Goal: Answer question/provide support: Share knowledge or assist other users

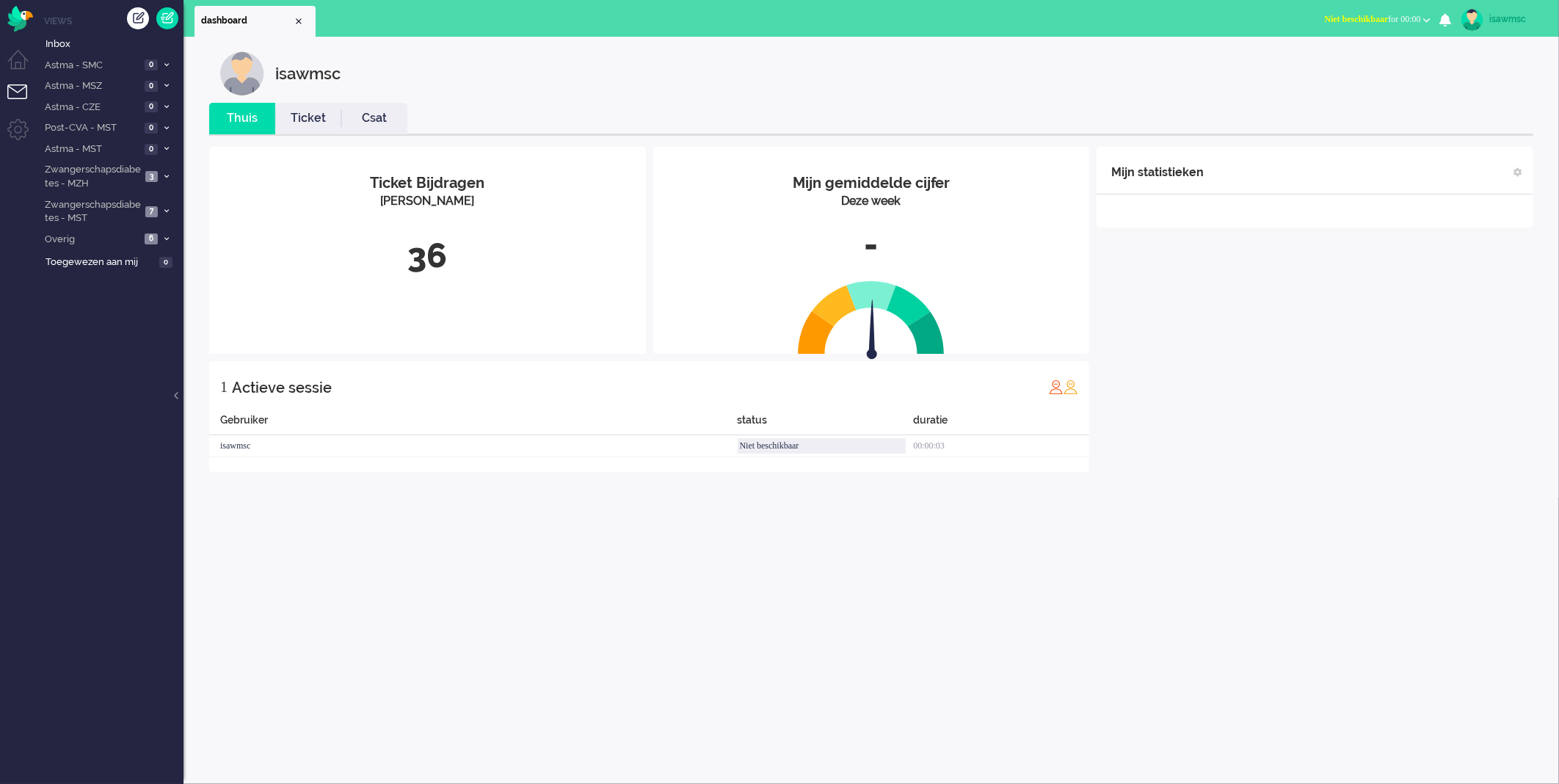
click at [280, 112] on link "Ticket" at bounding box center [308, 119] width 66 height 17
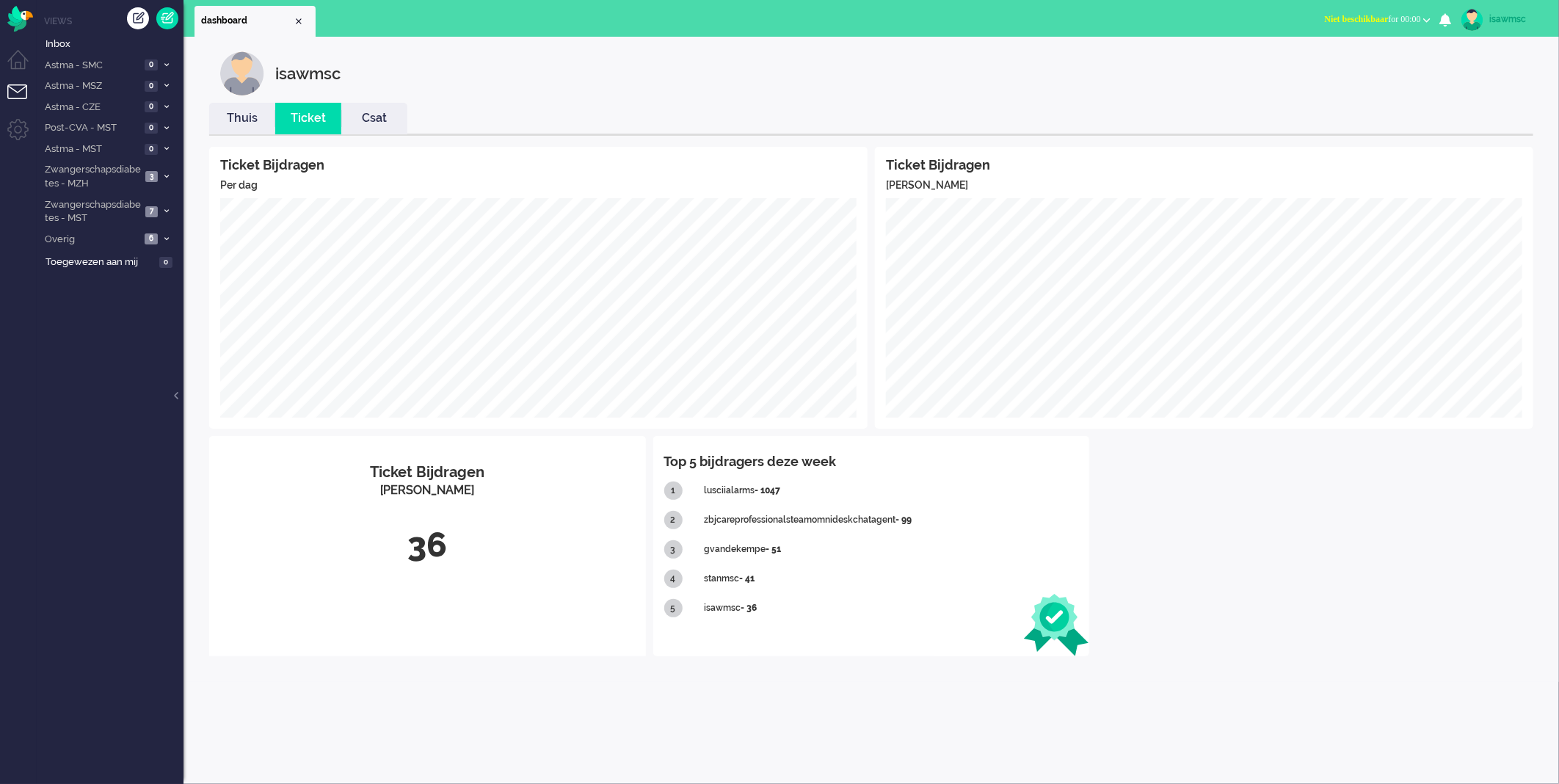
click at [257, 109] on li "Thuis" at bounding box center [242, 118] width 66 height 31
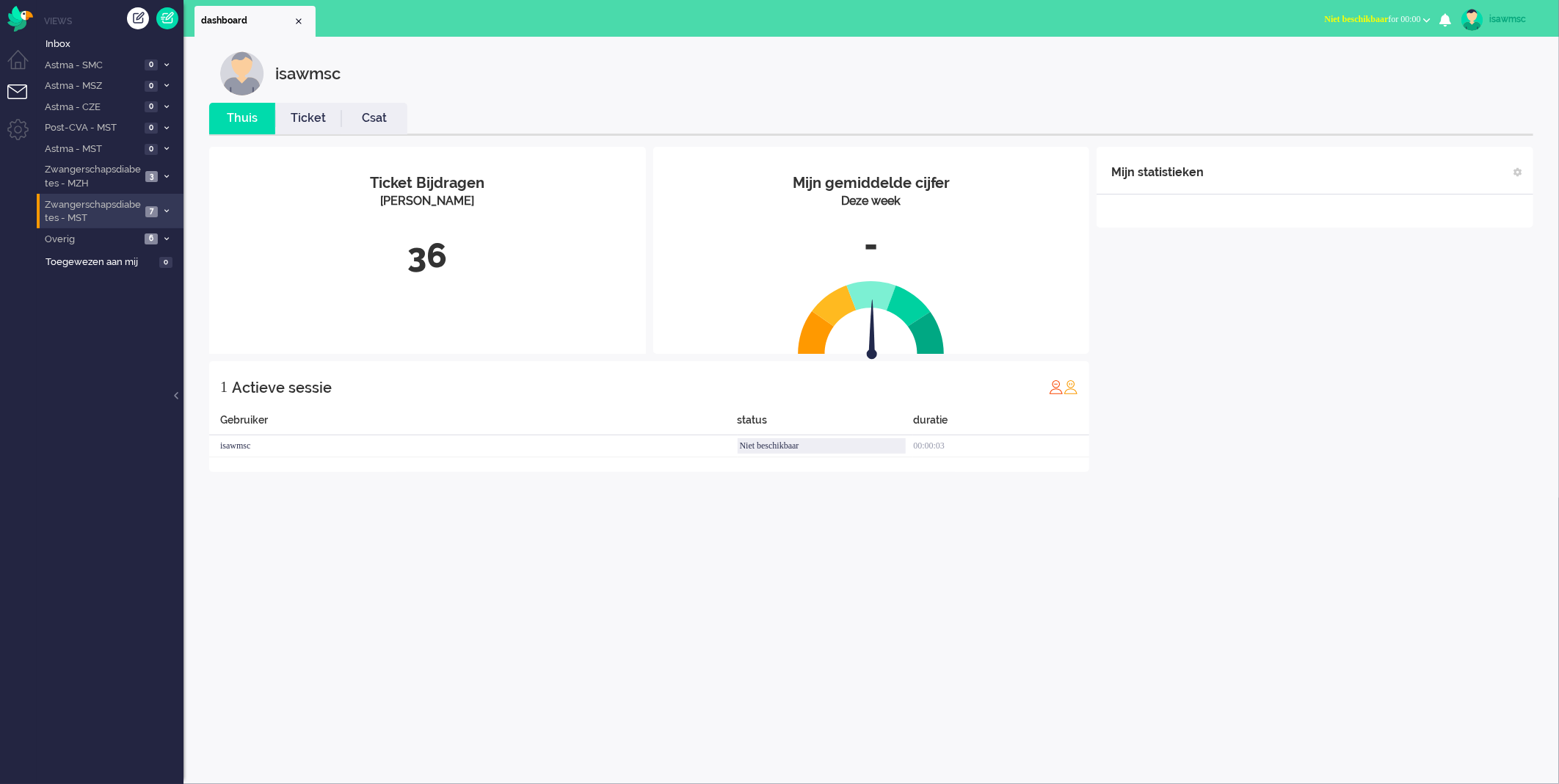
click at [155, 211] on span "7" at bounding box center [152, 211] width 12 height 11
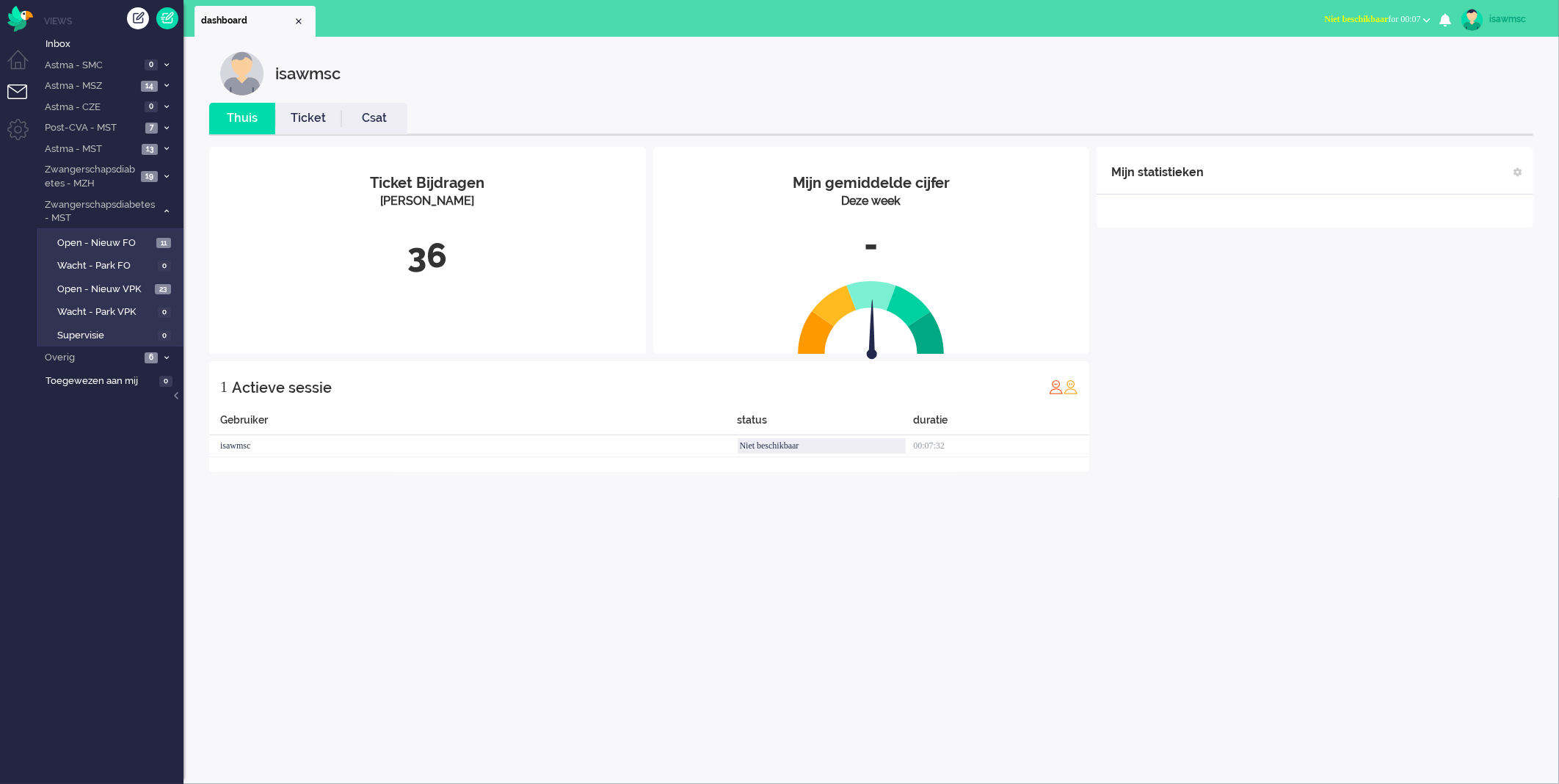
click at [1277, 351] on div "Mijn statistieken + Statistieken toevoegen Bel tijd (gemiddelde dag) Wrapup tij…" at bounding box center [1315, 309] width 436 height 325
click at [589, 73] on div "isawmsc" at bounding box center [882, 73] width 1325 height 44
click at [149, 287] on span "Open - Nieuw VPK" at bounding box center [104, 290] width 94 height 14
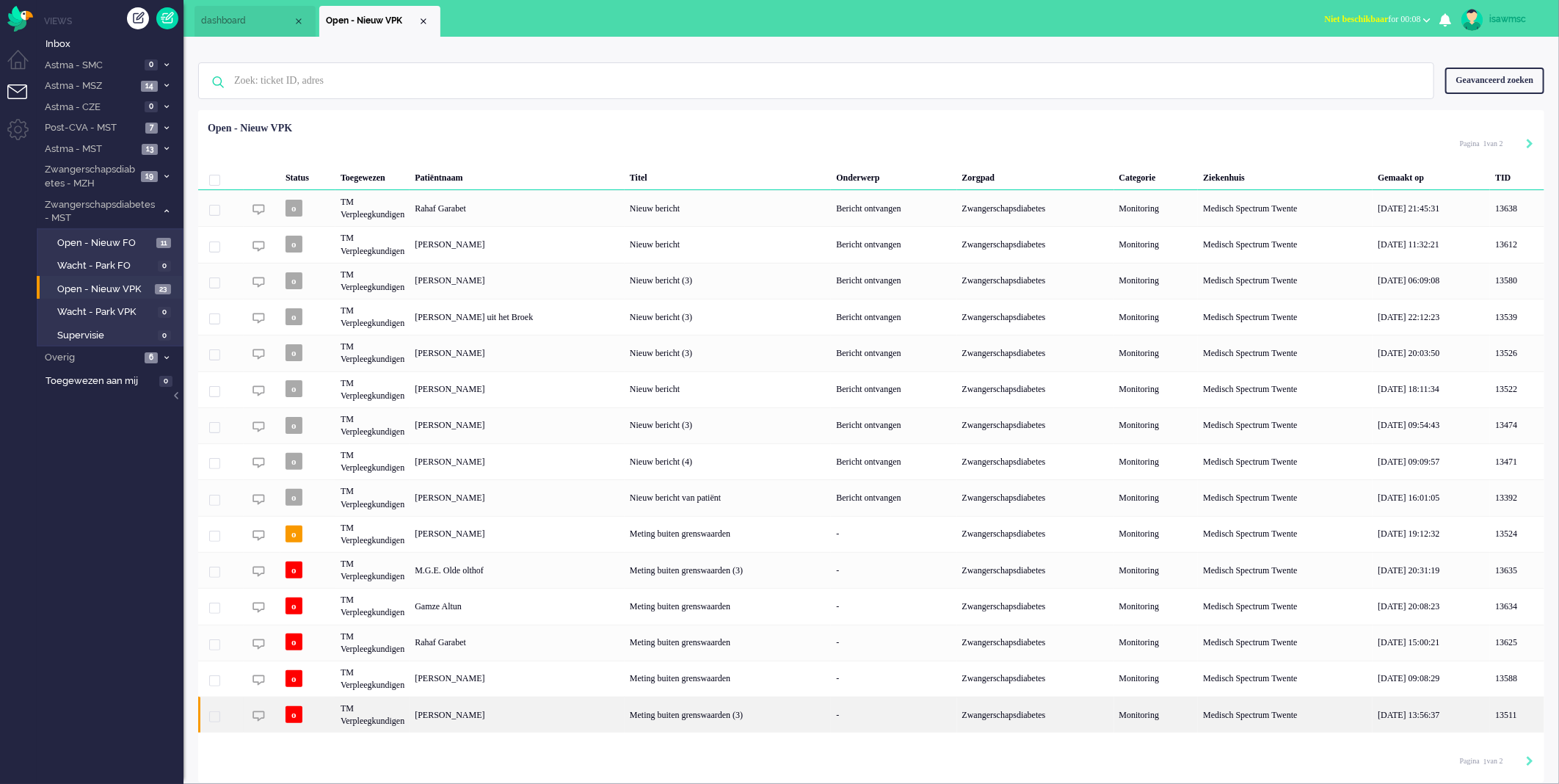
click at [483, 722] on div "Shannon Jongman" at bounding box center [517, 714] width 215 height 36
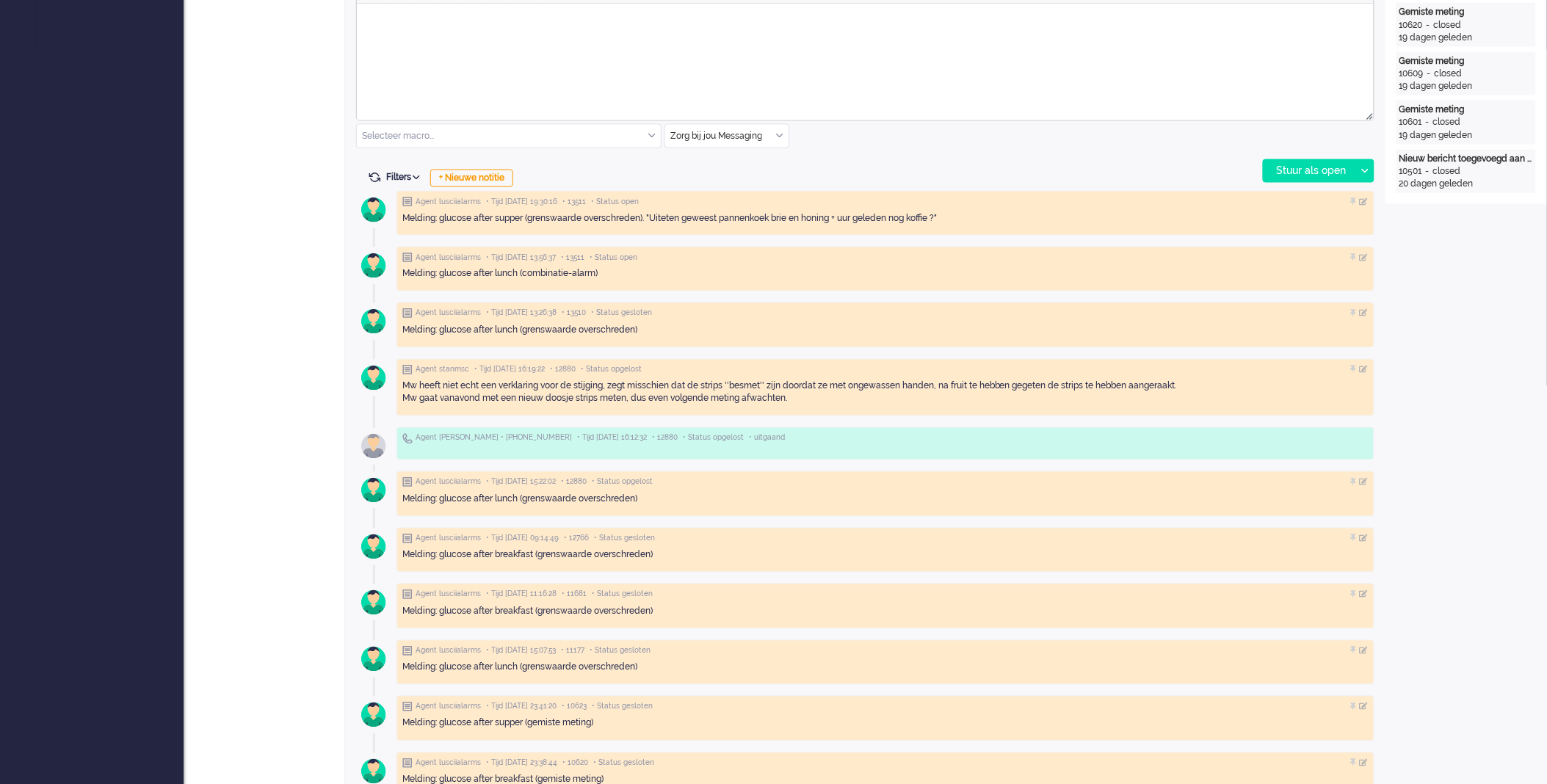
scroll to position [489, 0]
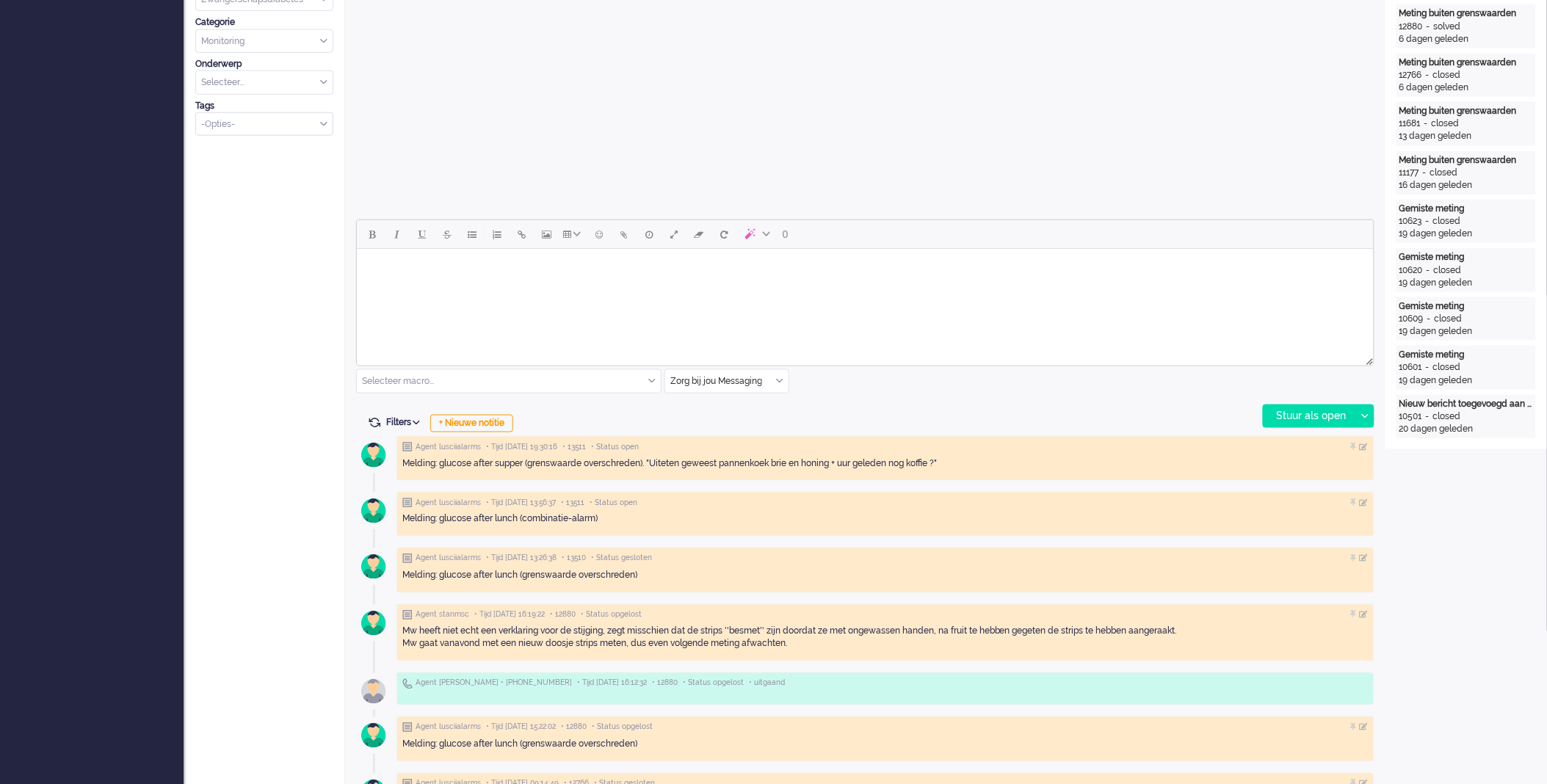
click at [498, 286] on html at bounding box center [865, 267] width 1017 height 37
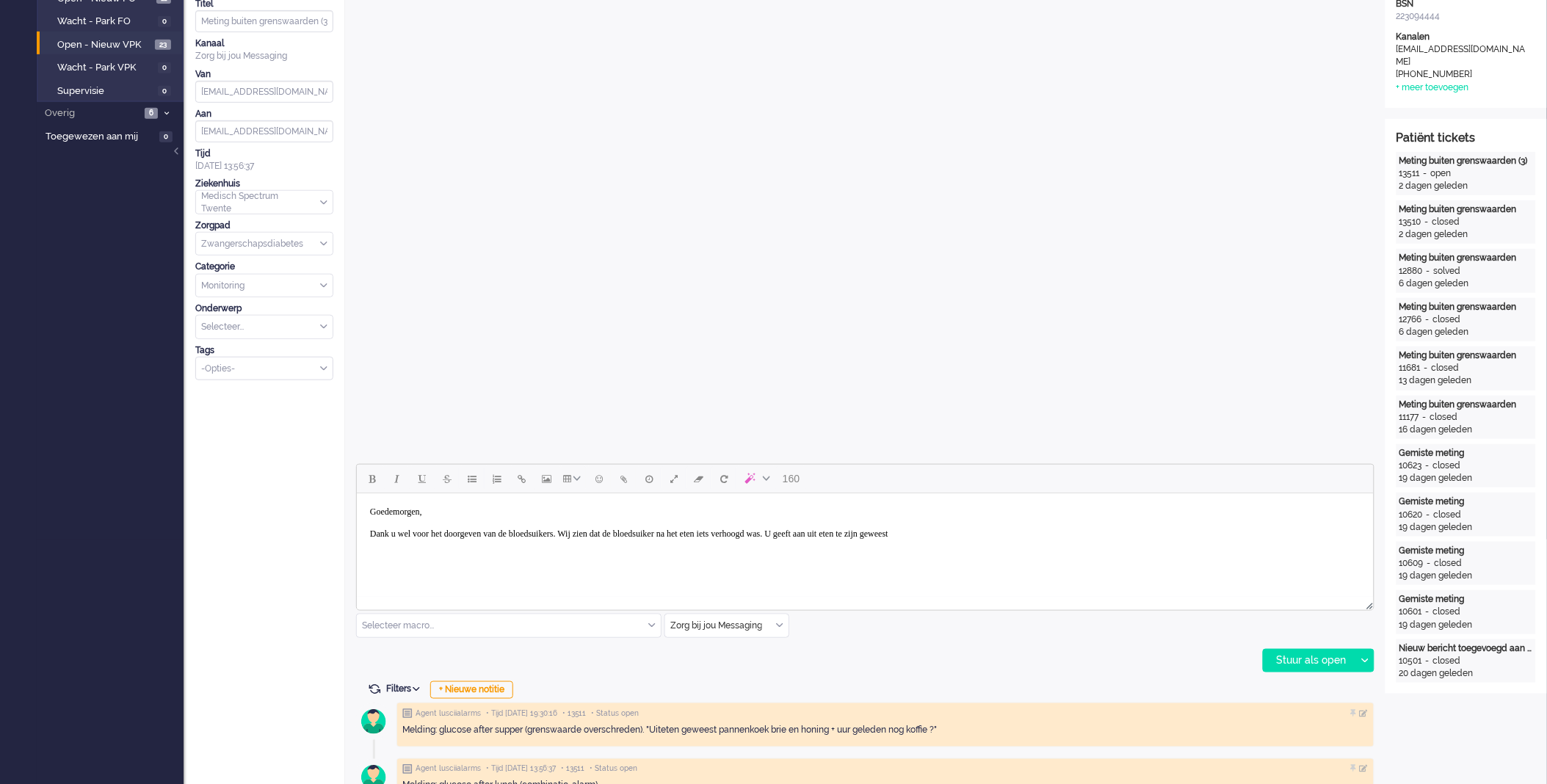
scroll to position [326, 0]
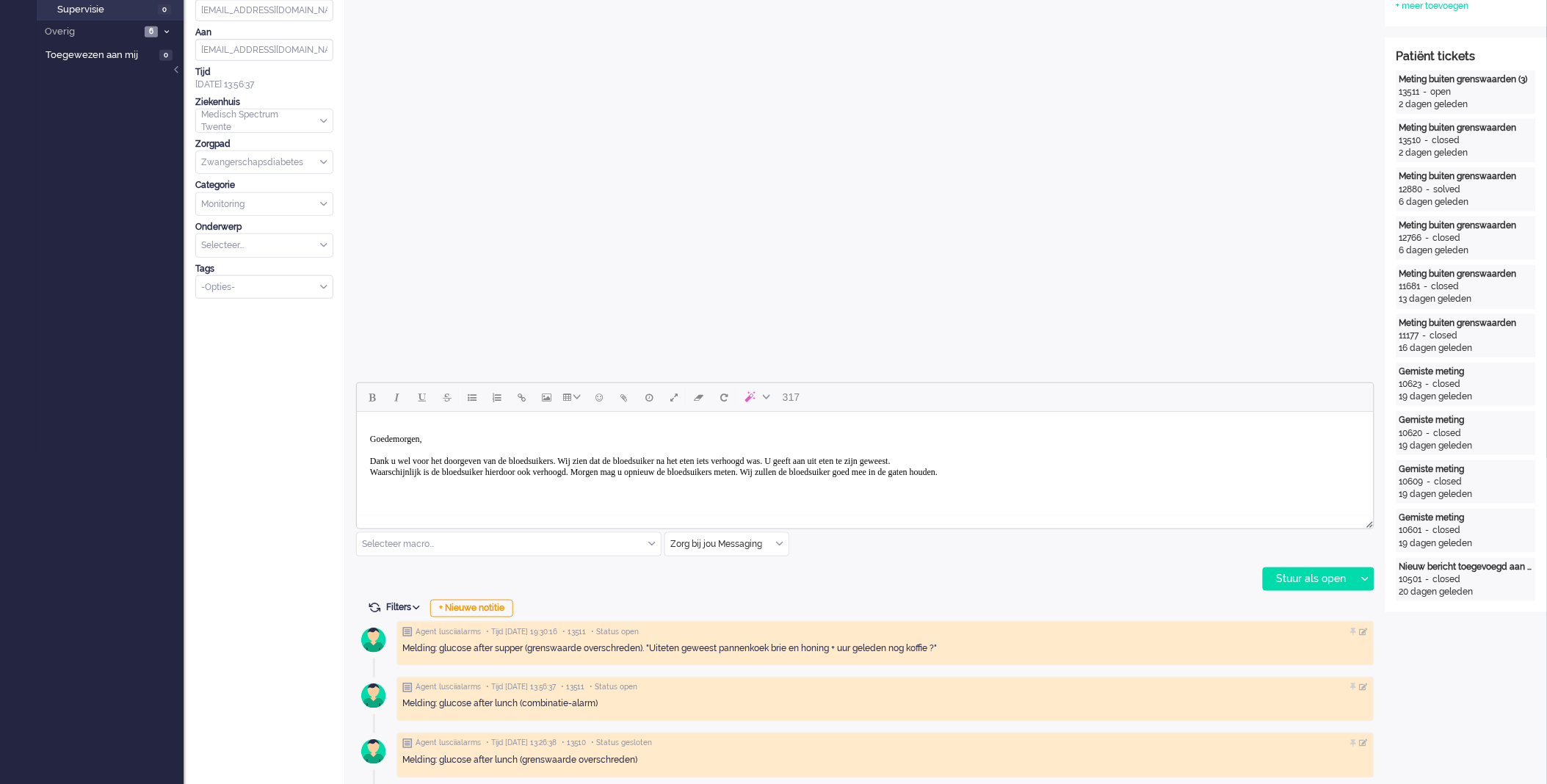
click at [612, 469] on p "Goedemorgen, Dank u wel voor het doorgeven van de bloedsuikers. Wij zien dat de…" at bounding box center [864, 455] width 990 height 44
click at [1310, 472] on p "Goedemorgen, Dank u wel voor het doorgeven van de bloedsuikers. Wij zien dat de…" at bounding box center [864, 455] width 990 height 44
click at [759, 462] on p "Goedemorgen, Dank u wel voor het doorgeven van de bloedsuikers. Wij zien dat de…" at bounding box center [864, 461] width 990 height 55
click at [1191, 472] on p "Goedemorgen, Dank u wel voor het doorgeven van de bloedsuikers. Wij zien dat de…" at bounding box center [864, 461] width 990 height 55
click at [616, 483] on p "Goedemorgen, Dank u wel voor het doorgeven van de bloedsuikers. Wij zien dat de…" at bounding box center [864, 461] width 990 height 55
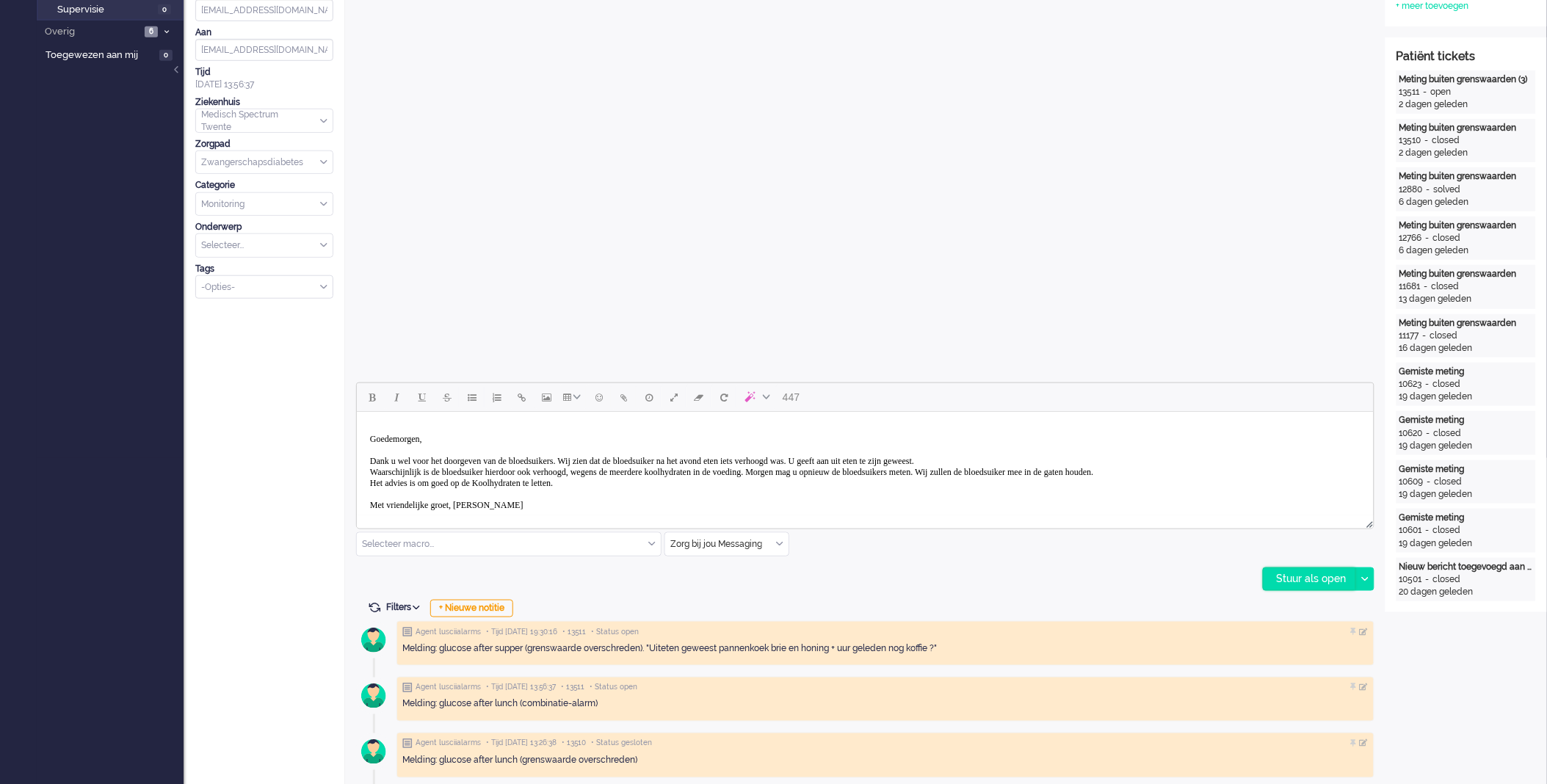
click at [1293, 588] on div "Stuur als open" at bounding box center [1310, 578] width 92 height 22
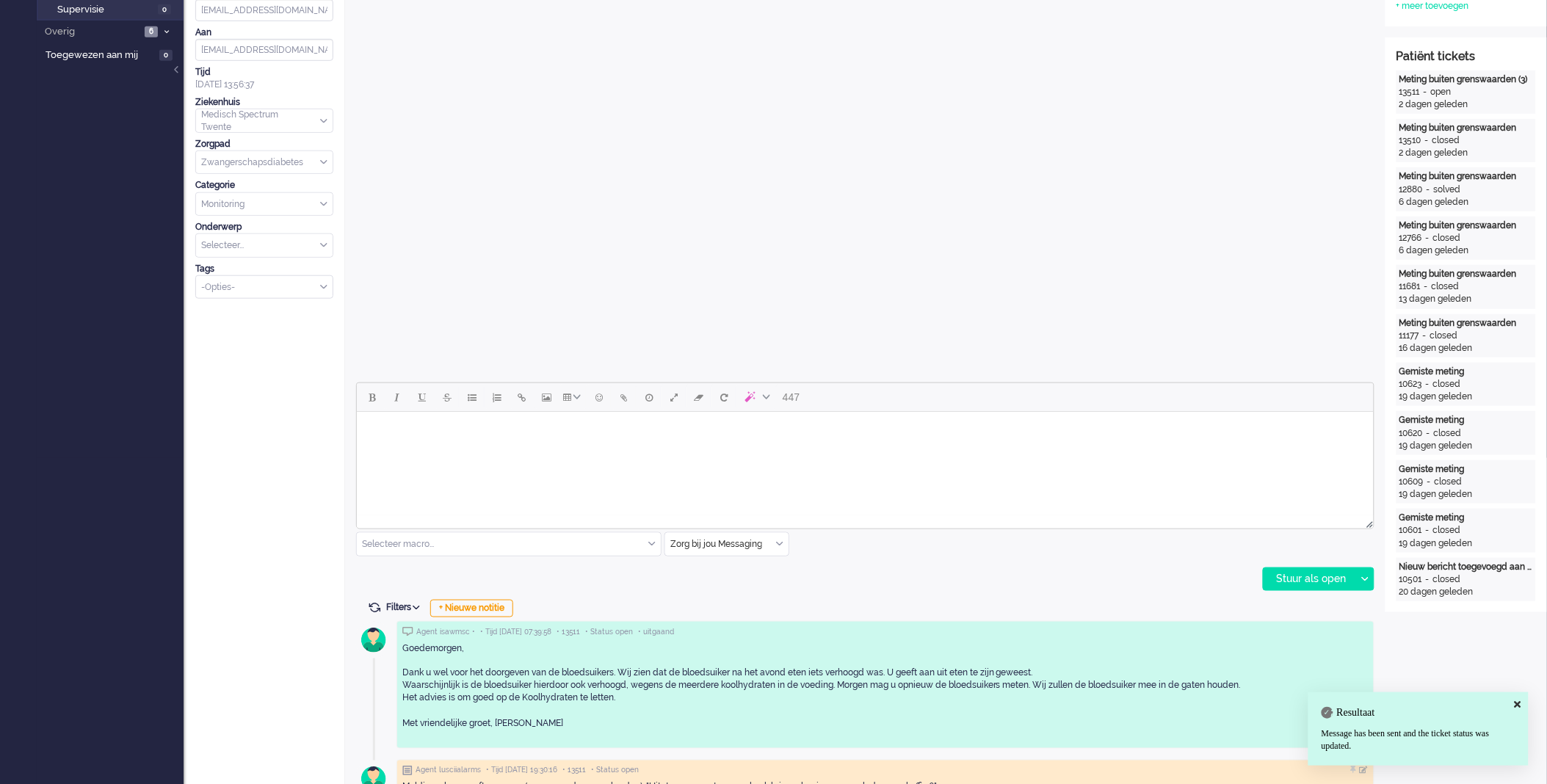
scroll to position [0, 0]
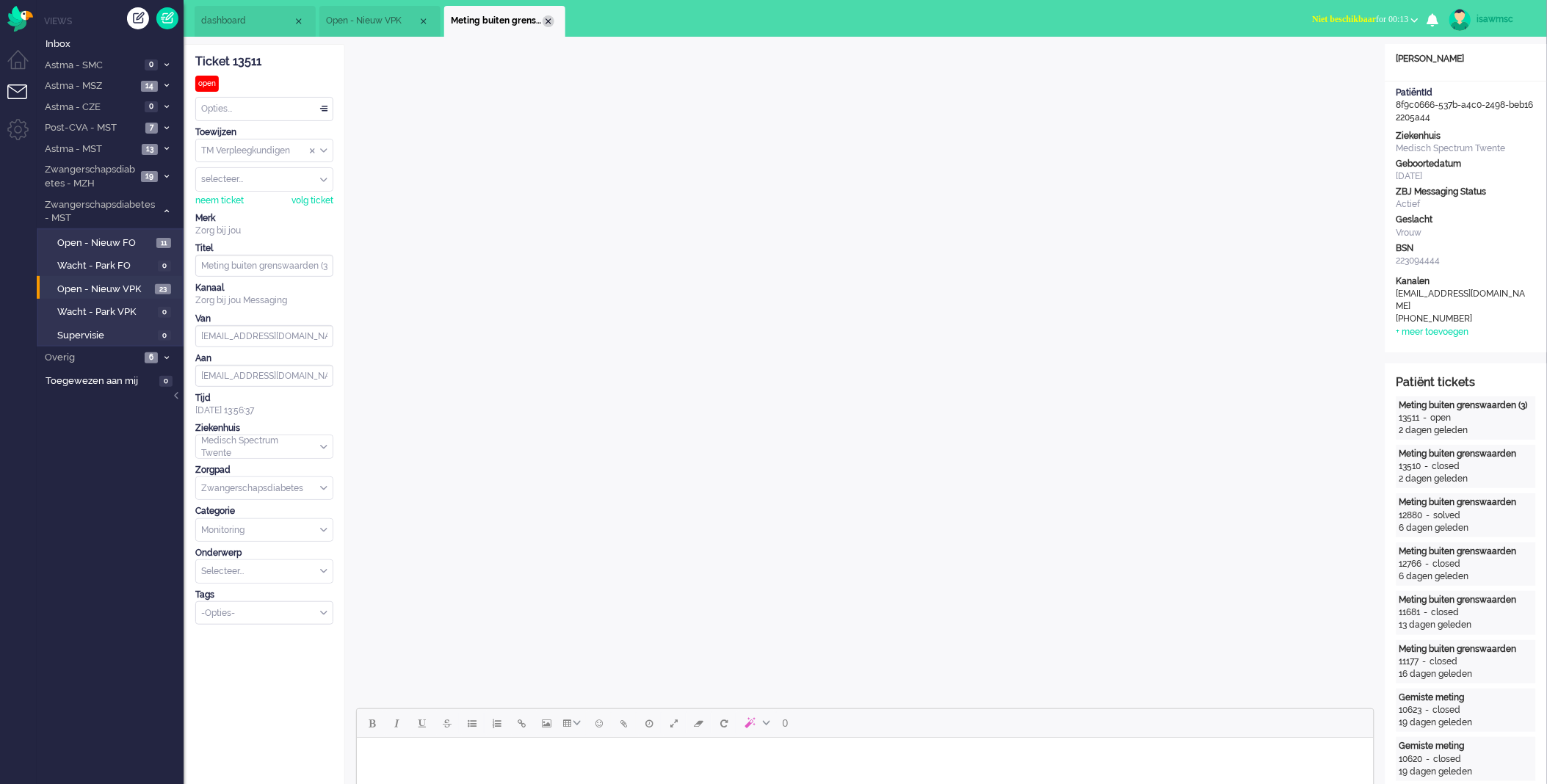
click at [547, 20] on div "Close tab" at bounding box center [548, 21] width 11 height 11
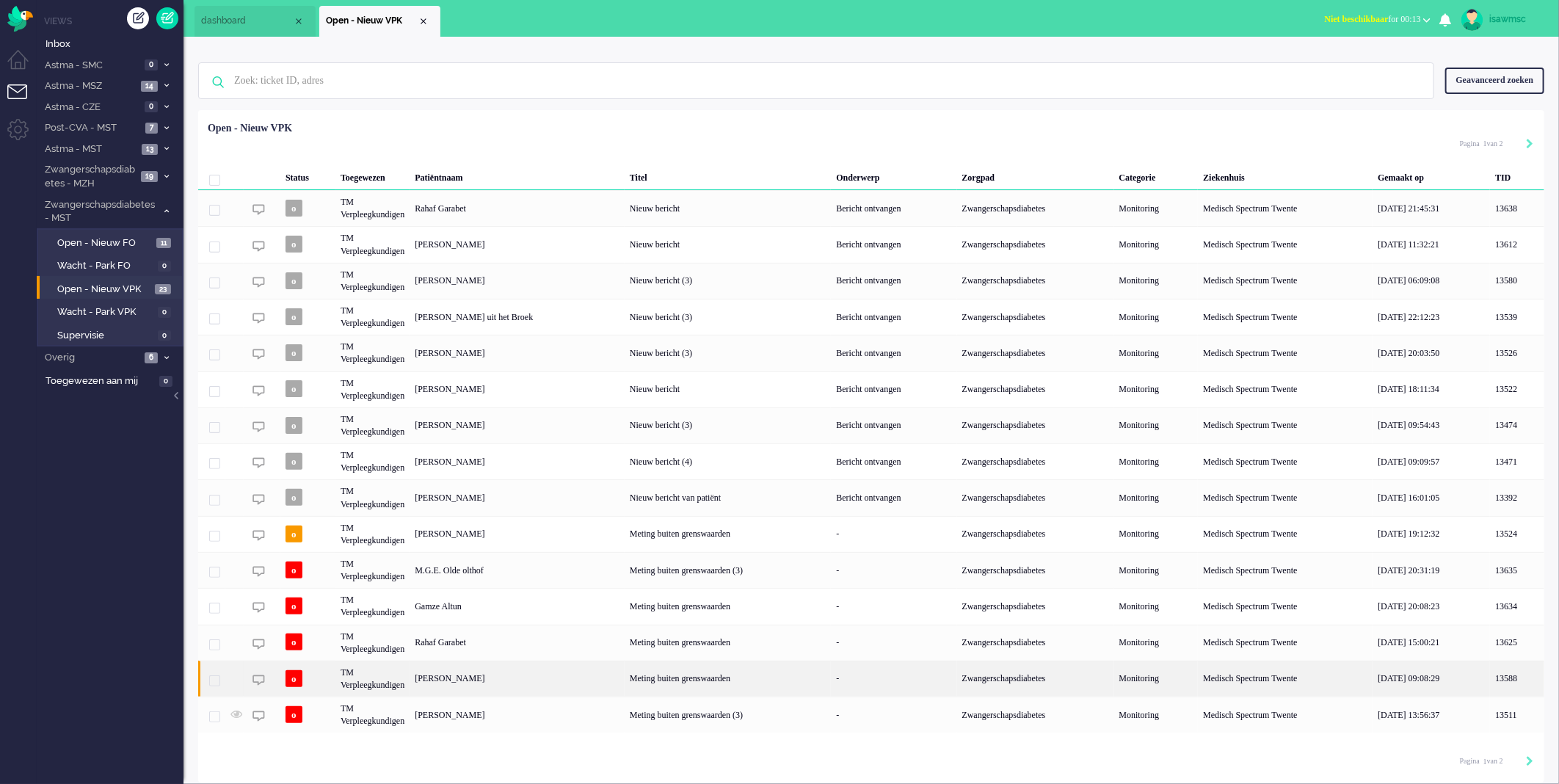
click at [530, 682] on div "Lisa Erna Hendriks" at bounding box center [517, 678] width 215 height 36
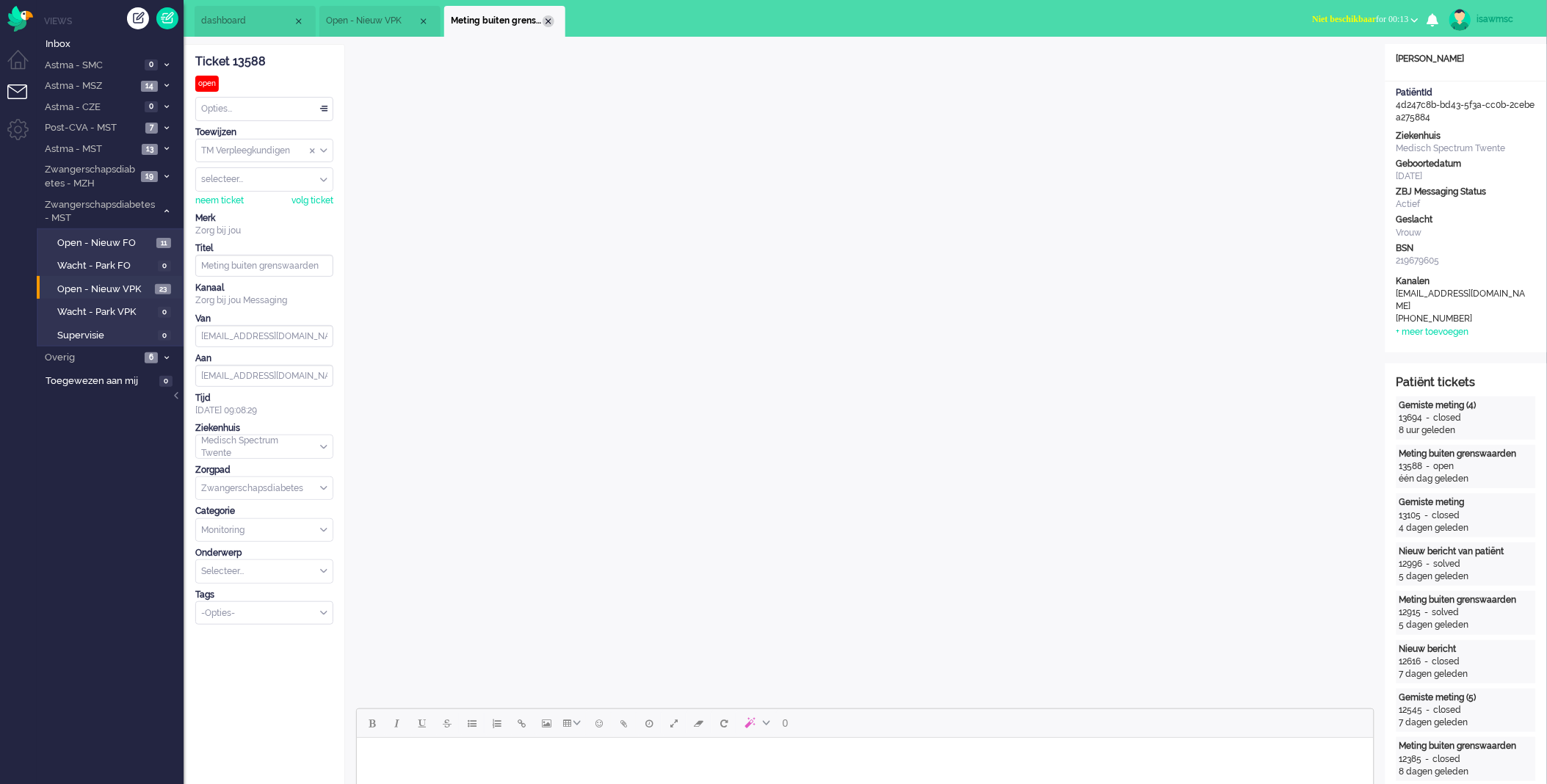
click at [551, 22] on div "Close tab" at bounding box center [548, 21] width 11 height 11
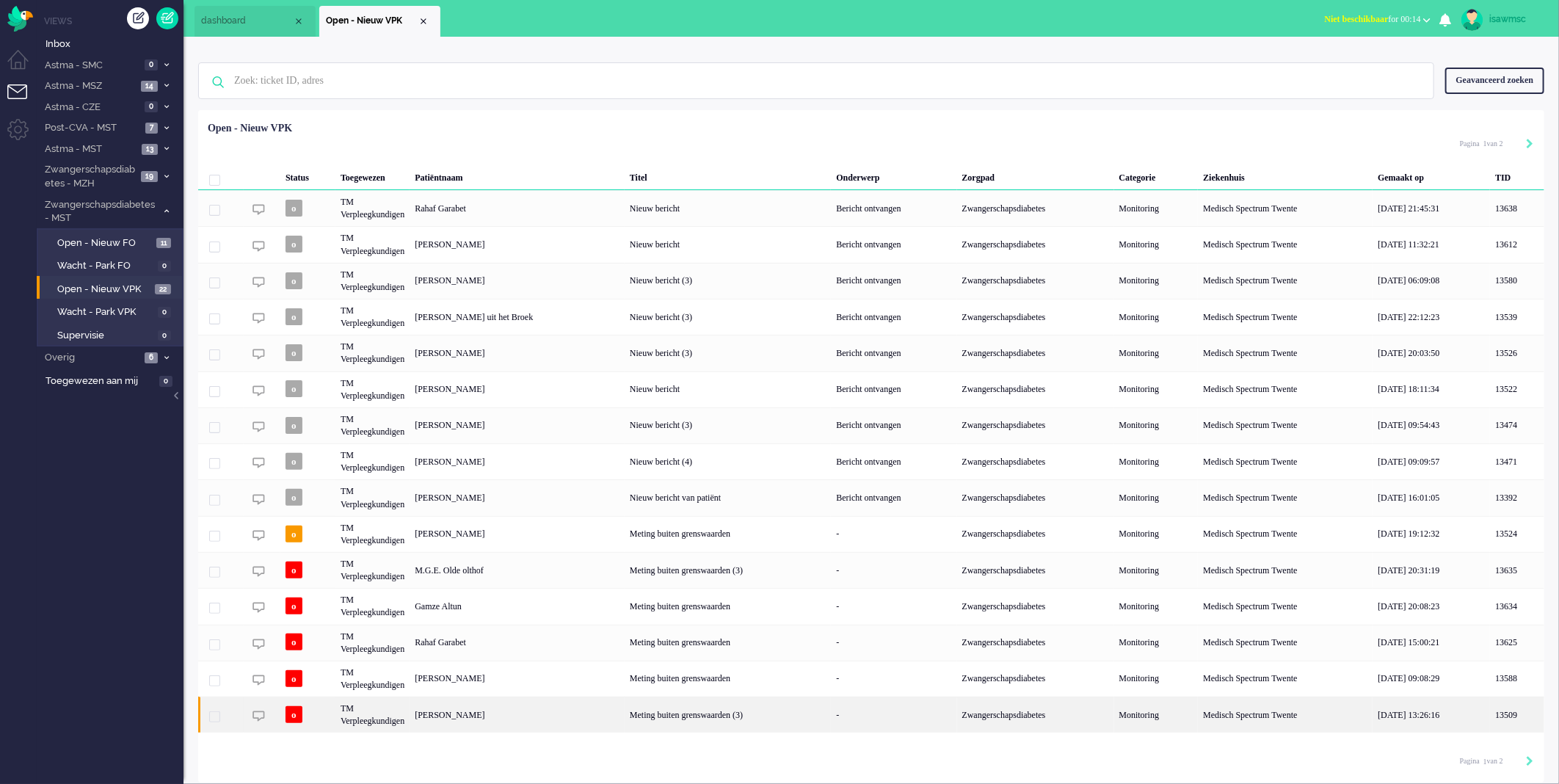
click at [599, 717] on div "[PERSON_NAME]" at bounding box center [517, 714] width 215 height 36
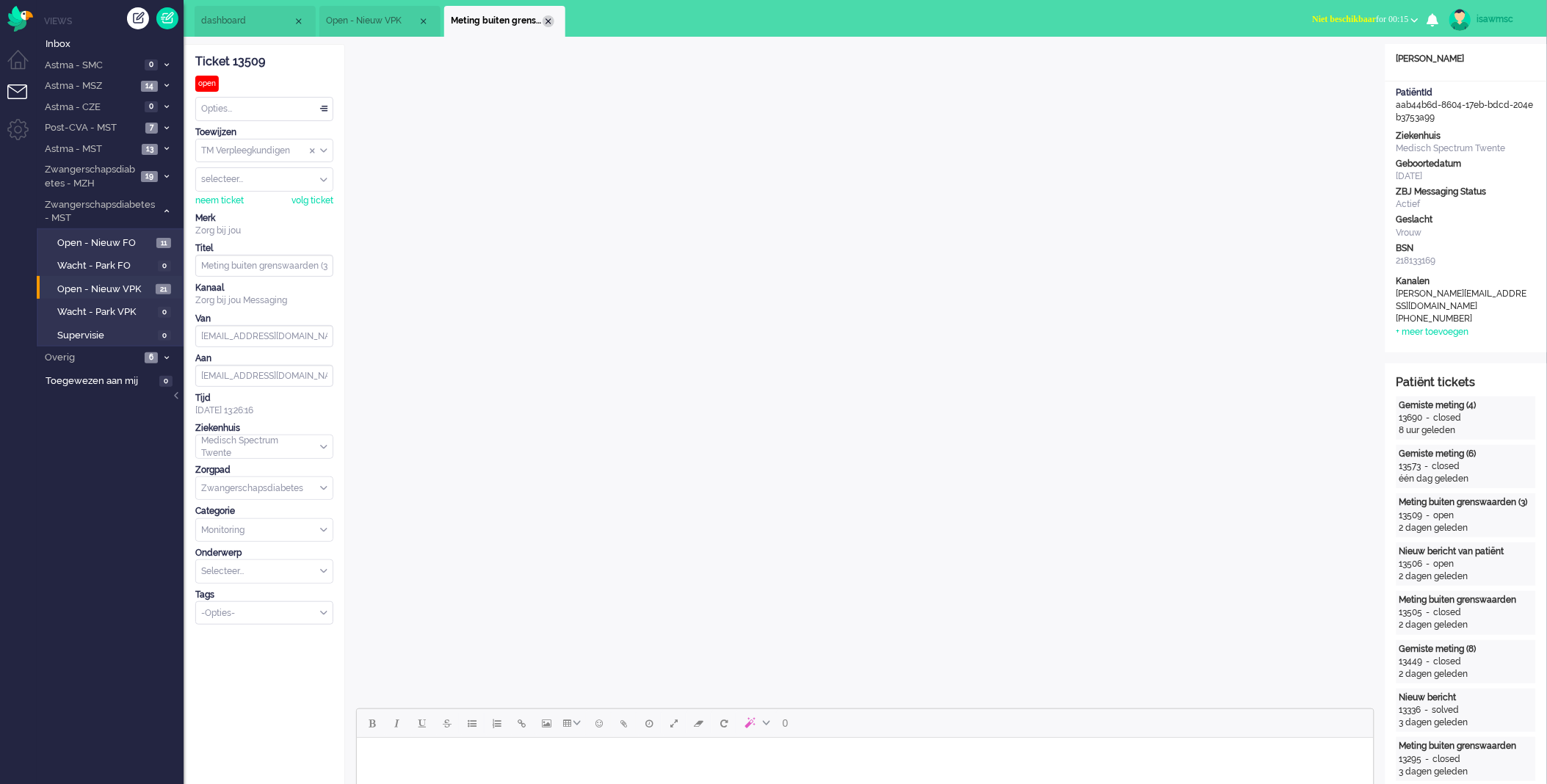
click at [552, 24] on div "Close tab" at bounding box center [548, 21] width 11 height 11
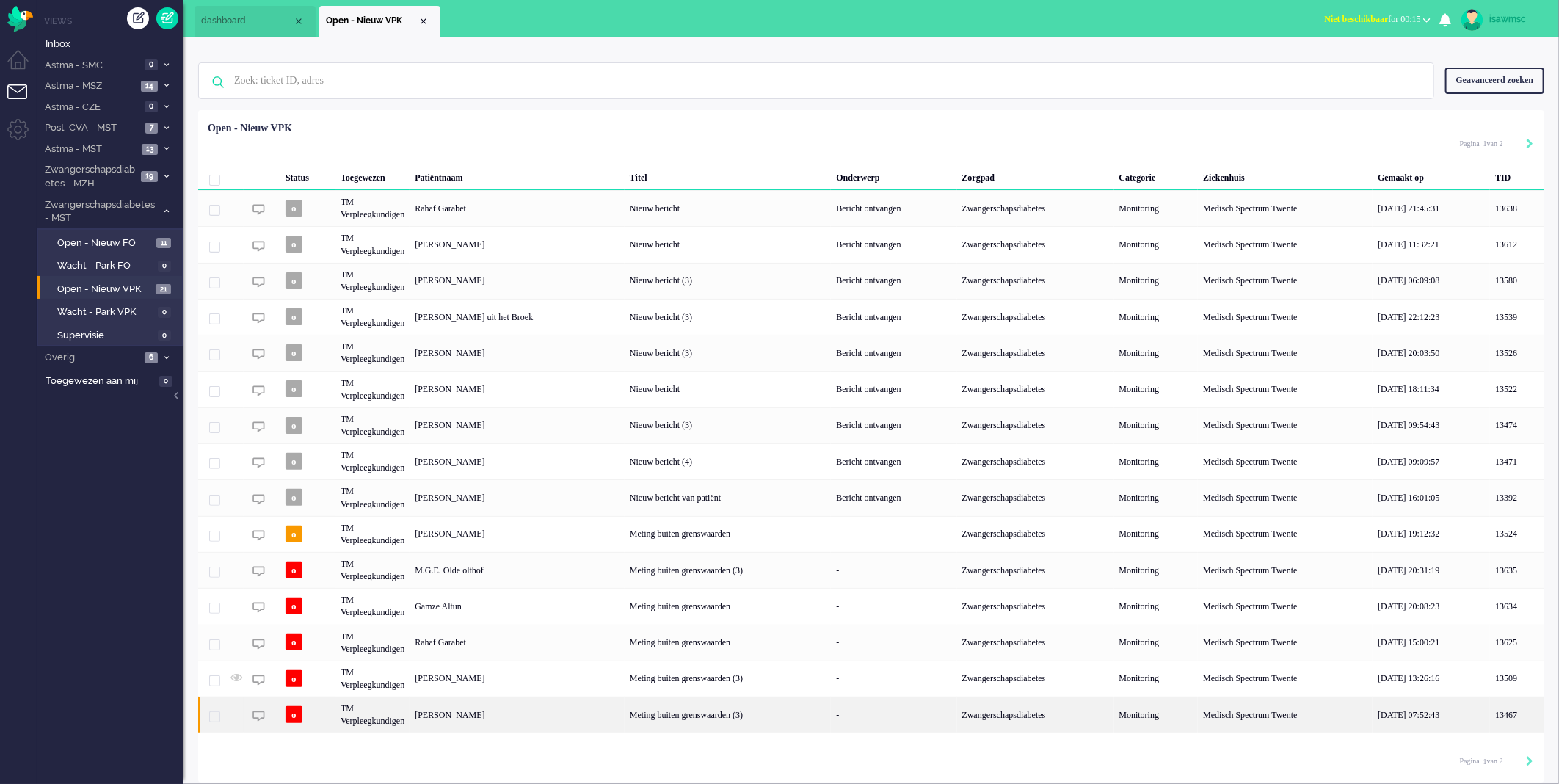
click at [531, 720] on div "[PERSON_NAME]" at bounding box center [517, 714] width 215 height 36
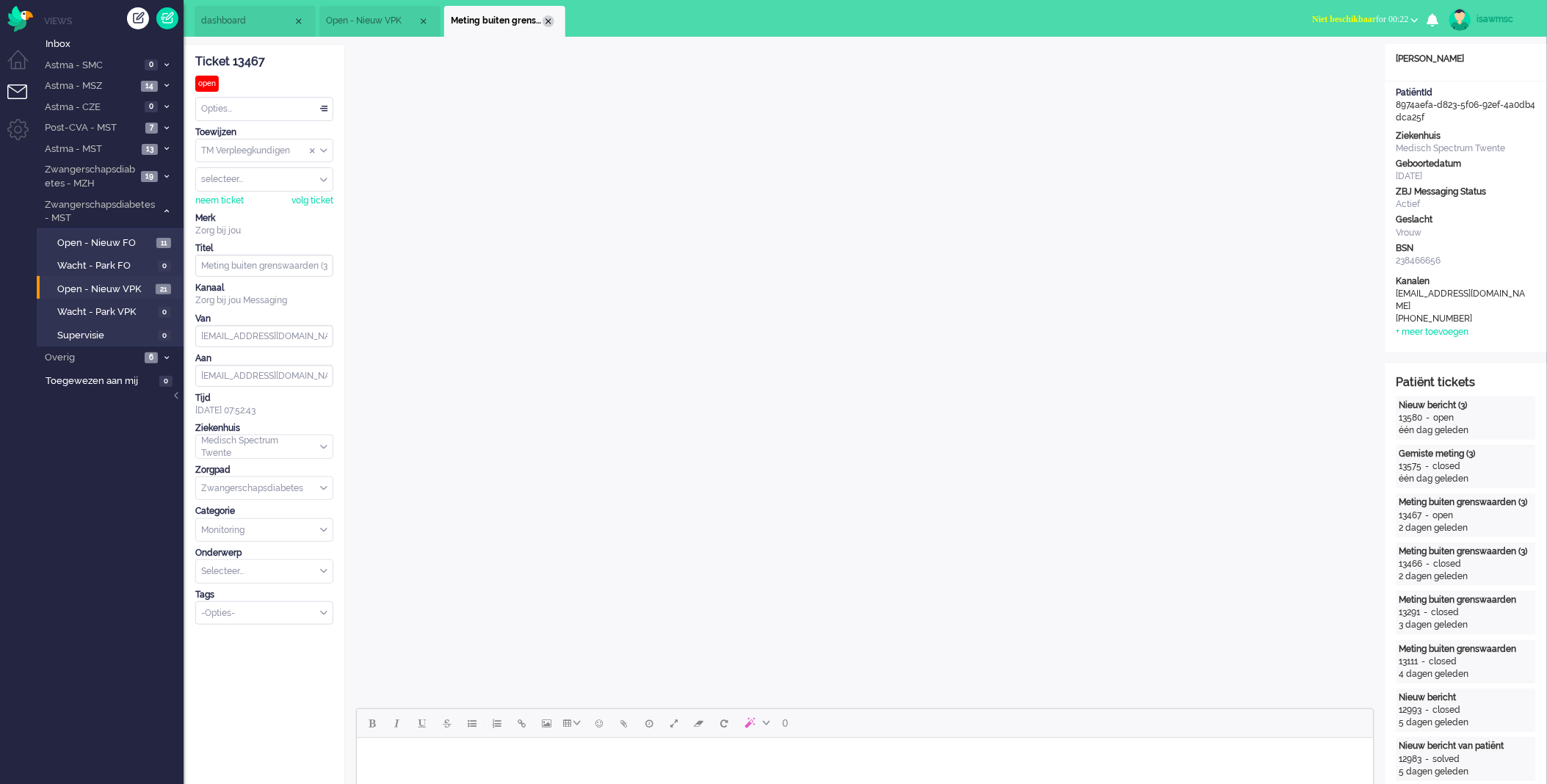
click at [545, 23] on div "Close tab" at bounding box center [548, 21] width 11 height 11
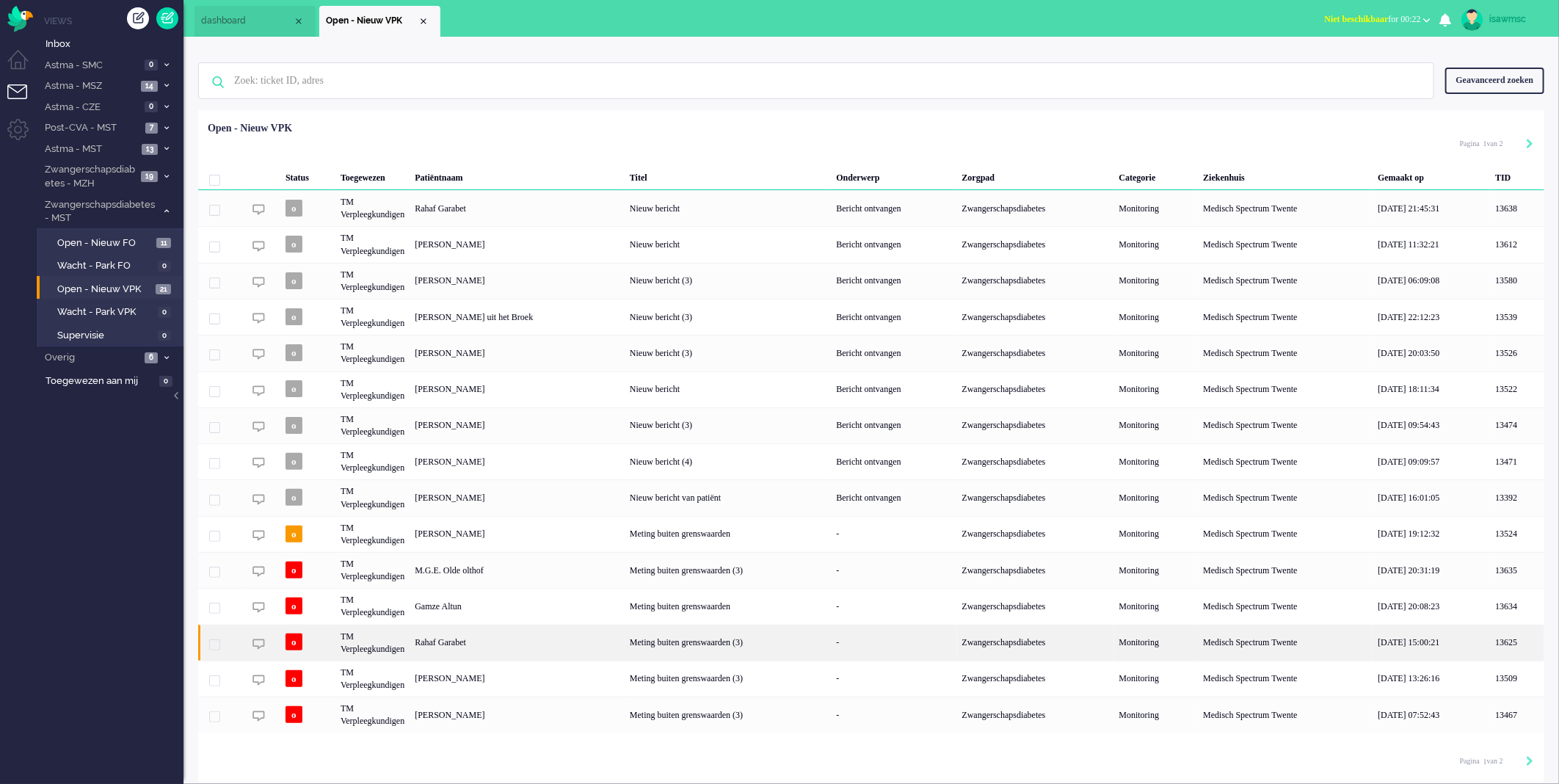
click at [554, 637] on div "Rahaf Garabet" at bounding box center [517, 643] width 215 height 36
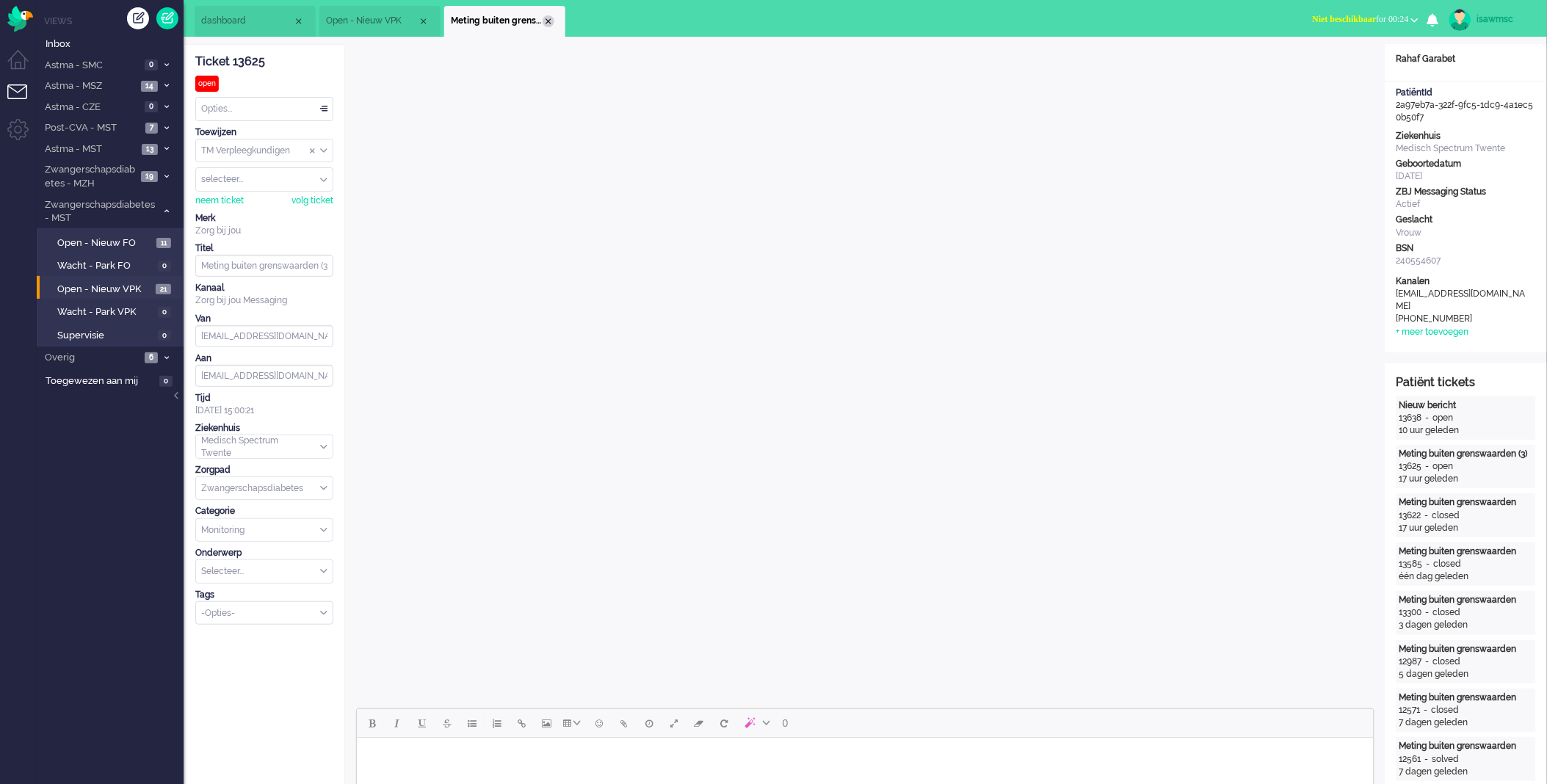
click at [546, 21] on div "Close tab" at bounding box center [548, 21] width 11 height 11
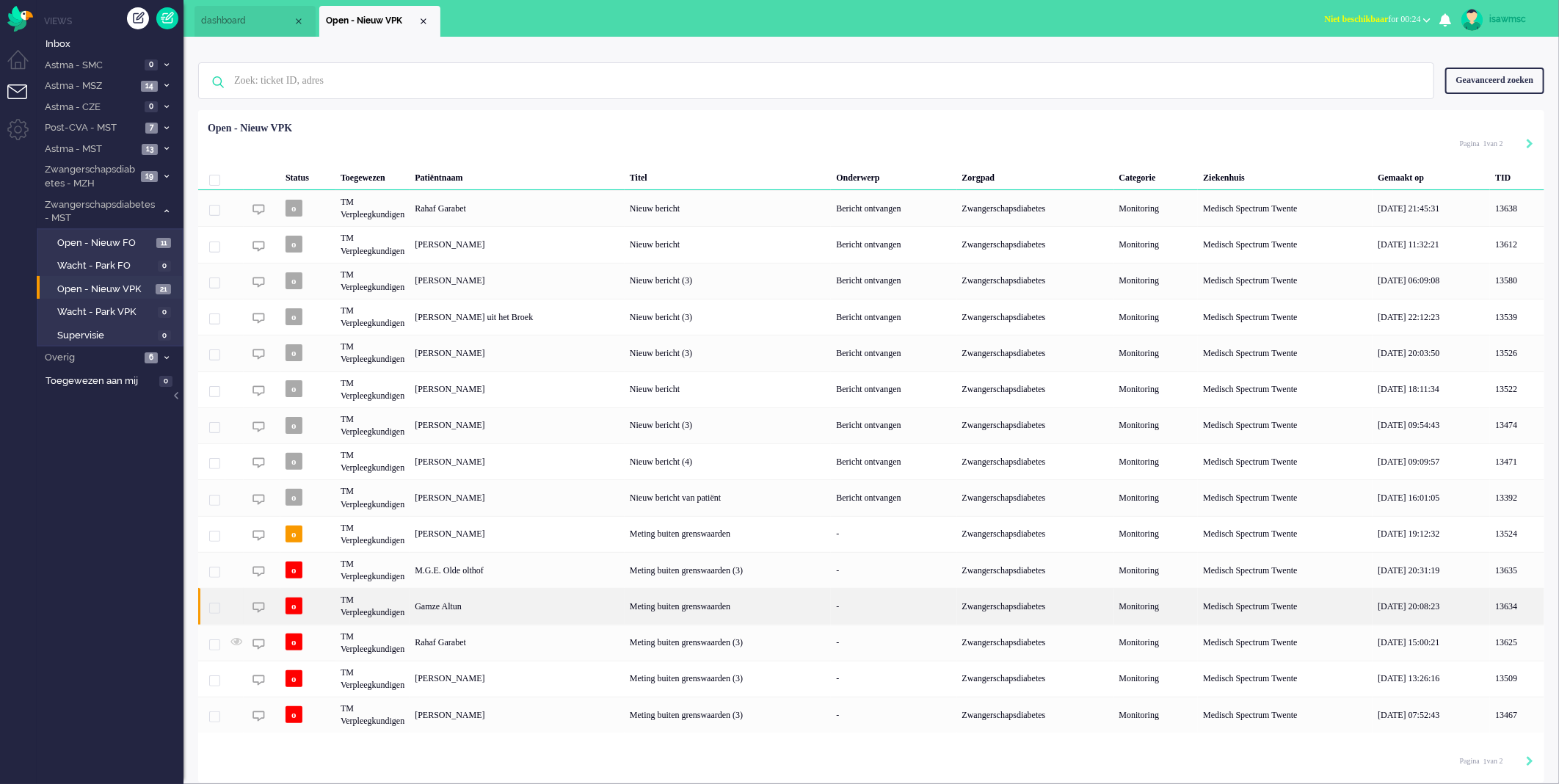
click at [517, 612] on div "Gamze Altun" at bounding box center [517, 606] width 215 height 36
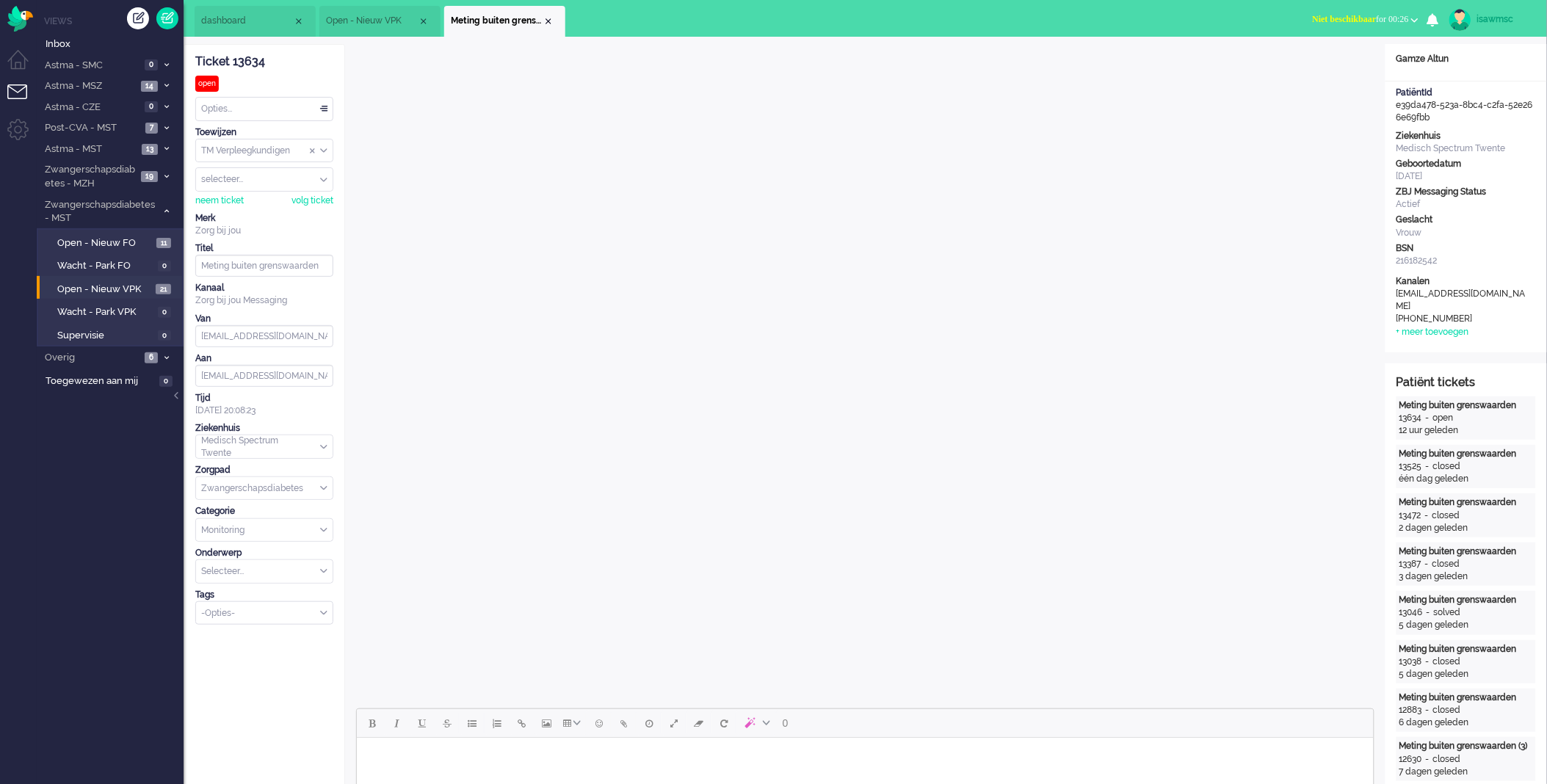
click at [549, 11] on li "Meting buiten grenswaarden" at bounding box center [504, 21] width 121 height 30
click at [548, 19] on div "Close tab" at bounding box center [548, 21] width 11 height 11
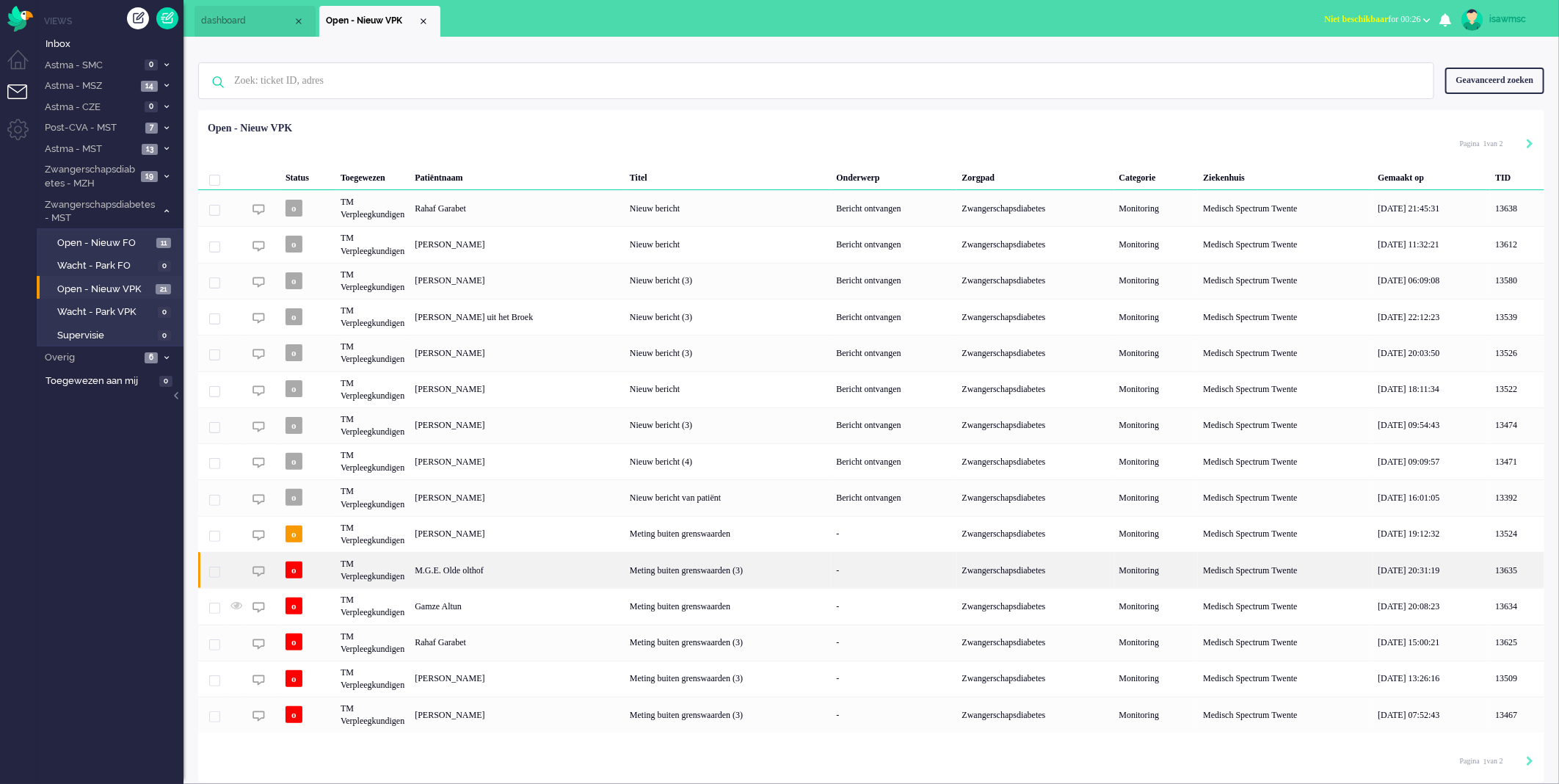
click at [526, 568] on div "M.G.E. Olde olthof" at bounding box center [517, 570] width 215 height 36
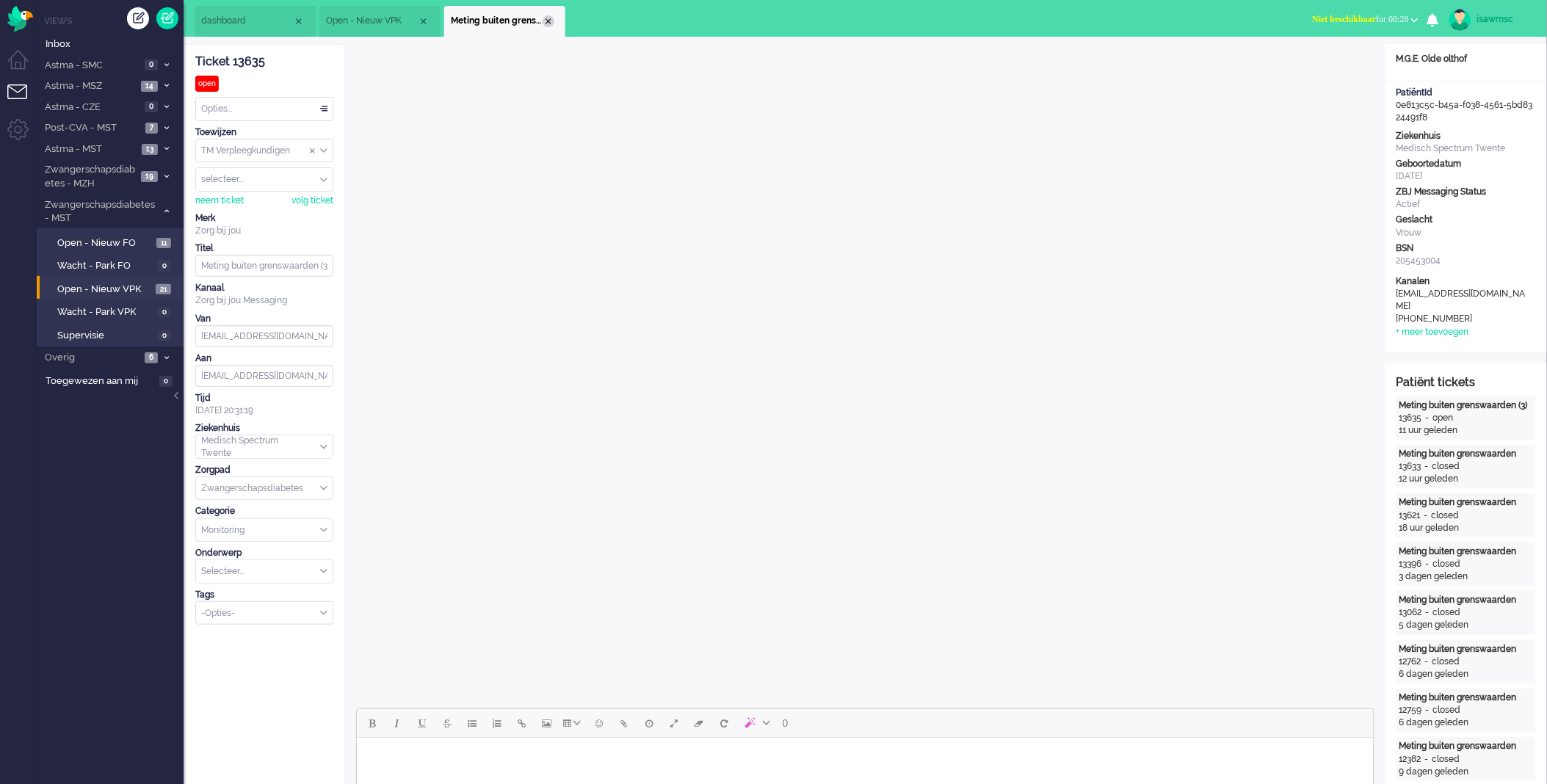
click at [546, 17] on div "Close tab" at bounding box center [548, 21] width 11 height 11
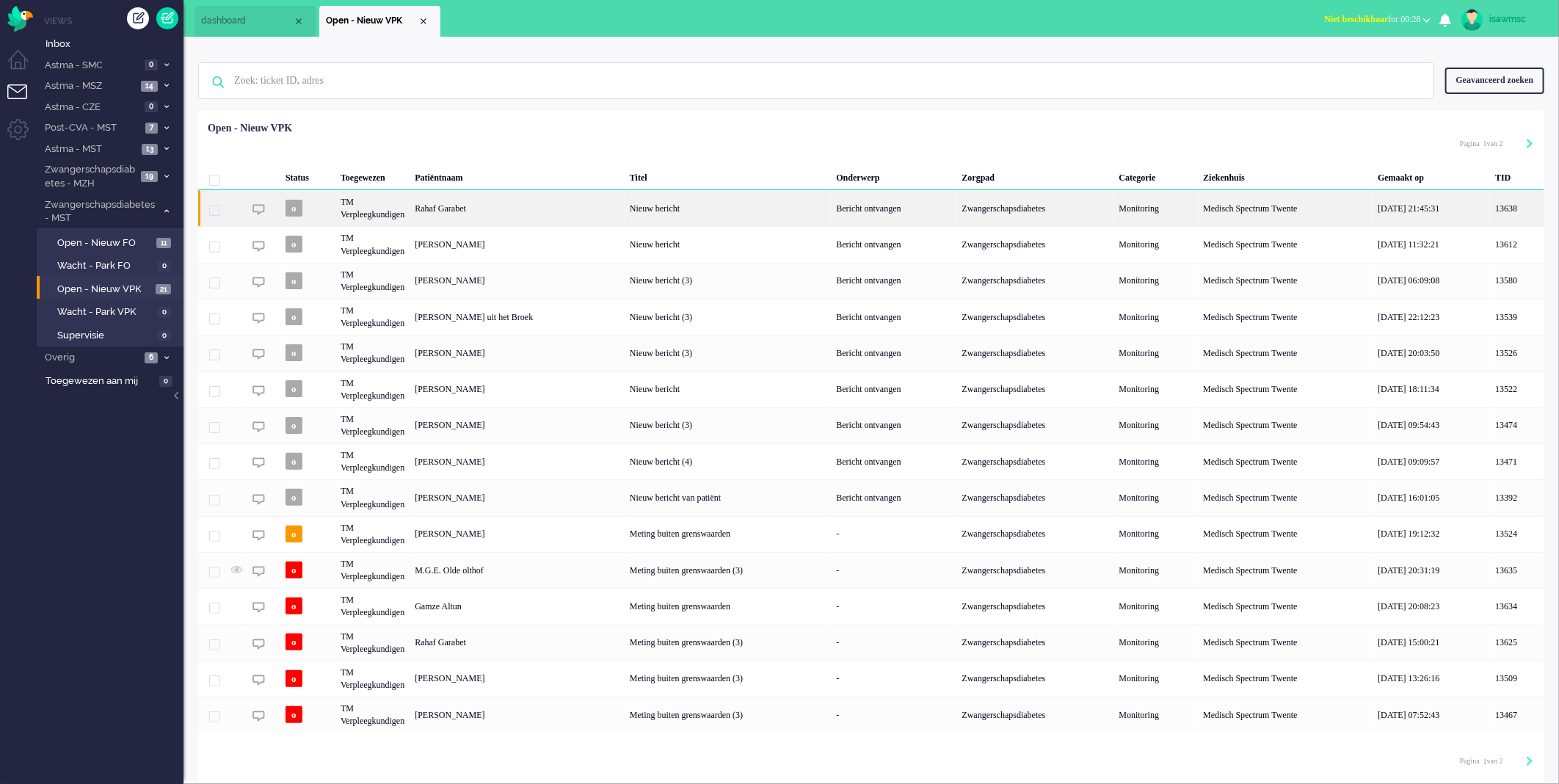
click at [495, 210] on div "Rahaf Garabet" at bounding box center [517, 209] width 215 height 36
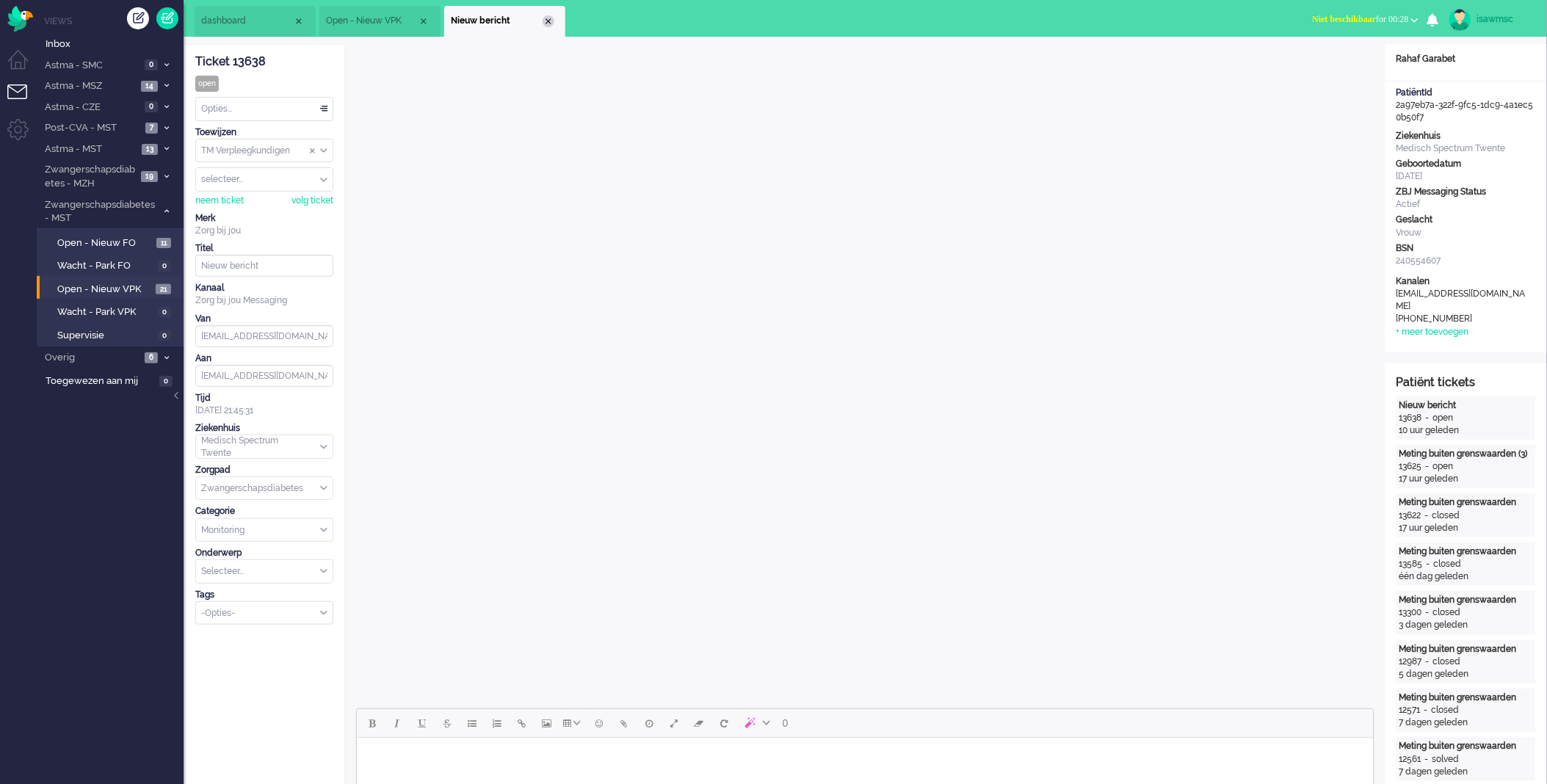
click at [549, 21] on div "Close tab" at bounding box center [548, 21] width 11 height 11
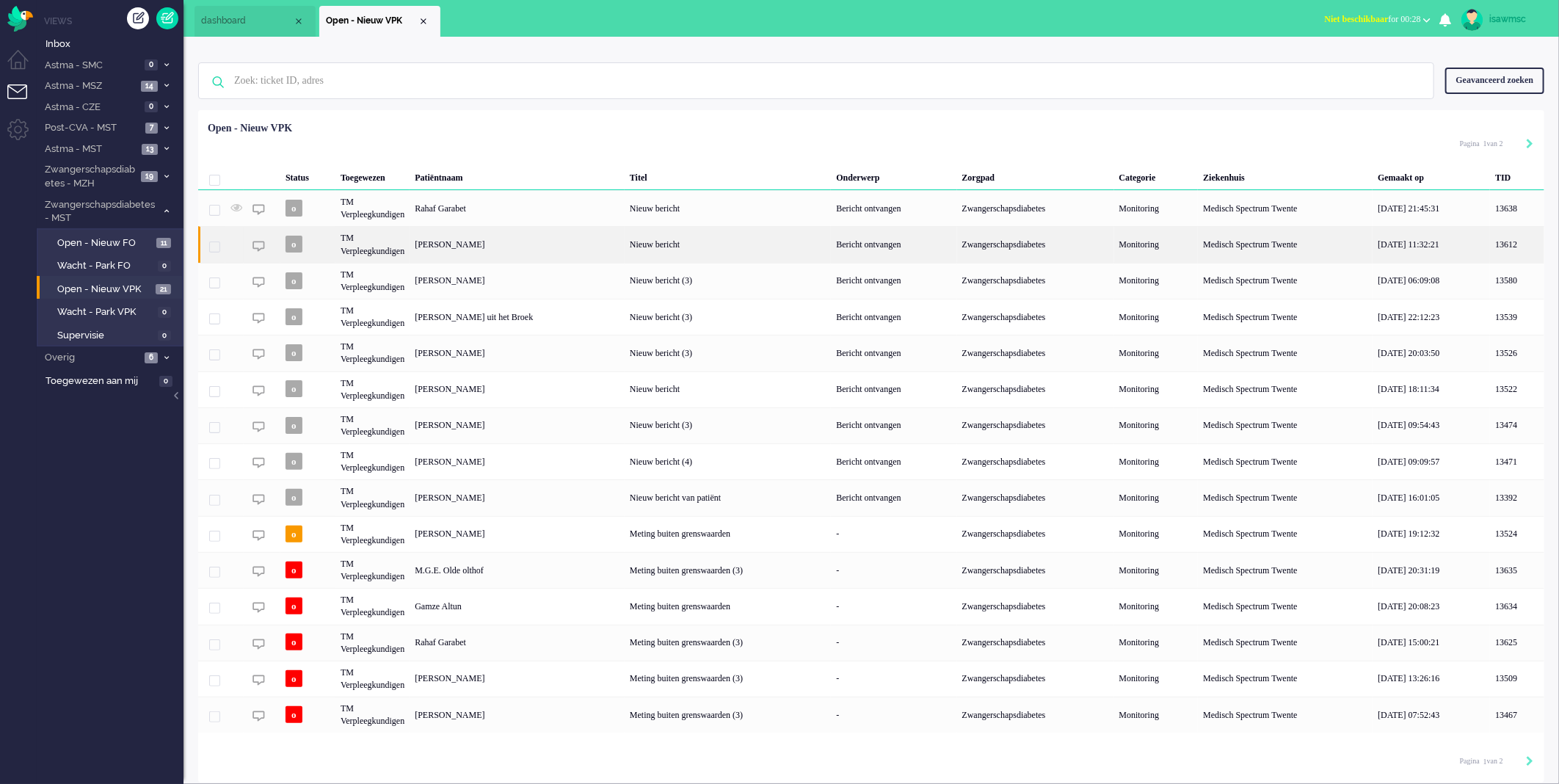
click at [516, 245] on div "[PERSON_NAME]" at bounding box center [517, 244] width 215 height 36
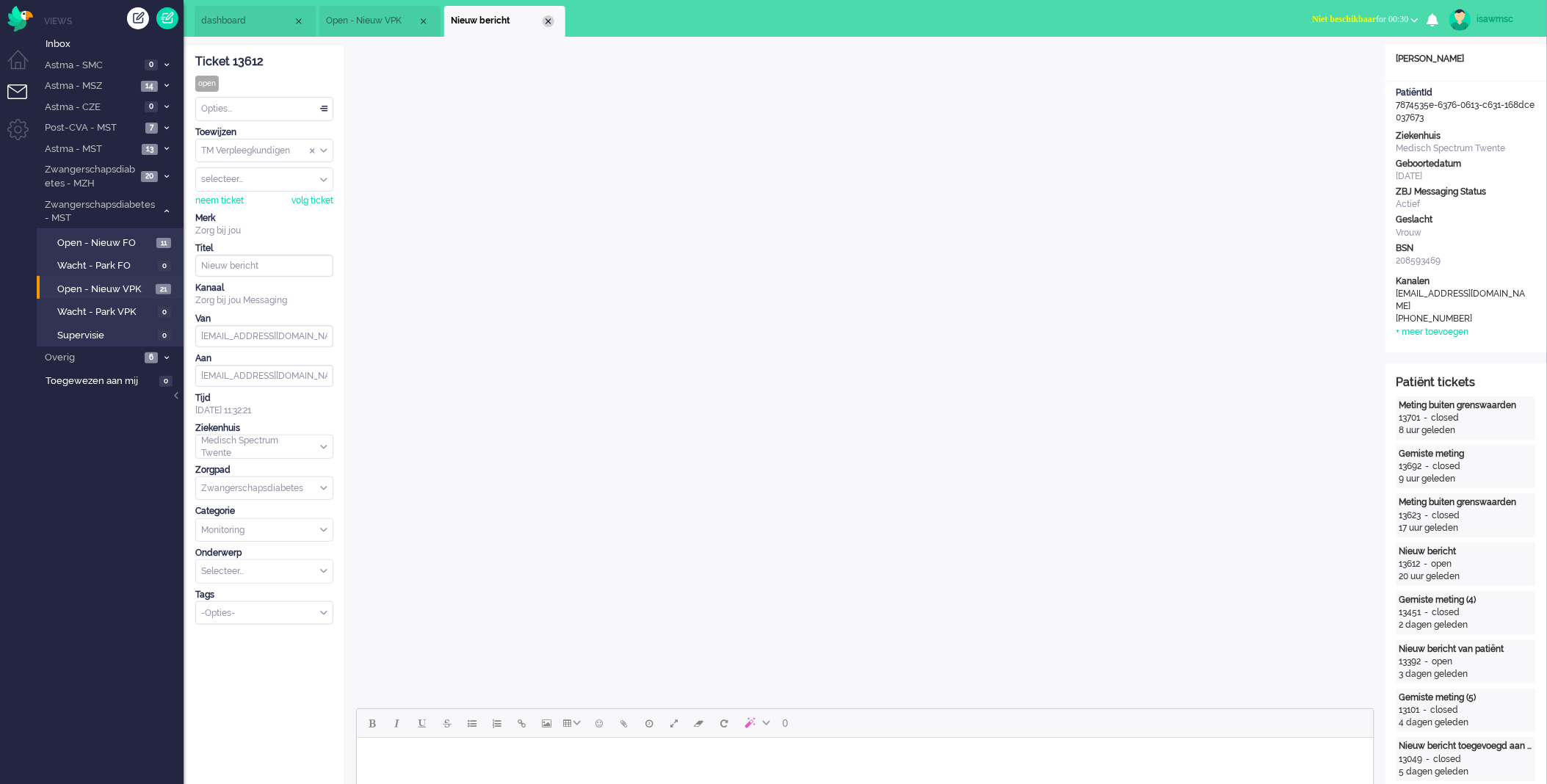
click at [544, 22] on div "Close tab" at bounding box center [548, 21] width 11 height 11
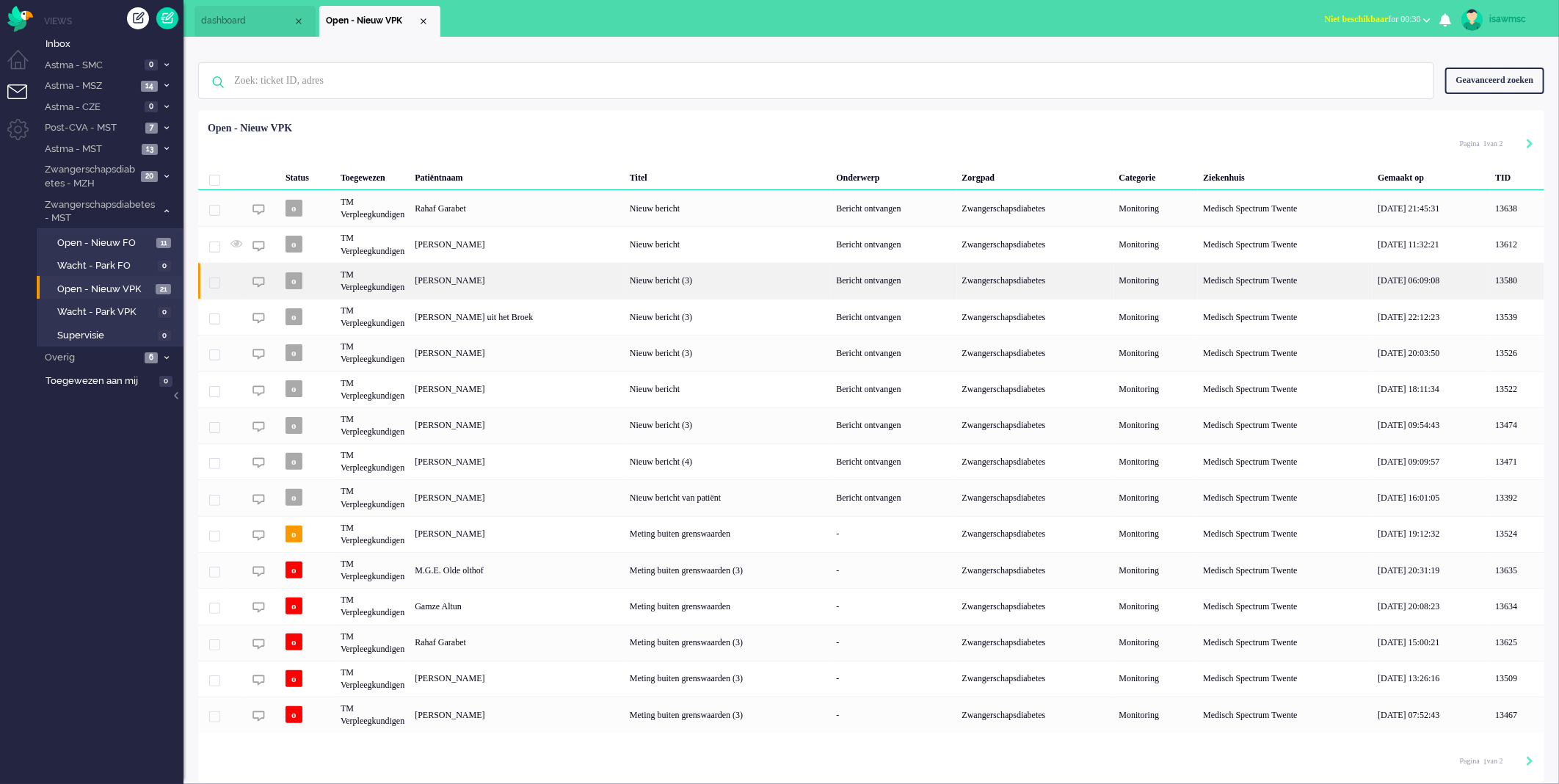
click at [527, 285] on div "[PERSON_NAME]" at bounding box center [517, 281] width 215 height 36
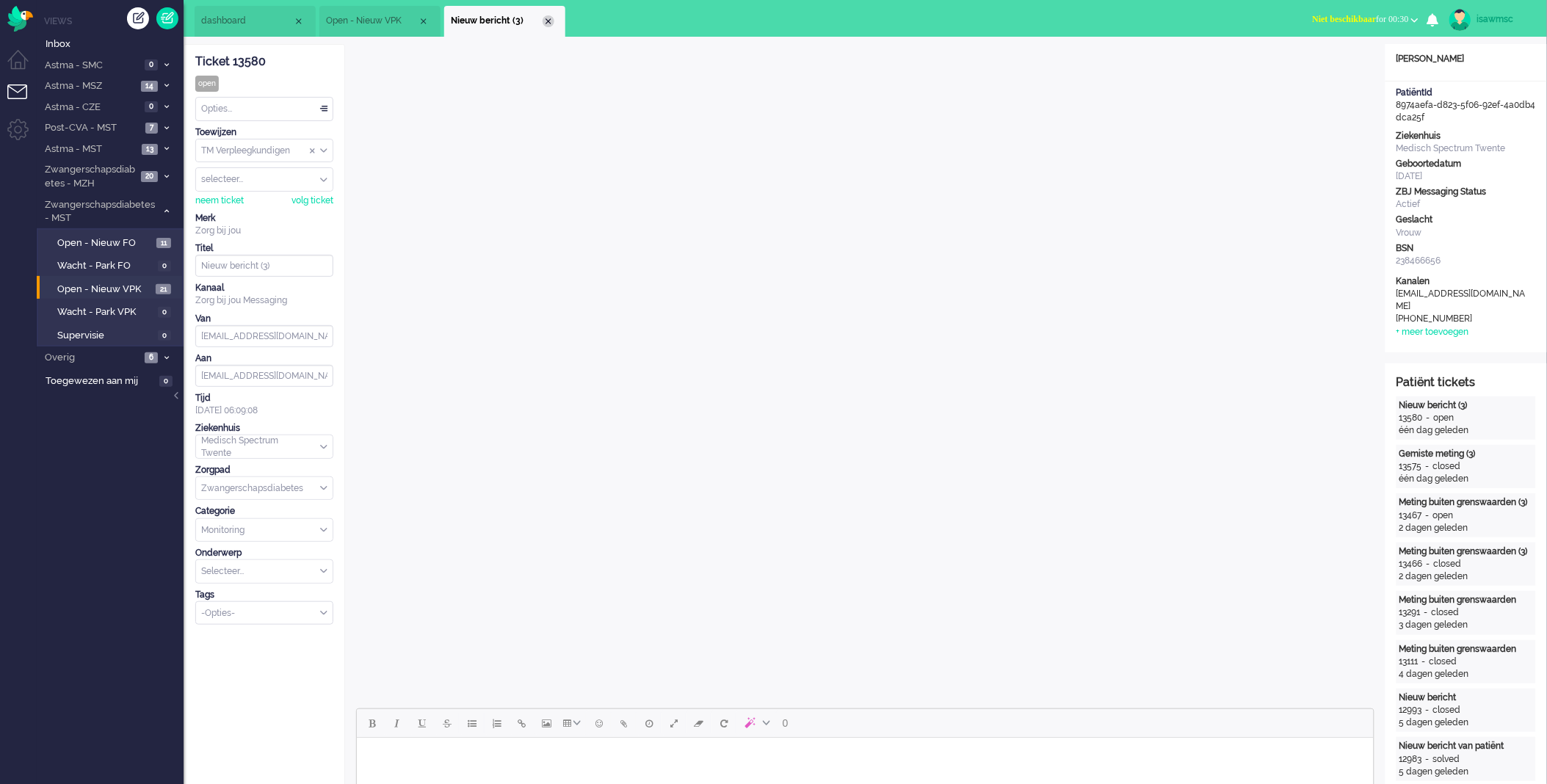
click at [551, 17] on div "Close tab" at bounding box center [548, 21] width 11 height 11
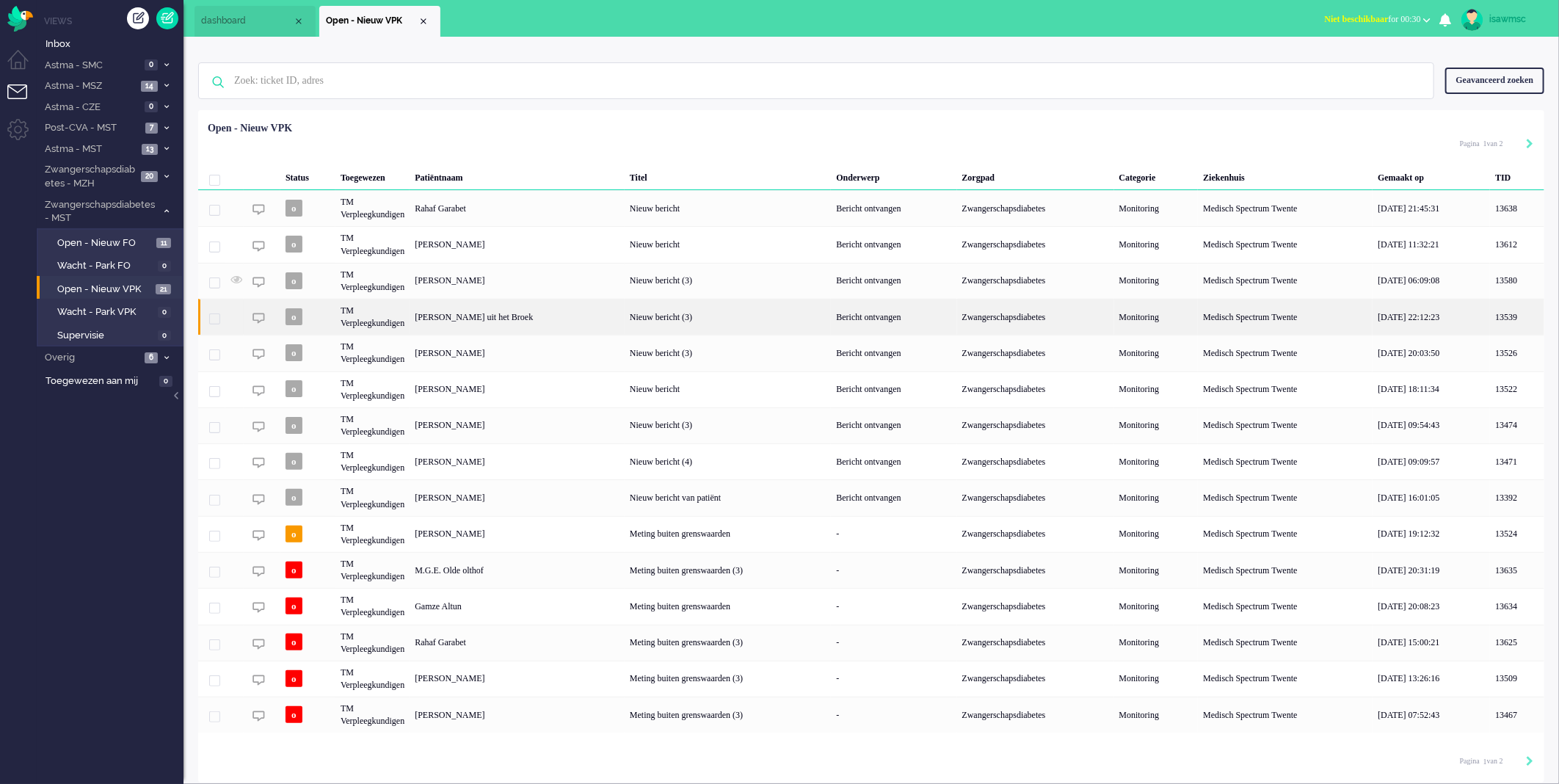
click at [548, 316] on div "Jorien Maria uit het Broek" at bounding box center [517, 317] width 215 height 36
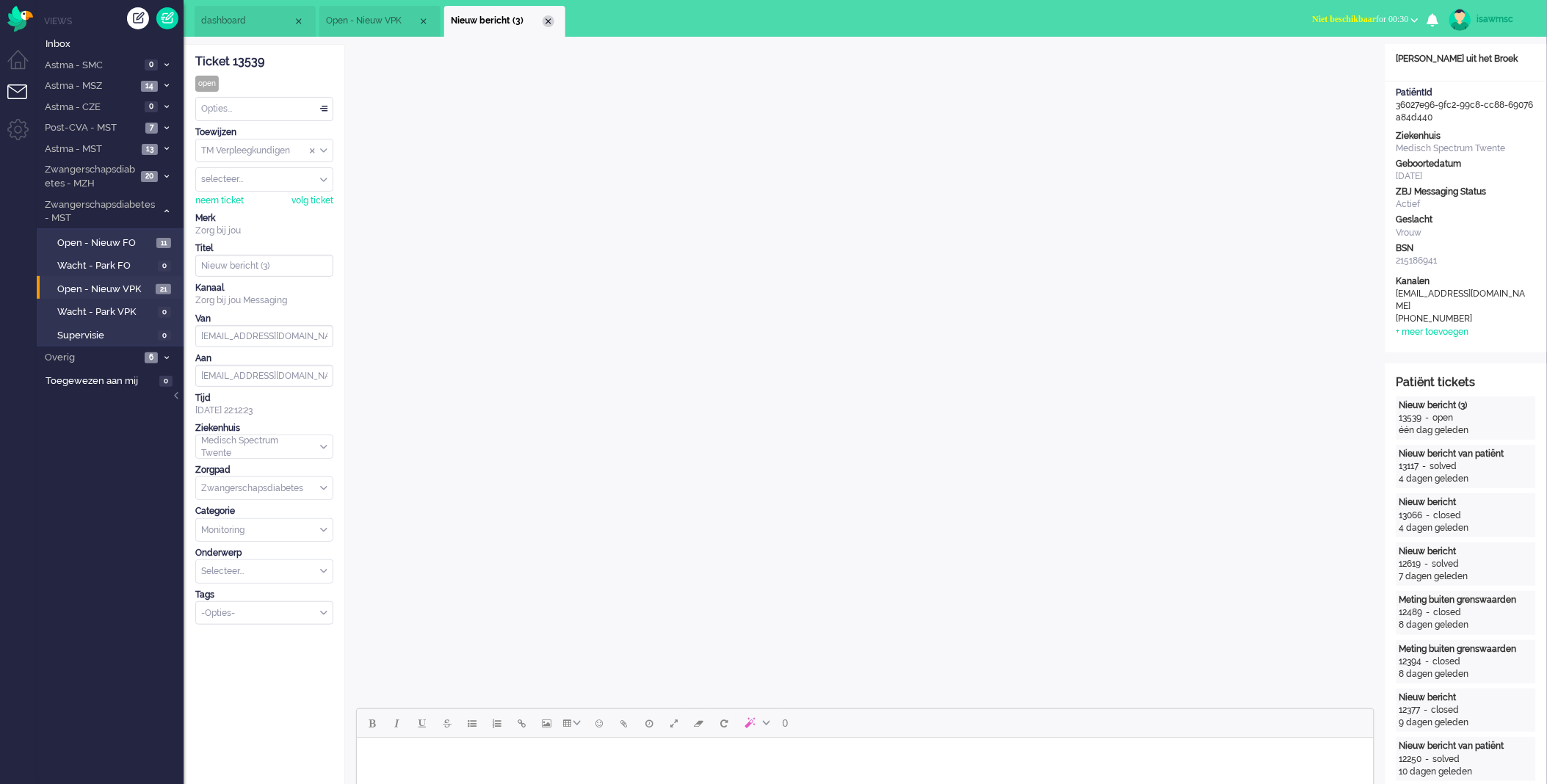
click at [551, 22] on div "Close tab" at bounding box center [548, 21] width 11 height 11
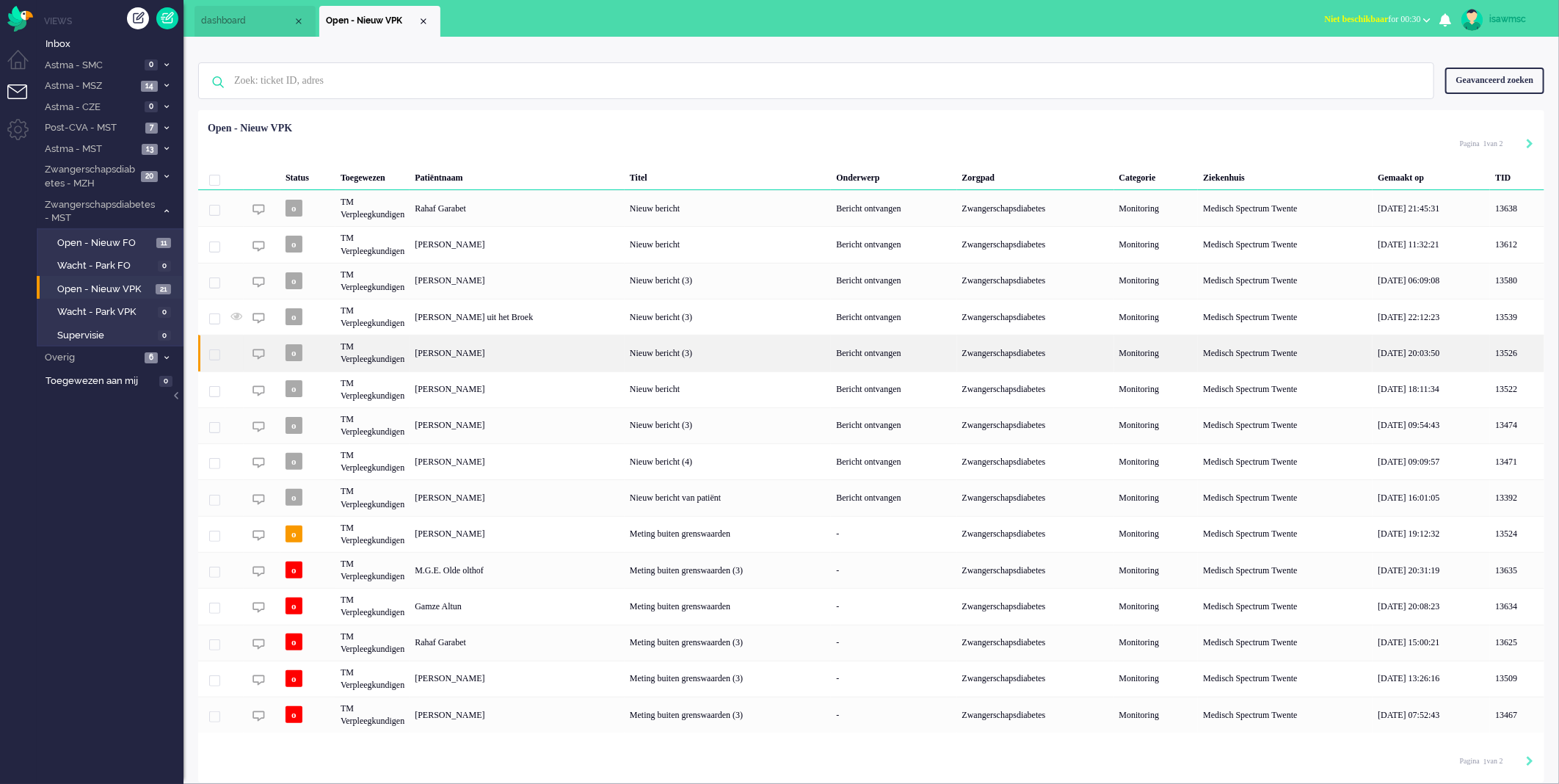
click at [591, 356] on div "Priscilla Helena Chelsey Gerritsma" at bounding box center [517, 352] width 215 height 36
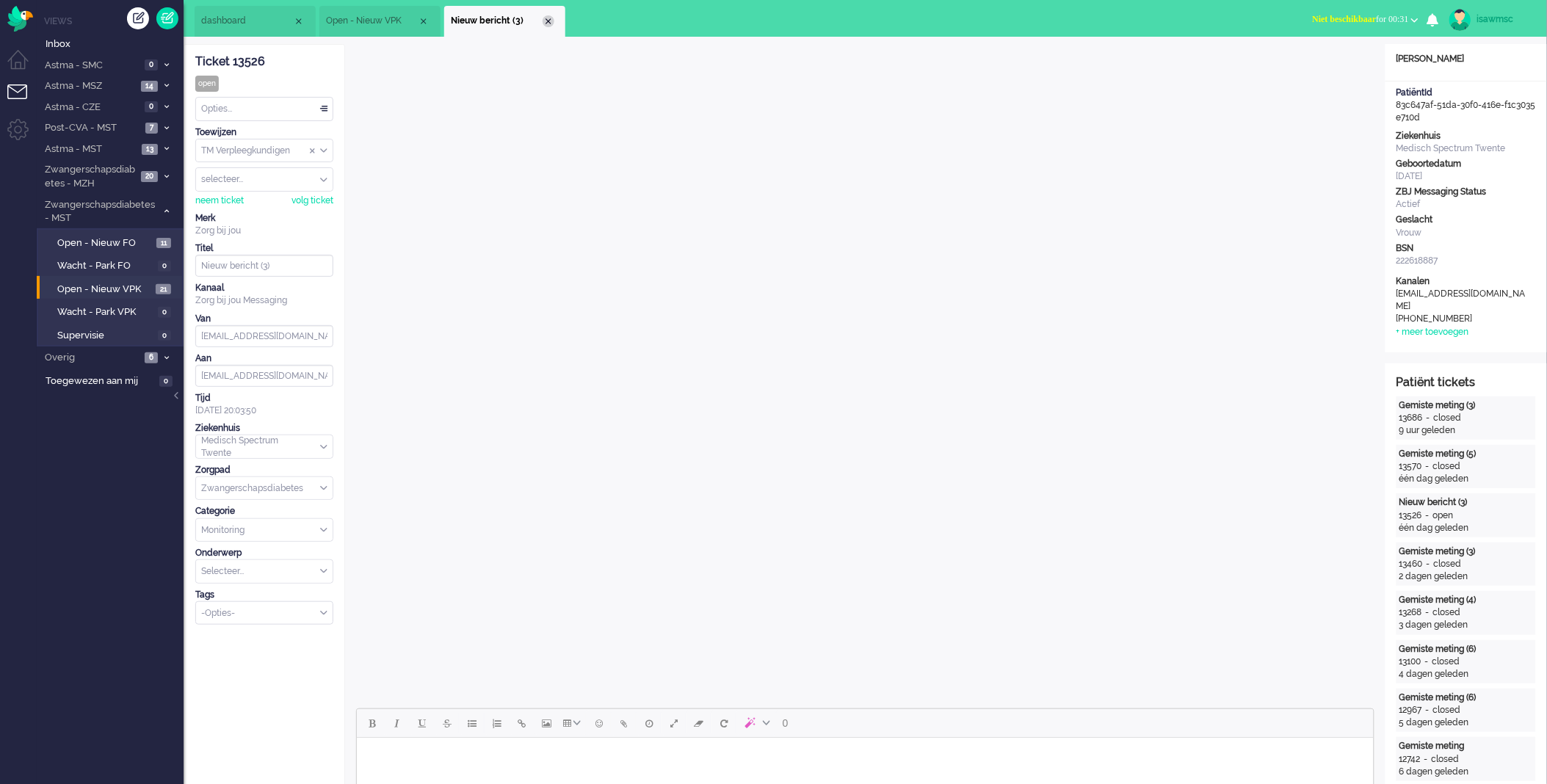
click at [547, 21] on div "Close tab" at bounding box center [548, 21] width 11 height 11
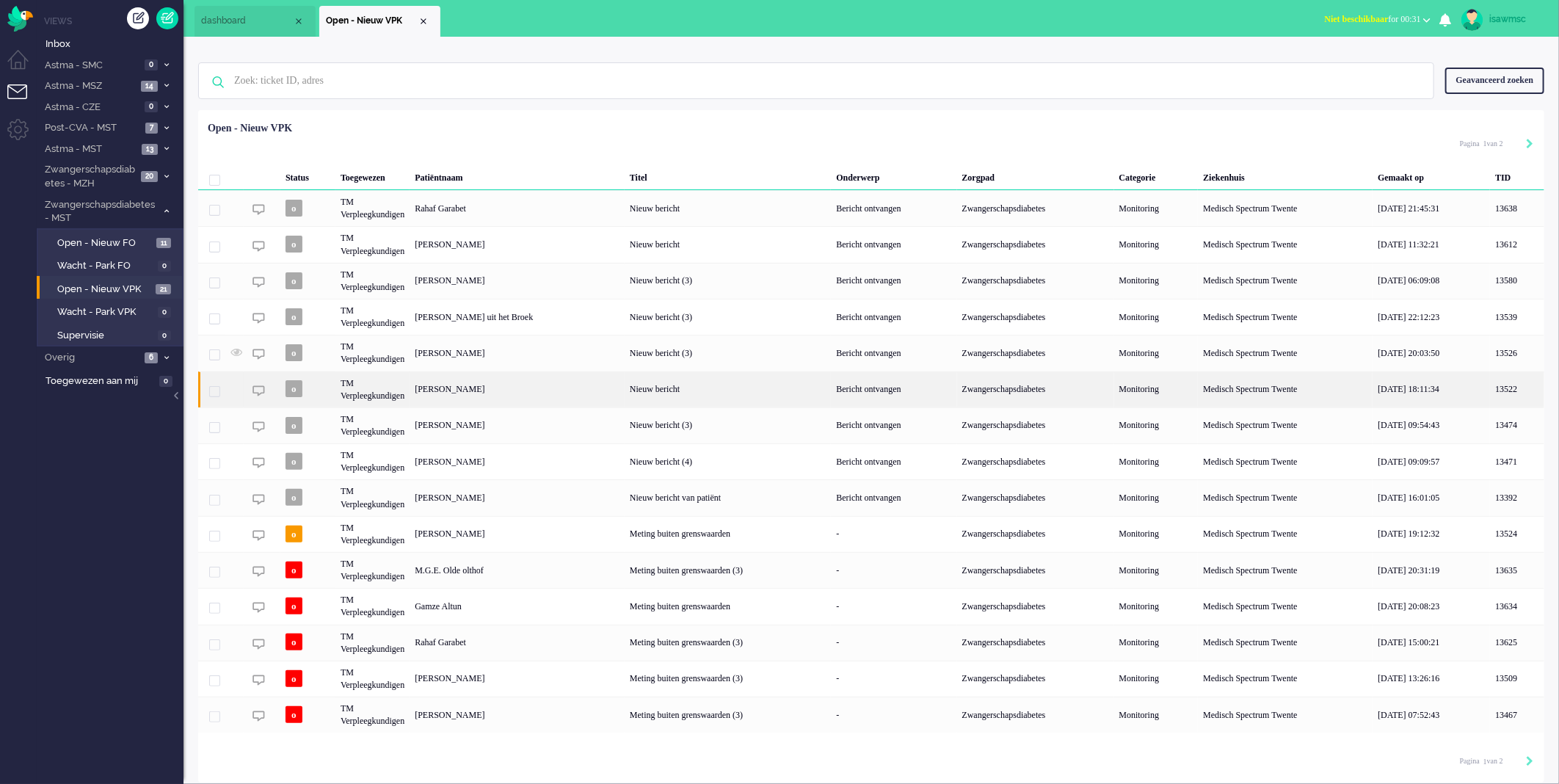
click at [602, 388] on div "Shabilla Rahma Johne" at bounding box center [517, 390] width 215 height 36
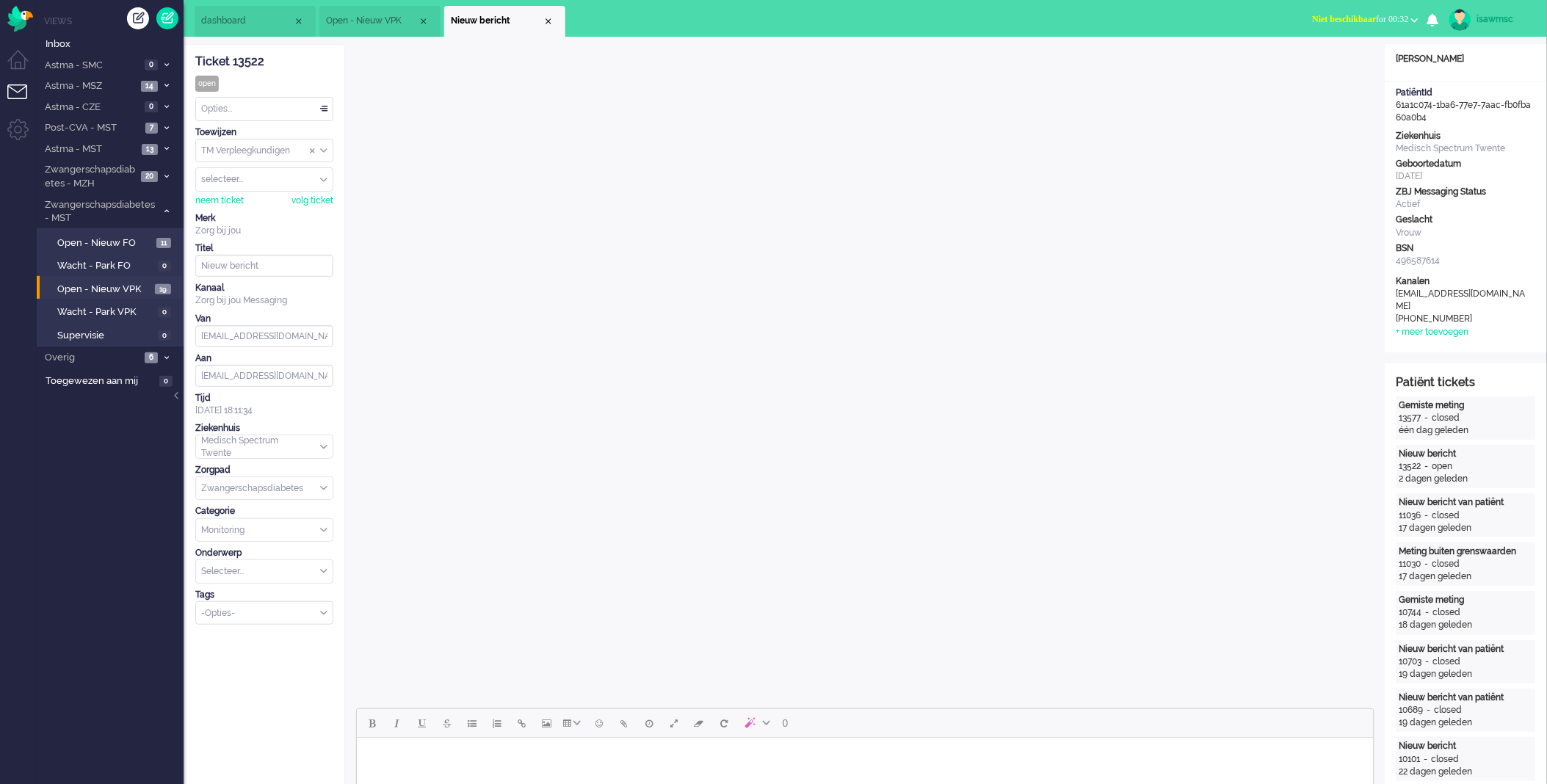
click at [554, 19] on li "Nieuw bericht" at bounding box center [504, 21] width 121 height 30
click at [553, 20] on div "Close tab" at bounding box center [548, 21] width 11 height 11
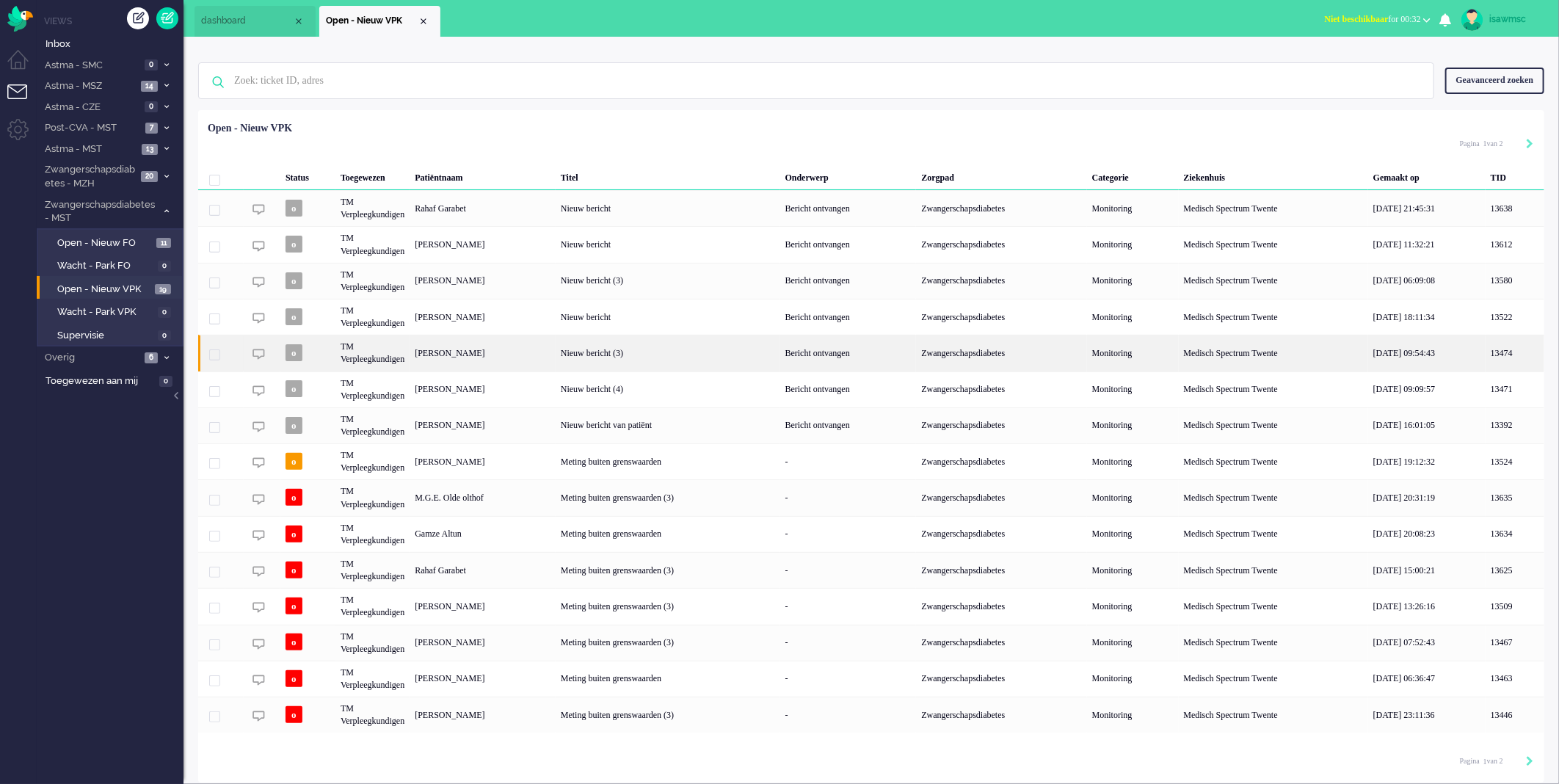
click at [545, 353] on div "Marisol Cheryl Bunskoek" at bounding box center [482, 352] width 146 height 36
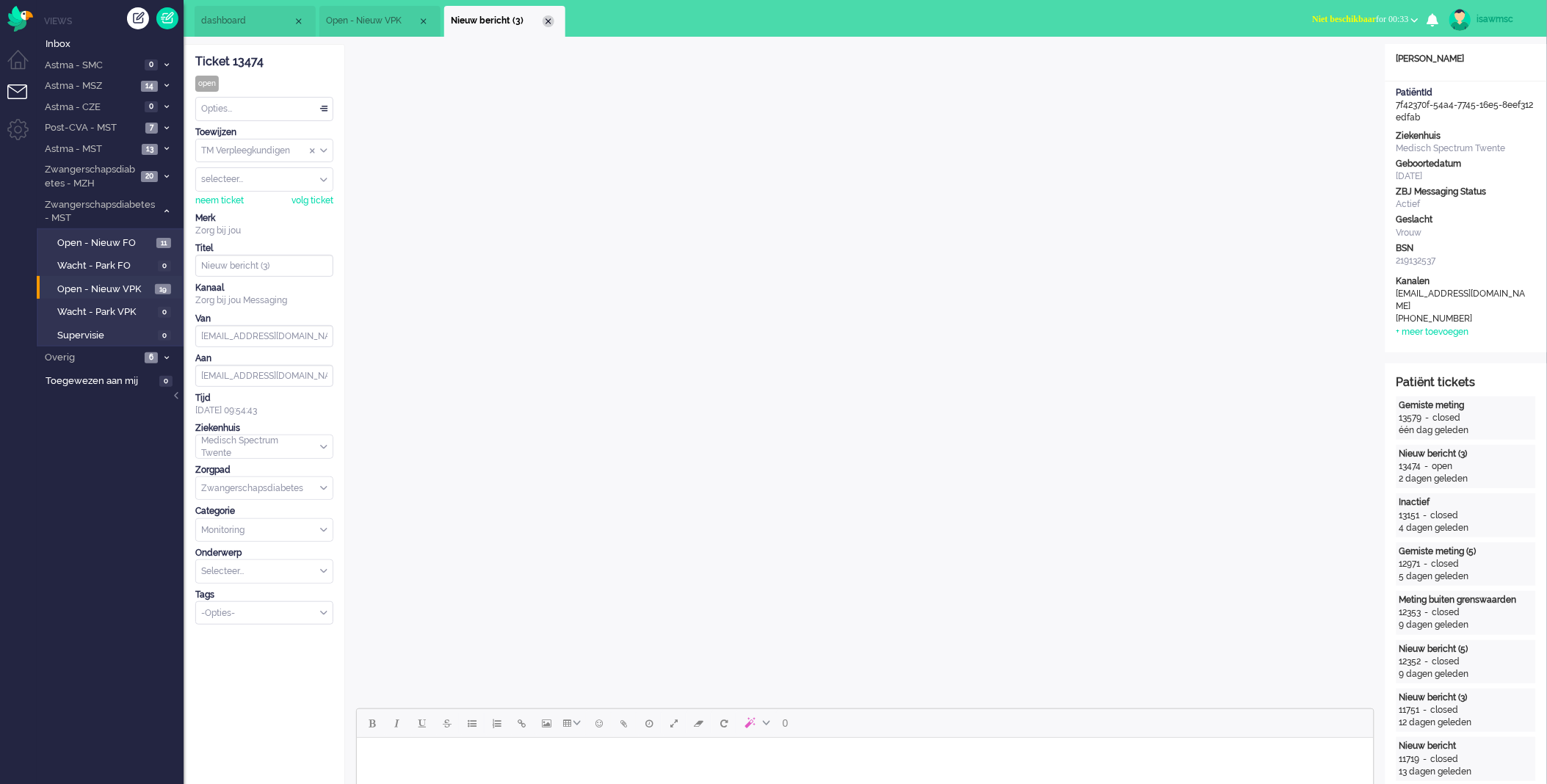
click at [548, 22] on div "Close tab" at bounding box center [548, 21] width 11 height 11
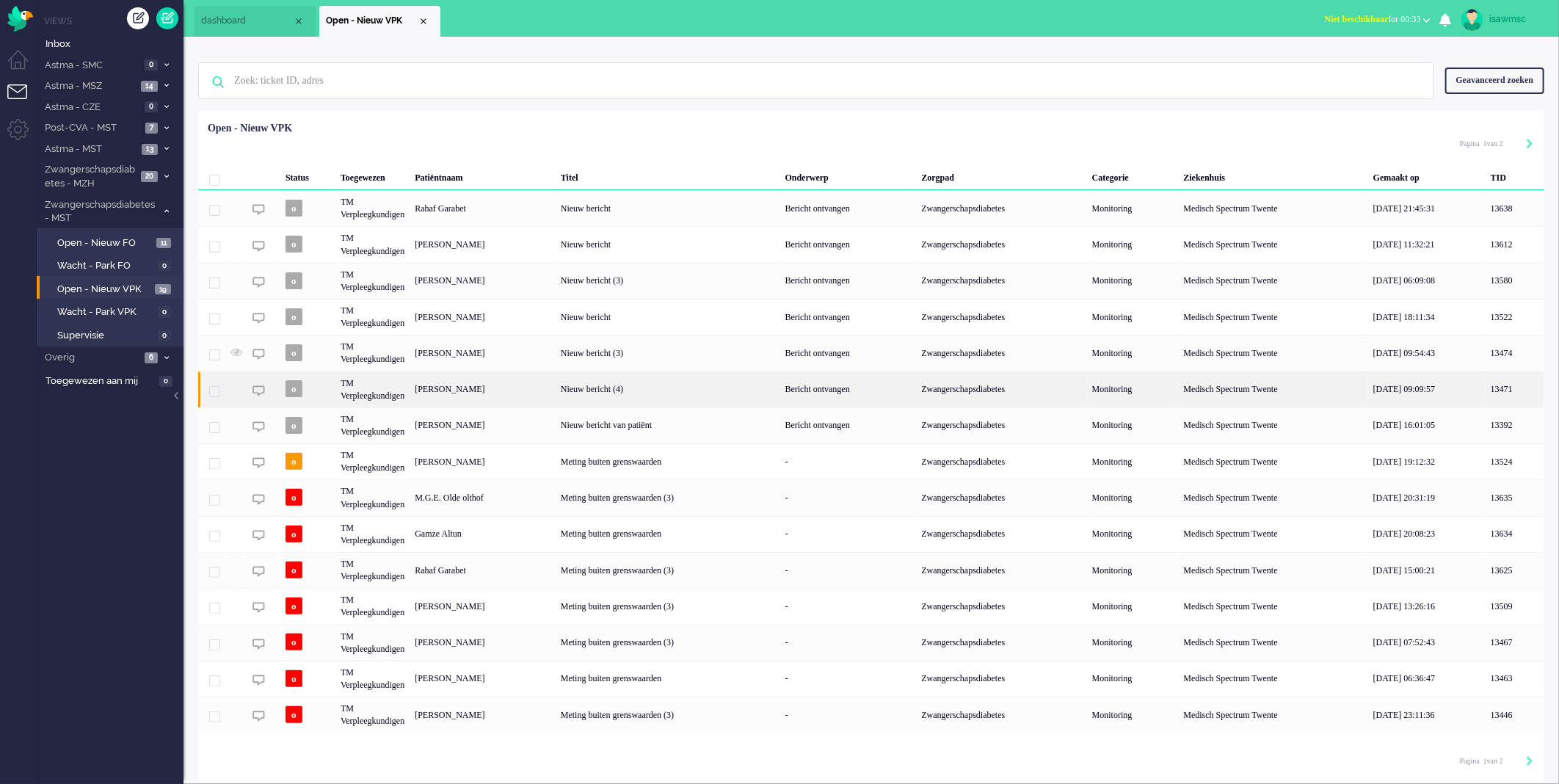
click at [556, 396] on div "Xiao Jong Hu" at bounding box center [482, 390] width 146 height 36
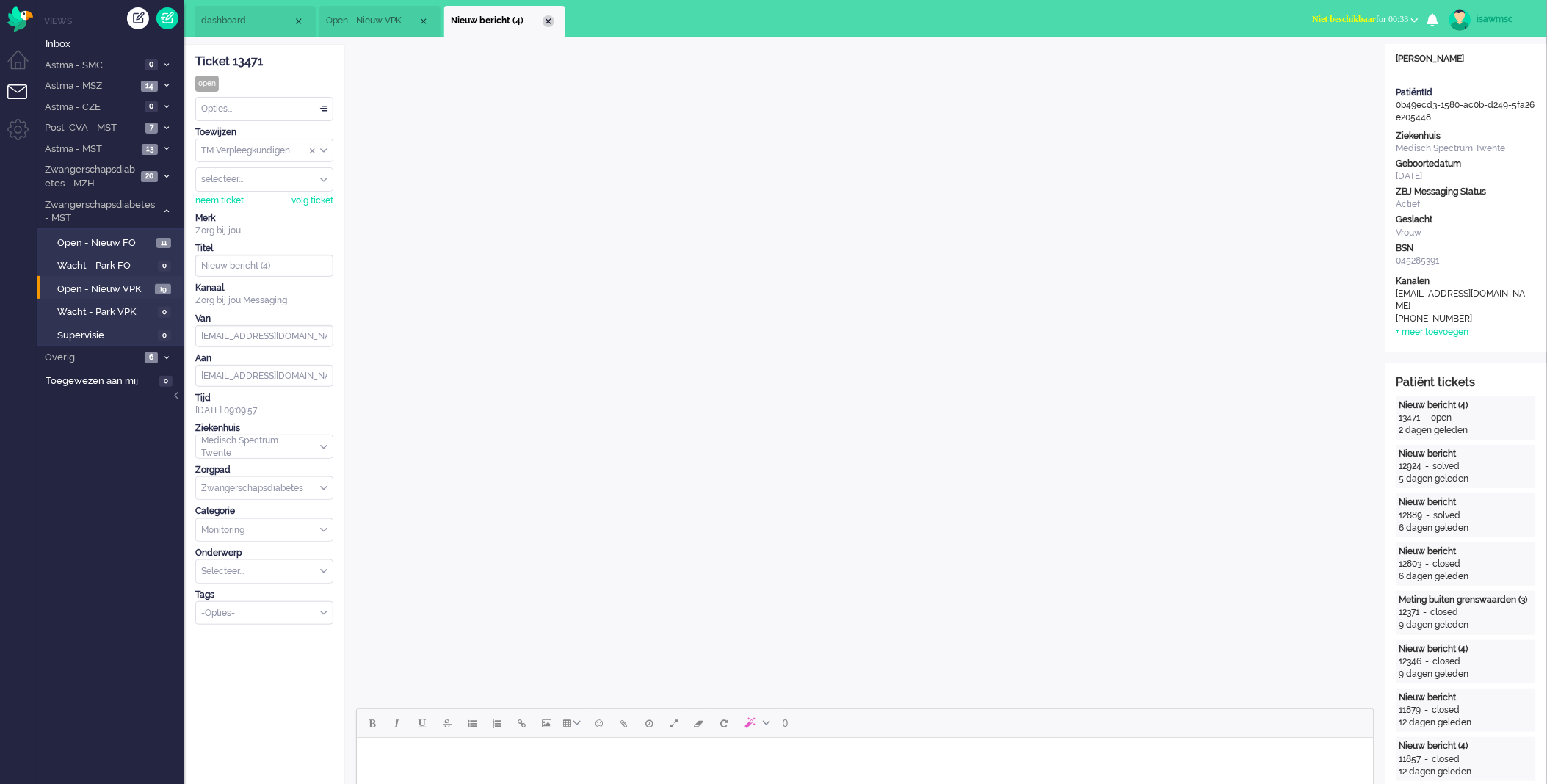
click at [552, 22] on div "Close tab" at bounding box center [548, 21] width 11 height 11
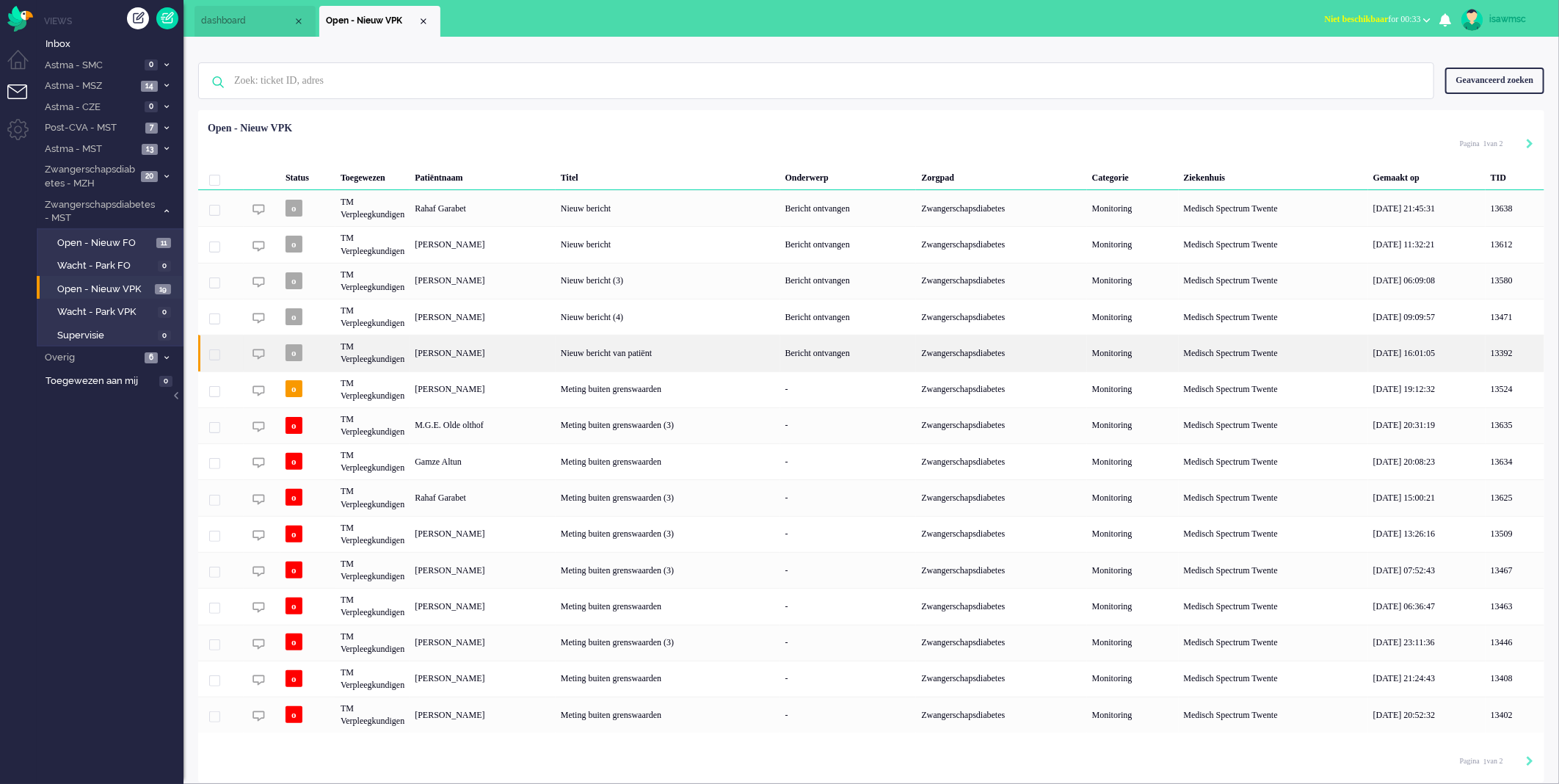
click at [522, 350] on div "[PERSON_NAME]" at bounding box center [482, 352] width 146 height 36
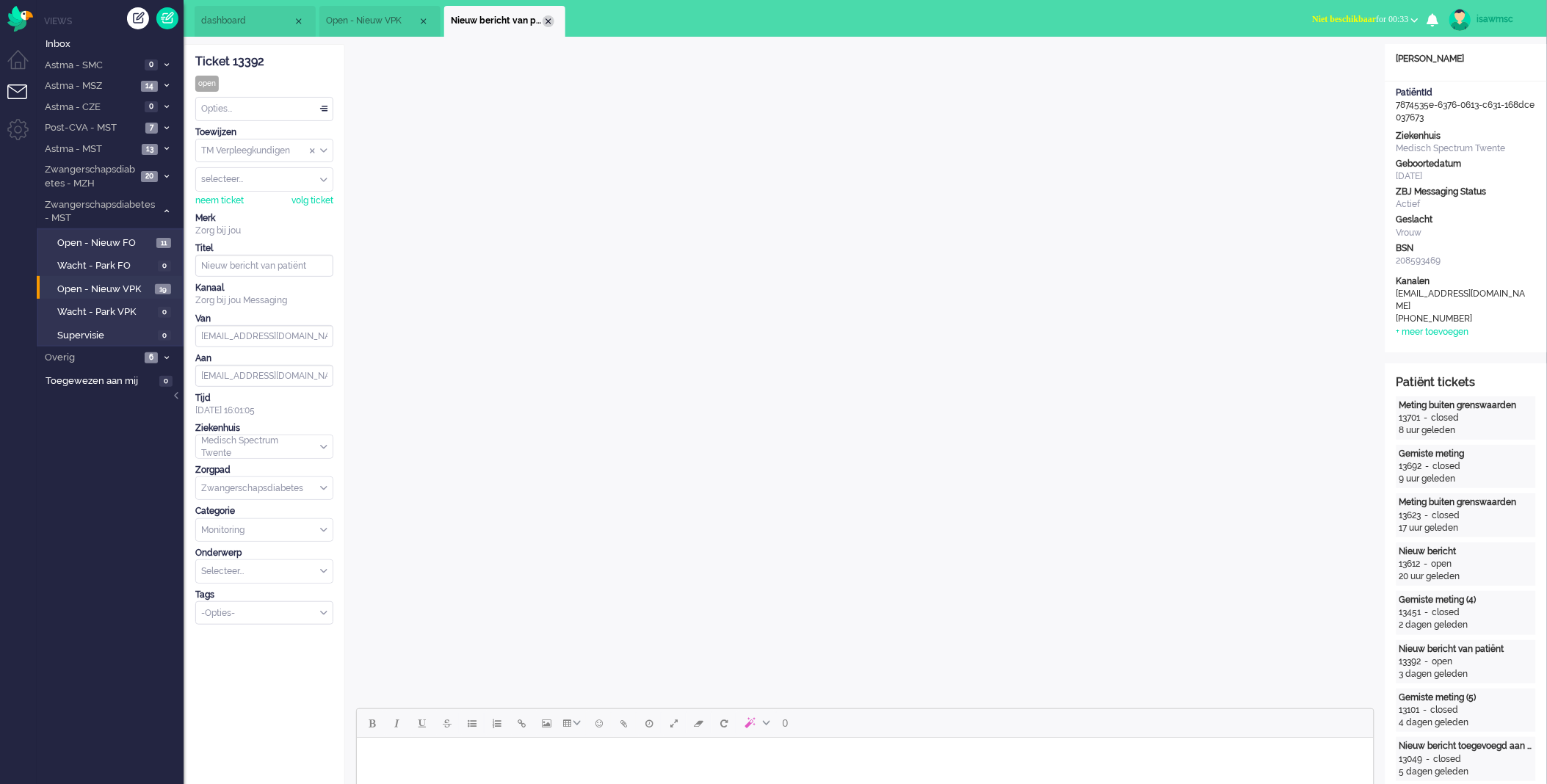
click at [551, 22] on div "Close tab" at bounding box center [548, 21] width 11 height 11
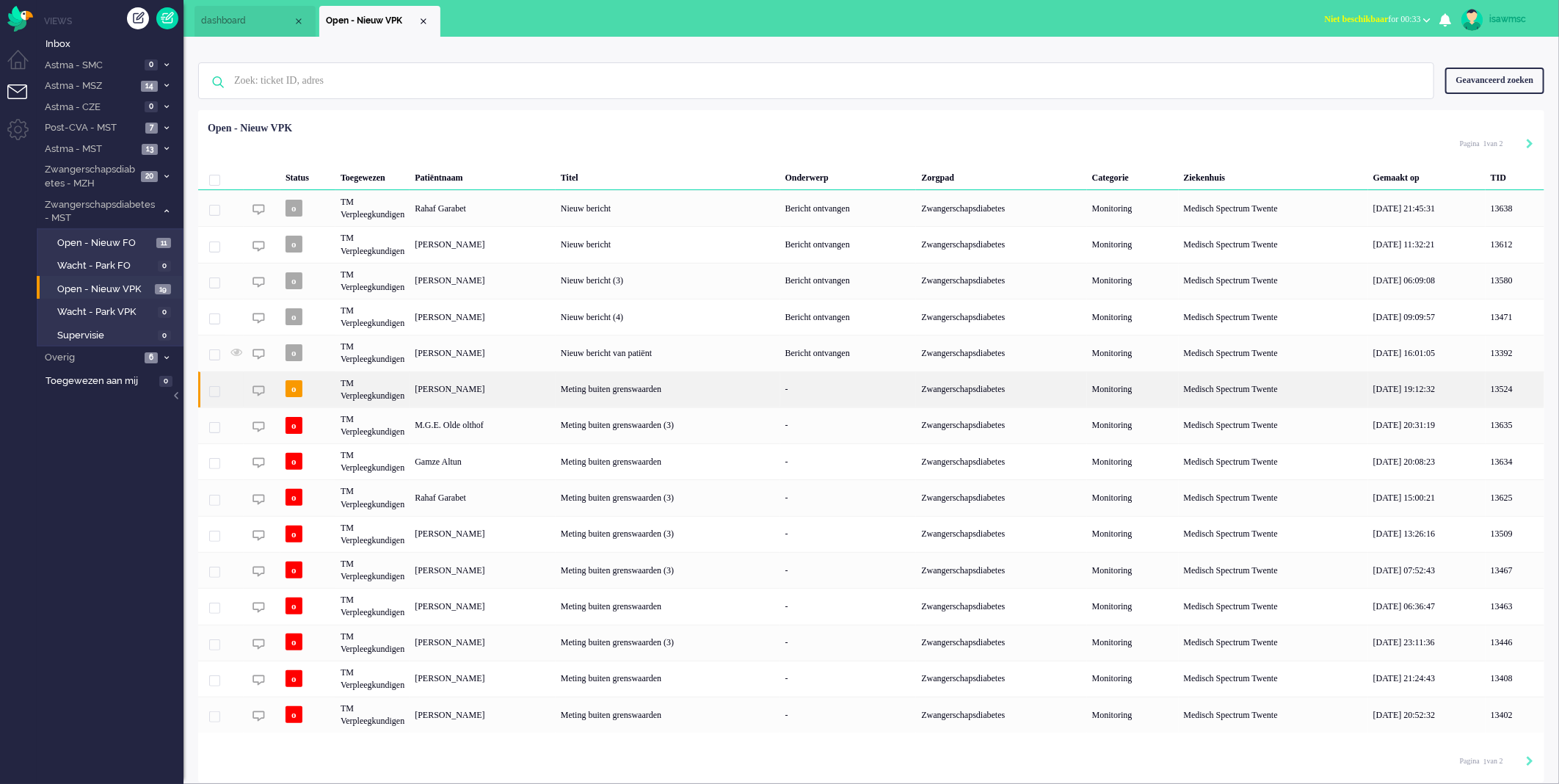
click at [556, 392] on div "Maria Mensen" at bounding box center [482, 390] width 146 height 36
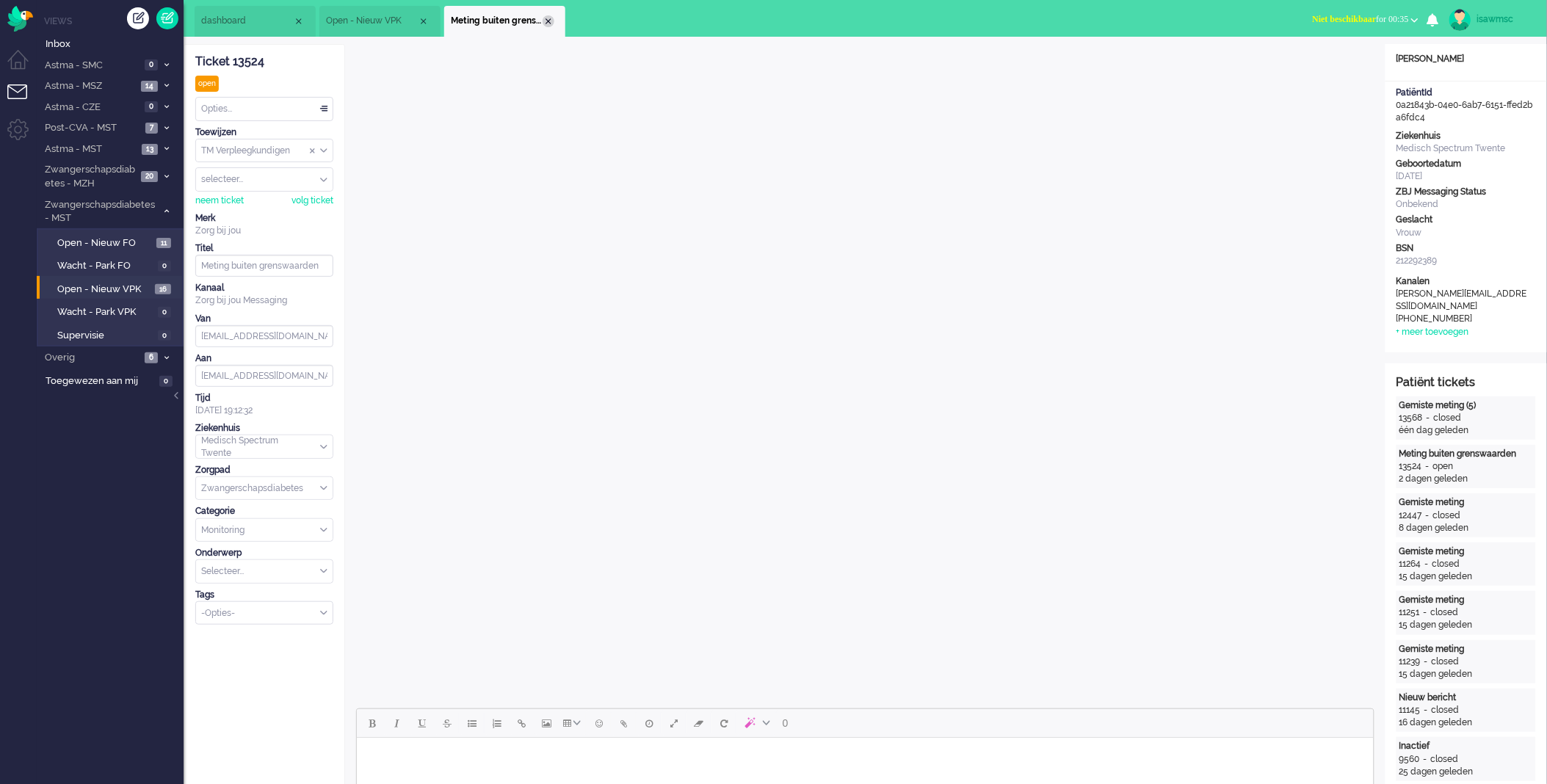
click at [547, 23] on div "Close tab" at bounding box center [548, 21] width 11 height 11
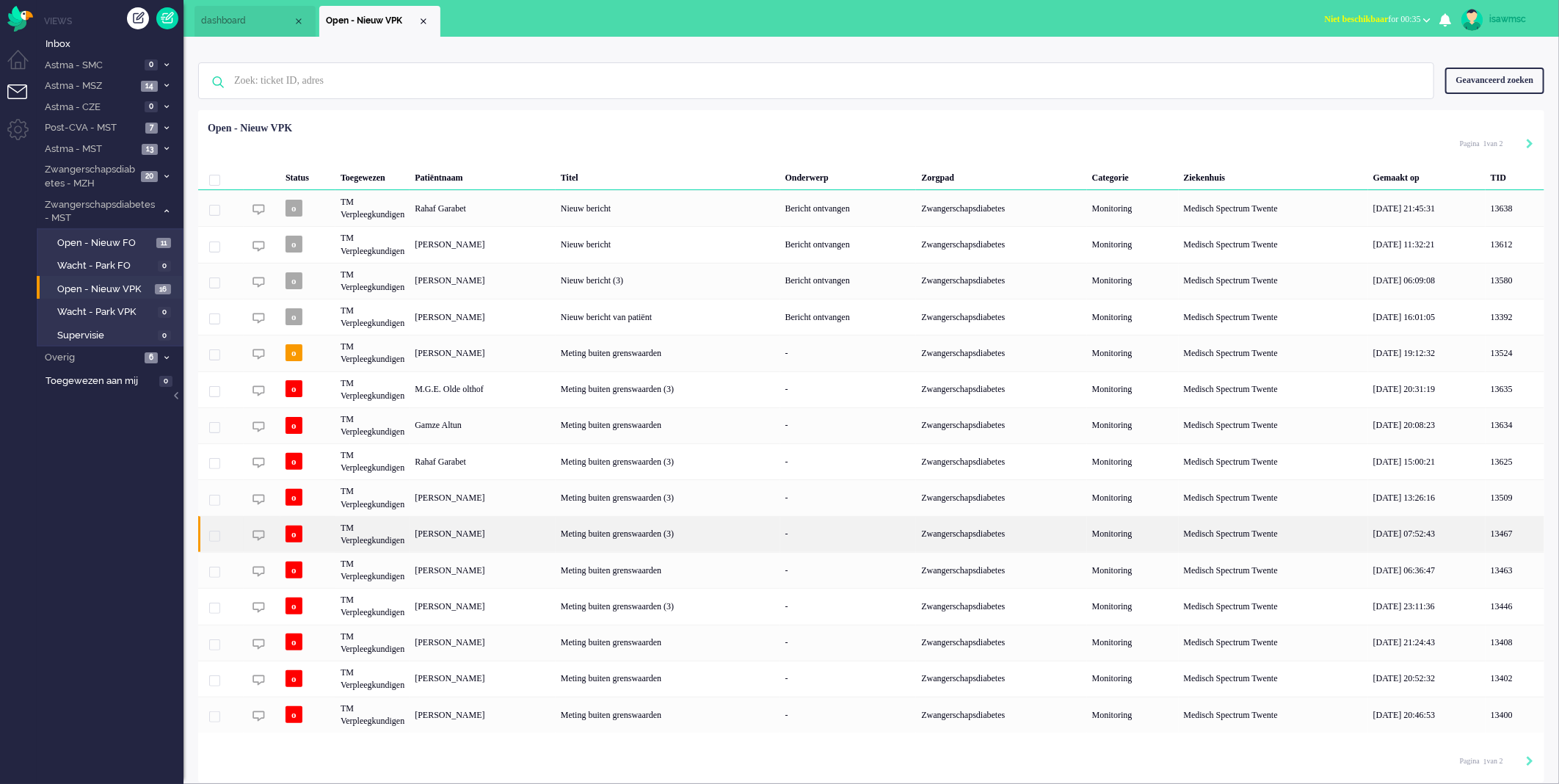
click at [551, 535] on div "[PERSON_NAME]" at bounding box center [482, 534] width 146 height 36
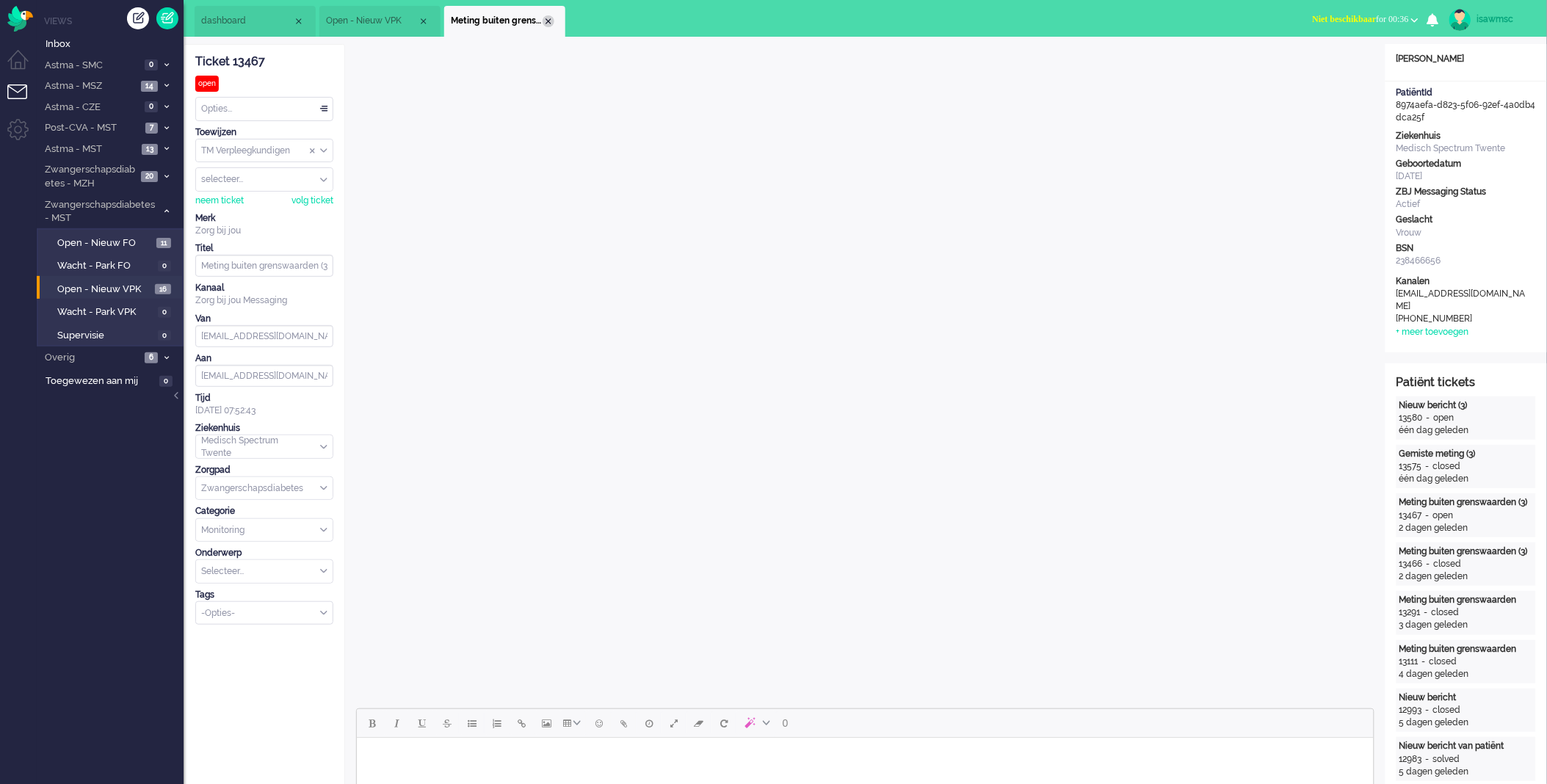
click at [545, 20] on div "Close tab" at bounding box center [548, 21] width 11 height 11
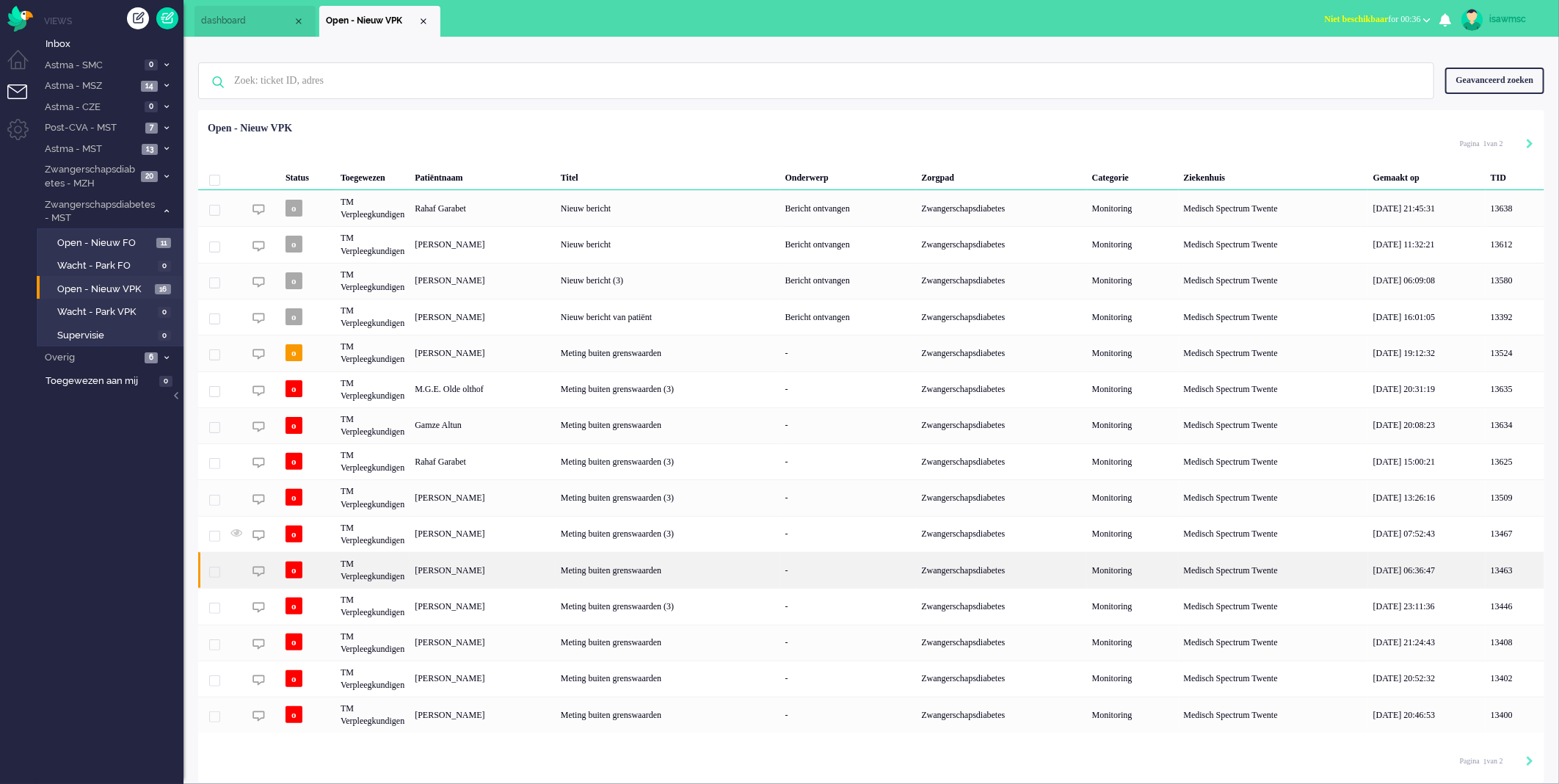
click at [538, 574] on div "[PERSON_NAME]" at bounding box center [482, 570] width 146 height 36
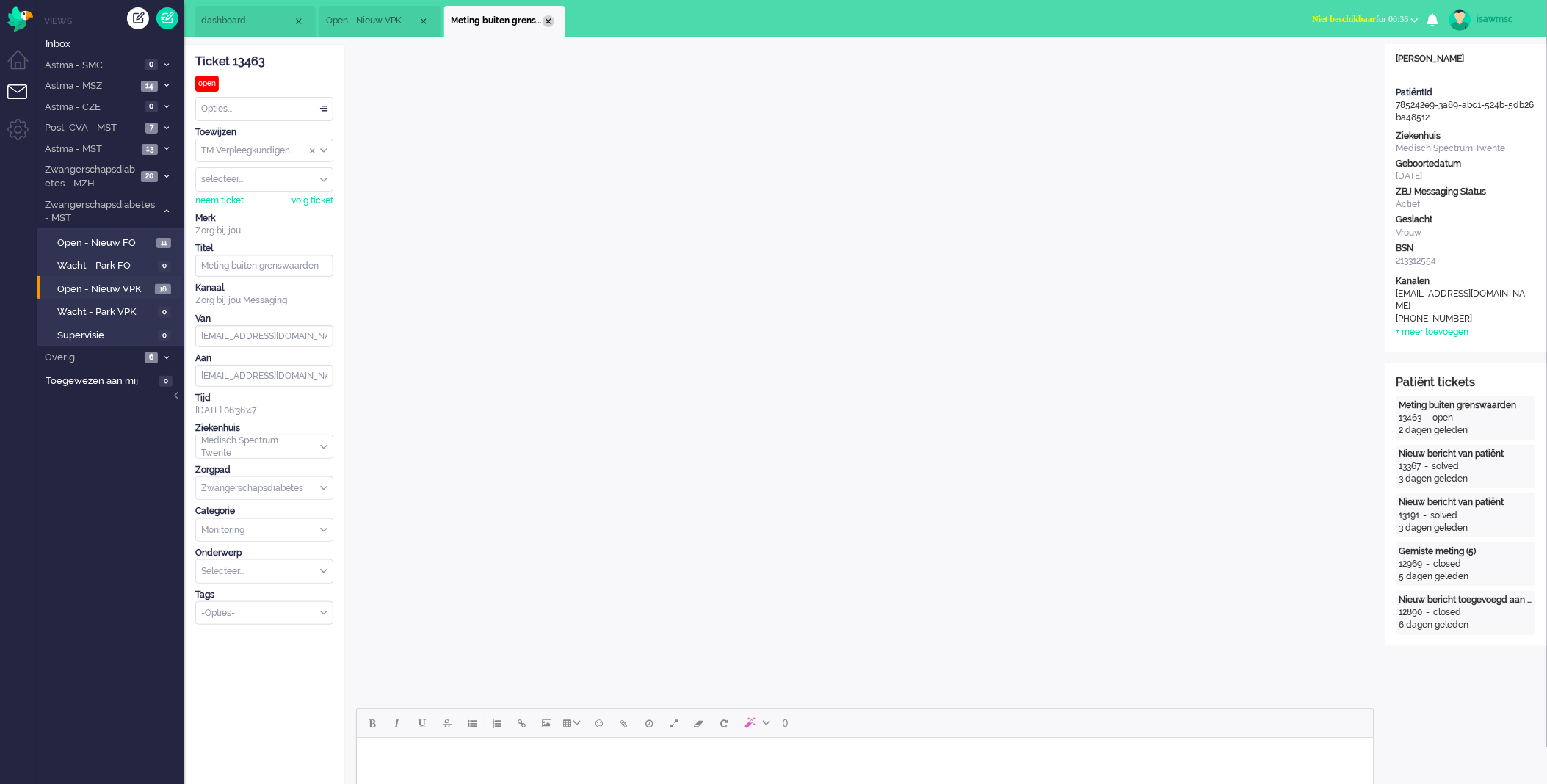
click at [549, 20] on div "Close tab" at bounding box center [548, 21] width 11 height 11
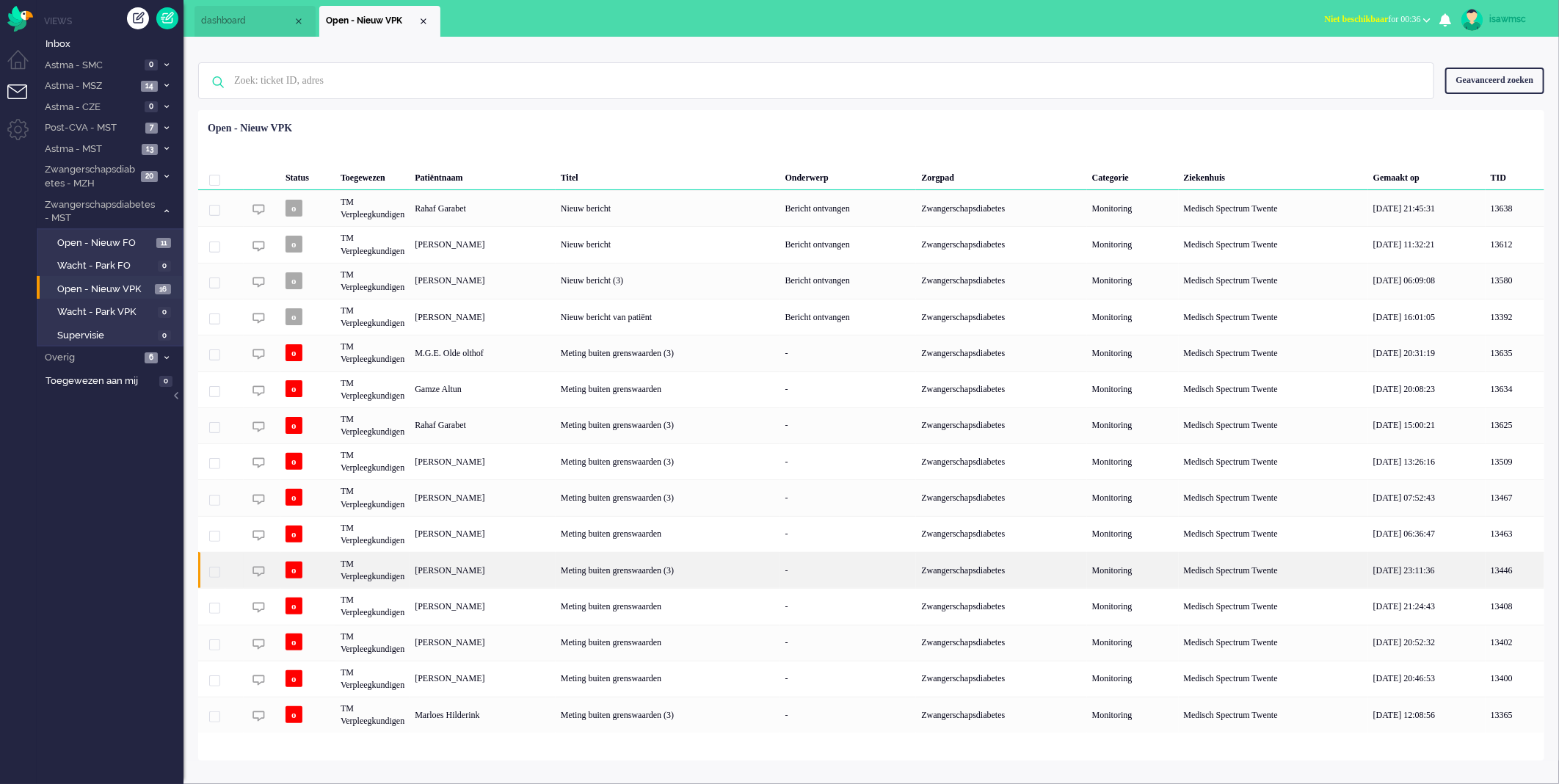
click at [556, 571] on div "Nathalie Schonewille Garcia" at bounding box center [482, 570] width 146 height 36
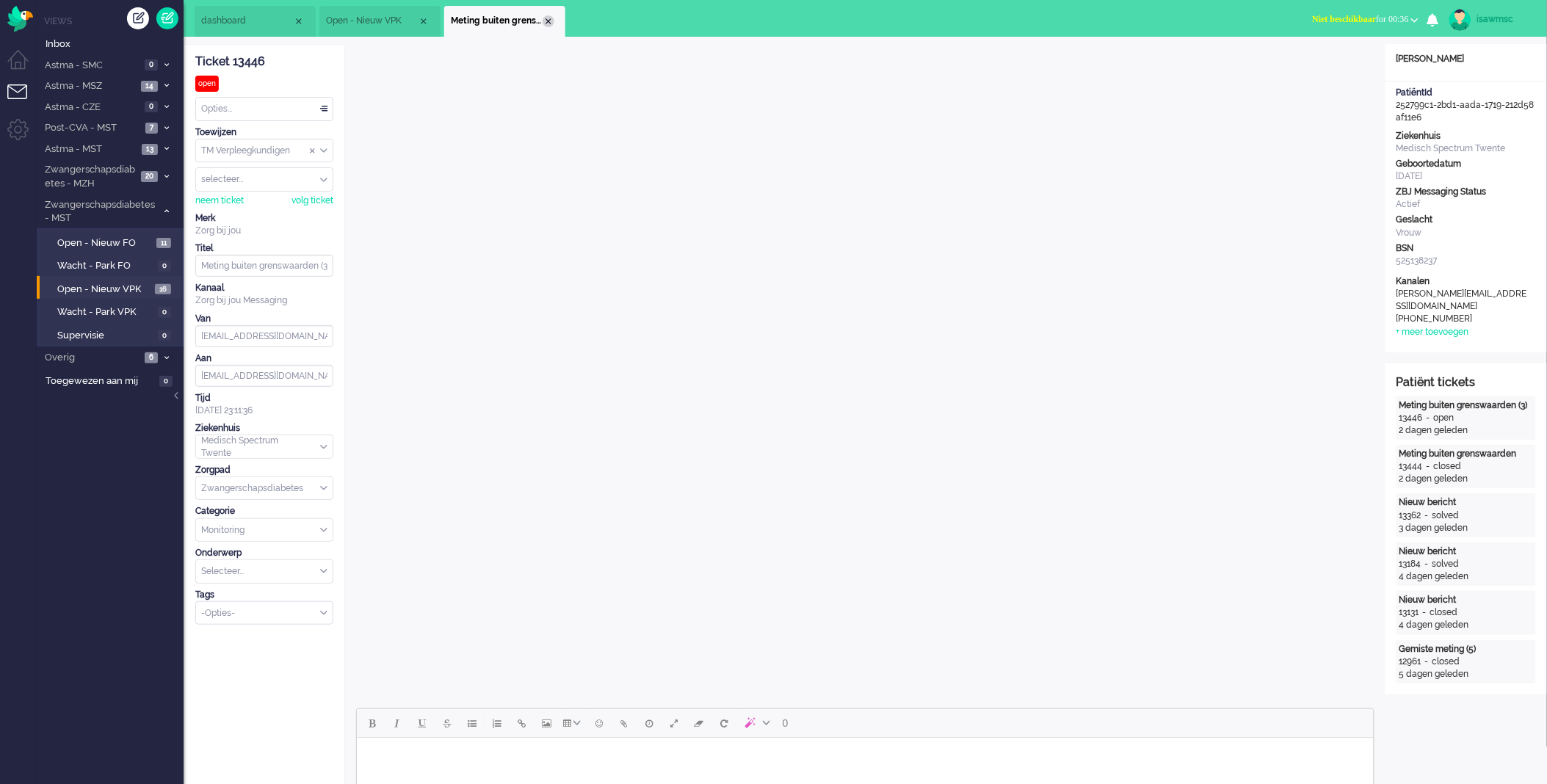
click at [547, 19] on div "Close tab" at bounding box center [548, 21] width 11 height 11
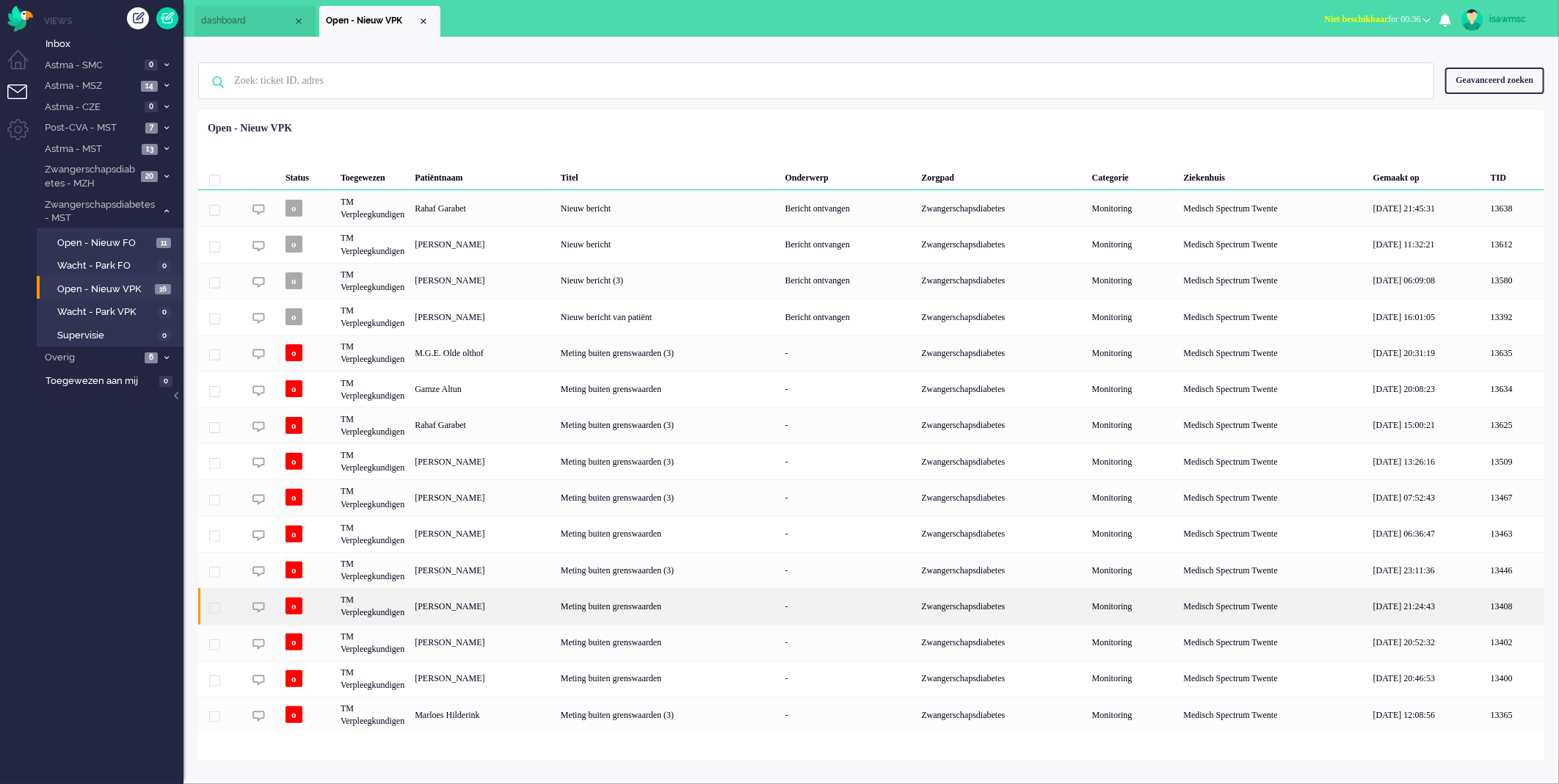
click at [556, 606] on div "[PERSON_NAME]" at bounding box center [482, 606] width 146 height 36
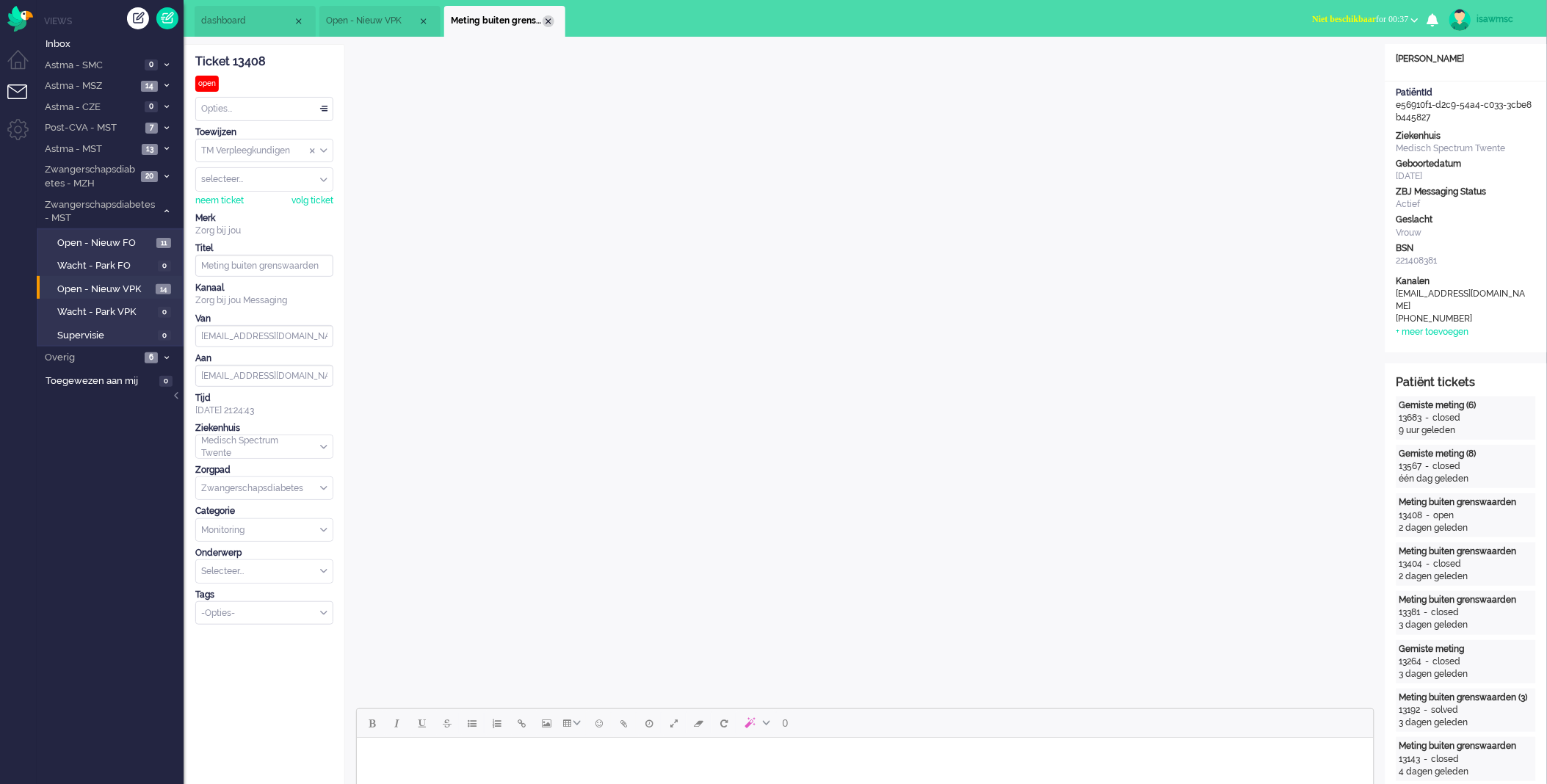
click at [546, 24] on div "Close tab" at bounding box center [548, 21] width 11 height 11
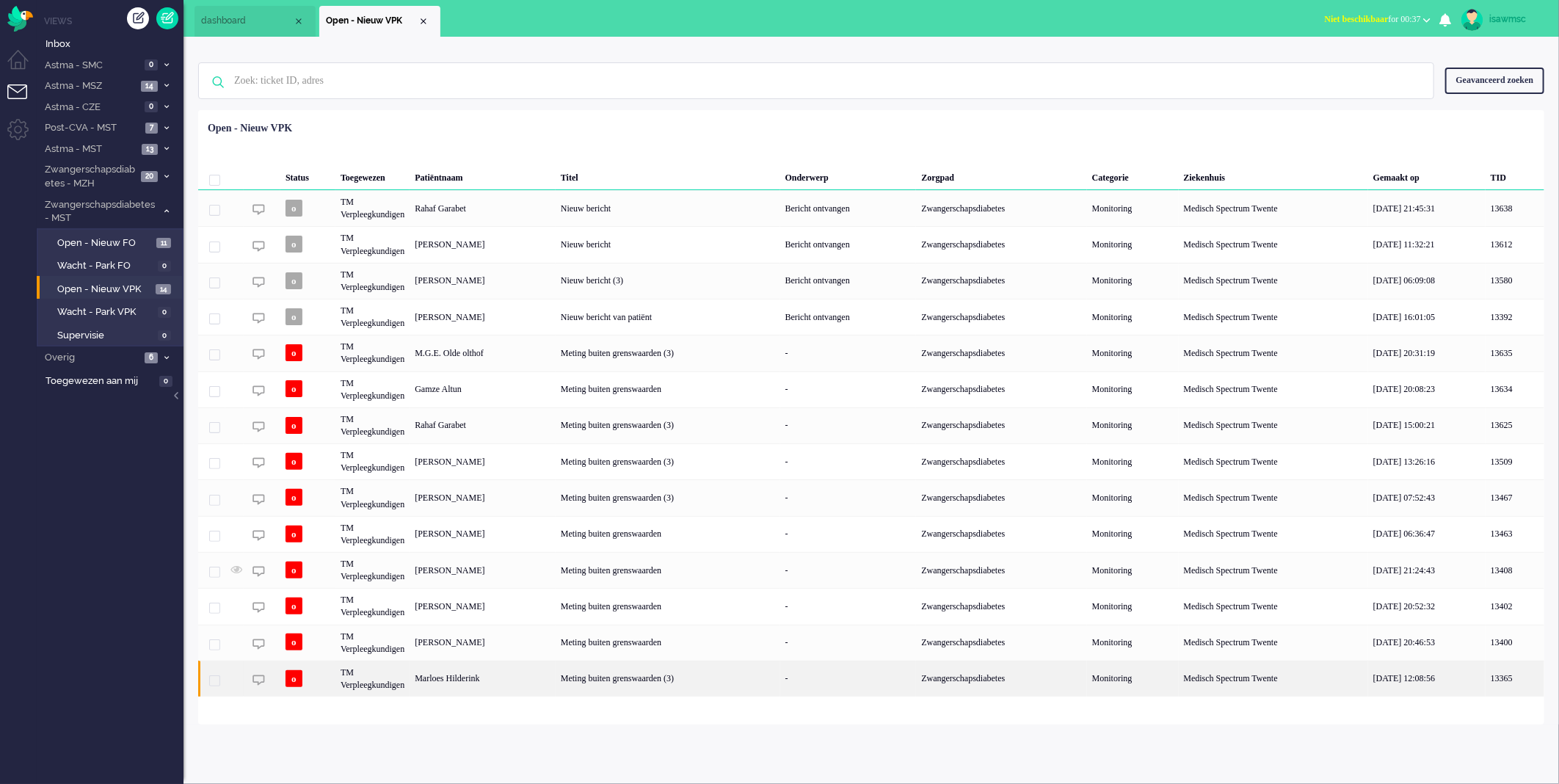
click at [523, 673] on div "Marloes Hilderink" at bounding box center [482, 678] width 146 height 36
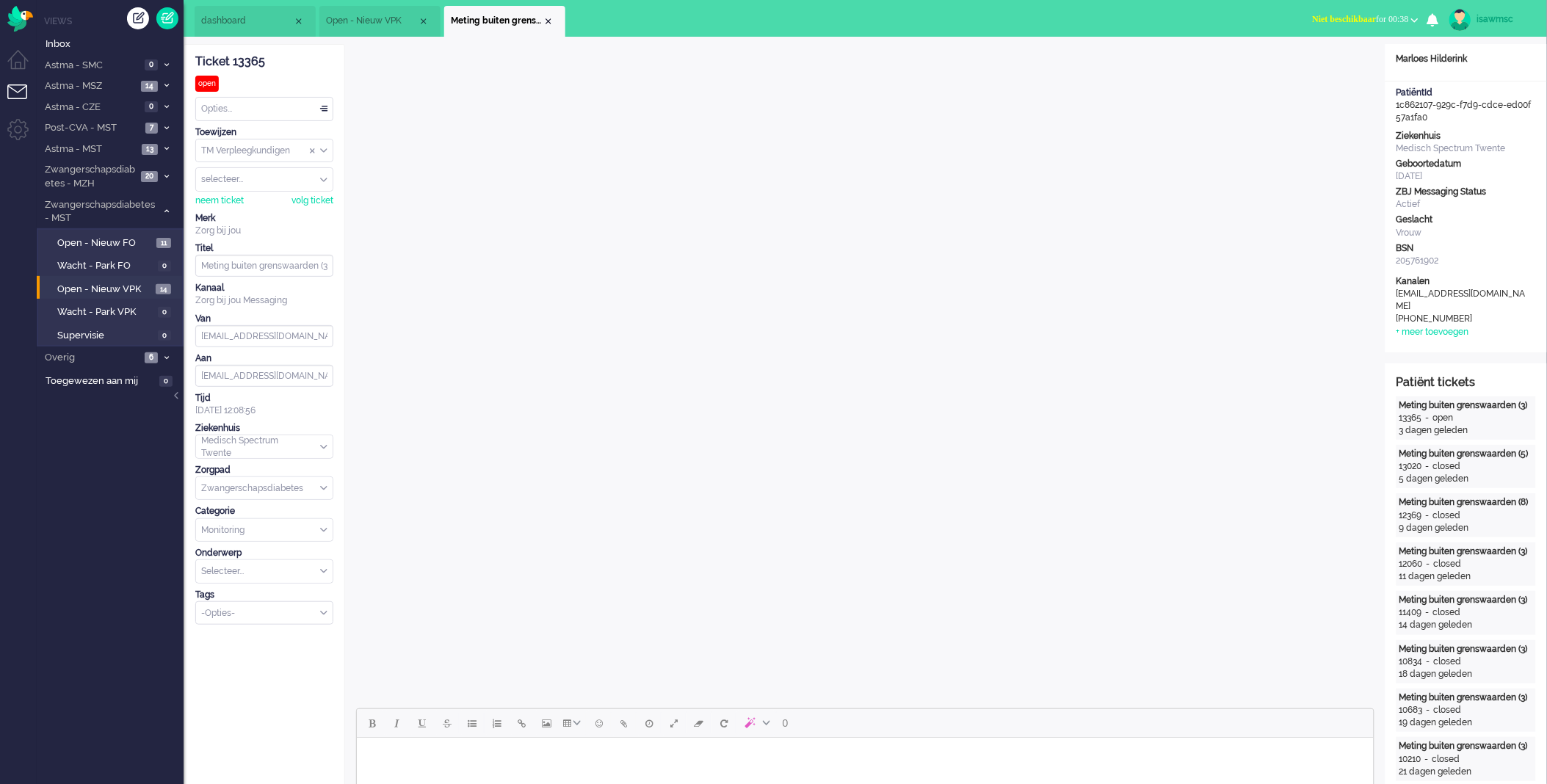
click at [290, 615] on input "Select Tags" at bounding box center [259, 612] width 115 height 12
click at [266, 639] on li "supervisie" at bounding box center [264, 635] width 136 height 21
click at [551, 23] on div "Close tab" at bounding box center [548, 21] width 11 height 11
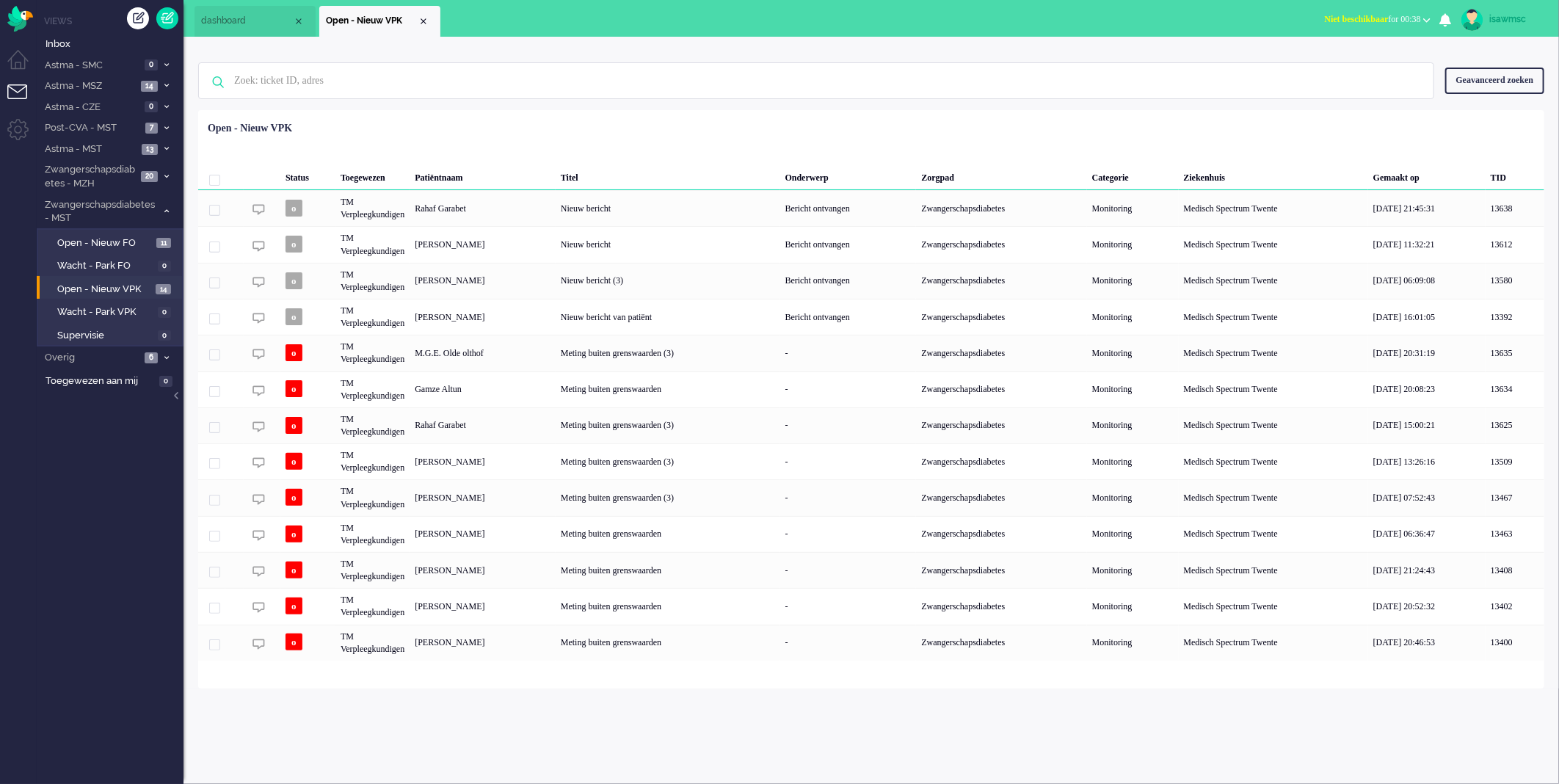
click at [551, 646] on div "Yrsa Josephina Johanna Groen" at bounding box center [482, 643] width 146 height 36
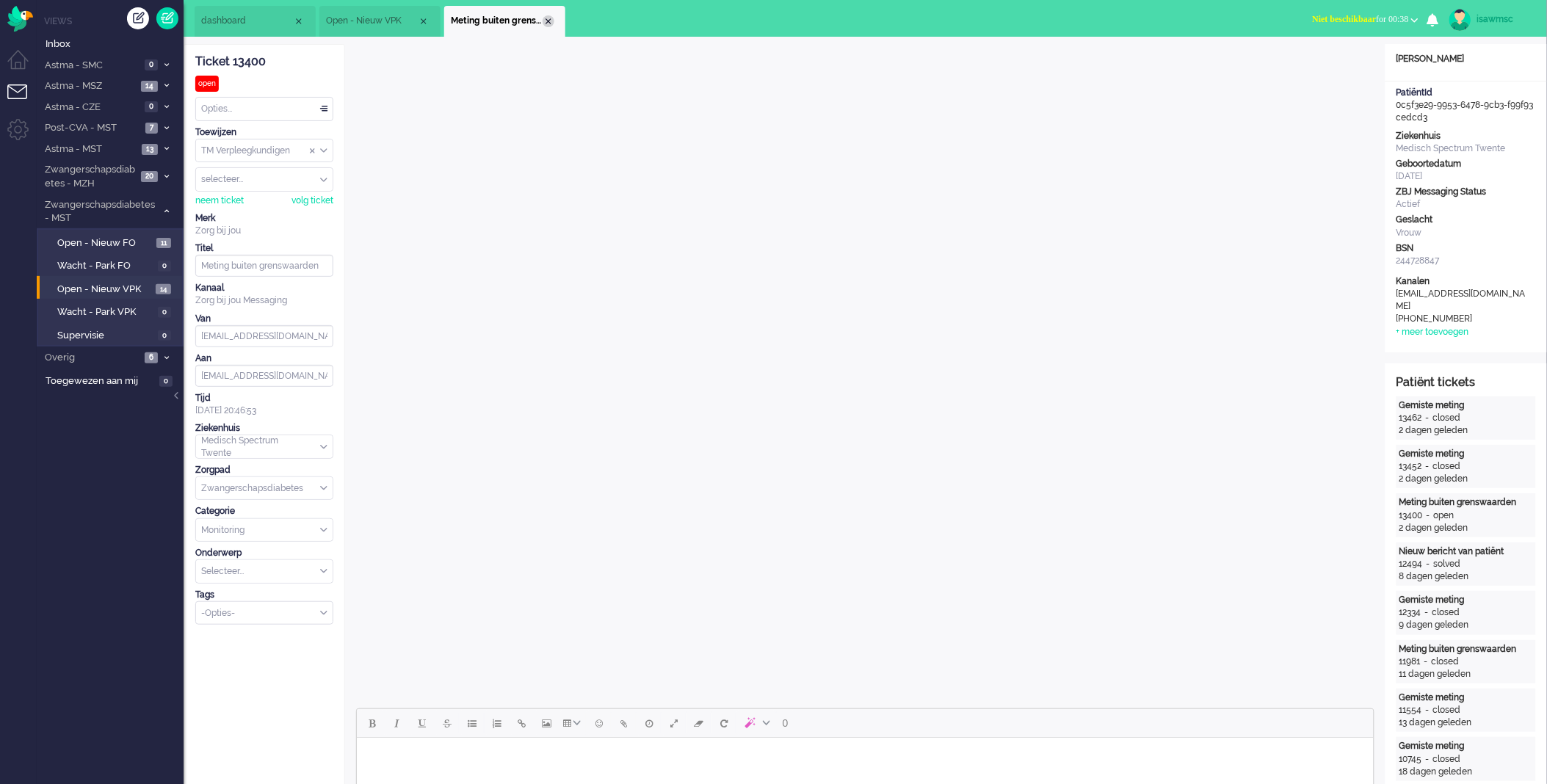
click at [548, 23] on div "Close tab" at bounding box center [548, 21] width 11 height 11
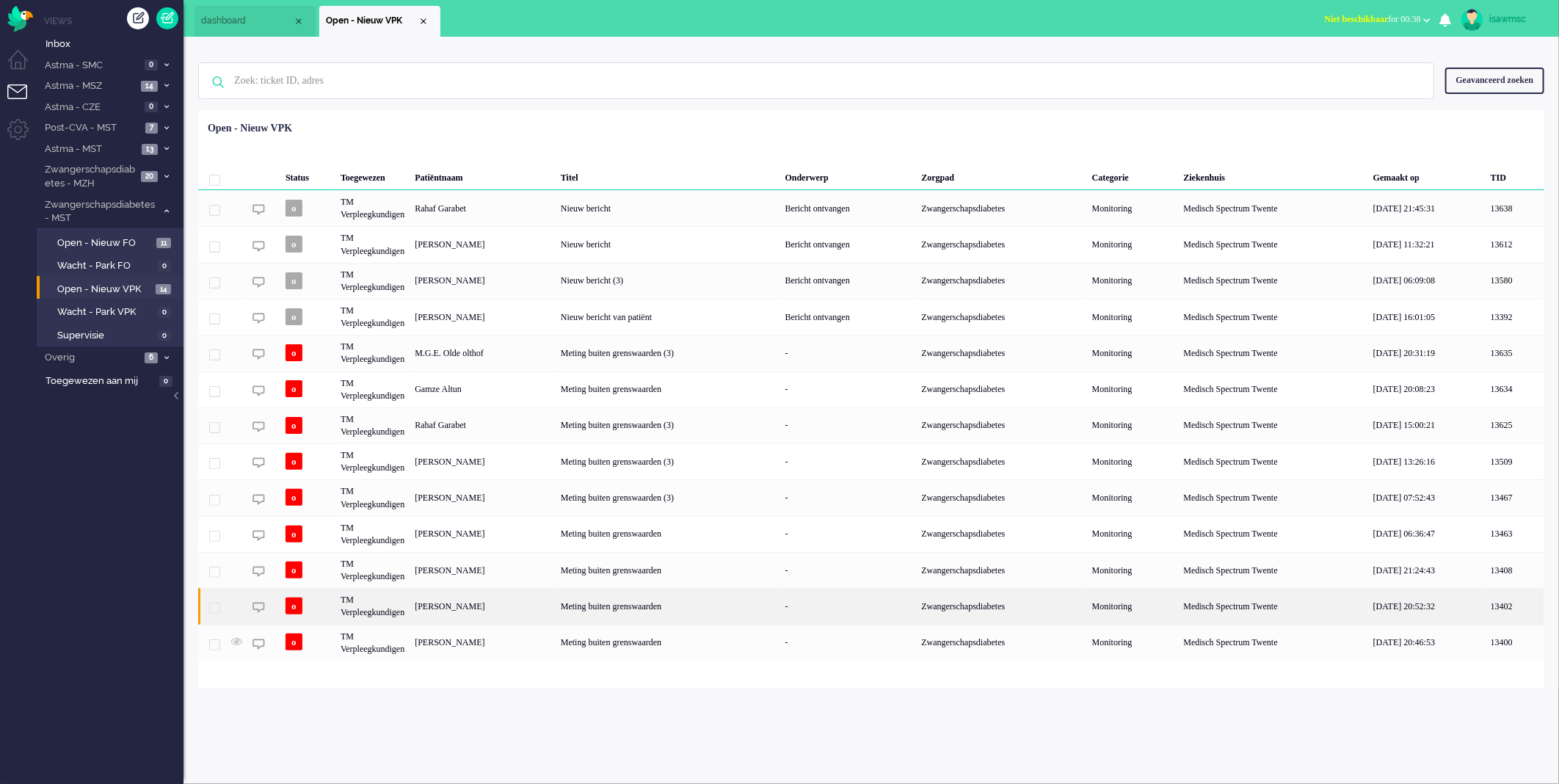
click at [534, 607] on div "Schmuni Guzutok" at bounding box center [482, 606] width 146 height 36
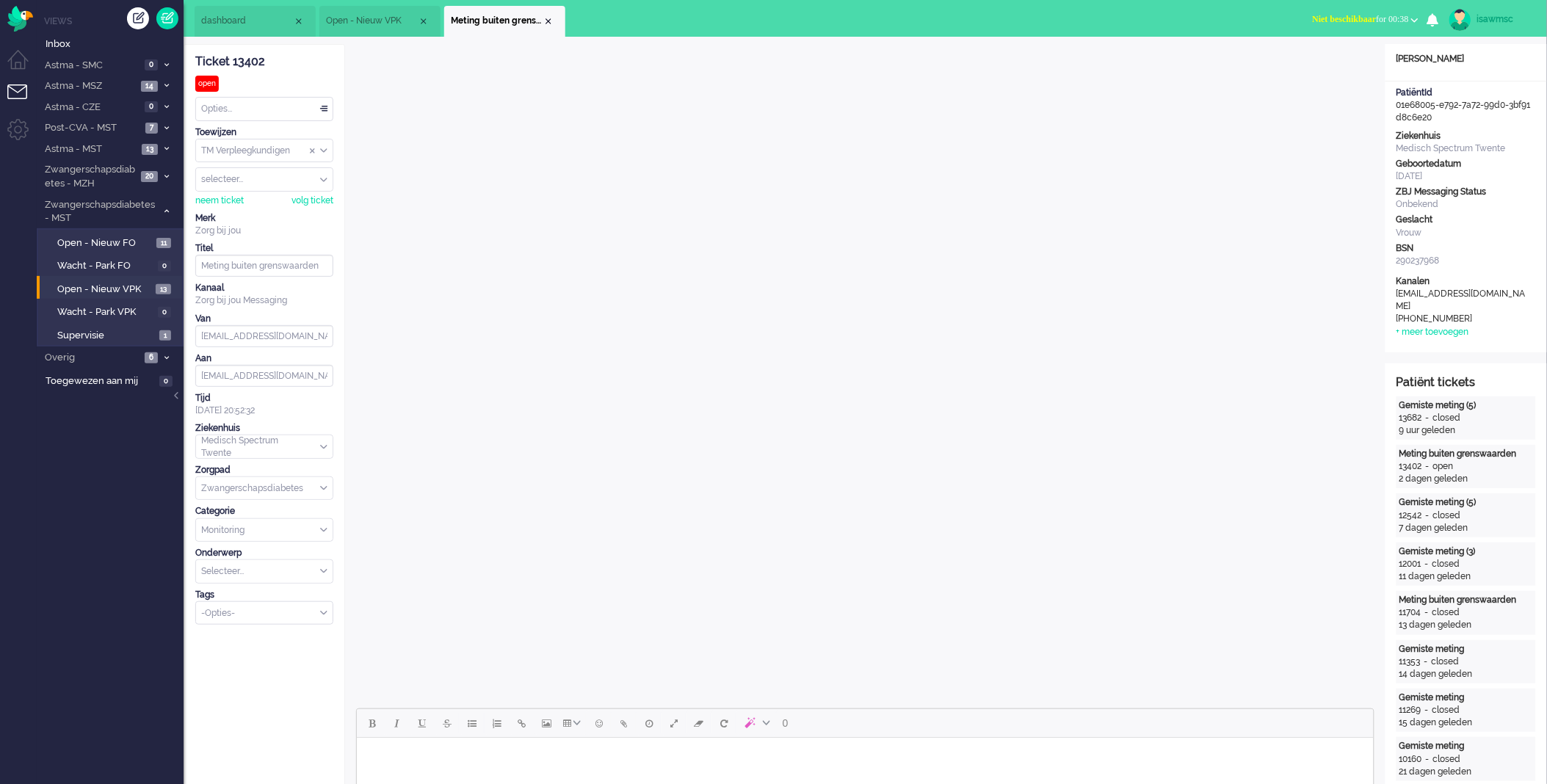
click at [552, 28] on li "Meting buiten grenswaarden" at bounding box center [504, 21] width 121 height 30
click at [546, 18] on div "Close tab" at bounding box center [548, 21] width 11 height 11
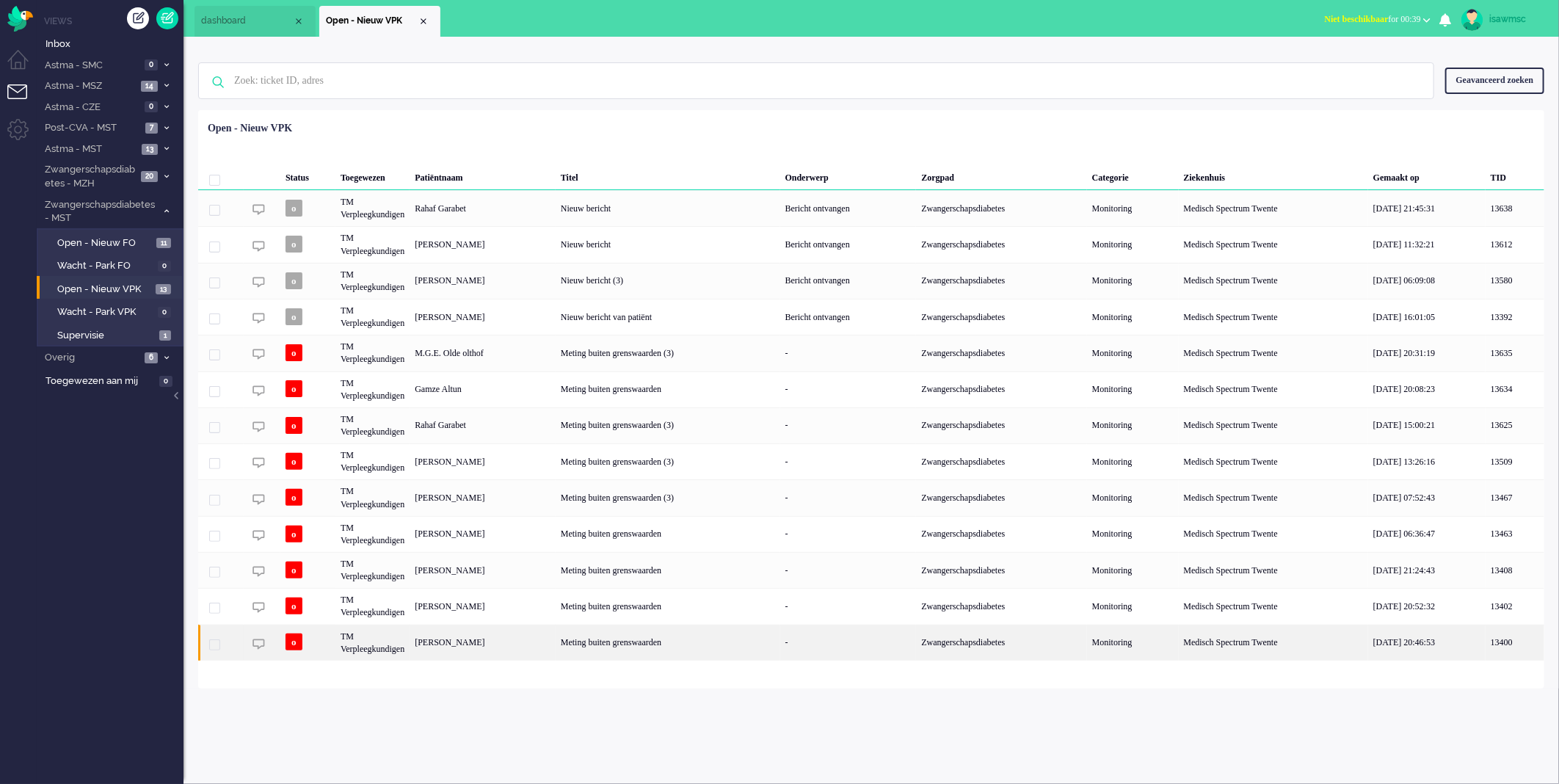
click at [518, 646] on div "Yrsa Josephina Johanna Groen" at bounding box center [482, 643] width 146 height 36
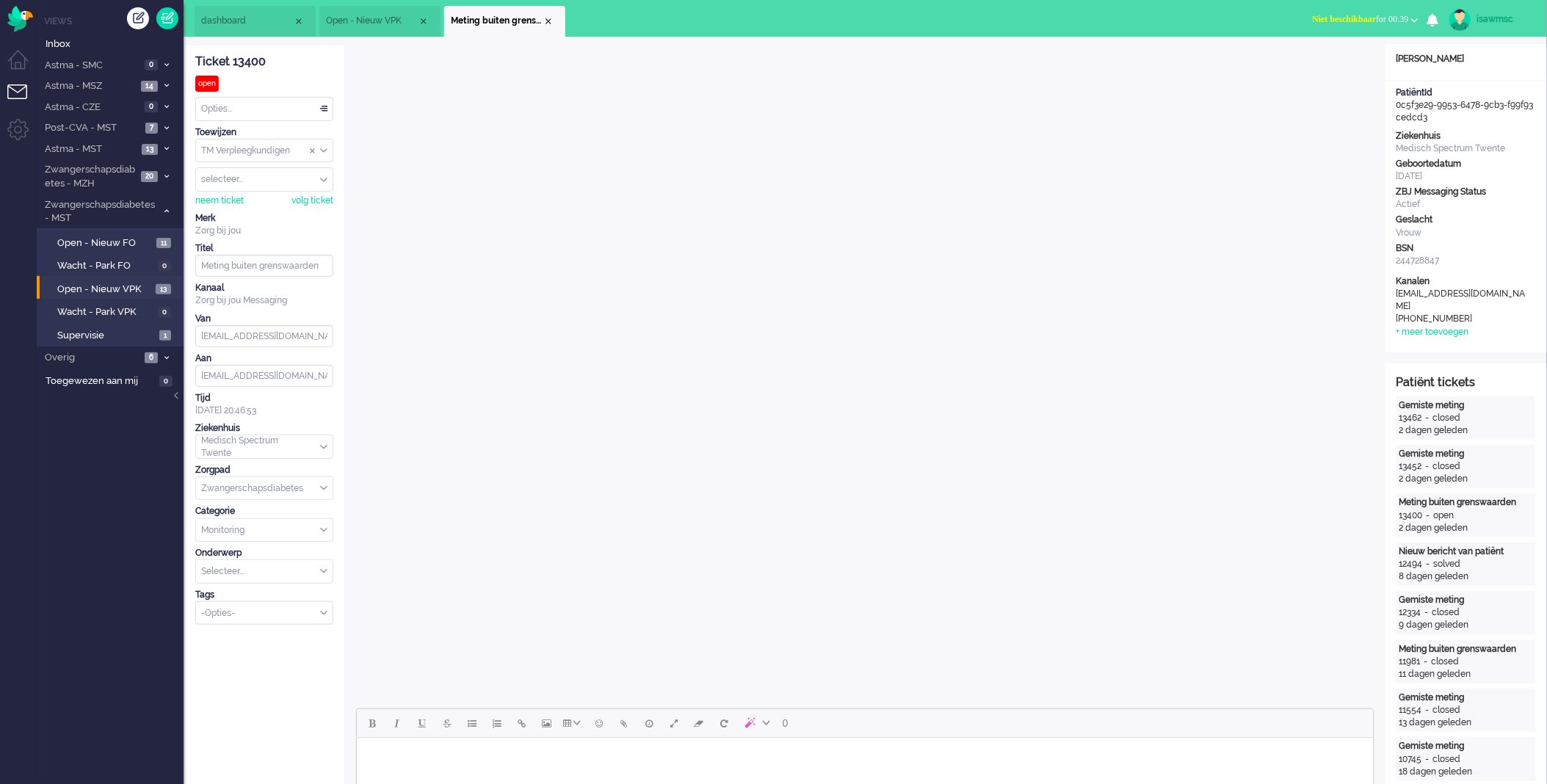
drag, startPoint x: 551, startPoint y: 17, endPoint x: 525, endPoint y: 16, distance: 26.0
click at [548, 18] on div "Close tab" at bounding box center [548, 21] width 11 height 11
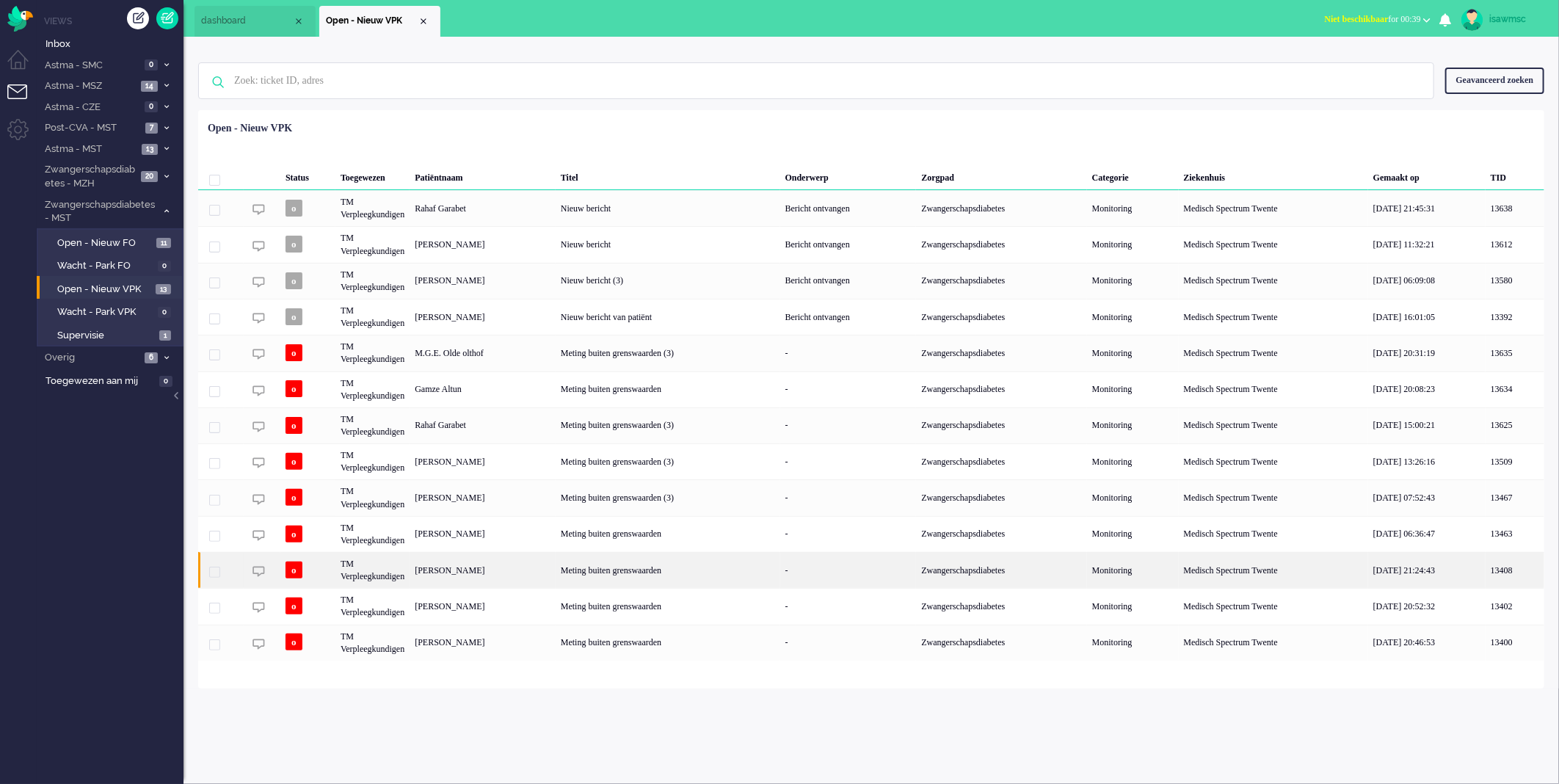
click at [517, 575] on div "[PERSON_NAME]" at bounding box center [482, 570] width 146 height 36
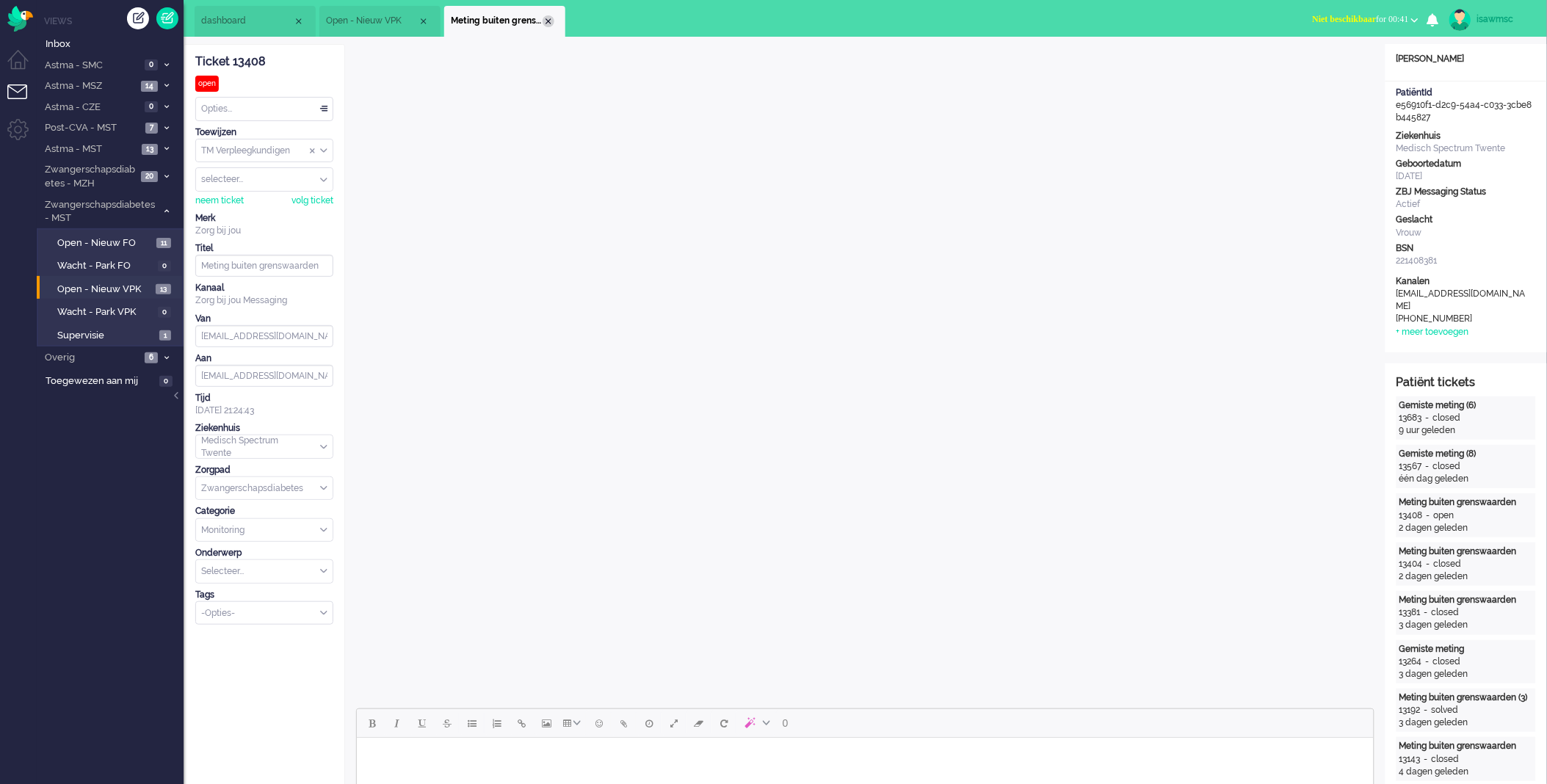
click at [547, 20] on div "Close tab" at bounding box center [548, 21] width 11 height 11
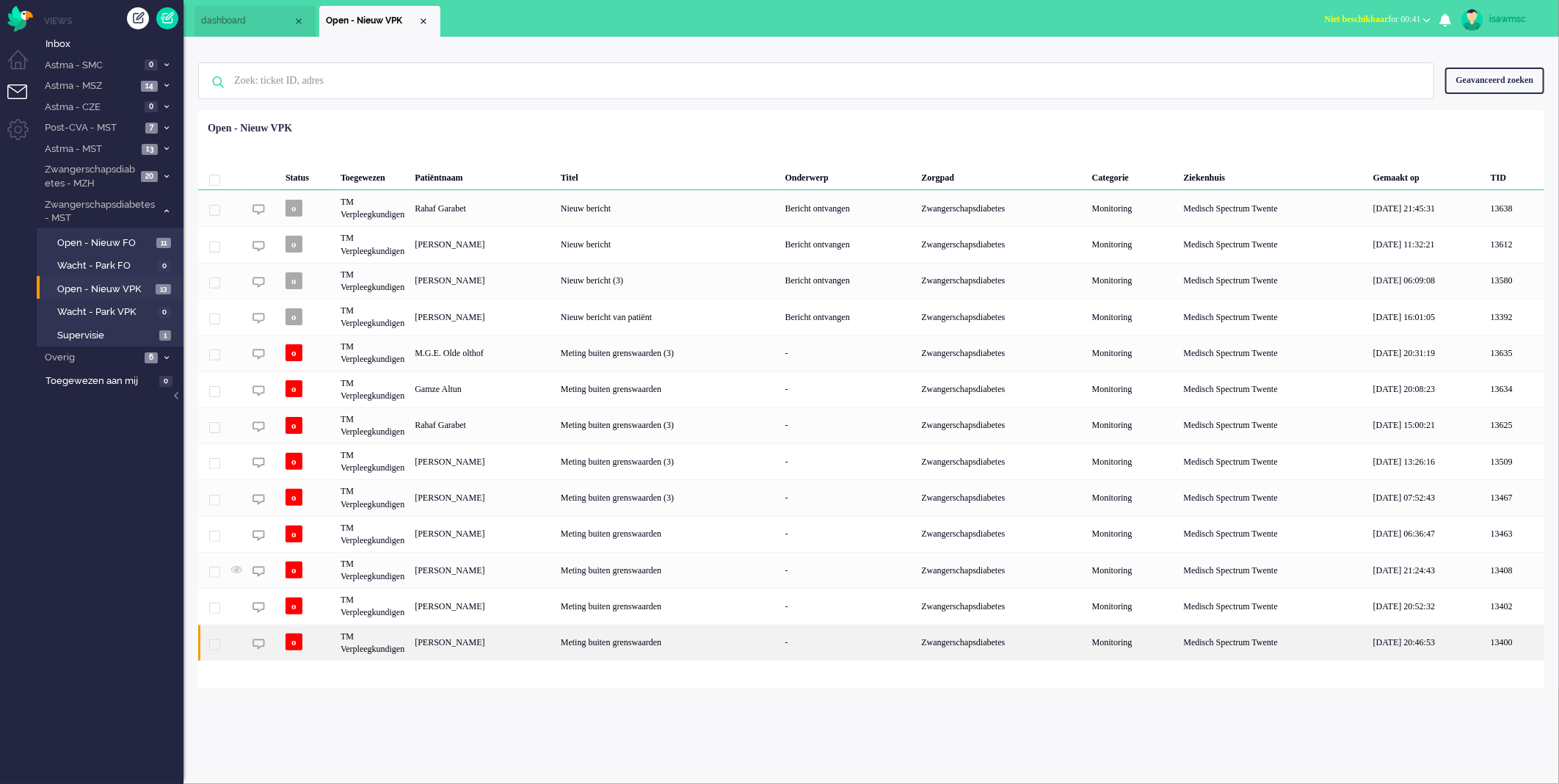
click at [556, 648] on div "Yrsa Josephina Johanna Groen" at bounding box center [482, 643] width 146 height 36
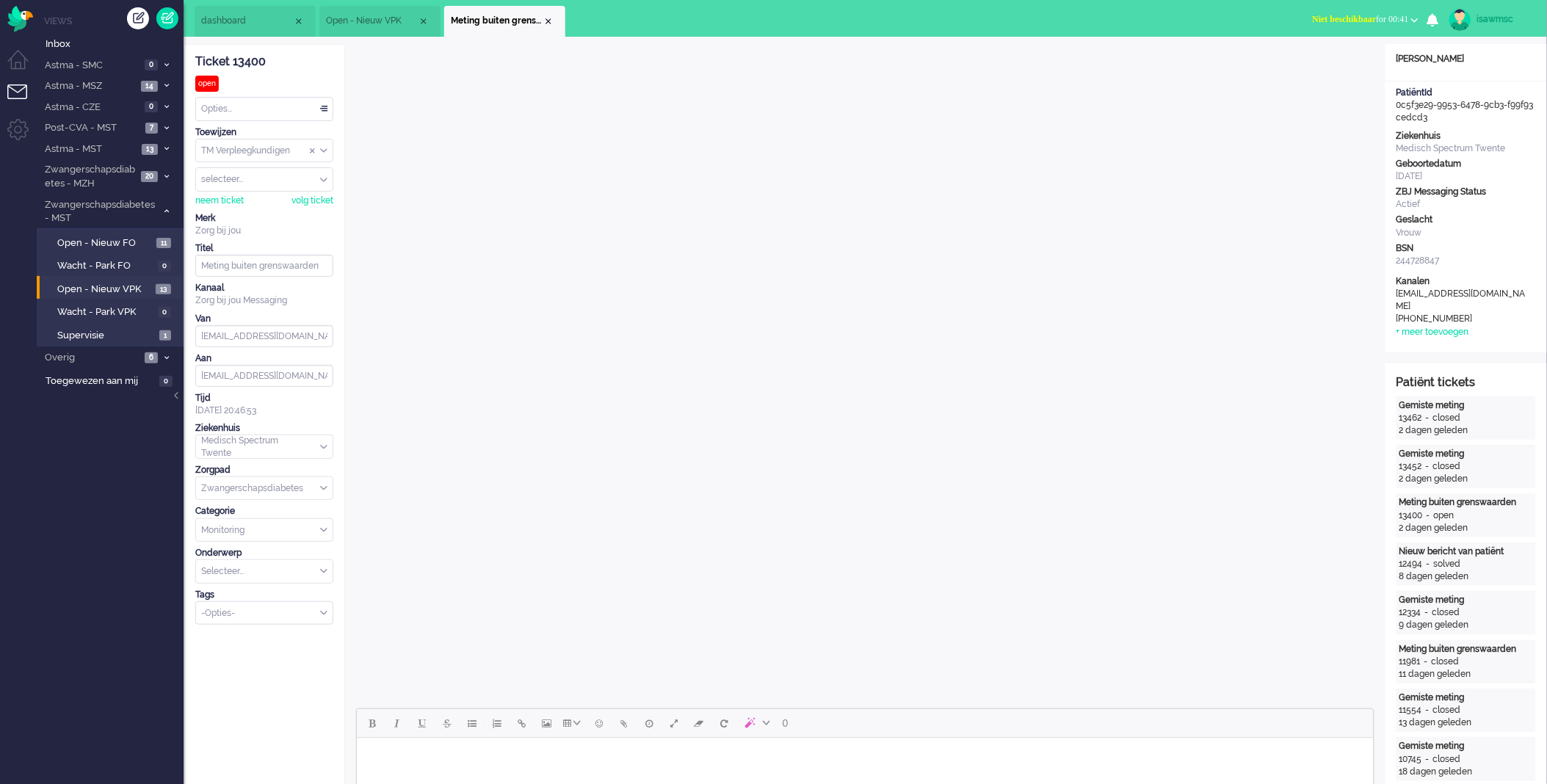
click at [232, 99] on div "Opties..." at bounding box center [264, 109] width 136 height 23
click at [248, 212] on li "Opgelost" at bounding box center [264, 213] width 136 height 21
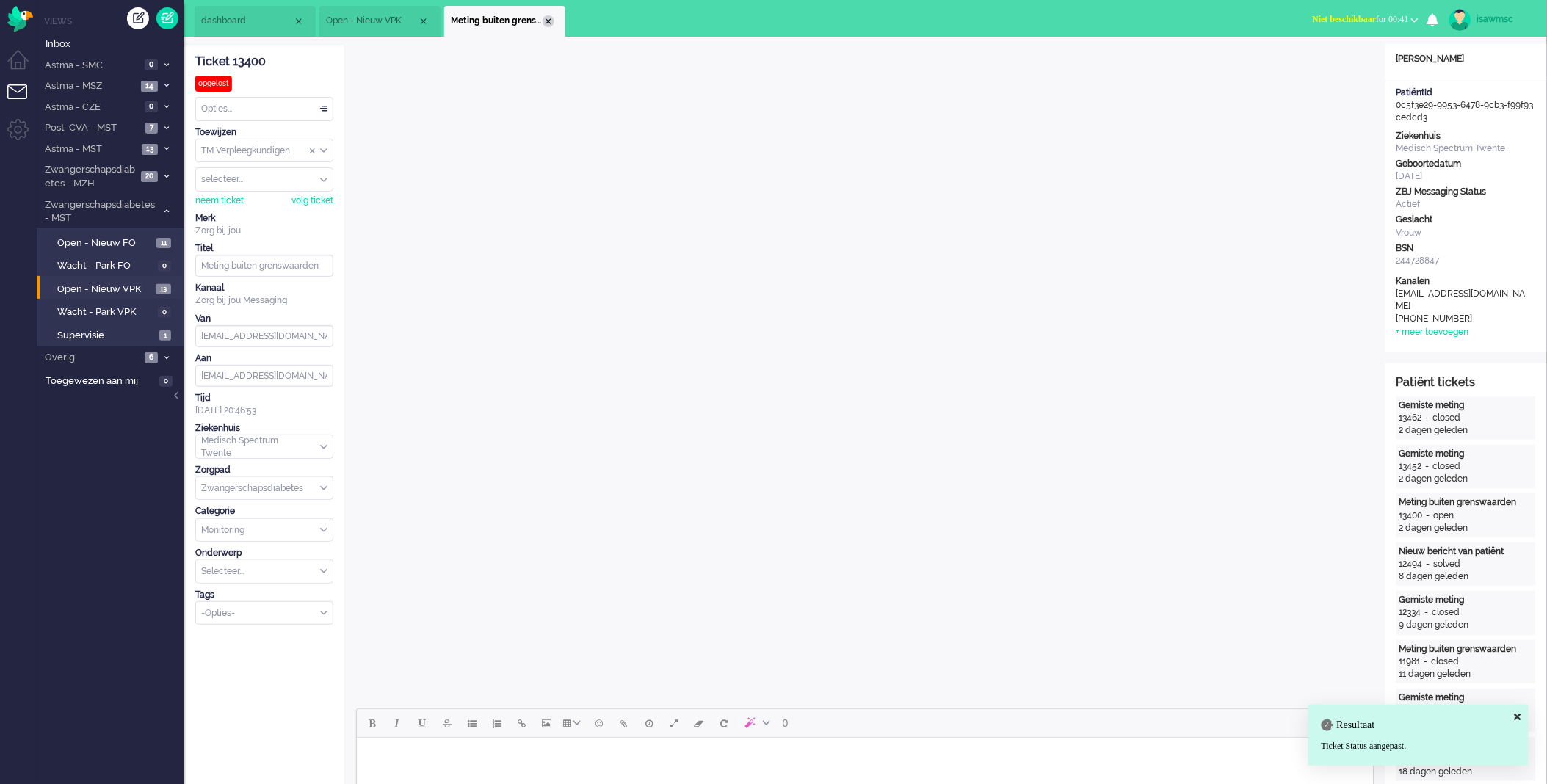
click at [549, 23] on div "Close tab" at bounding box center [548, 21] width 11 height 11
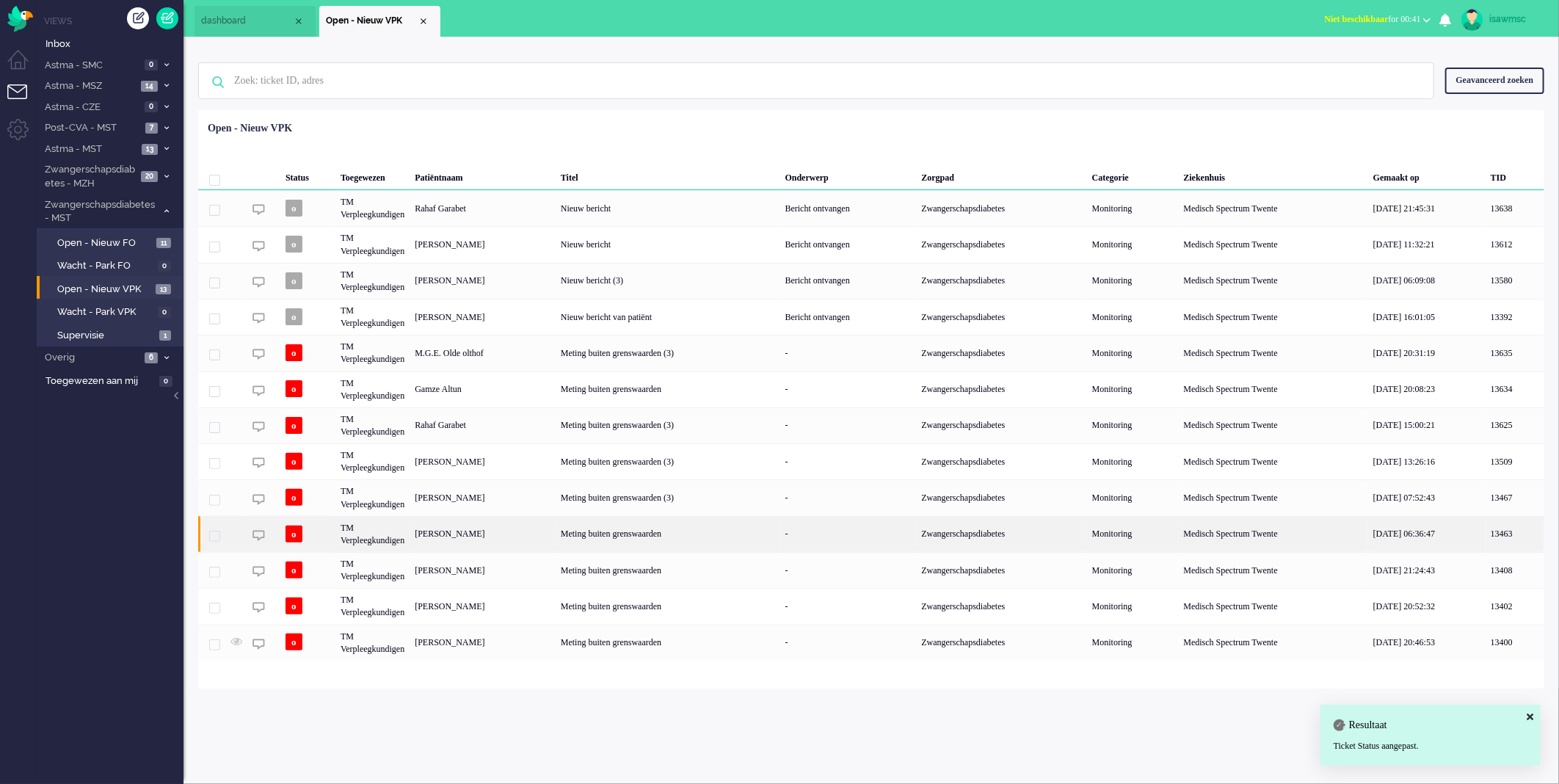
click at [526, 533] on div "[PERSON_NAME]" at bounding box center [482, 534] width 146 height 36
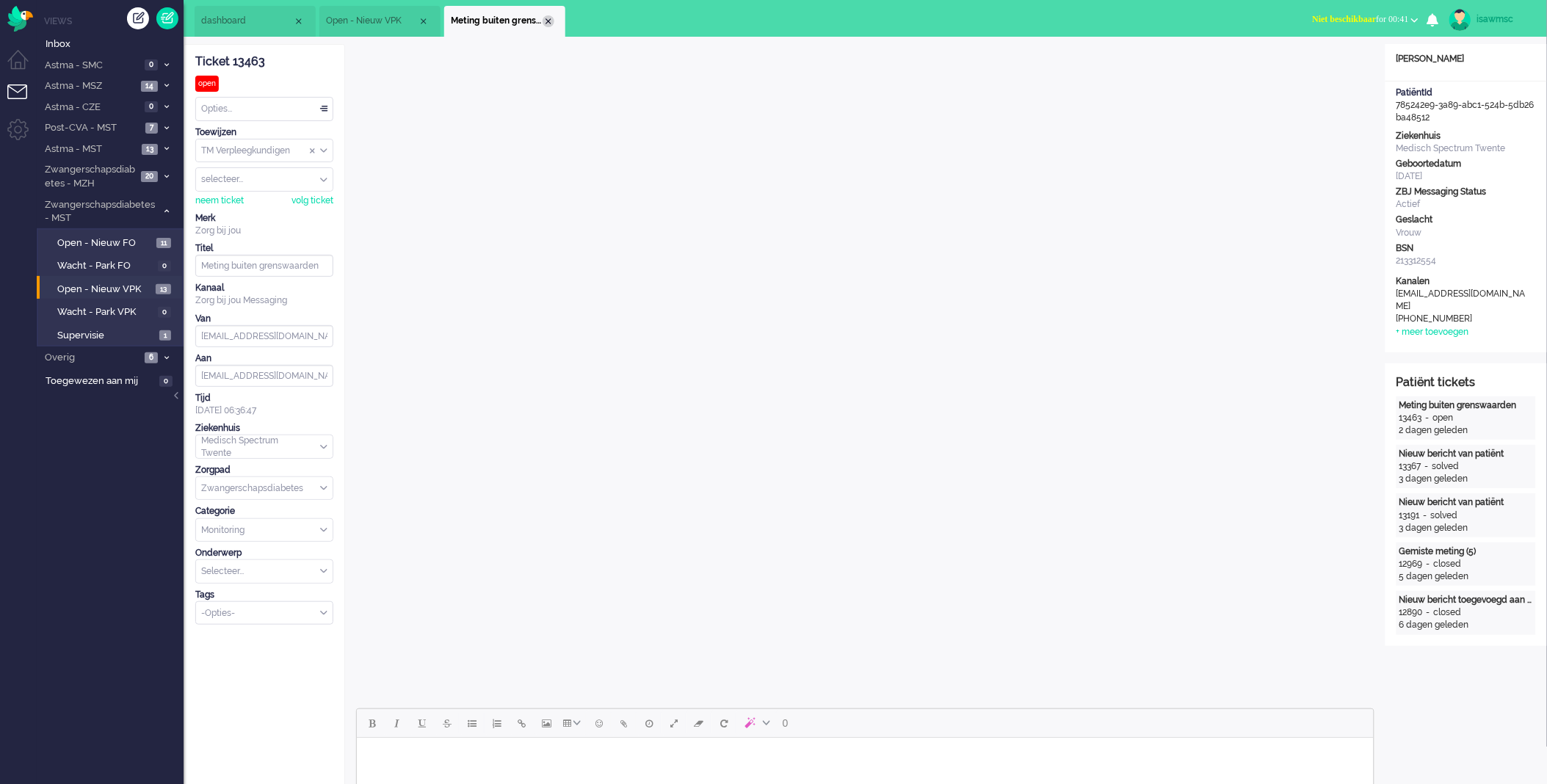
click at [548, 21] on div "Close tab" at bounding box center [548, 21] width 11 height 11
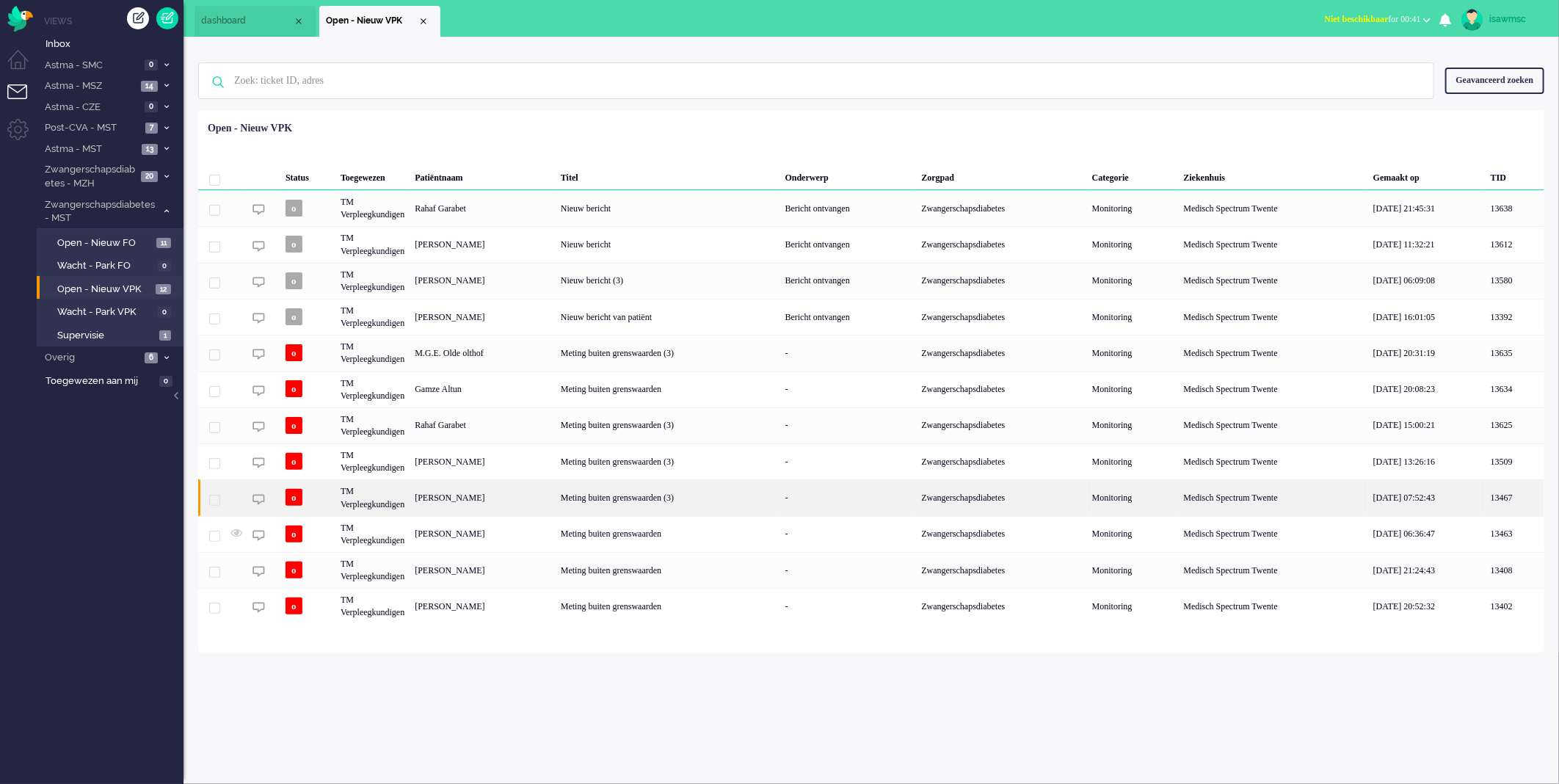
click at [538, 503] on div "[PERSON_NAME]" at bounding box center [482, 497] width 146 height 36
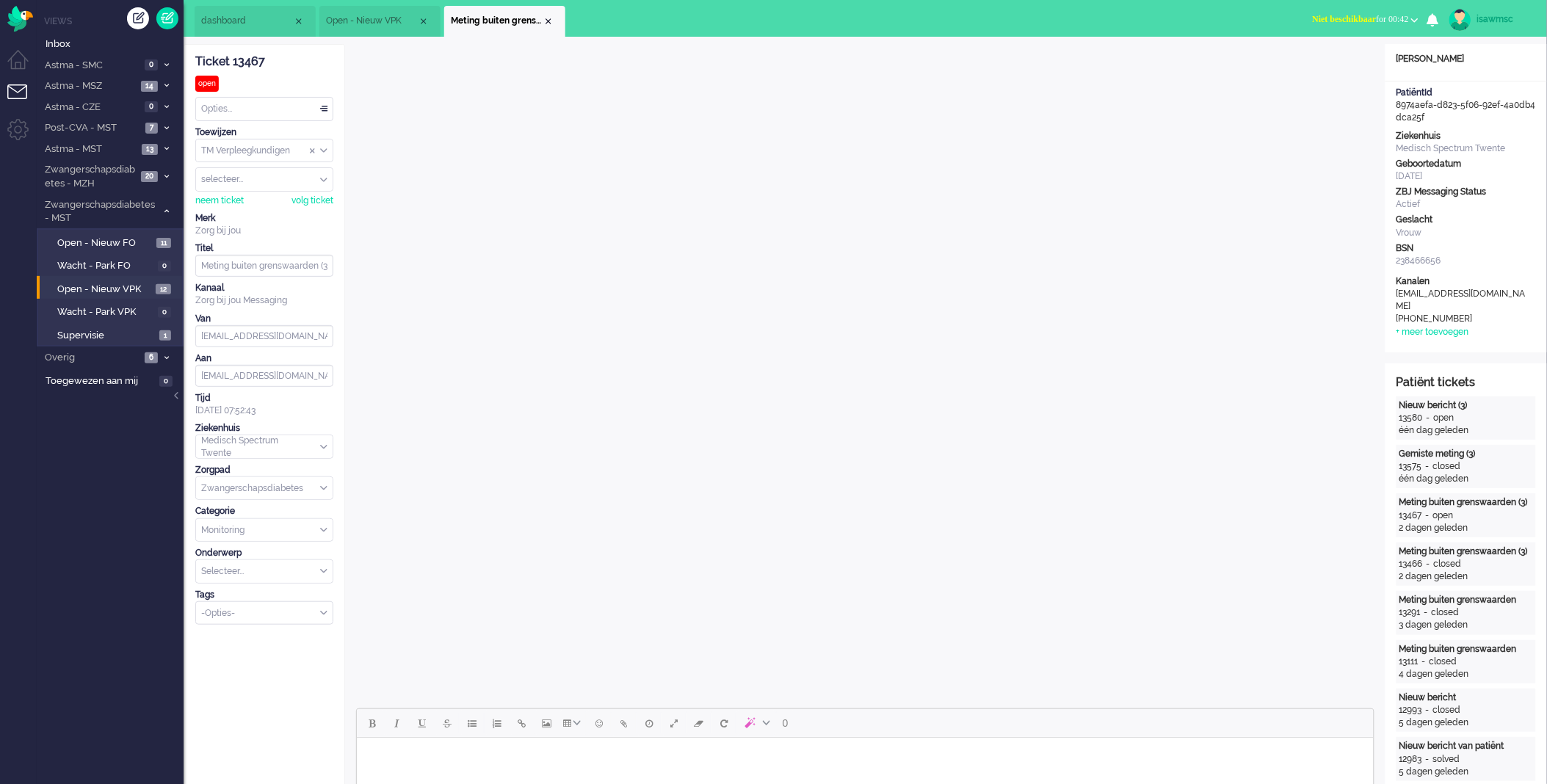
click at [260, 616] on input "Select Tags" at bounding box center [259, 612] width 115 height 12
click at [254, 641] on li "supervisie" at bounding box center [264, 635] width 136 height 21
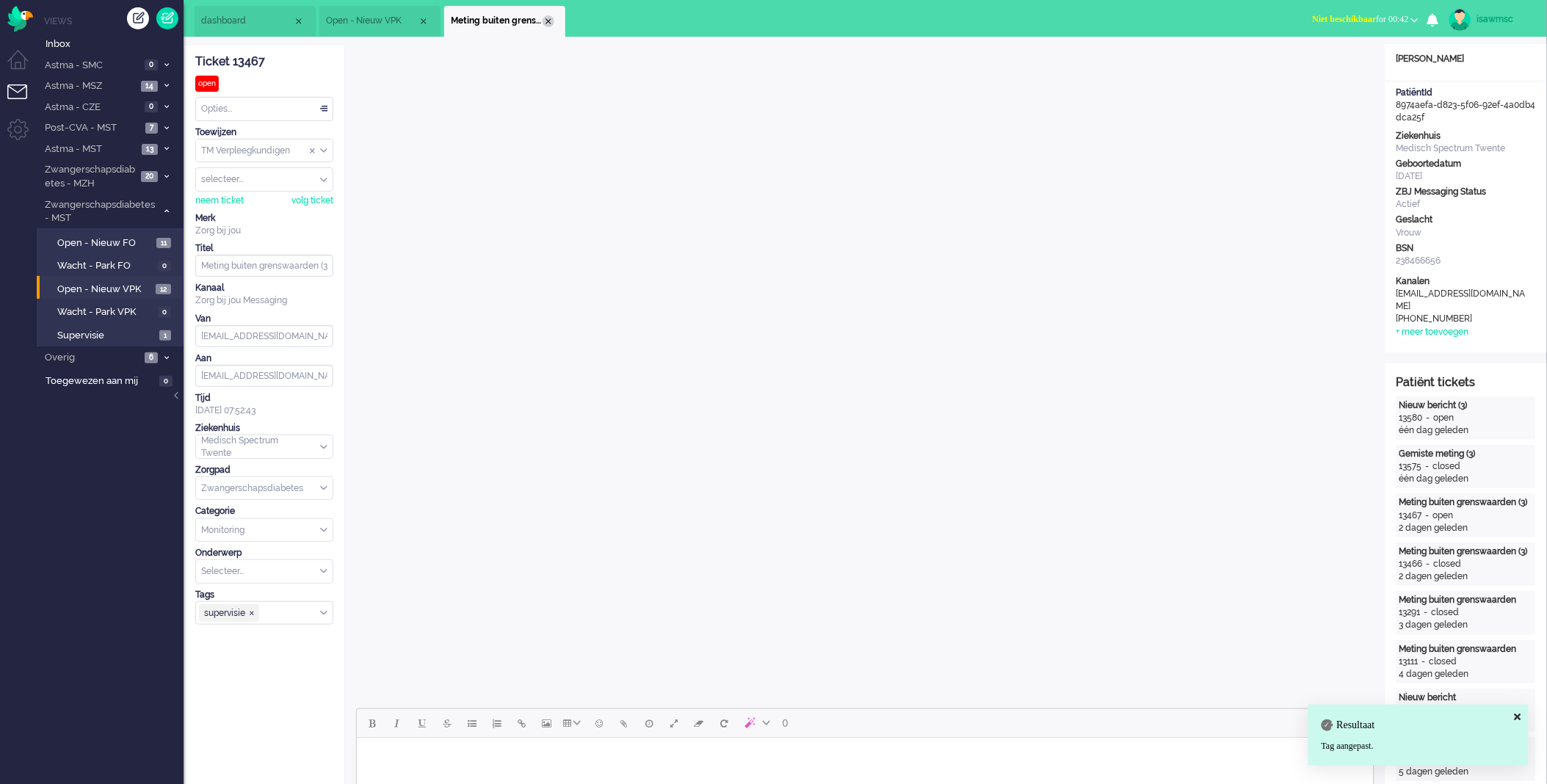
click at [548, 21] on div "Close tab" at bounding box center [548, 21] width 11 height 11
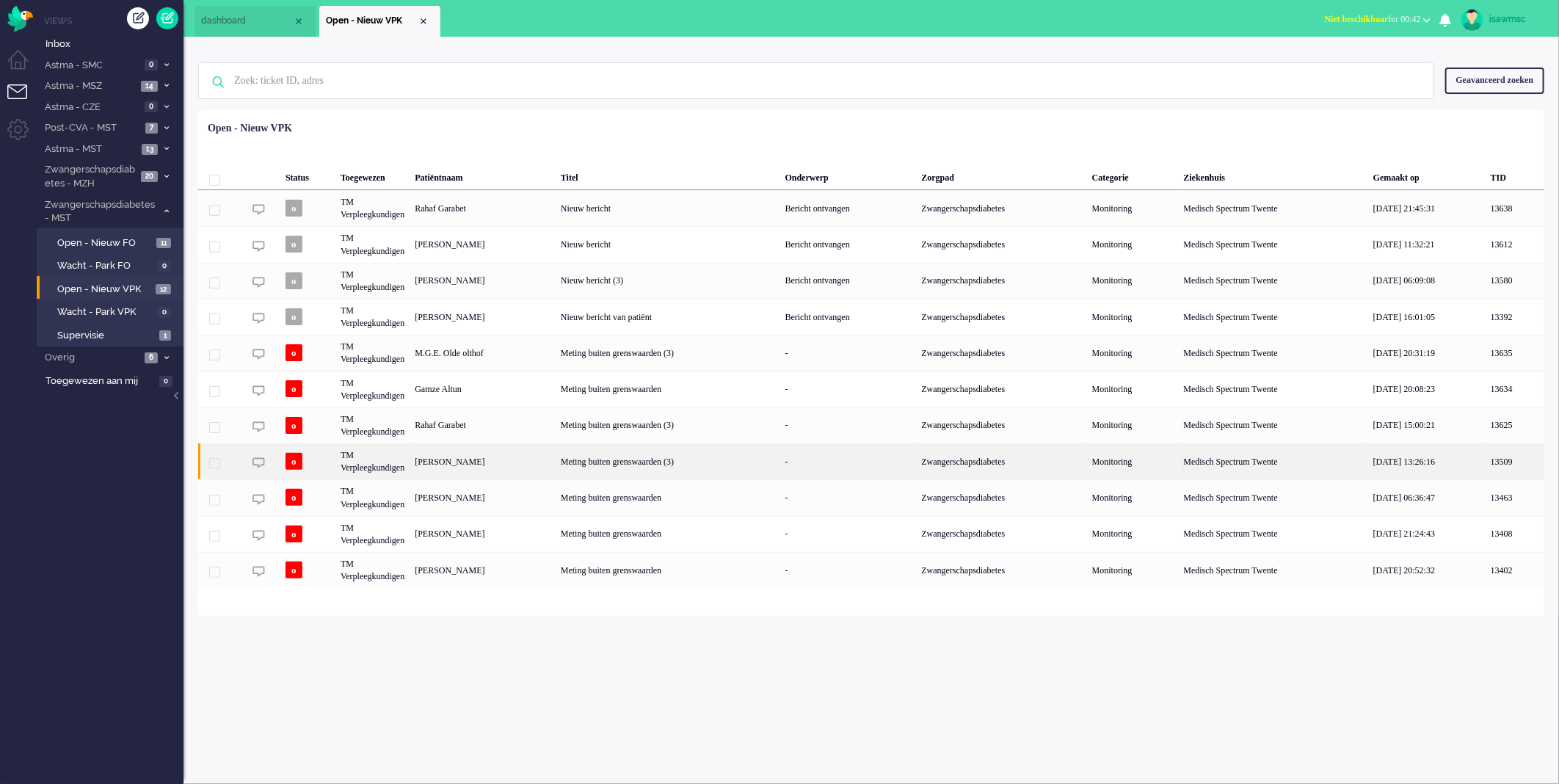
click at [533, 462] on div "[PERSON_NAME]" at bounding box center [482, 461] width 146 height 36
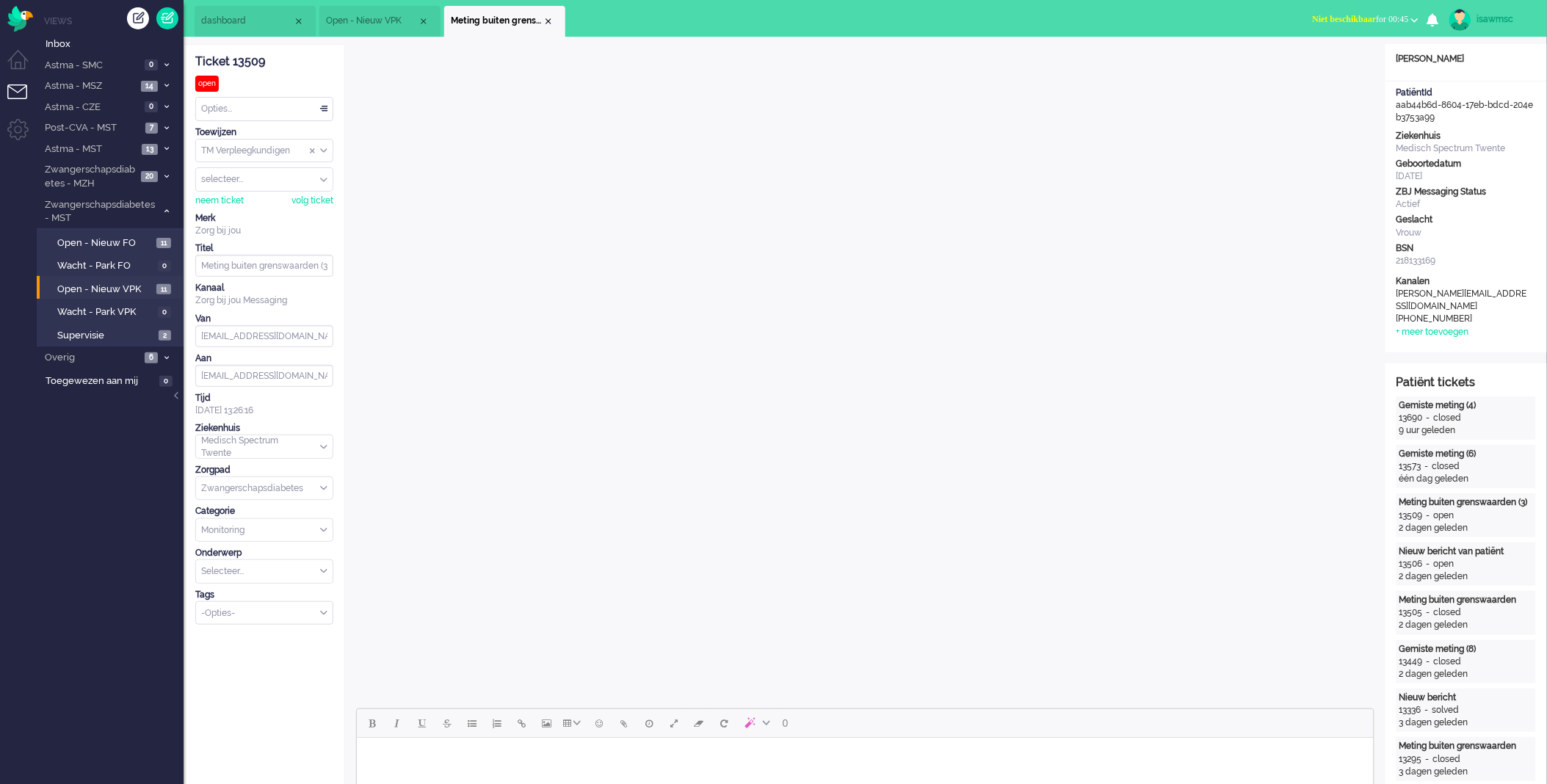
click at [254, 615] on input "Select Tags" at bounding box center [259, 612] width 115 height 12
click at [259, 641] on li "supervisie" at bounding box center [264, 635] width 136 height 21
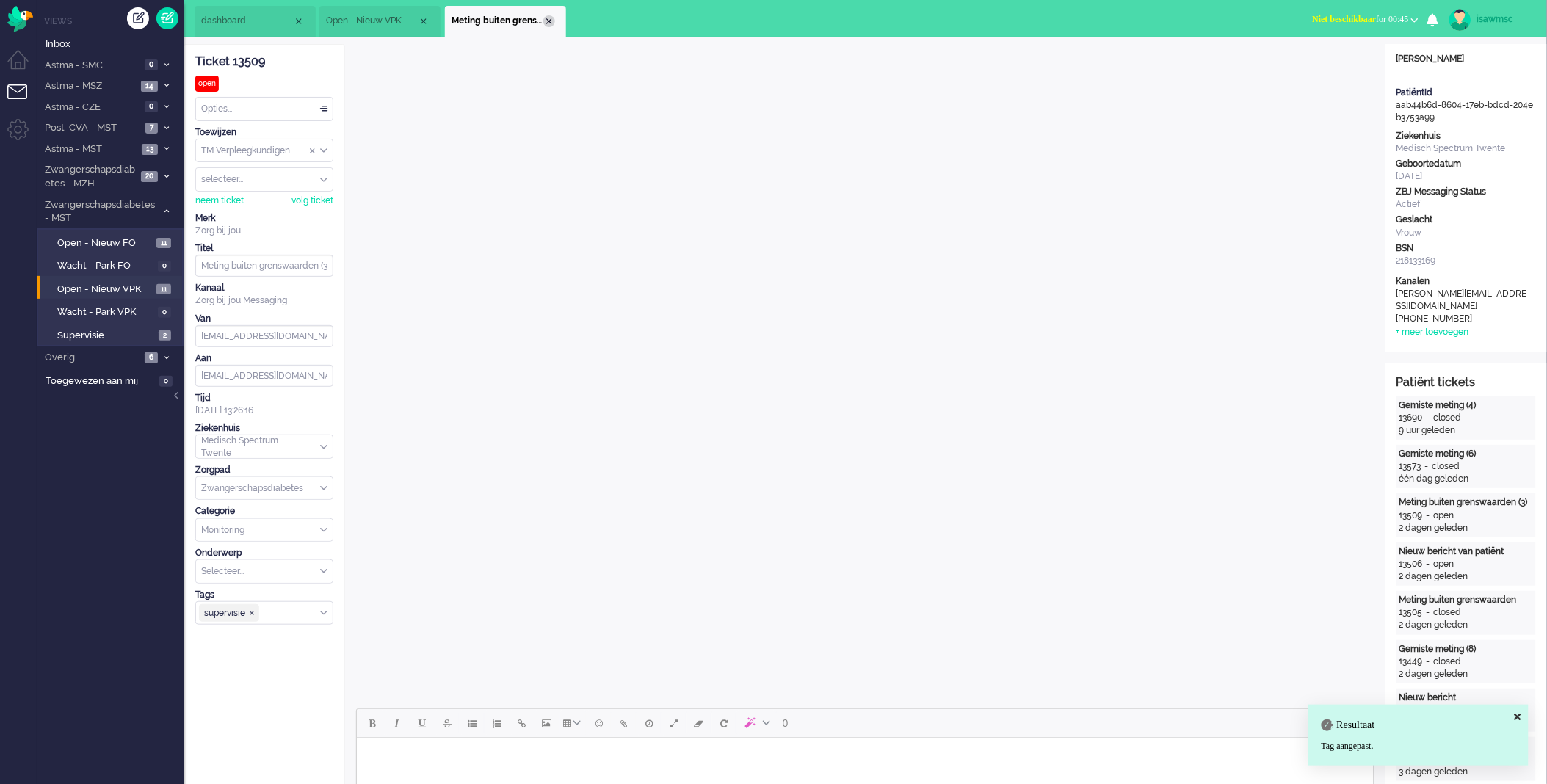
click at [545, 23] on div "Close tab" at bounding box center [549, 21] width 11 height 11
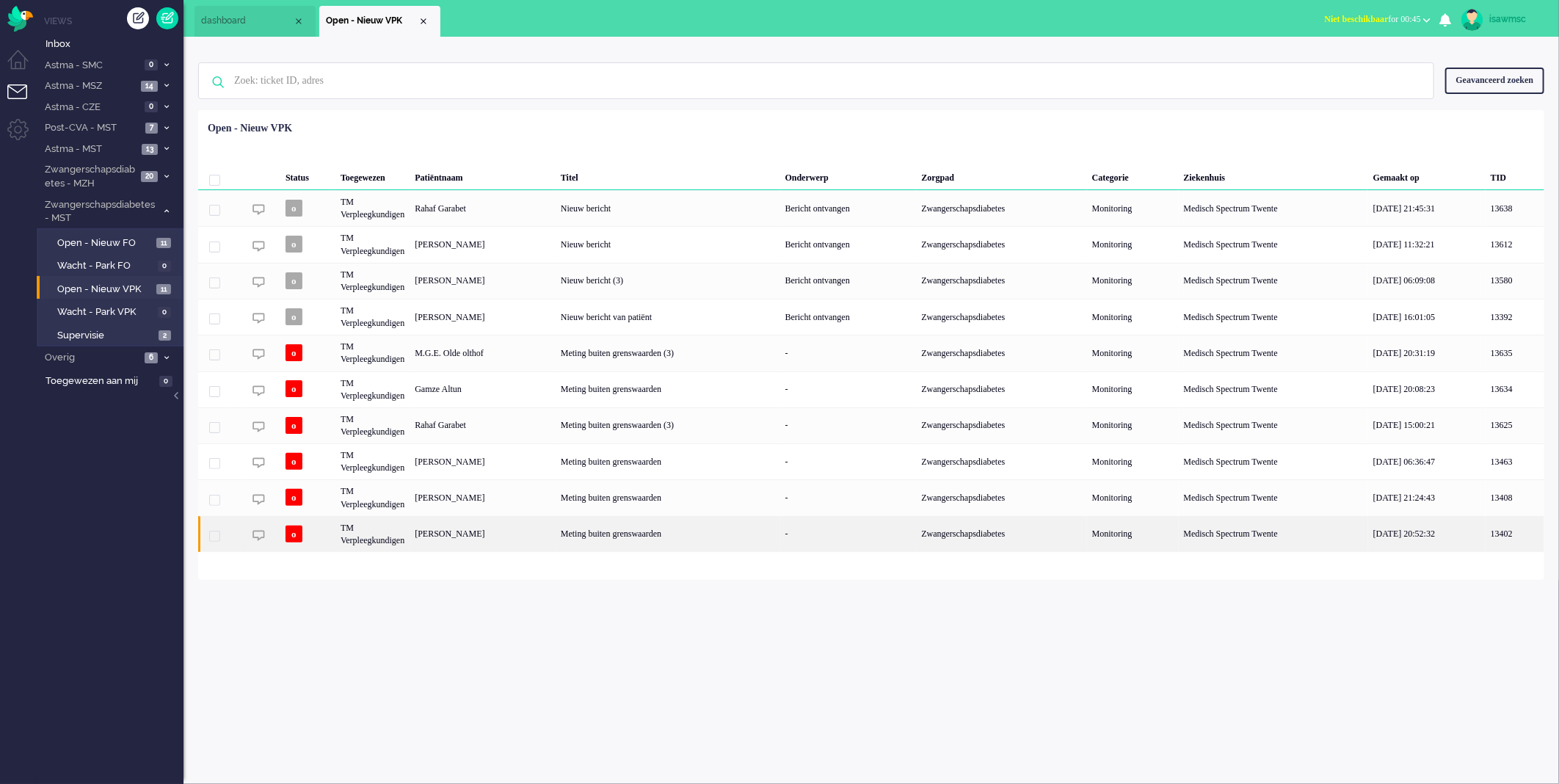
click at [545, 538] on div "Schmuni Guzutok" at bounding box center [482, 534] width 146 height 36
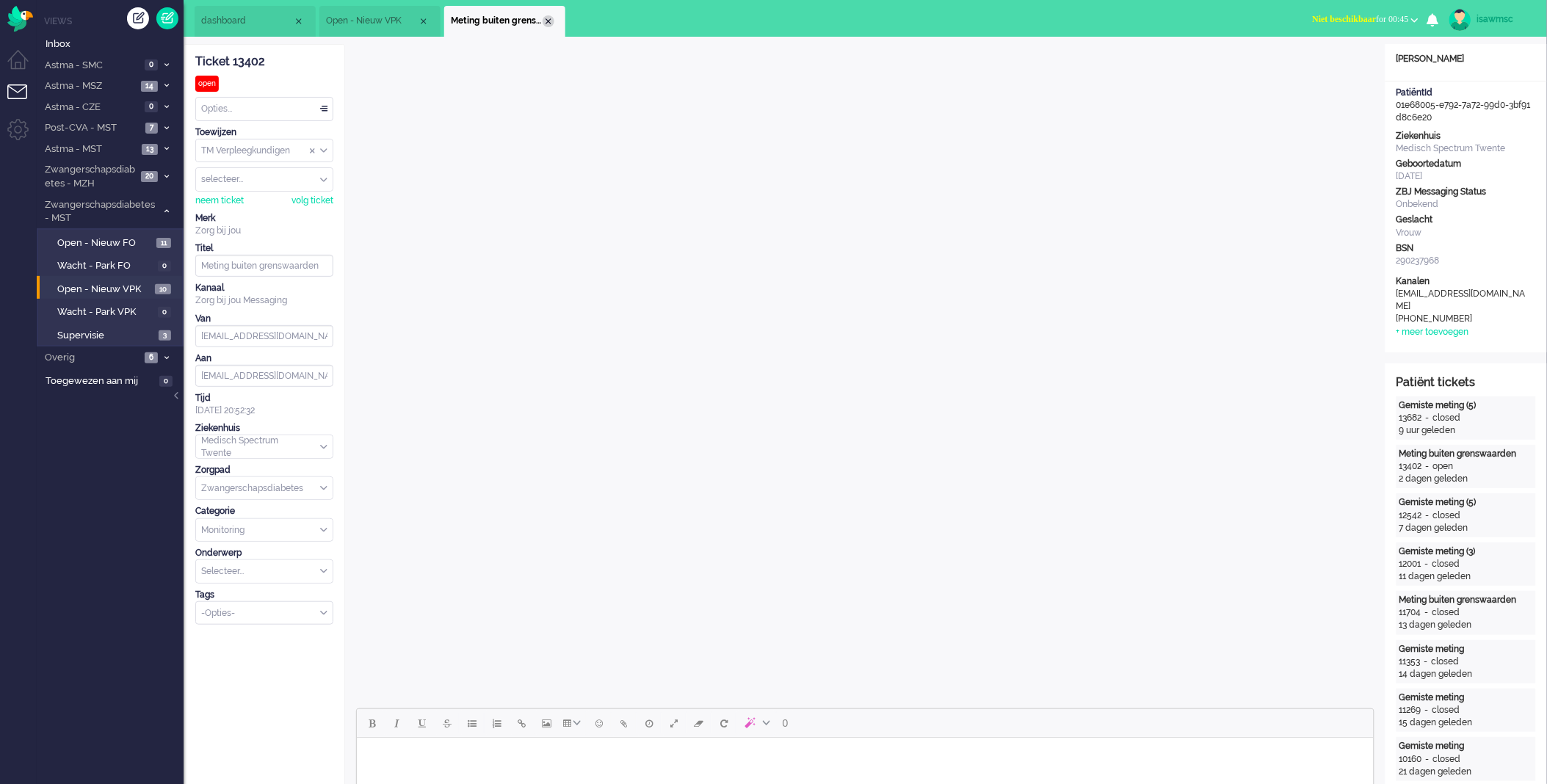
click at [547, 17] on div "Close tab" at bounding box center [548, 21] width 11 height 11
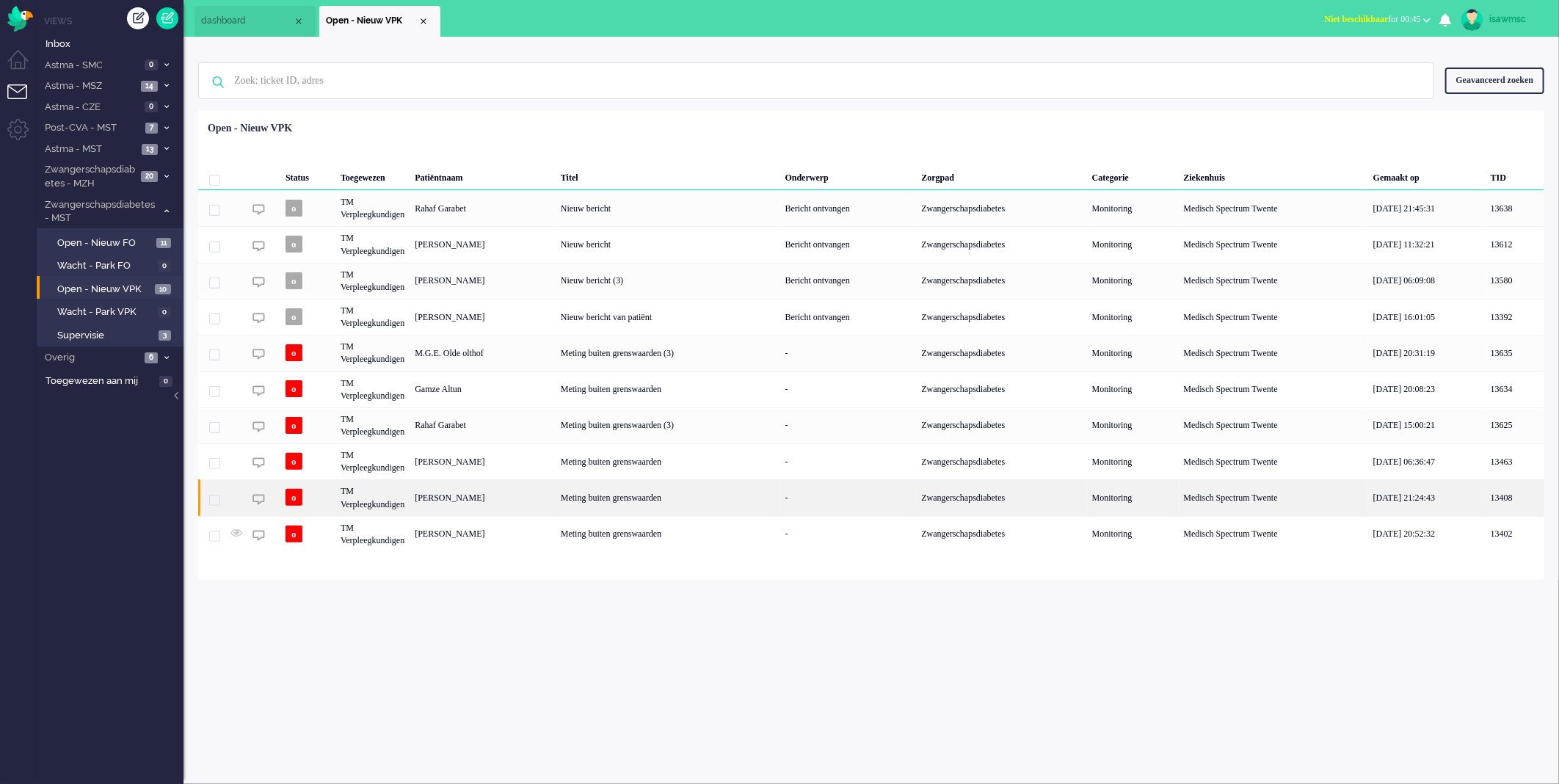
click at [510, 502] on div "[PERSON_NAME]" at bounding box center [482, 497] width 146 height 36
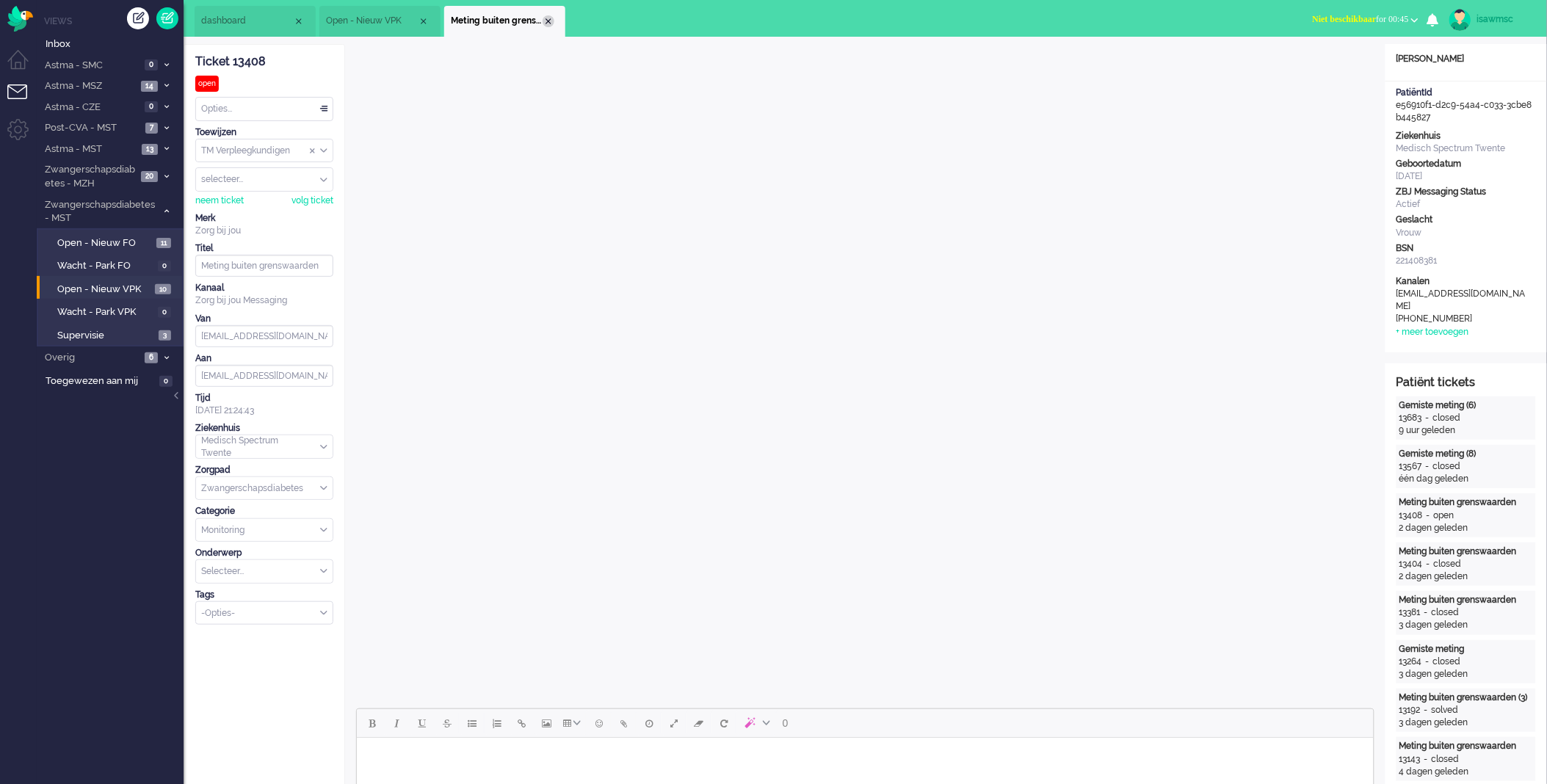
click at [548, 19] on div "Close tab" at bounding box center [548, 21] width 11 height 11
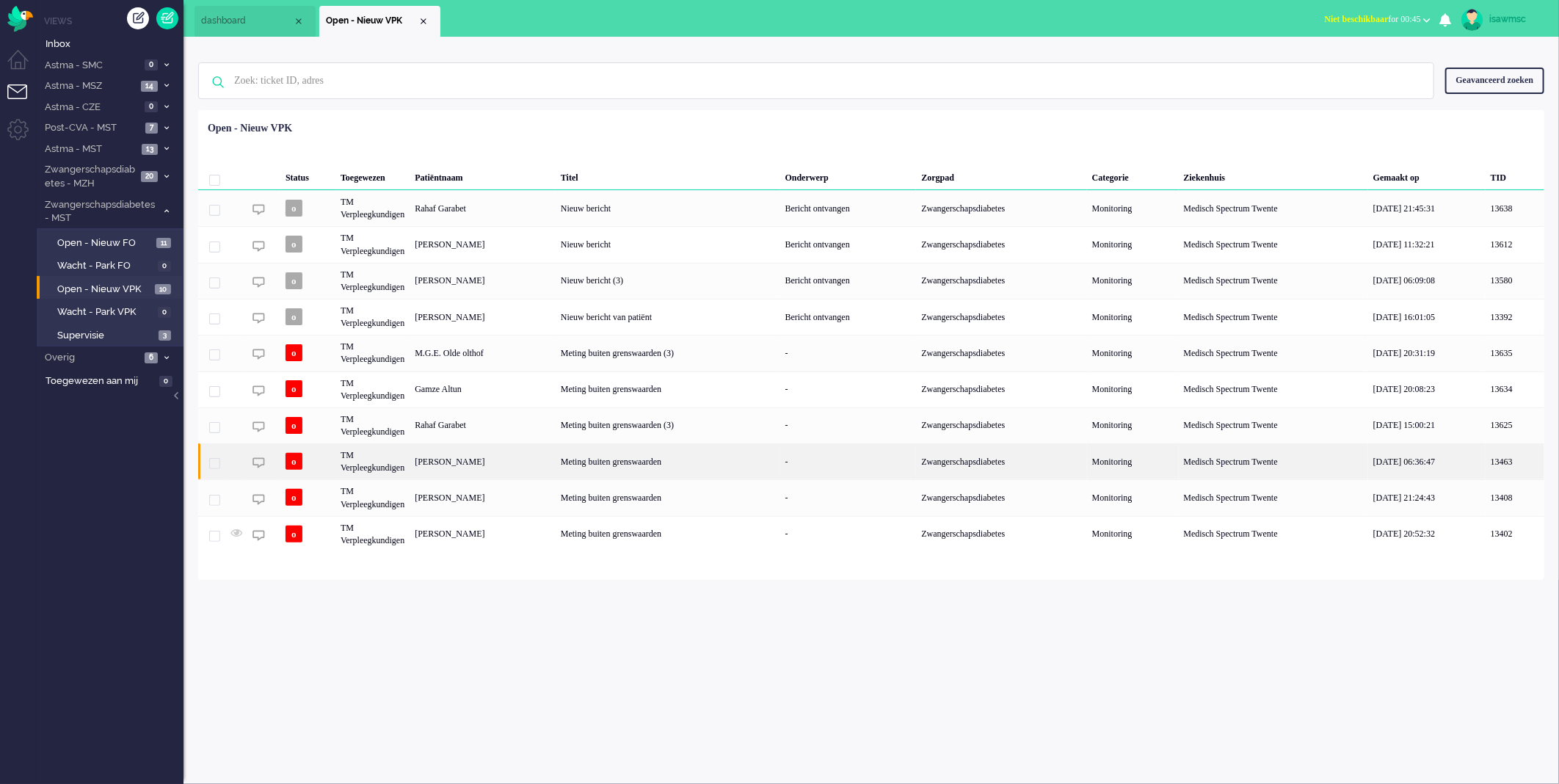
click at [519, 464] on div "[PERSON_NAME]" at bounding box center [482, 461] width 146 height 36
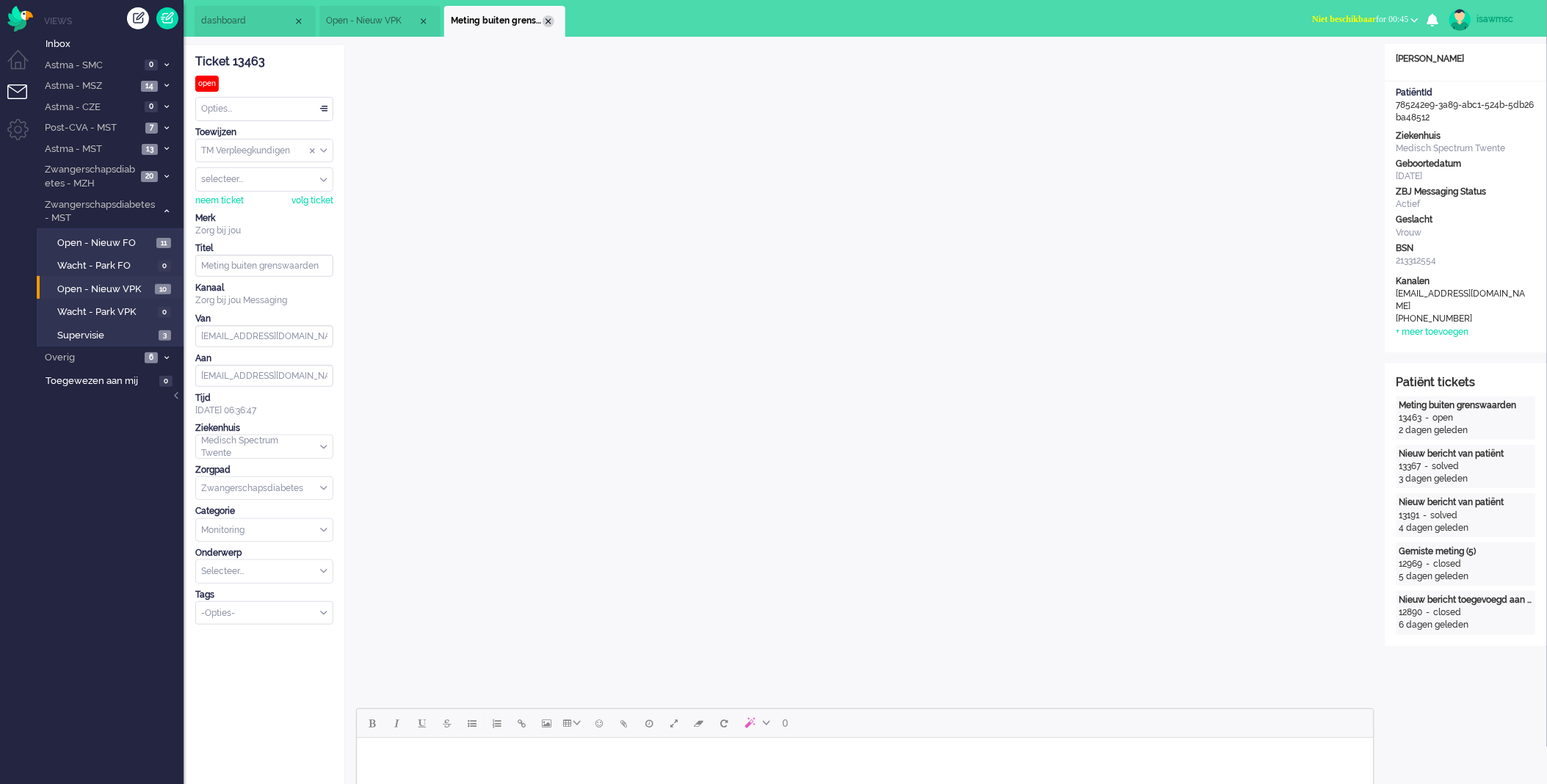
click at [549, 24] on div "Close tab" at bounding box center [548, 21] width 11 height 11
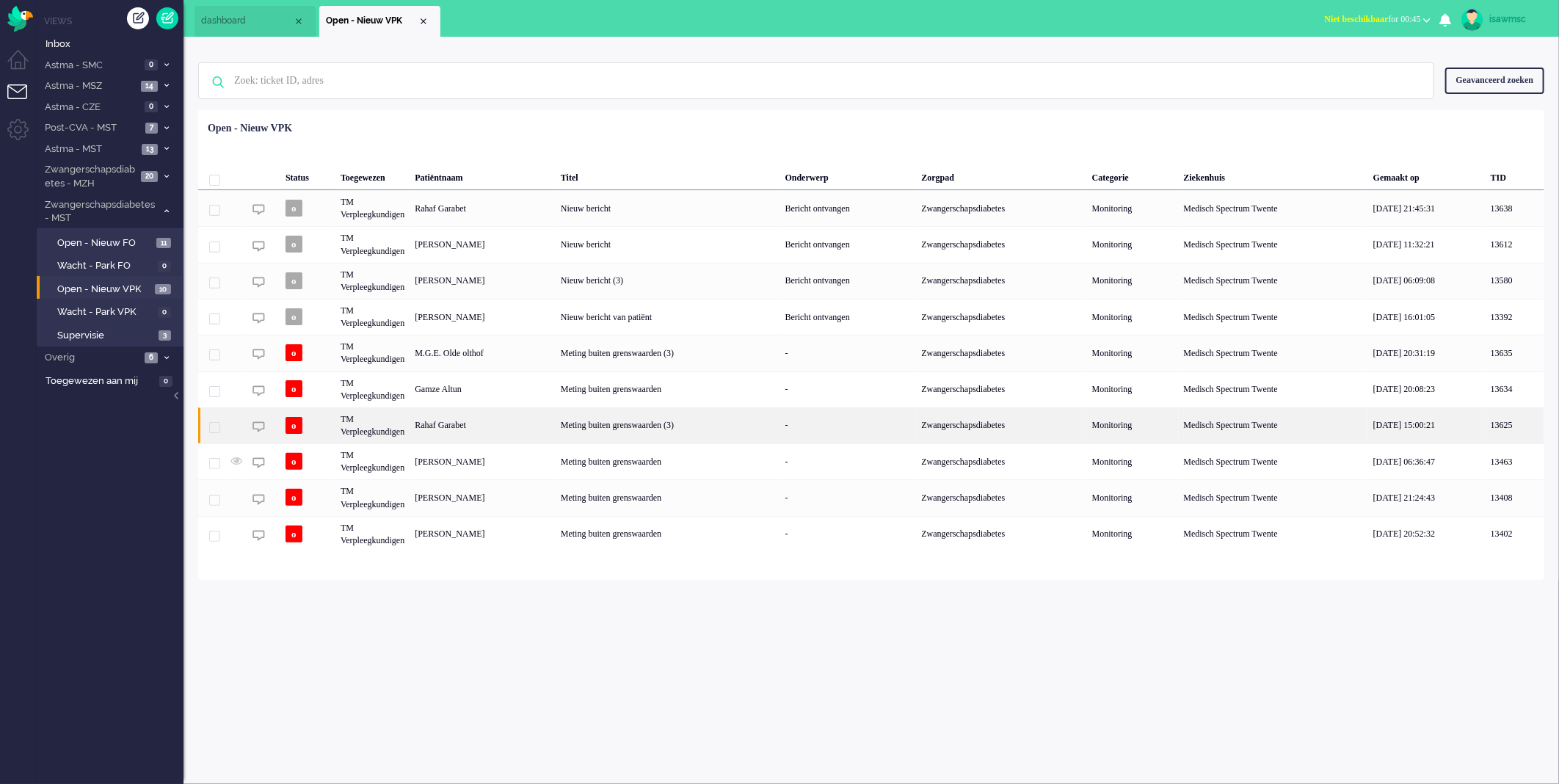
click at [501, 423] on div "Rahaf Garabet" at bounding box center [482, 426] width 146 height 36
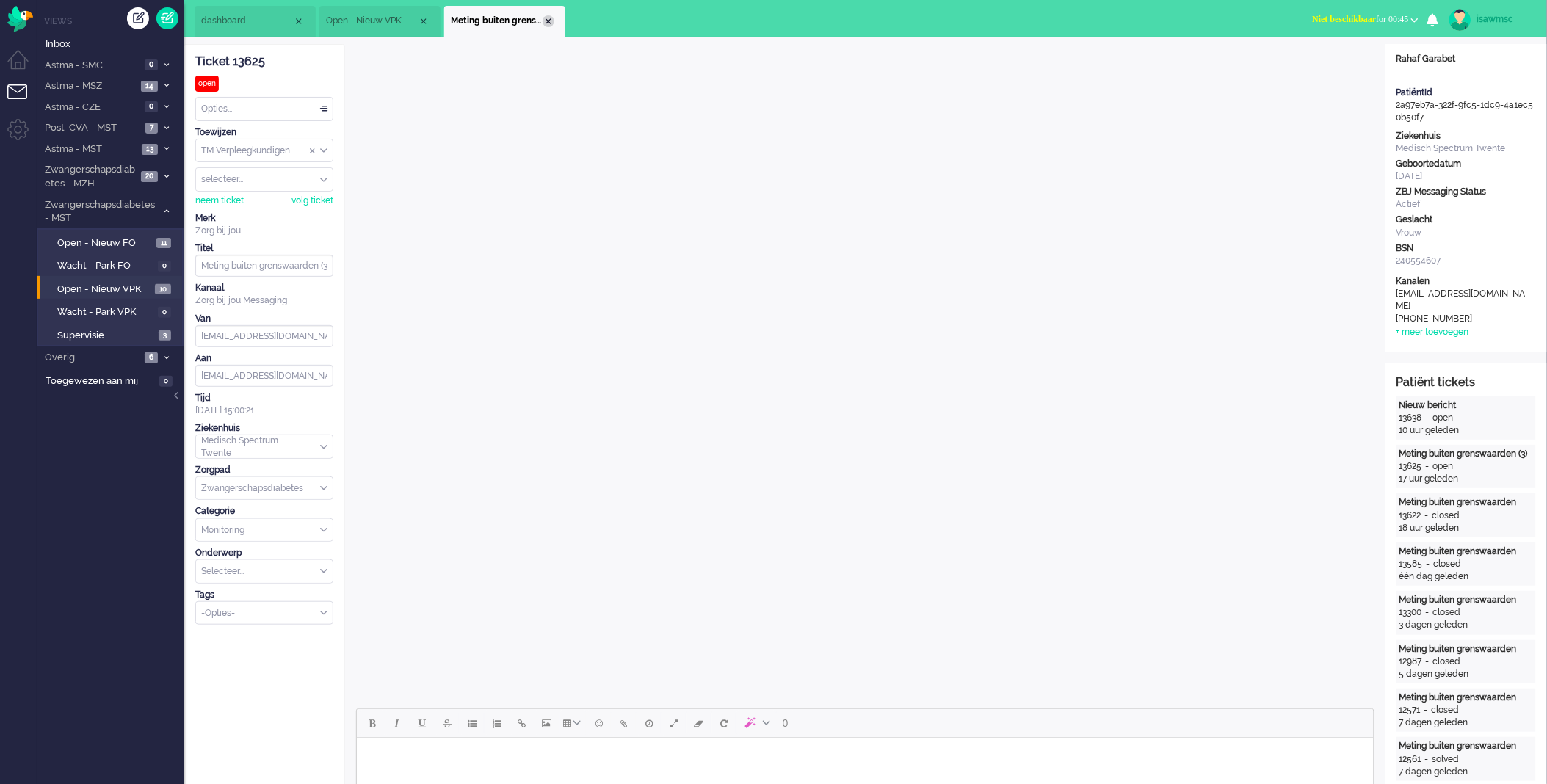
click at [551, 24] on div "Close tab" at bounding box center [548, 21] width 11 height 11
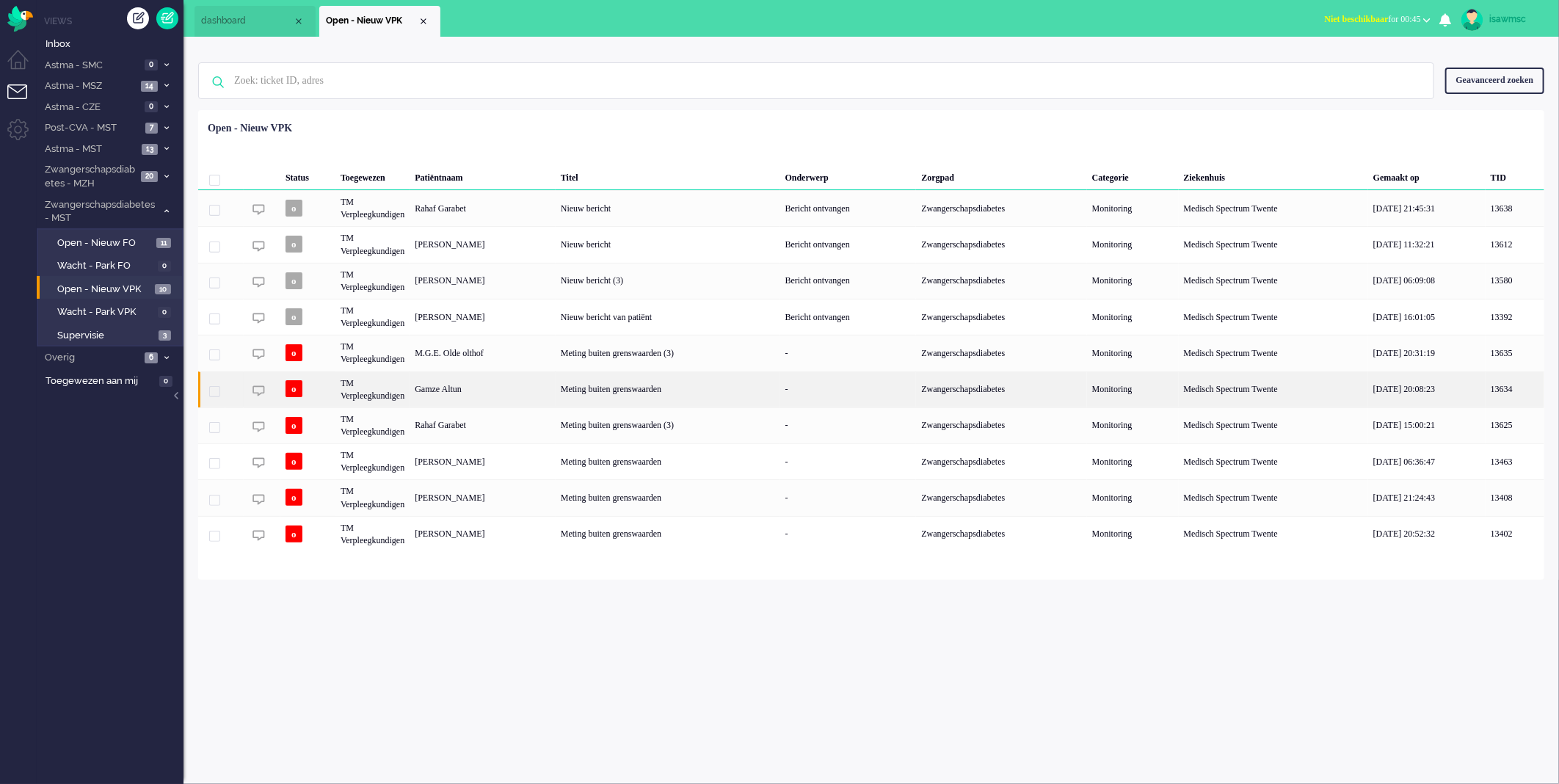
click at [535, 390] on div "Gamze Altun" at bounding box center [482, 390] width 146 height 36
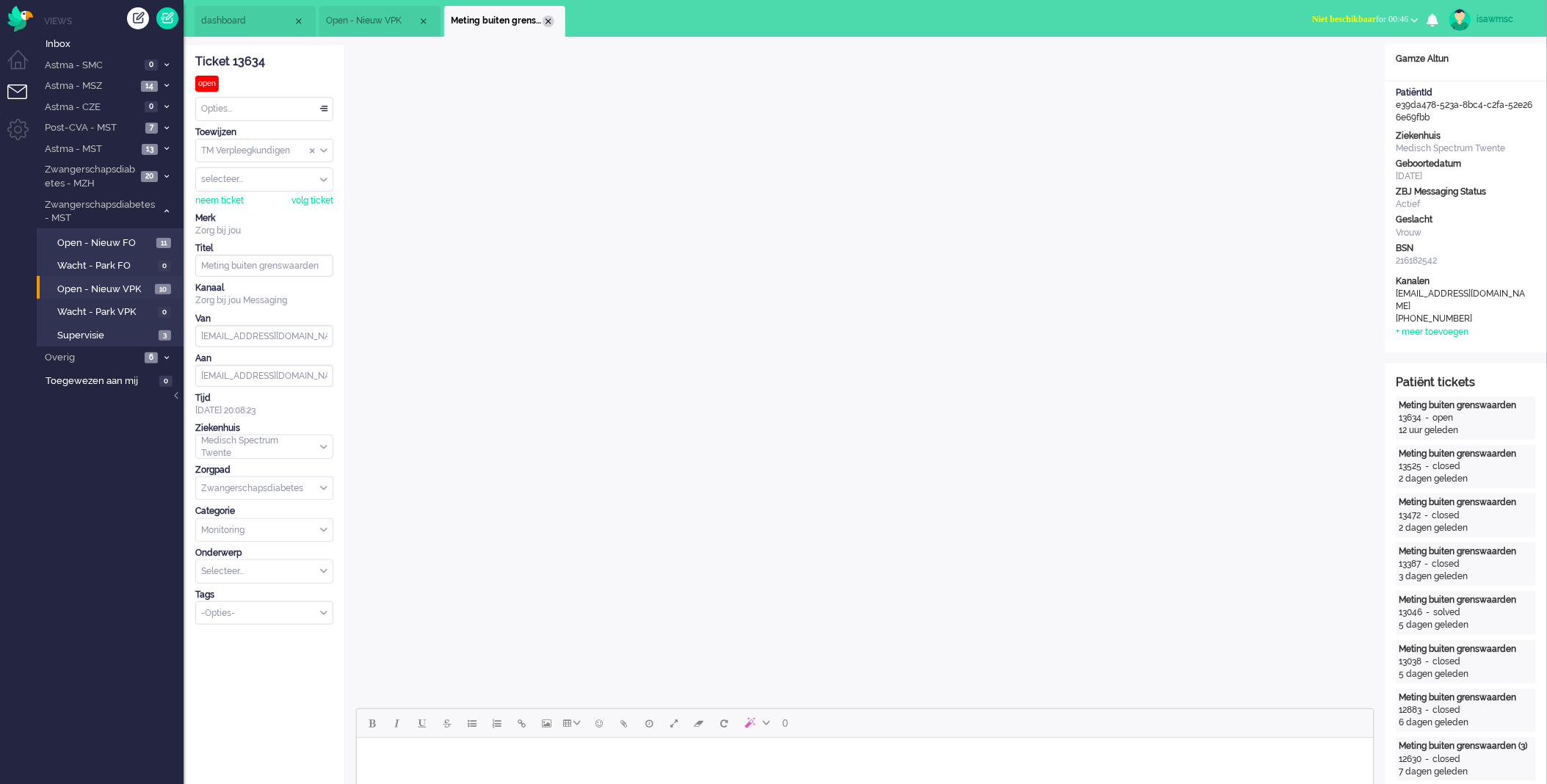
click at [552, 17] on div "Close tab" at bounding box center [548, 21] width 11 height 11
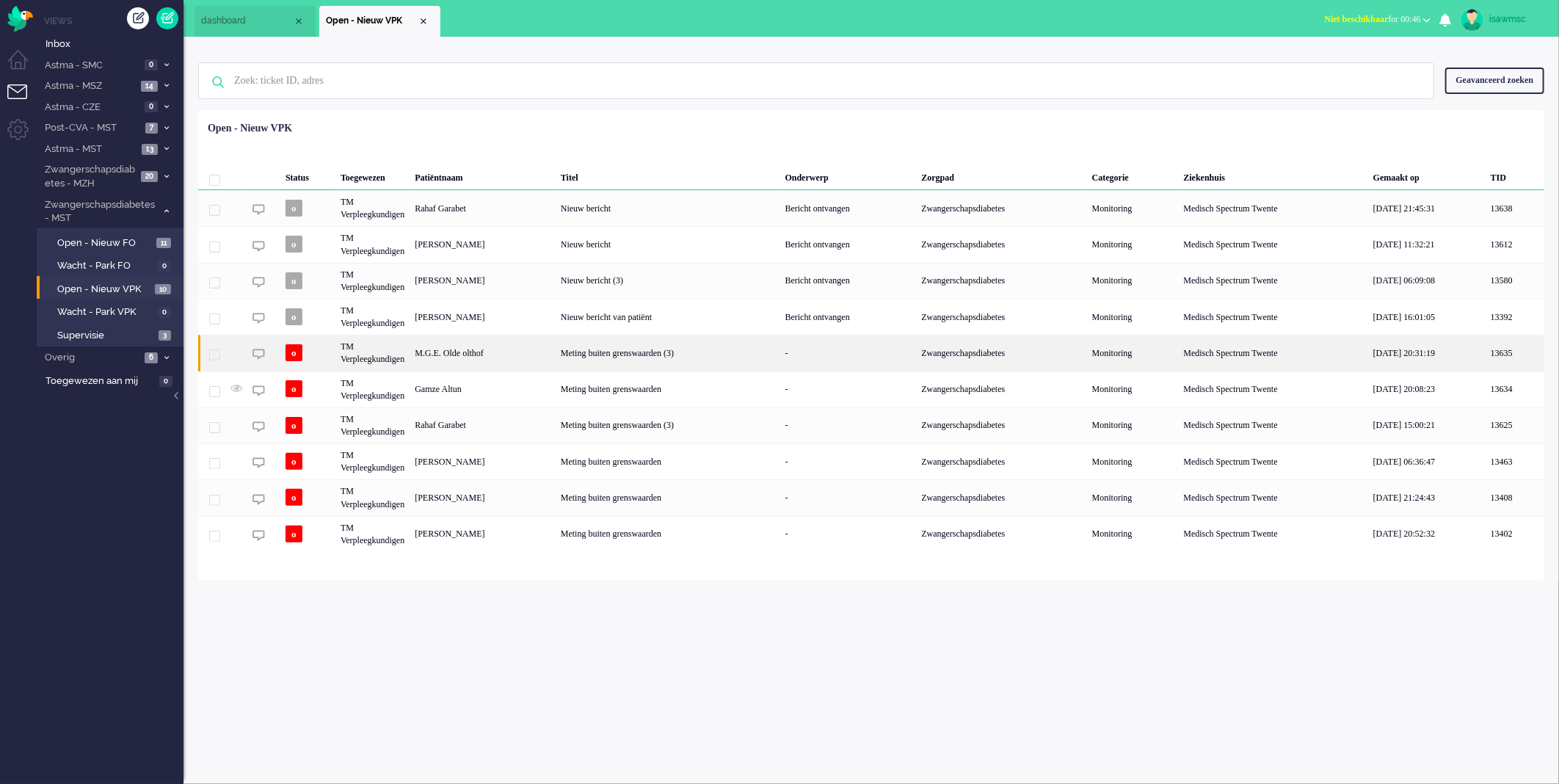
click at [516, 353] on div "M.G.E. Olde olthof" at bounding box center [482, 352] width 146 height 36
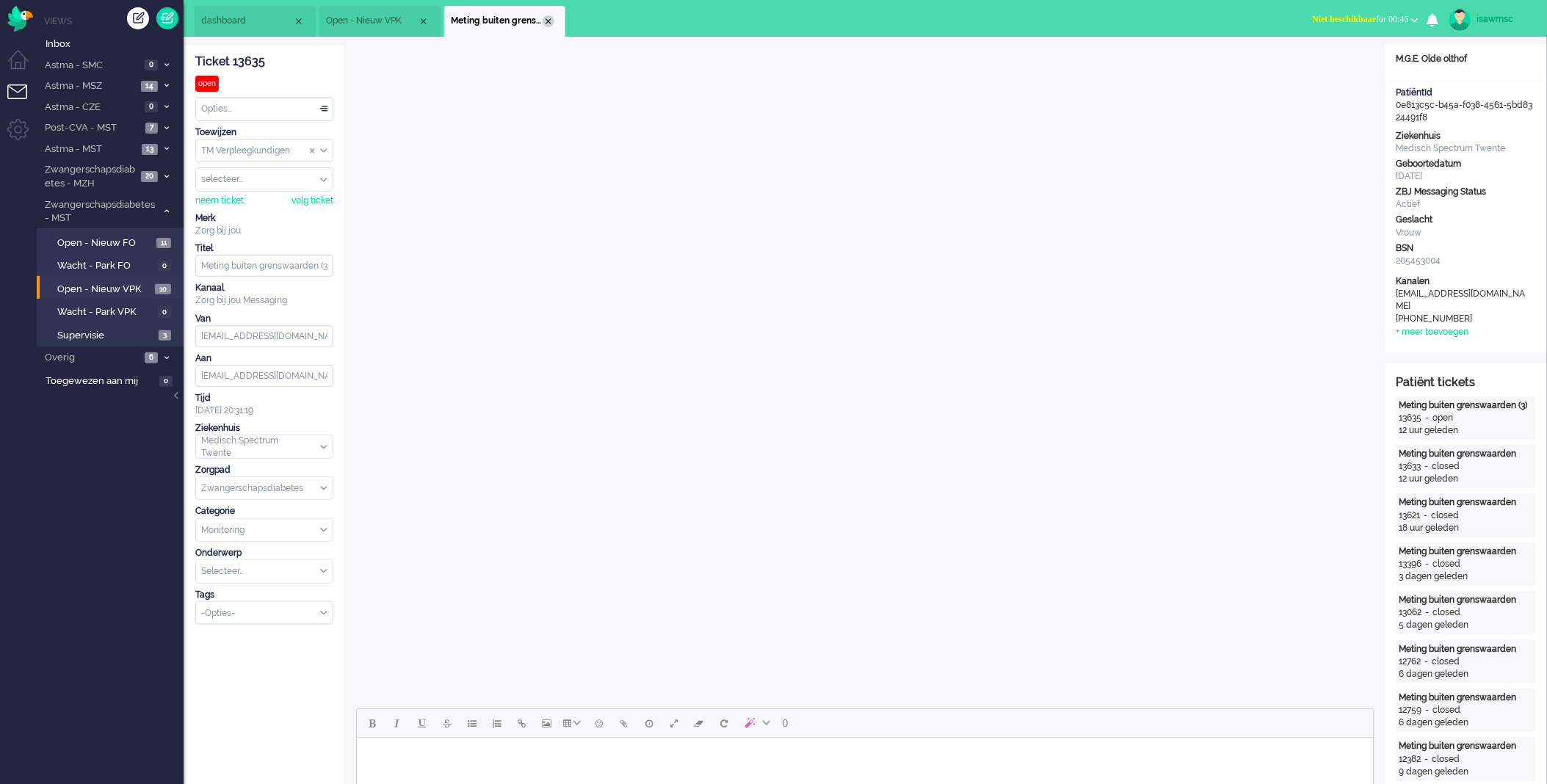
click at [552, 24] on div "Close tab" at bounding box center [548, 21] width 11 height 11
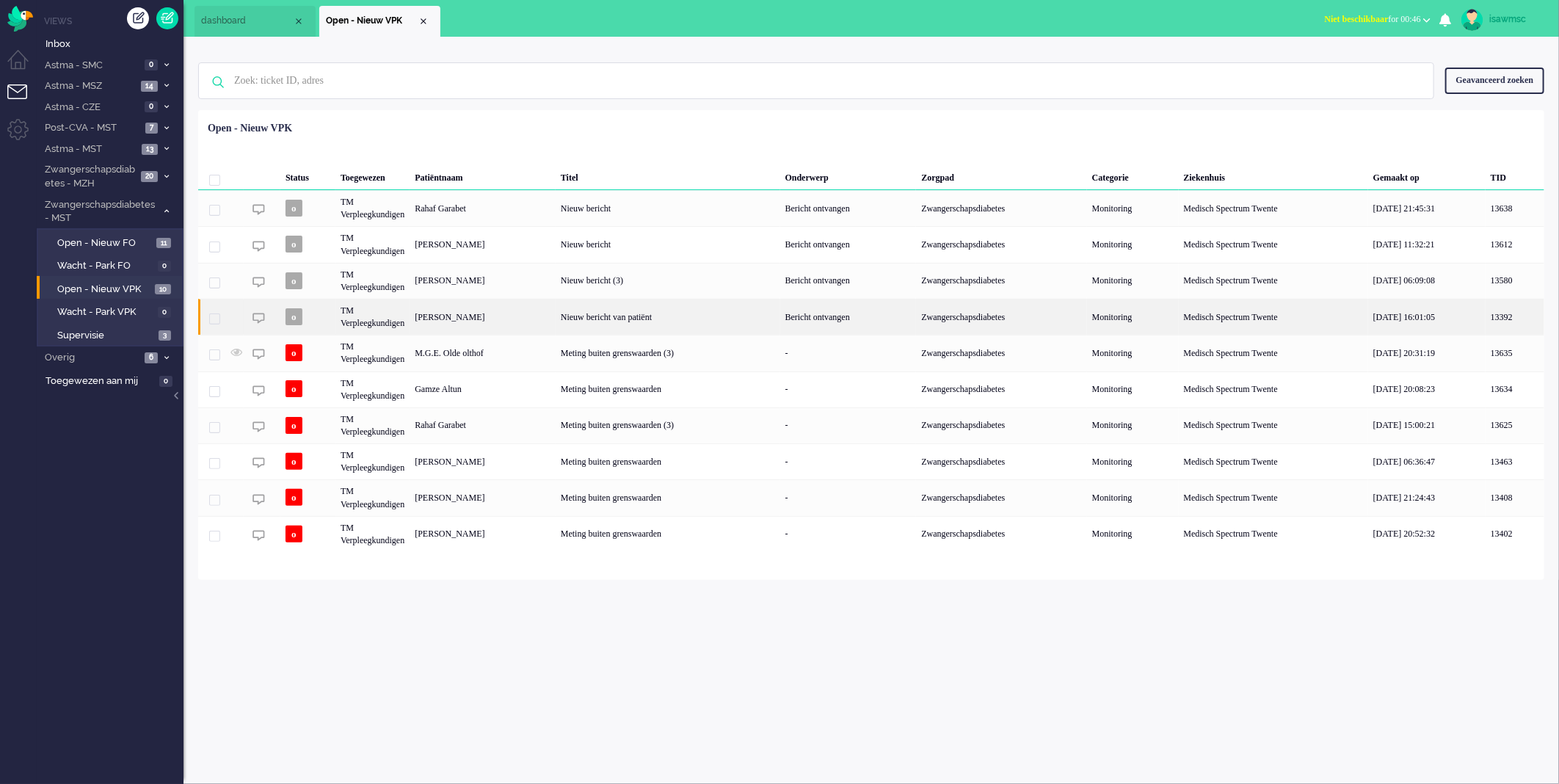
click at [544, 313] on div "[PERSON_NAME]" at bounding box center [482, 317] width 146 height 36
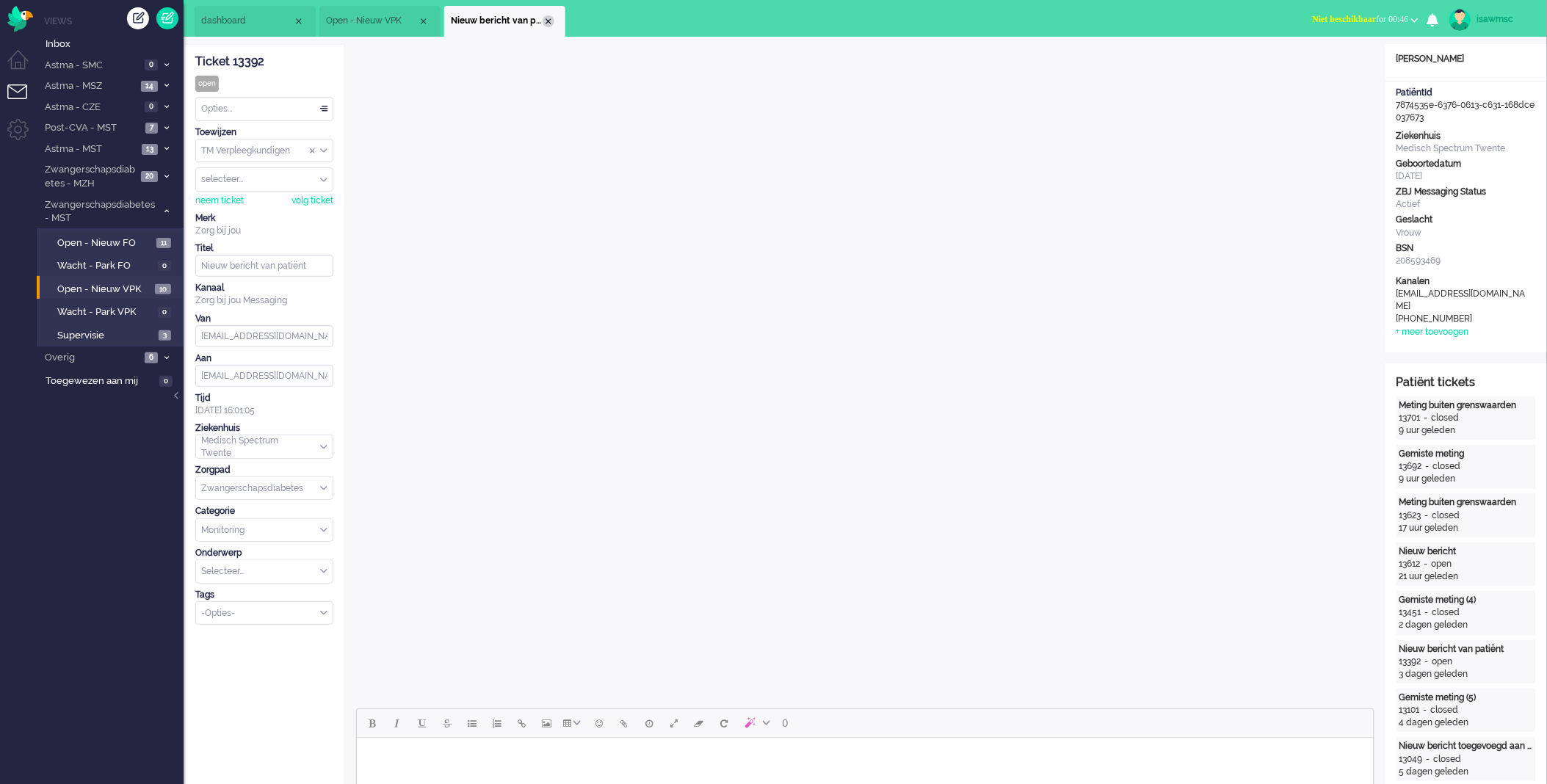
click at [545, 21] on div "Close tab" at bounding box center [548, 21] width 11 height 11
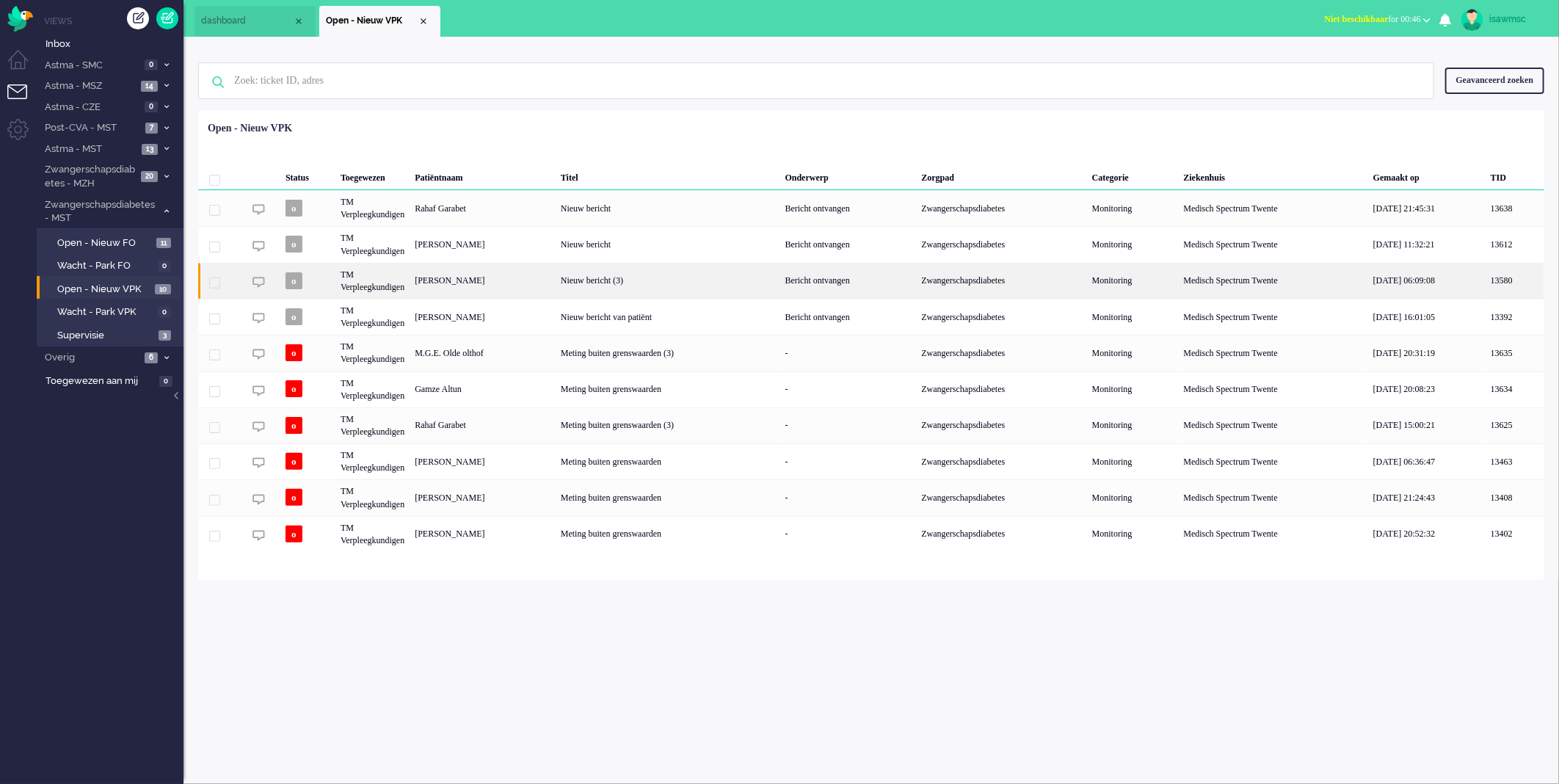
click at [519, 283] on div "[PERSON_NAME]" at bounding box center [482, 281] width 146 height 36
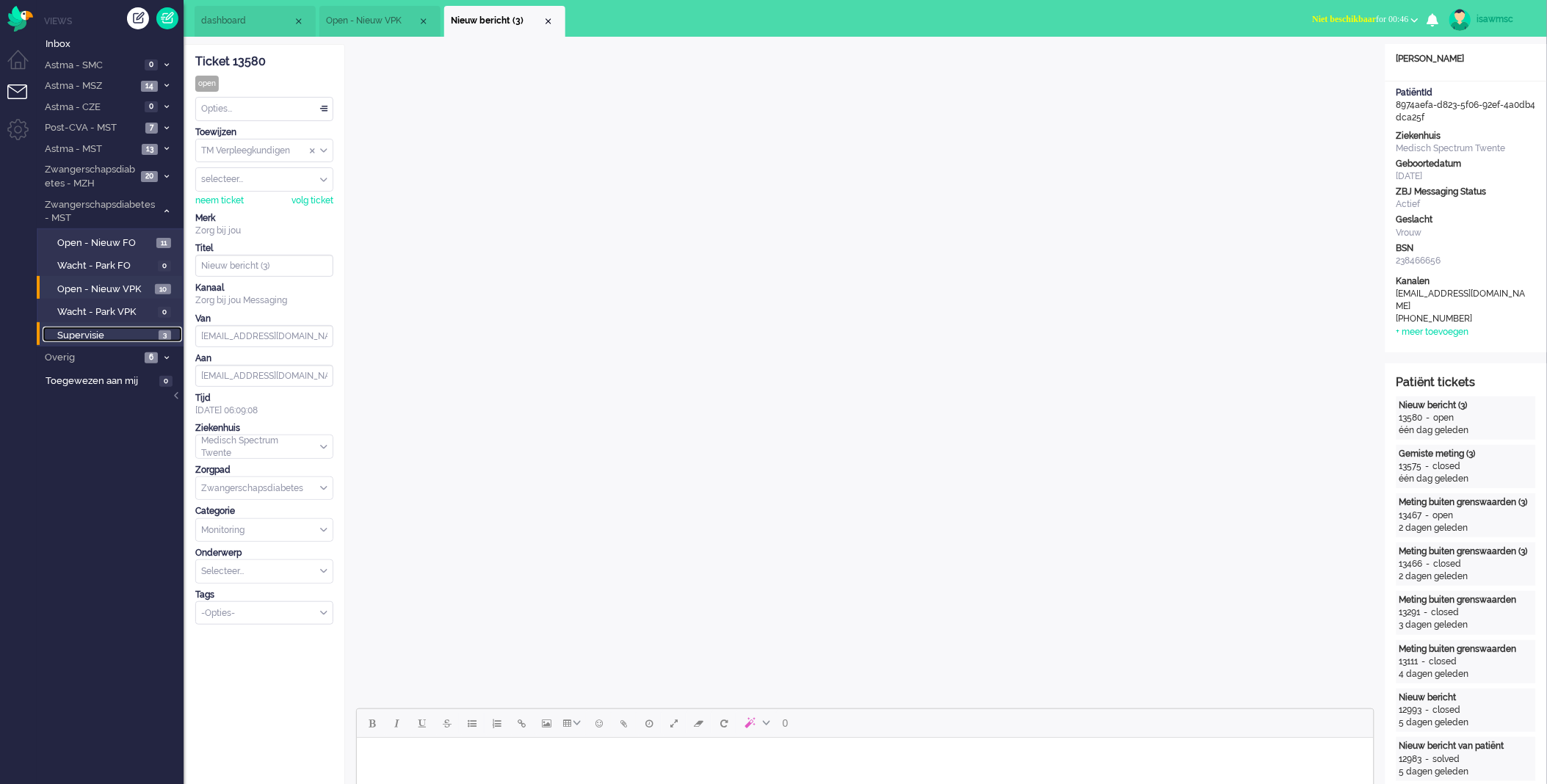
click at [156, 331] on link "Supervisie 3" at bounding box center [112, 334] width 139 height 16
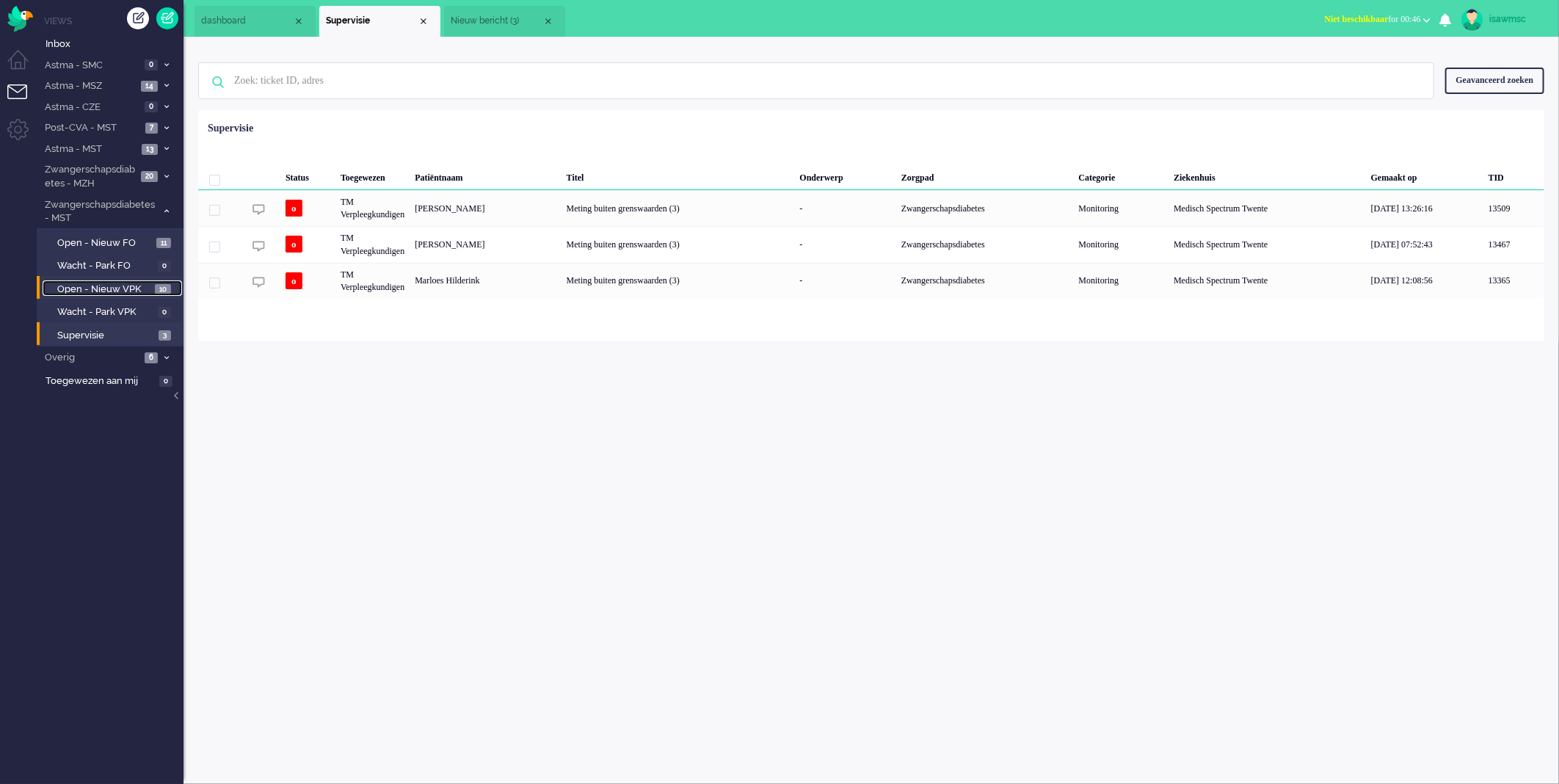
click at [143, 288] on span "Open - Nieuw VPK" at bounding box center [104, 290] width 94 height 14
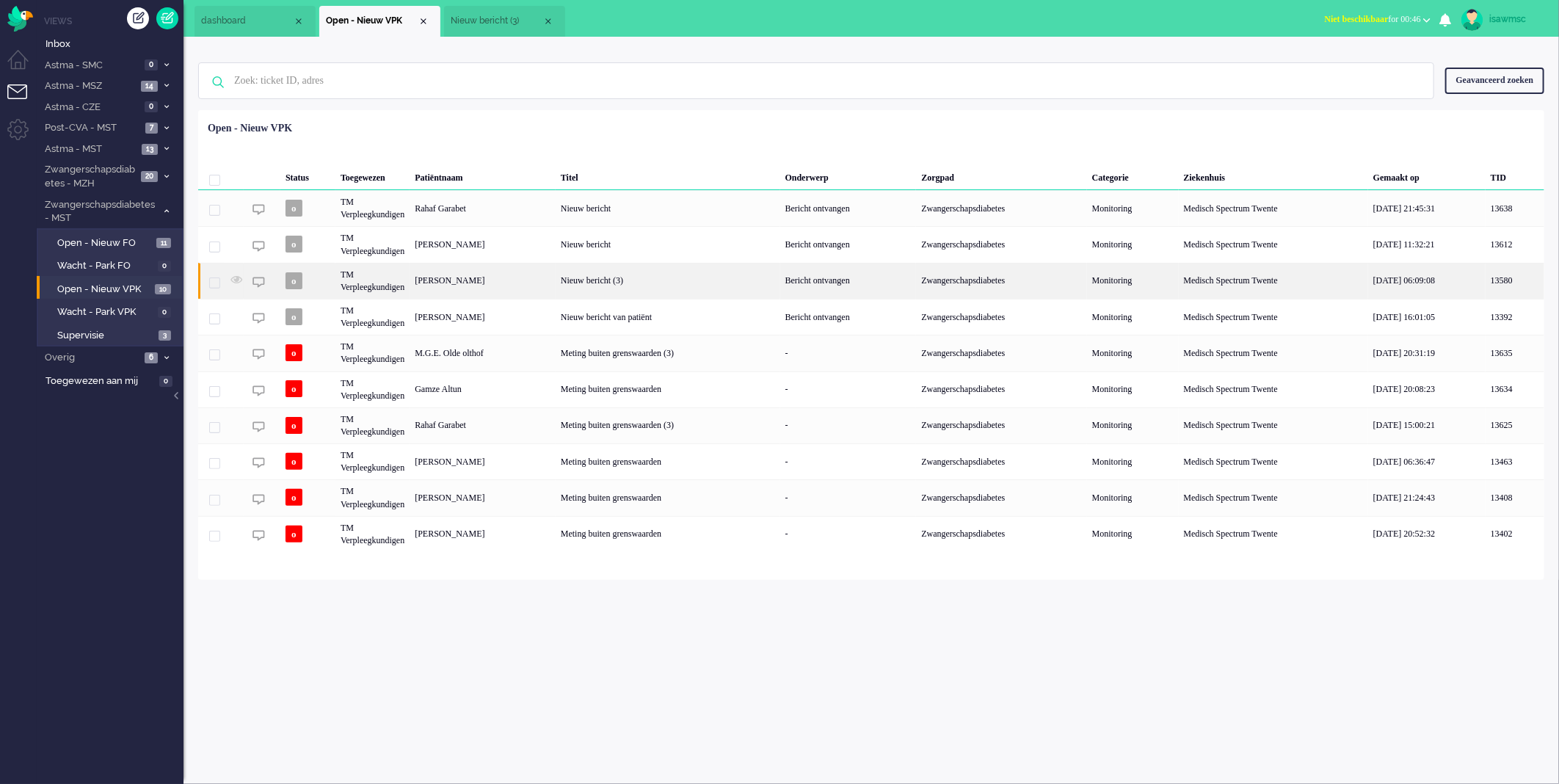
click at [524, 280] on div "[PERSON_NAME]" at bounding box center [482, 281] width 146 height 36
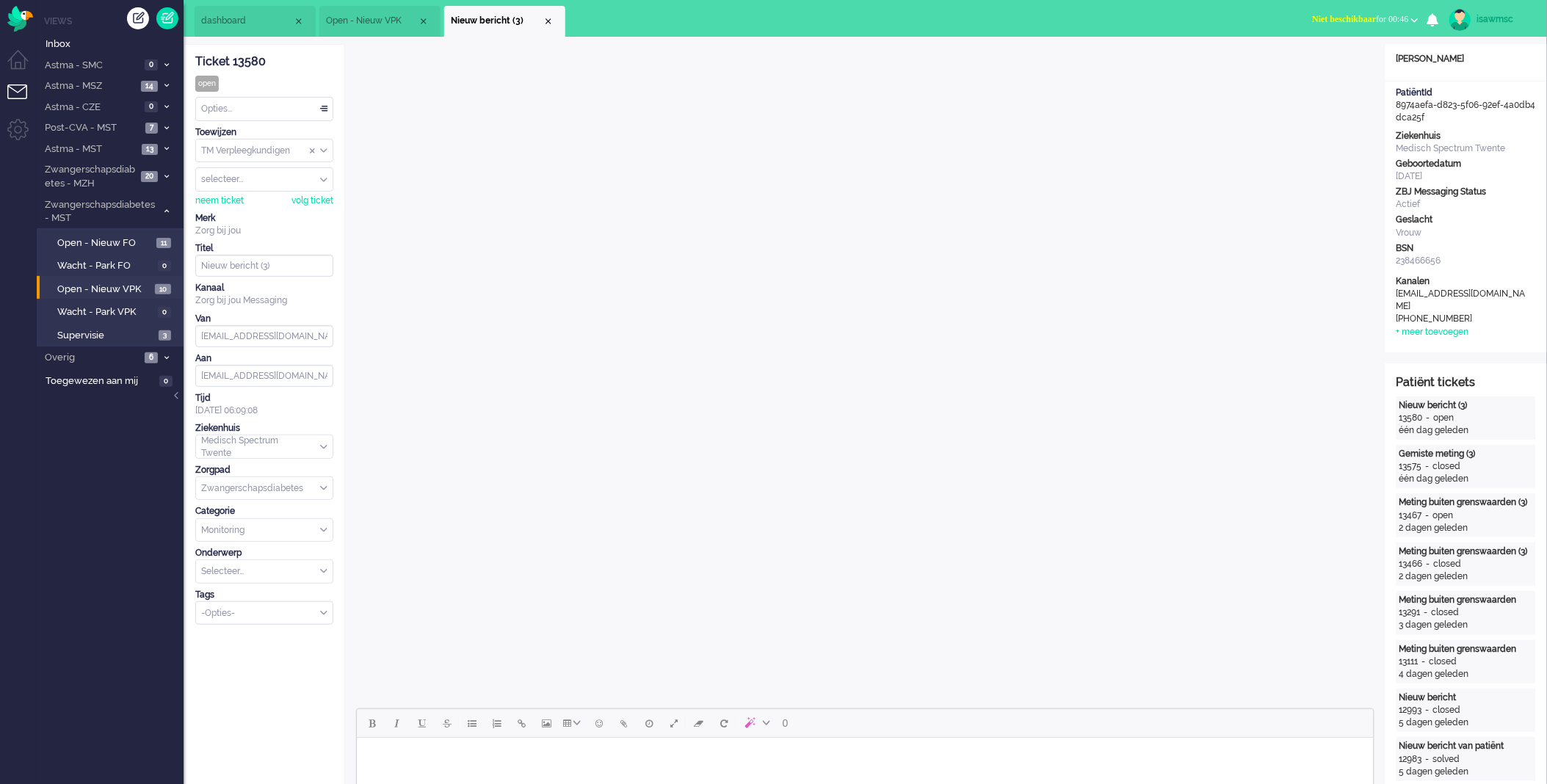
drag, startPoint x: 297, startPoint y: 111, endPoint x: 273, endPoint y: 143, distance: 40.0
click at [296, 109] on div "Opties..." at bounding box center [264, 109] width 136 height 23
click at [261, 207] on li "Opgelost" at bounding box center [264, 213] width 136 height 21
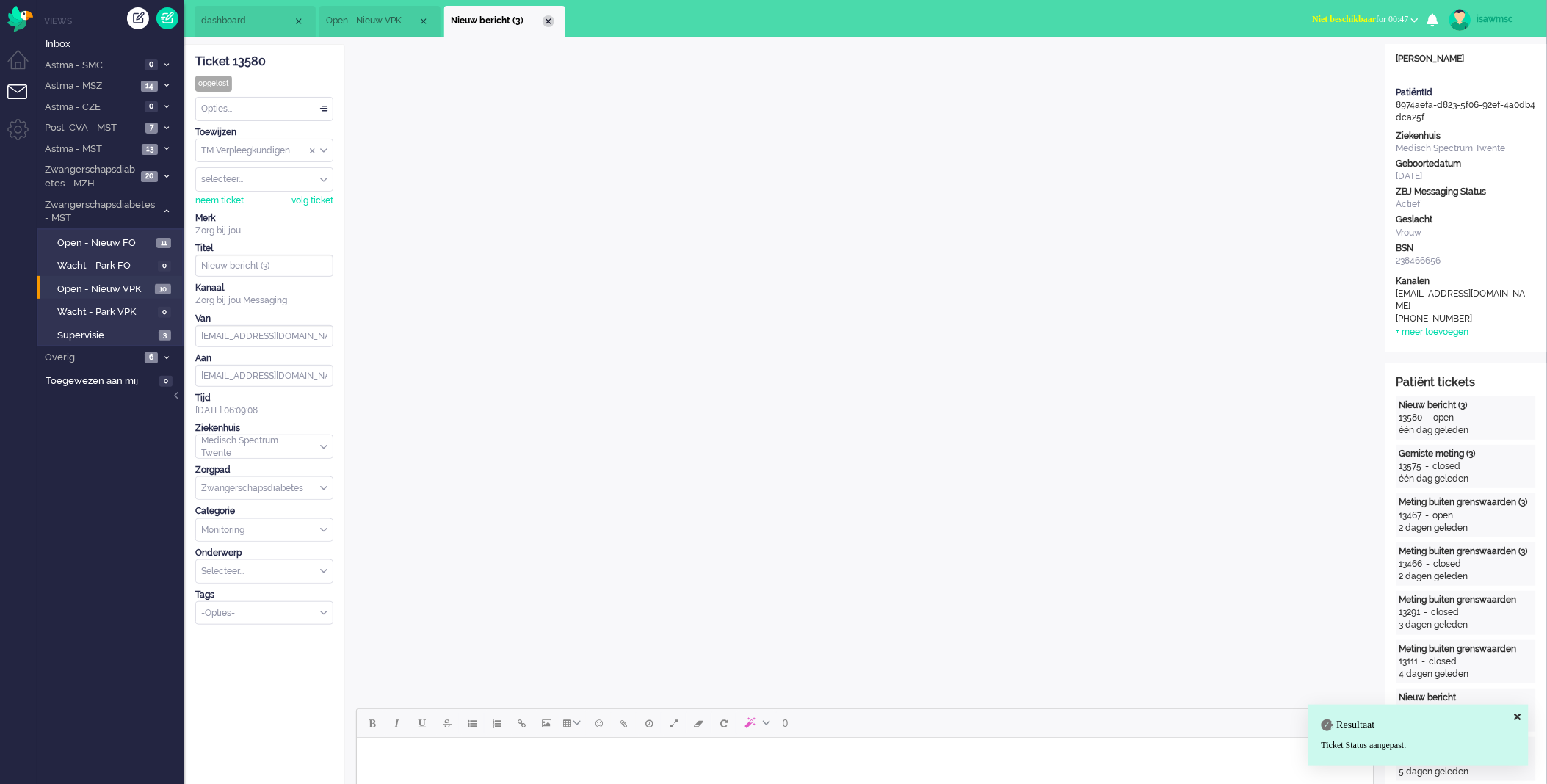
click at [546, 25] on div "Close tab" at bounding box center [548, 21] width 11 height 11
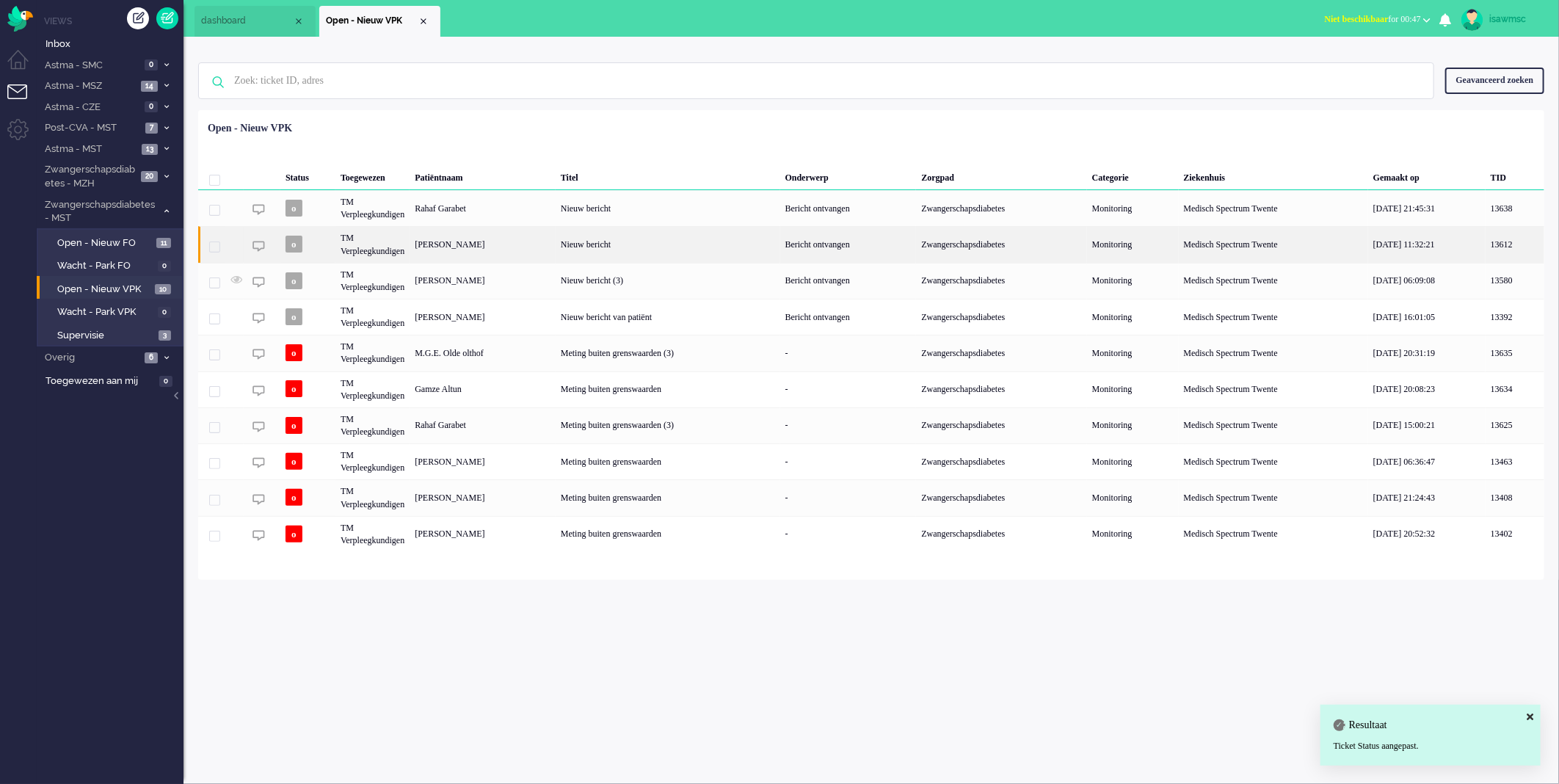
click at [553, 245] on div "[PERSON_NAME]" at bounding box center [482, 244] width 146 height 36
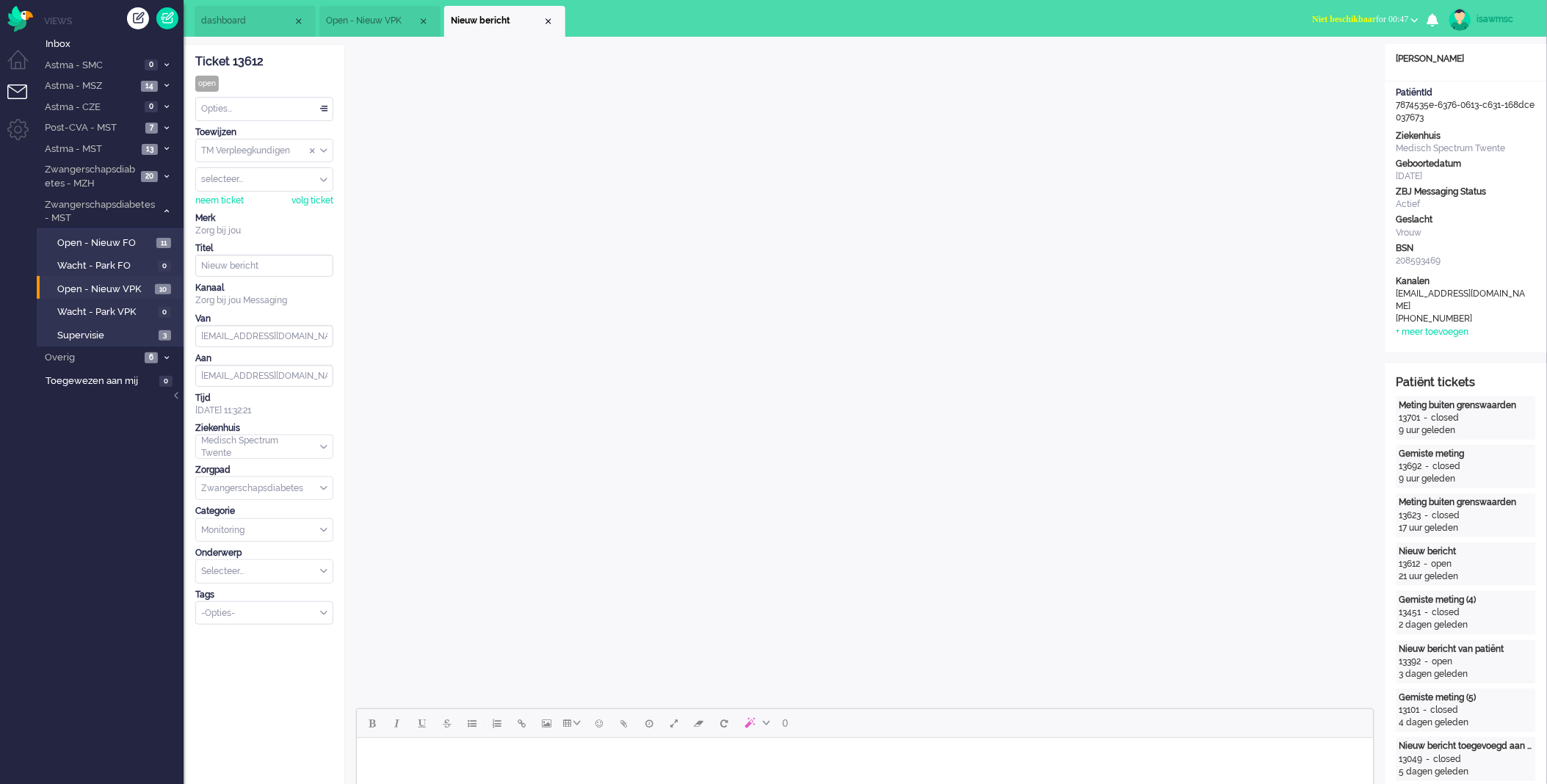
click at [555, 21] on li "Nieuw bericht" at bounding box center [504, 21] width 121 height 30
click at [548, 15] on div "Close tab" at bounding box center [548, 21] width 11 height 11
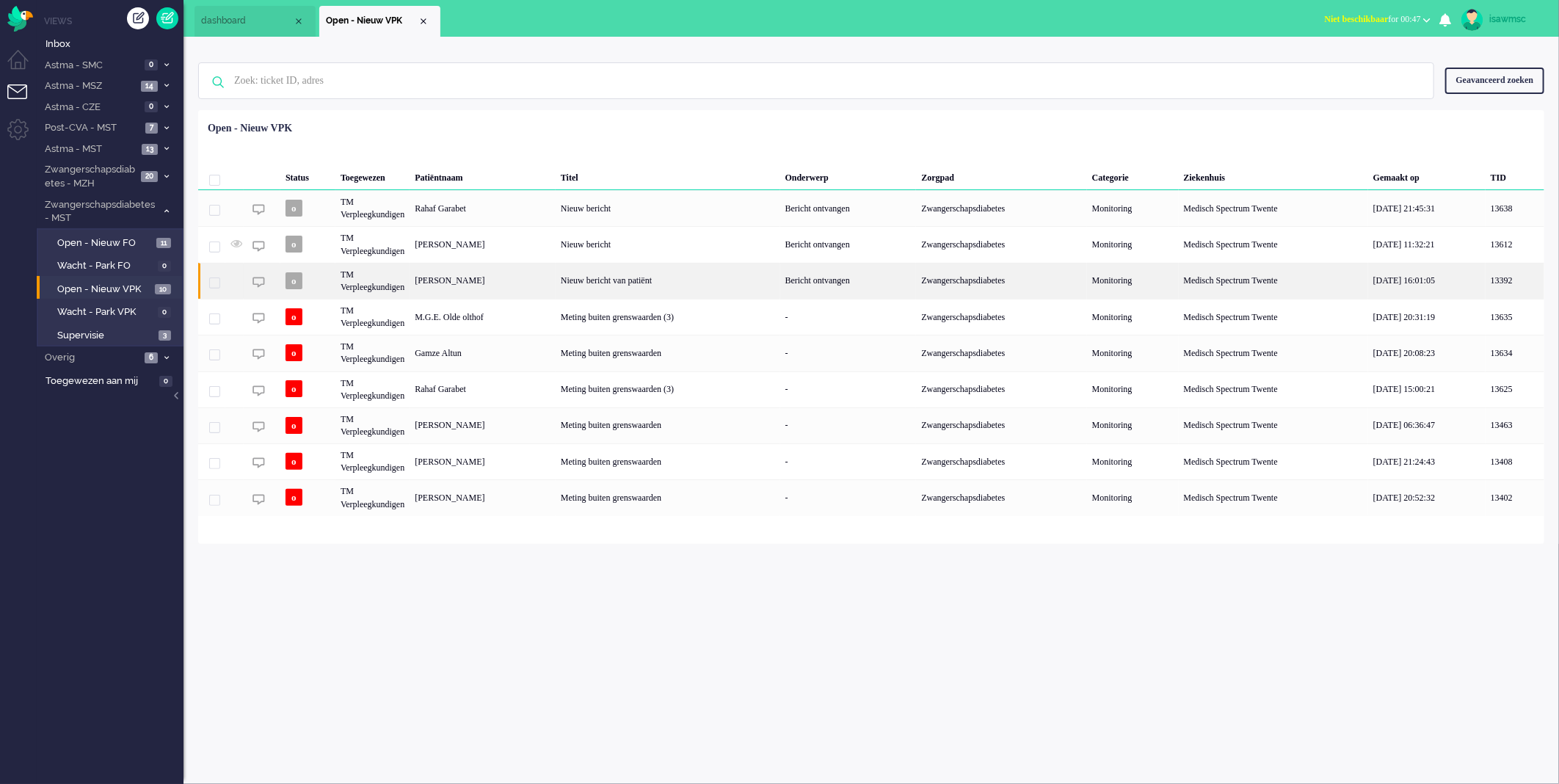
click at [545, 284] on div "[PERSON_NAME]" at bounding box center [482, 281] width 146 height 36
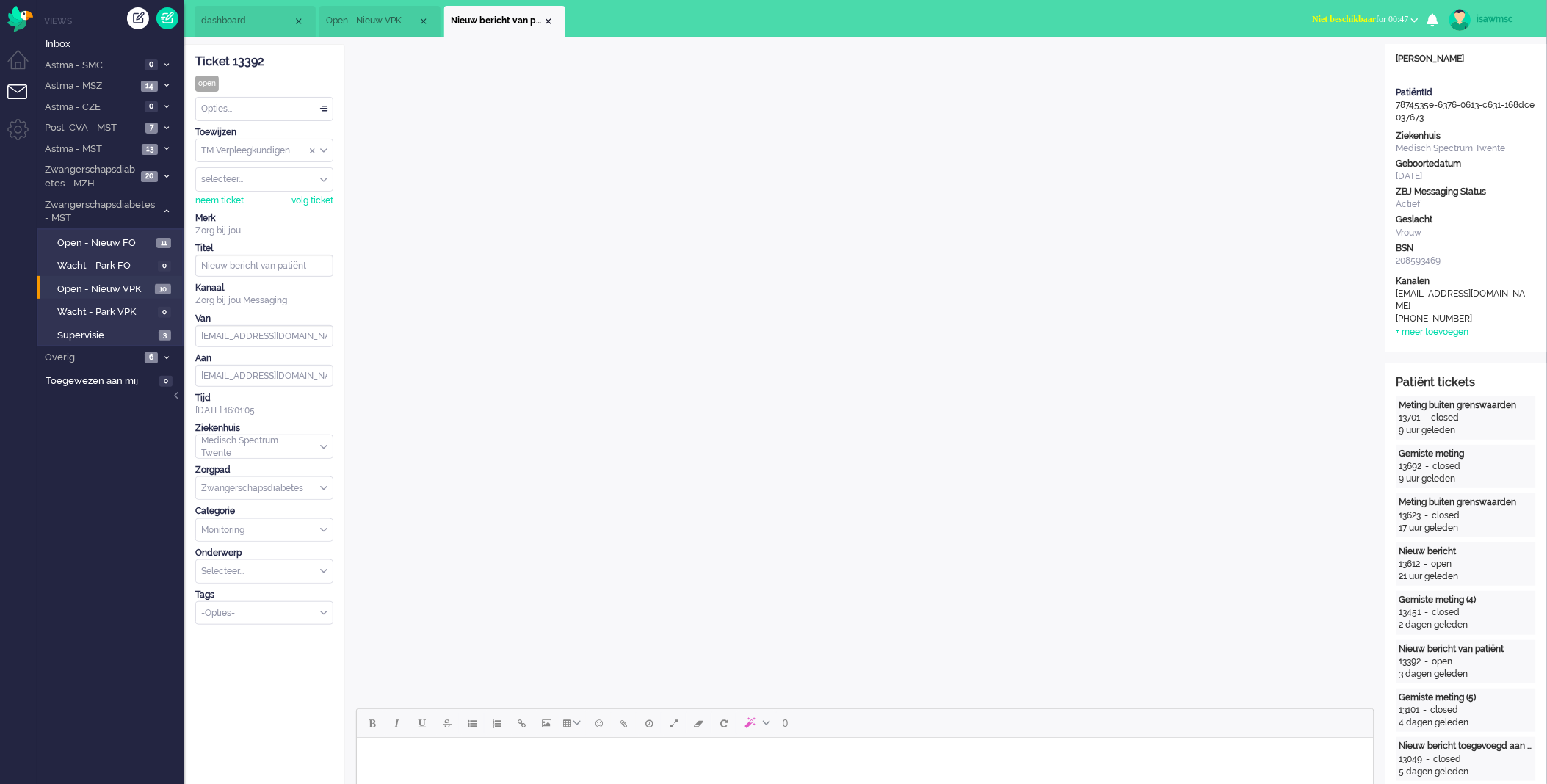
click at [274, 104] on div "Opties..." at bounding box center [264, 109] width 136 height 23
click at [257, 215] on li "Opgelost" at bounding box center [264, 213] width 136 height 21
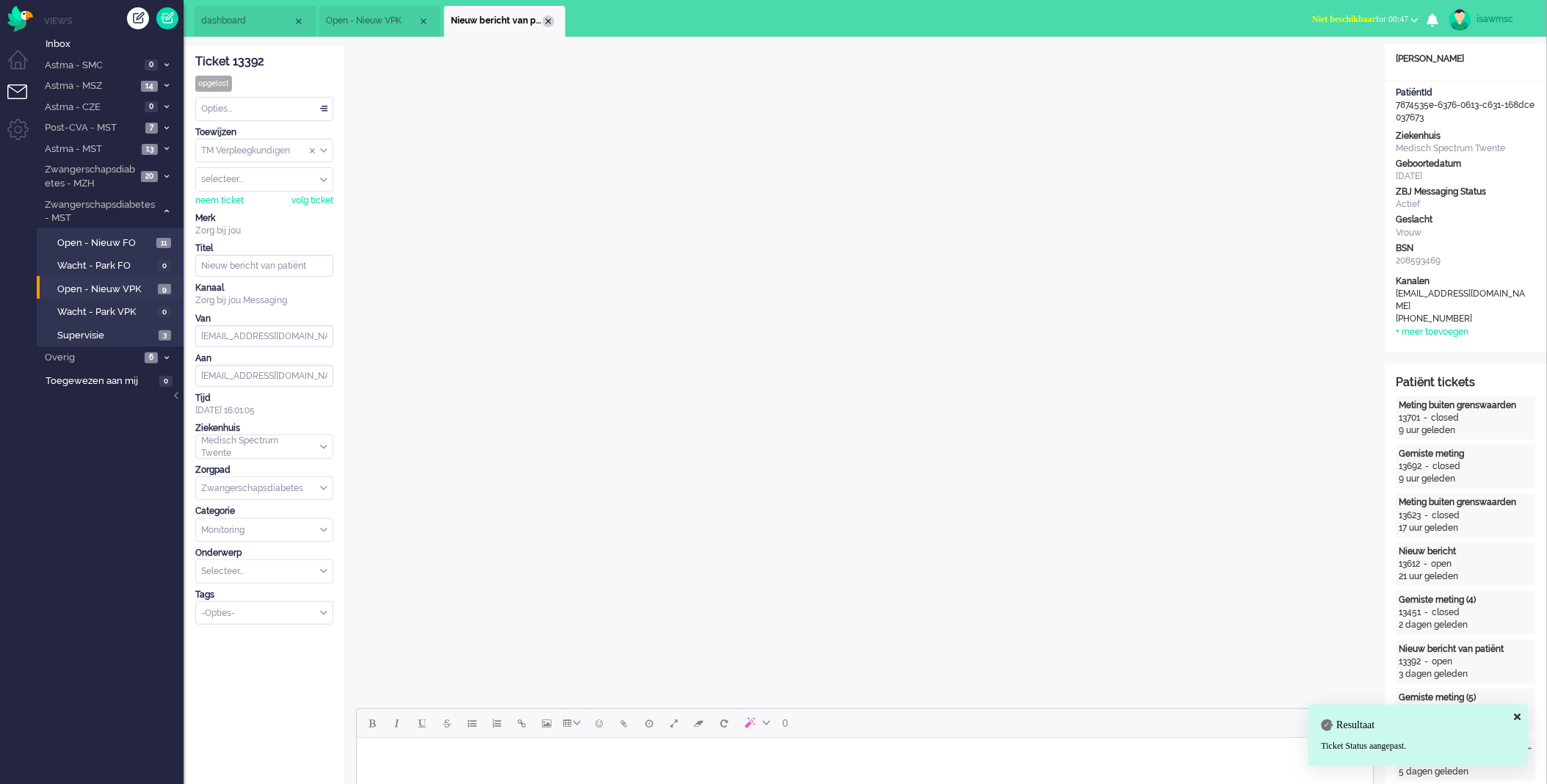
click at [549, 22] on div "Close tab" at bounding box center [548, 21] width 11 height 11
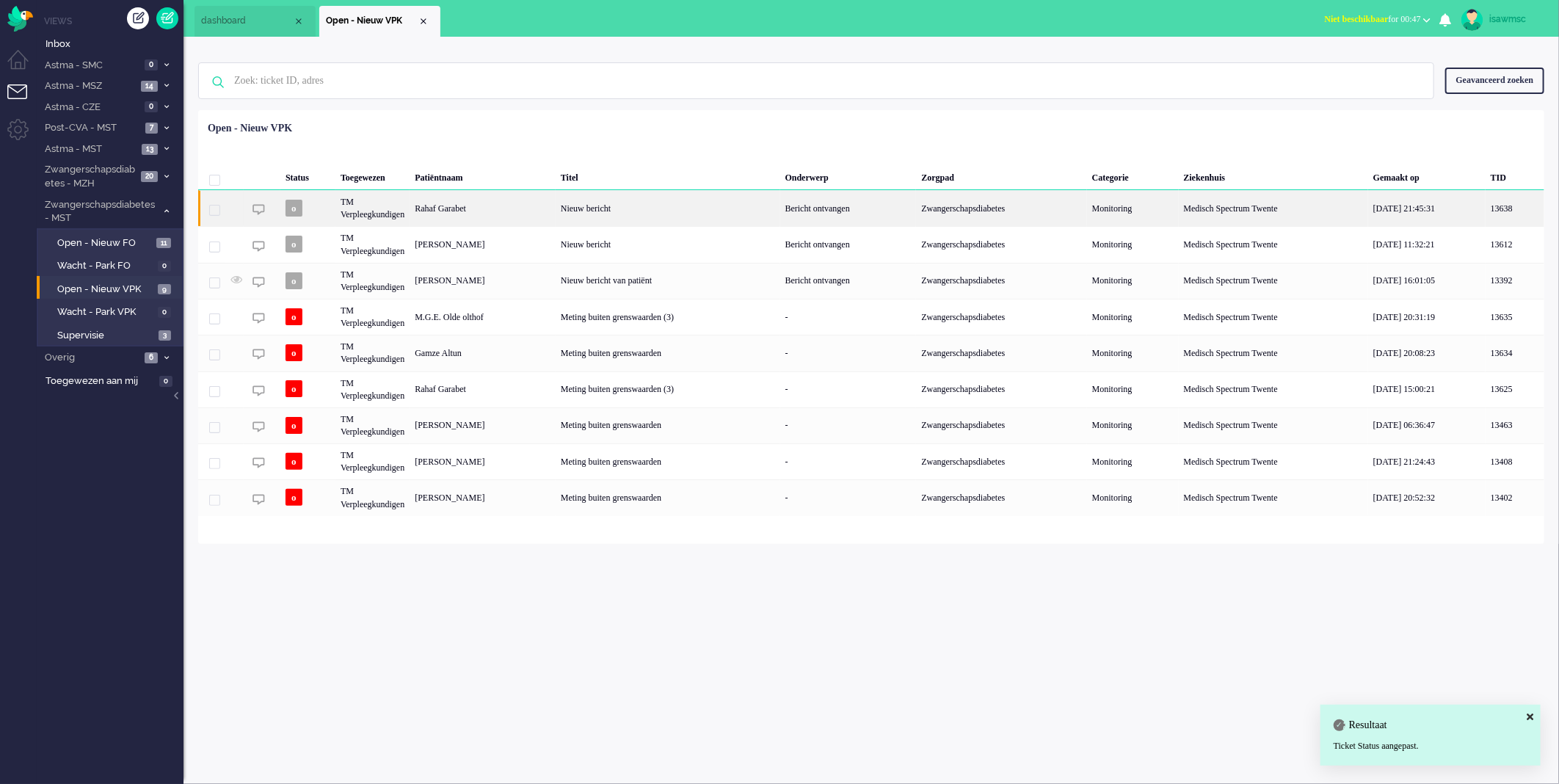
click at [518, 210] on div "Rahaf Garabet" at bounding box center [482, 209] width 146 height 36
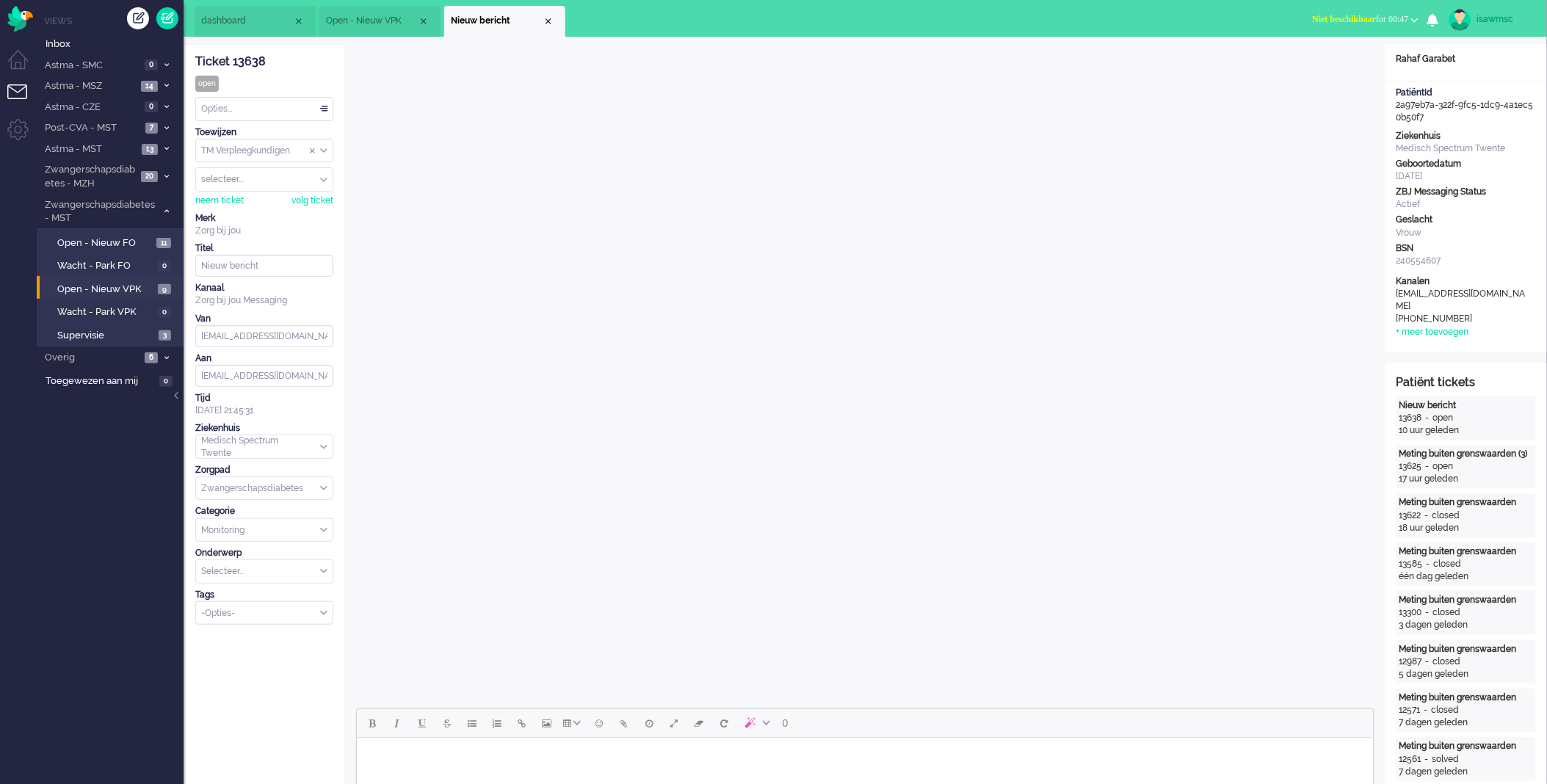
click at [555, 21] on li "Nieuw bericht" at bounding box center [504, 21] width 121 height 30
click at [551, 21] on div "Close tab" at bounding box center [548, 21] width 11 height 11
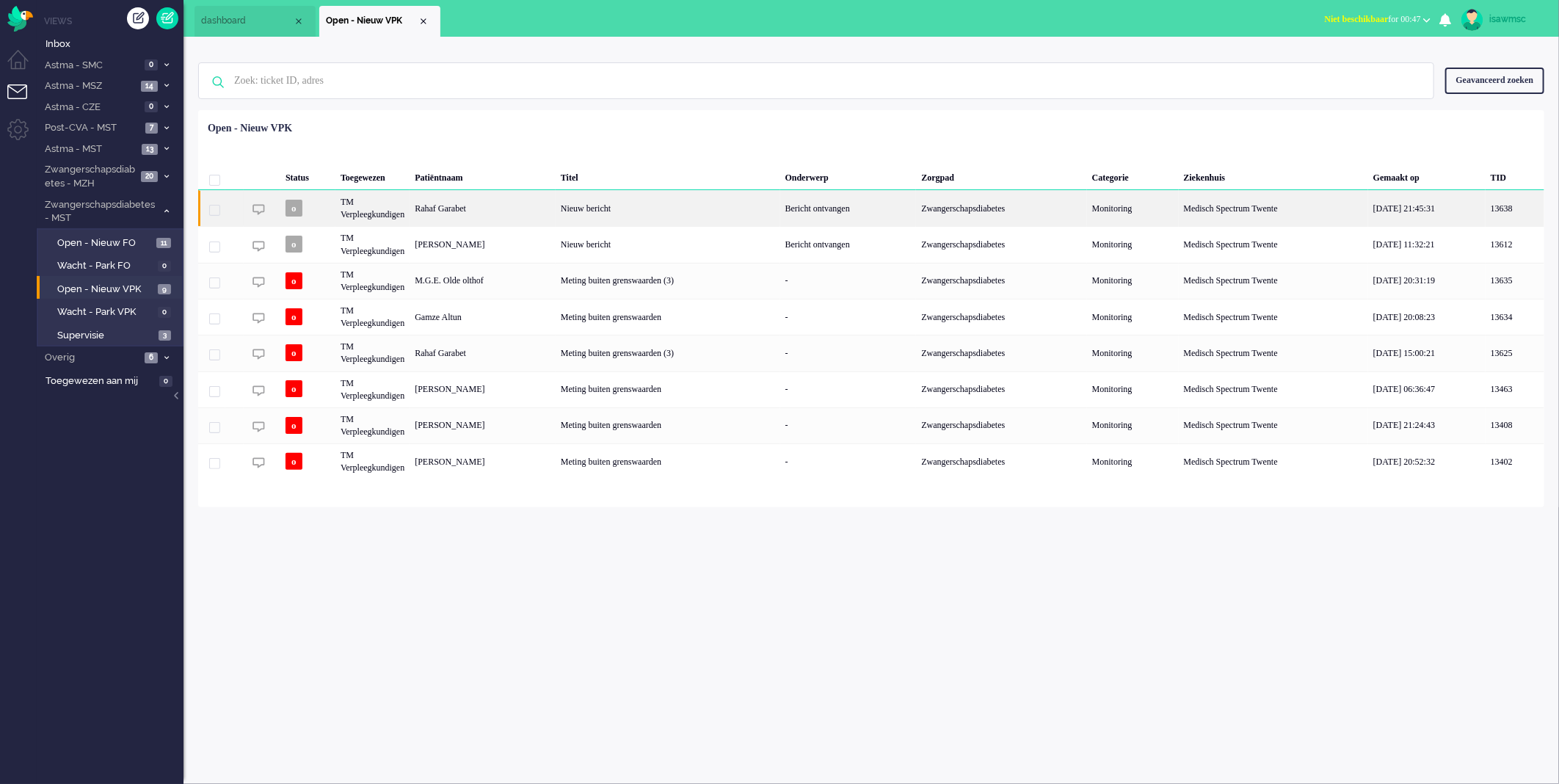
click at [497, 206] on div "Rahaf Garabet" at bounding box center [482, 209] width 146 height 36
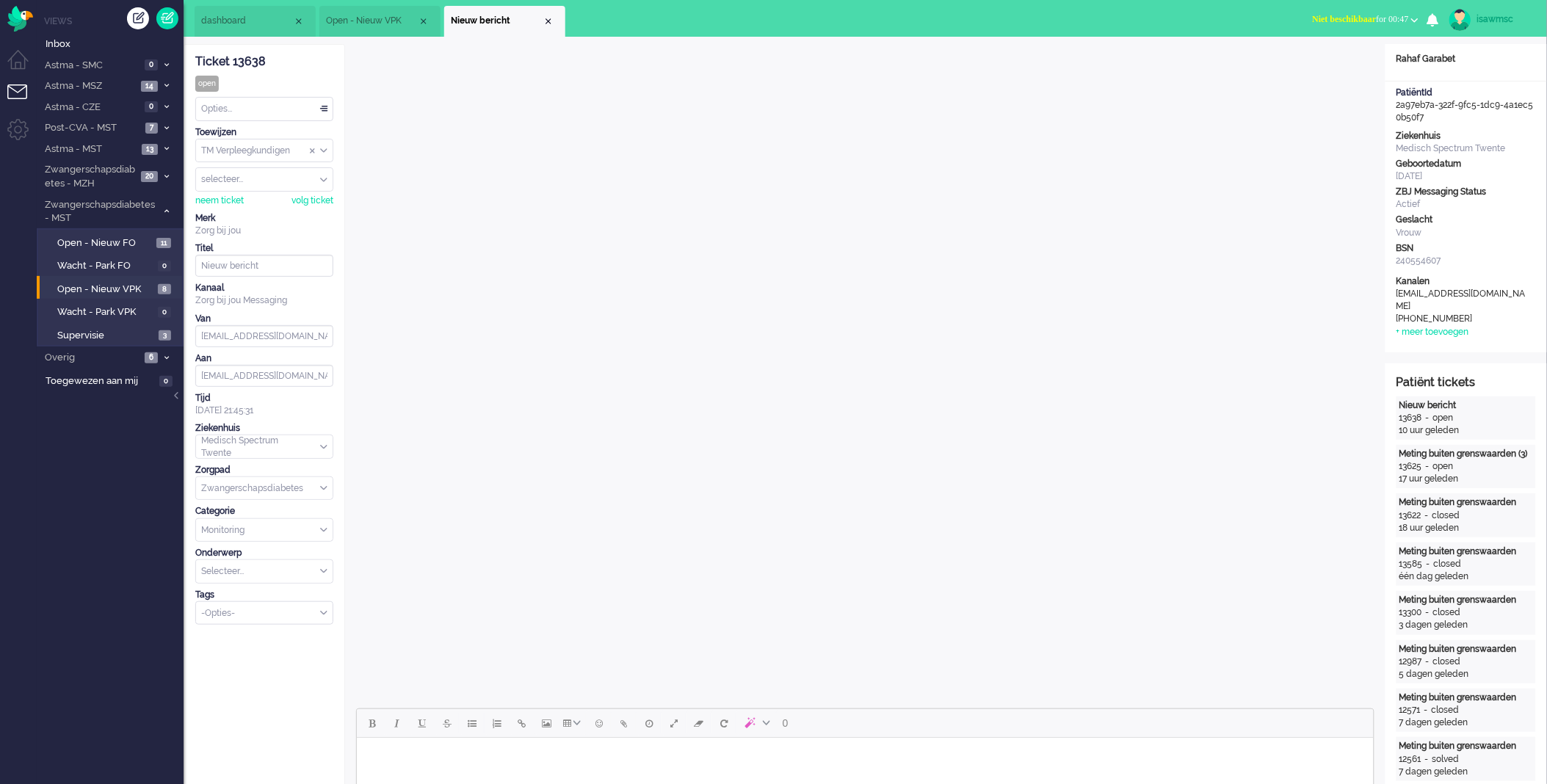
click at [282, 109] on div "Opties..." at bounding box center [264, 109] width 136 height 23
click at [262, 209] on li "Opgelost" at bounding box center [264, 213] width 136 height 21
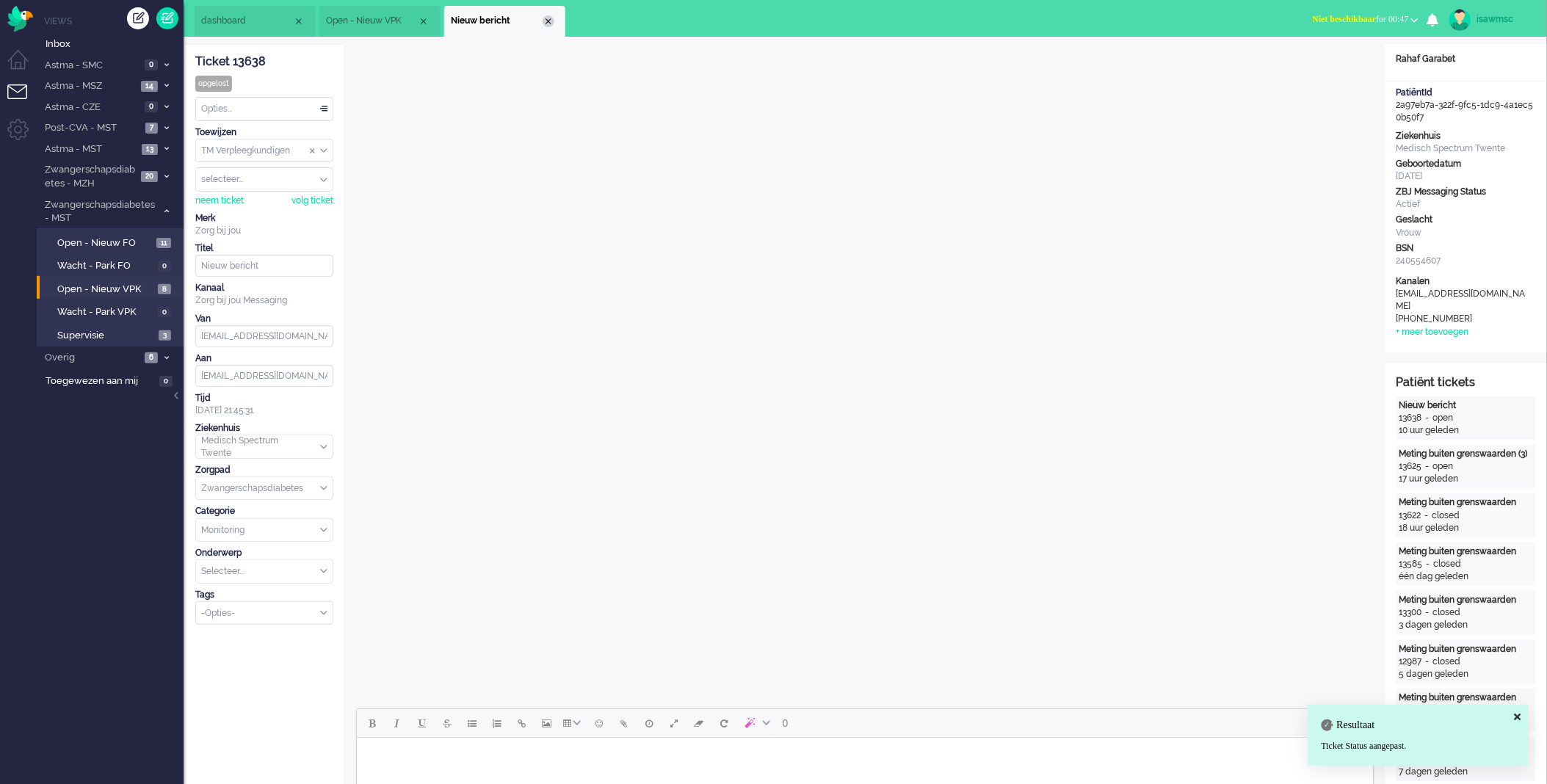
click at [548, 21] on div "Close tab" at bounding box center [548, 21] width 11 height 11
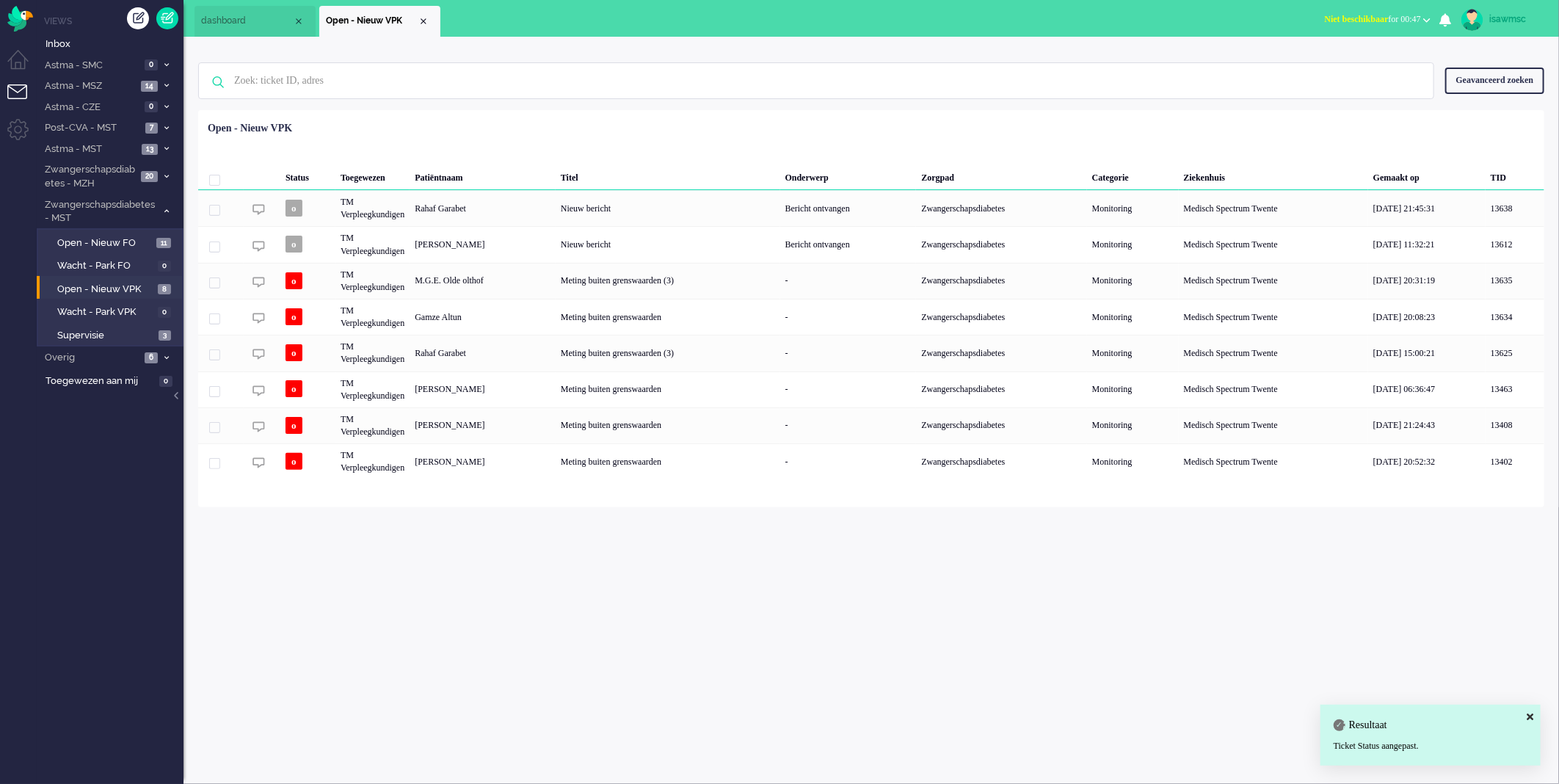
drag, startPoint x: 556, startPoint y: 516, endPoint x: 613, endPoint y: 207, distance: 314.2
click at [559, 507] on div "isawmsc Thuis Ticket Csat Mijn gemiddelde cijfer Deze week - Ticket Bijdragen P…" at bounding box center [872, 411] width 1376 height 747
click at [638, 106] on div "Geen zoekresultaten [PERSON_NAME] nog eens Geavanceerd zoeken Geavanceerd zoeke…" at bounding box center [871, 81] width 1346 height 59
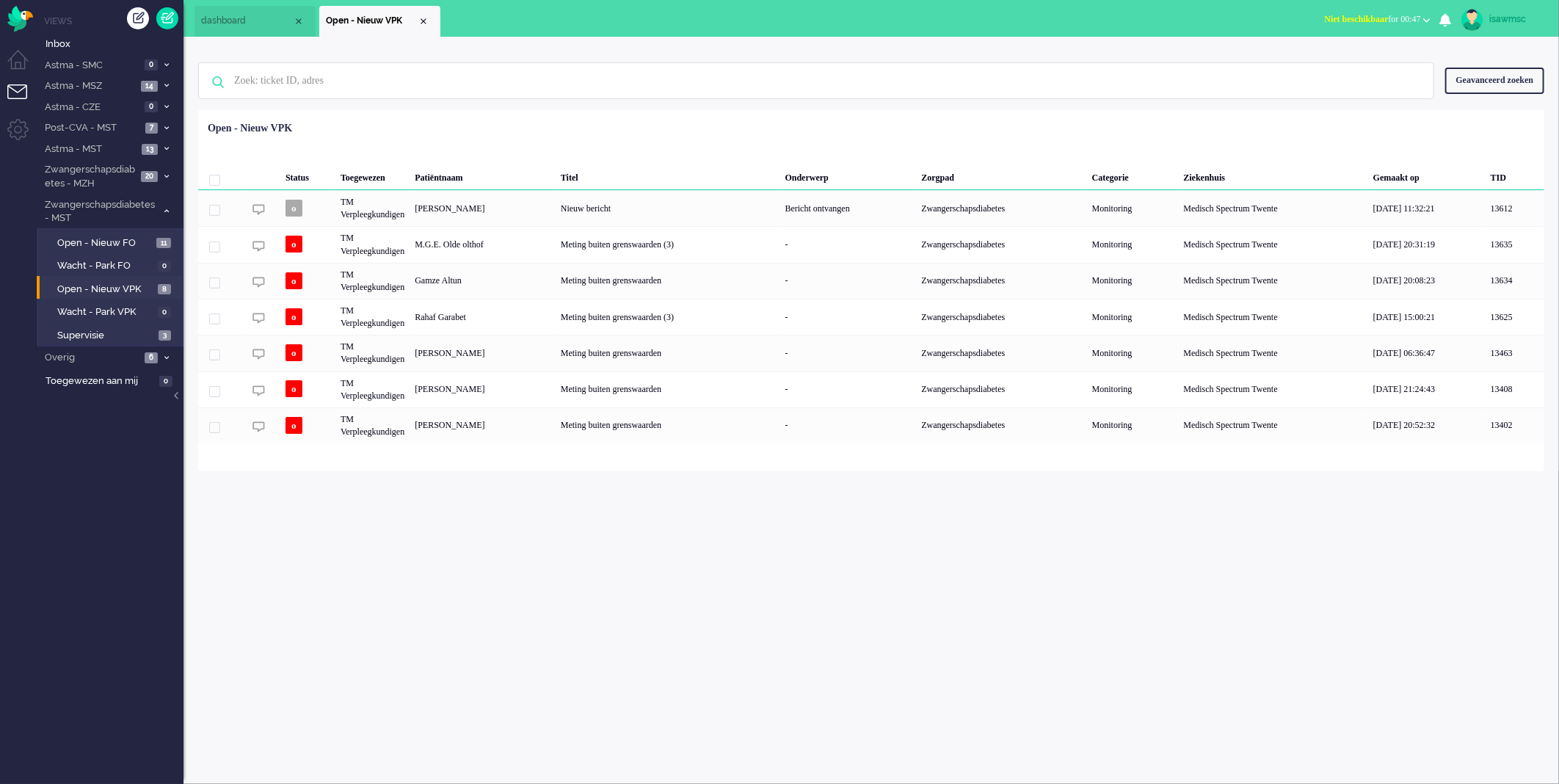
click at [513, 489] on div "isawmsc Thuis Ticket Csat Mijn gemiddelde cijfer Deze week - Ticket Bijdragen P…" at bounding box center [872, 411] width 1376 height 747
click at [159, 146] on li "Astma - MST 13" at bounding box center [111, 149] width 147 height 21
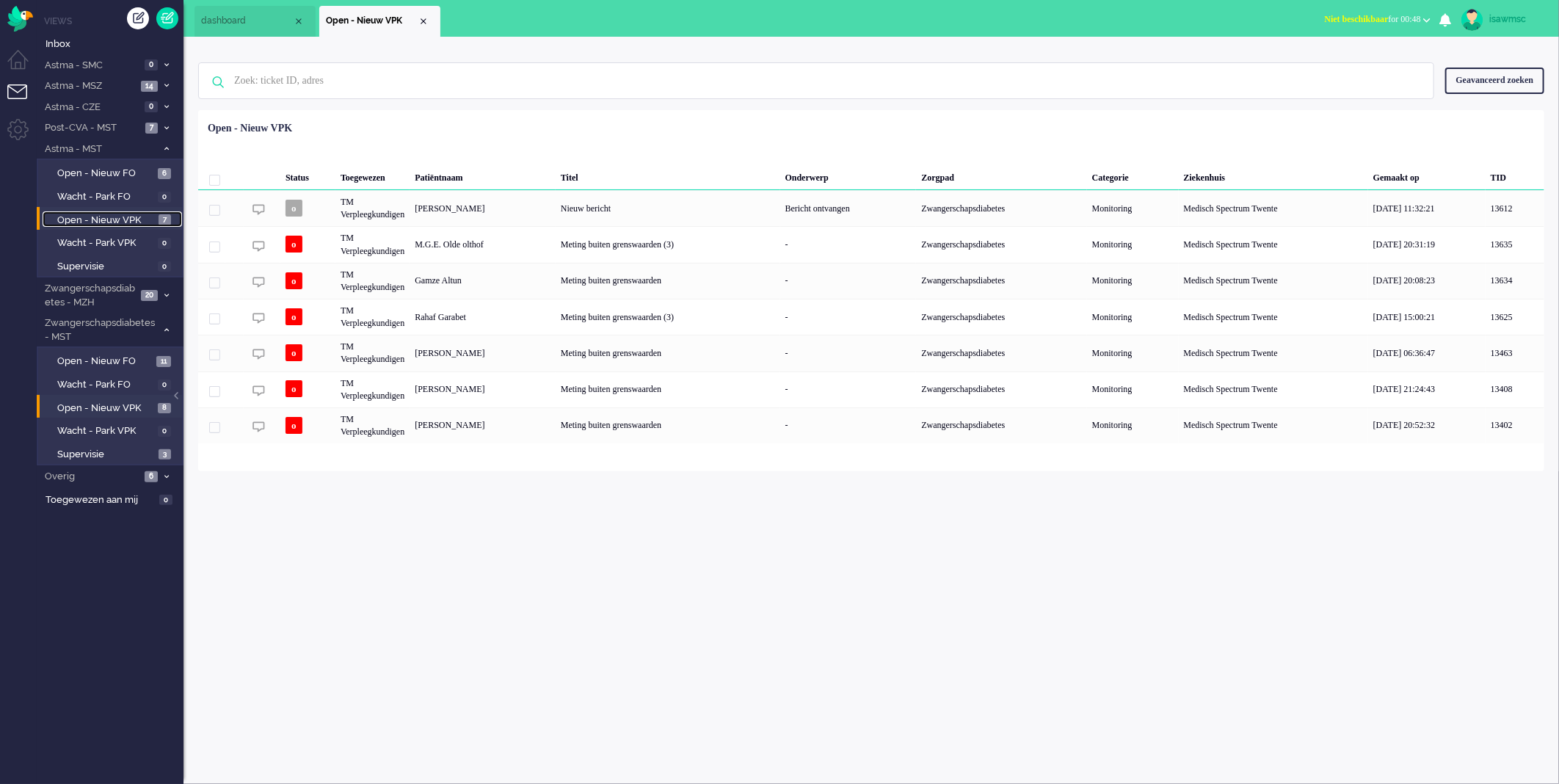
click at [157, 220] on link "Open - Nieuw VPK 7" at bounding box center [112, 219] width 139 height 16
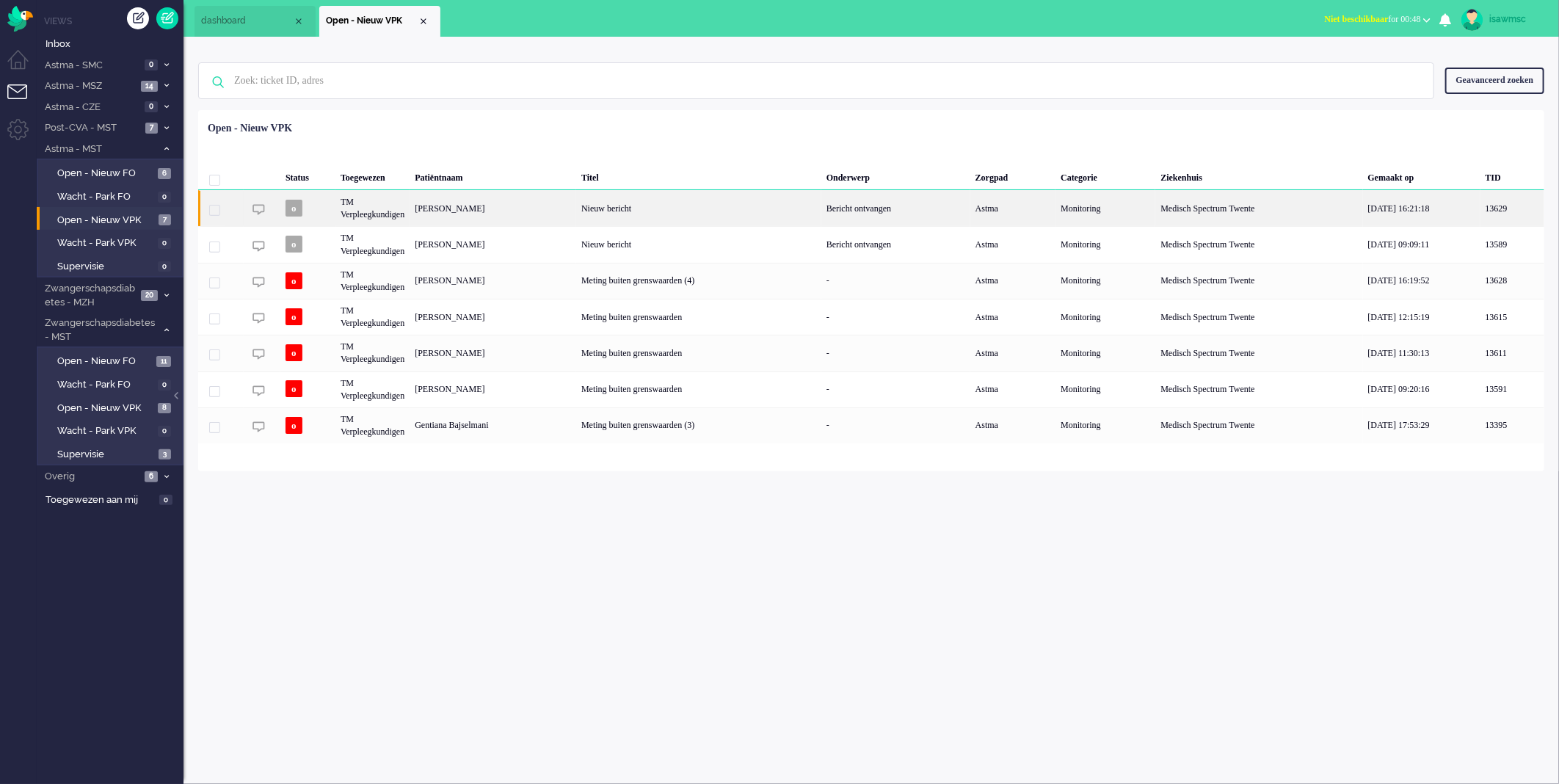
click at [529, 210] on div "Linda Jeanette Ludwig" at bounding box center [493, 209] width 167 height 36
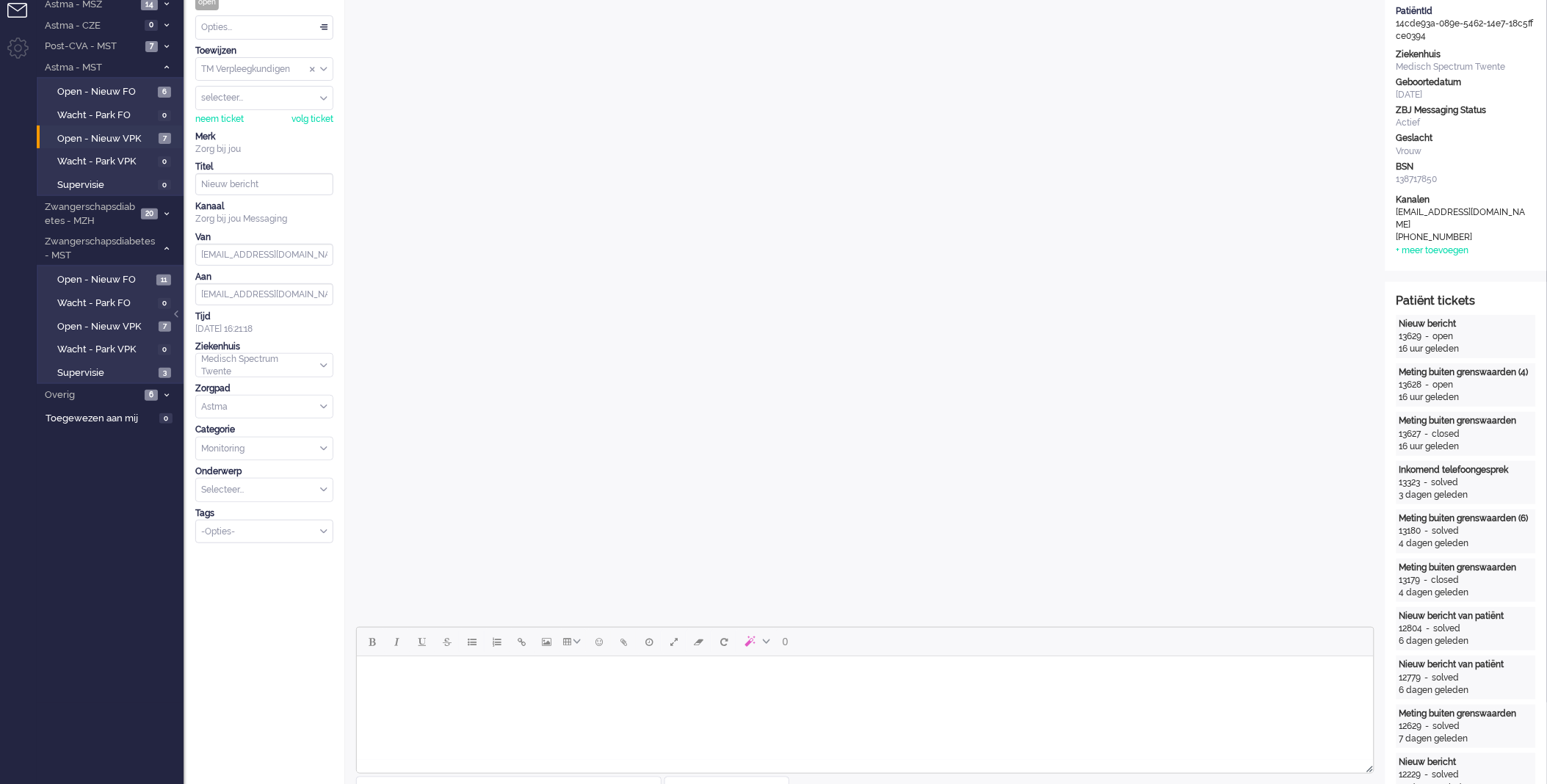
scroll to position [245, 0]
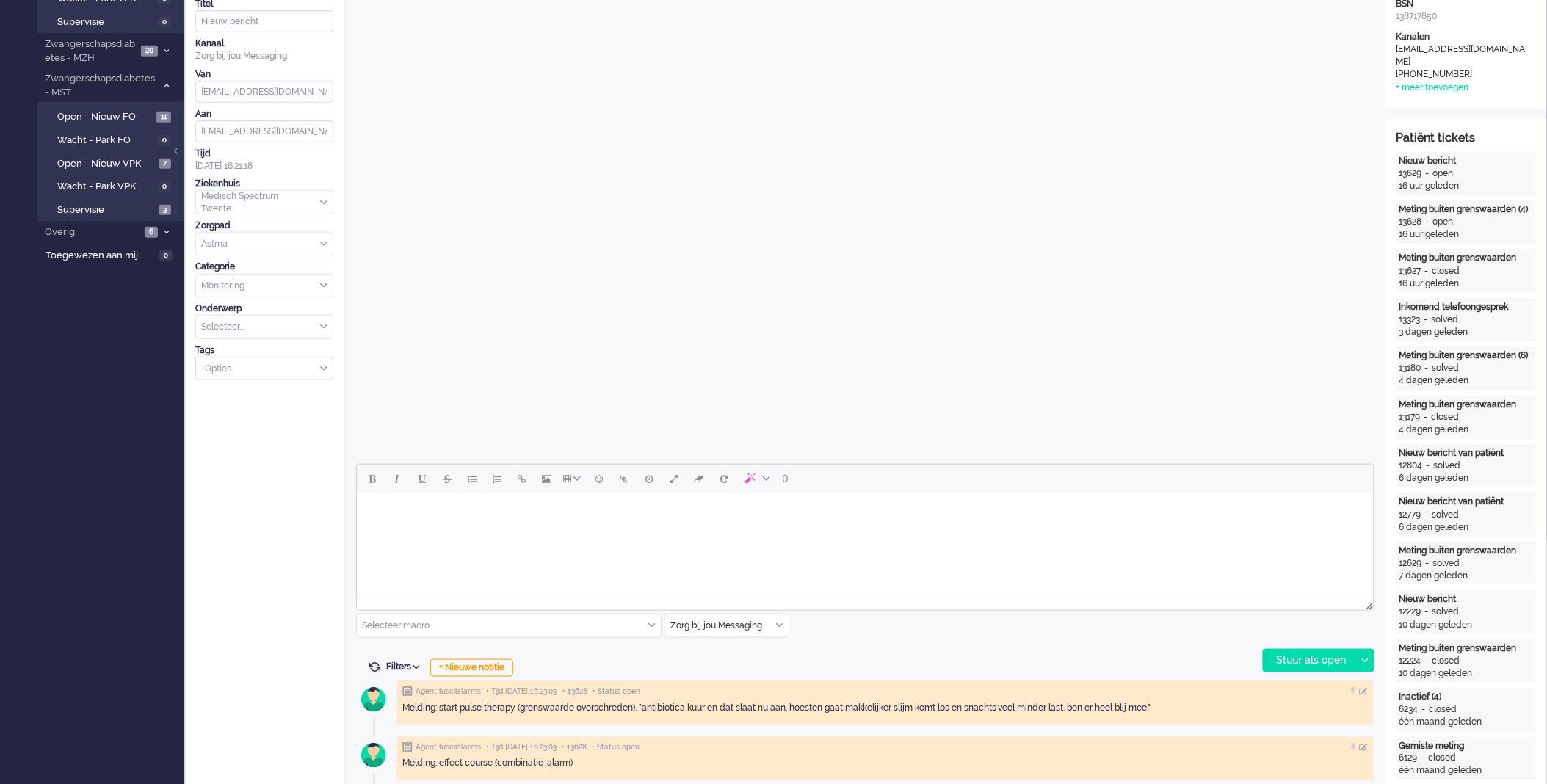
click at [926, 507] on body "Rich Text Area. Press ALT-0 for help." at bounding box center [865, 511] width 1006 height 26
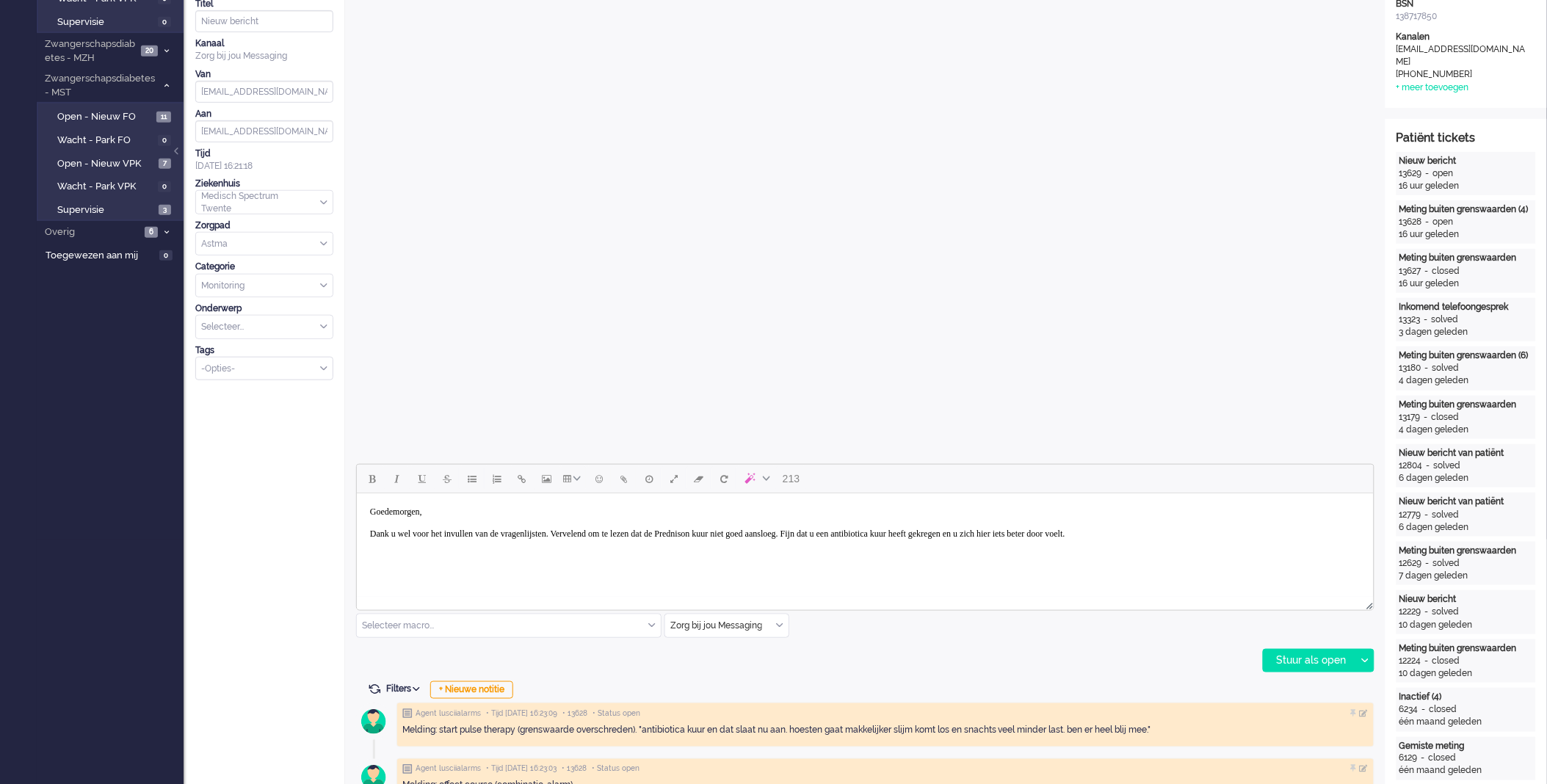
click at [890, 533] on body "Goedemorgen, Dank u wel voor het invullen van de vragenlijsten. Vervelend om te…" at bounding box center [865, 522] width 1006 height 48
click at [887, 531] on body "Goedemorgen, Dank u wel voor het invullen van de vragenlijsten. Vervelend om te…" at bounding box center [865, 522] width 1006 height 48
click at [738, 548] on body "Goedemorgen, Dank u wel voor het invullen van de vragenlijsten. Vervelend om te…" at bounding box center [865, 528] width 1006 height 59
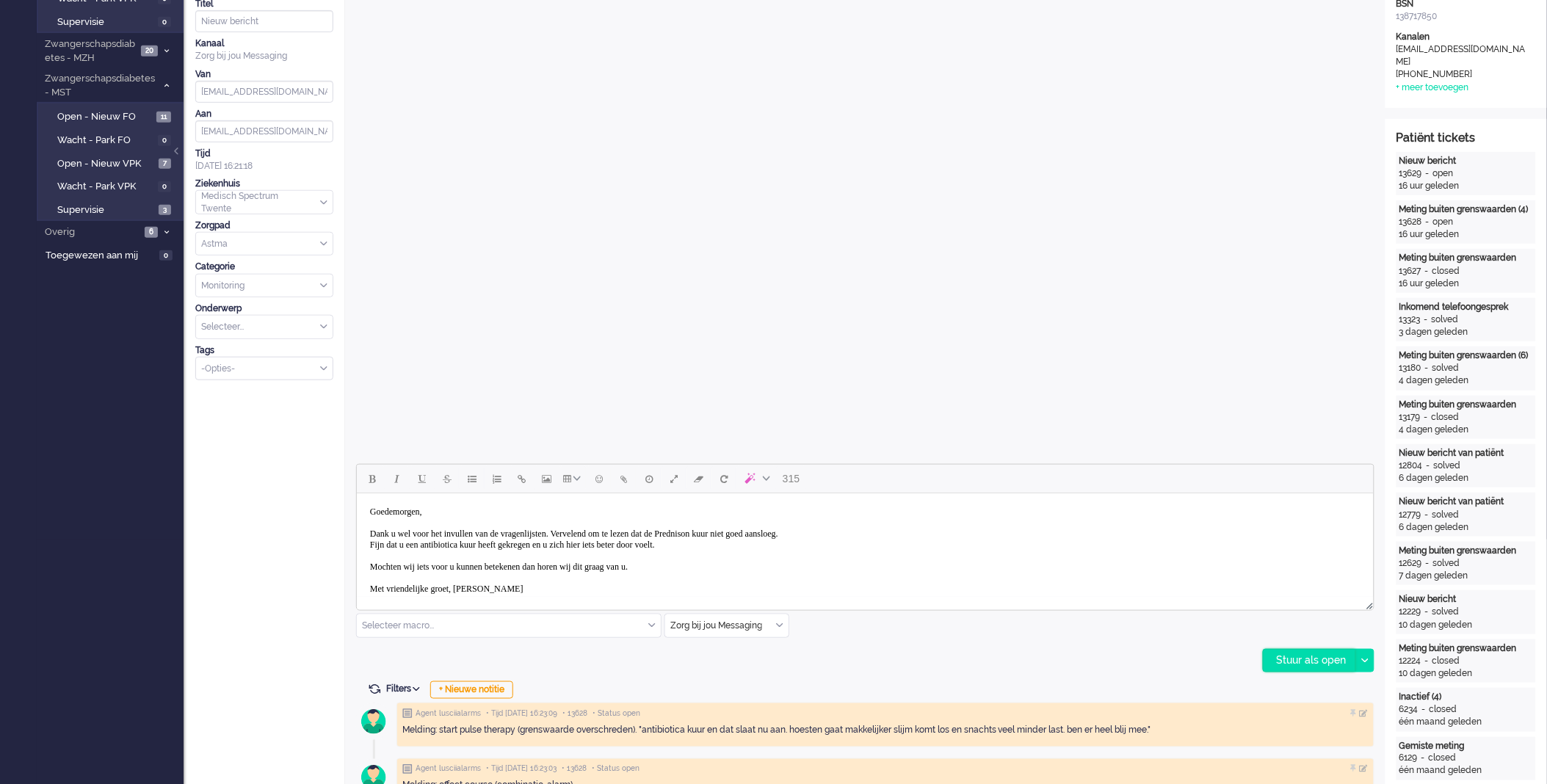
click at [1273, 670] on div "Stuur als open" at bounding box center [1310, 660] width 92 height 22
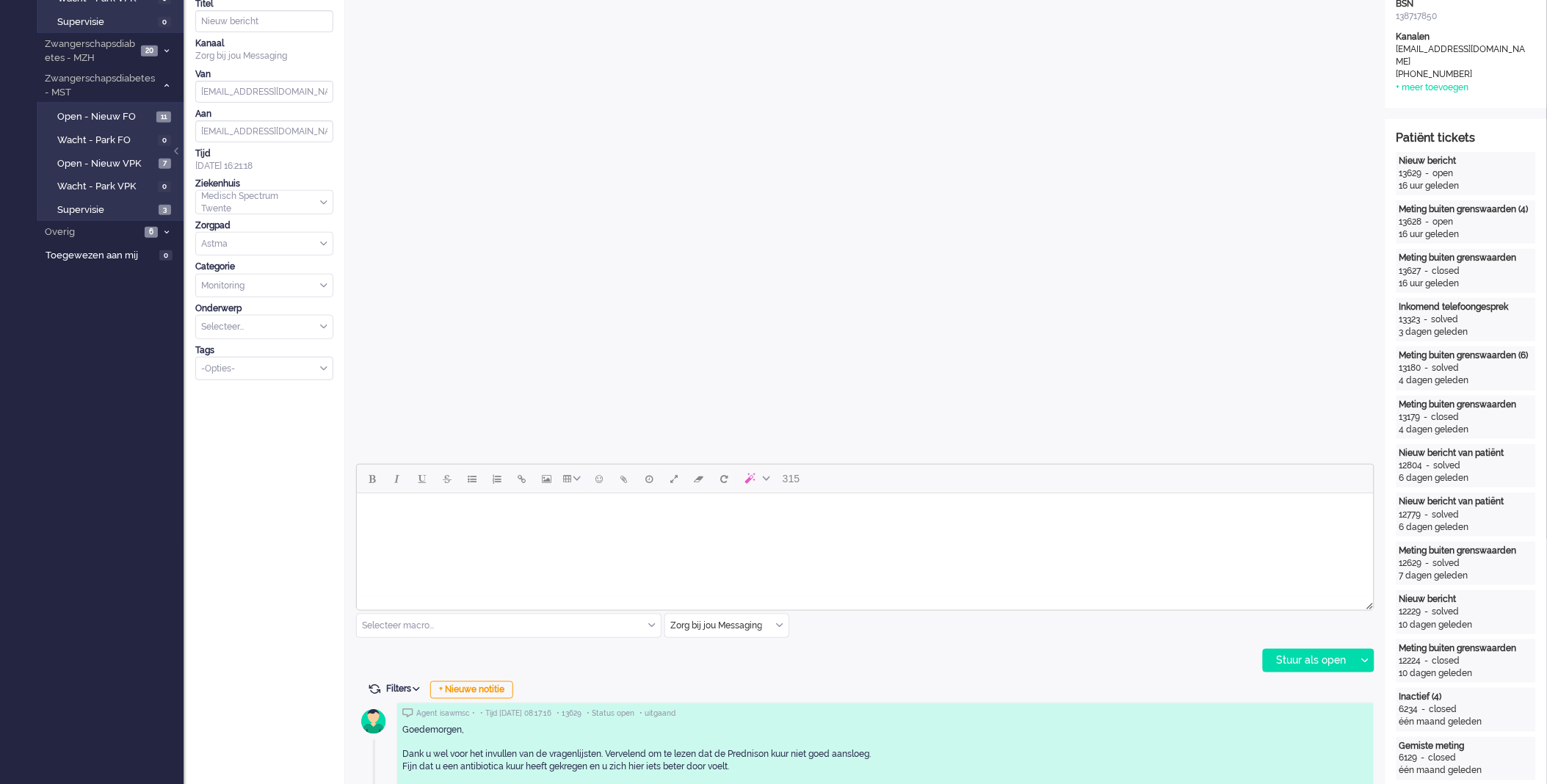
scroll to position [0, 0]
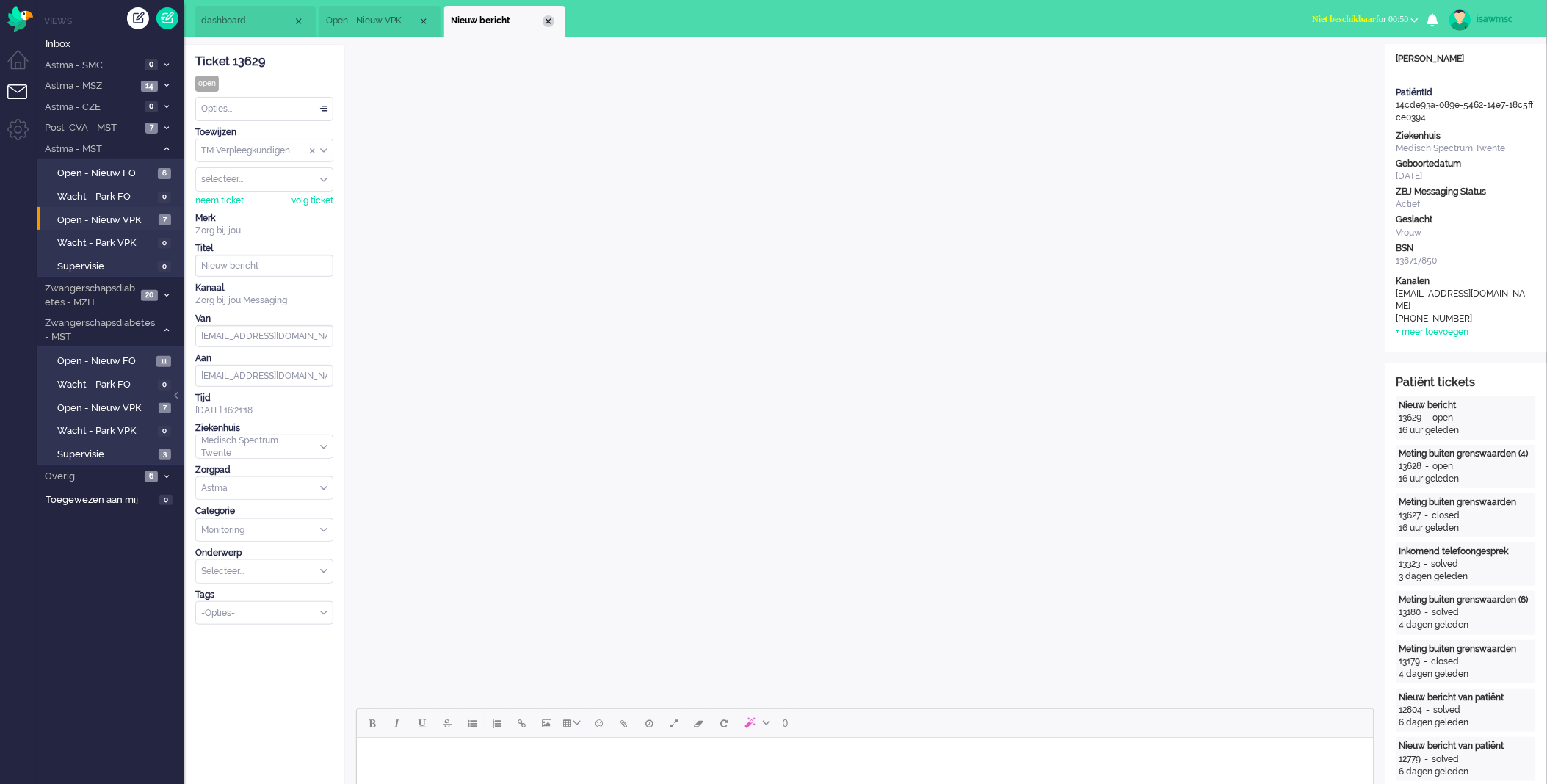
click at [549, 23] on div "Close tab" at bounding box center [548, 21] width 11 height 11
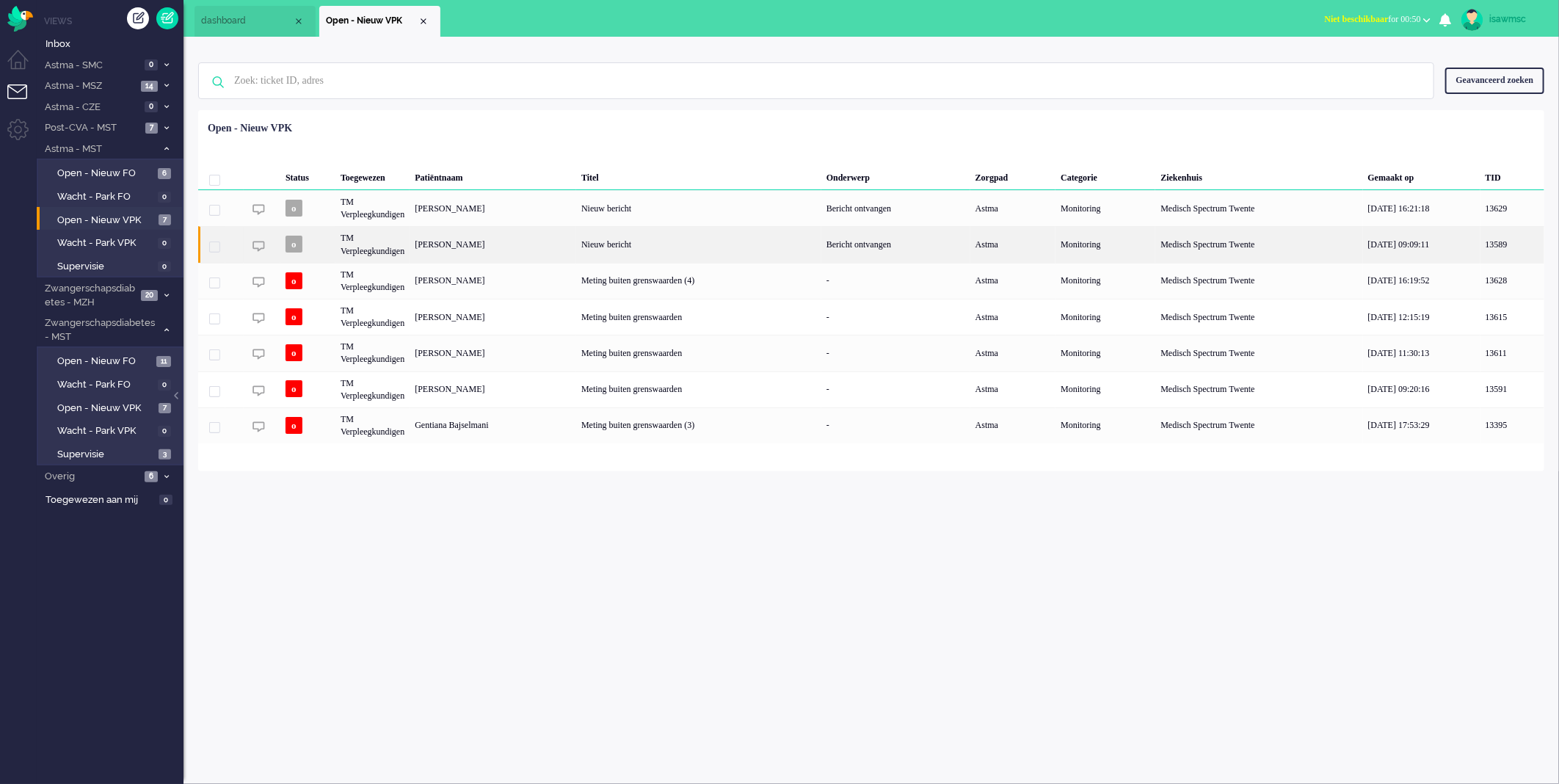
click at [552, 251] on div "Martin Bijker" at bounding box center [493, 244] width 167 height 36
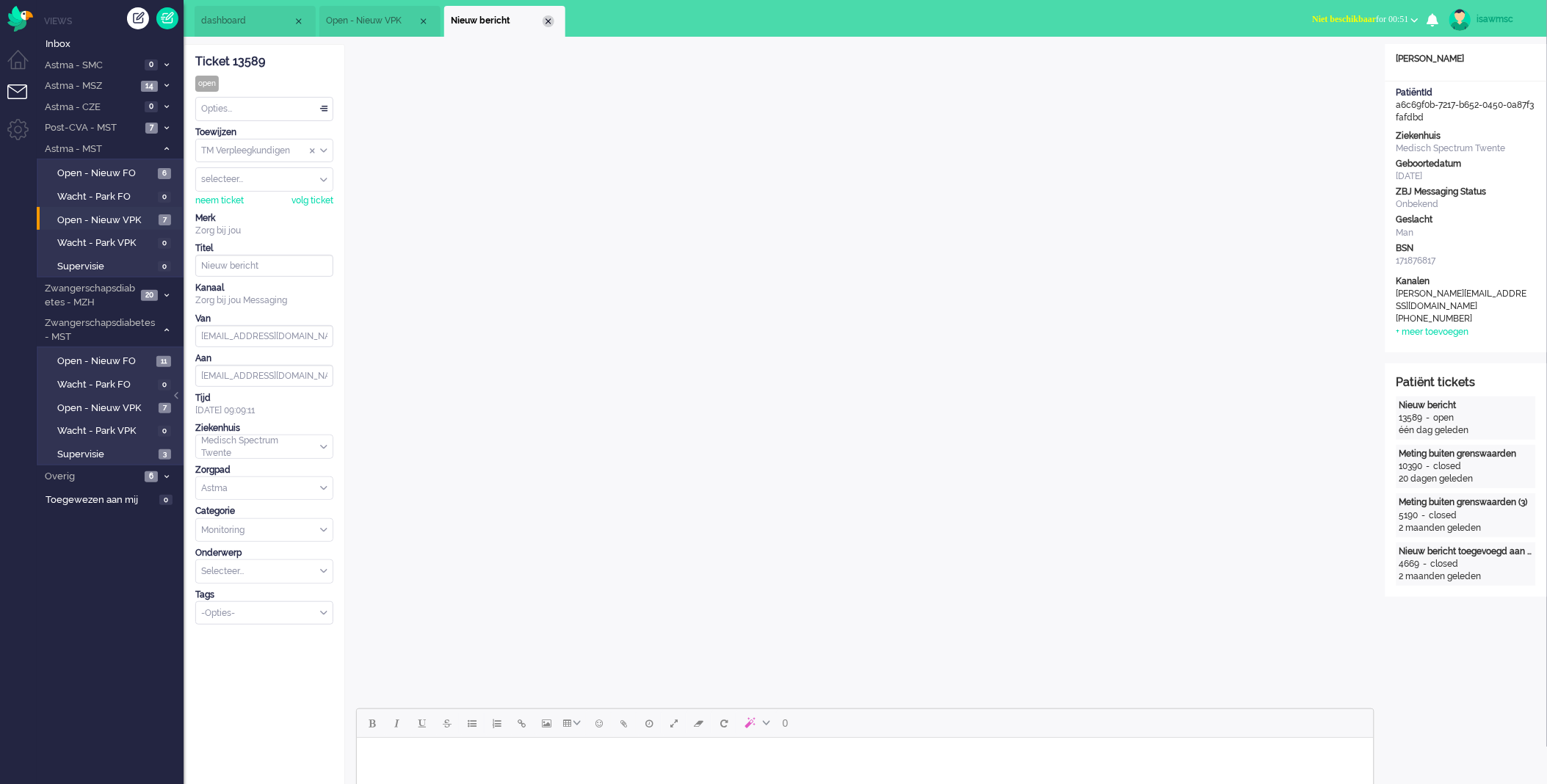
click at [553, 18] on div "Close tab" at bounding box center [548, 21] width 11 height 11
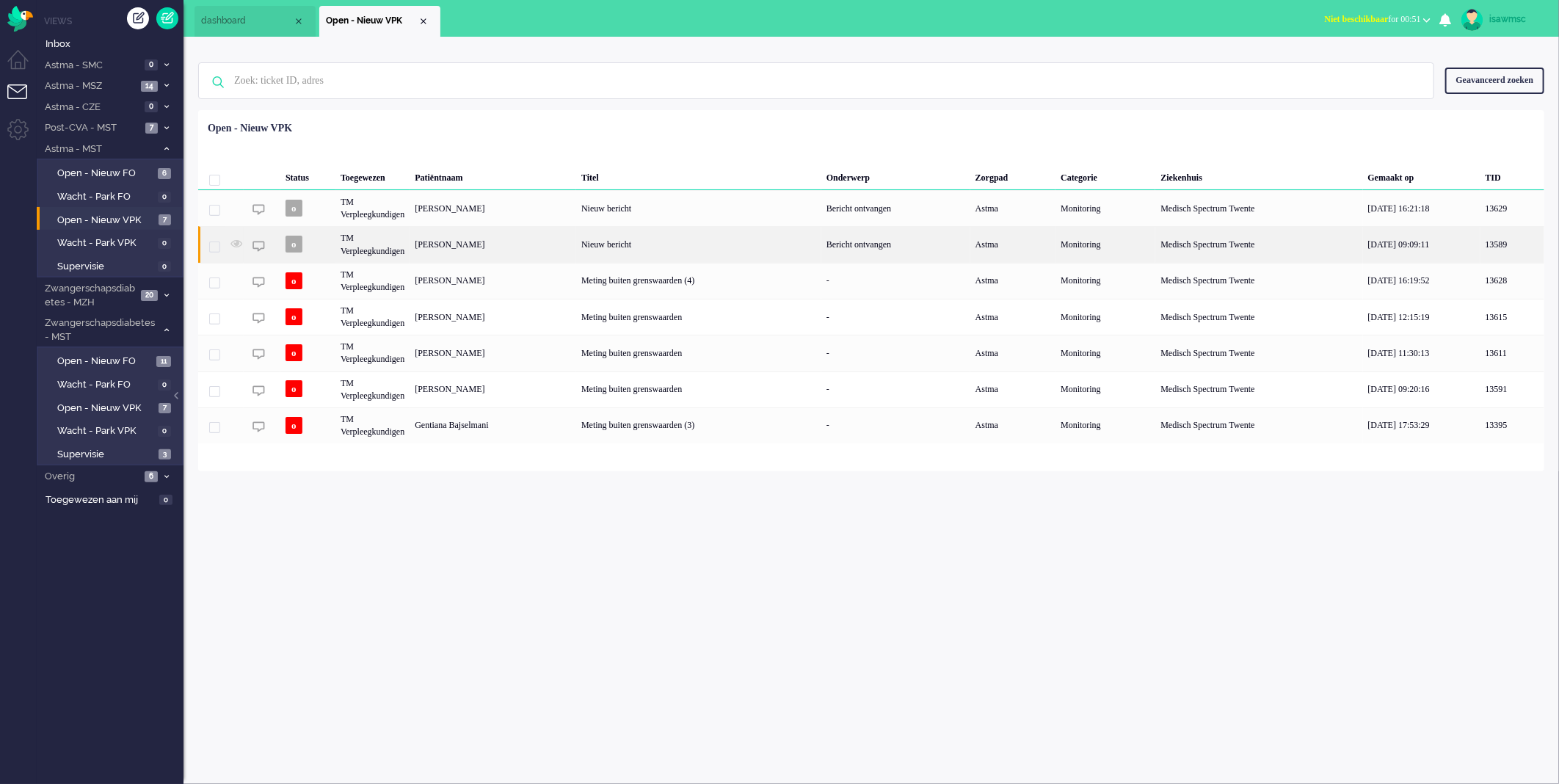
click at [509, 245] on div "Martin Bijker" at bounding box center [493, 244] width 167 height 36
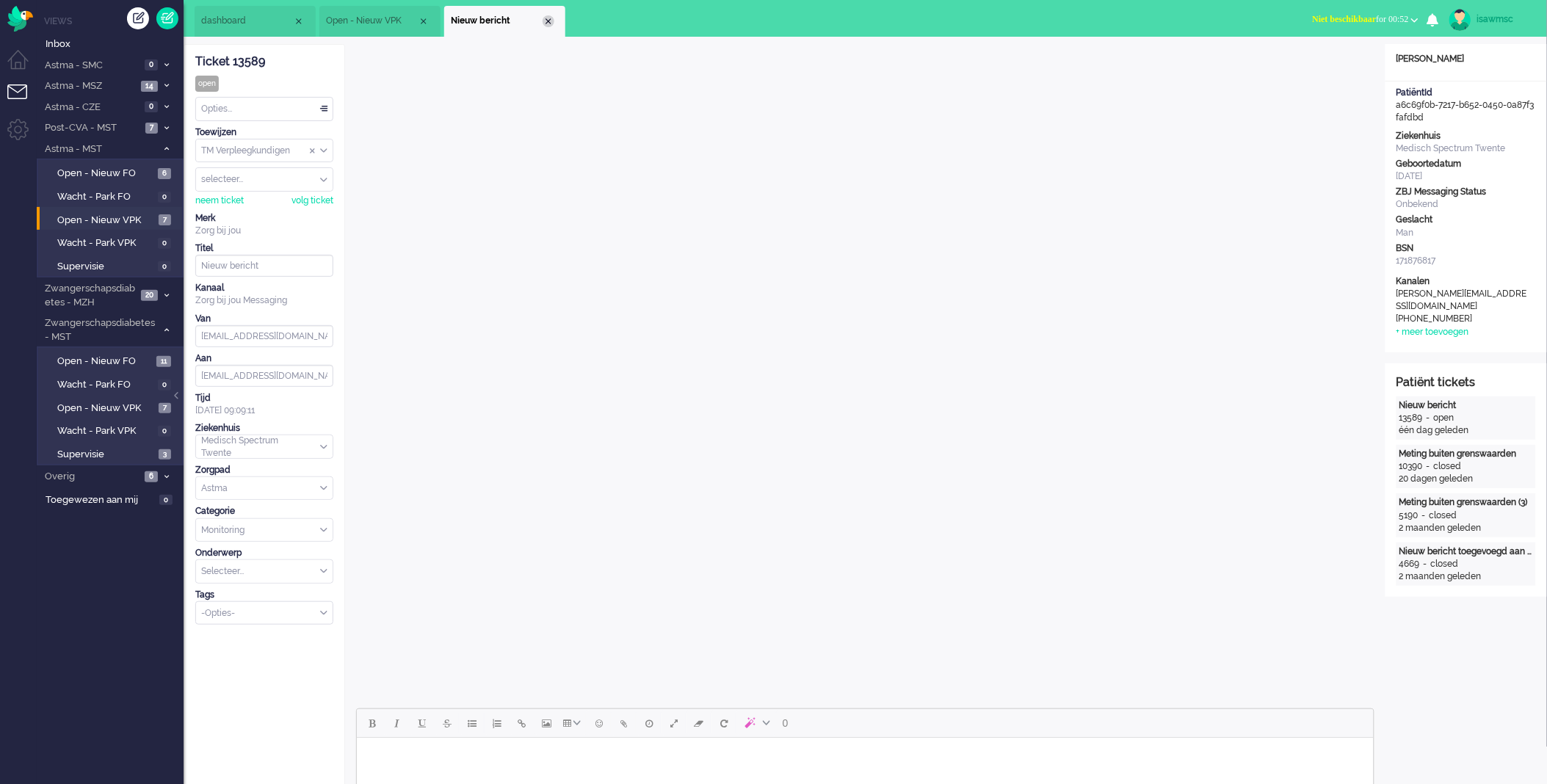
click at [542, 22] on div "Close tab" at bounding box center [548, 21] width 11 height 11
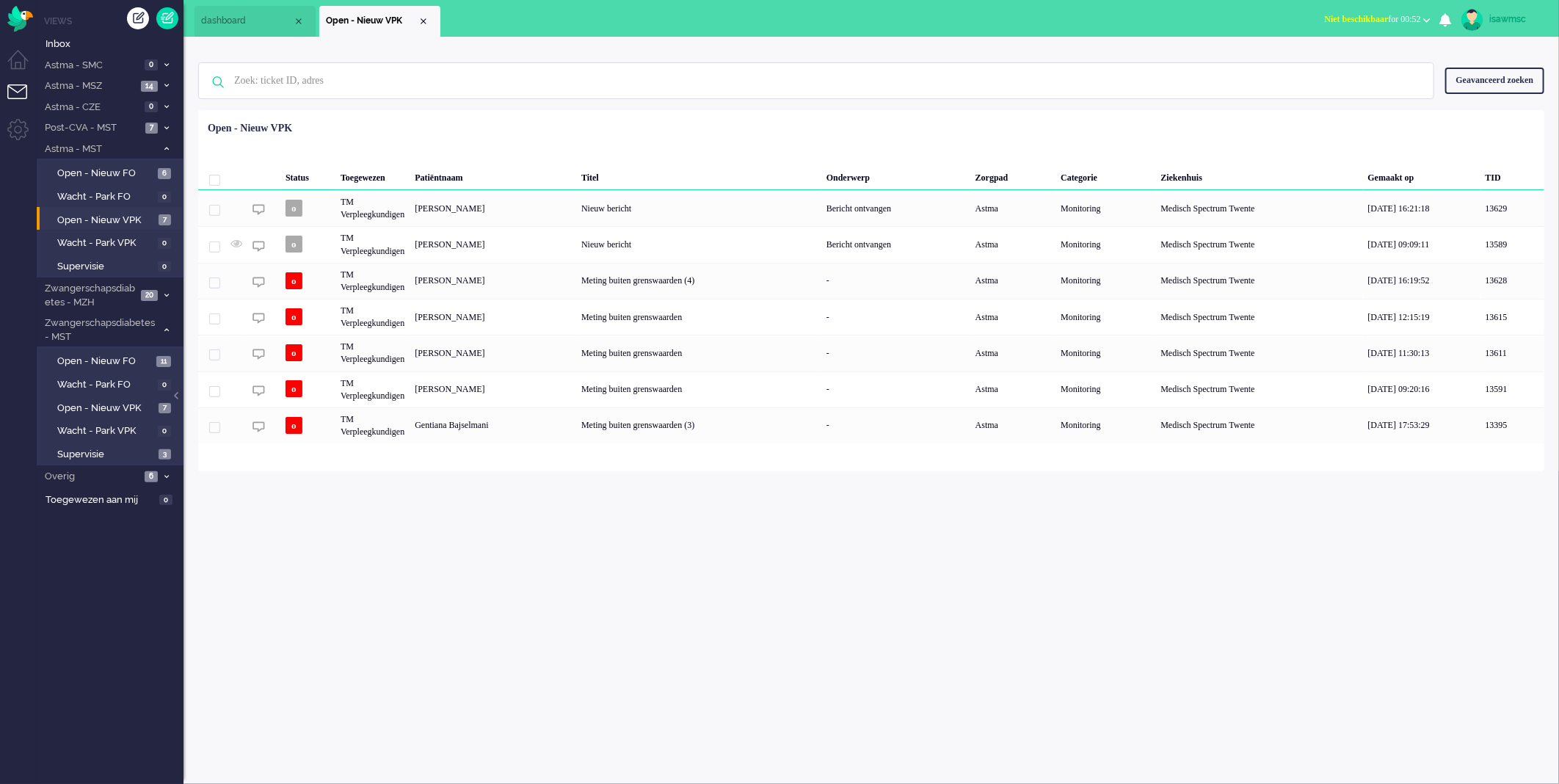
click at [599, 142] on div "Geselecteerd 0 Set Status: open pending holding solved Verwijder Selecteer... U…" at bounding box center [871, 147] width 1346 height 29
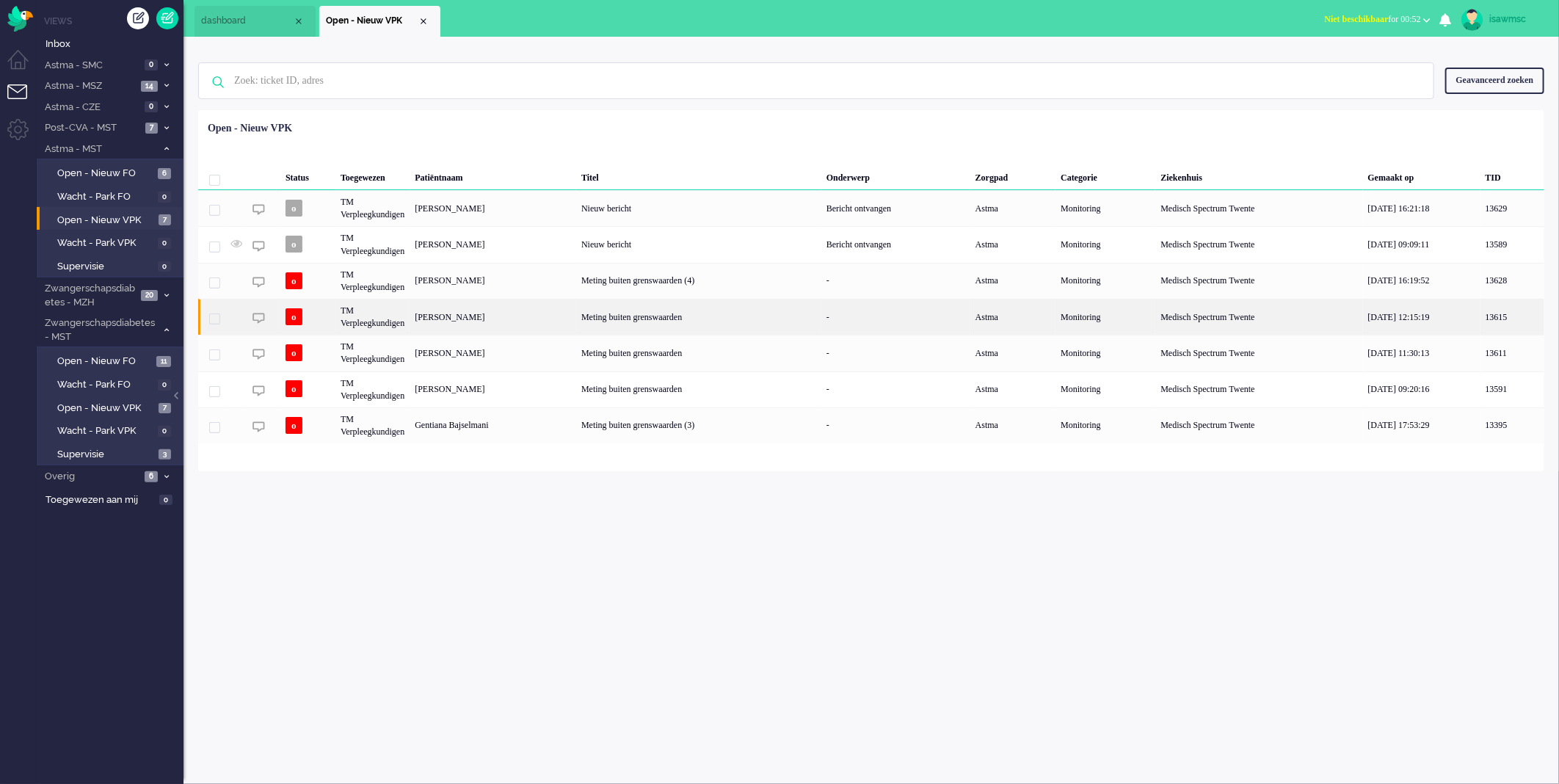
click at [530, 315] on div "Nicolaas Pieter Cats" at bounding box center [493, 317] width 167 height 36
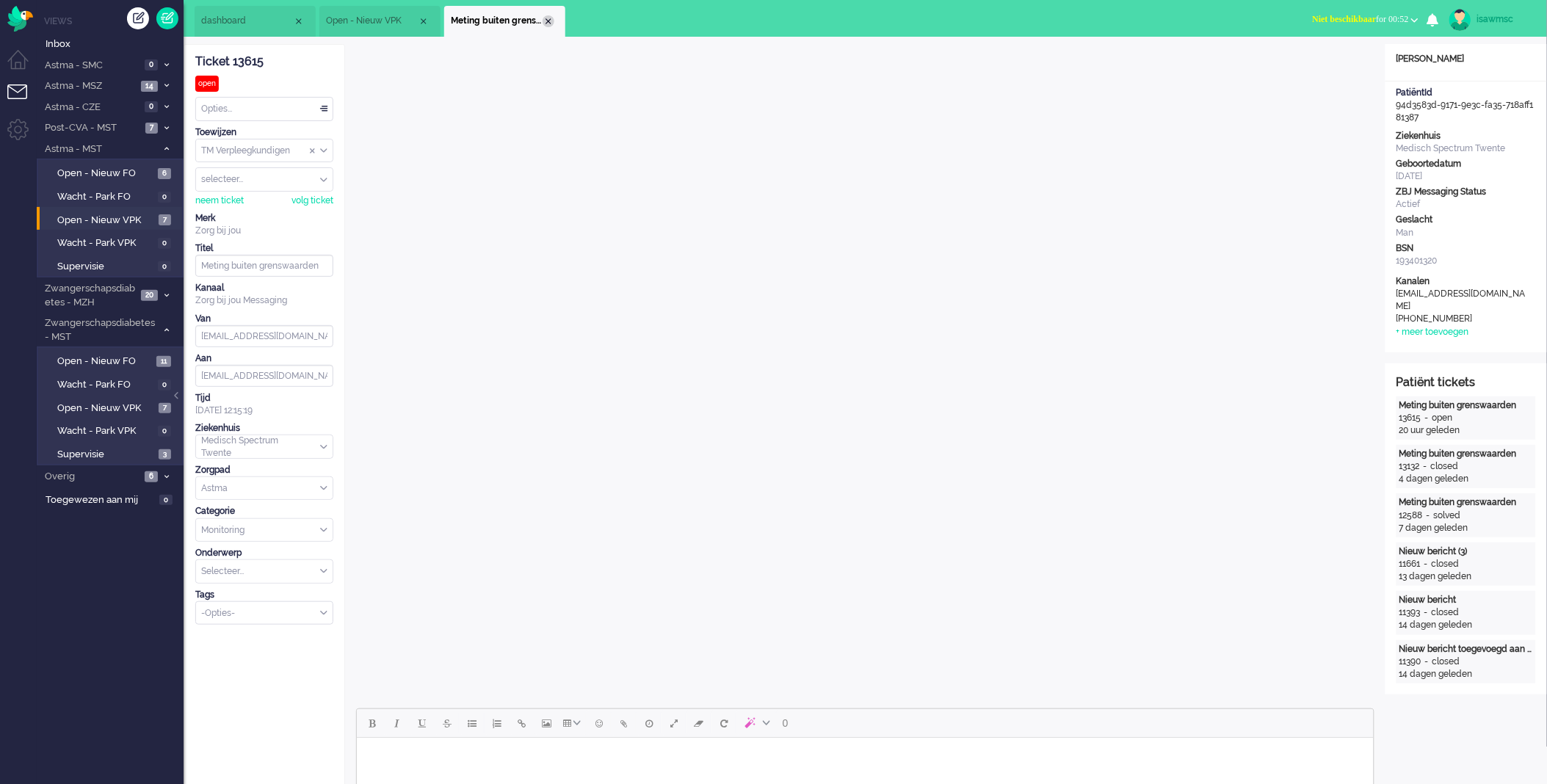
click at [548, 23] on div "Close tab" at bounding box center [548, 21] width 11 height 11
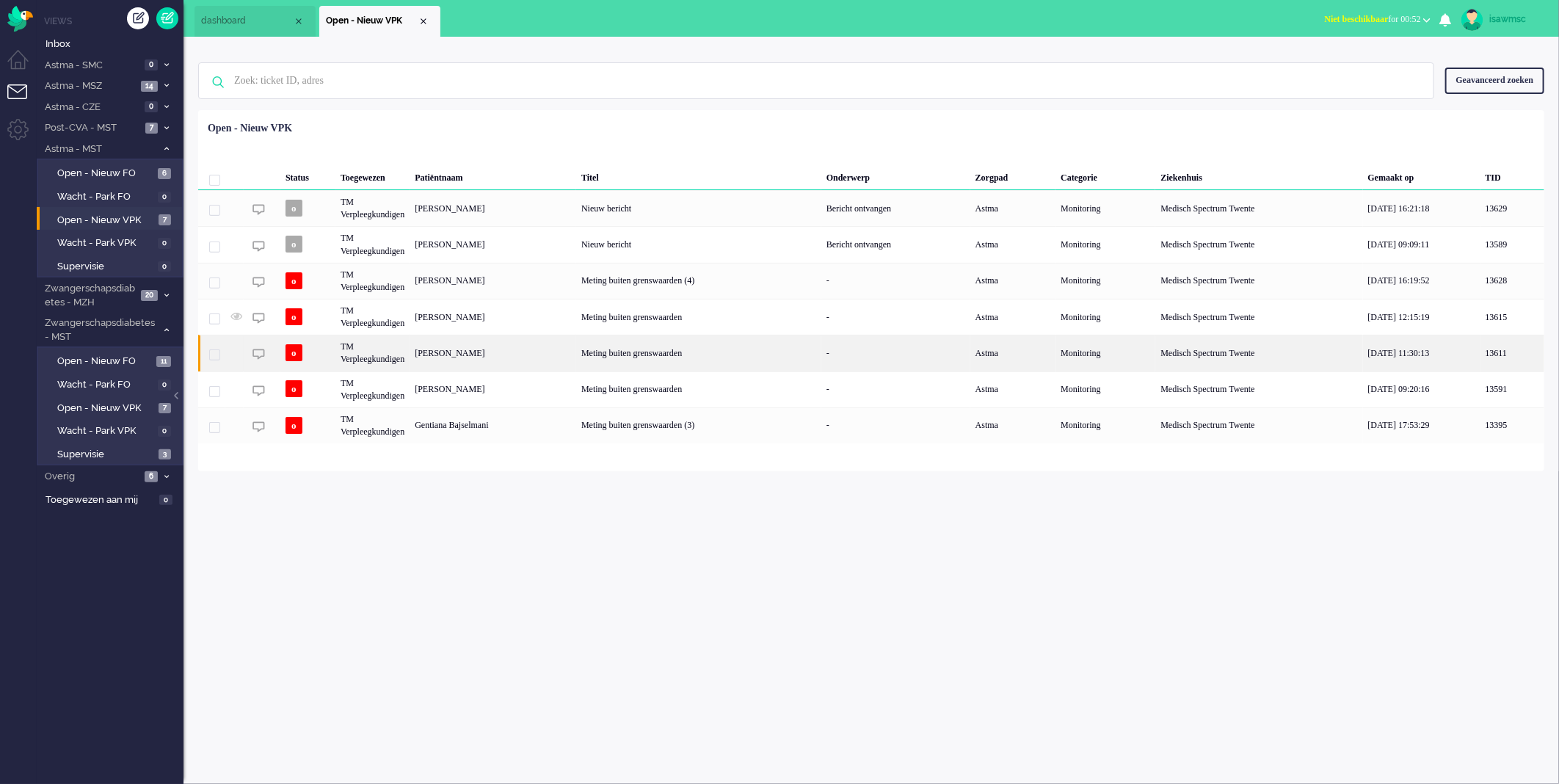
click at [555, 350] on div "Sarin Karasoylu" at bounding box center [493, 352] width 167 height 36
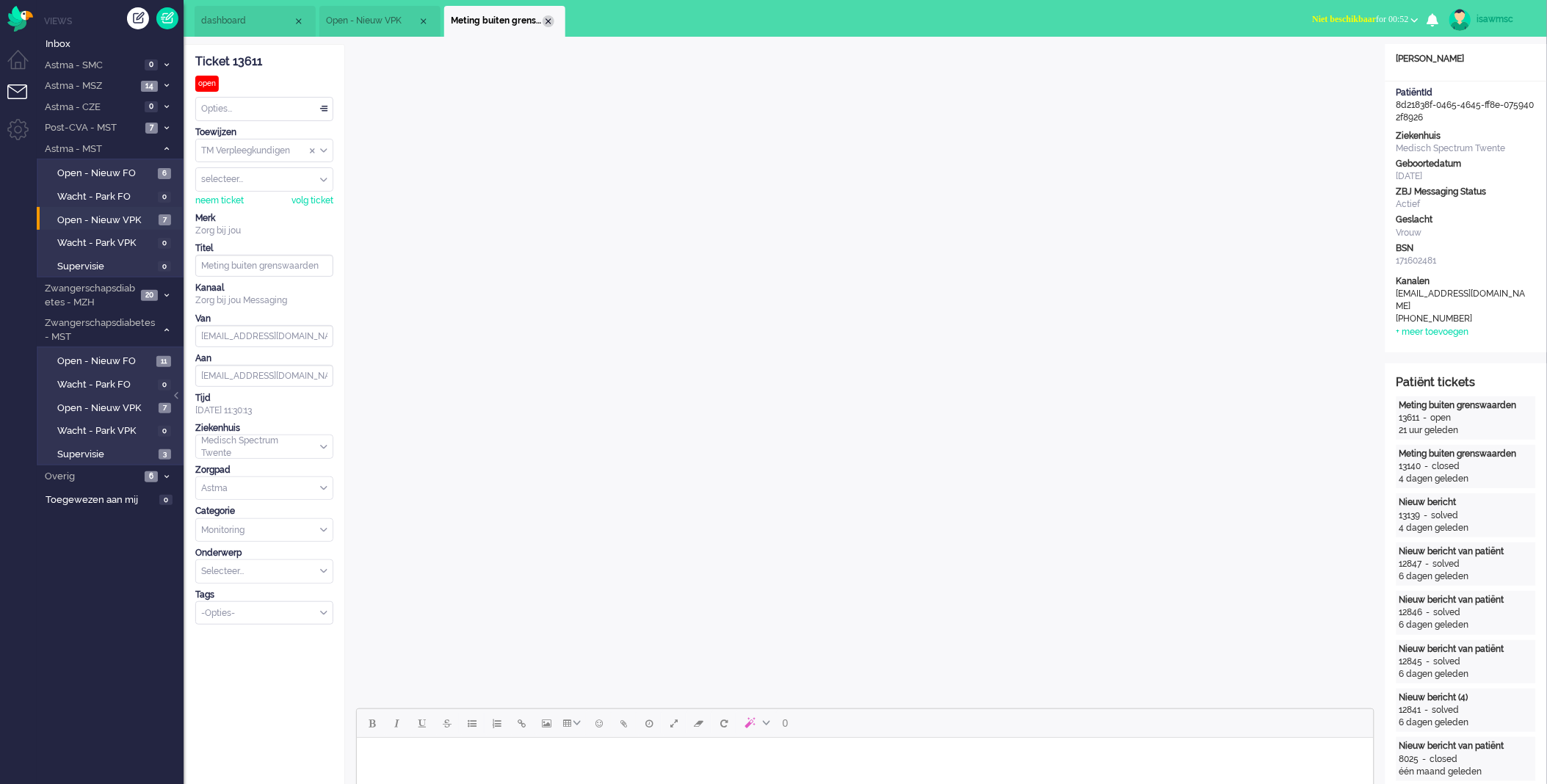
click at [549, 19] on div "Close tab" at bounding box center [548, 21] width 11 height 11
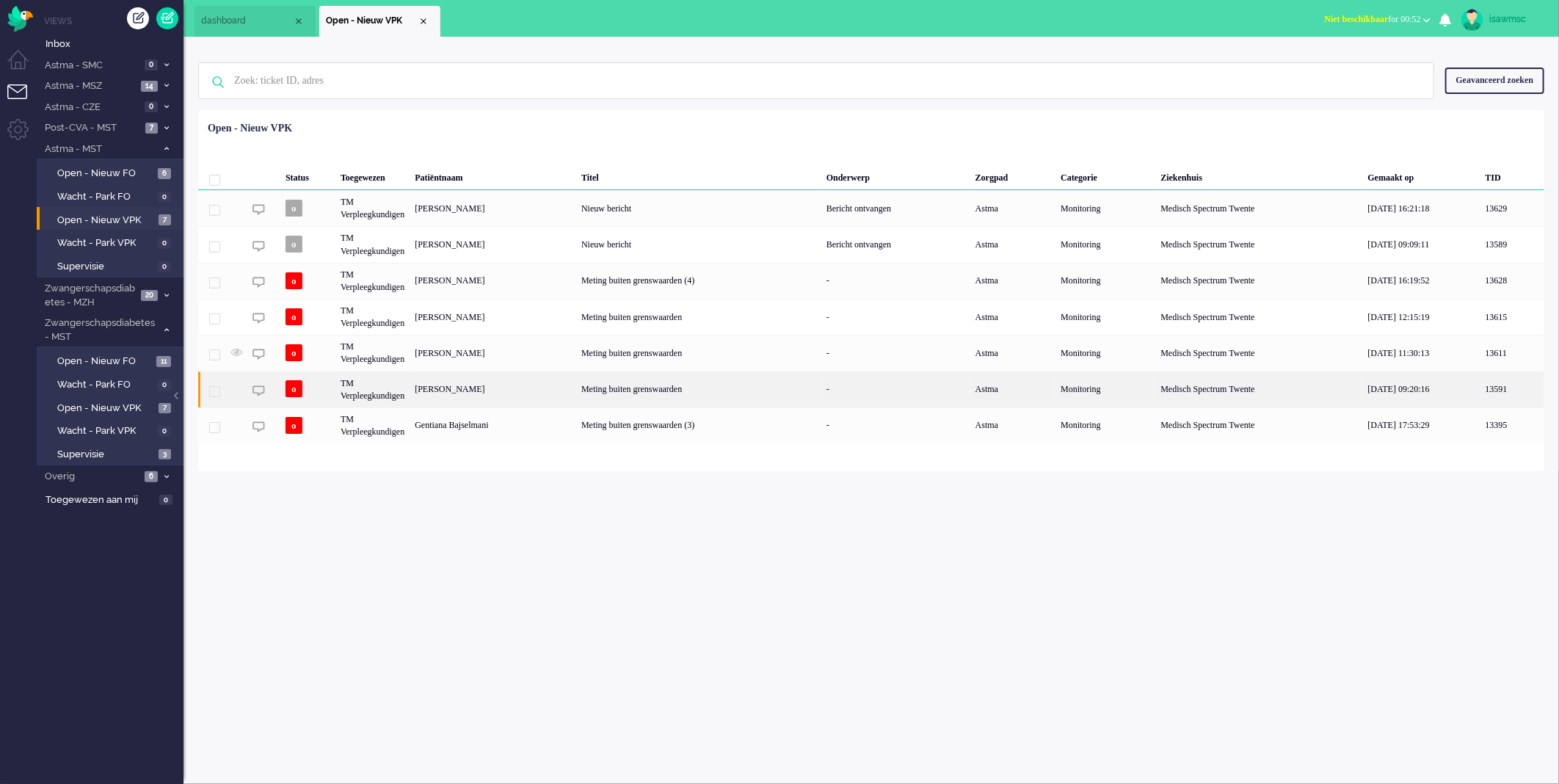
click at [669, 384] on div "Meting buiten grenswaarden" at bounding box center [699, 390] width 245 height 36
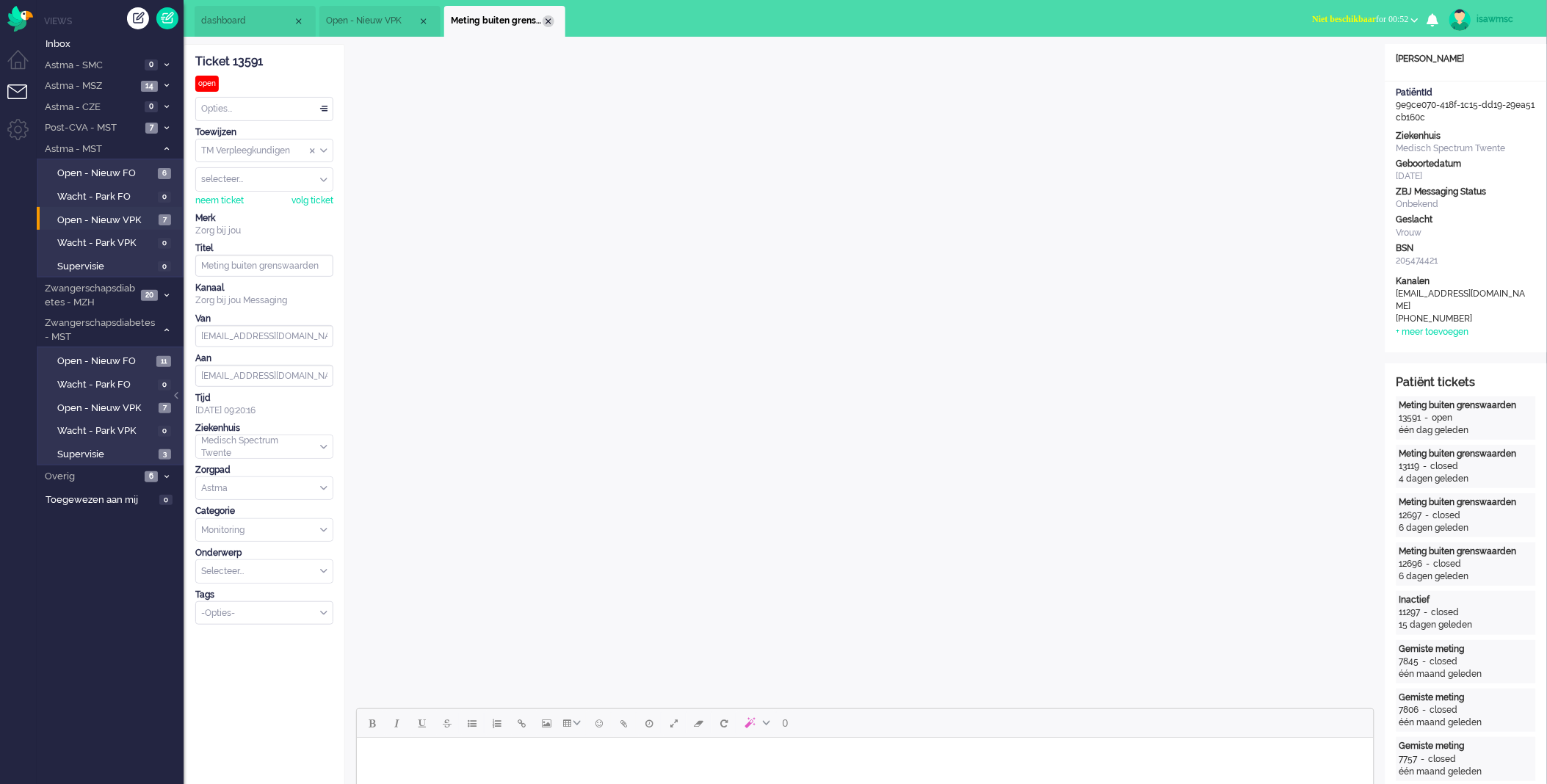
click at [548, 15] on div "Close tab" at bounding box center [548, 21] width 11 height 11
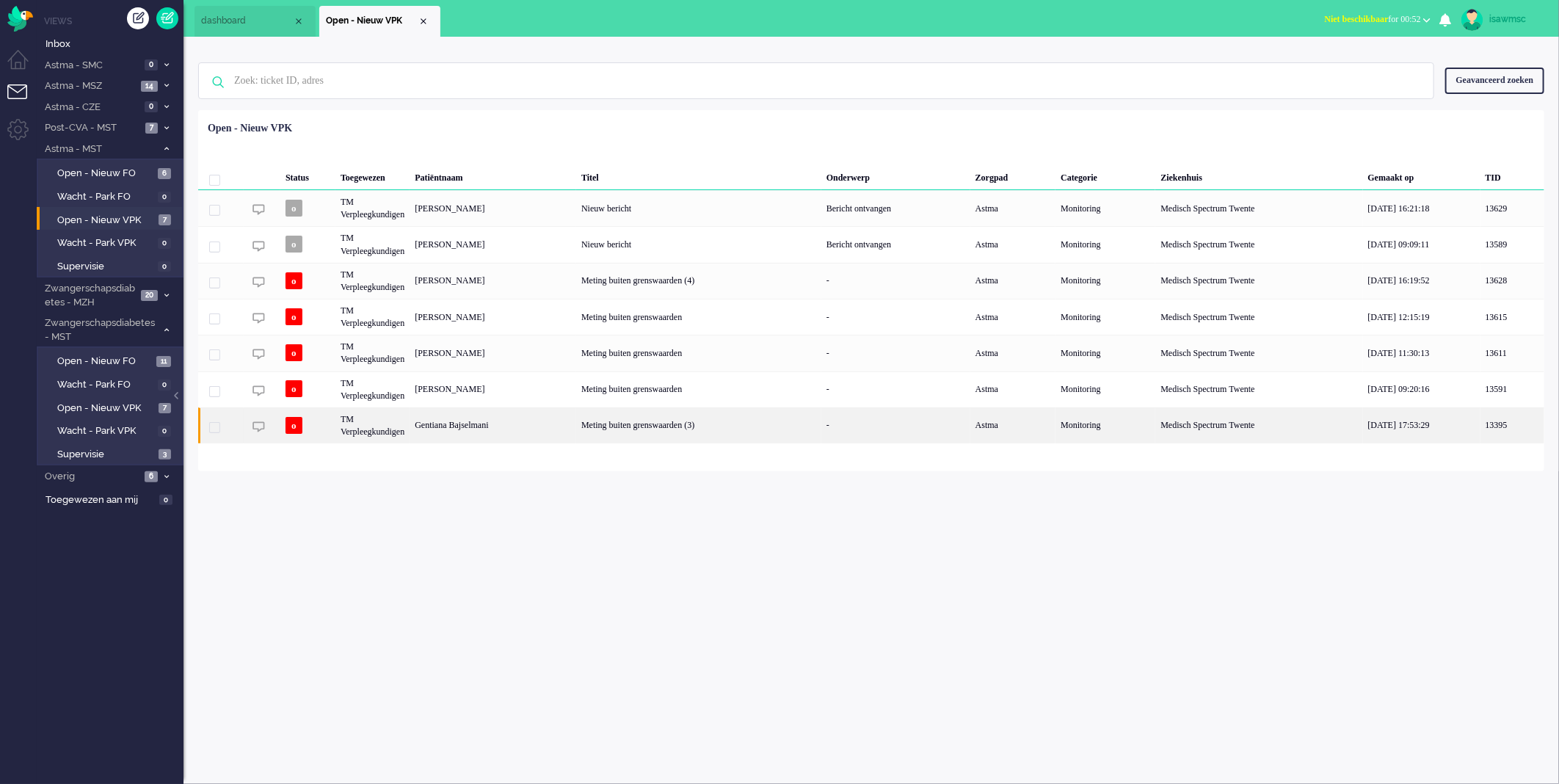
click at [577, 423] on div "Gentiana Bajselmani" at bounding box center [493, 426] width 167 height 36
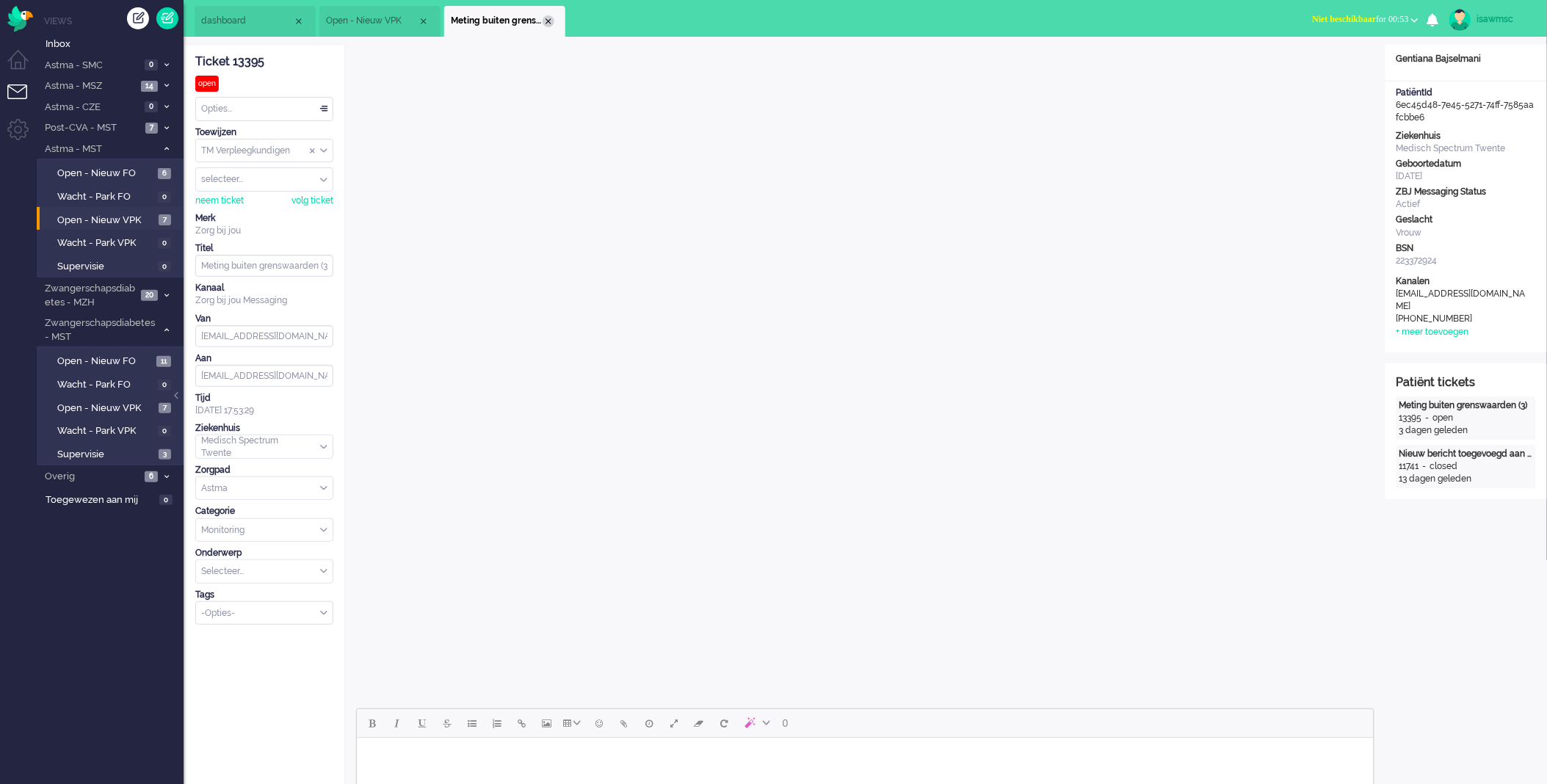
click at [546, 24] on div "Close tab" at bounding box center [548, 21] width 11 height 11
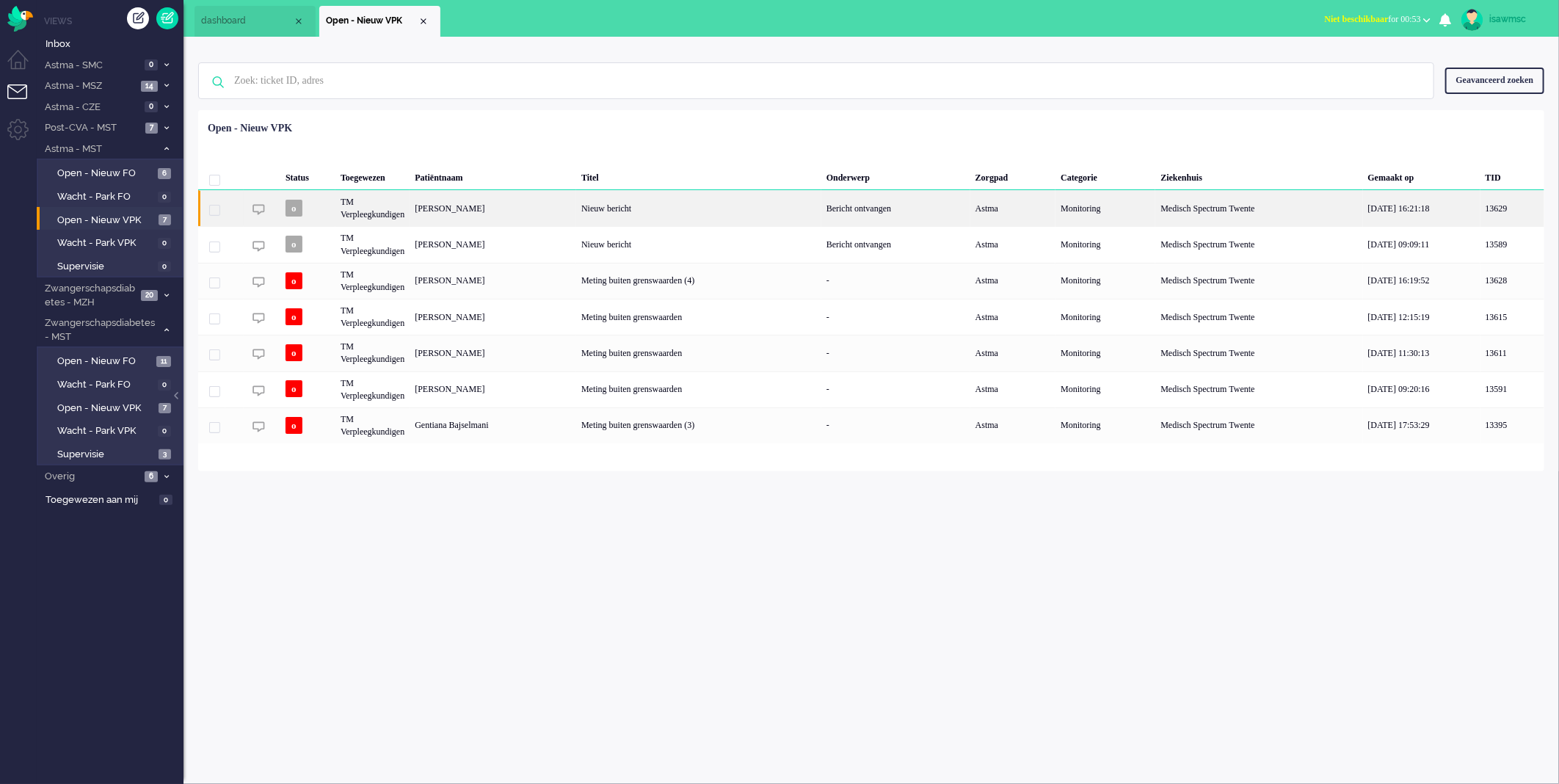
click at [624, 214] on div "Nieuw bericht" at bounding box center [699, 209] width 245 height 36
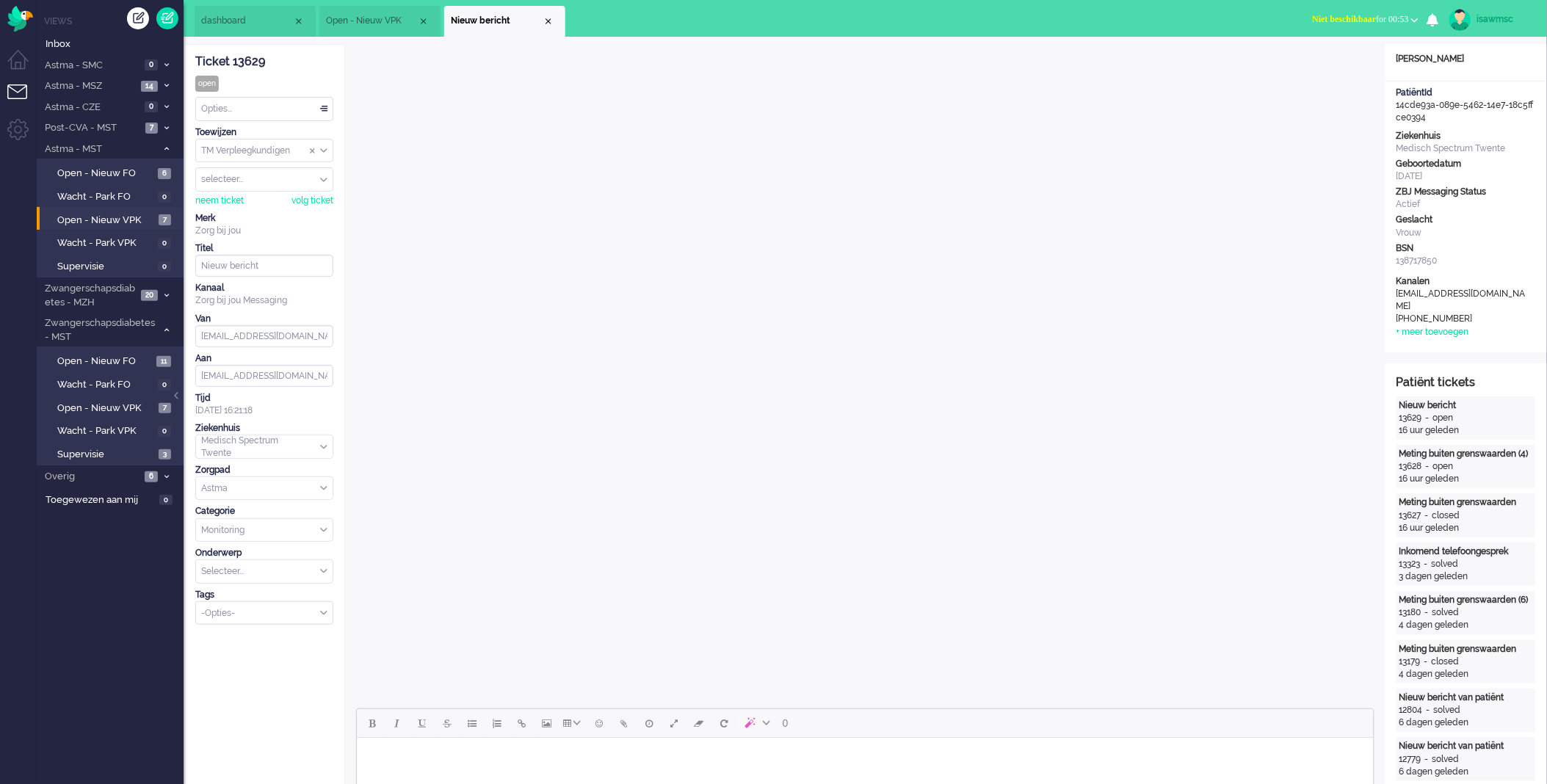
click at [260, 107] on div "Opties..." at bounding box center [264, 109] width 136 height 23
click at [261, 111] on div "Opties..." at bounding box center [264, 109] width 136 height 23
click at [270, 199] on li "Geparkeerd" at bounding box center [264, 191] width 136 height 21
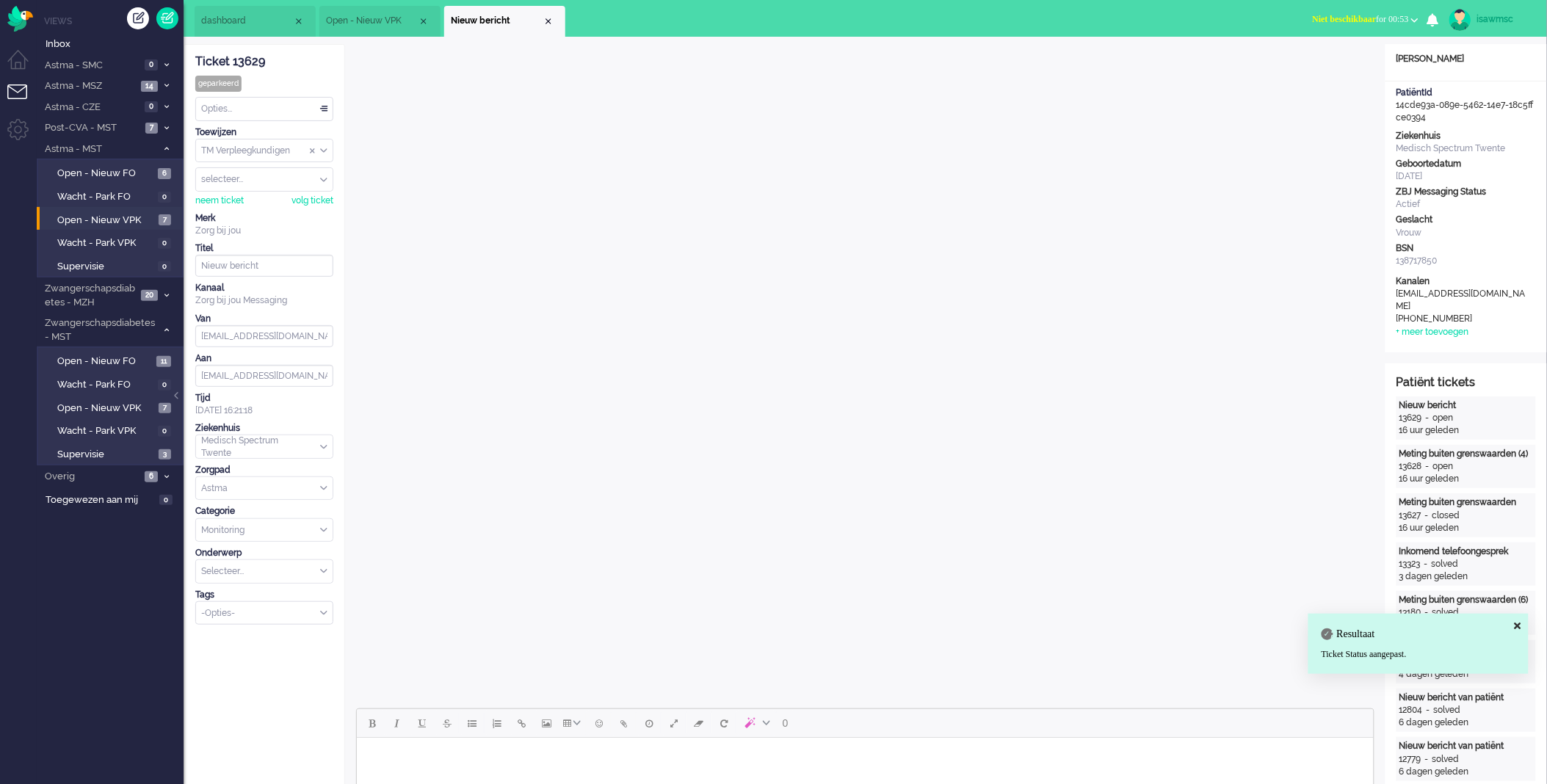
click at [297, 108] on div "Opties..." at bounding box center [264, 109] width 136 height 23
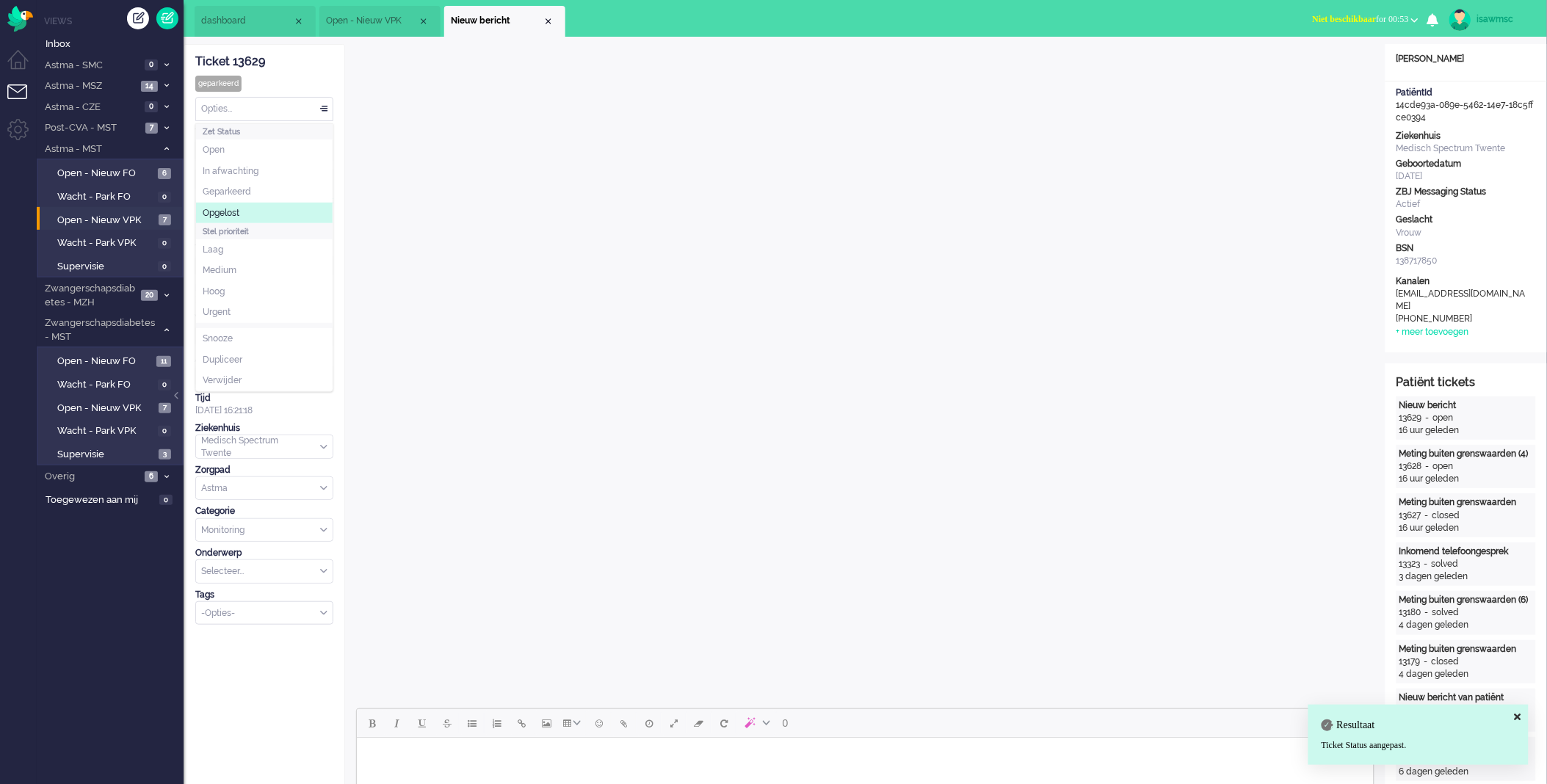
click at [258, 210] on li "Opgelost" at bounding box center [264, 213] width 136 height 21
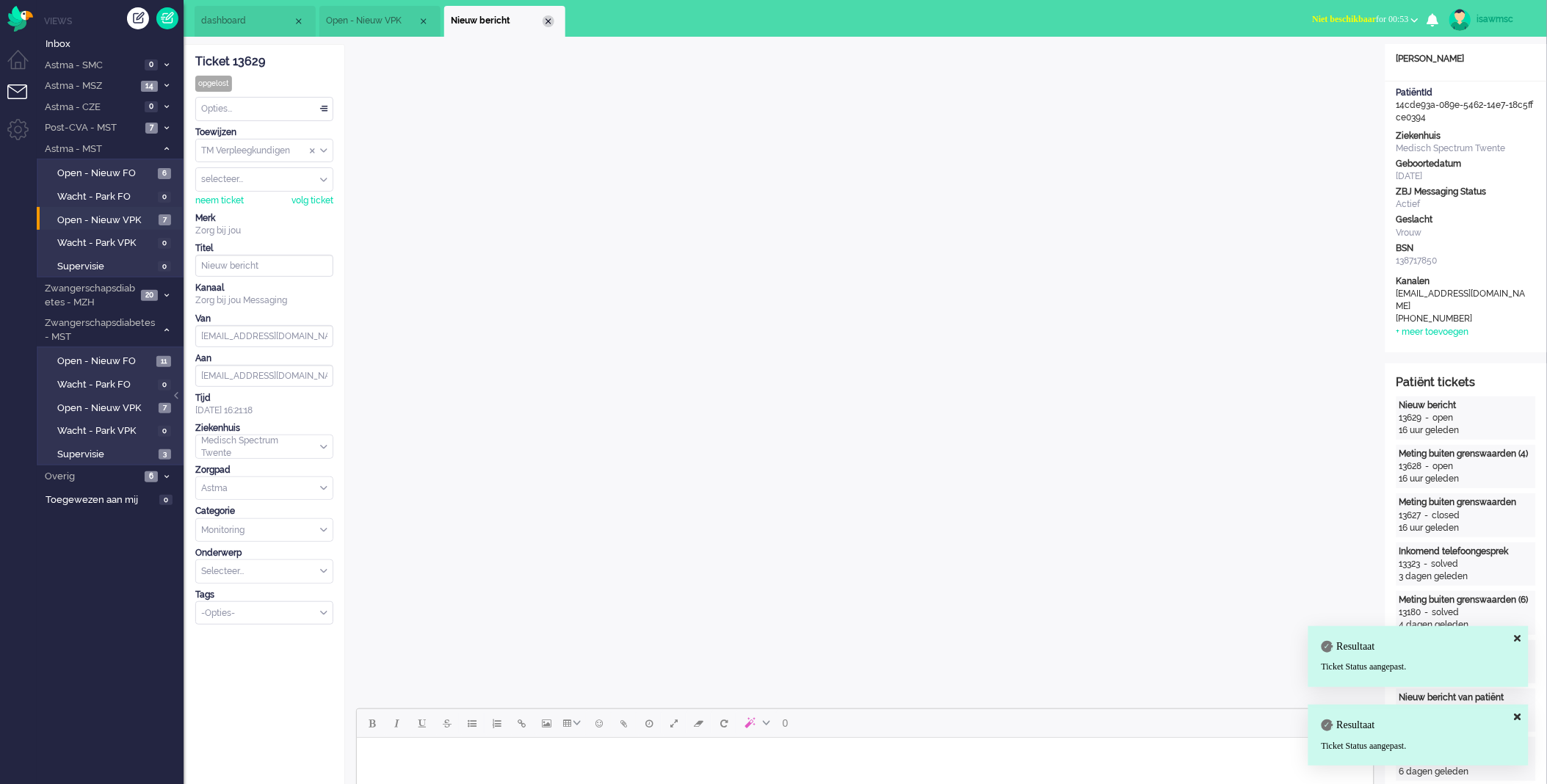
click at [548, 23] on div "Close tab" at bounding box center [548, 21] width 11 height 11
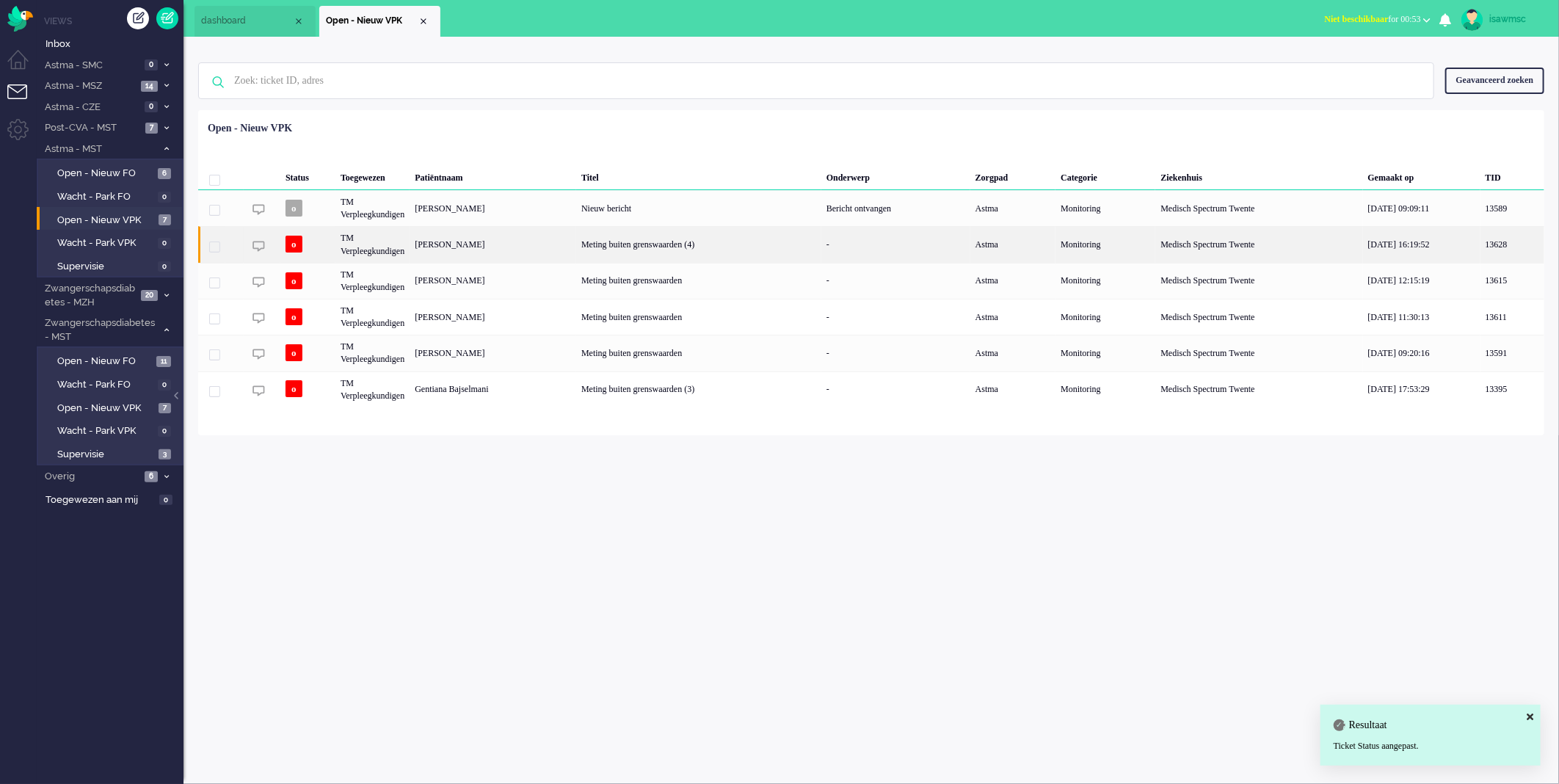
click at [546, 254] on div "Linda Jeanette Ludwig" at bounding box center [493, 244] width 167 height 36
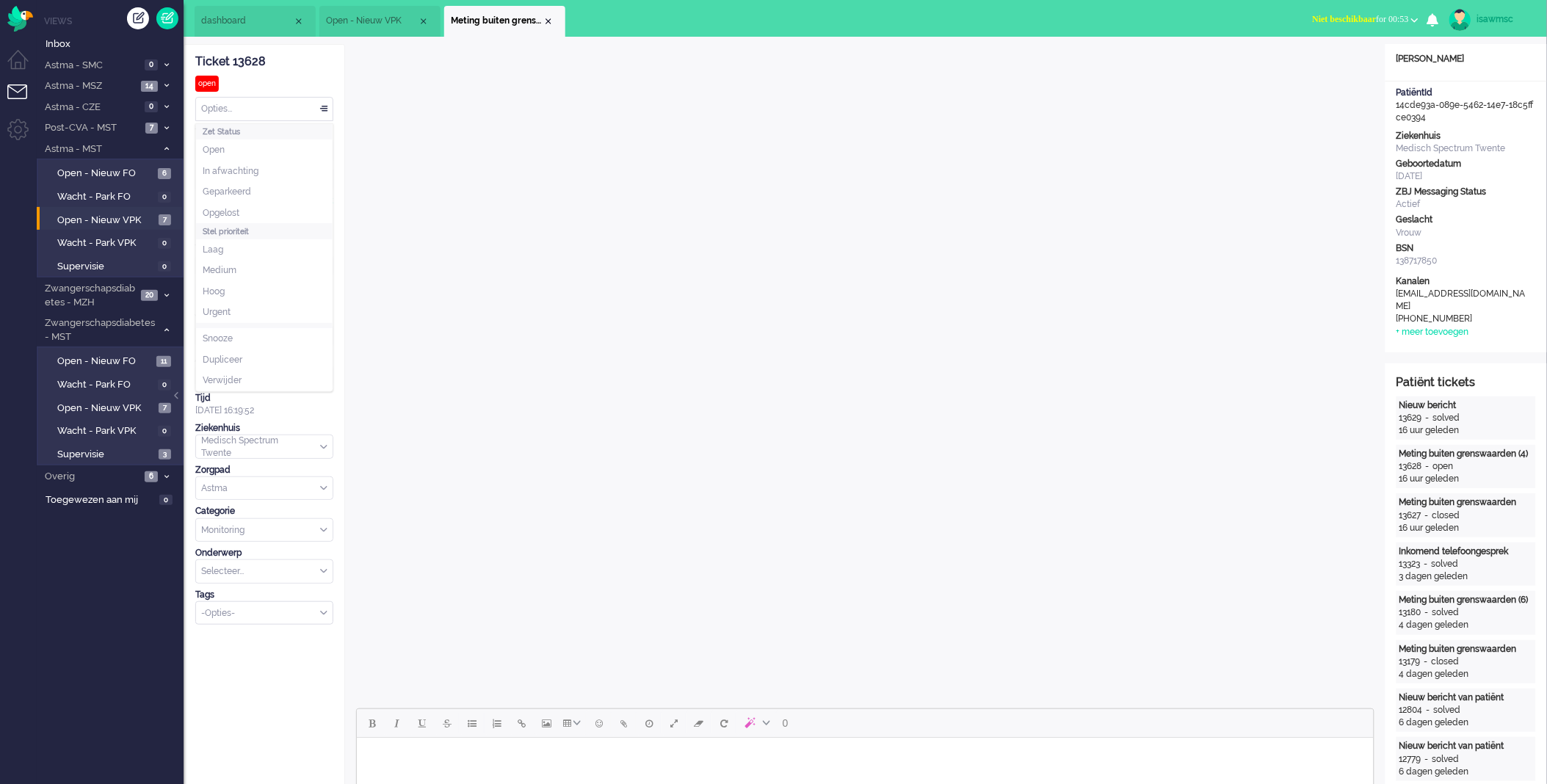
click at [309, 113] on div "Opties..." at bounding box center [264, 109] width 136 height 23
click at [283, 121] on div "Ticket 13628 open Kijkend Opties... Zet Status Open In afwachting Geparkeerd Op…" at bounding box center [264, 334] width 138 height 580
click at [283, 111] on div "Opties..." at bounding box center [264, 109] width 136 height 23
click at [254, 211] on li "Opgelost" at bounding box center [264, 213] width 136 height 21
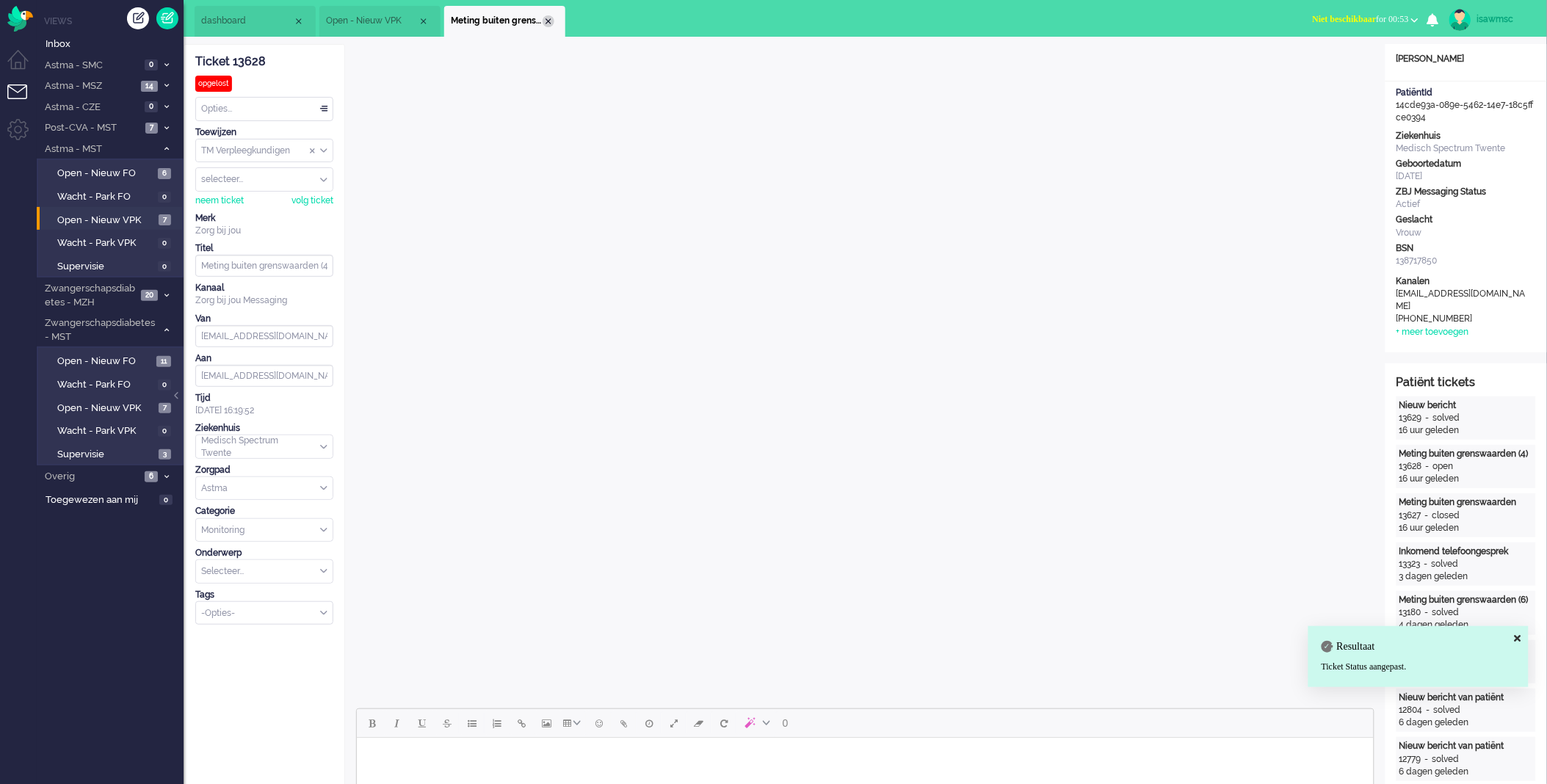
click at [549, 22] on div "Close tab" at bounding box center [548, 21] width 11 height 11
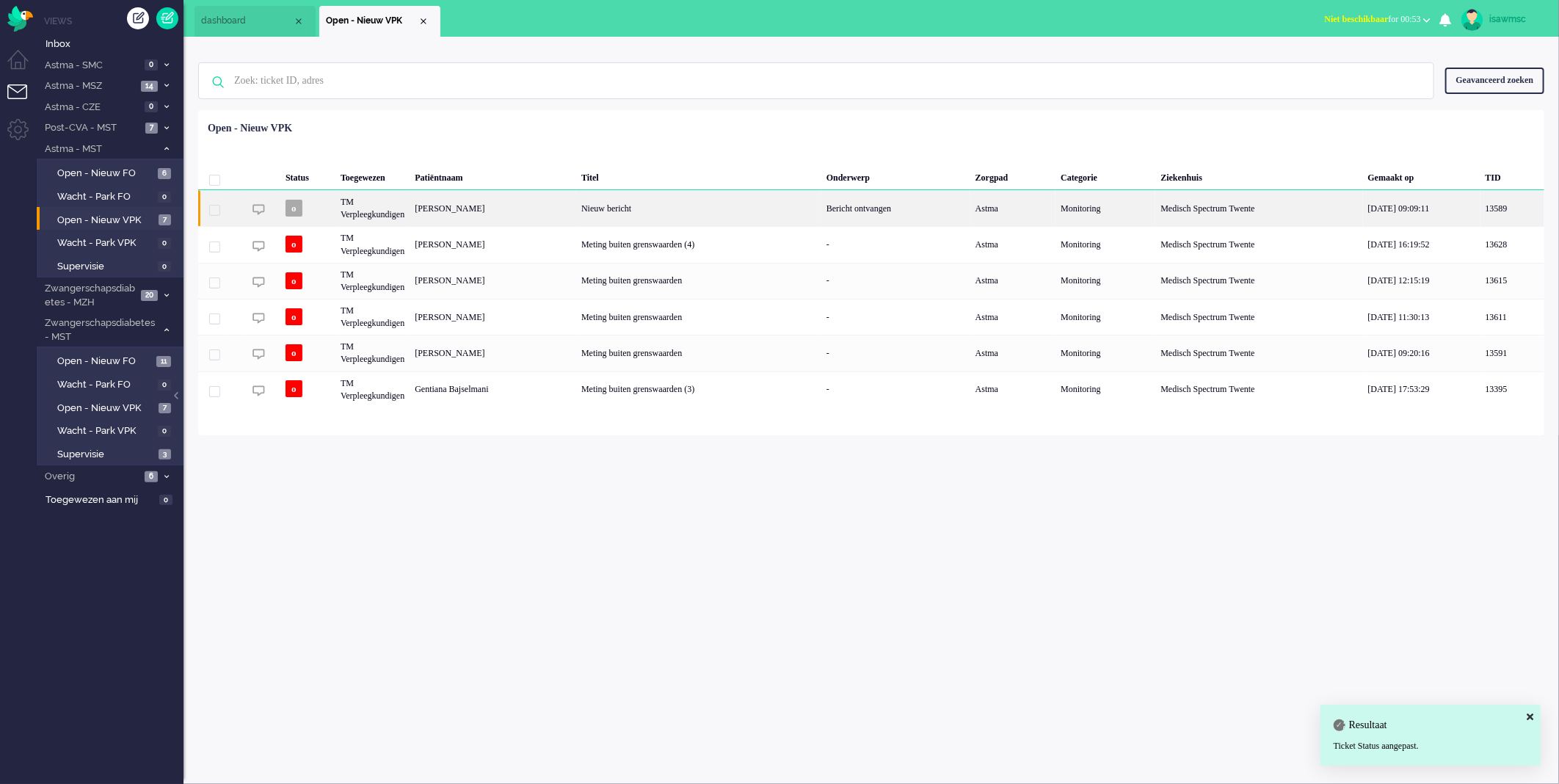
click at [540, 215] on div "Martin Bijker" at bounding box center [493, 209] width 167 height 36
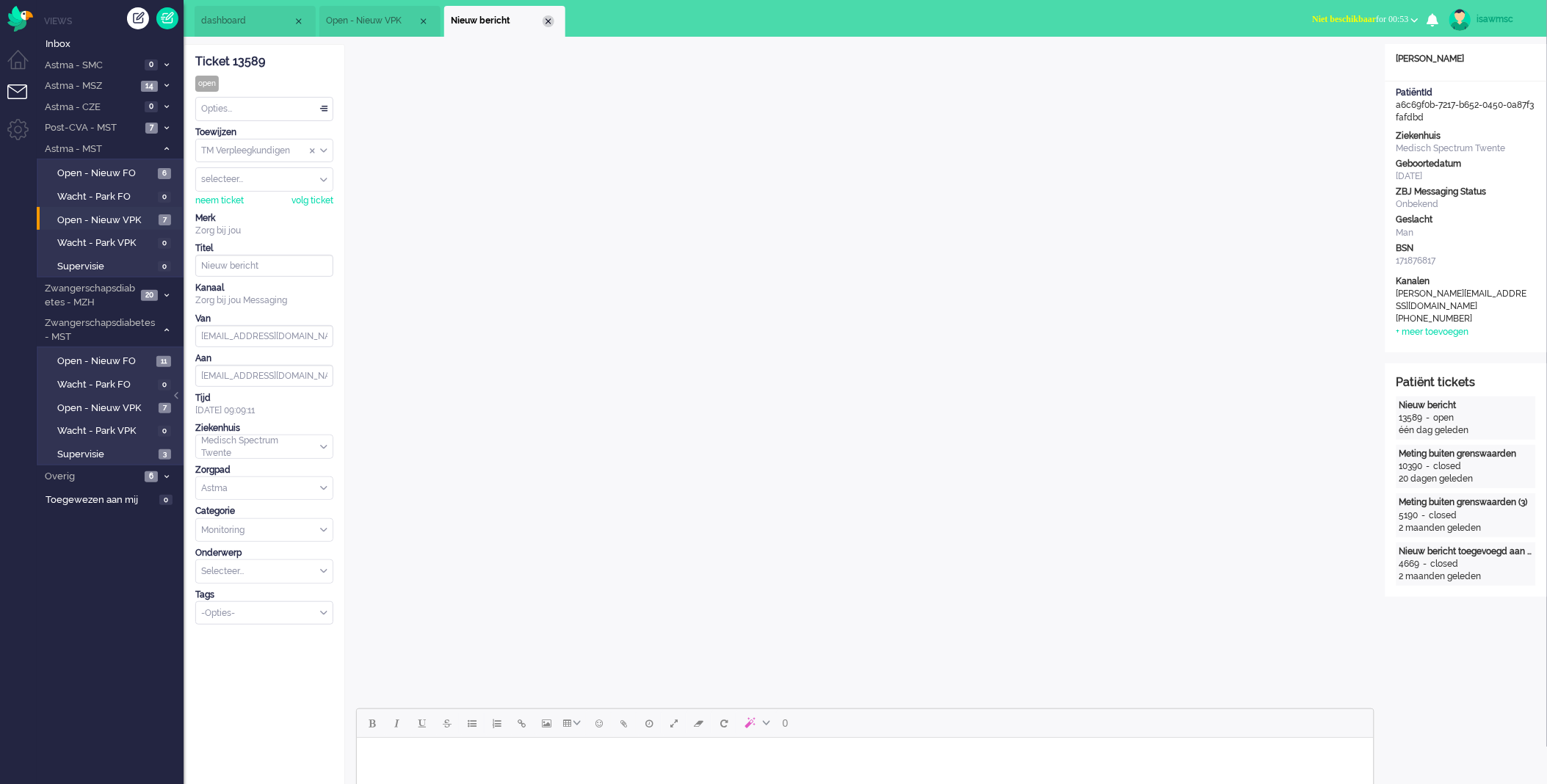
click at [545, 20] on div "Close tab" at bounding box center [548, 21] width 11 height 11
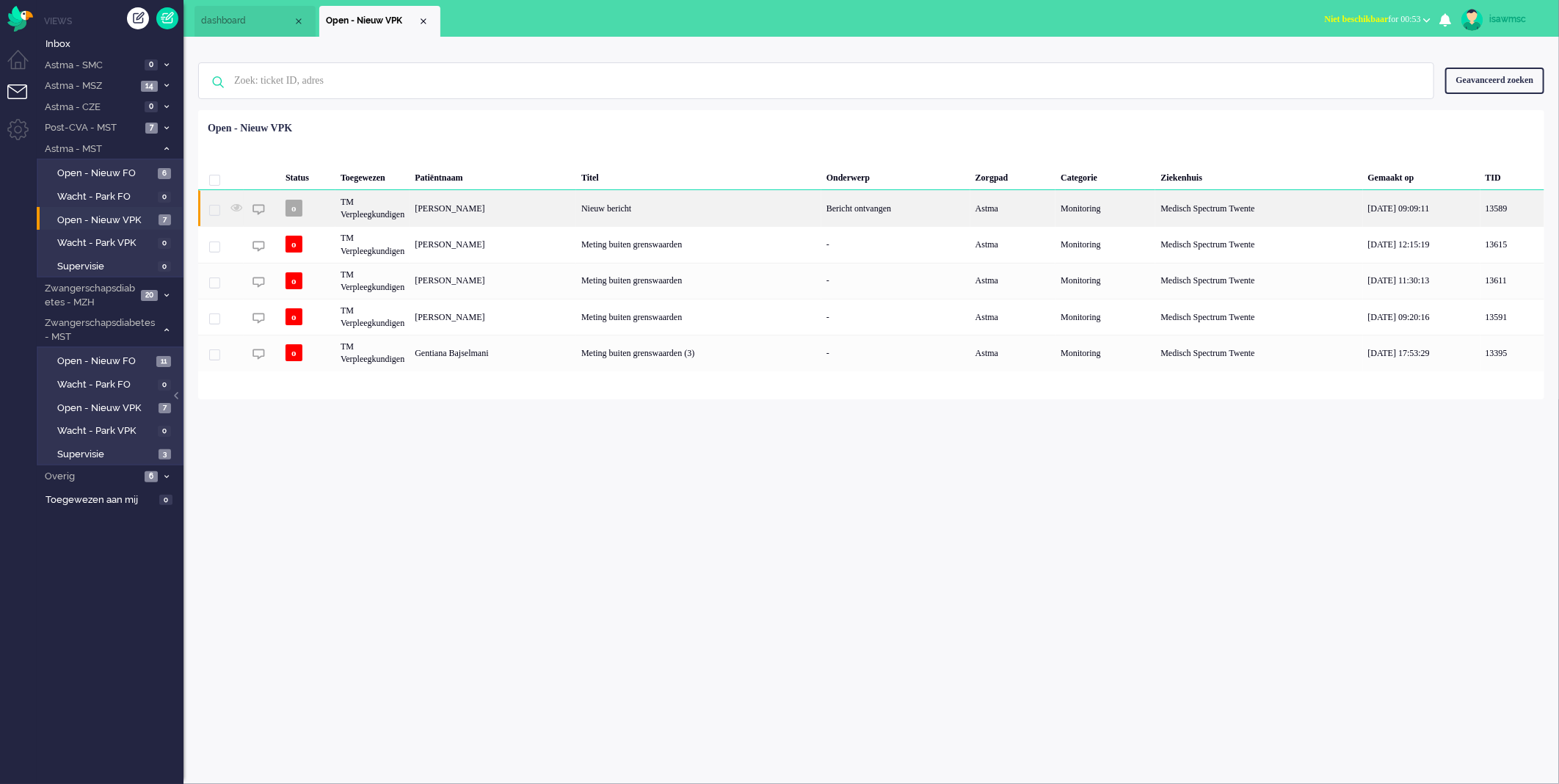
click at [410, 209] on div "TM Verpleegkundigen" at bounding box center [373, 209] width 74 height 36
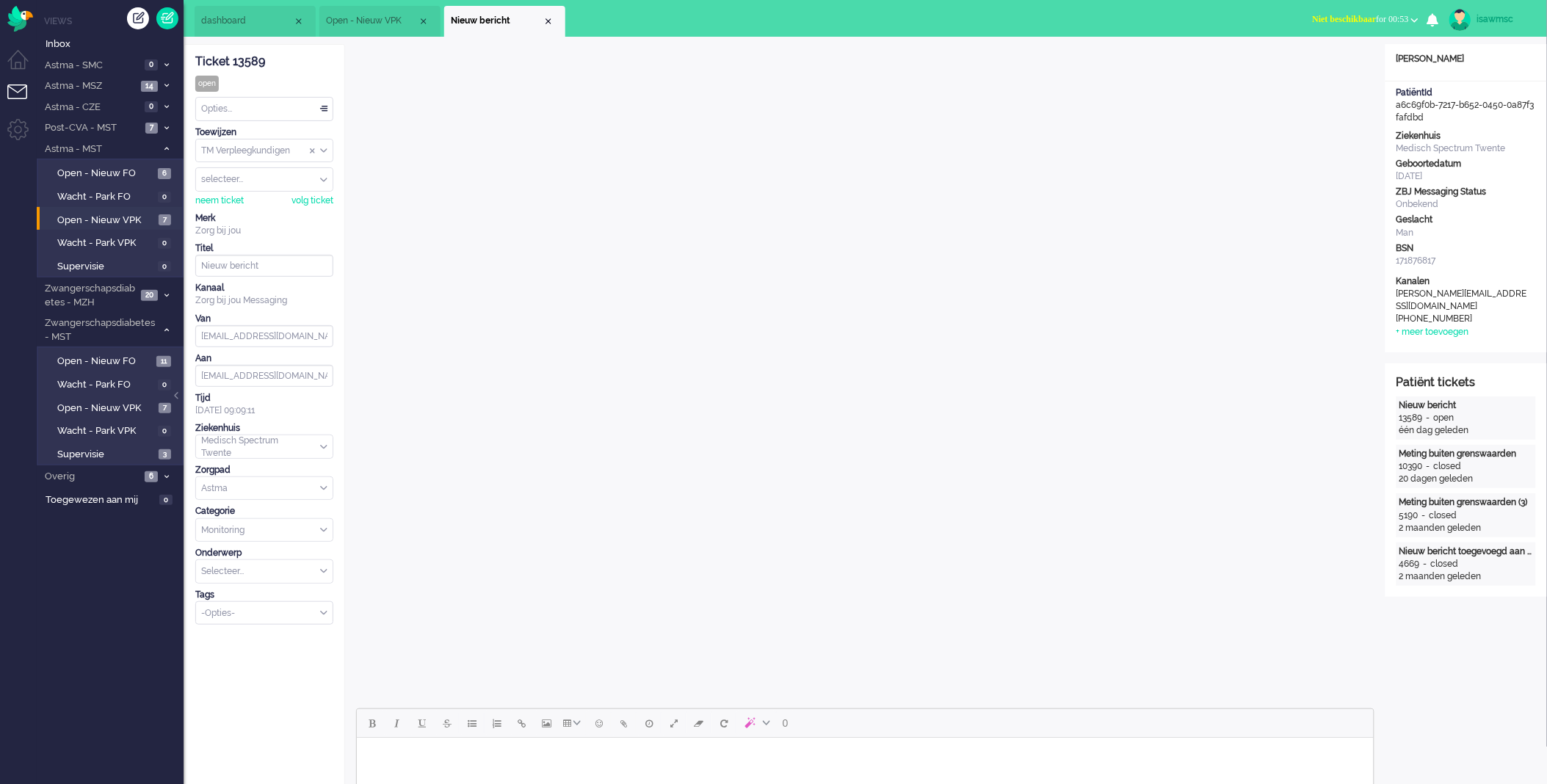
click at [255, 111] on div "Opties..." at bounding box center [264, 109] width 136 height 23
click at [258, 106] on div "Opties..." at bounding box center [264, 109] width 136 height 23
click at [253, 219] on li "Opgelost" at bounding box center [264, 213] width 136 height 21
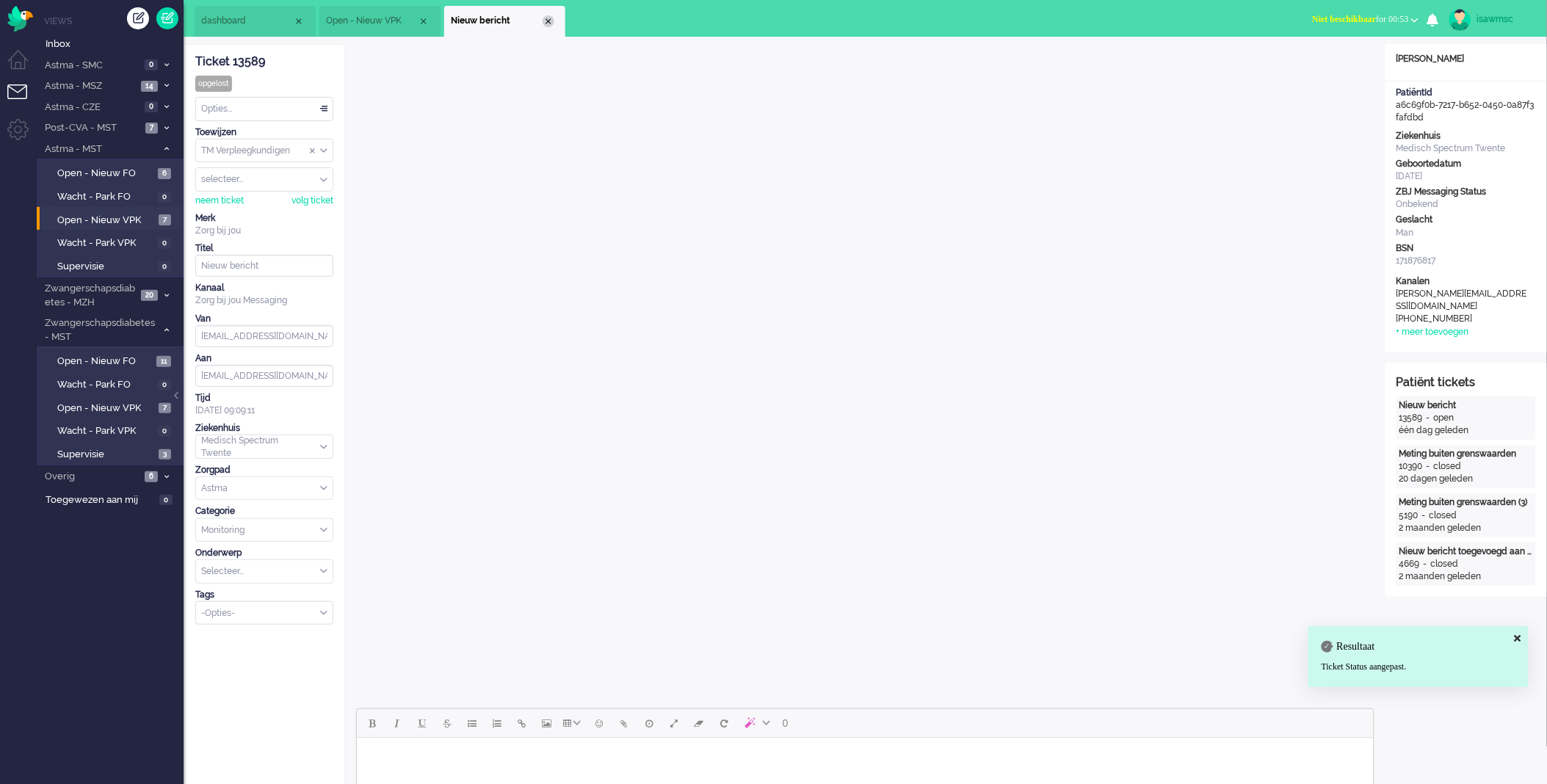
click at [546, 22] on div "Close tab" at bounding box center [548, 21] width 11 height 11
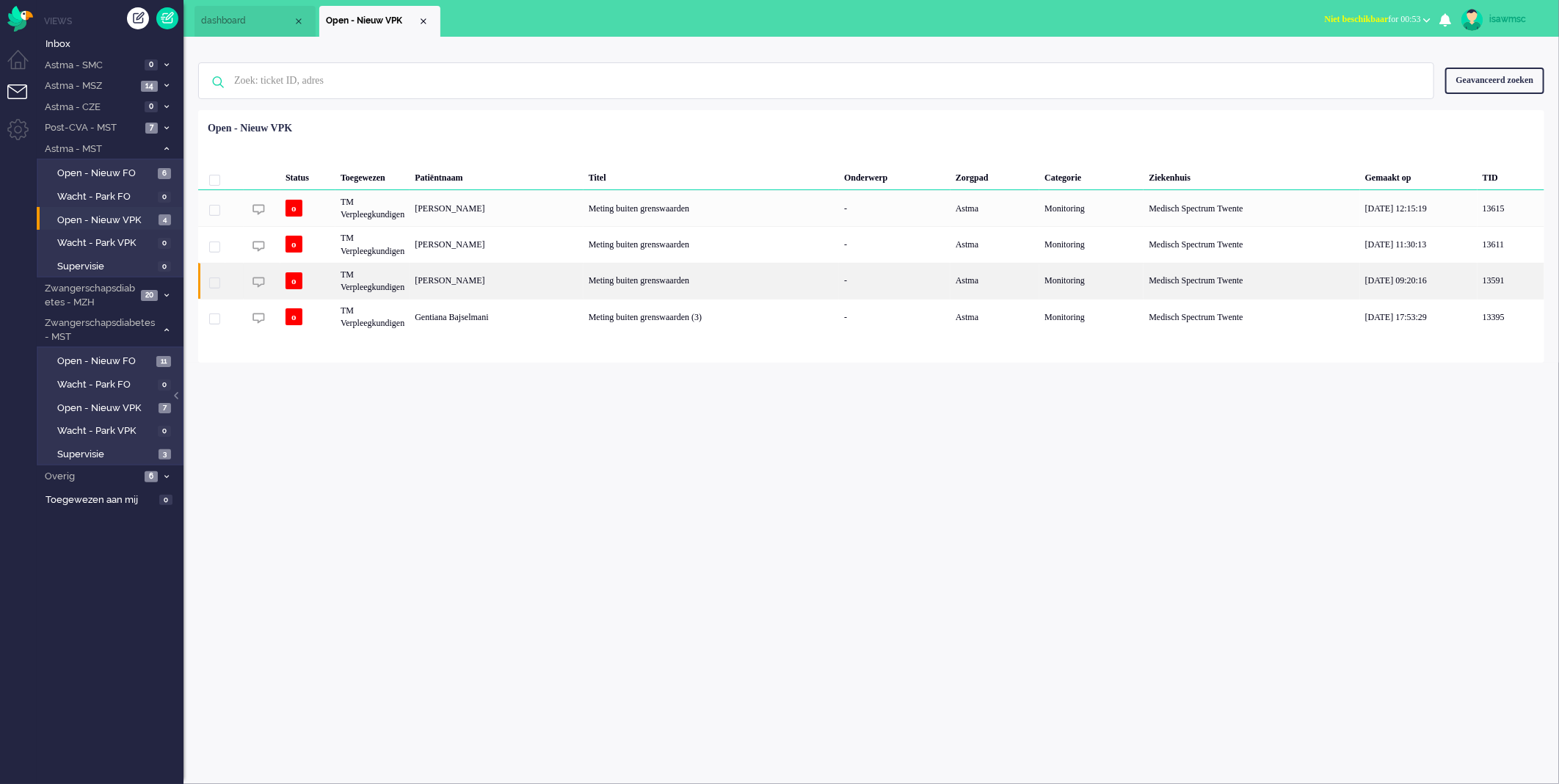
click at [560, 282] on div "Malou Lauri Warmerdam" at bounding box center [496, 281] width 174 height 36
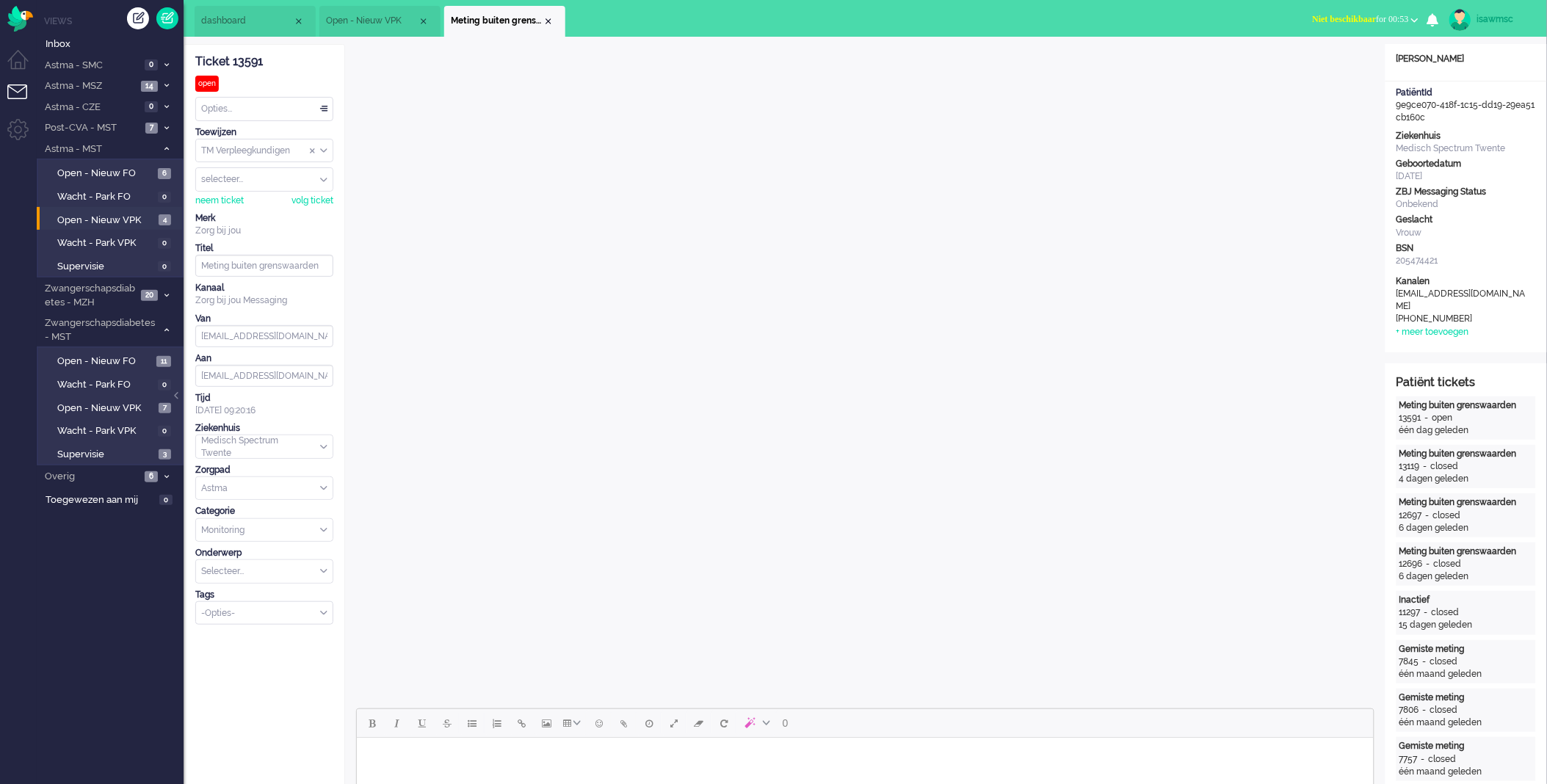
click at [325, 111] on div "Opties..." at bounding box center [264, 109] width 136 height 23
click at [275, 215] on li "Opgelost" at bounding box center [264, 213] width 136 height 21
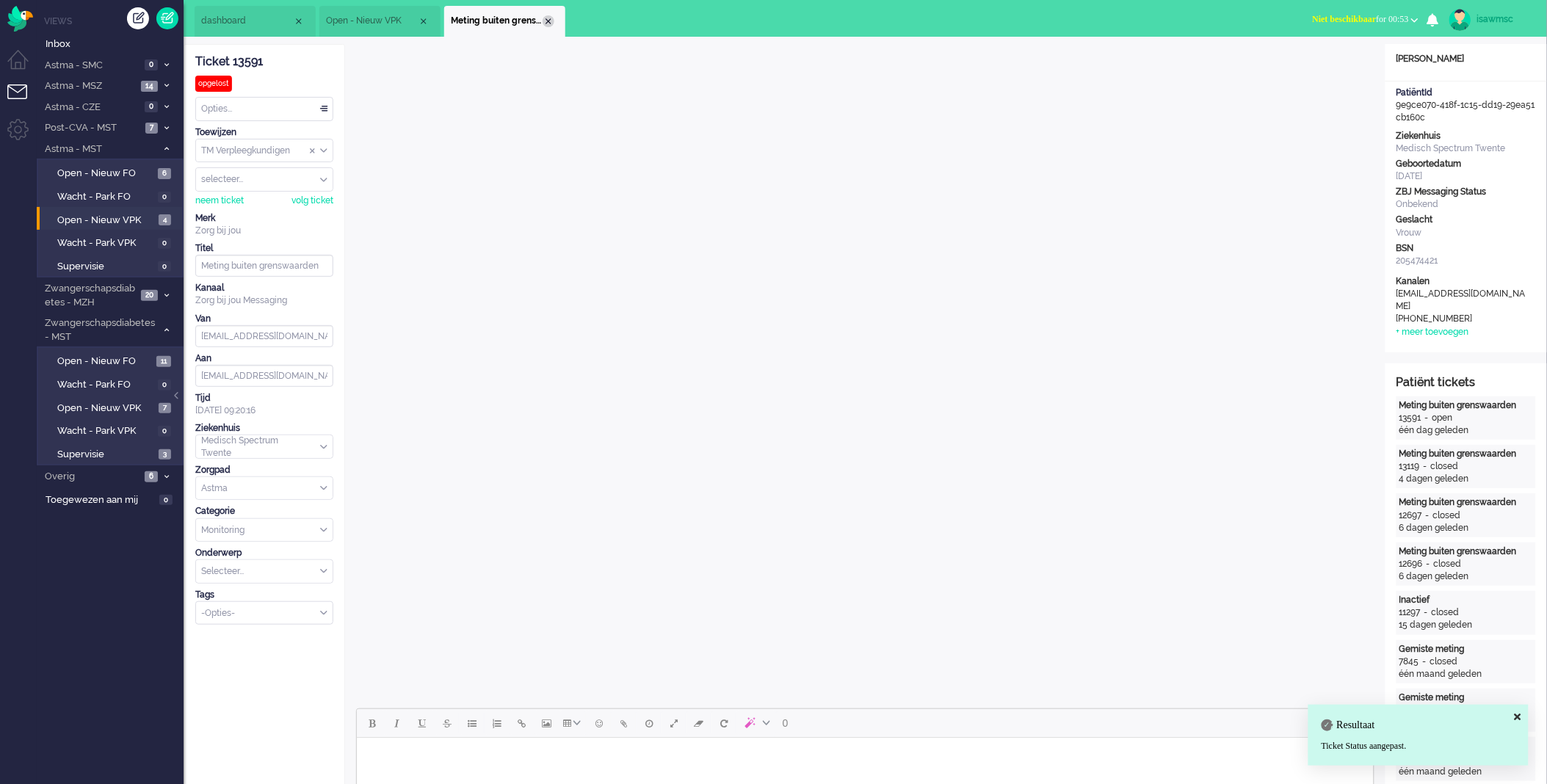
click at [545, 23] on div "Close tab" at bounding box center [548, 21] width 11 height 11
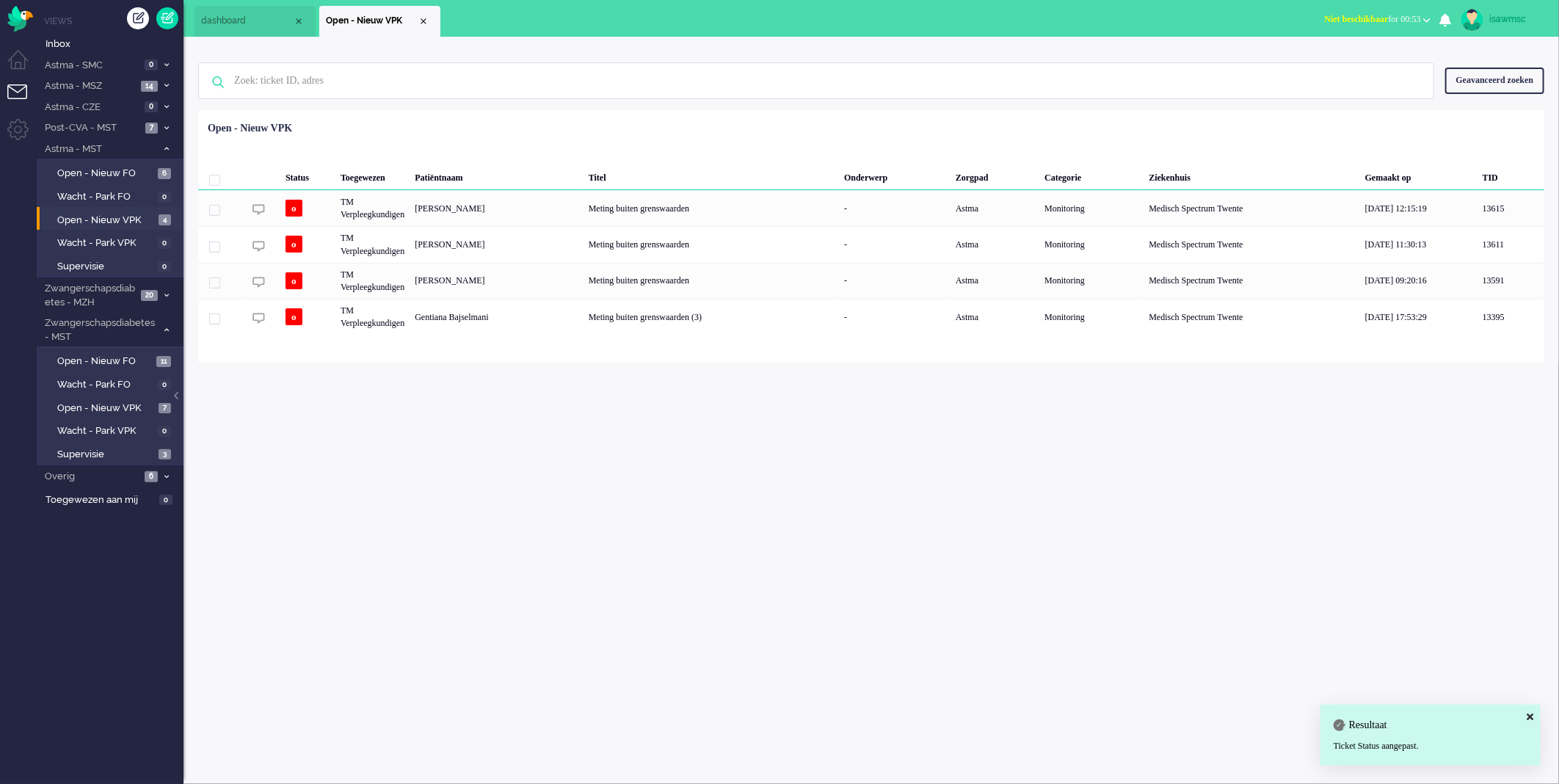
click at [470, 136] on div "Geselecteerd 0 Set Status: open pending holding solved Verwijder Selecteer... U…" at bounding box center [871, 147] width 1346 height 29
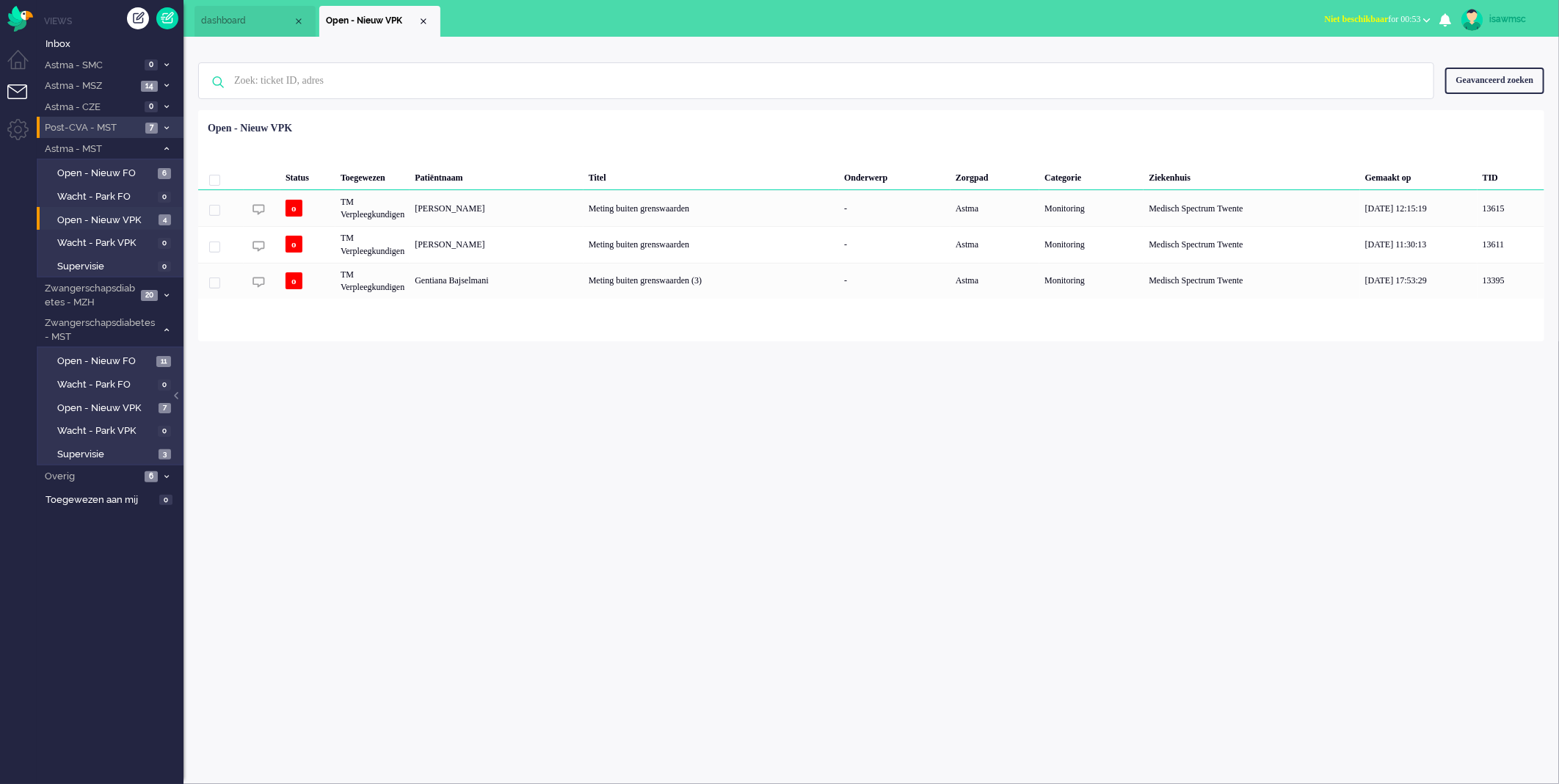
click at [161, 127] on span at bounding box center [167, 128] width 11 height 8
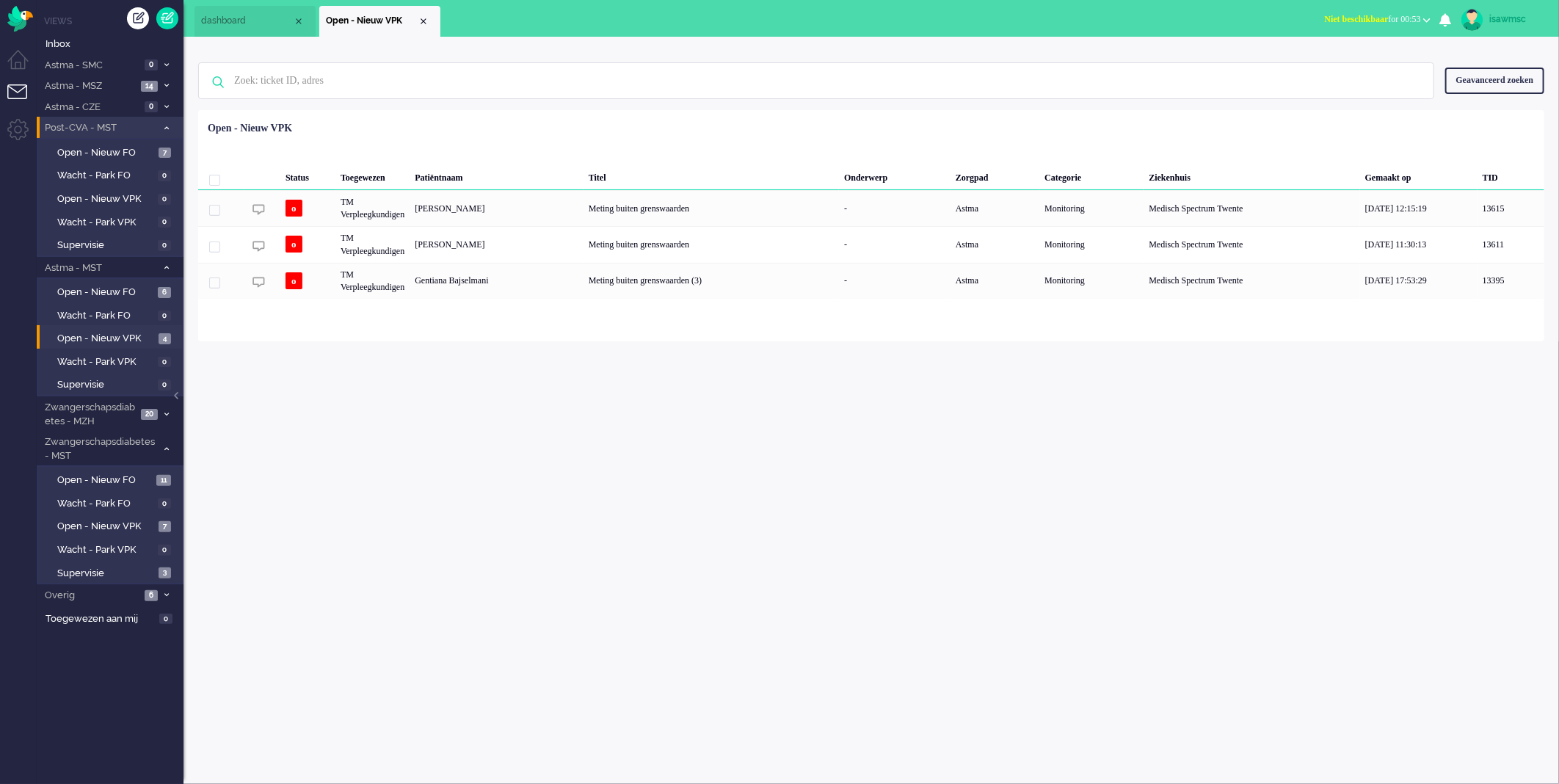
click at [163, 125] on span at bounding box center [167, 128] width 11 height 8
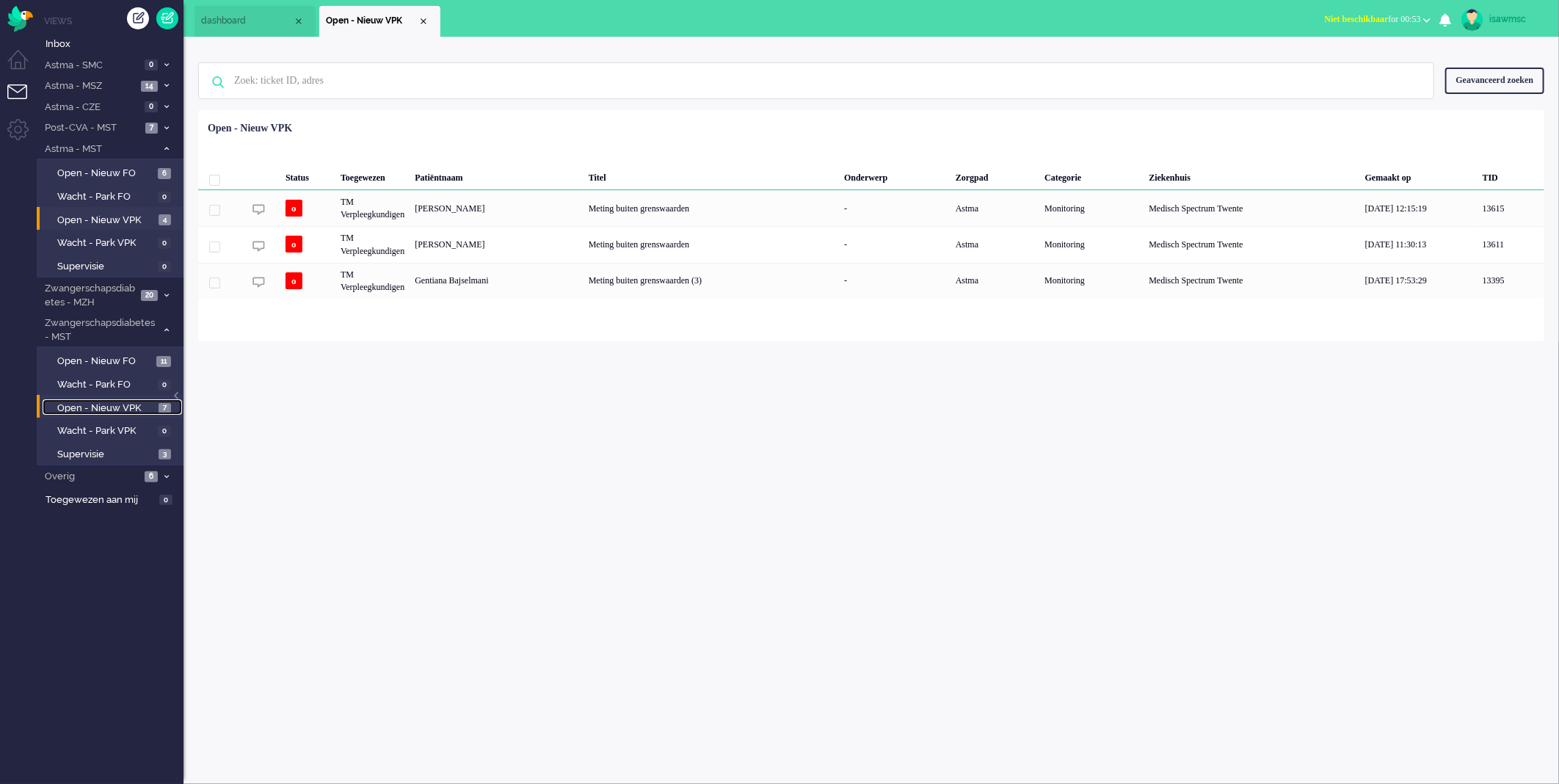
click at [152, 401] on span "Open - Nieuw VPK" at bounding box center [106, 408] width 97 height 14
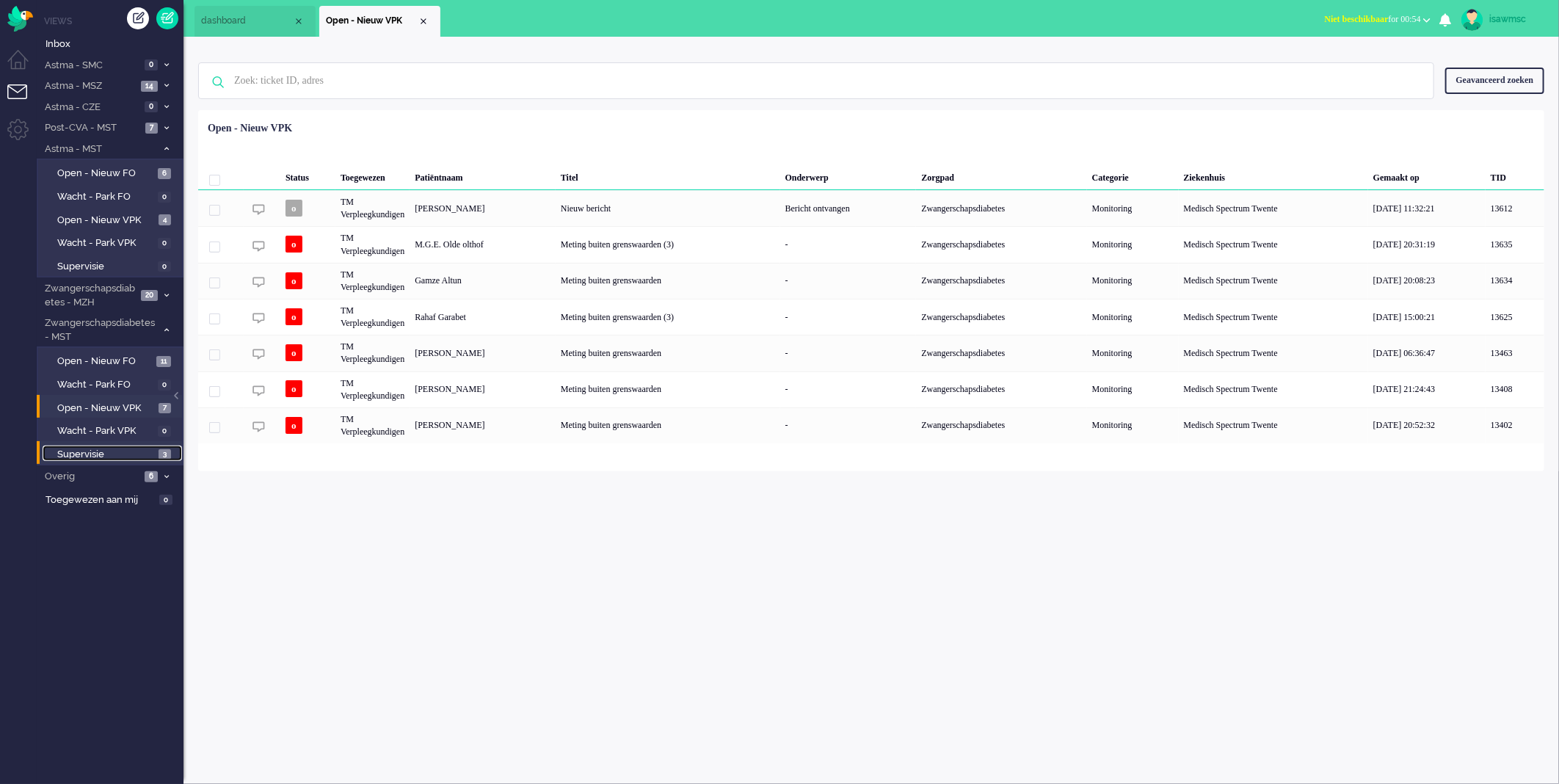
click at [132, 451] on span "Supervisie" at bounding box center [106, 454] width 97 height 14
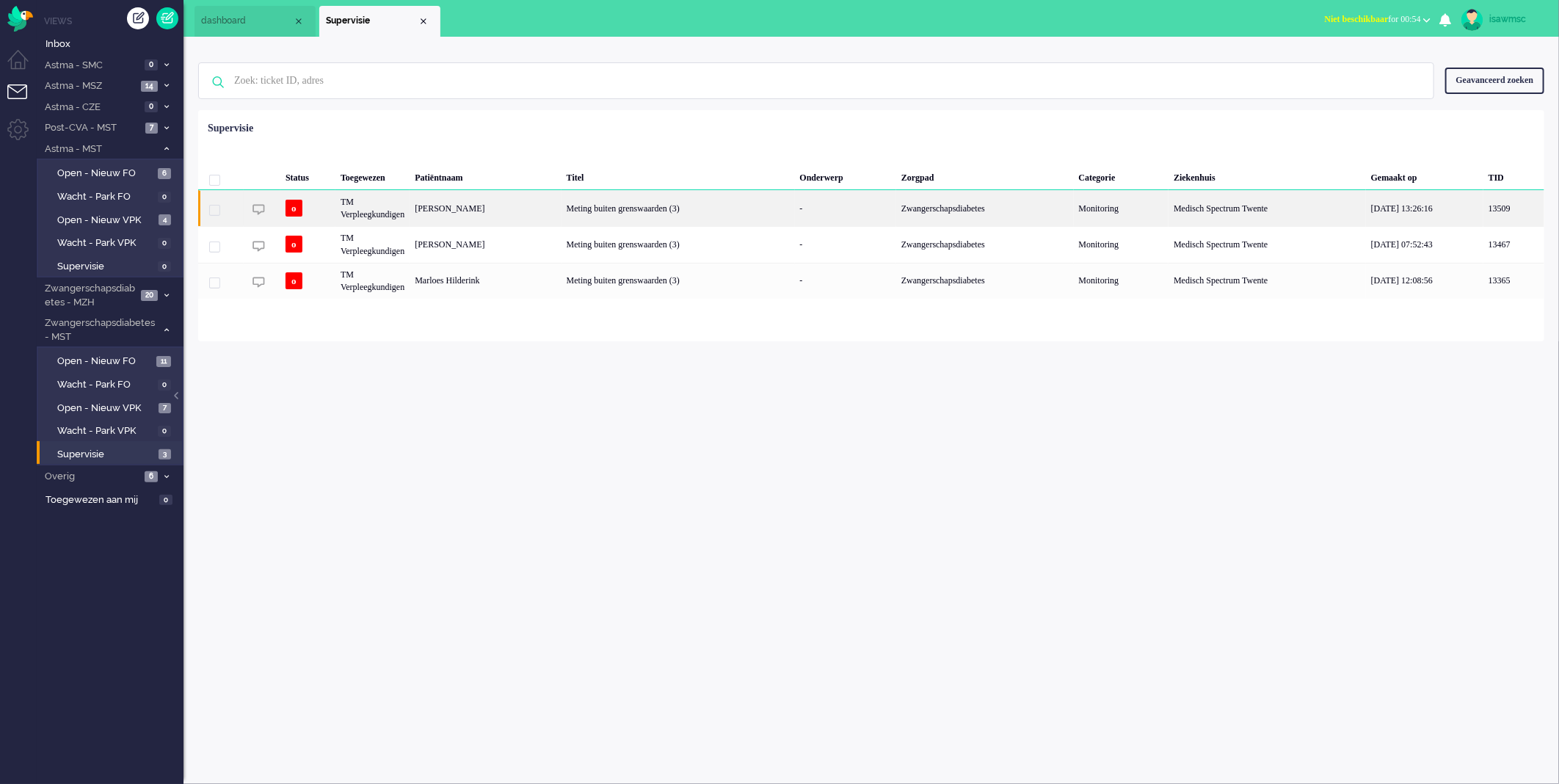
click at [507, 210] on div "[PERSON_NAME]" at bounding box center [485, 209] width 152 height 36
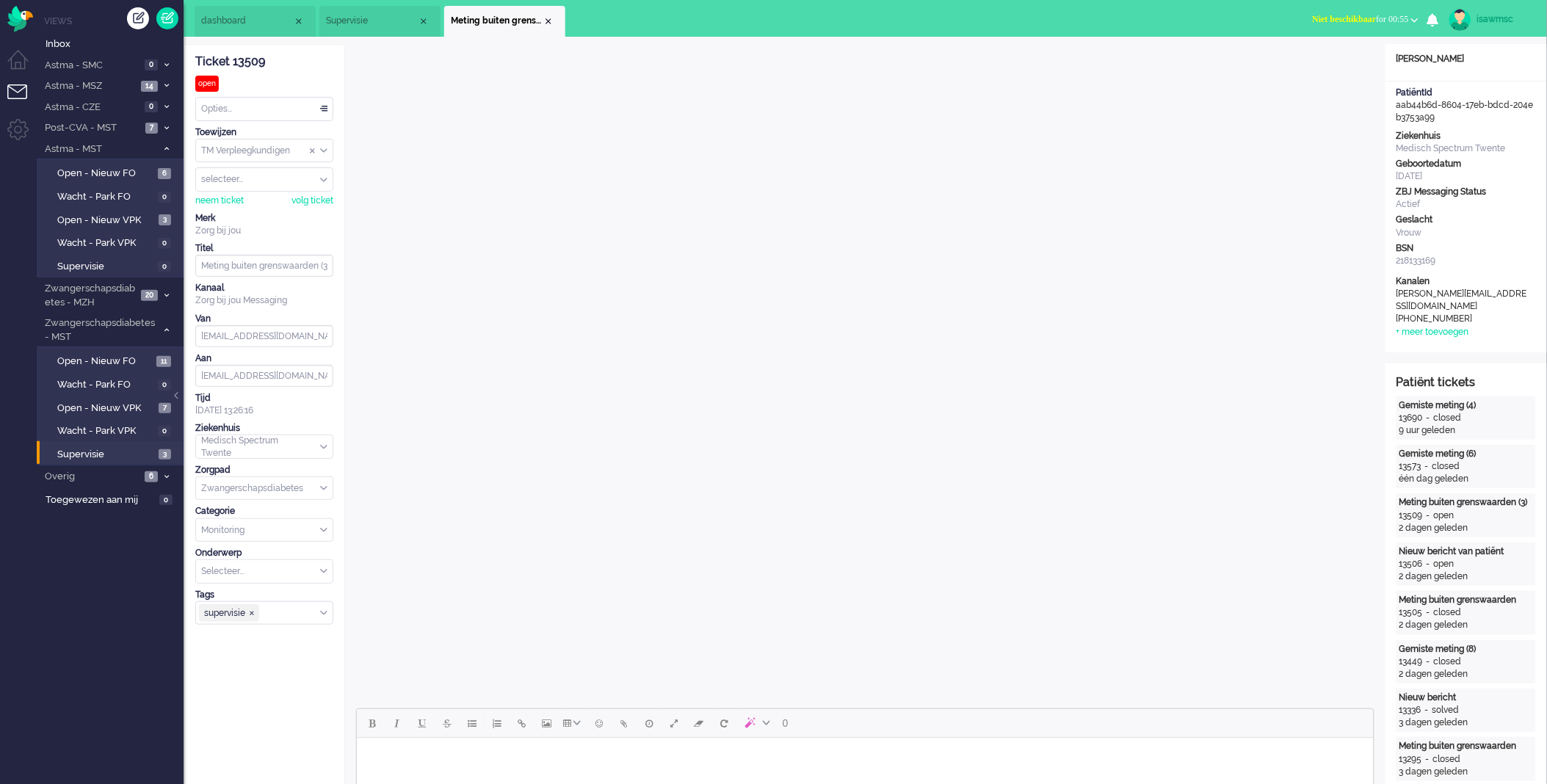
click at [253, 615] on span "supervisie ❎" at bounding box center [252, 613] width 7 height 7
click at [548, 20] on div "Close tab" at bounding box center [548, 21] width 11 height 11
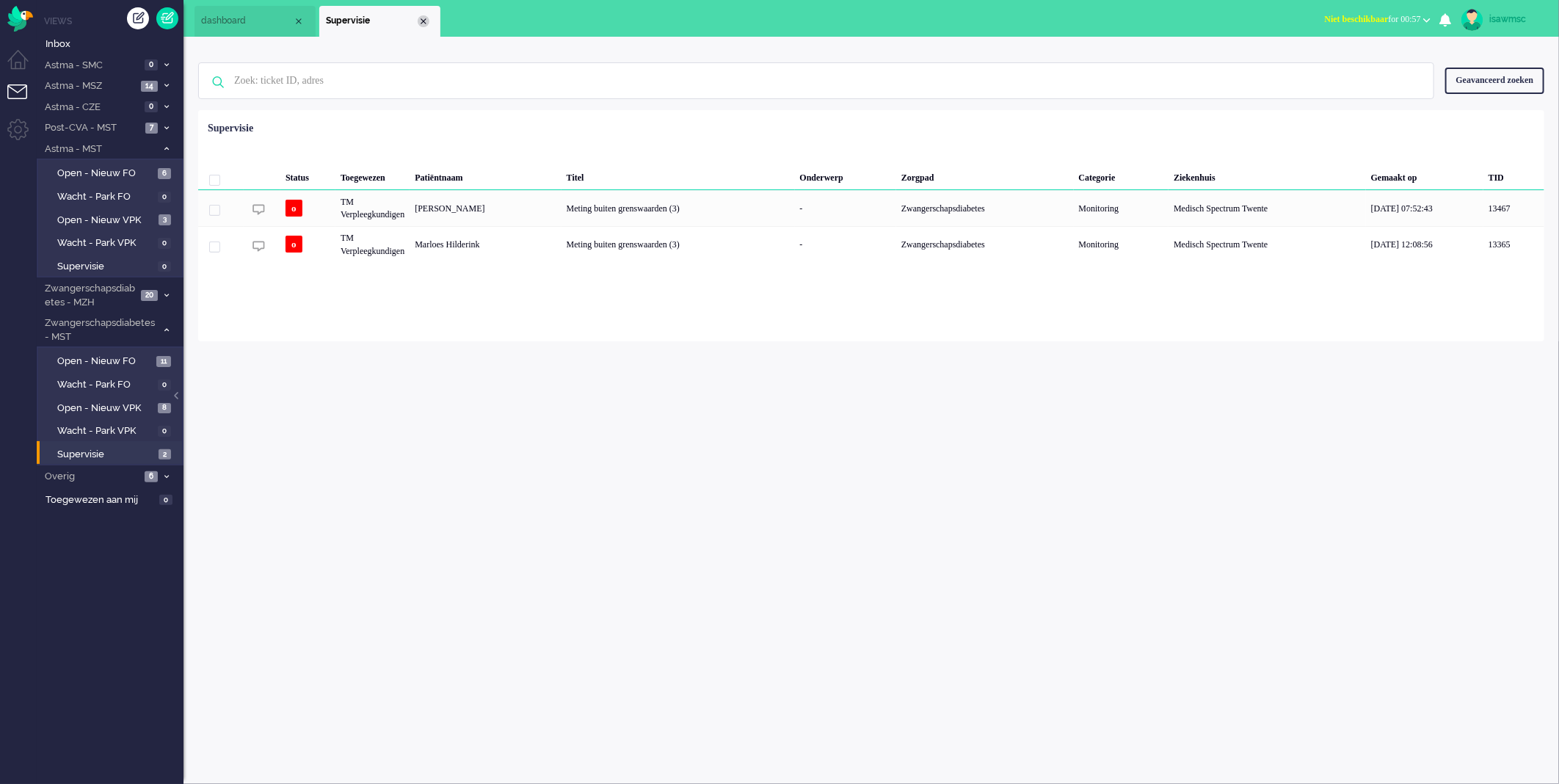
click at [424, 24] on div "Close tab" at bounding box center [423, 21] width 11 height 11
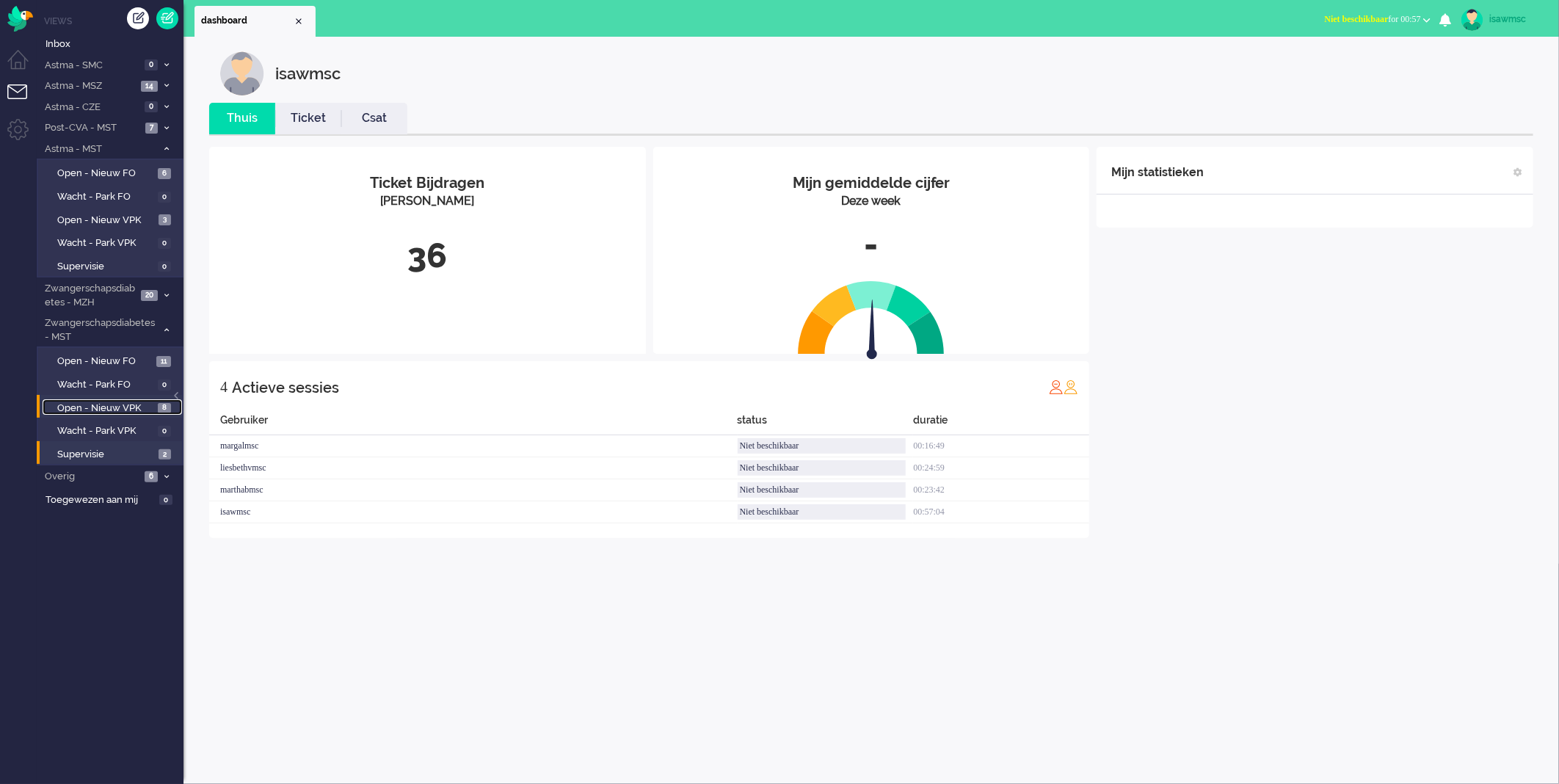
click at [160, 403] on span "8" at bounding box center [165, 409] width 13 height 11
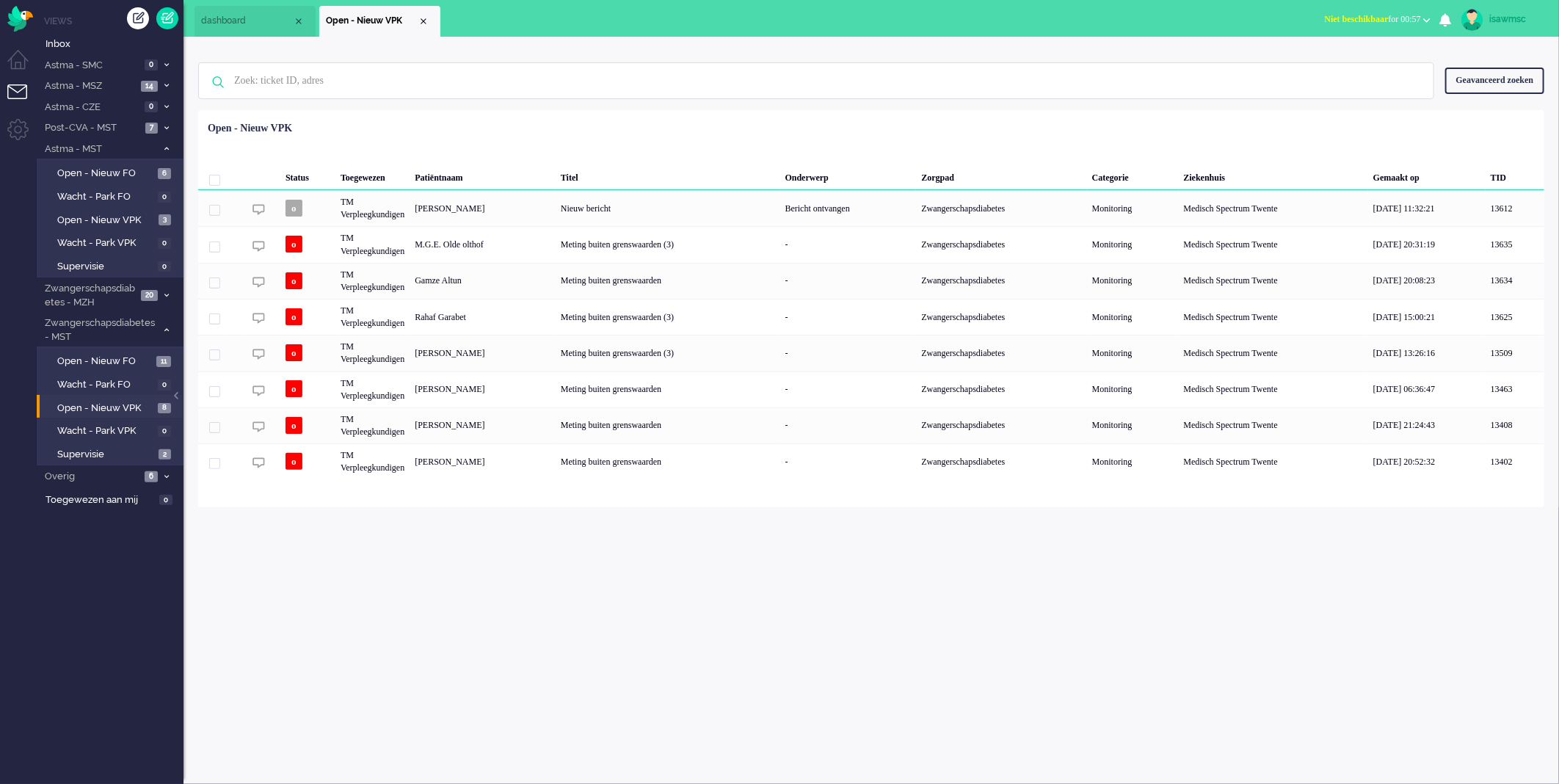
click at [583, 146] on div "Geselecteerd 0 Set Status: open pending holding solved Verwijder Selecteer... U…" at bounding box center [871, 147] width 1346 height 29
click at [23, 17] on img "Omnidesk" at bounding box center [20, 18] width 26 height 26
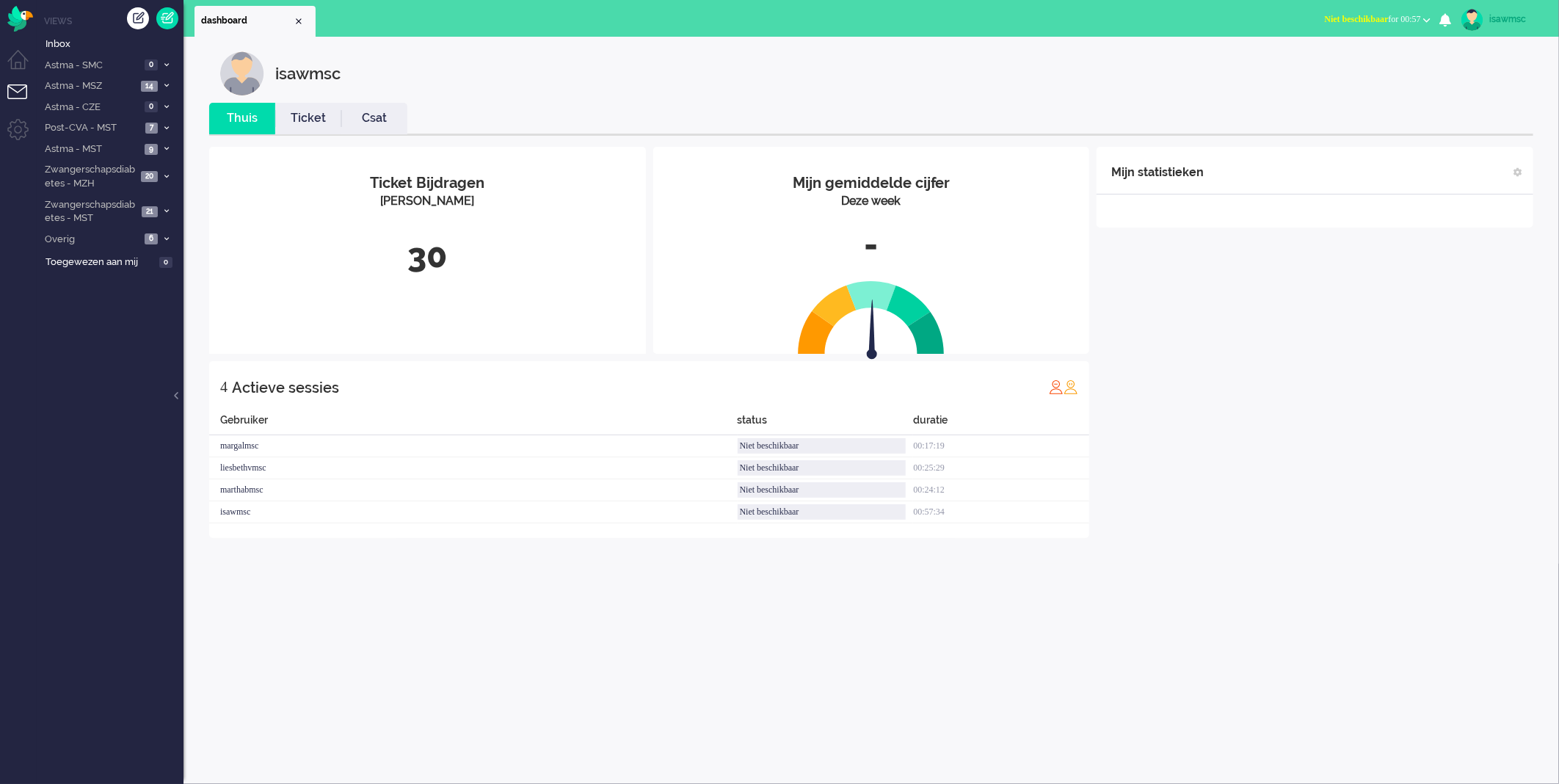
click at [463, 240] on div "30" at bounding box center [427, 255] width 415 height 49
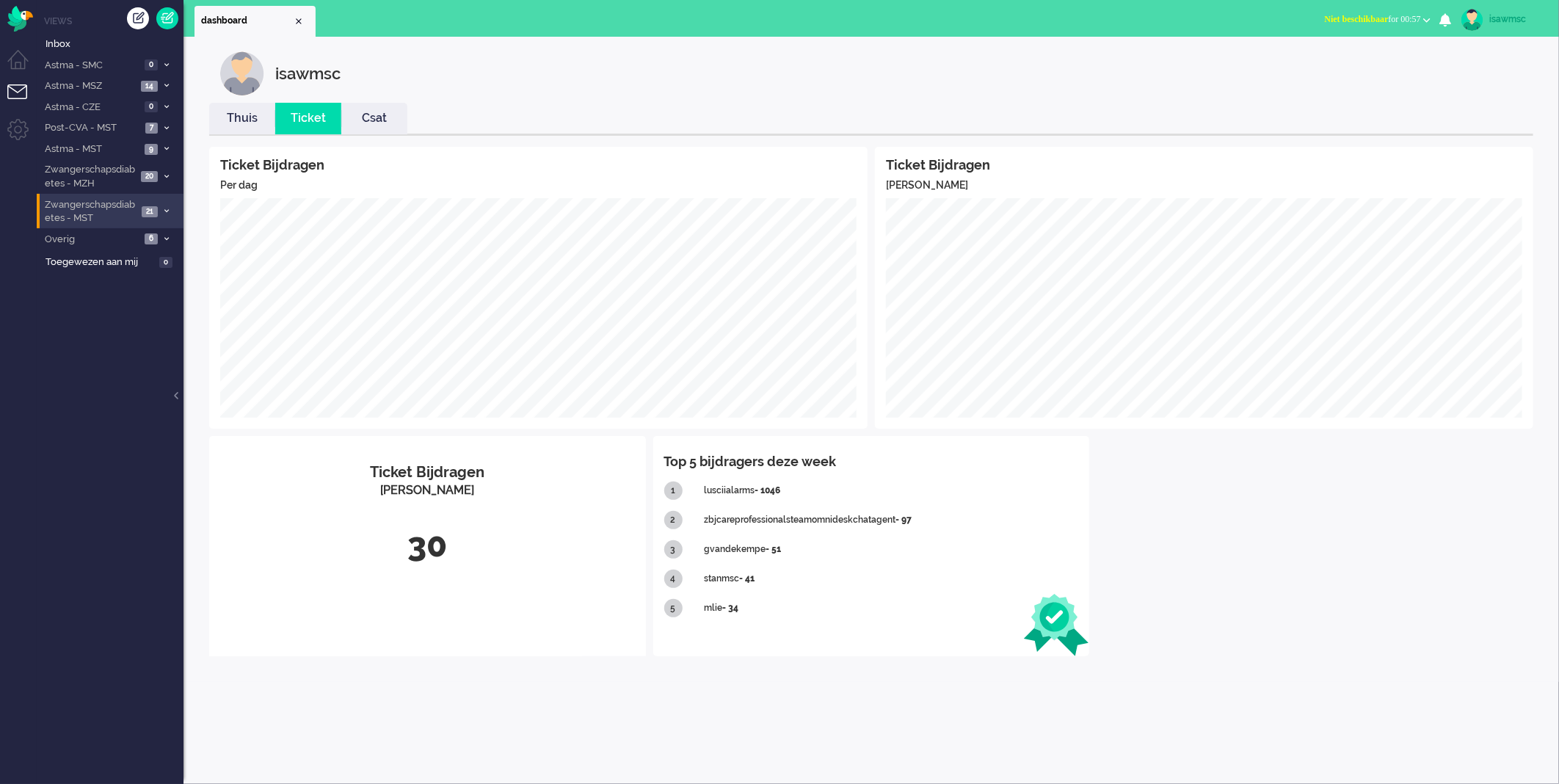
click at [146, 216] on li "Zwangerschapsdiabetes - MST 21" at bounding box center [111, 211] width 147 height 34
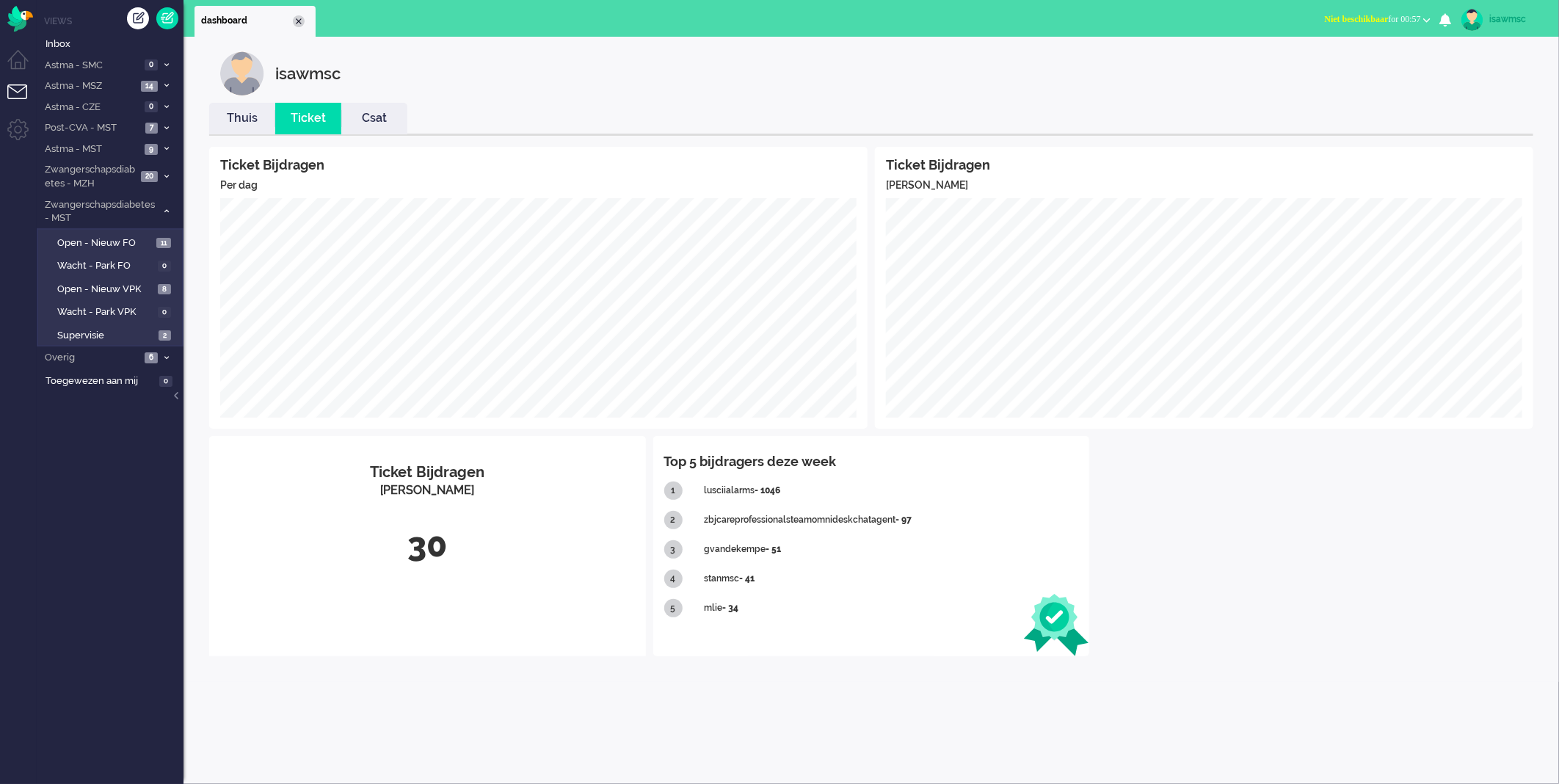
click at [295, 20] on div "Close tab" at bounding box center [298, 21] width 11 height 11
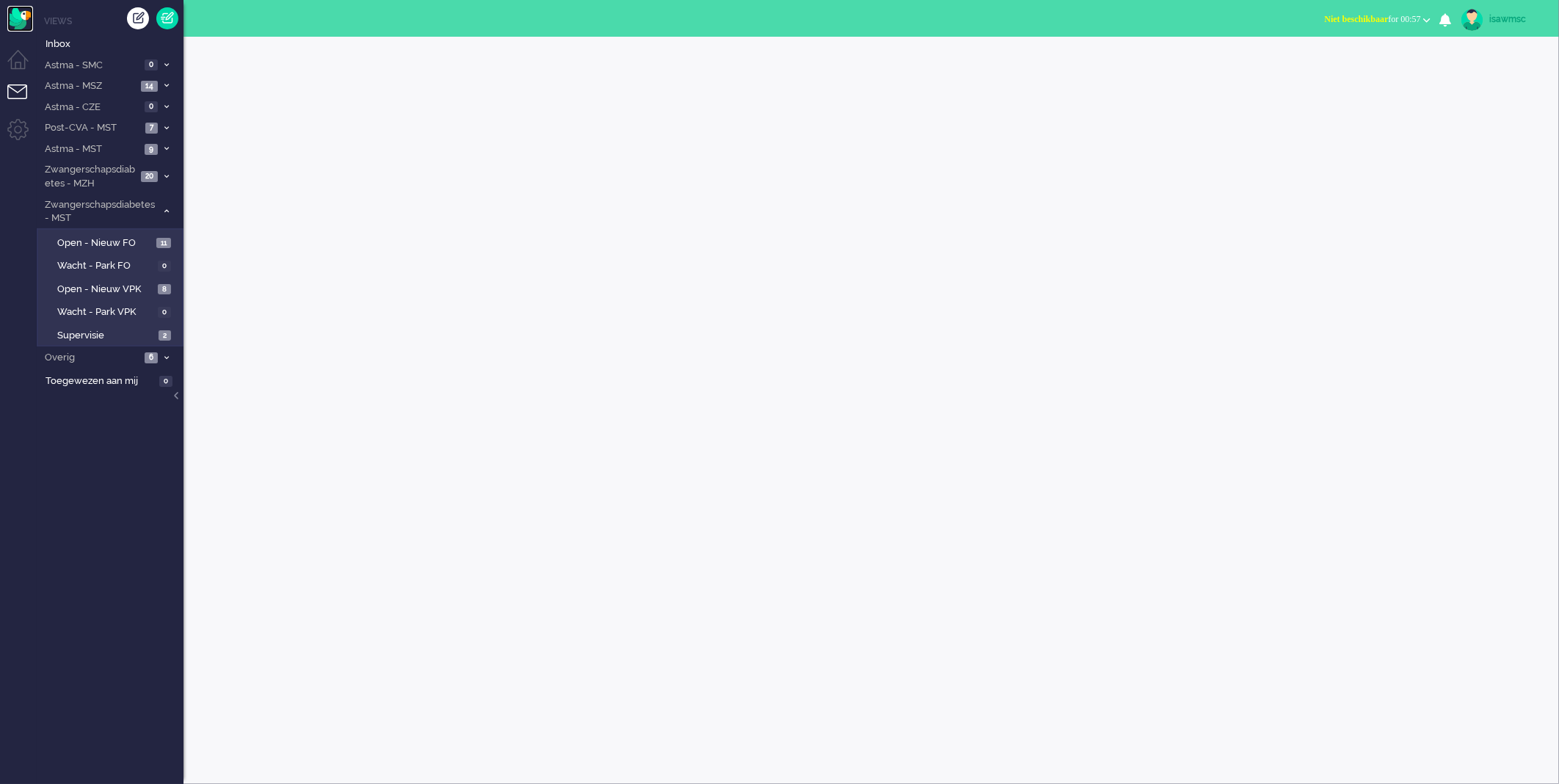
click at [24, 23] on img "Omnidesk" at bounding box center [20, 18] width 26 height 26
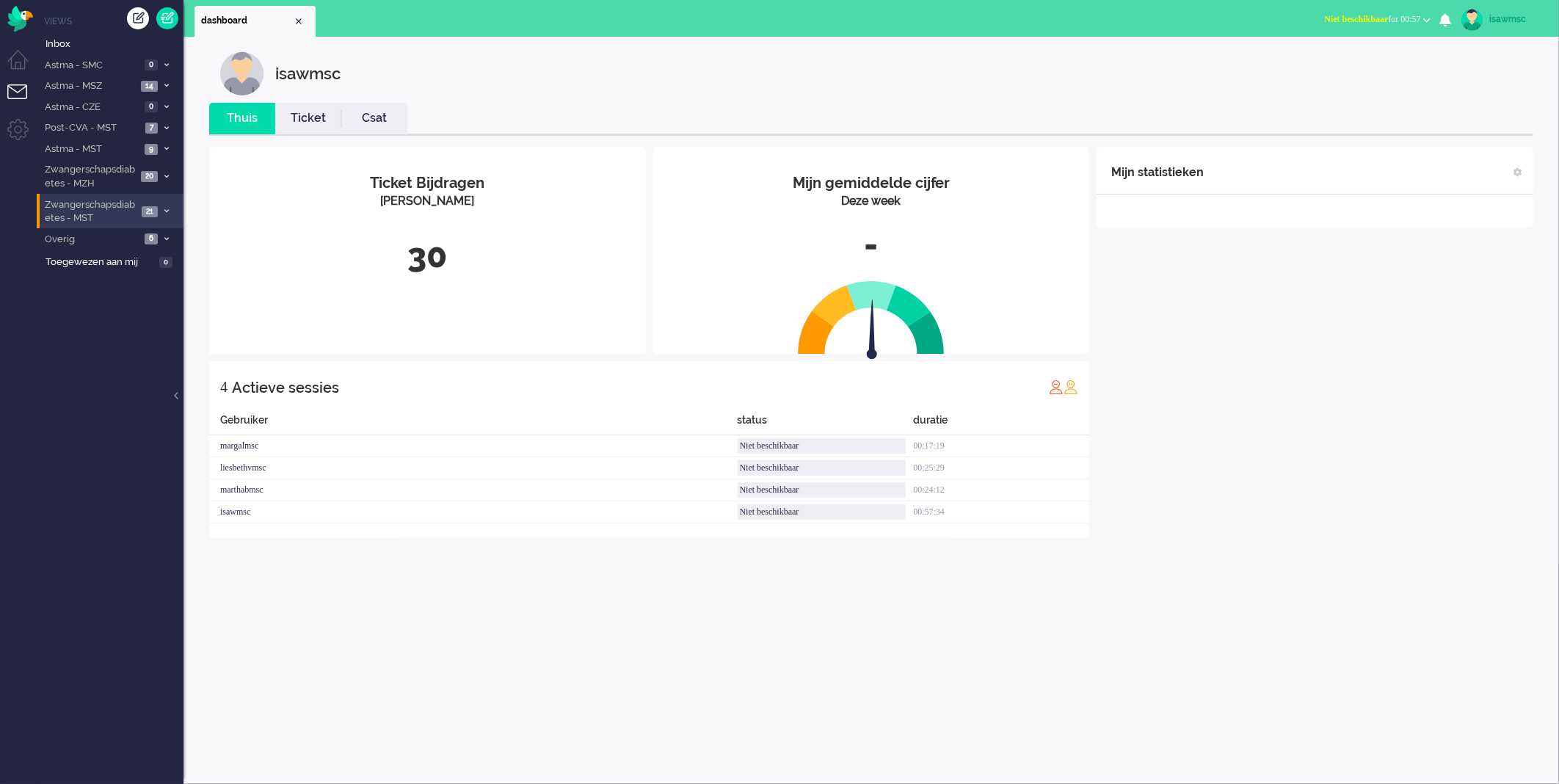
click at [155, 213] on span "21" at bounding box center [150, 211] width 16 height 11
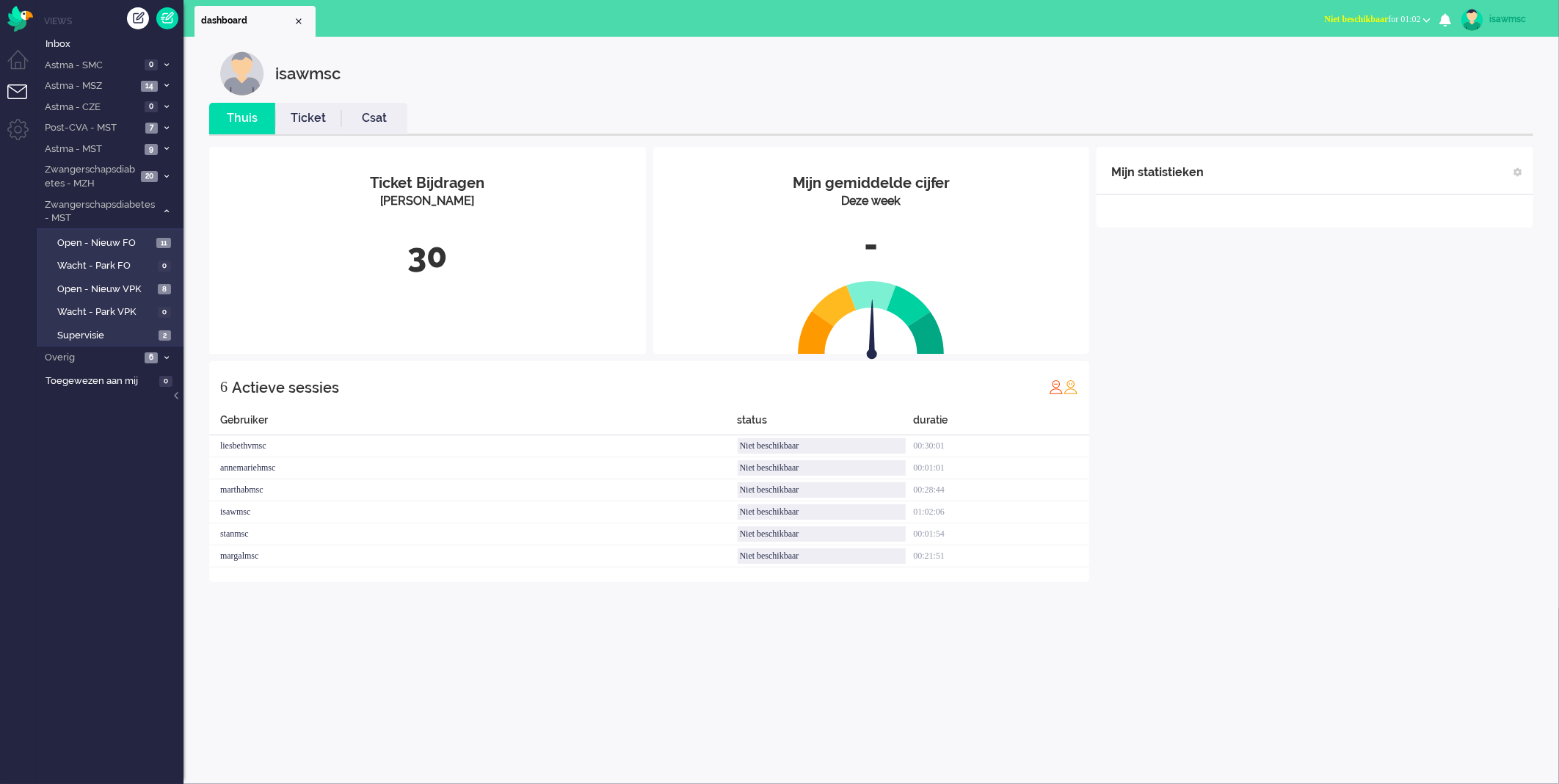
click at [305, 116] on link "Ticket" at bounding box center [308, 119] width 66 height 17
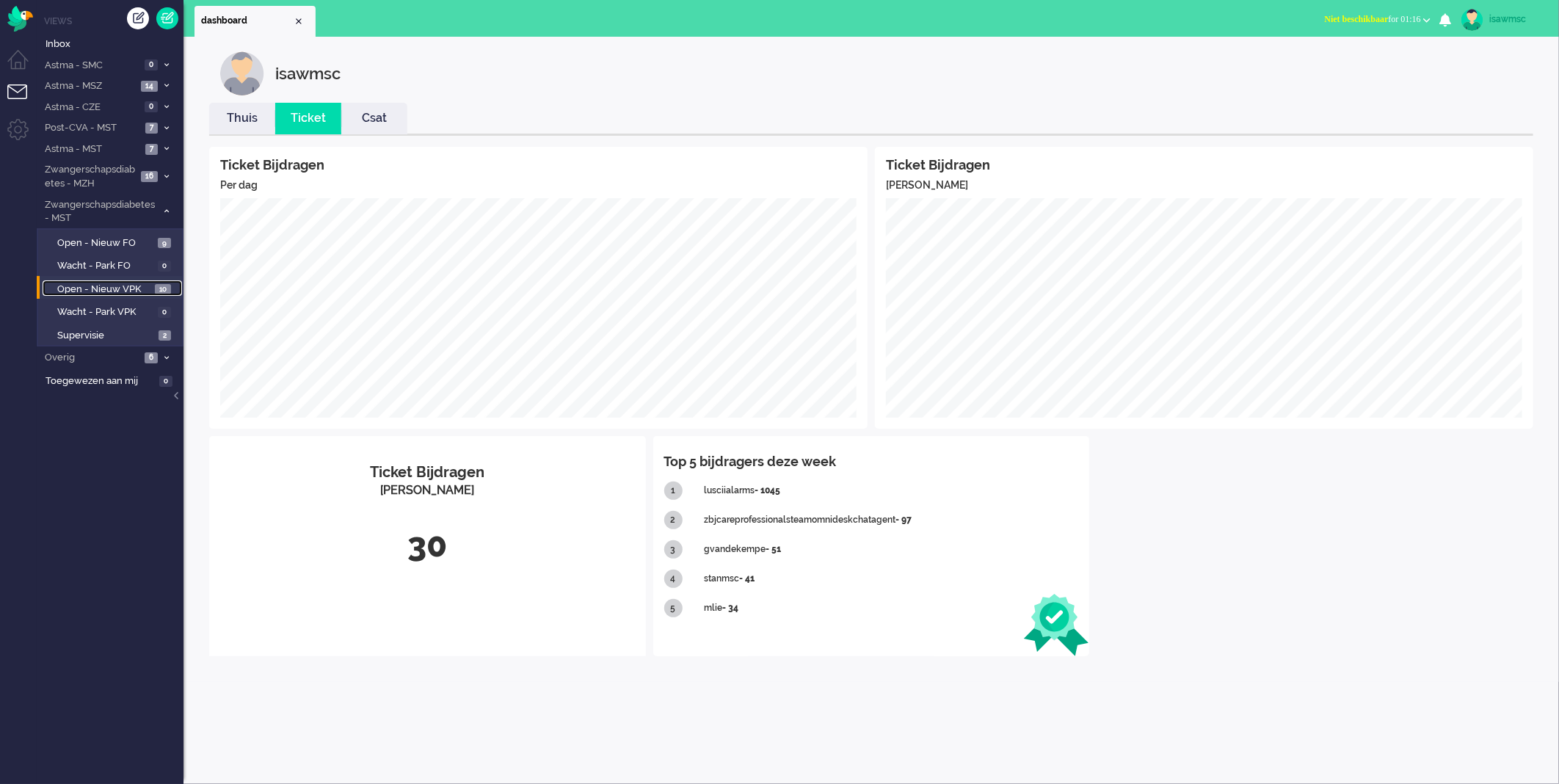
click at [118, 283] on span "Open - Nieuw VPK" at bounding box center [104, 290] width 94 height 14
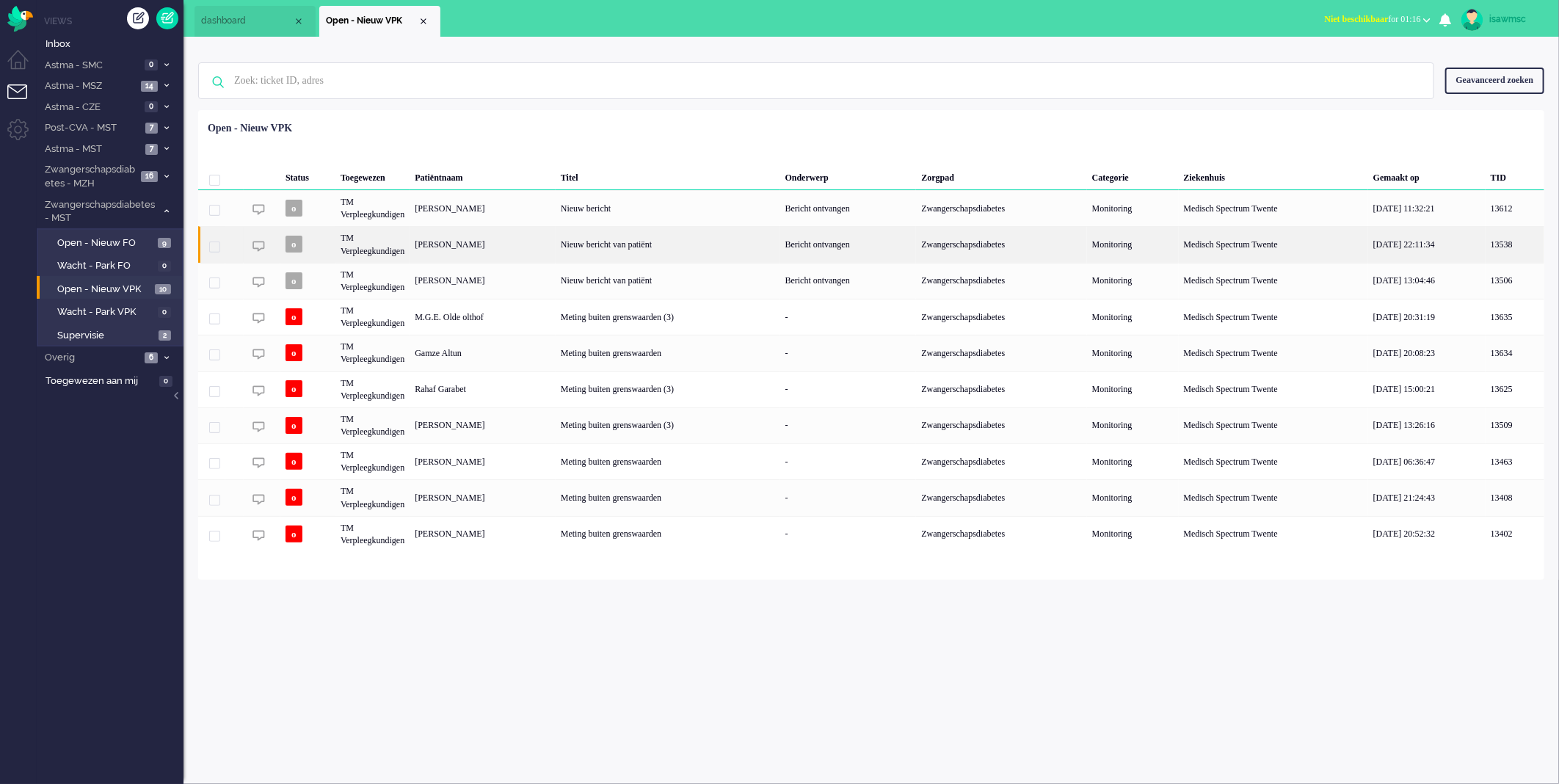
click at [511, 250] on div "[PERSON_NAME]" at bounding box center [482, 244] width 146 height 36
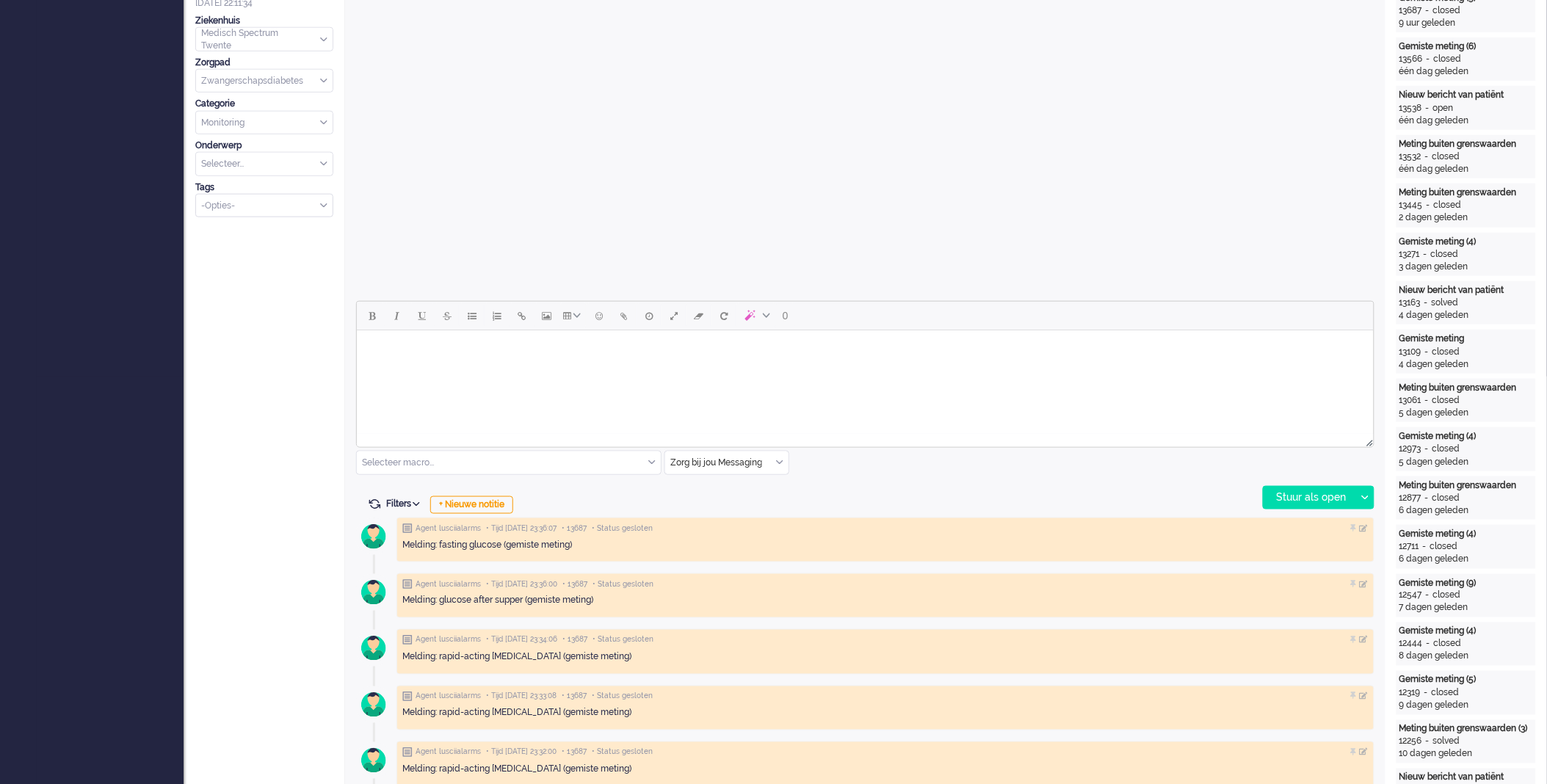
scroll to position [489, 0]
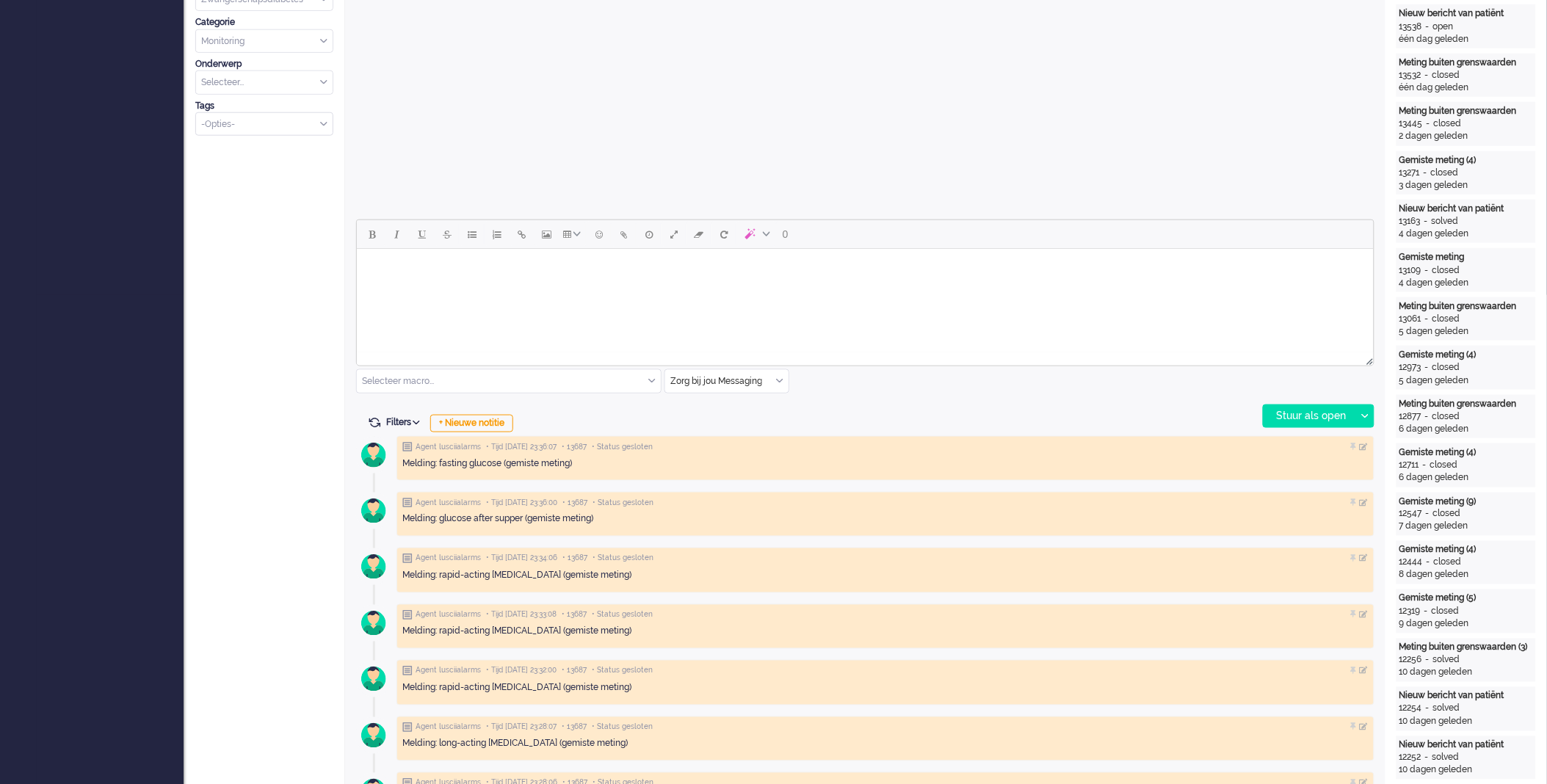
click at [643, 275] on body "Rich Text Area. Press ALT-0 for help." at bounding box center [865, 267] width 1006 height 26
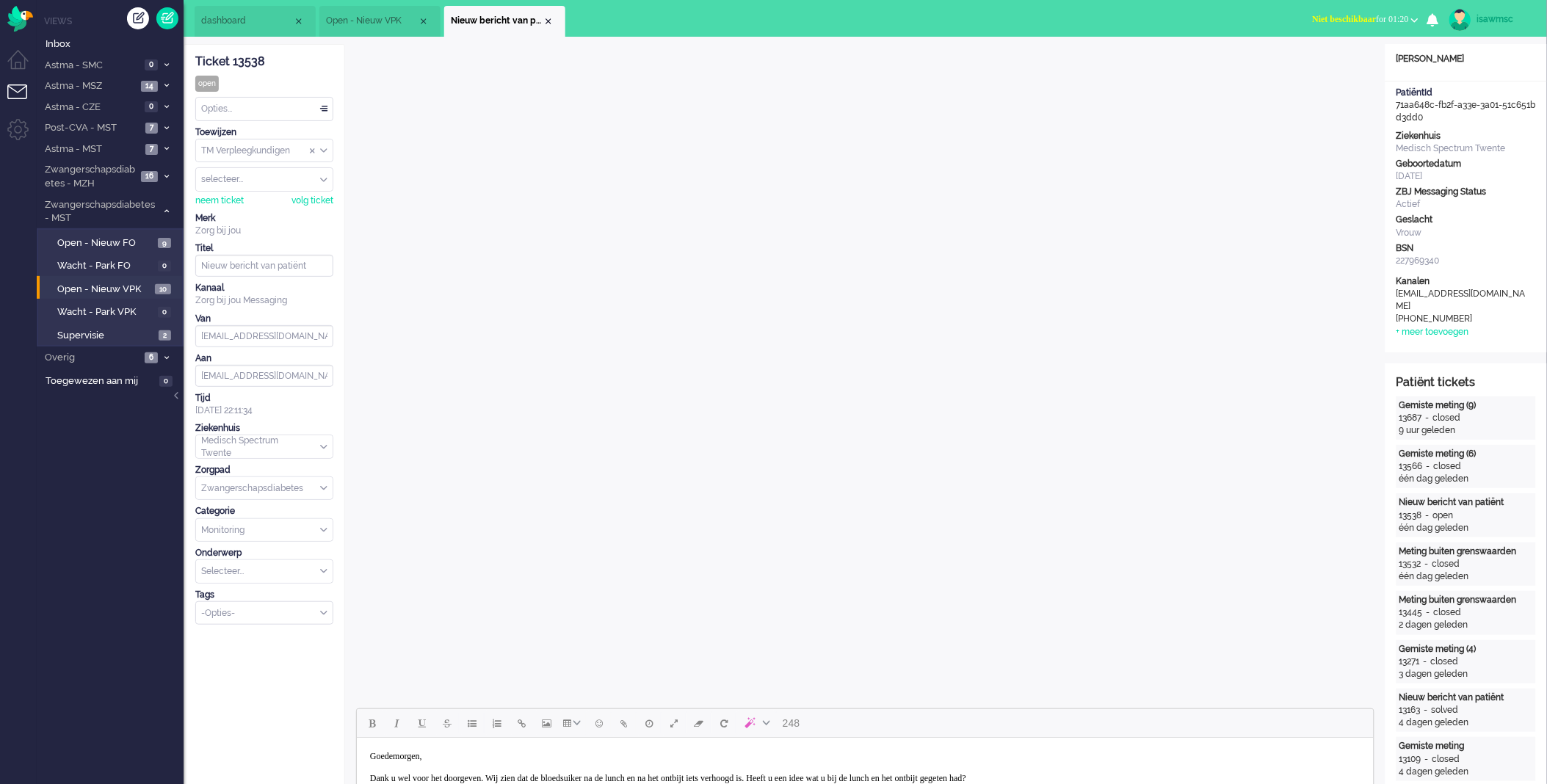
scroll to position [245, 0]
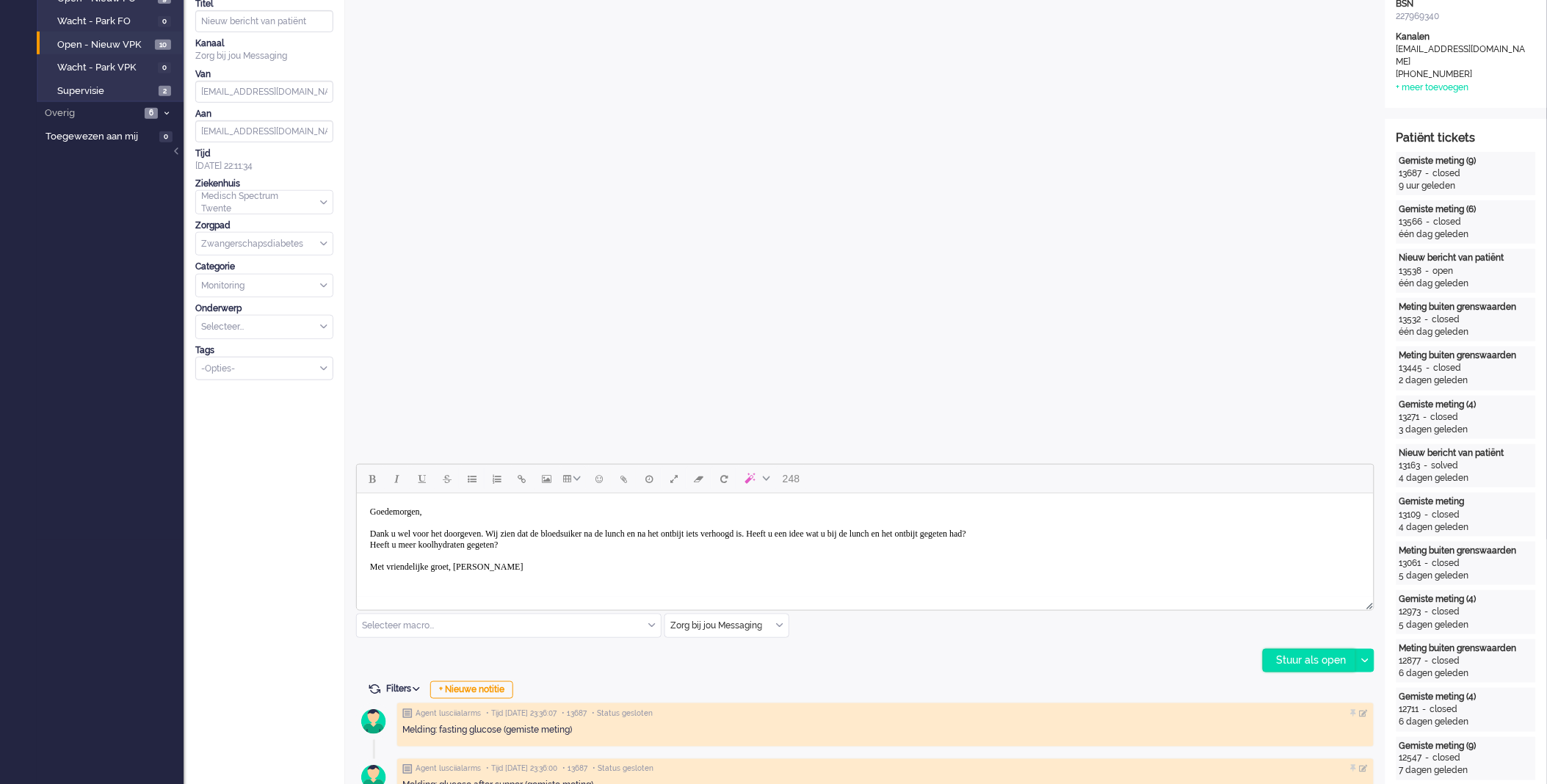
click at [1303, 660] on div "Stuur als open" at bounding box center [1310, 660] width 92 height 22
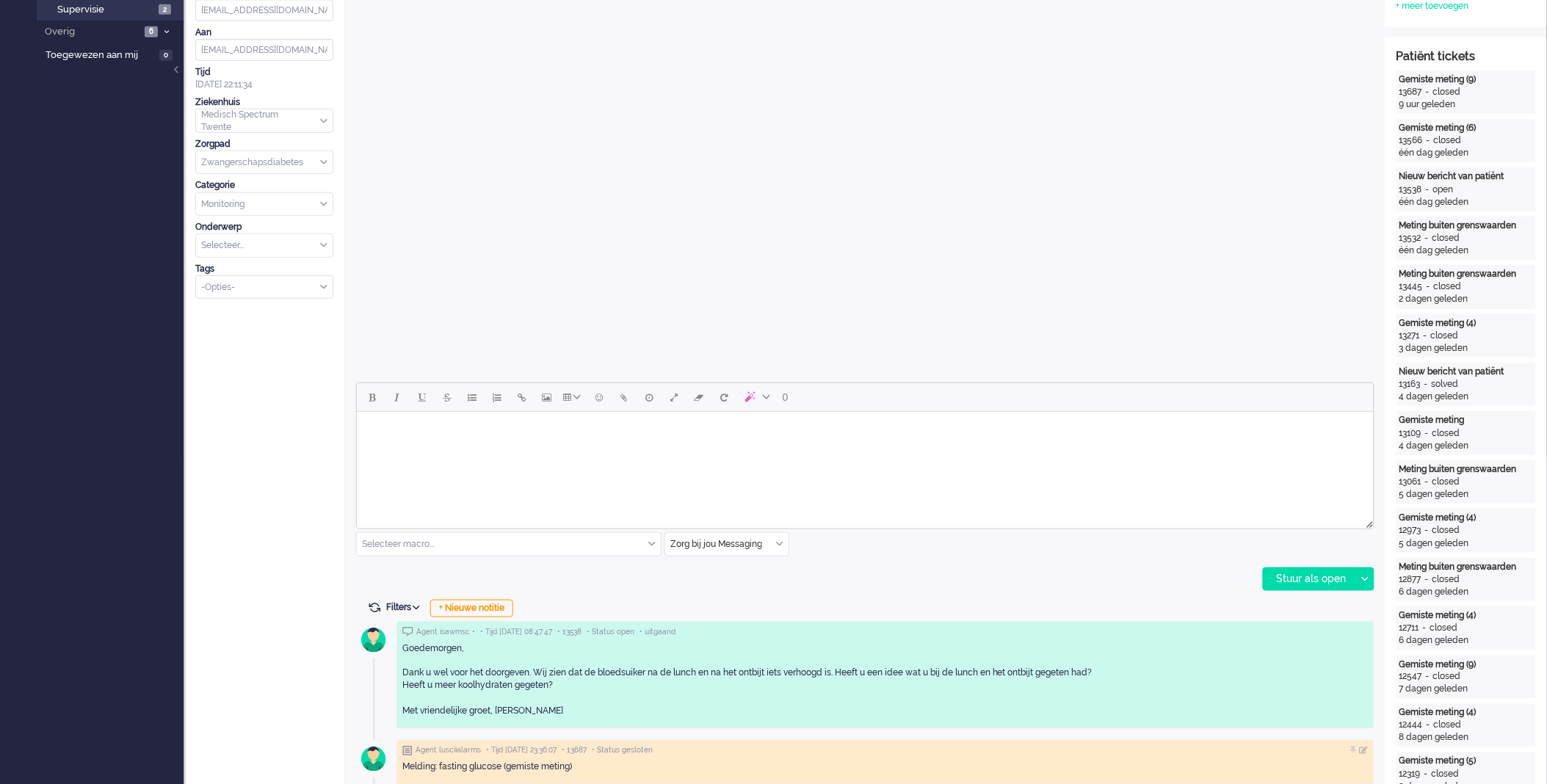
scroll to position [0, 0]
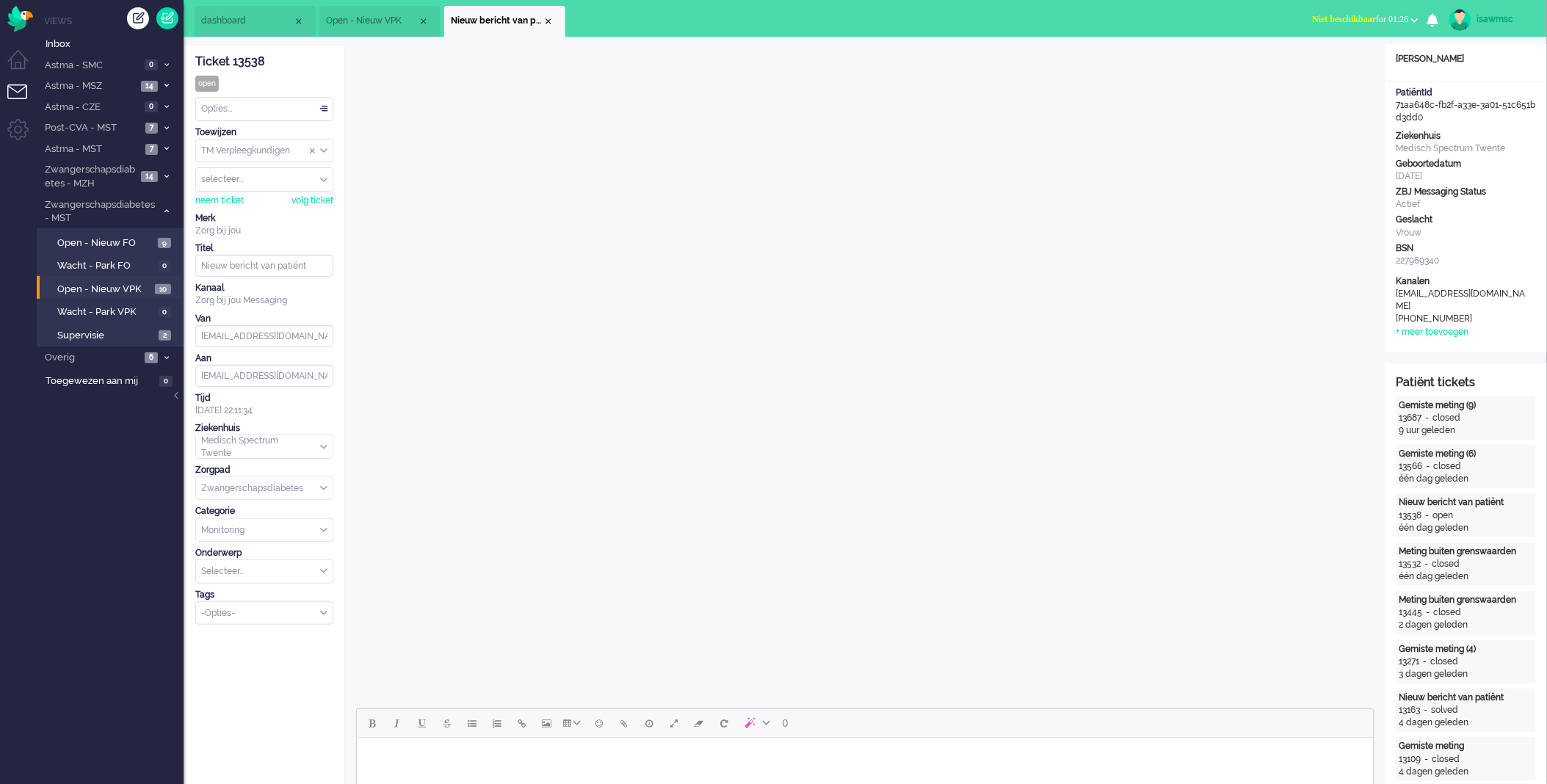
click at [1324, 23] on span "Niet beschikbaar" at bounding box center [1344, 19] width 64 height 10
click at [1319, 70] on label "Online" at bounding box center [1358, 65] width 116 height 12
click at [1213, 33] on ul "dashboard Open - Nieuw VPK Nieuw bericht van patiënt" at bounding box center [722, 18] width 1055 height 37
click at [229, 613] on input "Select Tags" at bounding box center [259, 612] width 115 height 12
click at [243, 635] on span "supervisie" at bounding box center [223, 634] width 41 height 12
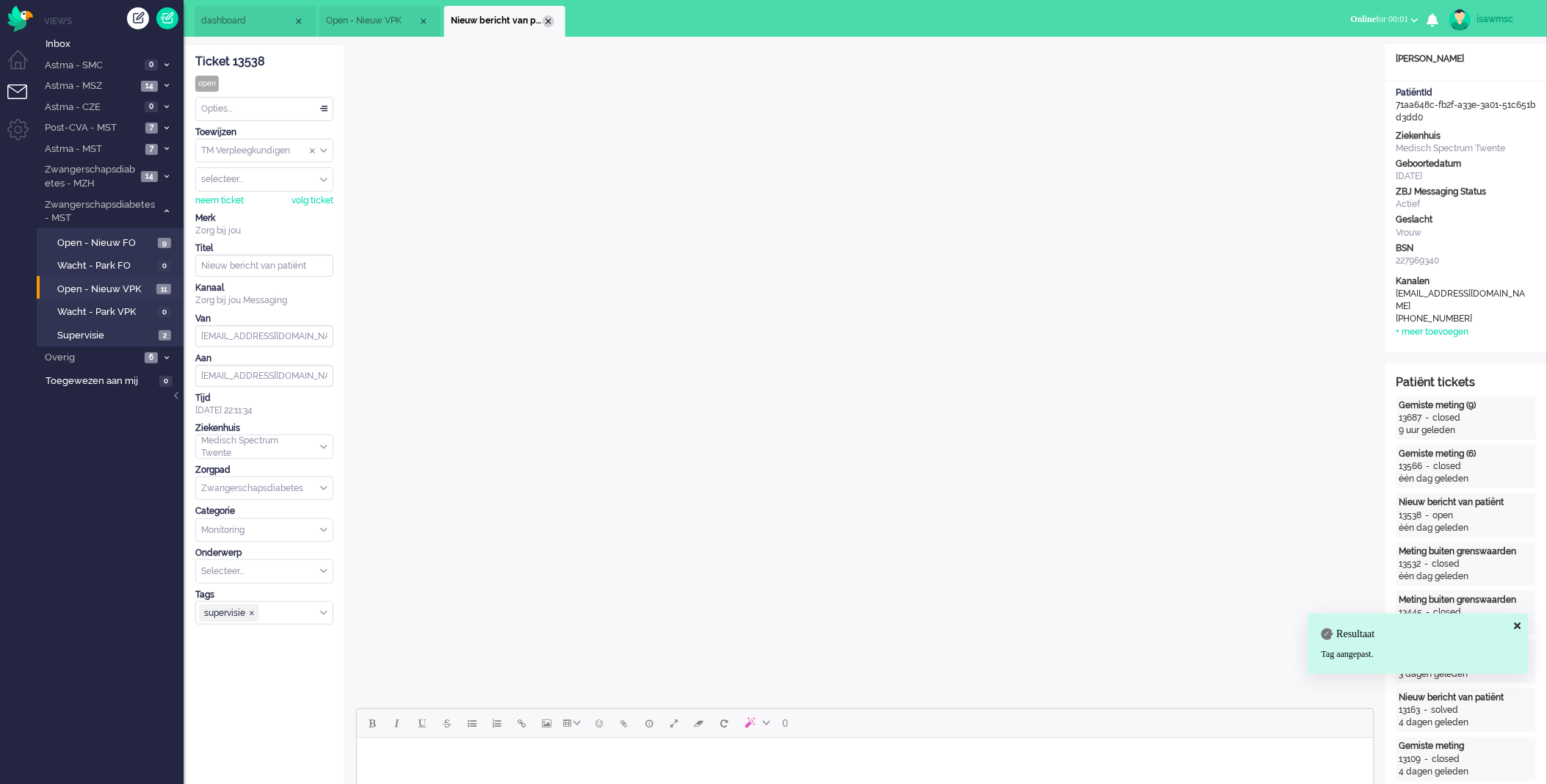
click at [548, 20] on div "Close tab" at bounding box center [548, 21] width 11 height 11
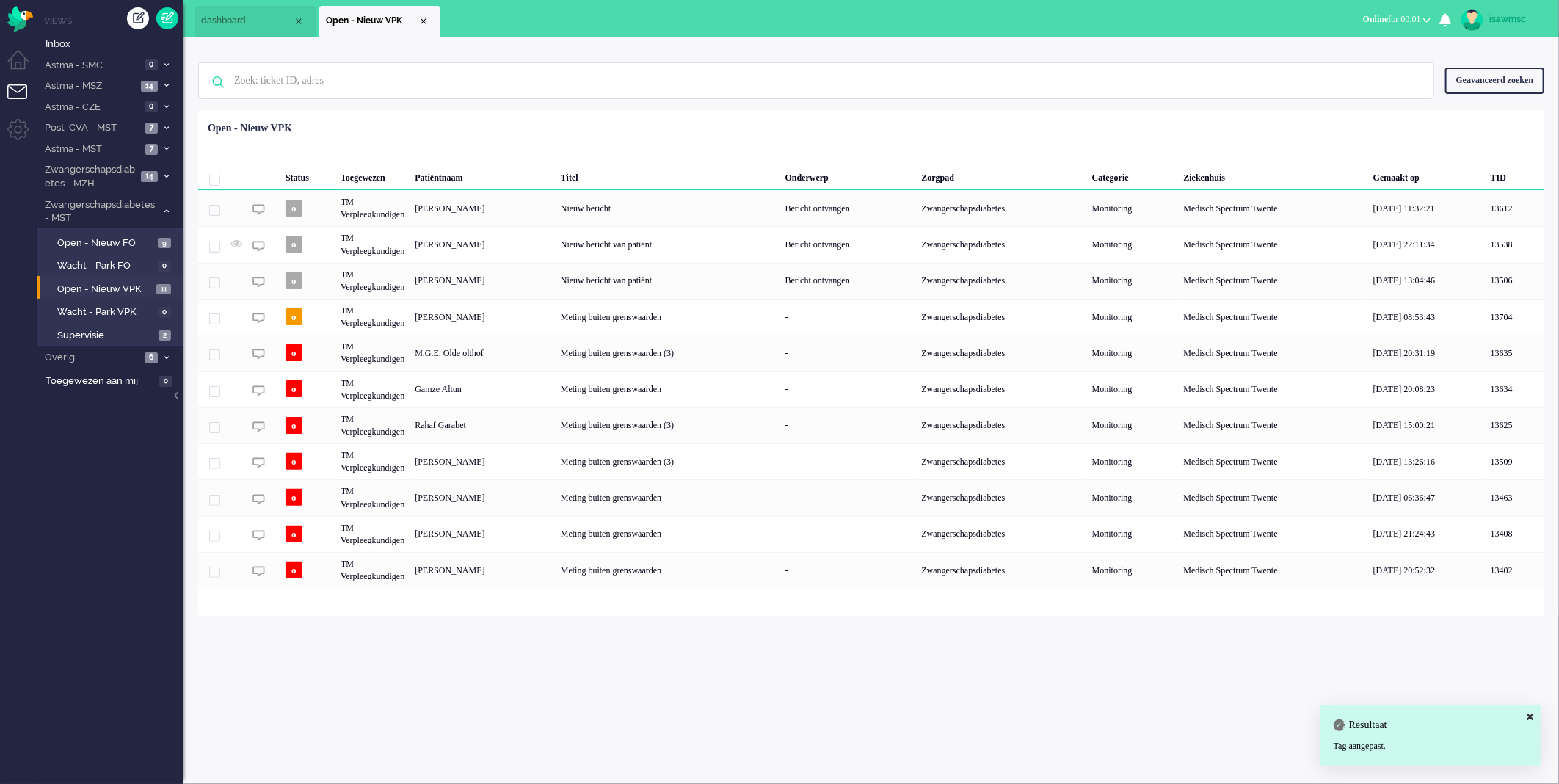
click at [649, 133] on div "Geselecteerd 0 Set Status: open pending holding solved Verwijder Selecteer... U…" at bounding box center [871, 147] width 1346 height 29
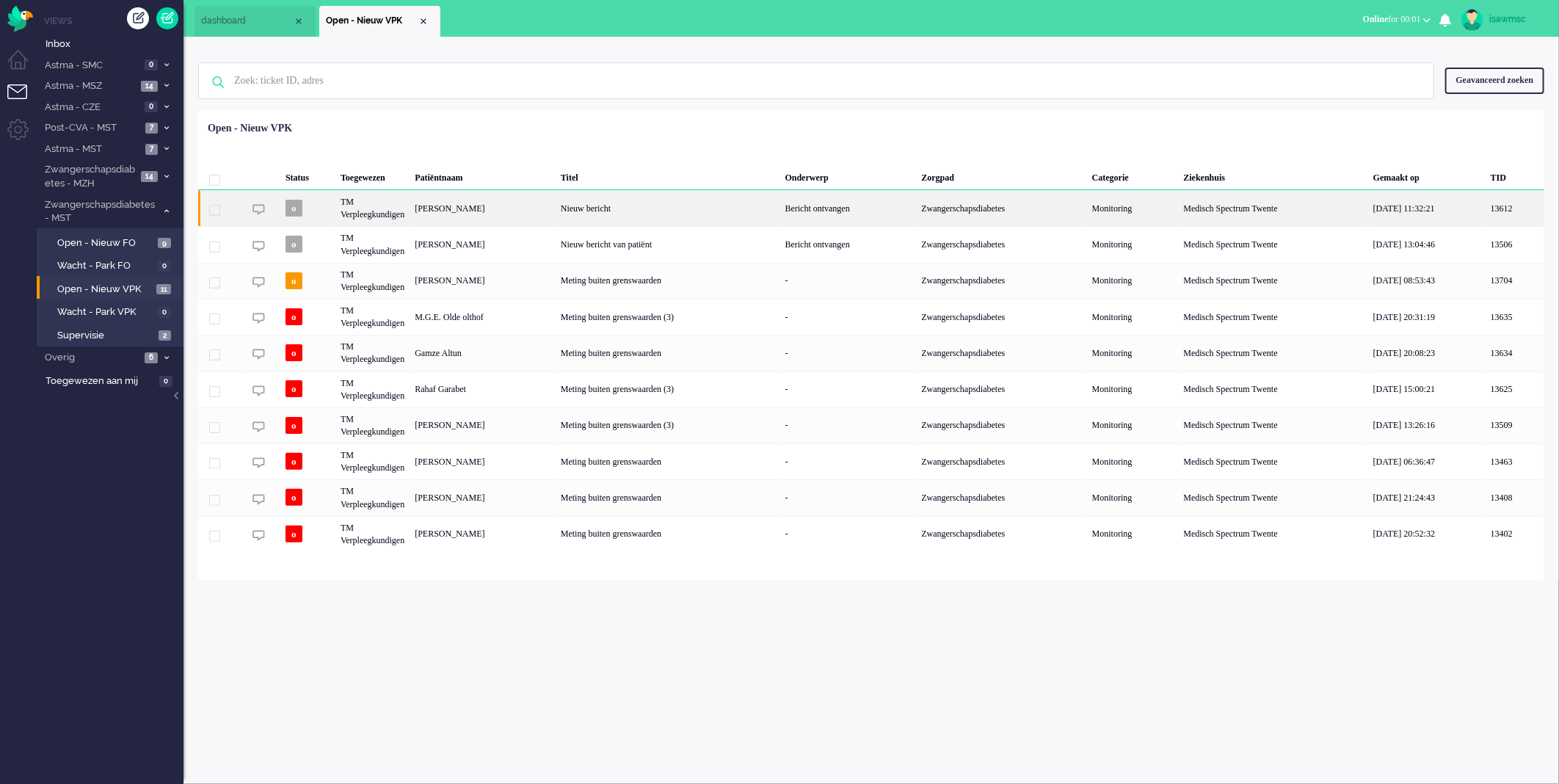
click at [545, 218] on div "[PERSON_NAME]" at bounding box center [482, 209] width 146 height 36
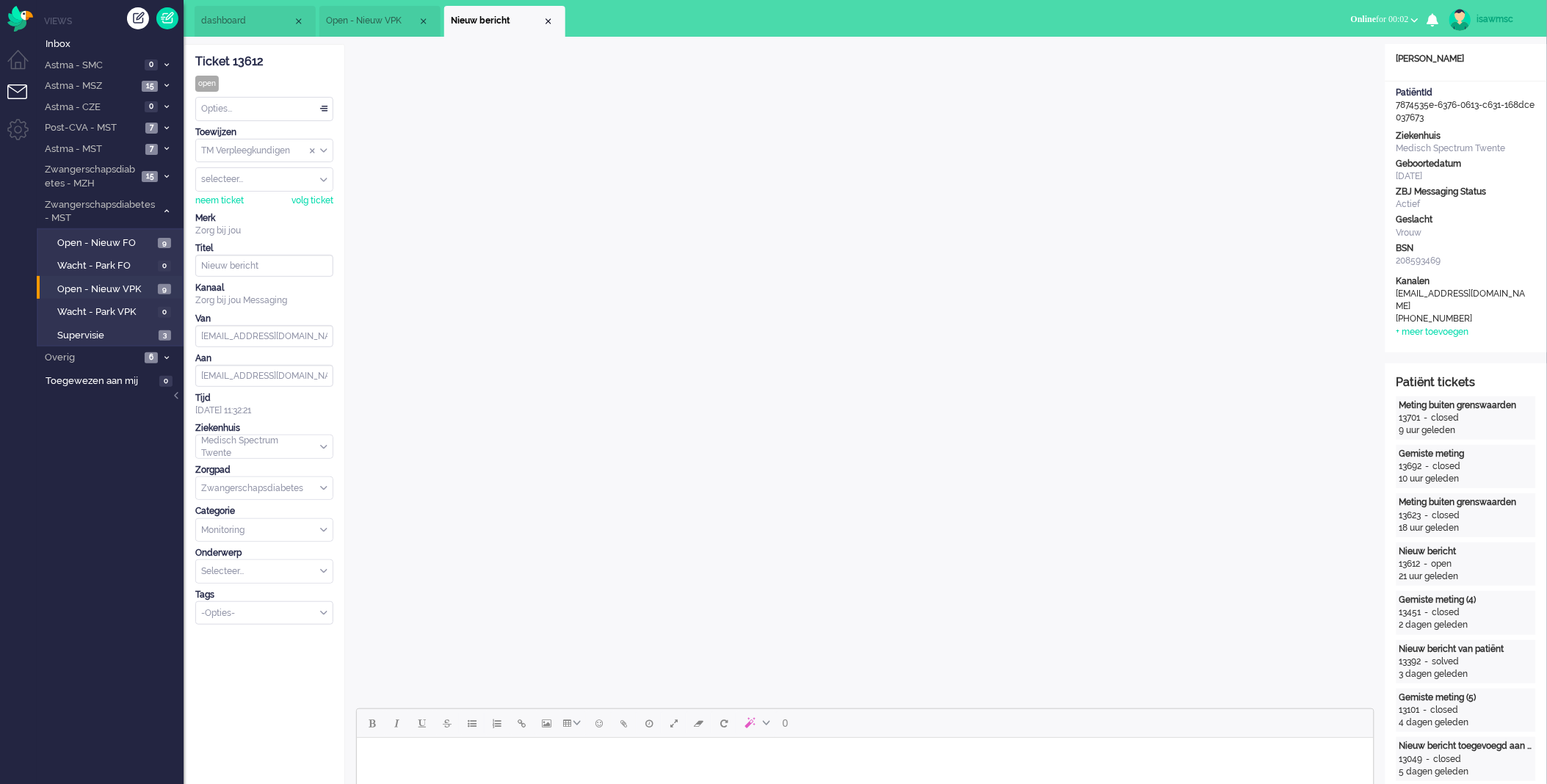
scroll to position [326, 0]
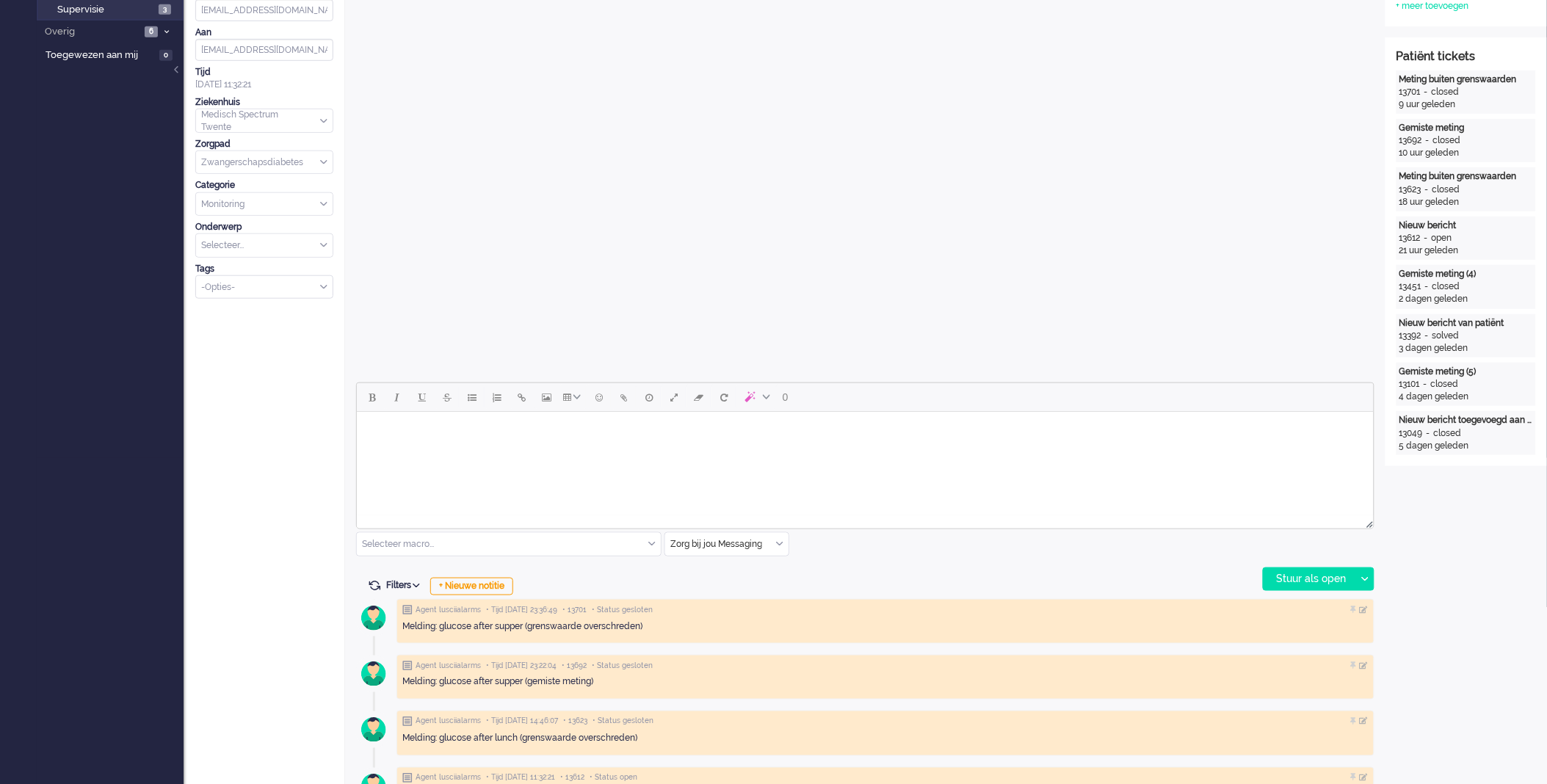
click at [577, 449] on html at bounding box center [865, 429] width 1017 height 37
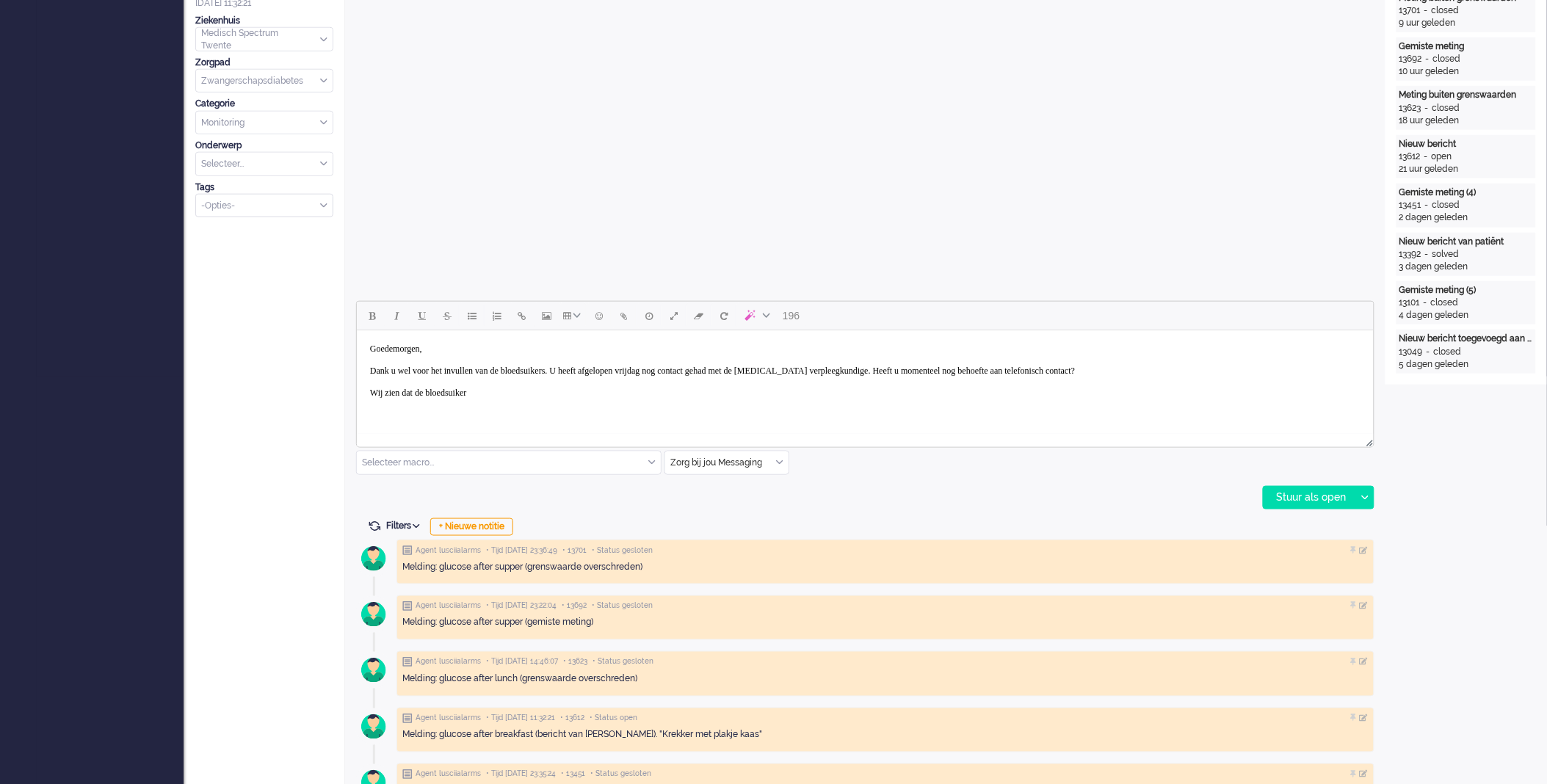
scroll to position [163, 0]
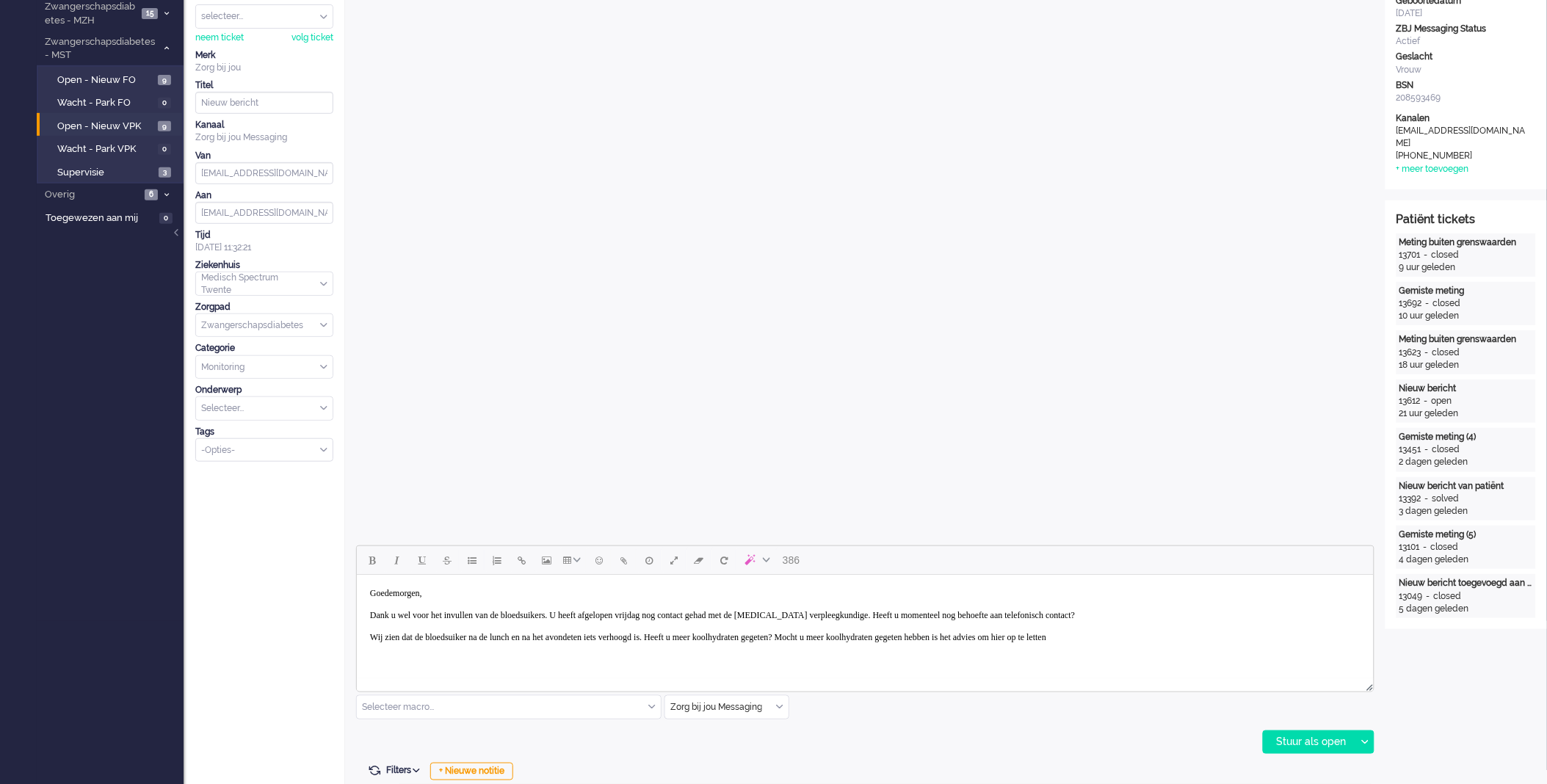
click at [1045, 637] on body "Goedemorgen, Dank u wel voor het invullen van de bloedsuikers. U heeft afgelope…" at bounding box center [865, 614] width 1006 height 70
click at [1245, 637] on body "Goedemorgen, Dank u wel voor het invullen van de bloedsuikers. U heeft afgelope…" at bounding box center [865, 614] width 1006 height 70
click at [1271, 637] on body "Goedemorgen, Dank u wel voor het invullen van de bloedsuikers. U heeft afgelope…" at bounding box center [865, 614] width 1006 height 70
click at [1306, 741] on div "Stuur als open" at bounding box center [1310, 741] width 92 height 22
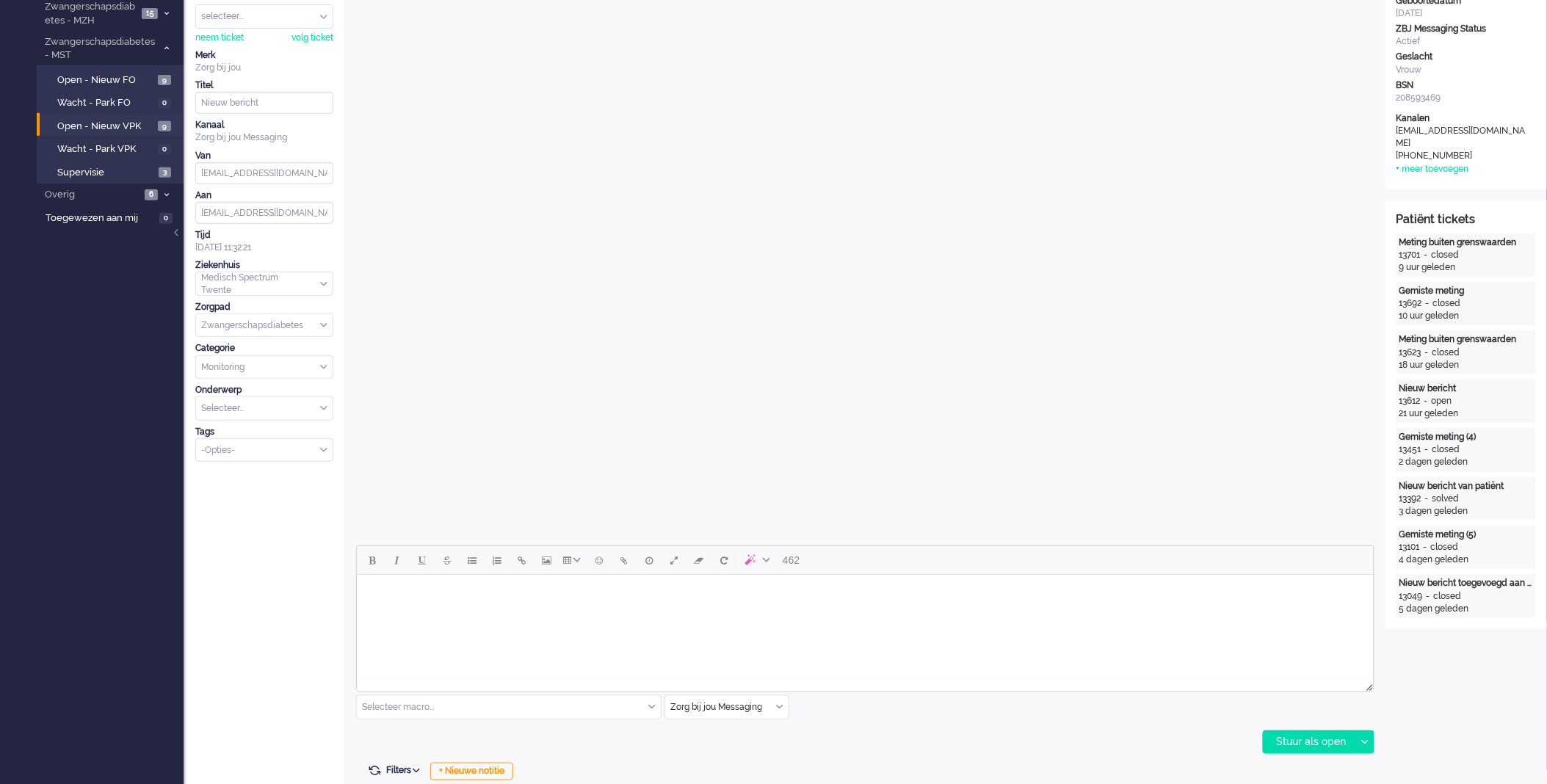
scroll to position [0, 0]
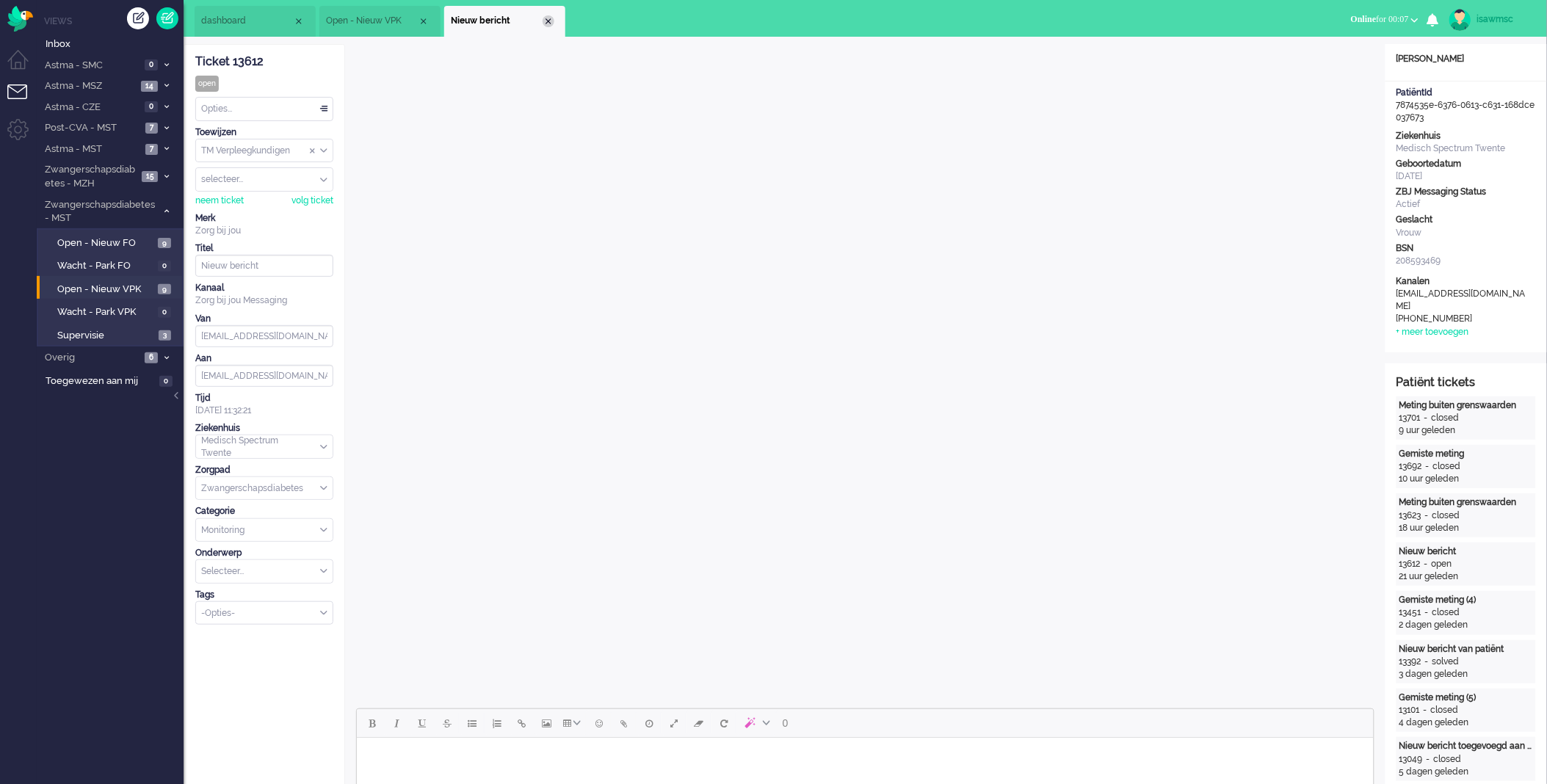
click at [545, 22] on div "Close tab" at bounding box center [548, 21] width 11 height 11
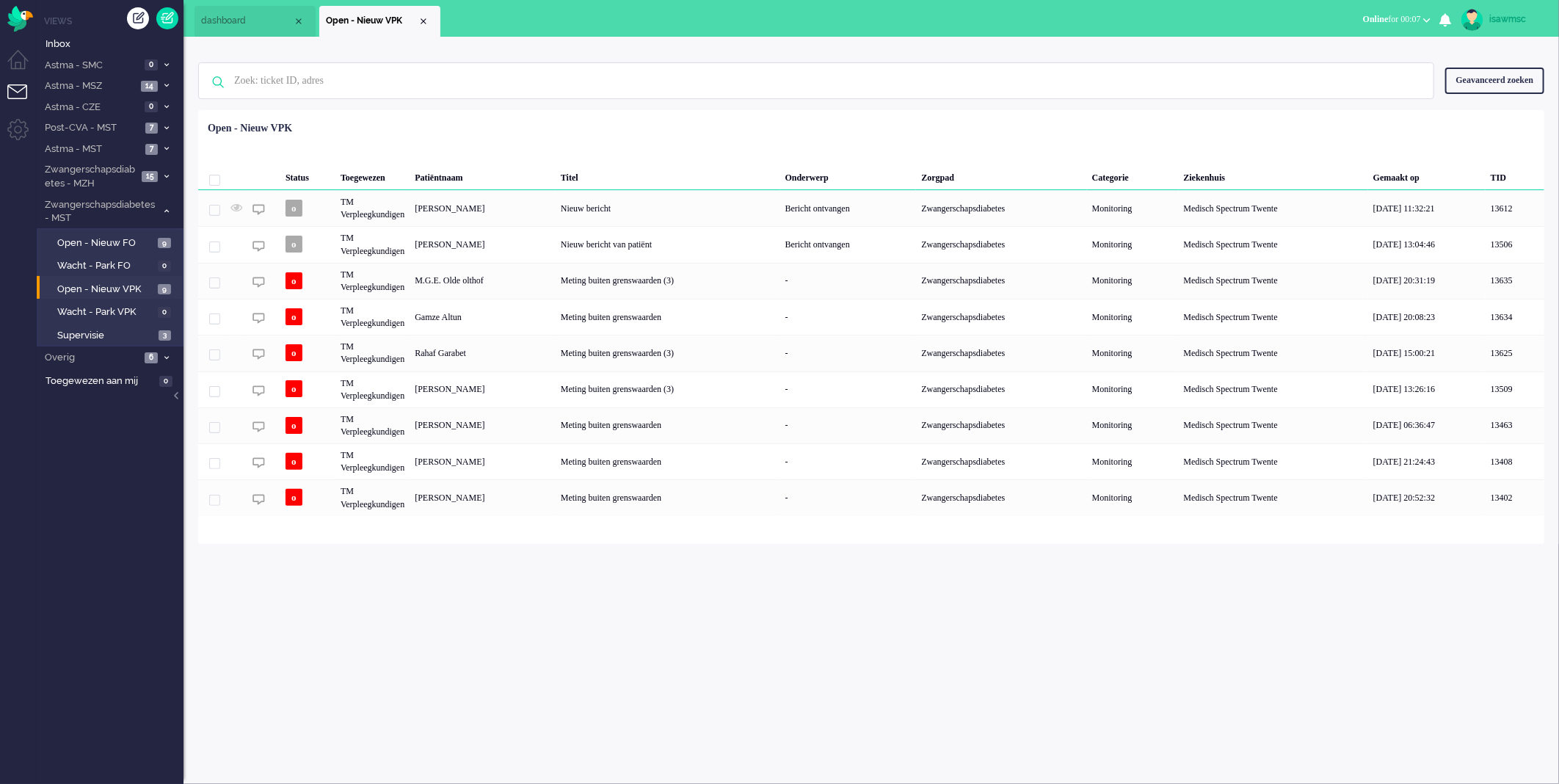
click at [590, 137] on div "Geselecteerd 0 Set Status: open pending holding solved Verwijder Selecteer... U…" at bounding box center [871, 147] width 1346 height 29
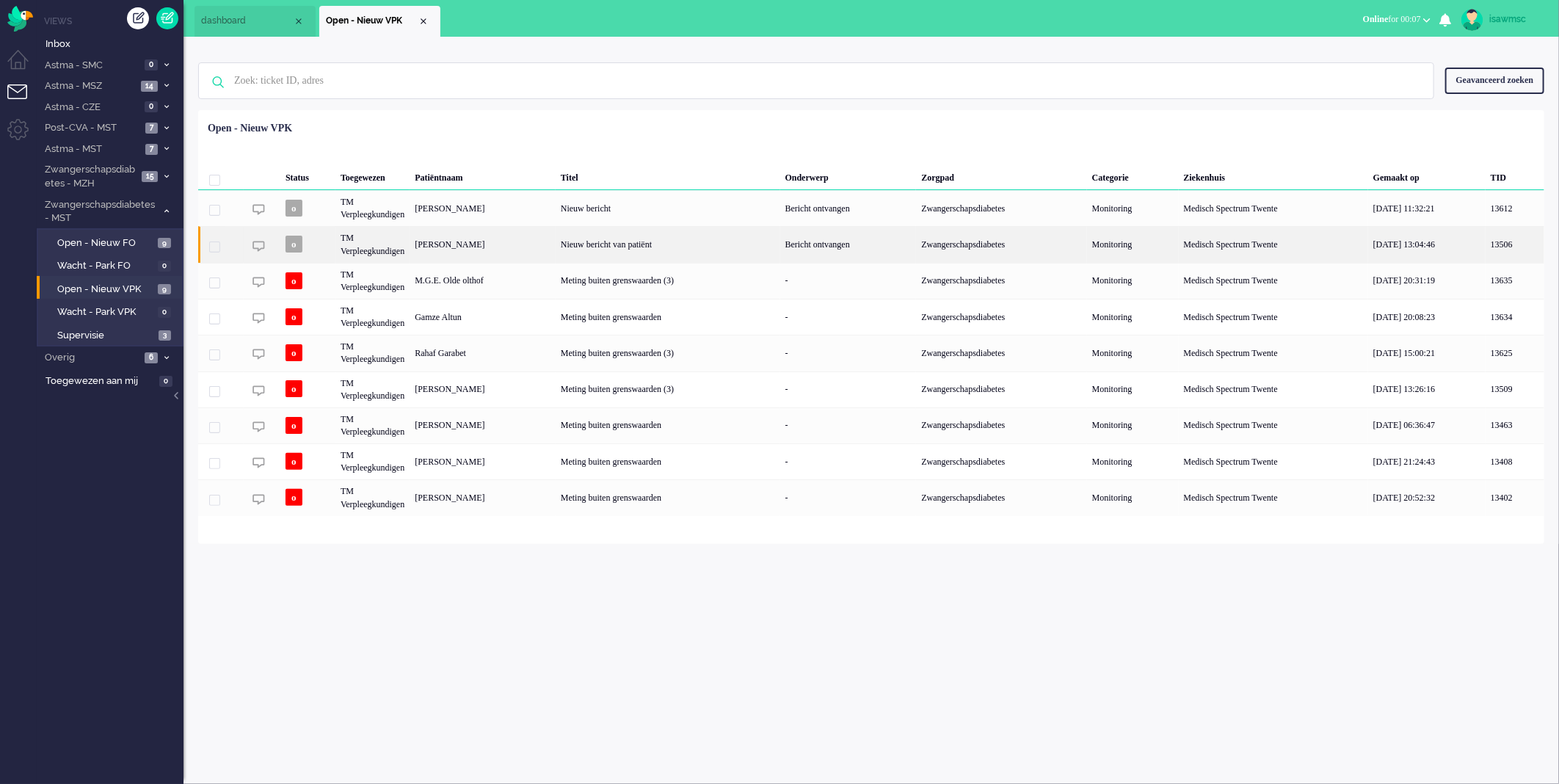
click at [629, 244] on div "Nieuw bericht van patiënt" at bounding box center [668, 244] width 225 height 36
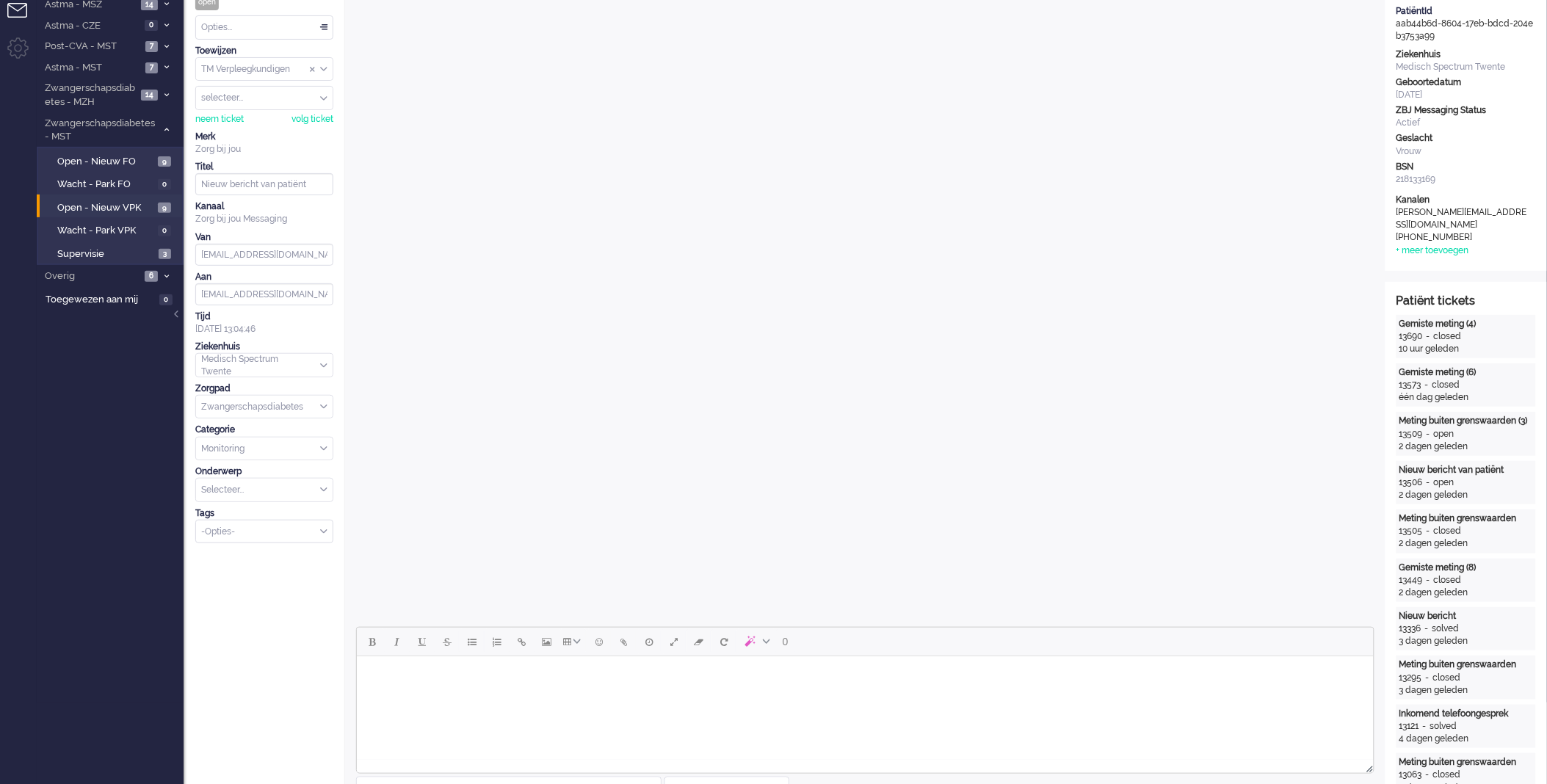
scroll to position [408, 0]
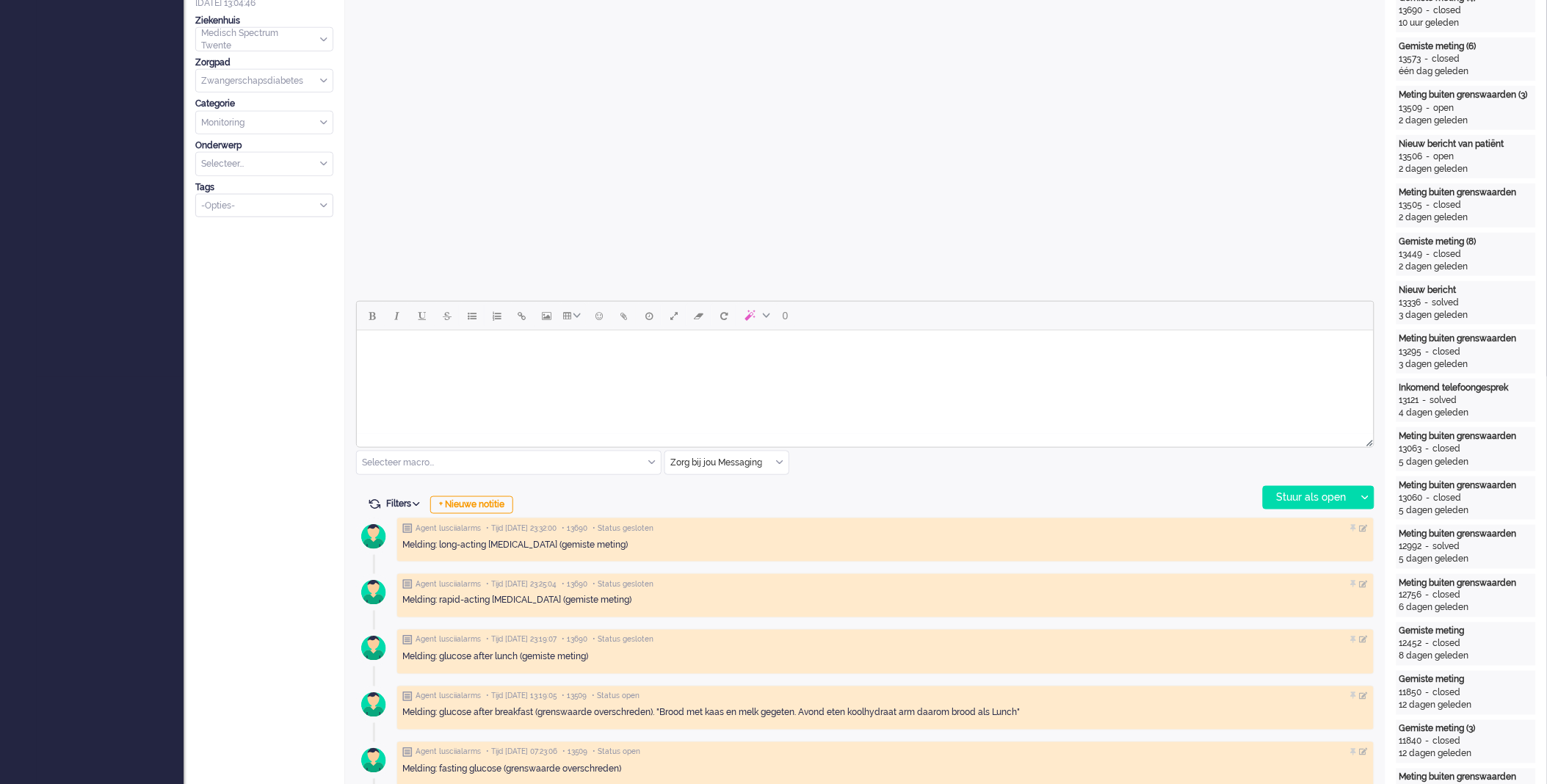
click at [779, 452] on input "text" at bounding box center [726, 463] width 123 height 23
click at [741, 510] on span "uitgaand telefoon" at bounding box center [708, 506] width 72 height 12
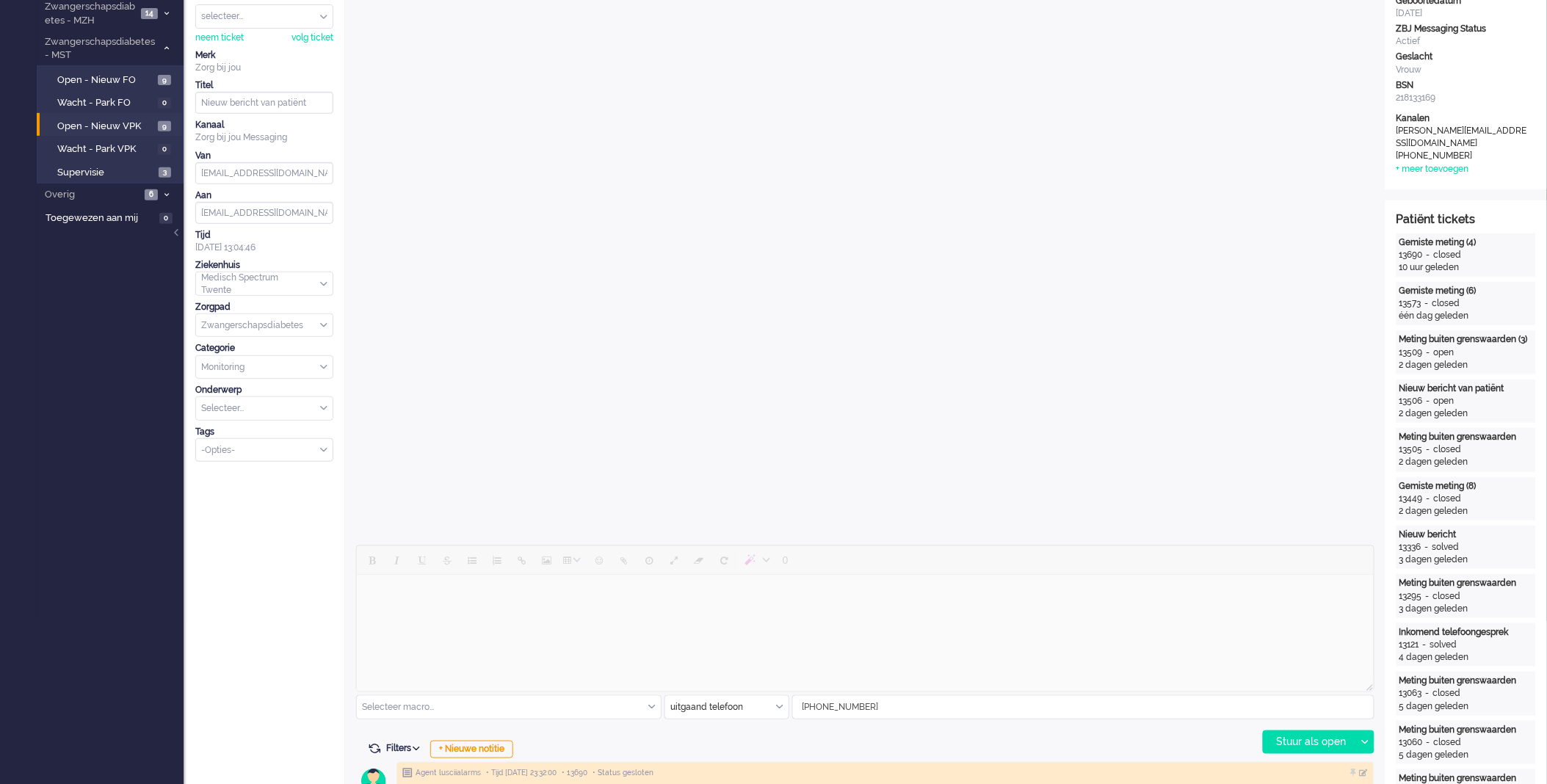
scroll to position [0, 0]
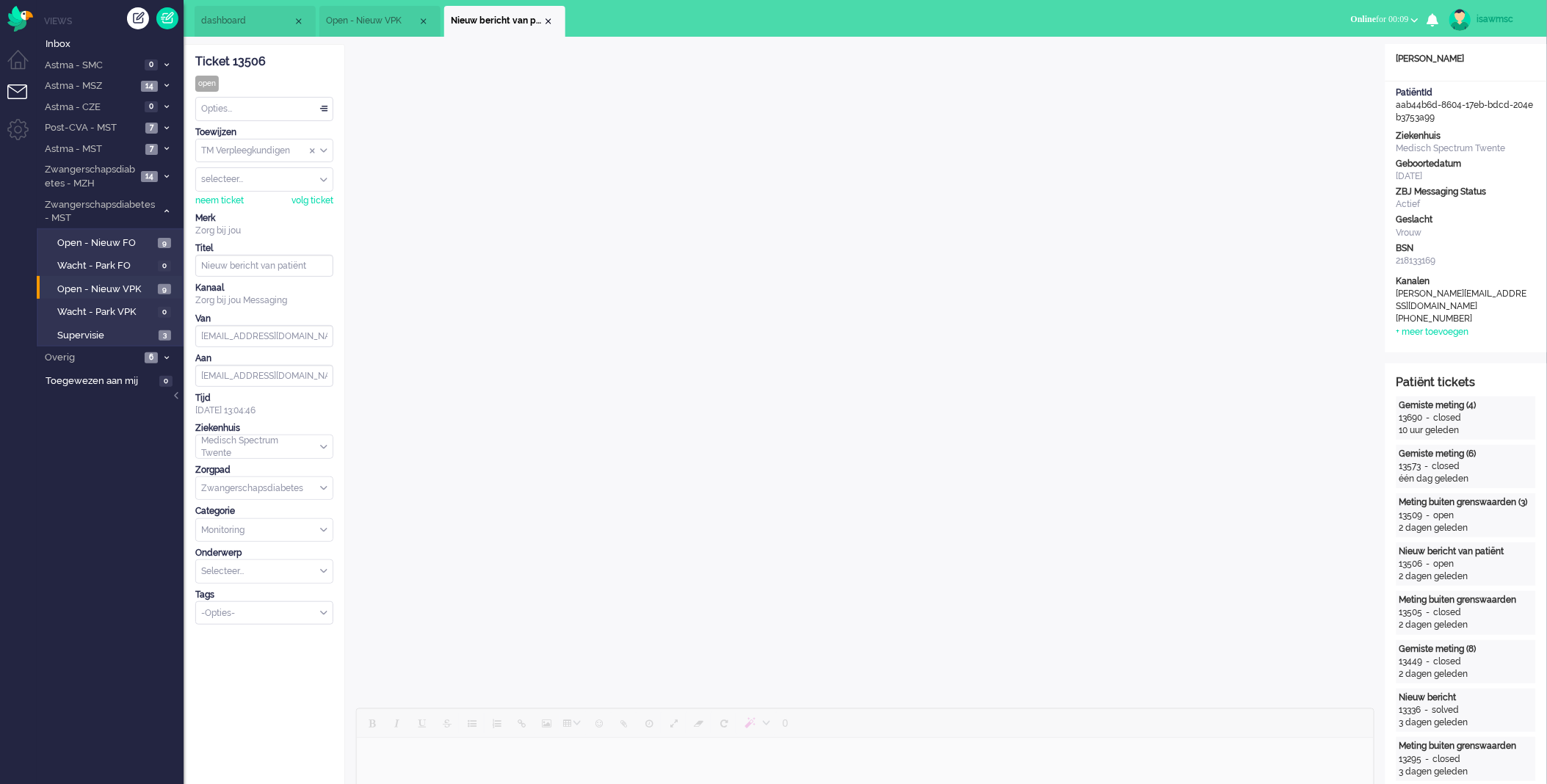
drag, startPoint x: 551, startPoint y: 19, endPoint x: 541, endPoint y: 19, distance: 10.0
click at [548, 19] on div "Close tab" at bounding box center [548, 21] width 11 height 11
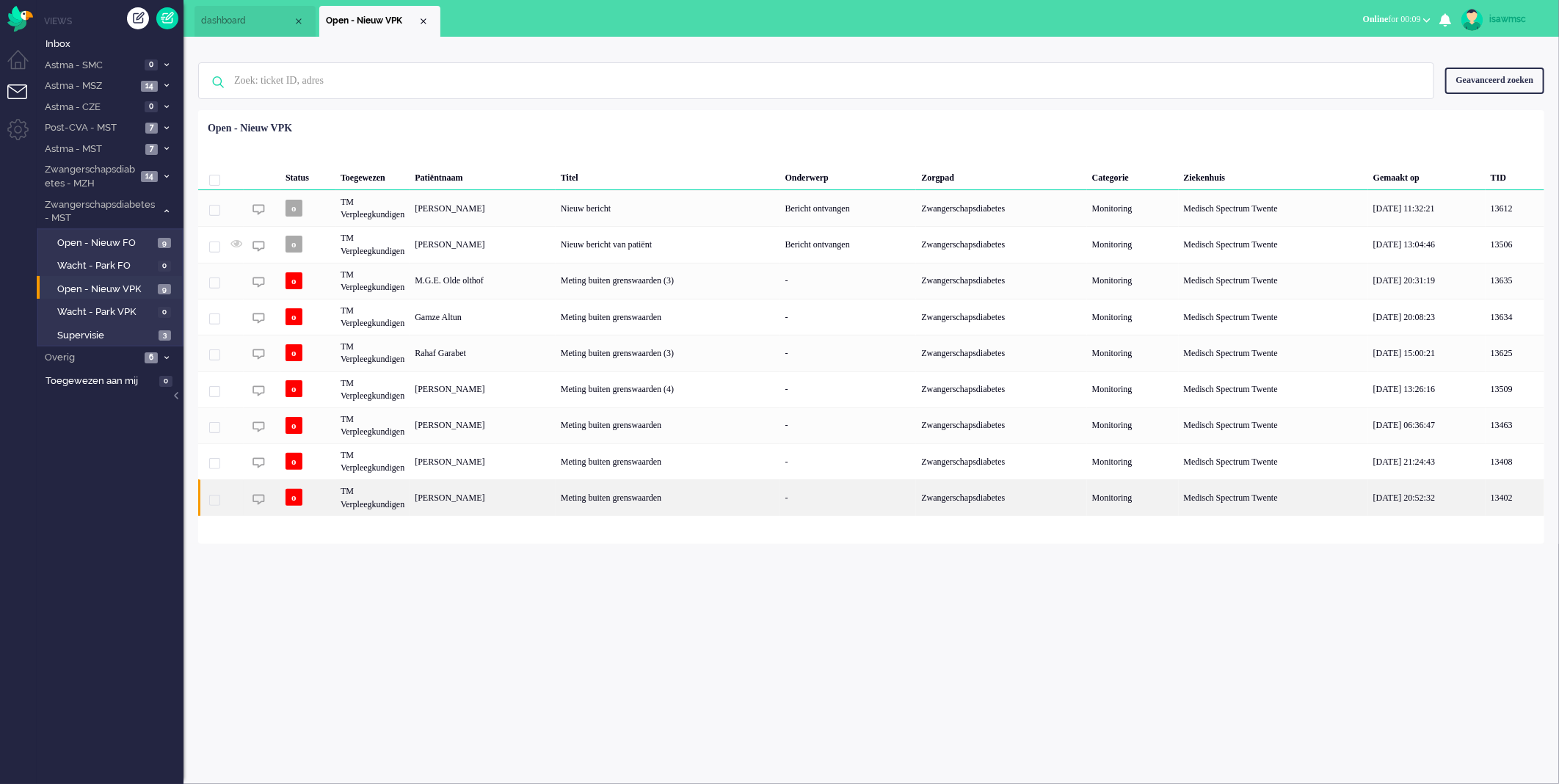
click at [505, 495] on div "Schmuni Guzutok" at bounding box center [482, 497] width 146 height 36
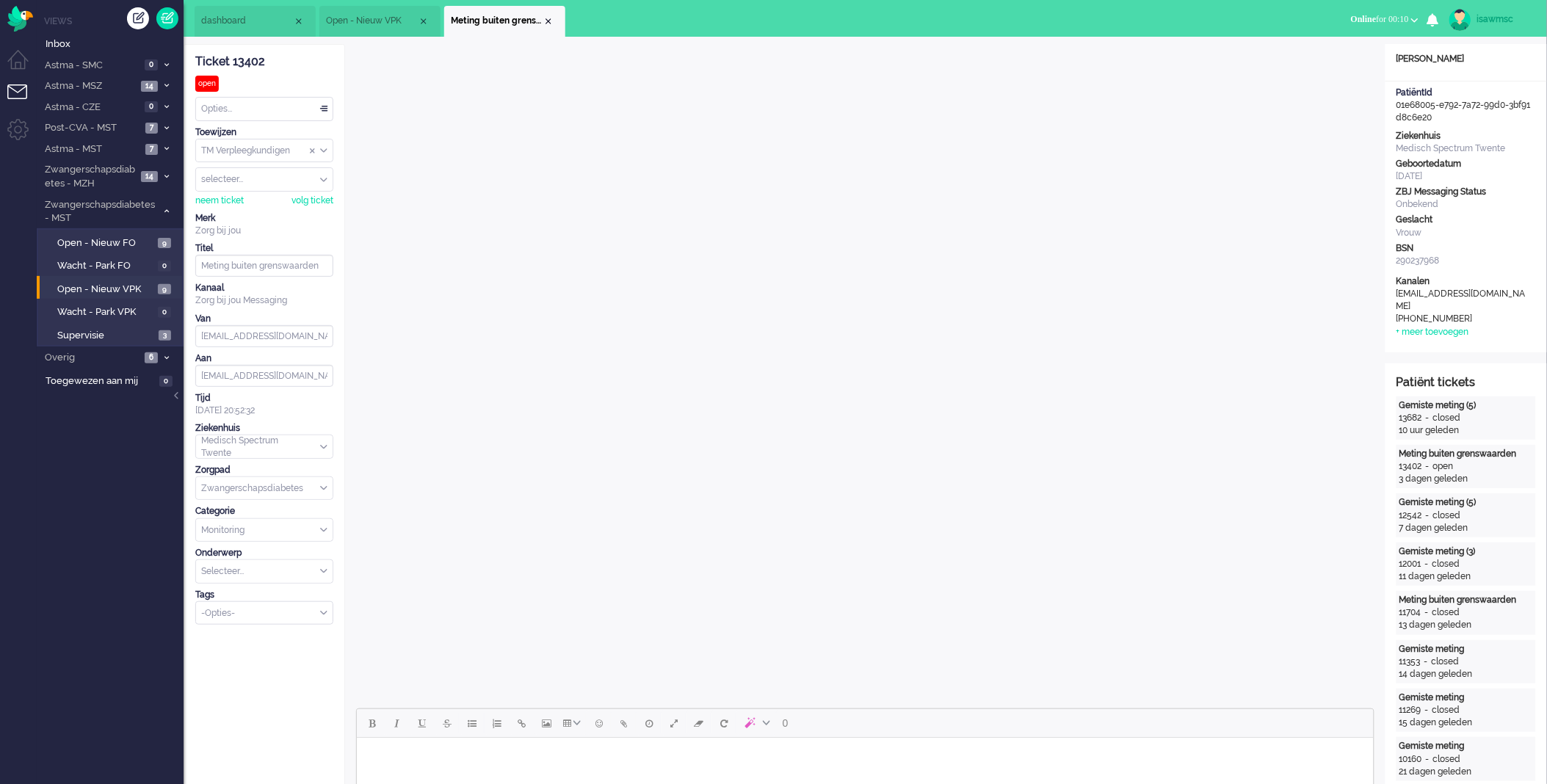
scroll to position [245, 0]
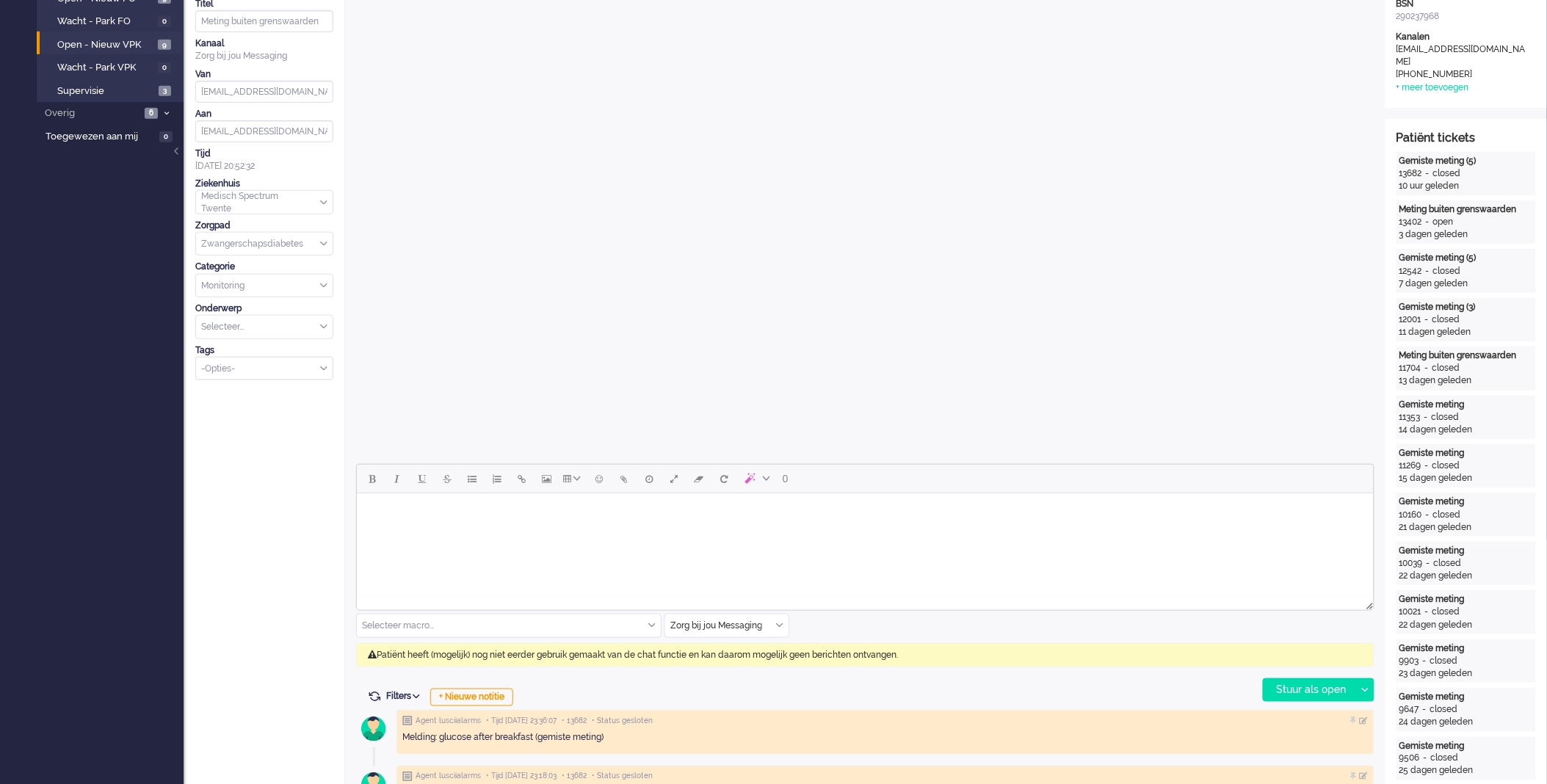
click at [781, 625] on div "Zorg bij jou Messaging" at bounding box center [726, 626] width 123 height 23
click at [749, 669] on li "uitgaand telefoon" at bounding box center [726, 669] width 123 height 21
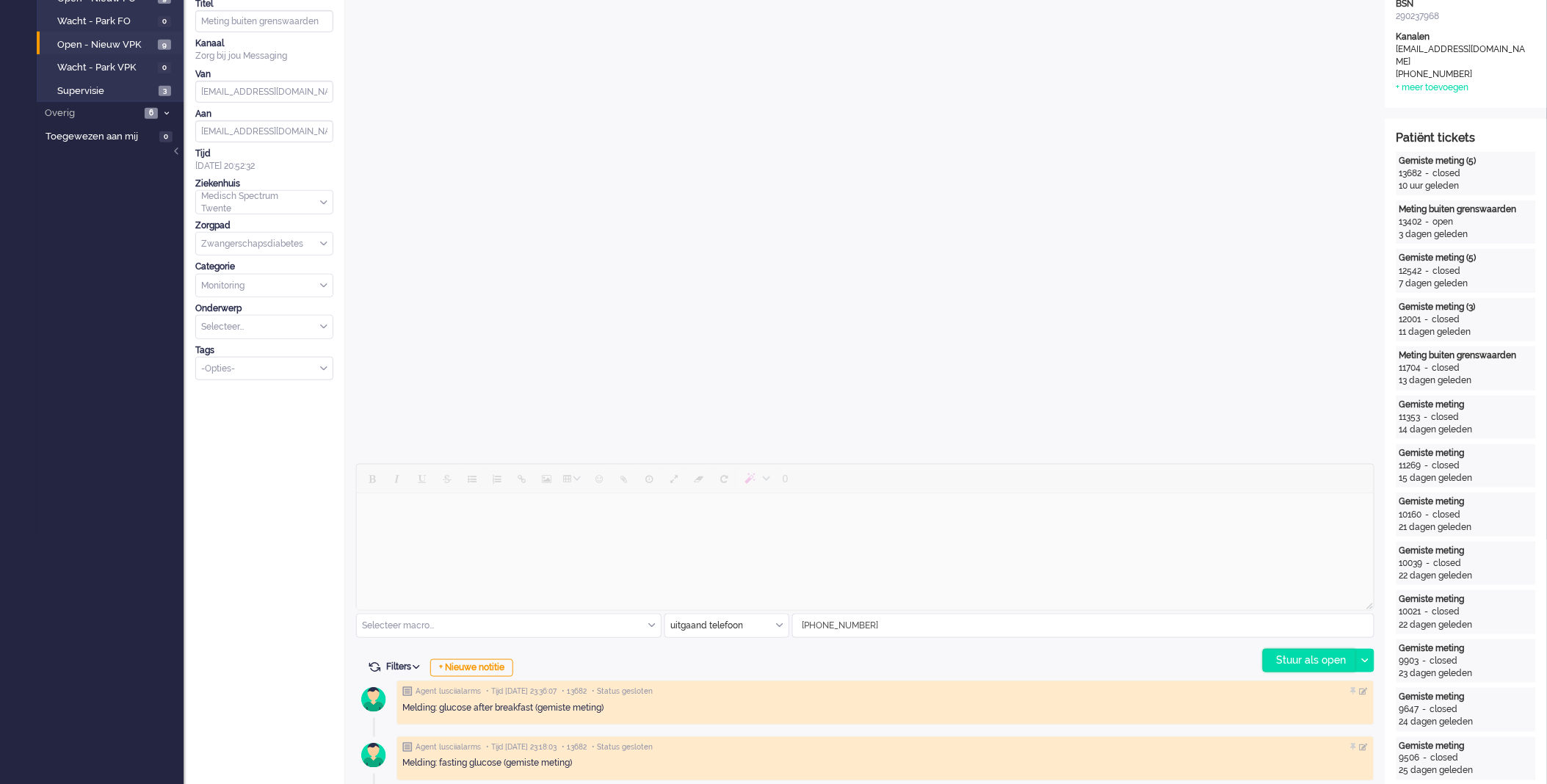
click at [1275, 657] on div "Stuur als open" at bounding box center [1310, 660] width 92 height 22
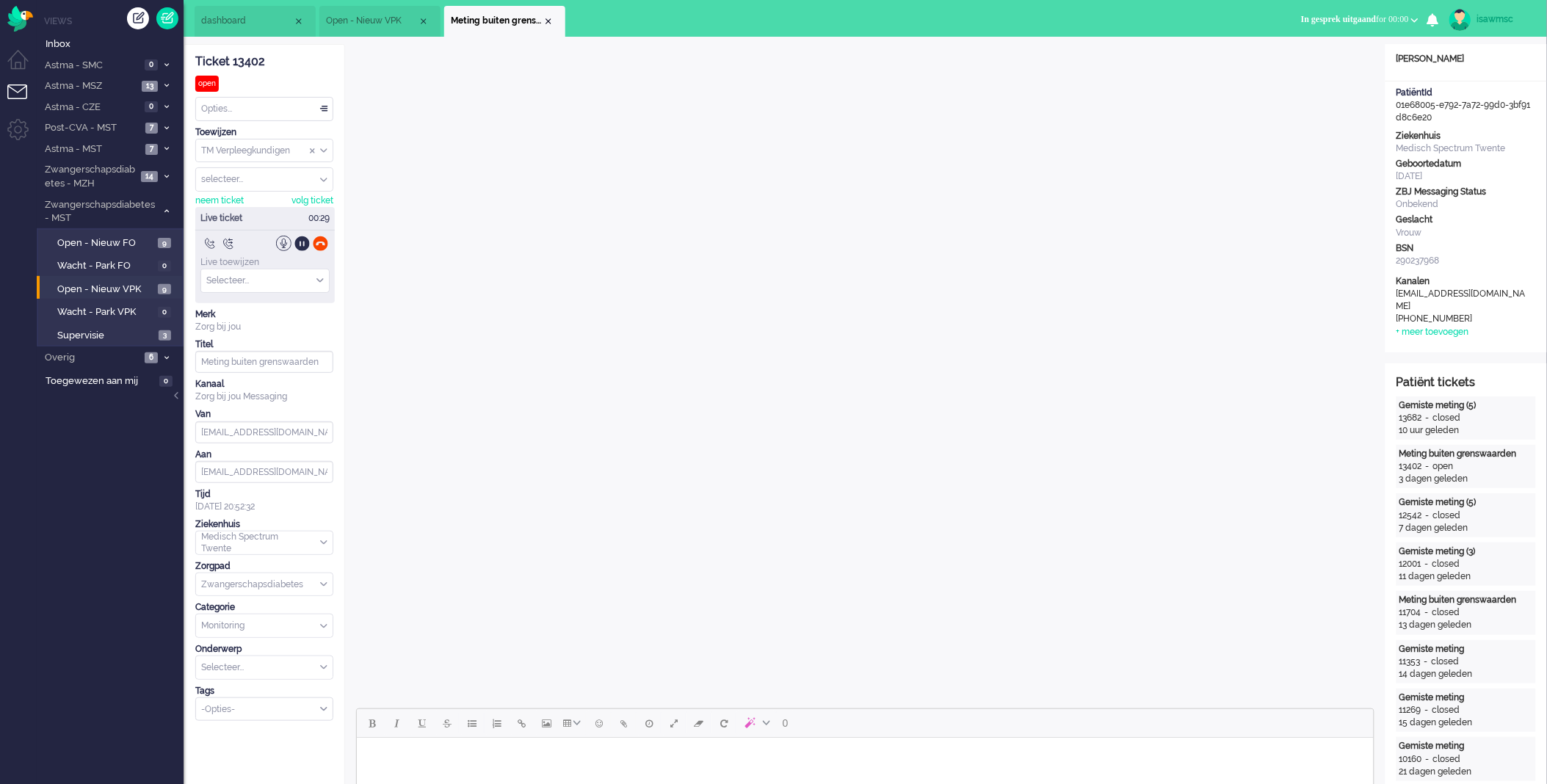
scroll to position [326, 0]
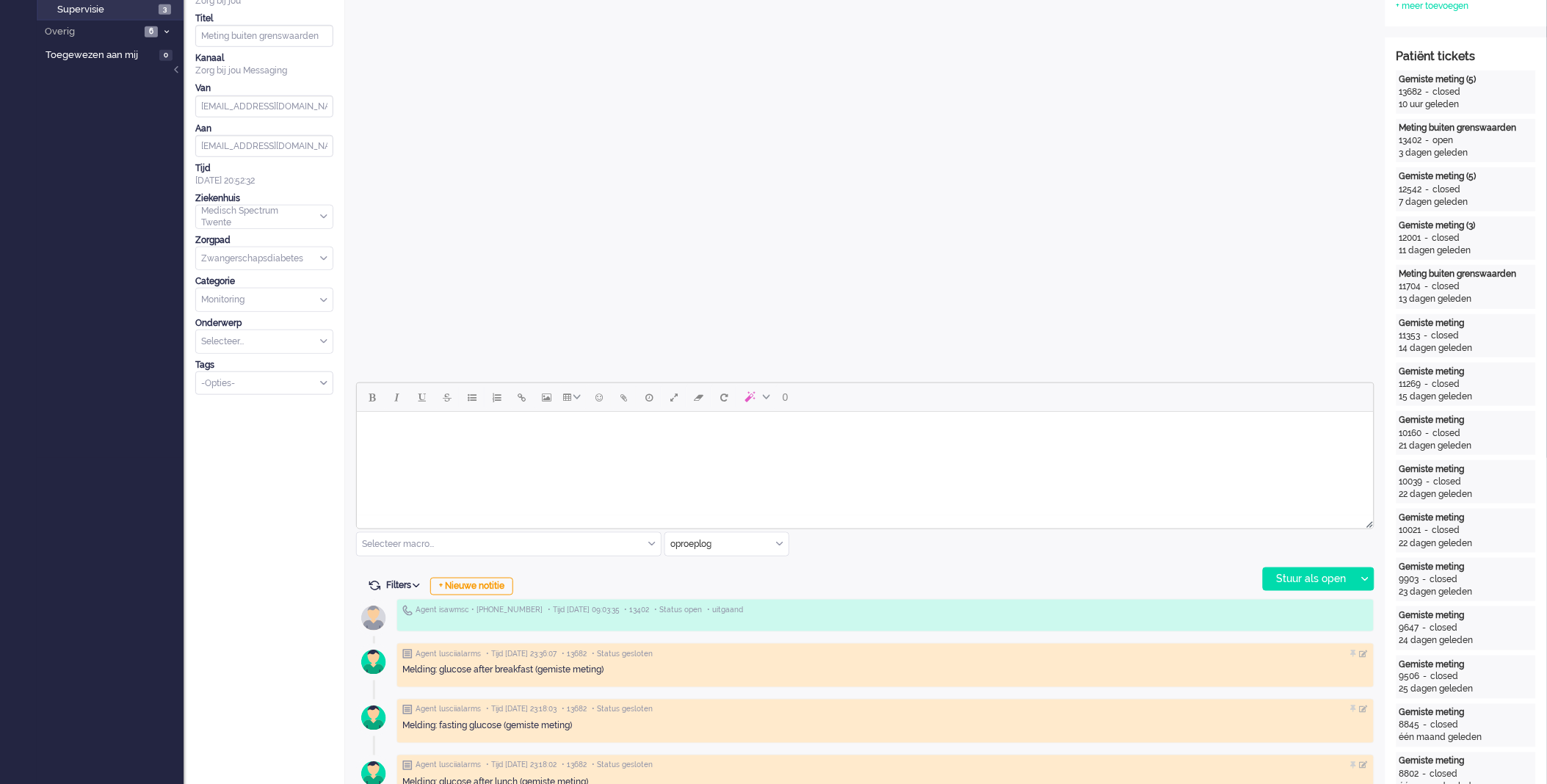
click at [699, 449] on html at bounding box center [865, 429] width 1017 height 37
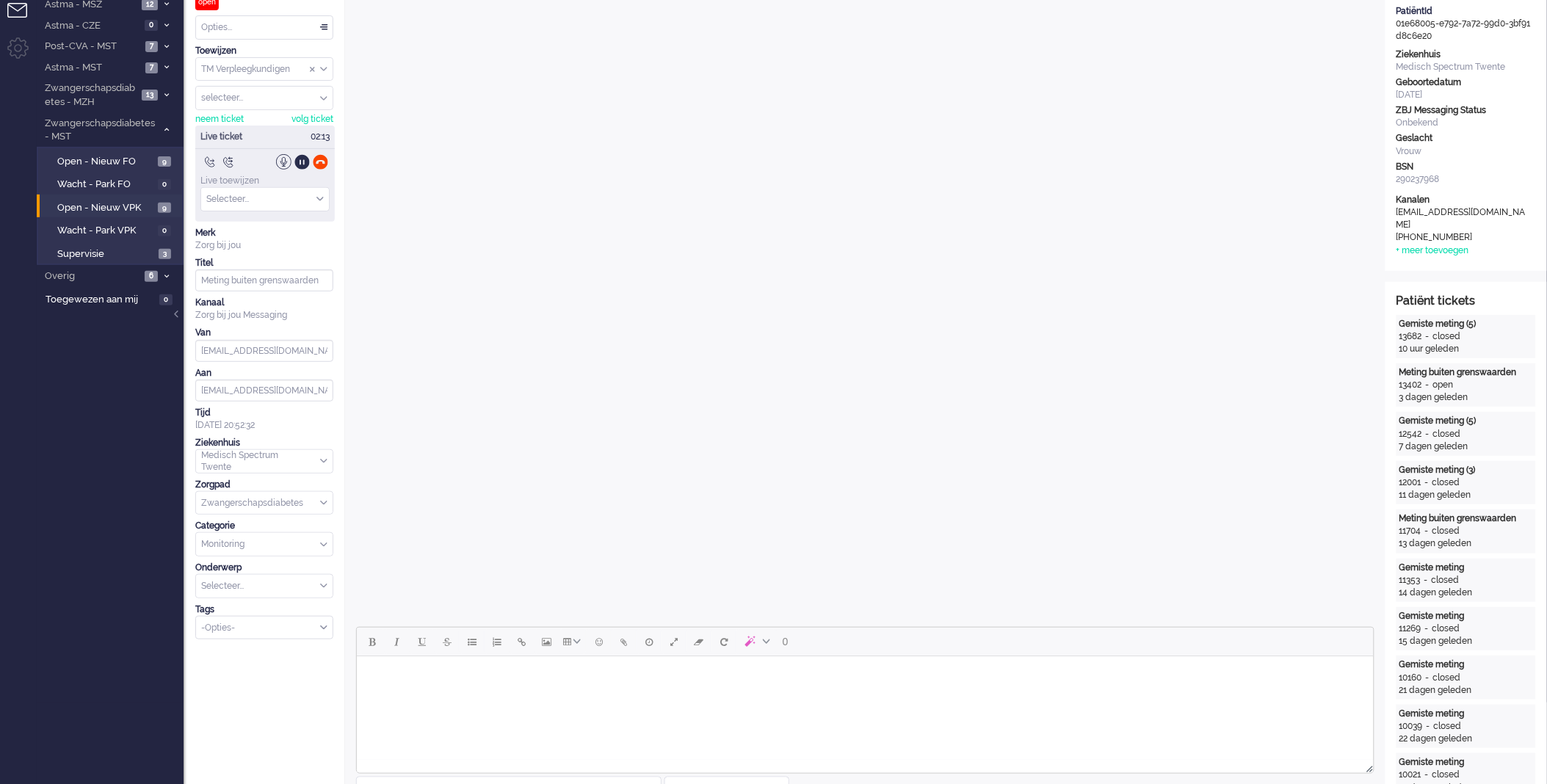
scroll to position [0, 0]
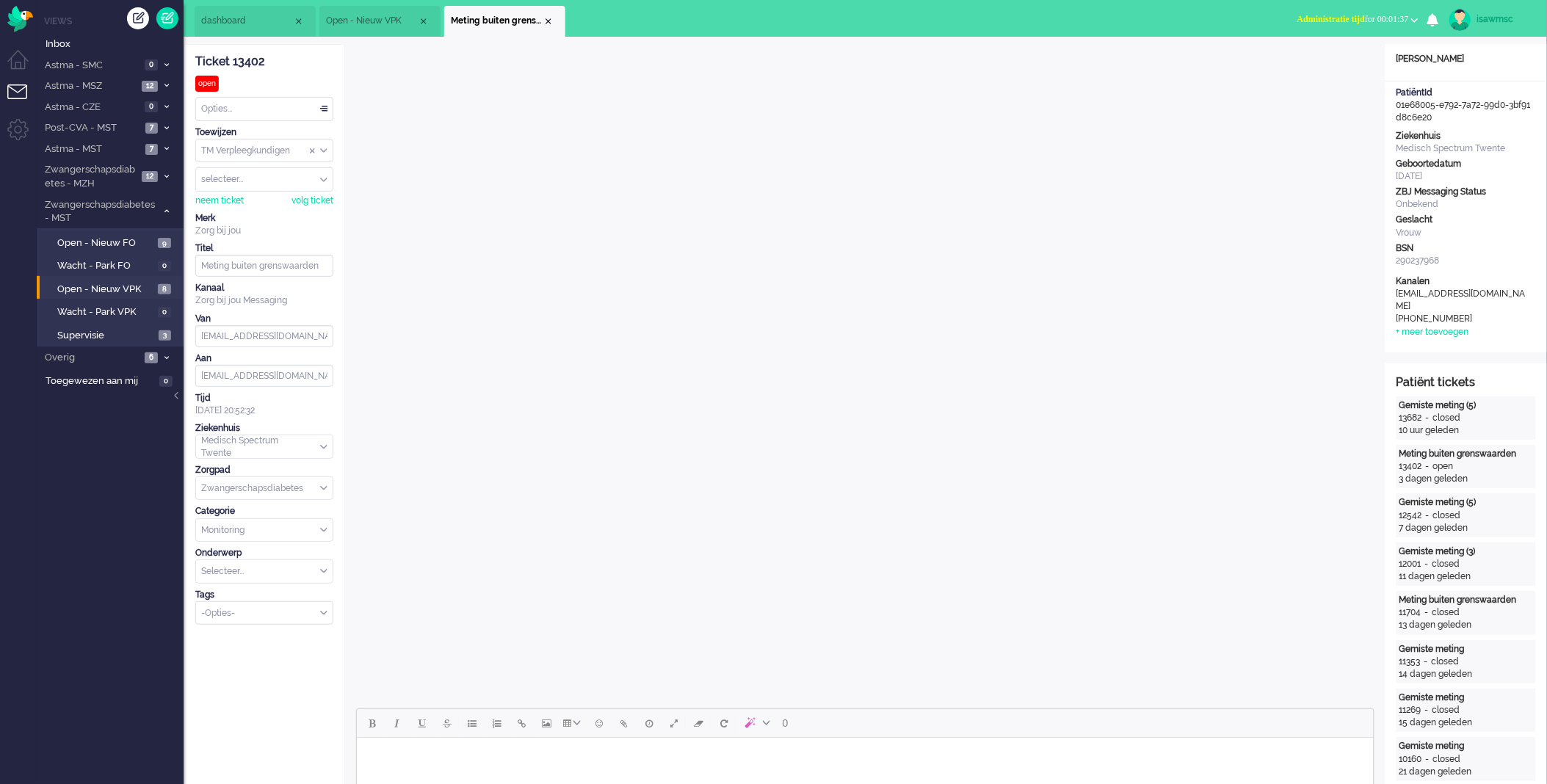
click at [545, 24] on div "Close tab" at bounding box center [548, 21] width 11 height 11
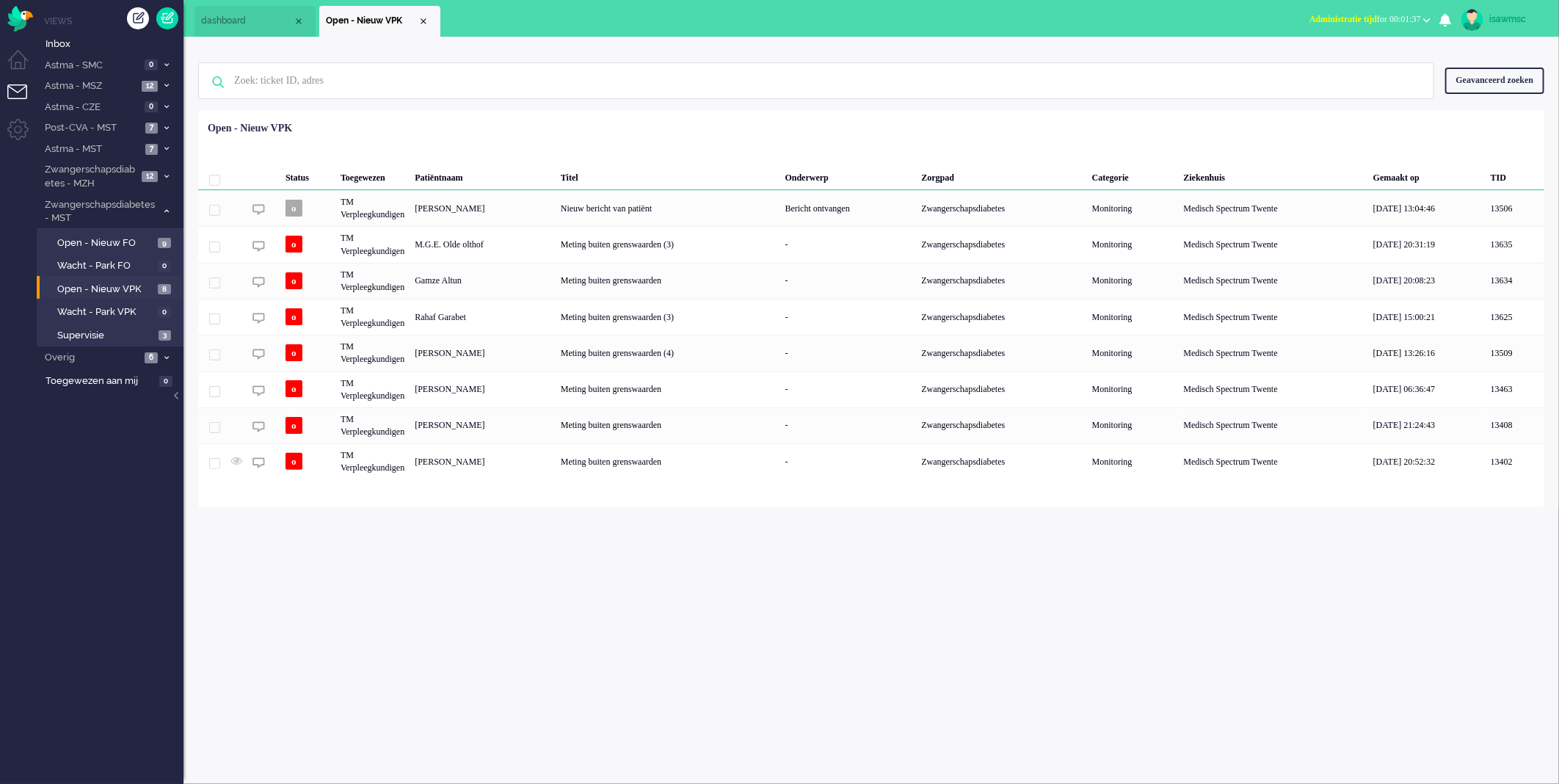
click at [1339, 30] on li "Niet beschikbaar Online Outbound pending Administratie tijd for 00:01:37 Niet b…" at bounding box center [1370, 21] width 139 height 32
click at [1334, 24] on span "Administratie tijd" at bounding box center [1343, 19] width 68 height 10
click at [1319, 68] on label "Online" at bounding box center [1370, 65] width 116 height 12
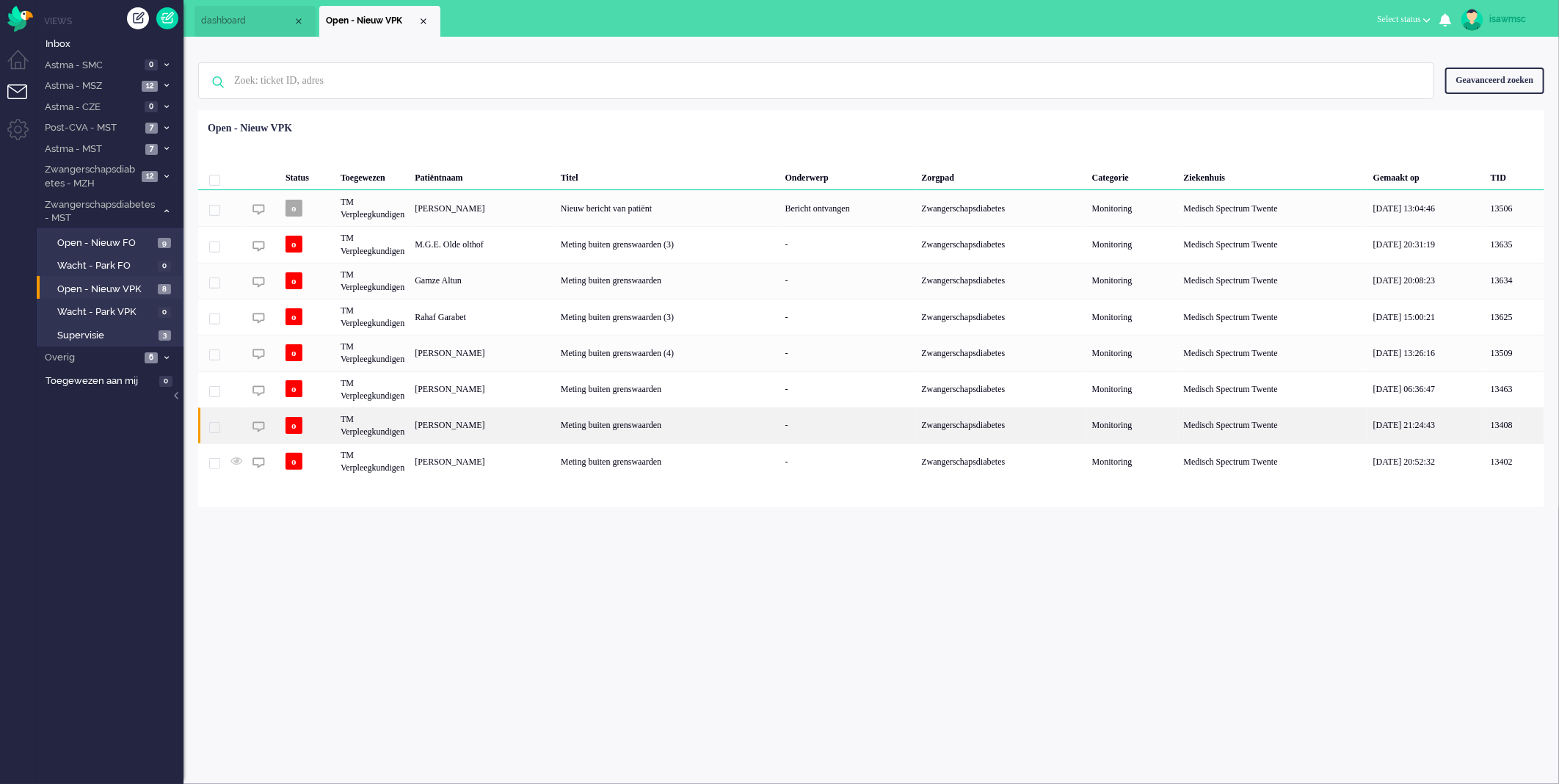
click at [737, 432] on div "Meting buiten grenswaarden" at bounding box center [668, 426] width 225 height 36
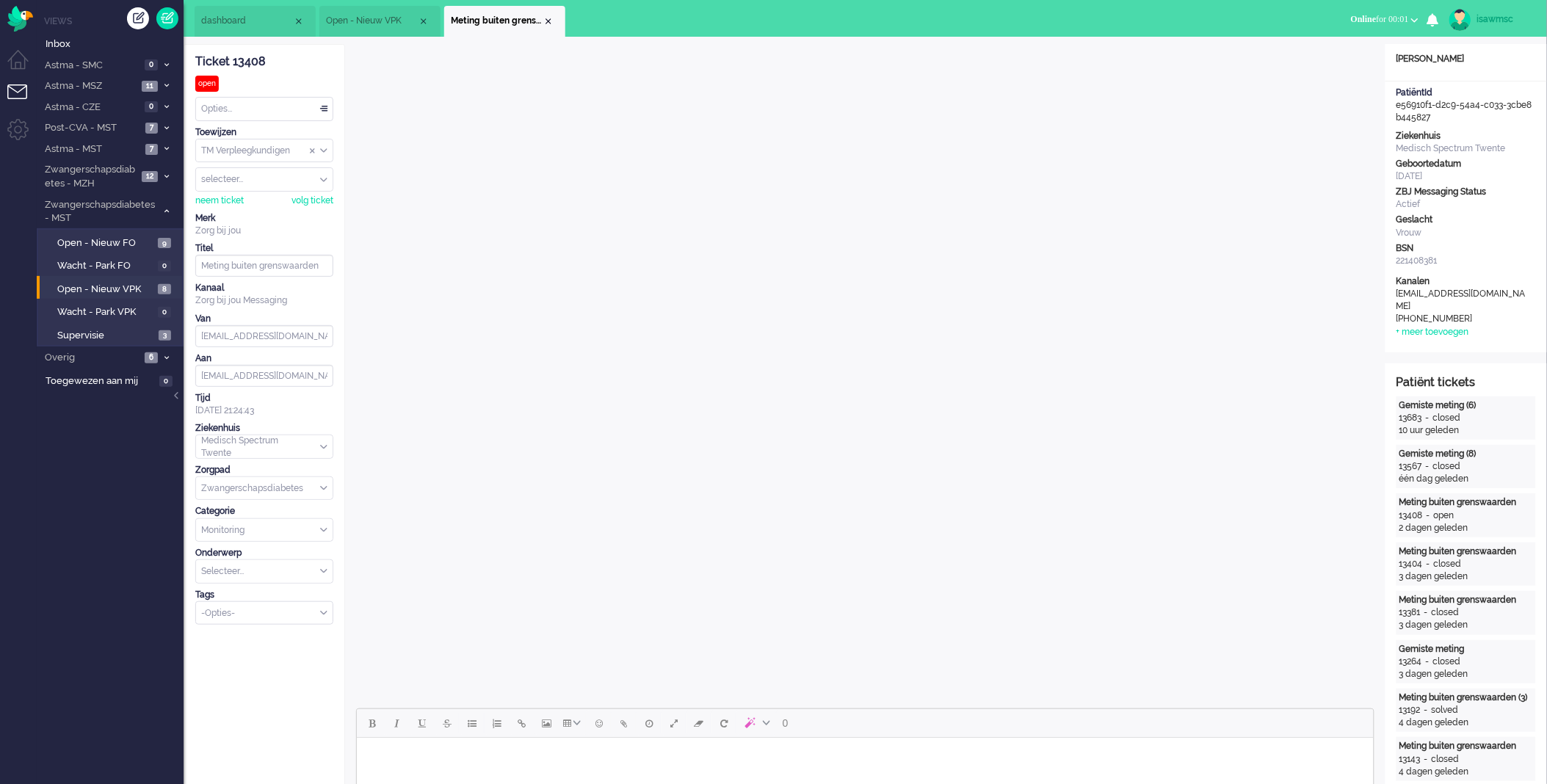
scroll to position [326, 0]
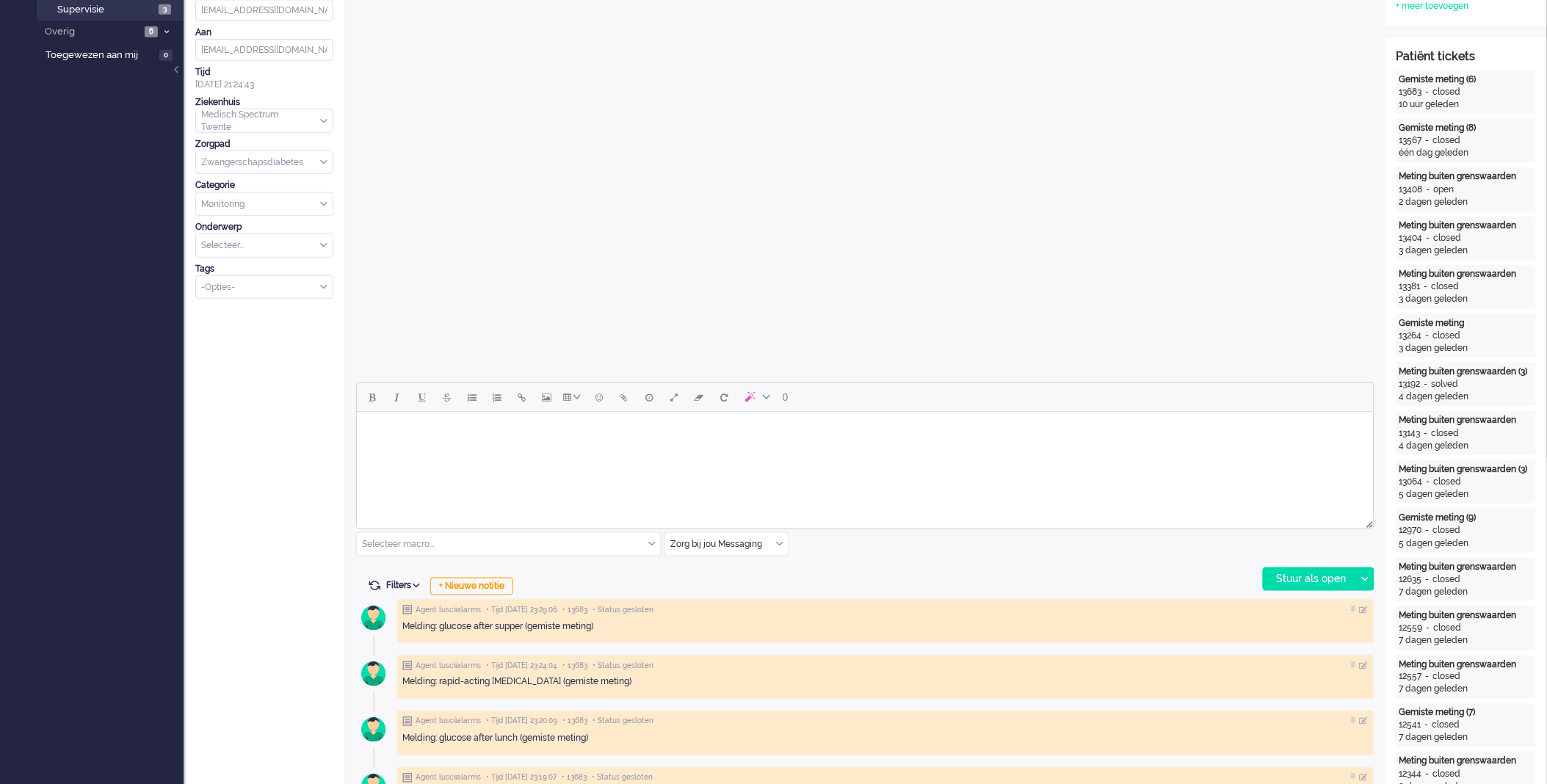
click at [781, 545] on div "Zorg bij jou Messaging" at bounding box center [726, 544] width 123 height 23
click at [725, 586] on span "uitgaand telefoon" at bounding box center [708, 587] width 72 height 12
click at [1273, 580] on div "Stuur als open" at bounding box center [1310, 578] width 92 height 22
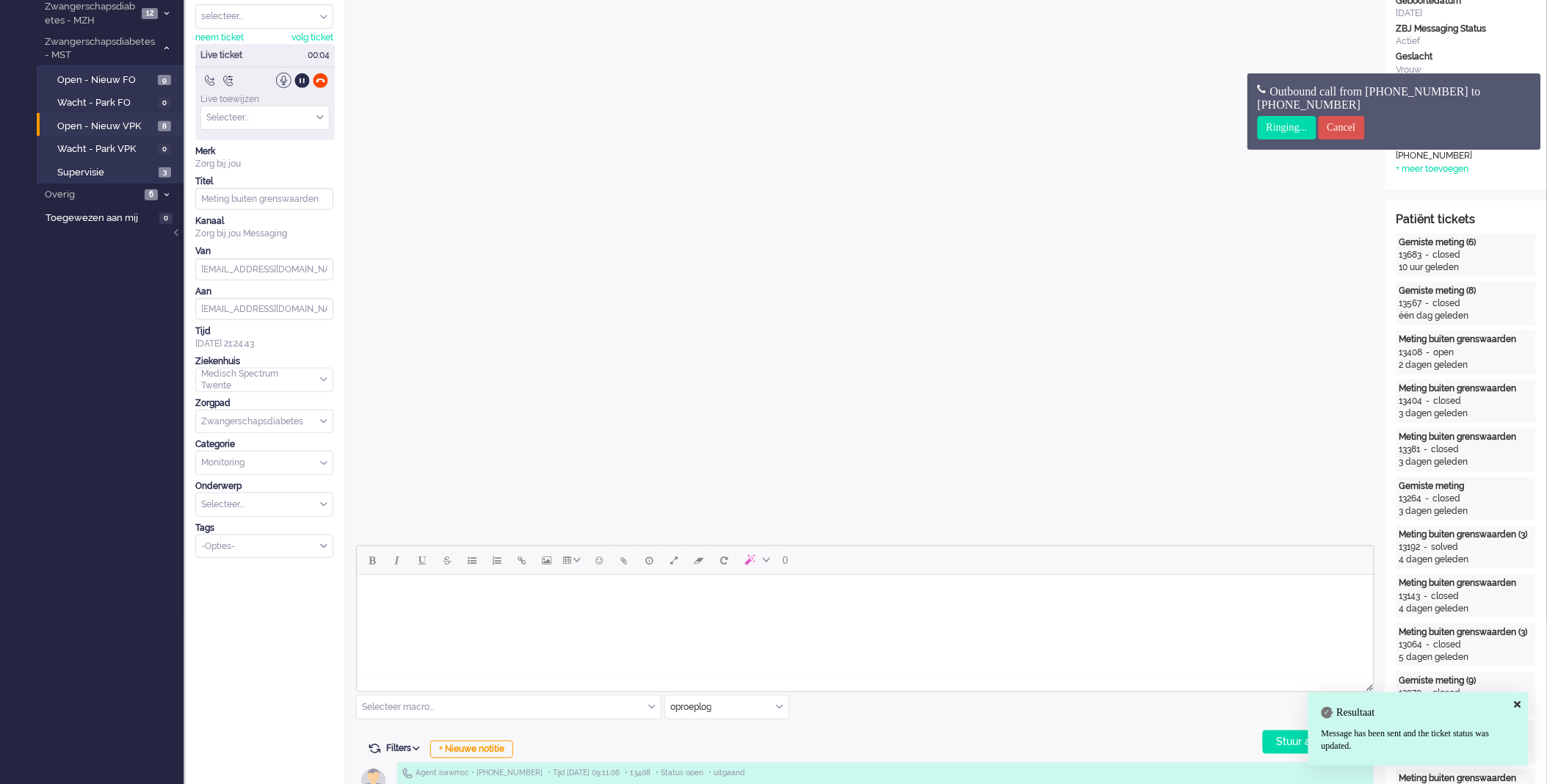
scroll to position [0, 0]
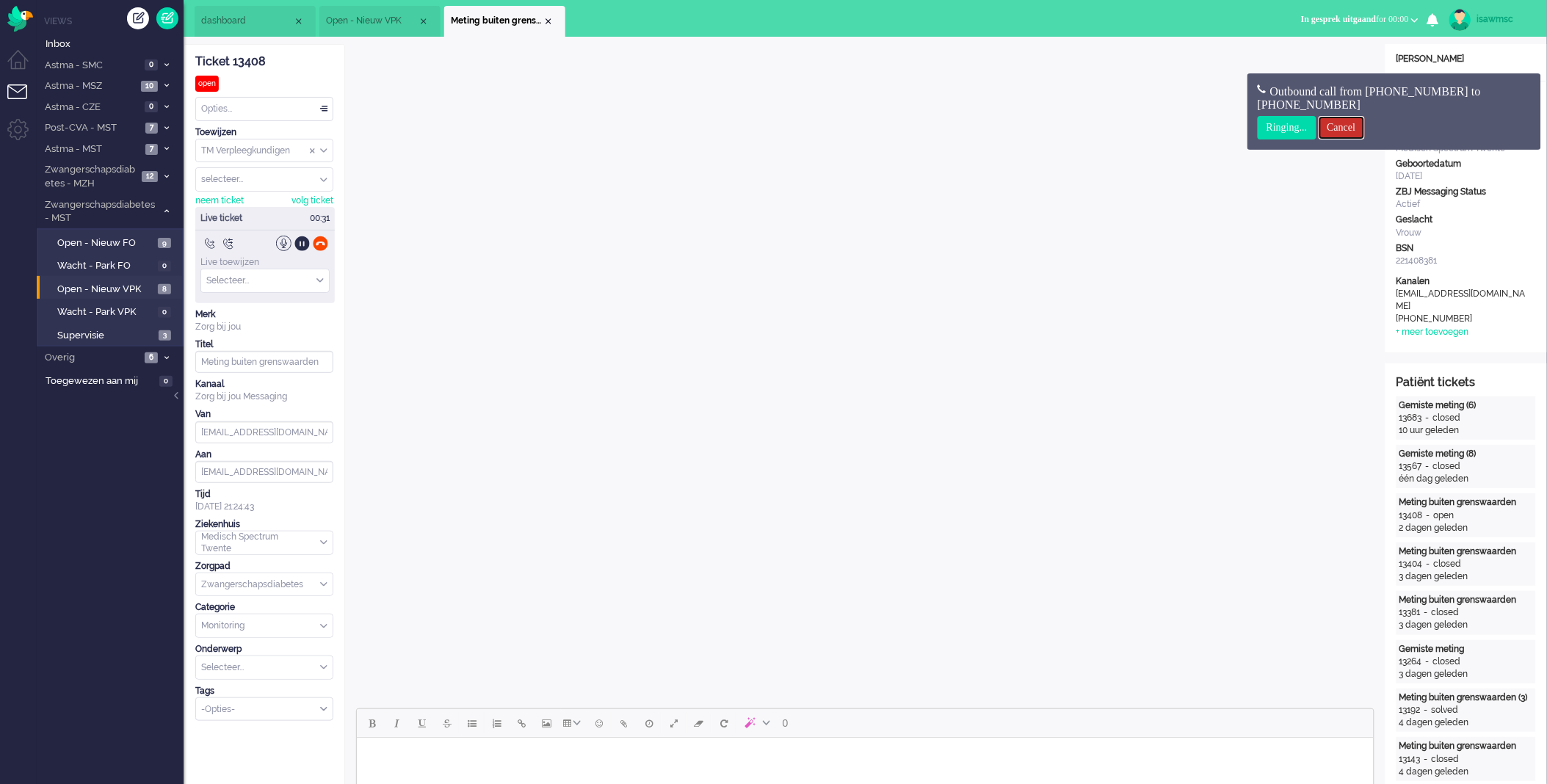
click at [1345, 129] on input "Cancel" at bounding box center [1342, 128] width 47 height 24
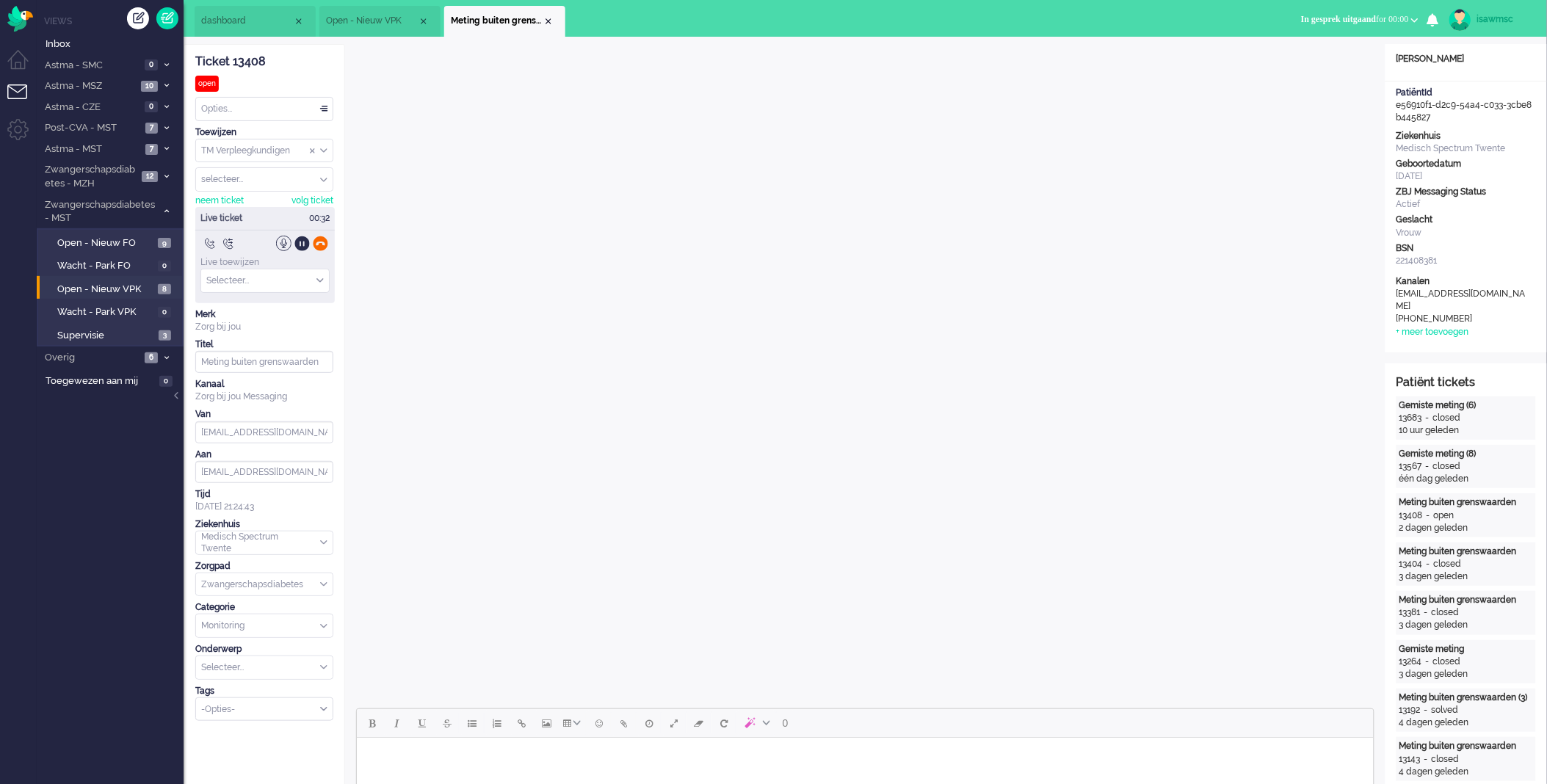
click at [318, 238] on div at bounding box center [320, 243] width 15 height 15
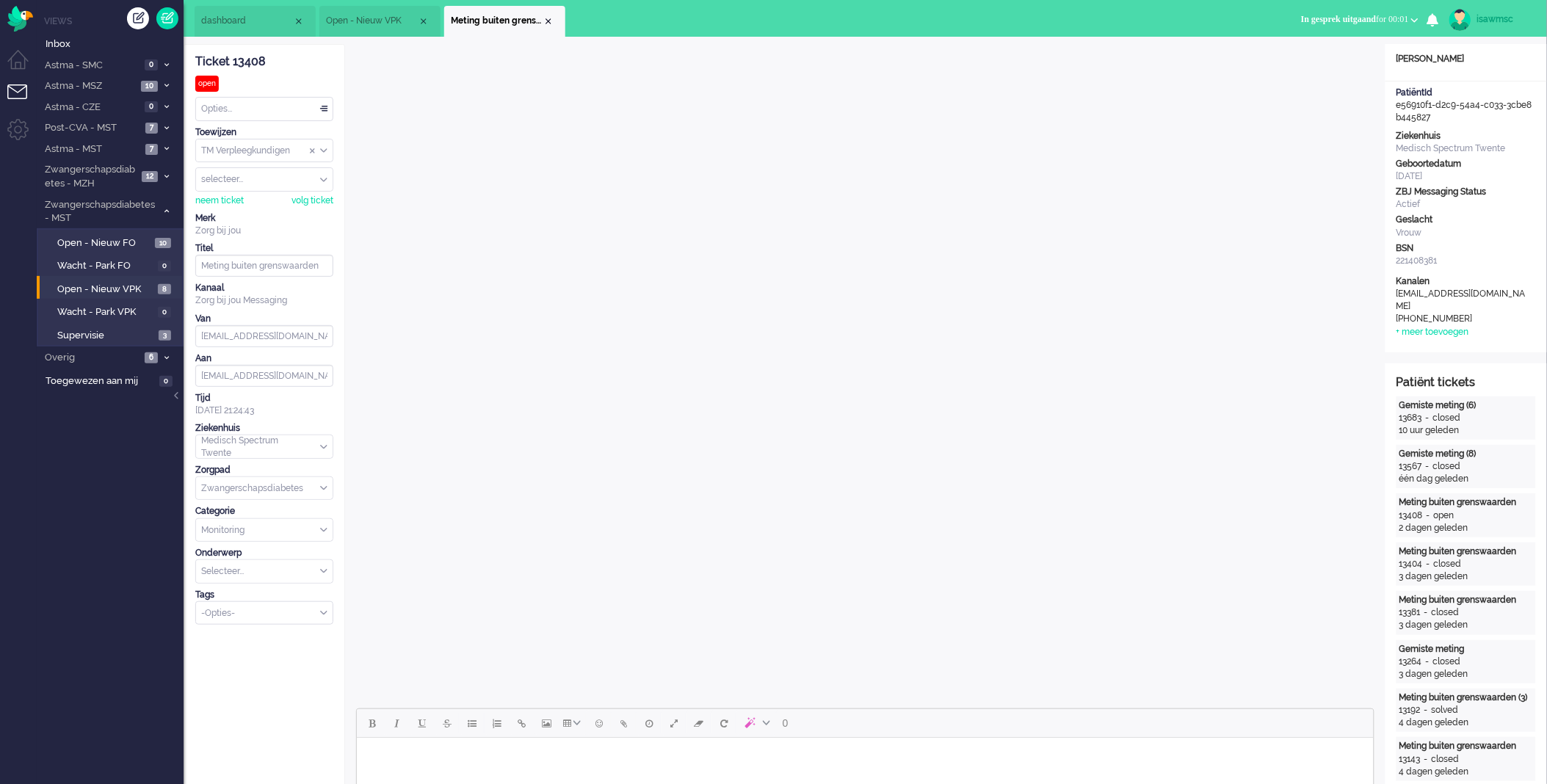
scroll to position [408, 0]
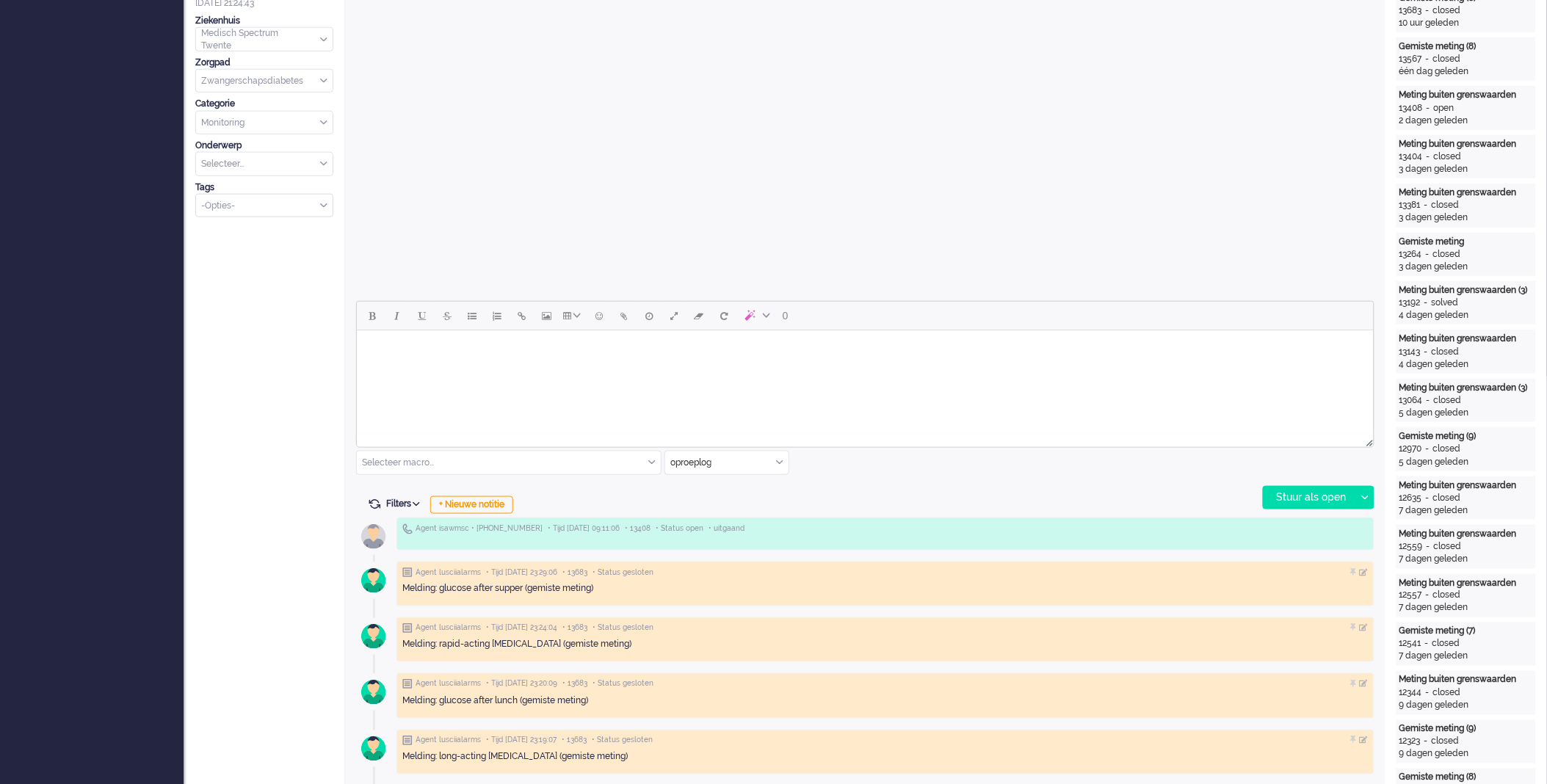
click at [526, 361] on html at bounding box center [865, 348] width 1017 height 37
click at [772, 457] on input "text" at bounding box center [726, 463] width 123 height 23
click at [706, 544] on span "Zorg bij jou Messaging" at bounding box center [718, 548] width 92 height 12
click at [662, 353] on body "Rich Text Area. Press ALT-0 for help." at bounding box center [865, 348] width 1006 height 26
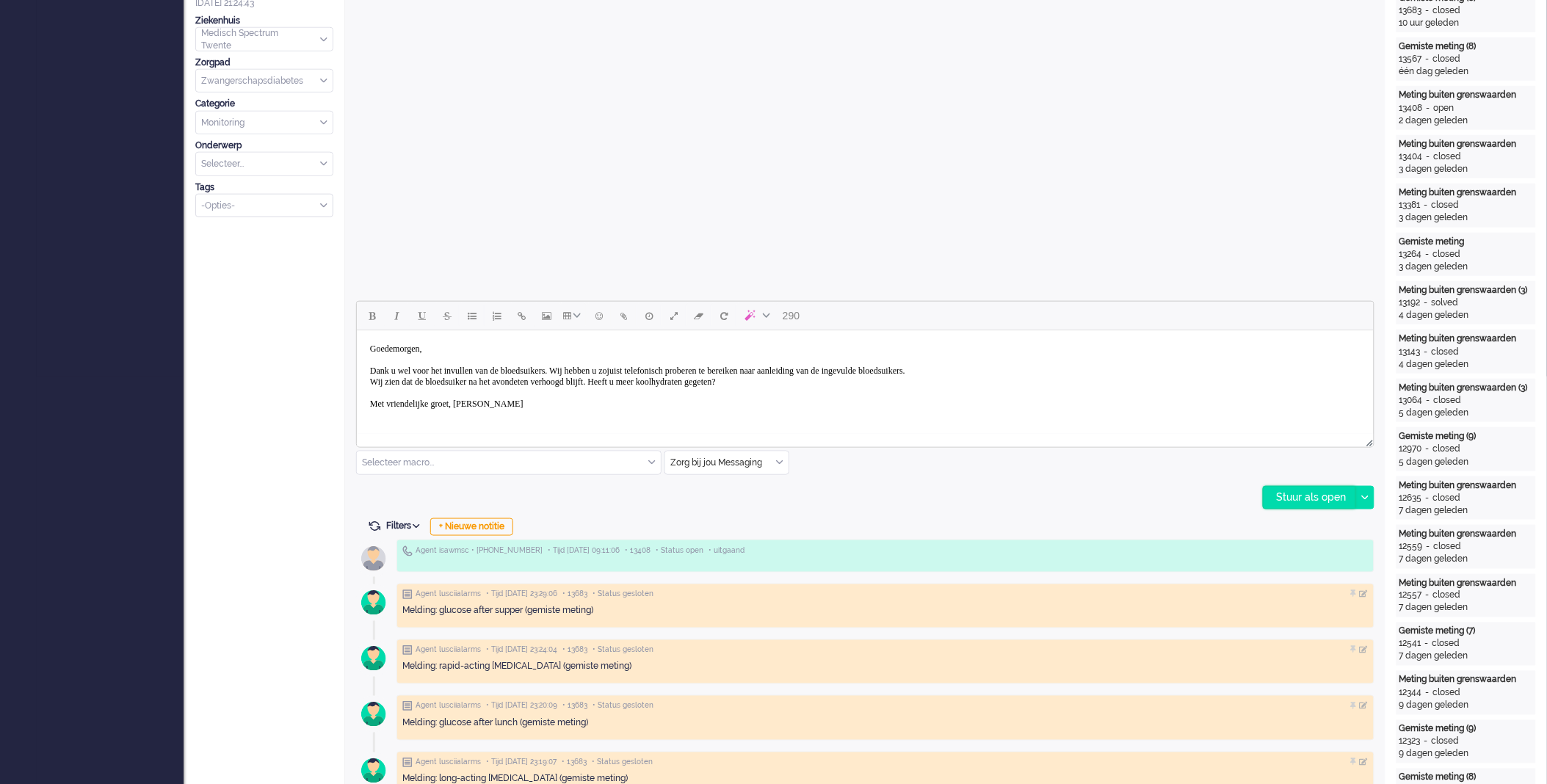
click at [1296, 502] on div "Stuur als open" at bounding box center [1310, 497] width 92 height 22
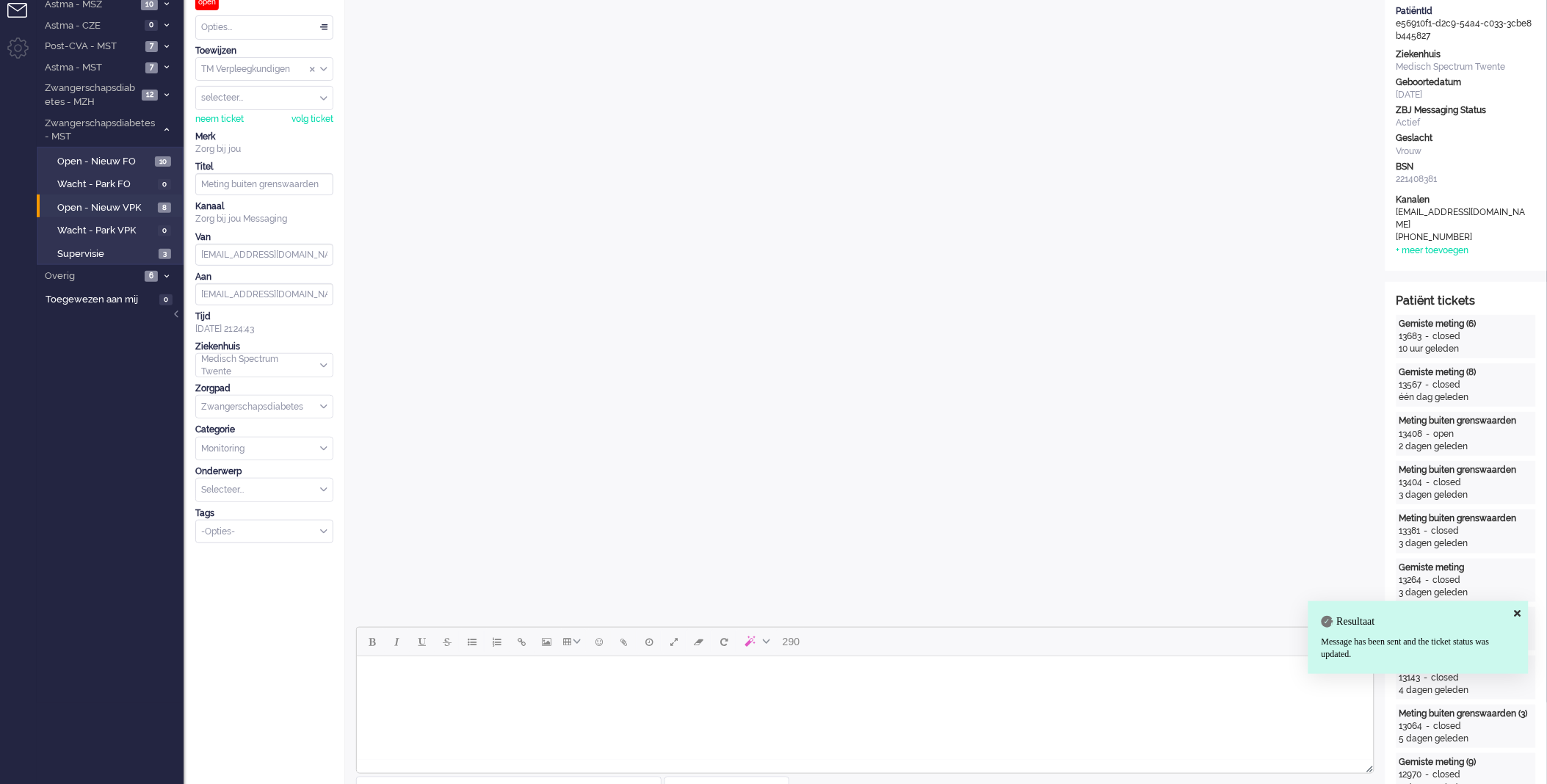
scroll to position [0, 0]
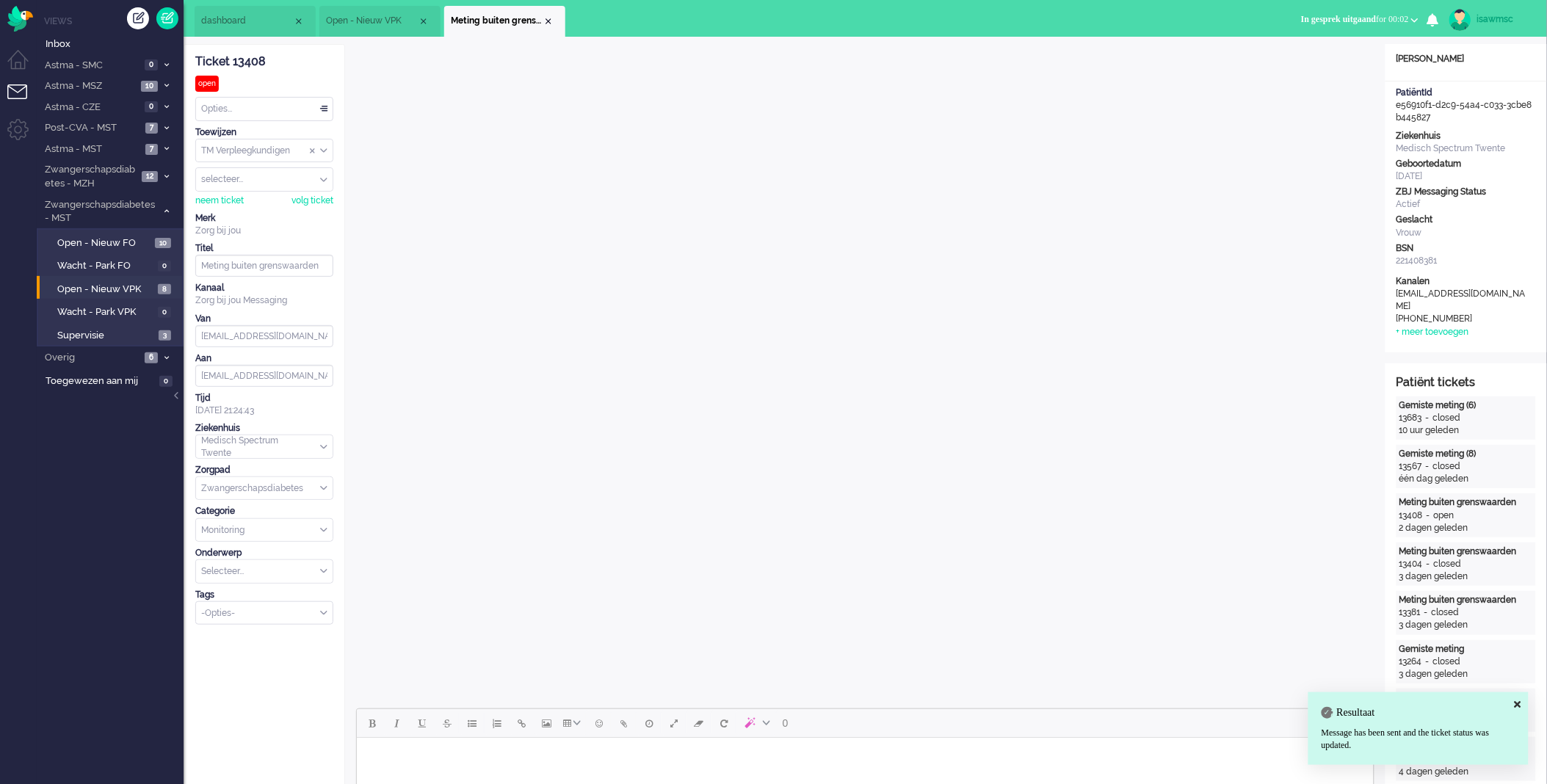
click at [234, 612] on input "Select Tags" at bounding box center [259, 612] width 115 height 12
click at [232, 637] on span "supervisie" at bounding box center [223, 634] width 41 height 12
click at [552, 22] on div "Close tab" at bounding box center [548, 21] width 11 height 11
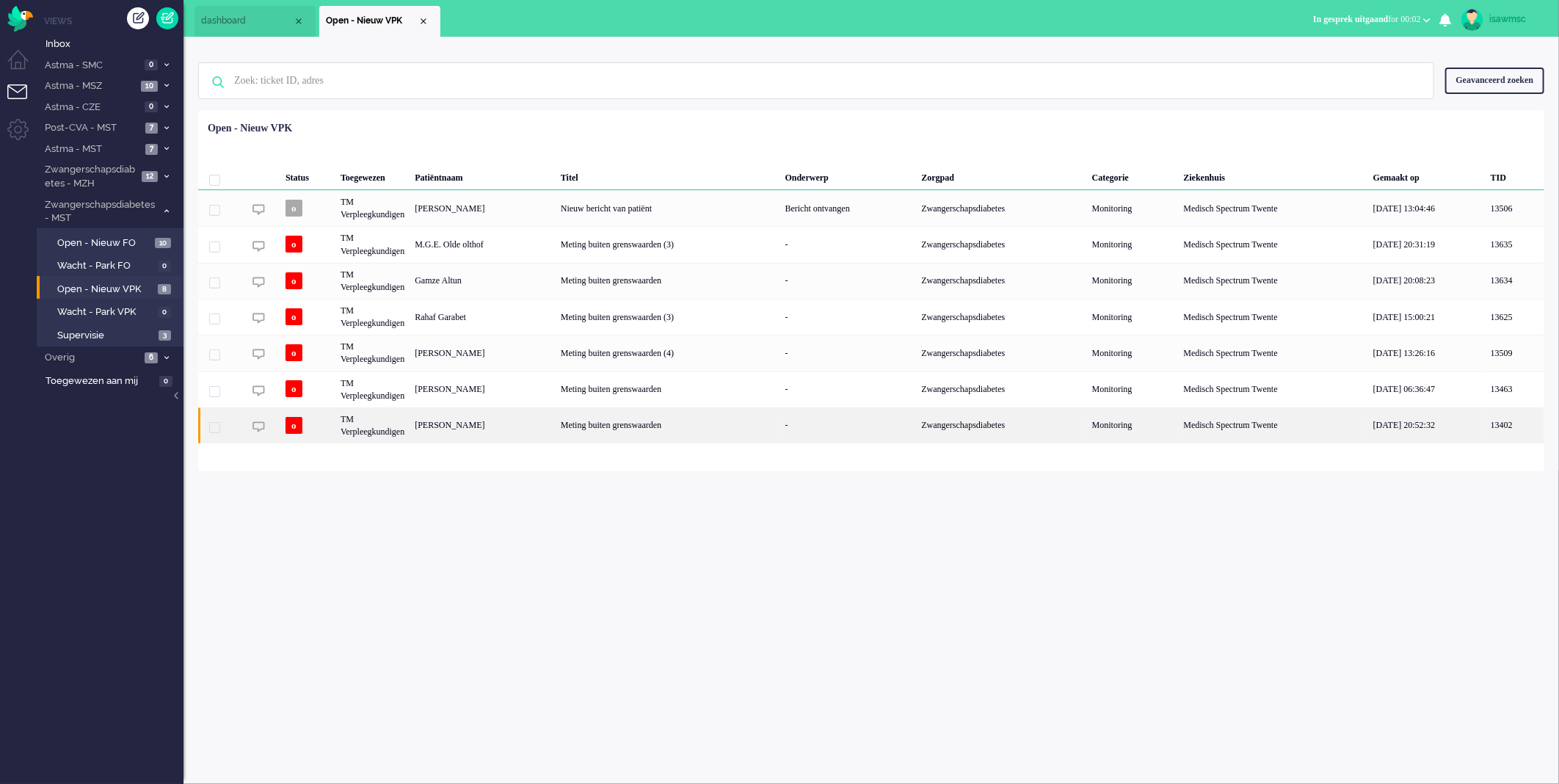
click at [526, 427] on div "Schmuni Guzutok" at bounding box center [482, 426] width 146 height 36
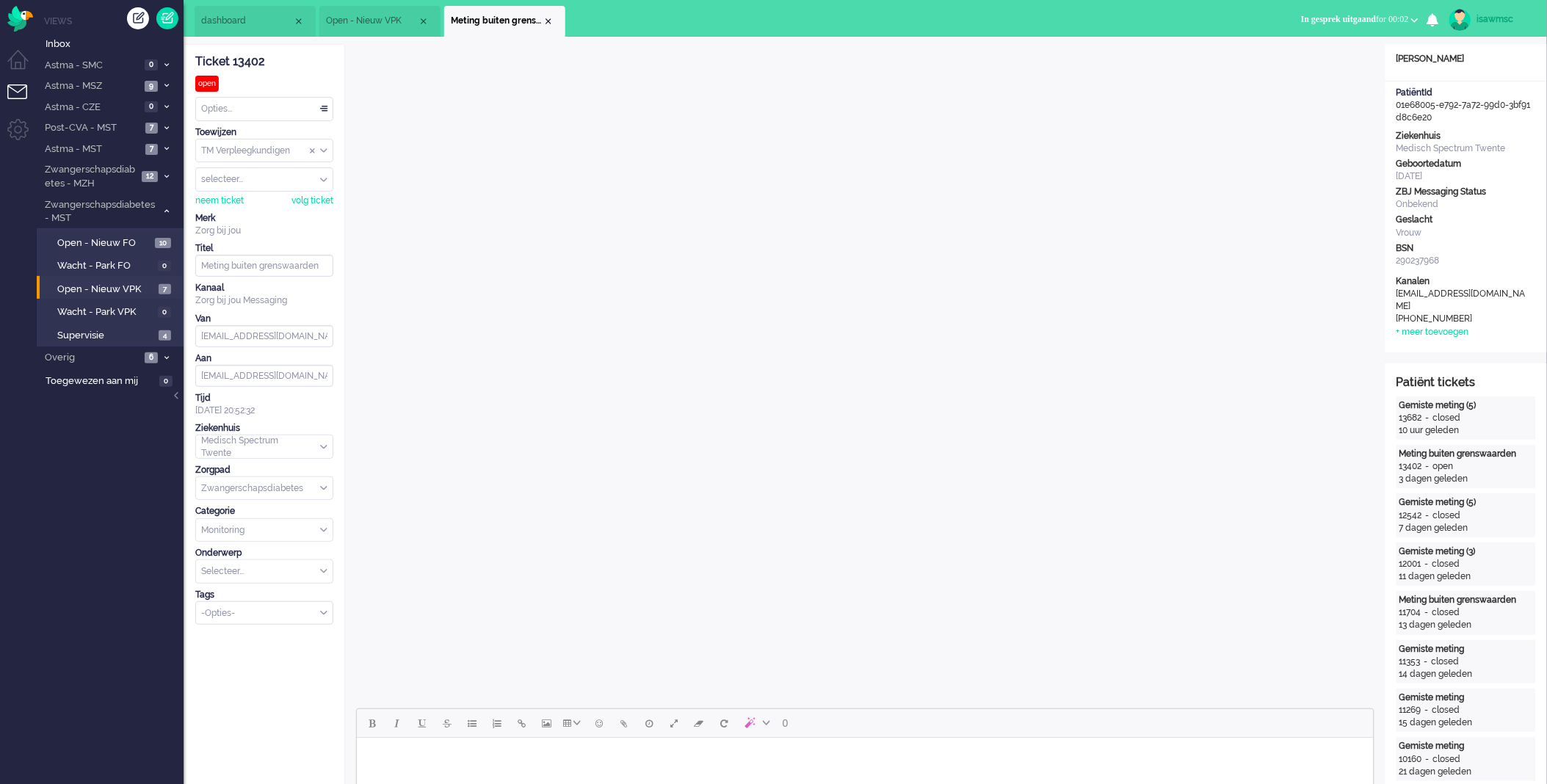
click at [296, 111] on div "Opties..." at bounding box center [264, 109] width 136 height 23
click at [244, 210] on li "Opgelost" at bounding box center [264, 213] width 136 height 21
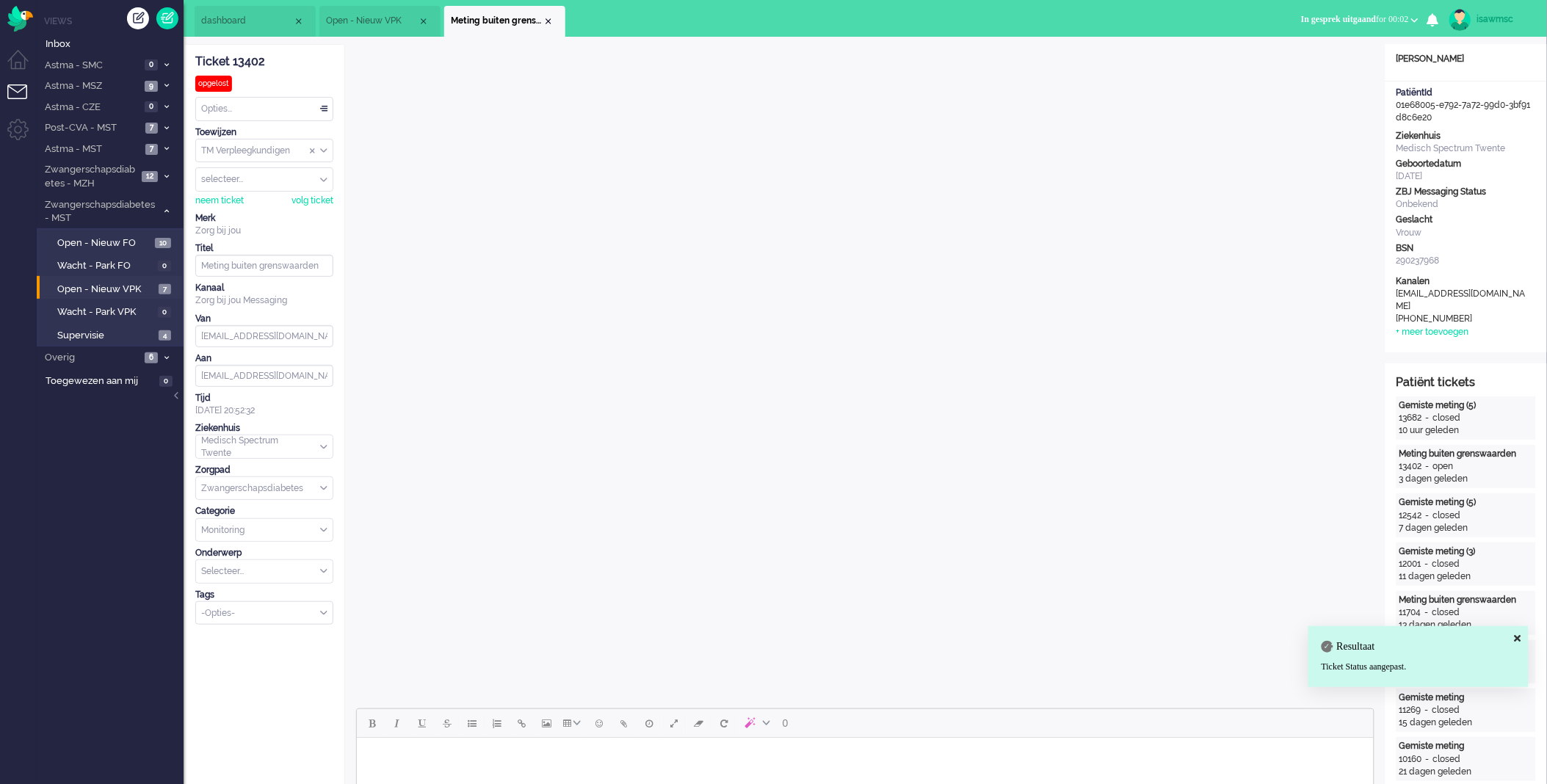
click at [552, 25] on li "Meting buiten grenswaarden" at bounding box center [504, 21] width 121 height 30
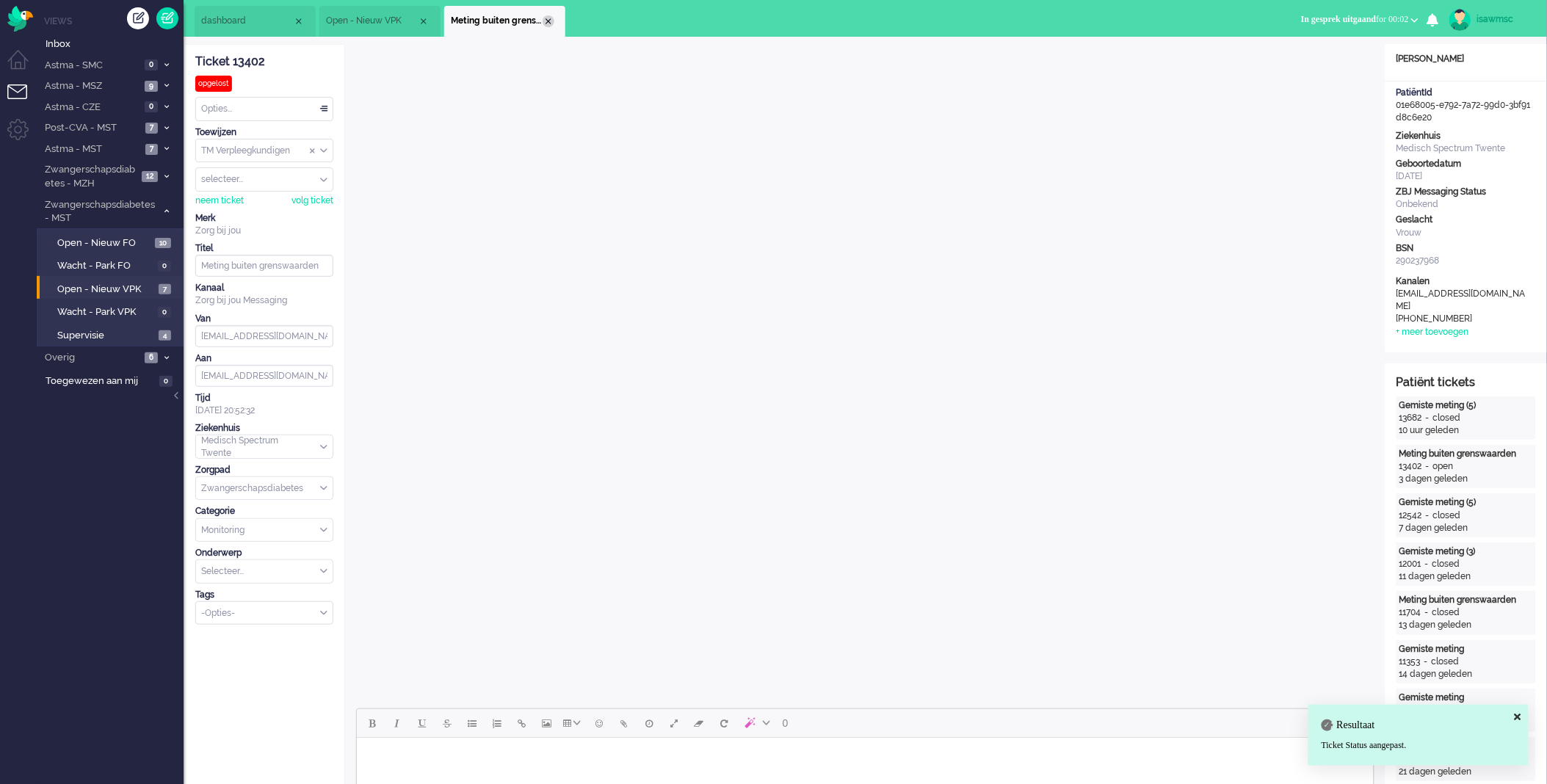
click at [548, 23] on div "Close tab" at bounding box center [548, 21] width 11 height 11
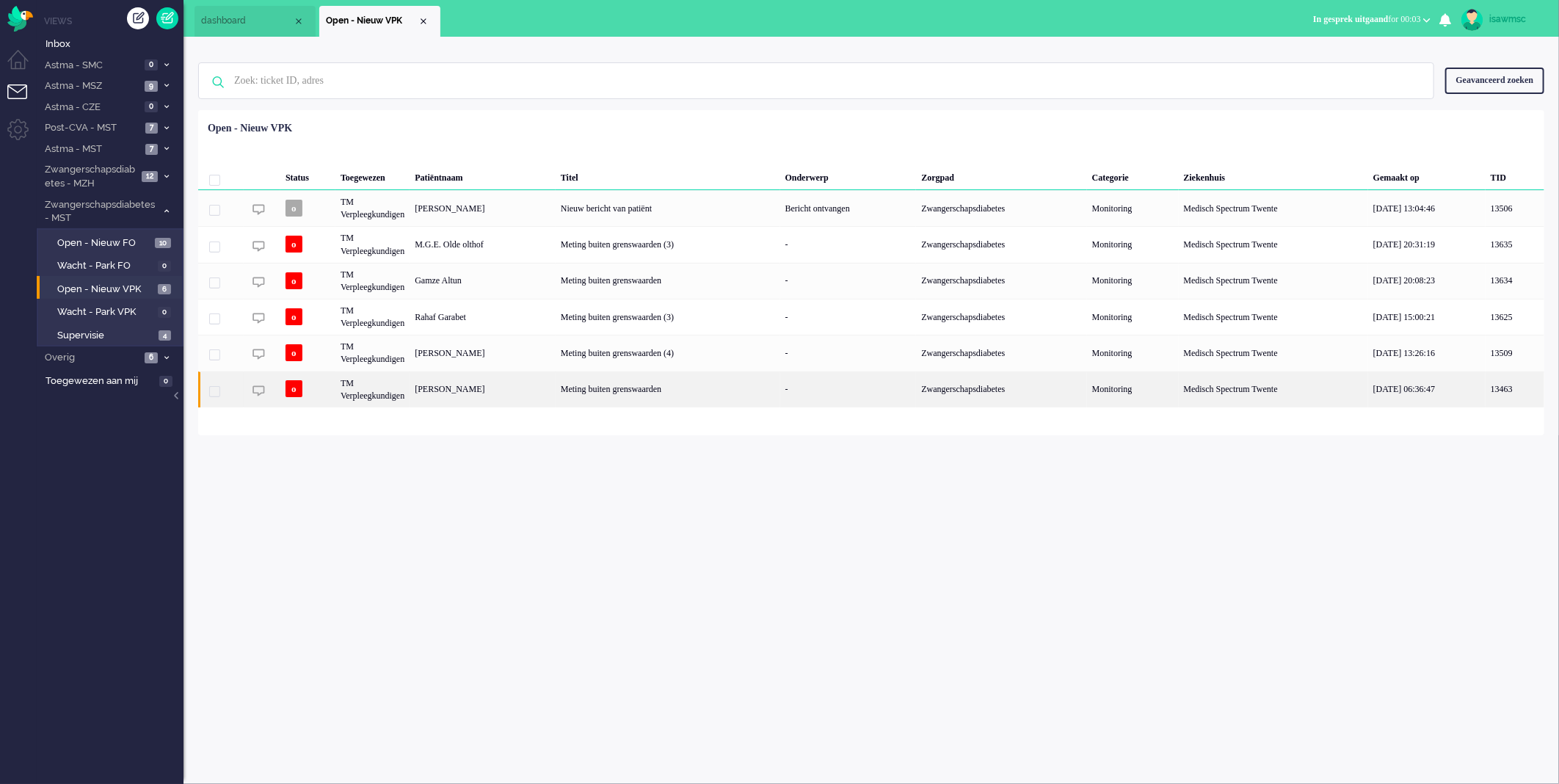
click at [524, 394] on div "[PERSON_NAME]" at bounding box center [482, 390] width 146 height 36
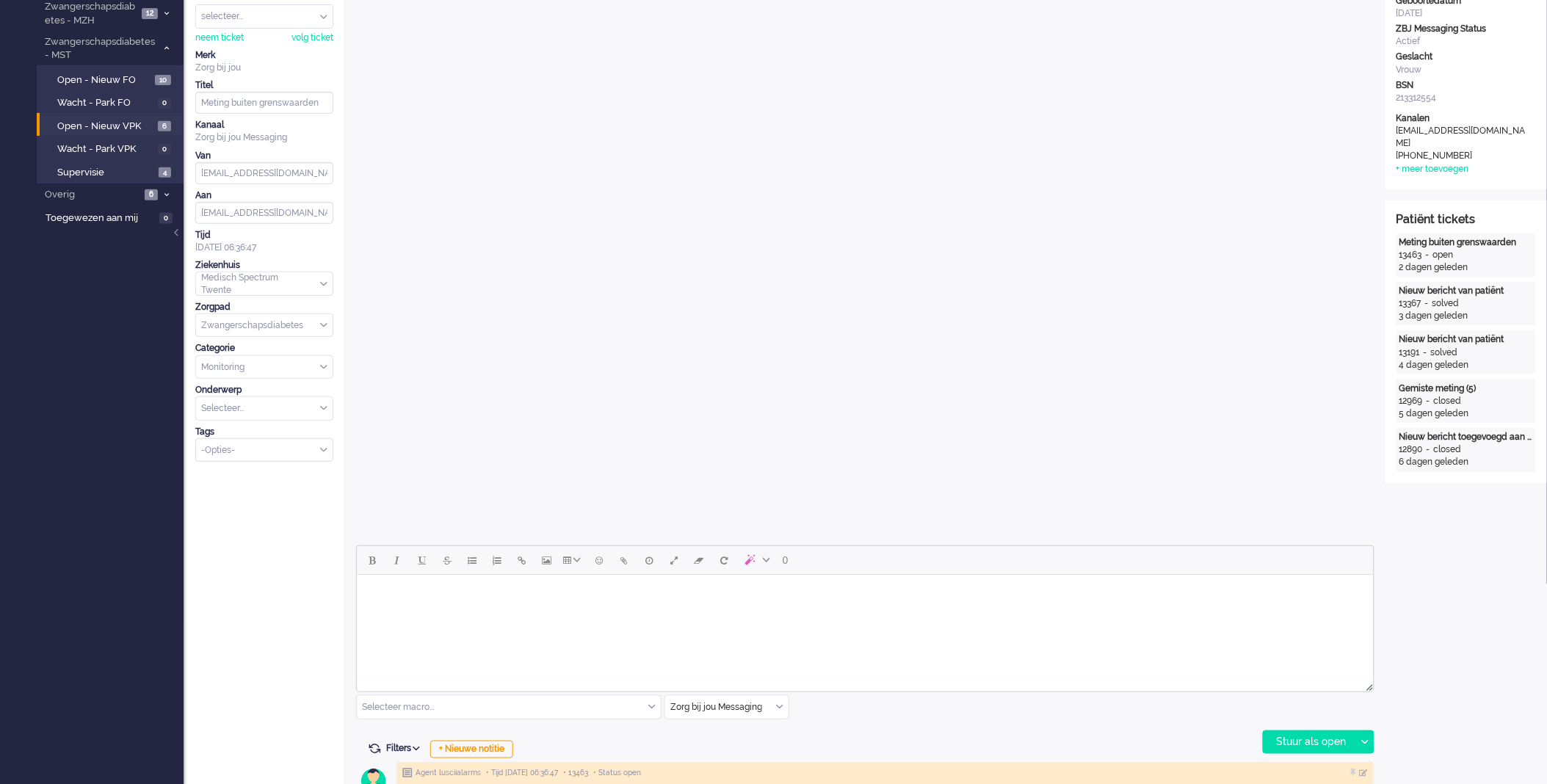
scroll to position [408, 0]
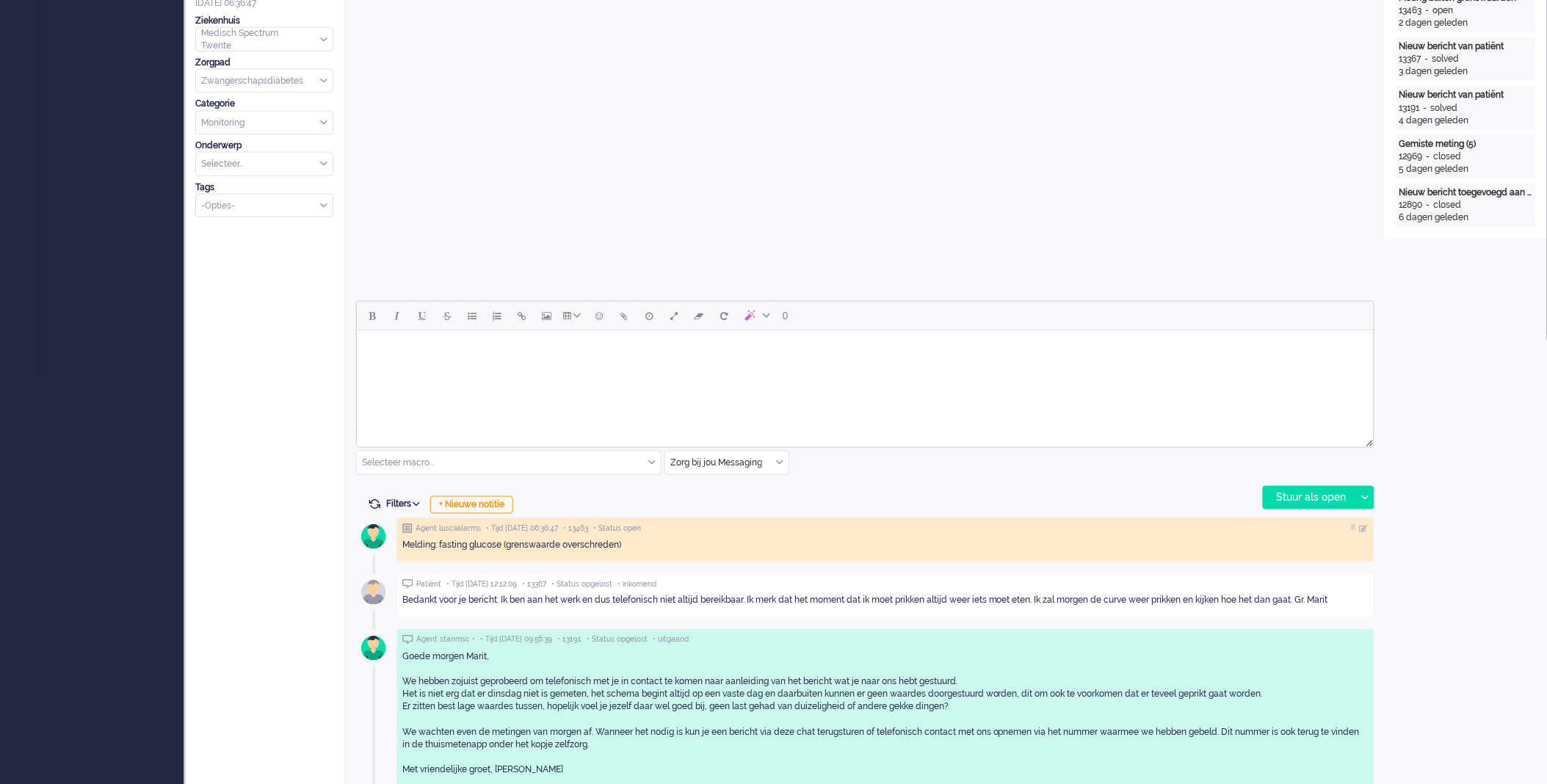
click at [784, 463] on input "text" at bounding box center [726, 463] width 123 height 23
click at [764, 504] on li "uitgaand telefoon" at bounding box center [726, 506] width 123 height 21
click at [1296, 491] on div "Stuur als open" at bounding box center [1310, 497] width 92 height 22
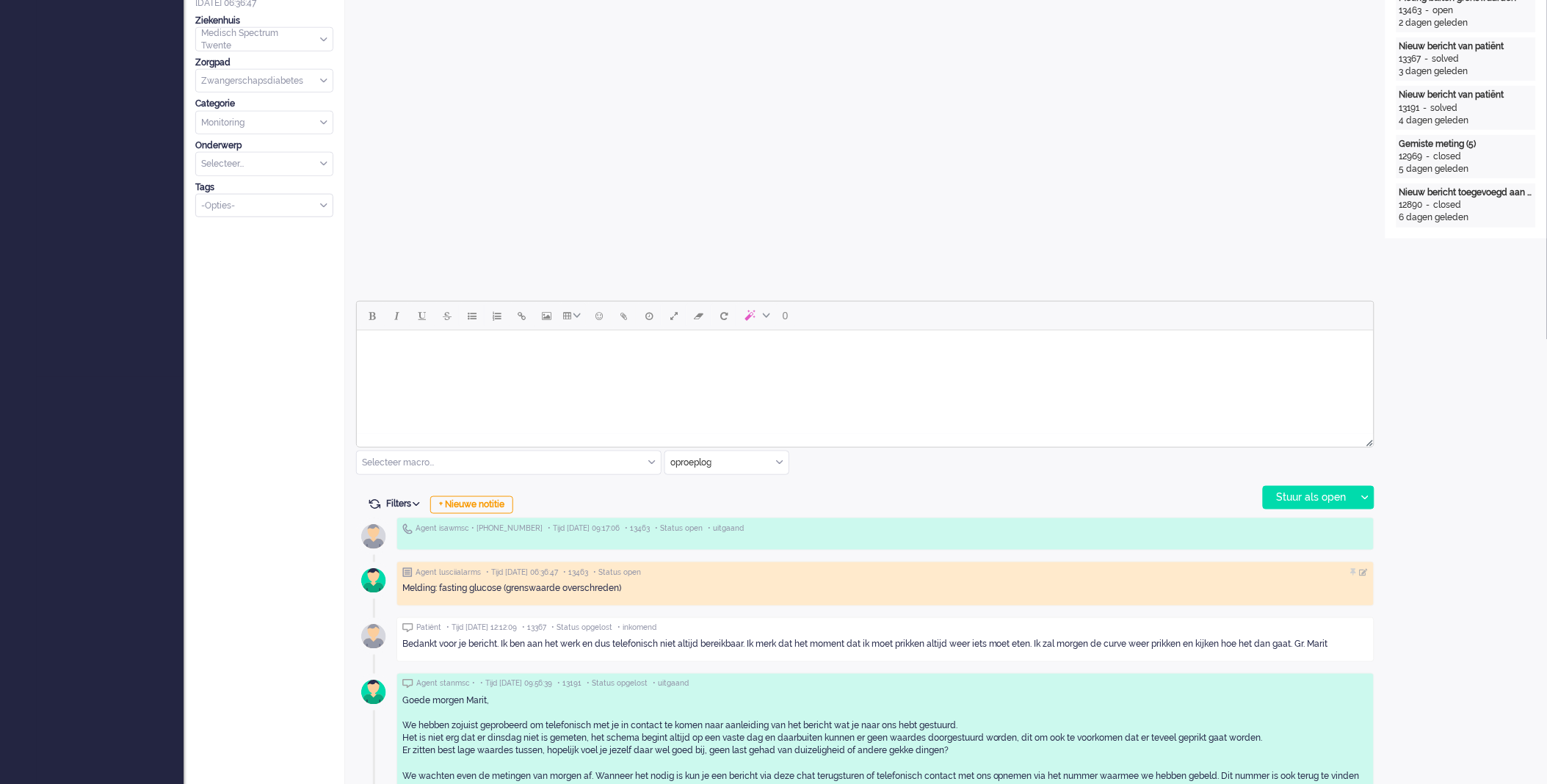
click at [782, 464] on div "oproeplog" at bounding box center [726, 463] width 123 height 23
drag, startPoint x: 721, startPoint y: 545, endPoint x: 718, endPoint y: 466, distance: 79.1
click at [721, 545] on span "Zorg bij jou Messaging" at bounding box center [718, 548] width 92 height 12
click at [721, 367] on html at bounding box center [865, 348] width 1017 height 37
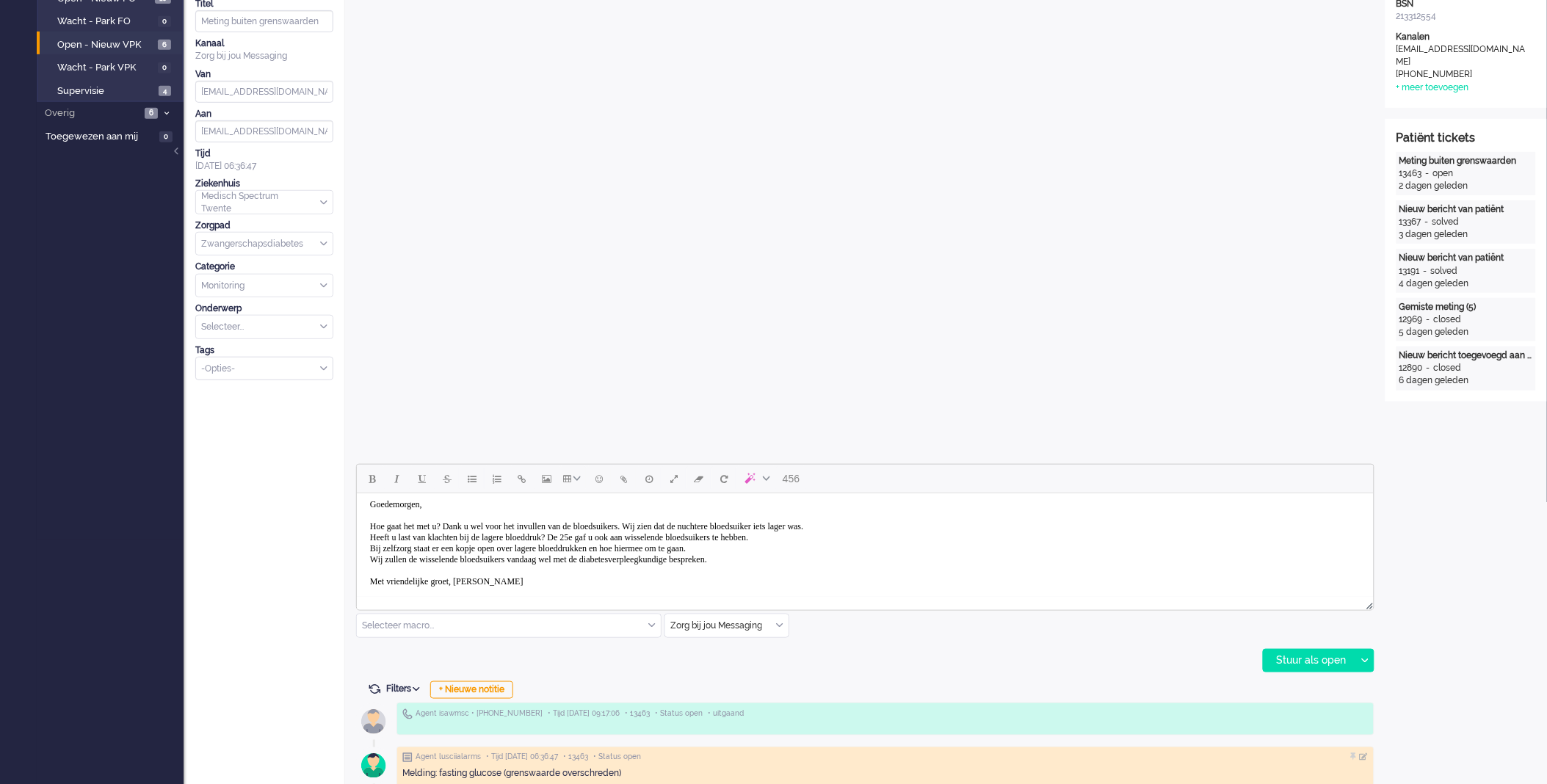
scroll to position [326, 0]
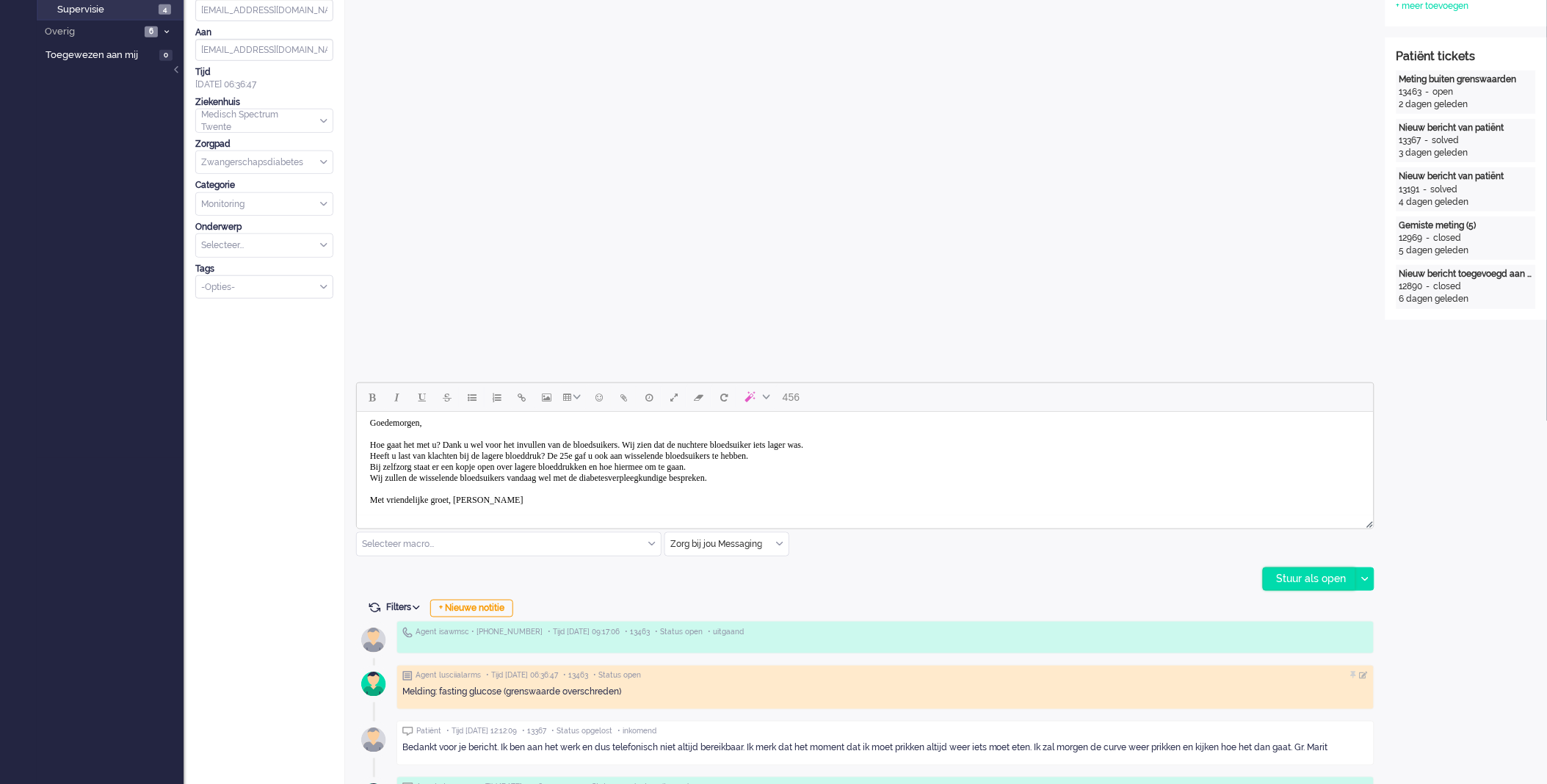
click at [1289, 580] on div "Stuur als open" at bounding box center [1310, 578] width 92 height 22
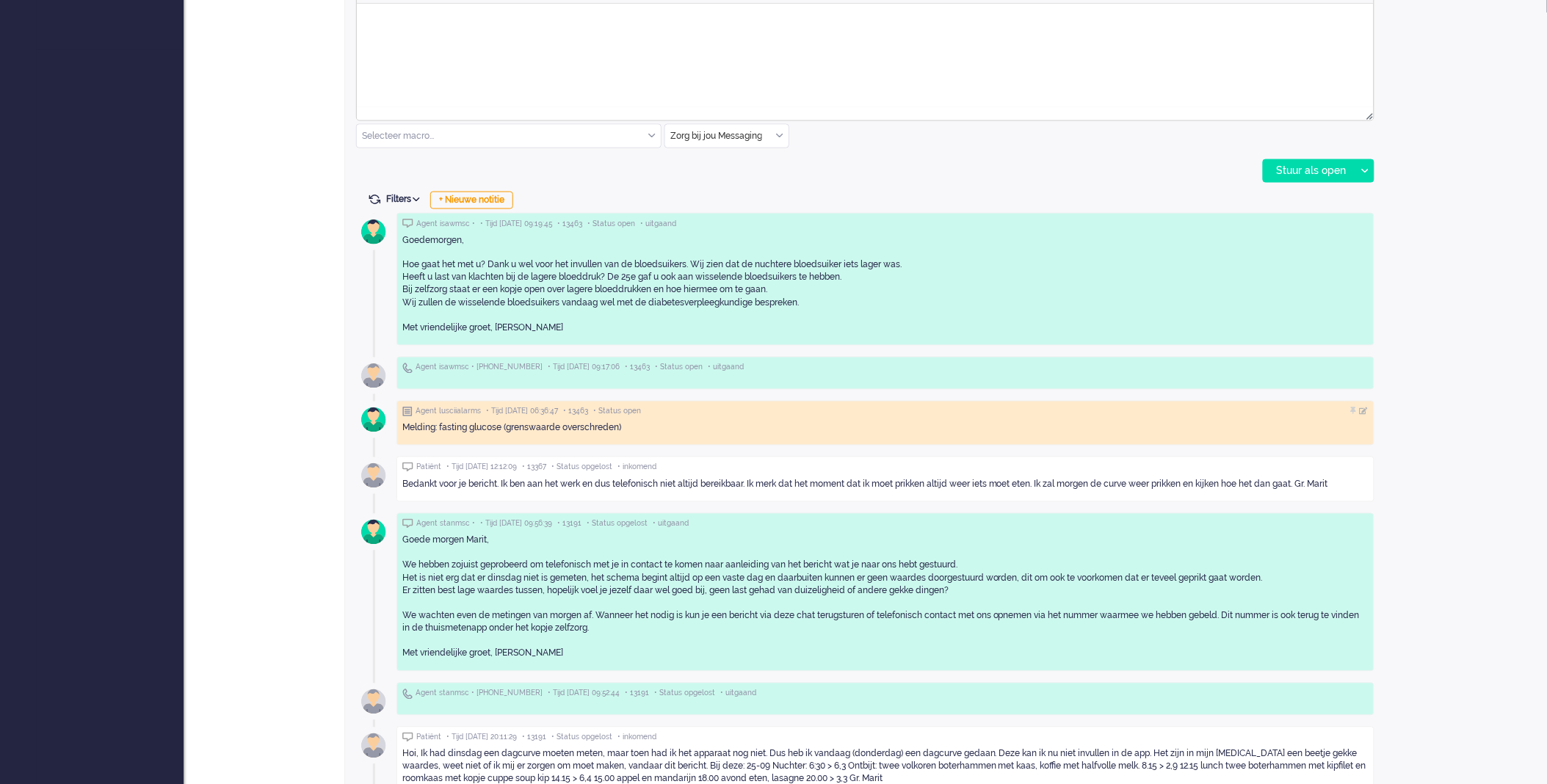
scroll to position [896, 0]
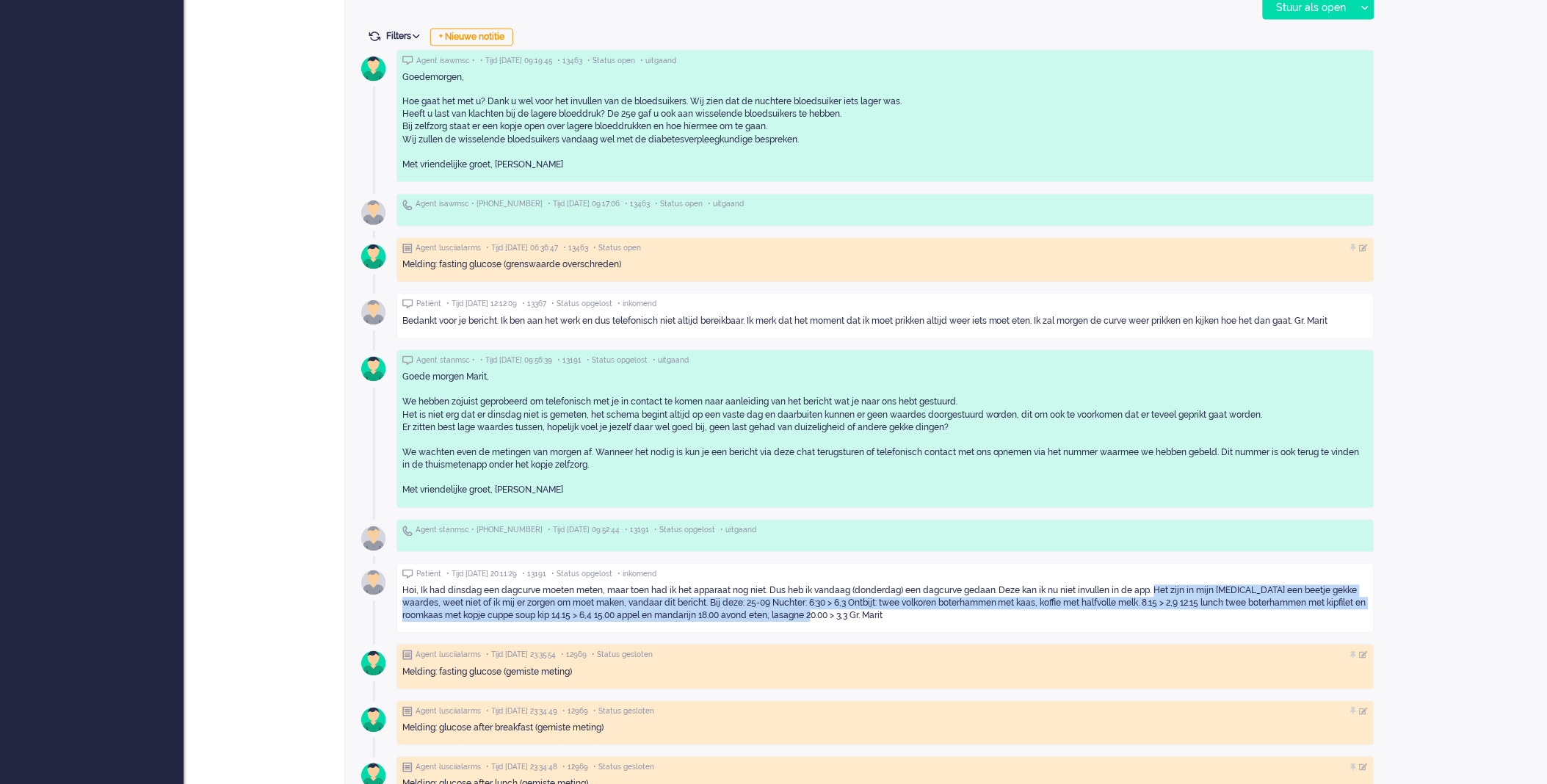
drag, startPoint x: 854, startPoint y: 617, endPoint x: 1156, endPoint y: 593, distance: 303.0
click at [1156, 593] on div "Hoi, Ik had dinsdag een dagcurve moeten meten, maar toen had ik het apparaat no…" at bounding box center [885, 603] width 967 height 37
copy div "Het zijn in mijn ogen een beetje gekke waardes, weet niet of ik mij er zorgen o…"
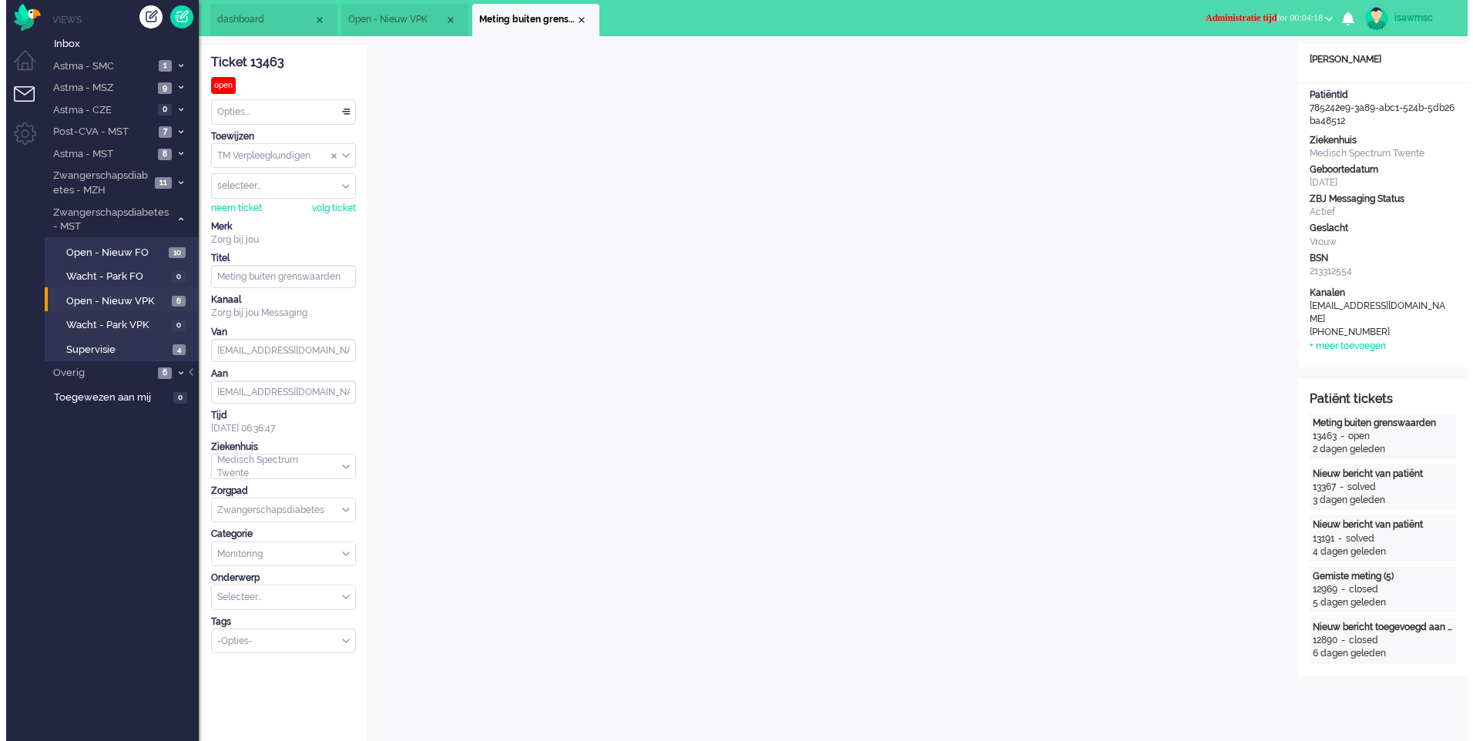
scroll to position [0, 0]
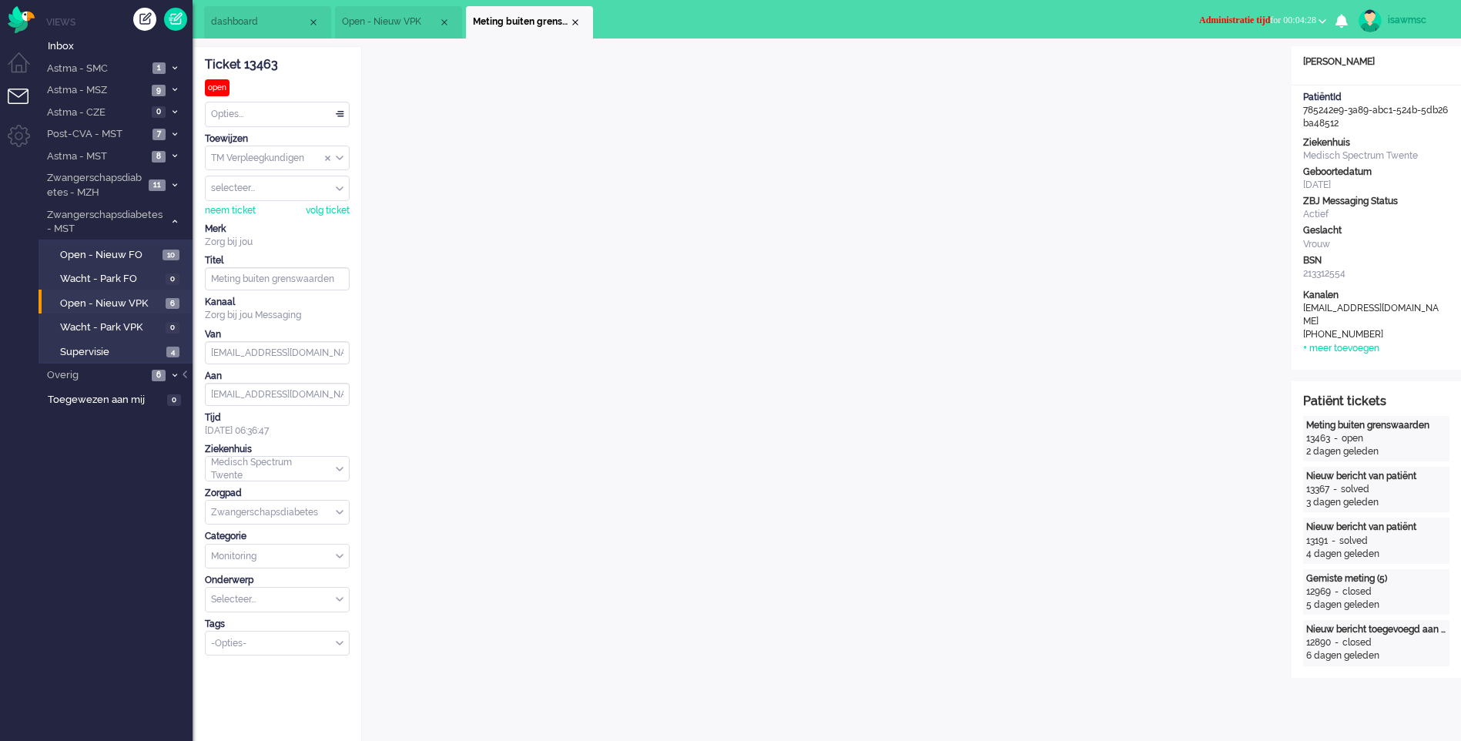
click at [1285, 20] on span "Administratie tijd for 00:04:28" at bounding box center [1257, 20] width 117 height 11
click at [1236, 72] on label "Online" at bounding box center [1263, 68] width 122 height 13
click at [238, 646] on input "Select Tags" at bounding box center [272, 642] width 121 height 13
click at [244, 670] on span "supervisie" at bounding box center [234, 666] width 43 height 13
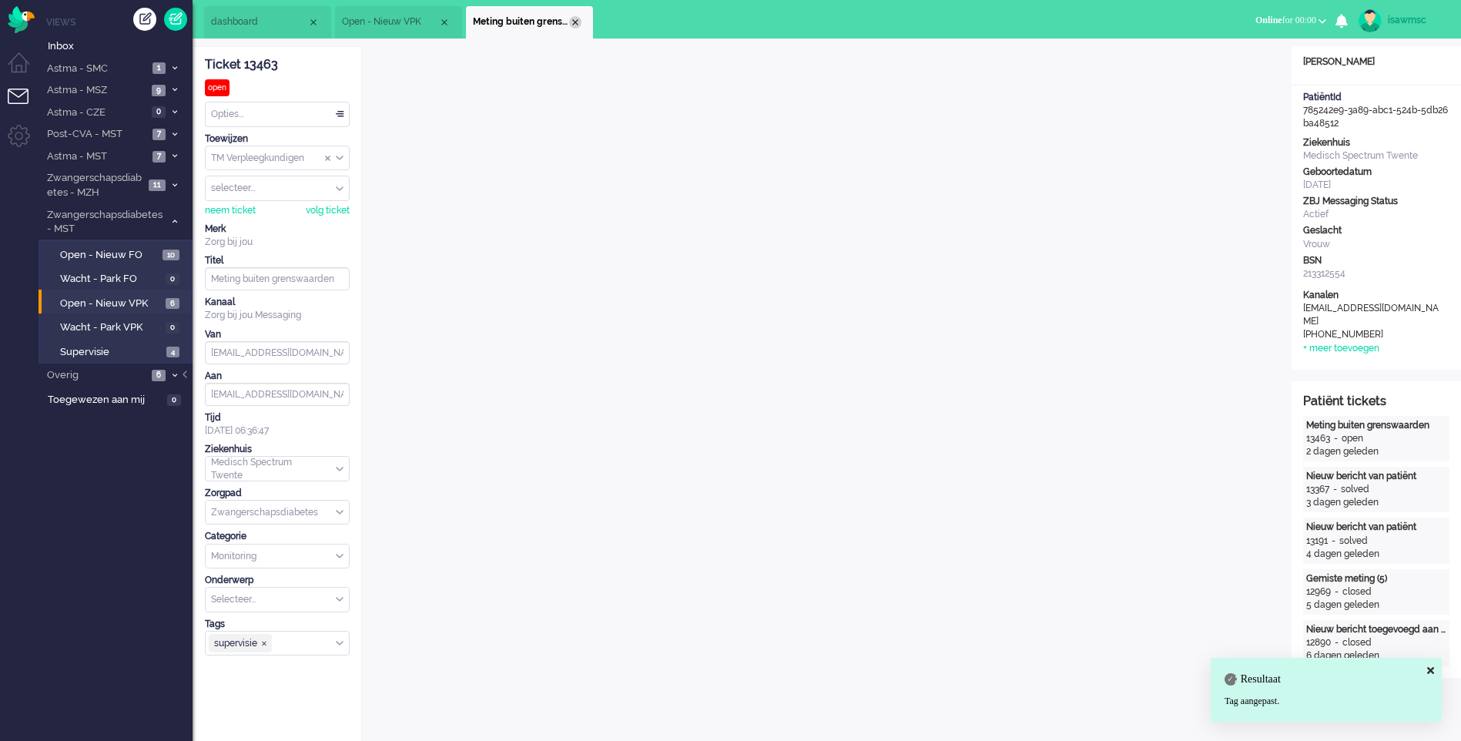
click at [581, 21] on div "Close tab" at bounding box center [575, 22] width 12 height 12
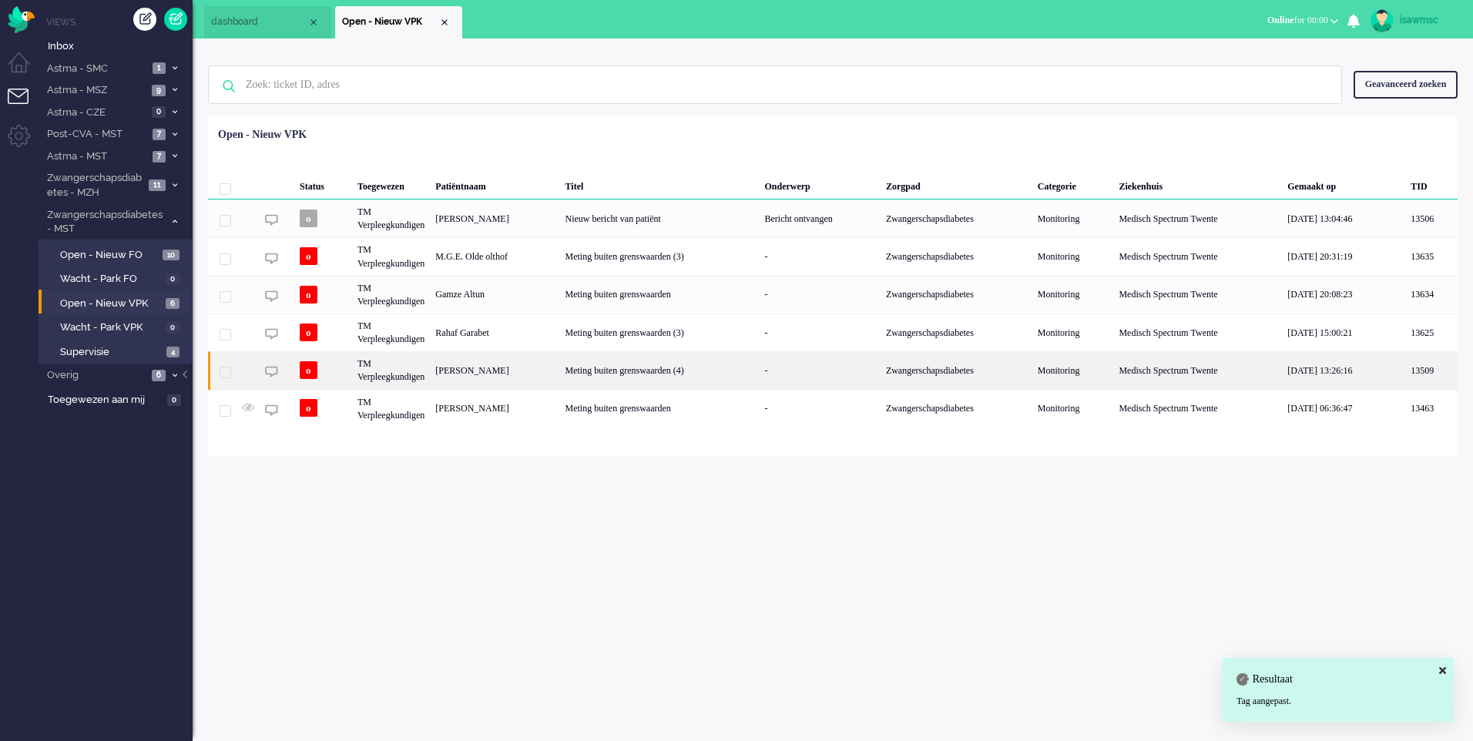
click at [517, 371] on div "[PERSON_NAME]" at bounding box center [494, 370] width 129 height 38
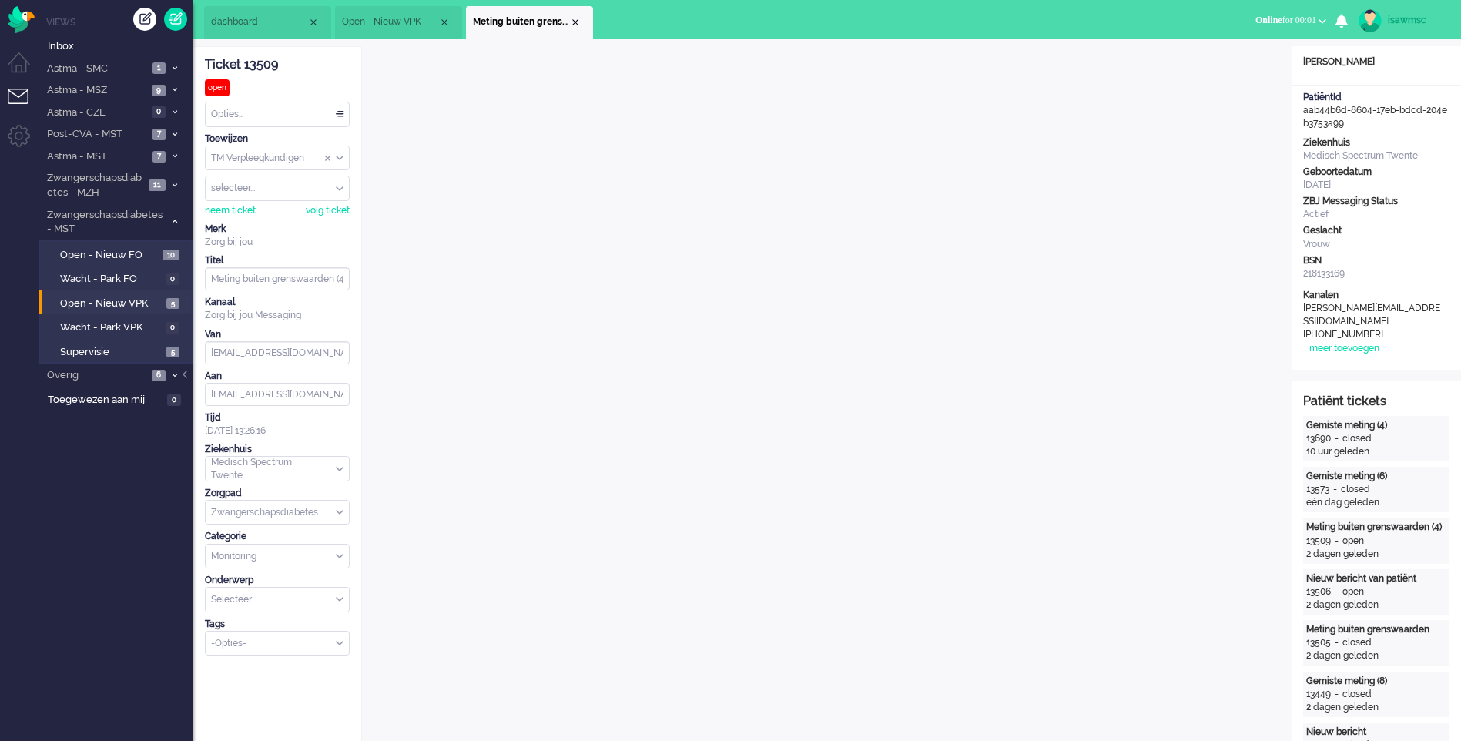
scroll to position [385, 0]
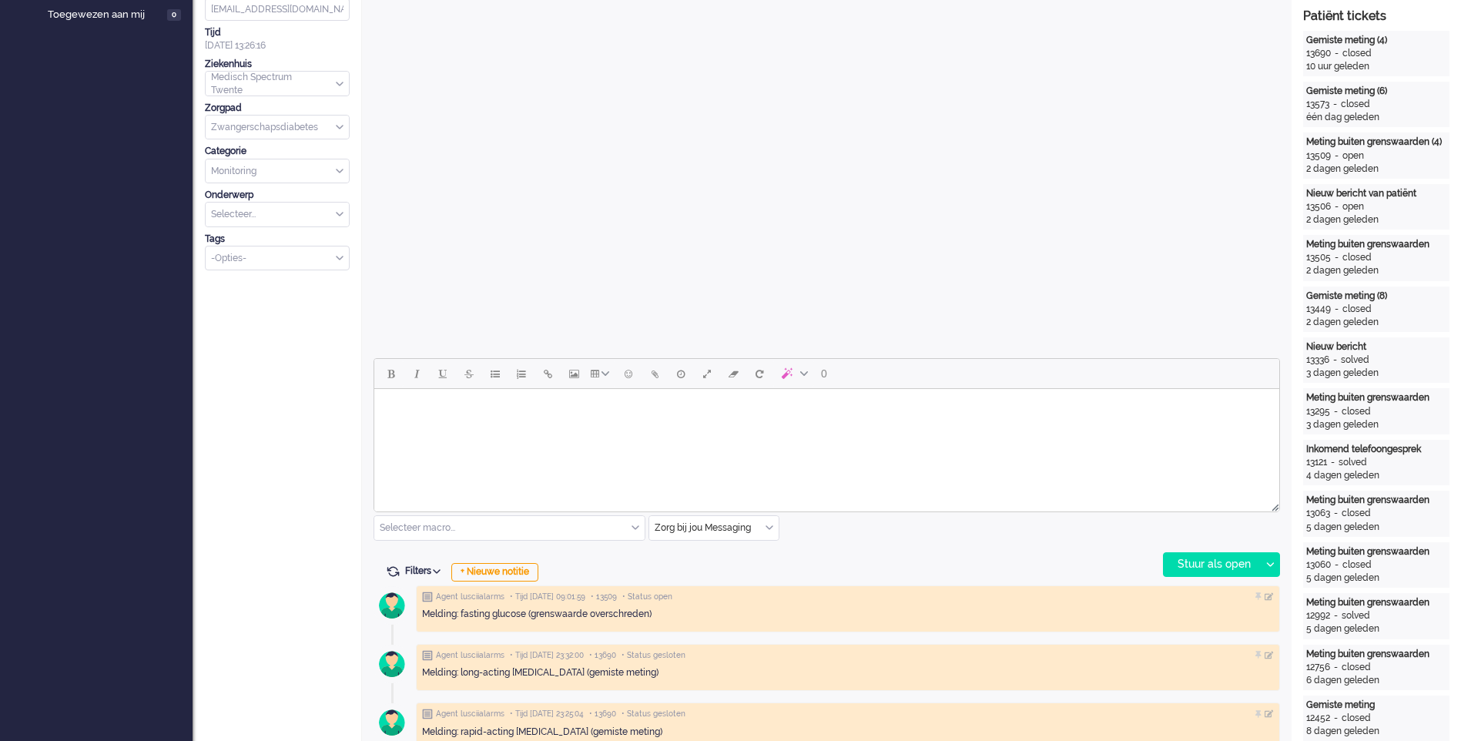
click at [770, 533] on div "Zorg bij jou Messaging" at bounding box center [713, 528] width 129 height 24
click at [741, 578] on li "uitgaand telefoon" at bounding box center [713, 573] width 129 height 22
click at [1215, 571] on div "Stuur als open" at bounding box center [1212, 564] width 96 height 23
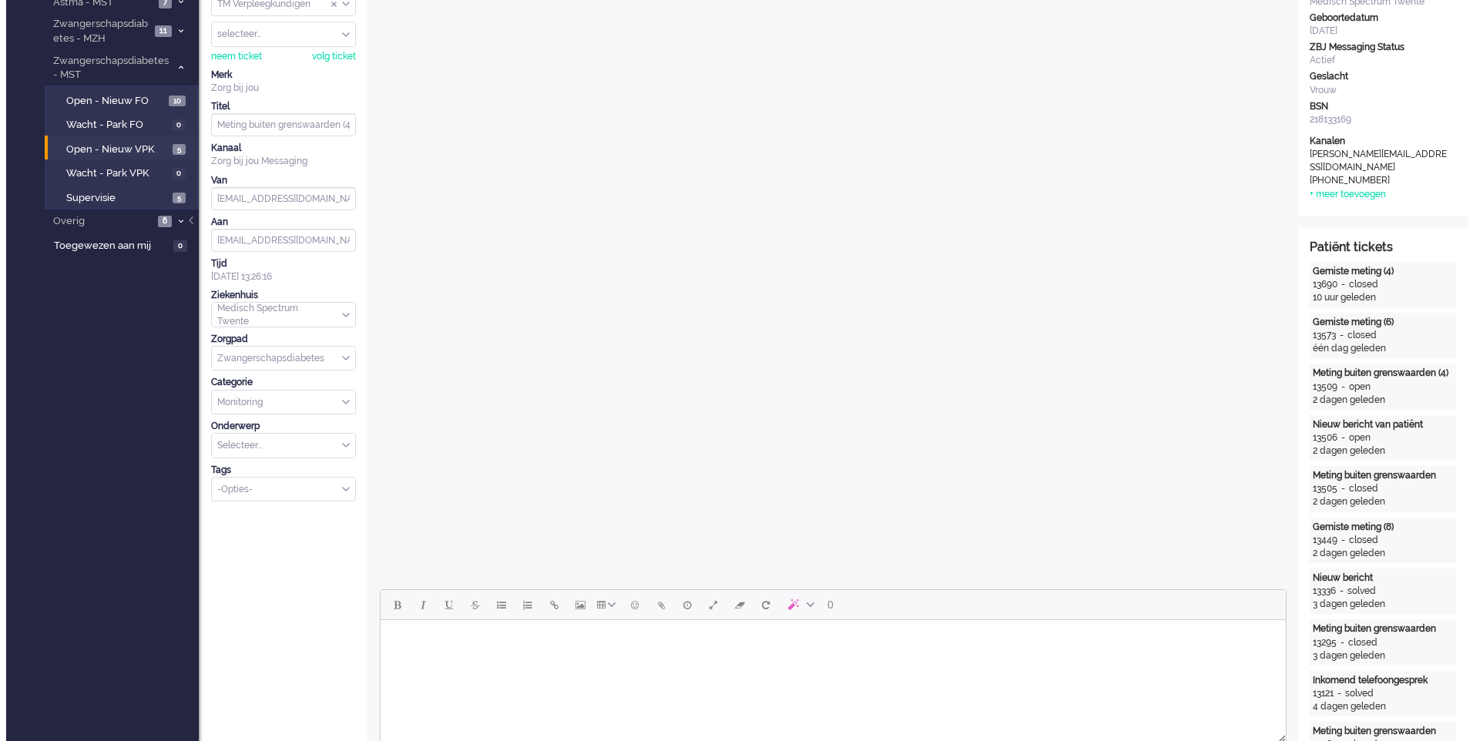
scroll to position [0, 0]
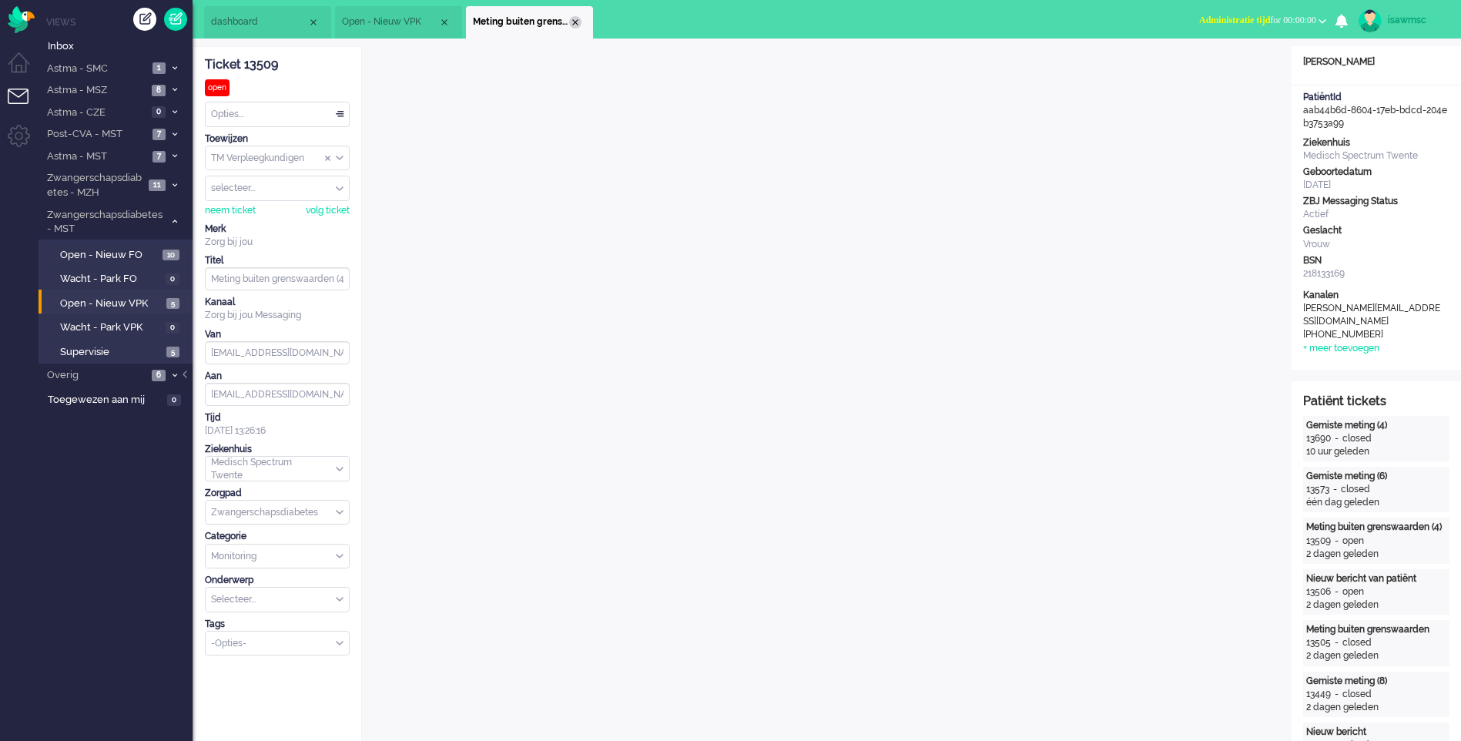
click at [575, 20] on div "Close tab" at bounding box center [575, 22] width 12 height 12
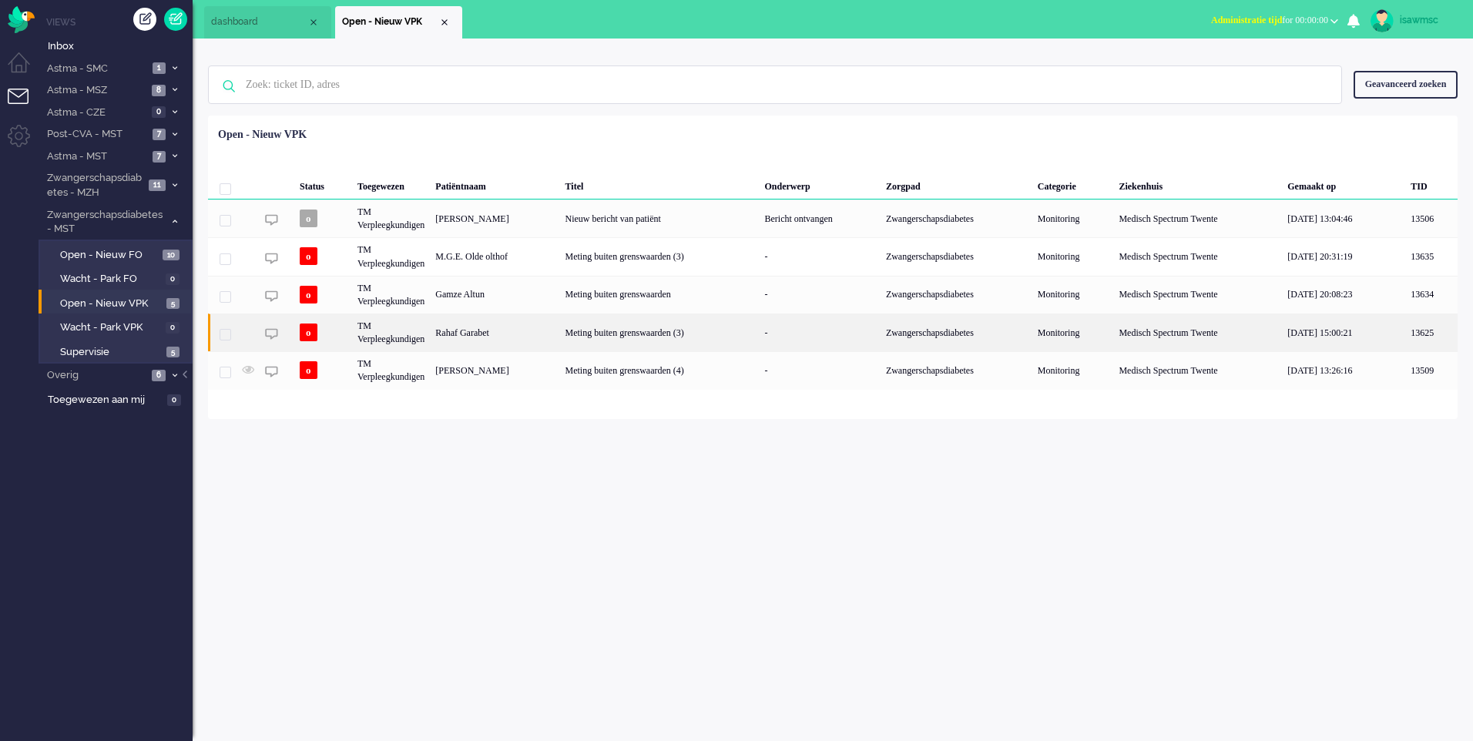
click at [544, 340] on div "Rahaf Garabet" at bounding box center [494, 333] width 129 height 38
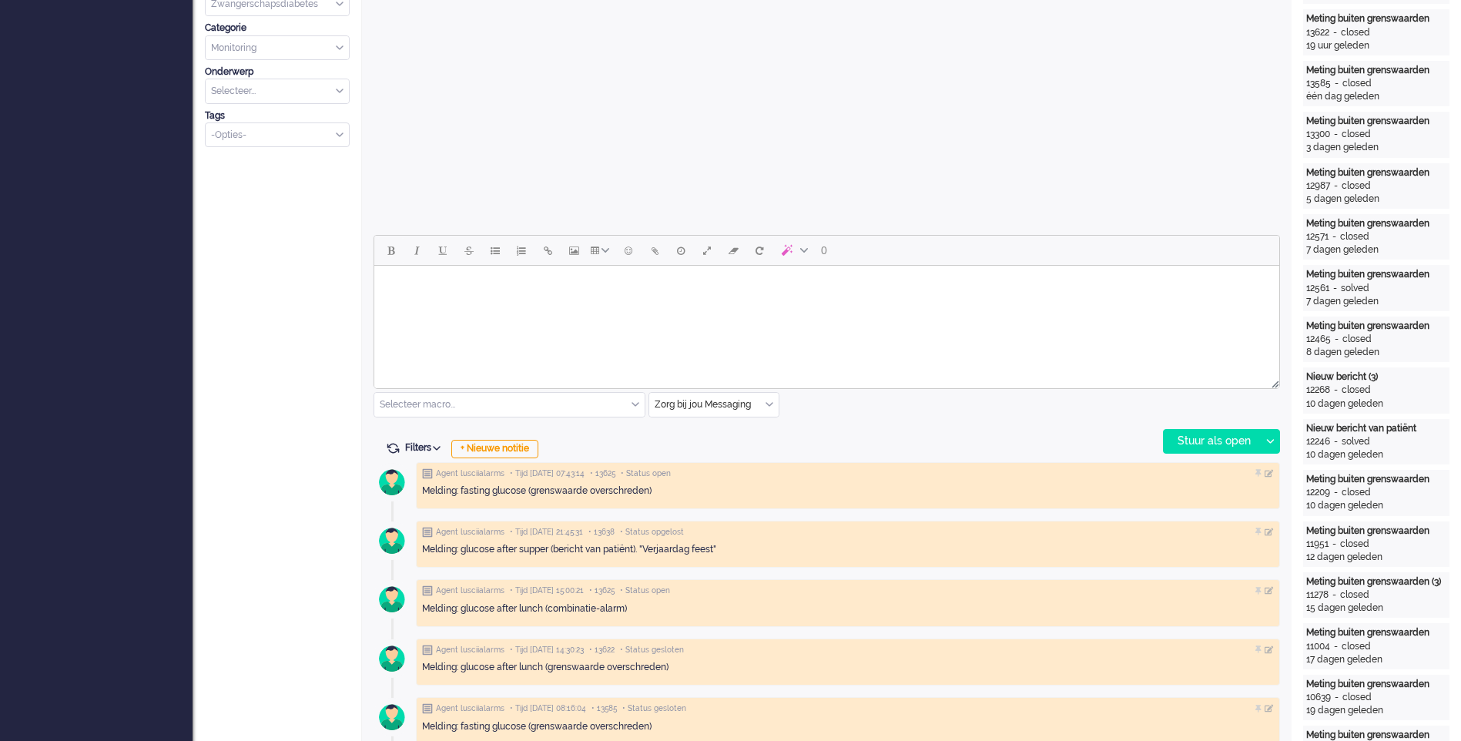
scroll to position [740, 0]
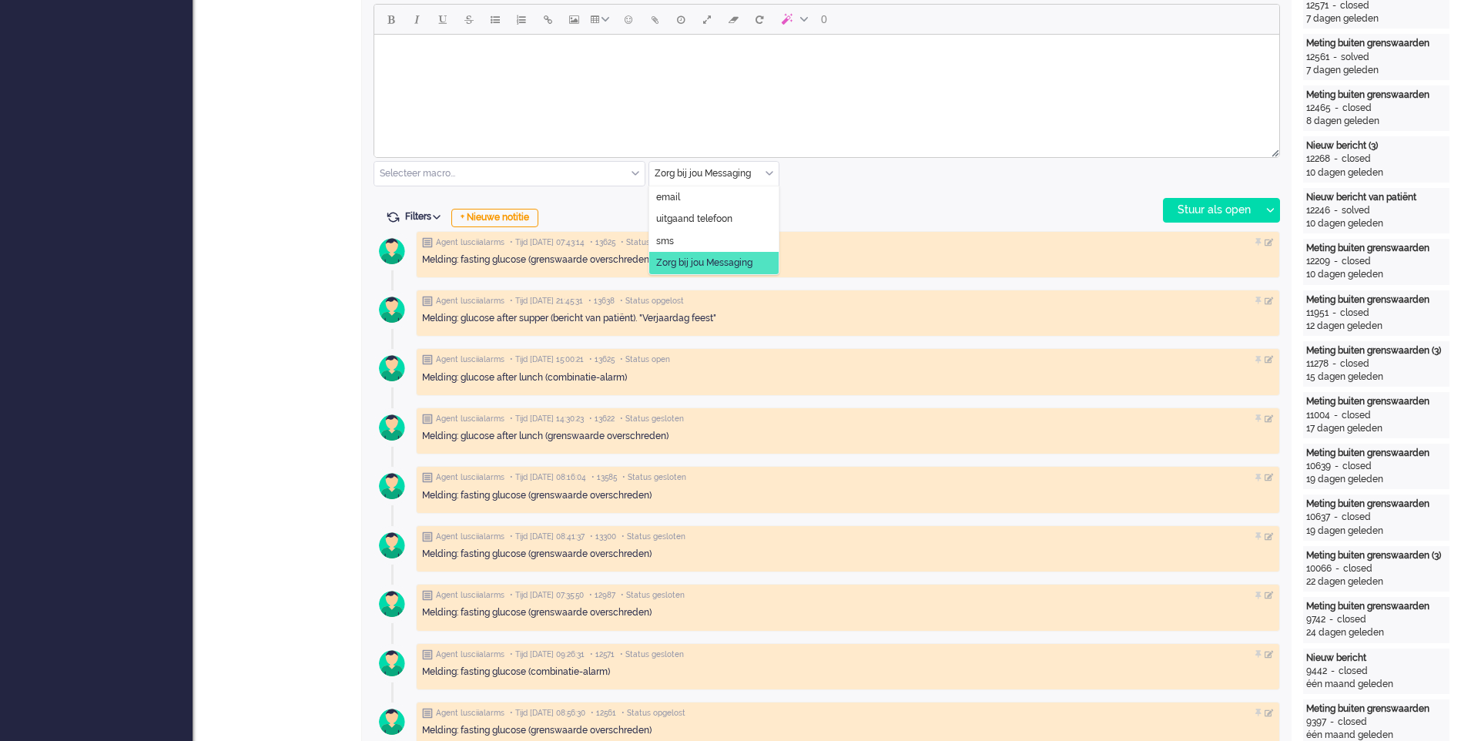
click at [765, 178] on input "text" at bounding box center [713, 174] width 129 height 24
click at [752, 220] on li "uitgaand telefoon" at bounding box center [713, 219] width 129 height 22
click at [1193, 212] on div "Stuur als open" at bounding box center [1212, 210] width 96 height 23
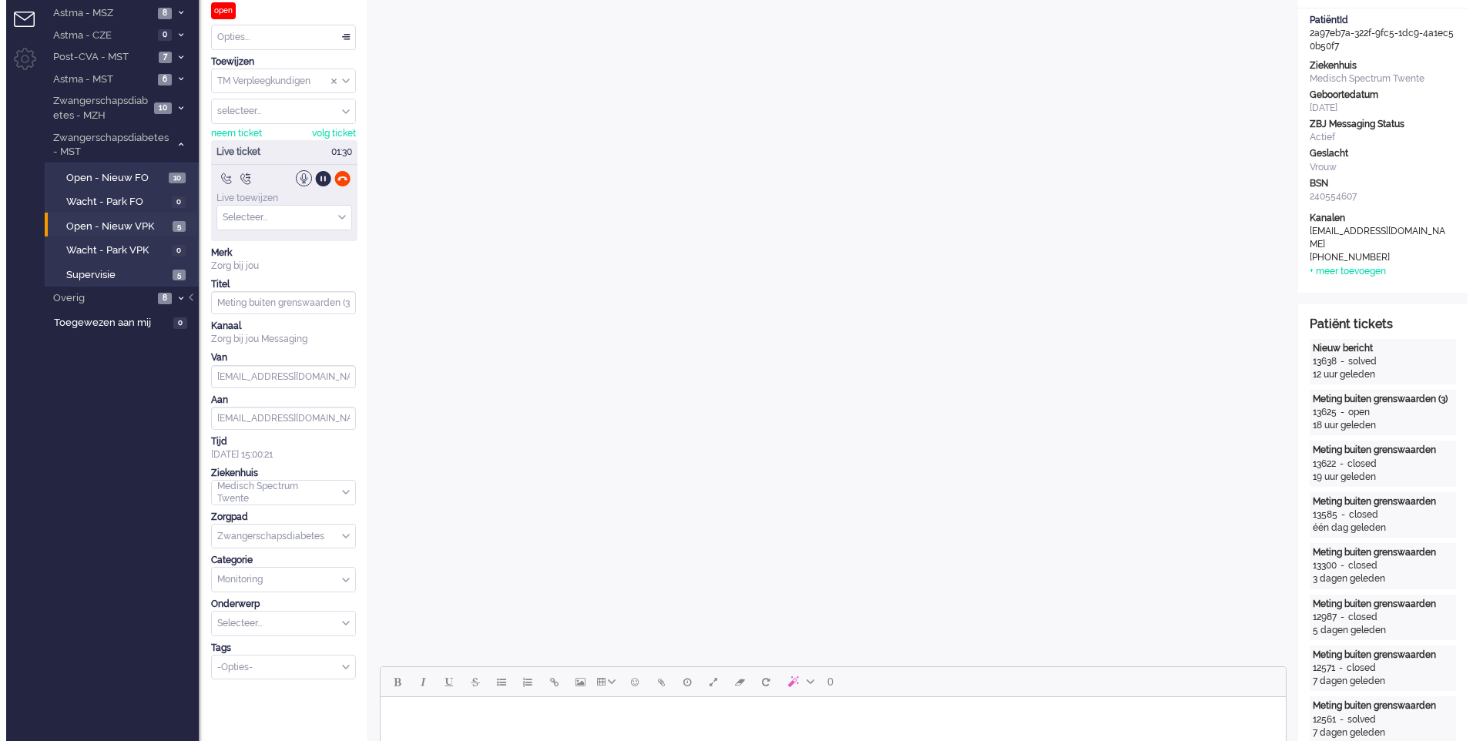
scroll to position [0, 0]
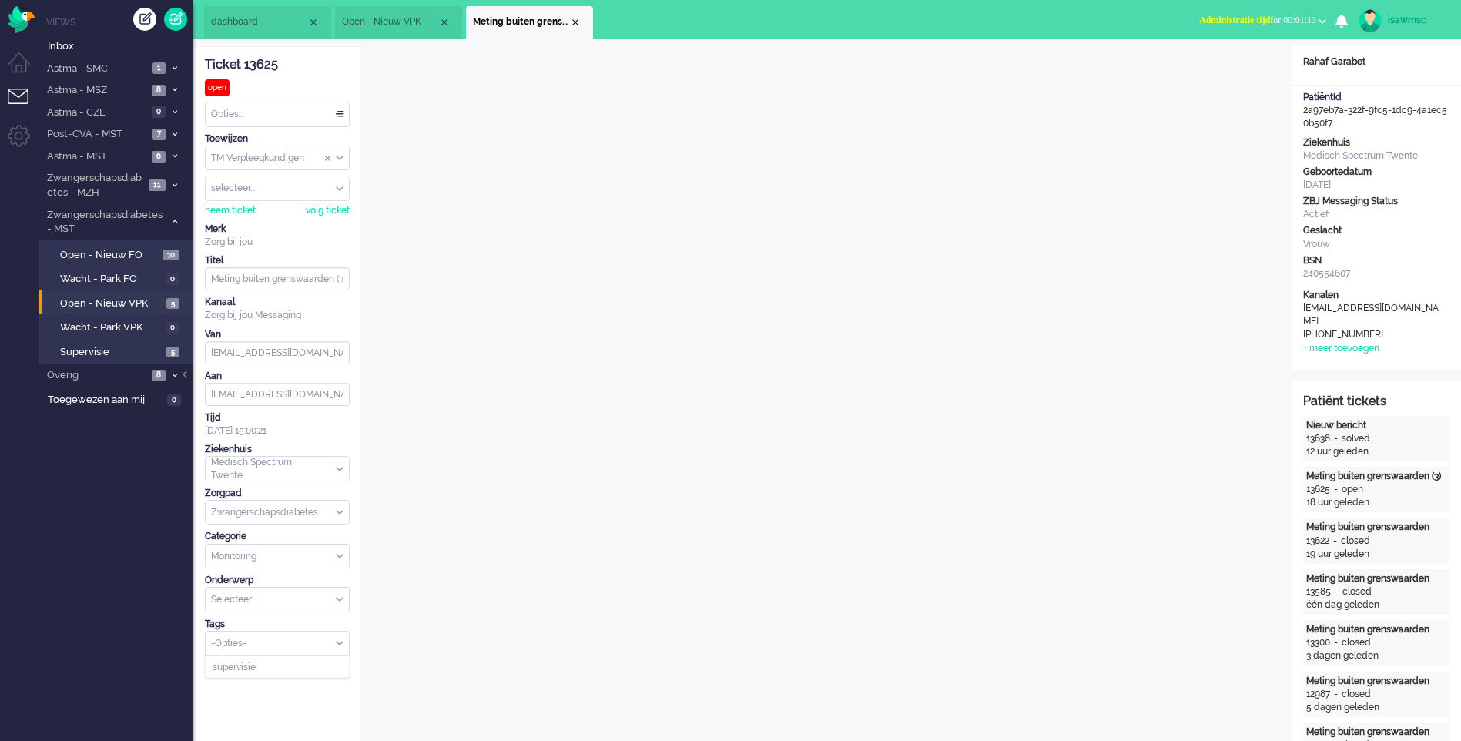
click at [247, 649] on div "Select Tags" at bounding box center [271, 644] width 130 height 16
click at [248, 664] on span "supervisie" at bounding box center [234, 666] width 43 height 13
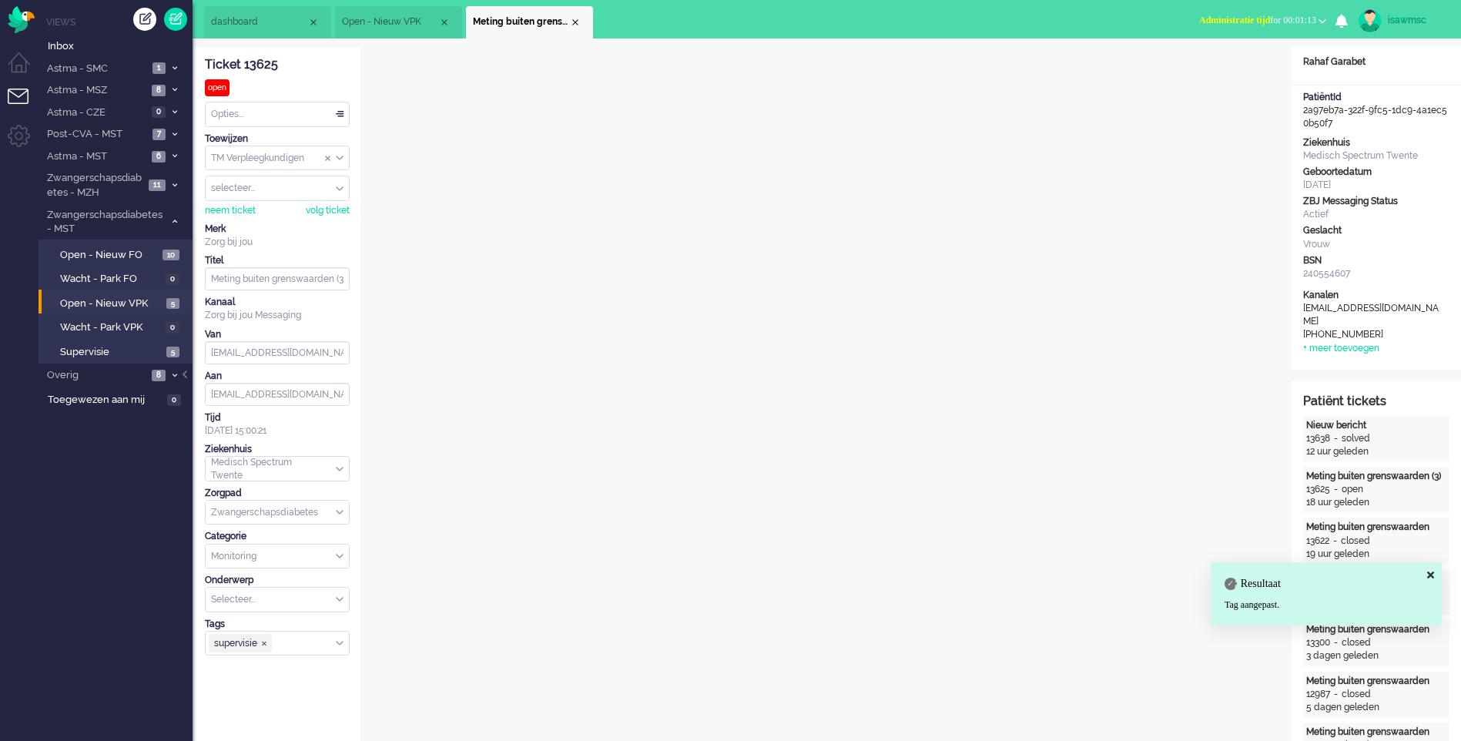
click at [1283, 26] on button "Administratie tijd for 00:01:13" at bounding box center [1263, 20] width 146 height 22
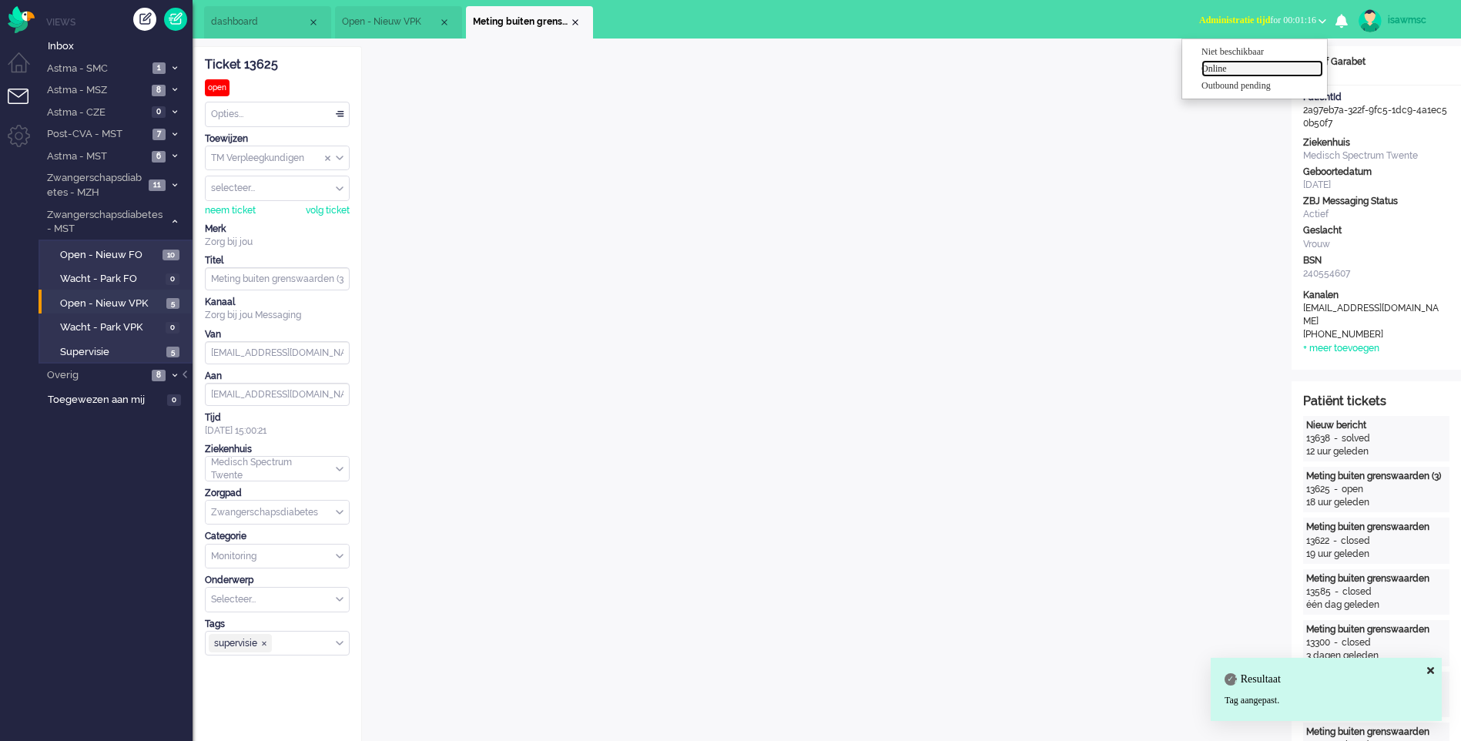
click at [1243, 66] on label "Online" at bounding box center [1263, 68] width 122 height 13
click at [574, 22] on div "Close tab" at bounding box center [575, 22] width 12 height 12
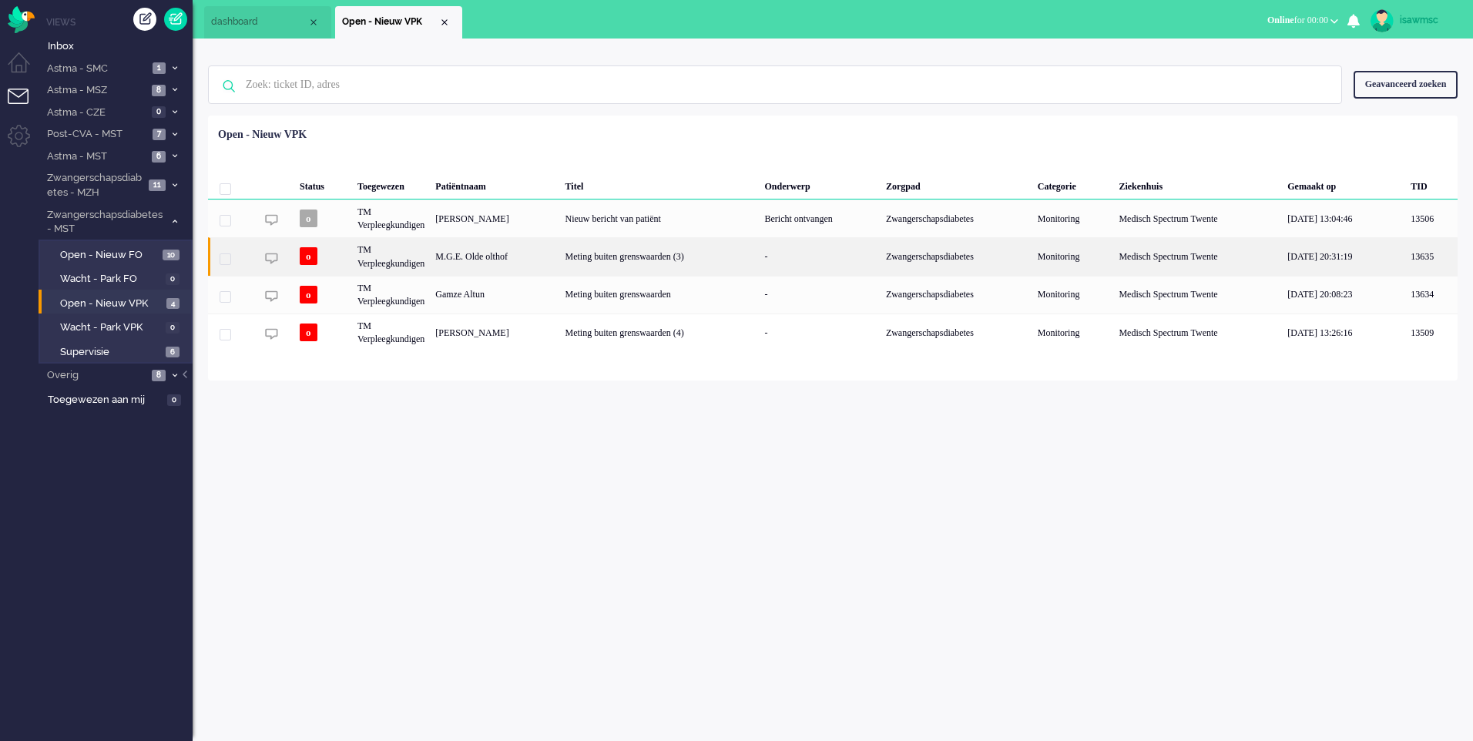
click at [559, 265] on div "M.G.E. Olde olthof" at bounding box center [494, 256] width 129 height 38
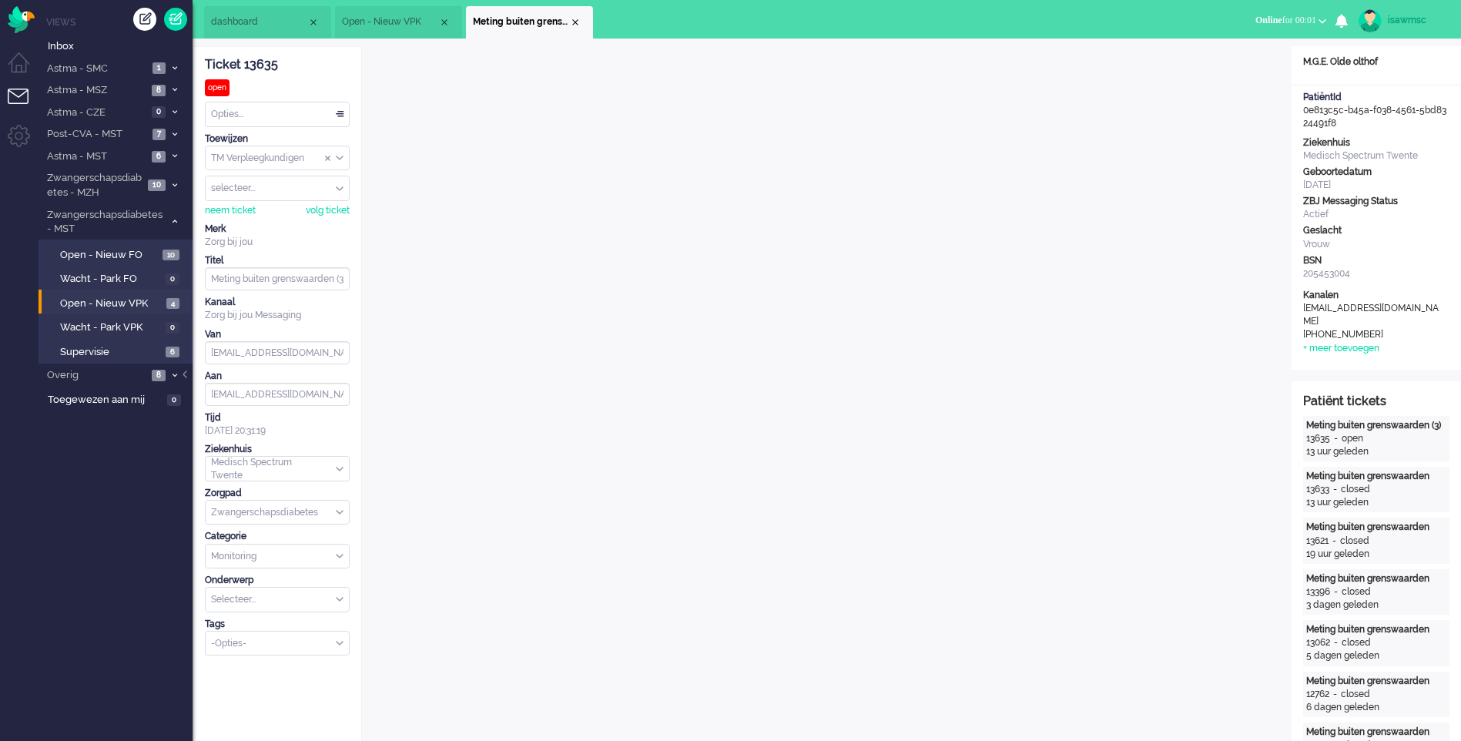
scroll to position [308, 0]
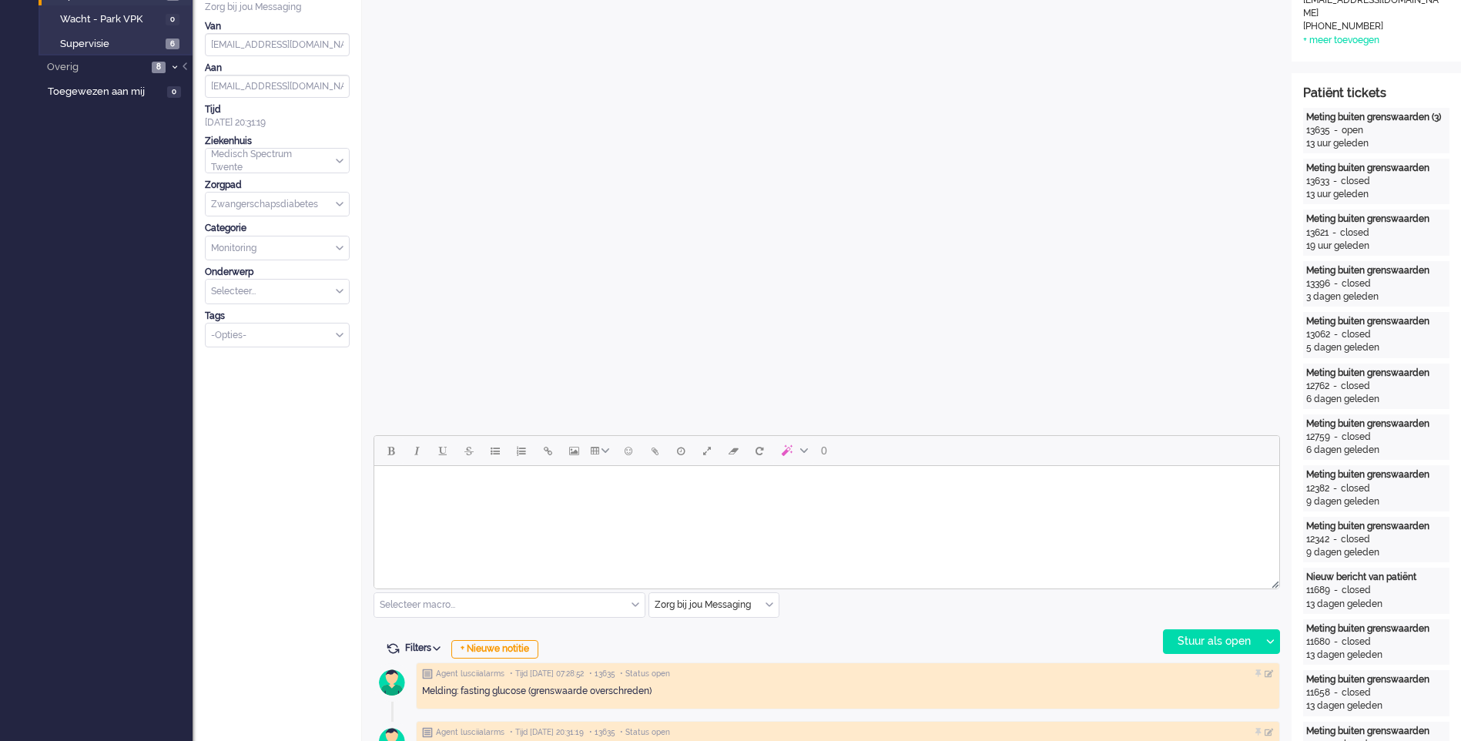
click at [770, 605] on div "Zorg bij jou Messaging" at bounding box center [713, 605] width 129 height 24
click at [724, 650] on span "uitgaand telefoon" at bounding box center [694, 650] width 76 height 13
click at [1202, 641] on div "Stuur als open" at bounding box center [1212, 641] width 96 height 23
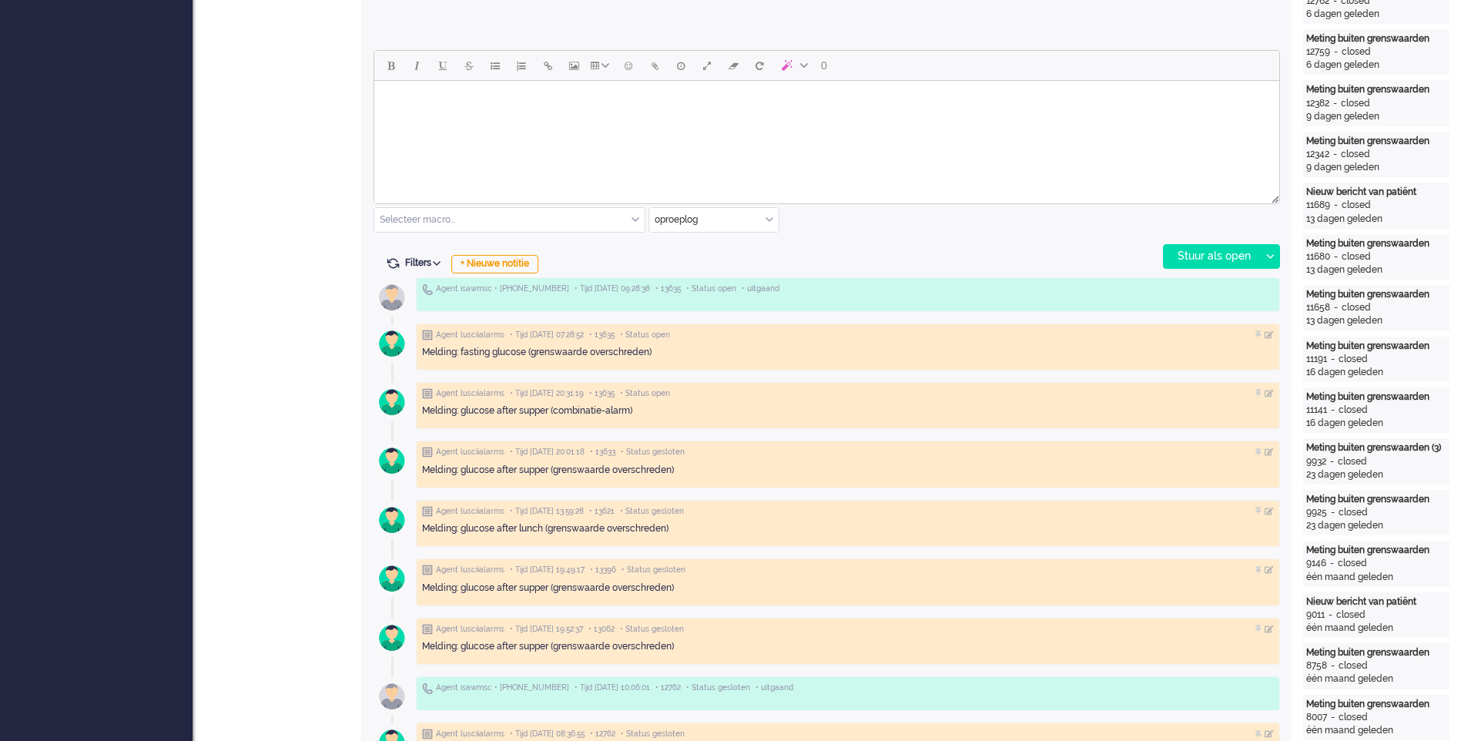
scroll to position [385, 0]
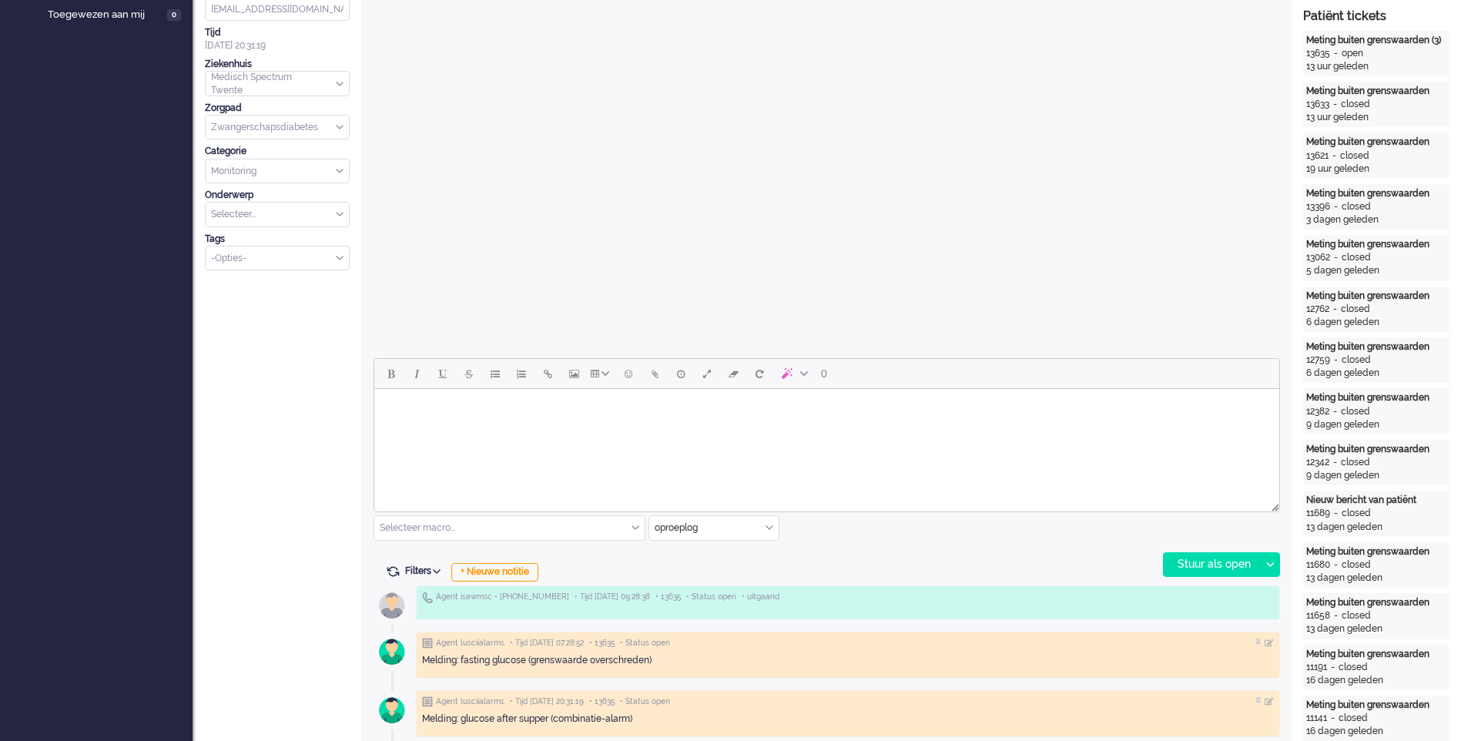
click at [773, 530] on div "oproeplog" at bounding box center [713, 528] width 129 height 24
click at [713, 611] on span "Zorg bij jou Messaging" at bounding box center [704, 617] width 96 height 13
click at [676, 428] on html at bounding box center [826, 408] width 905 height 39
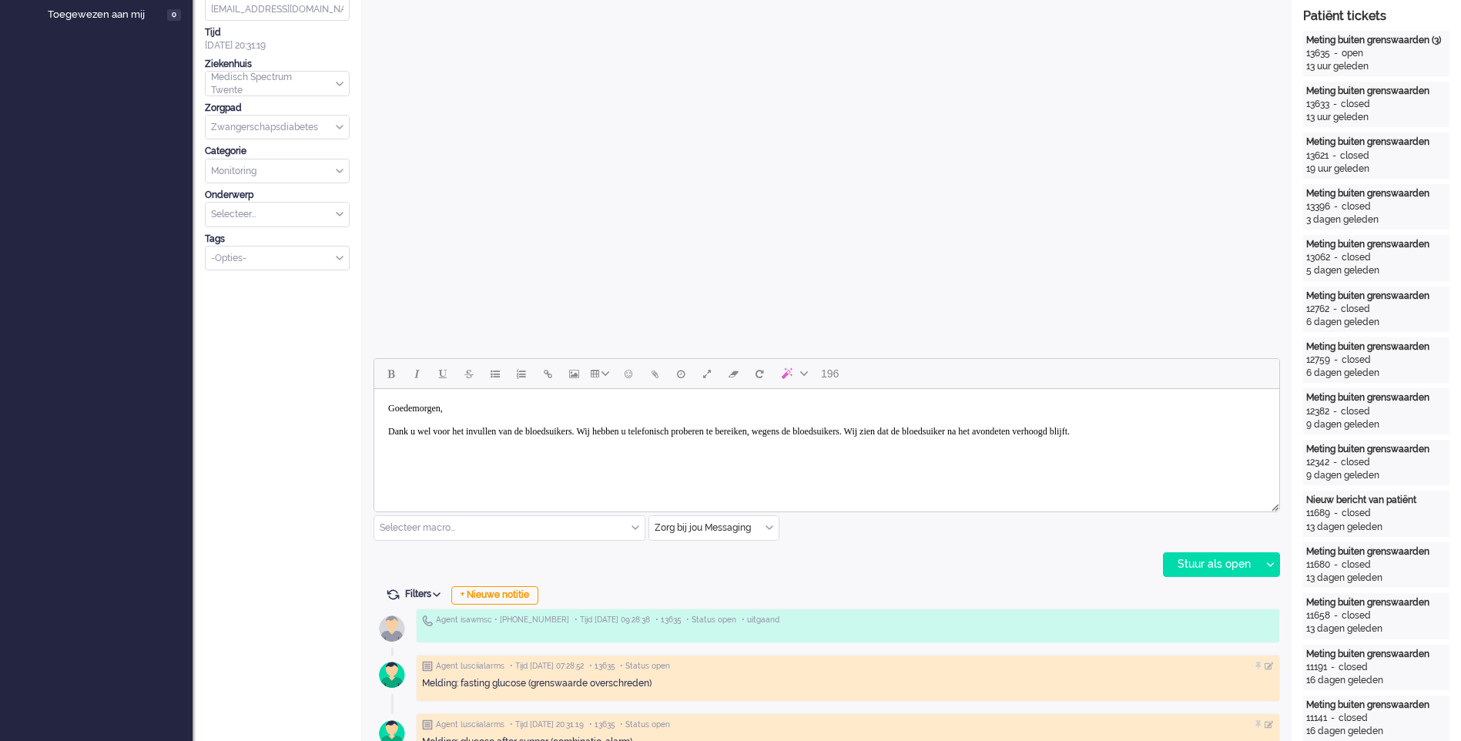
click at [964, 428] on body "Goedemorgen, Dank u wel voor het invullen van de bloedsuikers. Wij hebben u tel…" at bounding box center [827, 420] width 893 height 50
click at [693, 439] on body "Goedemorgen, Dank u wel voor het invullen van de bloedsuikers. Wij hebben u tel…" at bounding box center [827, 426] width 893 height 62
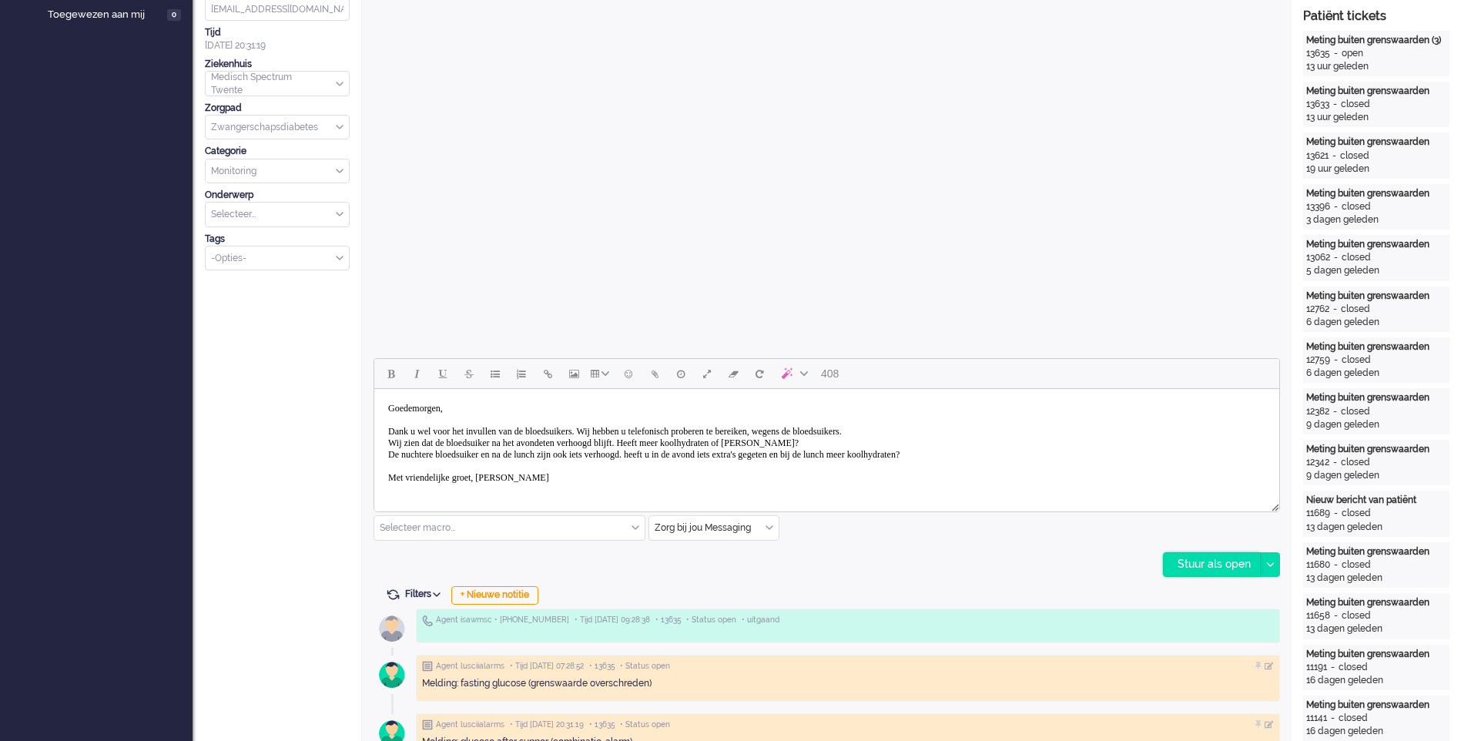
click at [1210, 568] on div "Stuur als open" at bounding box center [1212, 564] width 96 height 23
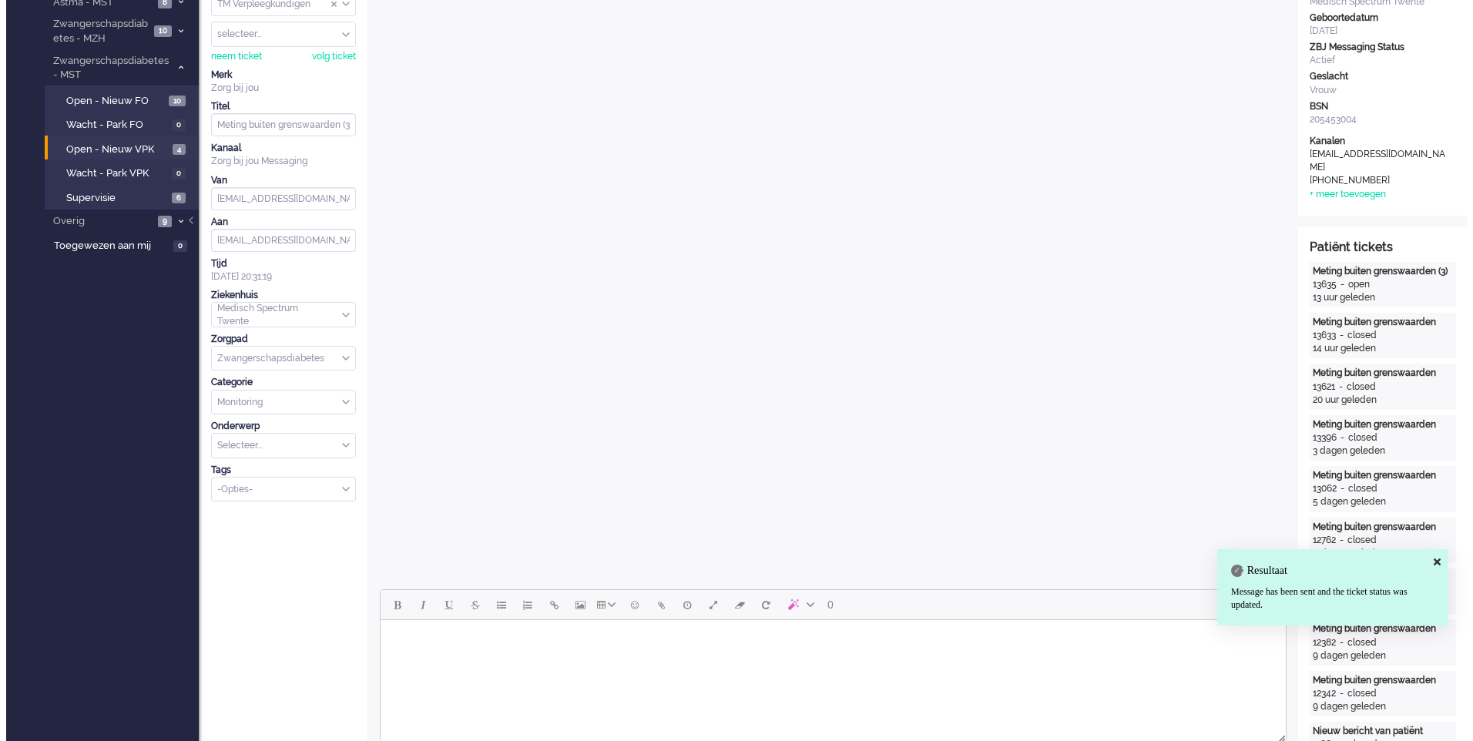
scroll to position [0, 0]
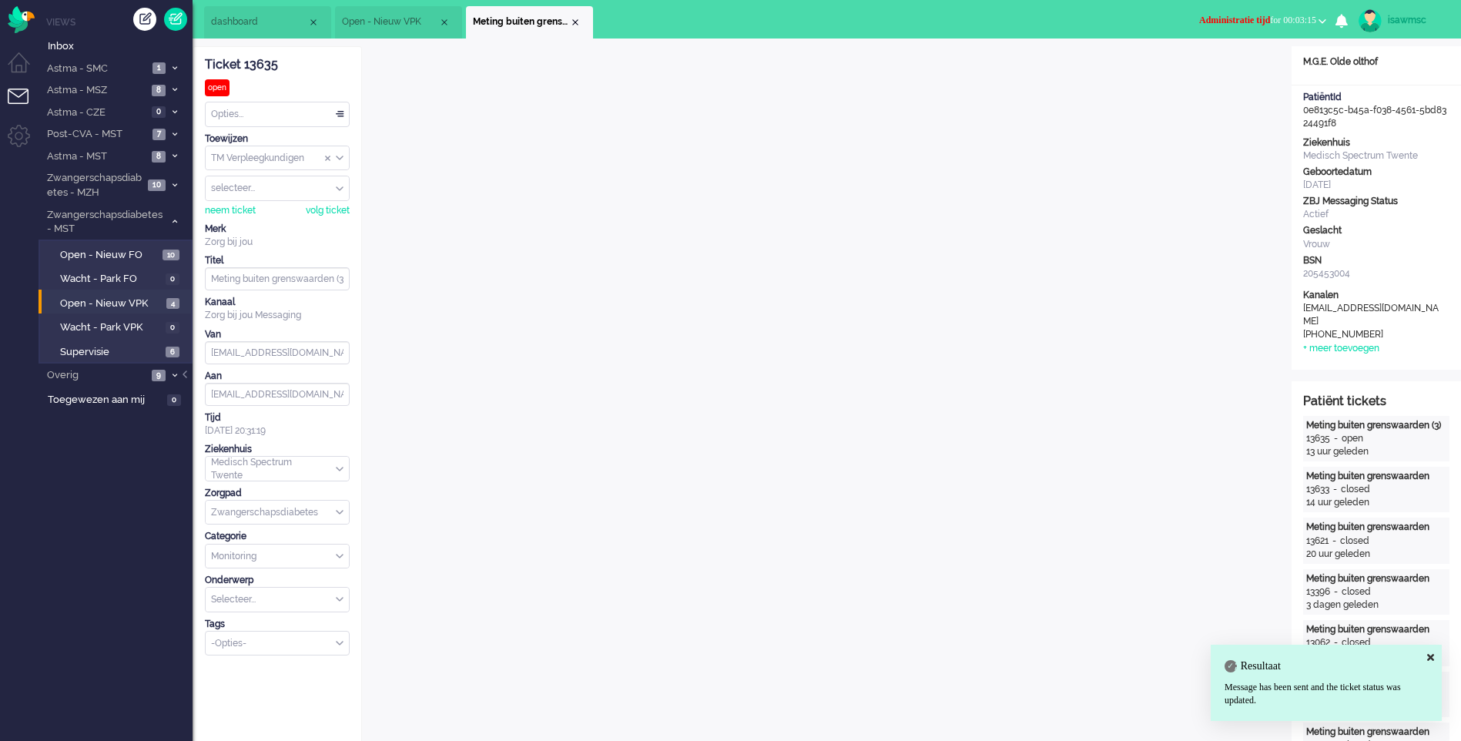
click at [1270, 12] on button "Administratie tijd for 00:03:15" at bounding box center [1263, 20] width 146 height 22
click at [1214, 75] on link "Online" at bounding box center [1263, 68] width 122 height 17
click at [1219, 67] on label "Online" at bounding box center [1263, 68] width 122 height 13
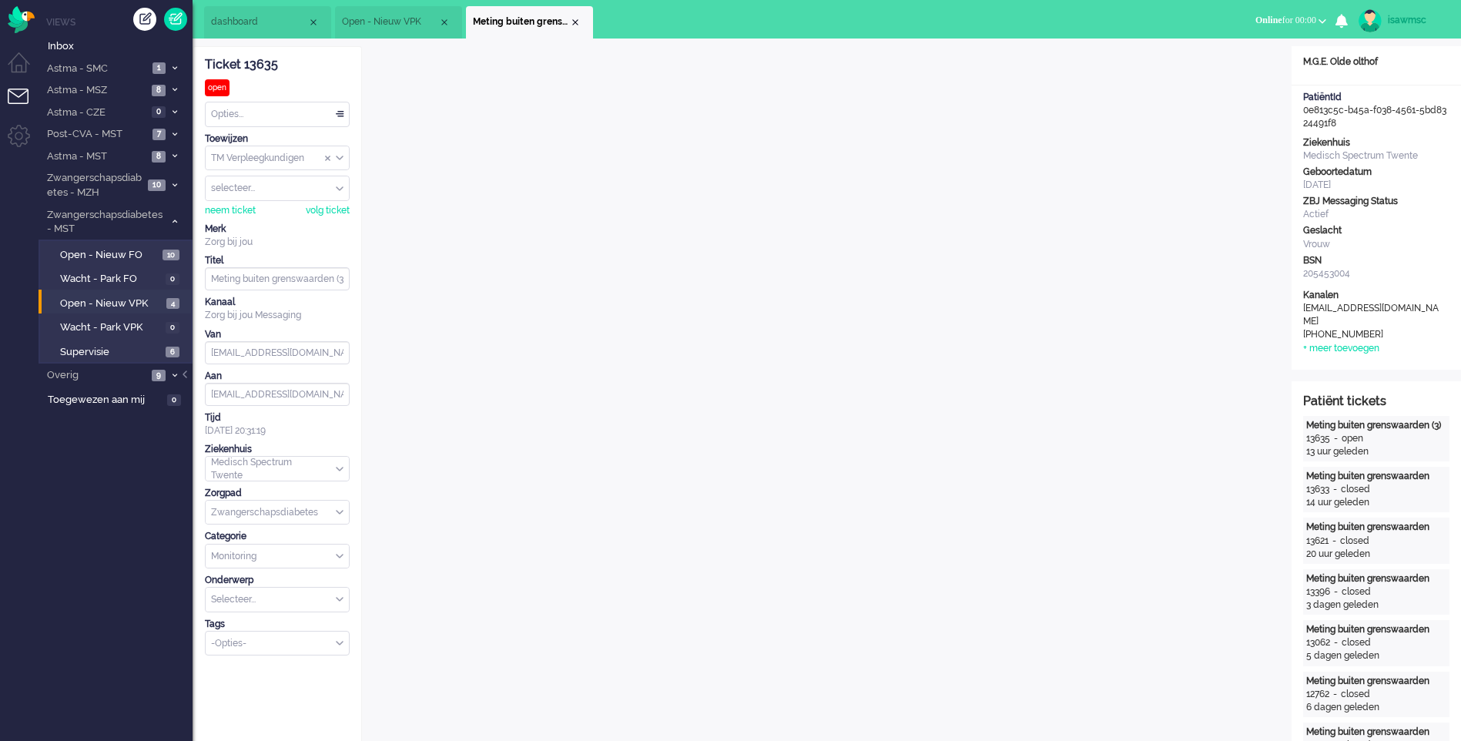
click at [236, 649] on div "Select Tags" at bounding box center [271, 644] width 130 height 16
click at [239, 669] on span "supervisie" at bounding box center [234, 666] width 43 height 13
click at [576, 24] on div "Close tab" at bounding box center [575, 22] width 12 height 12
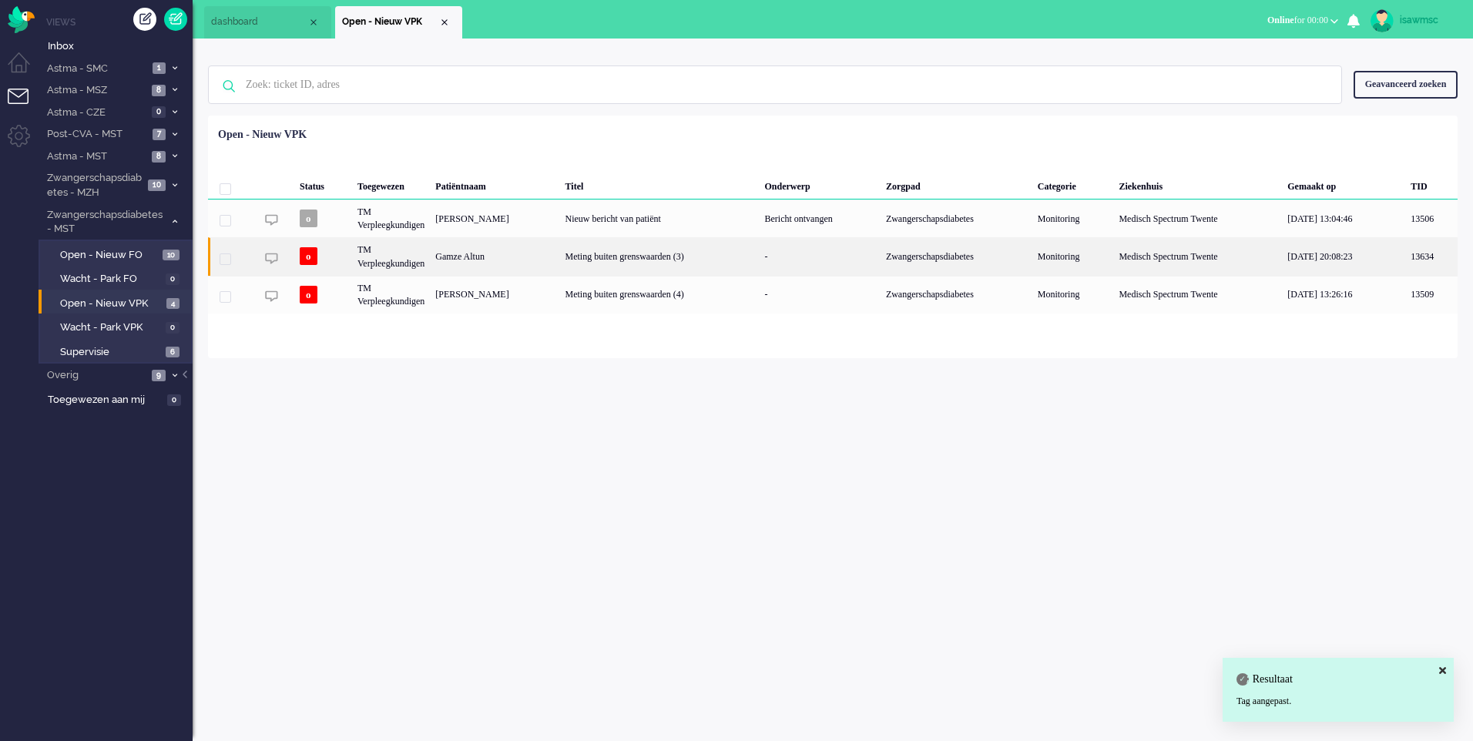
click at [560, 259] on div "Meting buiten grenswaarden (3)" at bounding box center [660, 256] width 200 height 38
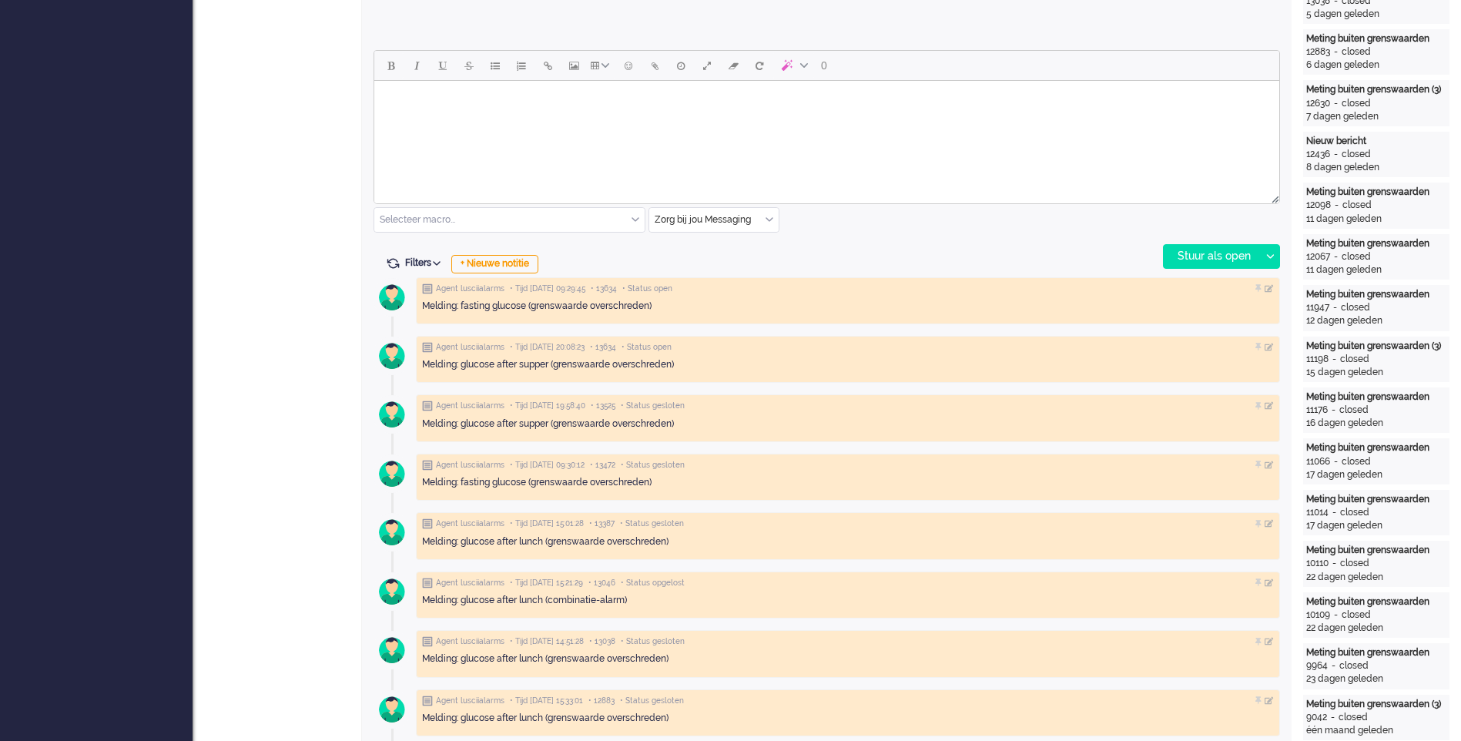
scroll to position [308, 0]
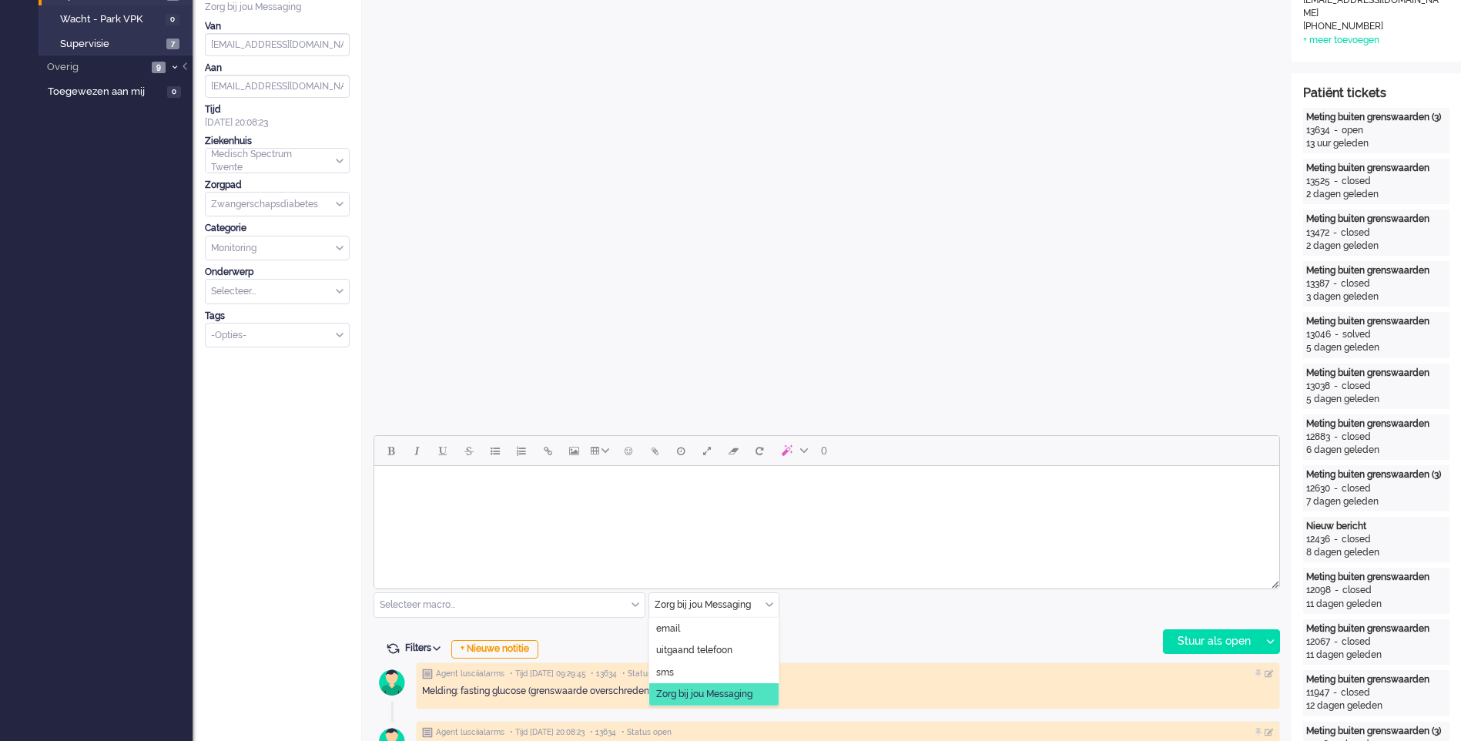
click at [770, 606] on div "Zorg bij jou Messaging" at bounding box center [713, 605] width 129 height 24
click at [730, 648] on span "uitgaand telefoon" at bounding box center [694, 650] width 76 height 13
click at [1208, 647] on div "Stuur als open" at bounding box center [1212, 641] width 96 height 23
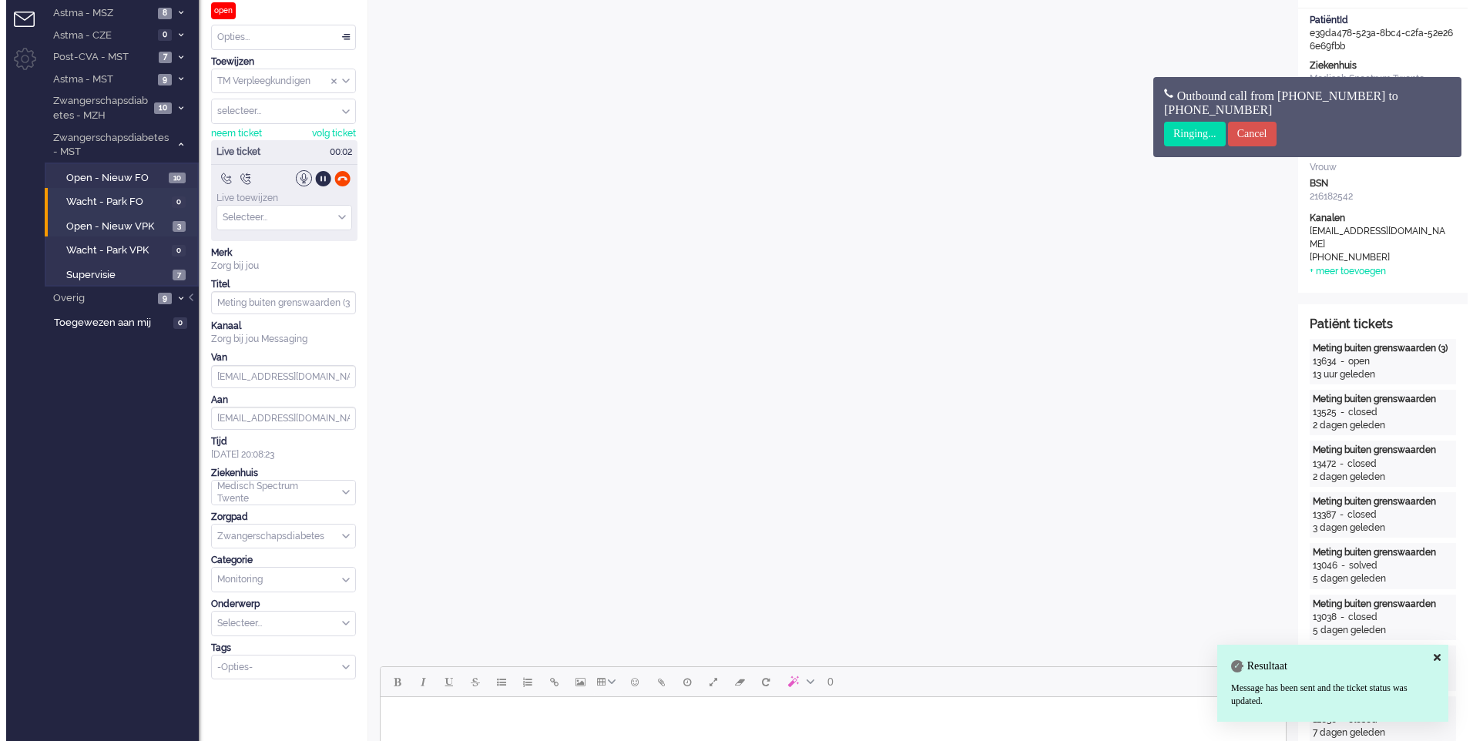
scroll to position [0, 0]
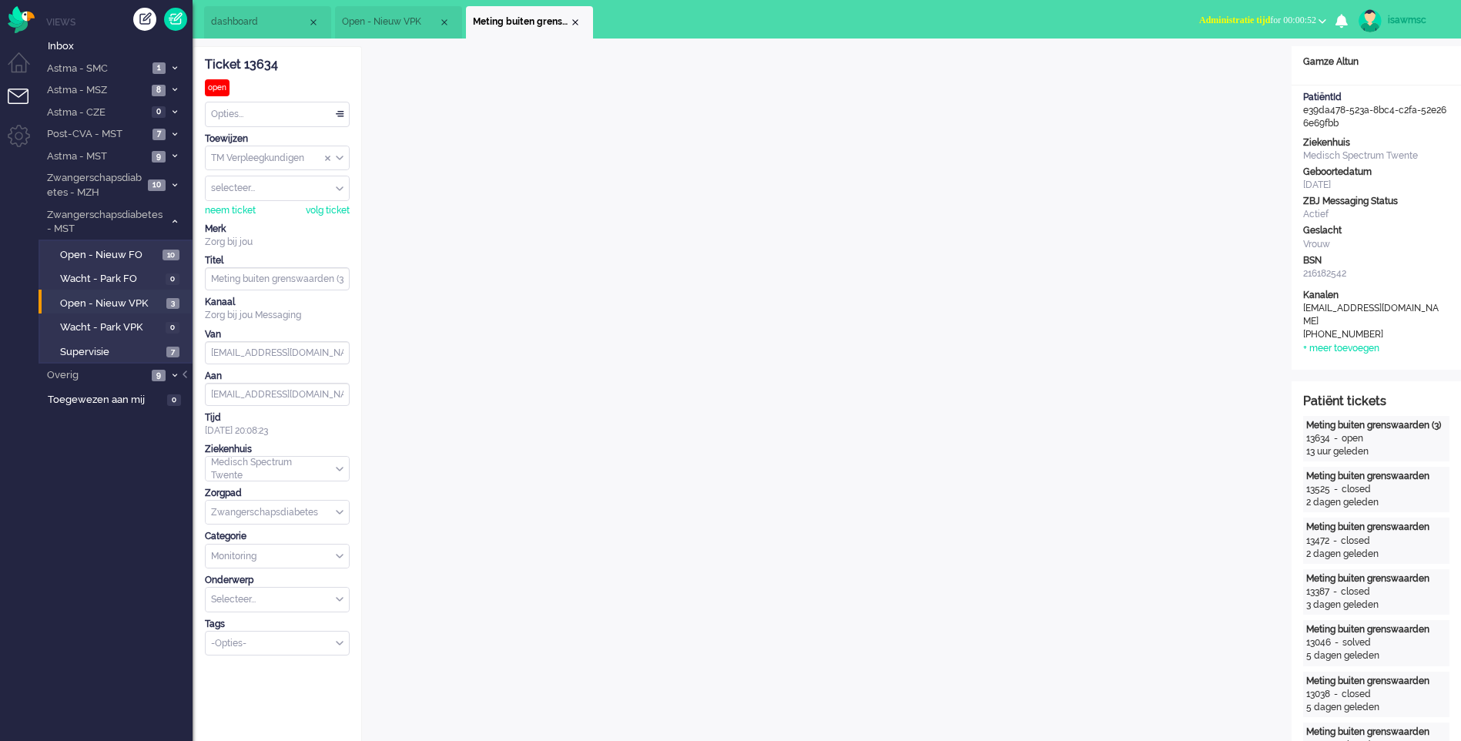
click at [1201, 26] on button "Administratie tijd for 00:00:52" at bounding box center [1263, 20] width 146 height 22
click at [1209, 66] on label "Online" at bounding box center [1263, 68] width 122 height 13
click at [264, 641] on input "Select Tags" at bounding box center [272, 642] width 121 height 13
click at [262, 672] on li "supervisie" at bounding box center [277, 667] width 143 height 22
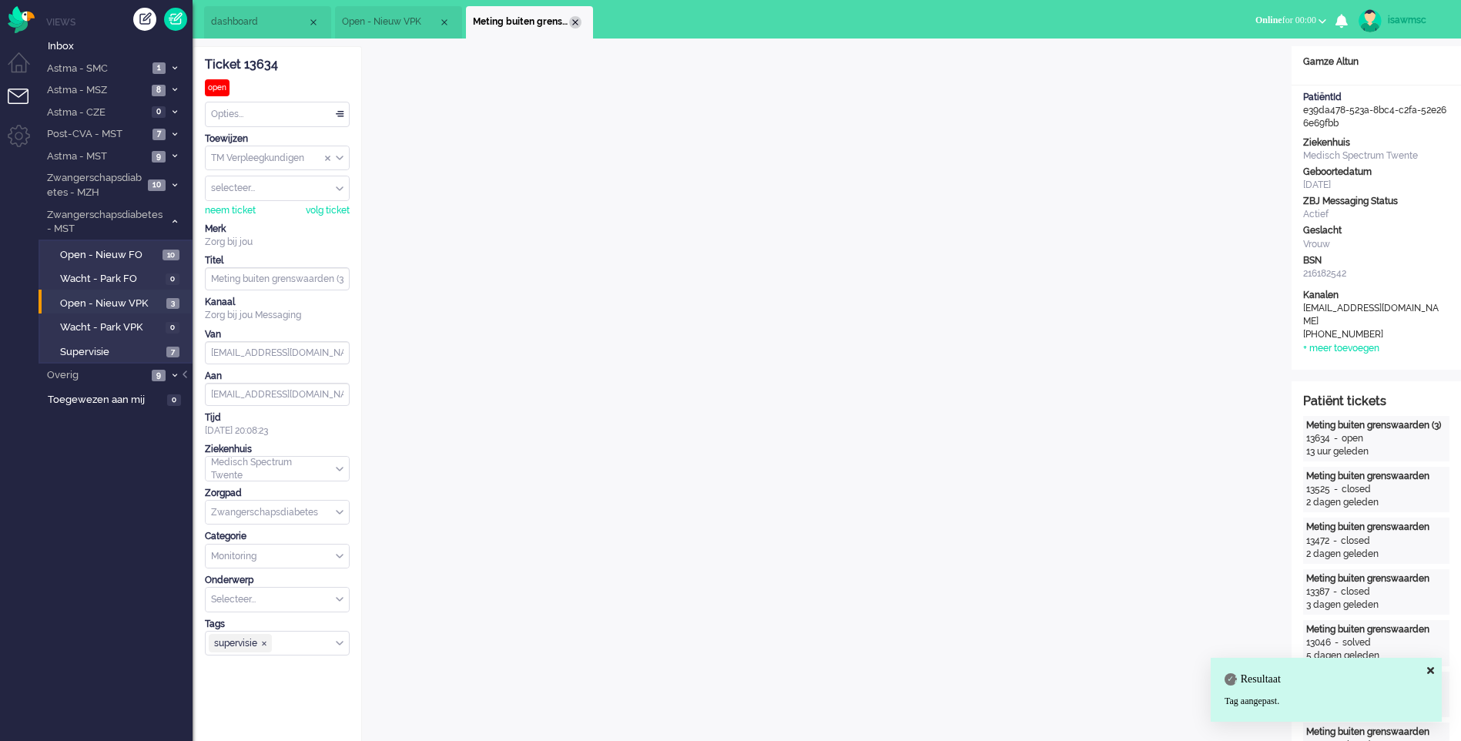
click at [575, 23] on div "Close tab" at bounding box center [575, 22] width 12 height 12
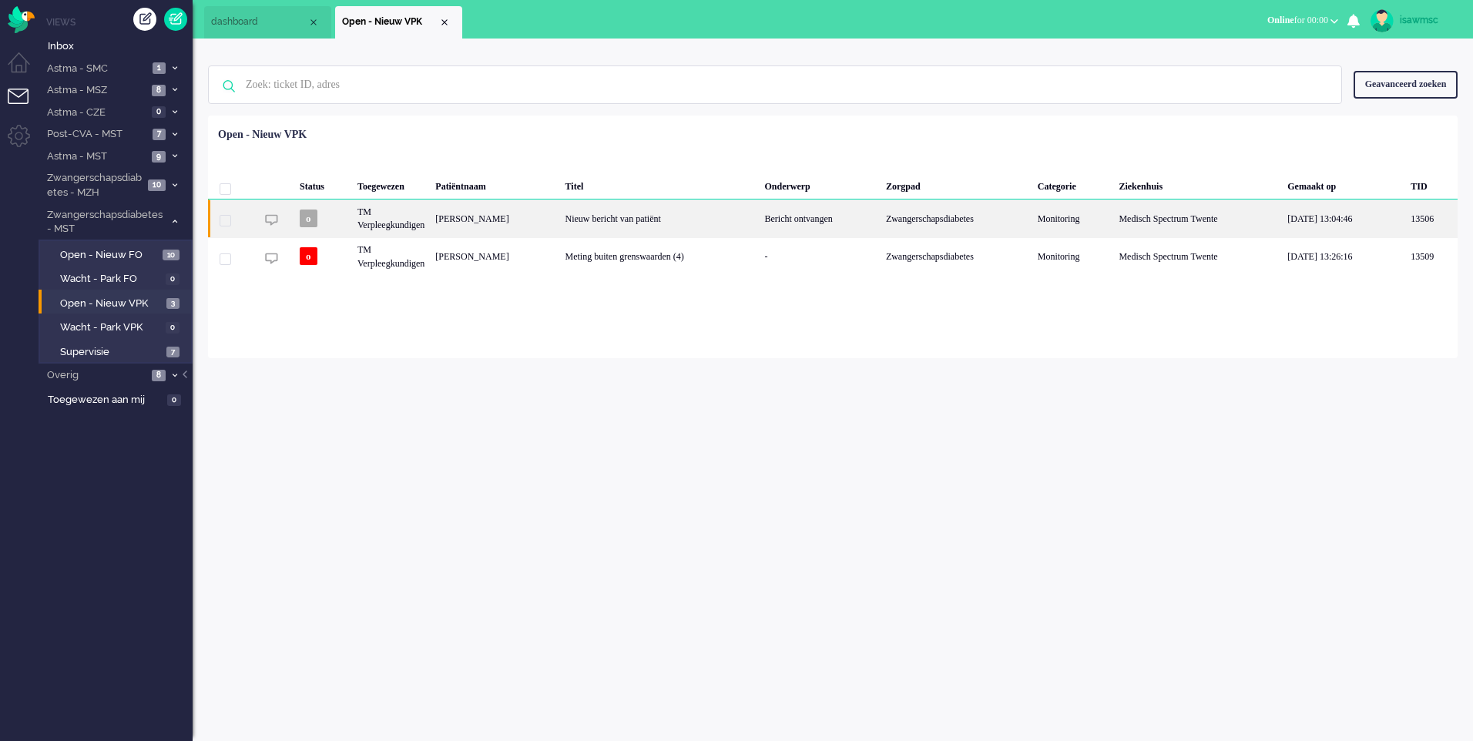
click at [636, 217] on div "Nieuw bericht van patiënt" at bounding box center [660, 219] width 200 height 38
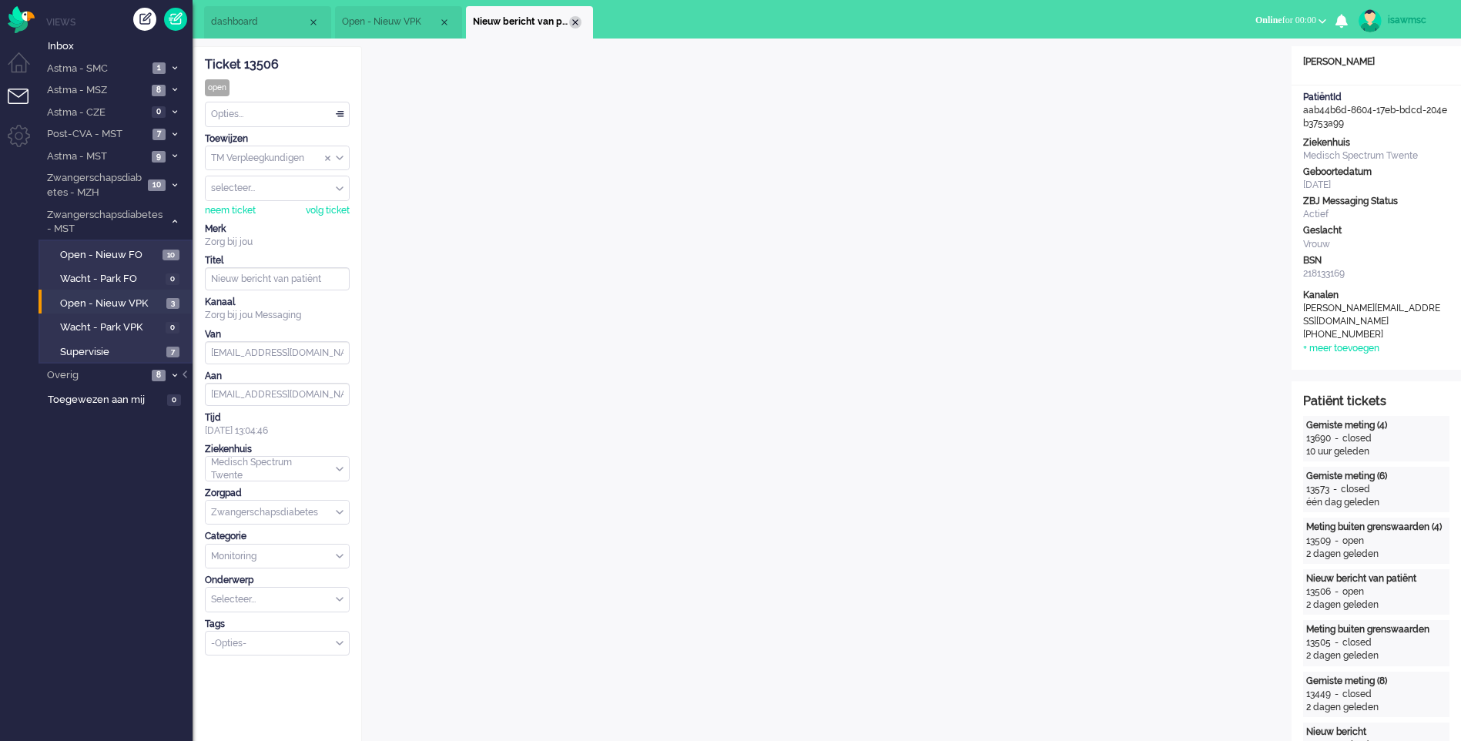
click at [572, 26] on div "Close tab" at bounding box center [575, 22] width 12 height 12
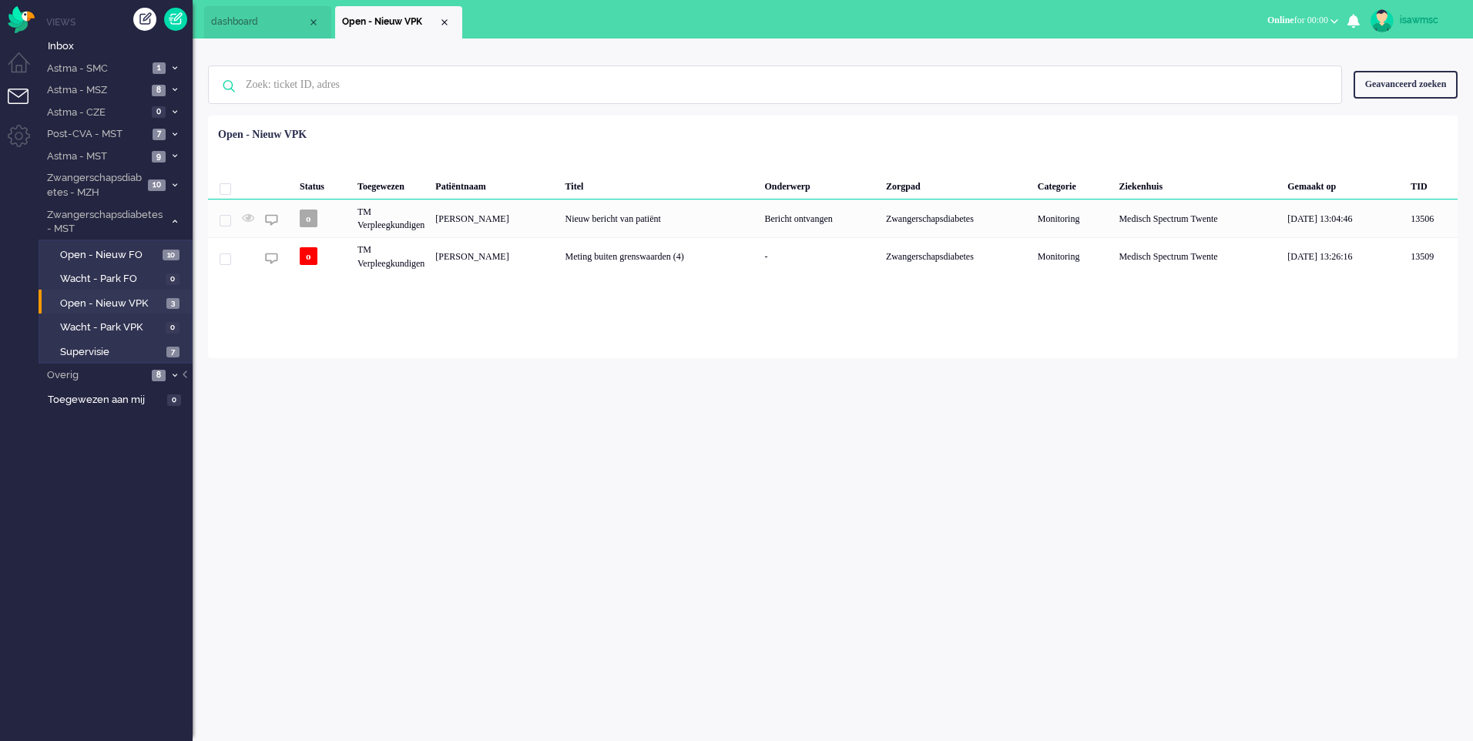
click at [395, 335] on div "Loading... Status Toegewezen Patiëntnaam Titel Onderwerp Zorgpad Categorie Ziek…" at bounding box center [833, 237] width 1250 height 243
click at [157, 343] on link "Supervisie 7" at bounding box center [118, 351] width 146 height 17
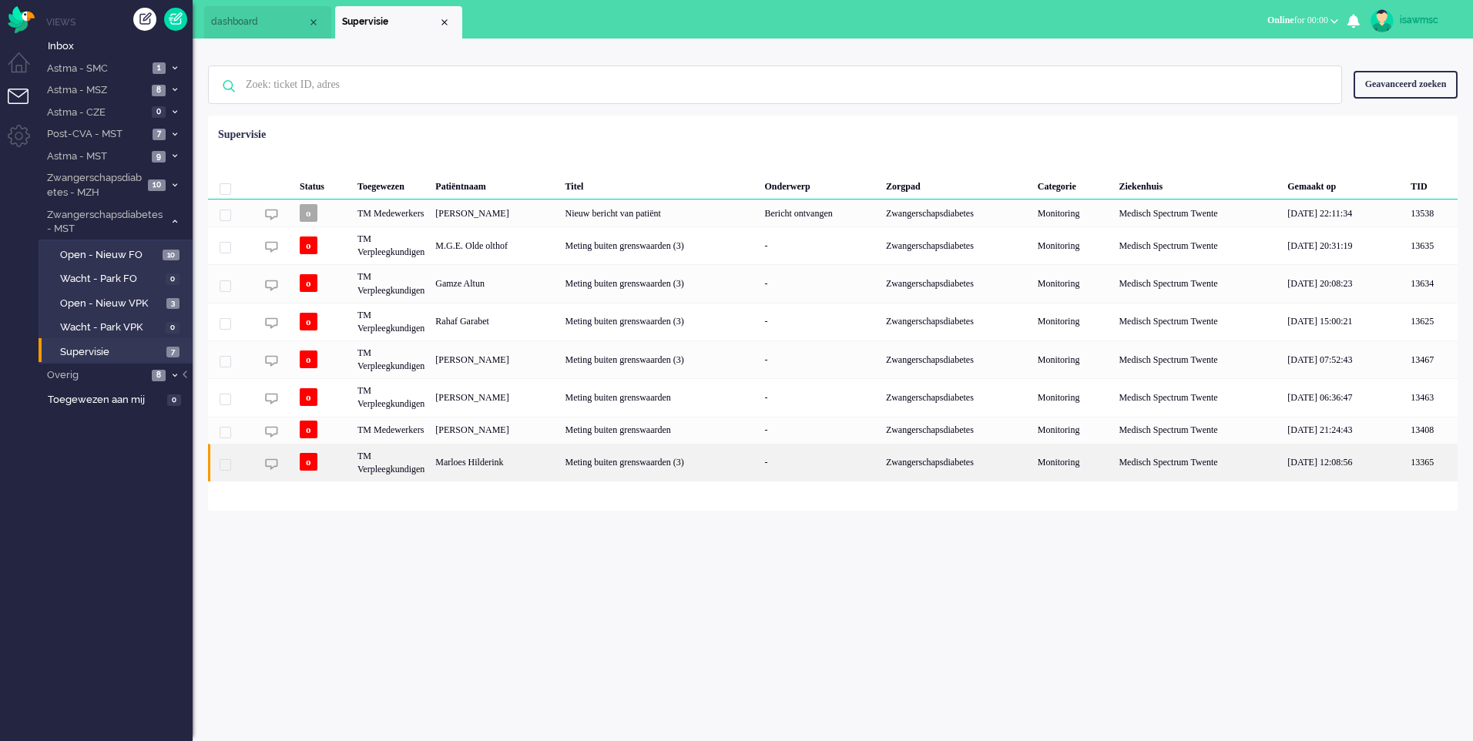
click at [447, 466] on div "Marloes Hilderink" at bounding box center [494, 463] width 129 height 38
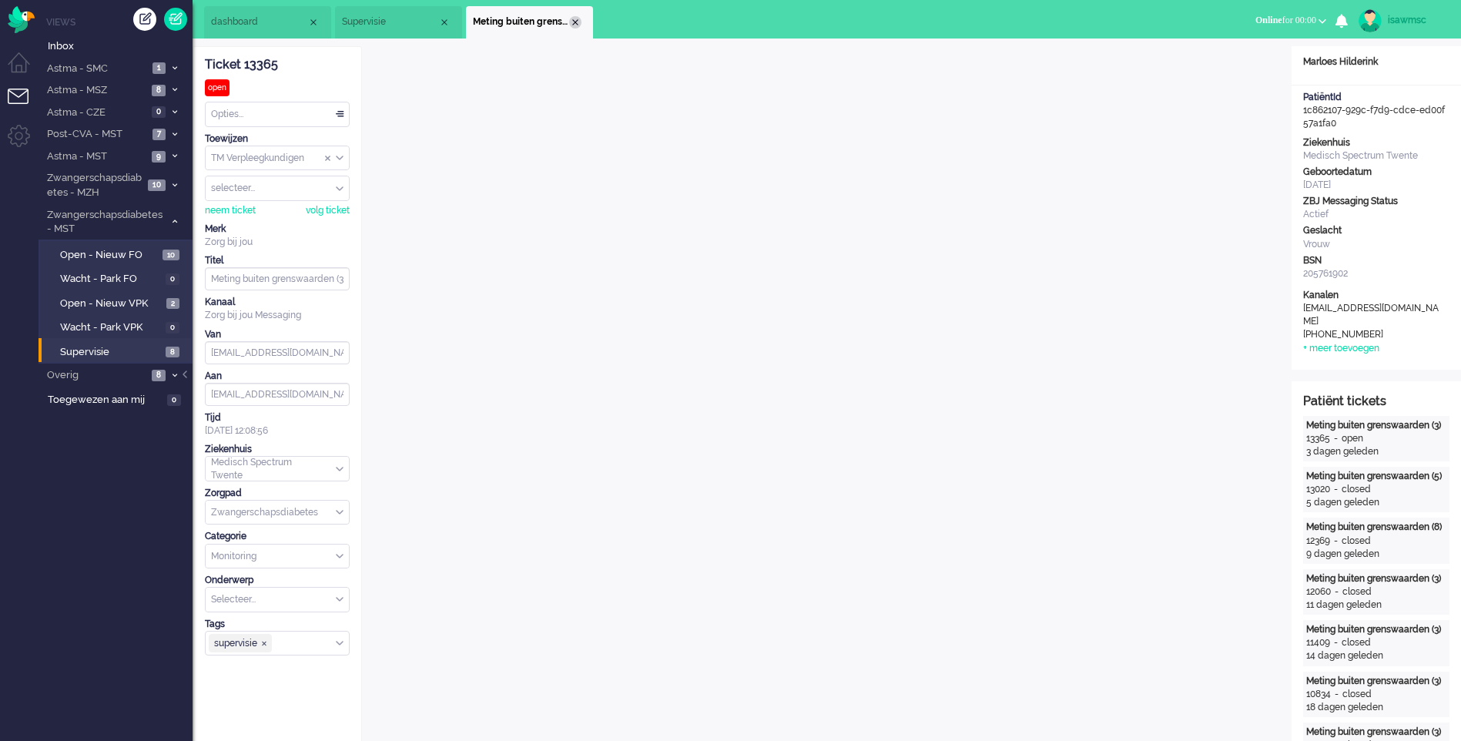
click at [577, 22] on div "Close tab" at bounding box center [575, 22] width 12 height 12
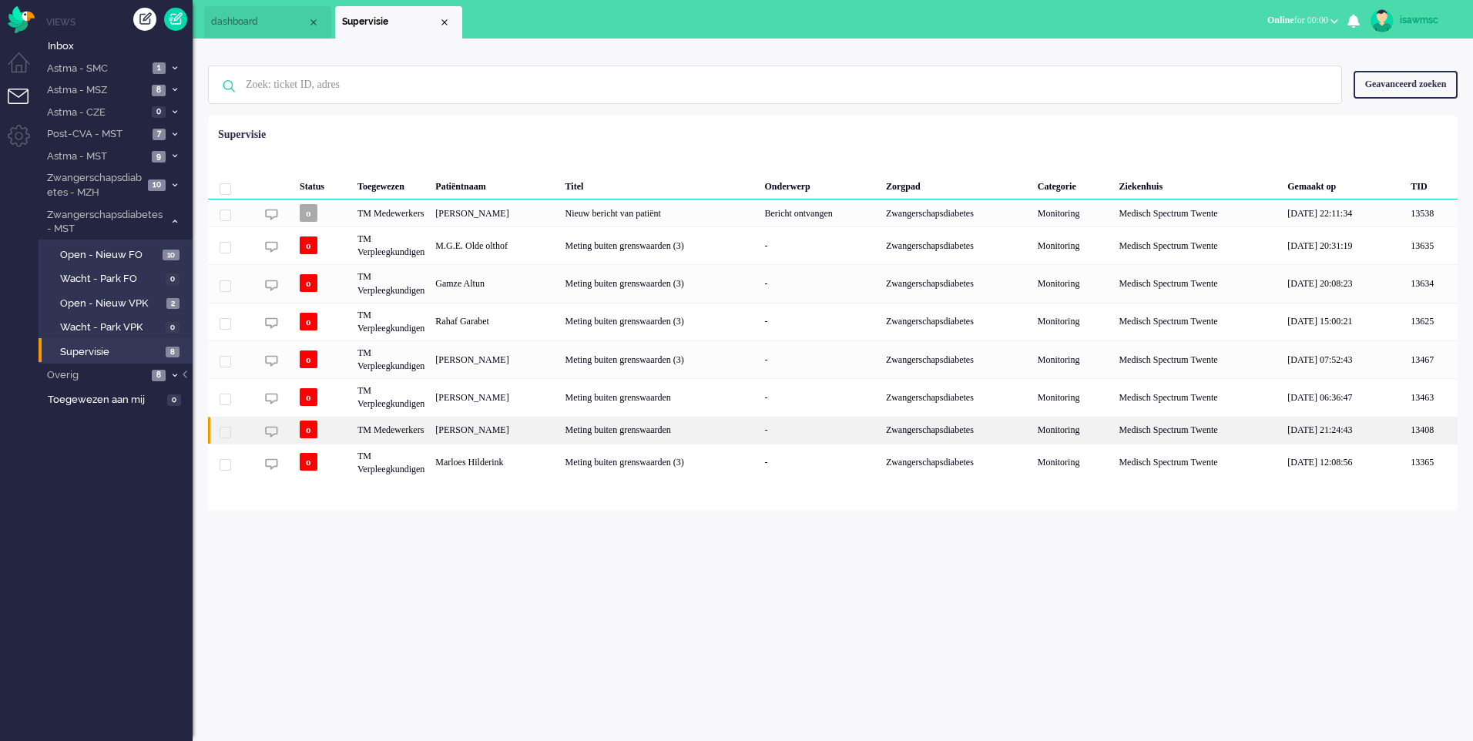
click at [516, 428] on div "[PERSON_NAME]" at bounding box center [494, 430] width 129 height 27
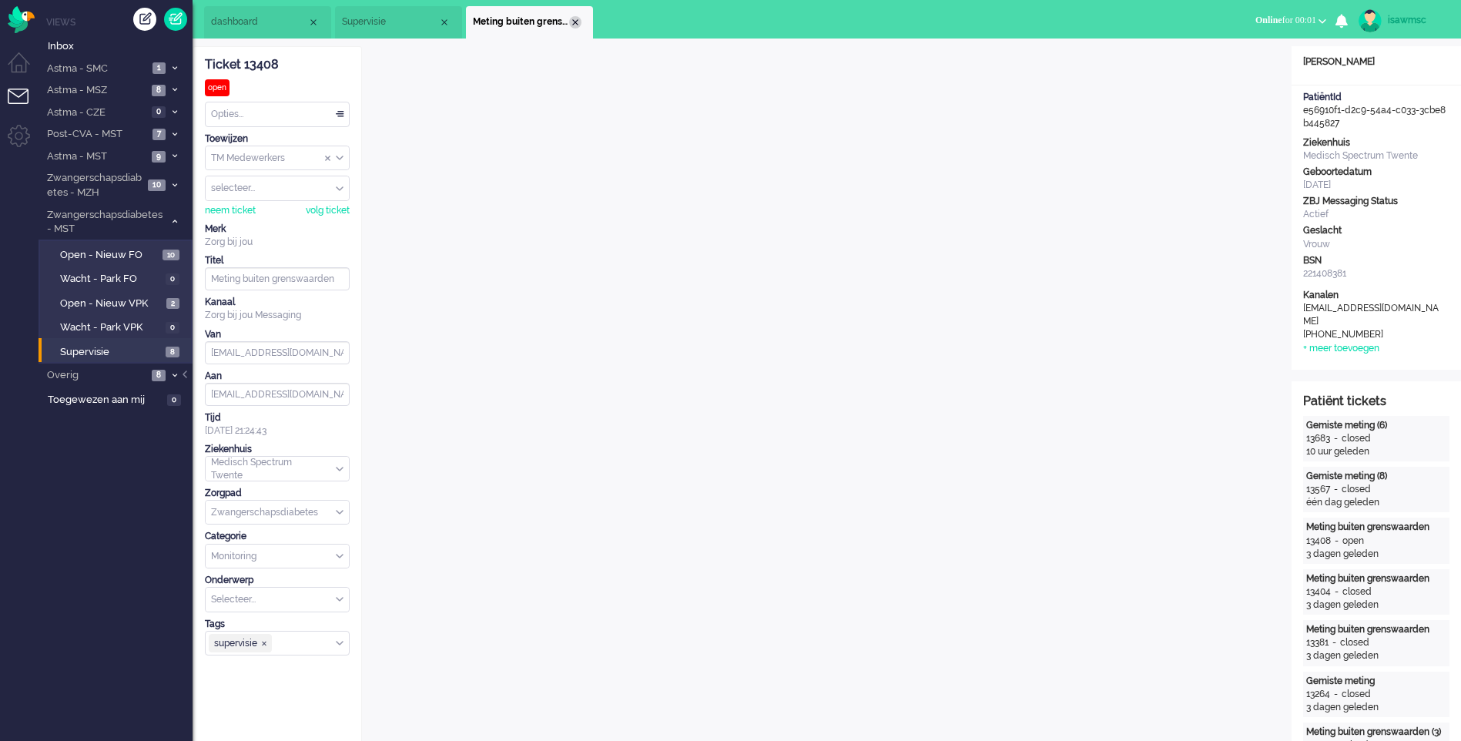
click at [575, 22] on div "Close tab" at bounding box center [575, 22] width 12 height 12
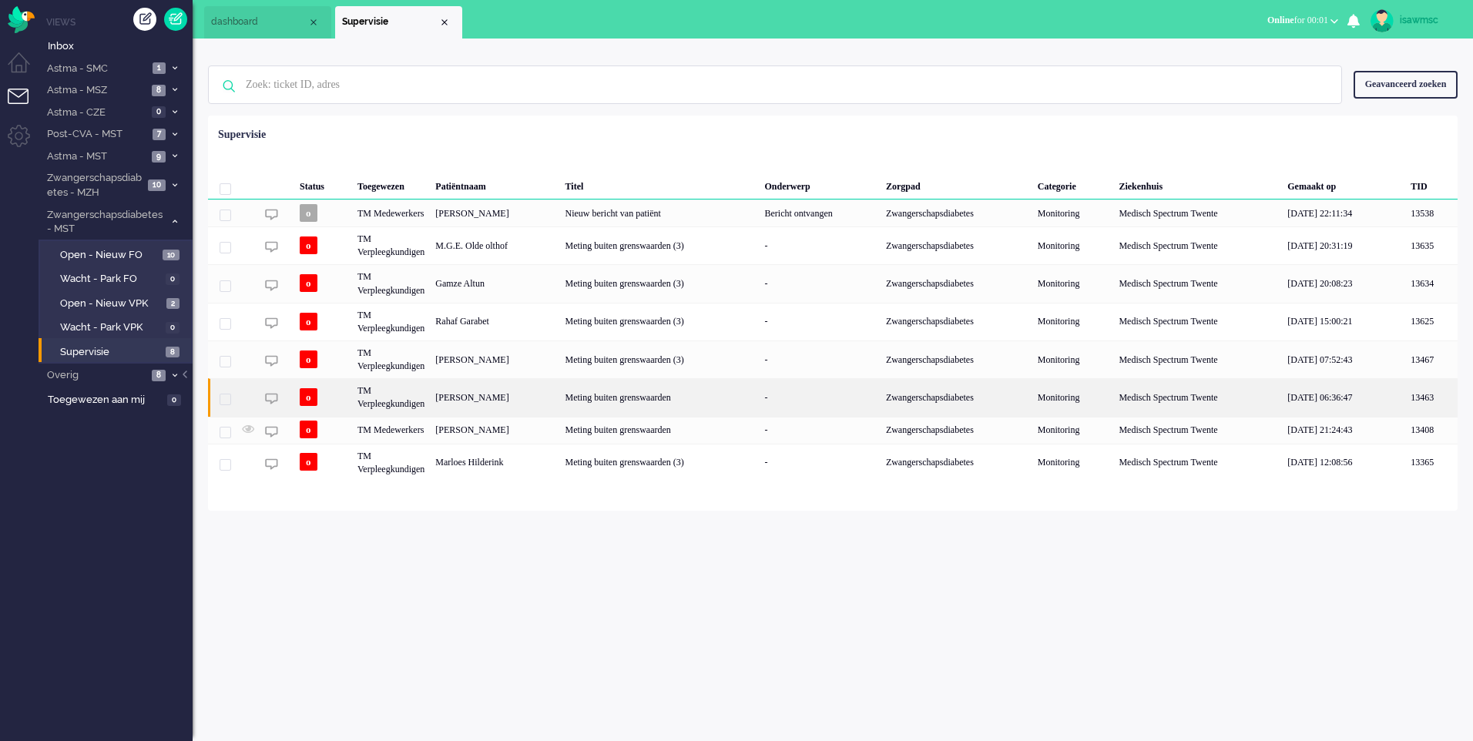
click at [519, 401] on div "[PERSON_NAME]" at bounding box center [494, 397] width 129 height 38
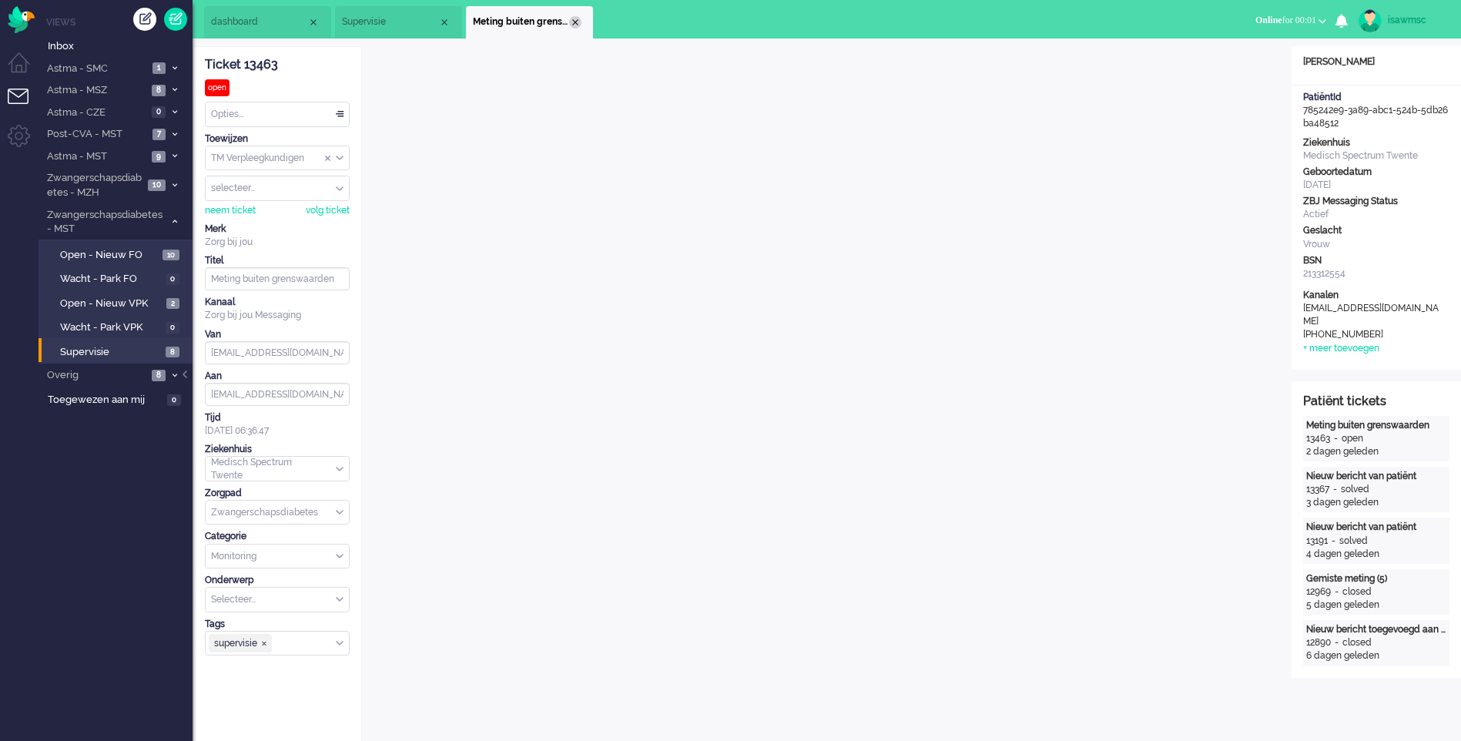
click at [572, 22] on div "Close tab" at bounding box center [575, 22] width 12 height 12
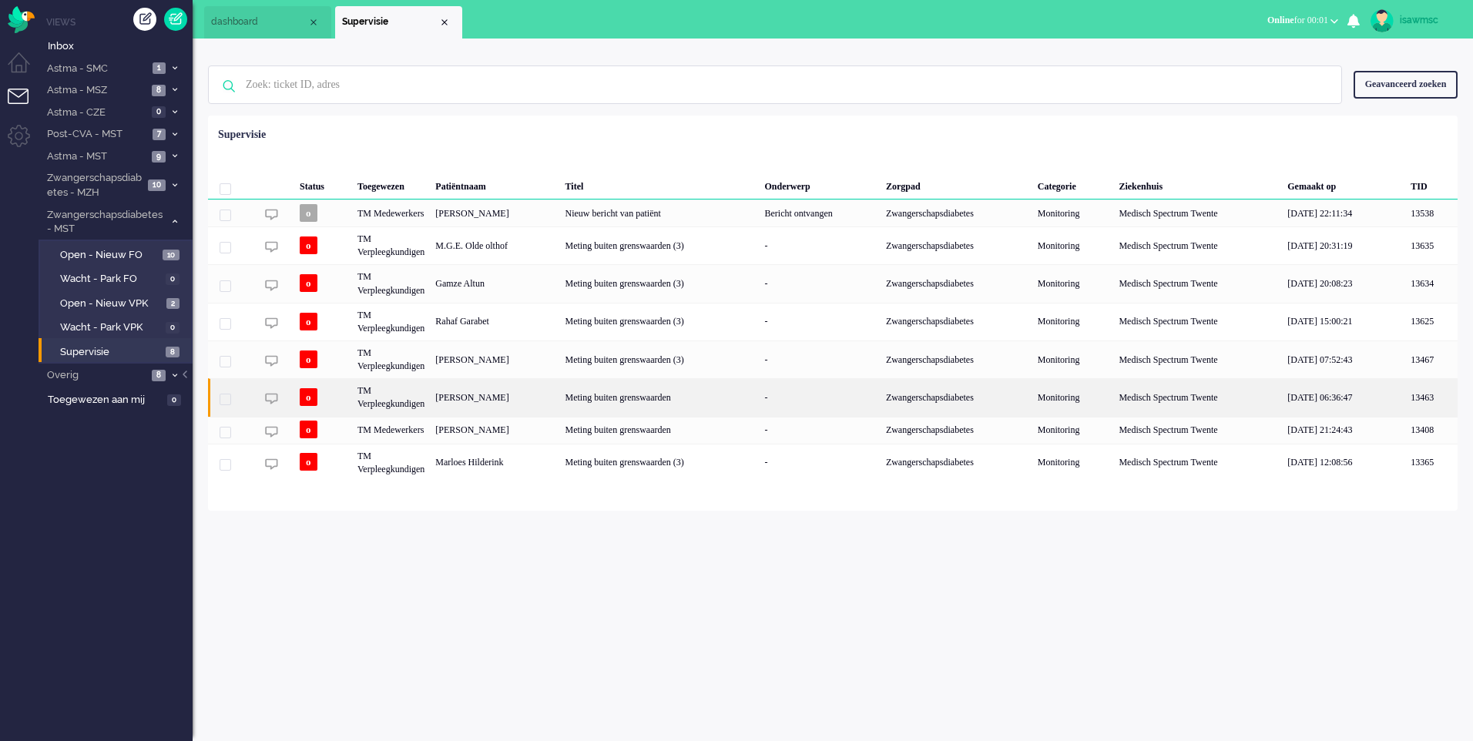
click at [552, 394] on div "[PERSON_NAME]" at bounding box center [494, 397] width 129 height 38
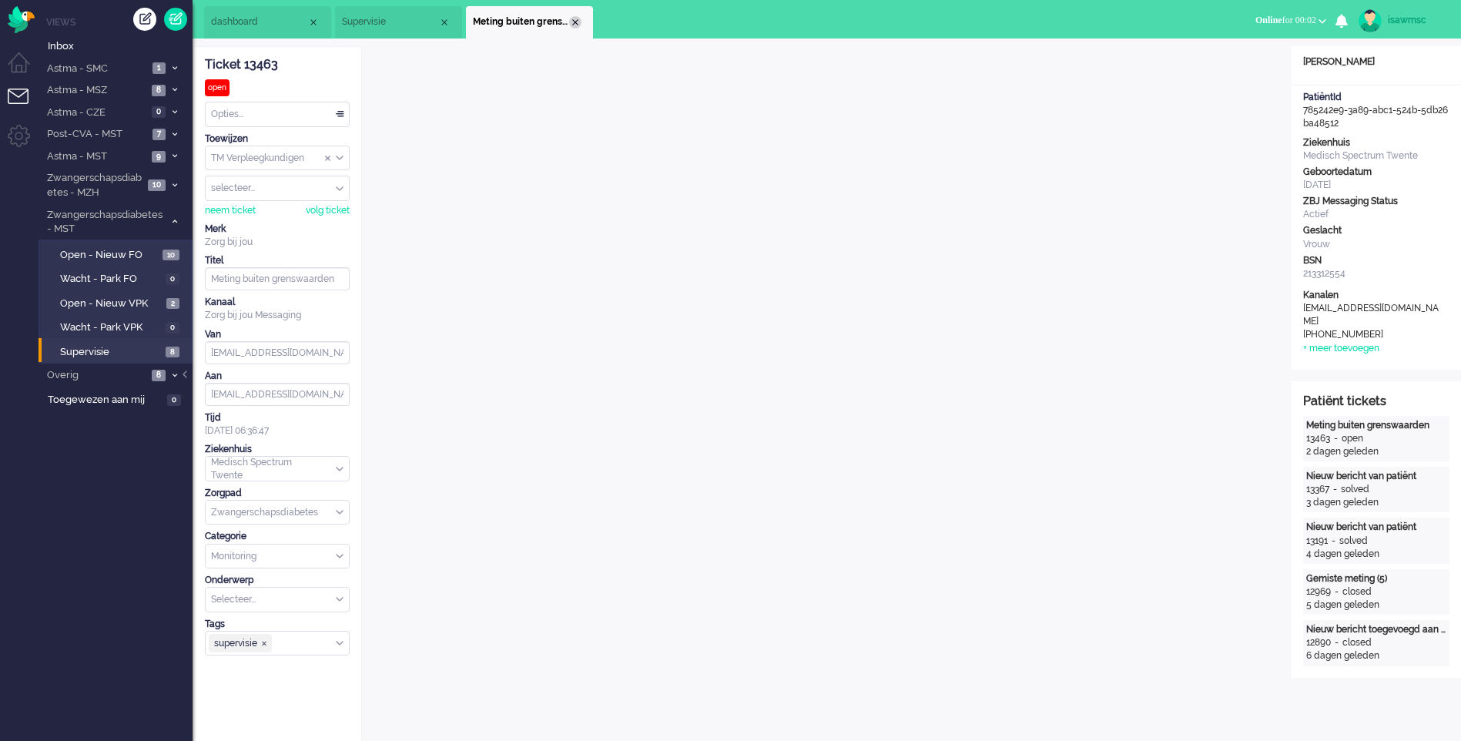
click at [577, 24] on div "Close tab" at bounding box center [575, 22] width 12 height 12
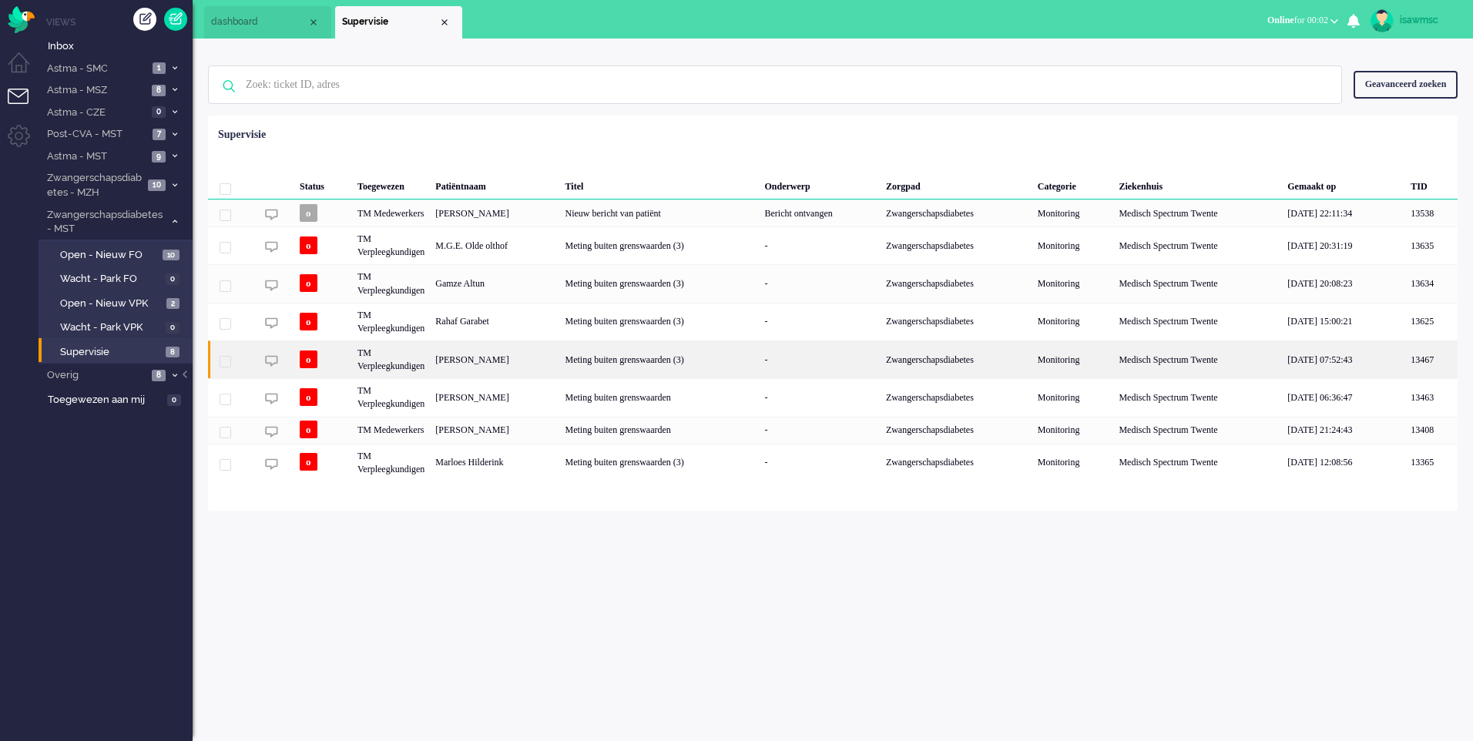
click at [575, 367] on div "Meting buiten grenswaarden (3)" at bounding box center [660, 359] width 200 height 38
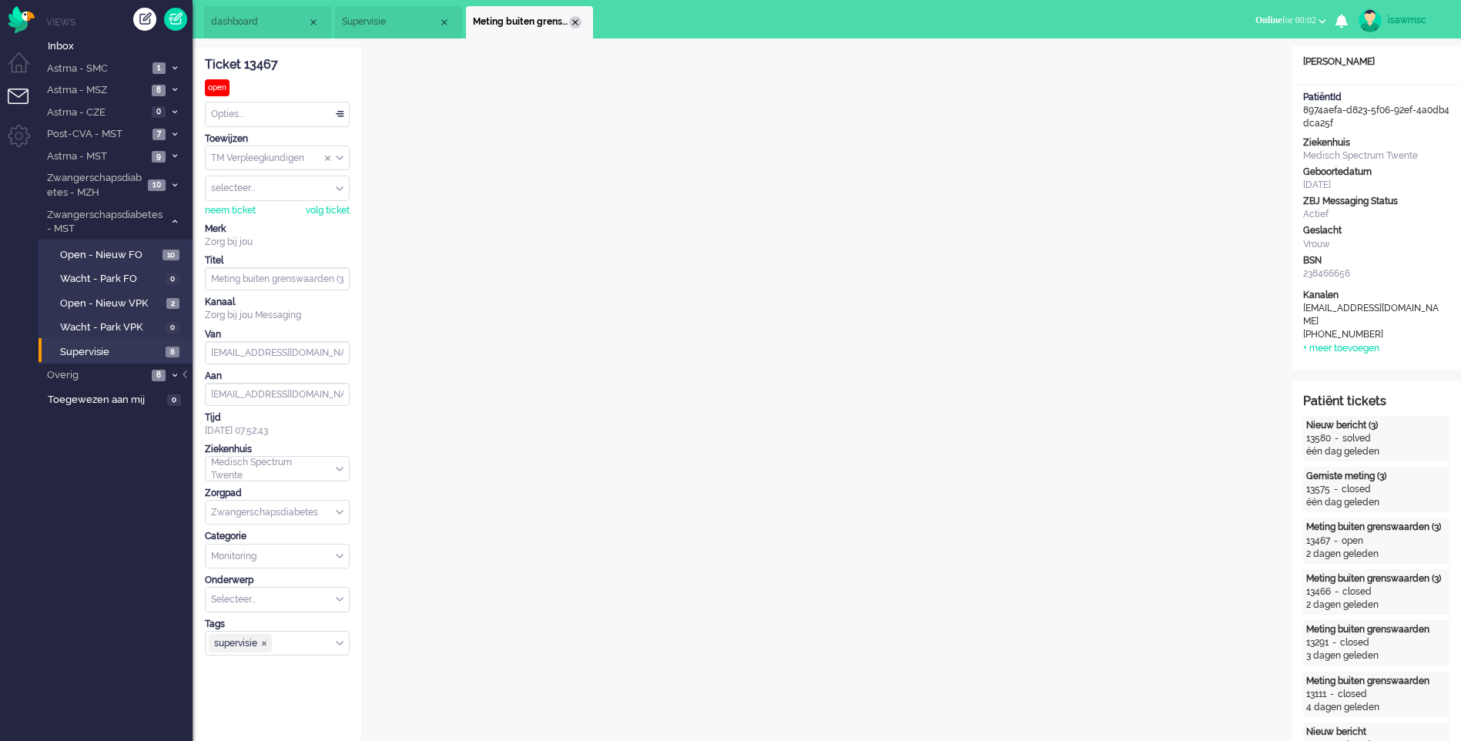
click at [570, 26] on div "Close tab" at bounding box center [575, 22] width 12 height 12
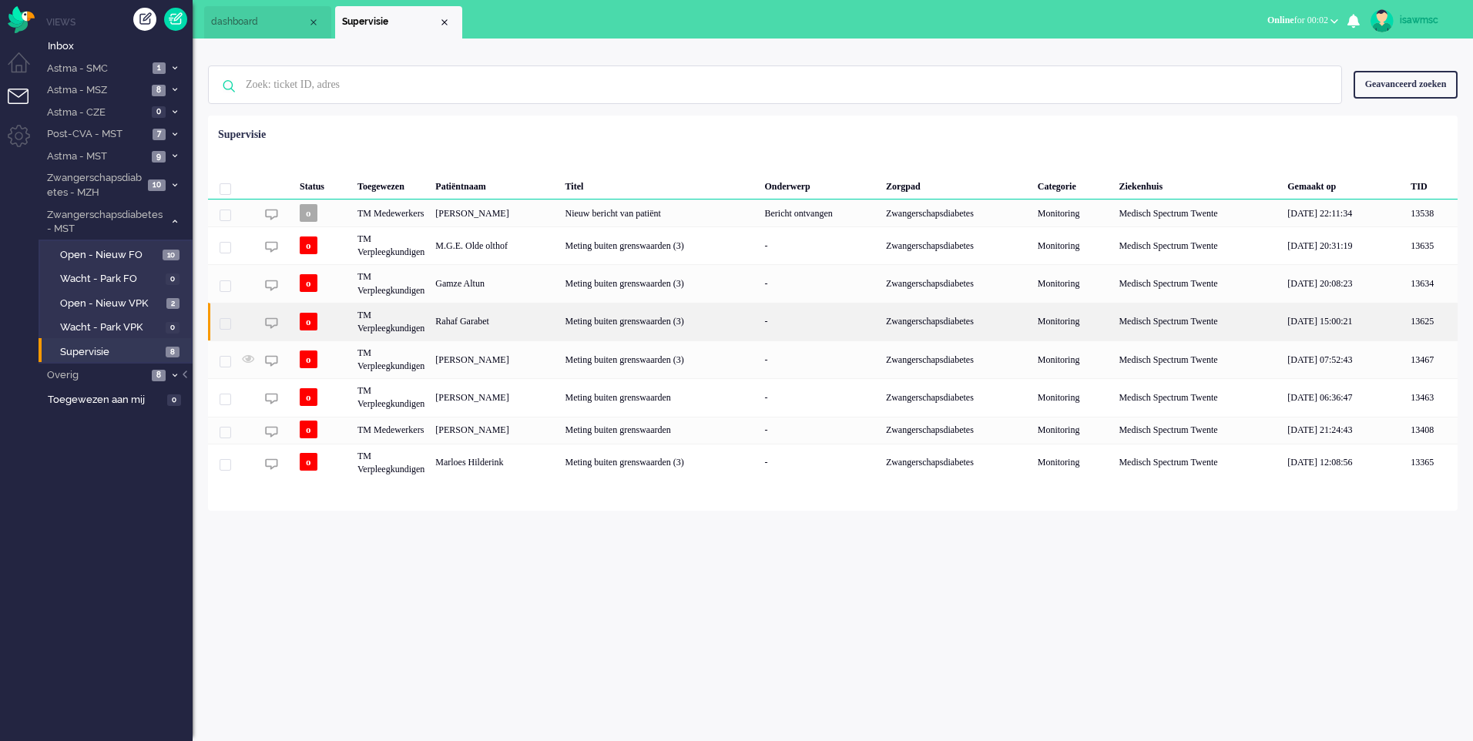
click at [530, 322] on div "Rahaf Garabet" at bounding box center [494, 322] width 129 height 38
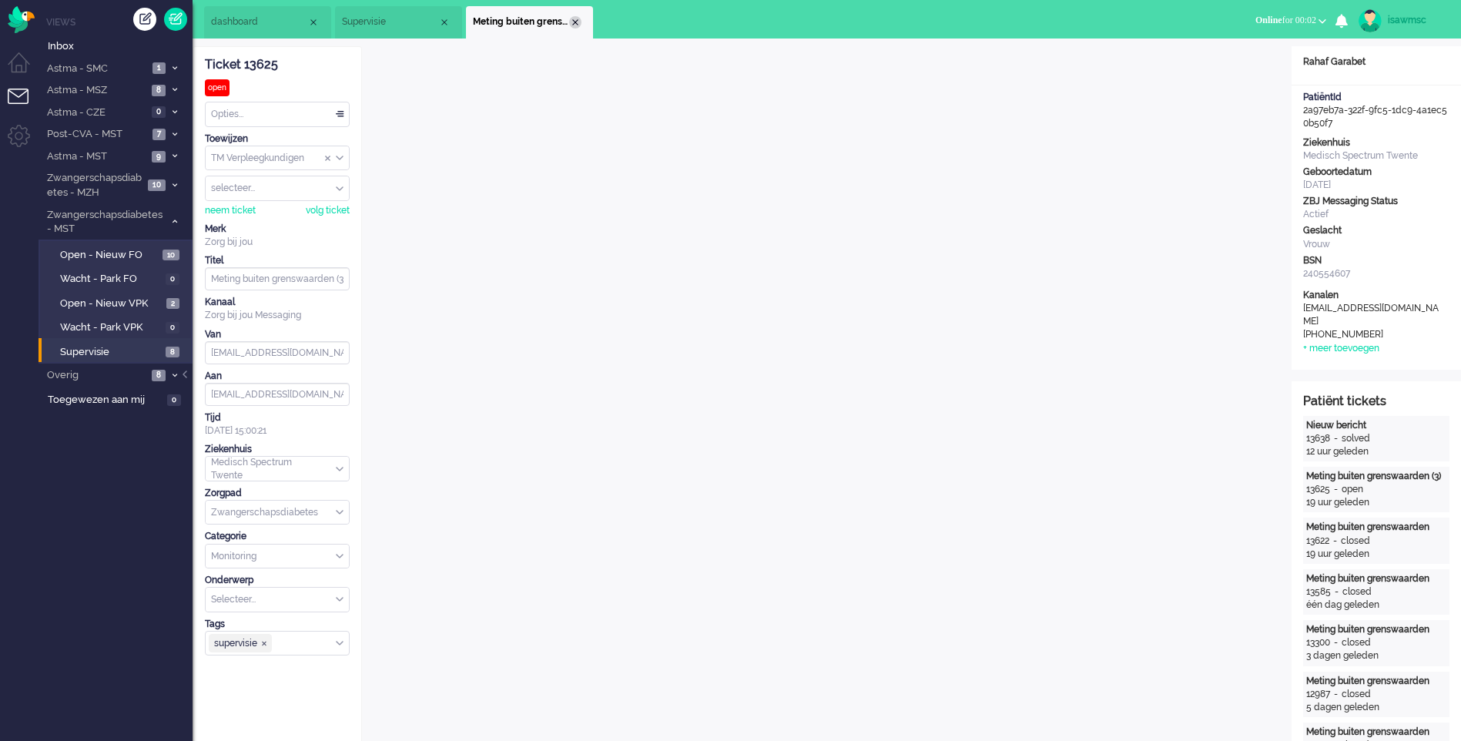
click at [578, 22] on div "Close tab" at bounding box center [575, 22] width 12 height 12
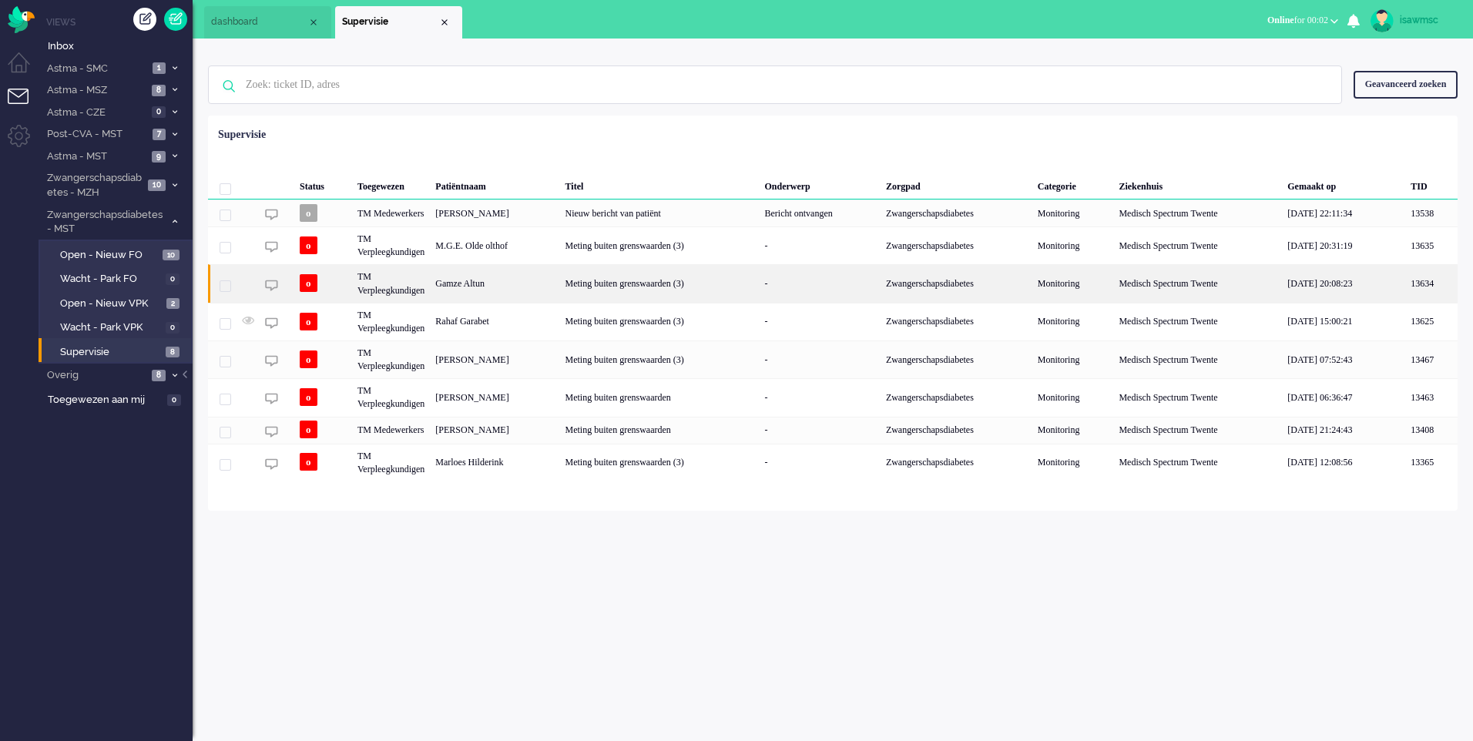
click at [494, 290] on div "Gamze Altun" at bounding box center [494, 283] width 129 height 38
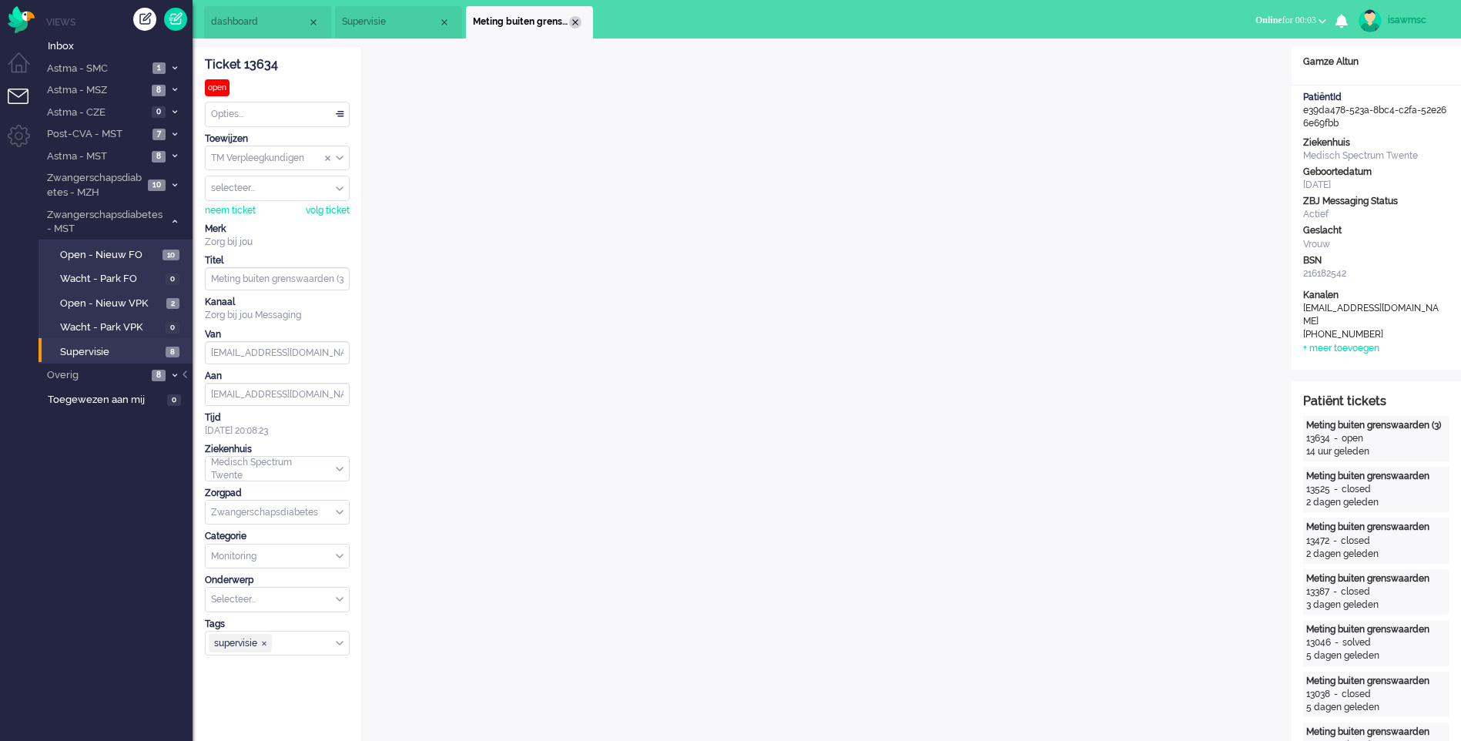
click at [574, 25] on div "Close tab" at bounding box center [575, 22] width 12 height 12
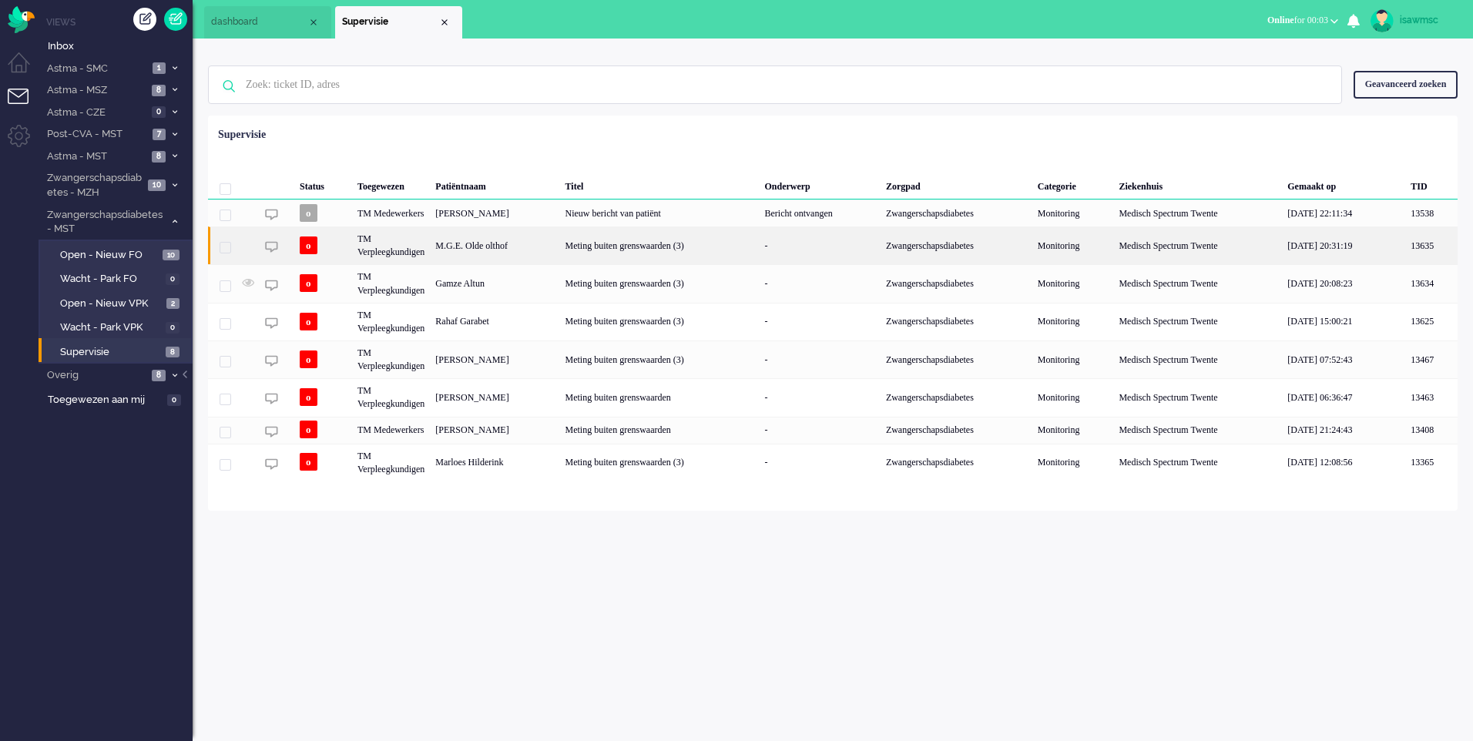
click at [475, 257] on div "M.G.E. Olde olthof" at bounding box center [494, 245] width 129 height 38
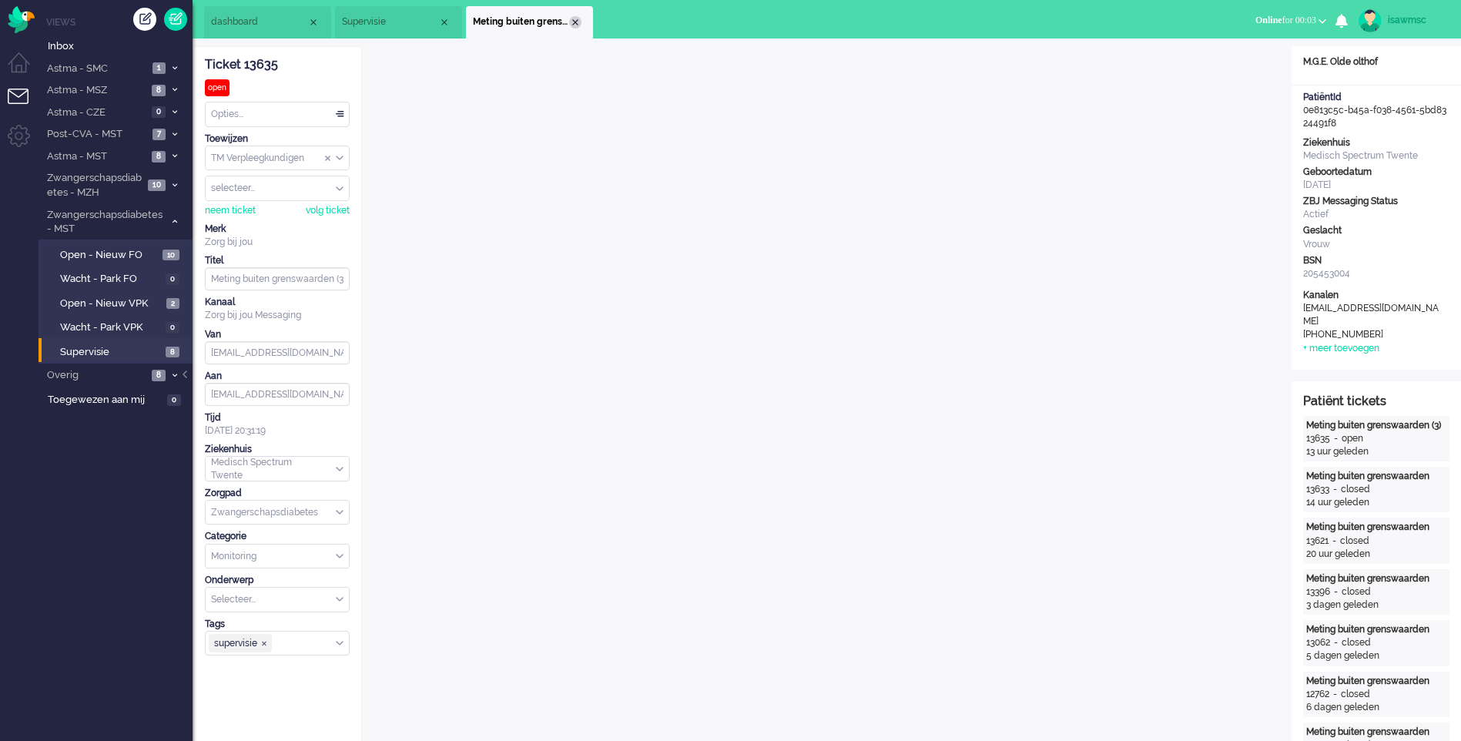
click at [575, 23] on div "Close tab" at bounding box center [575, 22] width 12 height 12
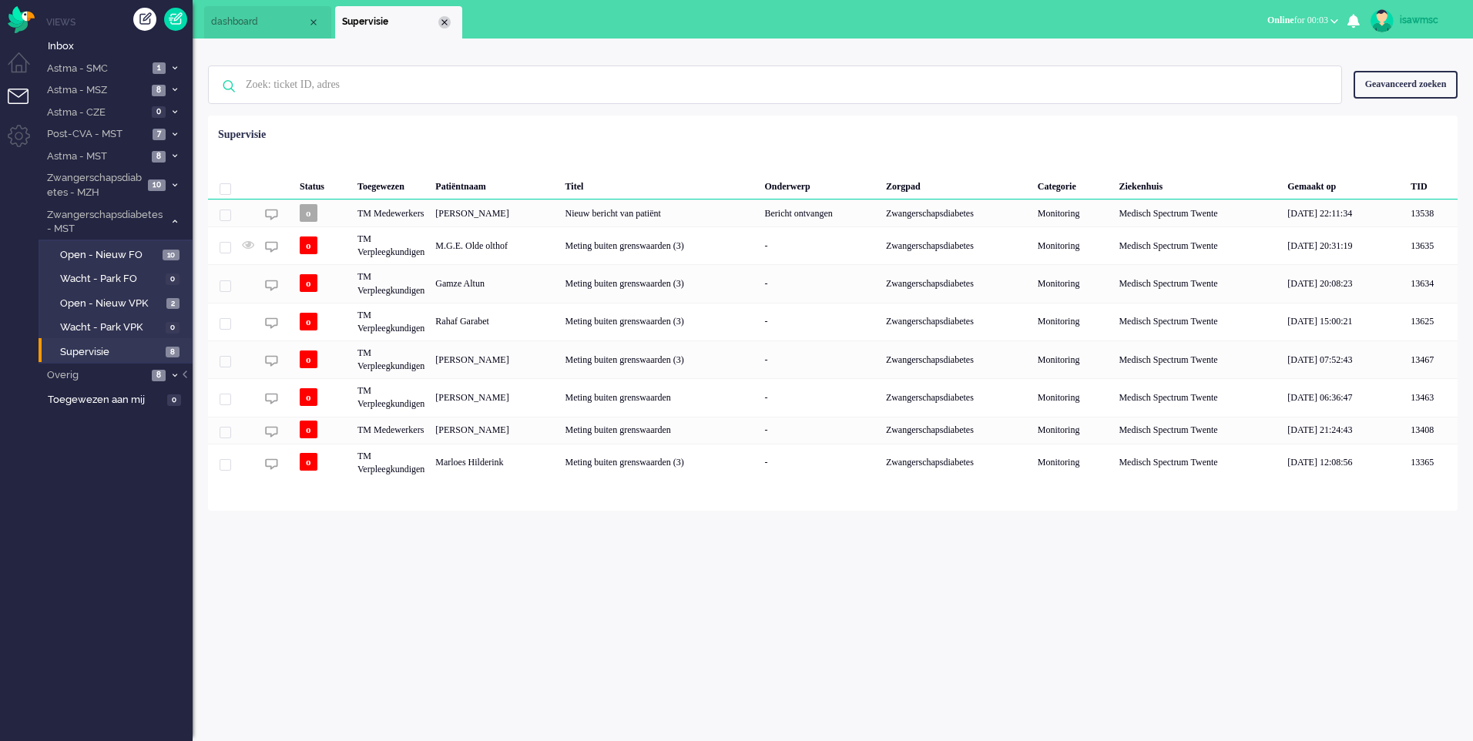
click at [447, 25] on div "Close tab" at bounding box center [444, 22] width 12 height 12
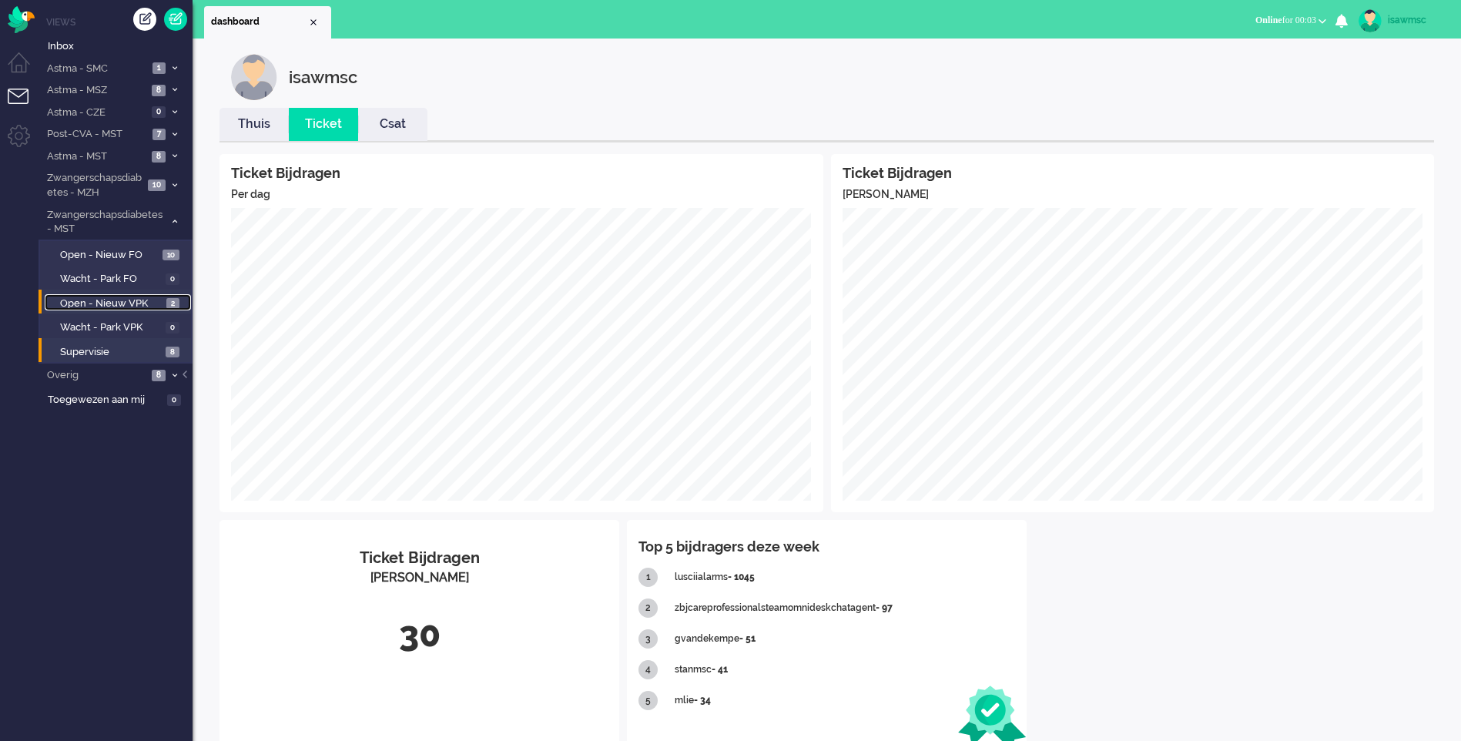
click at [163, 304] on link "Open - Nieuw VPK 2" at bounding box center [118, 302] width 146 height 17
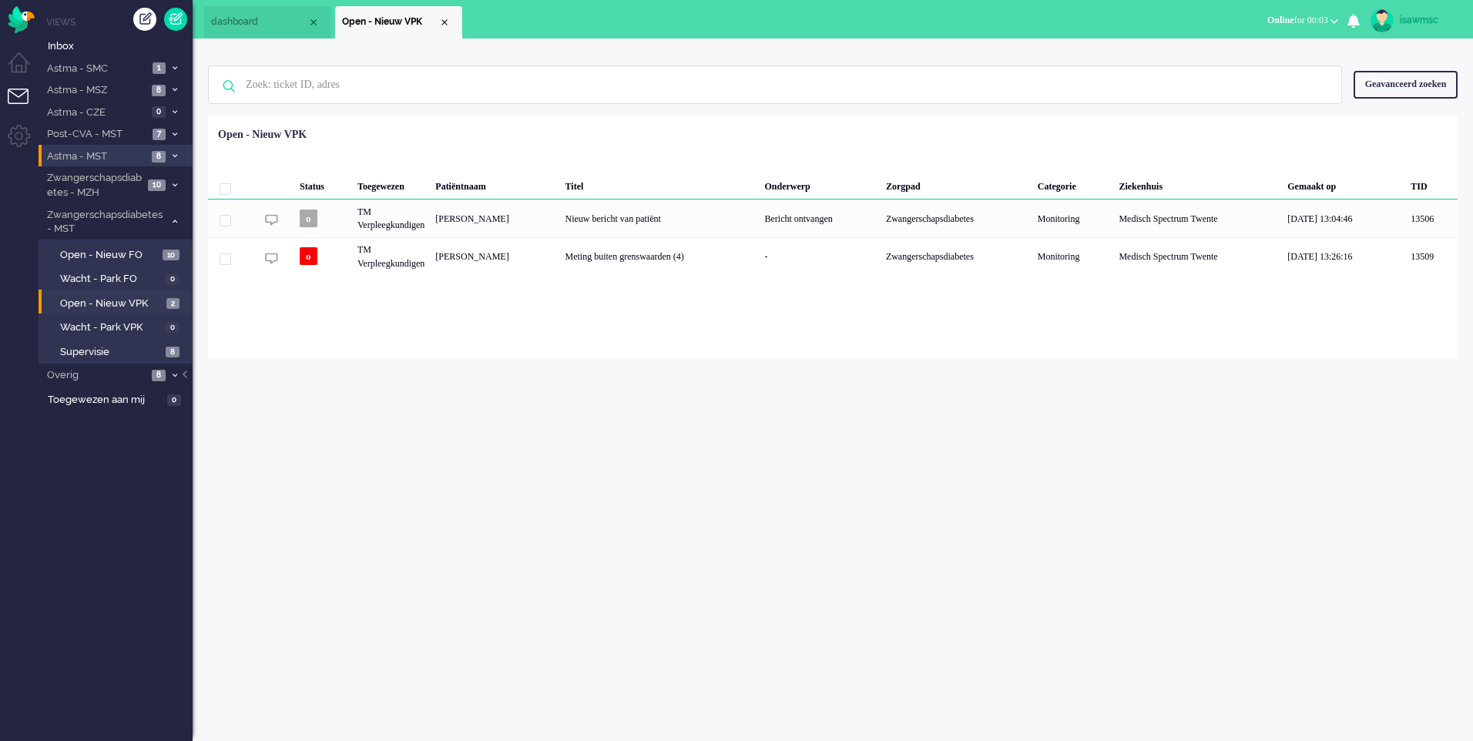
click at [164, 153] on span "8" at bounding box center [159, 157] width 14 height 12
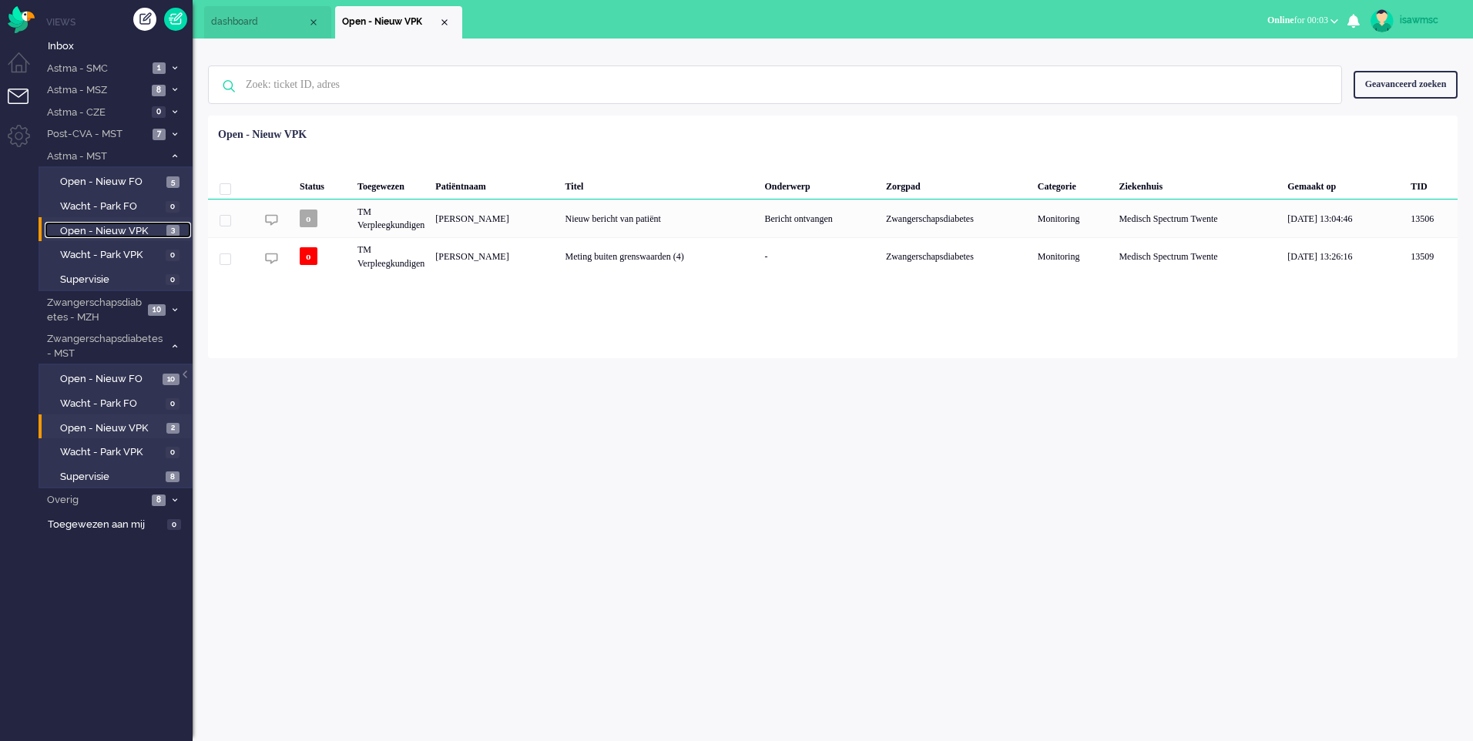
click at [163, 229] on link "Open - Nieuw VPK 3" at bounding box center [118, 230] width 146 height 17
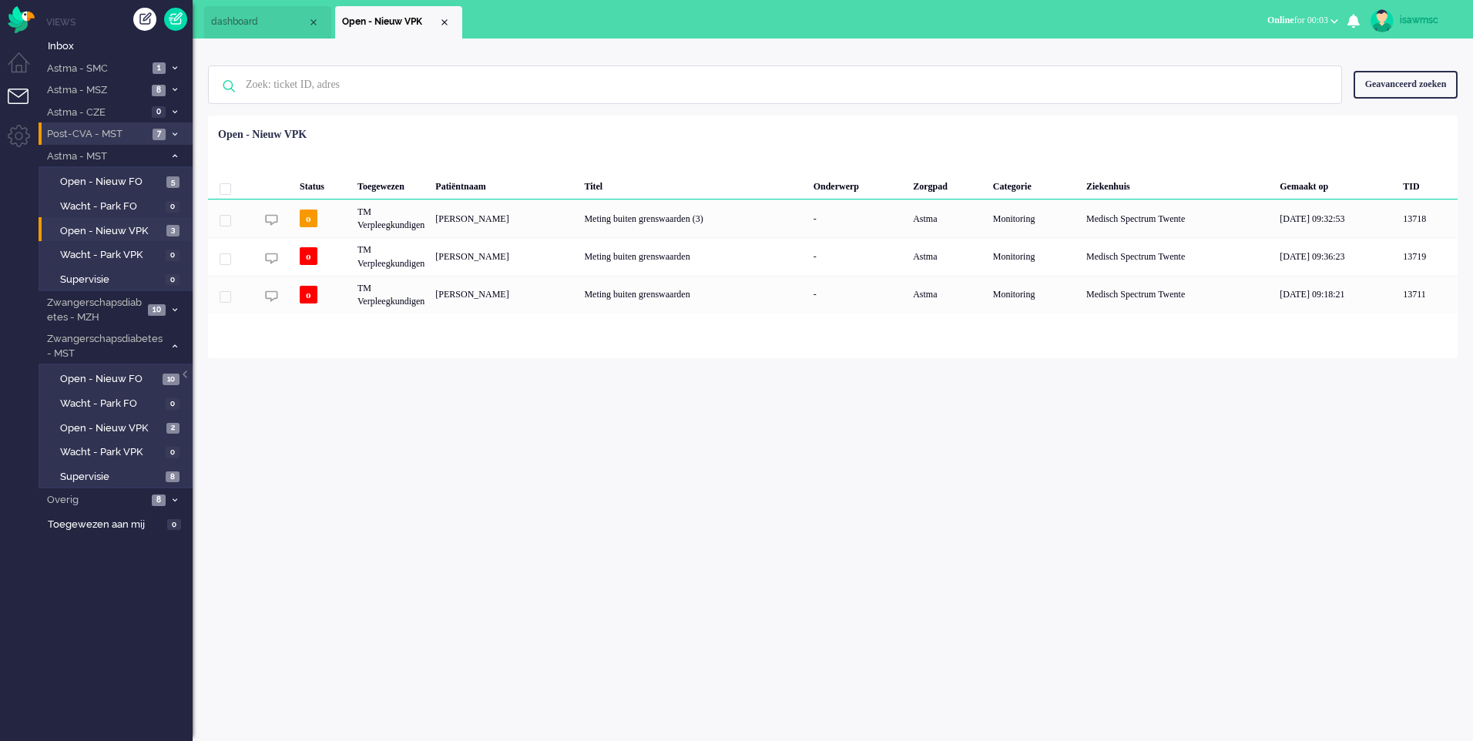
click at [157, 136] on span "7" at bounding box center [159, 135] width 13 height 12
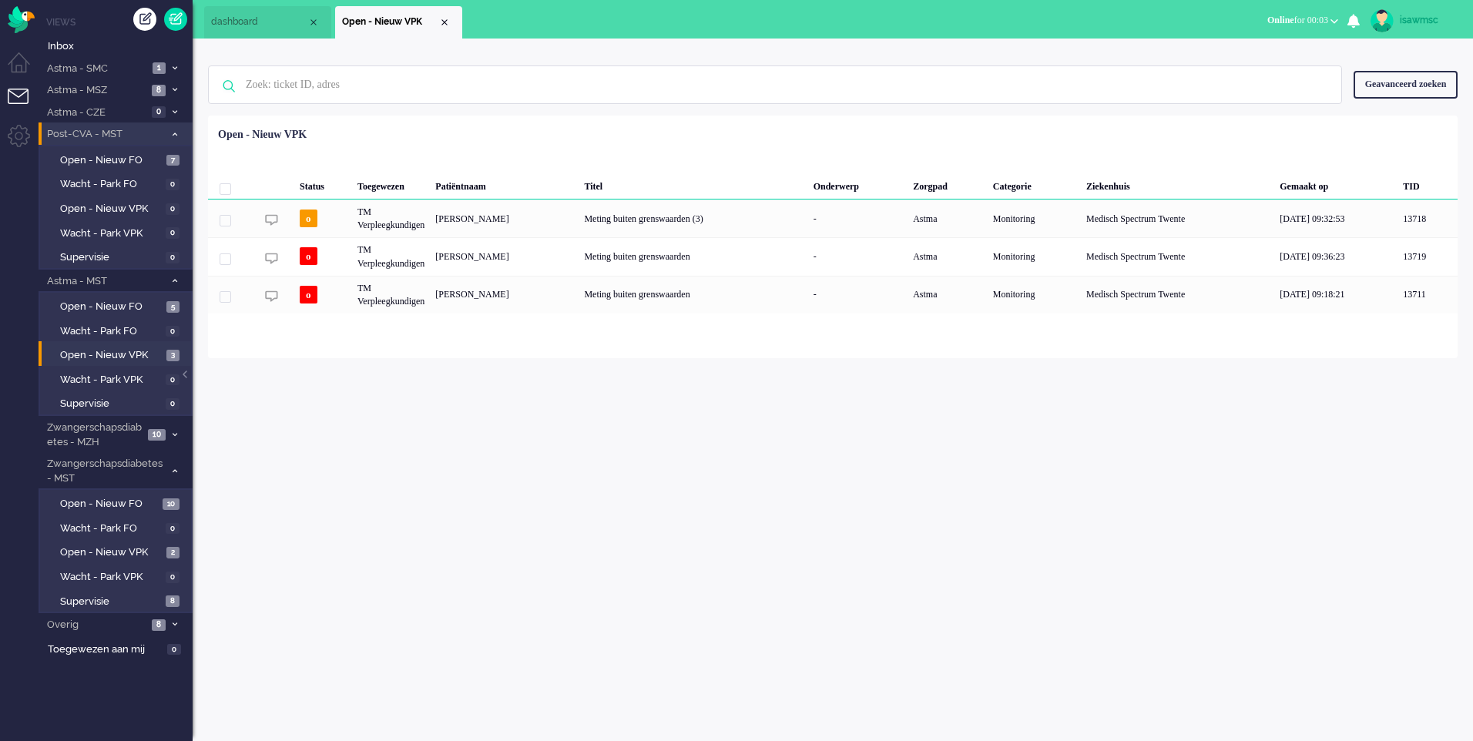
click at [157, 136] on span "Post-CVA - MST" at bounding box center [104, 134] width 119 height 15
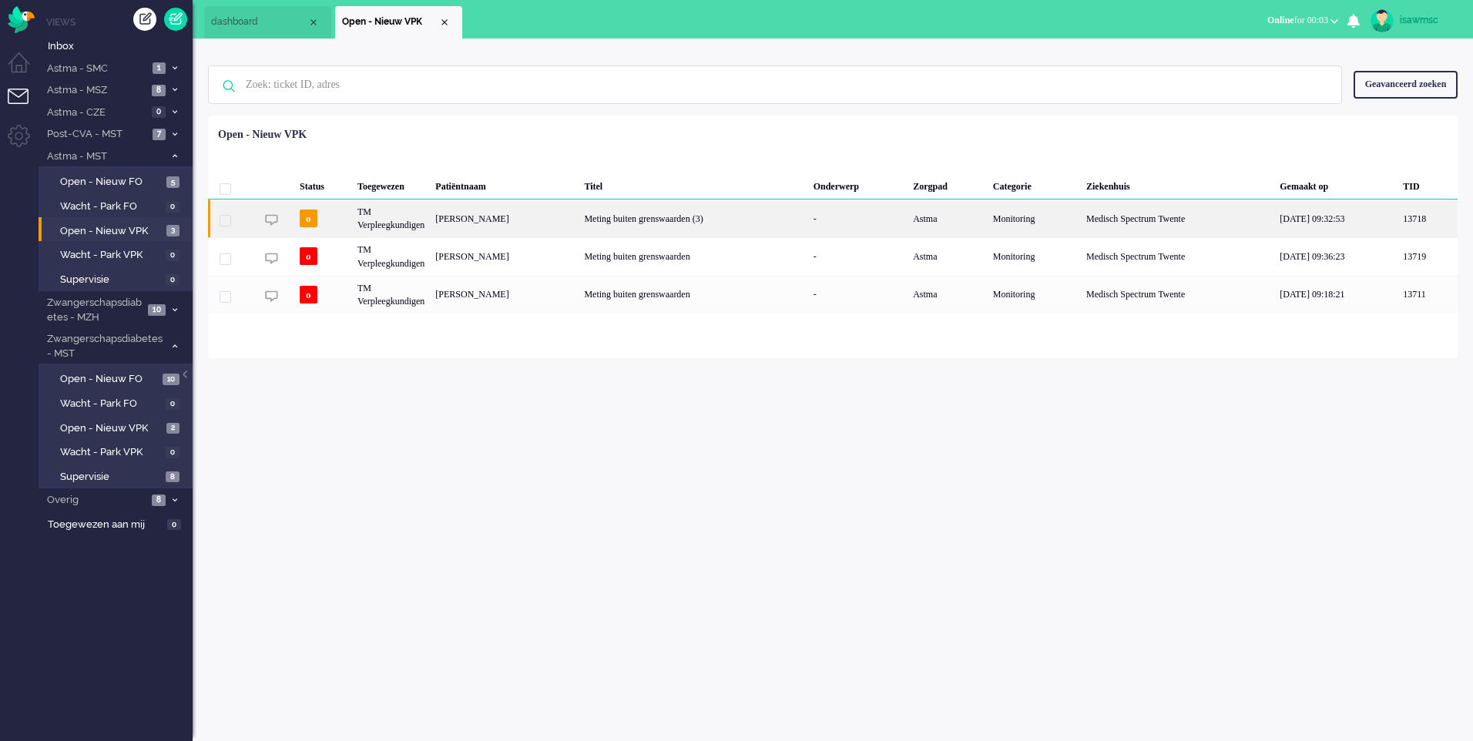
click at [498, 222] on div "Désirée Anna Teunissen- Hollink" at bounding box center [504, 219] width 149 height 38
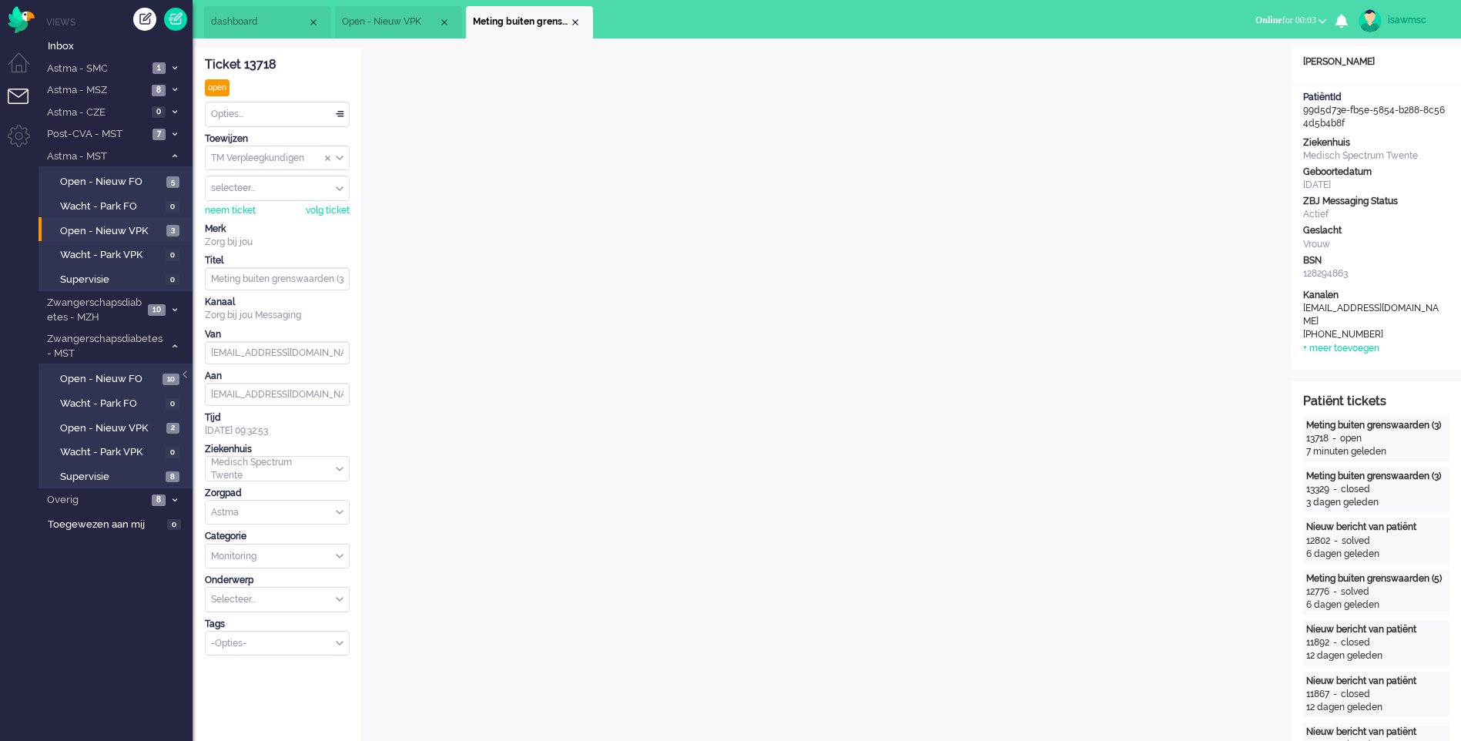
click at [340, 115] on div "Opties..." at bounding box center [277, 114] width 143 height 24
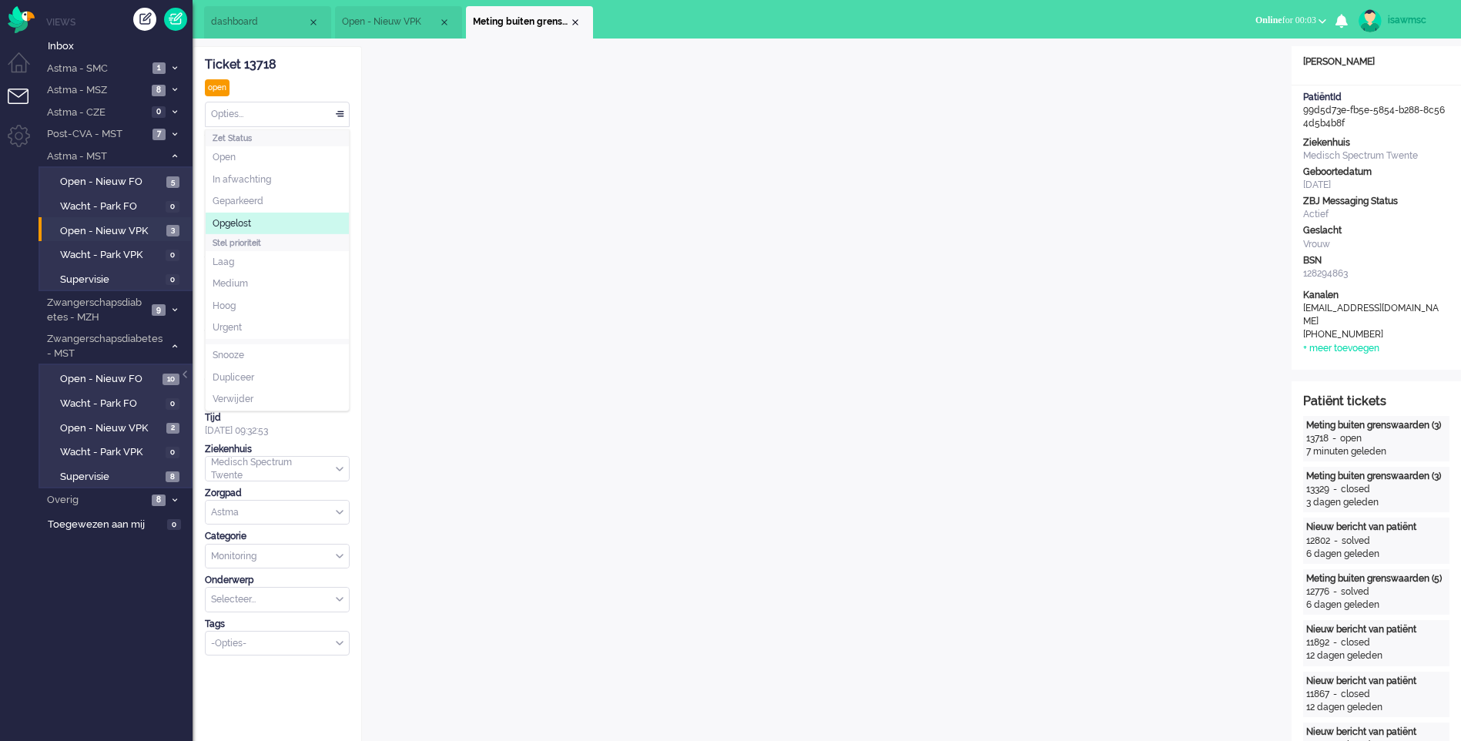
click at [297, 228] on li "Opgelost" at bounding box center [277, 224] width 143 height 22
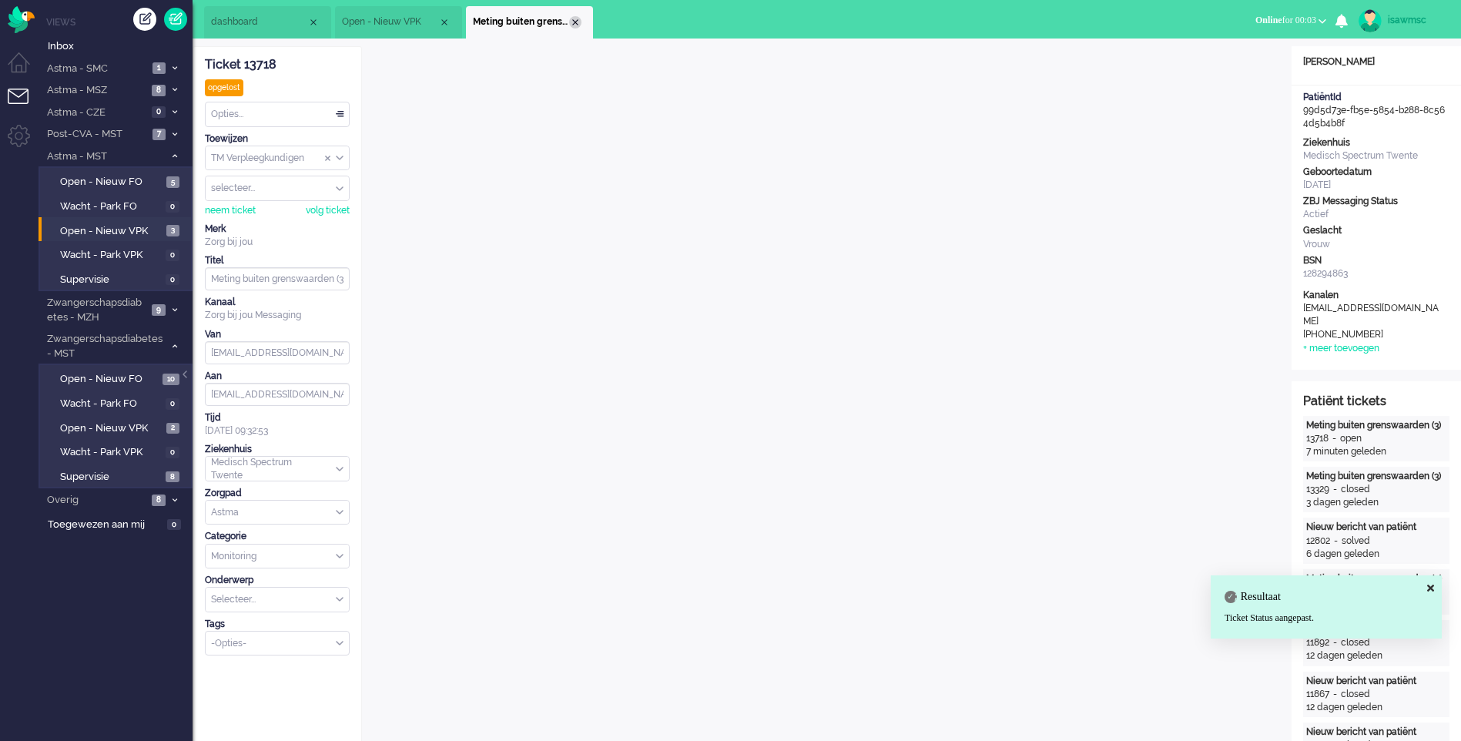
click at [575, 24] on div "Close tab" at bounding box center [575, 22] width 12 height 12
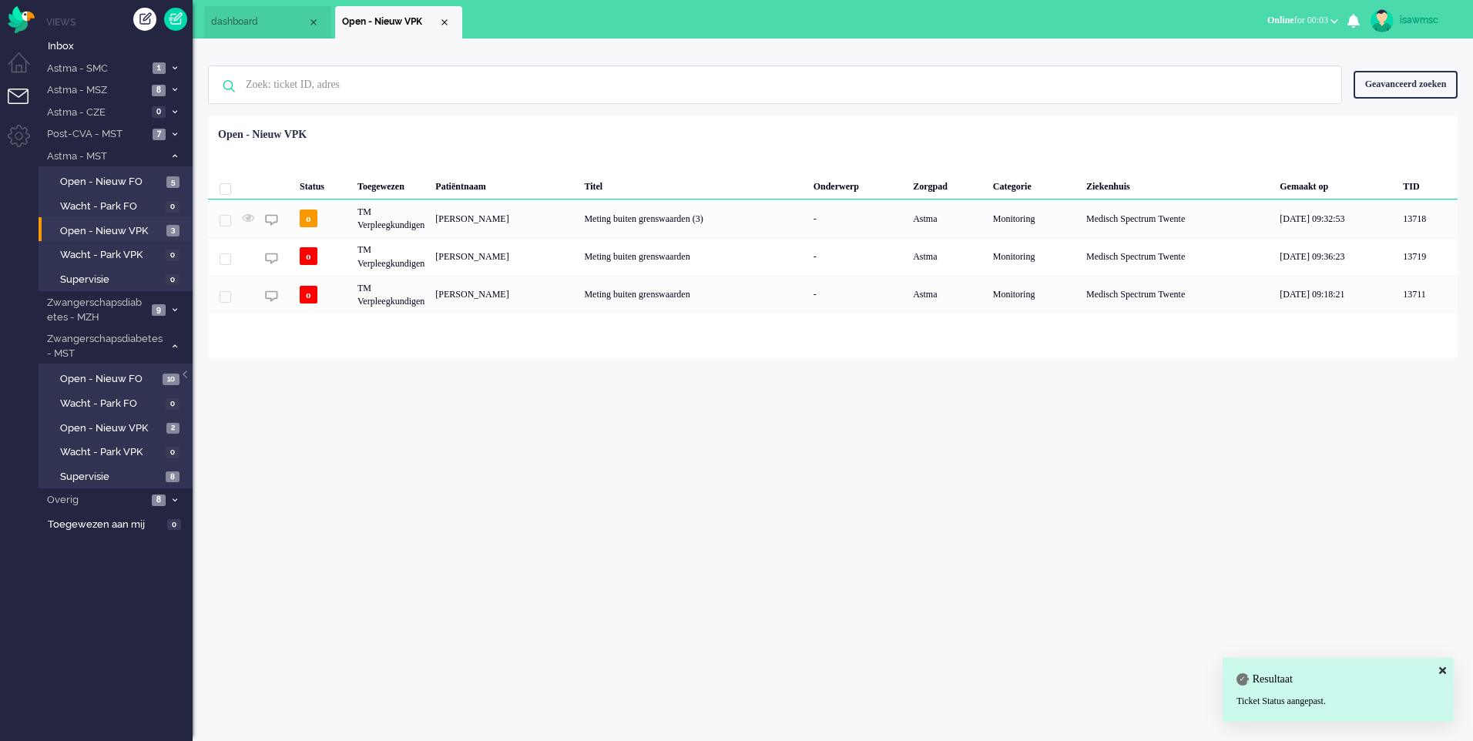
click at [586, 156] on div "Geselecteerd 0 Set Status: open pending holding solved Verwijder Selecteer... U…" at bounding box center [833, 154] width 1250 height 30
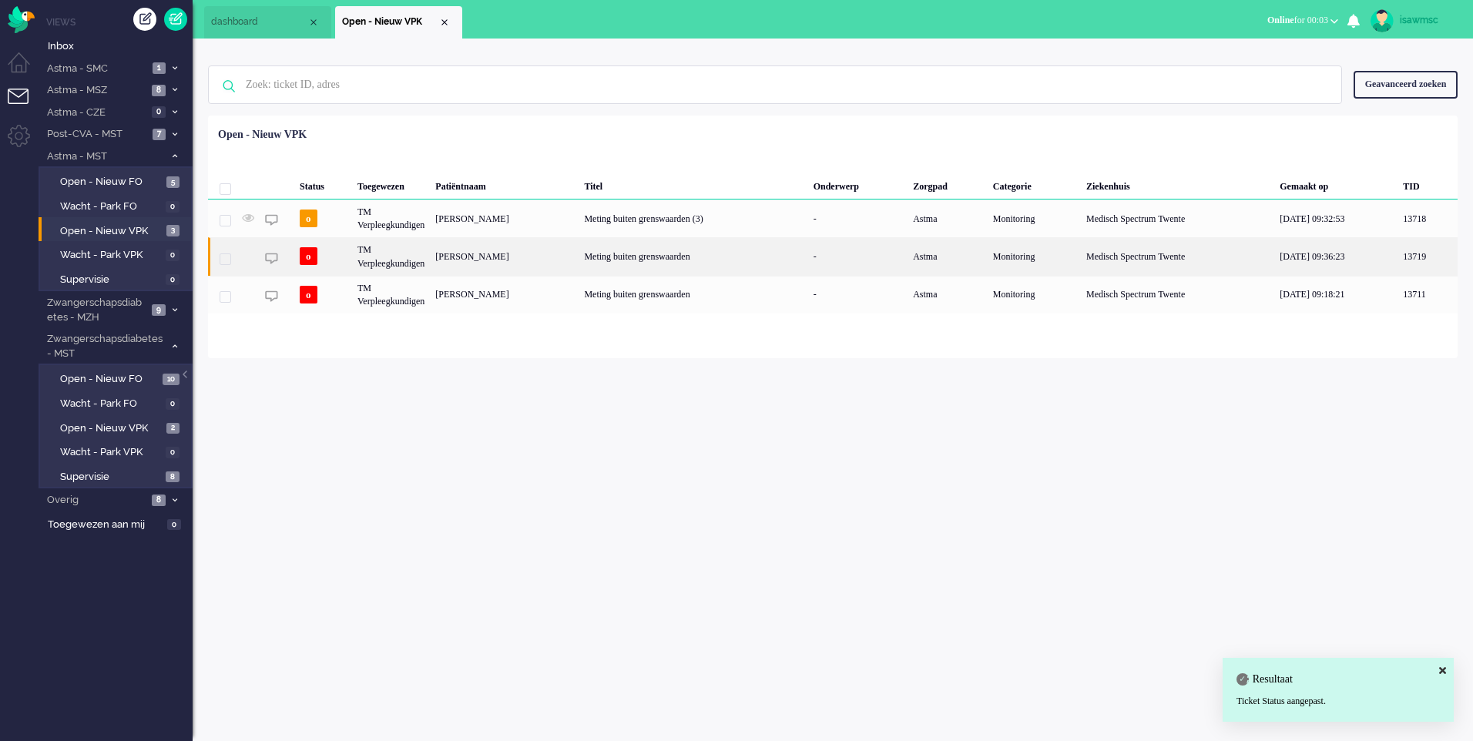
click at [547, 260] on div "Carlijn Budding" at bounding box center [504, 256] width 149 height 38
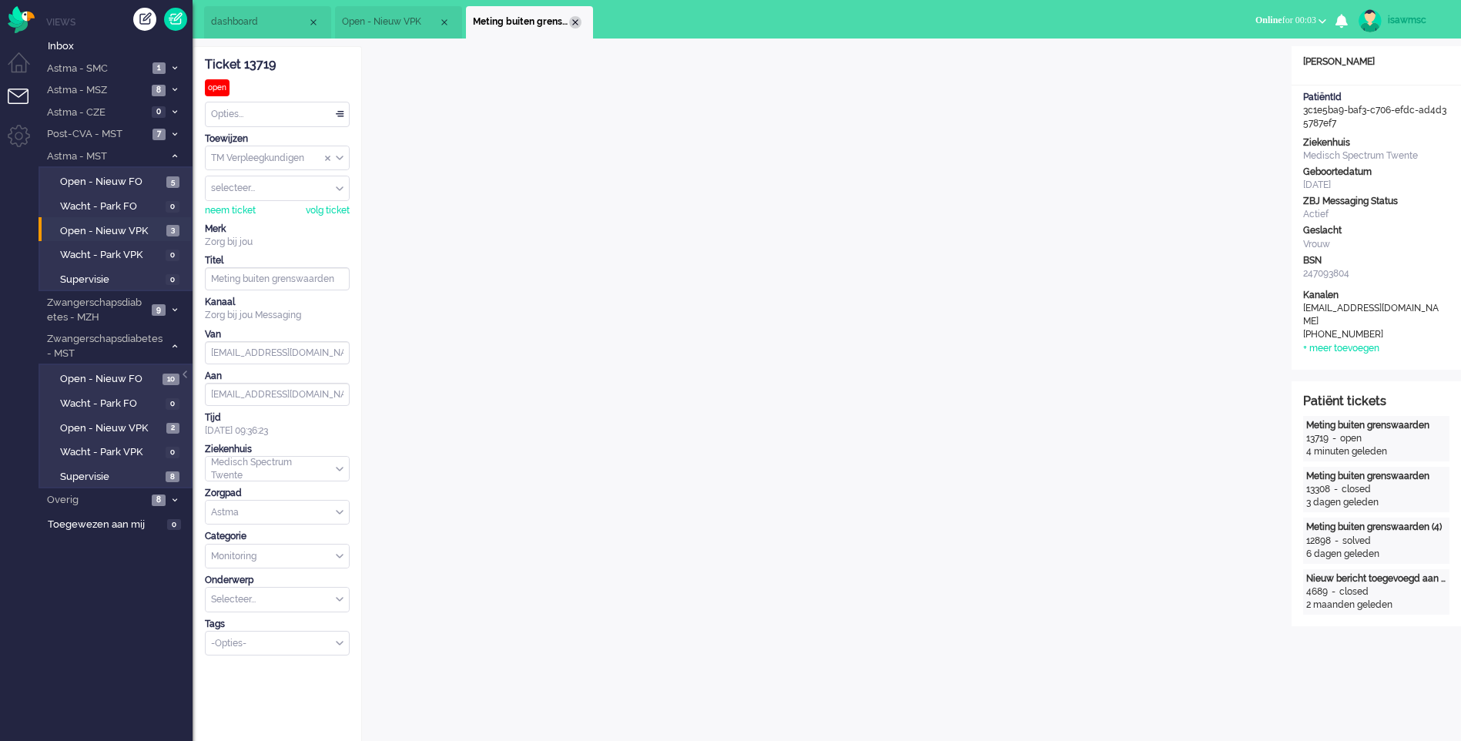
click at [575, 20] on div "Close tab" at bounding box center [575, 22] width 12 height 12
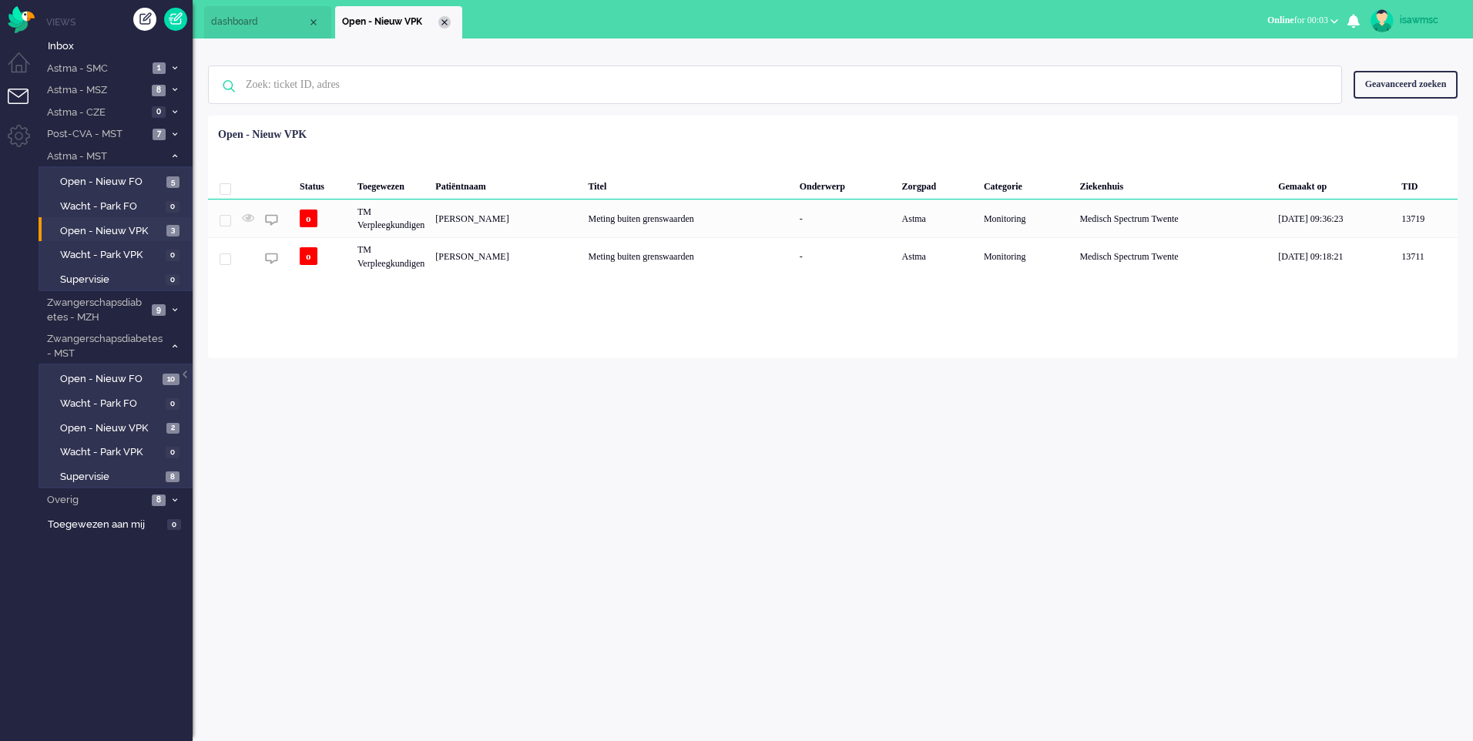
click at [449, 22] on div "Close tab" at bounding box center [444, 22] width 12 height 12
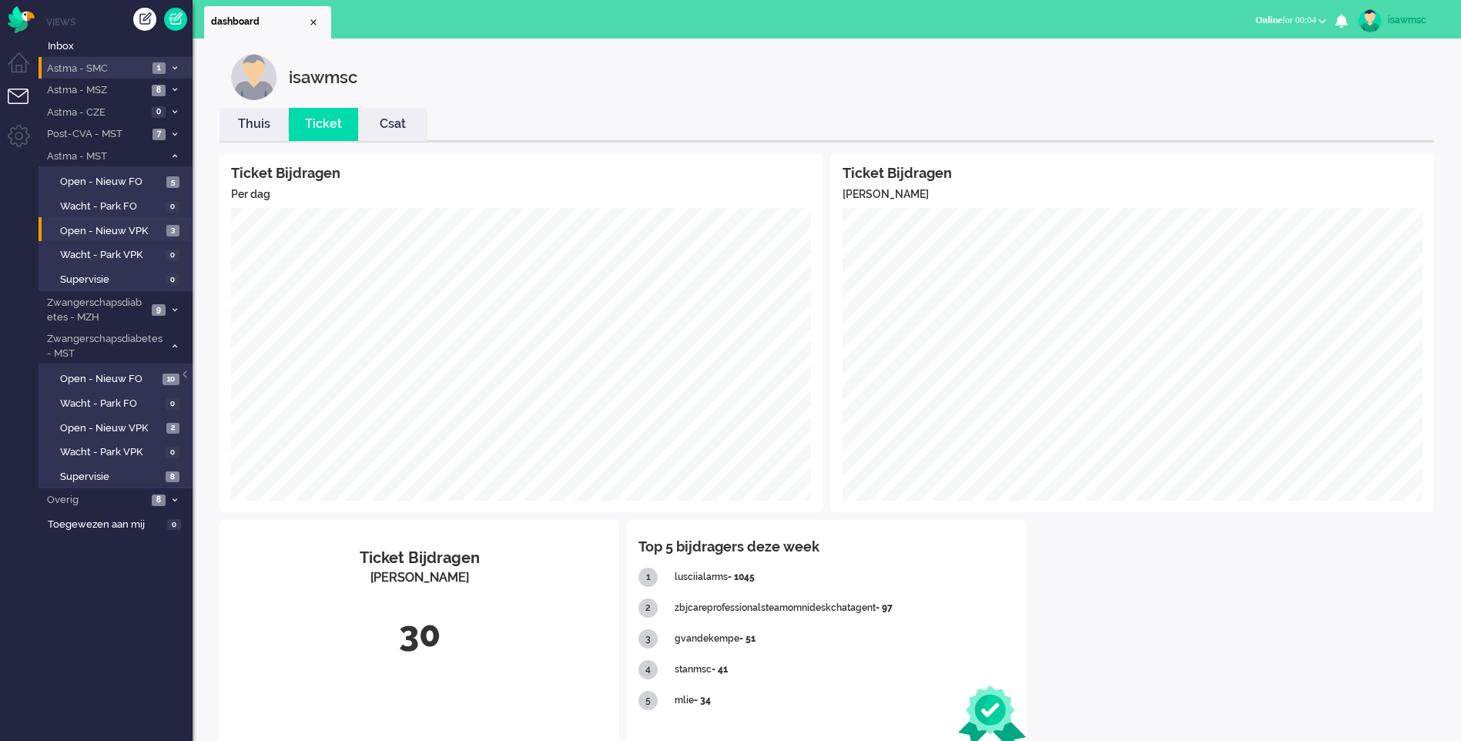
click at [161, 66] on span "1" at bounding box center [159, 68] width 13 height 12
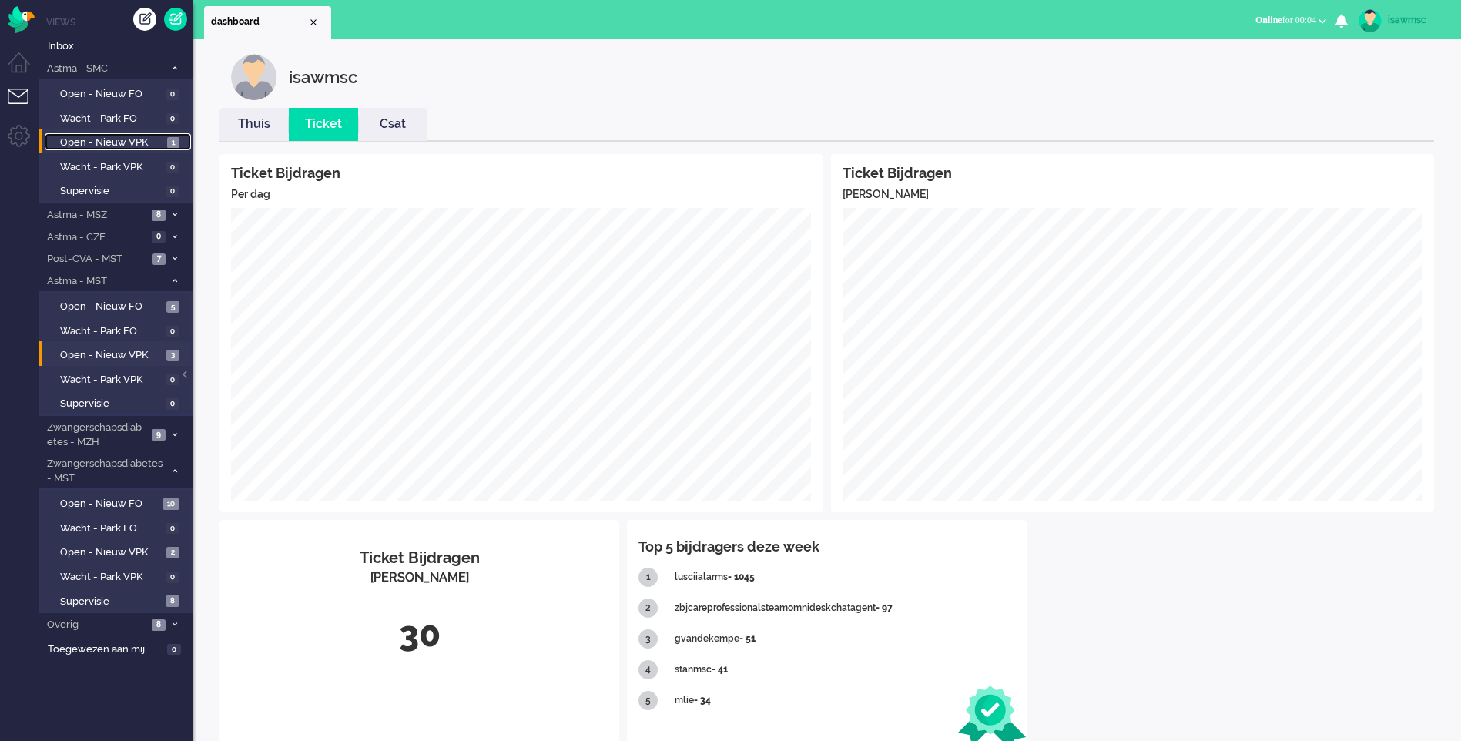
click at [154, 143] on span "Open - Nieuw VPK" at bounding box center [111, 143] width 103 height 15
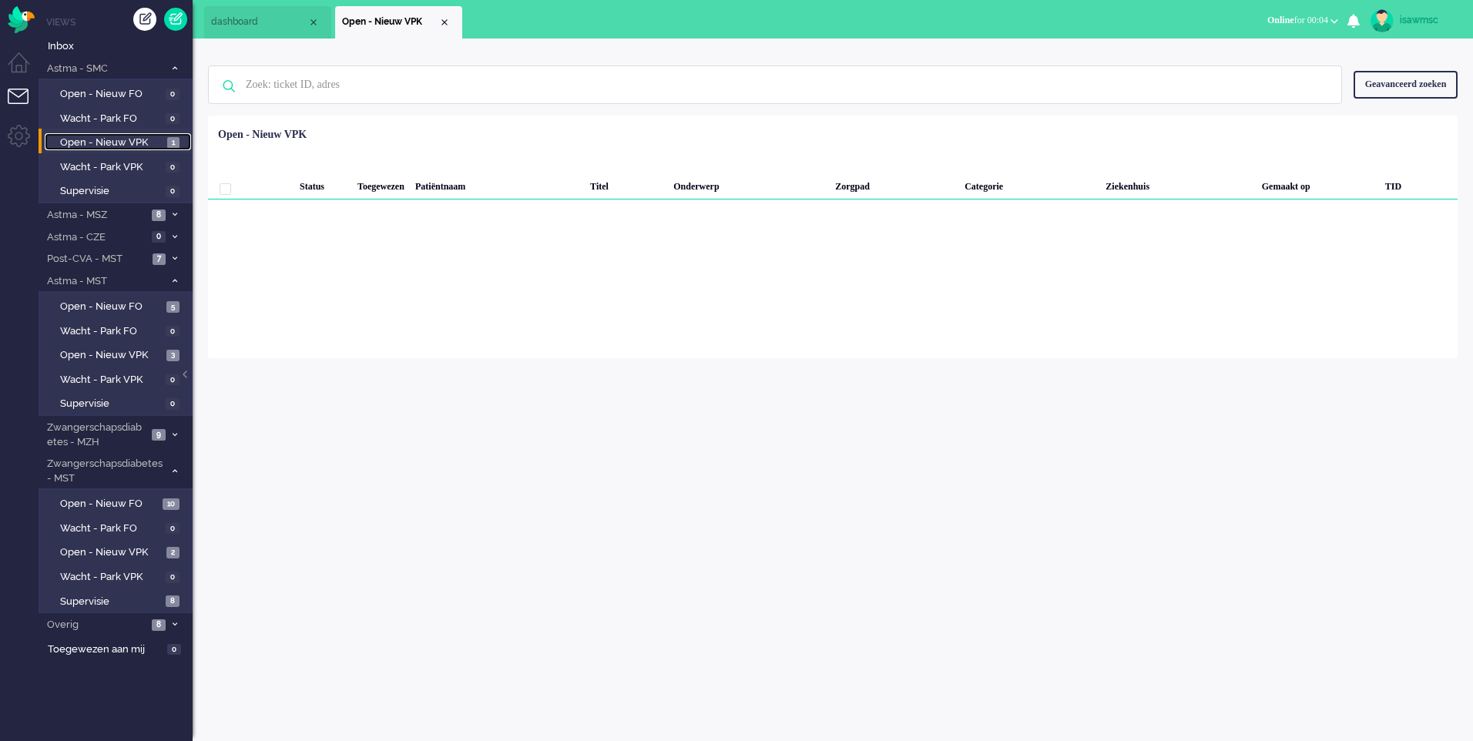
click at [109, 136] on span "Open - Nieuw VPK" at bounding box center [111, 143] width 103 height 15
click at [458, 214] on div "Loading... Status Toegewezen Patiëntnaam Titel Onderwerp Zorgpad Categorie Ziek…" at bounding box center [833, 237] width 1250 height 243
click at [465, 211] on div "Loading... Status Toegewezen Patiëntnaam Titel Onderwerp Zorgpad Categorie Ziek…" at bounding box center [833, 237] width 1250 height 243
click at [131, 140] on span "Open - Nieuw VPK" at bounding box center [111, 143] width 103 height 15
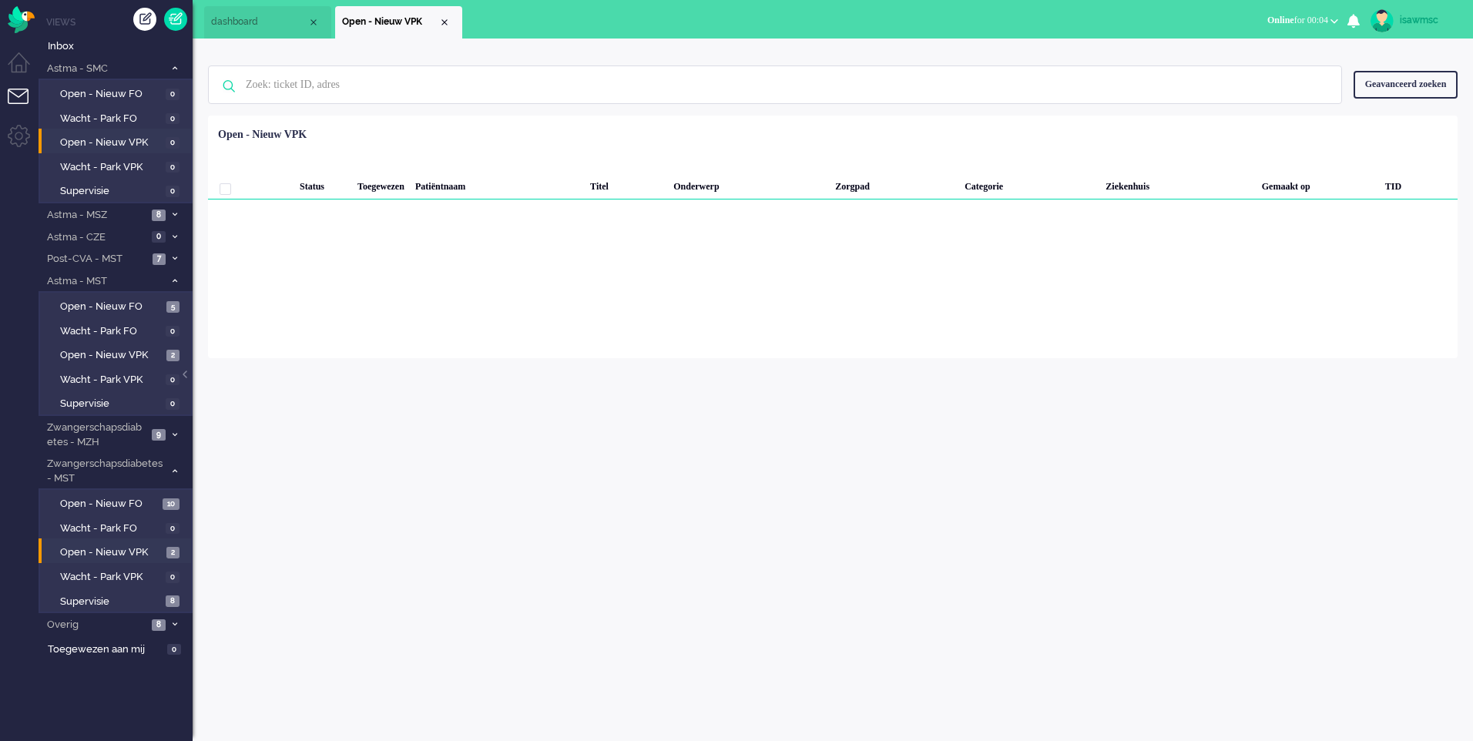
click at [135, 542] on li "Open - Nieuw VPK 2" at bounding box center [115, 550] width 153 height 25
click at [132, 552] on span "Open - Nieuw VPK" at bounding box center [111, 552] width 102 height 15
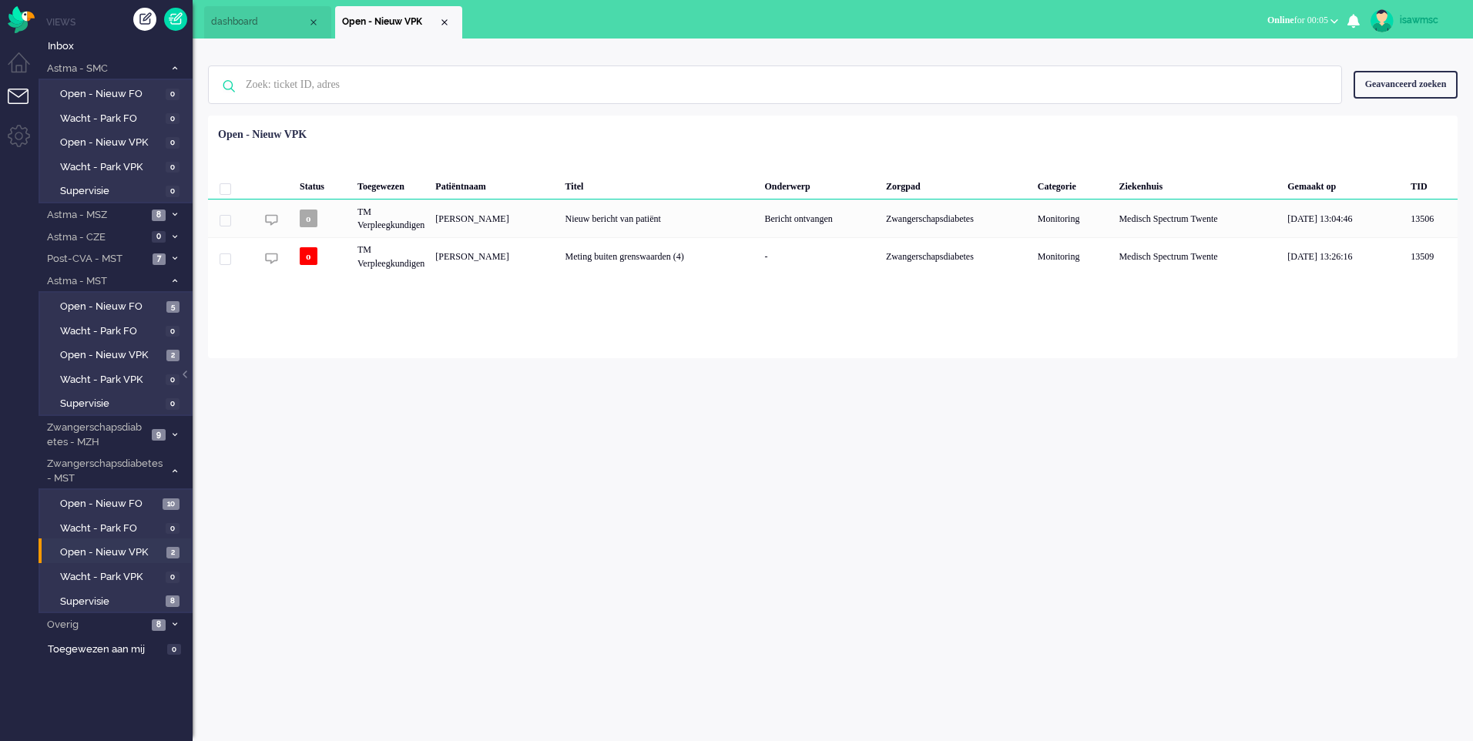
click at [552, 334] on div "Loading... Status Toegewezen Patiëntnaam Titel Onderwerp Zorgpad Categorie Ziek…" at bounding box center [833, 237] width 1250 height 243
click at [176, 283] on icon at bounding box center [175, 280] width 5 height 5
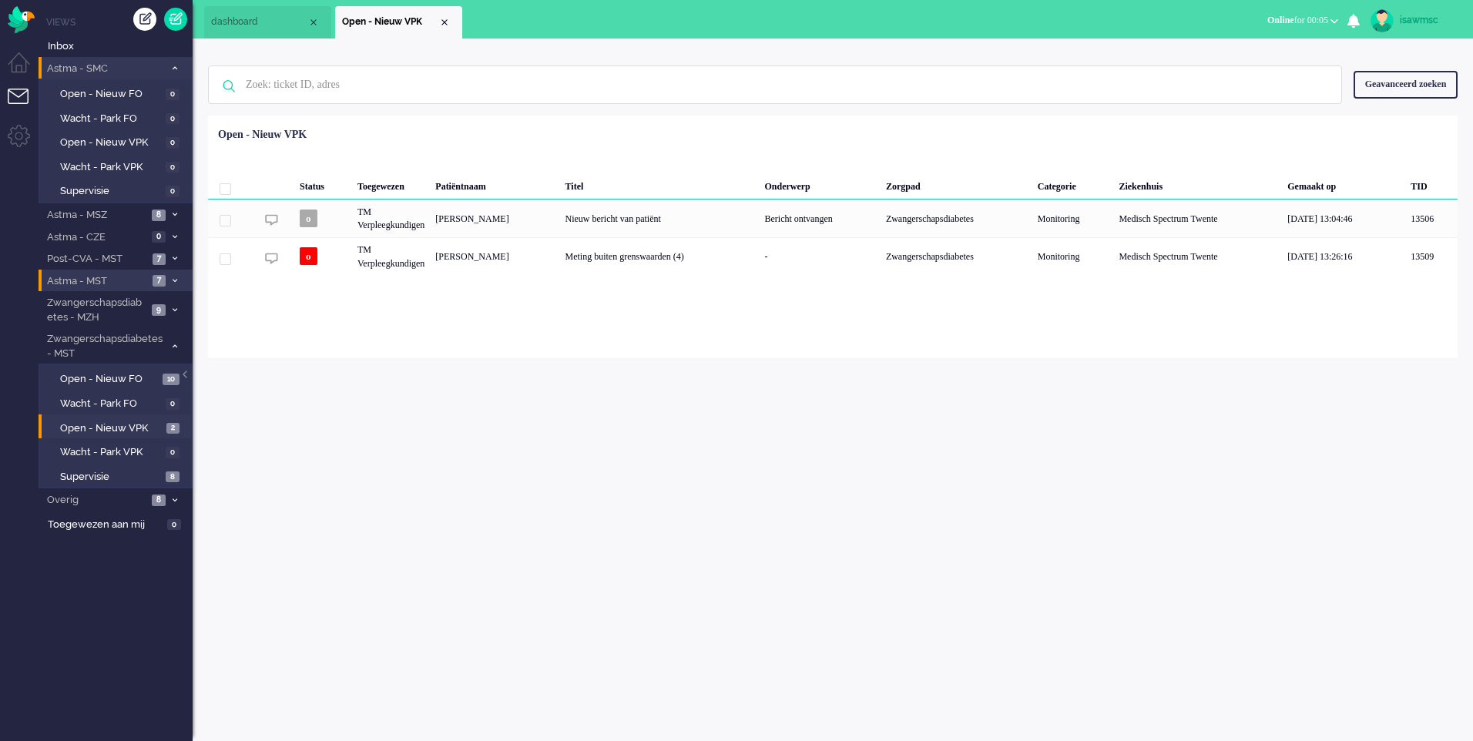
click at [177, 69] on span at bounding box center [175, 68] width 12 height 8
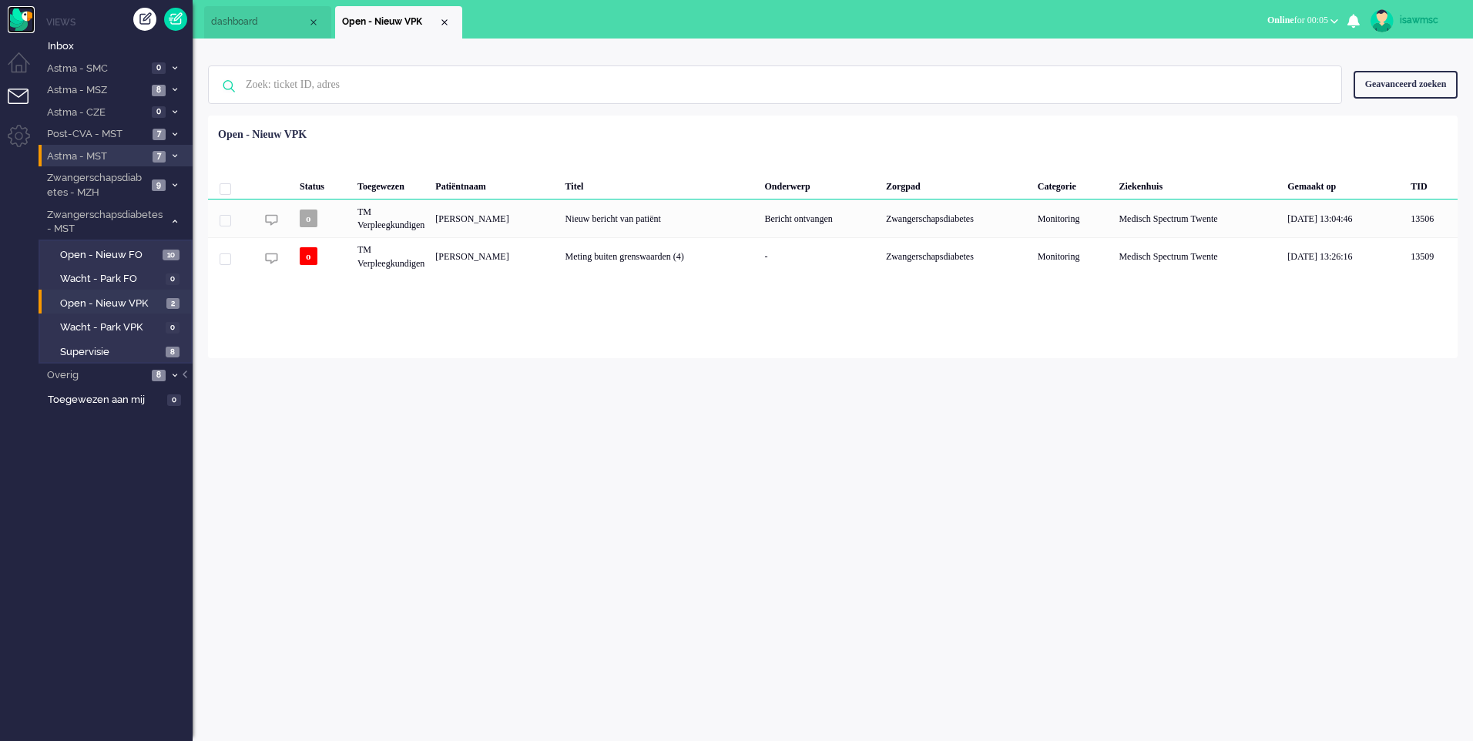
click at [16, 16] on img "Omnidesk" at bounding box center [21, 19] width 27 height 27
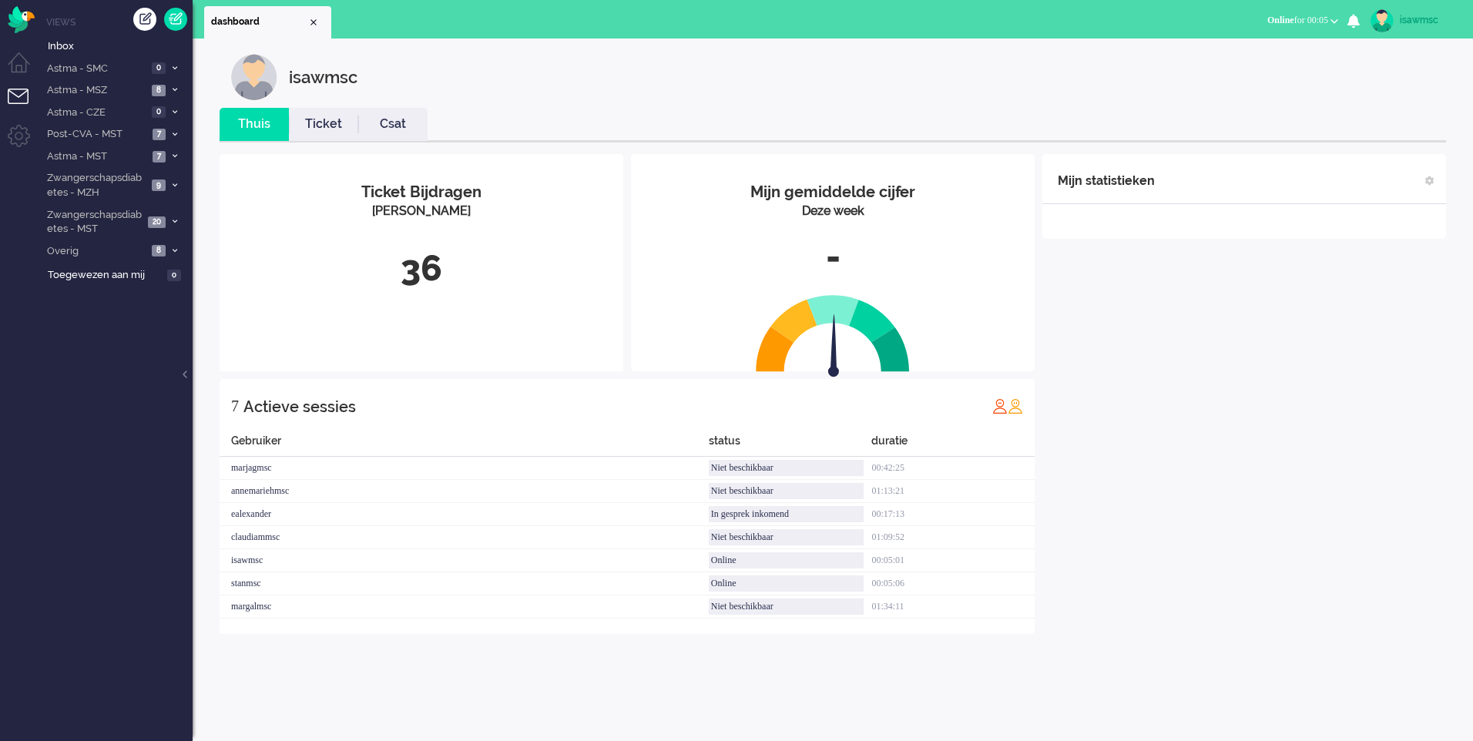
click at [328, 122] on link "Ticket" at bounding box center [323, 125] width 69 height 18
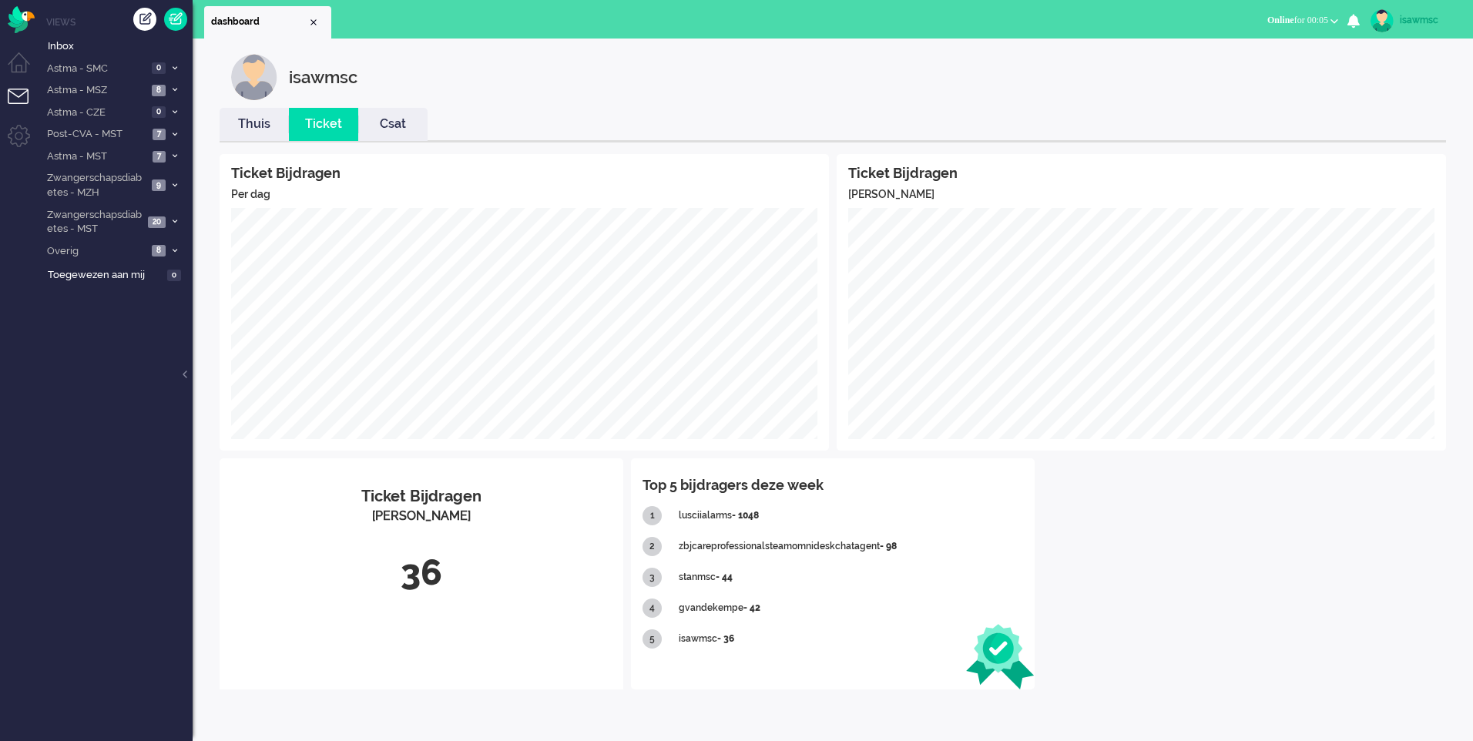
click at [270, 143] on div "Ticket Bijdragen Per dag Ticket Bijdragen Per Kanaal Ticket Bijdragen Per Kanaa…" at bounding box center [833, 422] width 1226 height 559
click at [248, 112] on li "Thuis" at bounding box center [254, 124] width 69 height 33
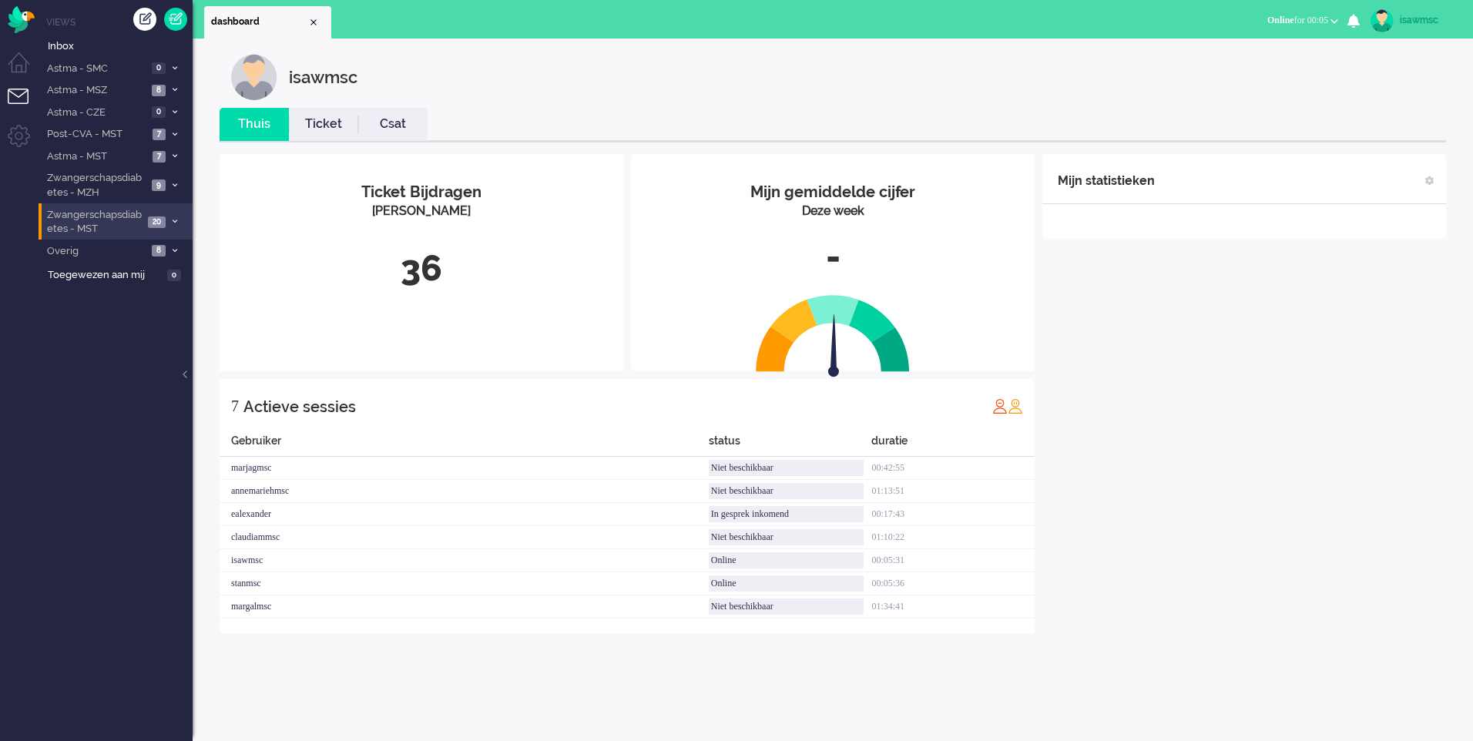
click at [152, 216] on span "20" at bounding box center [157, 222] width 18 height 12
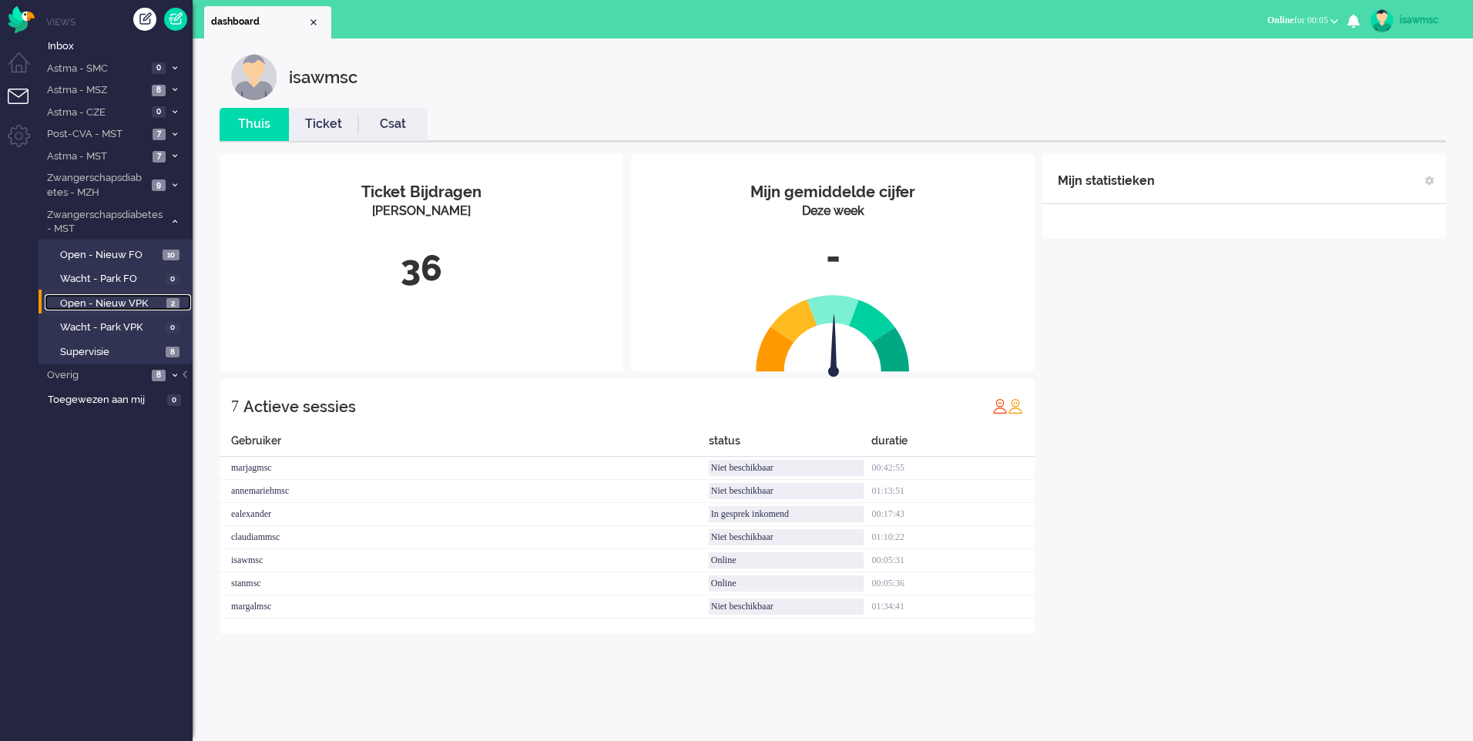
click at [168, 302] on span "2" at bounding box center [172, 304] width 13 height 12
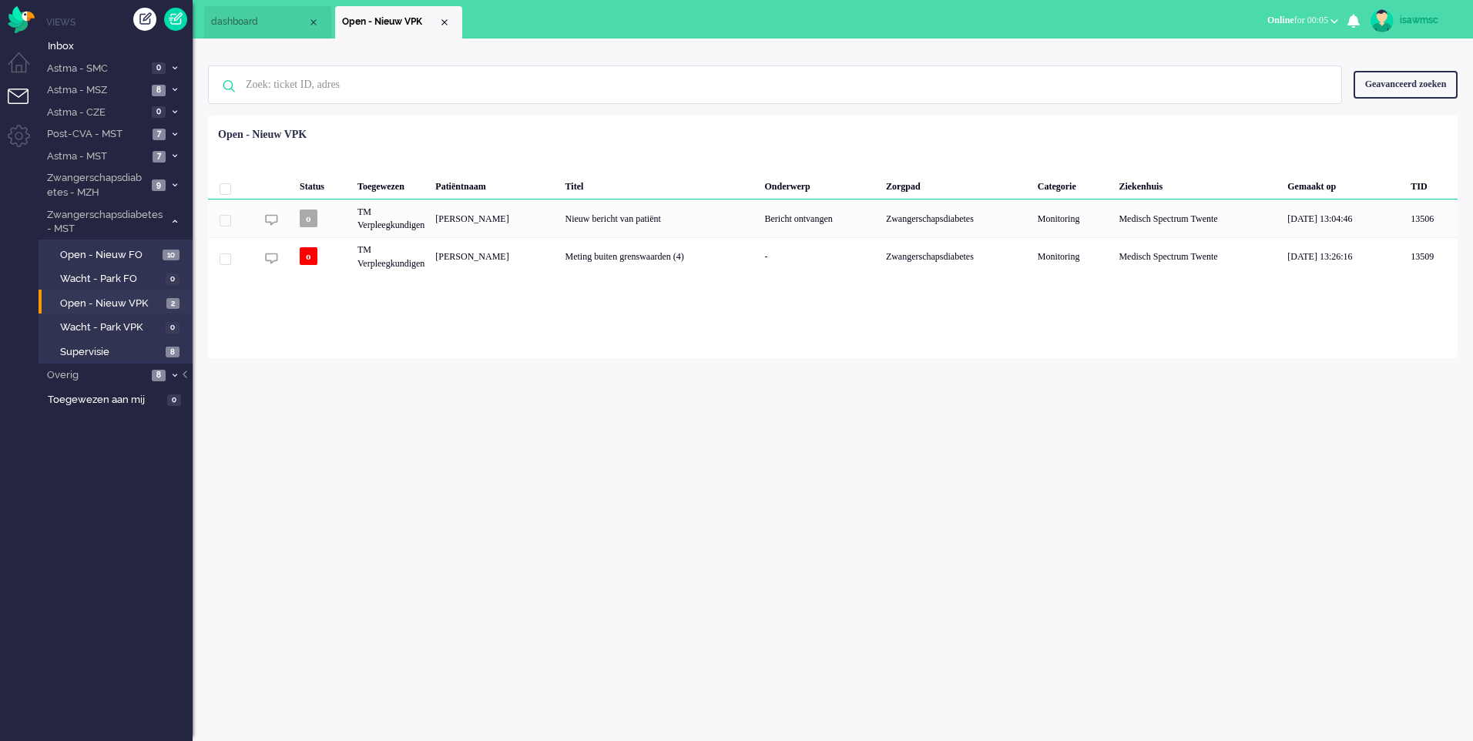
click at [856, 485] on div "isawmsc Thuis Ticket Csat Mijn gemiddelde cijfer Deze week - Ticket Bijdragen P…" at bounding box center [833, 390] width 1280 height 703
drag, startPoint x: 478, startPoint y: 376, endPoint x: 508, endPoint y: 375, distance: 30.1
click at [483, 376] on div "isawmsc Thuis Ticket Csat Mijn gemiddelde cijfer Deze week - Ticket Bijdragen P…" at bounding box center [833, 390] width 1280 height 703
click at [171, 343] on link "Supervisie 8" at bounding box center [118, 351] width 146 height 17
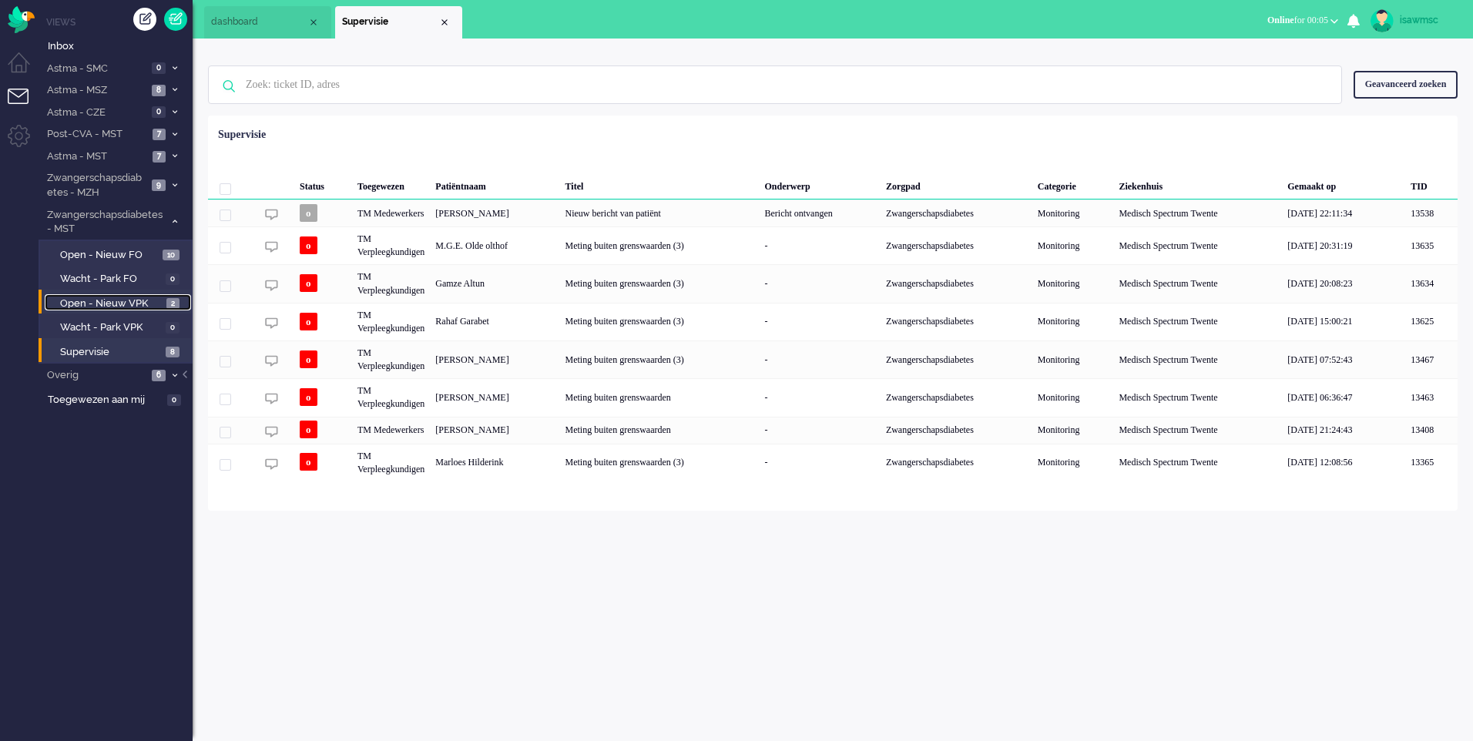
click at [169, 305] on span "2" at bounding box center [172, 304] width 13 height 12
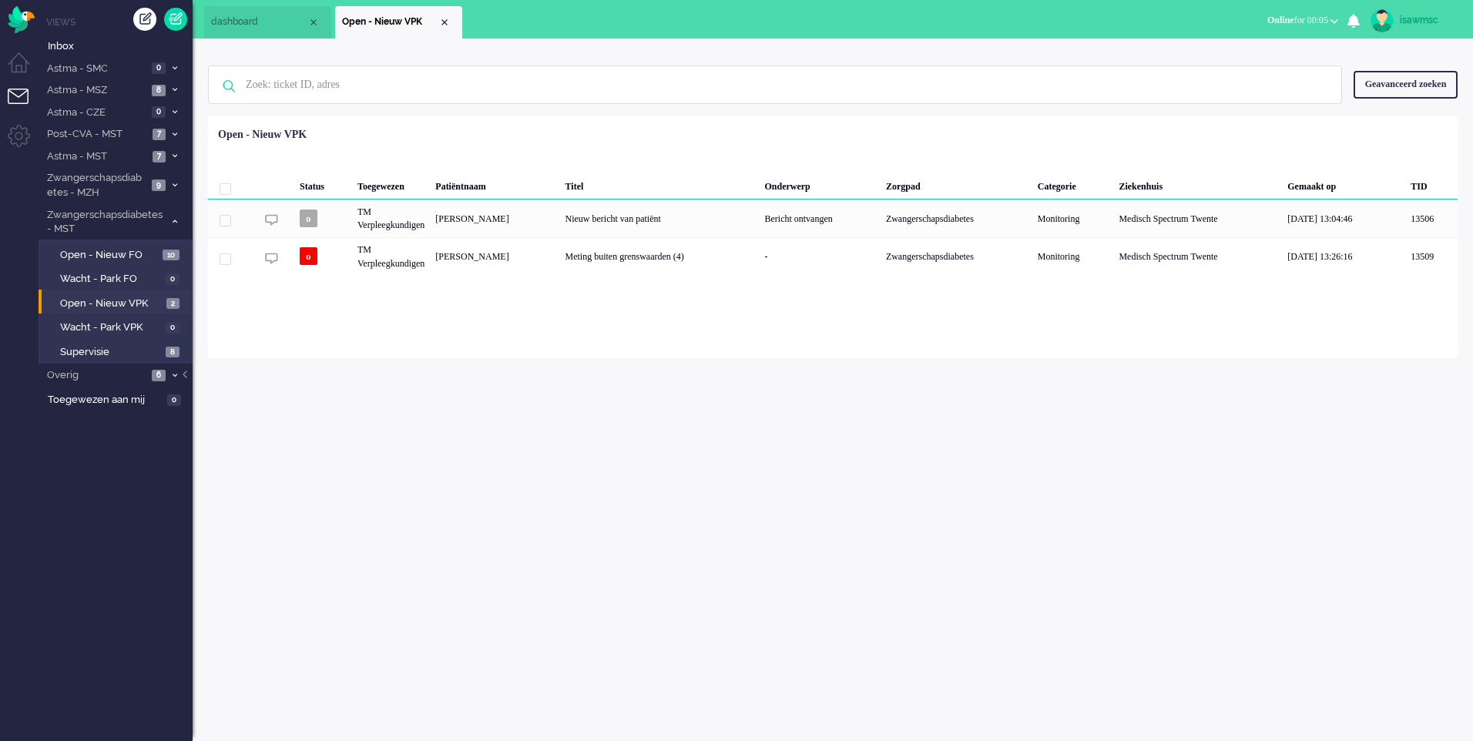
click at [491, 116] on div "Geen zoekresultaten [PERSON_NAME] nog eens Geavanceerd zoeken Geavanceerd zoeke…" at bounding box center [833, 85] width 1250 height 62
click at [166, 339] on li "Supervisie 8" at bounding box center [115, 350] width 153 height 25
click at [163, 347] on link "Supervisie 8" at bounding box center [118, 351] width 146 height 17
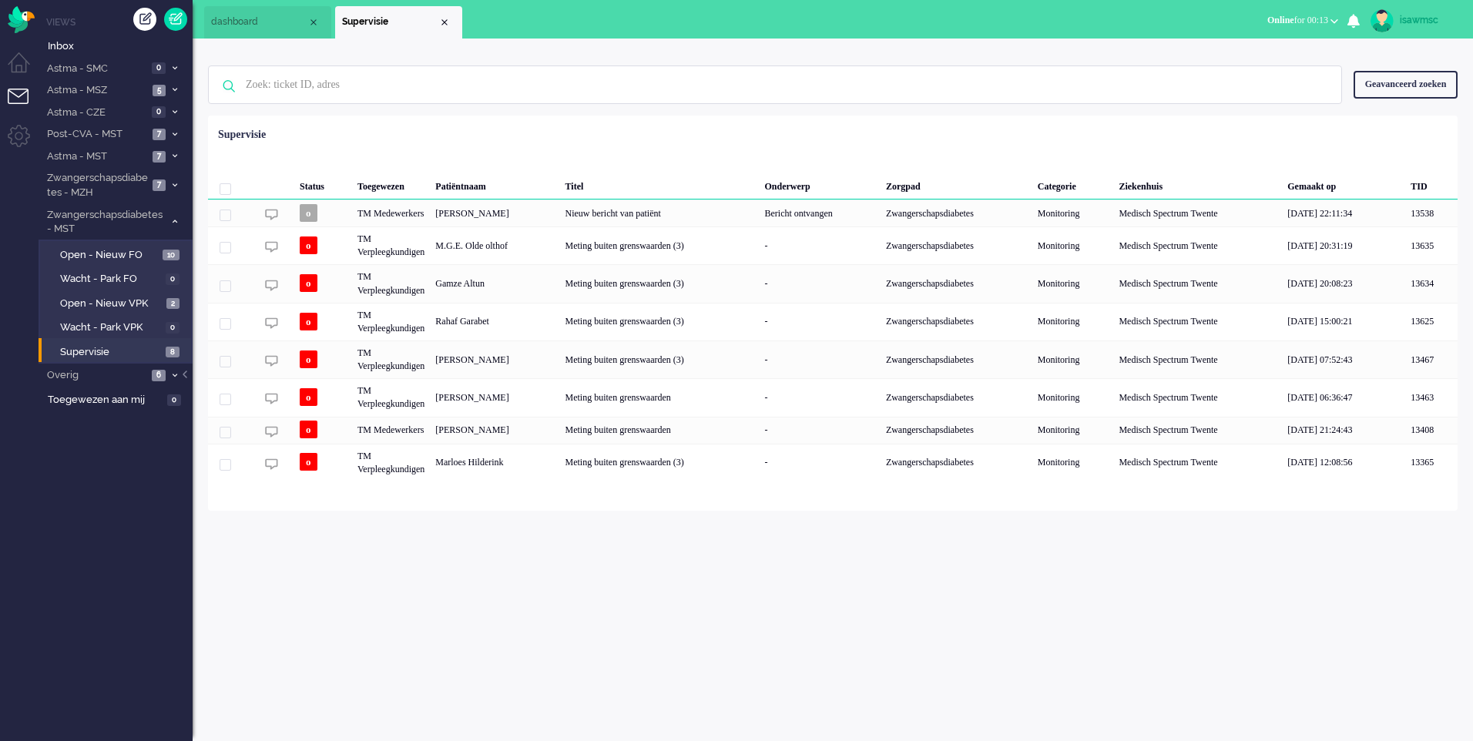
click at [1283, 24] on span "Online for 00:13" at bounding box center [1297, 20] width 61 height 11
click at [1273, 52] on label "Niet beschikbaar" at bounding box center [1274, 51] width 122 height 13
click at [113, 294] on link "Open - Nieuw VPK 2" at bounding box center [118, 302] width 146 height 17
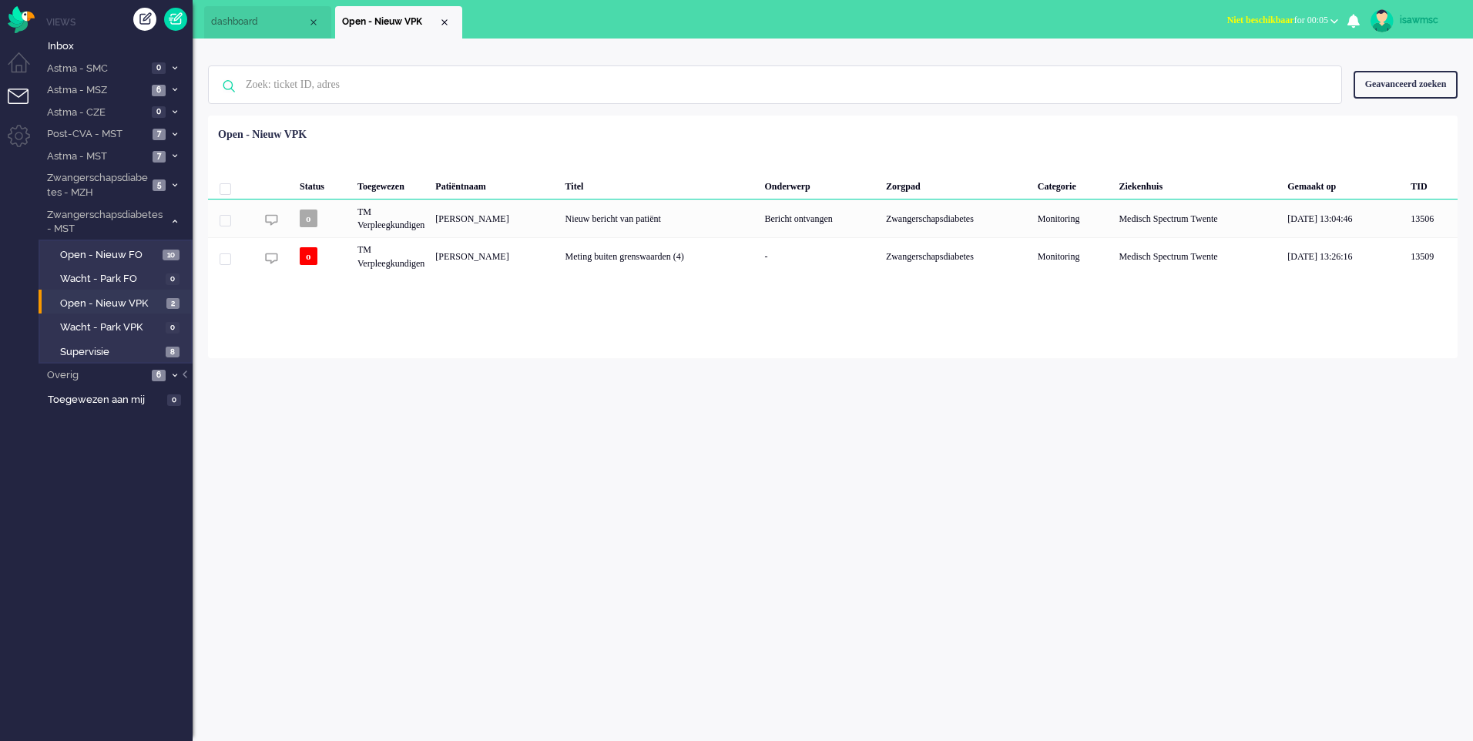
click at [599, 612] on div "isawmsc Thuis Ticket Csat Mijn gemiddelde cijfer Deze week - Ticket Bijdragen P…" at bounding box center [833, 390] width 1280 height 703
click at [1267, 25] on span "Niet beschikbaar" at bounding box center [1260, 20] width 67 height 11
click at [1248, 69] on label "Online" at bounding box center [1274, 68] width 122 height 13
click at [159, 304] on span "Open - Nieuw VPK" at bounding box center [111, 304] width 102 height 15
click at [171, 354] on span "8" at bounding box center [173, 353] width 14 height 12
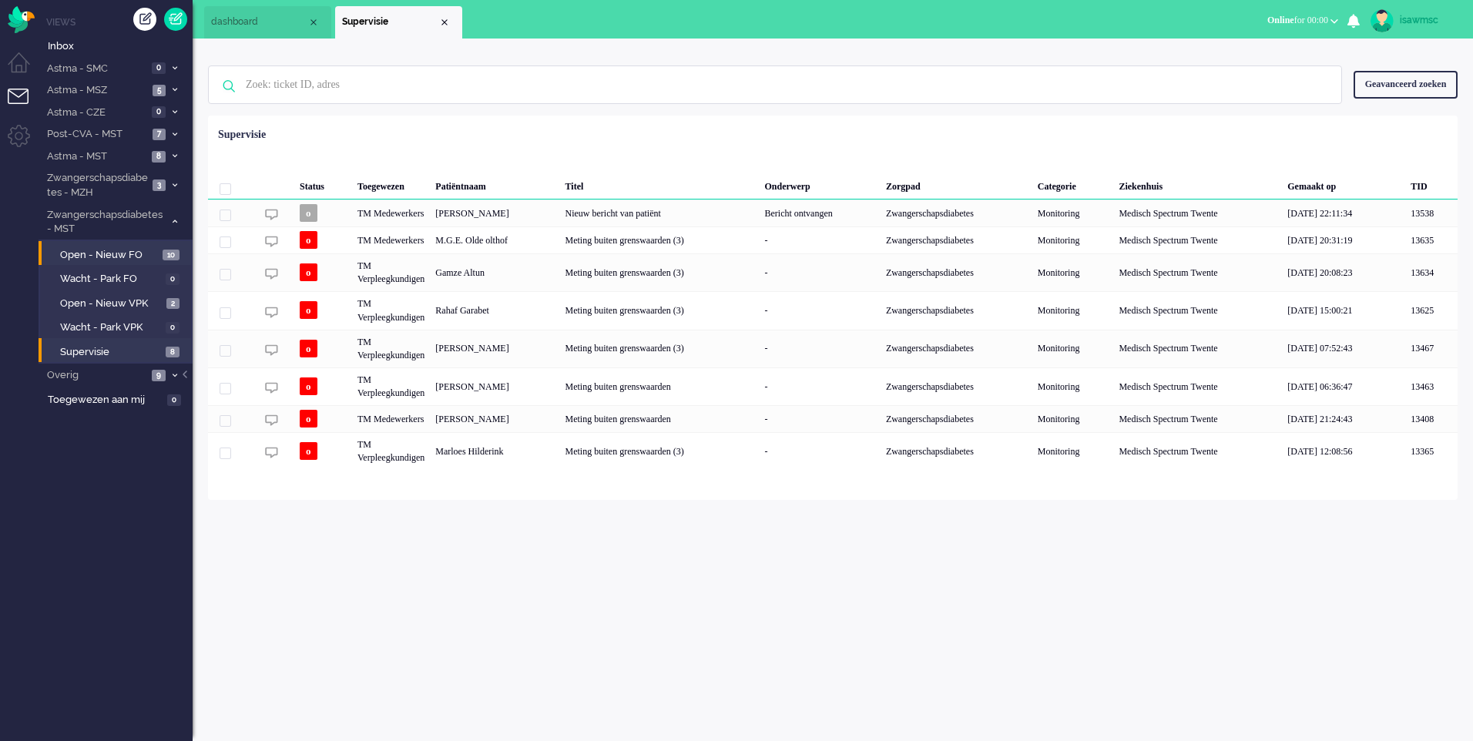
click at [137, 241] on li "Open - Nieuw FO 10" at bounding box center [115, 253] width 153 height 25
click at [143, 255] on span "Open - Nieuw FO" at bounding box center [109, 255] width 99 height 15
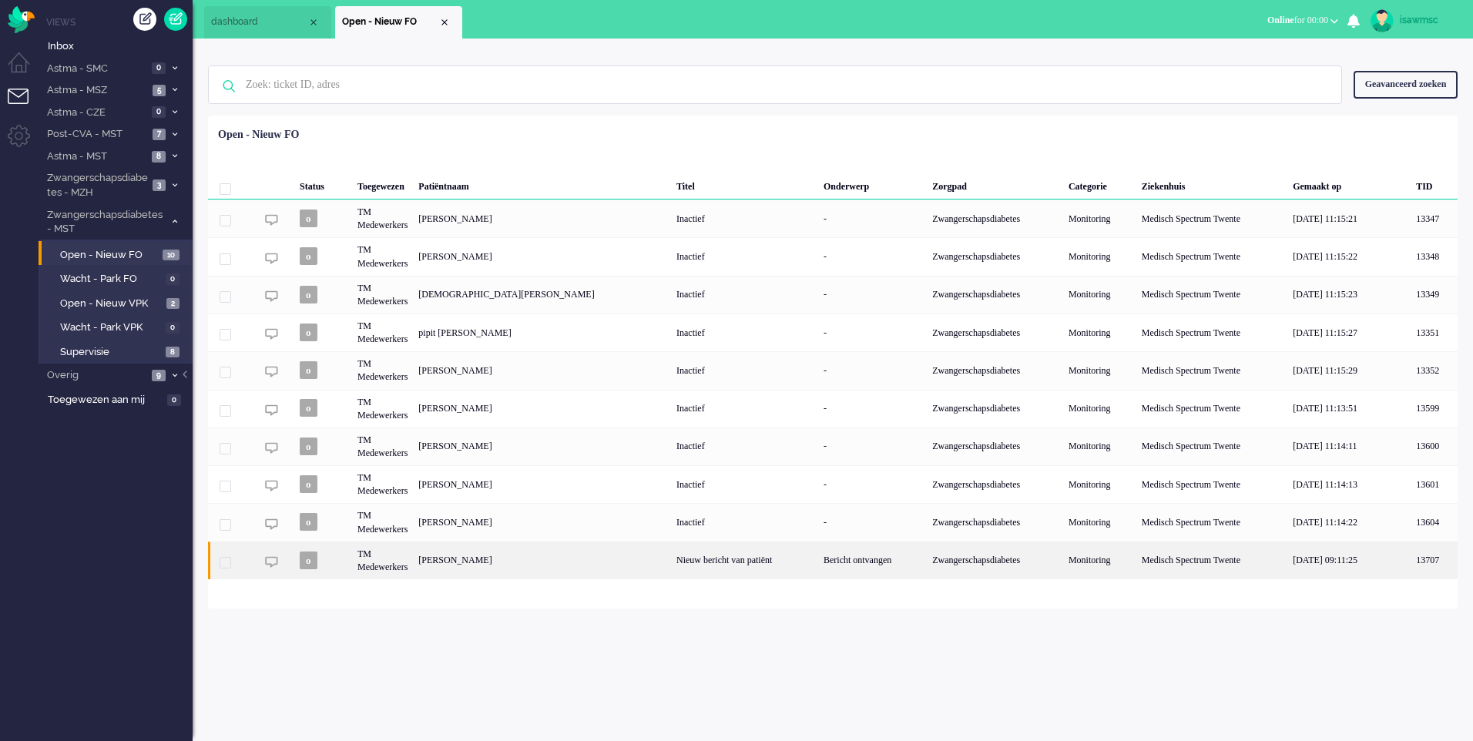
click at [671, 565] on div "Nieuw bericht van patiënt" at bounding box center [744, 561] width 147 height 38
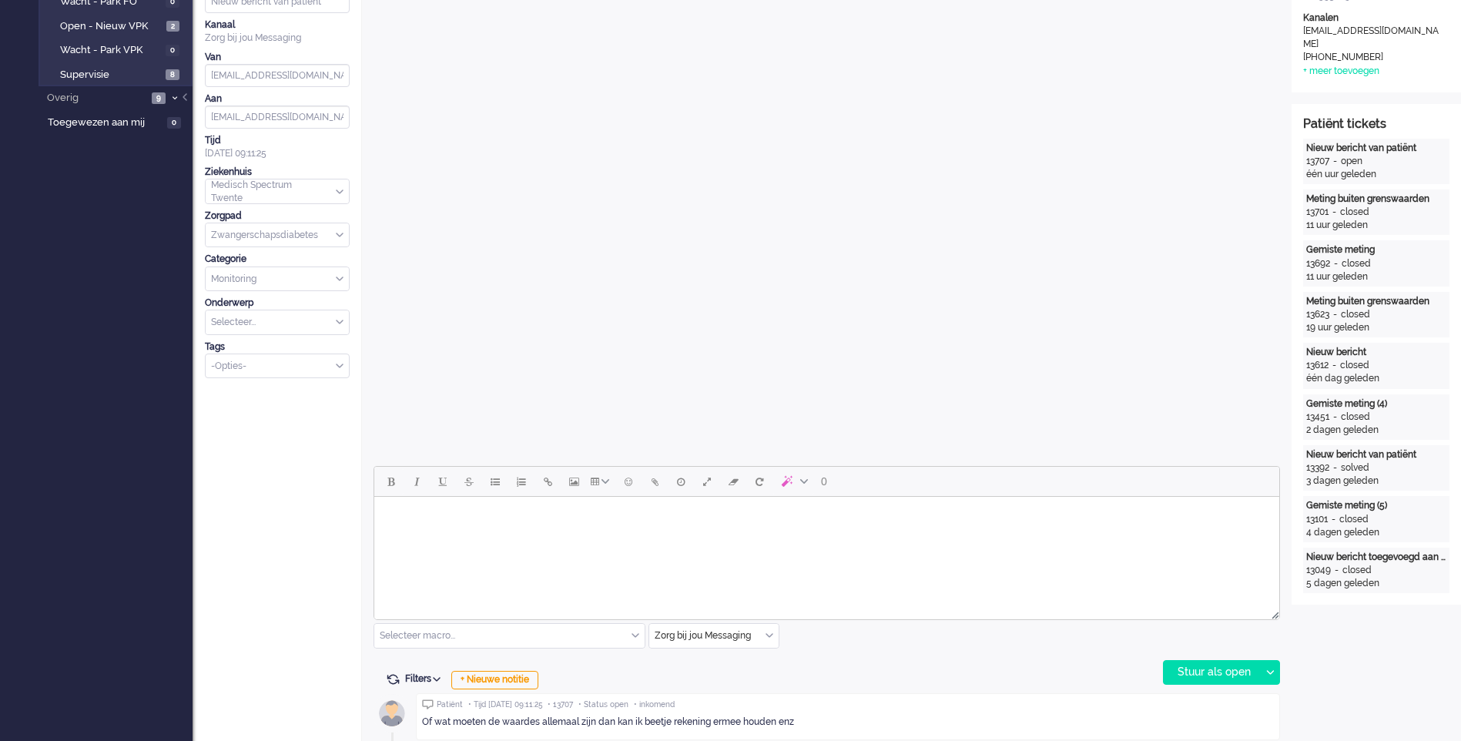
scroll to position [46, 0]
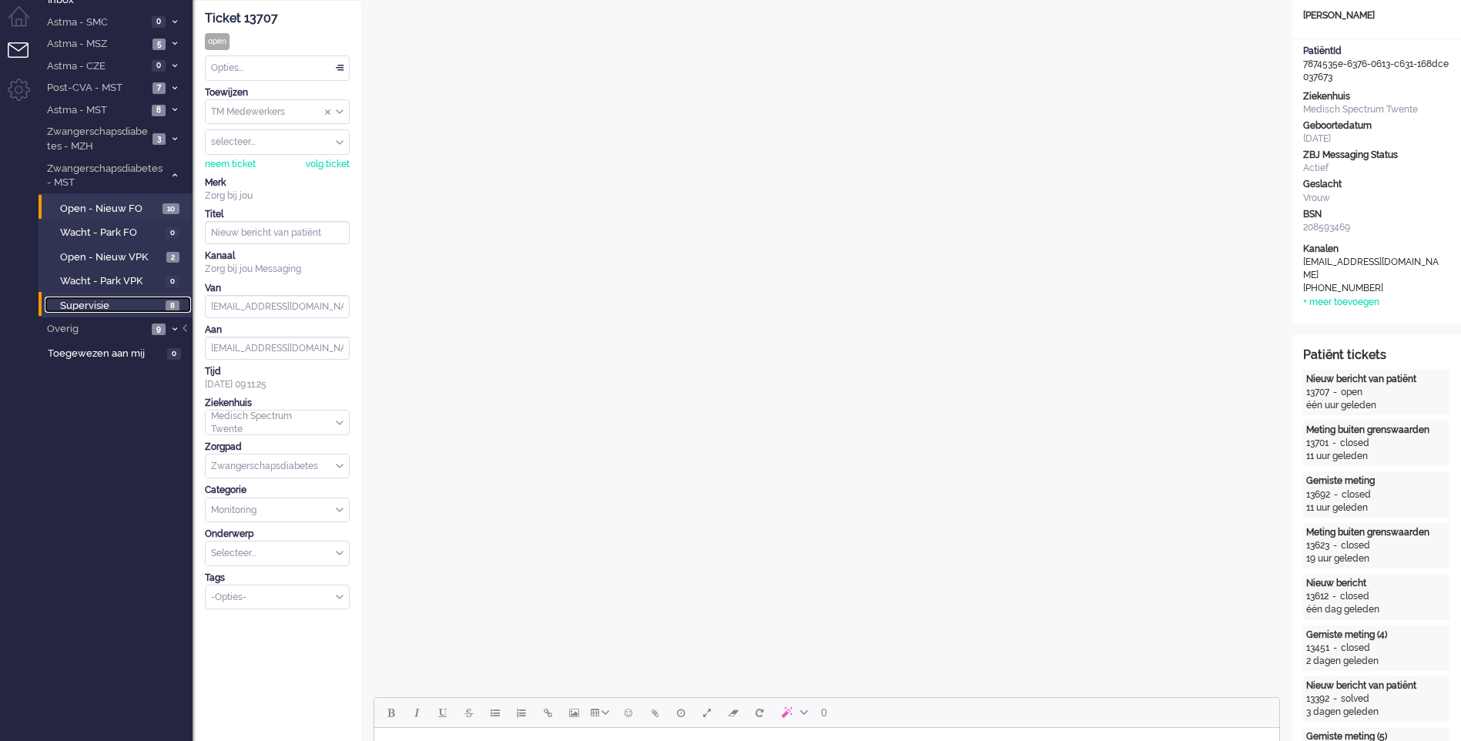
click at [133, 305] on span "Supervisie" at bounding box center [111, 306] width 102 height 15
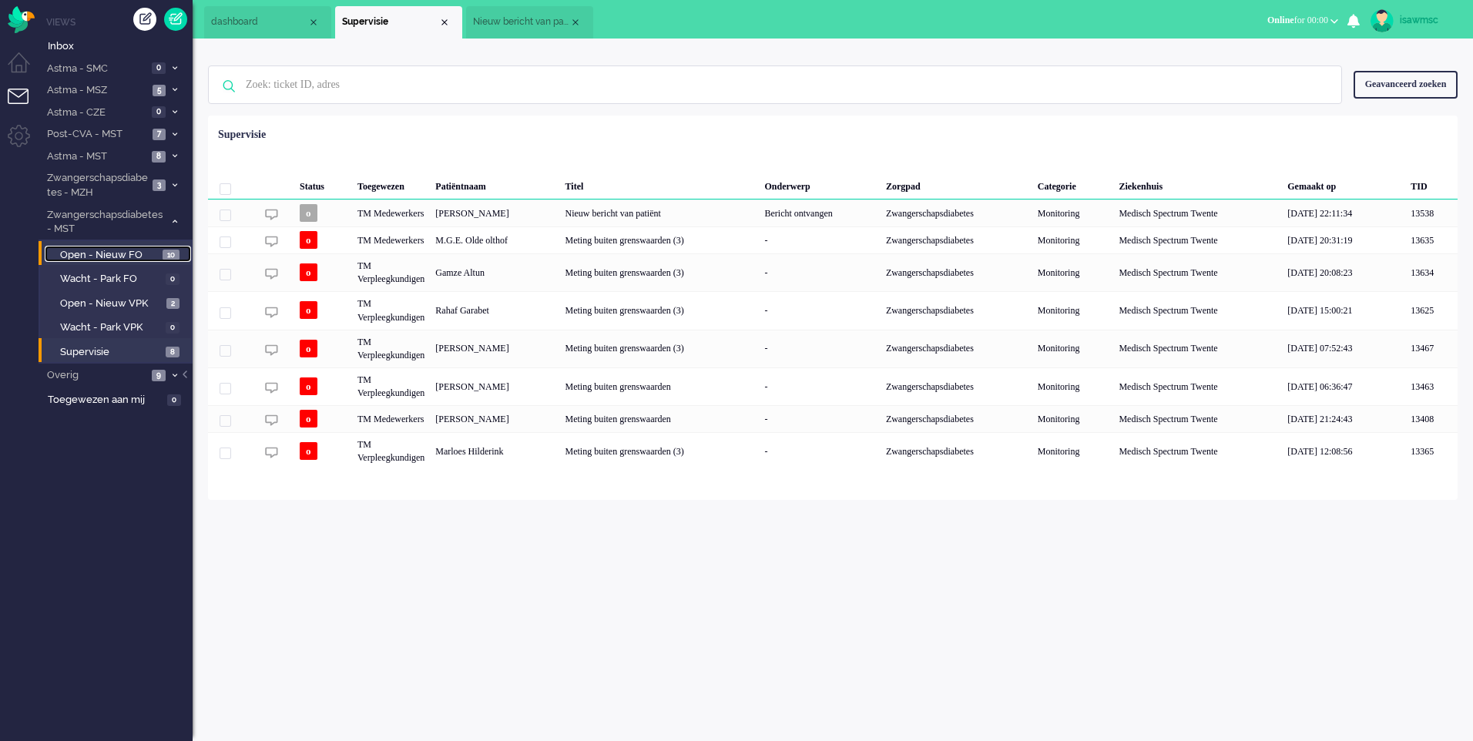
click at [156, 250] on span "Open - Nieuw FO" at bounding box center [109, 255] width 99 height 15
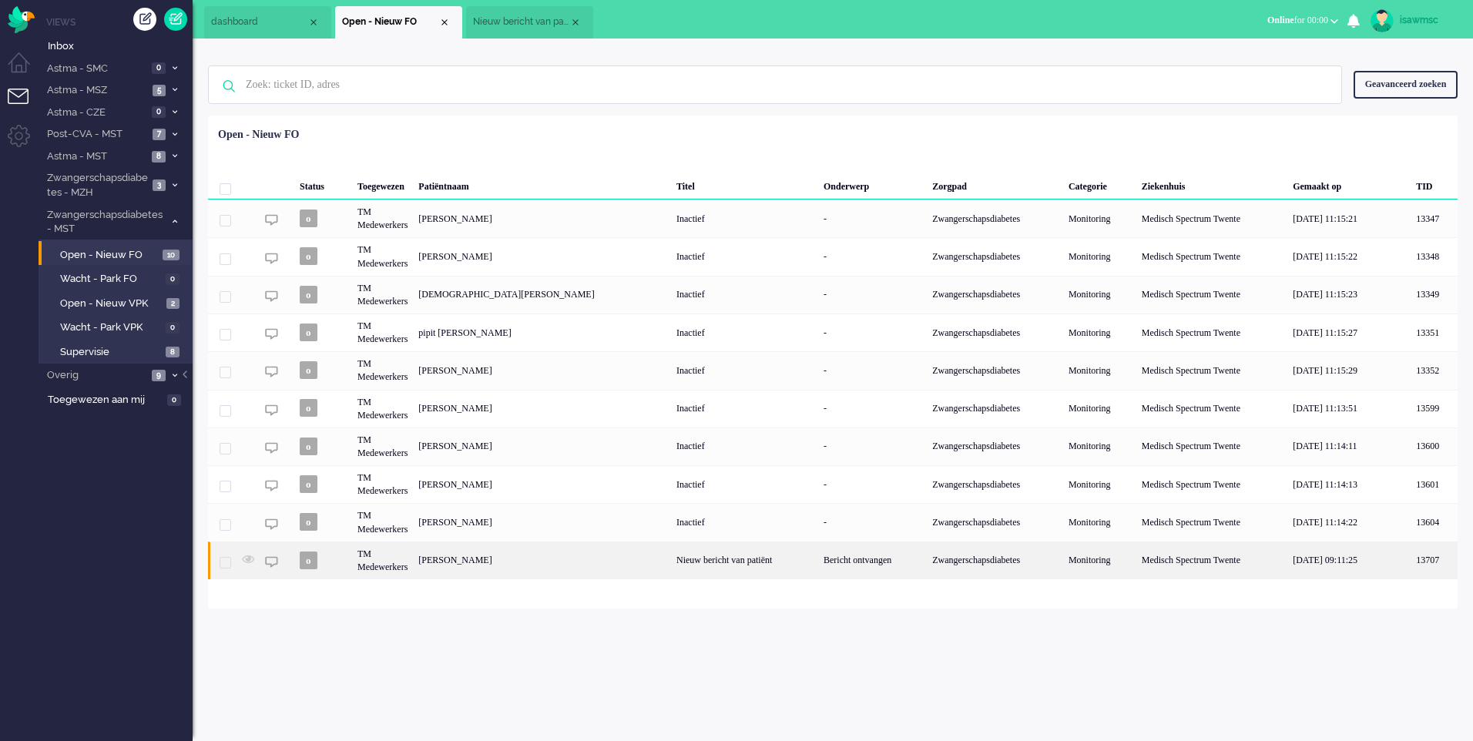
click at [671, 566] on div "Nieuw bericht van patiënt" at bounding box center [744, 561] width 147 height 38
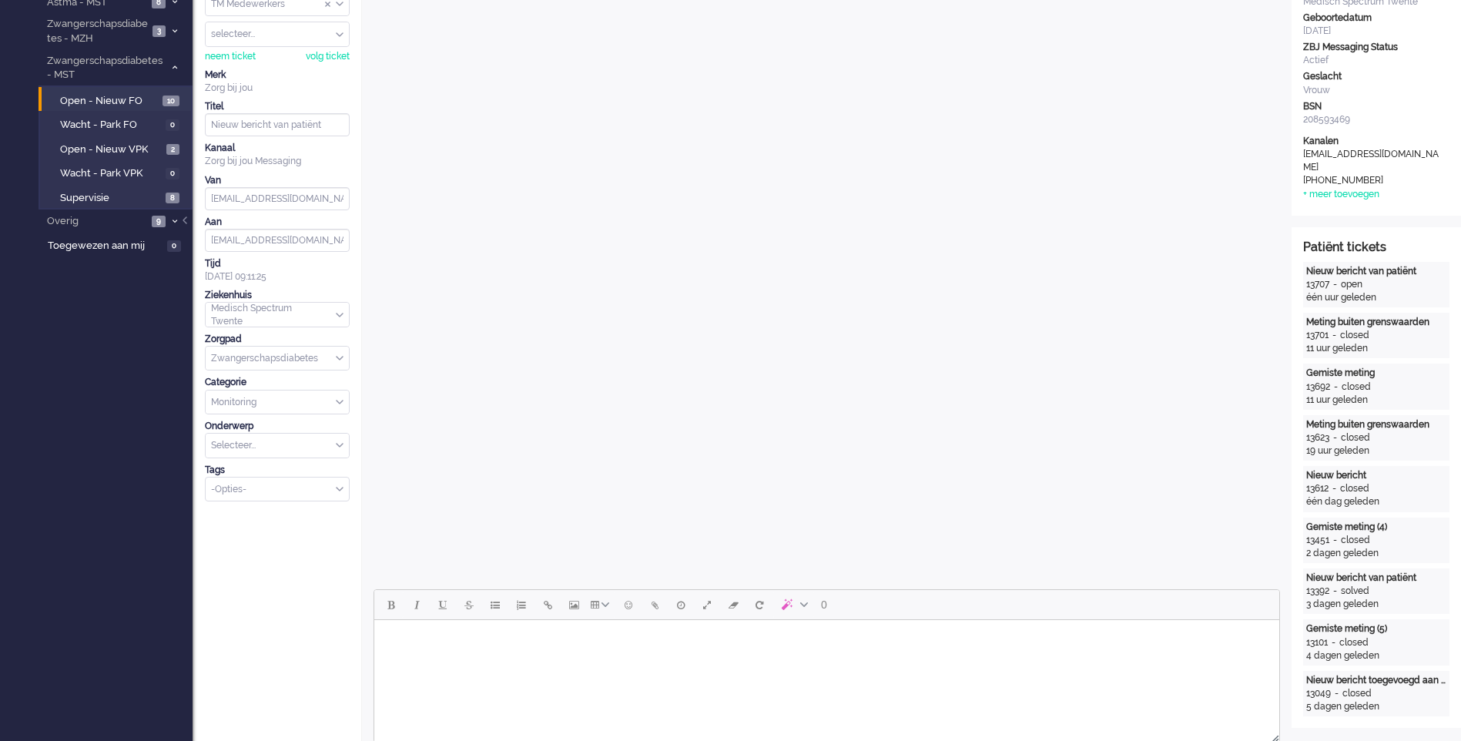
scroll to position [462, 0]
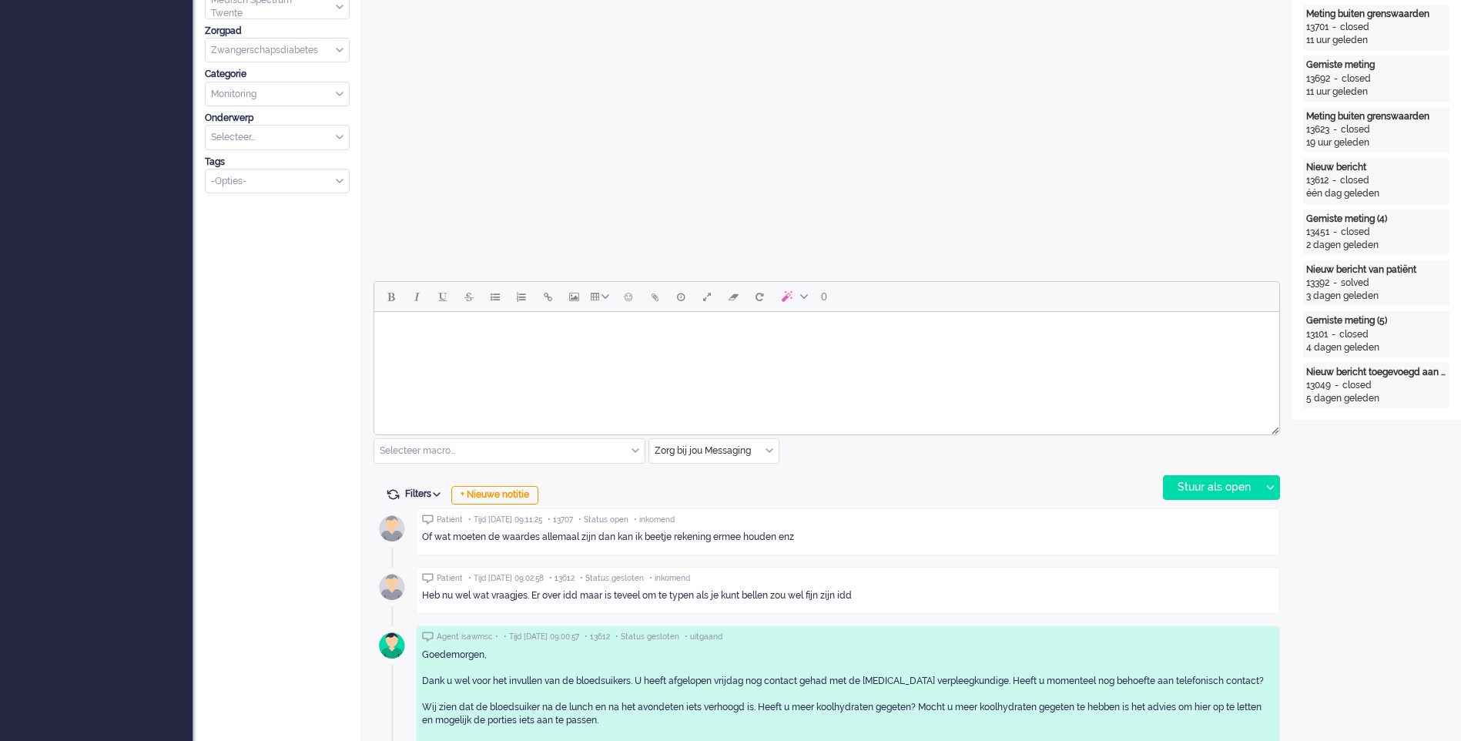
click at [767, 455] on div "Zorg bij jou Messaging" at bounding box center [713, 451] width 129 height 24
click at [742, 496] on li "uitgaand telefoon" at bounding box center [713, 496] width 129 height 22
click at [1186, 494] on div "Stuur als open" at bounding box center [1212, 487] width 96 height 23
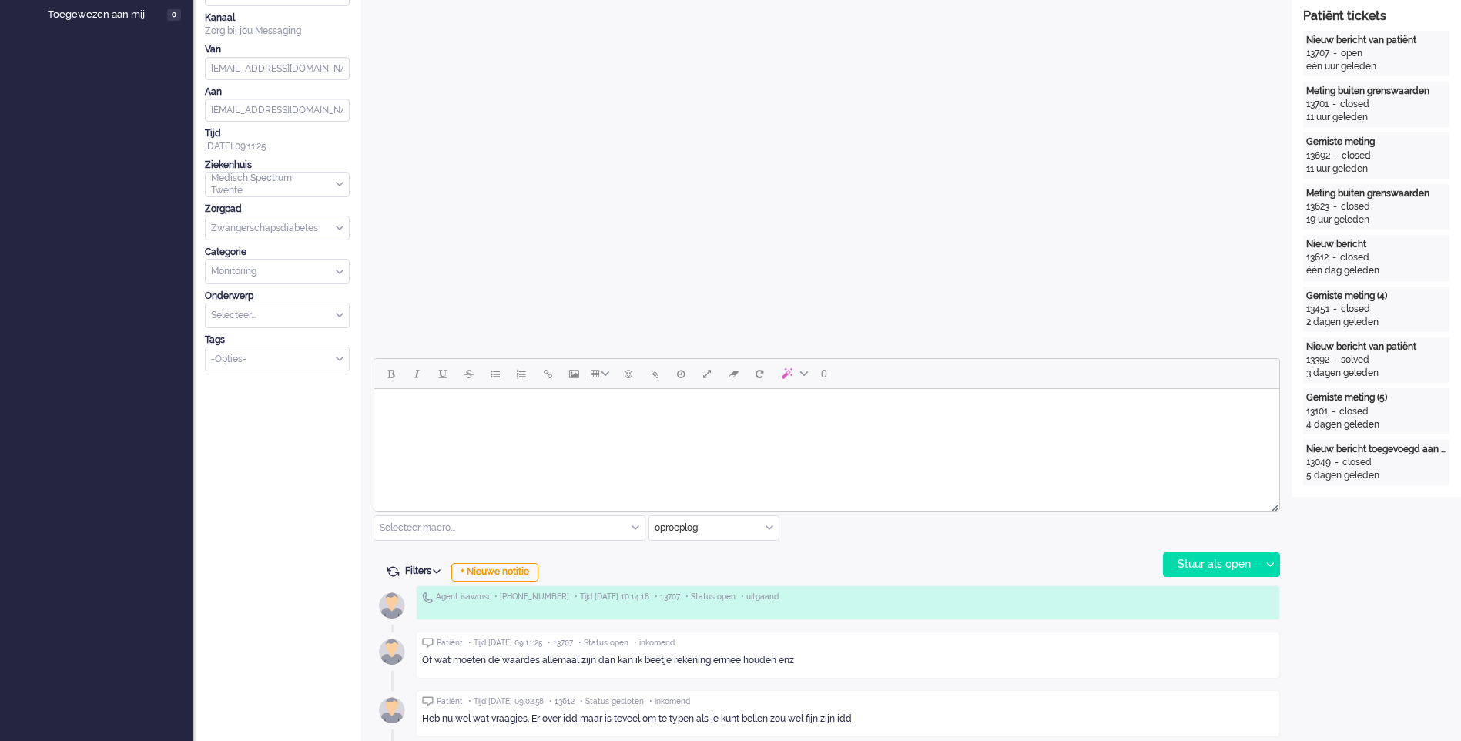
scroll to position [0, 0]
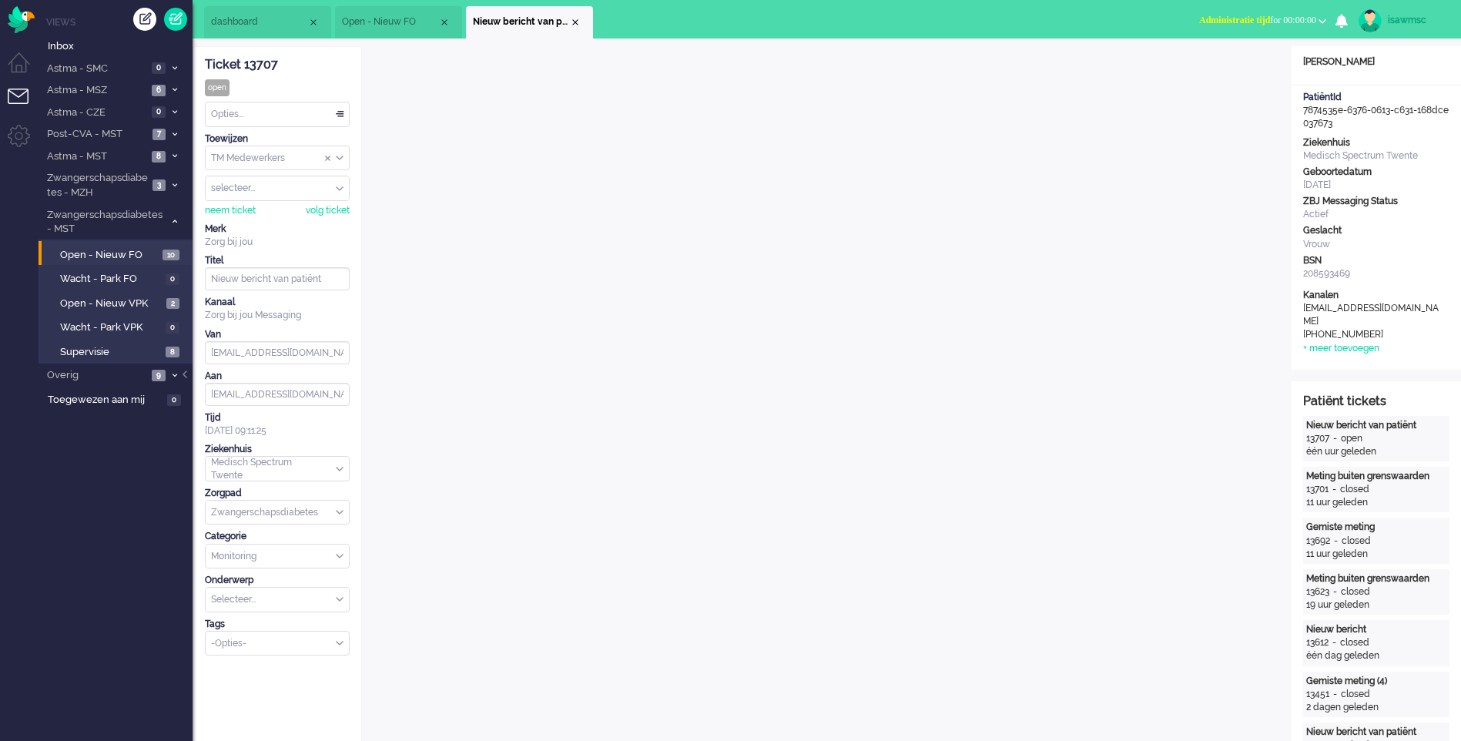
click at [283, 109] on div "Opties..." at bounding box center [277, 114] width 143 height 24
click at [261, 224] on li "Opgelost" at bounding box center [277, 224] width 143 height 22
click at [1214, 25] on span "Administratie tijd" at bounding box center [1234, 20] width 71 height 11
click at [1216, 67] on label "Online" at bounding box center [1263, 68] width 122 height 13
click at [574, 23] on div "Close tab" at bounding box center [575, 22] width 12 height 12
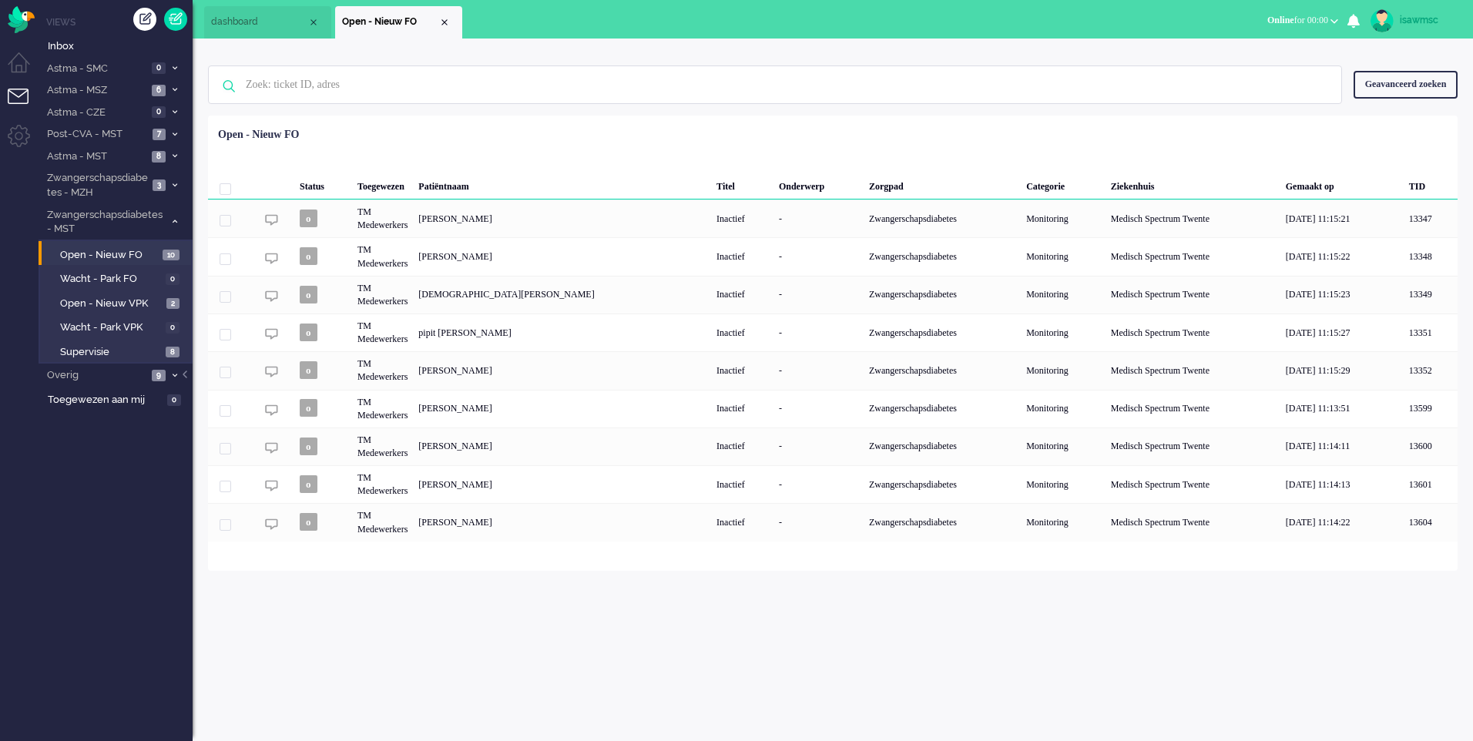
click at [620, 156] on div "Geselecteerd 0 Set Status: open pending holding solved Verwijder Selecteer... U…" at bounding box center [833, 154] width 1250 height 30
click at [170, 302] on span "2" at bounding box center [172, 304] width 13 height 12
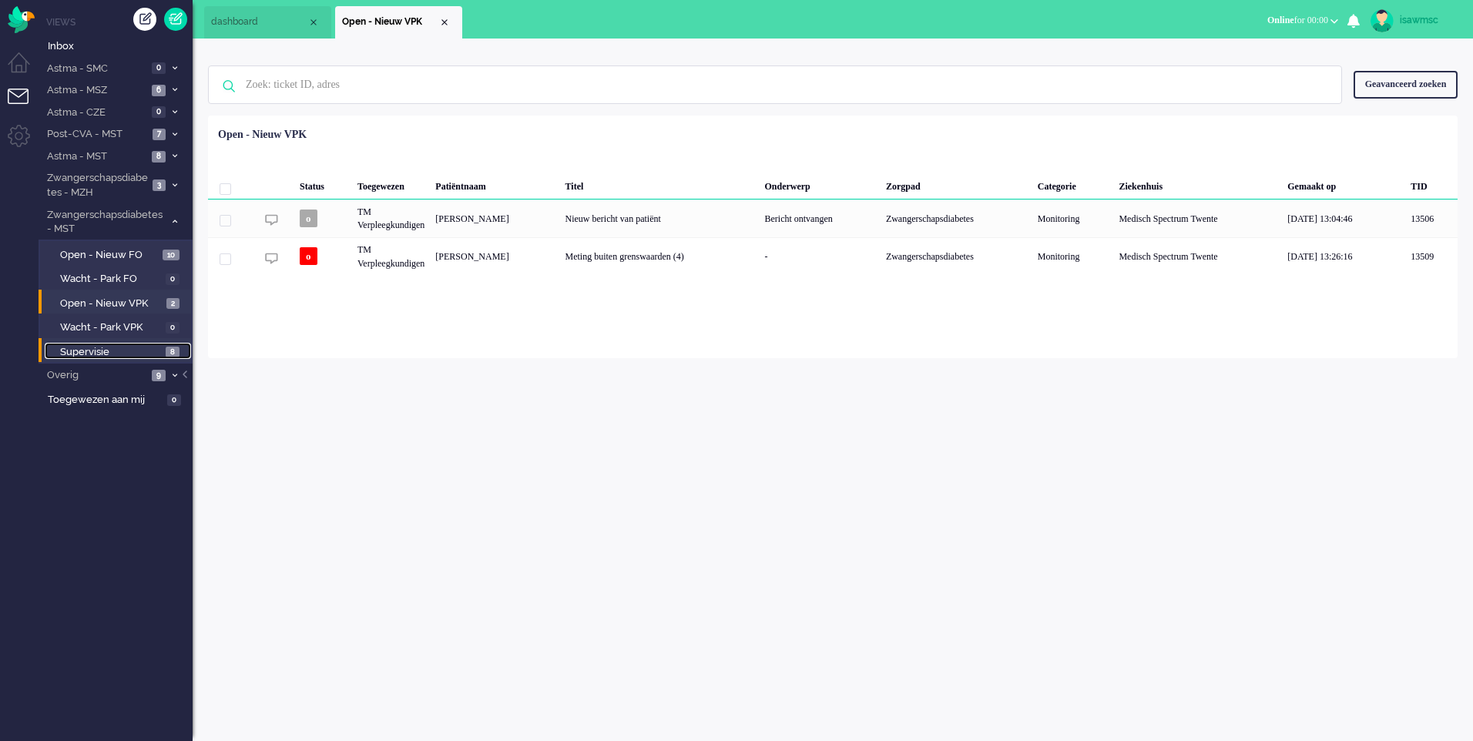
click at [166, 357] on span "8" at bounding box center [173, 353] width 14 height 12
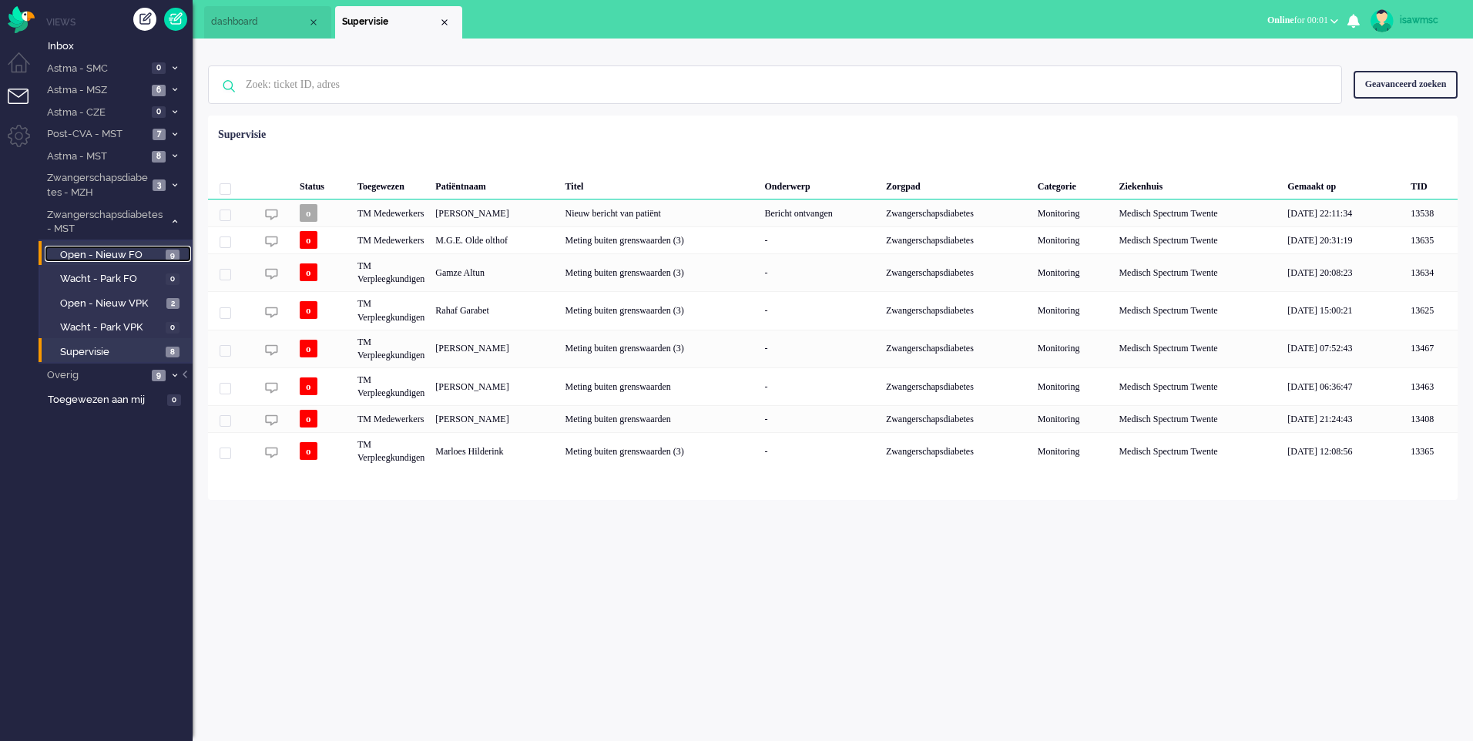
click at [160, 248] on span "Open - Nieuw FO" at bounding box center [111, 255] width 102 height 15
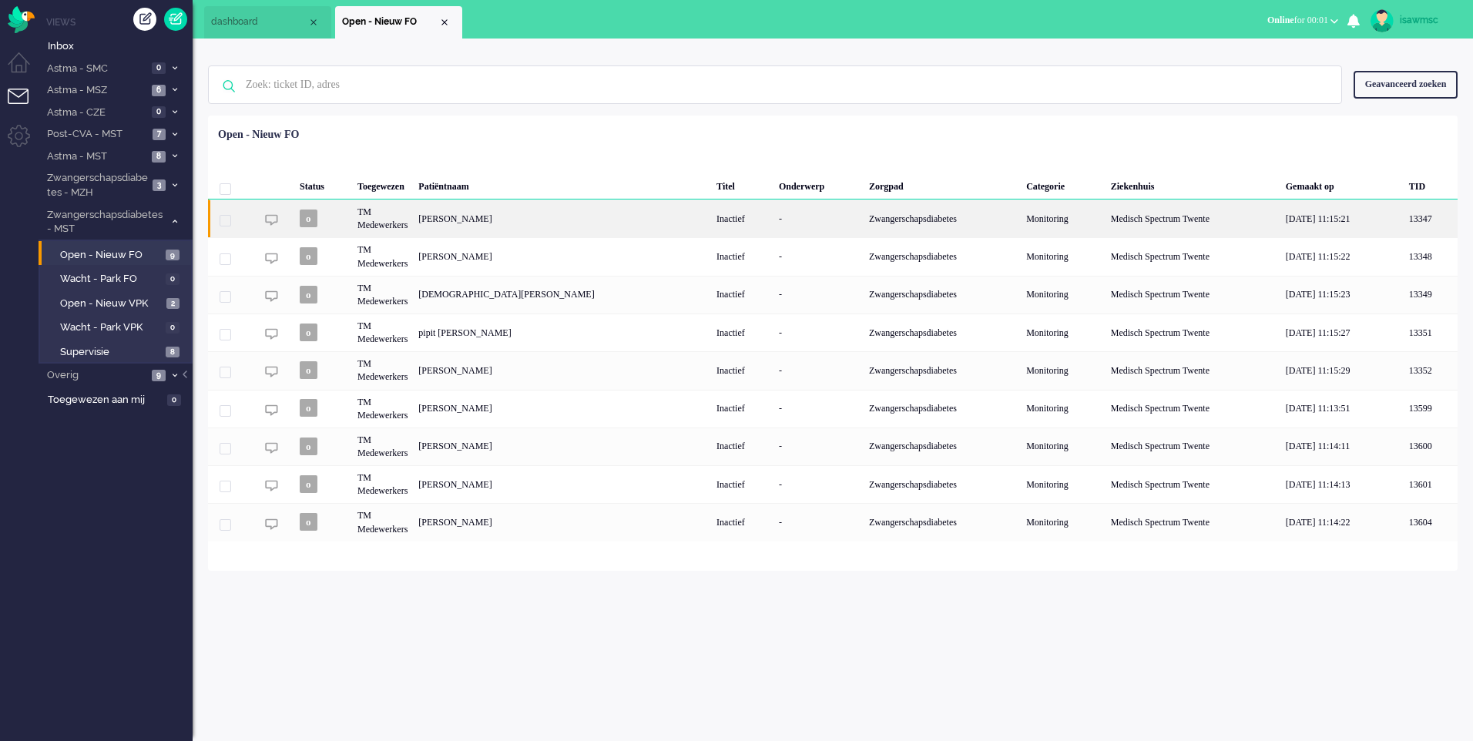
click at [488, 229] on div "Jasmina Mustafovic" at bounding box center [562, 219] width 298 height 38
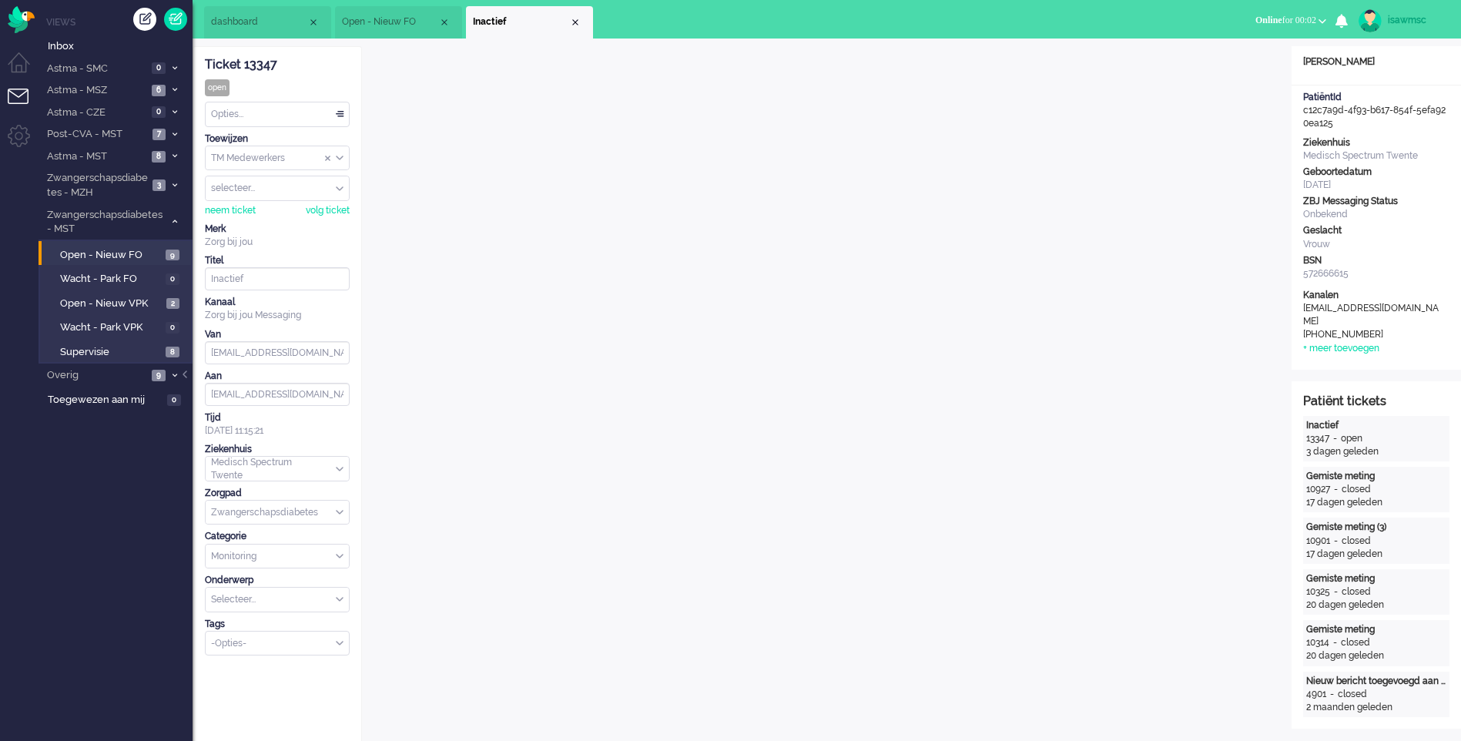
scroll to position [385, 0]
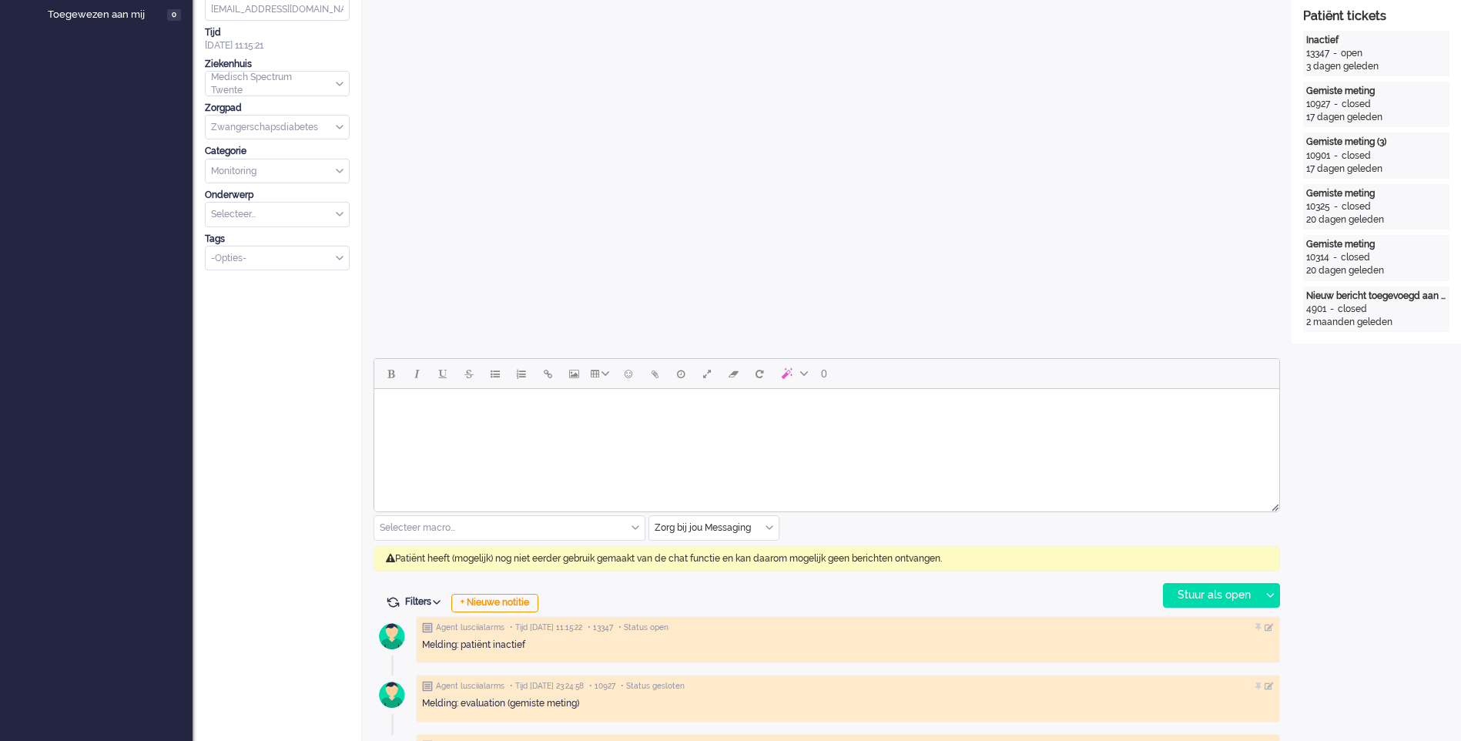
click at [774, 528] on input "text" at bounding box center [713, 528] width 129 height 24
click at [740, 571] on li "uitgaand telefoon" at bounding box center [713, 573] width 129 height 22
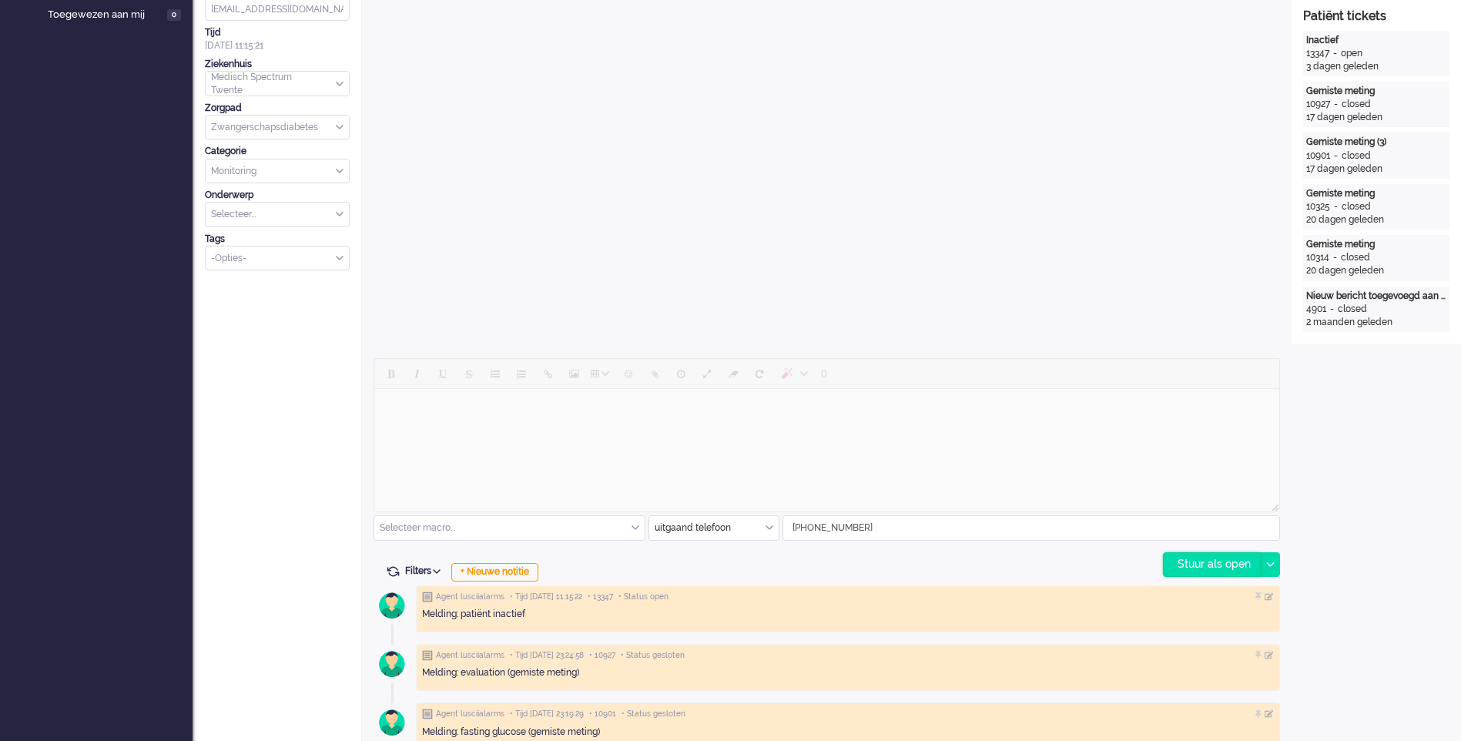
click at [1193, 563] on div "Stuur als open" at bounding box center [1212, 564] width 96 height 23
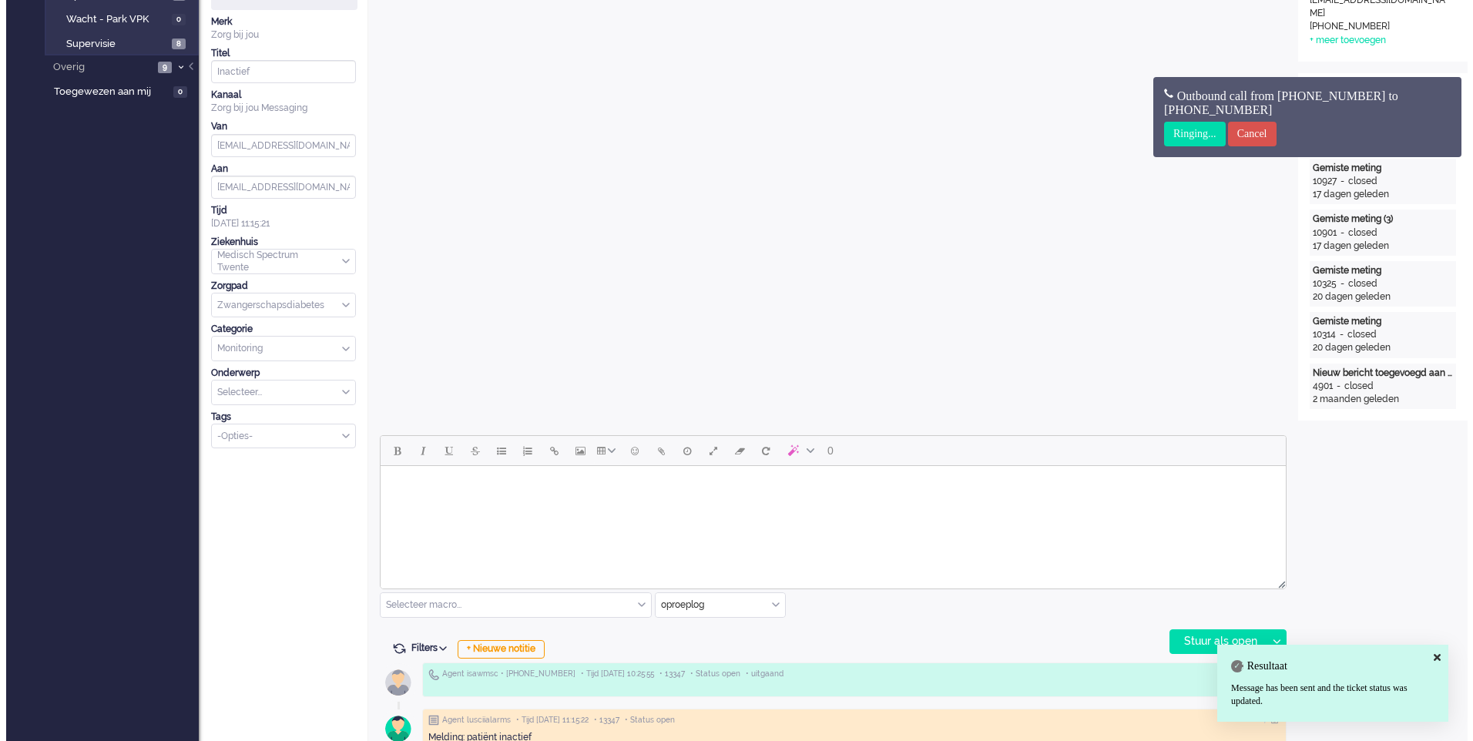
scroll to position [0, 0]
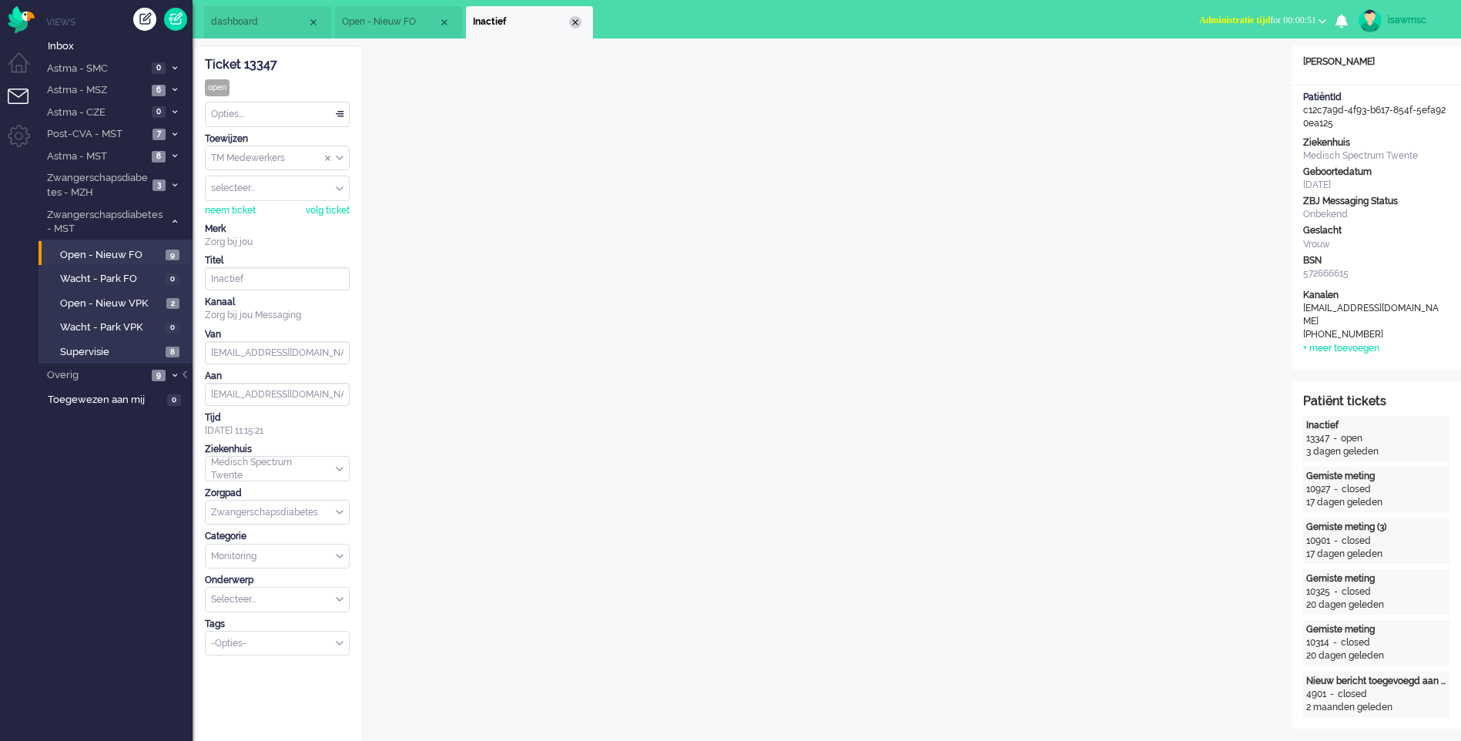
click at [576, 18] on div "Close tab" at bounding box center [575, 22] width 12 height 12
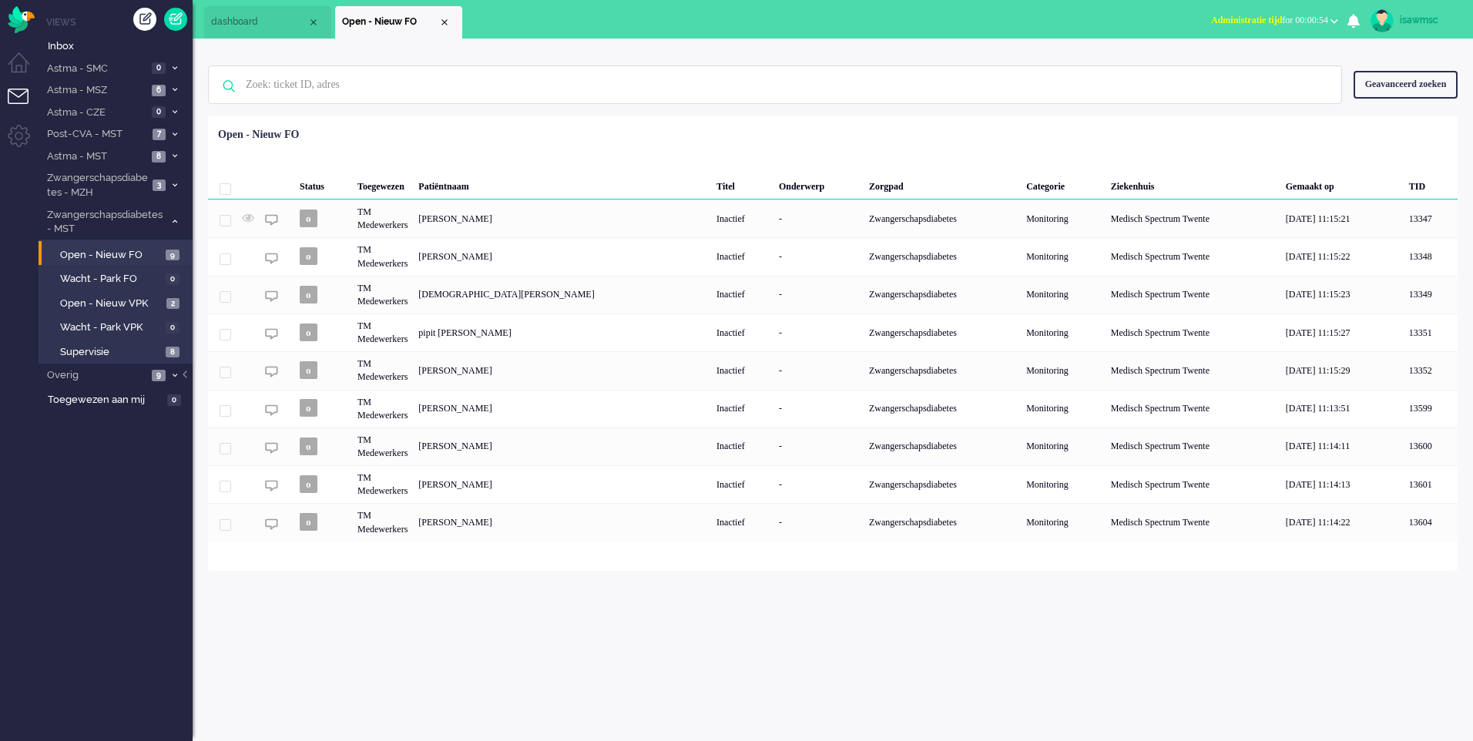
click at [1205, 26] on button "Administratie tijd for 00:00:54" at bounding box center [1275, 20] width 146 height 22
click at [1225, 71] on label "Online" at bounding box center [1274, 68] width 122 height 13
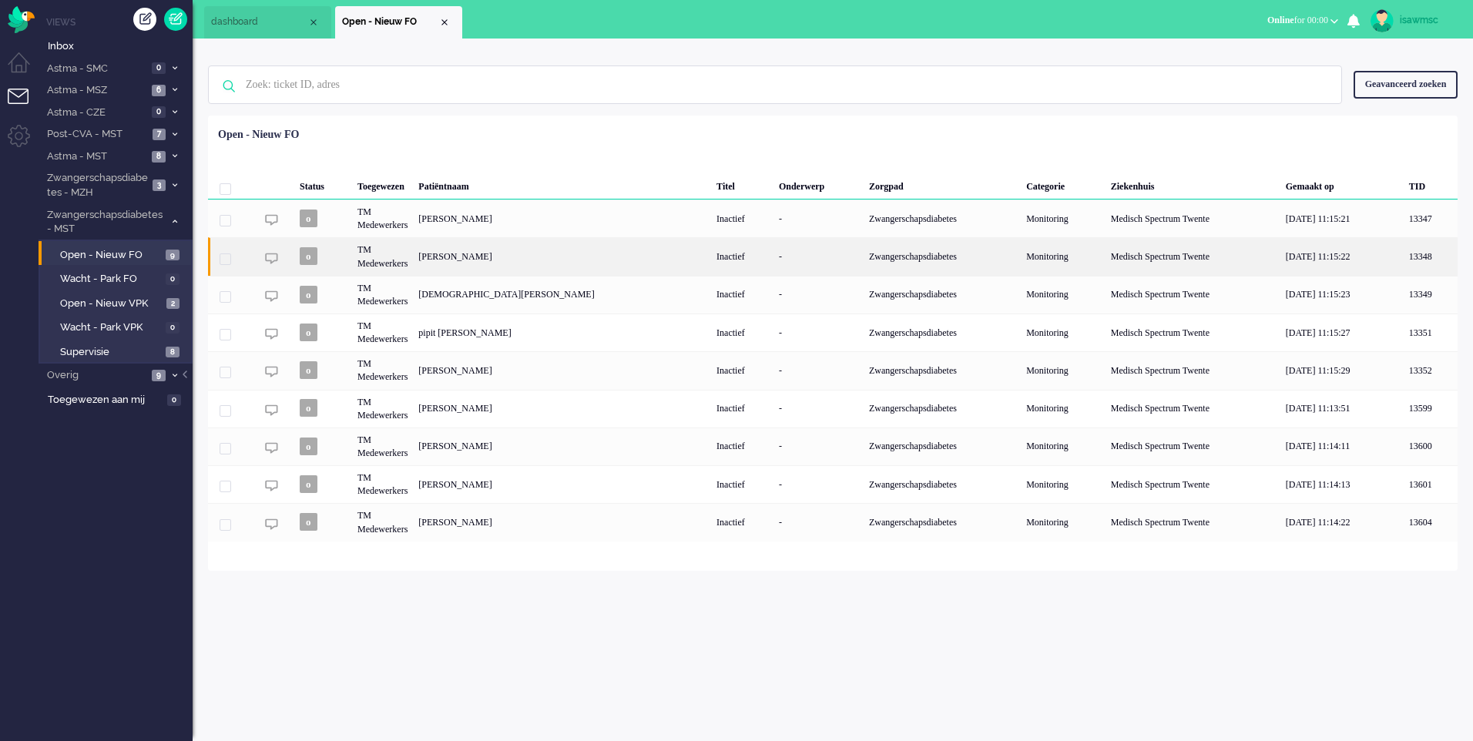
click at [557, 261] on div "[PERSON_NAME]" at bounding box center [562, 256] width 298 height 38
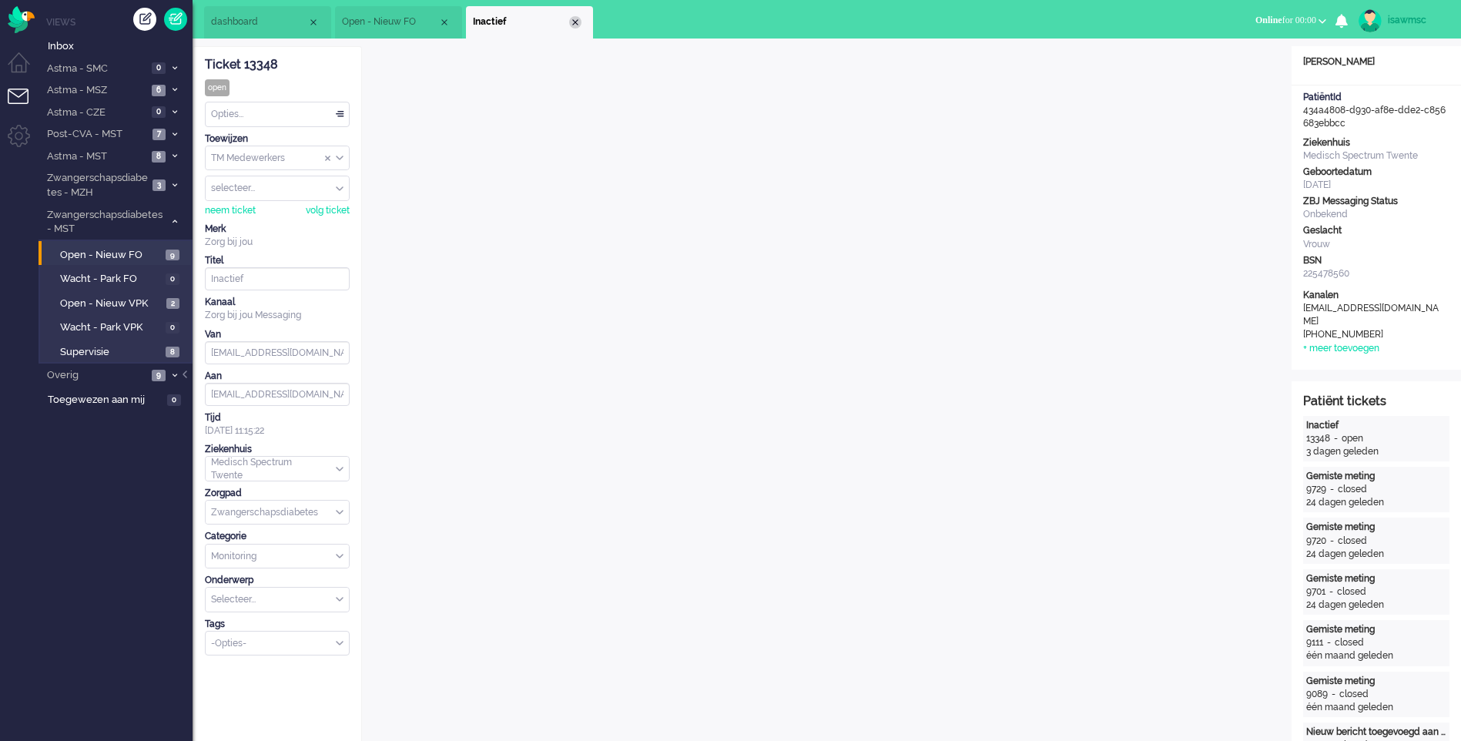
click at [580, 26] on div "Close tab" at bounding box center [575, 22] width 12 height 12
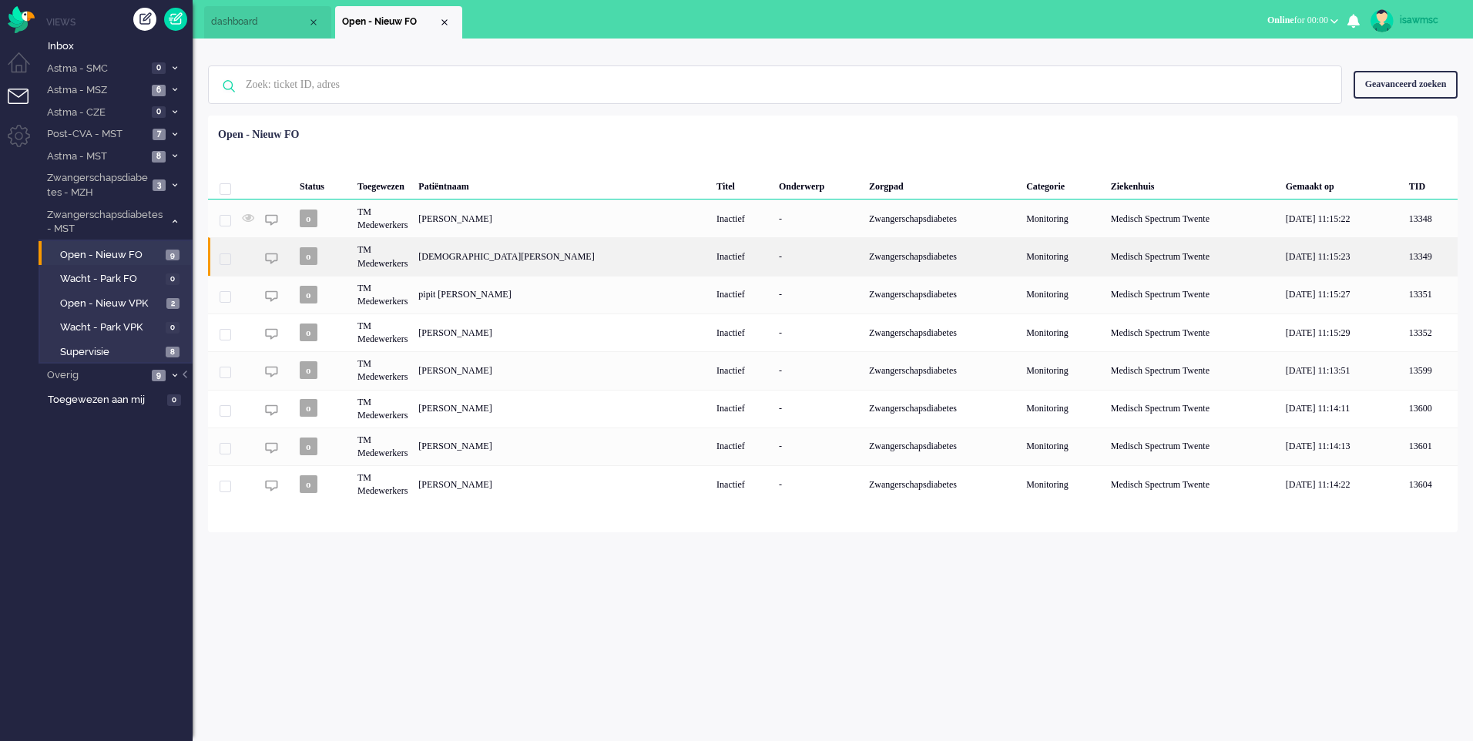
click at [616, 260] on div "CARLIJN Nusmeijer" at bounding box center [562, 256] width 298 height 38
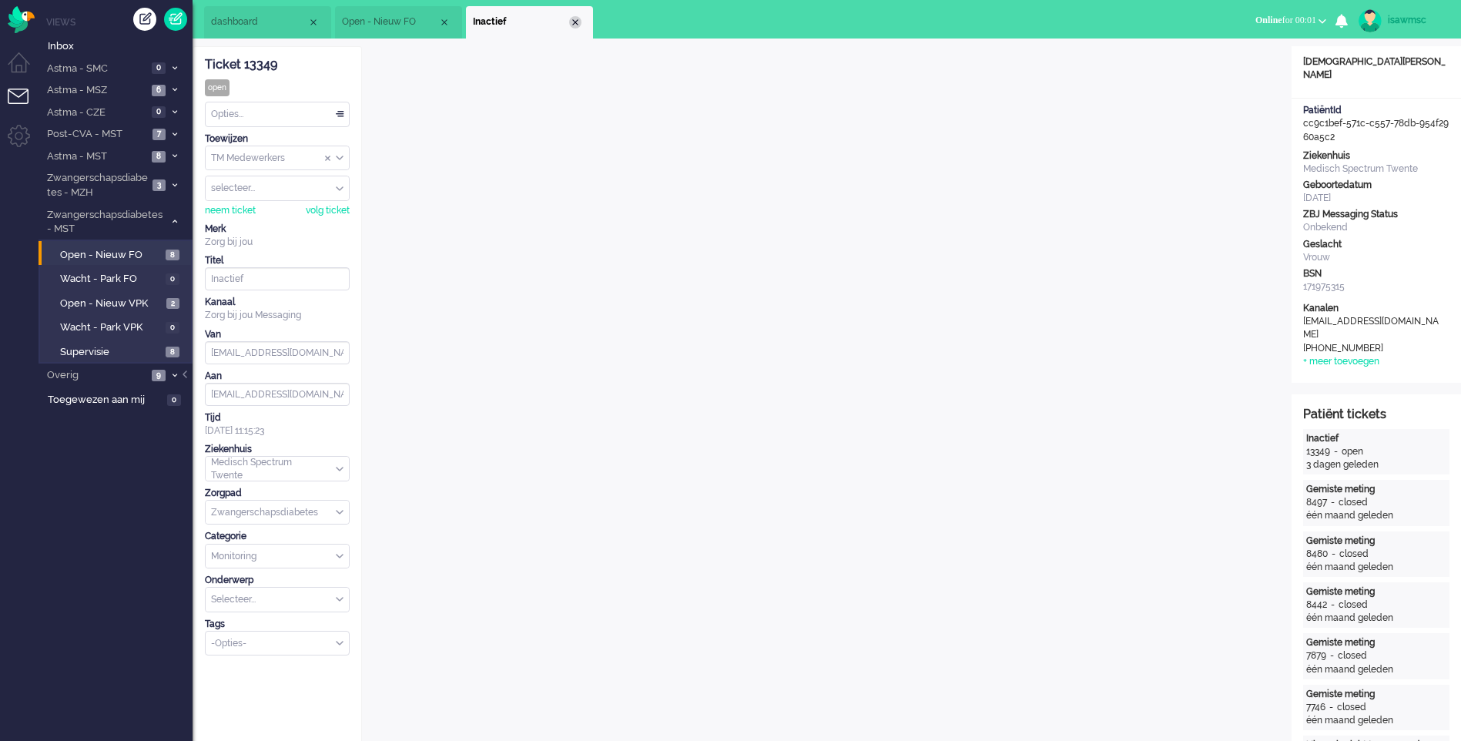
click at [572, 23] on div "Close tab" at bounding box center [575, 22] width 12 height 12
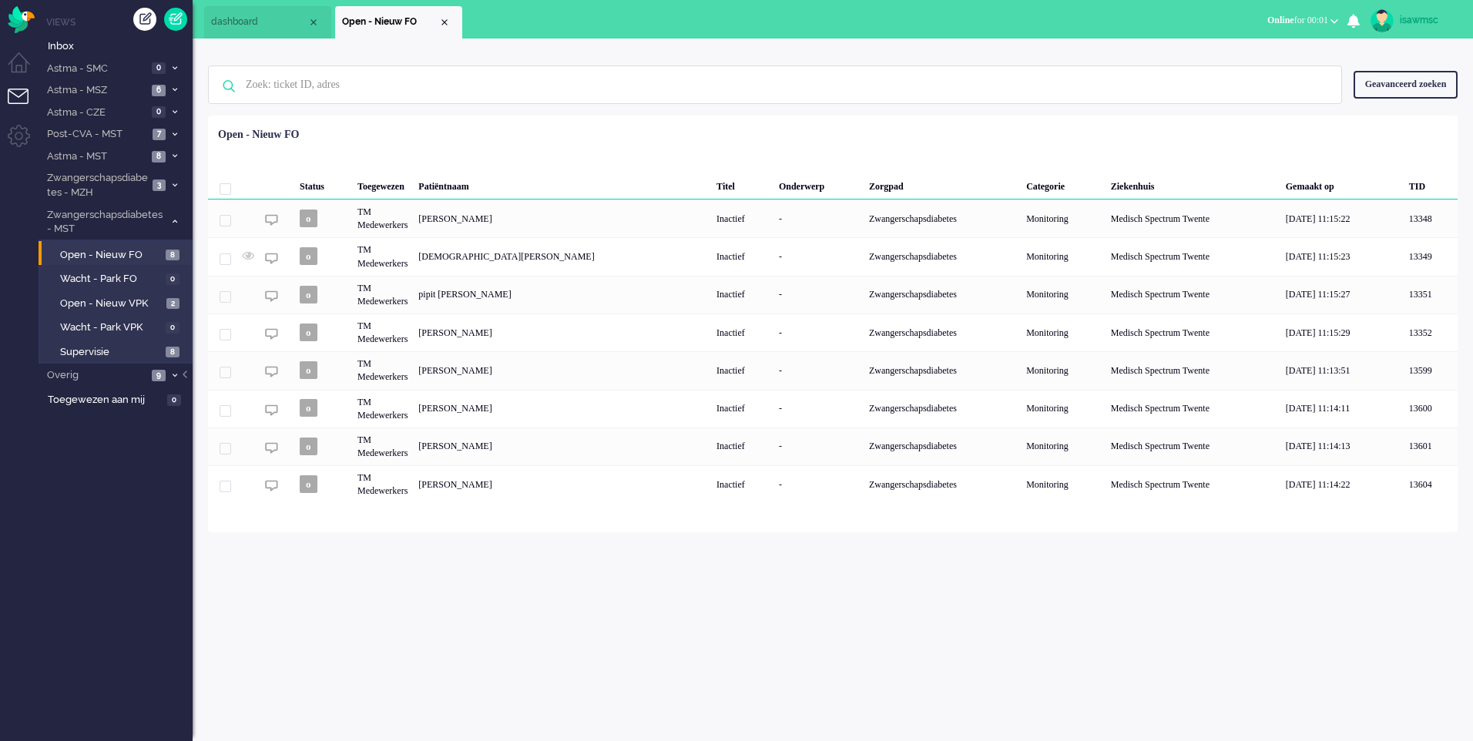
click at [573, 22] on ul "dashboard Open - Nieuw FO" at bounding box center [682, 19] width 957 height 39
click at [154, 305] on span "Open - Nieuw VPK" at bounding box center [111, 304] width 102 height 15
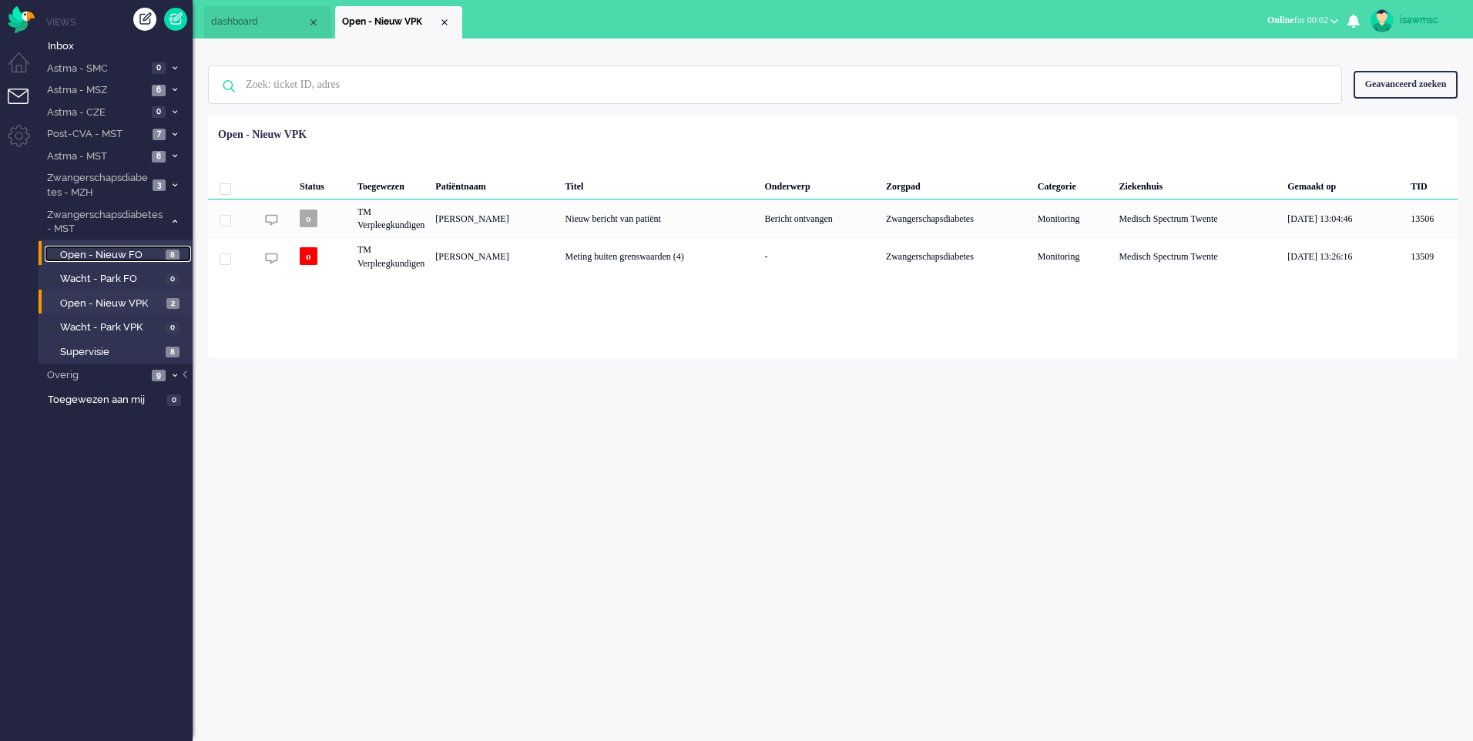
click at [160, 251] on span "Open - Nieuw FO" at bounding box center [111, 255] width 102 height 15
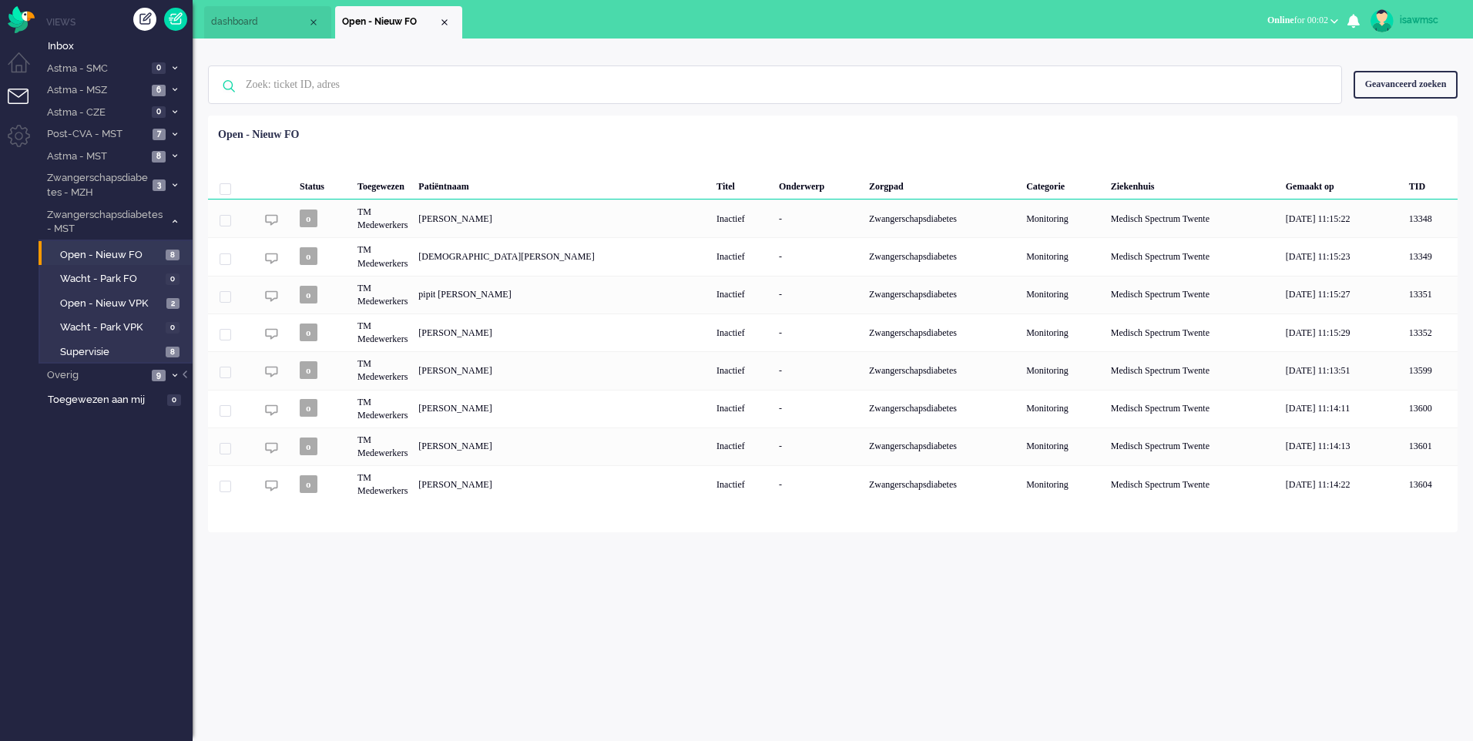
click at [688, 155] on div "Geselecteerd 0 Set Status: open pending holding solved Verwijder Selecteer... U…" at bounding box center [833, 154] width 1250 height 30
click at [512, 133] on div "Status Toegewezen Patiëntnaam Titel Onderwerp Zorgpad Categorie Ziekenhuis Gema…" at bounding box center [833, 312] width 1250 height 382
click at [516, 24] on ul "dashboard Open - Nieuw FO" at bounding box center [682, 19] width 957 height 39
click at [793, 147] on div "Geselecteerd 0 Set Status: open pending holding solved Verwijder Selecteer... U…" at bounding box center [833, 154] width 1250 height 30
click at [170, 158] on span at bounding box center [175, 157] width 12 height 8
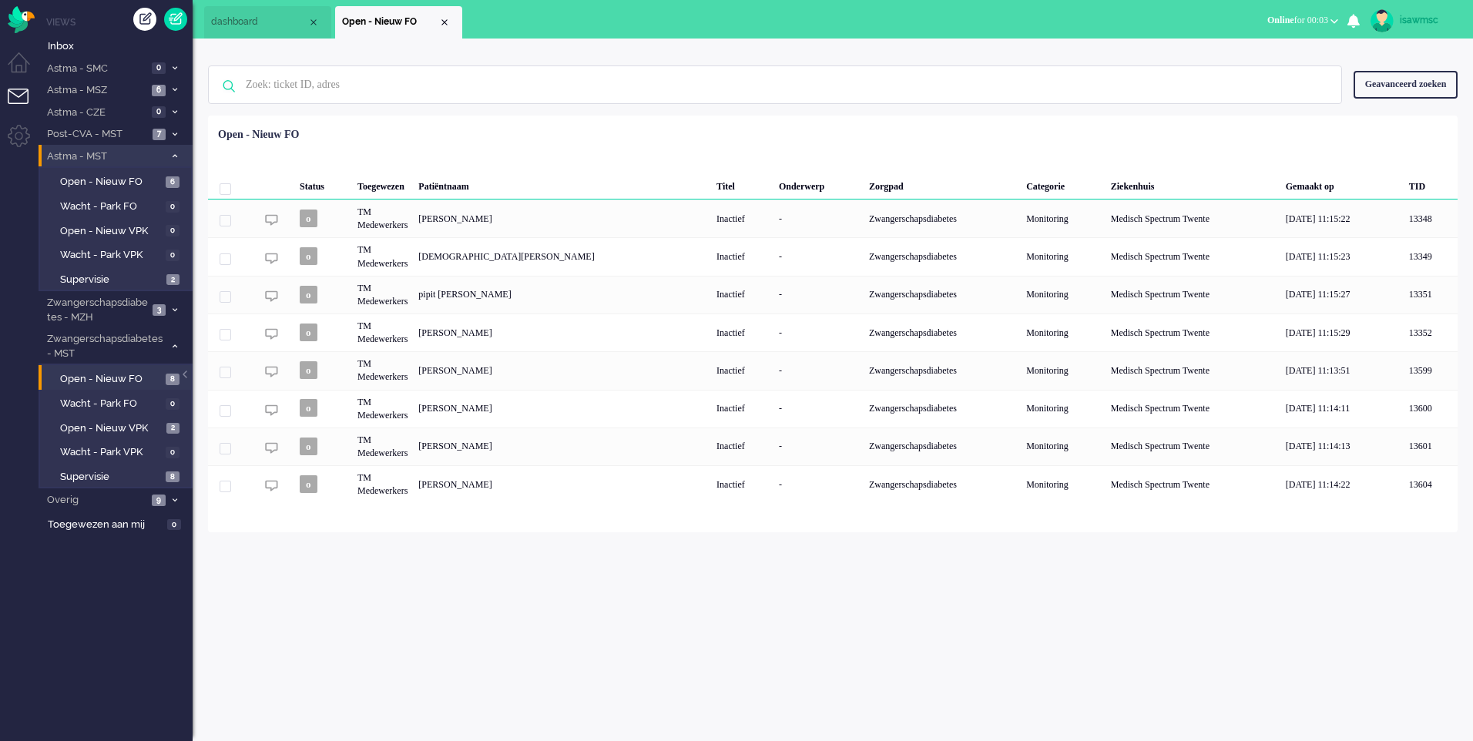
click at [178, 154] on span at bounding box center [175, 157] width 12 height 8
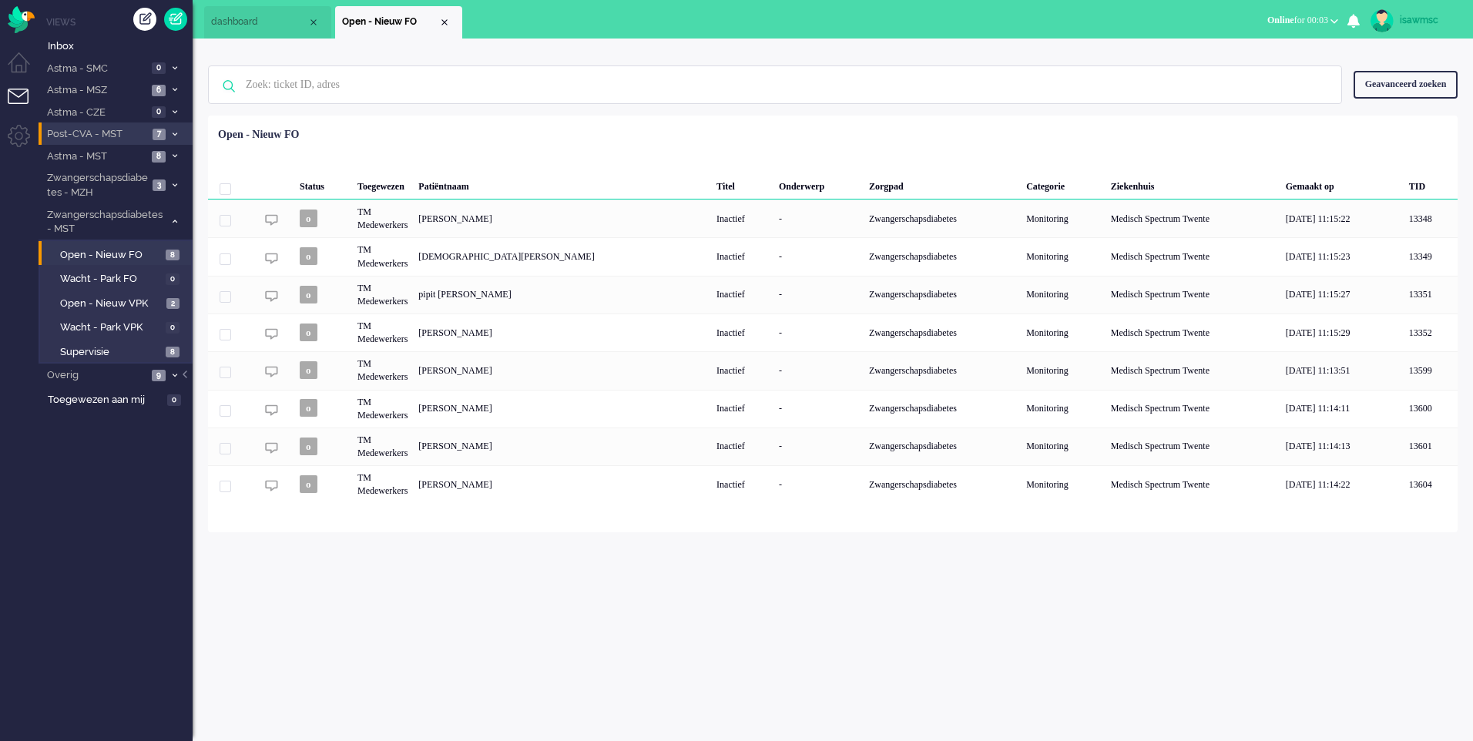
click at [171, 124] on li "Post-CVA - MST 7" at bounding box center [116, 133] width 154 height 22
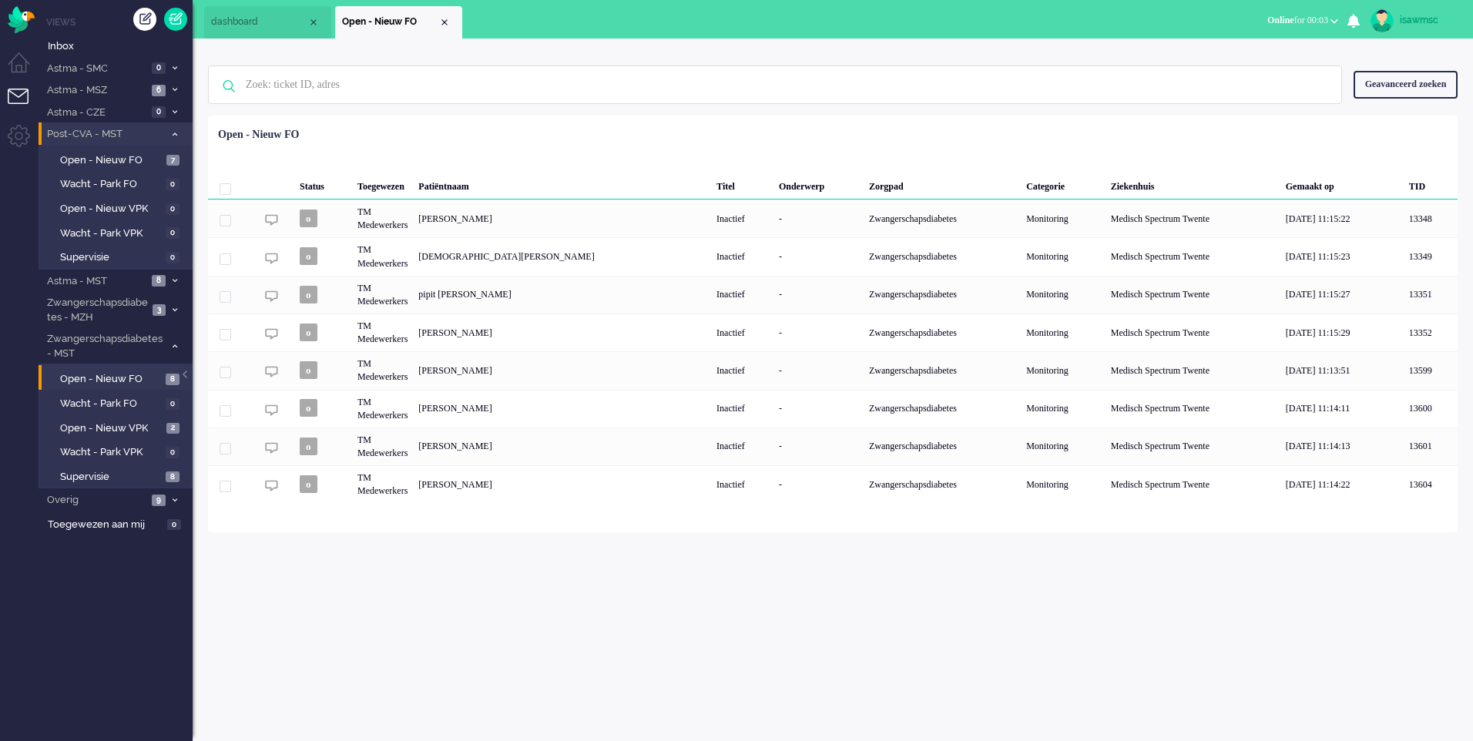
click at [171, 124] on li "Post-CVA - MST 7" at bounding box center [116, 133] width 154 height 22
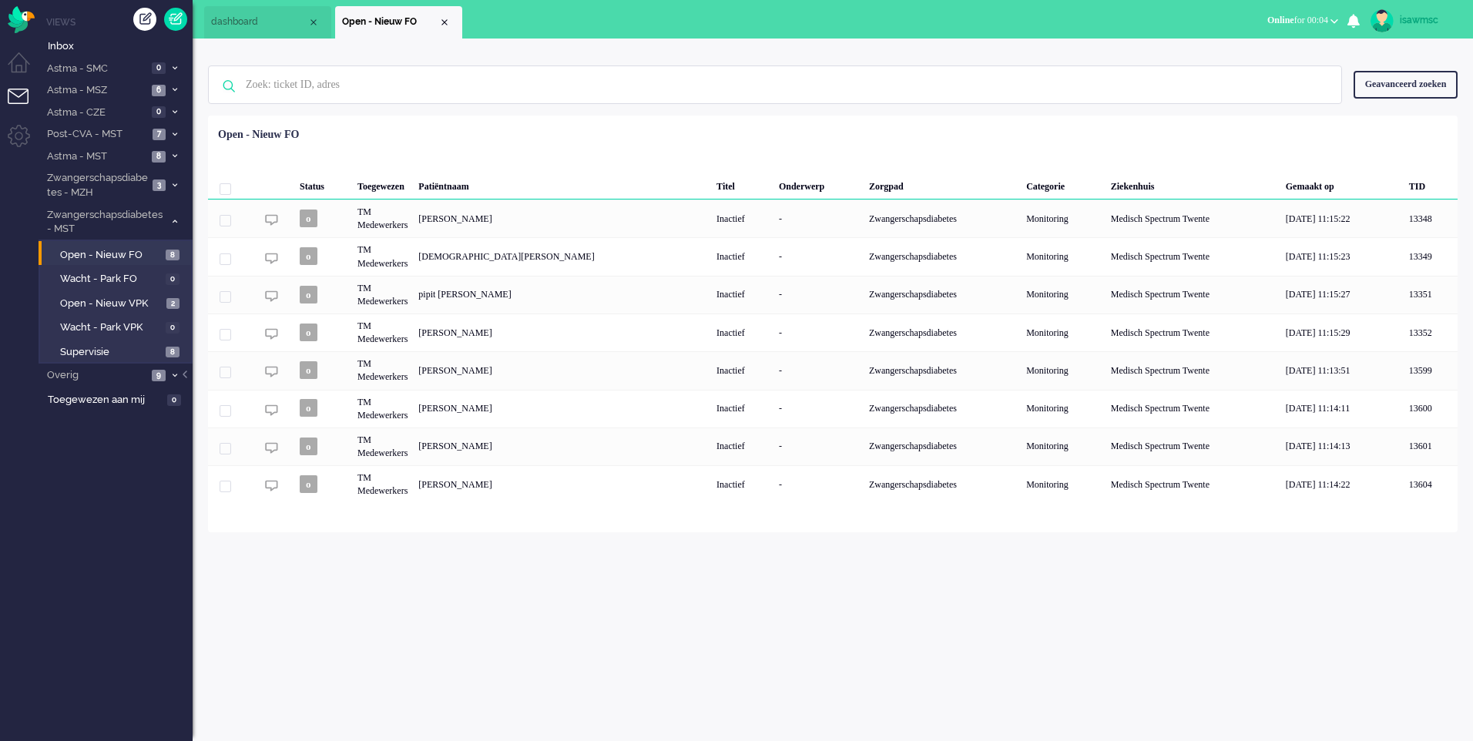
click at [724, 130] on div "Status Toegewezen Patiëntnaam Titel Onderwerp Zorgpad Categorie Ziekenhuis Gema…" at bounding box center [833, 312] width 1250 height 382
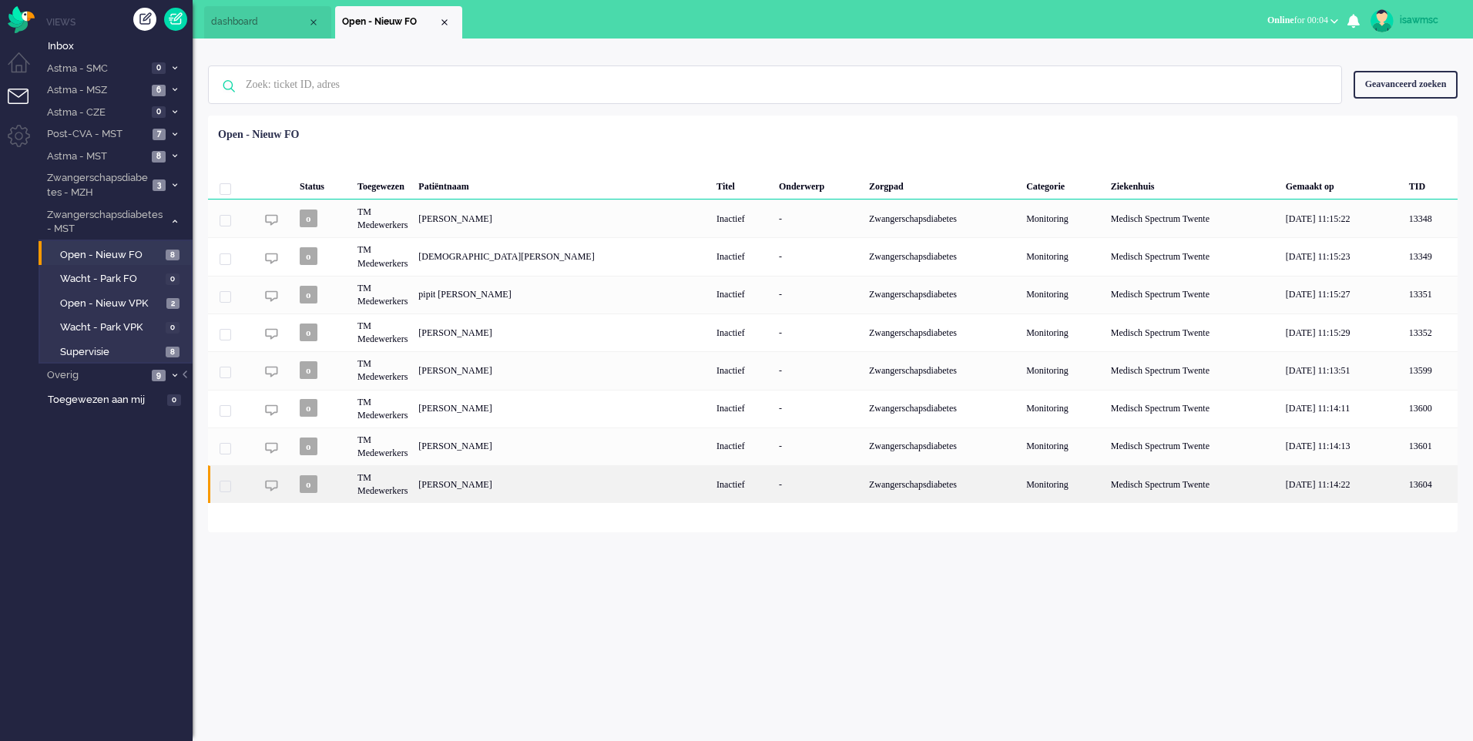
click at [619, 493] on div "June Folsche-Cohen" at bounding box center [562, 484] width 298 height 38
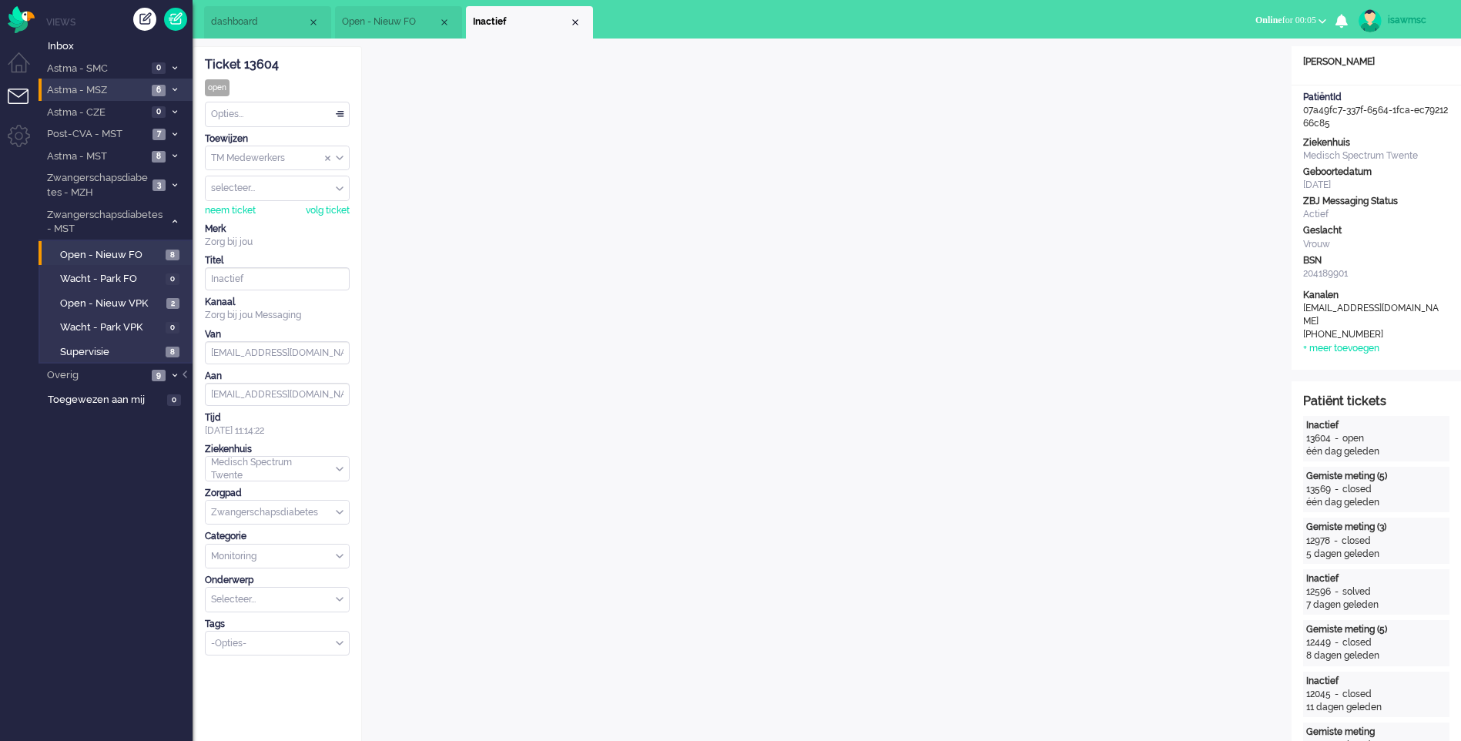
click at [158, 88] on span "6" at bounding box center [159, 91] width 14 height 12
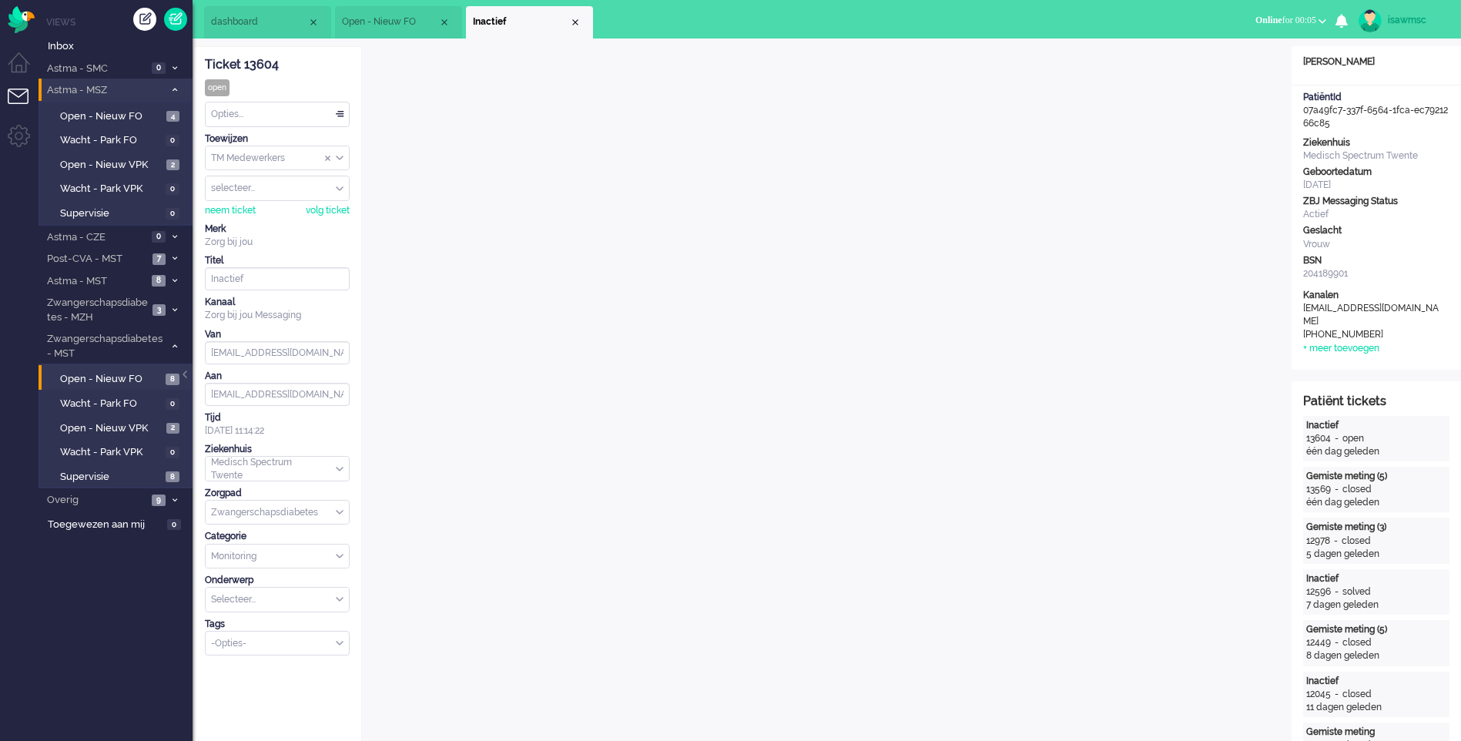
click at [158, 88] on span "Astma - MSZ" at bounding box center [104, 90] width 119 height 15
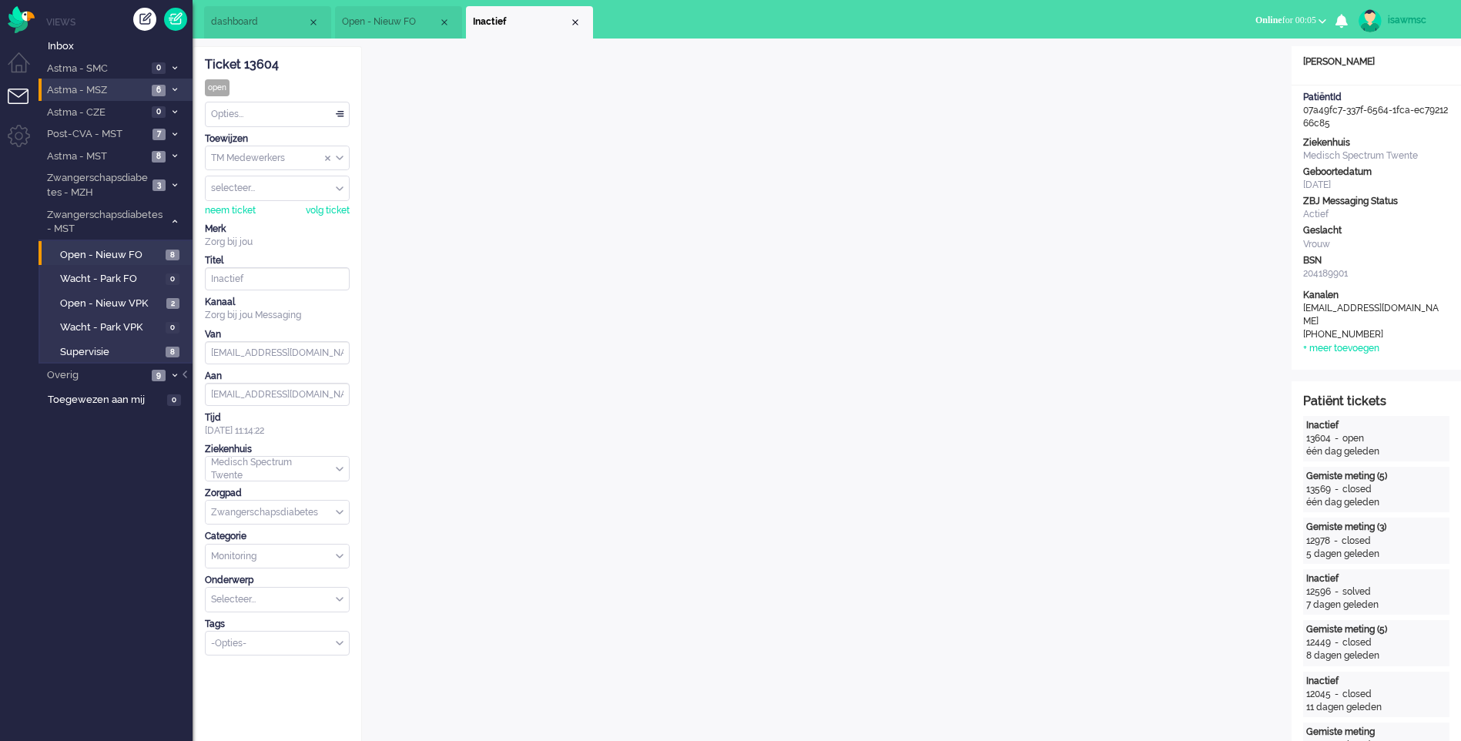
click at [143, 90] on span "Astma - MSZ" at bounding box center [96, 90] width 102 height 15
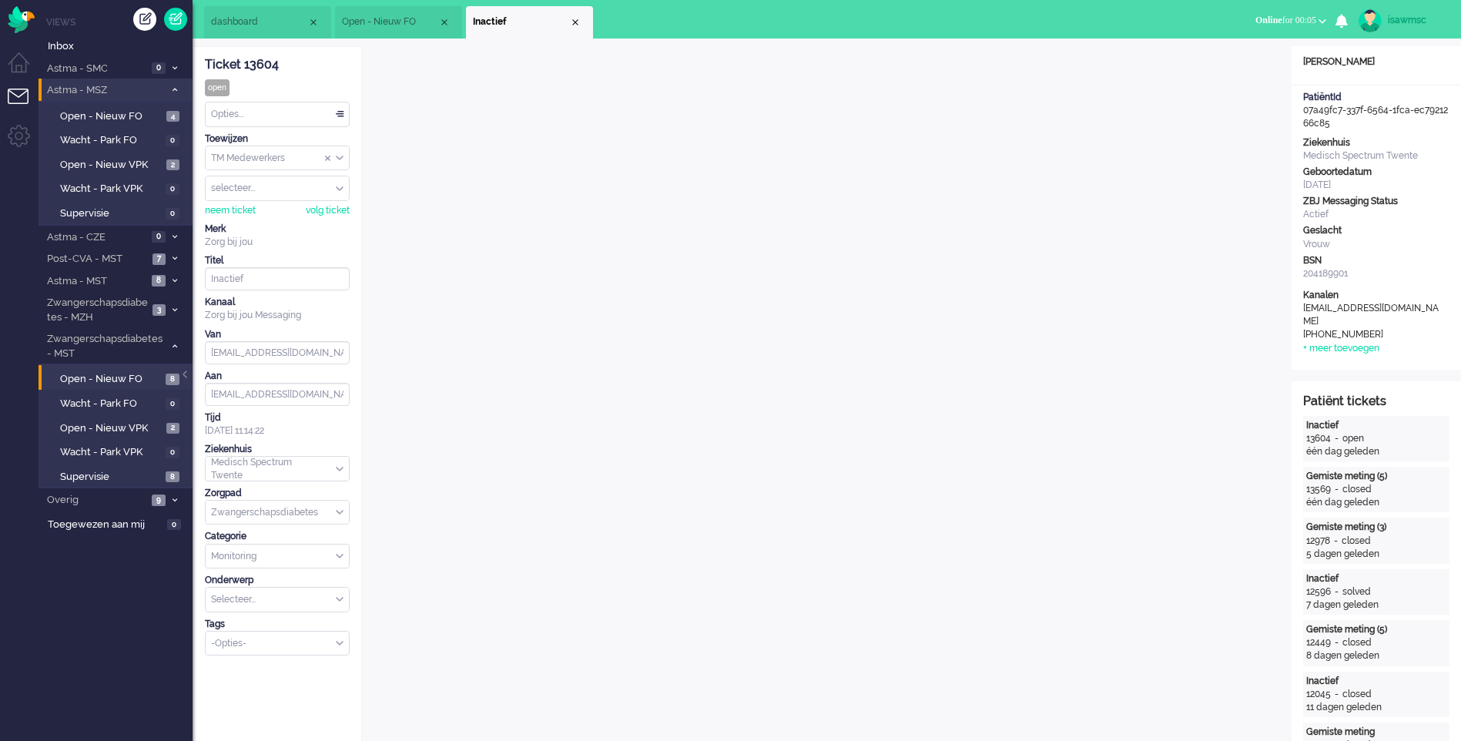
click at [173, 89] on icon at bounding box center [175, 89] width 5 height 5
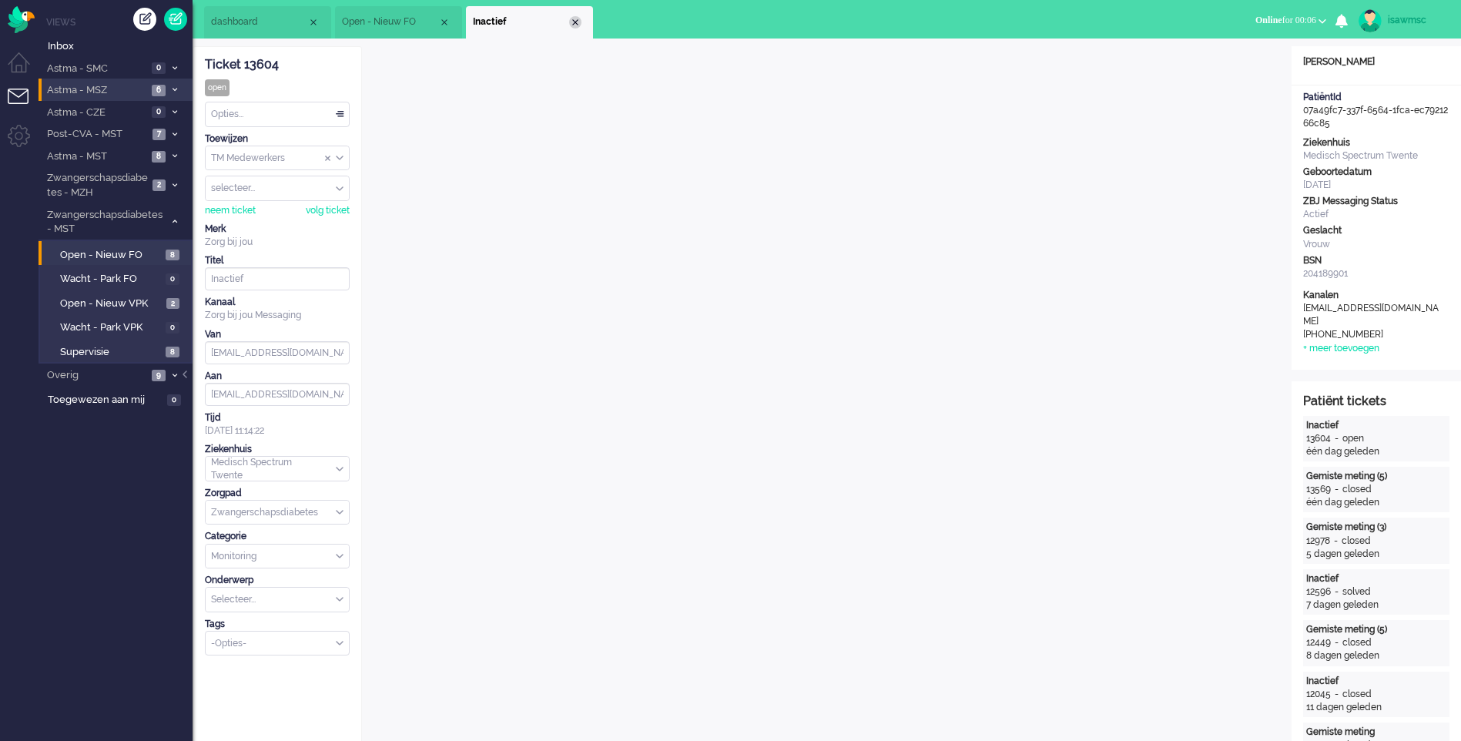
click at [578, 23] on div "Close tab" at bounding box center [575, 22] width 12 height 12
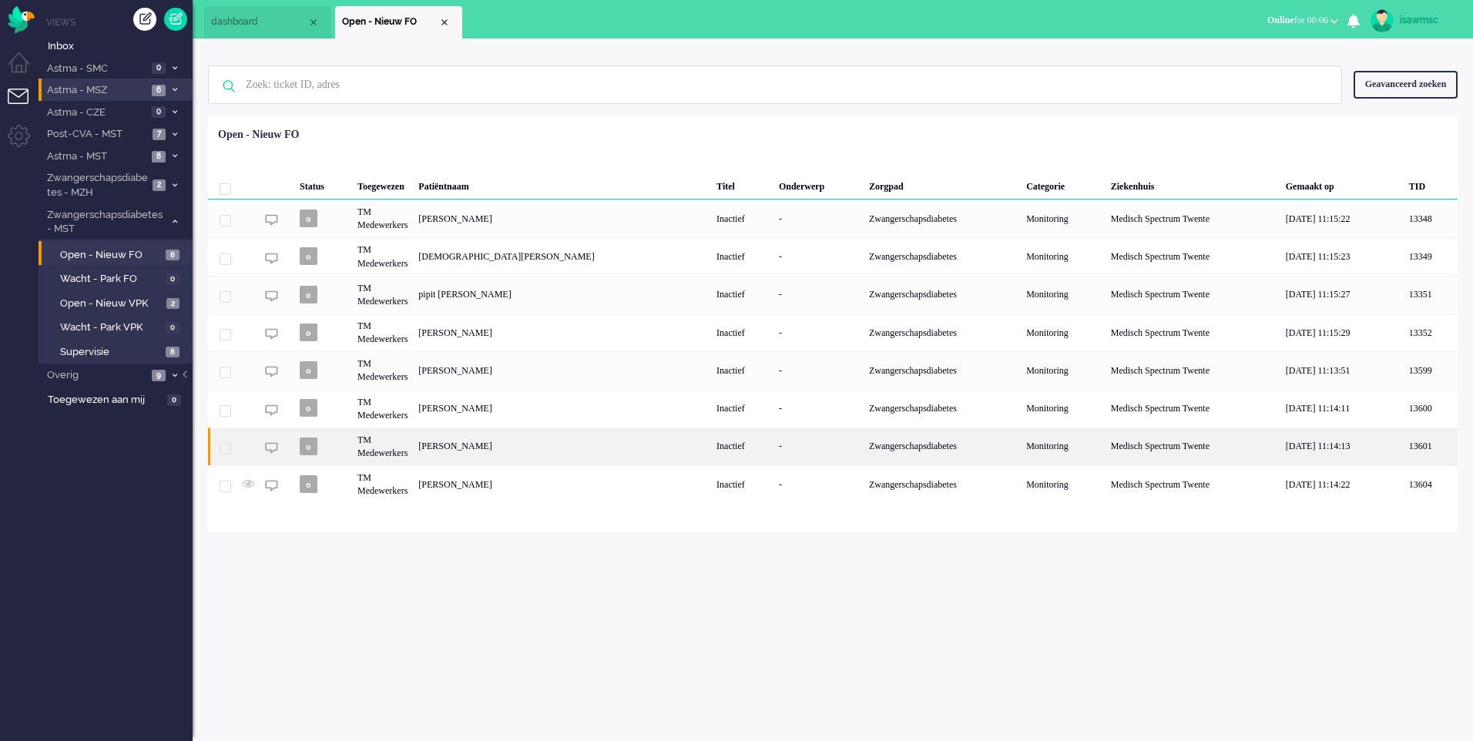
click at [567, 448] on div "Jolanda Bake" at bounding box center [562, 447] width 298 height 38
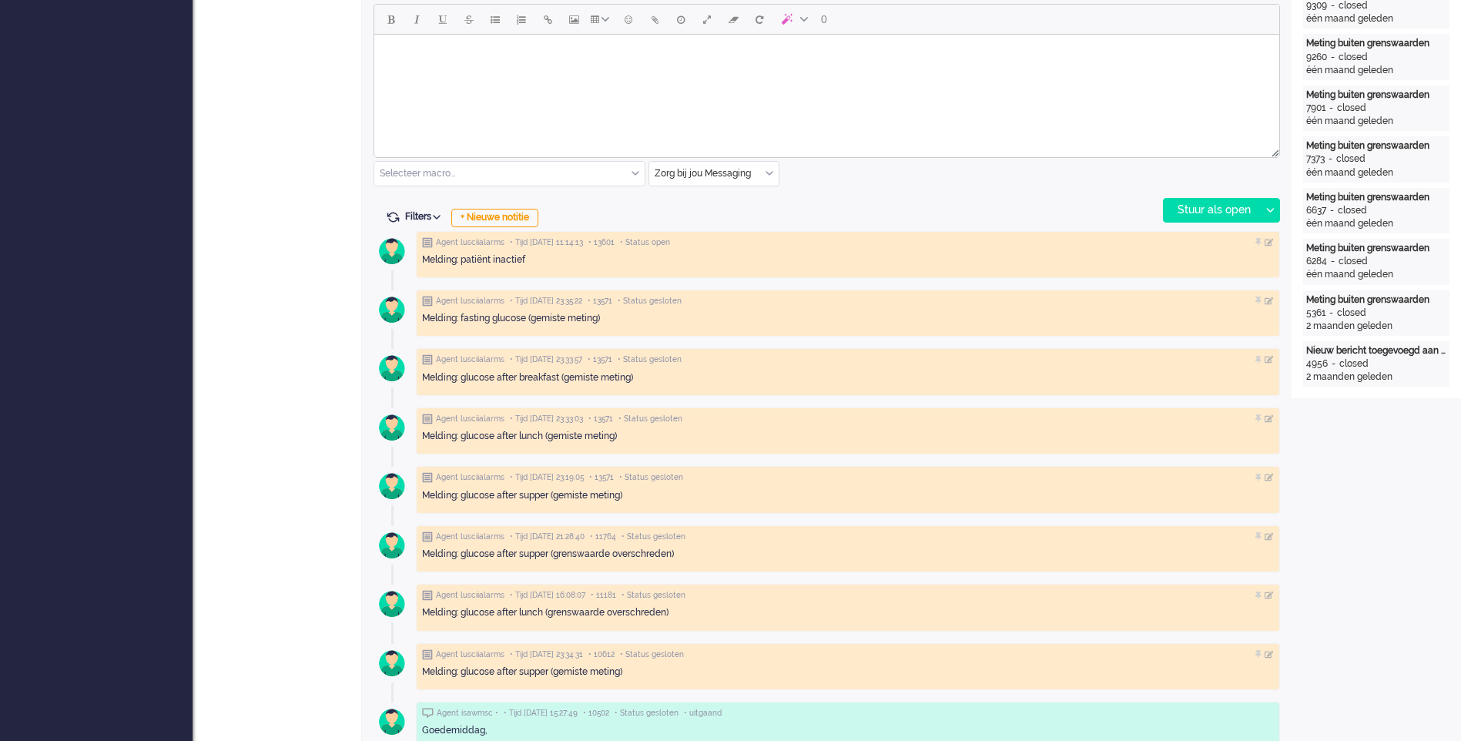
scroll to position [354, 0]
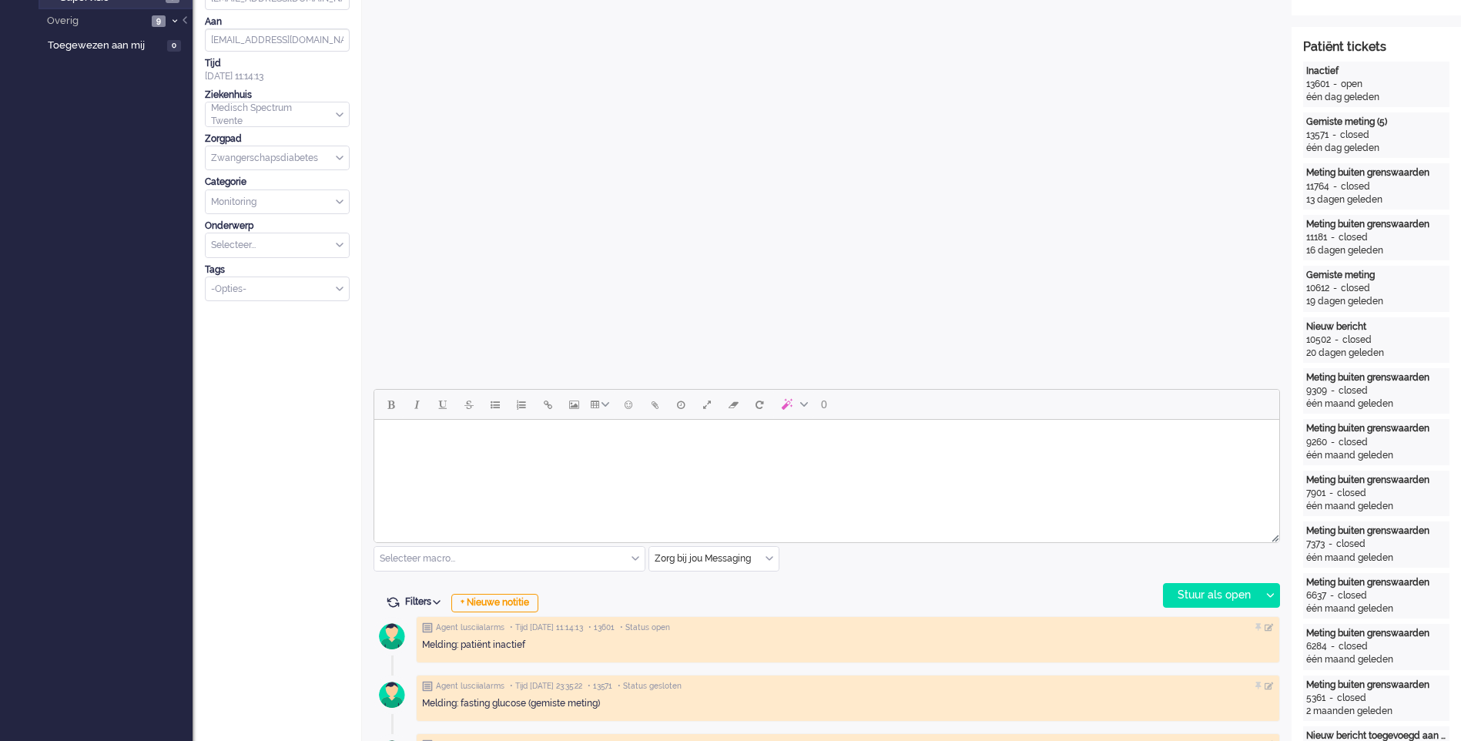
click at [545, 458] on html at bounding box center [826, 439] width 905 height 39
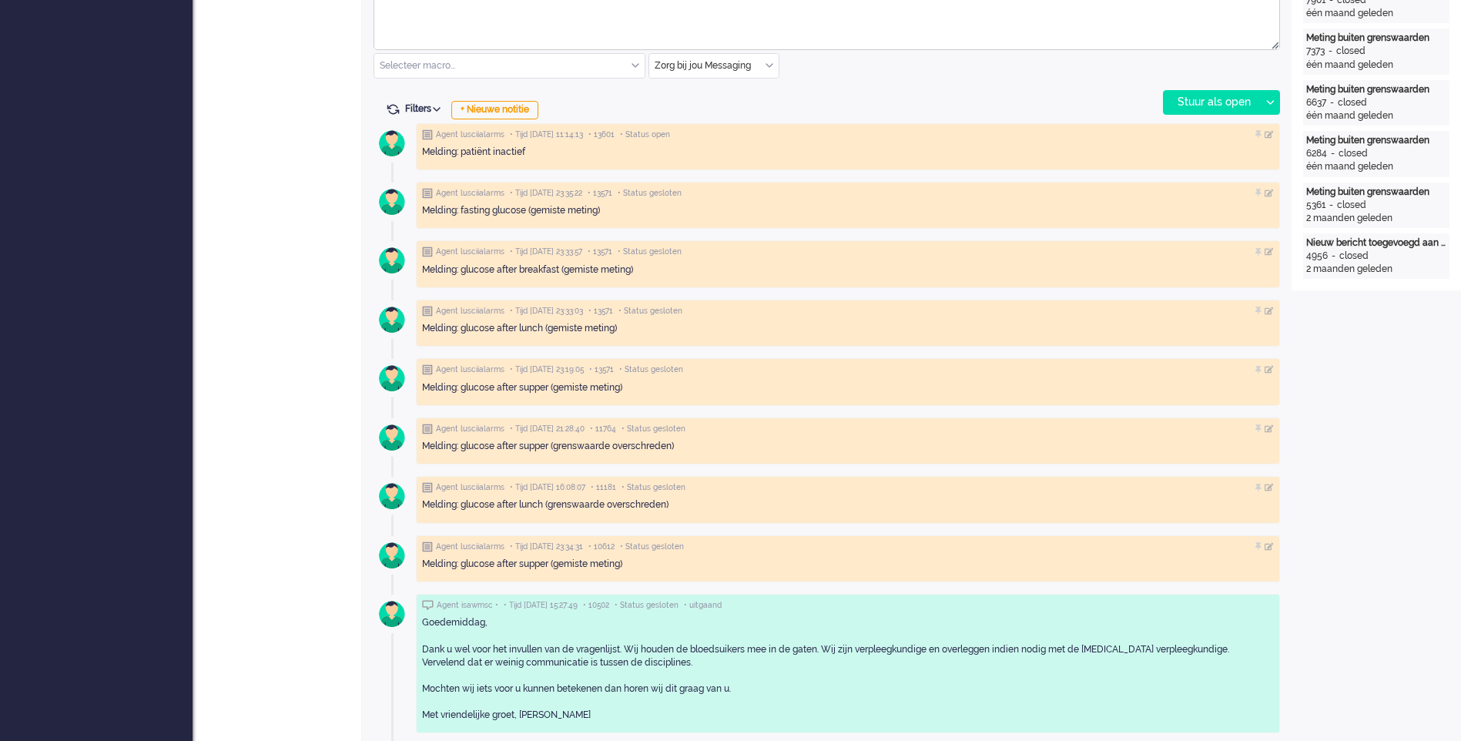
scroll to position [616, 0]
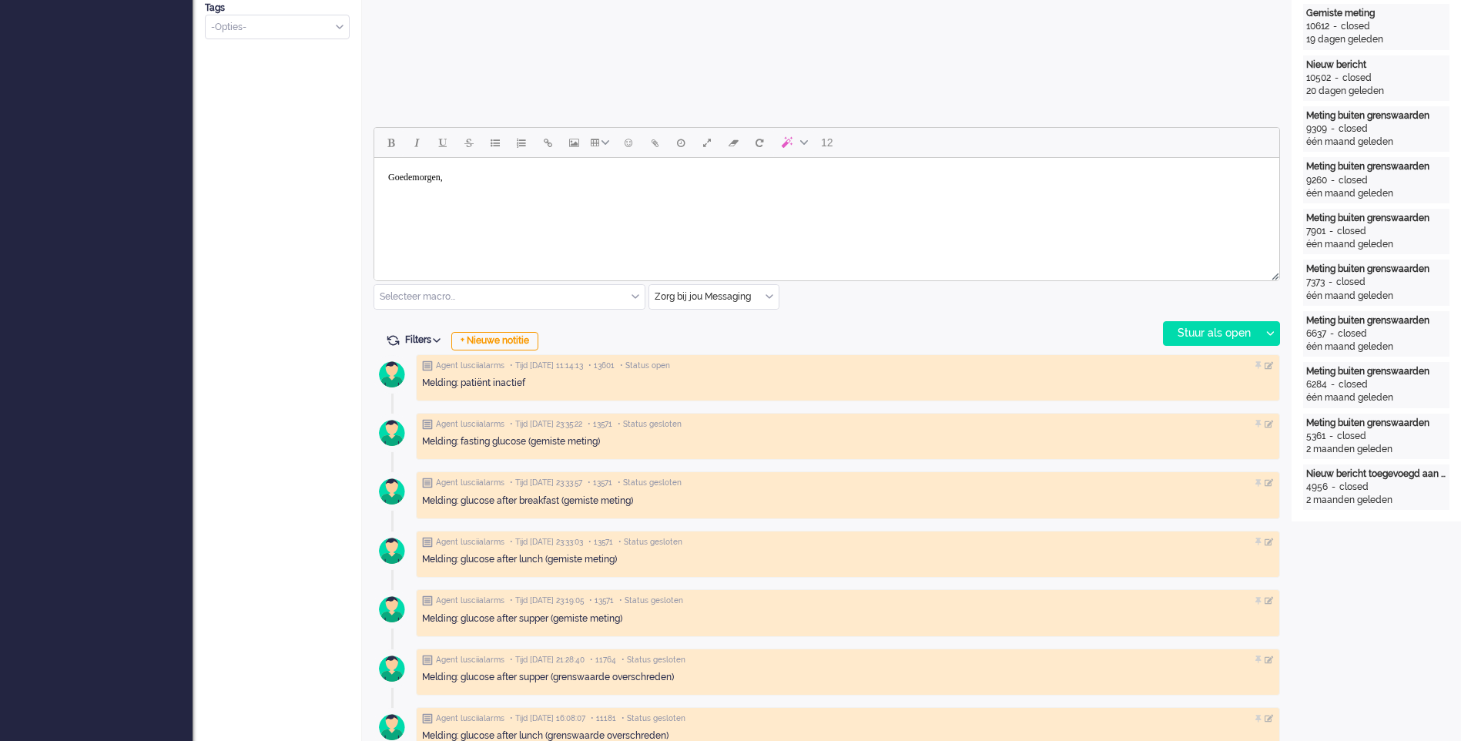
click at [441, 206] on body "Goedemorgen," at bounding box center [827, 189] width 893 height 50
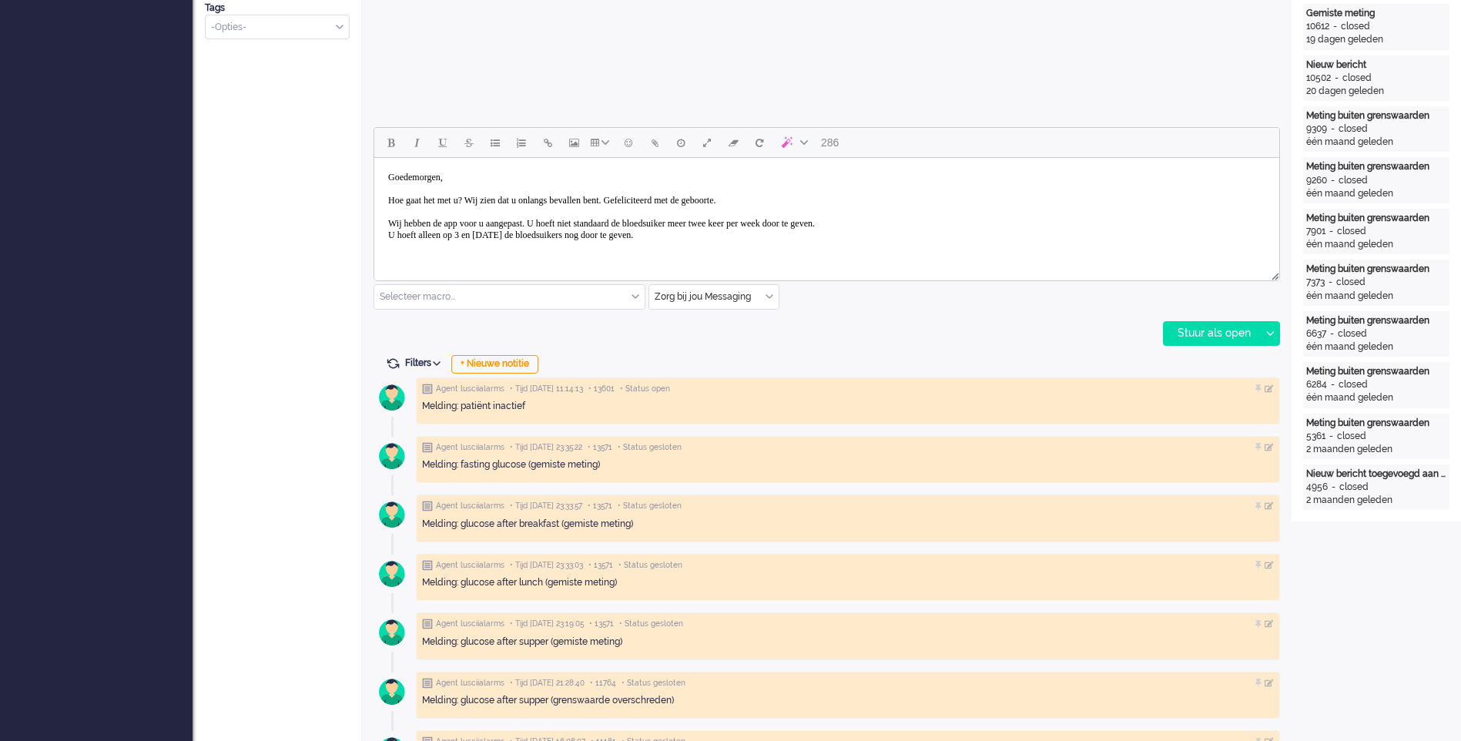
click at [645, 242] on body "Goedemorgen, Hoe gaat het met u? Wij zien dat u onlangs bevallen bent. Gefelici…" at bounding box center [827, 218] width 893 height 108
click at [647, 233] on body "Goedemorgen, Hoe gaat het met u? Wij zien dat u onlangs bevallen bent. Gefelici…" at bounding box center [827, 218] width 893 height 108
click at [633, 260] on body "Goedemorgen, Hoe gaat het met u? Wij zien dat u onlangs bevallen bent. Gefelici…" at bounding box center [827, 218] width 893 height 108
click at [1165, 338] on div "Stuur als open" at bounding box center [1212, 333] width 96 height 23
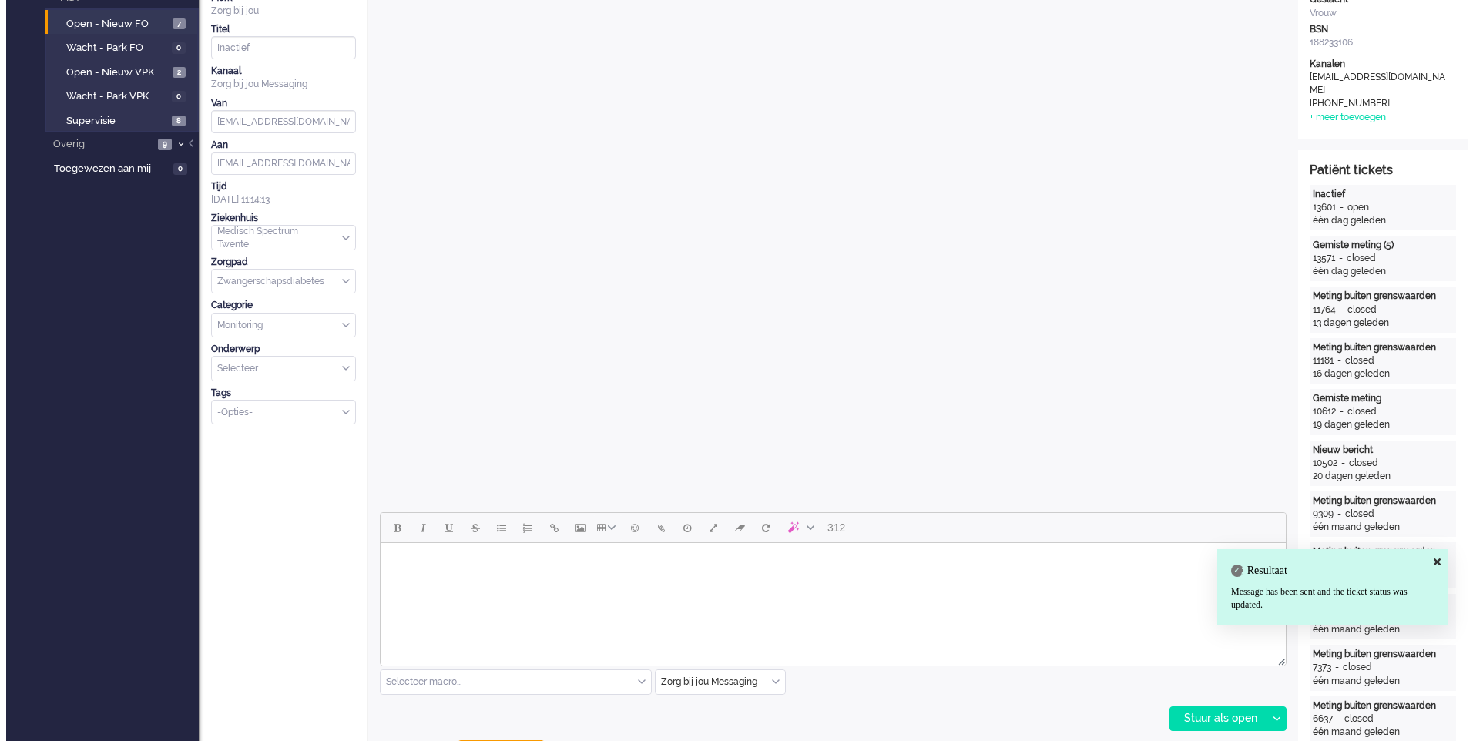
scroll to position [0, 0]
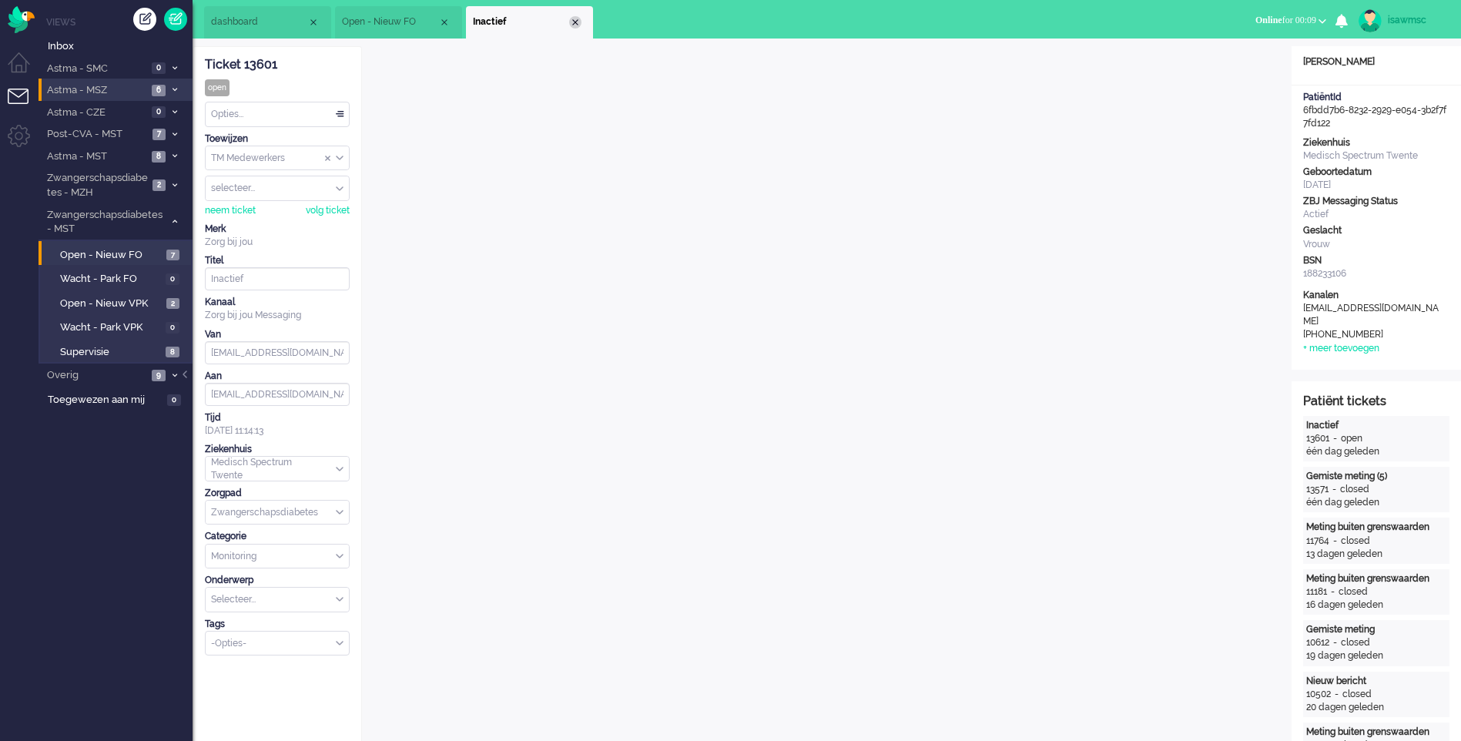
click at [575, 20] on div "Close tab" at bounding box center [575, 22] width 12 height 12
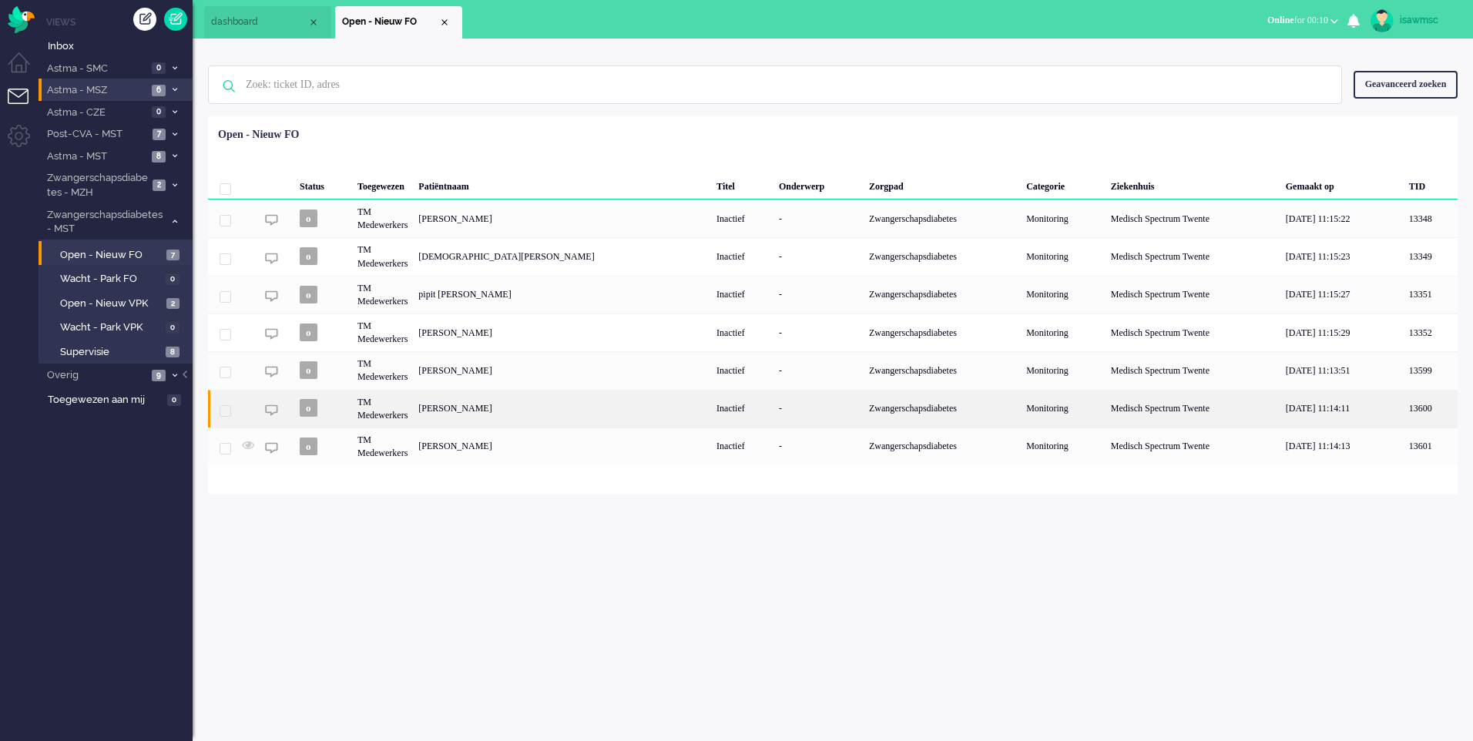
click at [562, 407] on div "[PERSON_NAME]" at bounding box center [562, 409] width 298 height 38
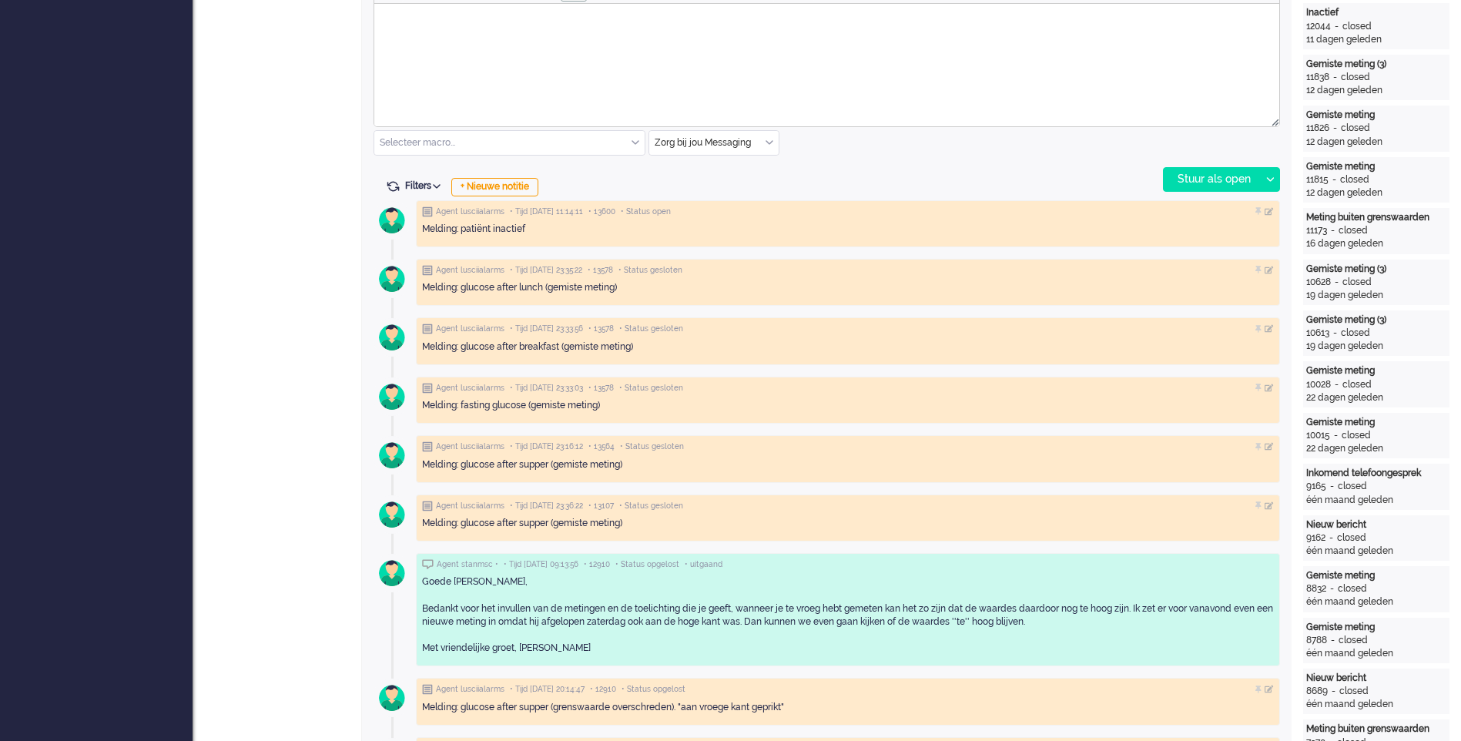
scroll to position [385, 0]
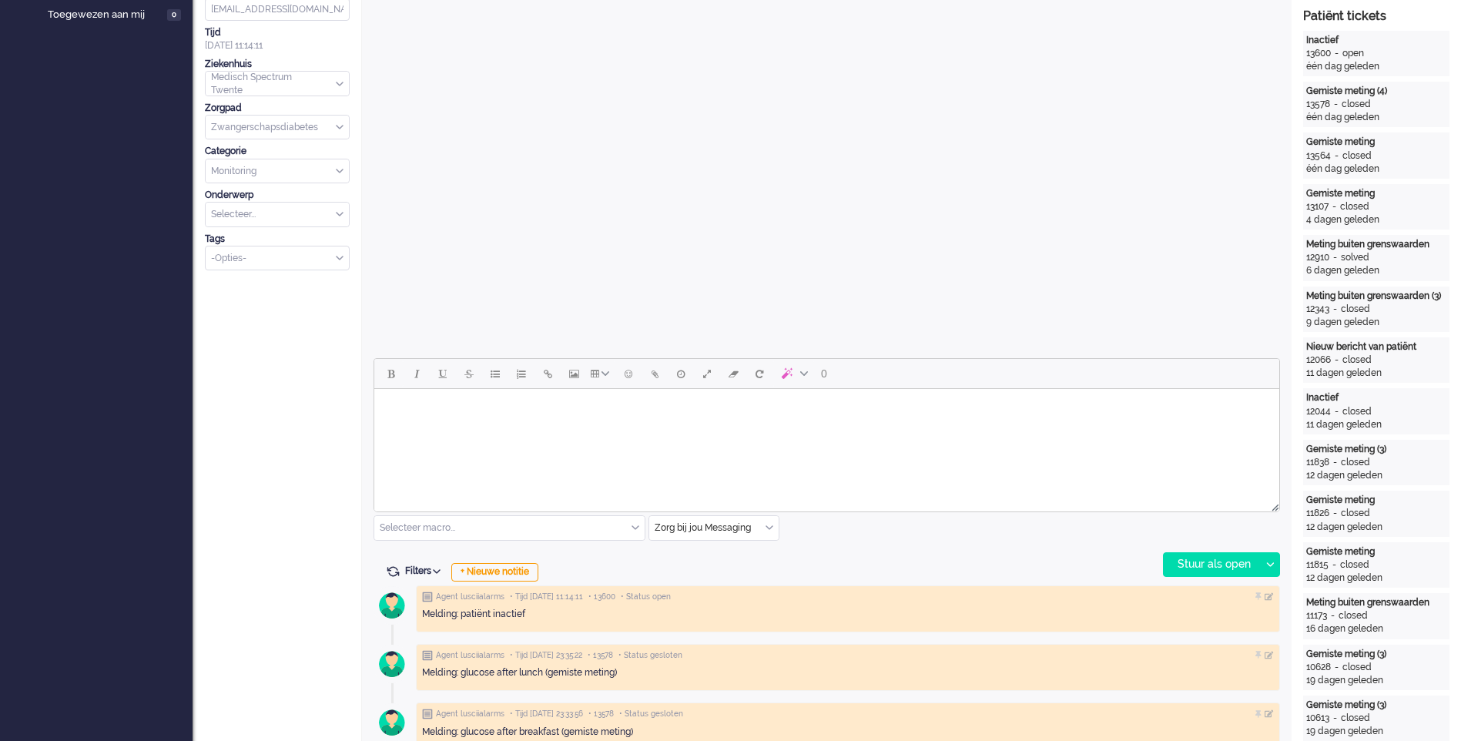
click at [521, 428] on html at bounding box center [826, 408] width 905 height 39
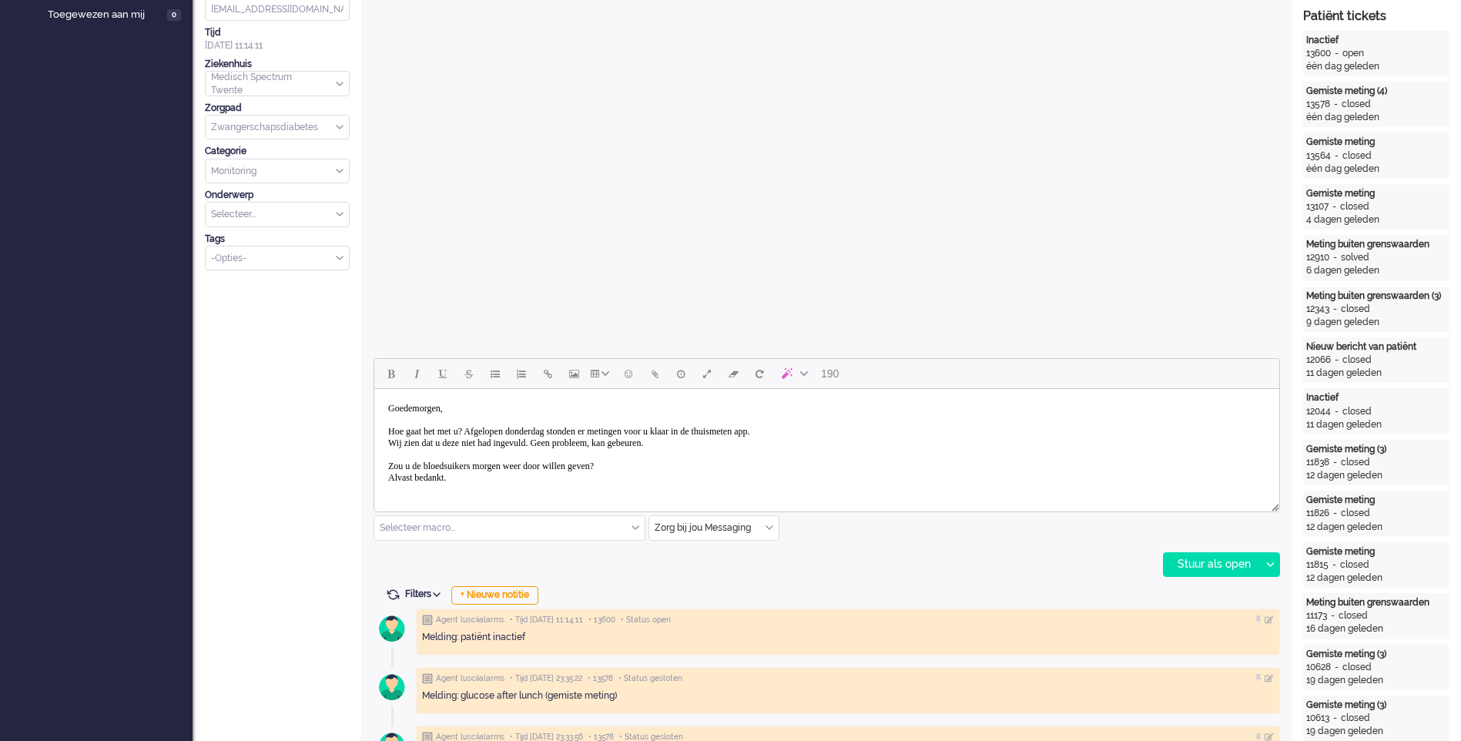
scroll to position [9, 0]
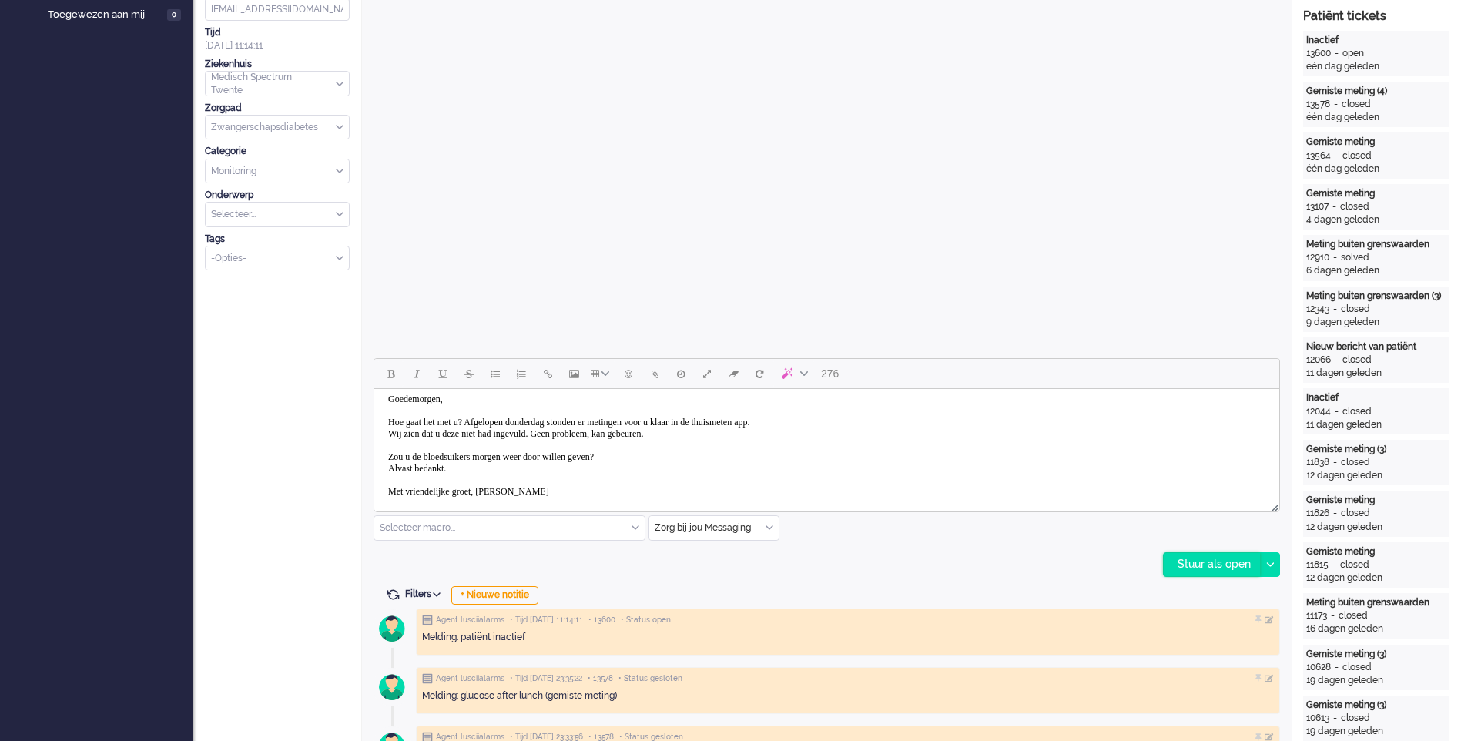
click at [1192, 569] on div "Stuur als open" at bounding box center [1212, 564] width 96 height 23
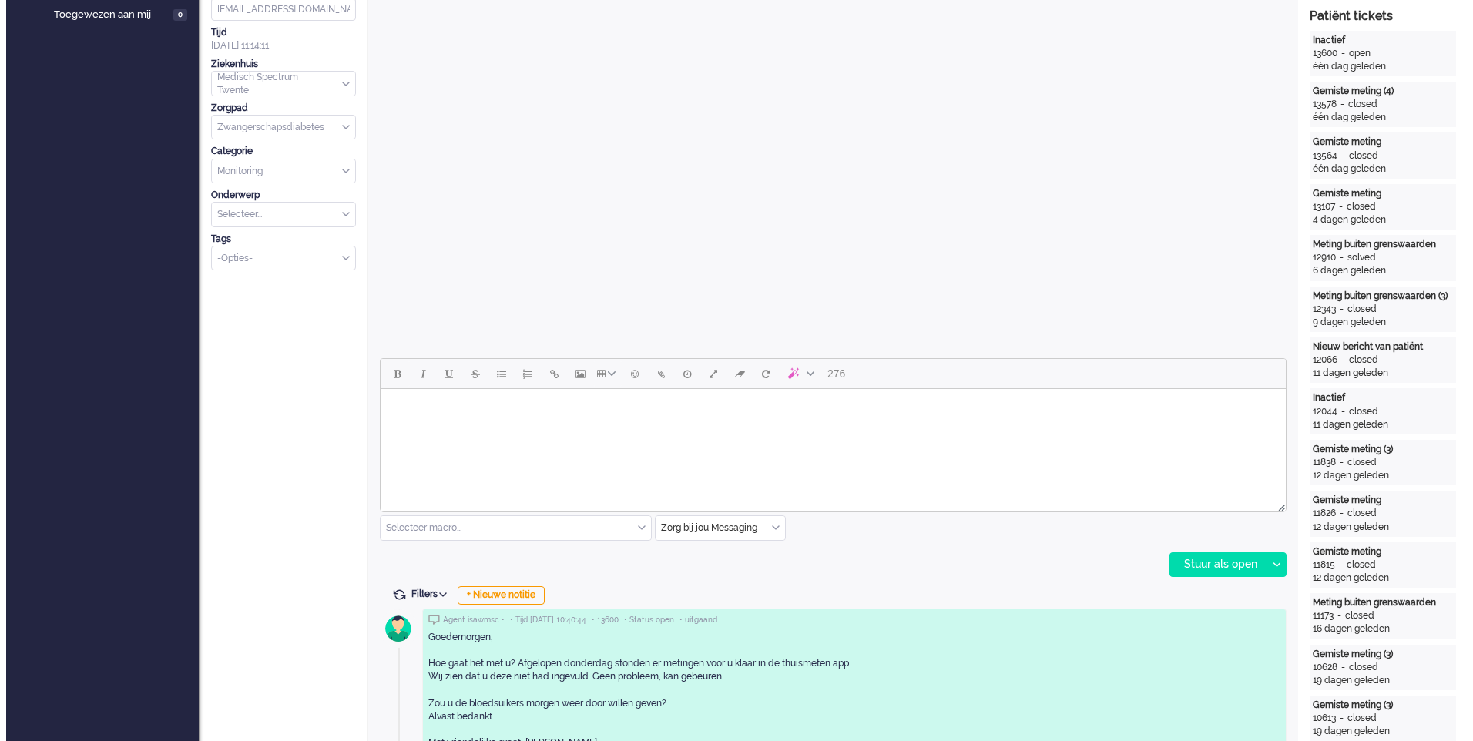
scroll to position [0, 0]
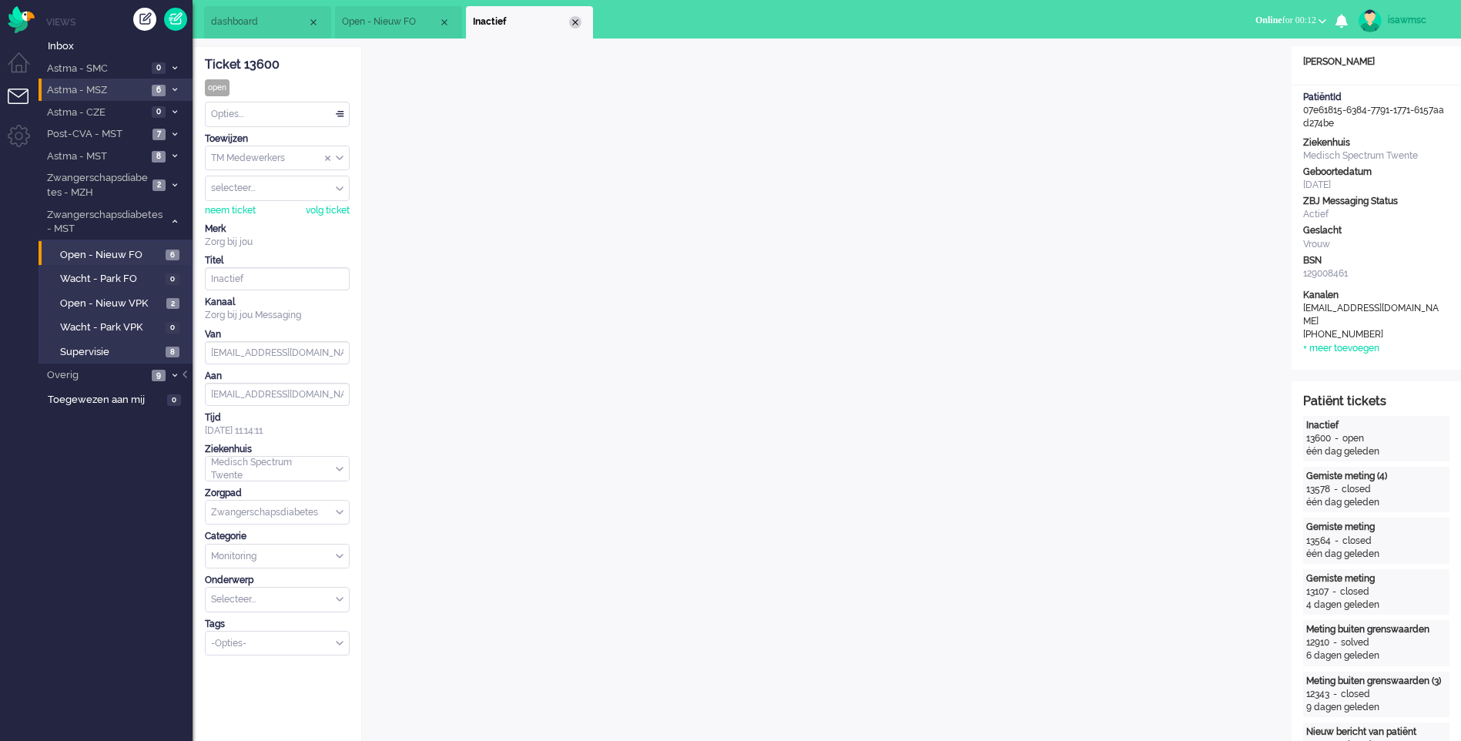
click at [575, 22] on div "Close tab" at bounding box center [575, 22] width 12 height 12
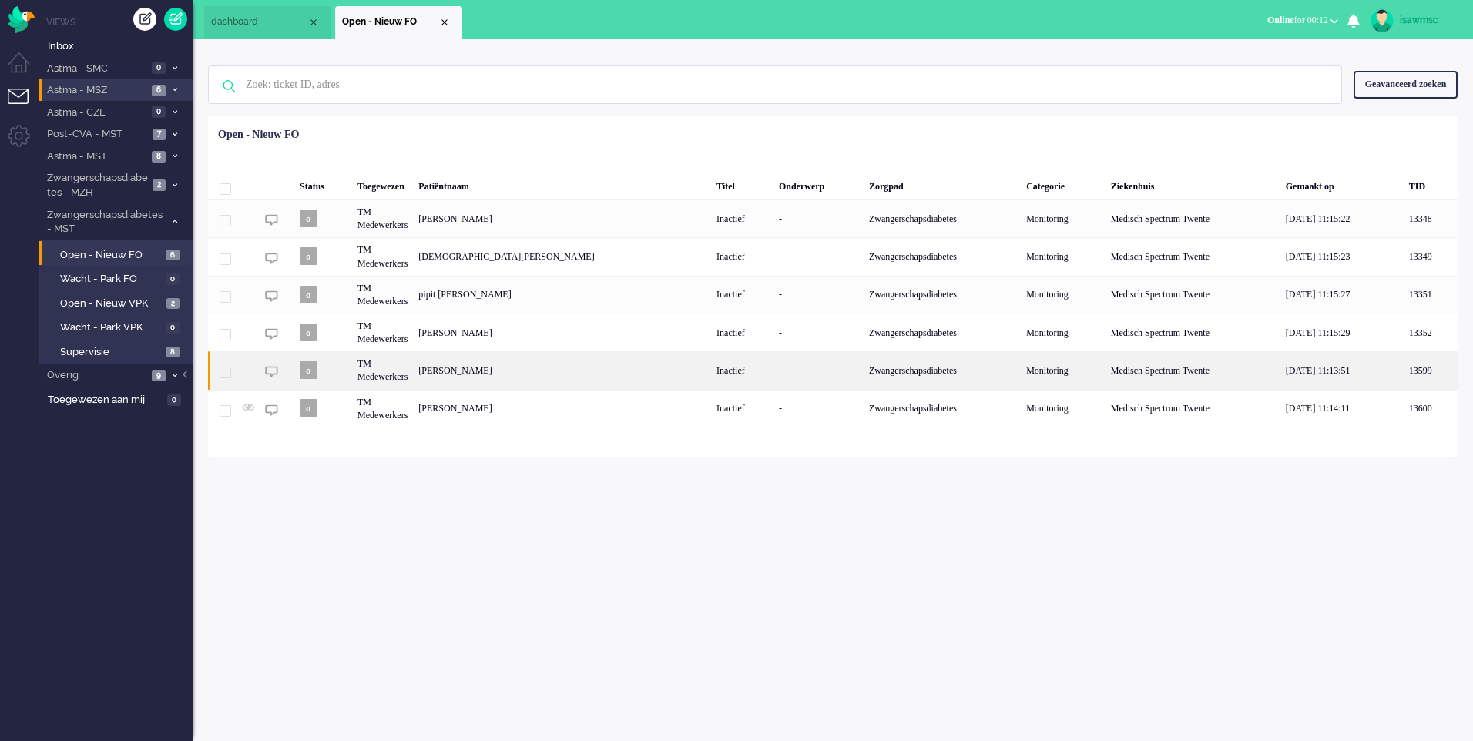
click at [525, 364] on div "M.M. Velthuis" at bounding box center [562, 370] width 298 height 38
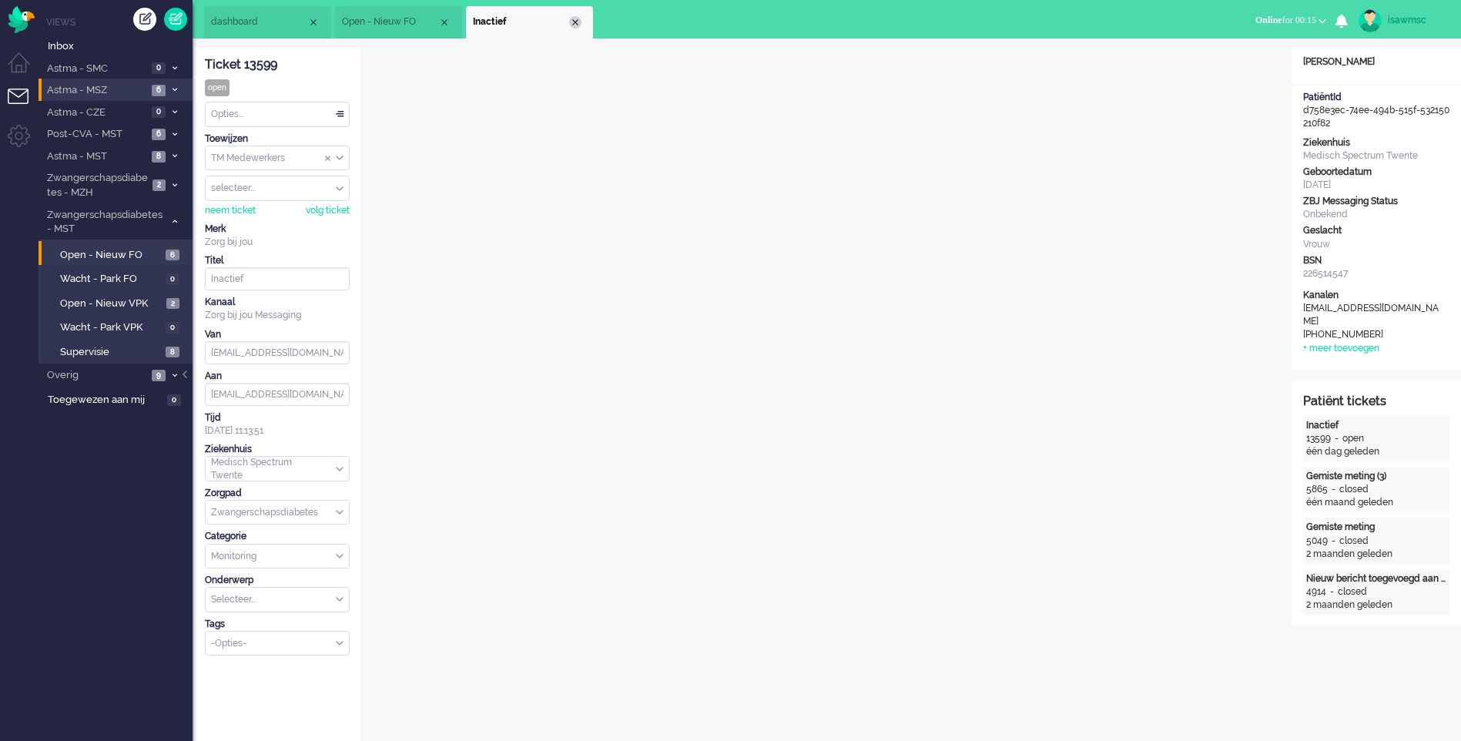
click at [578, 18] on div "Close tab" at bounding box center [575, 22] width 12 height 12
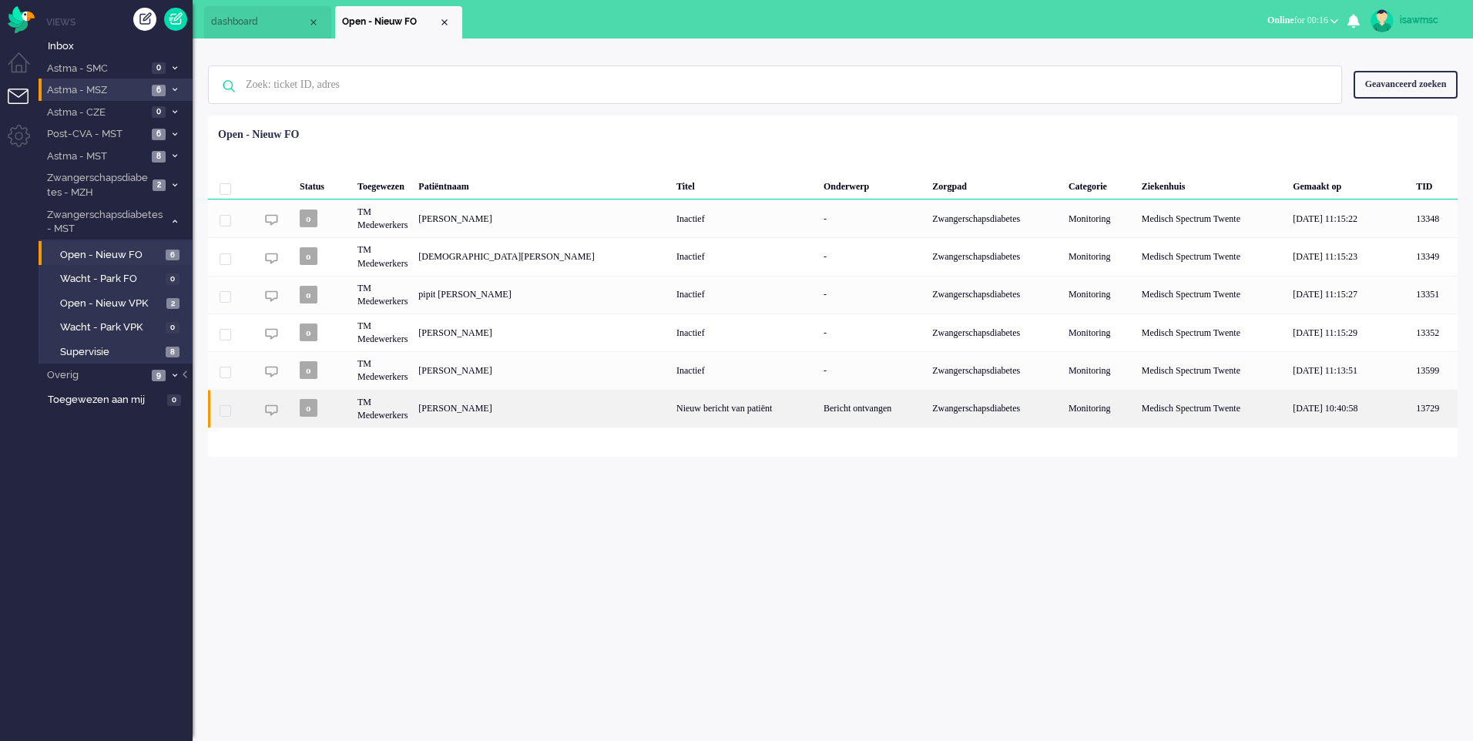
click at [469, 414] on div "Jolanda Bake" at bounding box center [542, 409] width 258 height 38
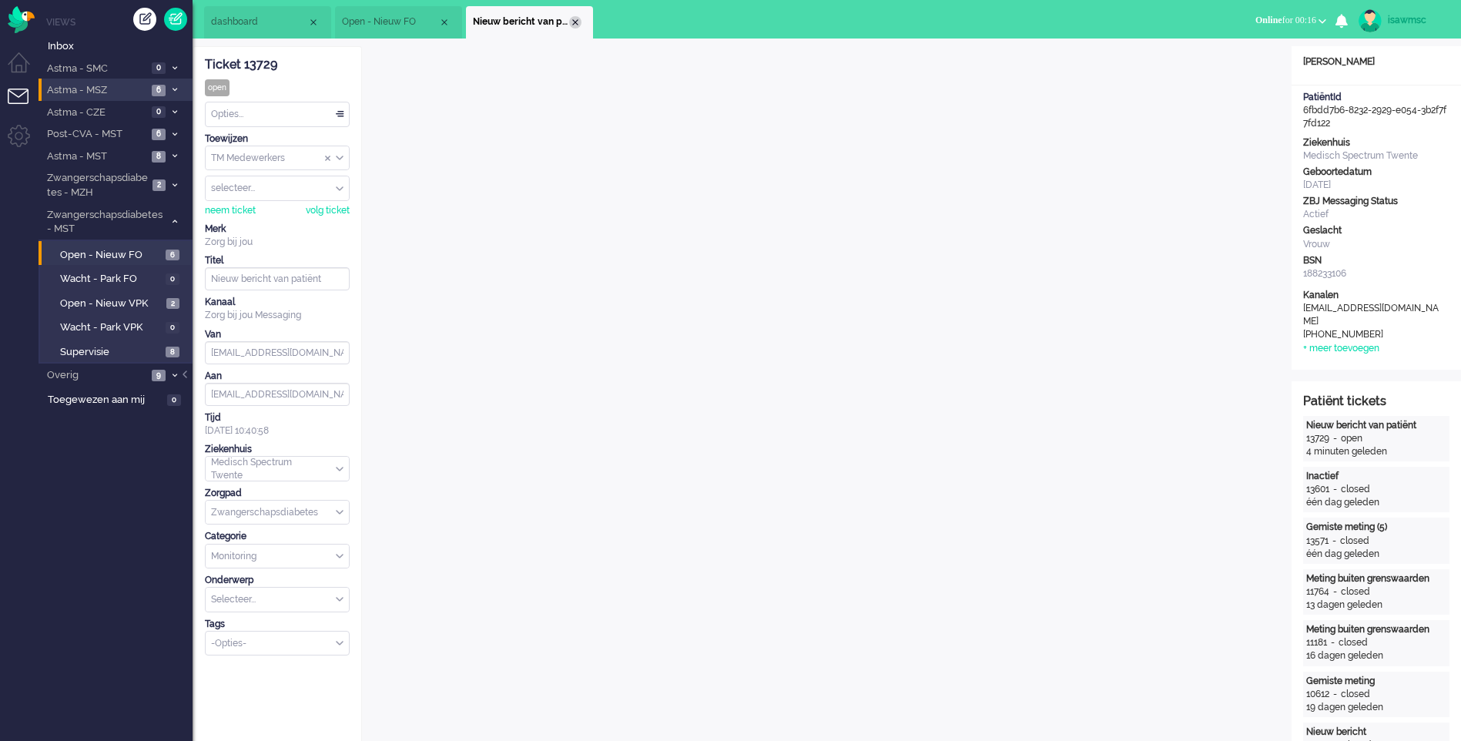
click at [578, 25] on div "Close tab" at bounding box center [575, 22] width 12 height 12
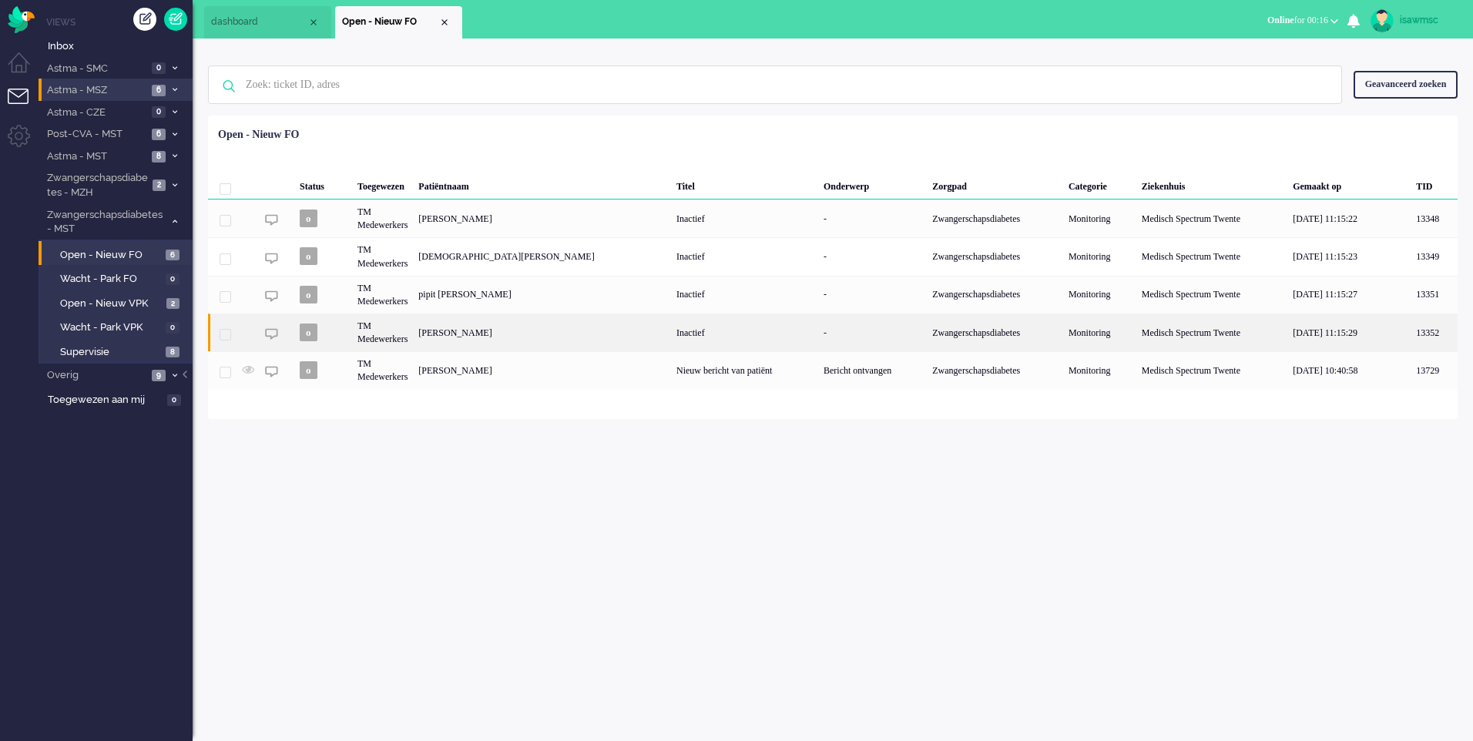
click at [565, 345] on div "Nicolet Hendrika Wilhelmina Jonker" at bounding box center [542, 333] width 258 height 38
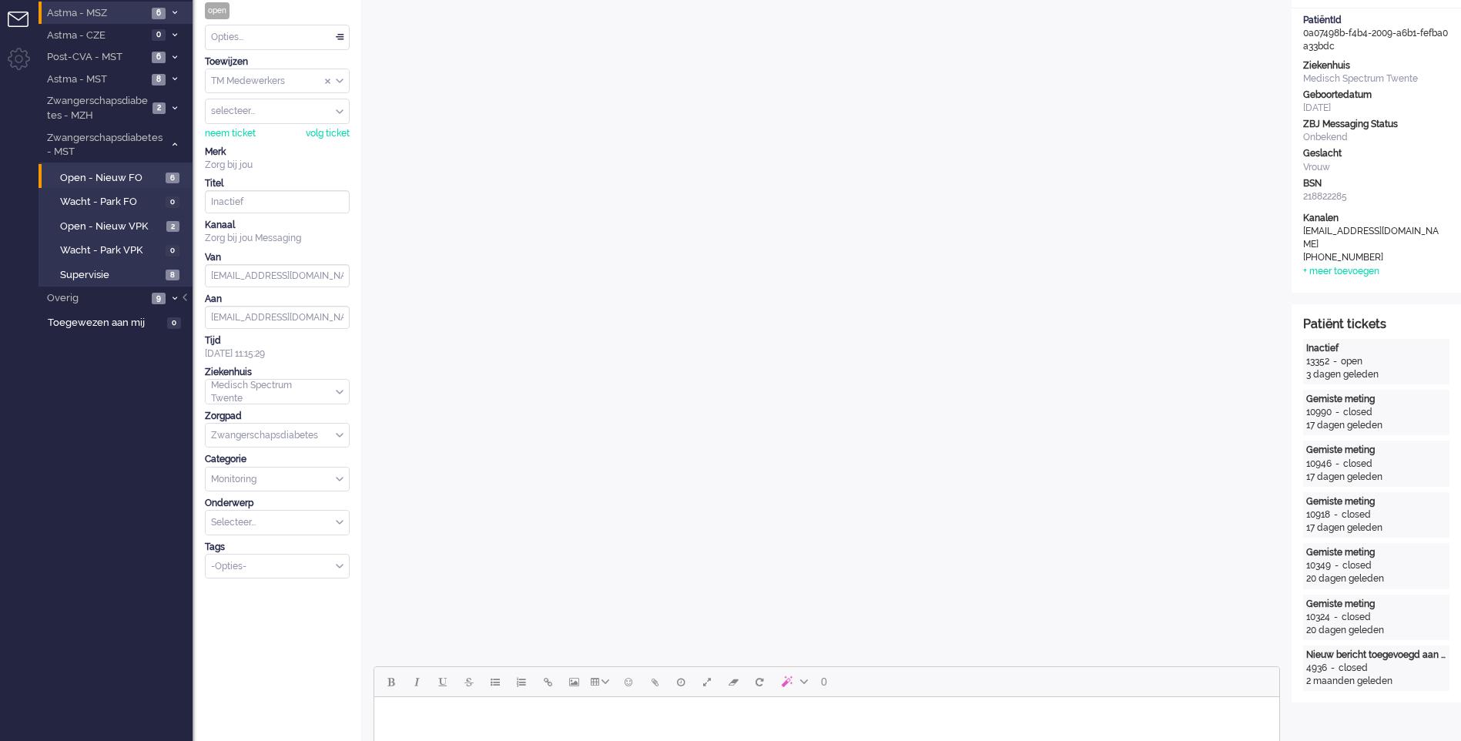
scroll to position [385, 0]
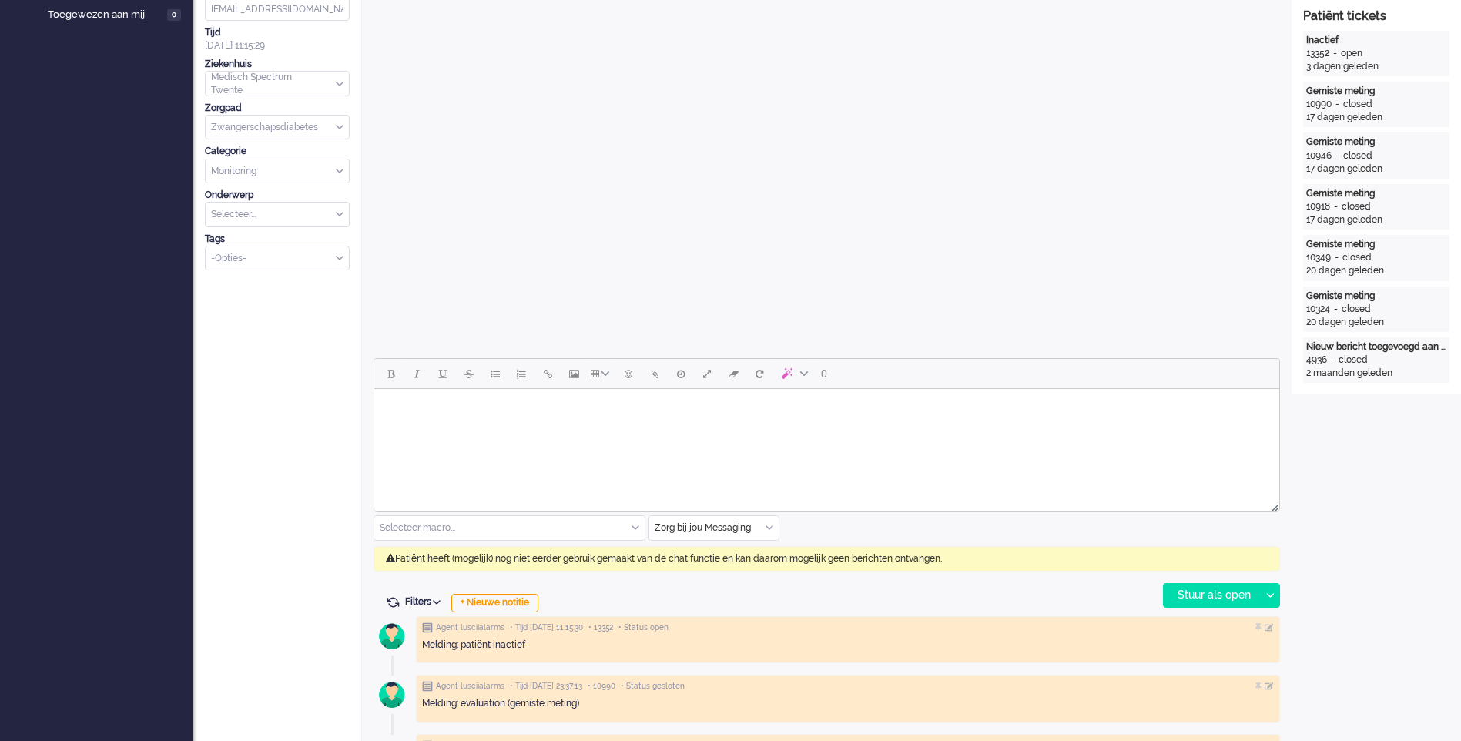
click at [772, 526] on div "Zorg bij jou Messaging" at bounding box center [713, 528] width 129 height 24
click at [732, 577] on span "uitgaand telefoon" at bounding box center [694, 573] width 76 height 13
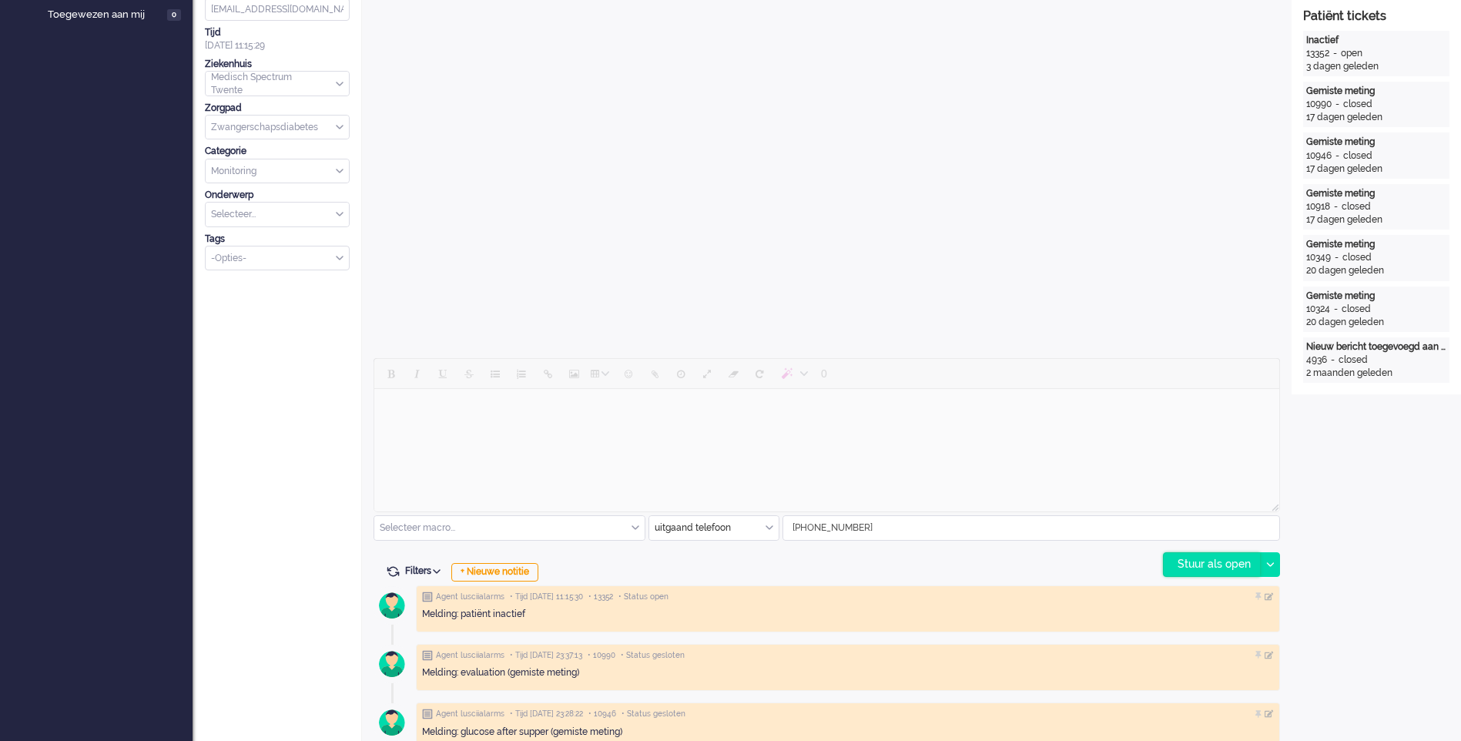
click at [1199, 569] on div "Stuur als open" at bounding box center [1212, 564] width 96 height 23
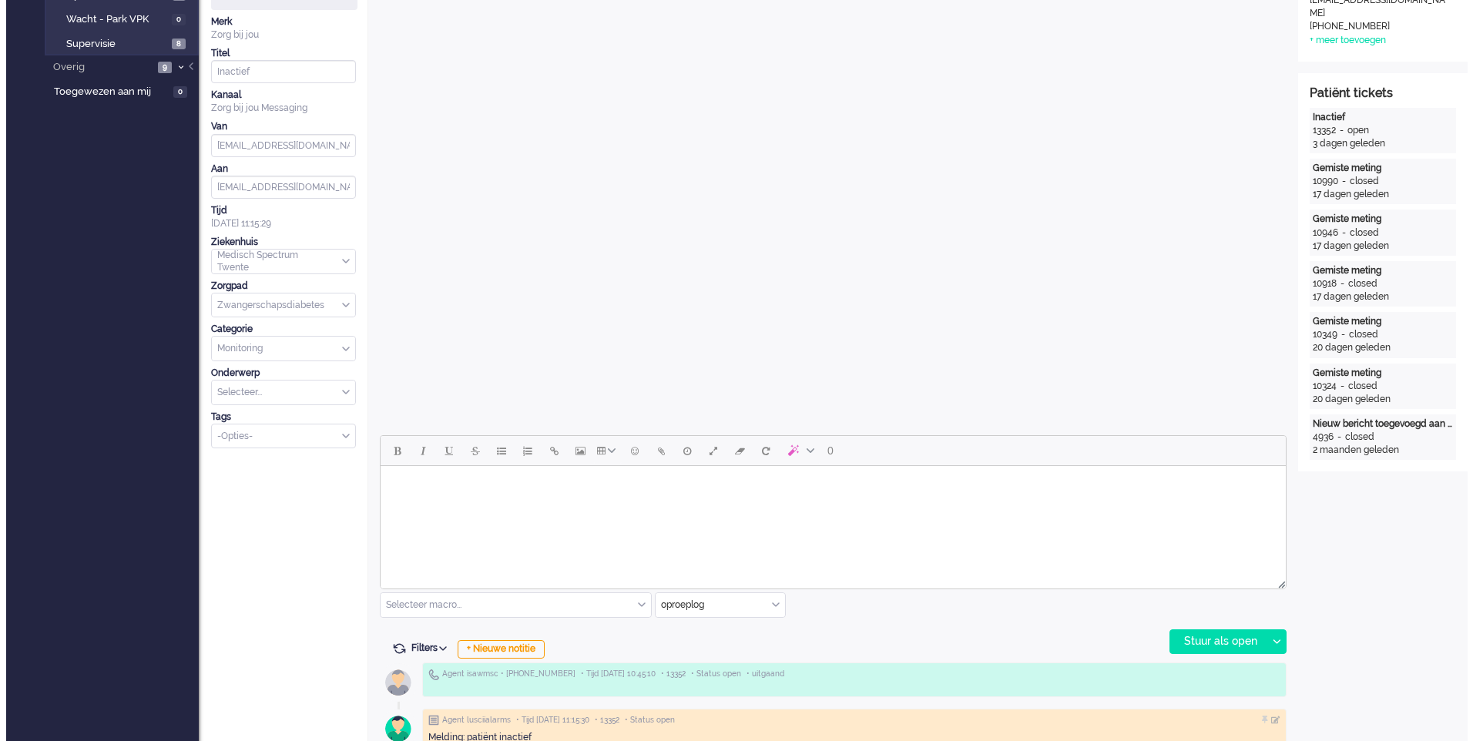
scroll to position [0, 0]
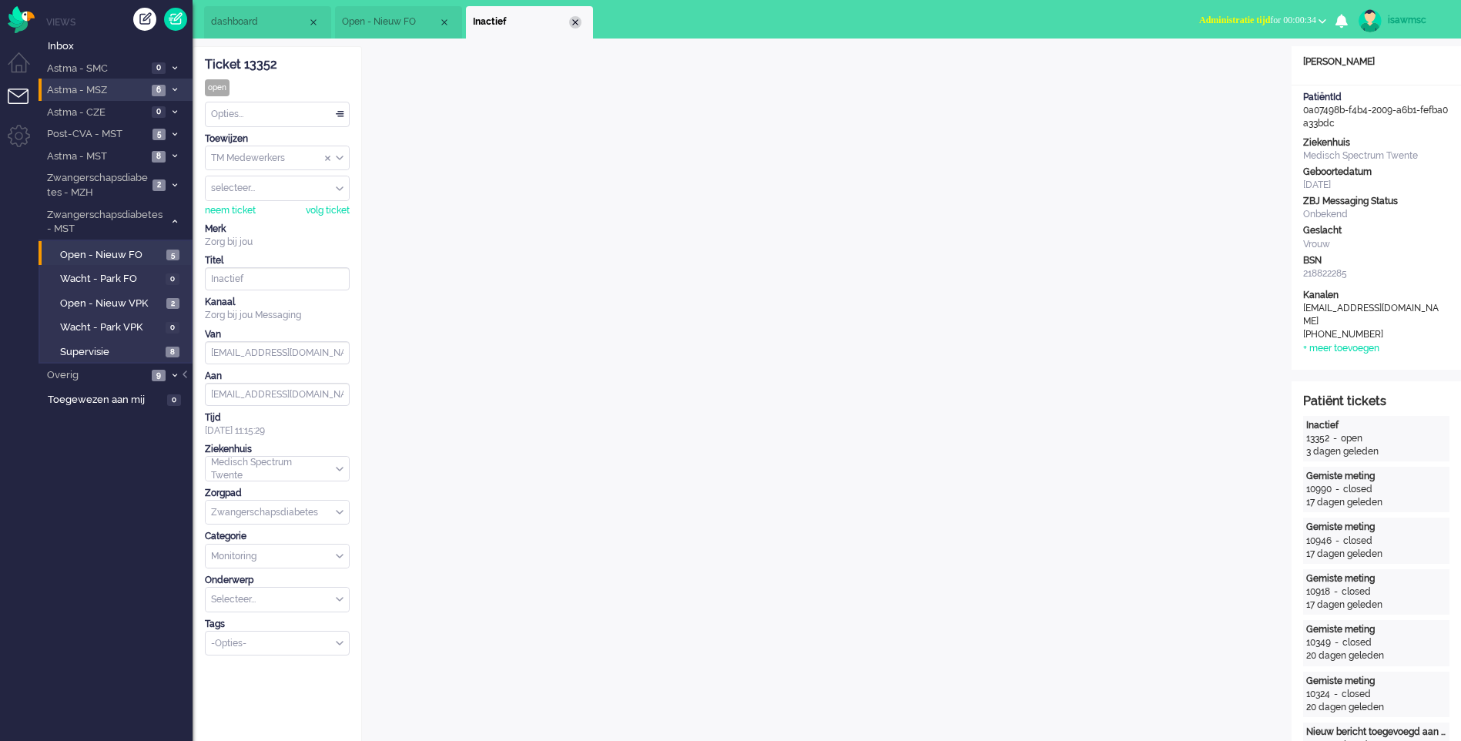
click at [574, 20] on div "Close tab" at bounding box center [575, 22] width 12 height 12
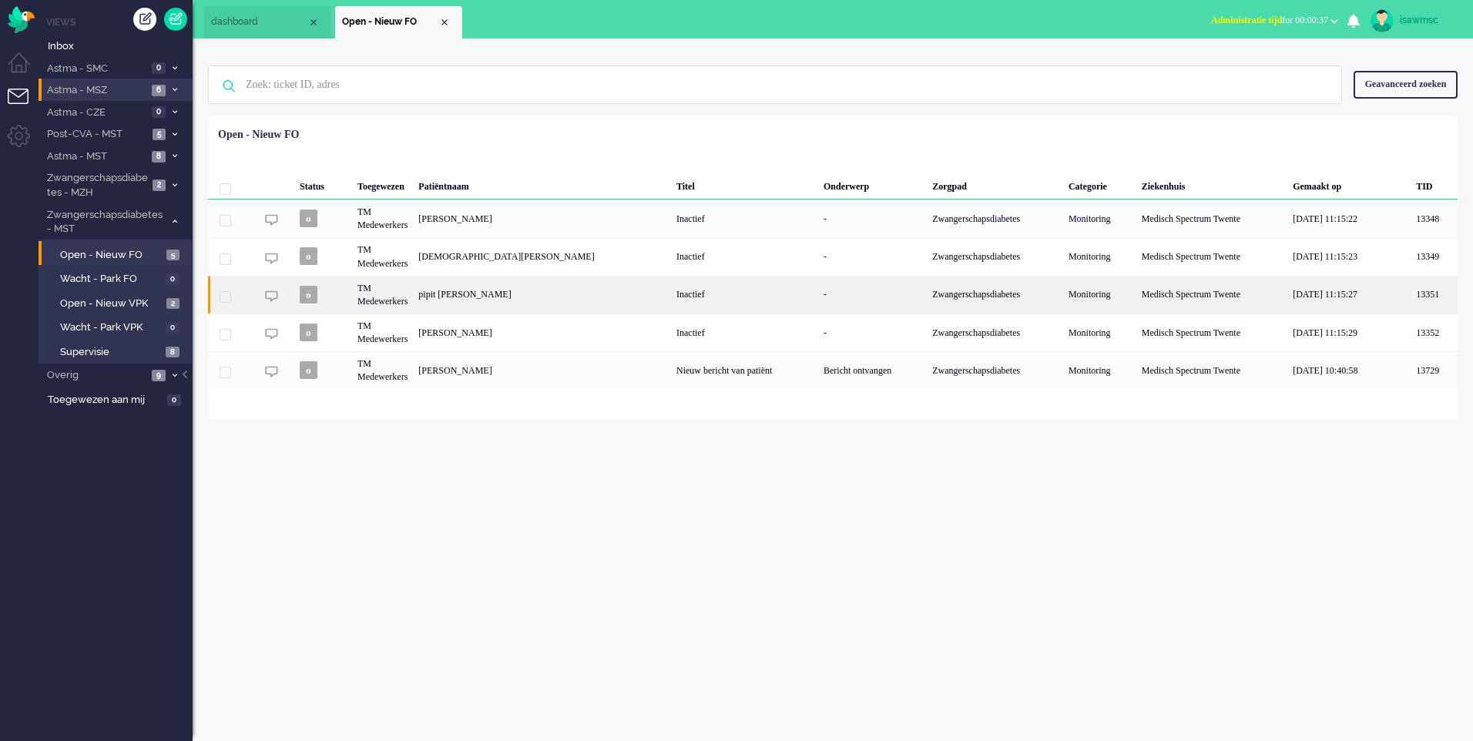
click at [522, 297] on div "pipit Rahmahita" at bounding box center [542, 295] width 258 height 38
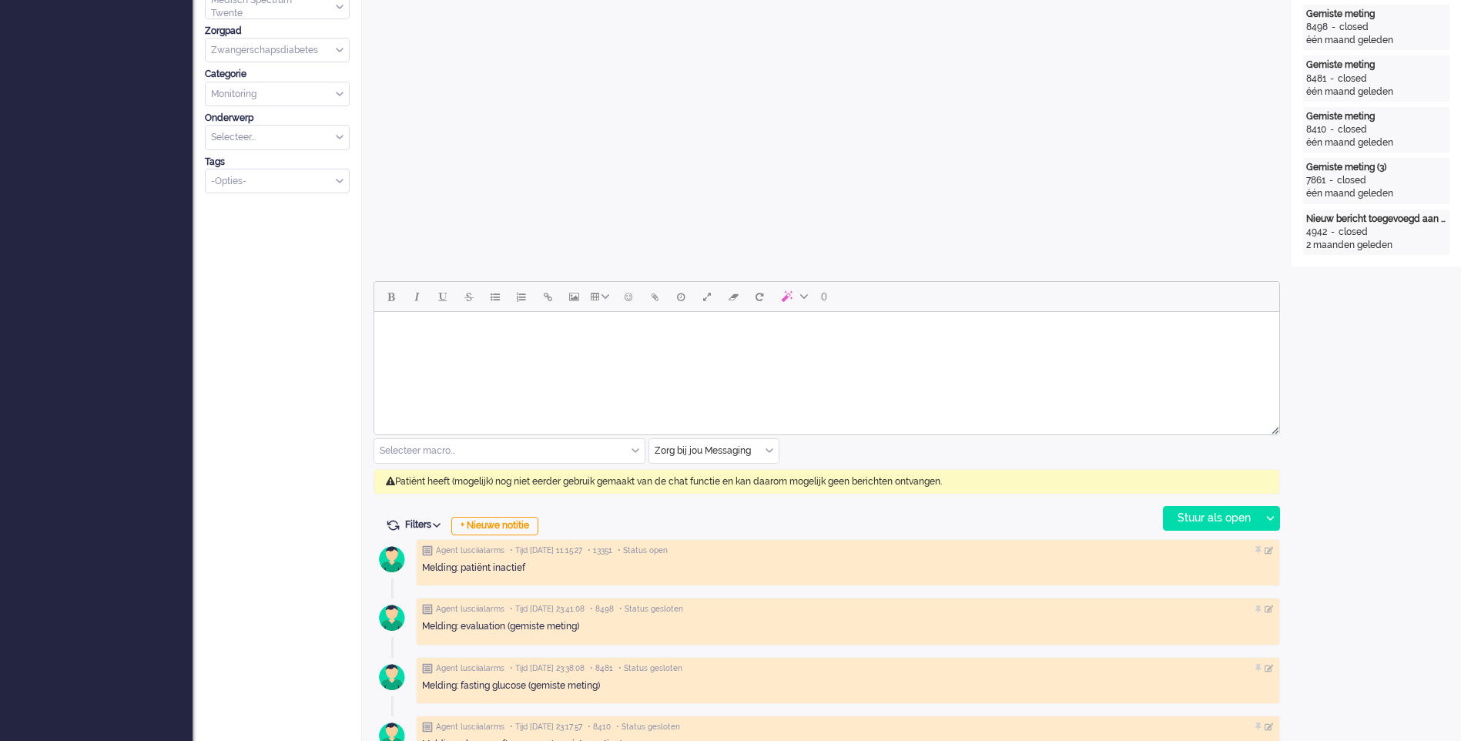
scroll to position [385, 0]
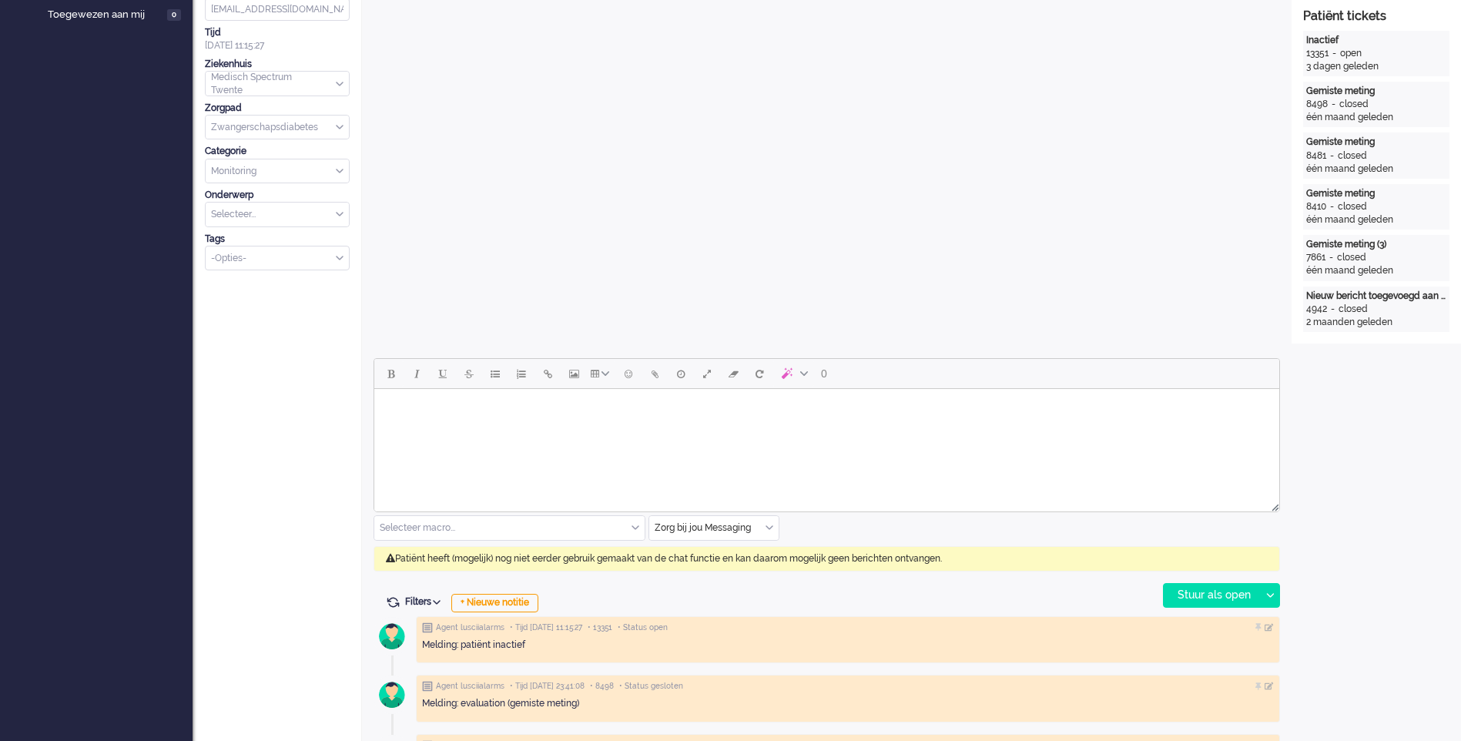
click at [779, 534] on input "text" at bounding box center [713, 528] width 129 height 24
click at [728, 571] on span "uitgaand telefoon" at bounding box center [694, 573] width 76 height 13
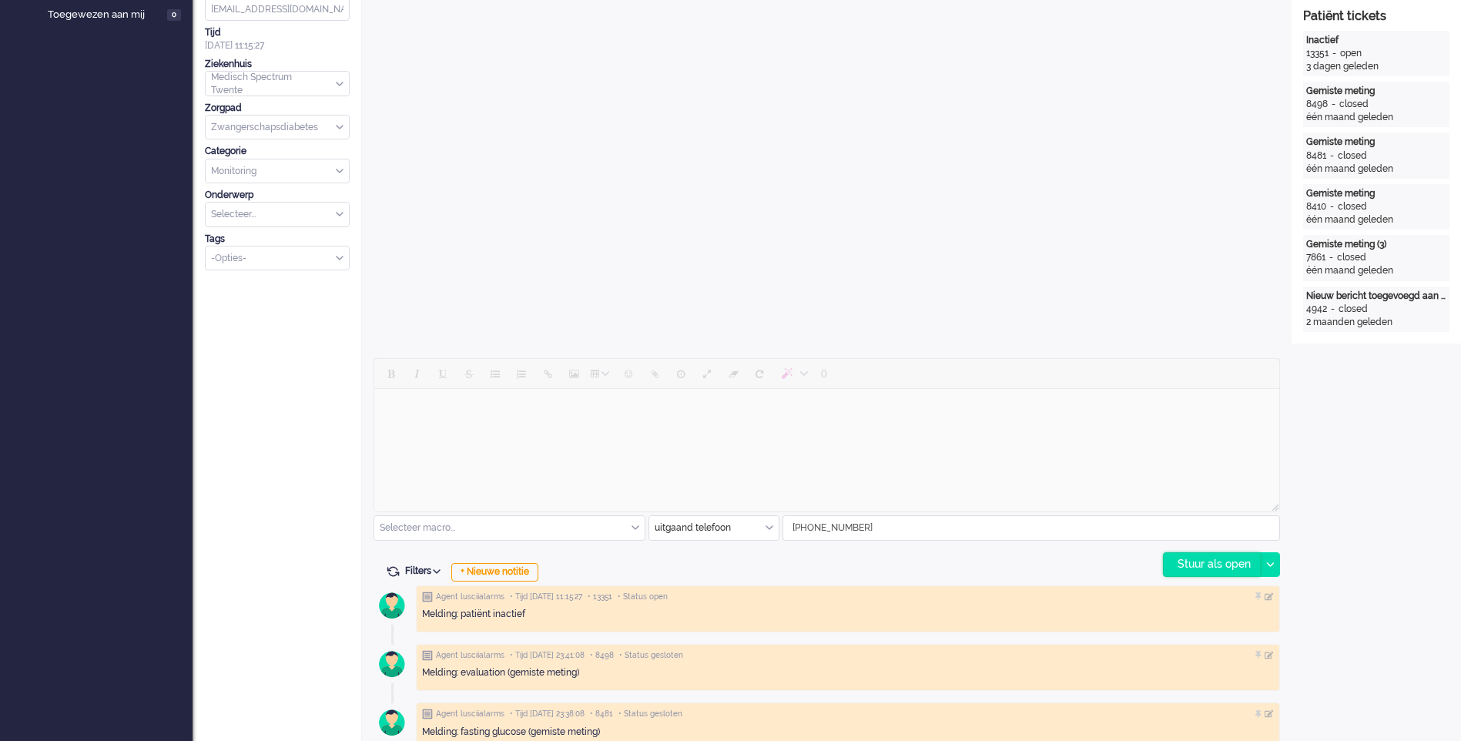
click at [1198, 571] on div "Stuur als open" at bounding box center [1212, 564] width 96 height 23
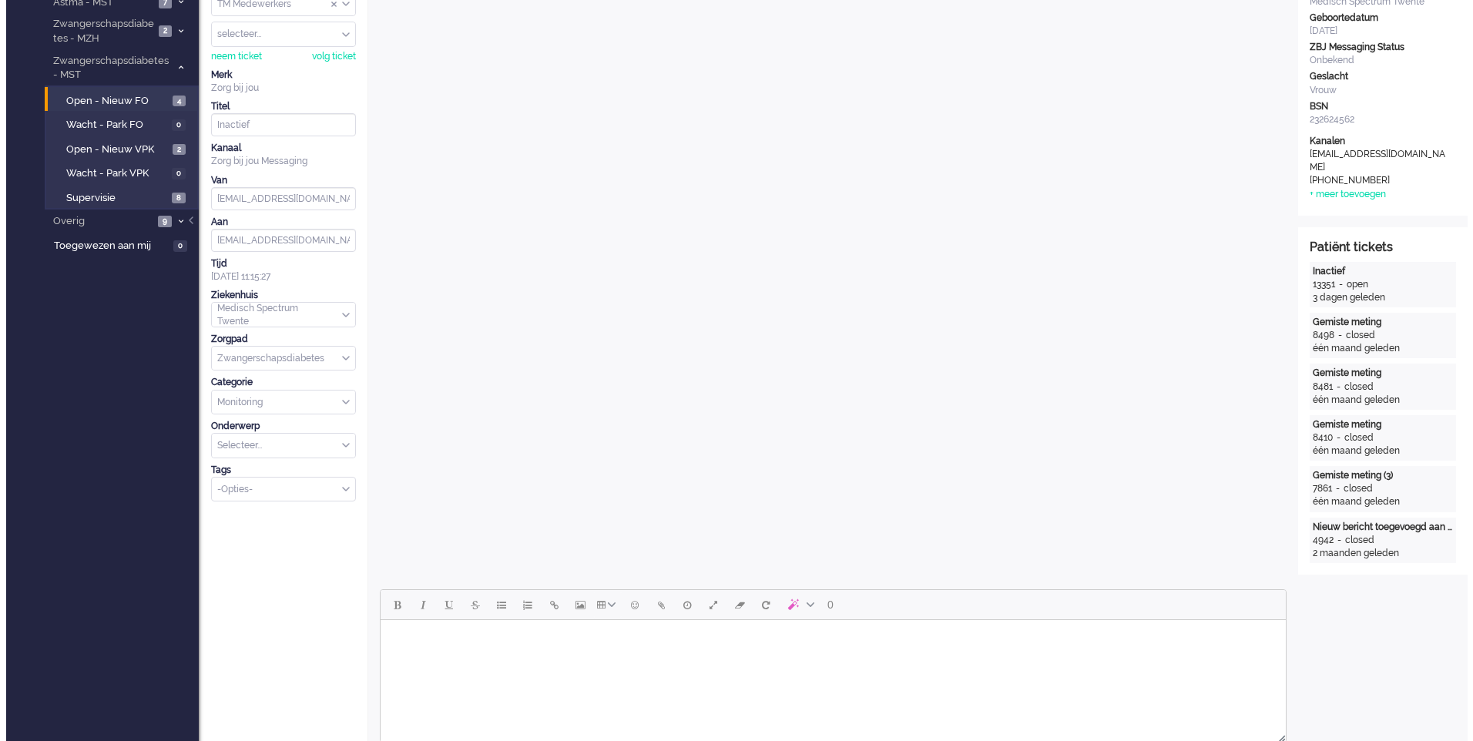
scroll to position [0, 0]
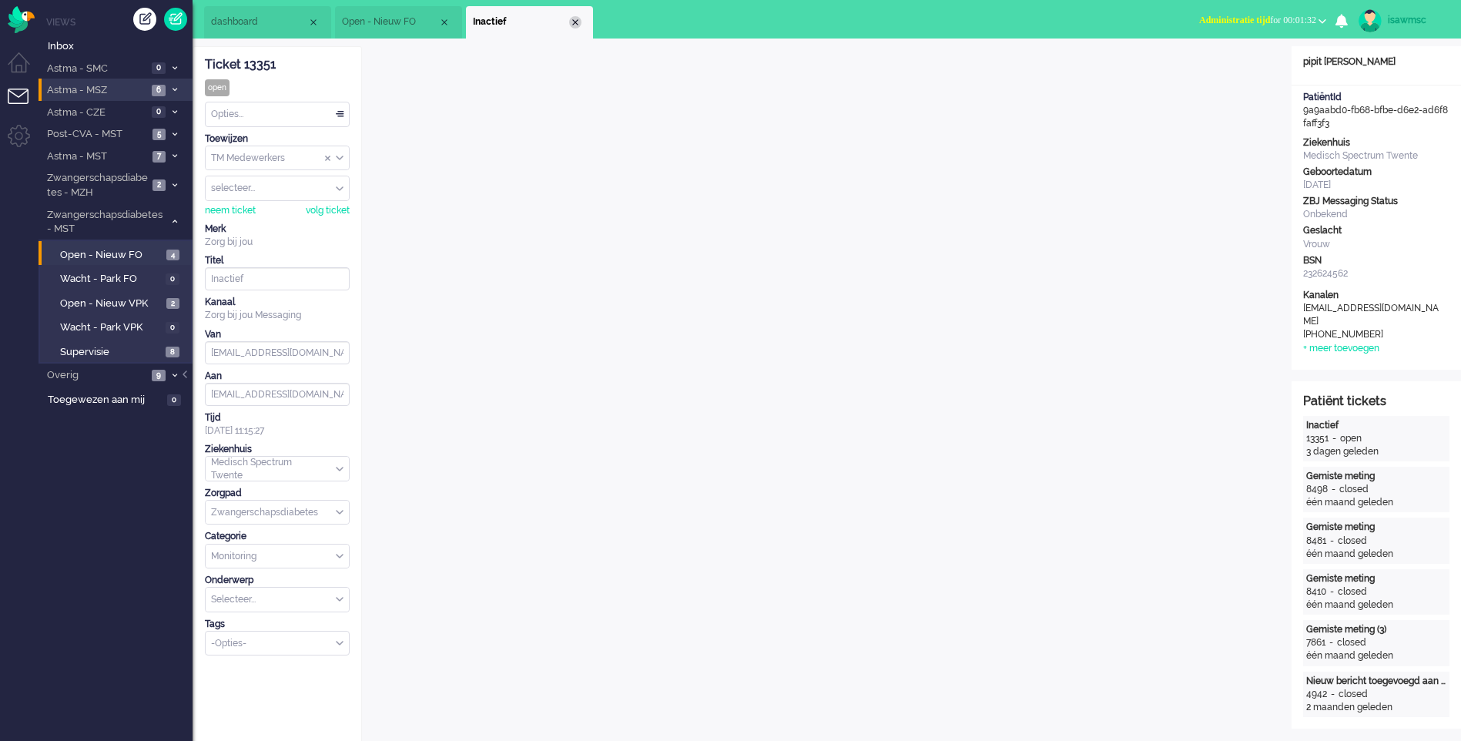
click at [573, 27] on div "Close tab" at bounding box center [575, 22] width 12 height 12
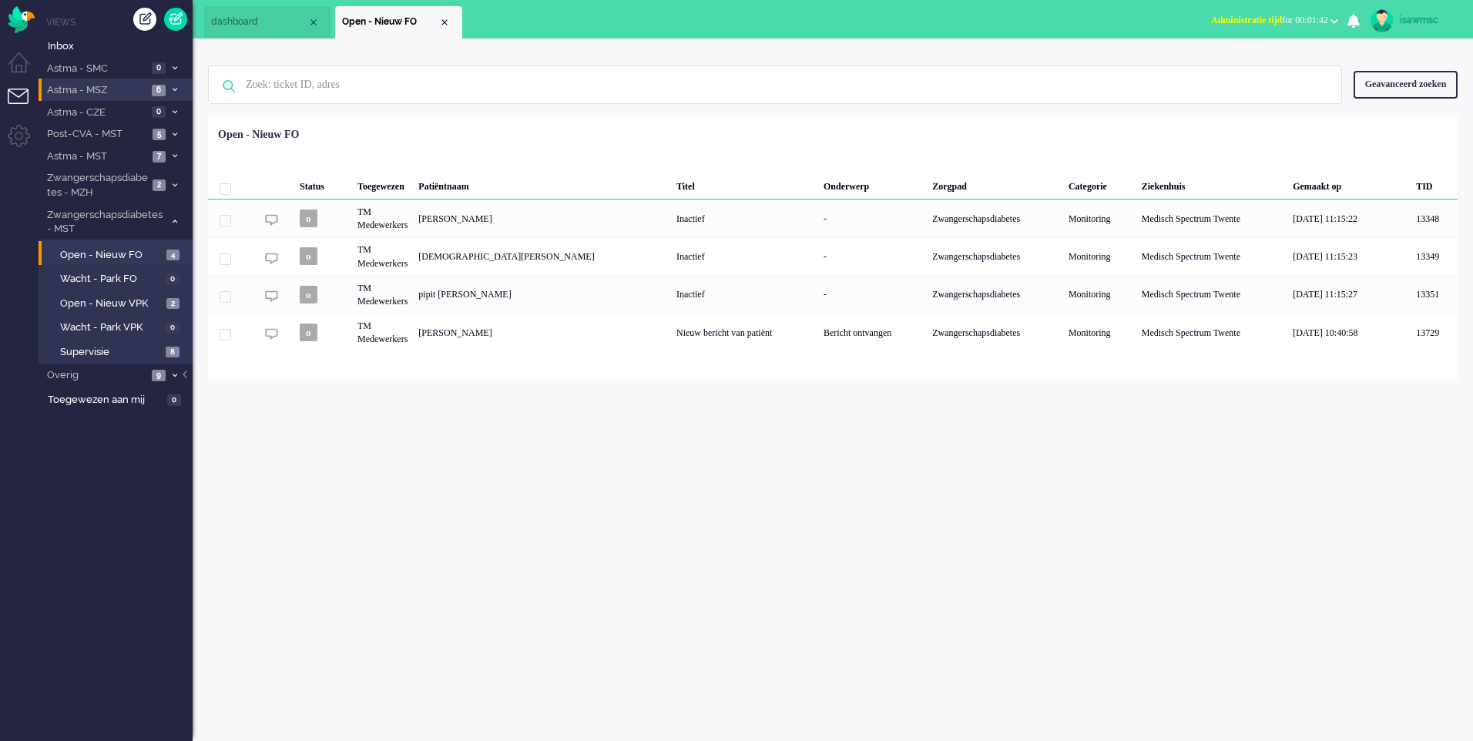
click at [535, 136] on div "Status Toegewezen Patiëntnaam Titel Onderwerp Zorgpad Categorie Ziekenhuis Gema…" at bounding box center [833, 236] width 1250 height 230
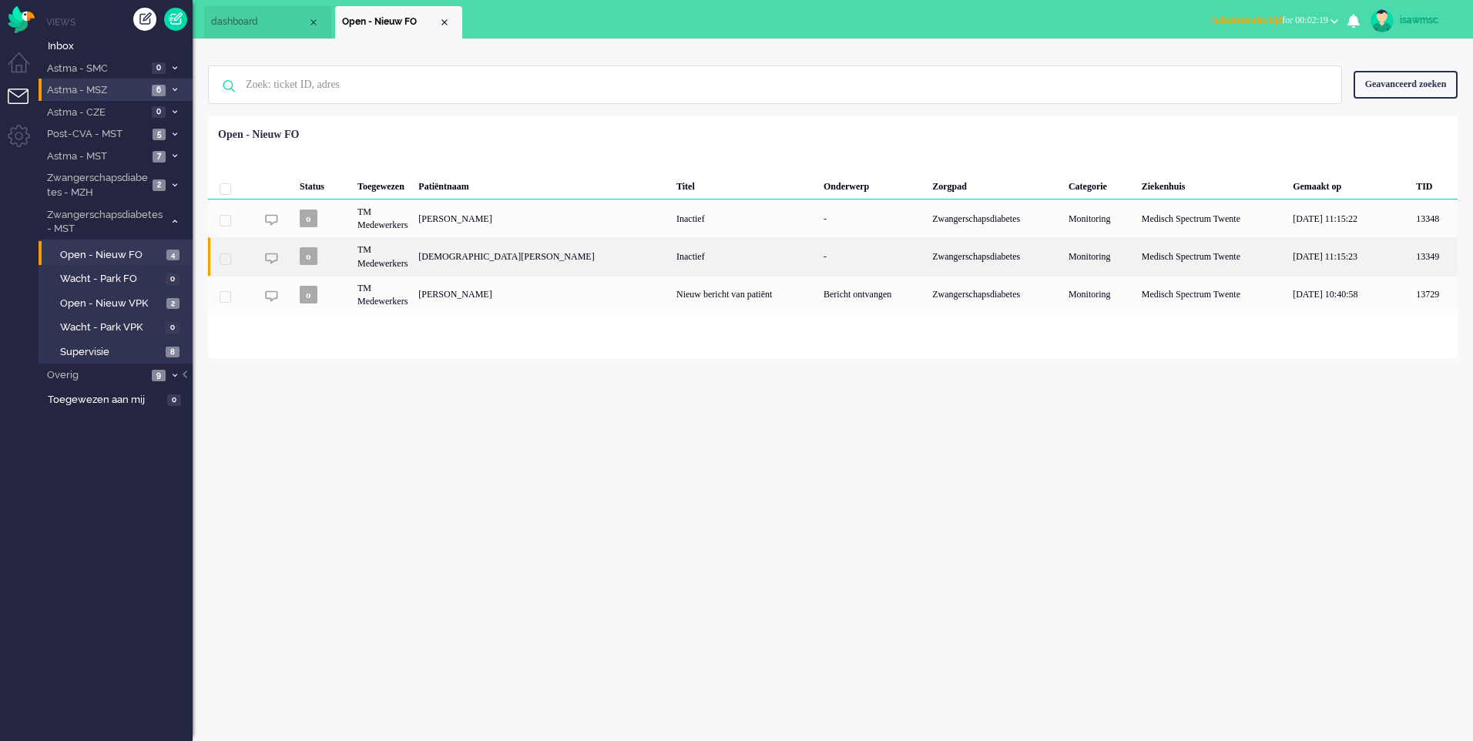
click at [595, 260] on div "CARLIJN Nusmeijer" at bounding box center [542, 256] width 258 height 38
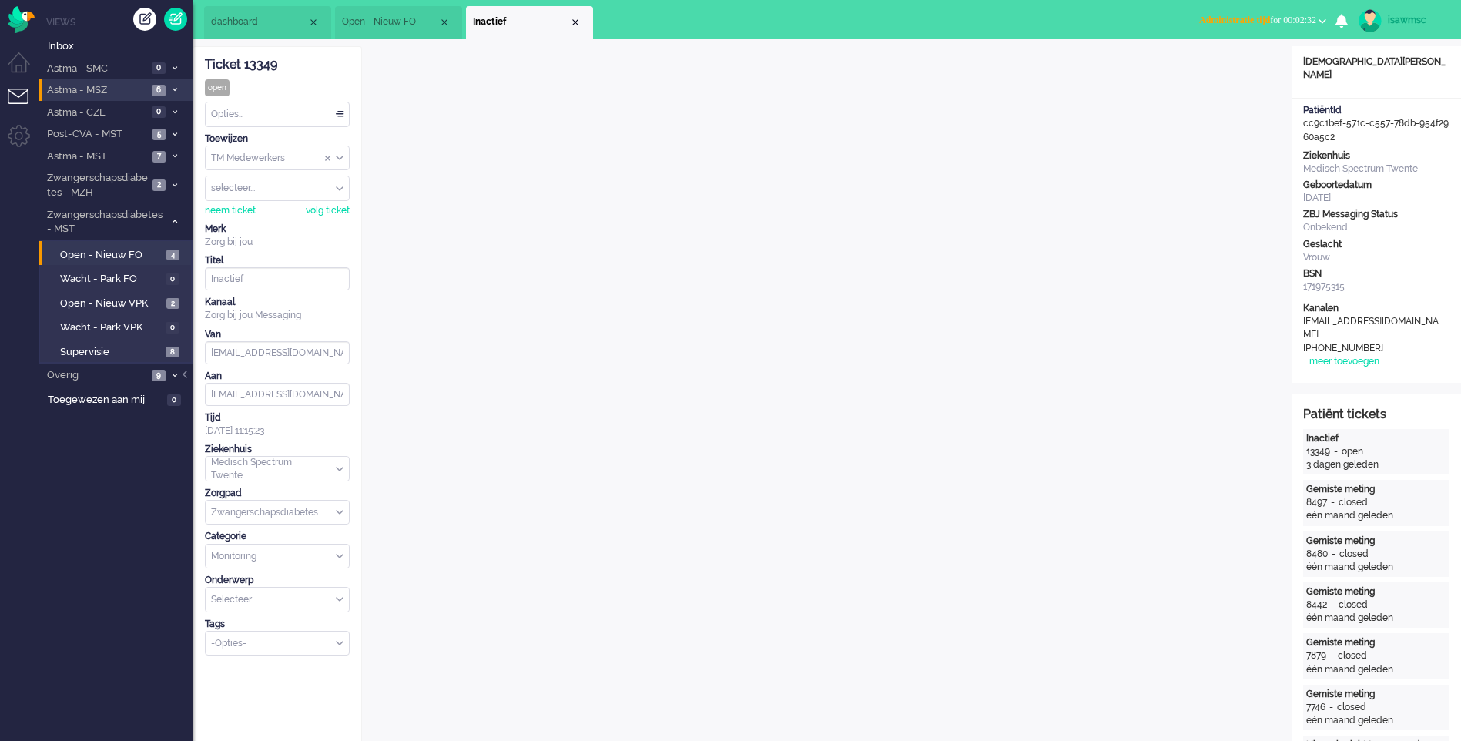
click at [1256, 38] on li "Niet beschikbaar Online Outbound pending Administratie tijd for 00:02:32 Niet b…" at bounding box center [1263, 22] width 146 height 34
click at [1260, 21] on span "Administratie tijd for 00:02:35" at bounding box center [1257, 20] width 117 height 11
click at [1255, 68] on label "Online" at bounding box center [1263, 68] width 122 height 13
click at [1059, 17] on ul "dashboard Open - Nieuw FO Inactief" at bounding box center [676, 19] width 945 height 39
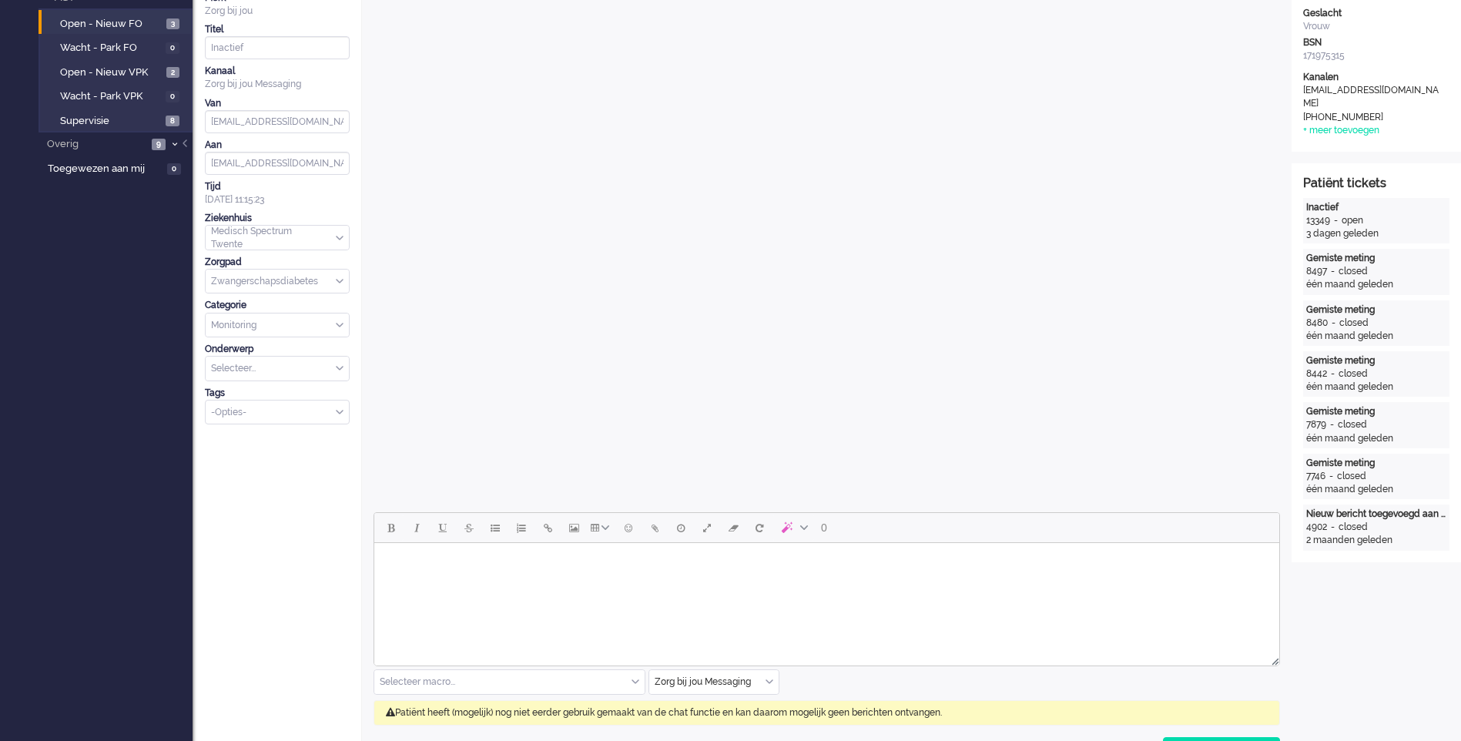
scroll to position [539, 0]
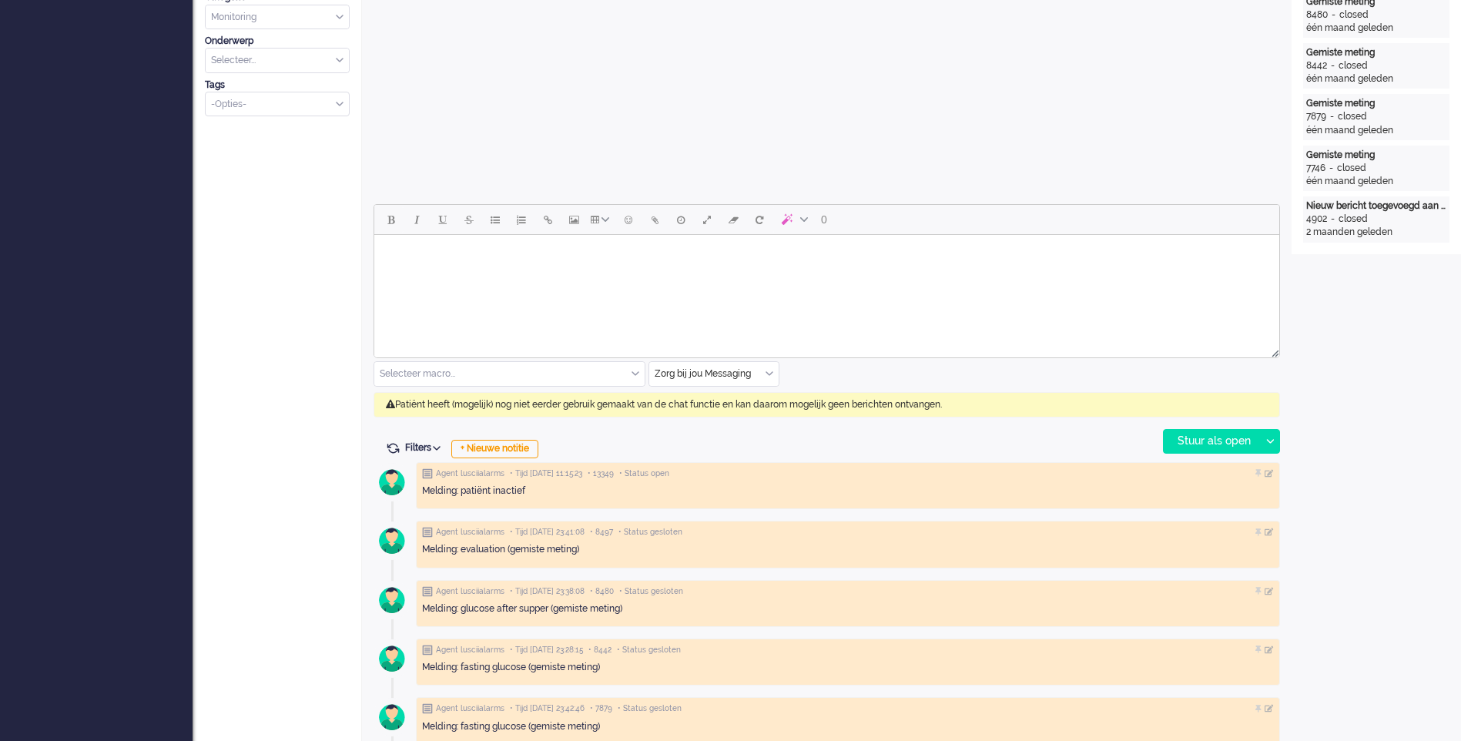
click at [765, 368] on input "text" at bounding box center [713, 374] width 129 height 24
click at [733, 424] on span "uitgaand telefoon" at bounding box center [694, 419] width 76 height 13
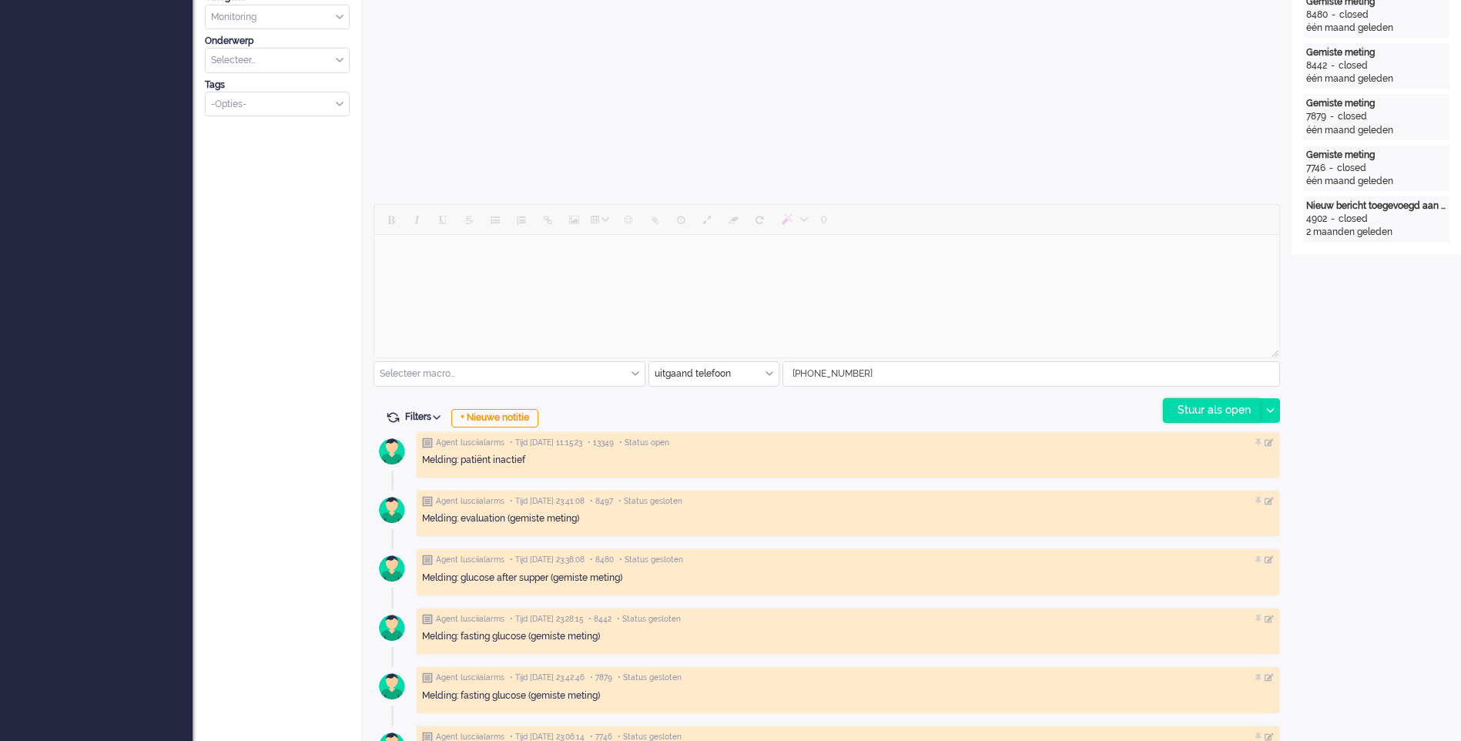
click at [1205, 411] on div "Stuur als open" at bounding box center [1212, 410] width 96 height 23
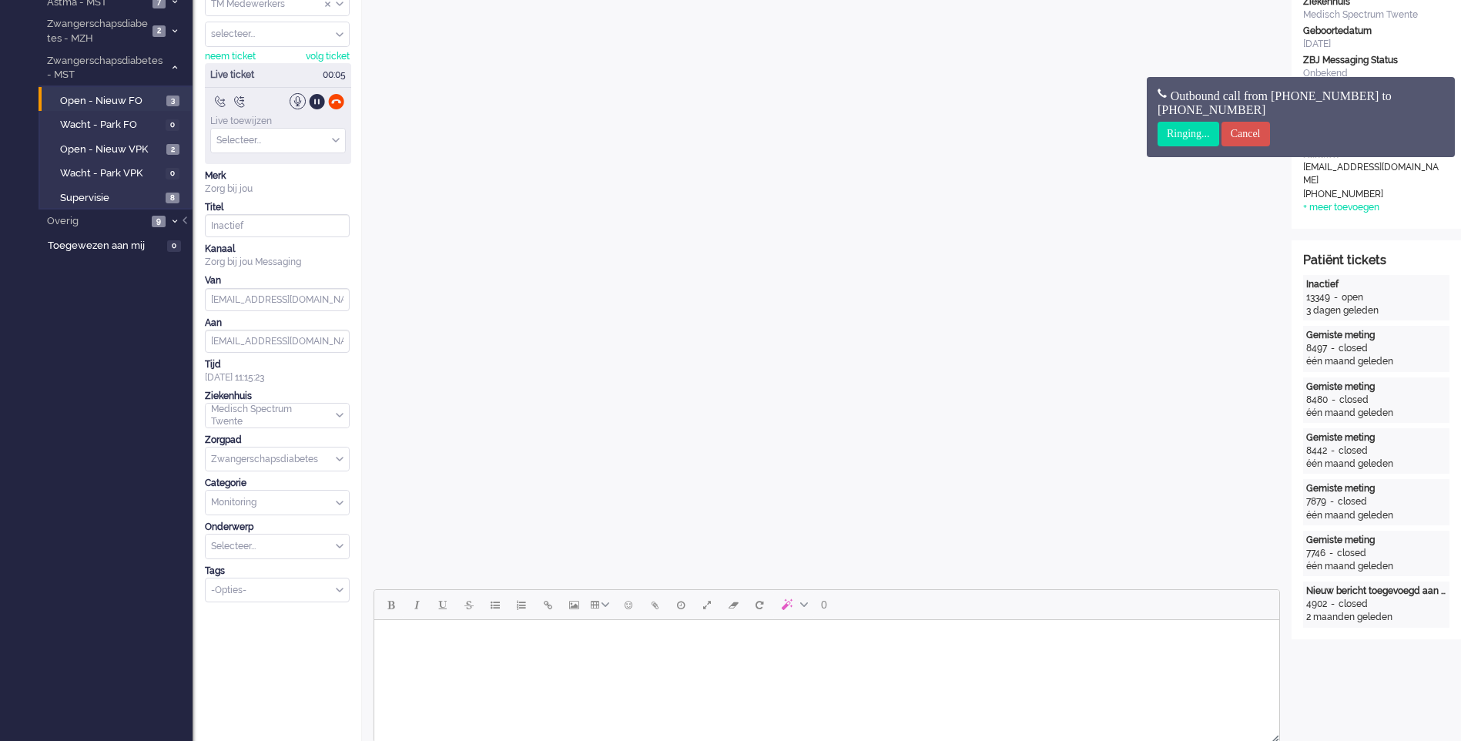
scroll to position [77, 0]
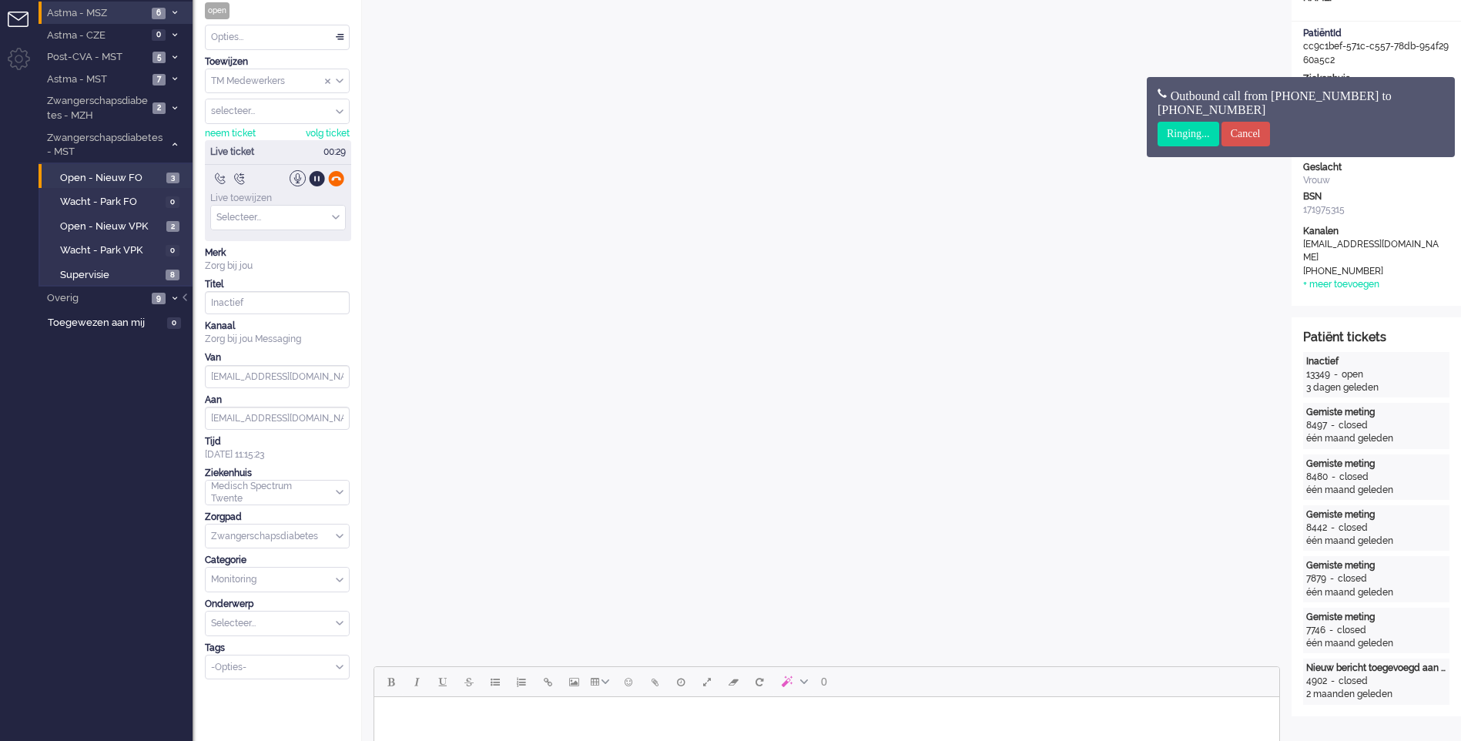
click at [338, 179] on div at bounding box center [336, 178] width 16 height 16
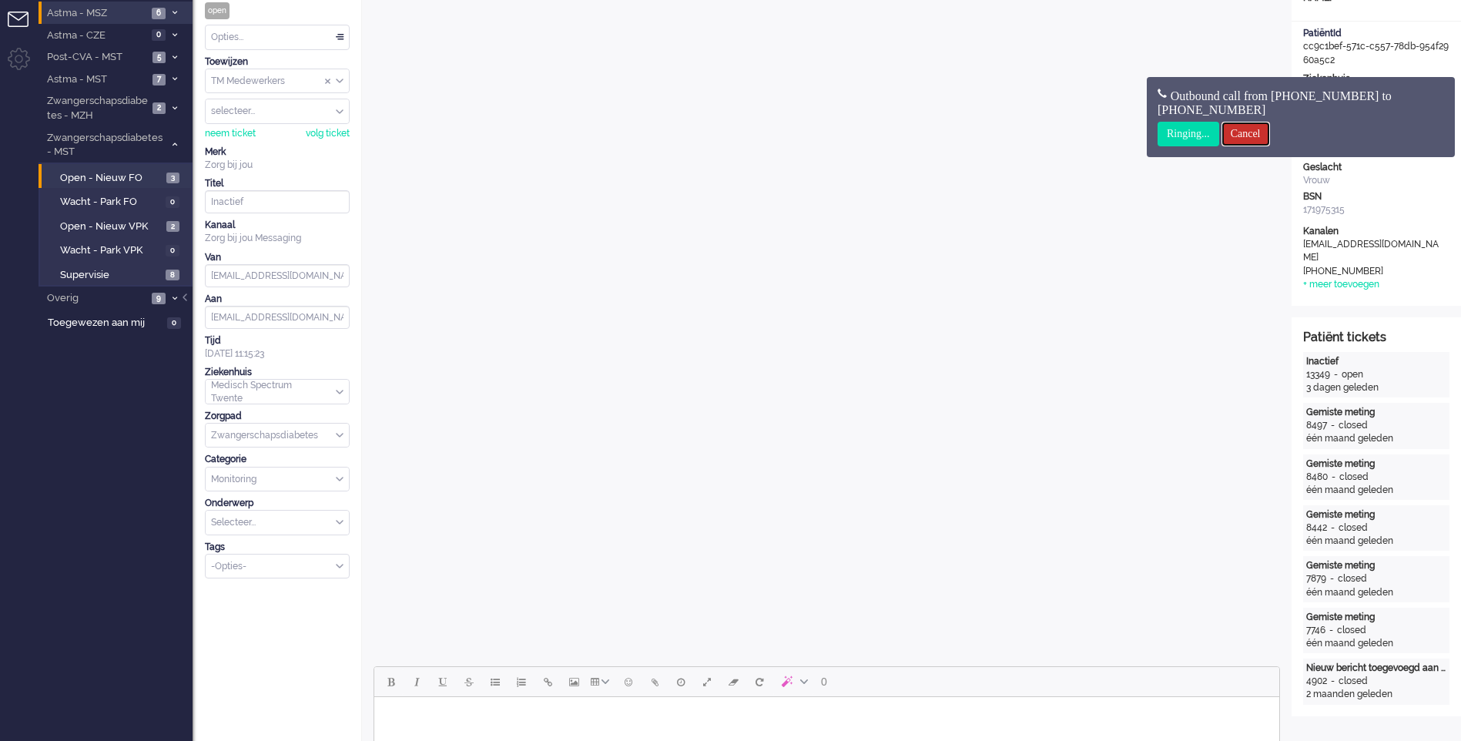
click at [1254, 133] on input "Cancel" at bounding box center [1246, 134] width 49 height 25
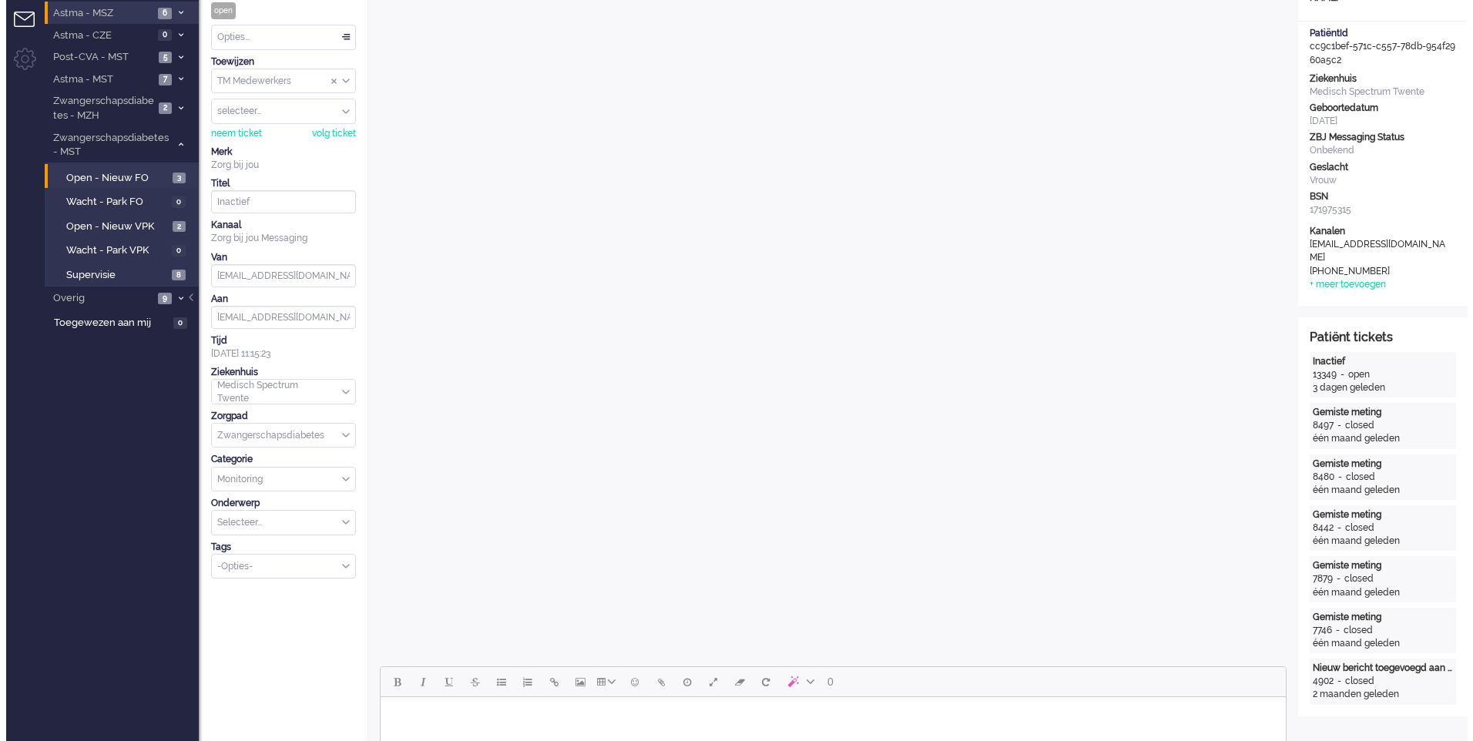
scroll to position [0, 0]
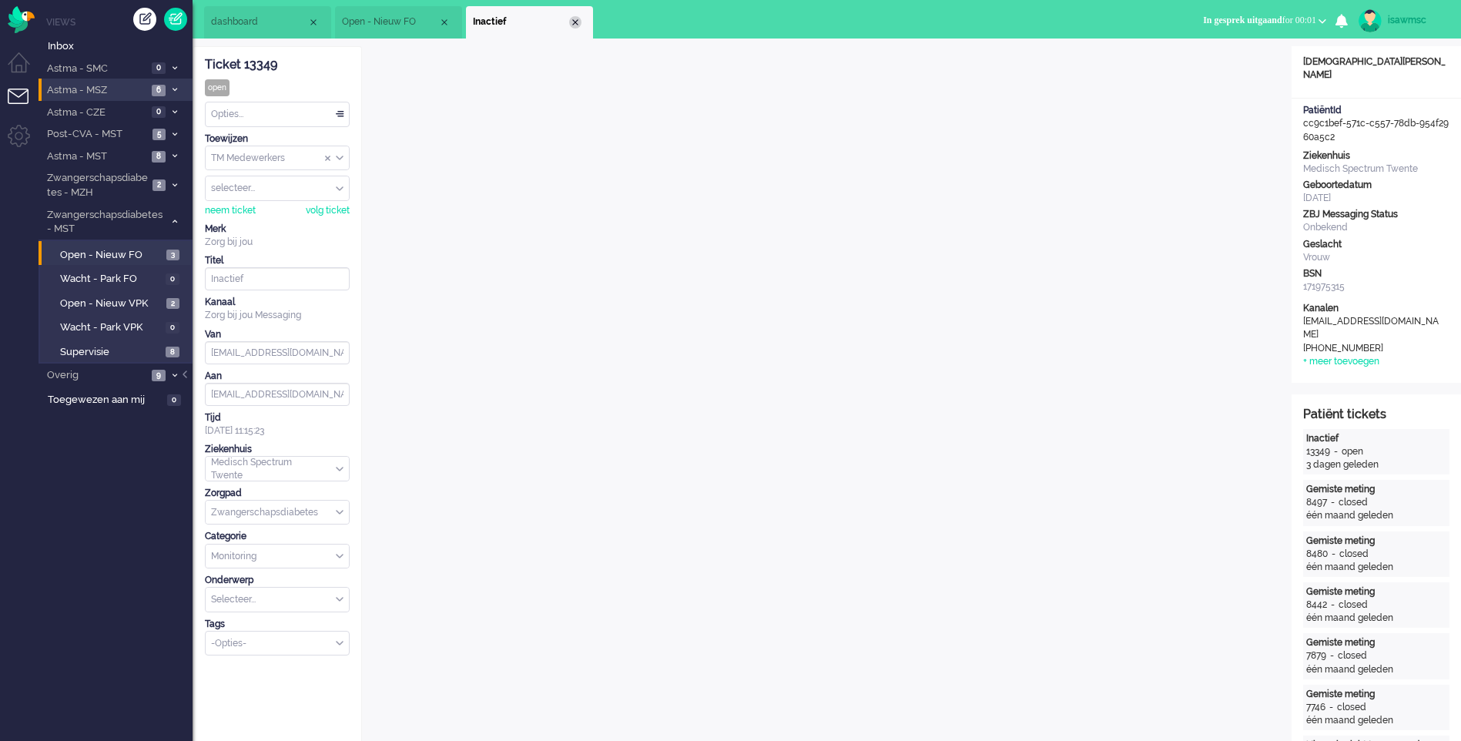
click at [574, 28] on div "Close tab" at bounding box center [575, 22] width 12 height 12
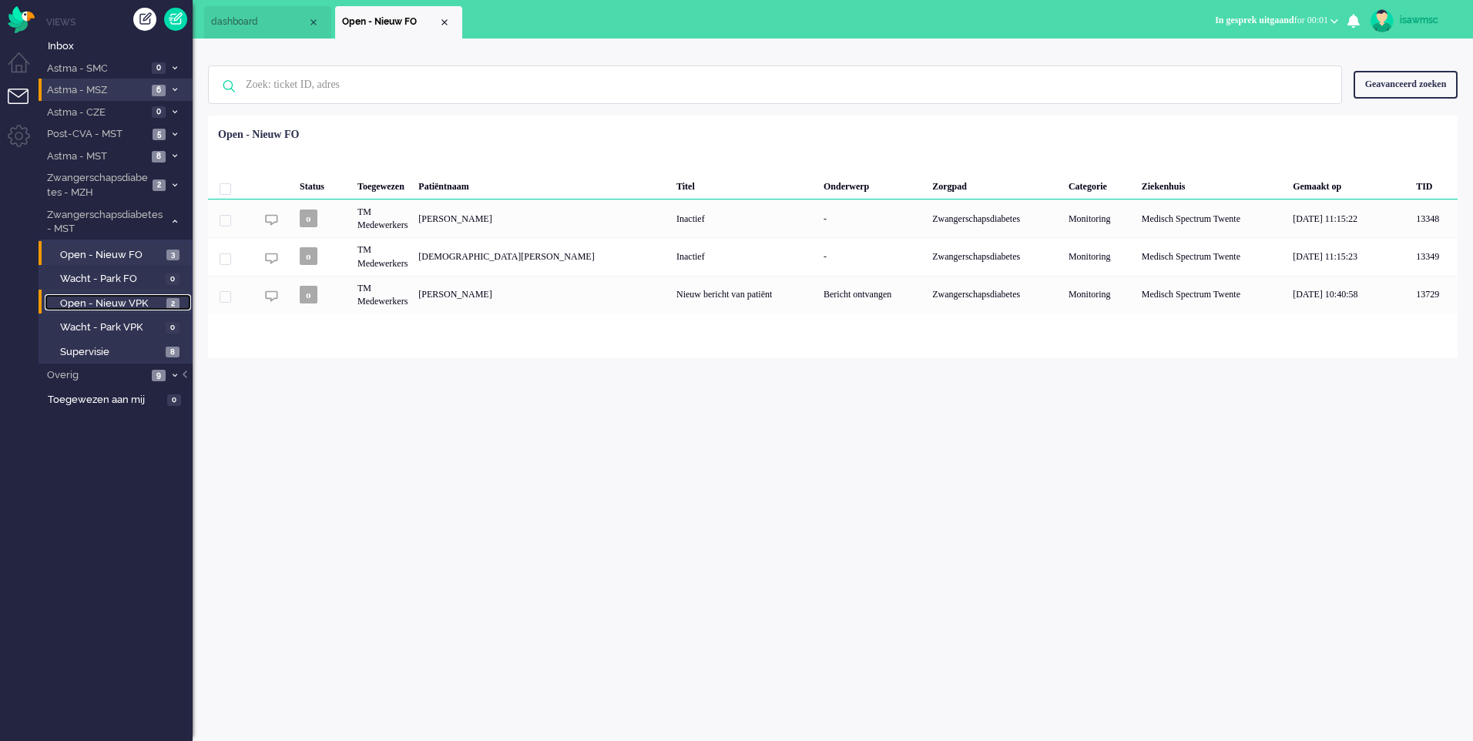
click at [163, 307] on link "Open - Nieuw VPK 2" at bounding box center [118, 302] width 146 height 17
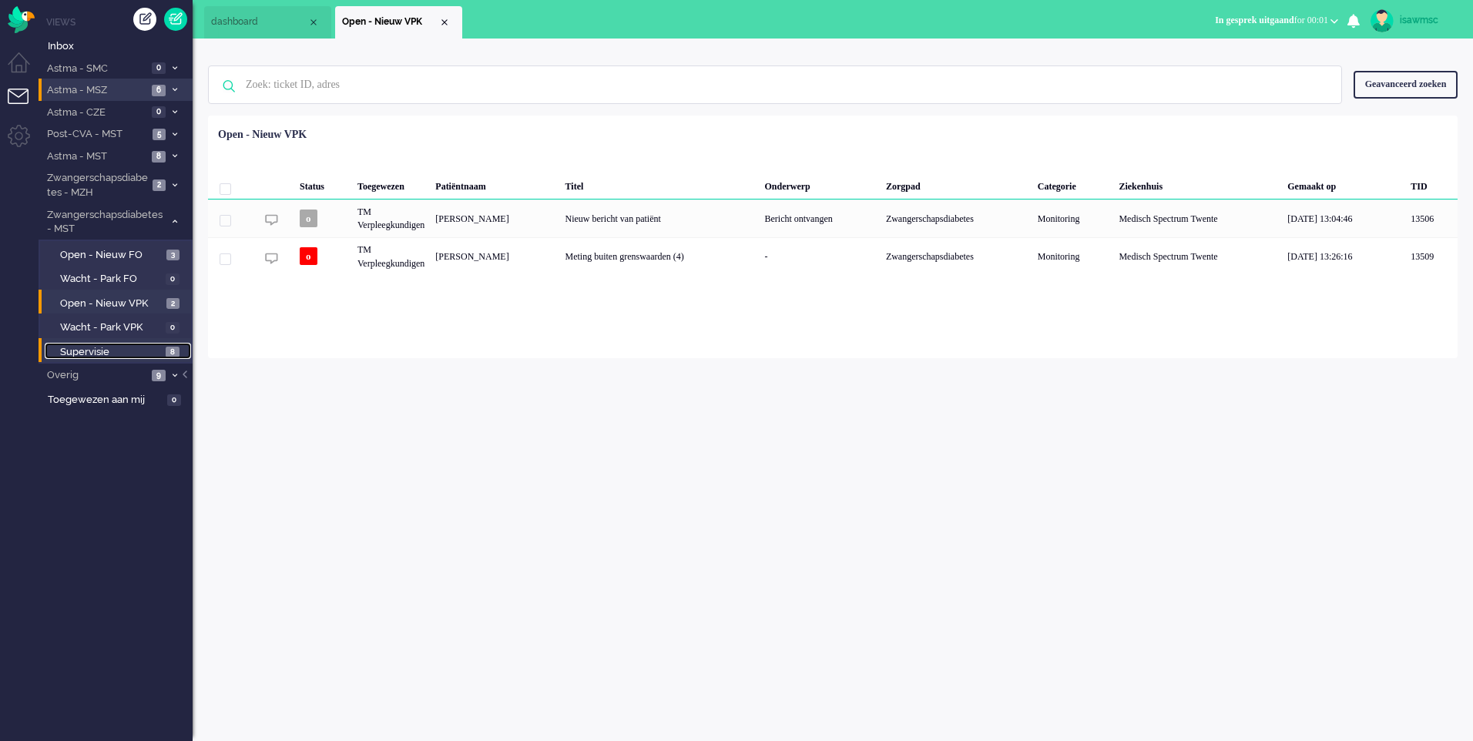
click at [173, 352] on span "8" at bounding box center [173, 353] width 14 height 12
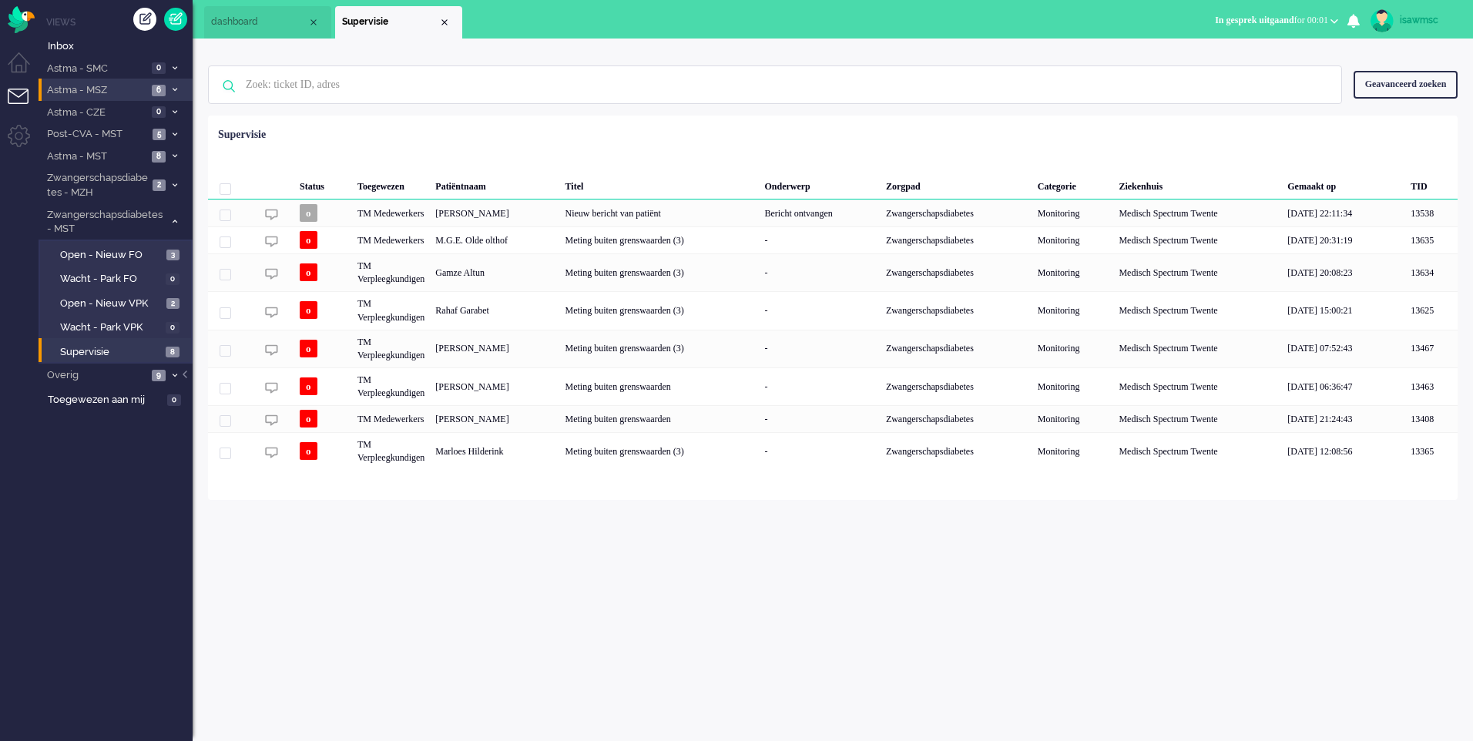
click at [676, 146] on div "Geselecteerd 0 Set Status: open pending holding solved Verwijder Selecteer... U…" at bounding box center [833, 154] width 1250 height 30
click at [659, 144] on div "Geselecteerd 0 Set Status: open pending holding solved Verwijder Selecteer... U…" at bounding box center [833, 154] width 1250 height 30
click at [633, 216] on div "Nieuw bericht van patiënt" at bounding box center [660, 213] width 200 height 27
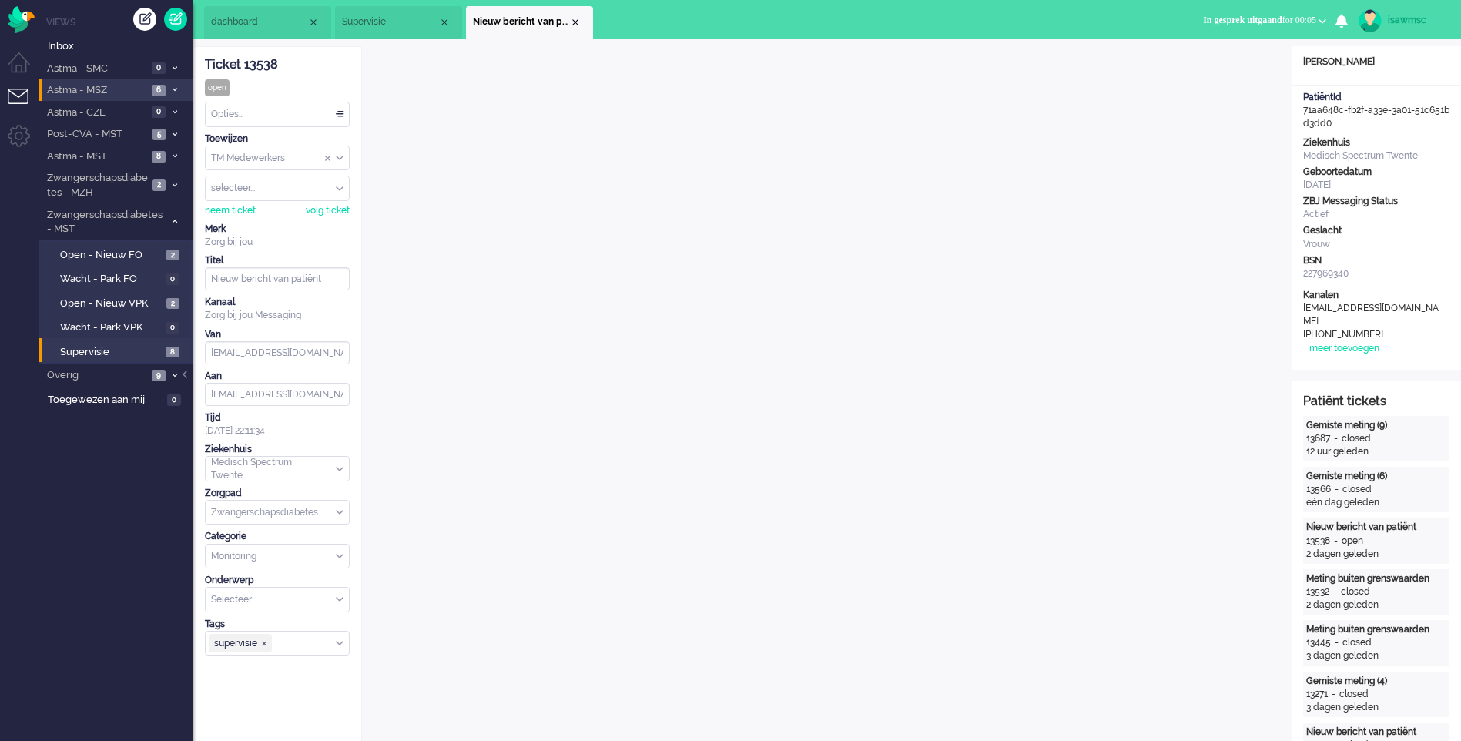
click at [569, 21] on span "Nieuw bericht van patiënt" at bounding box center [521, 21] width 96 height 13
click at [575, 22] on div "Close tab" at bounding box center [575, 22] width 12 height 12
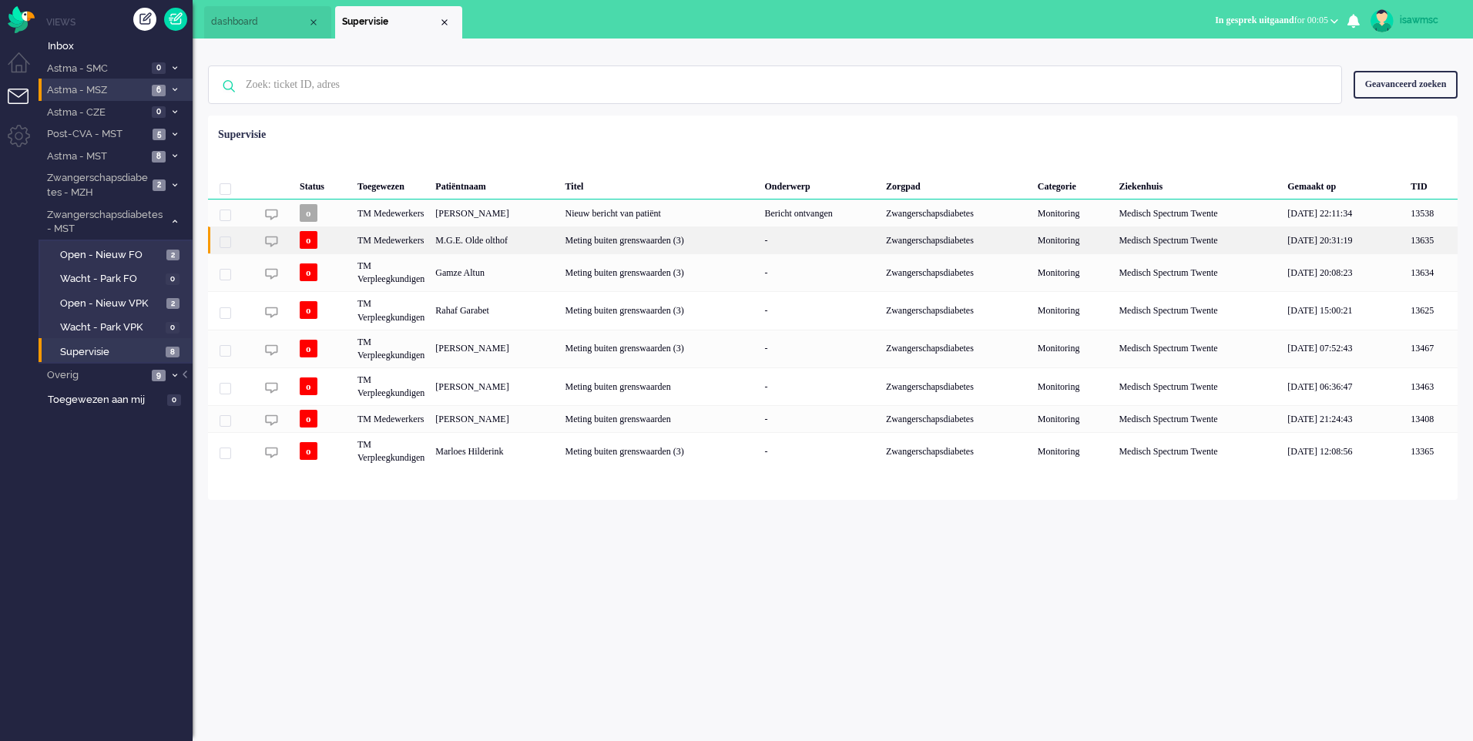
click at [553, 243] on div "M.G.E. Olde olthof" at bounding box center [494, 239] width 129 height 27
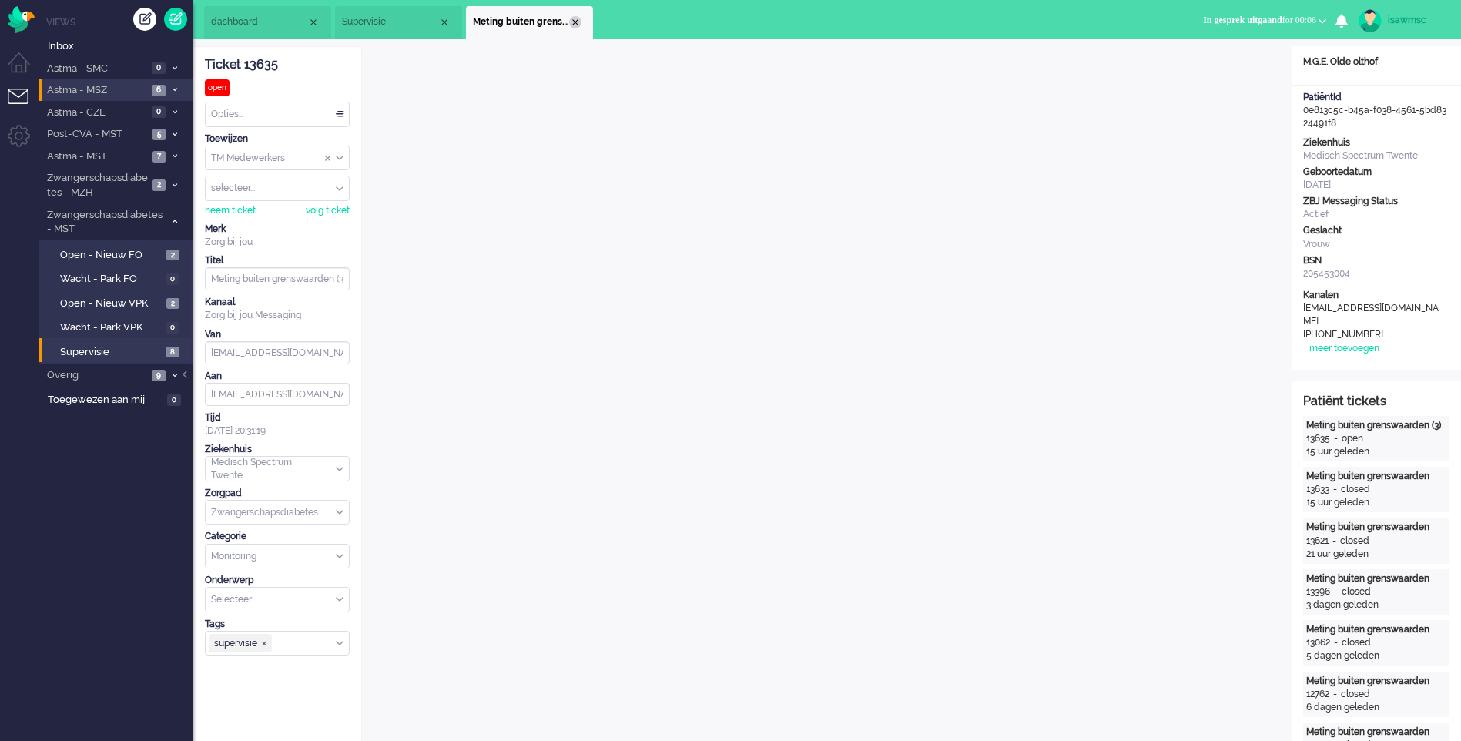
click at [580, 23] on div "Close tab" at bounding box center [575, 22] width 12 height 12
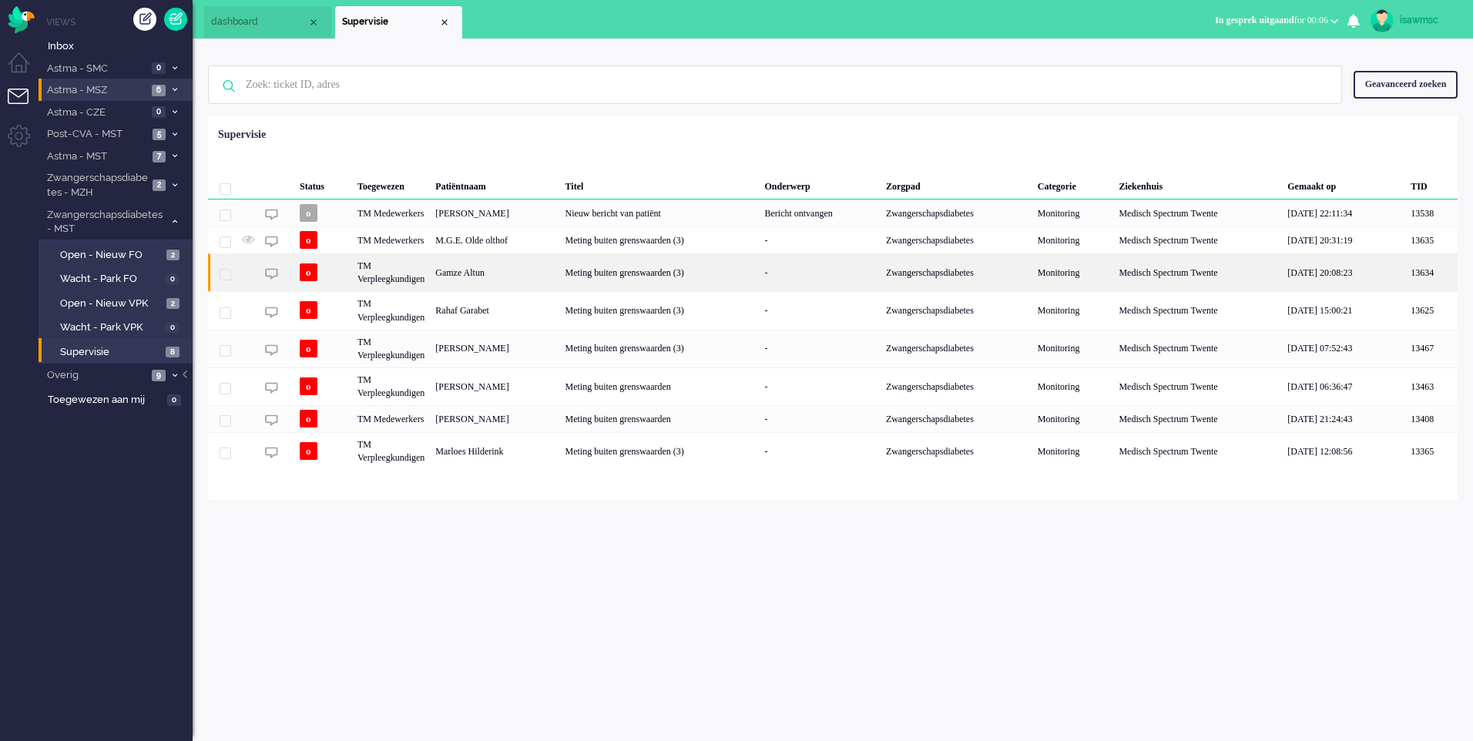
click at [553, 280] on div "Gamze Altun" at bounding box center [494, 272] width 129 height 38
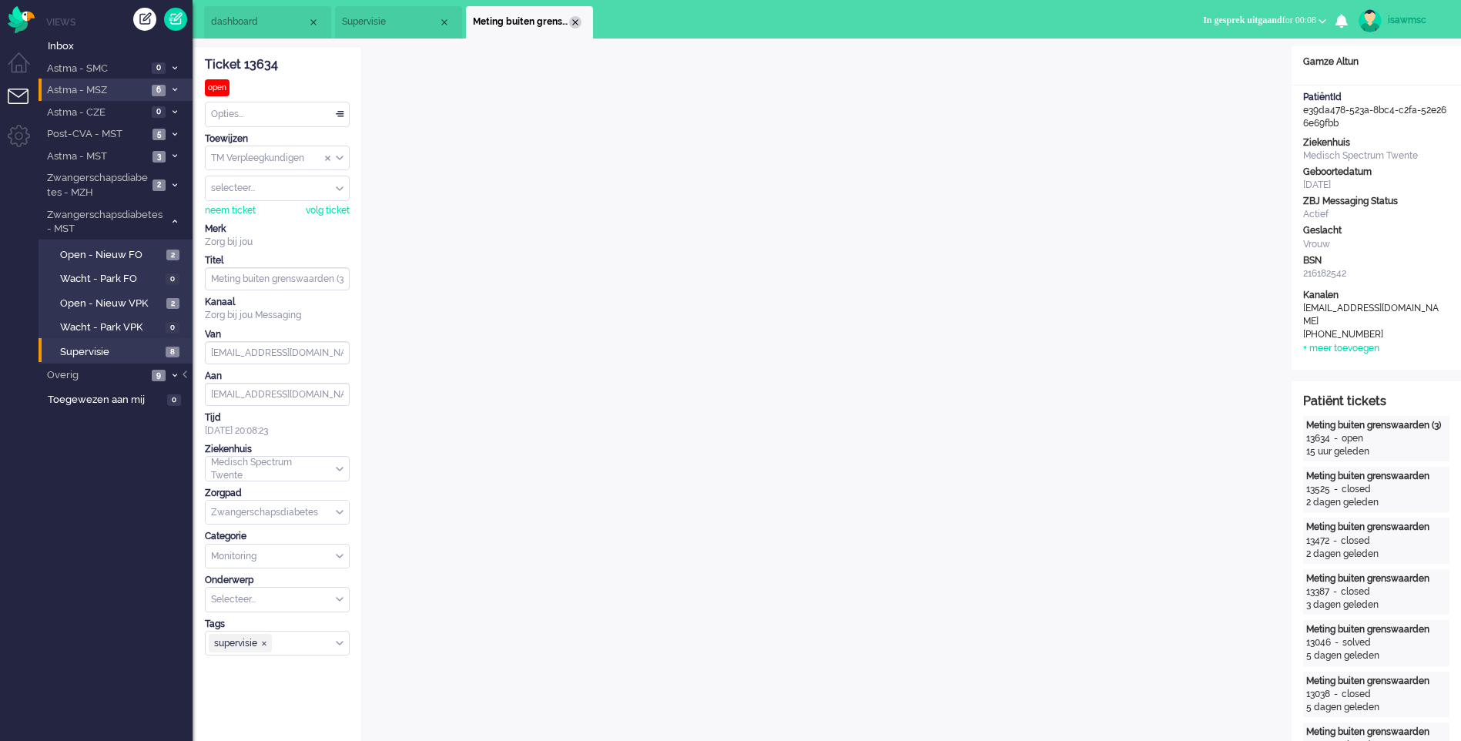
click at [574, 25] on div "Close tab" at bounding box center [575, 22] width 12 height 12
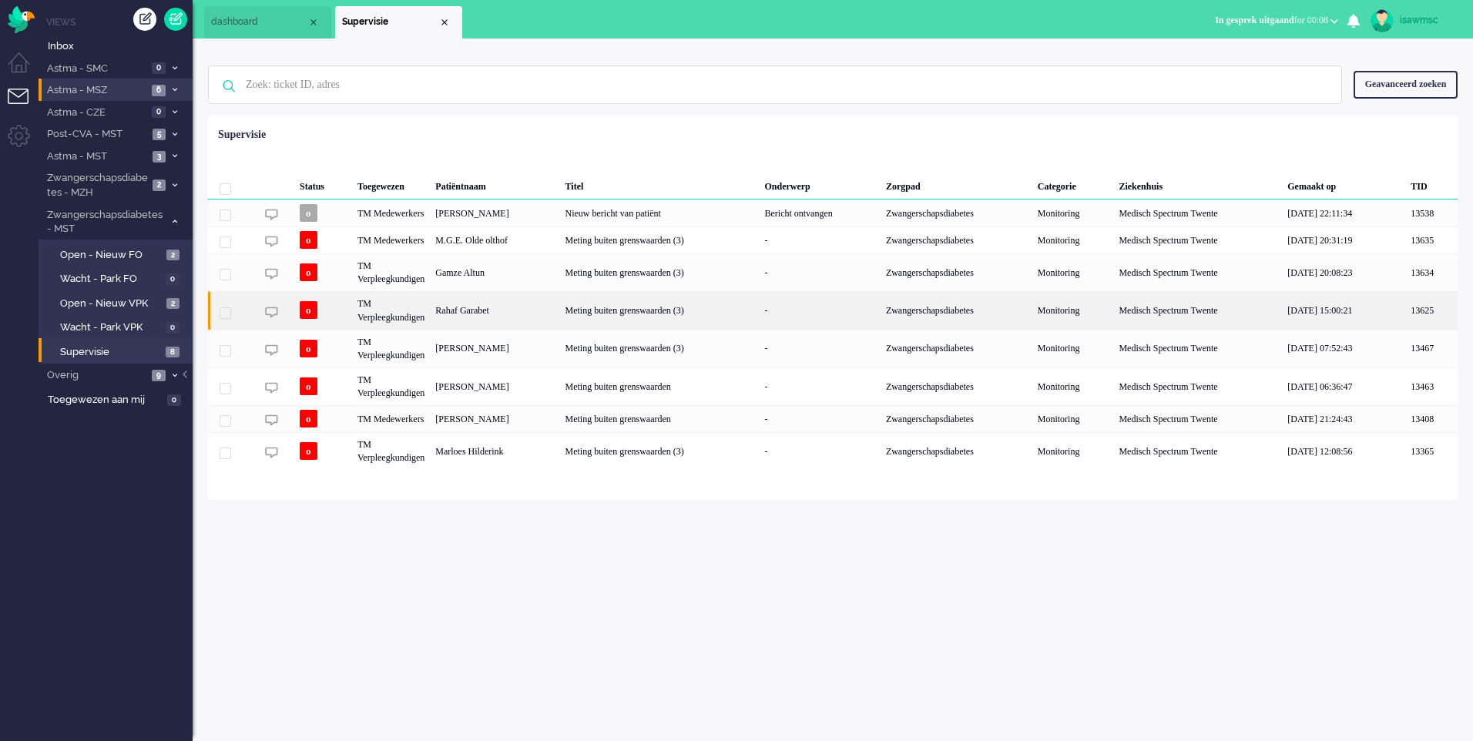
click at [517, 316] on div "Rahaf Garabet" at bounding box center [494, 310] width 129 height 38
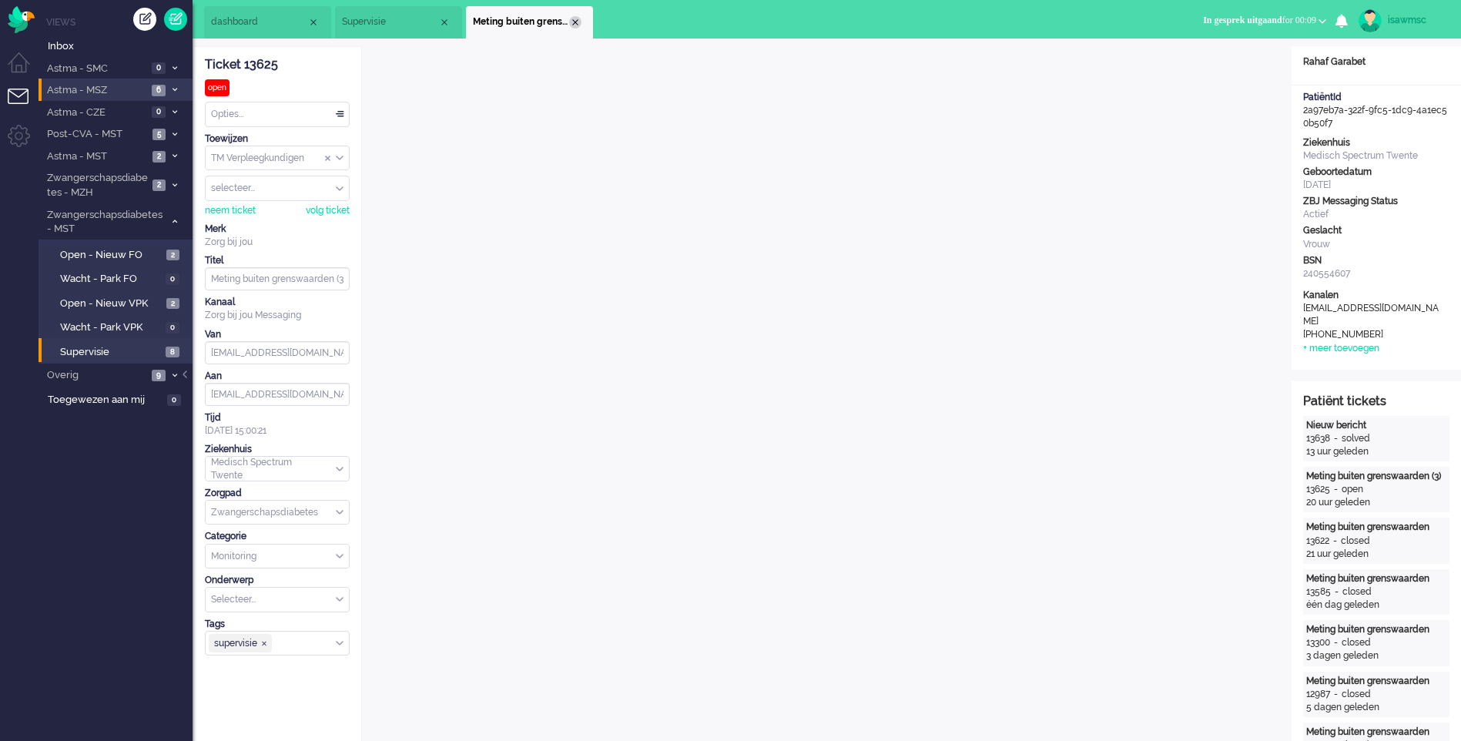
click at [576, 25] on div "Close tab" at bounding box center [575, 22] width 12 height 12
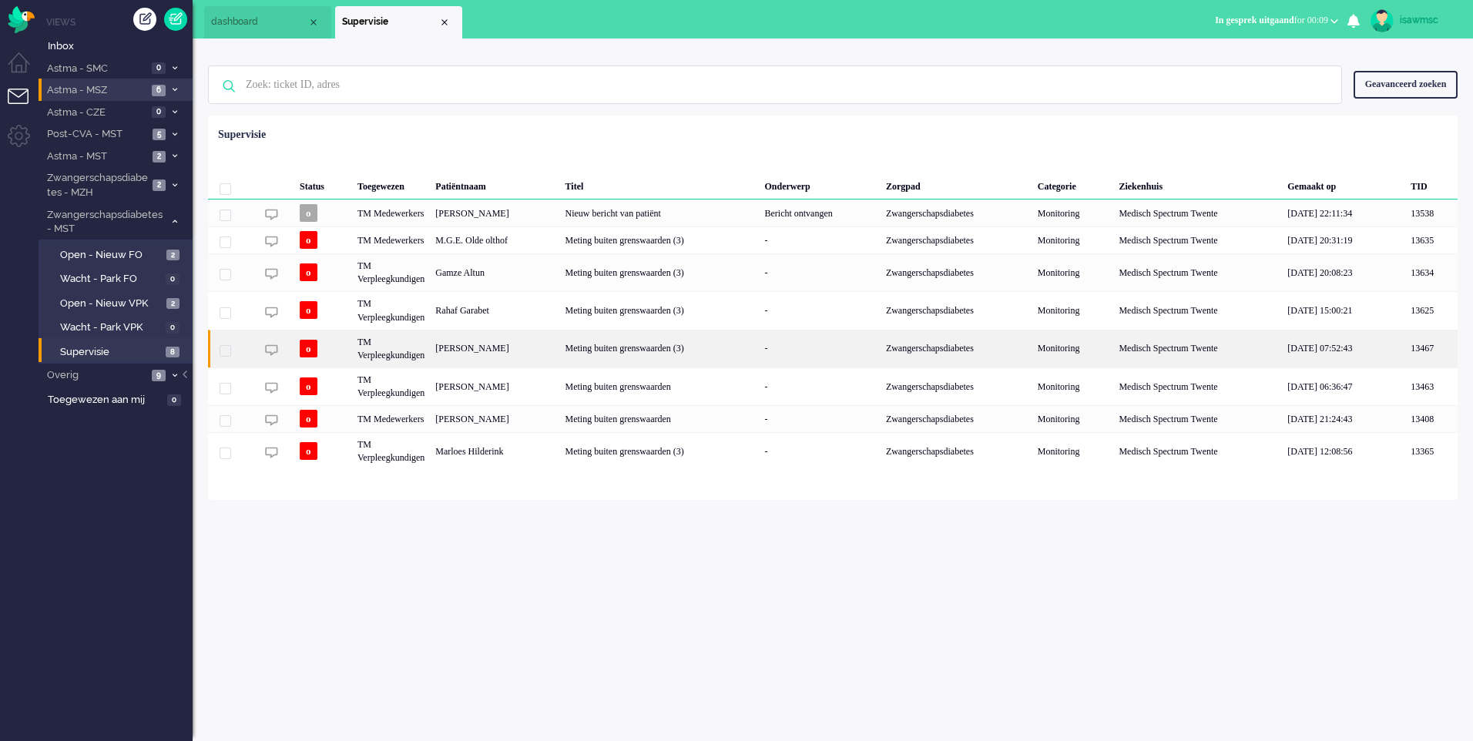
click at [515, 353] on div "[PERSON_NAME]" at bounding box center [494, 349] width 129 height 38
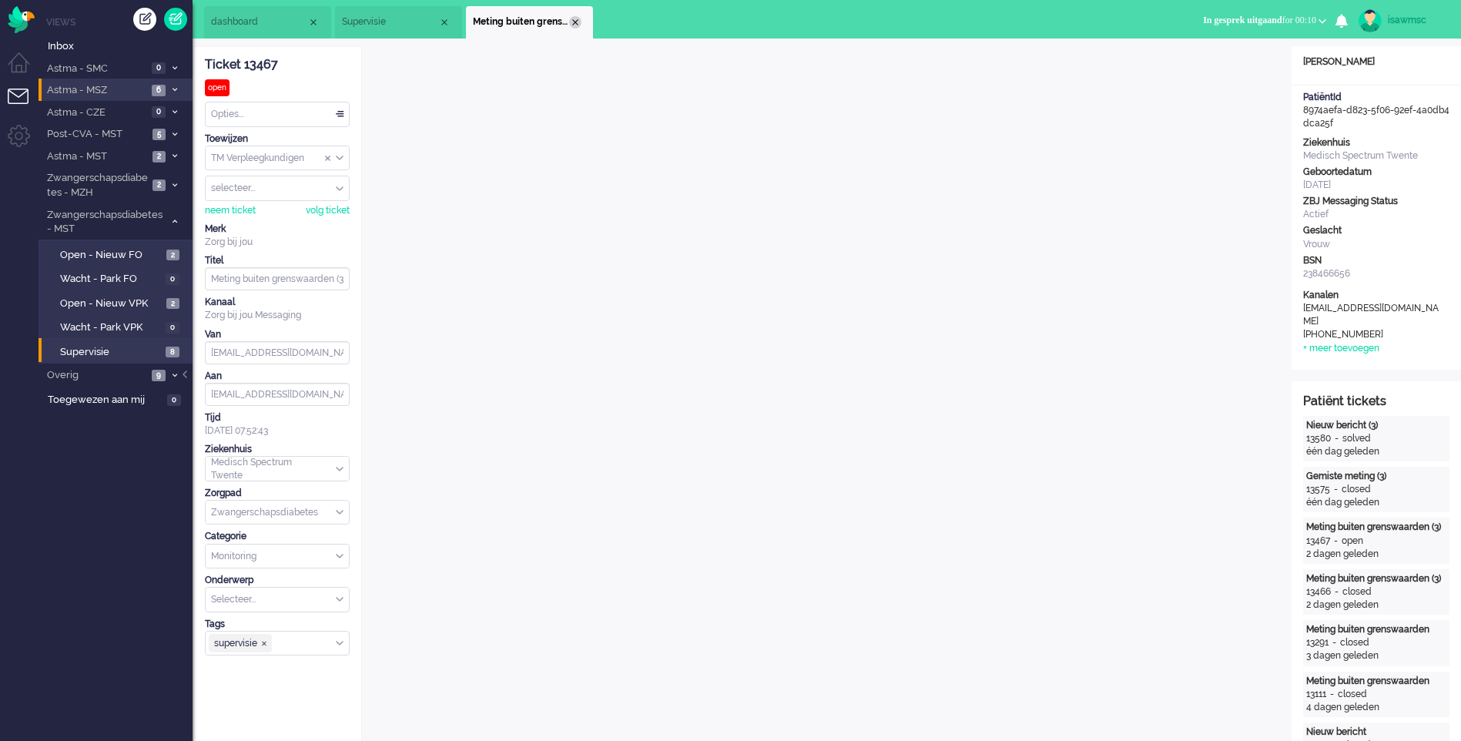
click at [571, 23] on div "Close tab" at bounding box center [575, 22] width 12 height 12
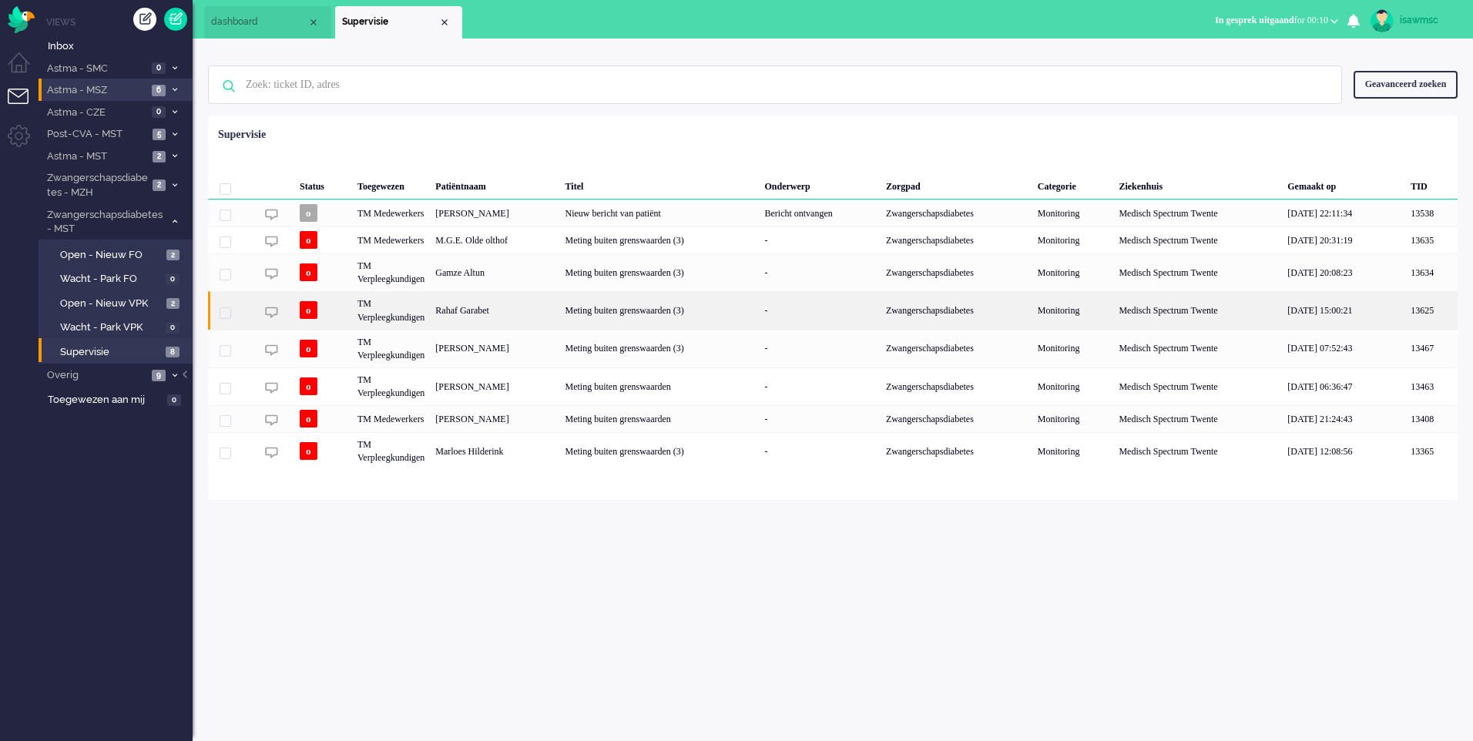
click at [542, 318] on div "Rahaf Garabet" at bounding box center [494, 310] width 129 height 38
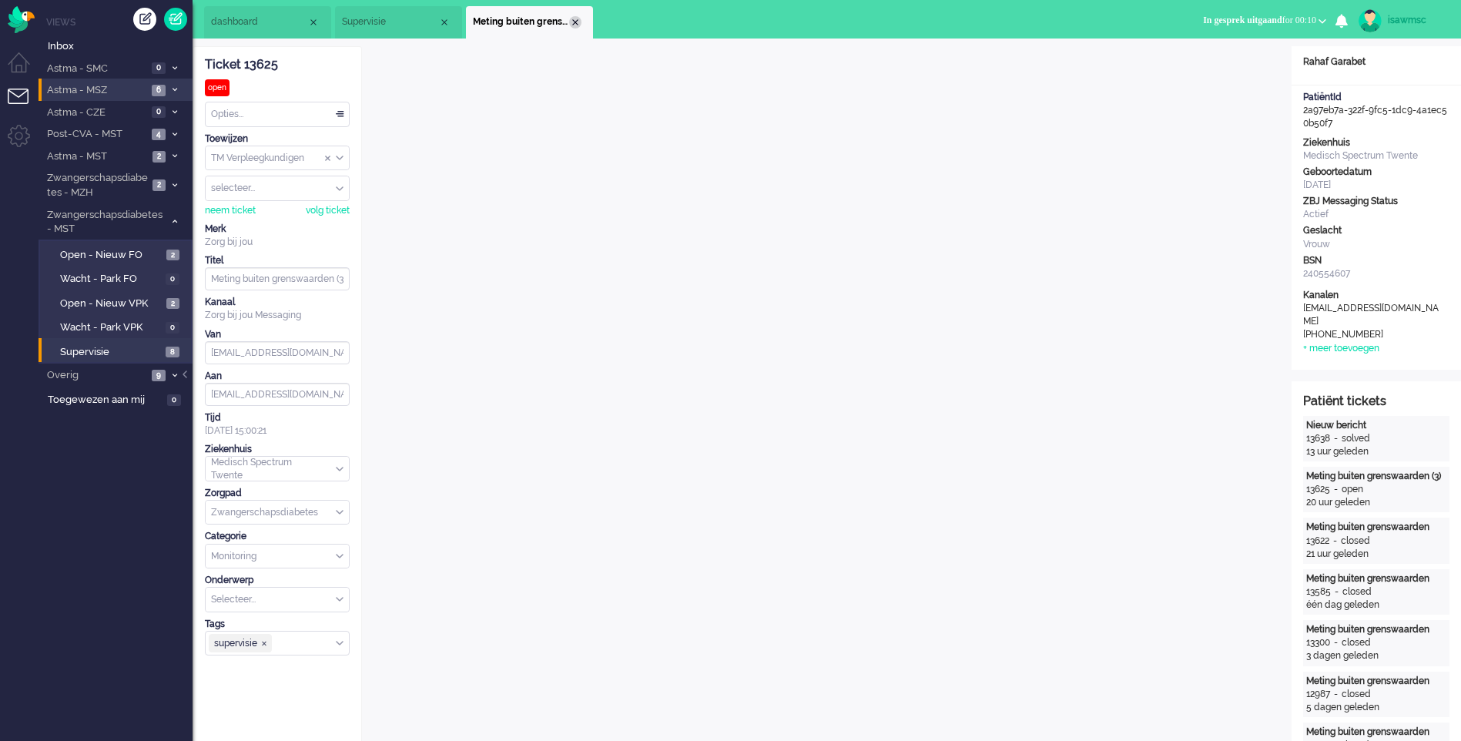
click at [577, 23] on div "Close tab" at bounding box center [575, 22] width 12 height 12
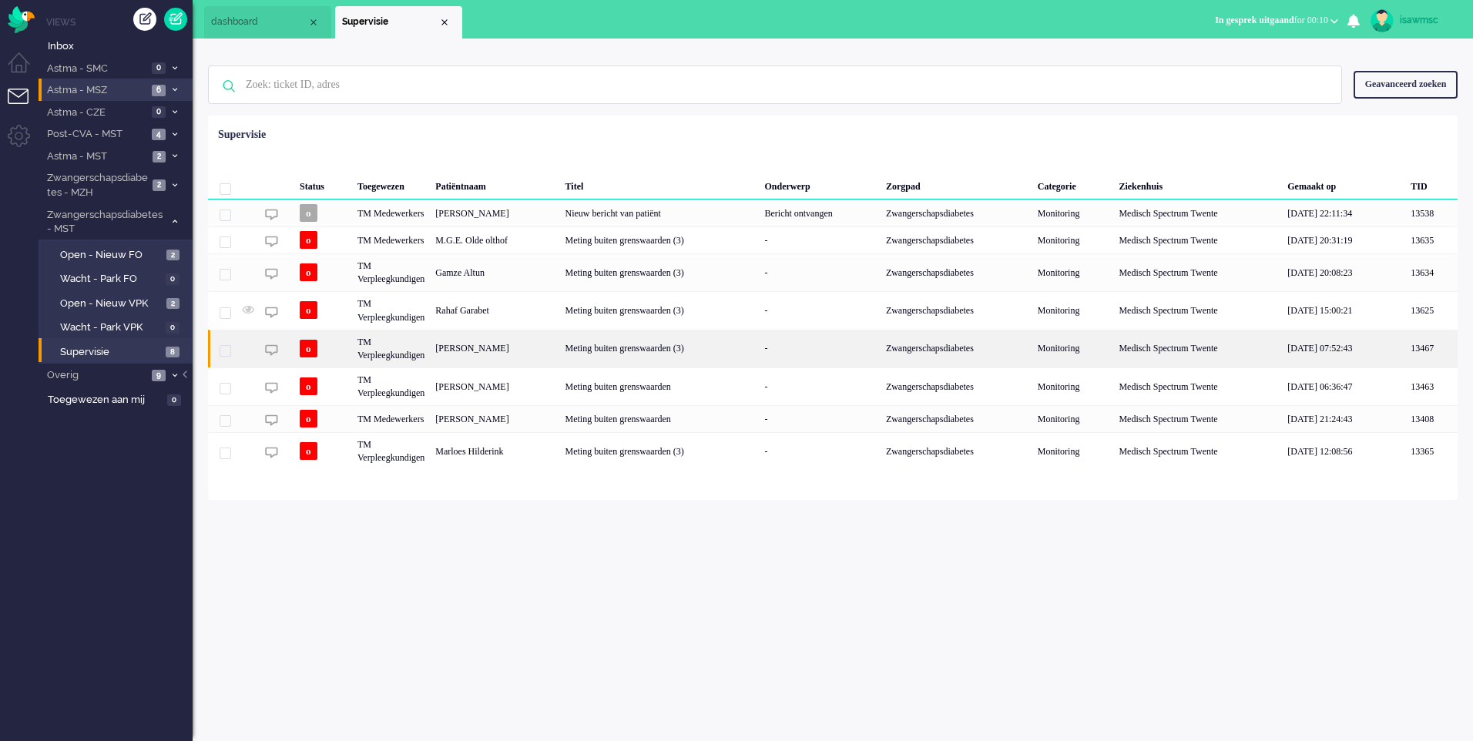
click at [548, 356] on div "[PERSON_NAME]" at bounding box center [494, 349] width 129 height 38
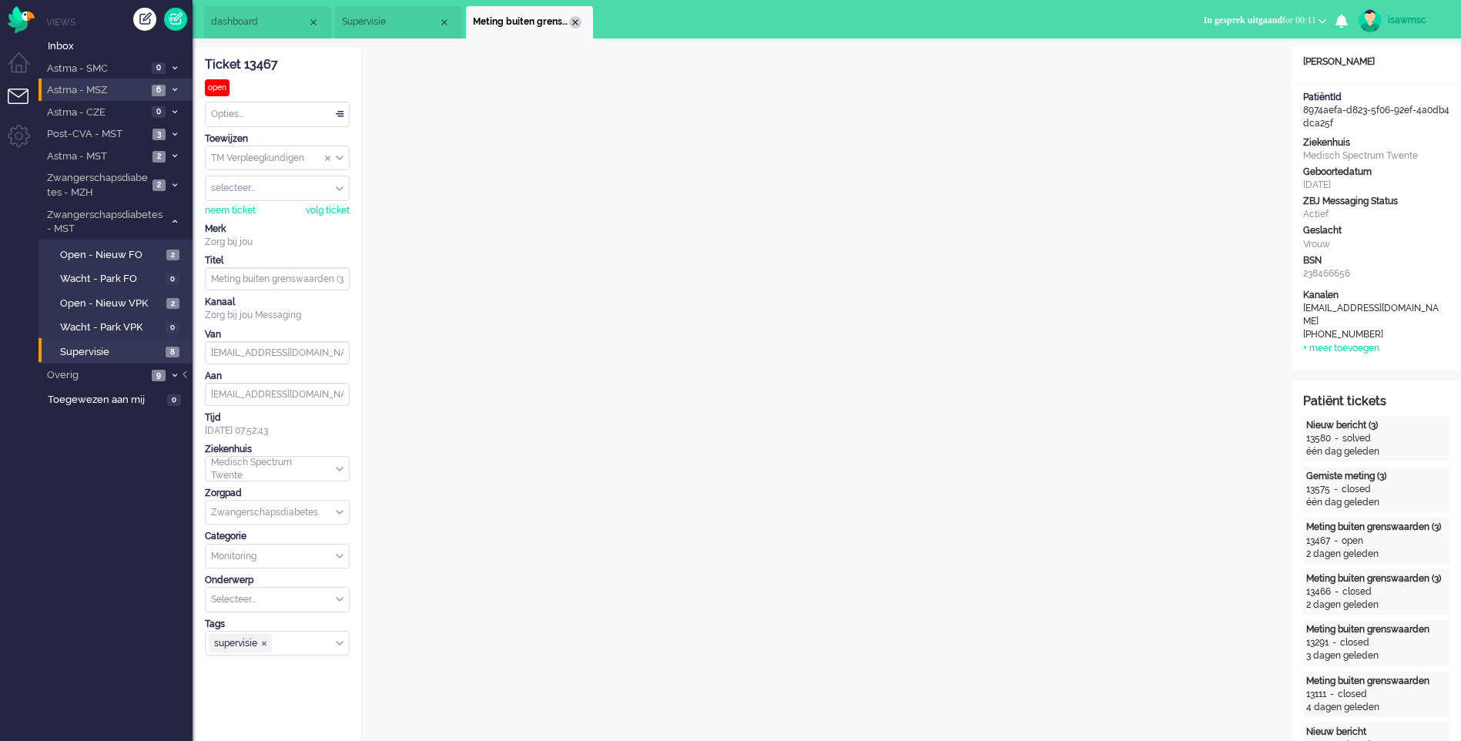
click at [576, 20] on div "Close tab" at bounding box center [575, 22] width 12 height 12
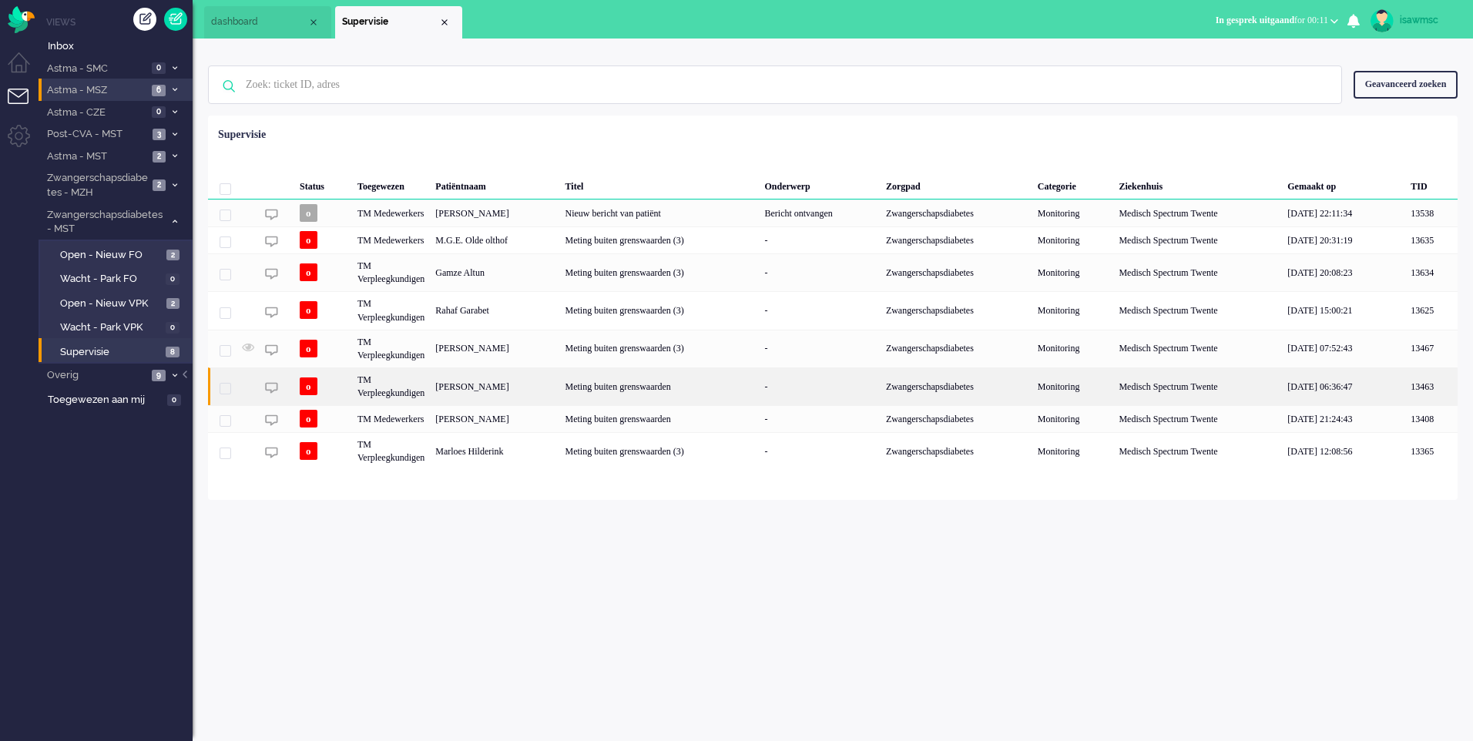
click at [568, 393] on div "Meting buiten grenswaarden" at bounding box center [660, 386] width 200 height 38
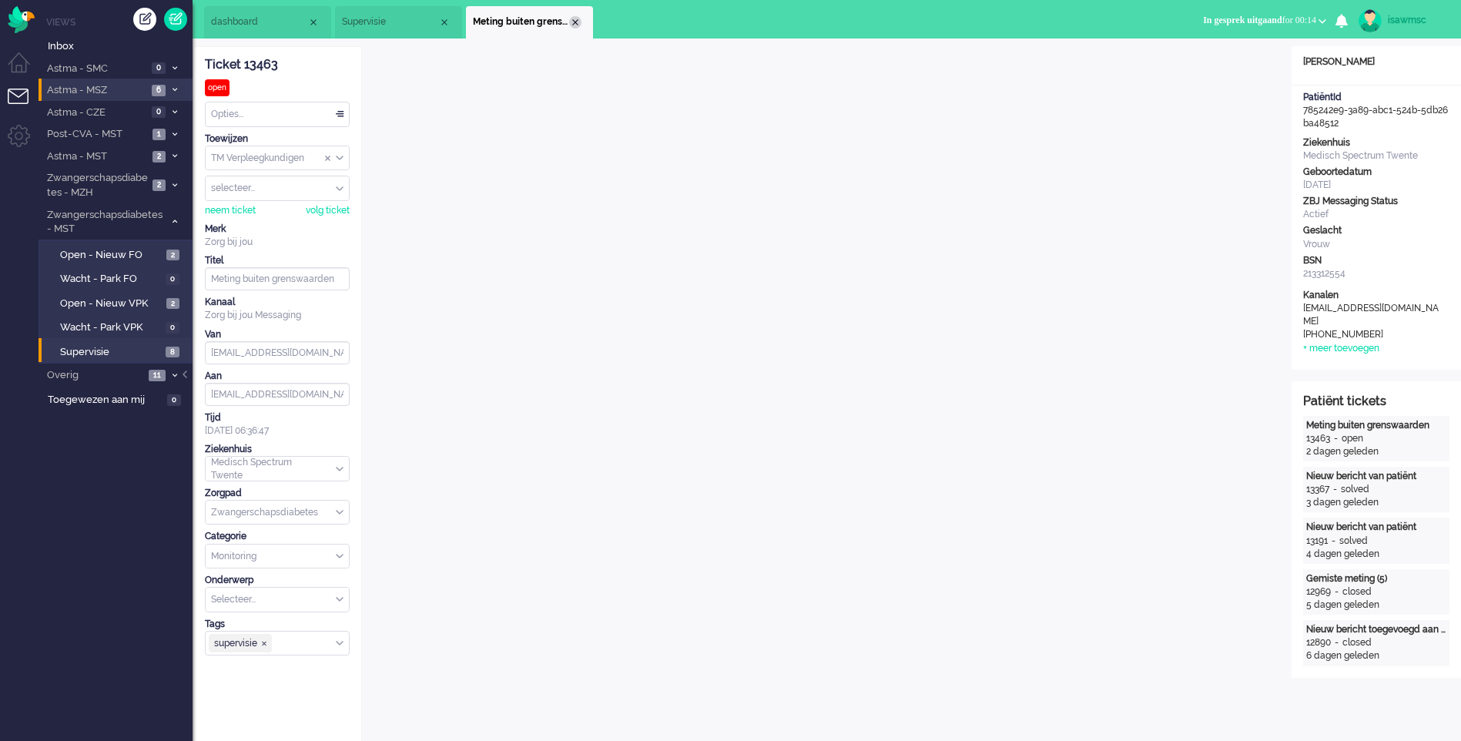
click at [577, 22] on div "Close tab" at bounding box center [575, 22] width 12 height 12
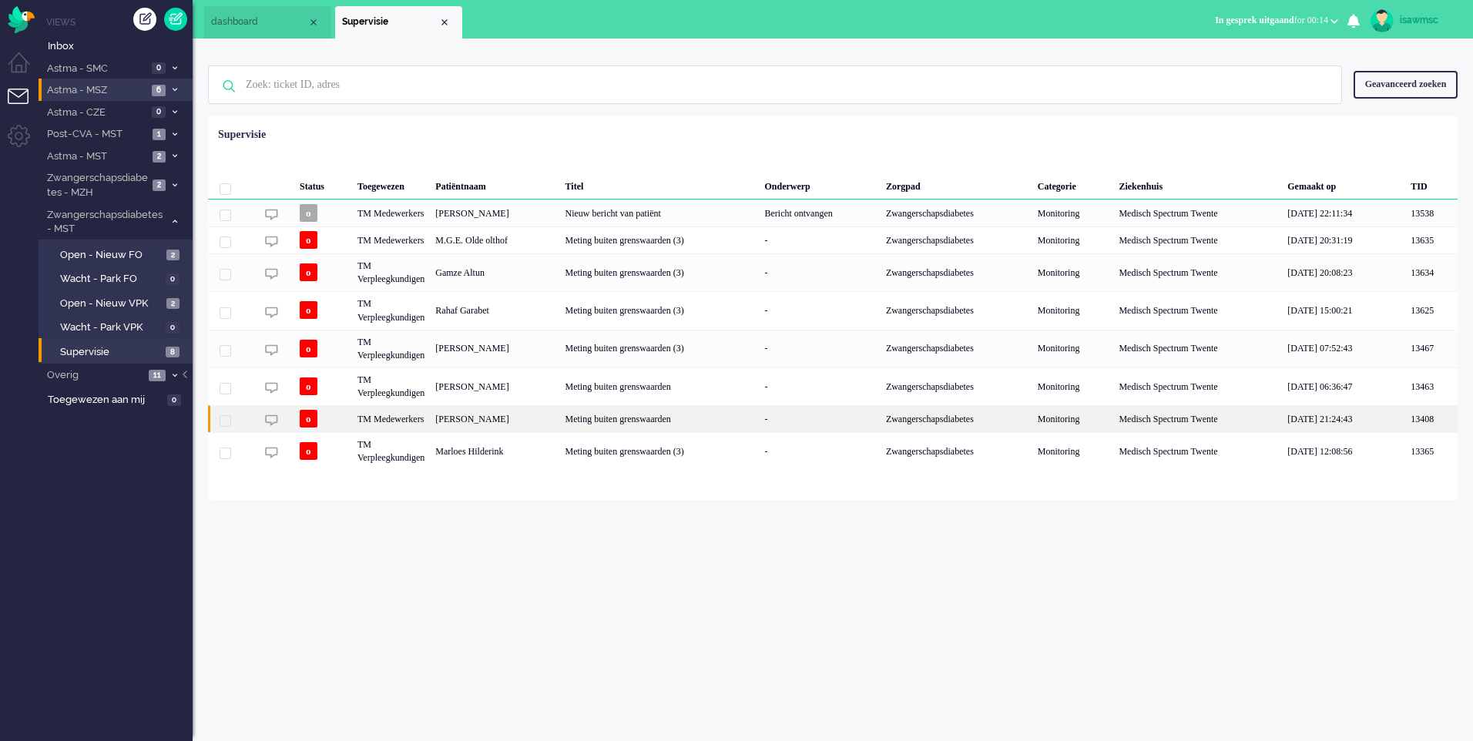
click at [541, 421] on div "[PERSON_NAME]" at bounding box center [494, 418] width 129 height 27
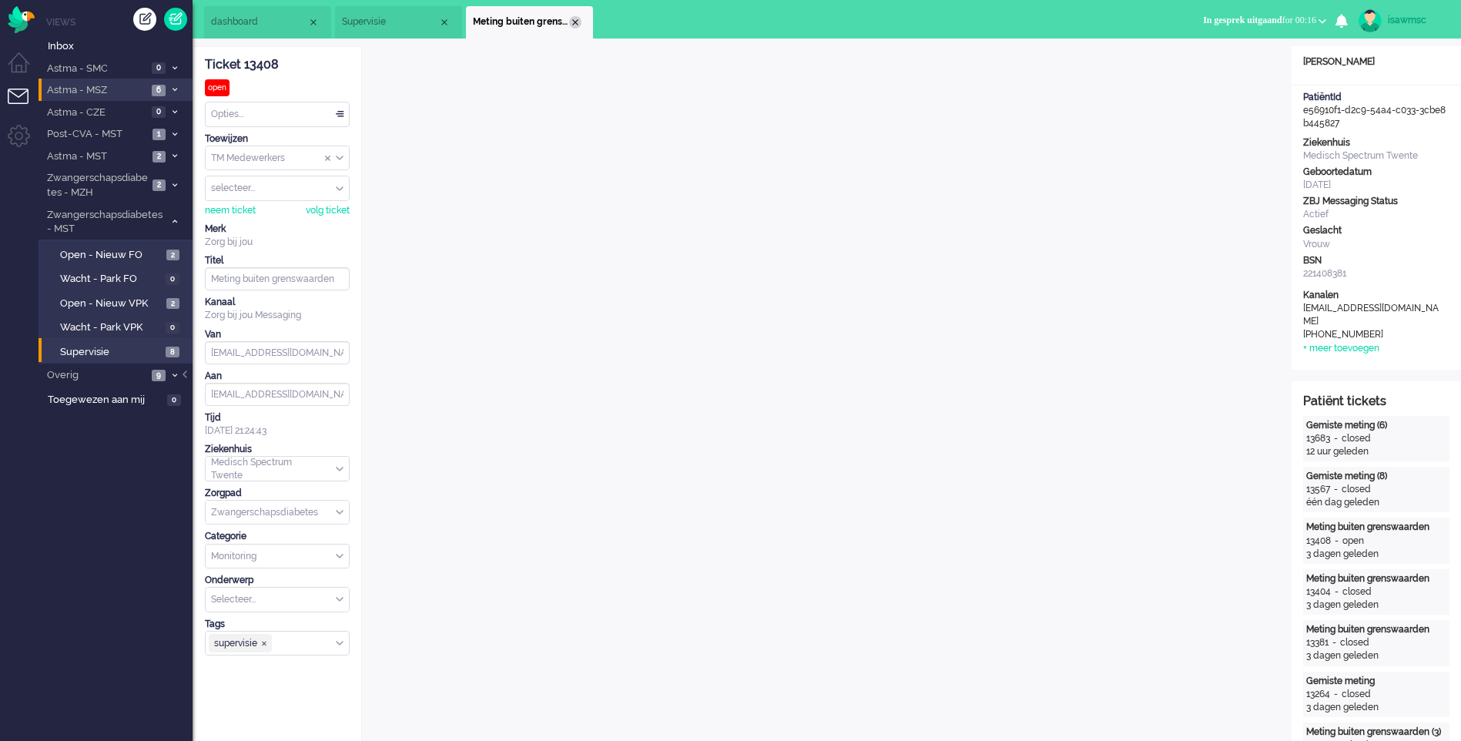
click at [576, 22] on div "Close tab" at bounding box center [575, 22] width 12 height 12
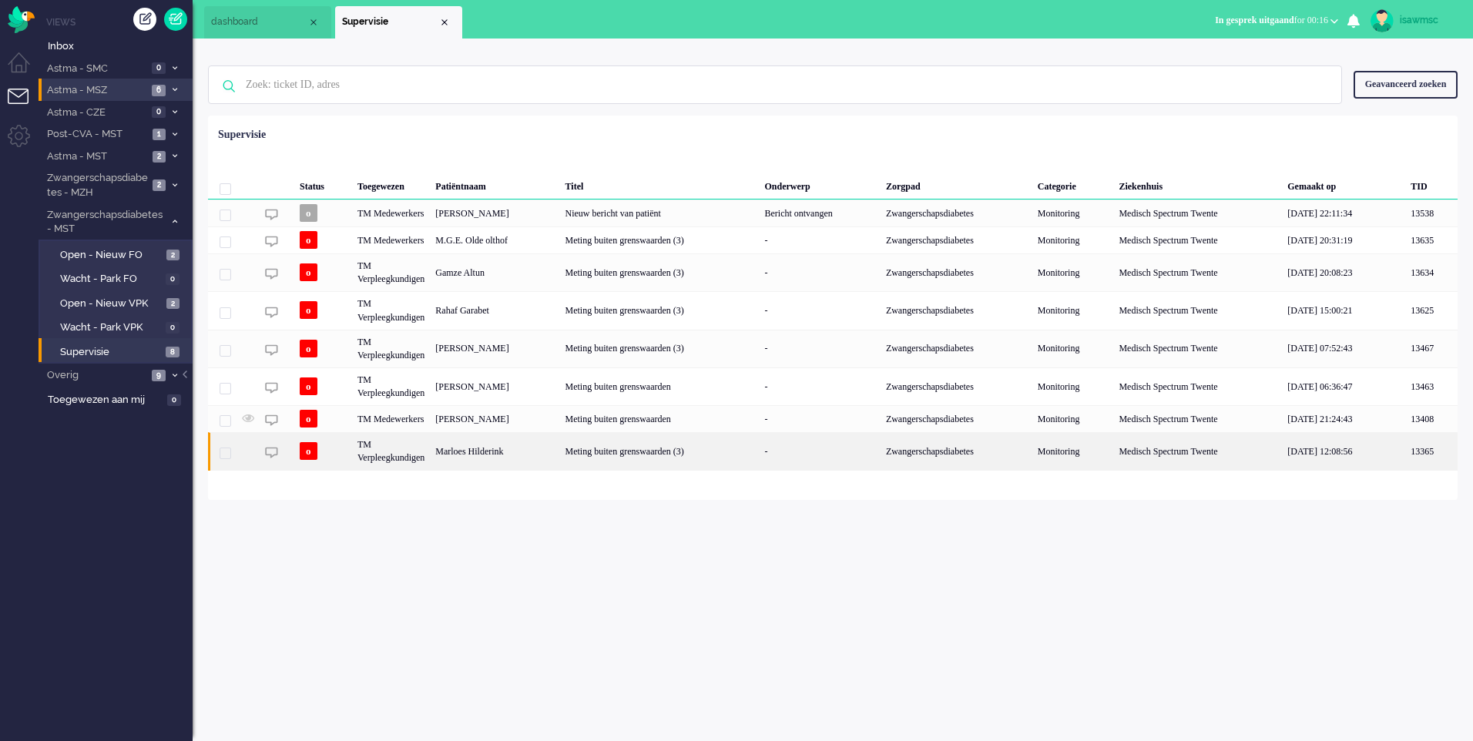
click at [643, 451] on div "Meting buiten grenswaarden (3)" at bounding box center [660, 451] width 200 height 38
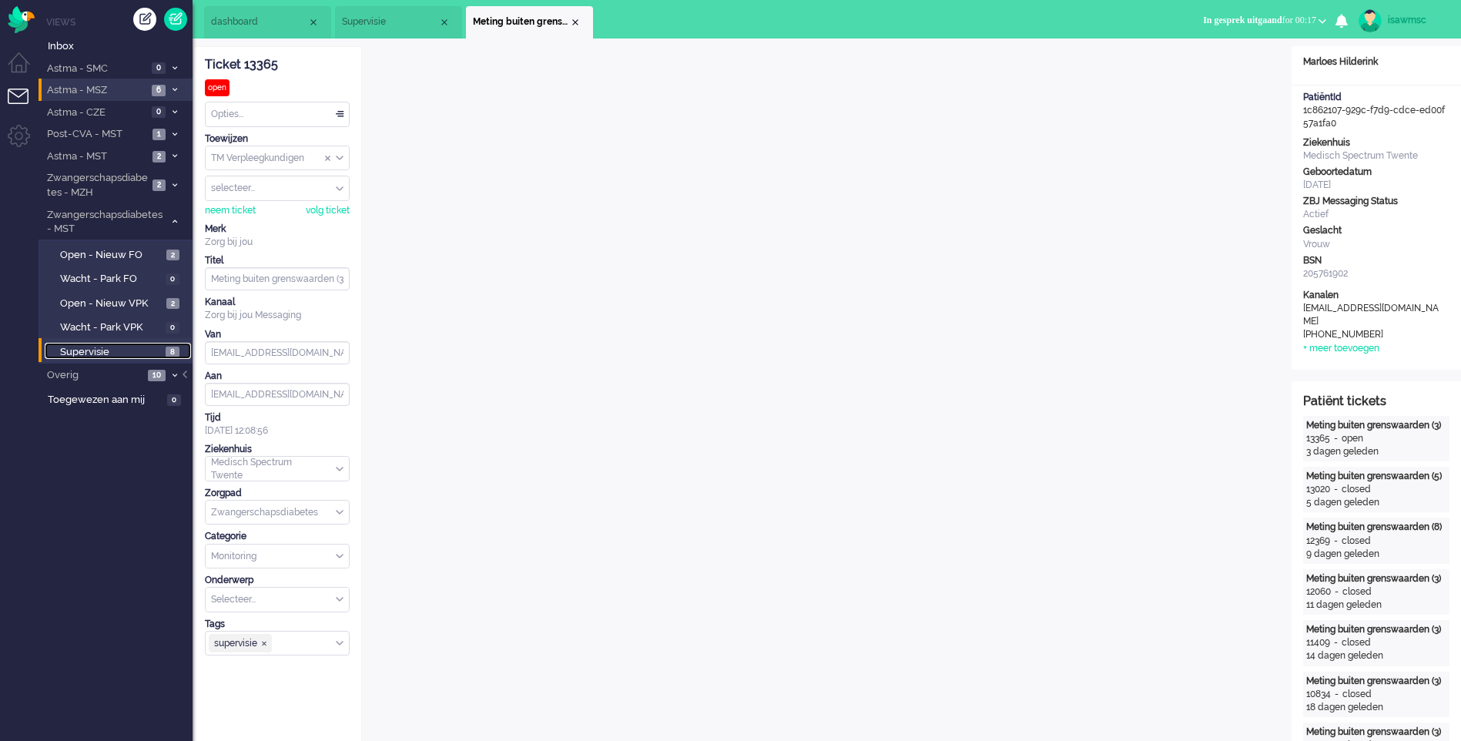
click at [155, 349] on span "Supervisie" at bounding box center [111, 352] width 102 height 15
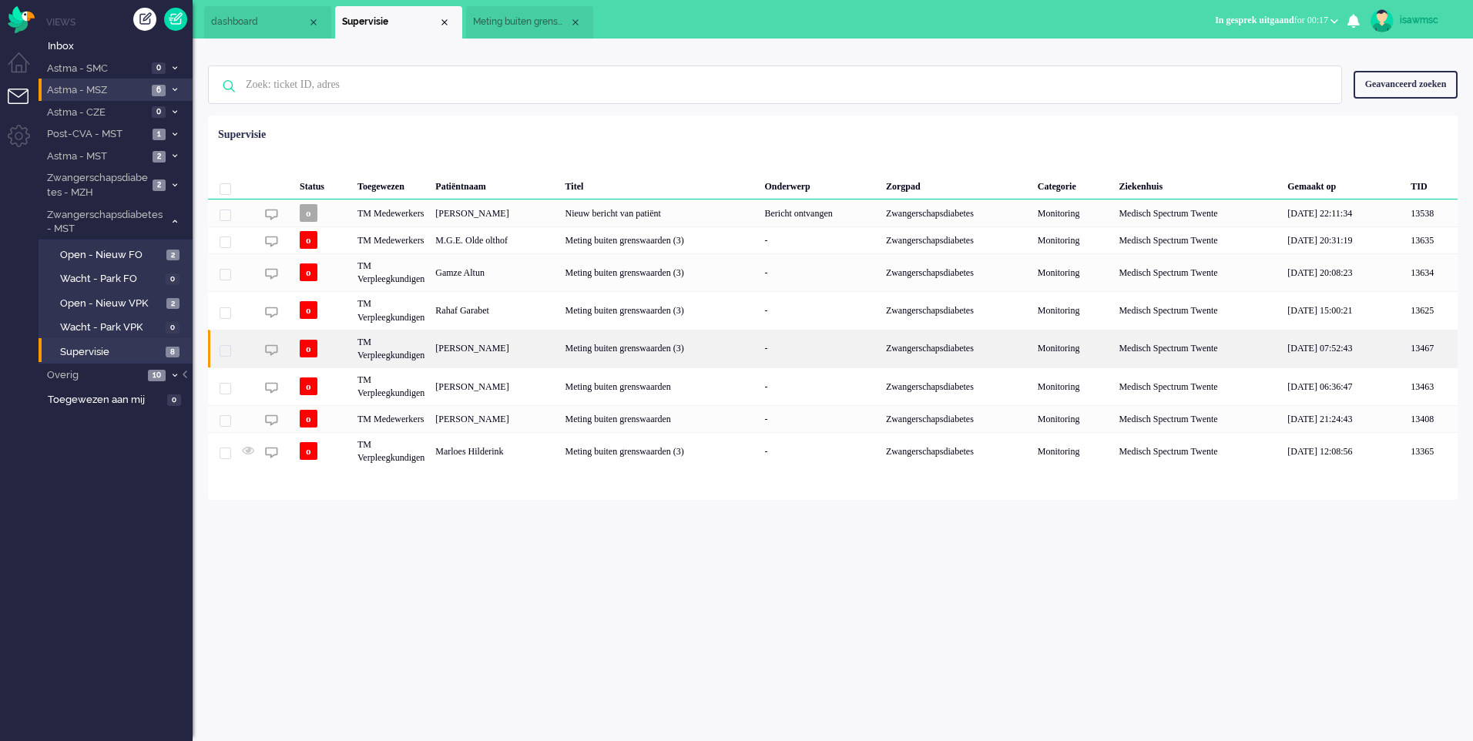
click at [530, 354] on div "[PERSON_NAME]" at bounding box center [494, 349] width 129 height 38
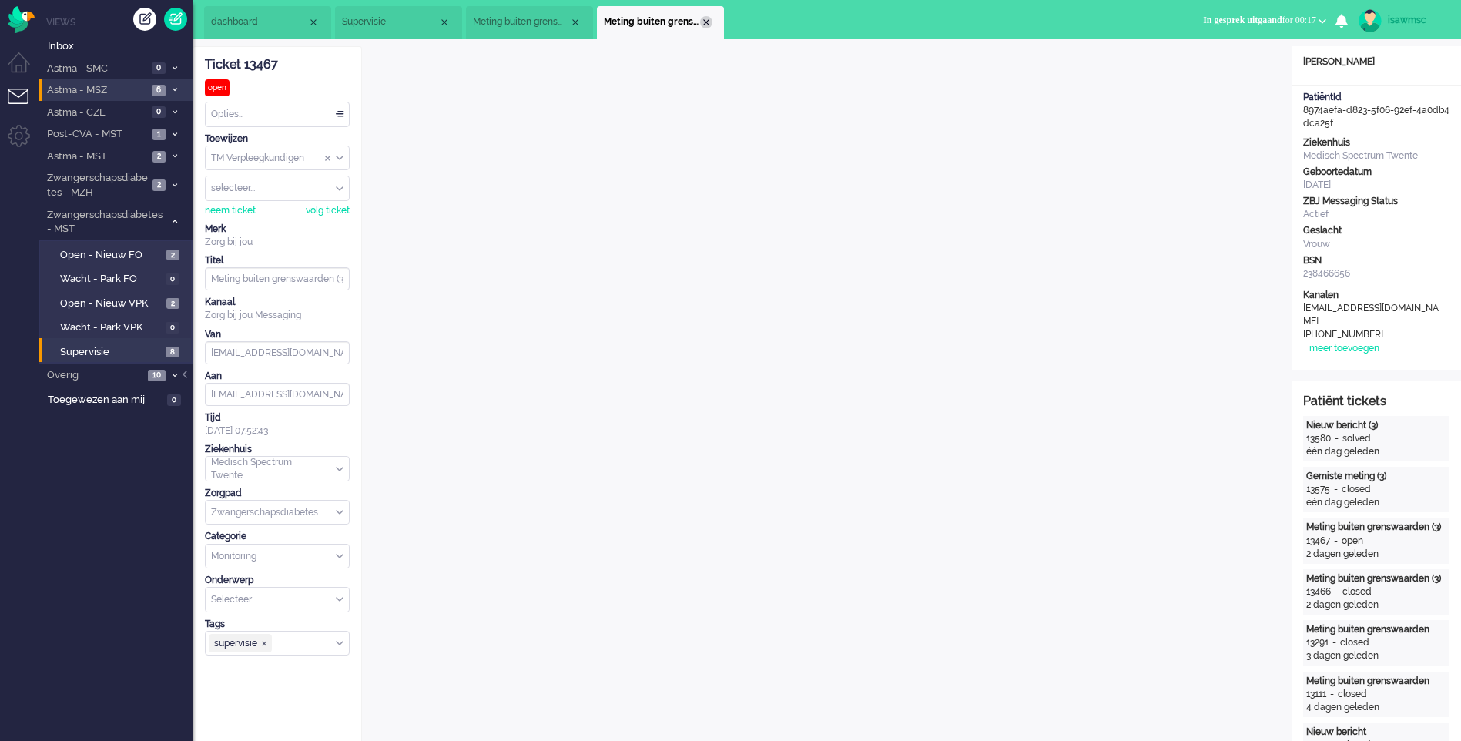
click at [703, 19] on div "Close tab" at bounding box center [706, 22] width 12 height 12
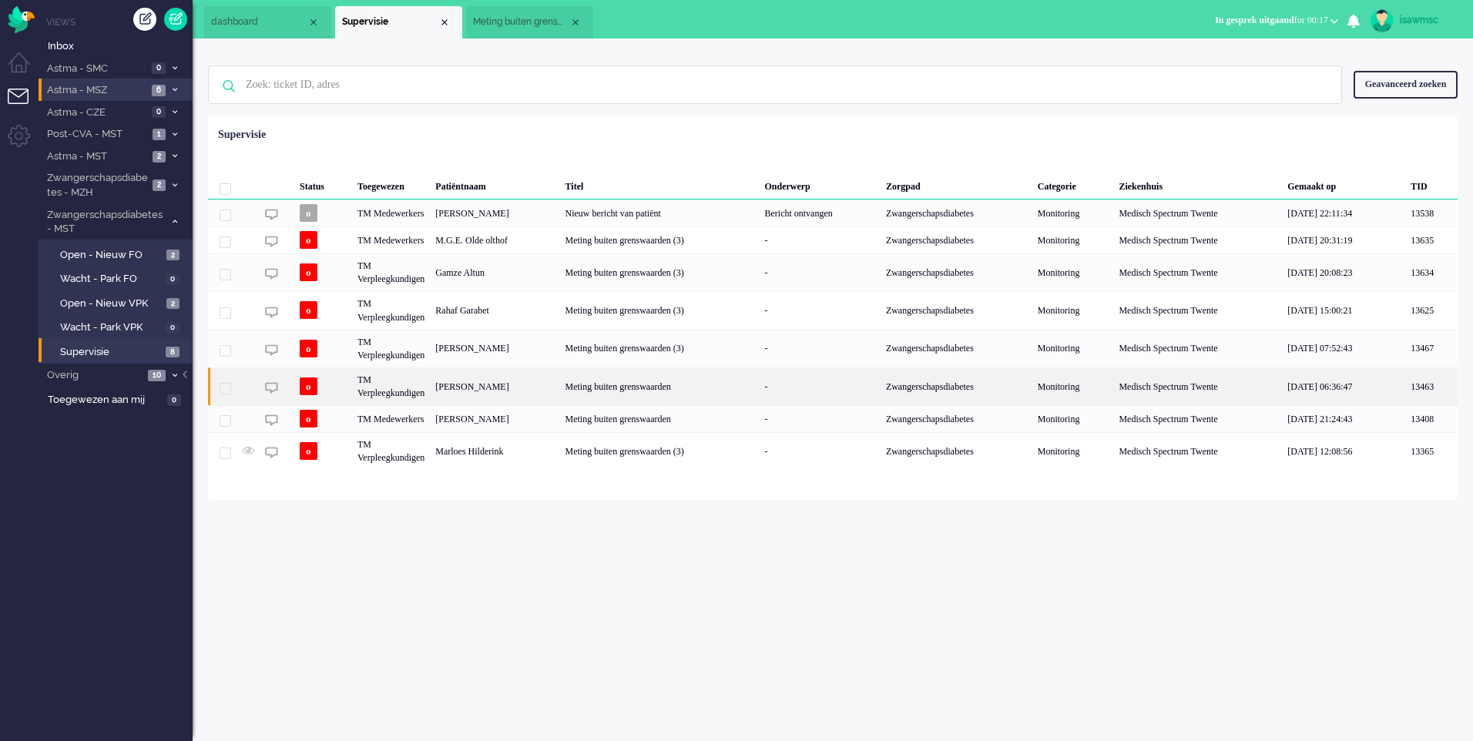
click at [511, 390] on div "[PERSON_NAME]" at bounding box center [494, 386] width 129 height 38
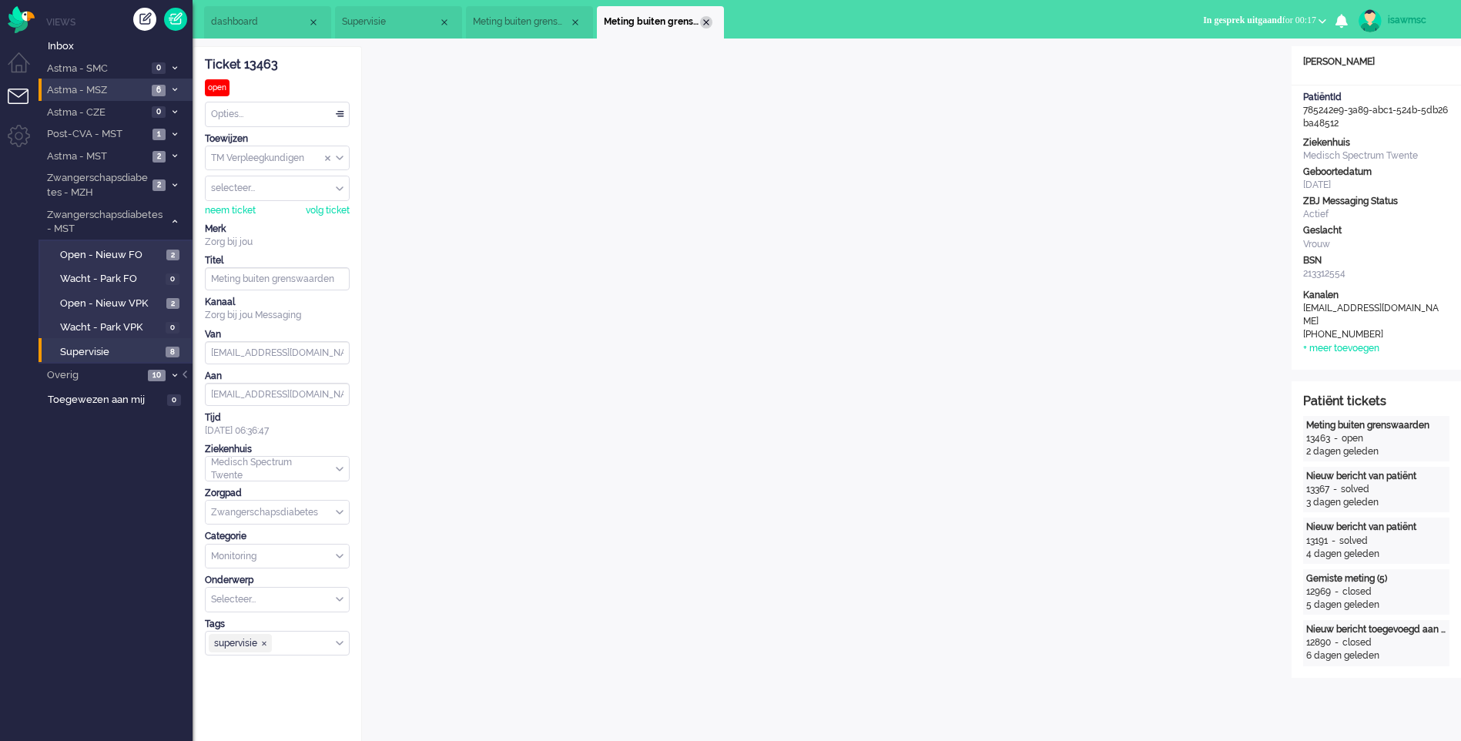
click at [709, 21] on div "Close tab" at bounding box center [706, 22] width 12 height 12
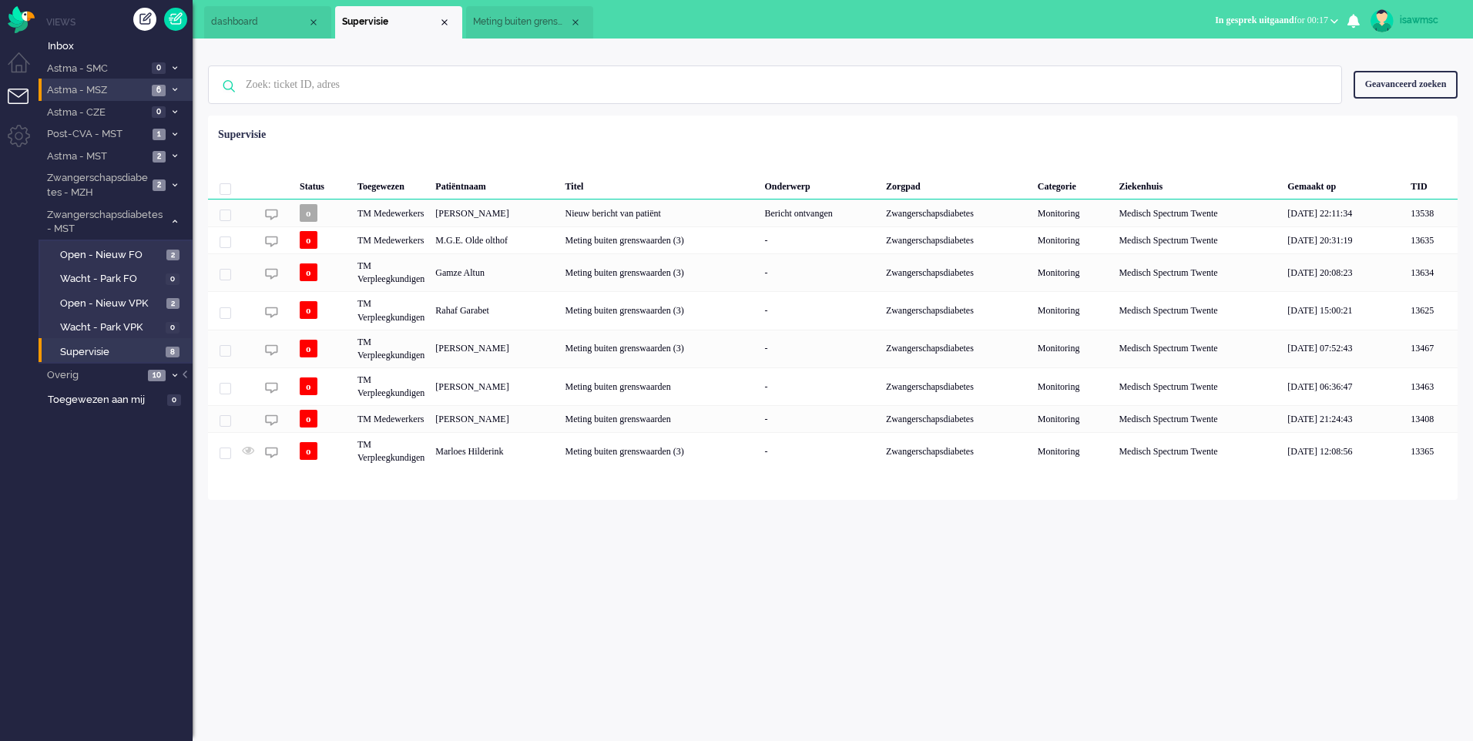
click at [559, 451] on div "Marloes Hilderink" at bounding box center [494, 451] width 129 height 38
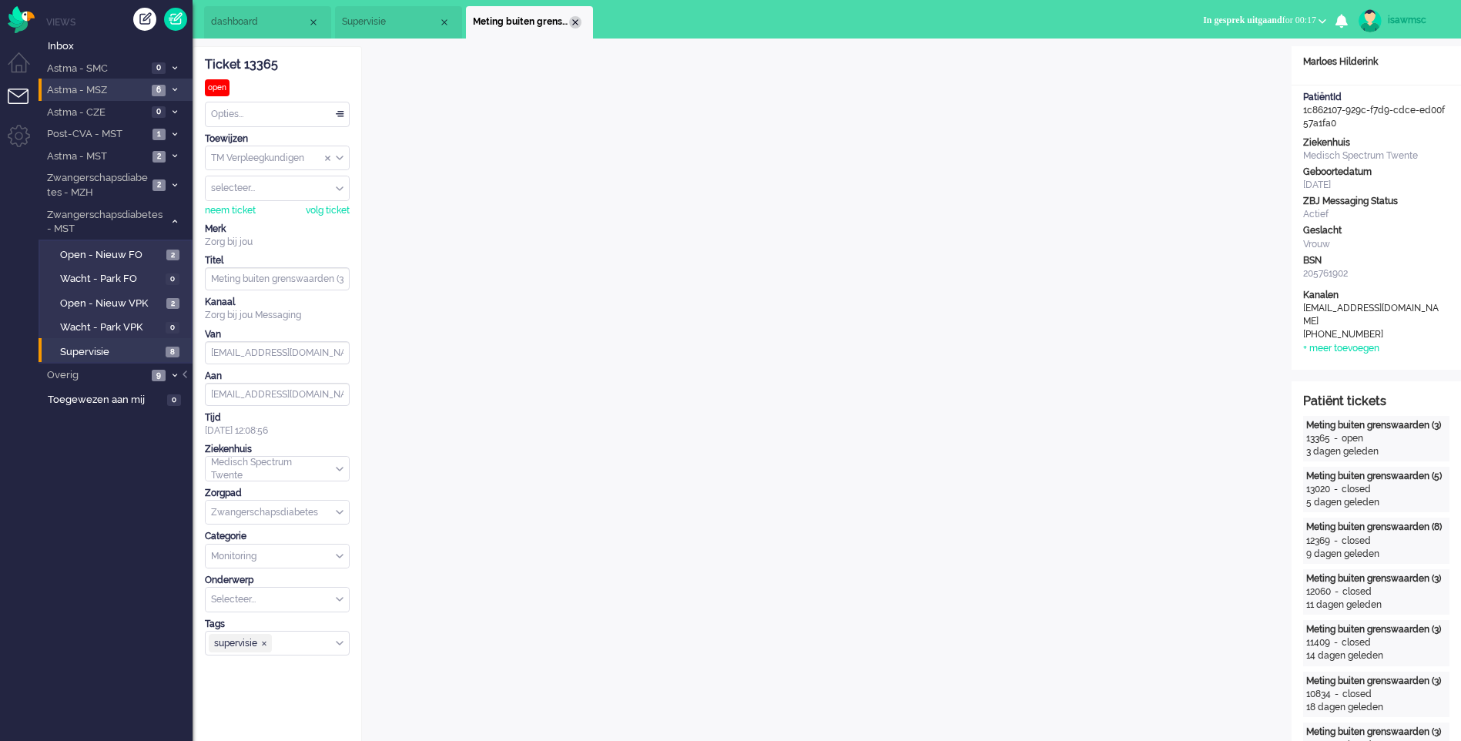
click at [574, 21] on div "Close tab" at bounding box center [575, 22] width 12 height 12
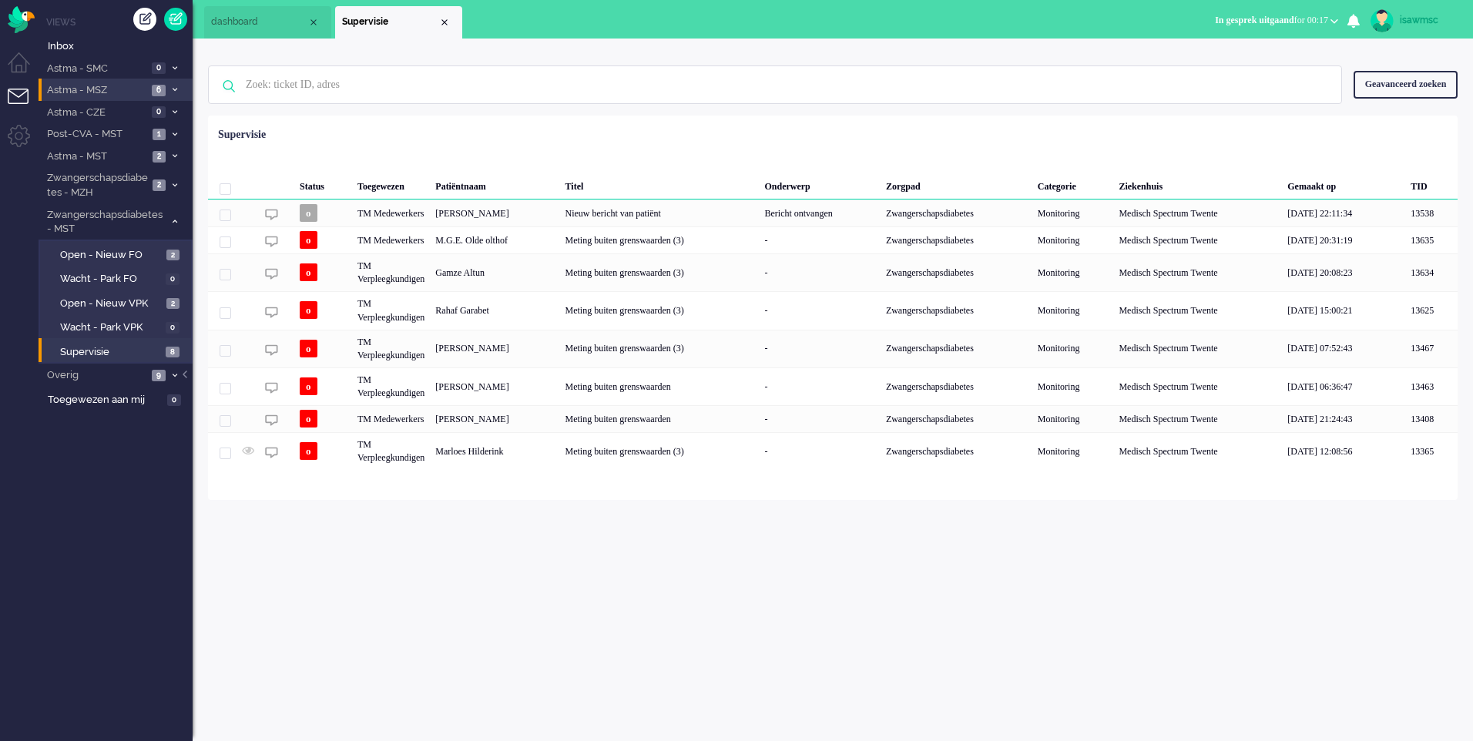
click at [751, 134] on div "Status Toegewezen Patiëntnaam Titel Onderwerp Zorgpad Categorie Ziekenhuis Gema…" at bounding box center [833, 296] width 1250 height 350
click at [817, 606] on div "isawmsc Thuis Ticket Csat Mijn gemiddelde cijfer Deze week - Ticket Bijdragen P…" at bounding box center [833, 390] width 1280 height 703
click at [619, 140] on div "Geselecteerd 0 Set Status: open pending holding solved Verwijder Selecteer... U…" at bounding box center [833, 154] width 1250 height 30
click at [169, 351] on span "8" at bounding box center [173, 353] width 14 height 12
click at [482, 221] on div "Linsey Beld" at bounding box center [494, 213] width 129 height 27
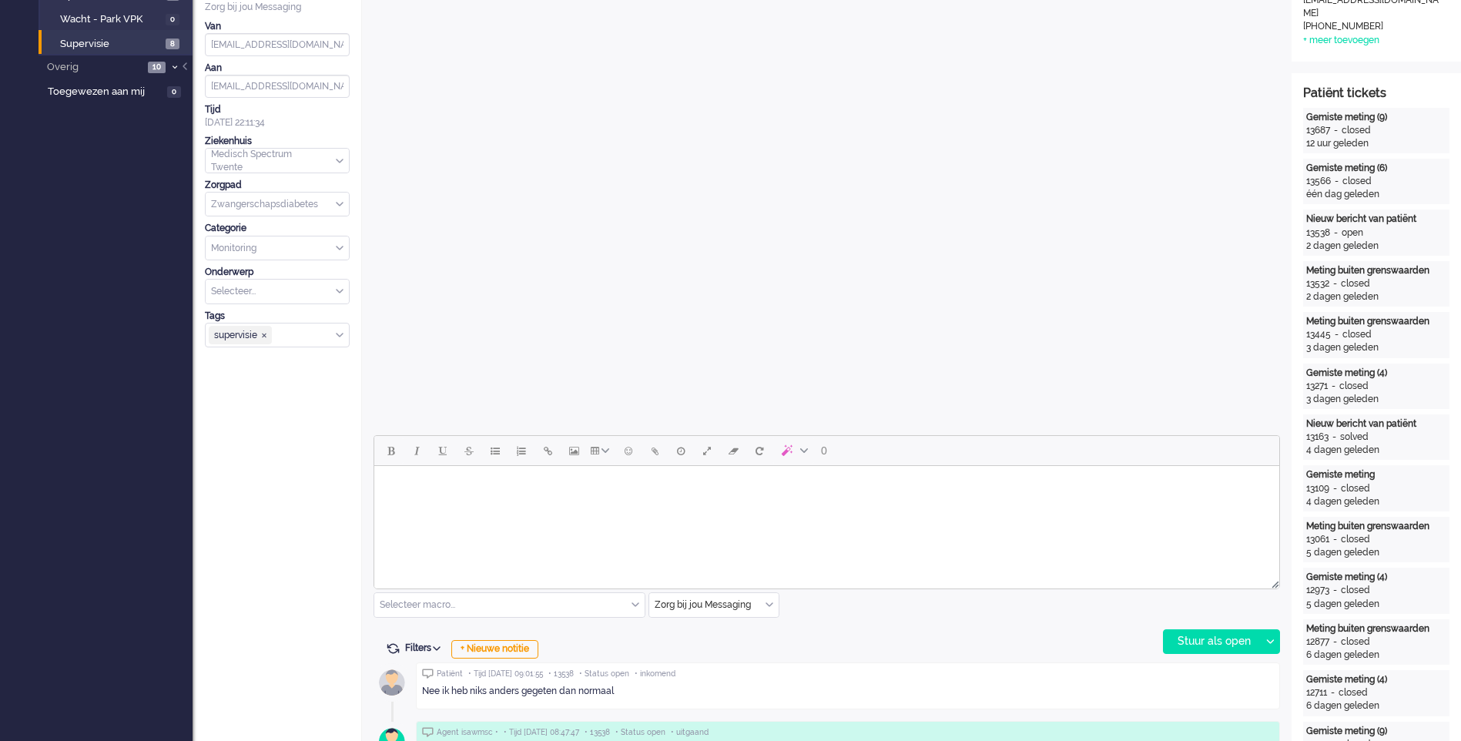
scroll to position [539, 0]
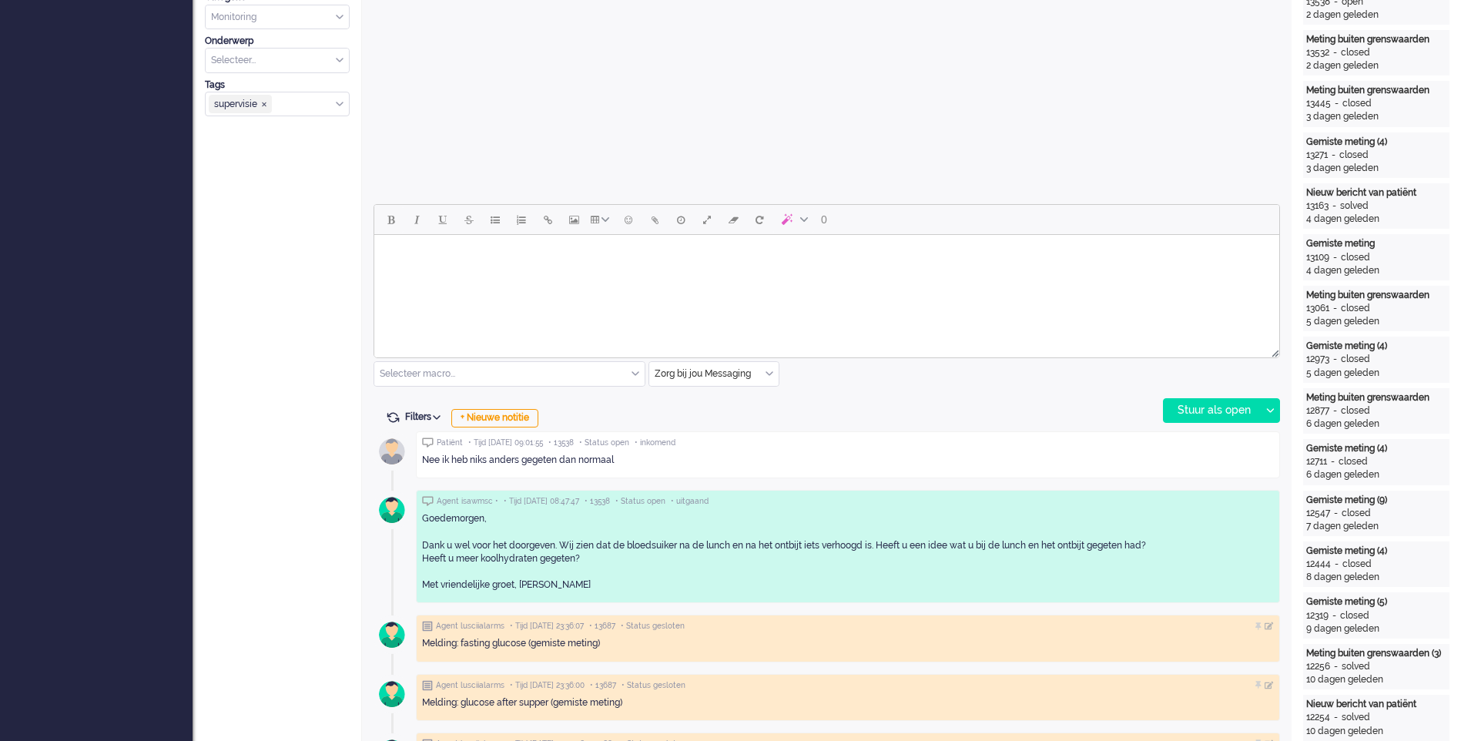
click at [596, 274] on html at bounding box center [826, 254] width 905 height 39
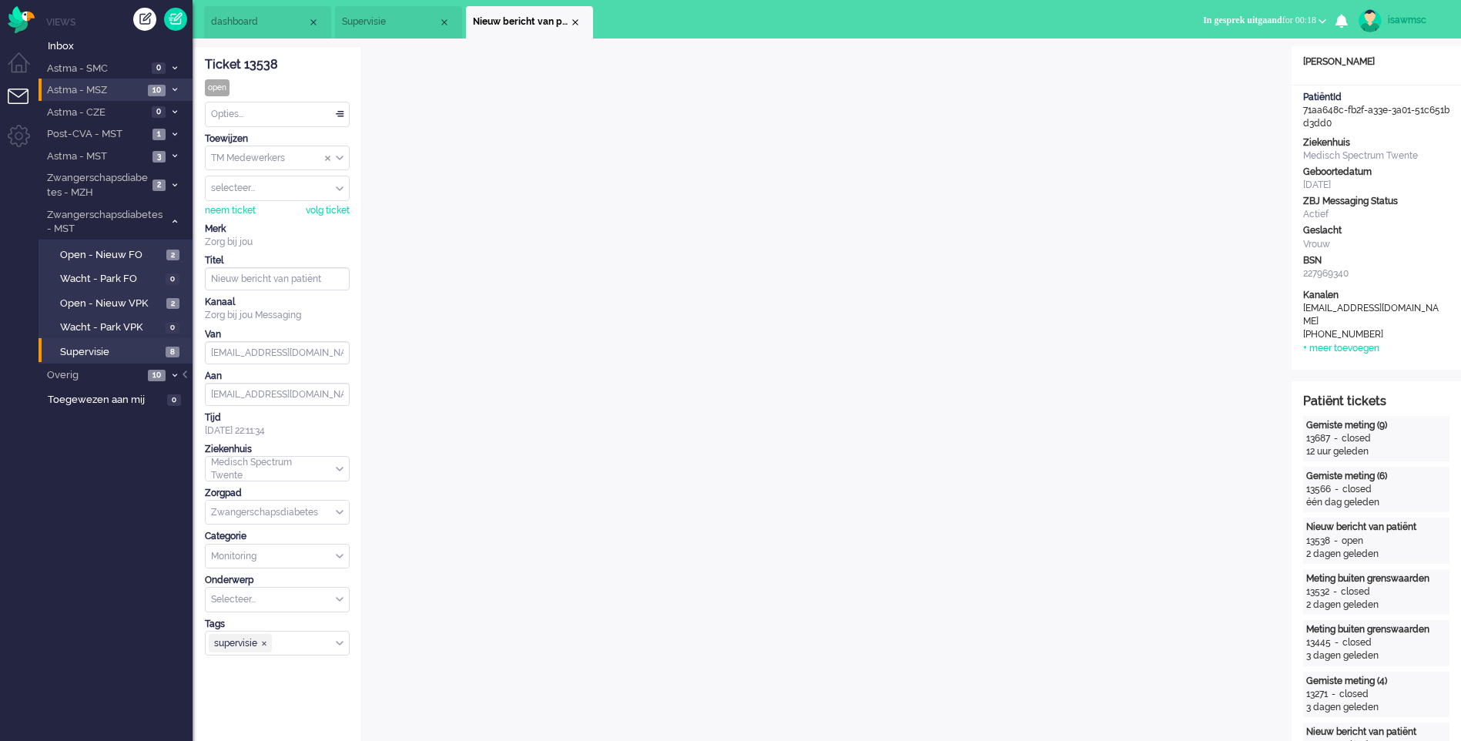
scroll to position [385, 0]
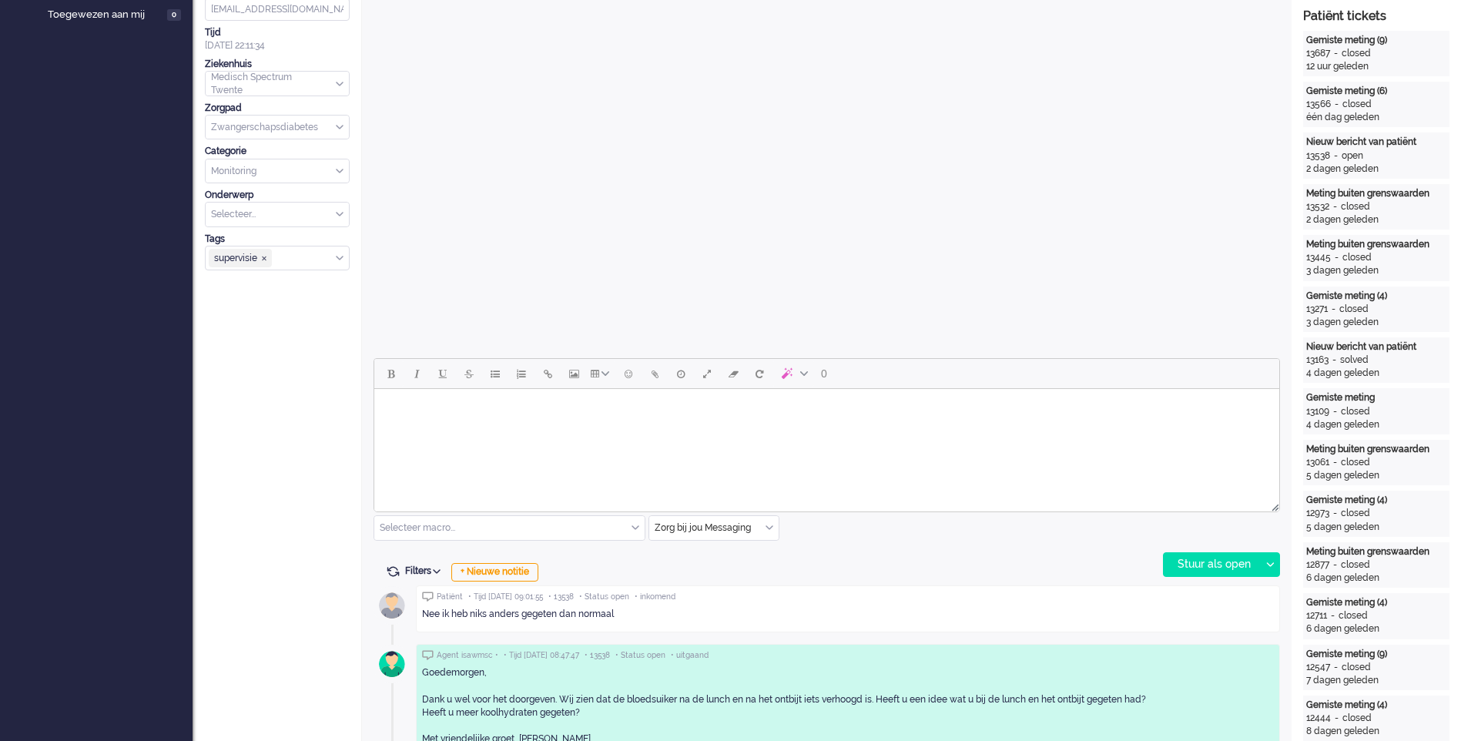
click at [405, 411] on body "Rich Text Area. Press ALT-0 for help." at bounding box center [827, 408] width 893 height 27
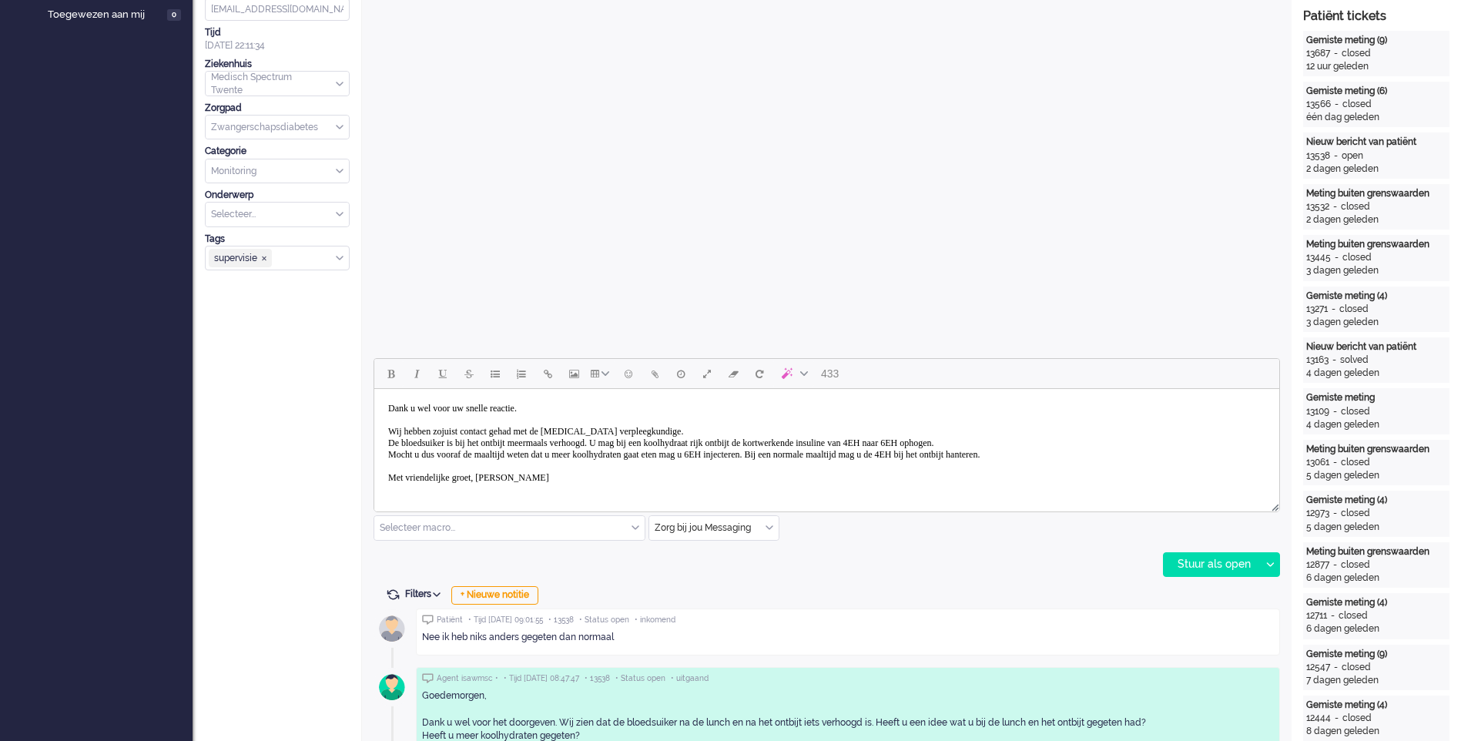
click at [1149, 455] on body "Dank u wel voor uw snelle reactie. Wij hebben zojuist contact gehad met de diab…" at bounding box center [827, 443] width 893 height 96
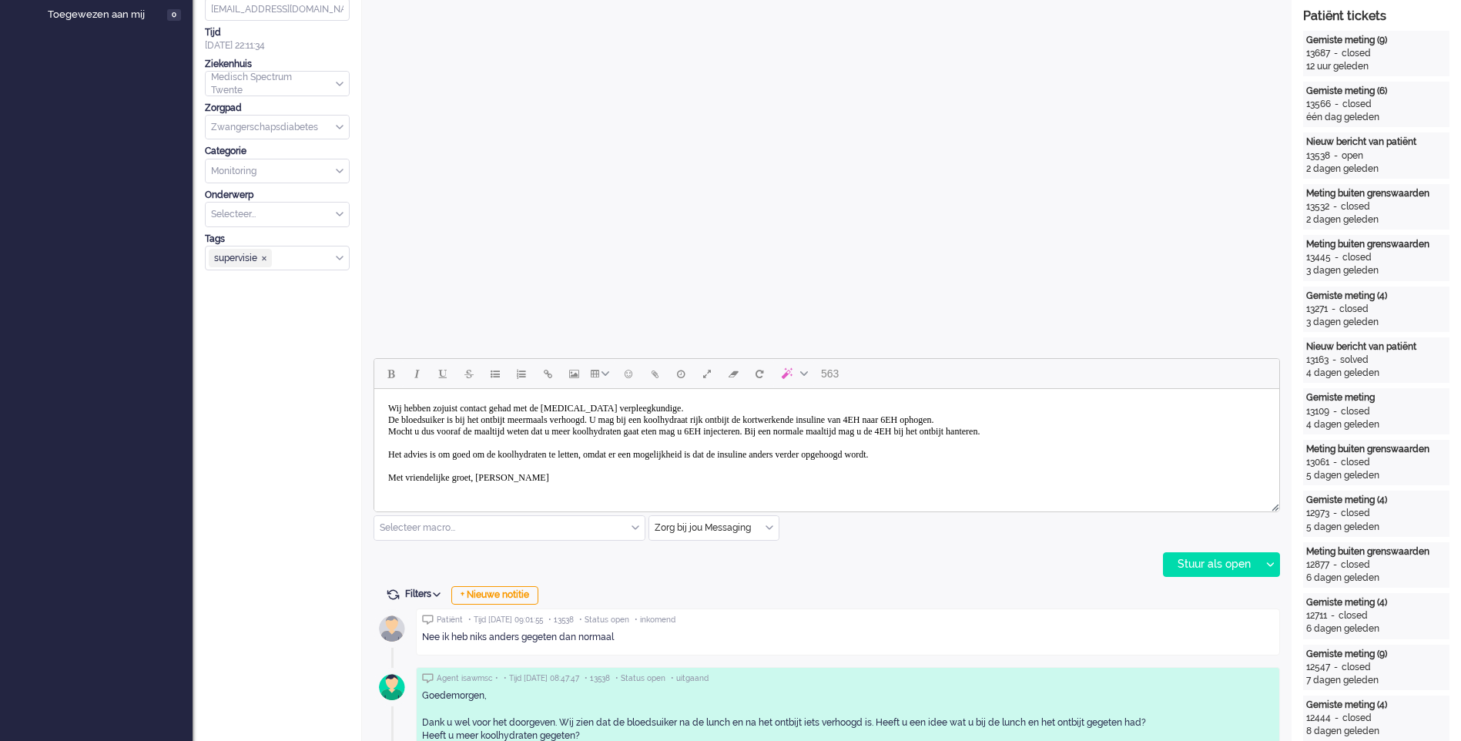
scroll to position [462, 0]
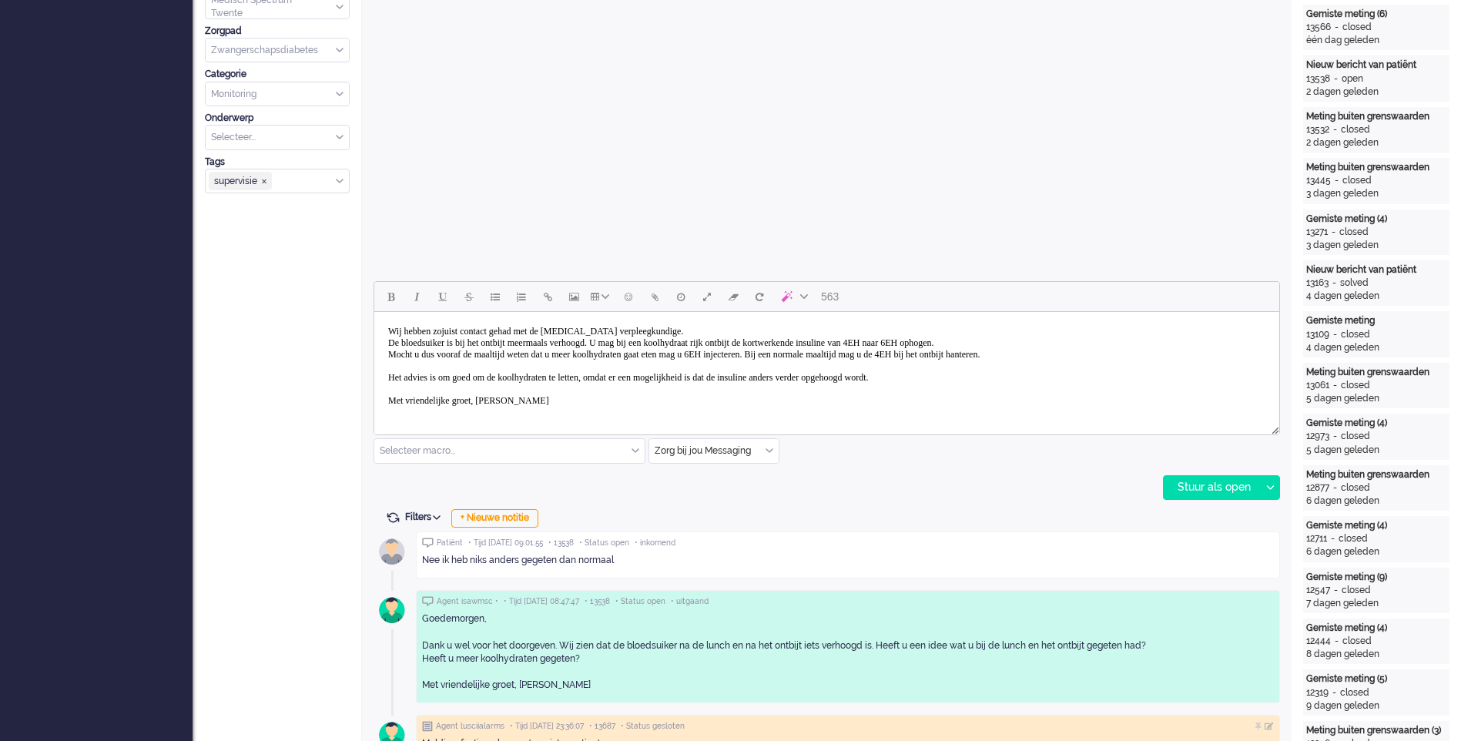
click at [509, 375] on body "Dank u wel voor uw snelle reactie. Wij hebben zojuist contact gehad met de diab…" at bounding box center [827, 354] width 893 height 119
click at [998, 381] on body "Dank u wel voor uw snelle reactie. Wij hebben zojuist contact gehad met de diab…" at bounding box center [827, 354] width 893 height 119
drag, startPoint x: 1175, startPoint y: 485, endPoint x: 1183, endPoint y: 485, distance: 7.7
click at [1181, 485] on div "Stuur als open" at bounding box center [1212, 487] width 96 height 23
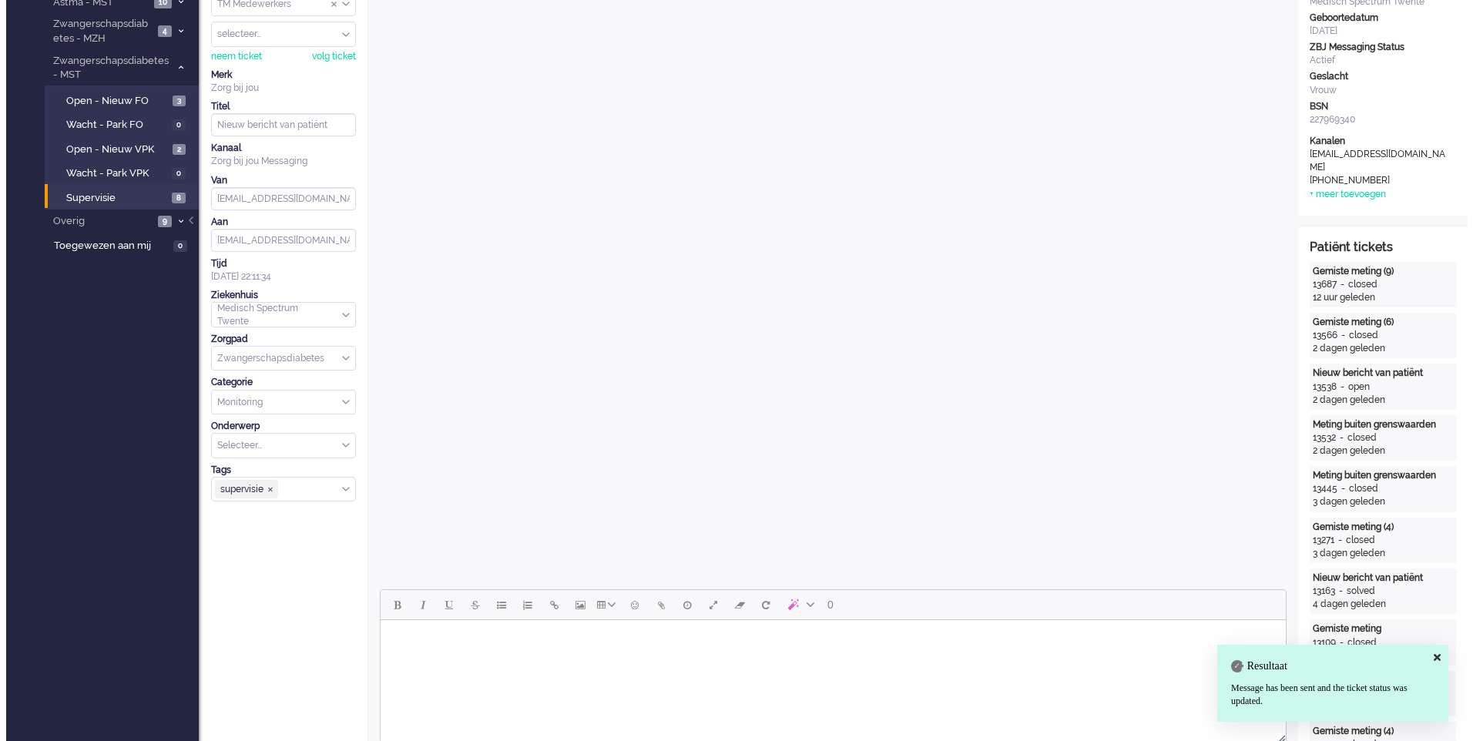
scroll to position [0, 0]
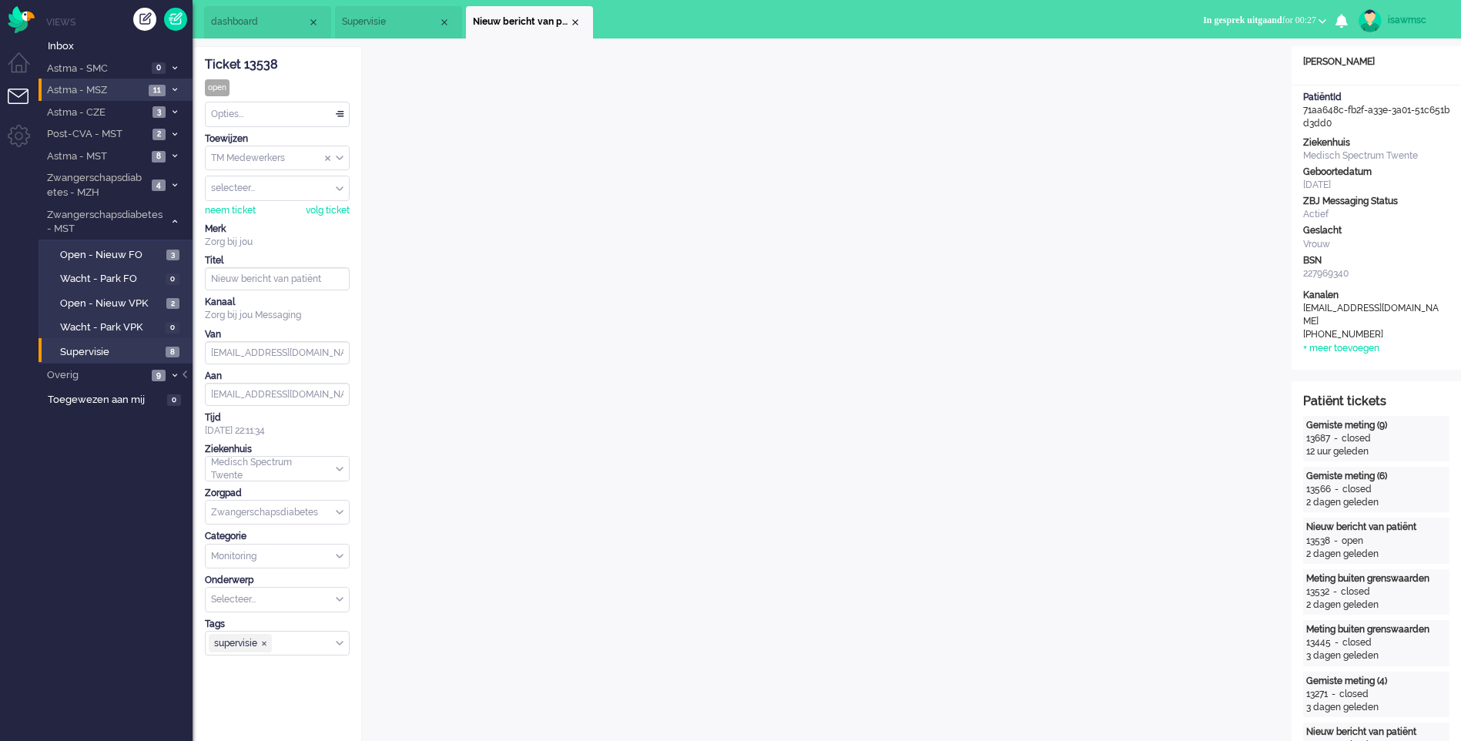
click at [288, 125] on div "Opties..." at bounding box center [277, 114] width 143 height 24
click at [270, 220] on li "Opgelost" at bounding box center [277, 224] width 143 height 22
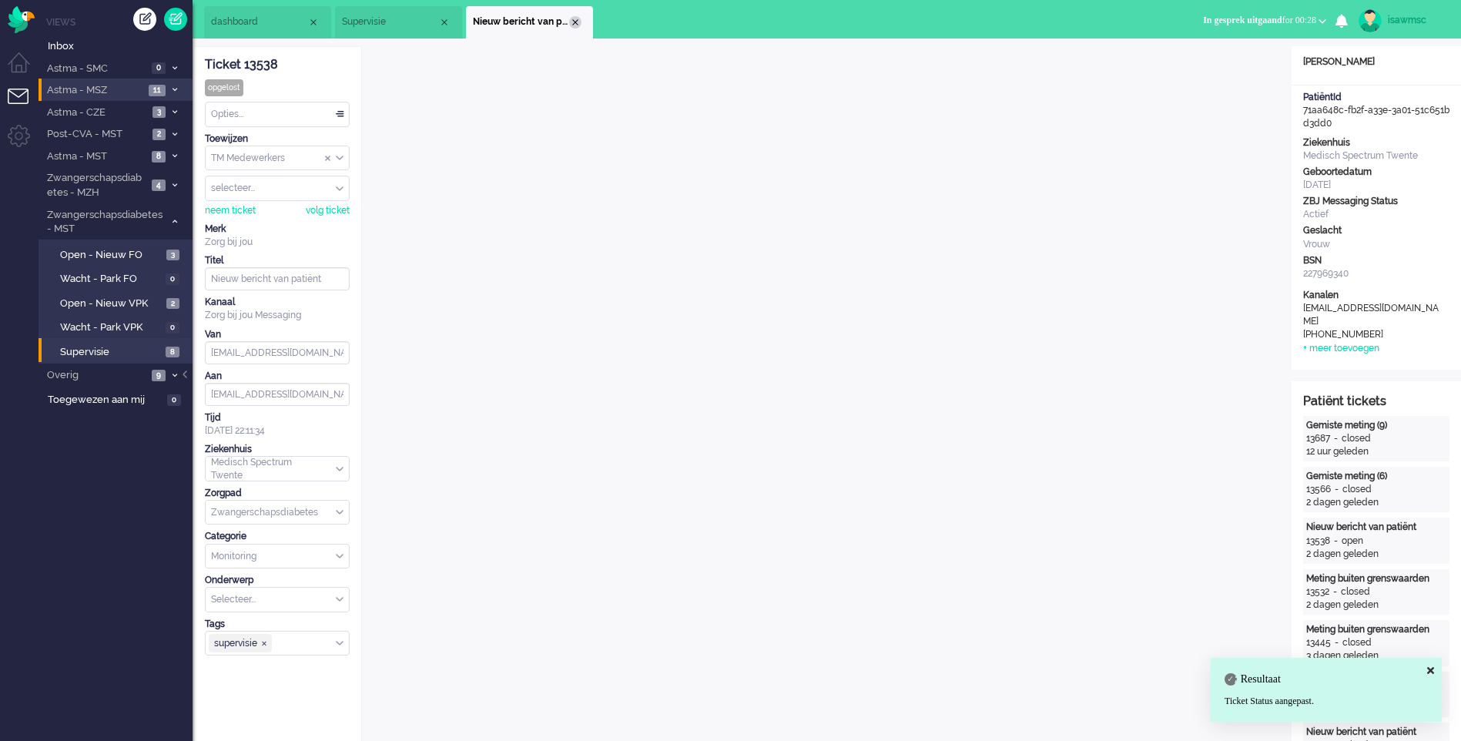
click at [574, 22] on div "Close tab" at bounding box center [575, 22] width 12 height 12
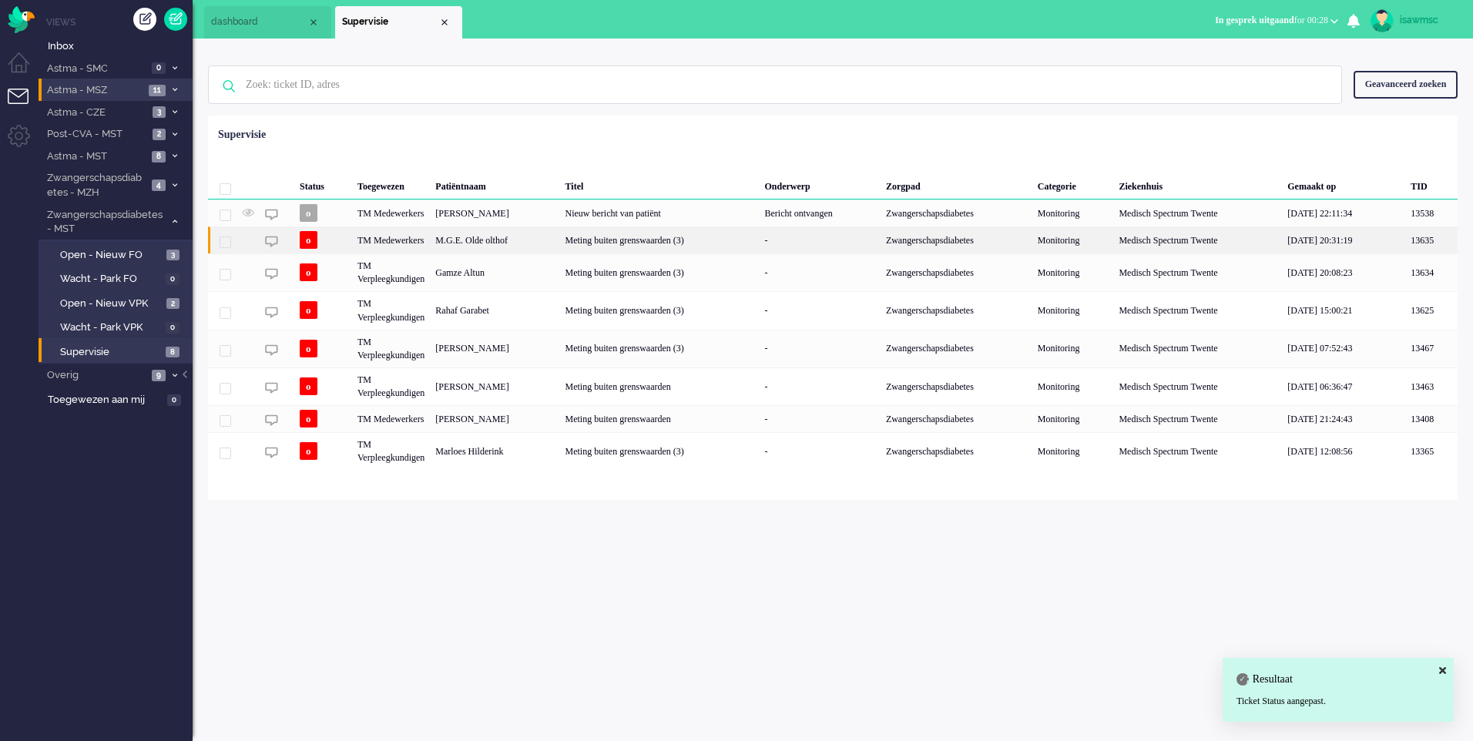
click at [673, 245] on div "Meting buiten grenswaarden (3)" at bounding box center [660, 239] width 200 height 27
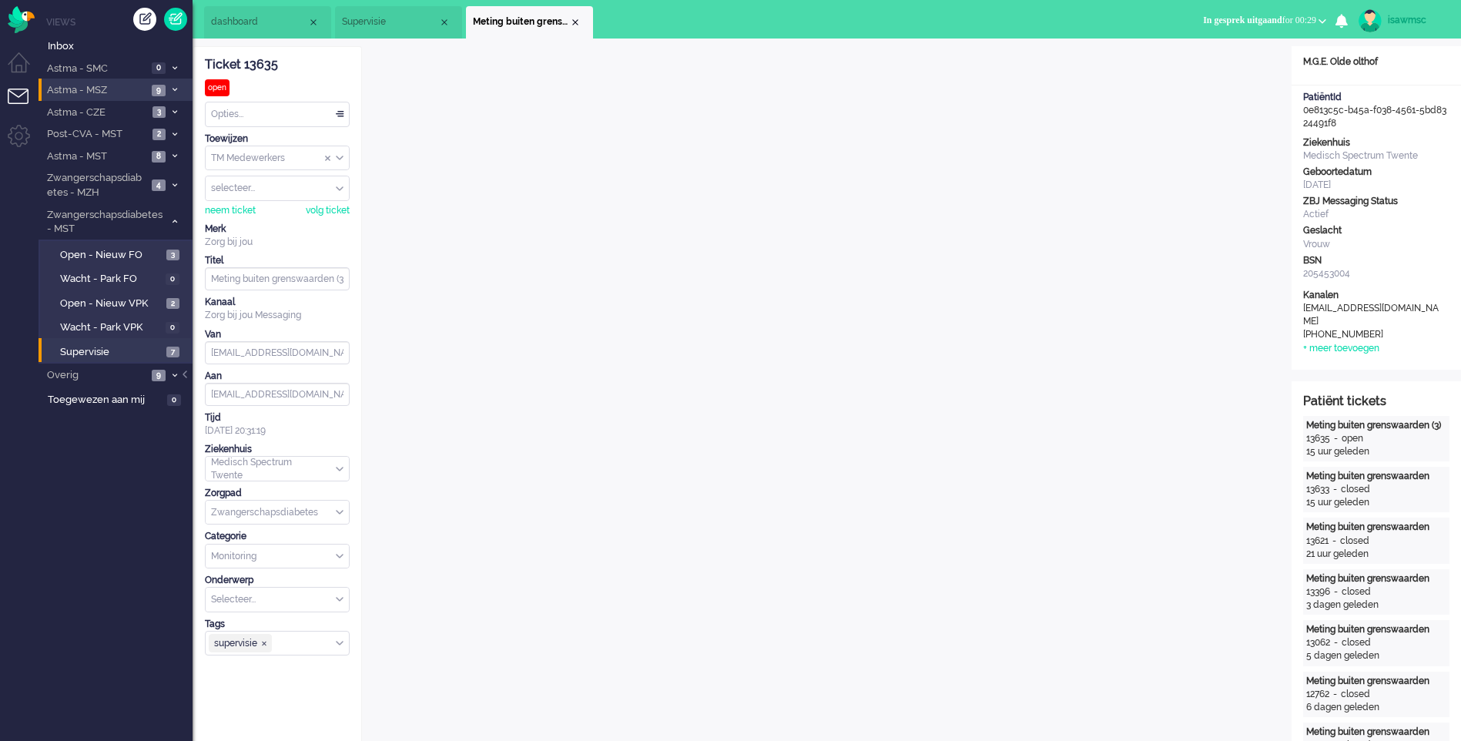
click at [1203, 19] on span "In gesprek uitgaand" at bounding box center [1242, 20] width 79 height 11
click at [1233, 71] on label "Online" at bounding box center [1263, 68] width 122 height 13
click at [572, 18] on div "Close tab" at bounding box center [575, 22] width 12 height 12
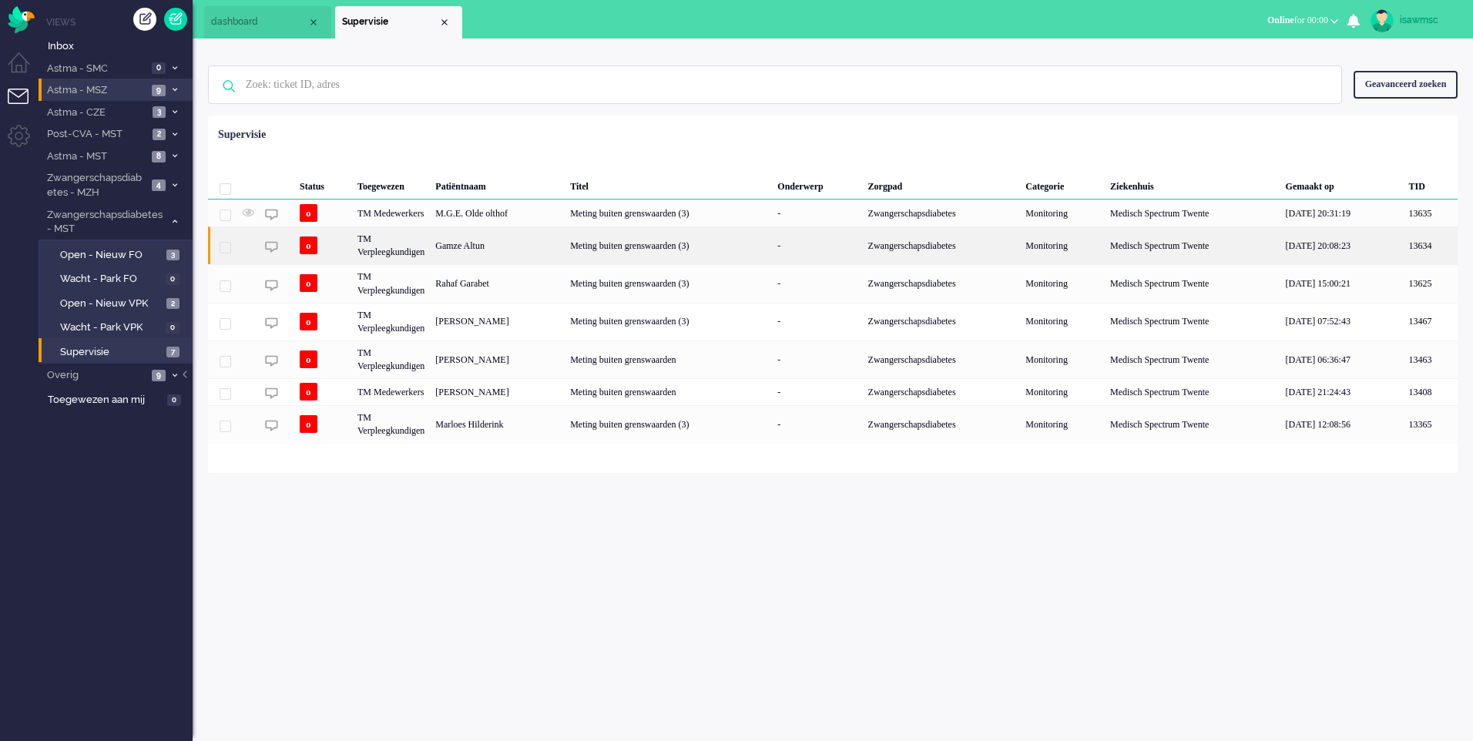
click at [564, 249] on div "Gamze Altun" at bounding box center [497, 245] width 135 height 38
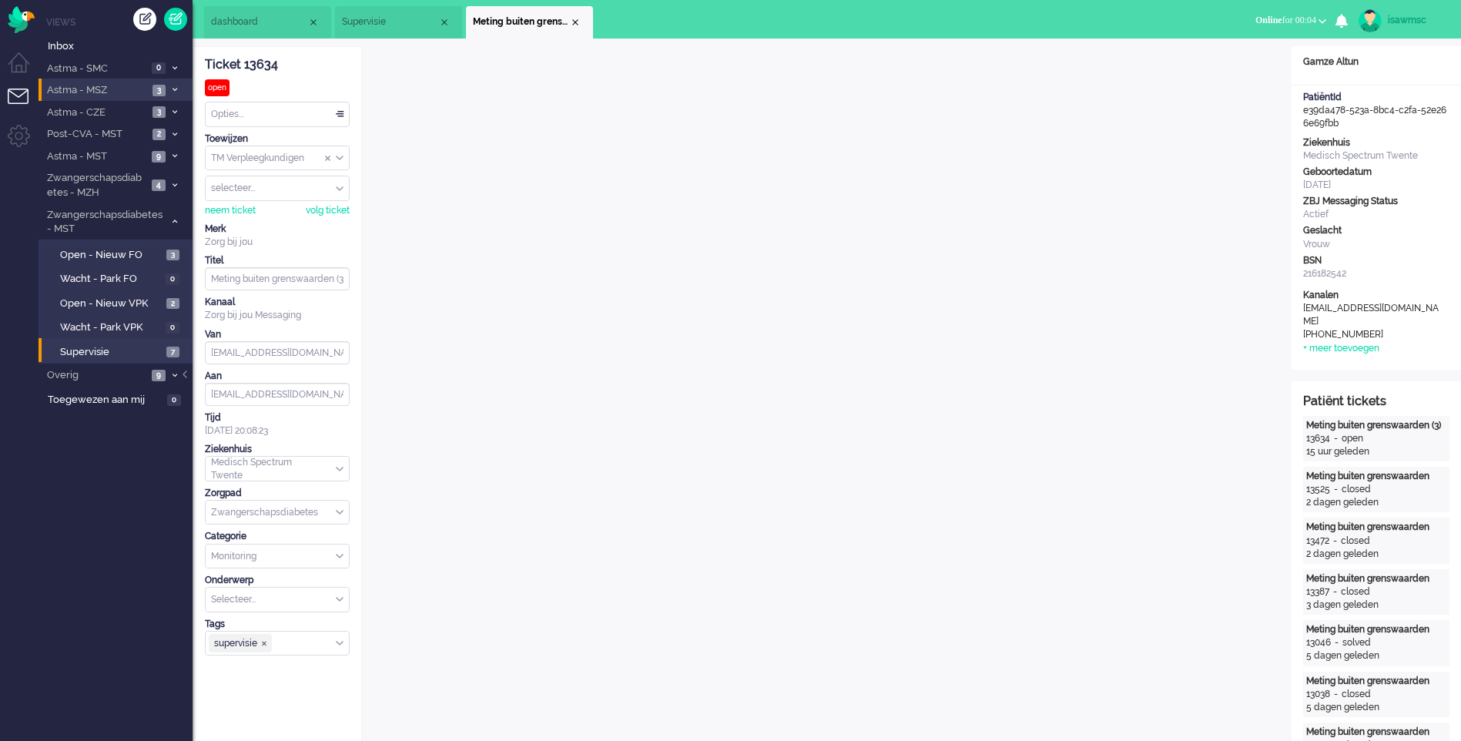
scroll to position [308, 0]
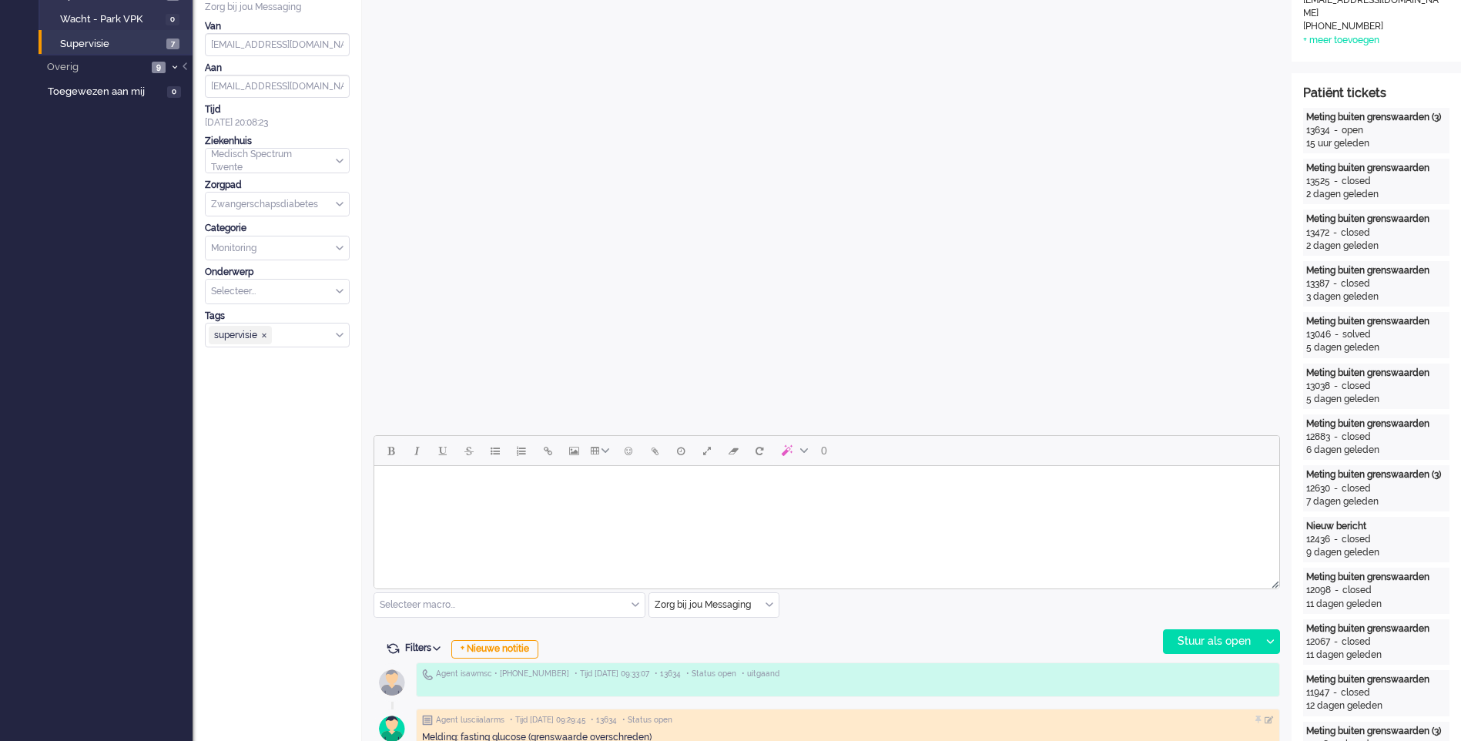
click at [575, 486] on body "Rich Text Area. Press ALT-0 for help." at bounding box center [827, 485] width 893 height 27
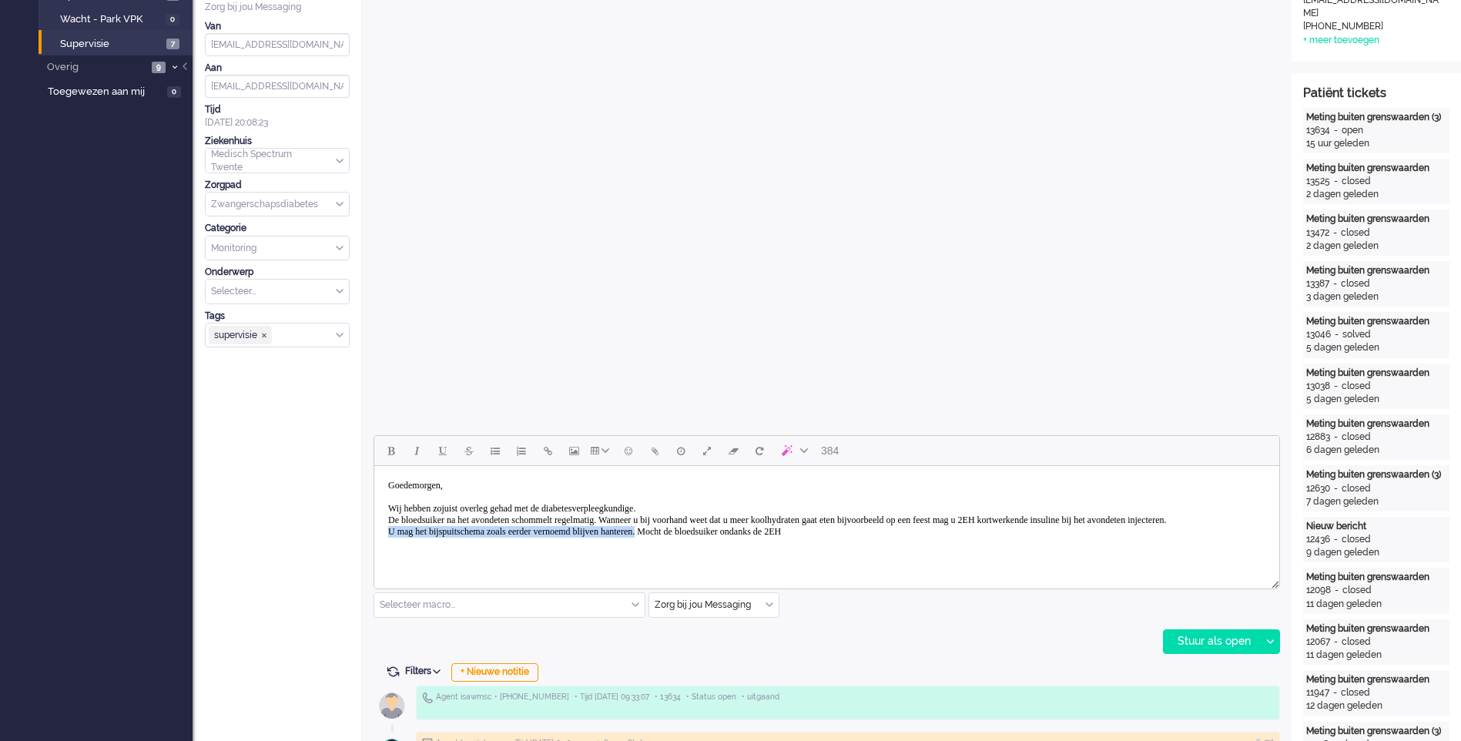
drag, startPoint x: 703, startPoint y: 543, endPoint x: 385, endPoint y: 545, distance: 317.4
click at [385, 545] on body "Goedemorgen, Wij hebben zojuist overleg gehad met de diabetesverpleegkundige. D…" at bounding box center [827, 508] width 893 height 73
click at [393, 541] on body "Goedemorgen, Wij hebben zojuist overleg gehad met de diabetesverpleegkundige. D…" at bounding box center [827, 508] width 893 height 73
click at [613, 545] on body "Goedemorgen, Wij hebben zojuist overleg gehad met de diabetesverpleegkundige. D…" at bounding box center [827, 508] width 893 height 73
click at [511, 531] on body "Goedemorgen, Wij hebben zojuist overleg gehad met de diabetesverpleegkundige. D…" at bounding box center [827, 514] width 893 height 85
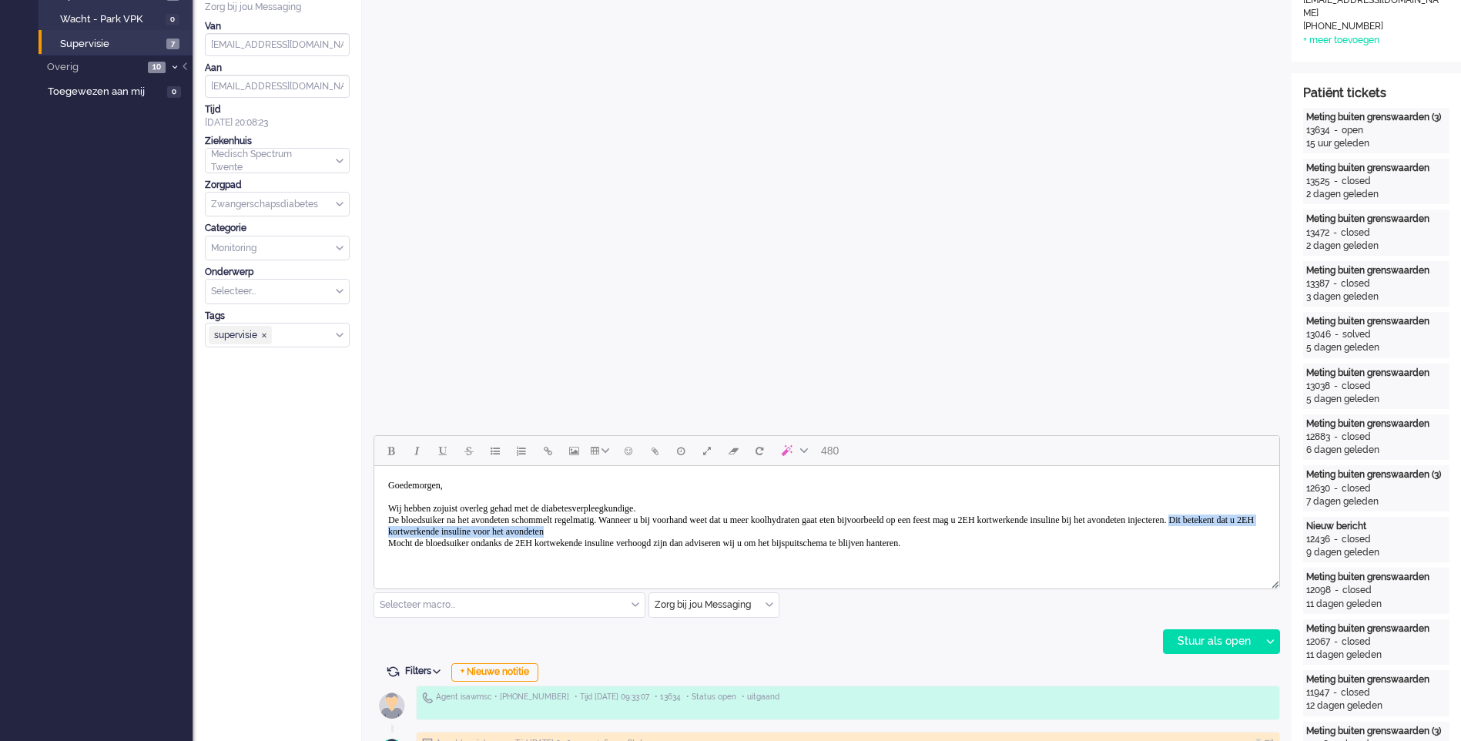
drag, startPoint x: 827, startPoint y: 534, endPoint x: 510, endPoint y: 532, distance: 317.4
click at [510, 532] on body "Goedemorgen, Wij hebben zojuist overleg gehad met de diabetesverpleegkundige. D…" at bounding box center [827, 520] width 893 height 96
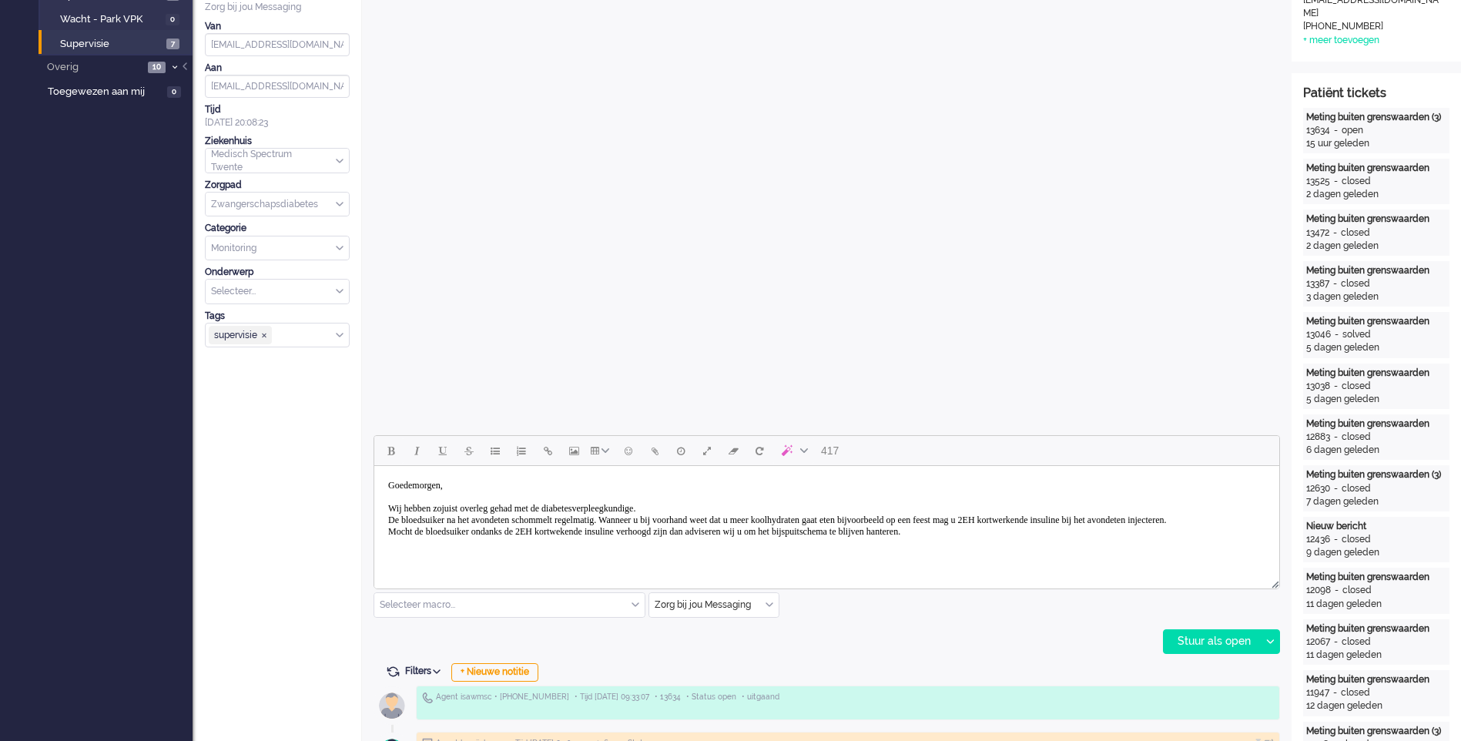
click at [733, 543] on body "Goedemorgen, Wij hebben zojuist overleg gehad met de diabetesverpleegkundige. D…" at bounding box center [827, 514] width 893 height 85
click at [1055, 541] on body "Goedemorgen, Wij hebben zojuist overleg gehad met de diabetesverpleegkundige. D…" at bounding box center [827, 514] width 893 height 85
click at [400, 531] on body "Goedemorgen, Wij hebben zojuist overleg gehad met de diabetesverpleegkundige. D…" at bounding box center [827, 526] width 893 height 108
click at [568, 532] on body "Goedemorgen, Wij hebben zojuist overleg gehad met de diabetesverpleegkundige. D…" at bounding box center [827, 526] width 893 height 108
click at [597, 531] on body "Goedemorgen, Wij hebben zojuist overleg gehad met de diabetesverpleegkundige. D…" at bounding box center [827, 526] width 893 height 108
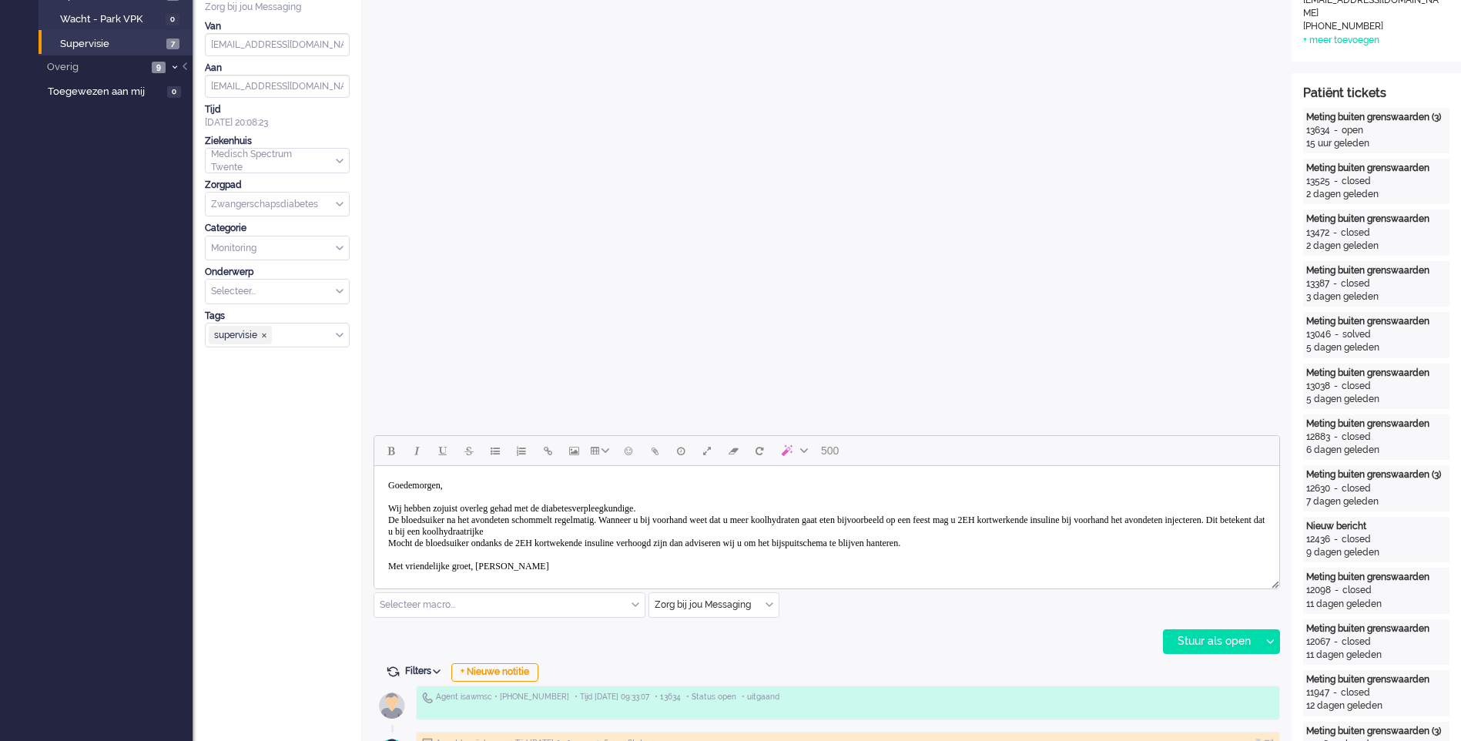
click at [750, 529] on body "Goedemorgen, Wij hebben zojuist overleg gehad met de diabetesverpleegkundige. D…" at bounding box center [827, 531] width 893 height 119
click at [782, 532] on body "Goedemorgen, Wij hebben zojuist overleg gehad met de diabetesverpleegkundige. D…" at bounding box center [827, 531] width 893 height 119
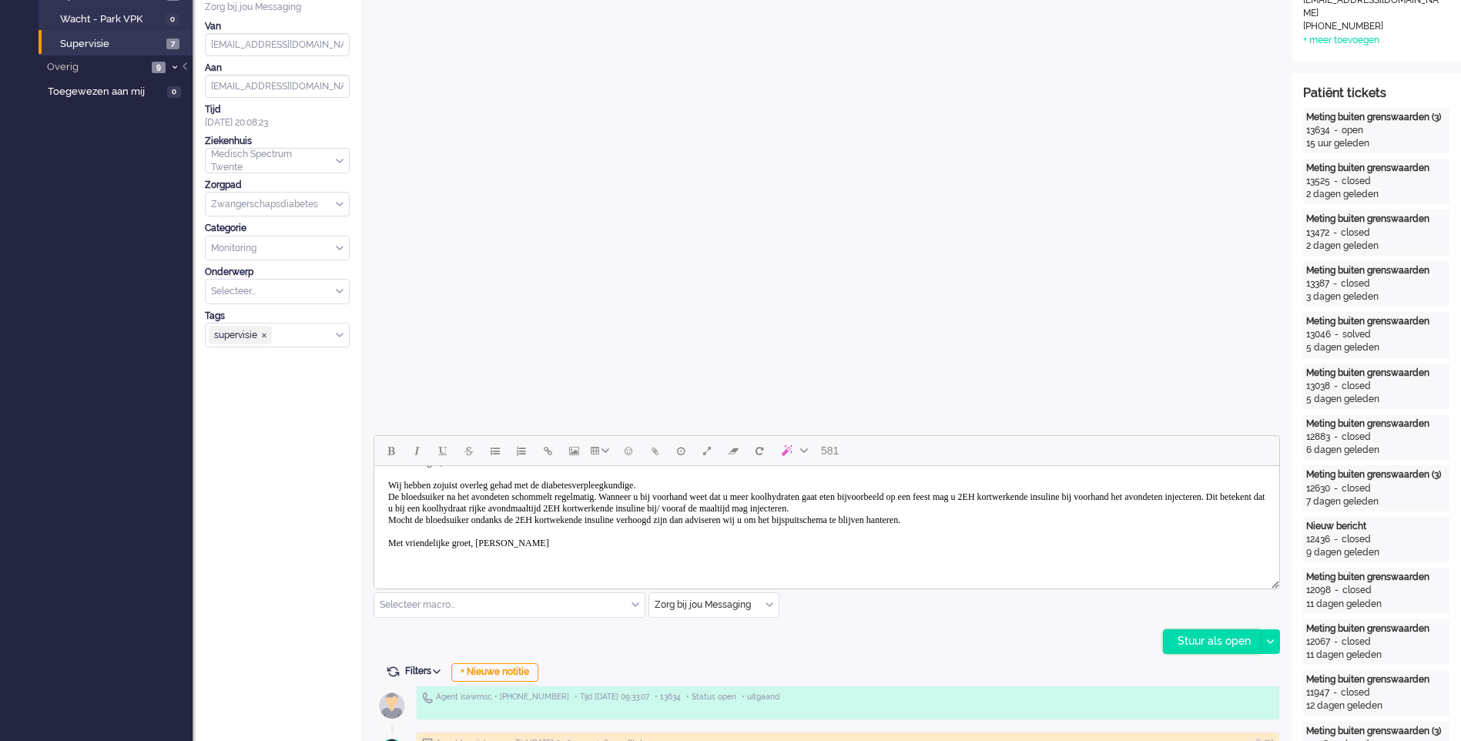
click at [1207, 649] on div "Stuur als open" at bounding box center [1212, 641] width 96 height 23
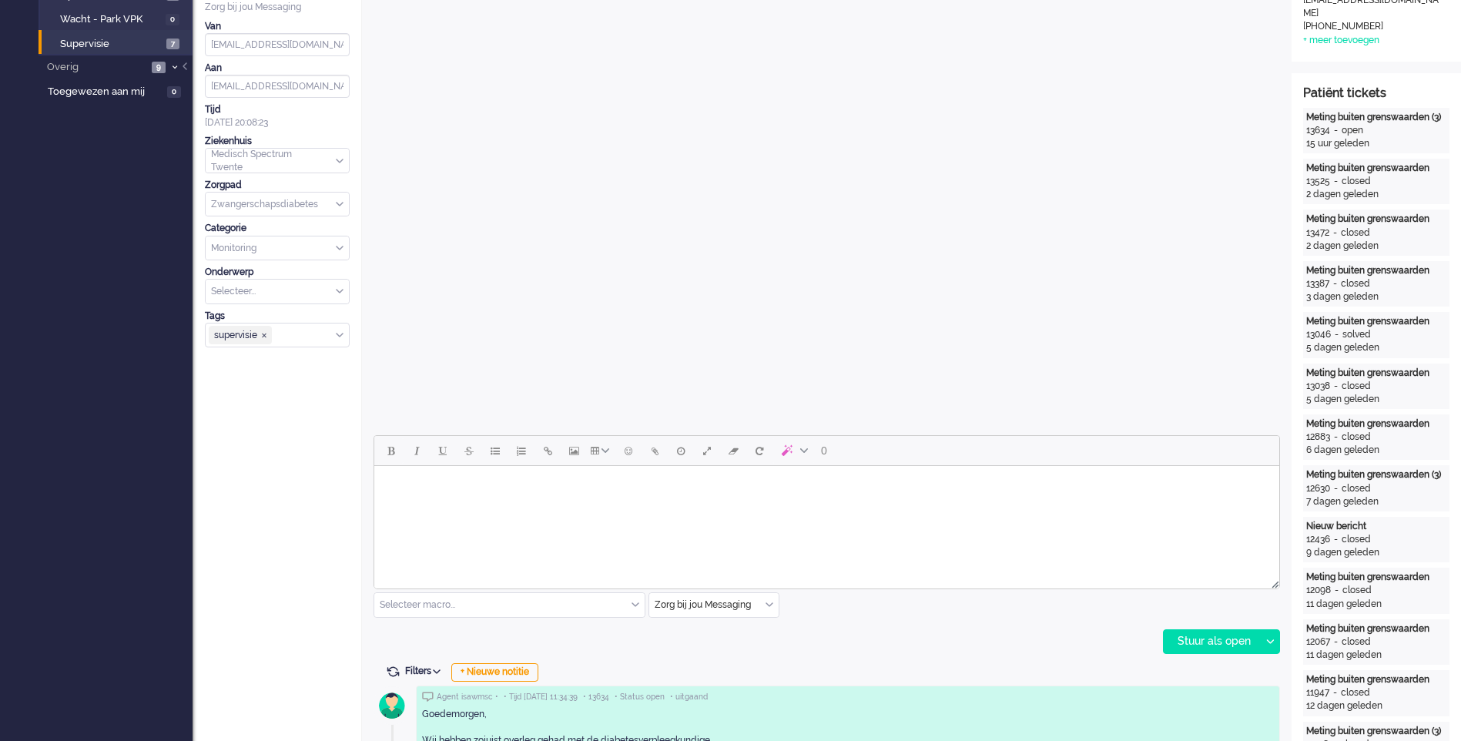
scroll to position [0, 0]
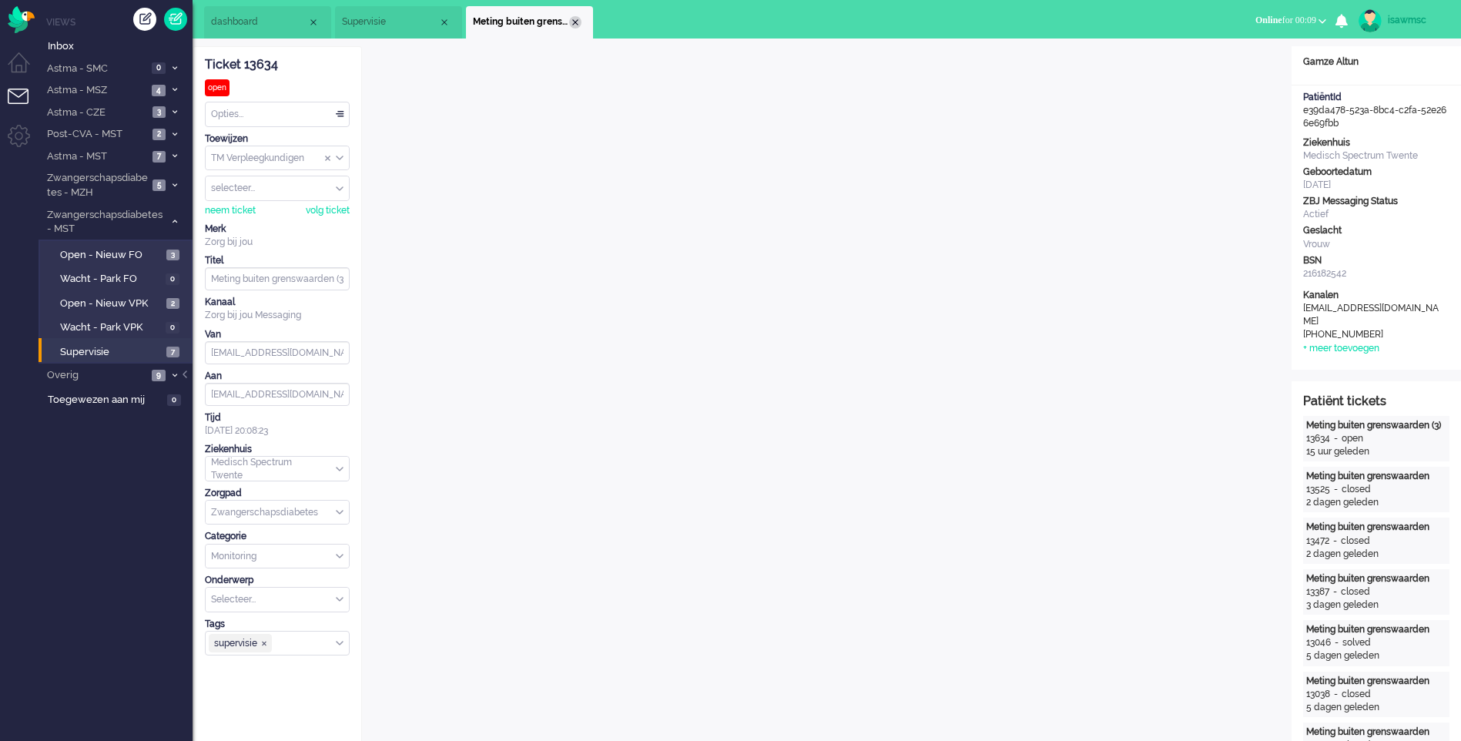
click at [576, 22] on div "Close tab" at bounding box center [575, 22] width 12 height 12
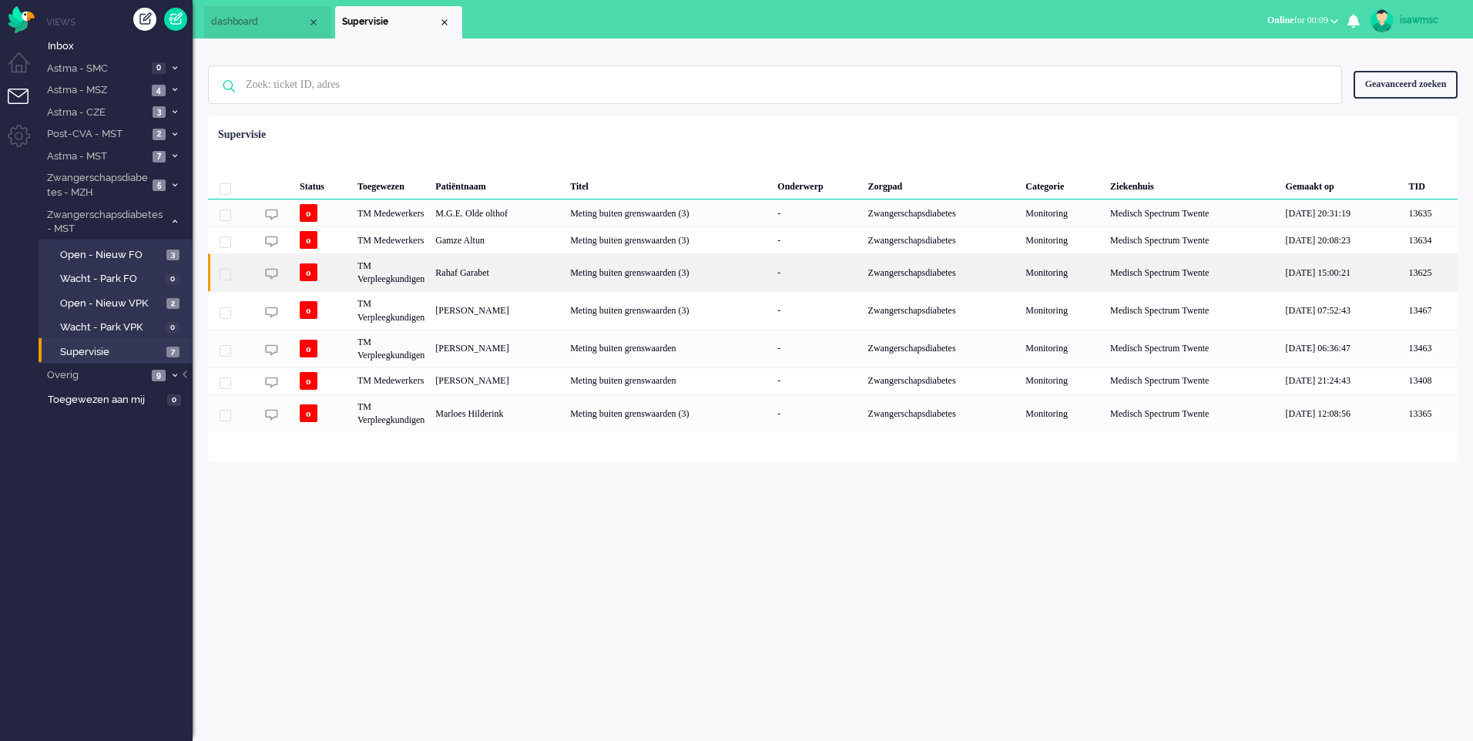
click at [520, 275] on div "Rahaf Garabet" at bounding box center [497, 272] width 135 height 38
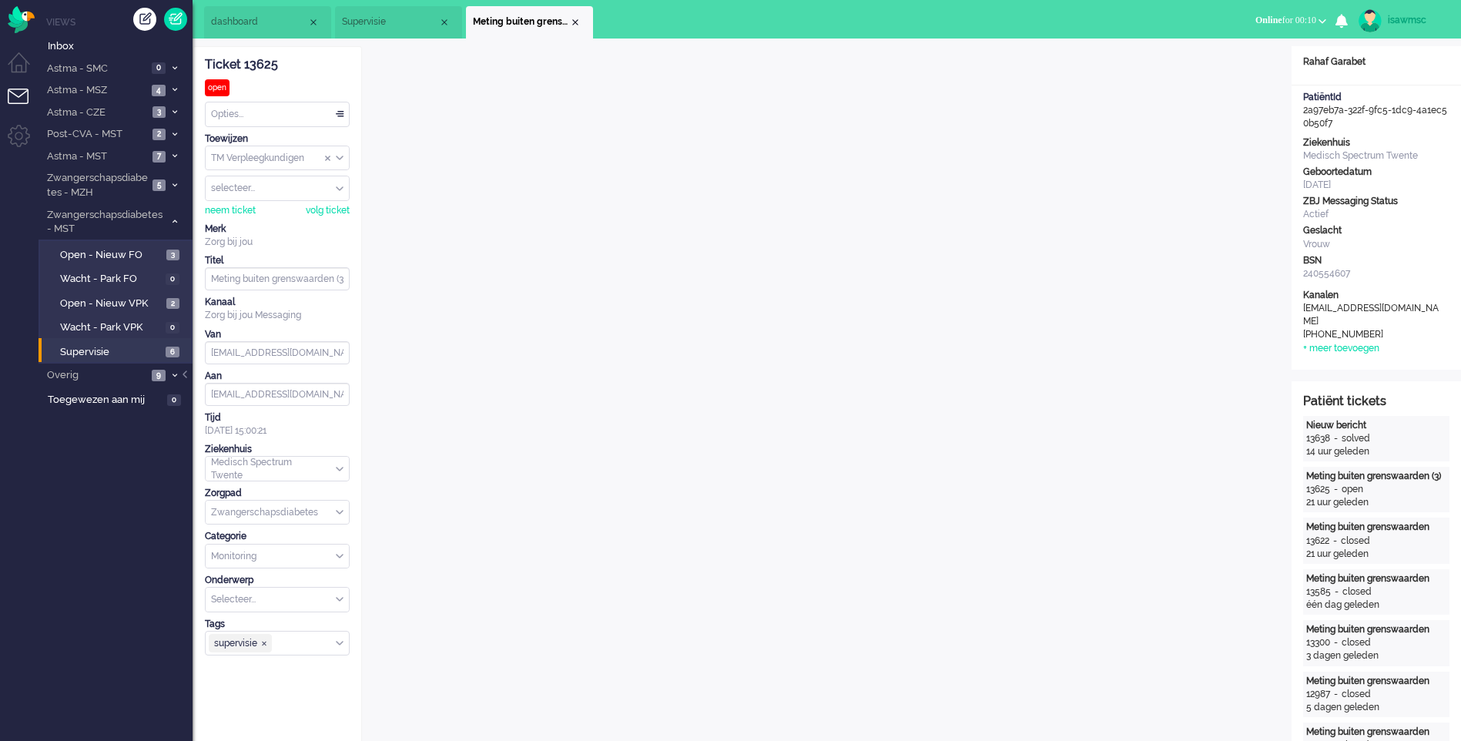
click at [578, 15] on li "Meting buiten grenswaarden (3)" at bounding box center [529, 22] width 127 height 32
click at [578, 21] on div "Close tab" at bounding box center [575, 22] width 12 height 12
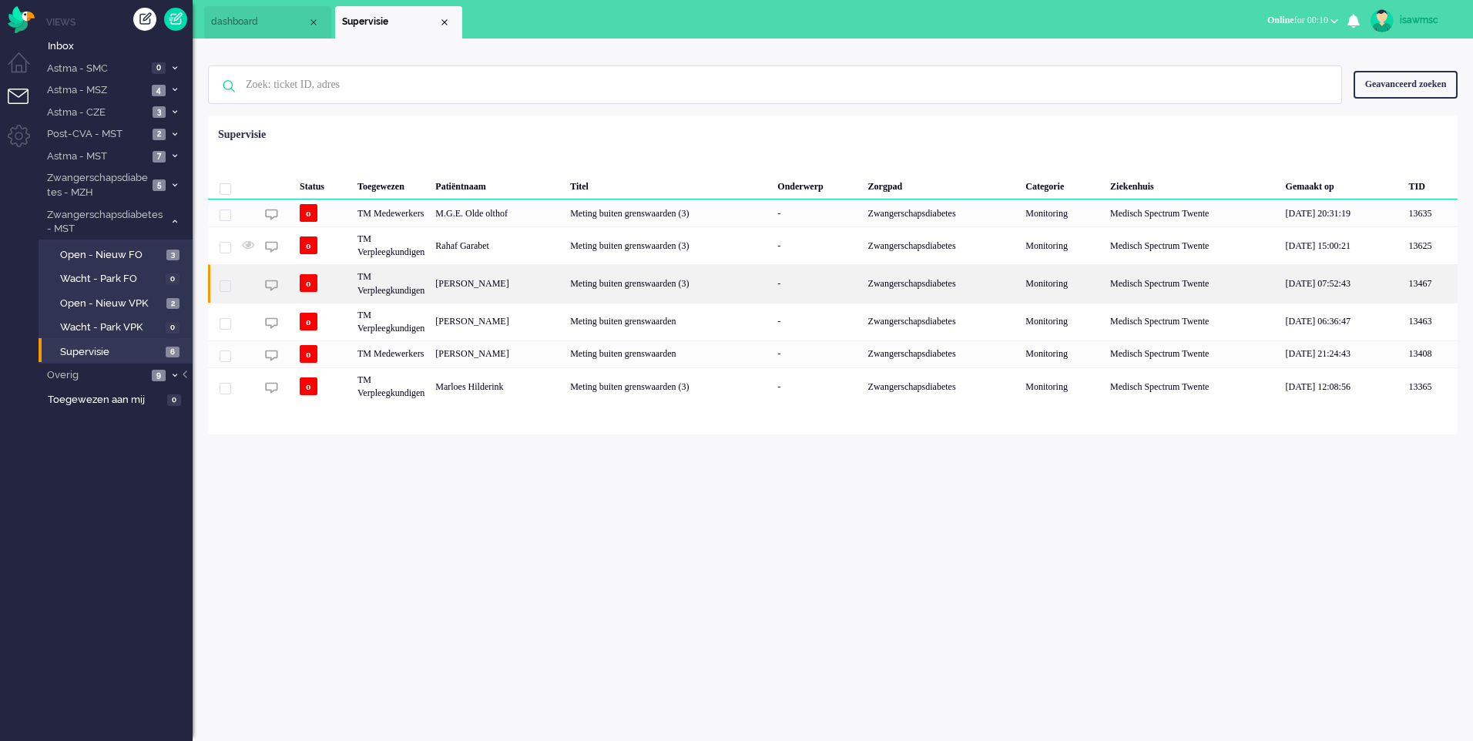
click at [562, 283] on div "[PERSON_NAME]" at bounding box center [497, 283] width 135 height 38
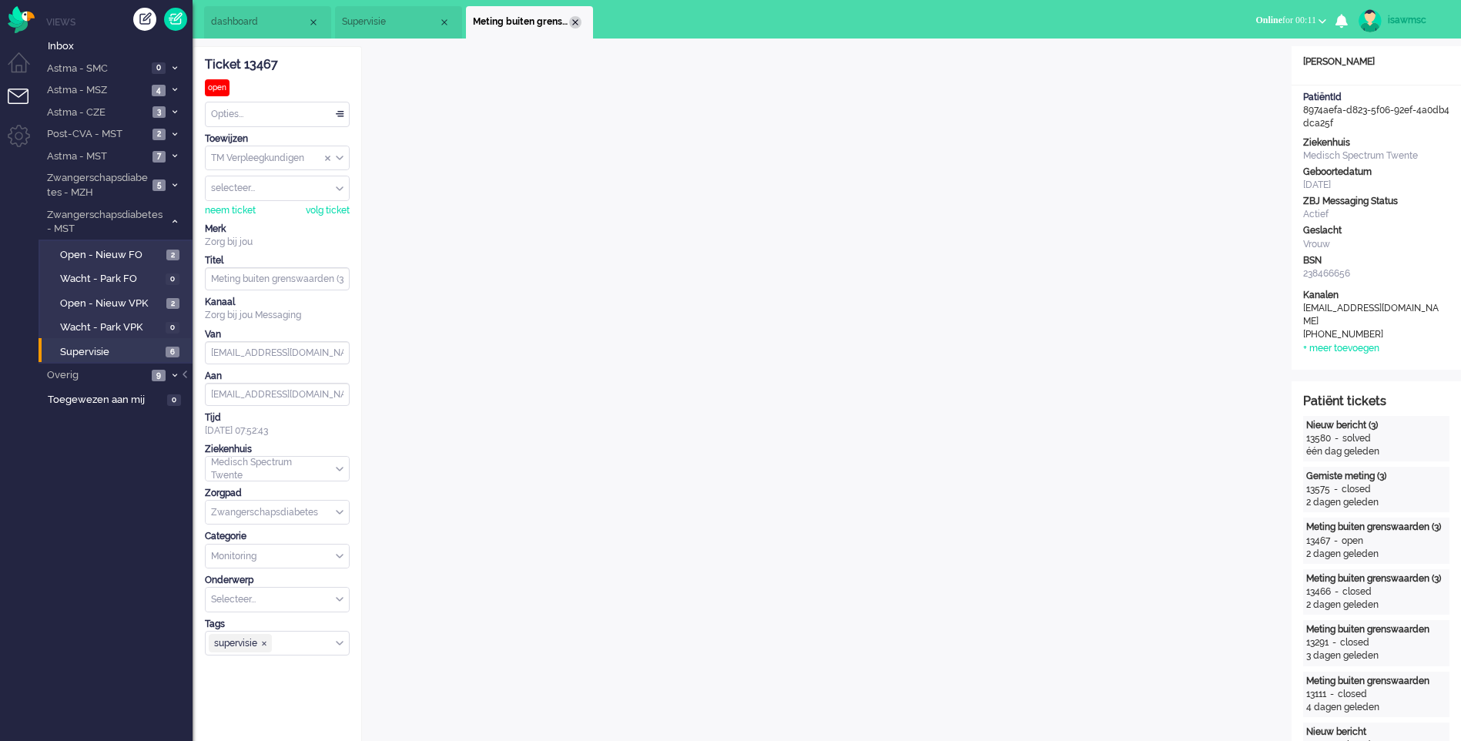
click at [573, 20] on div "Close tab" at bounding box center [575, 22] width 12 height 12
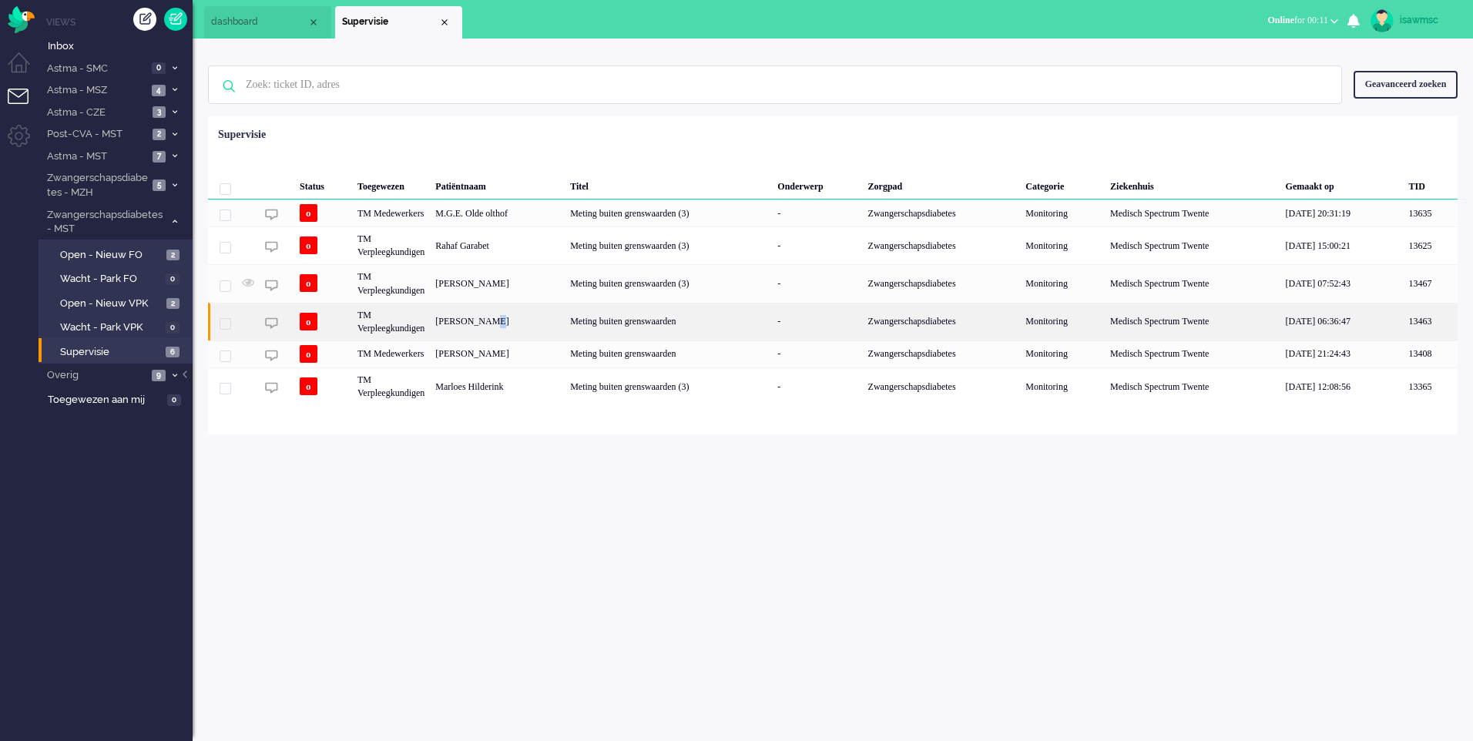
click at [507, 315] on div "[PERSON_NAME]" at bounding box center [497, 322] width 135 height 38
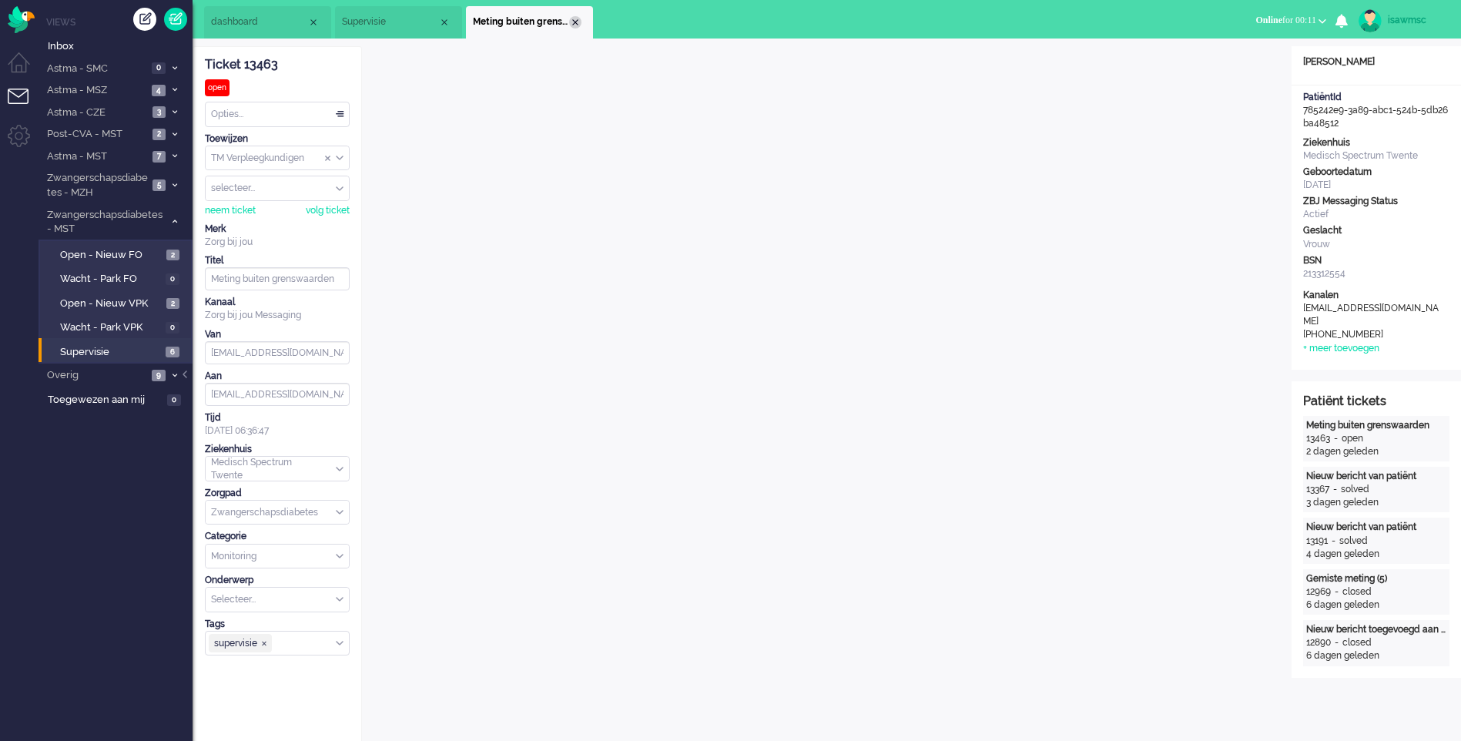
click at [581, 23] on div "Close tab" at bounding box center [575, 22] width 12 height 12
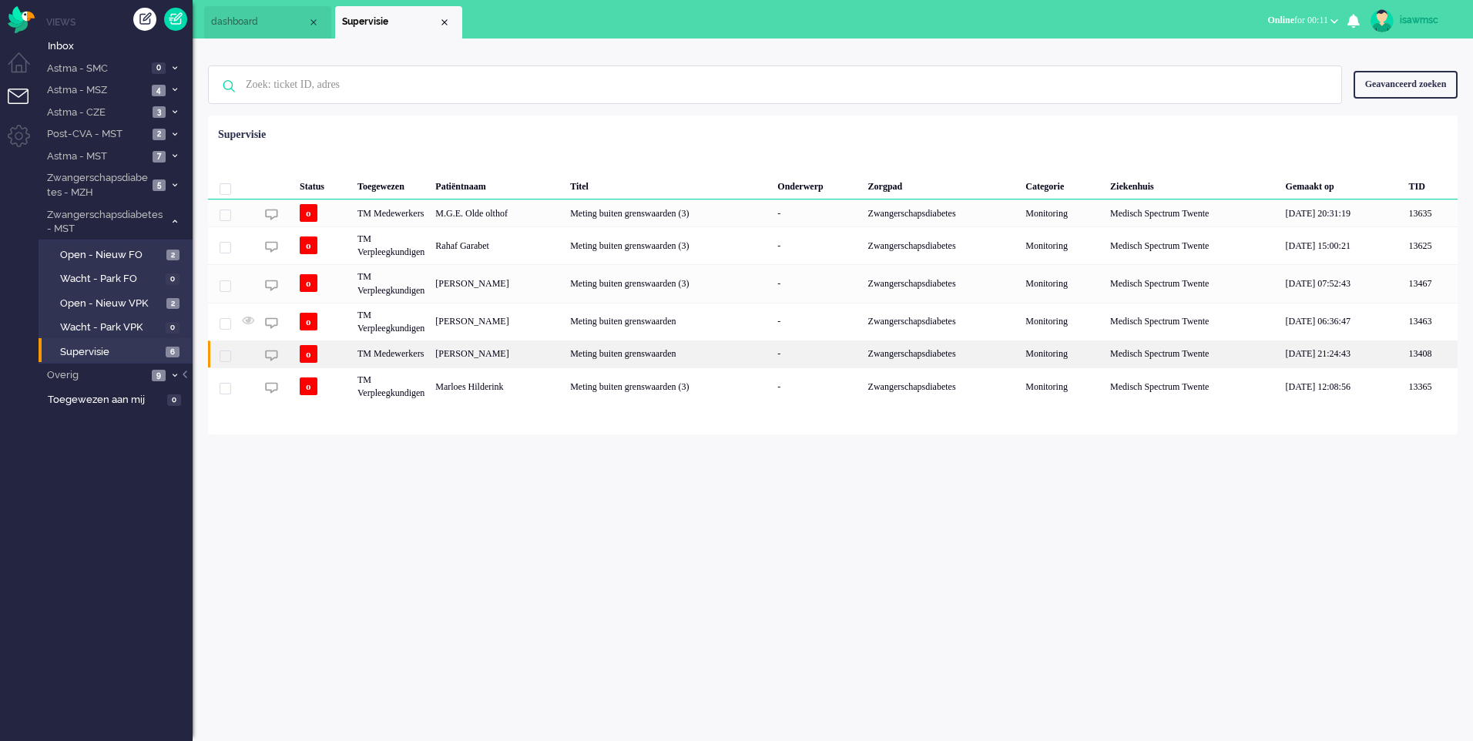
click at [562, 357] on div "[PERSON_NAME]" at bounding box center [497, 353] width 135 height 27
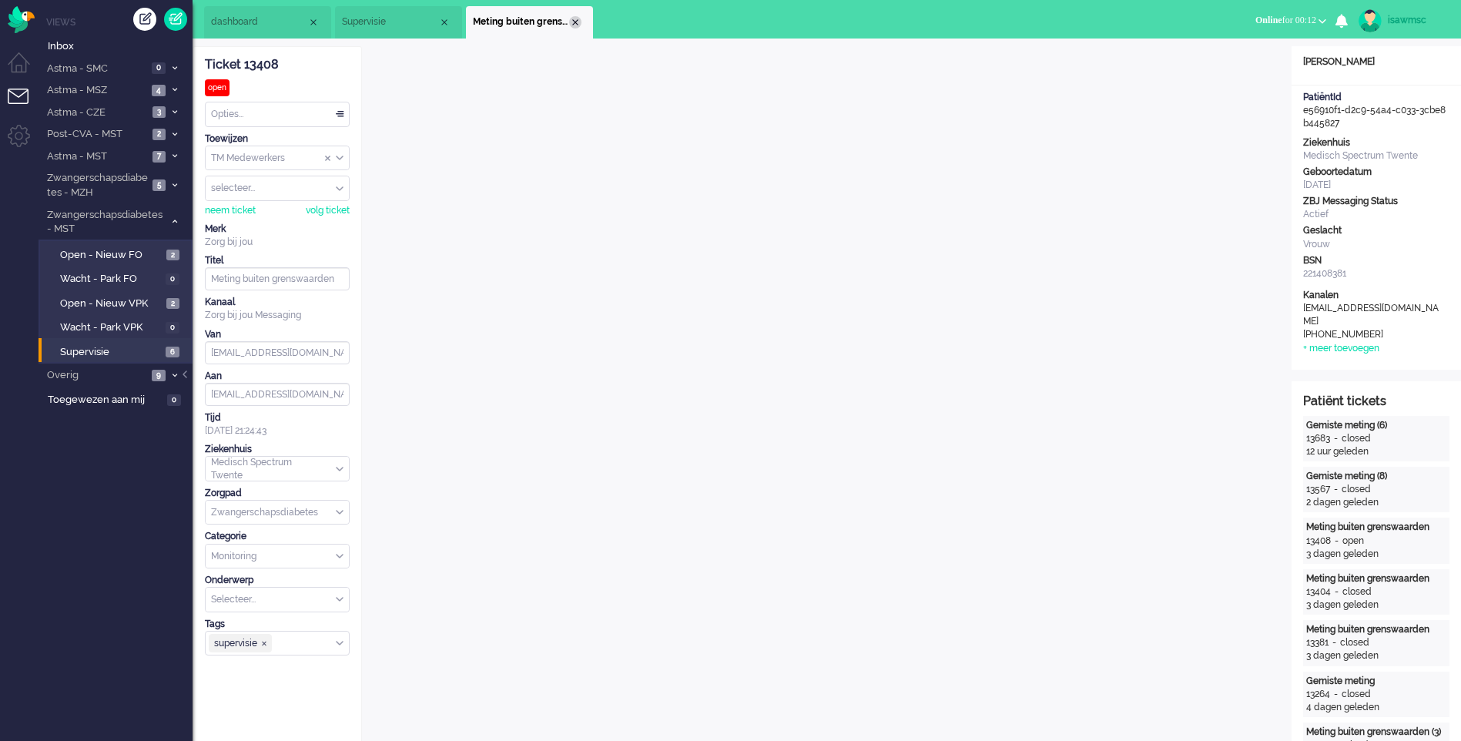
click at [579, 25] on div "Close tab" at bounding box center [575, 22] width 12 height 12
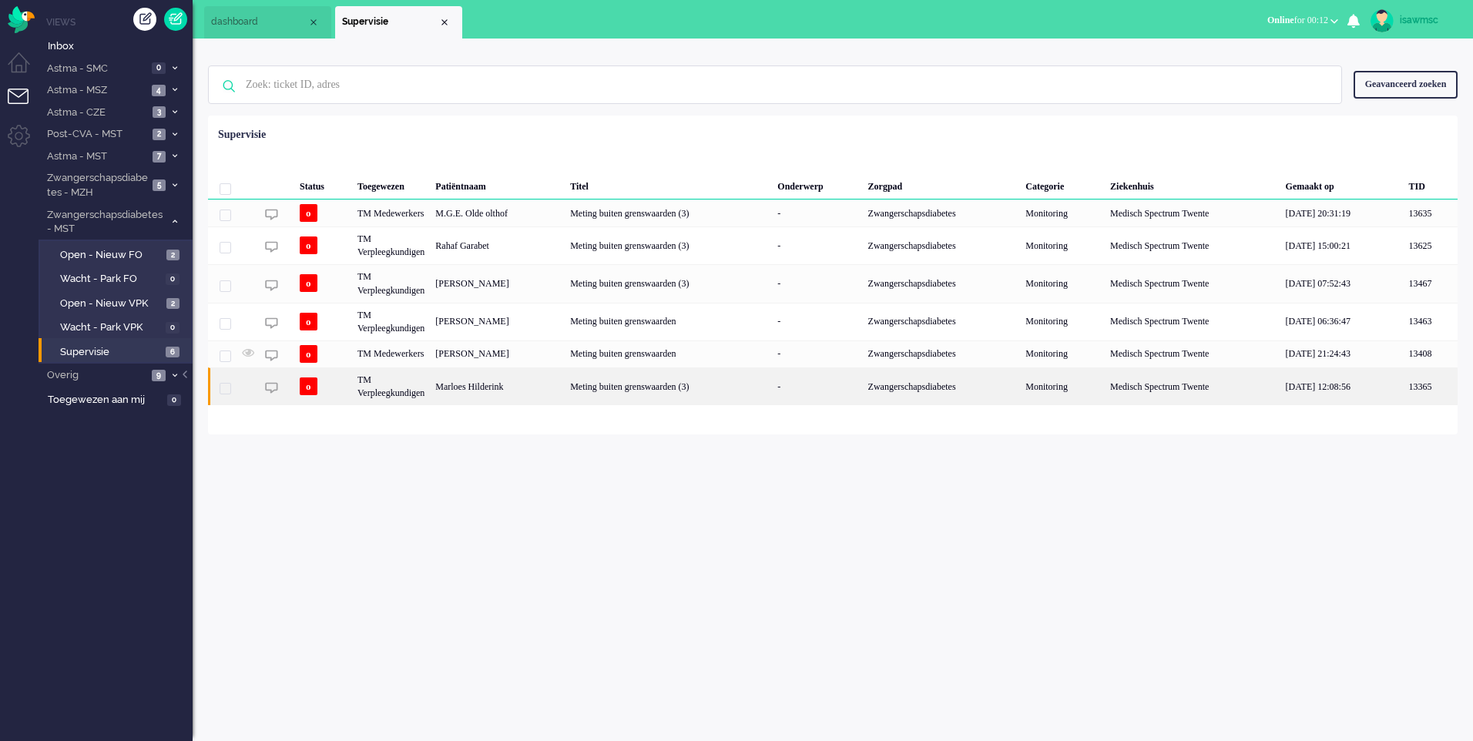
click at [565, 383] on div "Marloes Hilderink" at bounding box center [497, 386] width 135 height 38
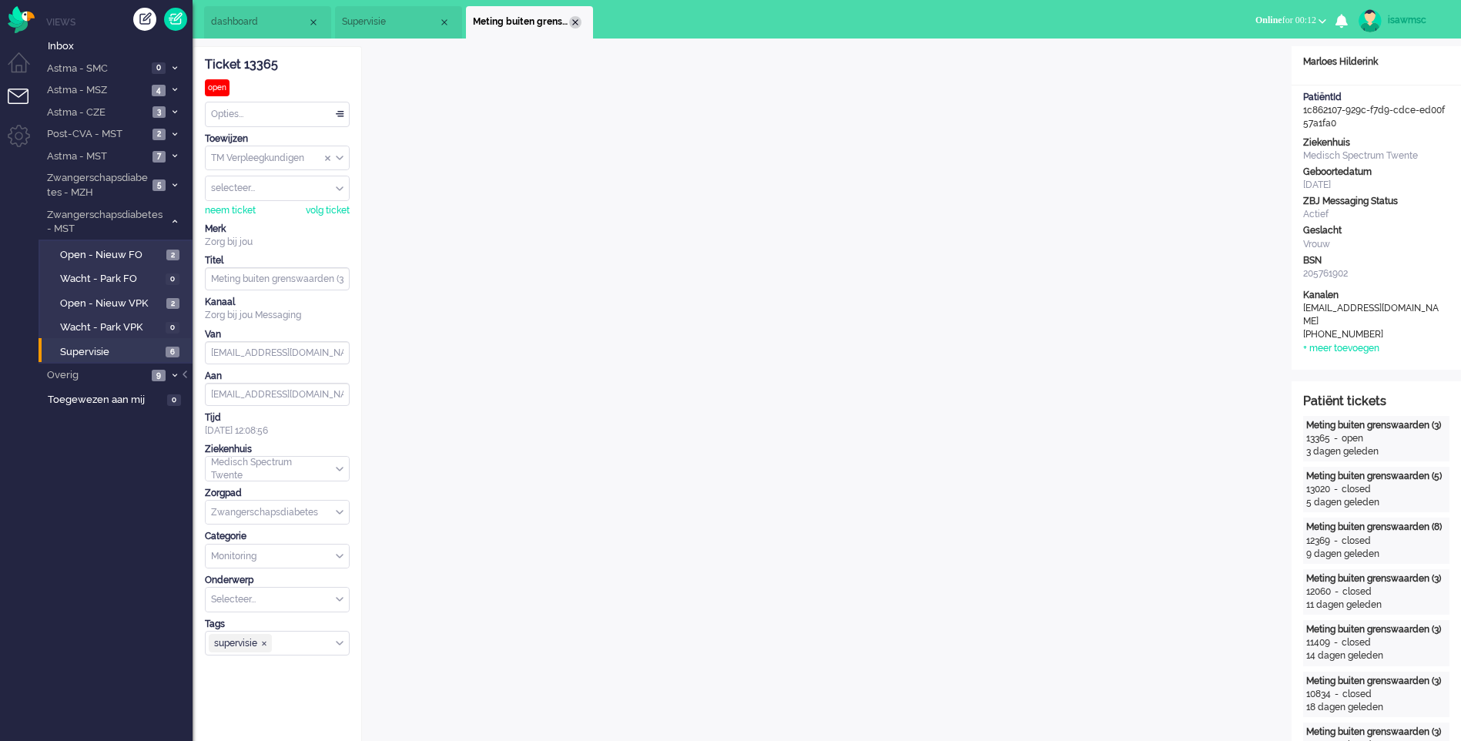
click at [575, 23] on div "Close tab" at bounding box center [575, 22] width 12 height 12
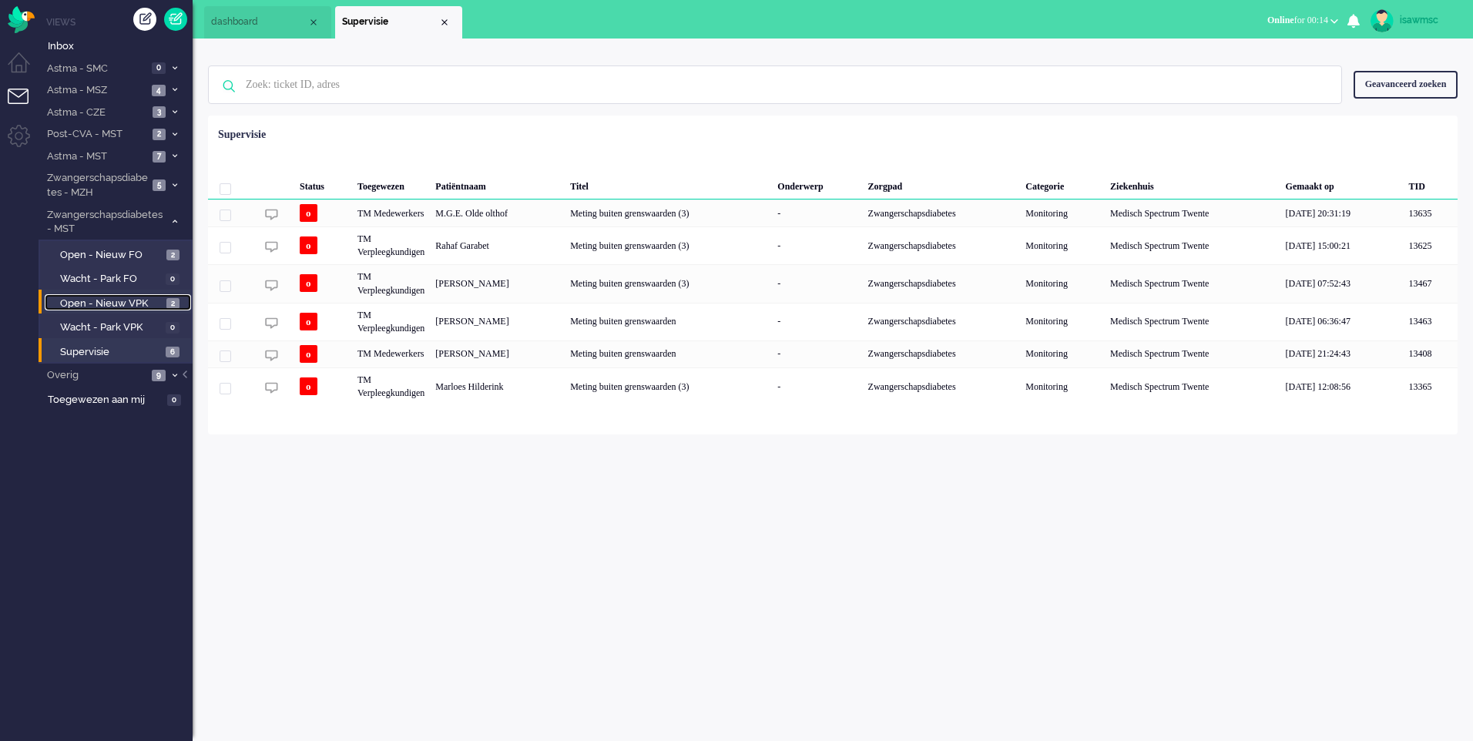
click at [169, 304] on span "2" at bounding box center [172, 304] width 13 height 12
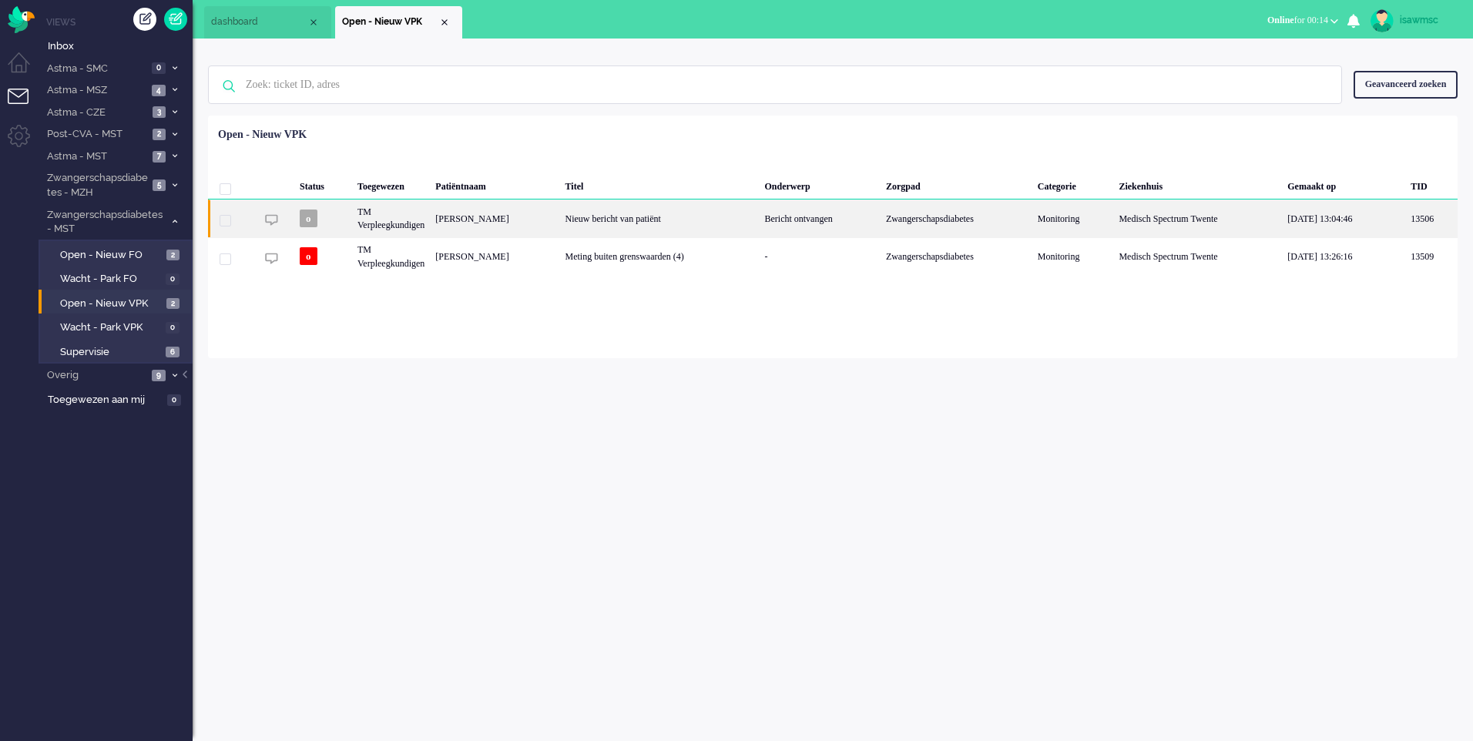
click at [430, 221] on div "TM Verpleegkundigen" at bounding box center [391, 219] width 78 height 38
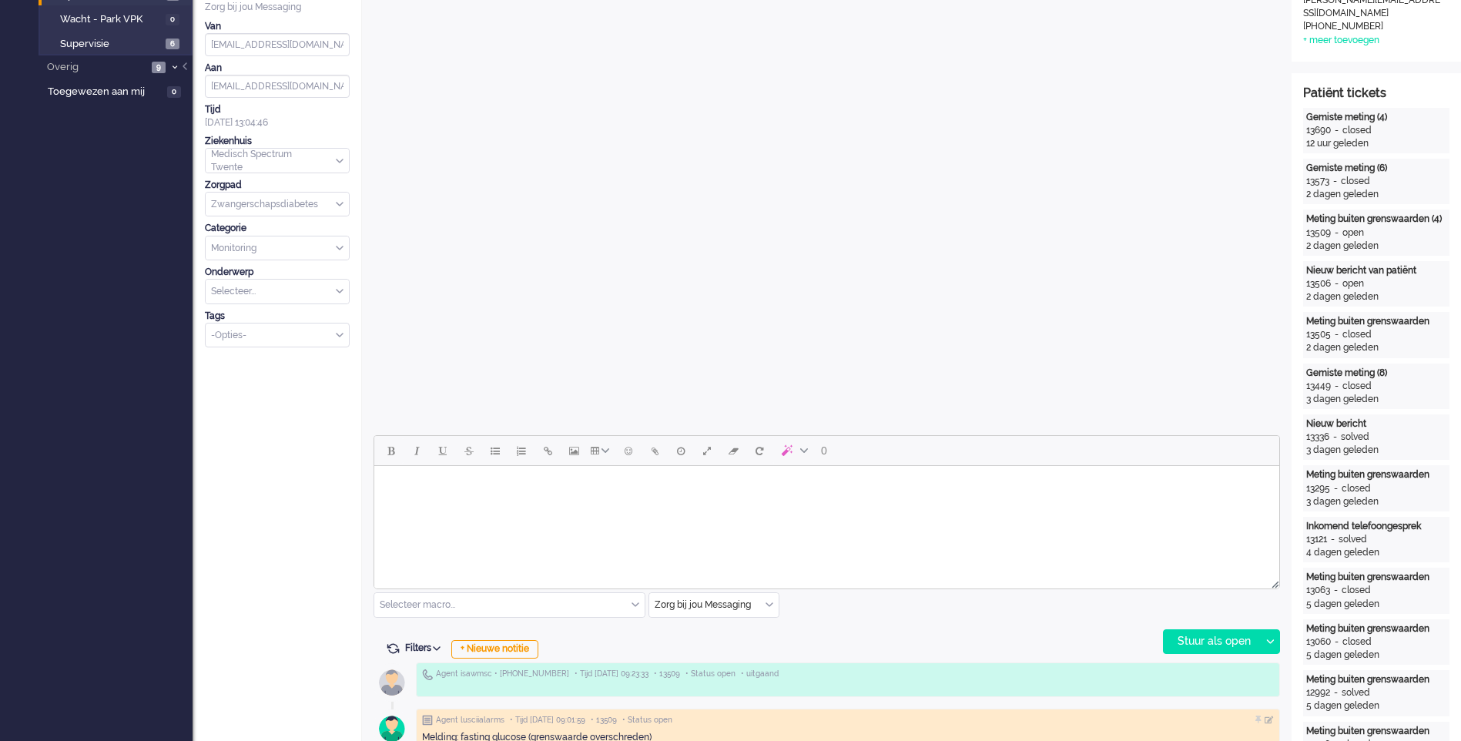
scroll to position [616, 0]
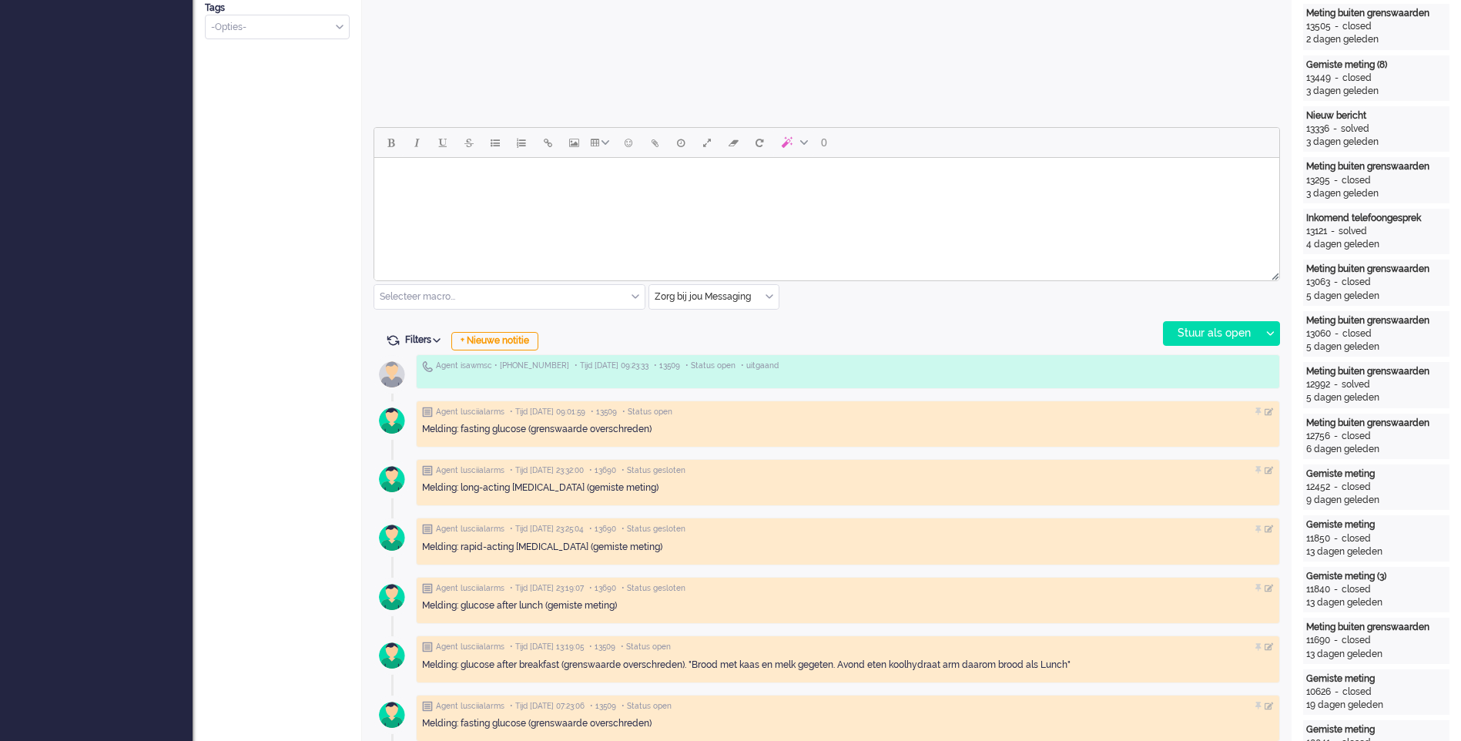
click at [763, 295] on input "text" at bounding box center [713, 297] width 129 height 24
click at [738, 340] on li "uitgaand telefoon" at bounding box center [713, 342] width 129 height 22
click at [1215, 329] on div "Stuur als open" at bounding box center [1212, 333] width 96 height 23
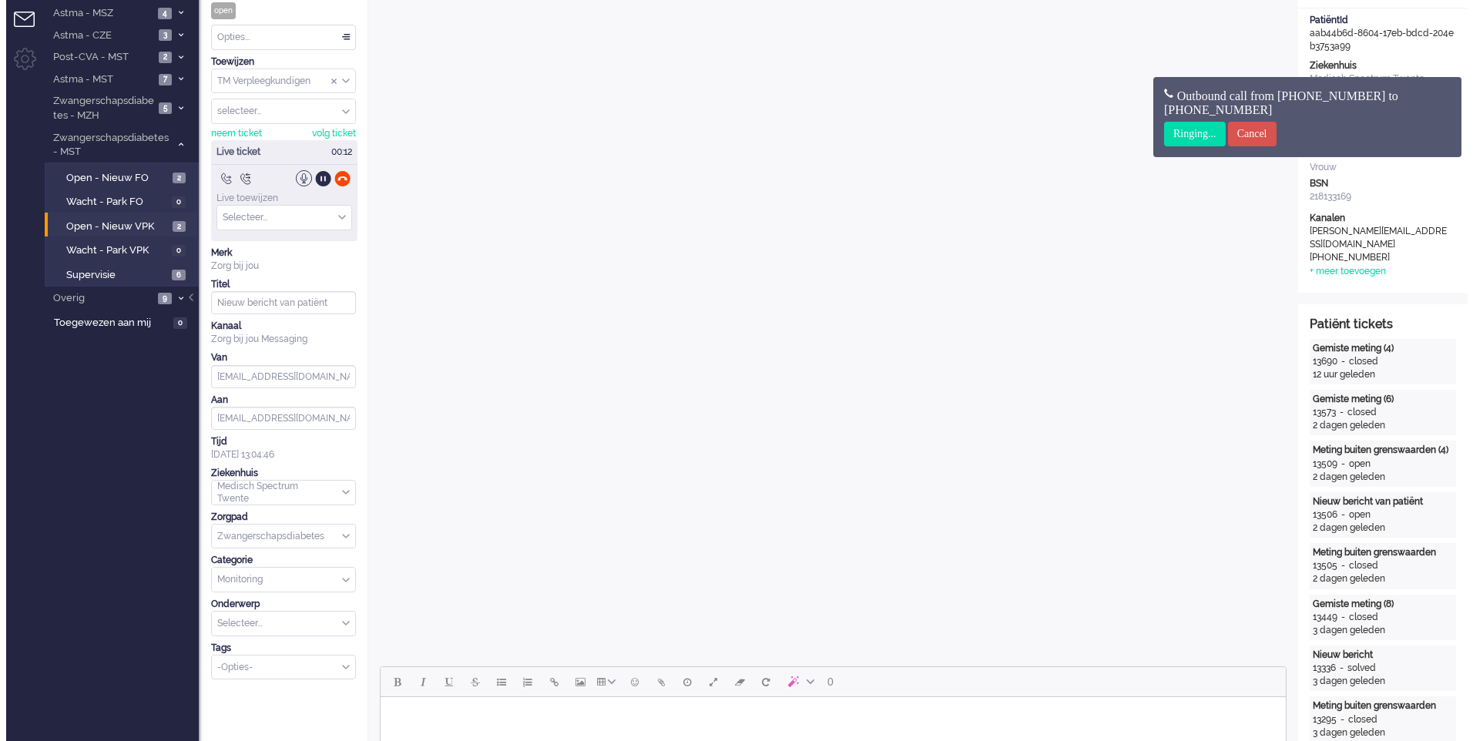
scroll to position [0, 0]
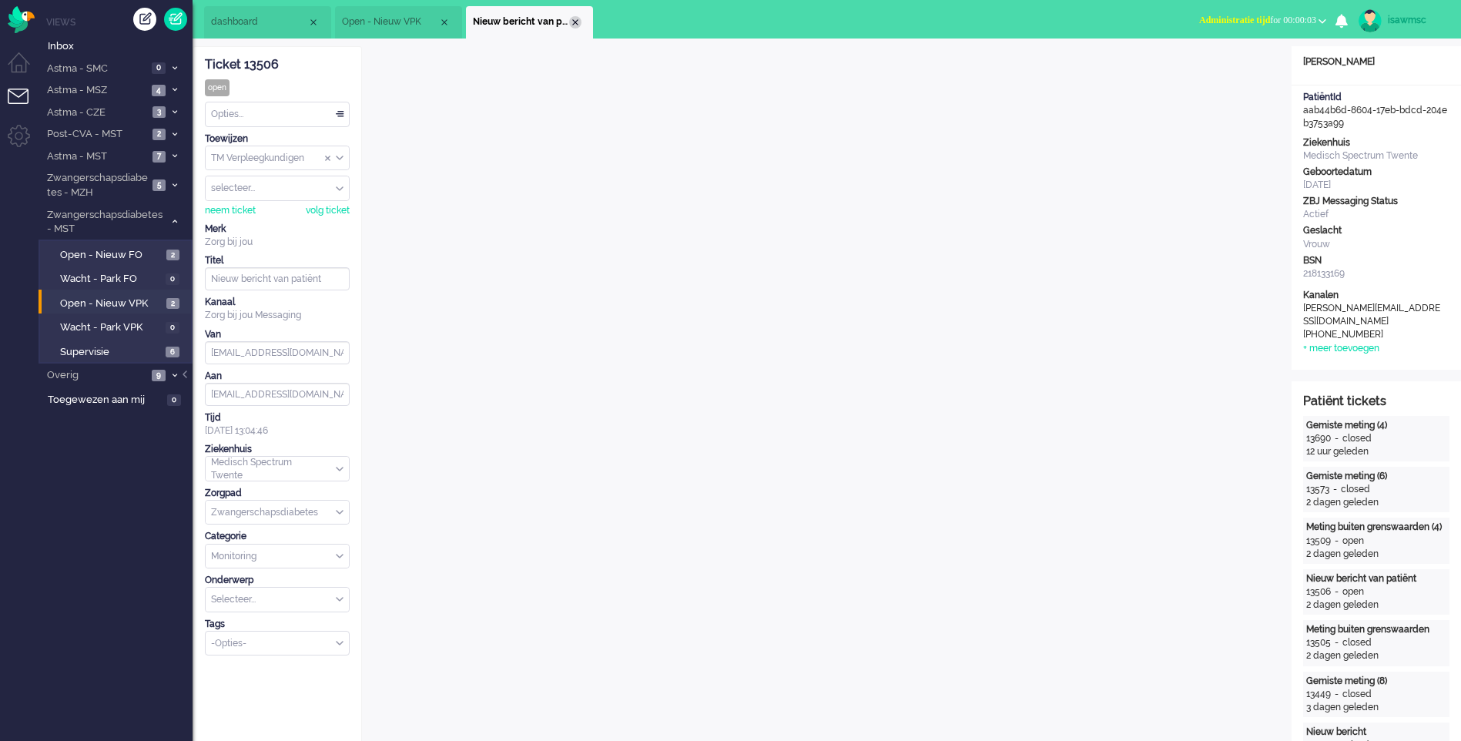
click at [572, 19] on div "Close tab" at bounding box center [575, 22] width 12 height 12
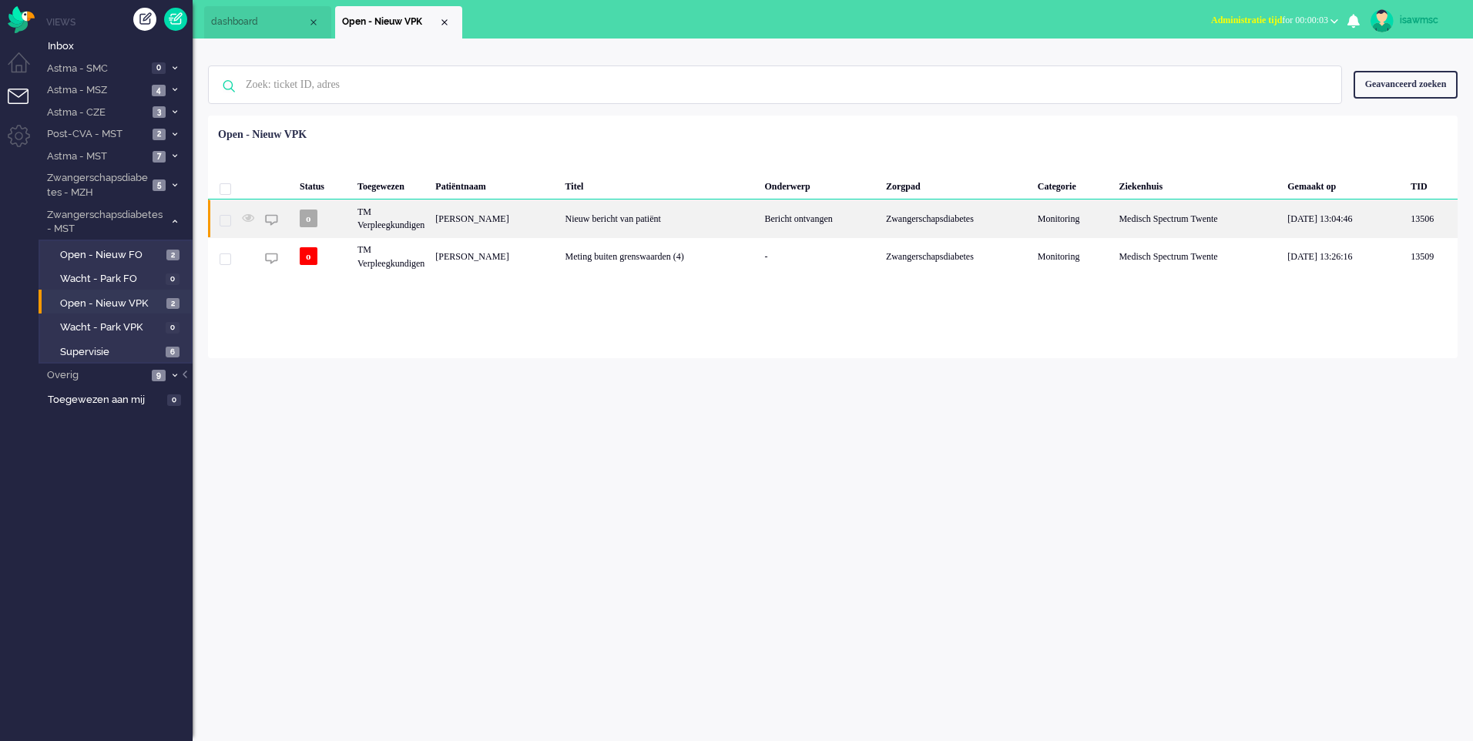
click at [471, 223] on div "[PERSON_NAME]" at bounding box center [494, 219] width 129 height 38
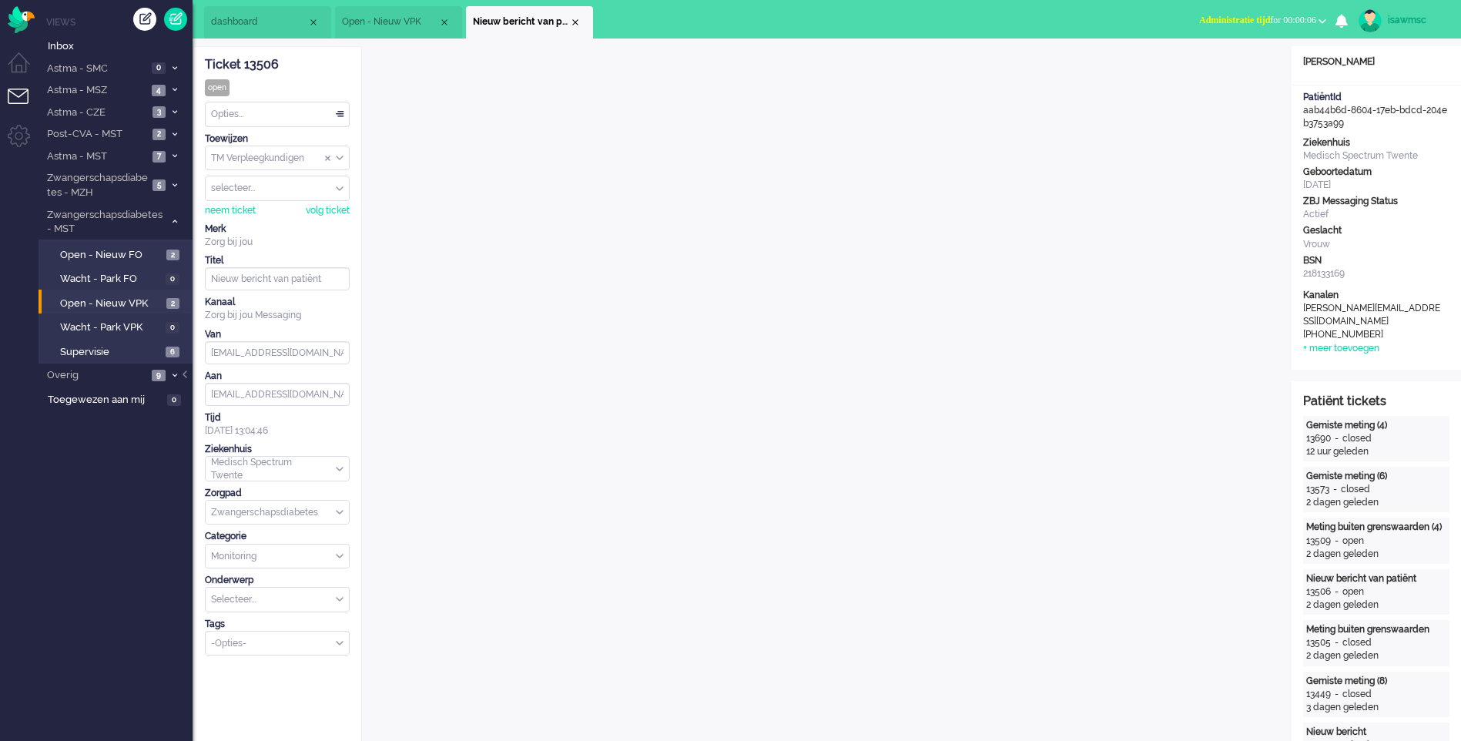
click at [309, 117] on div "Opties..." at bounding box center [277, 114] width 143 height 24
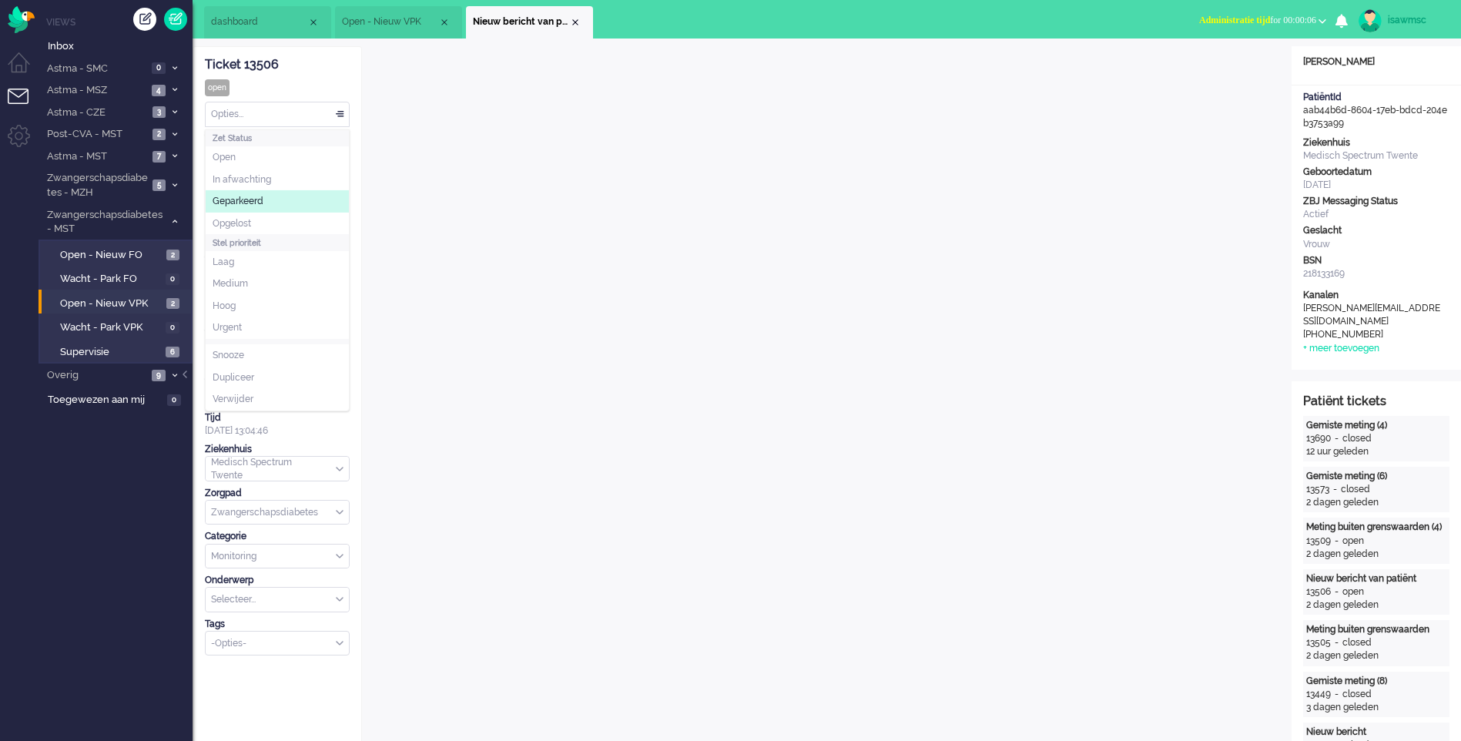
click at [279, 215] on li "Opgelost" at bounding box center [277, 224] width 143 height 22
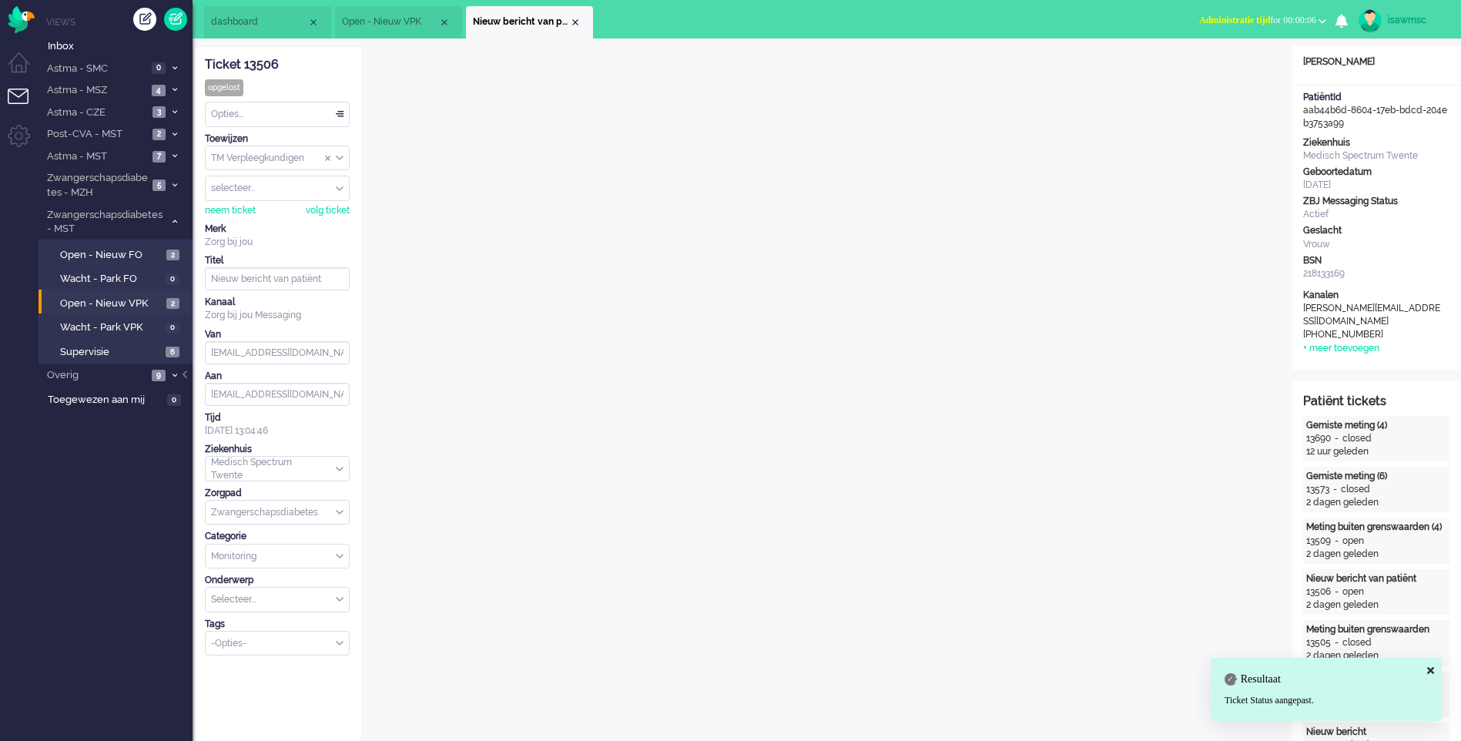
drag, startPoint x: 579, startPoint y: 24, endPoint x: 562, endPoint y: 24, distance: 16.9
click at [578, 24] on div "Close tab" at bounding box center [575, 22] width 12 height 12
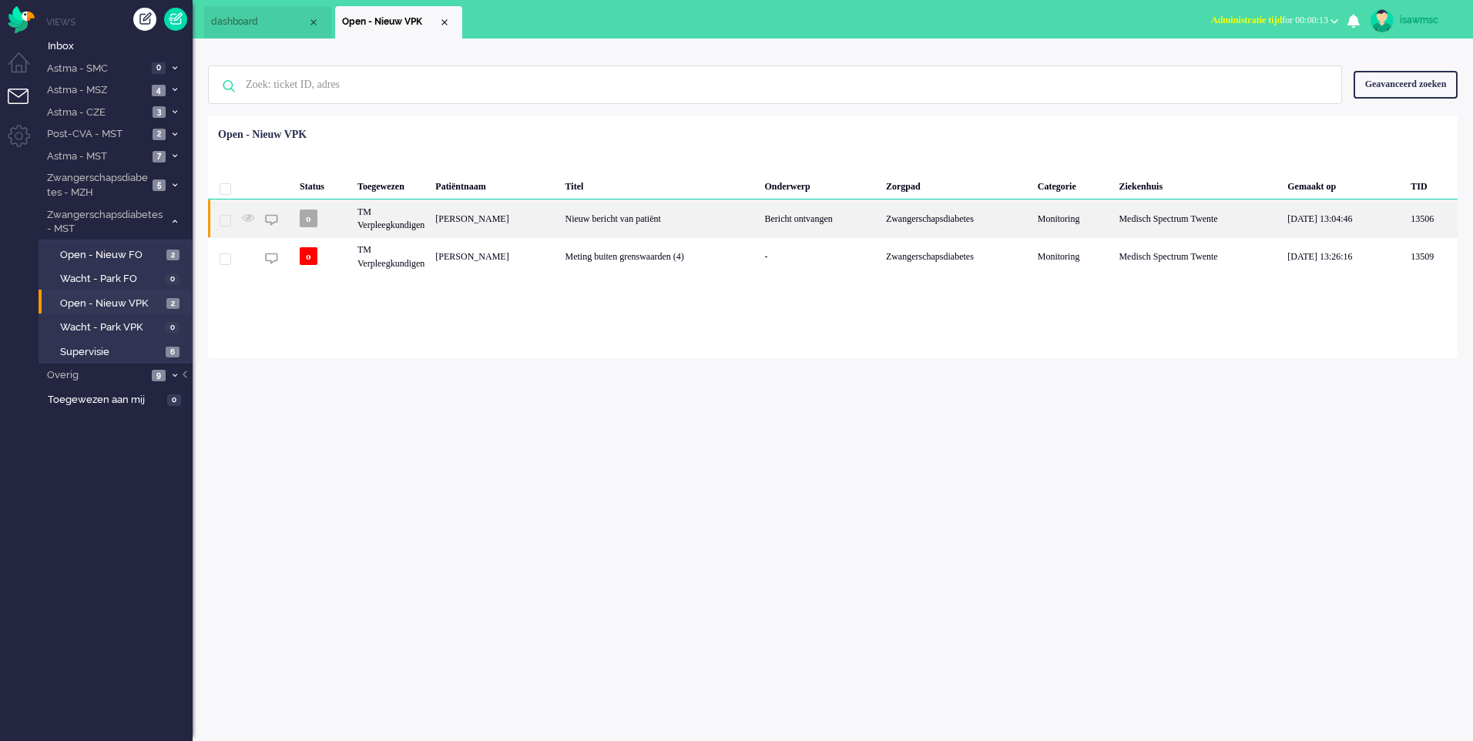
click at [487, 222] on div "[PERSON_NAME]" at bounding box center [494, 219] width 129 height 38
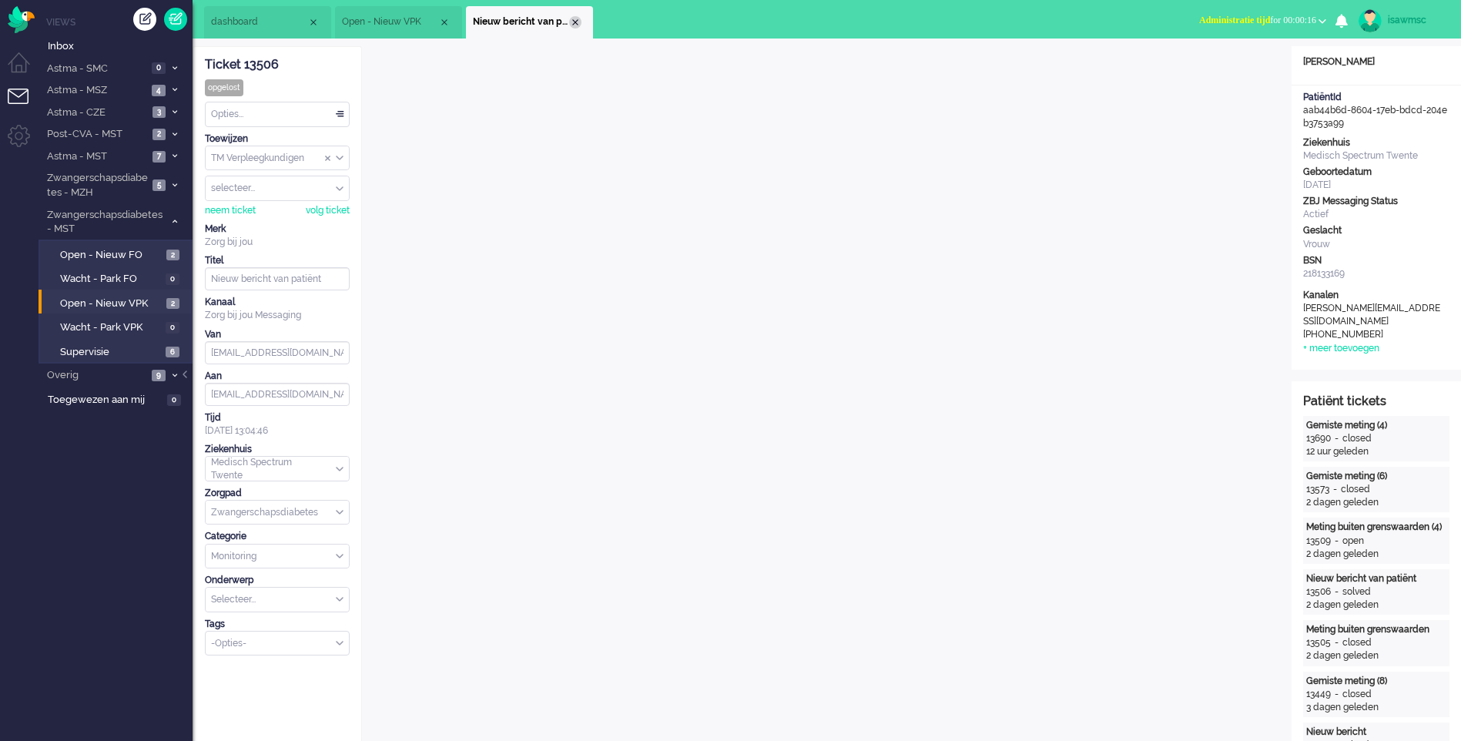
click at [579, 22] on div "Close tab" at bounding box center [575, 22] width 12 height 12
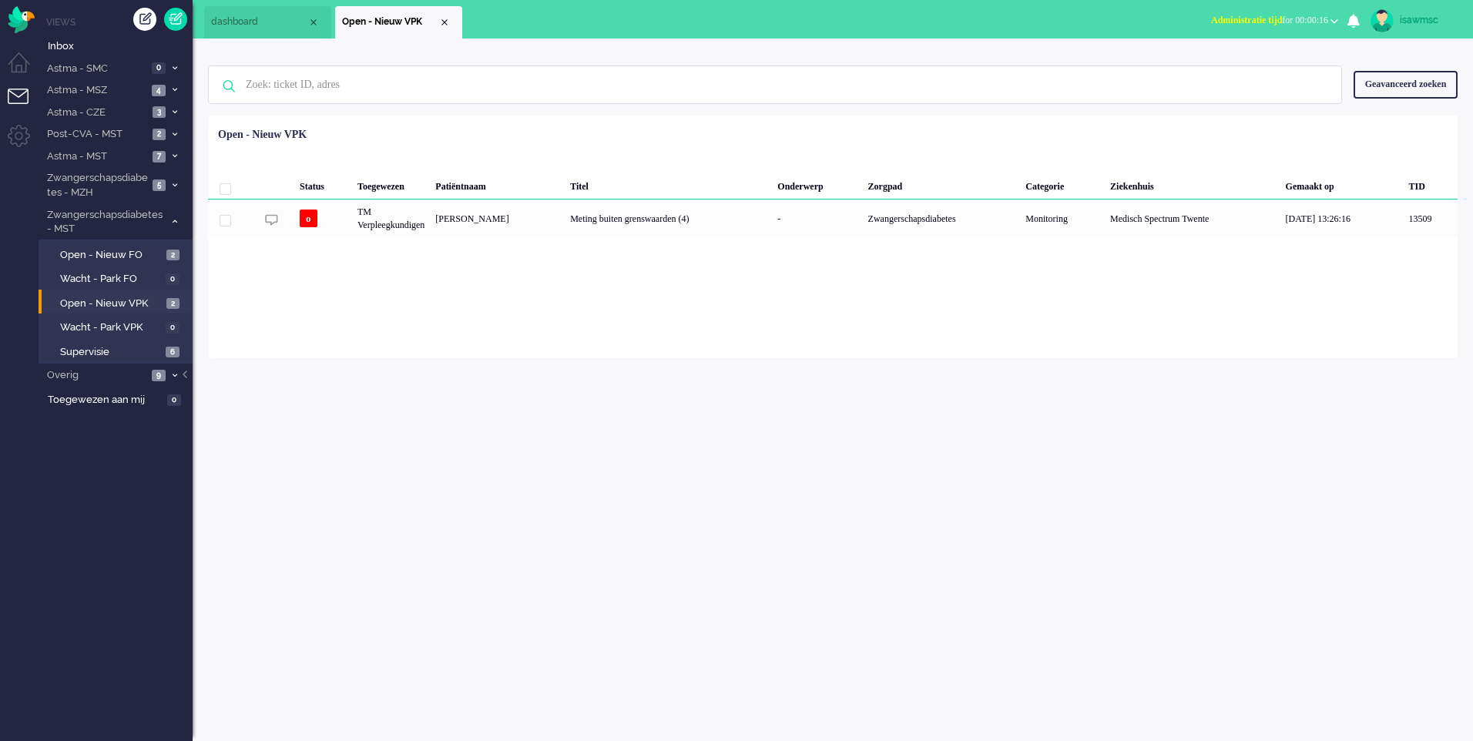
click at [381, 347] on div "Loading... Status Toegewezen Patiëntnaam Titel Onderwerp Zorgpad Categorie Ziek…" at bounding box center [833, 237] width 1250 height 243
click at [170, 352] on span "6" at bounding box center [173, 353] width 14 height 12
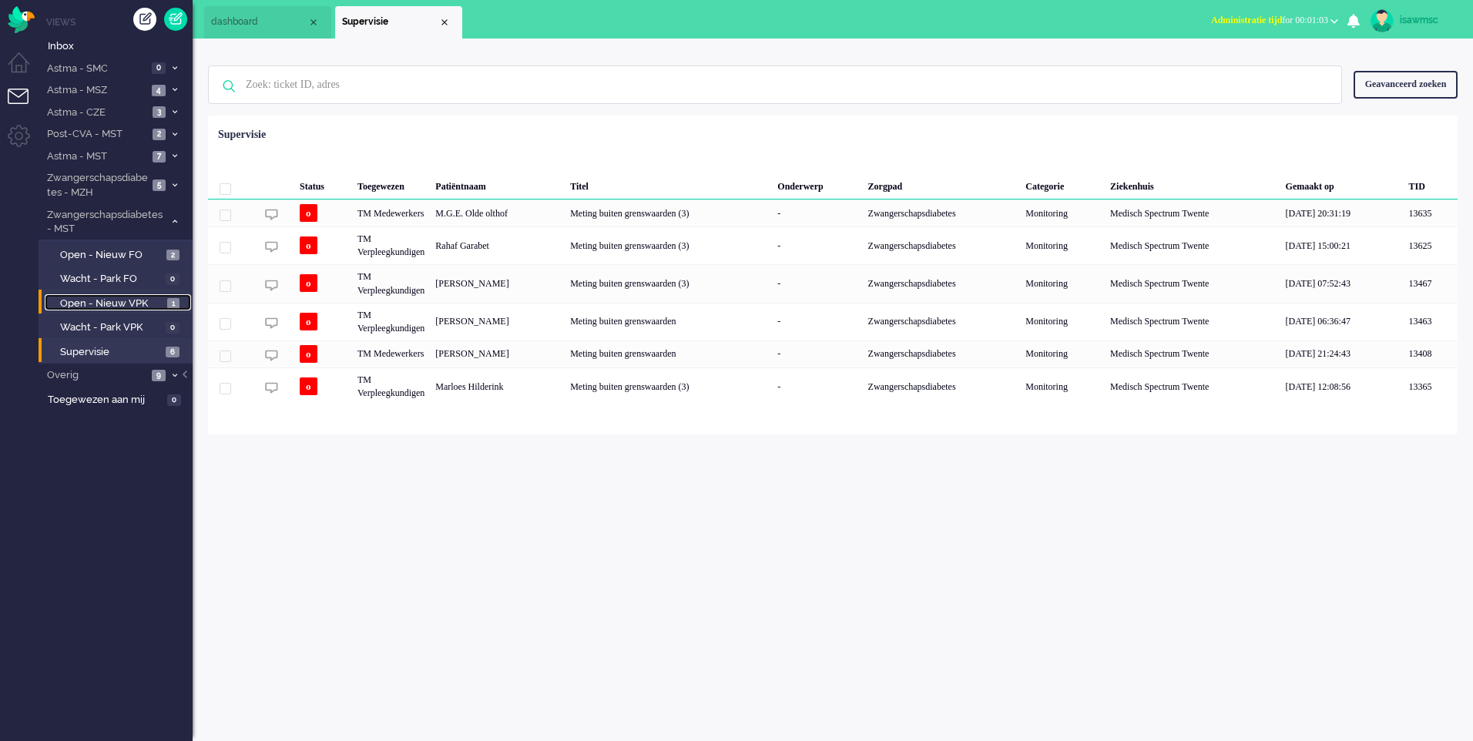
click at [138, 305] on span "Open - Nieuw VPK" at bounding box center [111, 304] width 103 height 15
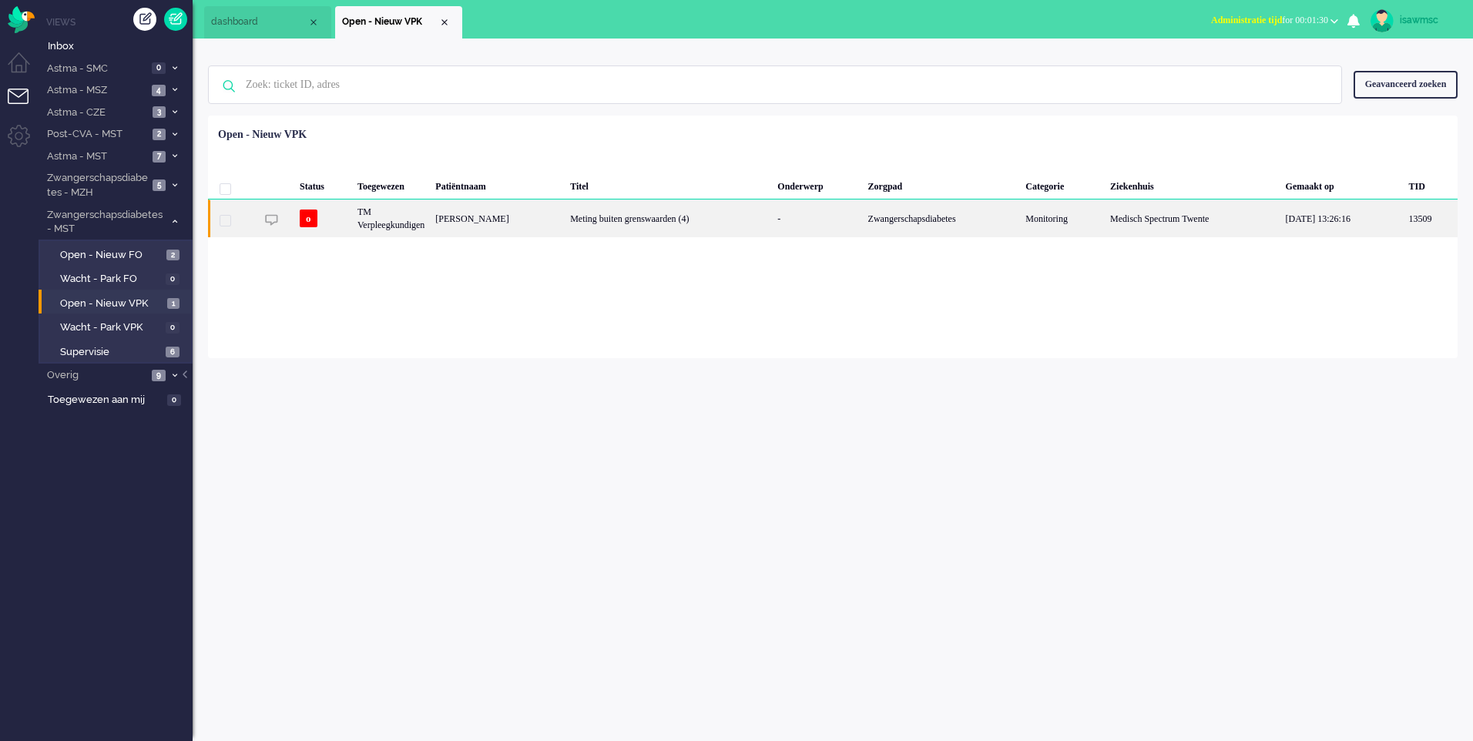
click at [351, 215] on div "o" at bounding box center [323, 219] width 58 height 38
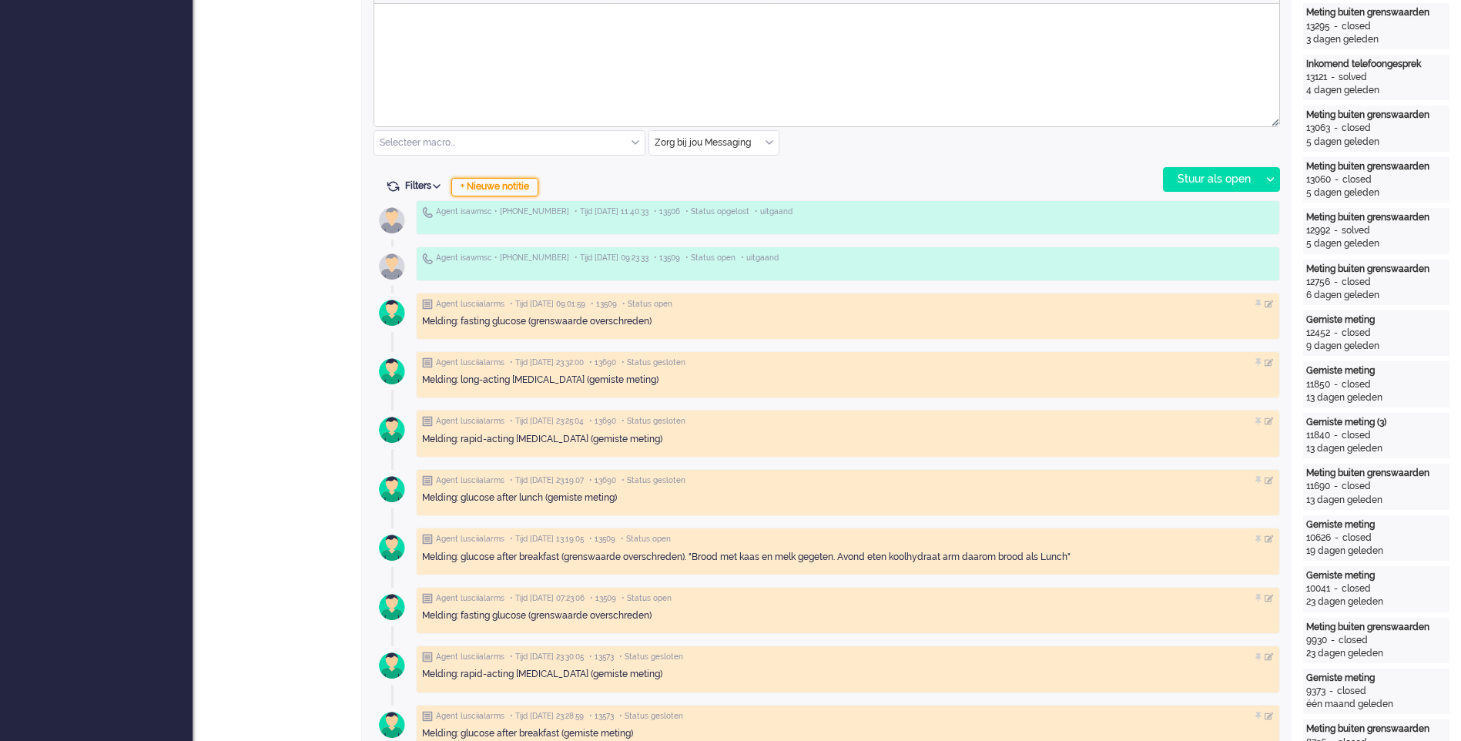
scroll to position [462, 0]
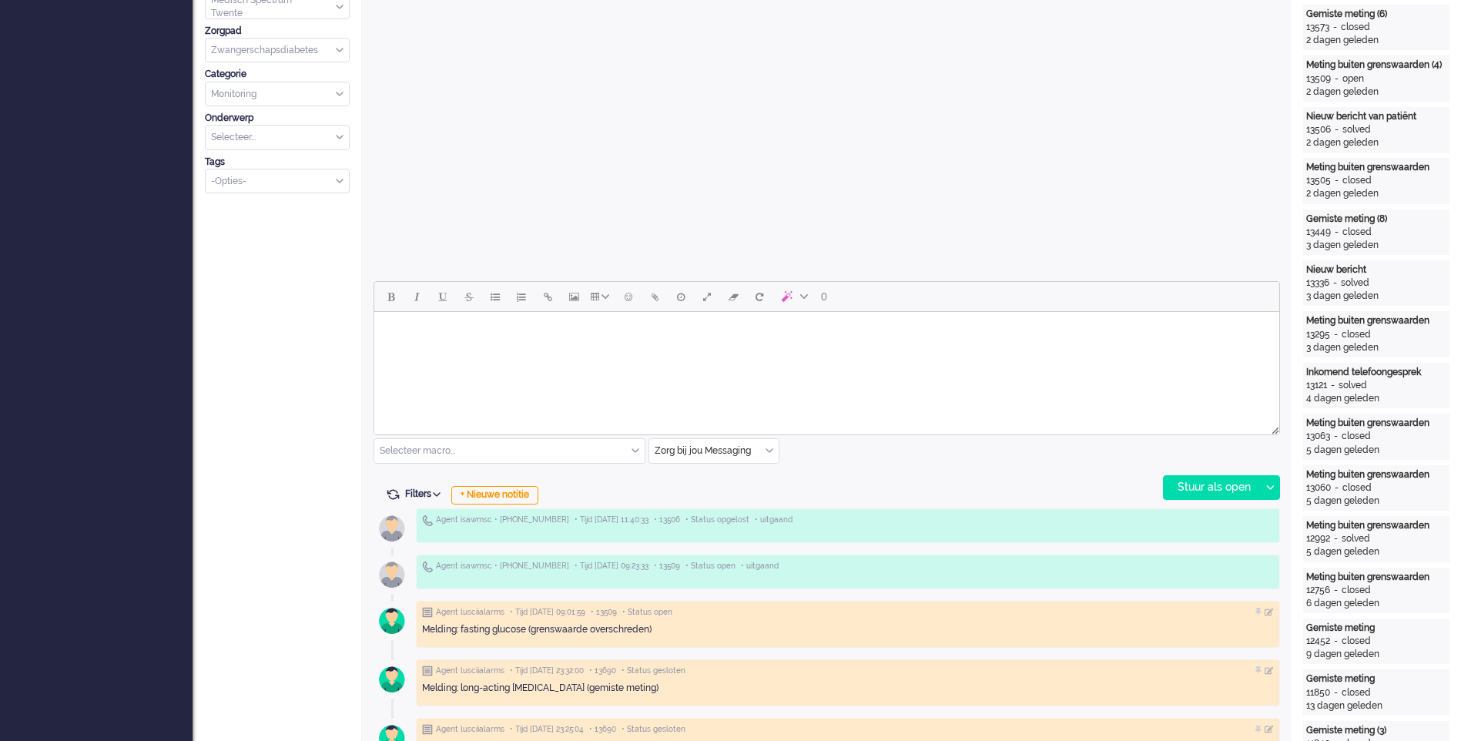
click at [505, 351] on html at bounding box center [826, 331] width 905 height 39
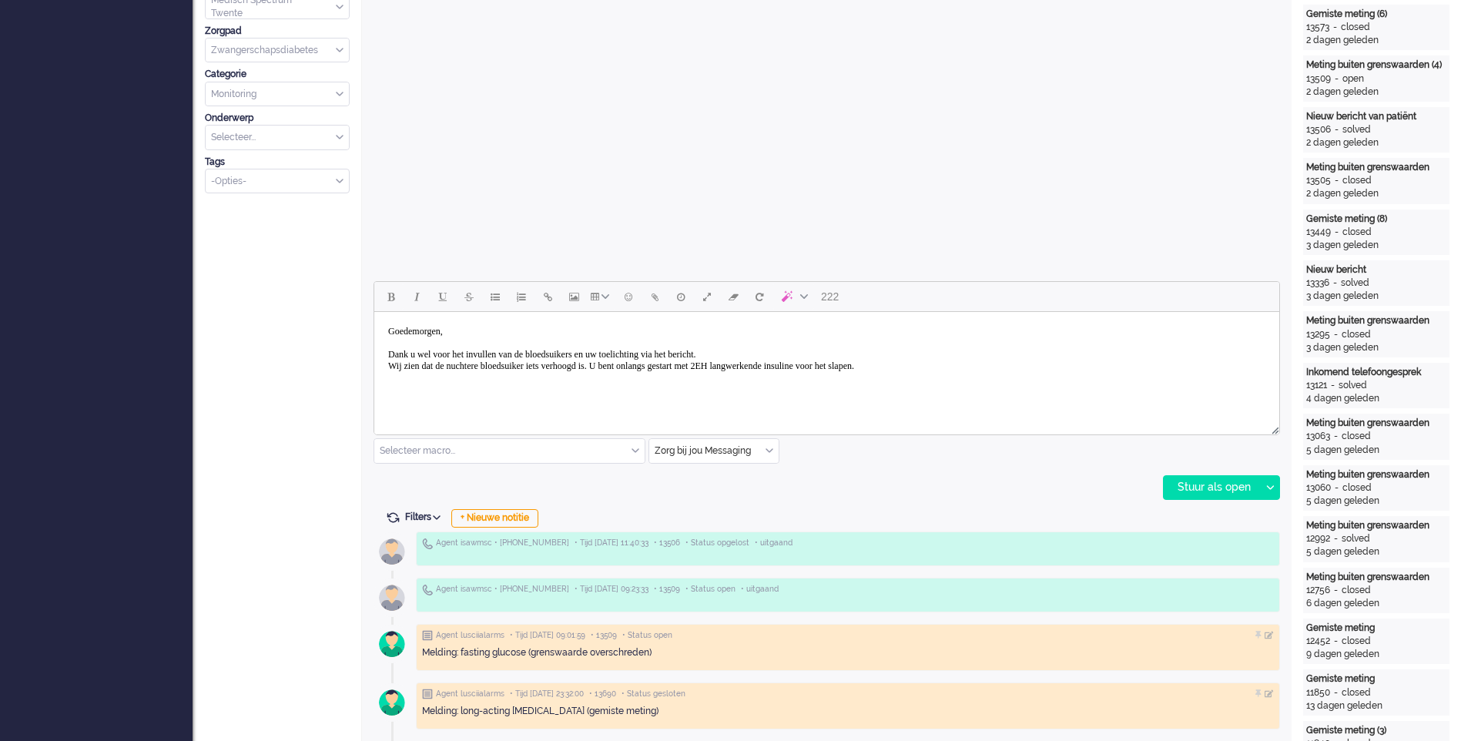
scroll to position [385, 0]
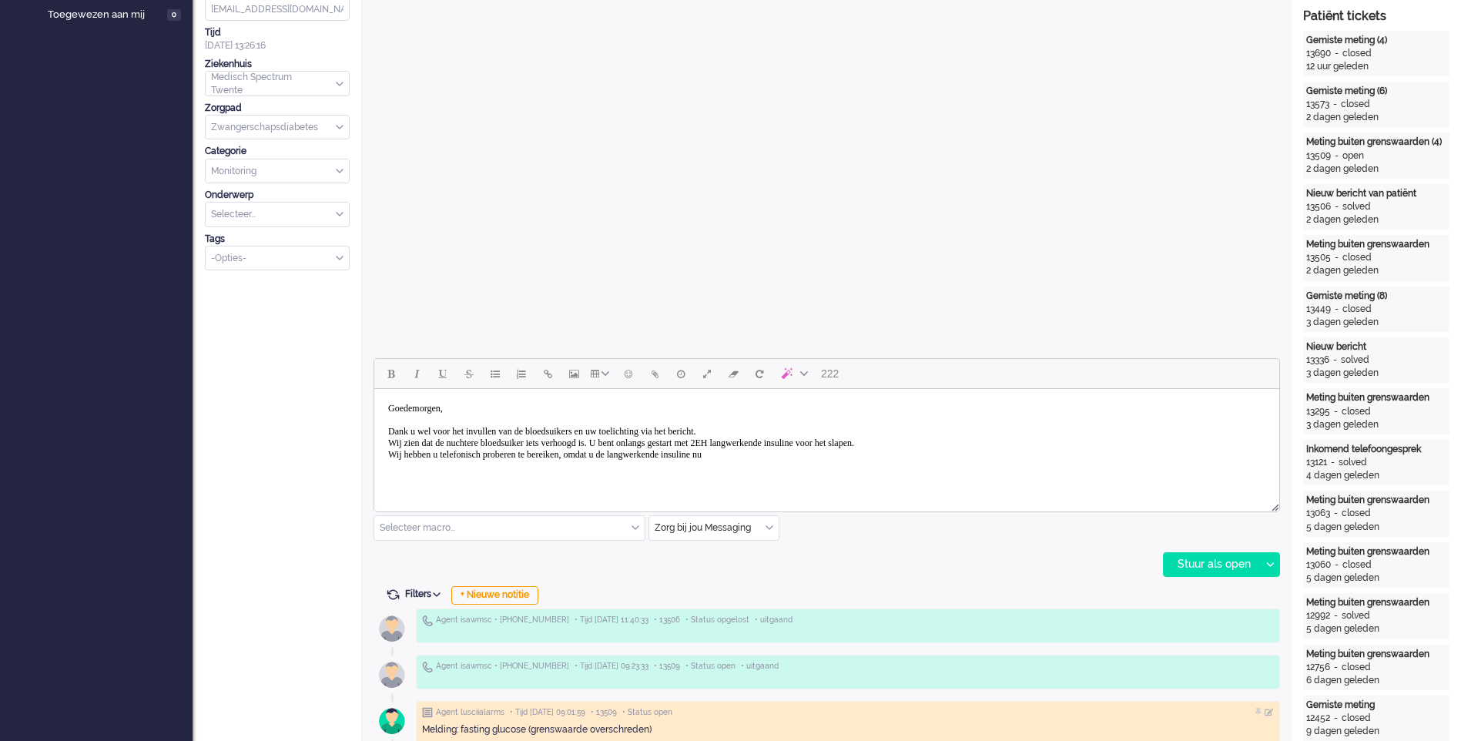
drag, startPoint x: 1091, startPoint y: 847, endPoint x: 722, endPoint y: 453, distance: 539.6
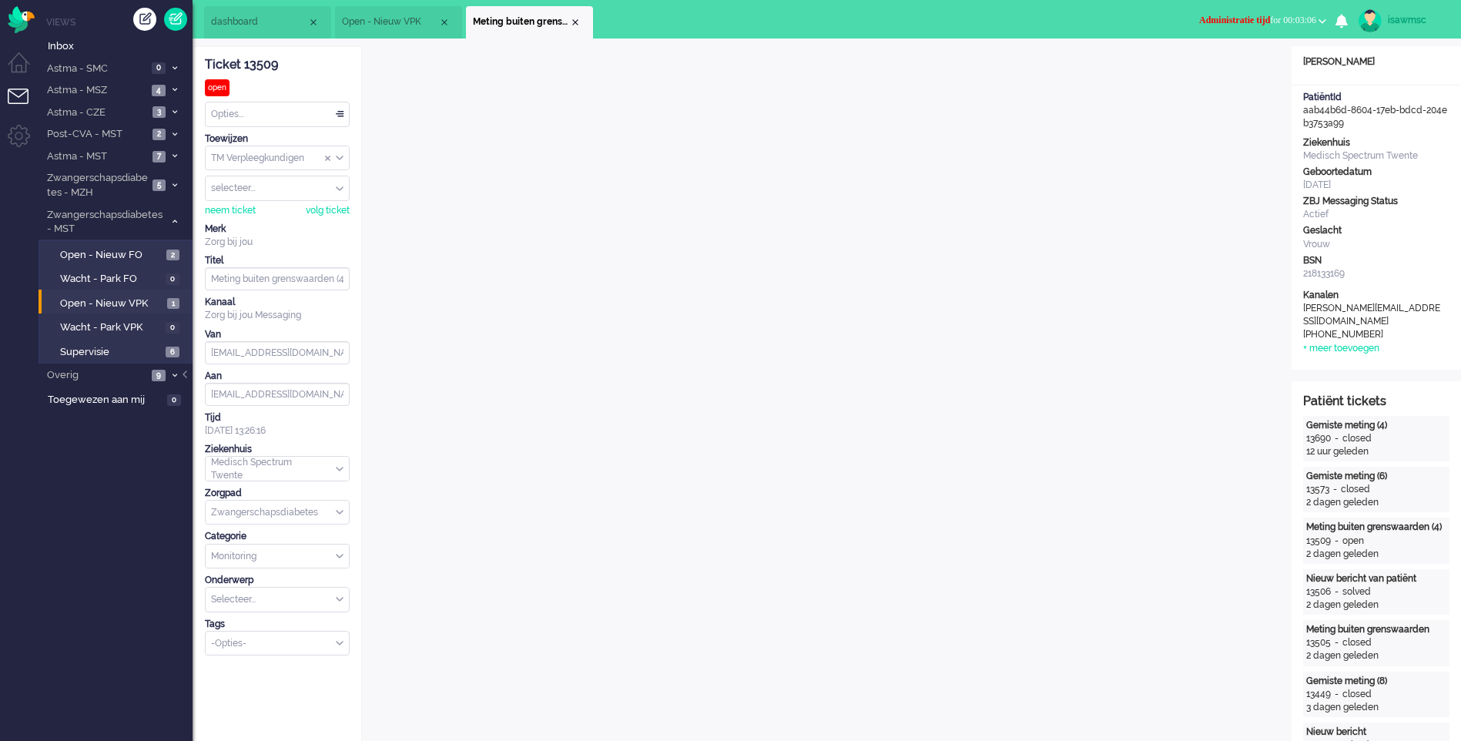
scroll to position [308, 0]
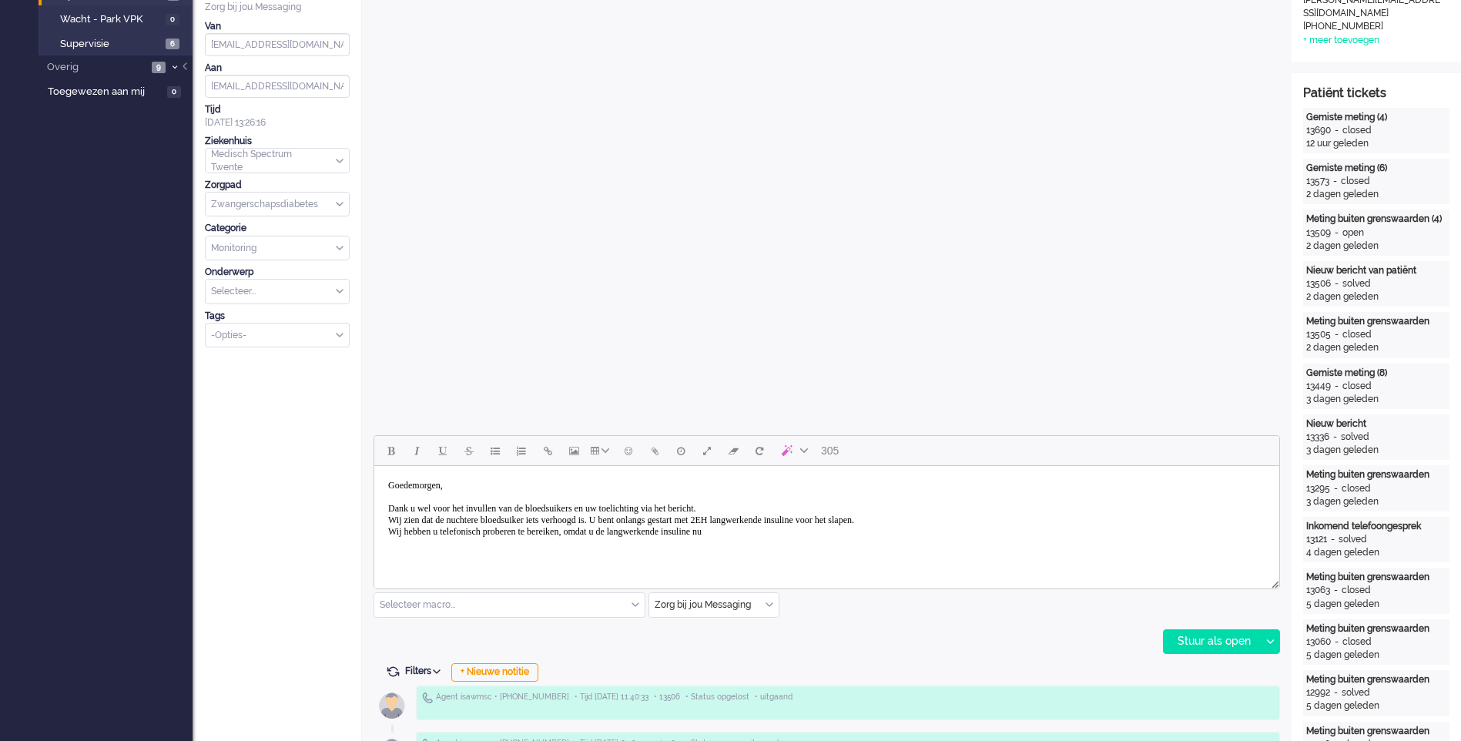
click at [786, 534] on body "Goedemorgen, Dank u wel voor het invullen van de bloedsuikers en uw toelichting…" at bounding box center [827, 508] width 893 height 73
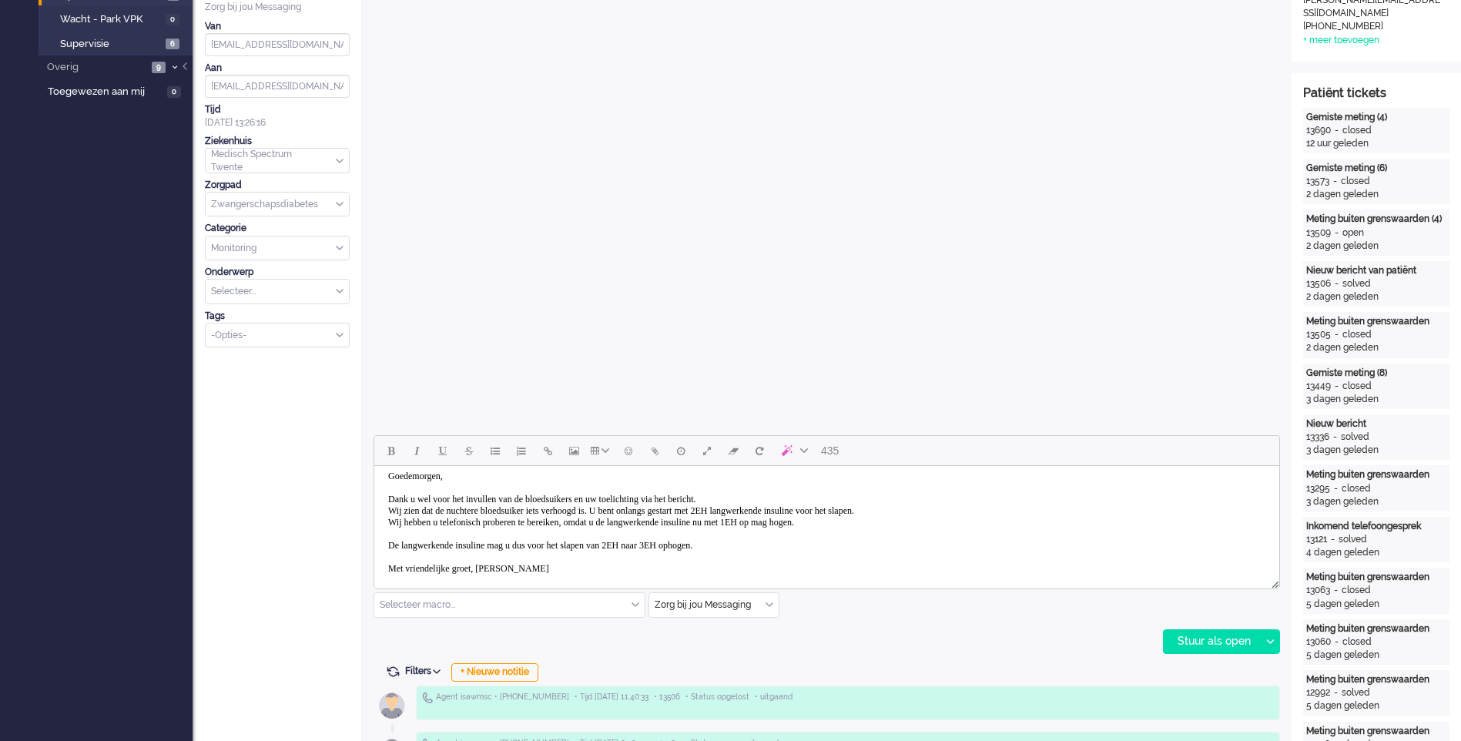
scroll to position [0, 0]
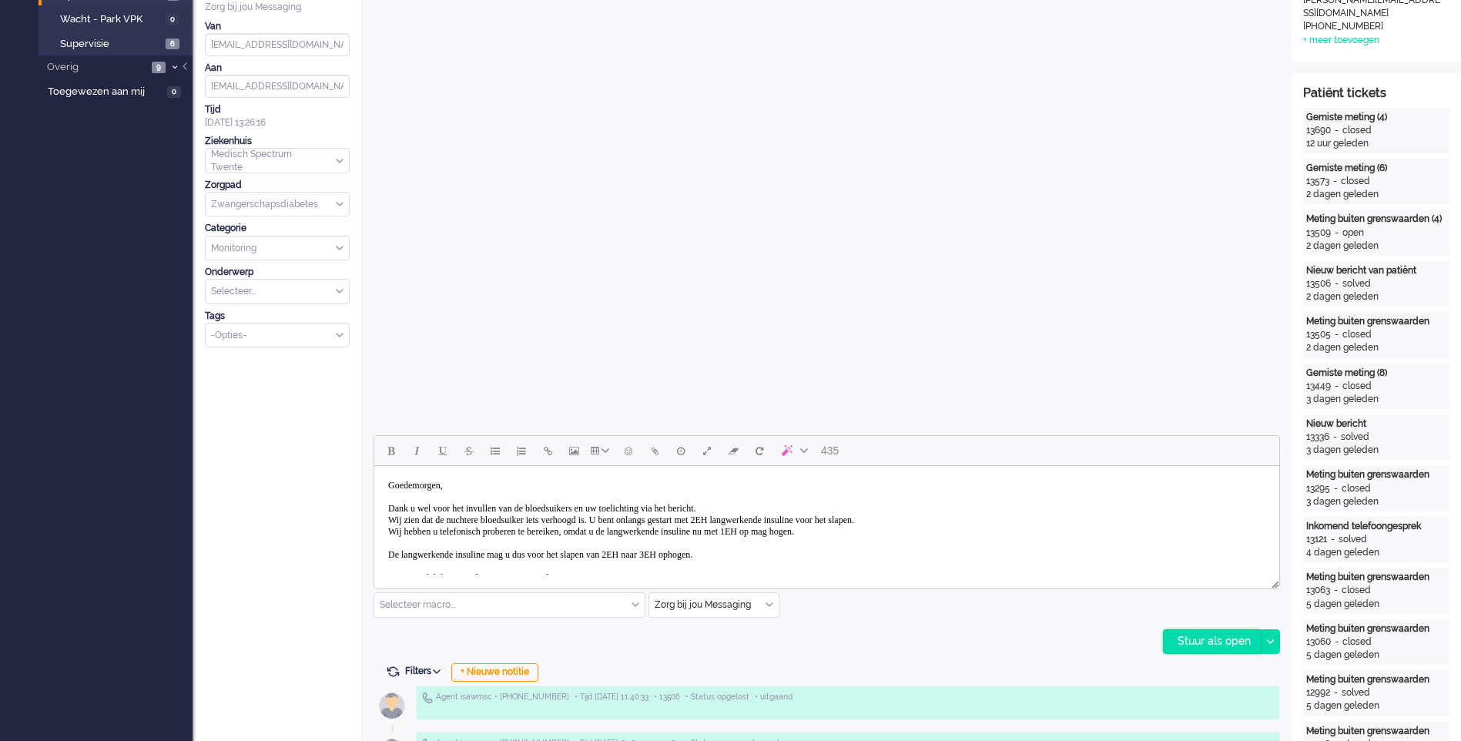
click at [1219, 642] on div "Stuur als open" at bounding box center [1212, 641] width 96 height 23
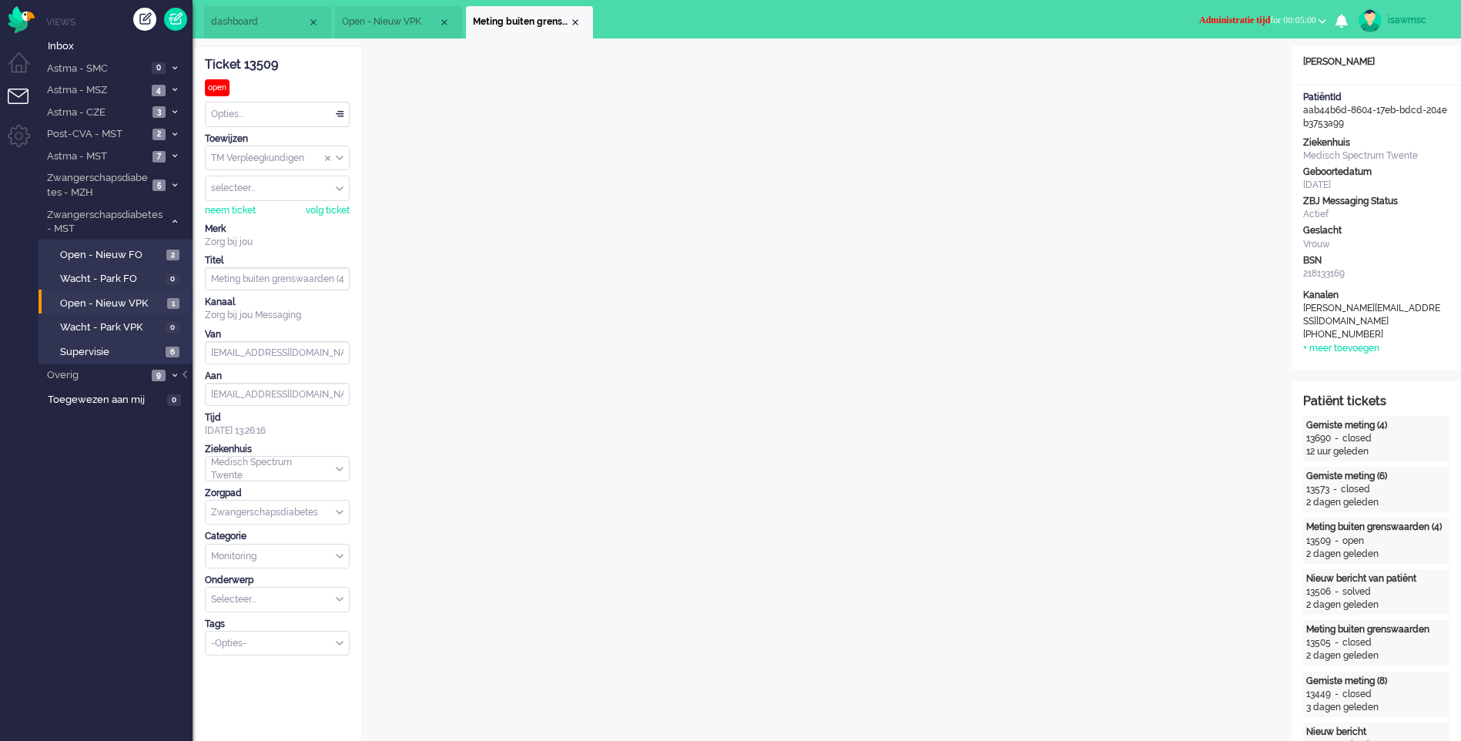
click at [1227, 19] on span "Administratie tijd" at bounding box center [1234, 20] width 71 height 11
click at [1216, 70] on label "Online" at bounding box center [1263, 68] width 122 height 13
click at [577, 20] on div "Close tab" at bounding box center [575, 22] width 12 height 12
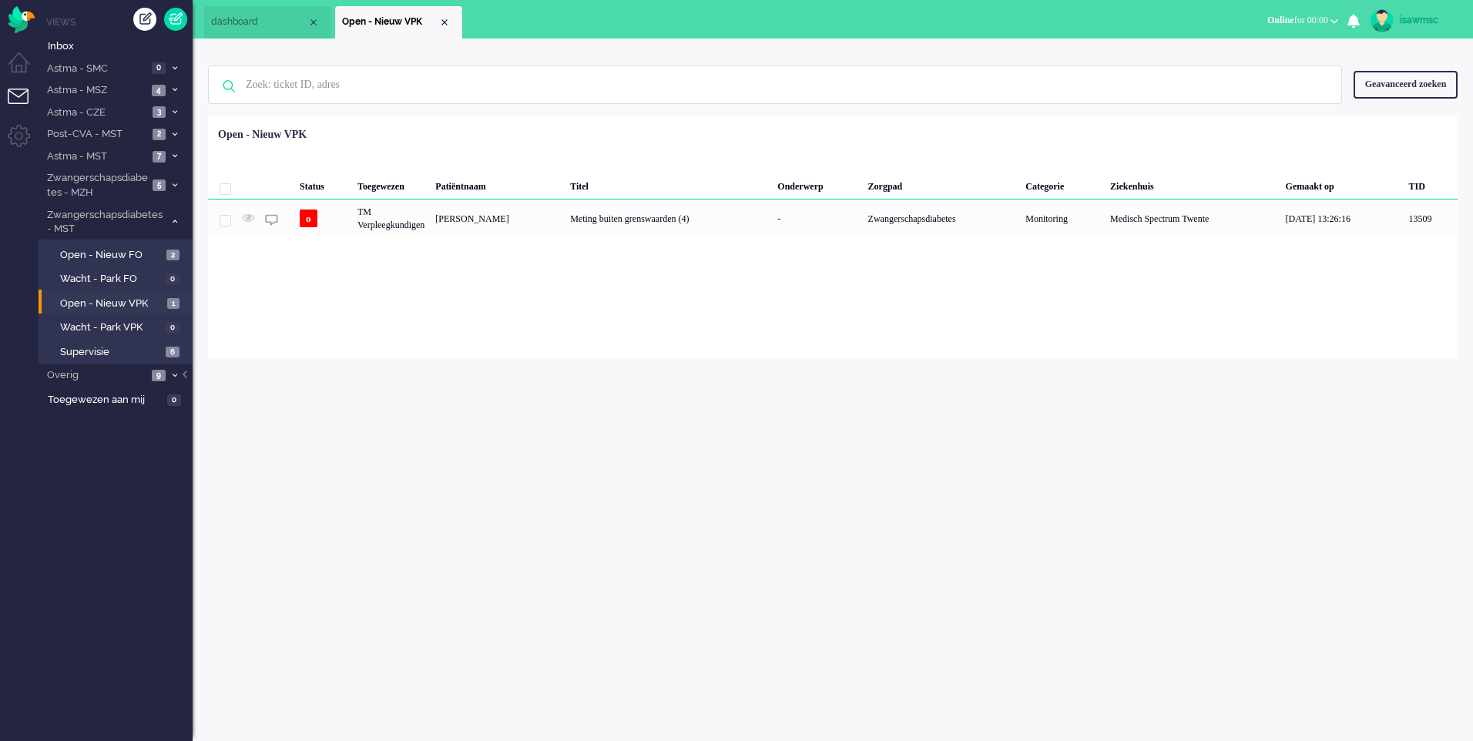
click at [509, 307] on div "Loading... Status Toegewezen Patiëntnaam Titel Onderwerp Zorgpad Categorie Ziek…" at bounding box center [833, 237] width 1250 height 243
click at [133, 252] on span "Open - Nieuw FO" at bounding box center [111, 255] width 102 height 15
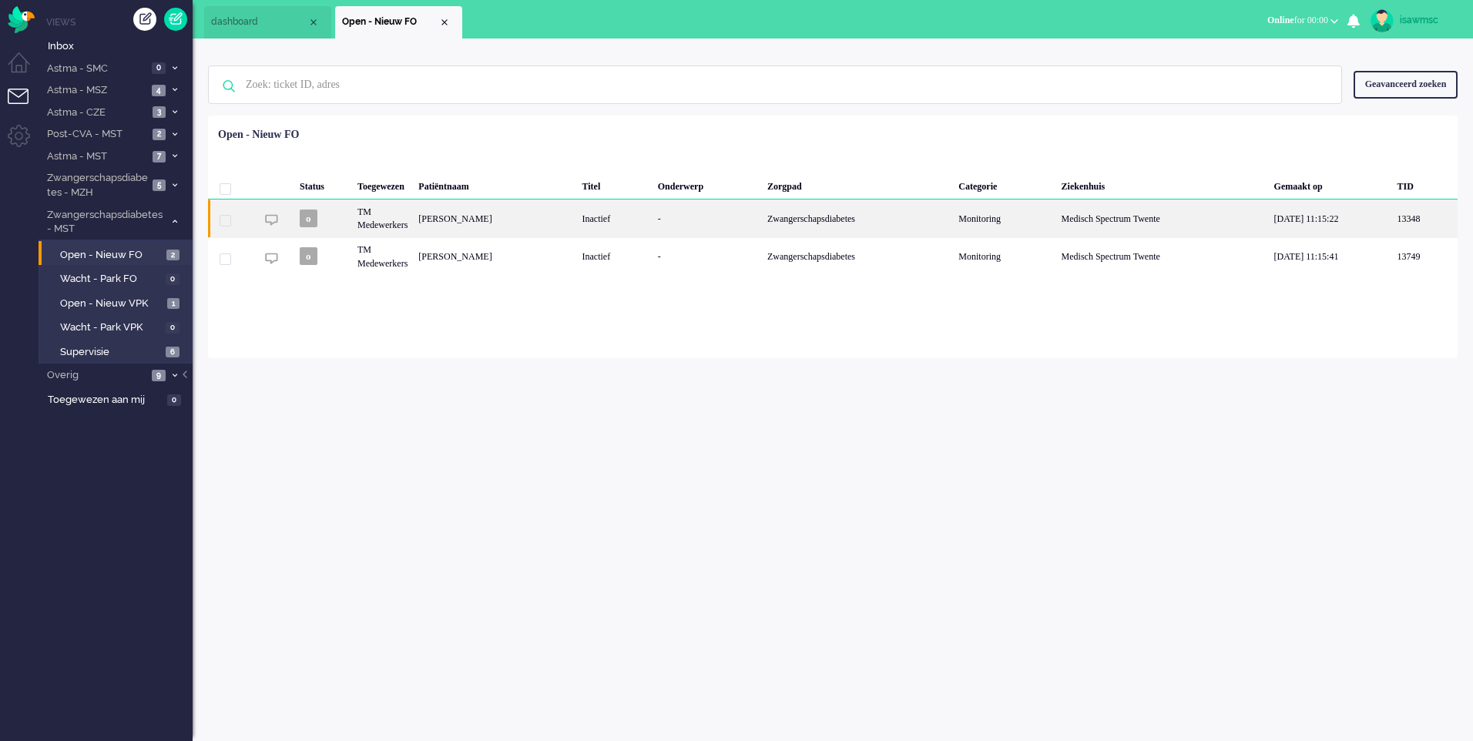
click at [495, 225] on div "[PERSON_NAME]" at bounding box center [494, 219] width 163 height 38
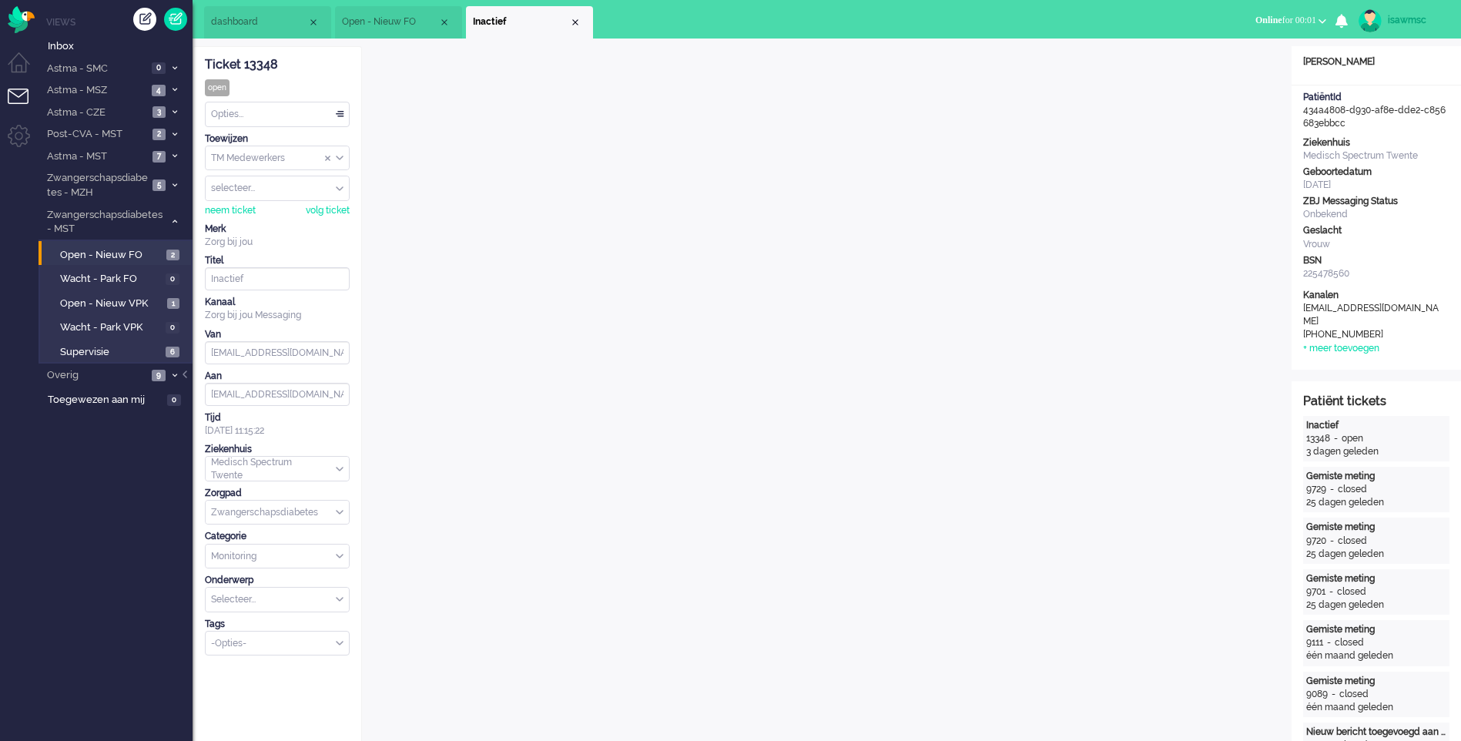
scroll to position [308, 0]
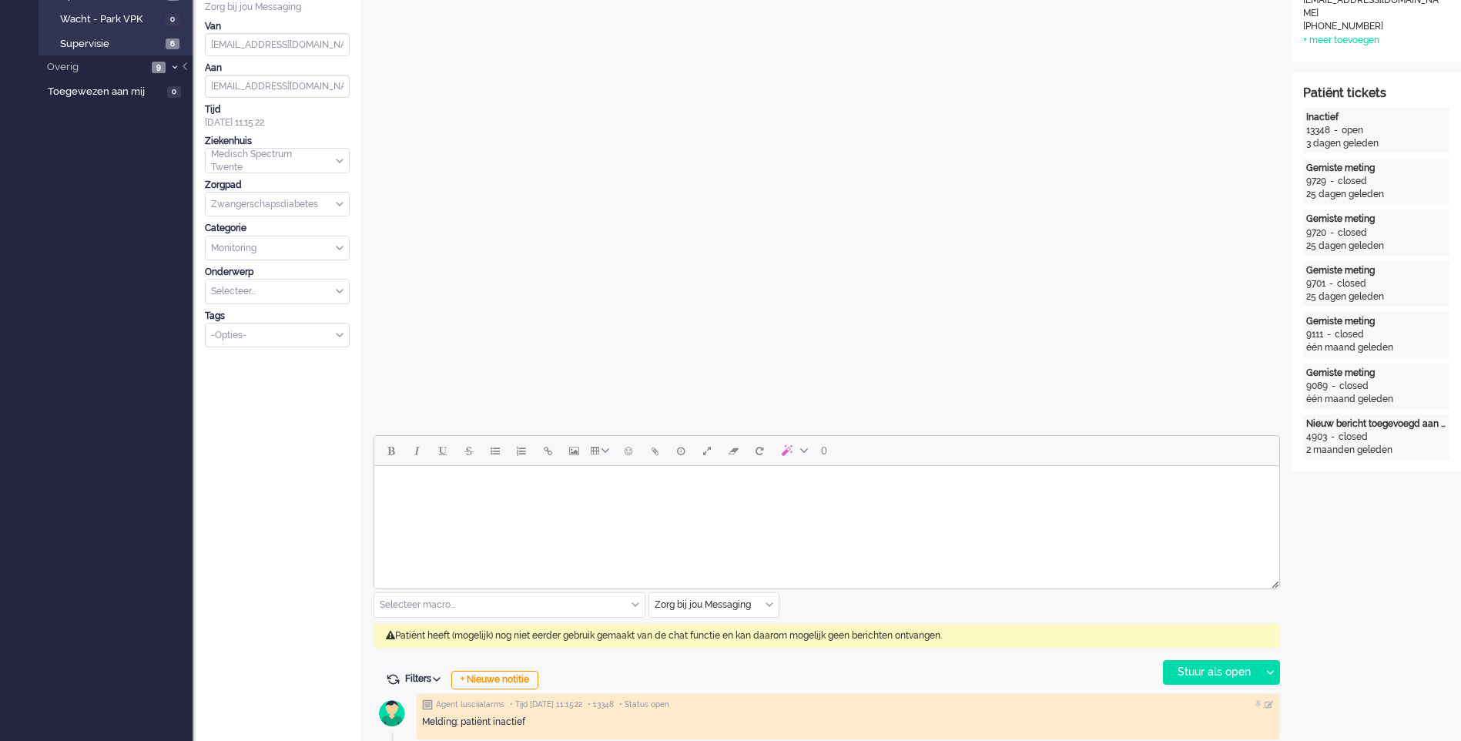
click at [770, 601] on div "Zorg bij jou Messaging" at bounding box center [713, 605] width 129 height 24
click at [743, 656] on li "uitgaand telefoon" at bounding box center [713, 650] width 129 height 22
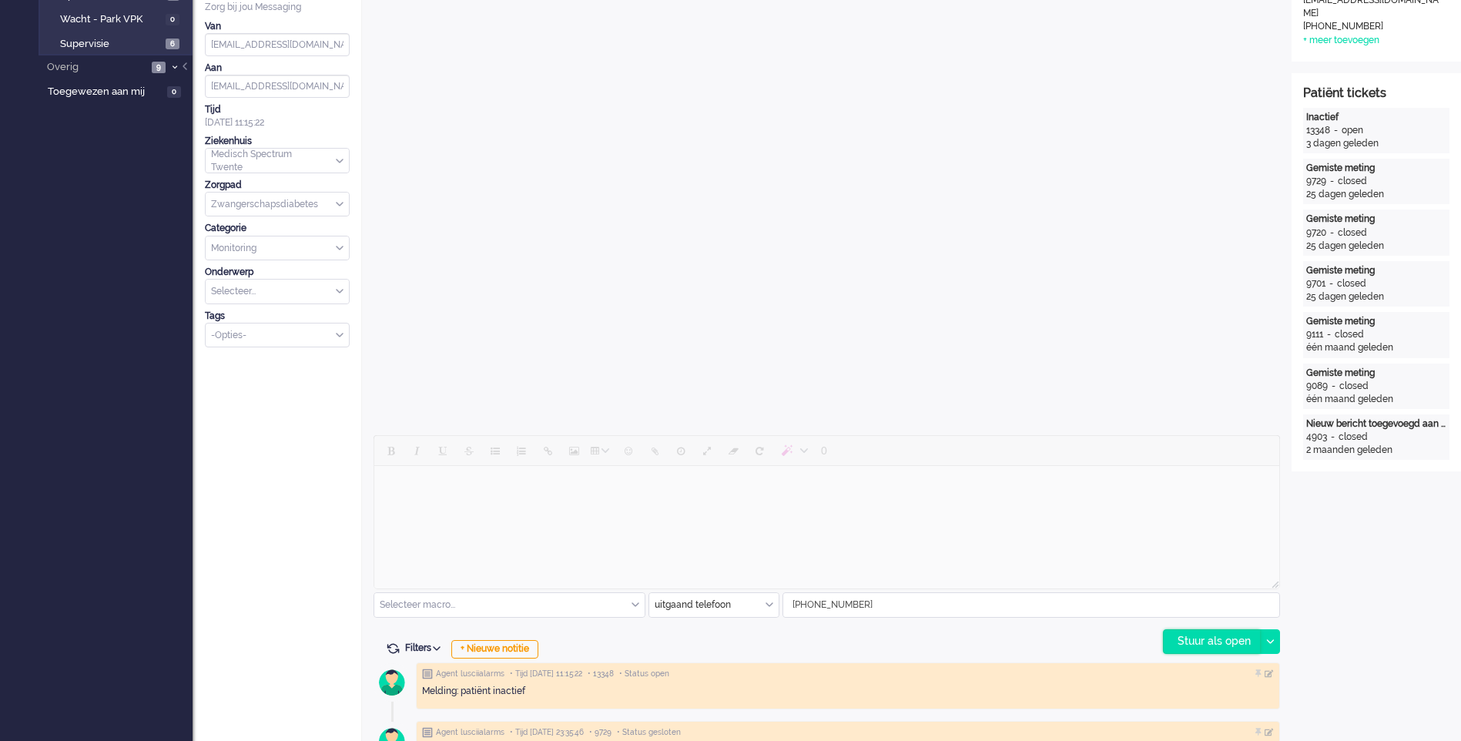
click at [1199, 646] on div "Stuur als open" at bounding box center [1212, 641] width 96 height 23
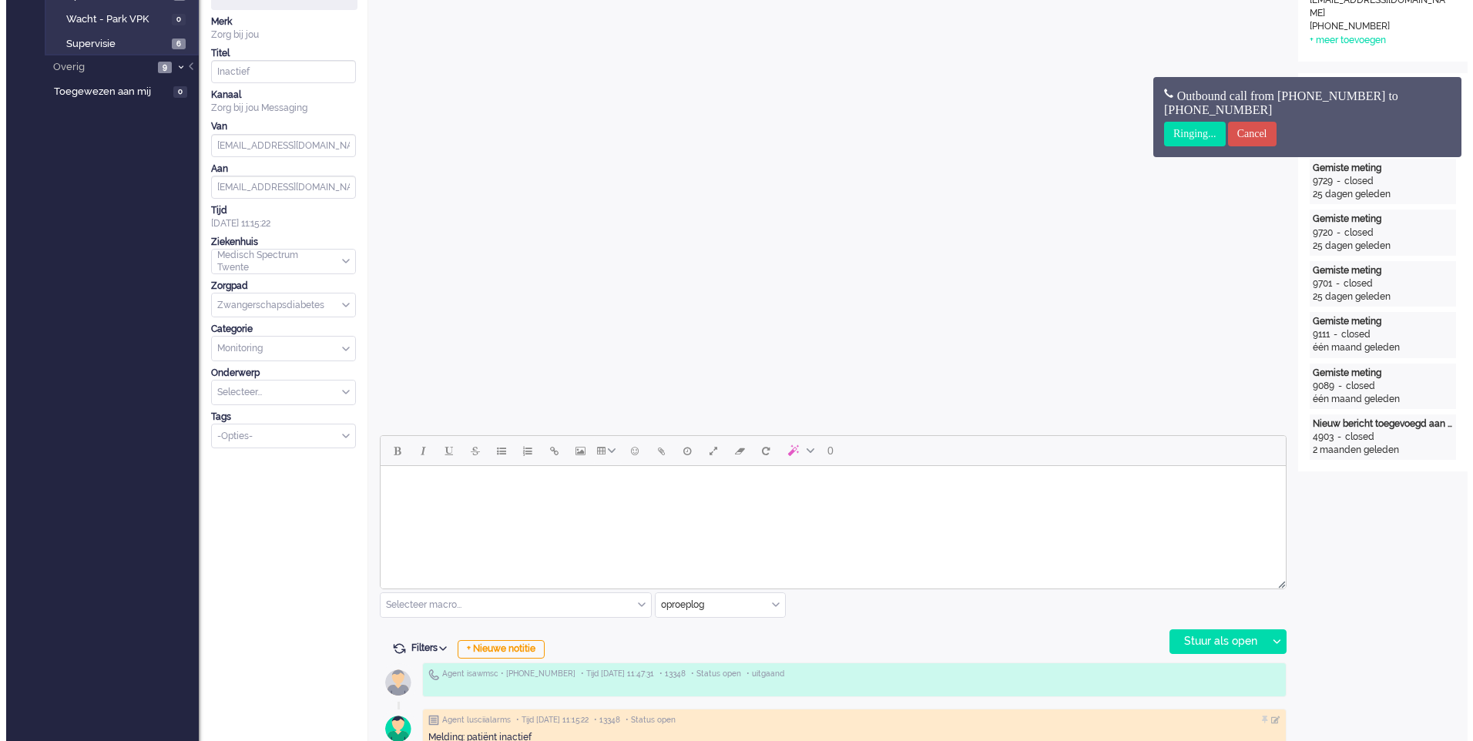
scroll to position [0, 0]
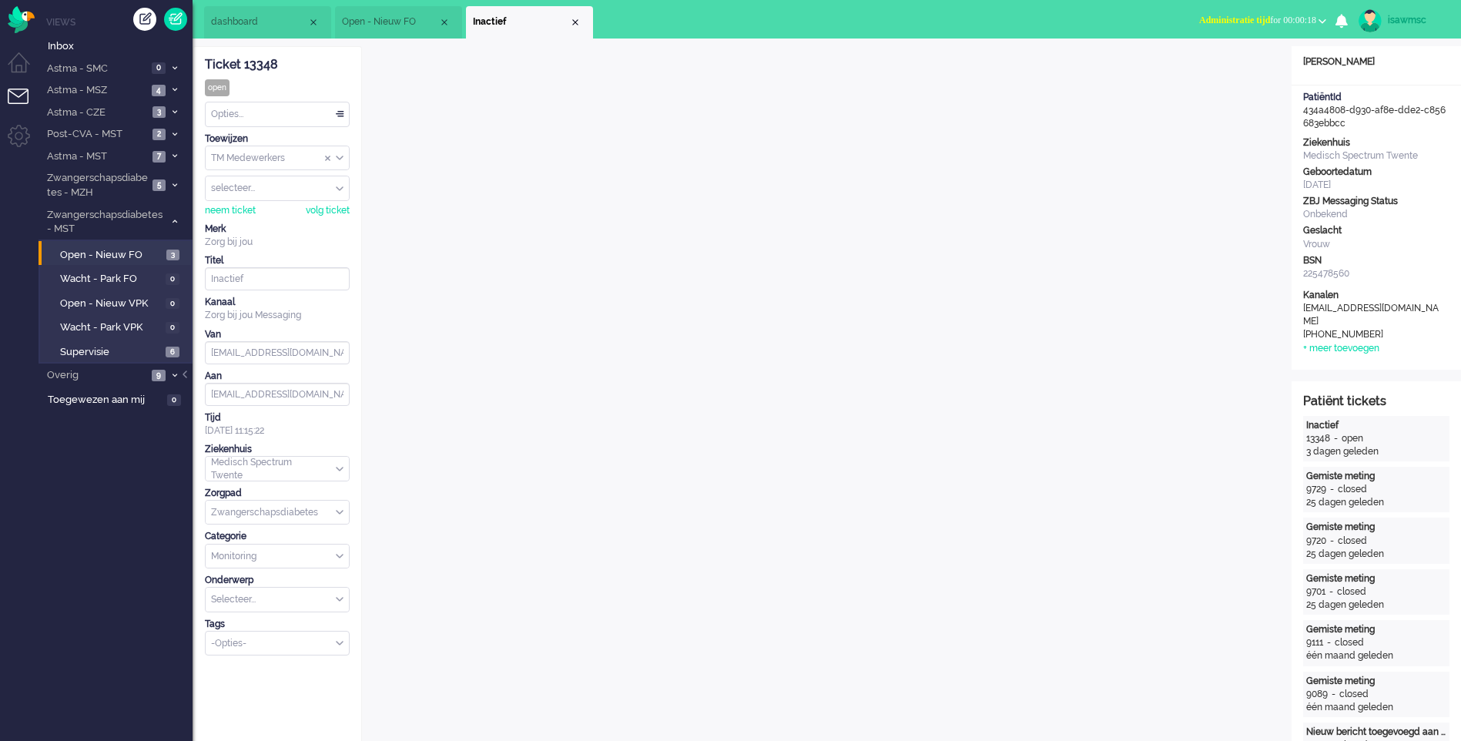
click at [1208, 17] on span "Administratie tijd" at bounding box center [1234, 20] width 71 height 11
click at [1229, 68] on label "Online" at bounding box center [1263, 68] width 122 height 13
click at [573, 25] on div "Close tab" at bounding box center [575, 22] width 12 height 12
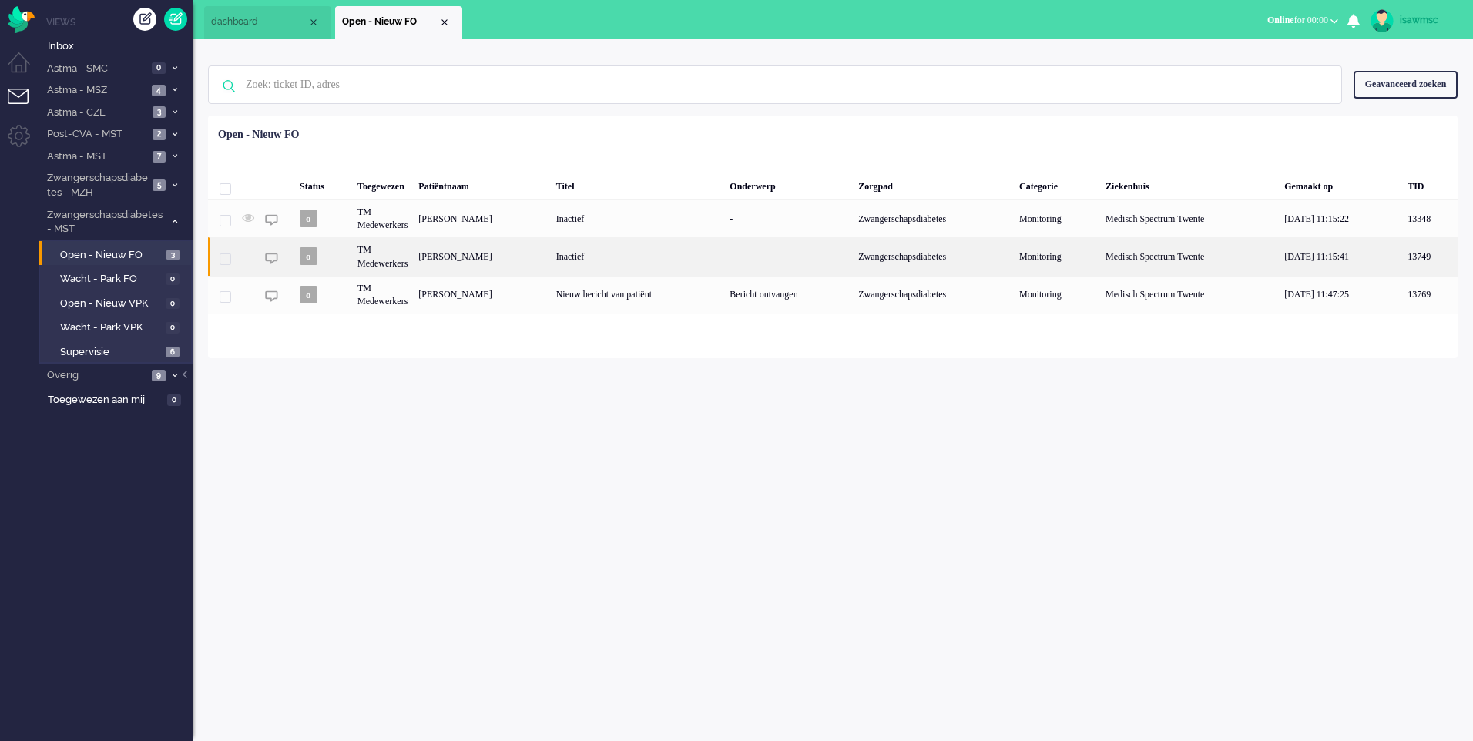
click at [696, 260] on div "Inactief" at bounding box center [638, 256] width 174 height 38
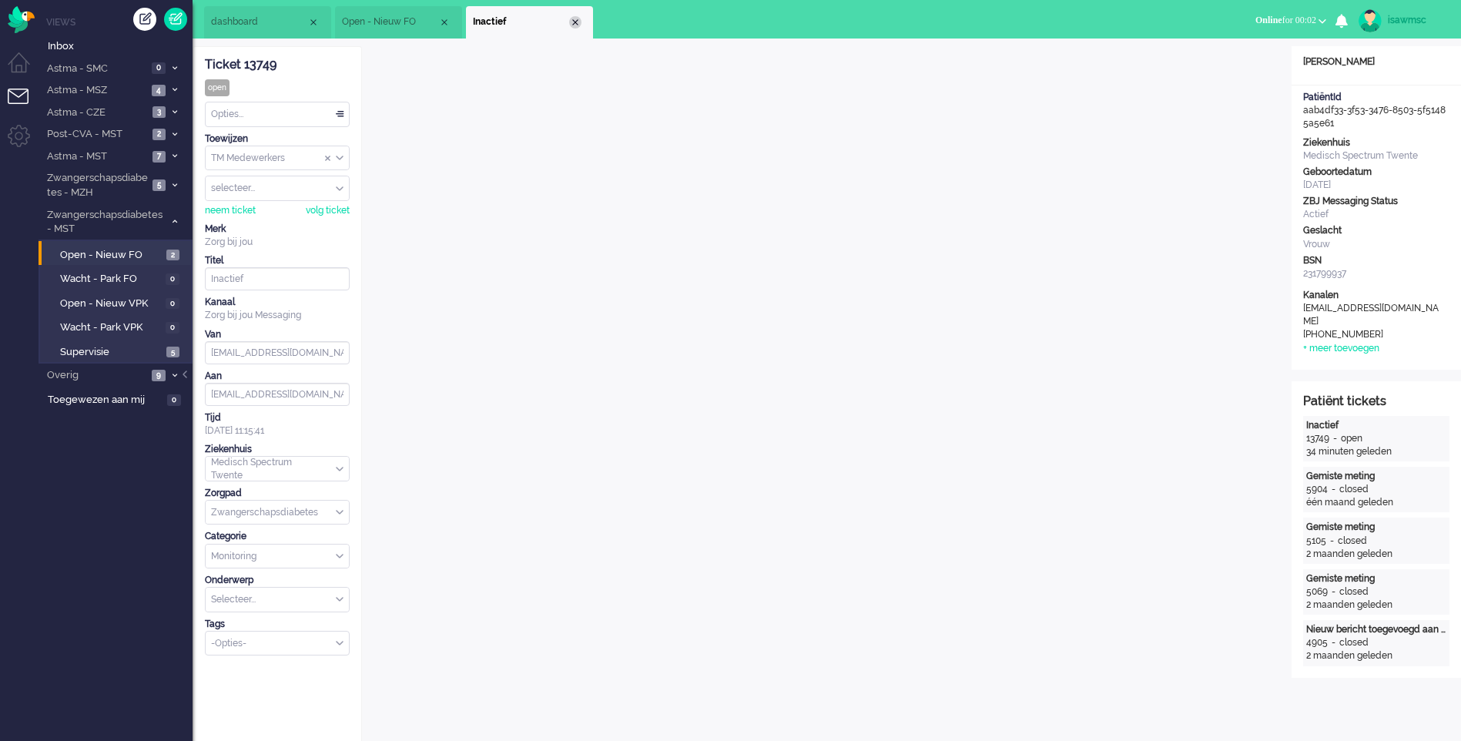
click at [575, 25] on div "Close tab" at bounding box center [575, 22] width 12 height 12
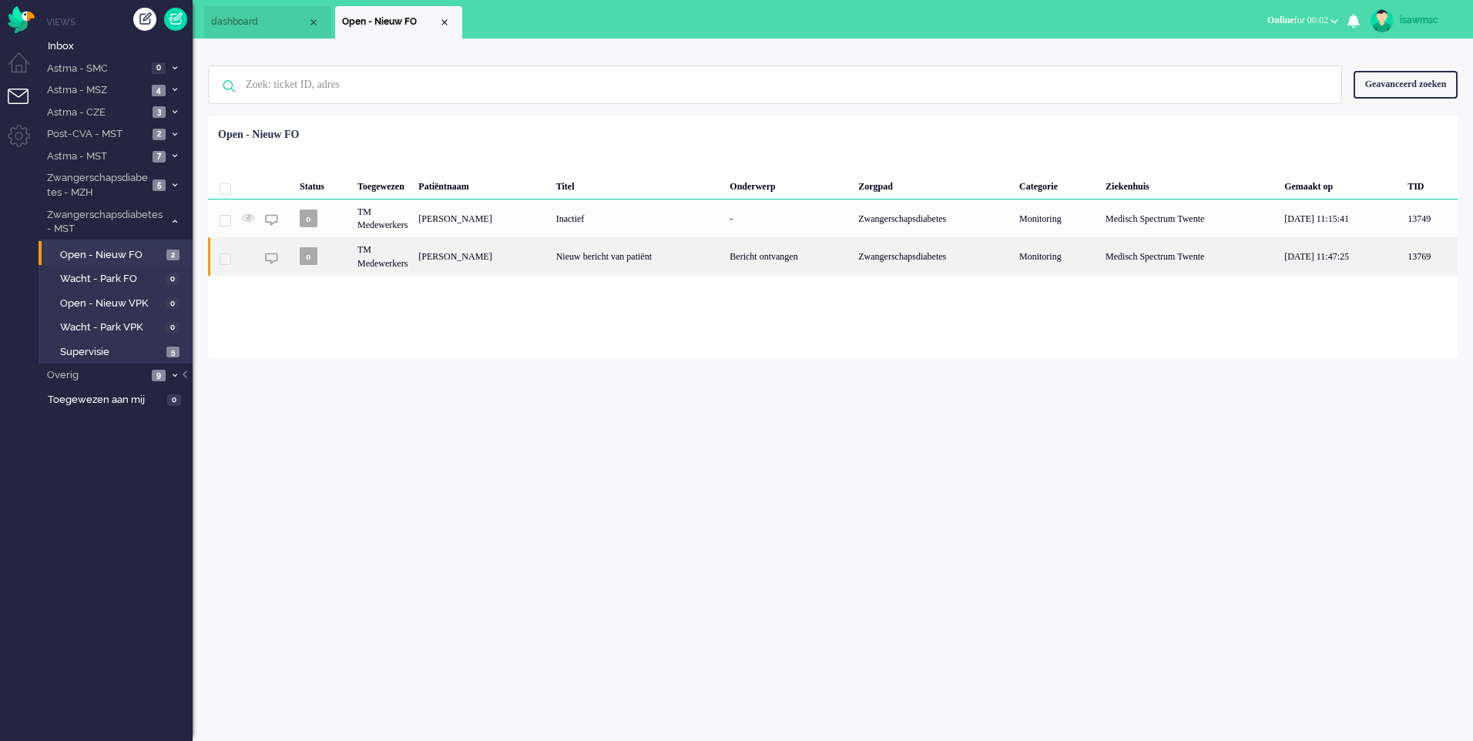
click at [532, 264] on div "[PERSON_NAME]" at bounding box center [481, 256] width 137 height 38
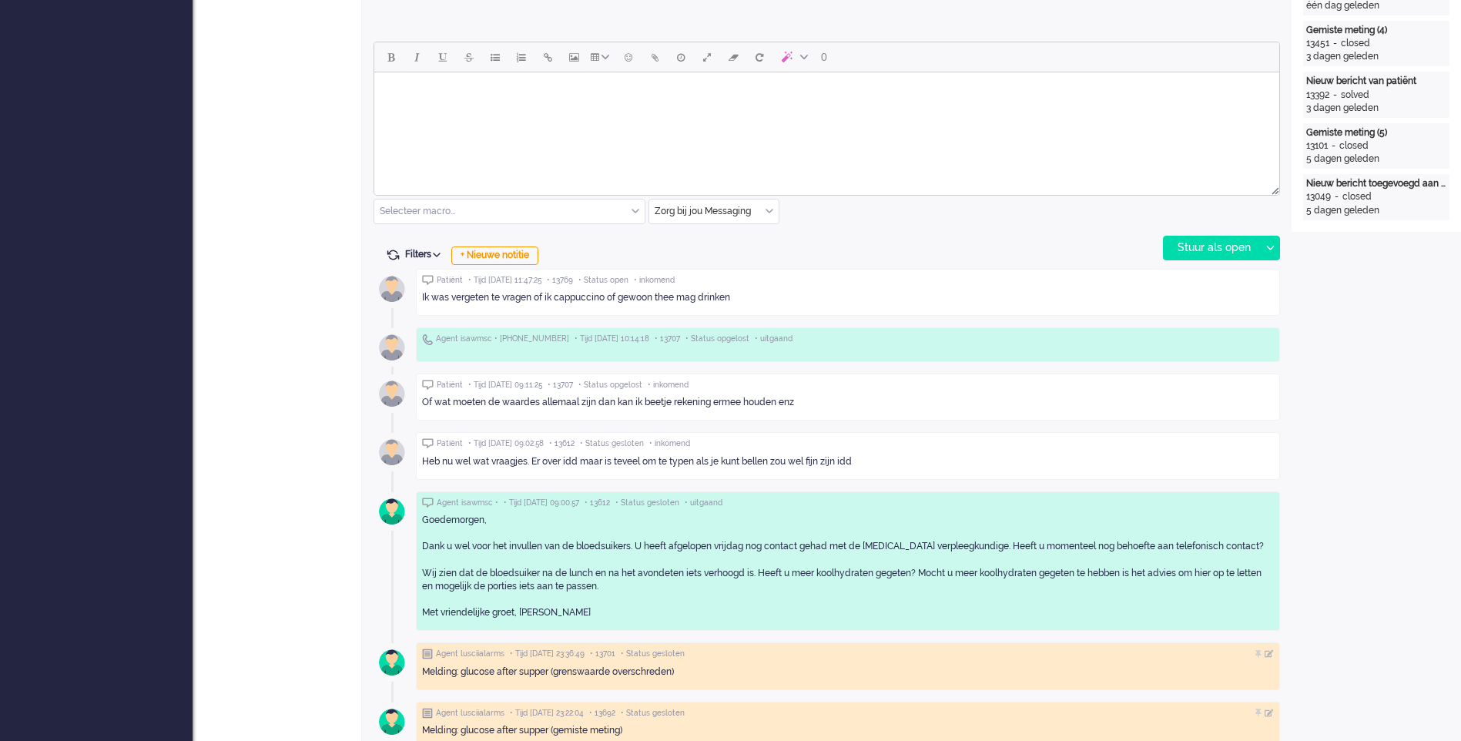
scroll to position [548, 0]
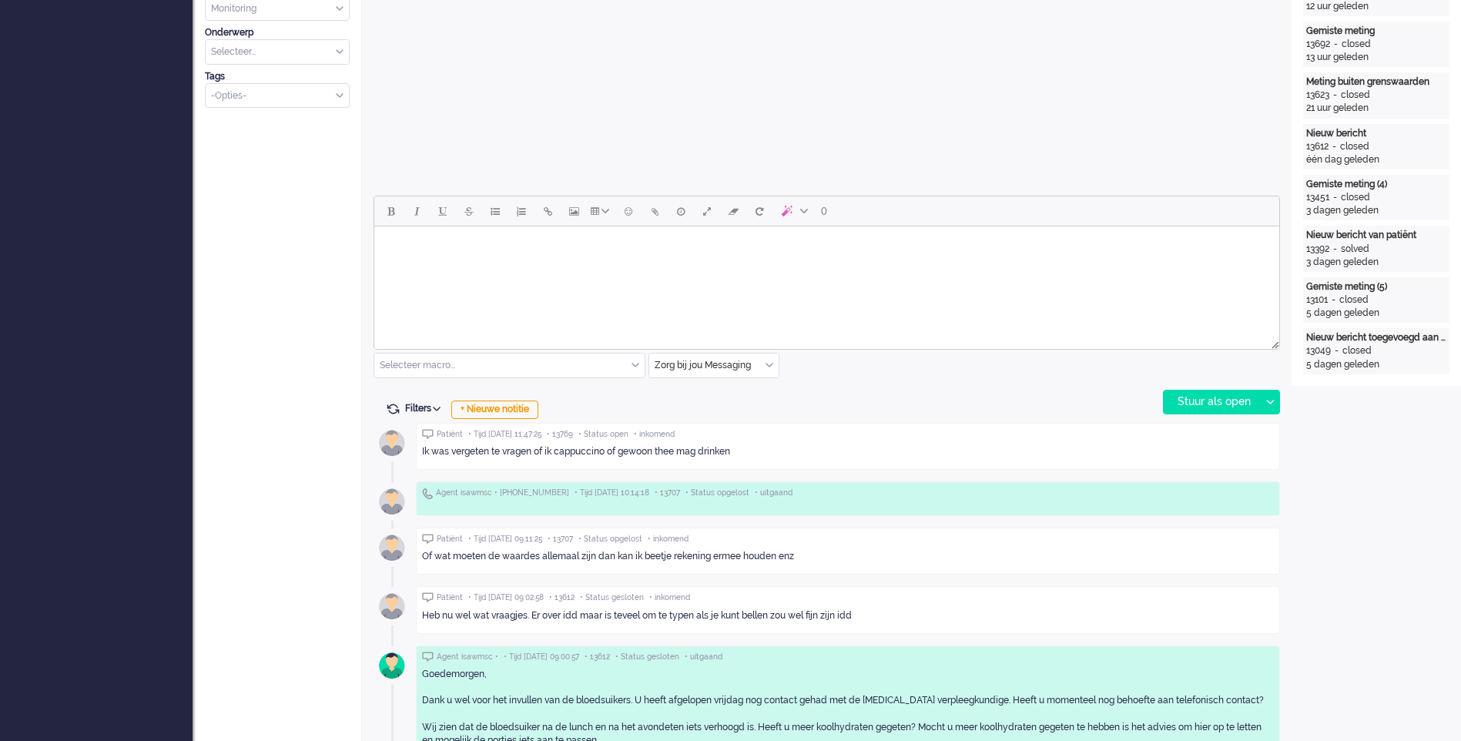
click at [551, 262] on html at bounding box center [826, 245] width 905 height 39
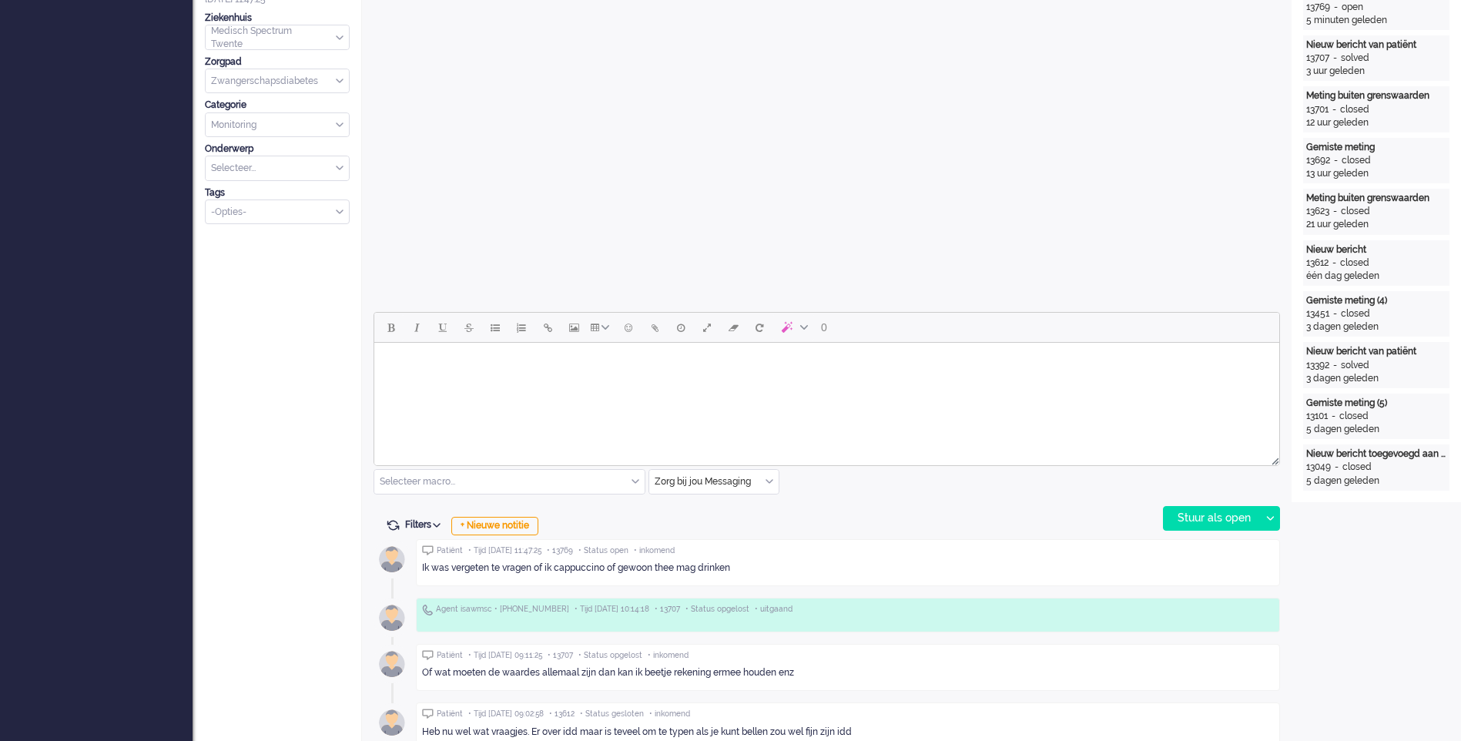
scroll to position [663, 0]
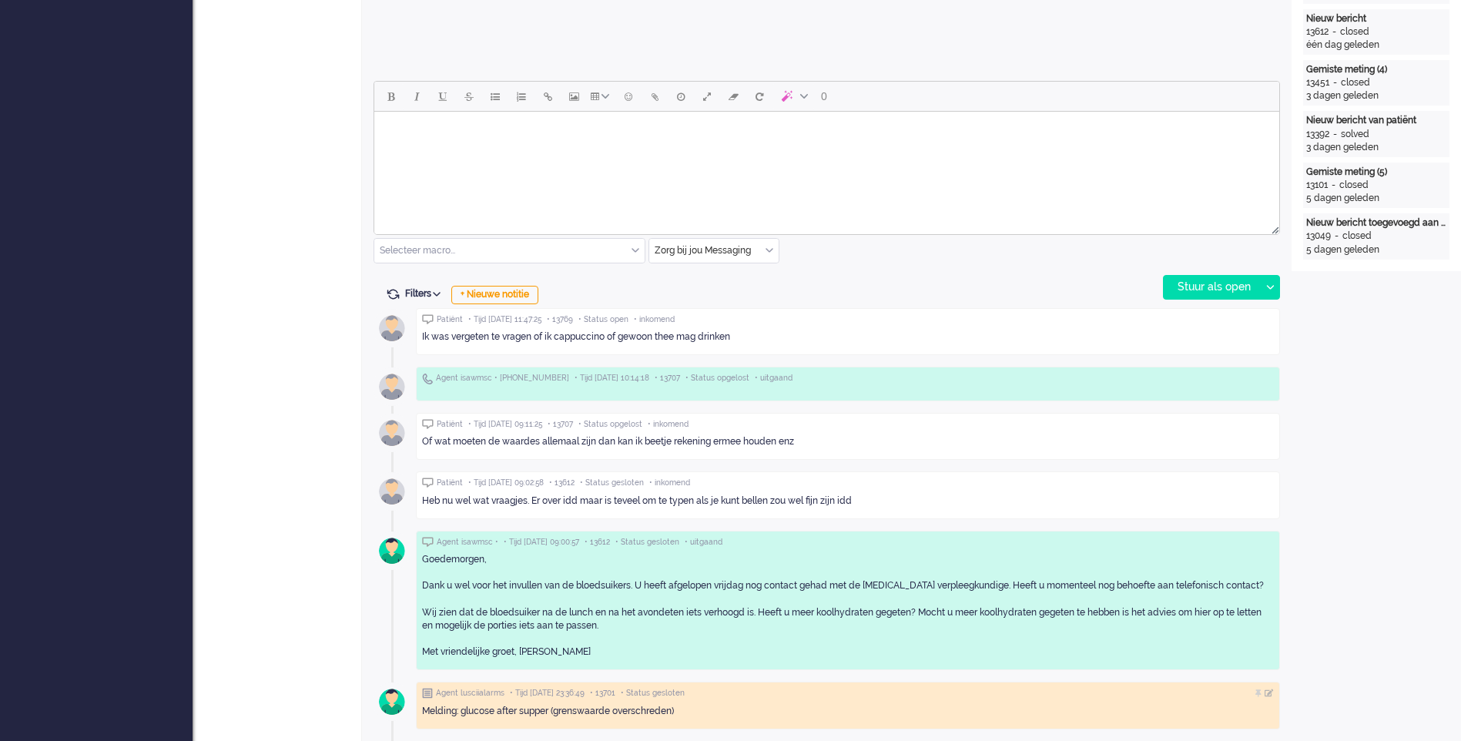
click at [493, 151] on html at bounding box center [826, 131] width 905 height 39
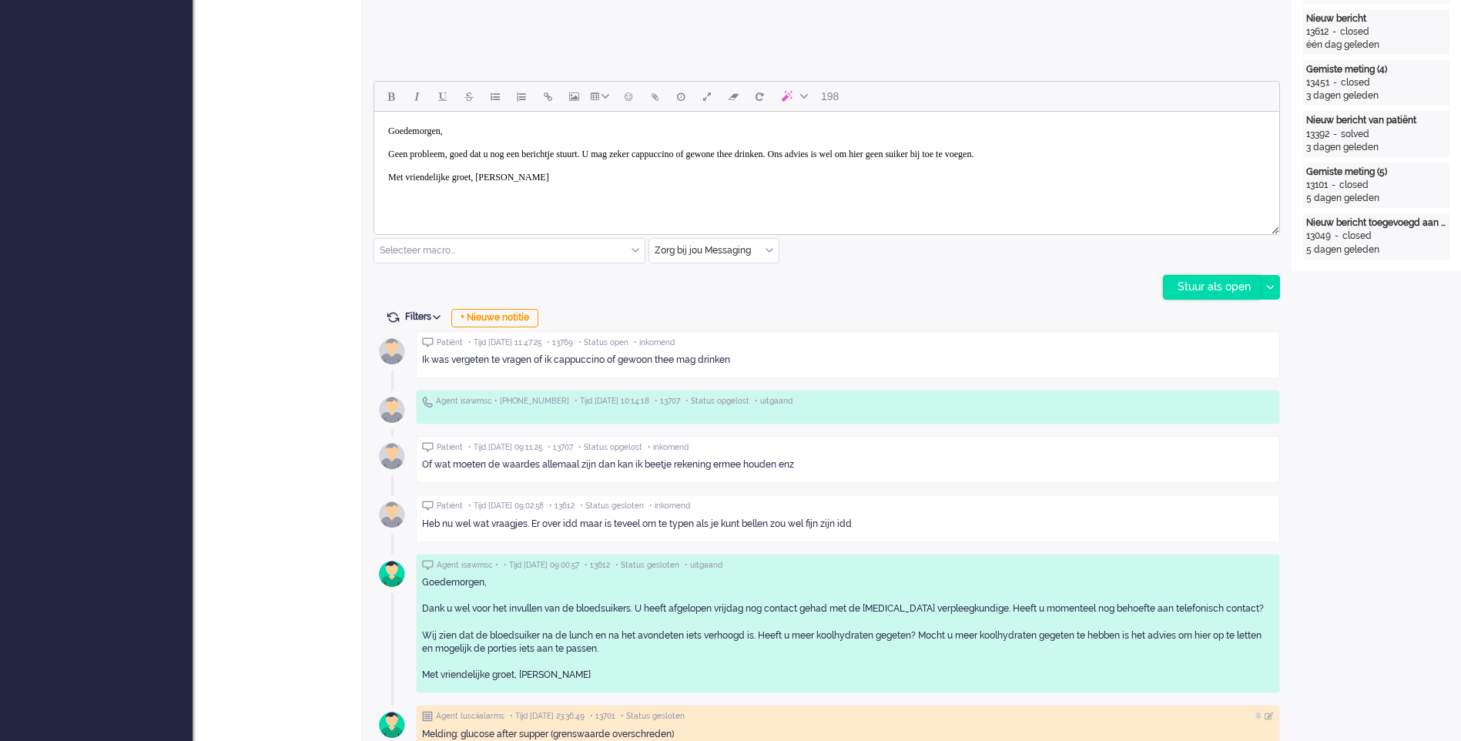
click at [1222, 285] on div "Stuur als open" at bounding box center [1212, 287] width 96 height 23
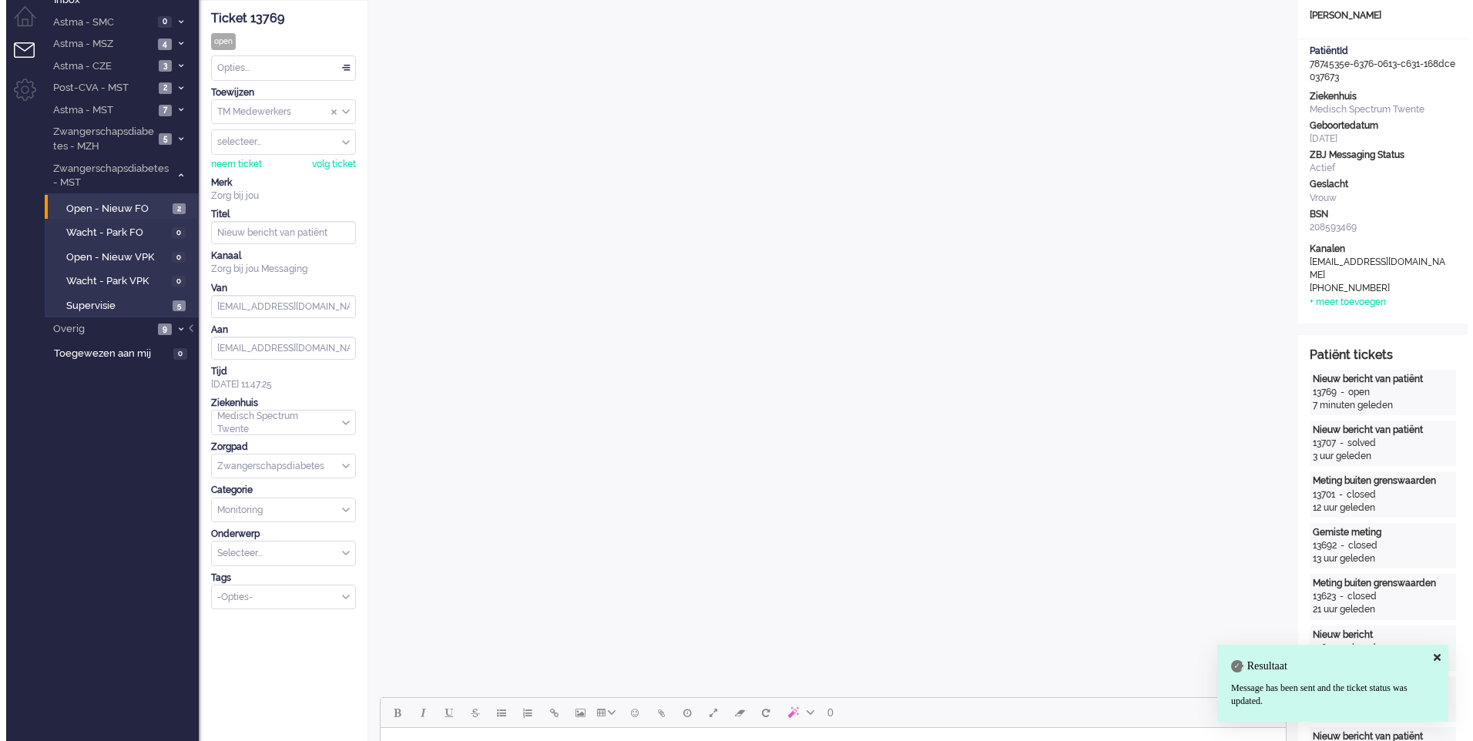
scroll to position [0, 0]
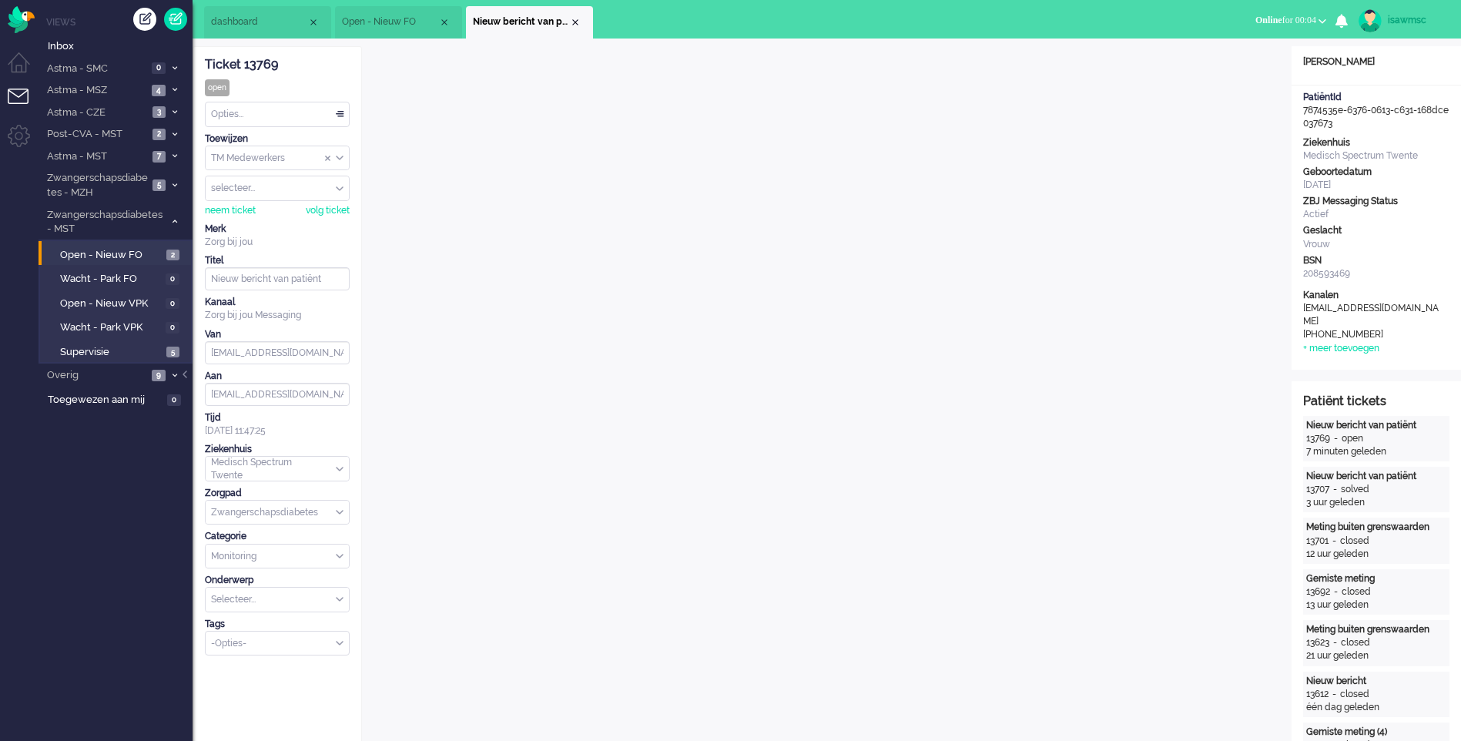
click at [248, 112] on div "Opties..." at bounding box center [277, 114] width 143 height 24
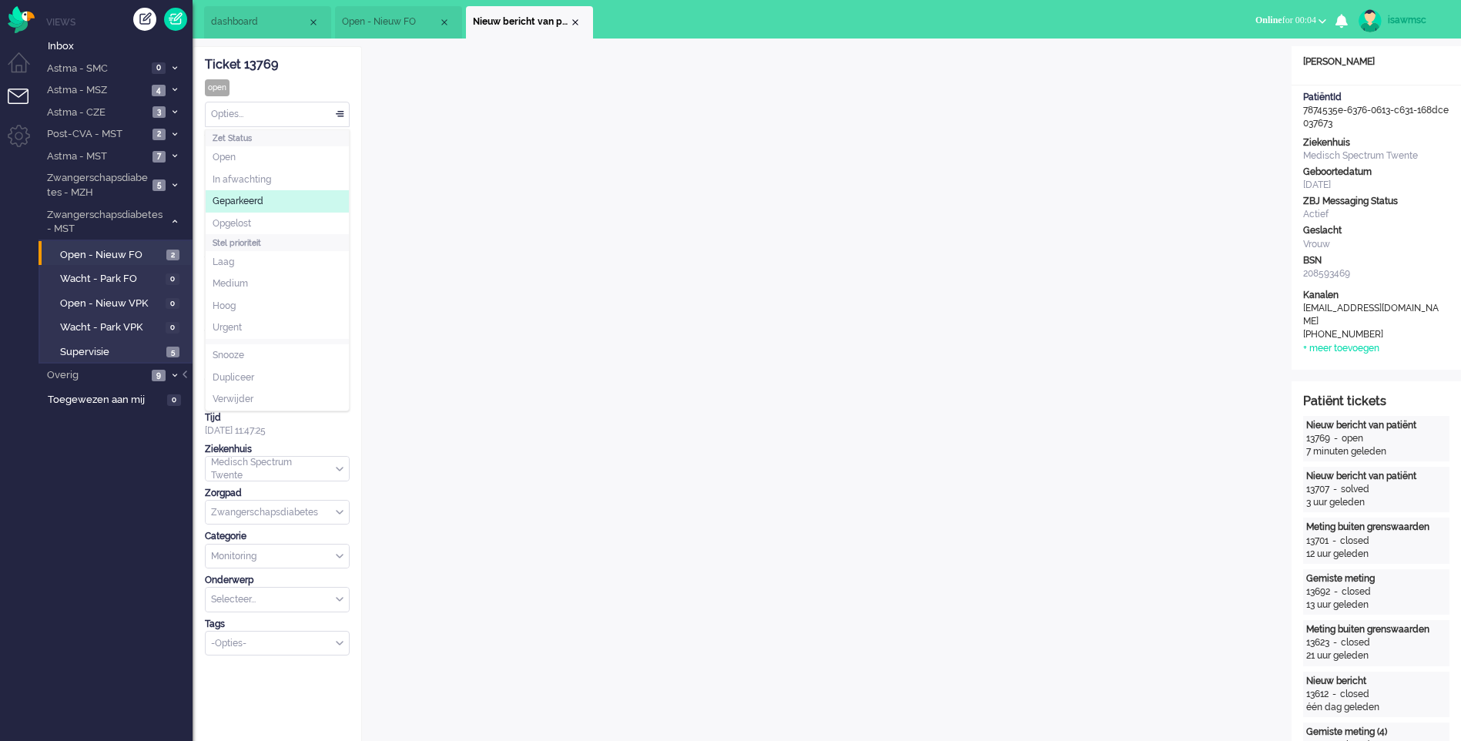
click at [250, 217] on span "Opgelost" at bounding box center [232, 223] width 39 height 13
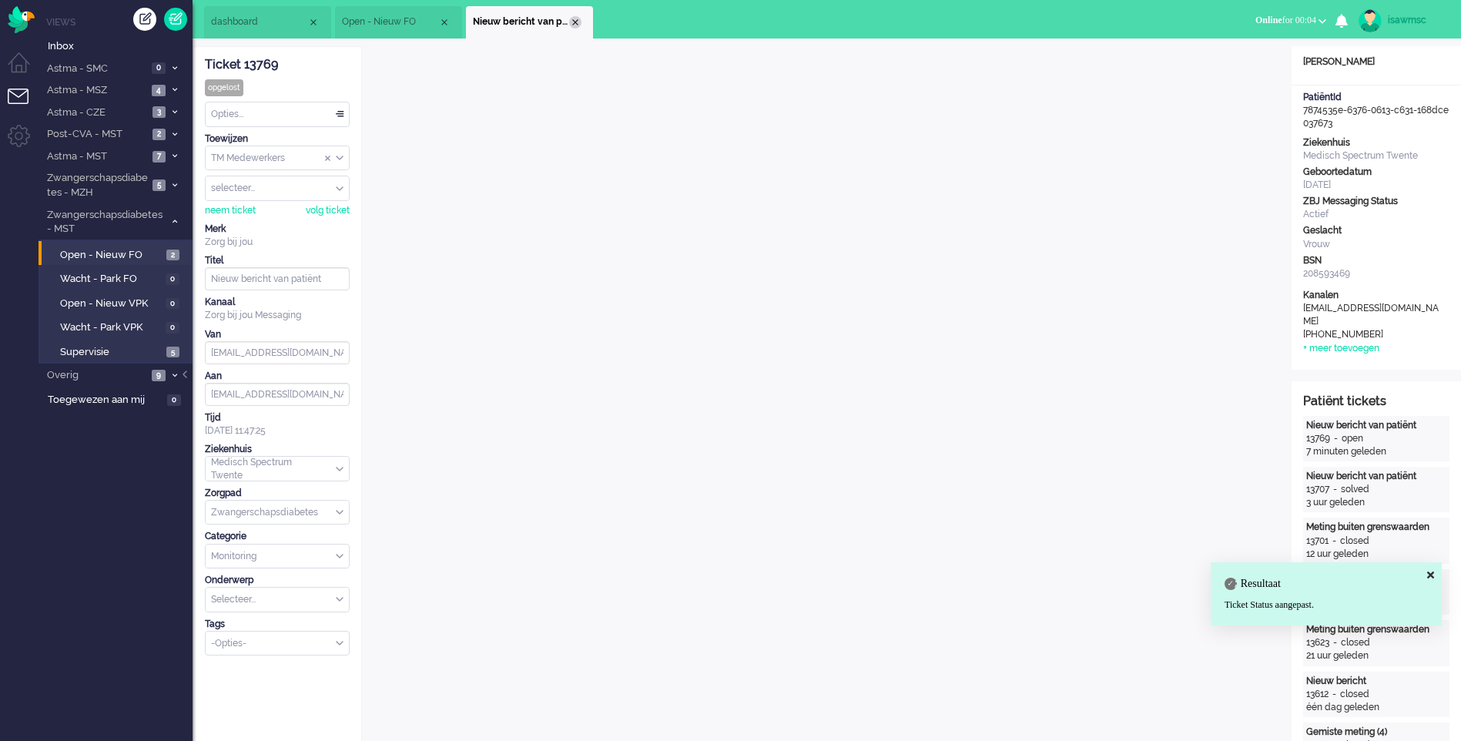
click at [579, 24] on div "Close tab" at bounding box center [575, 22] width 12 height 12
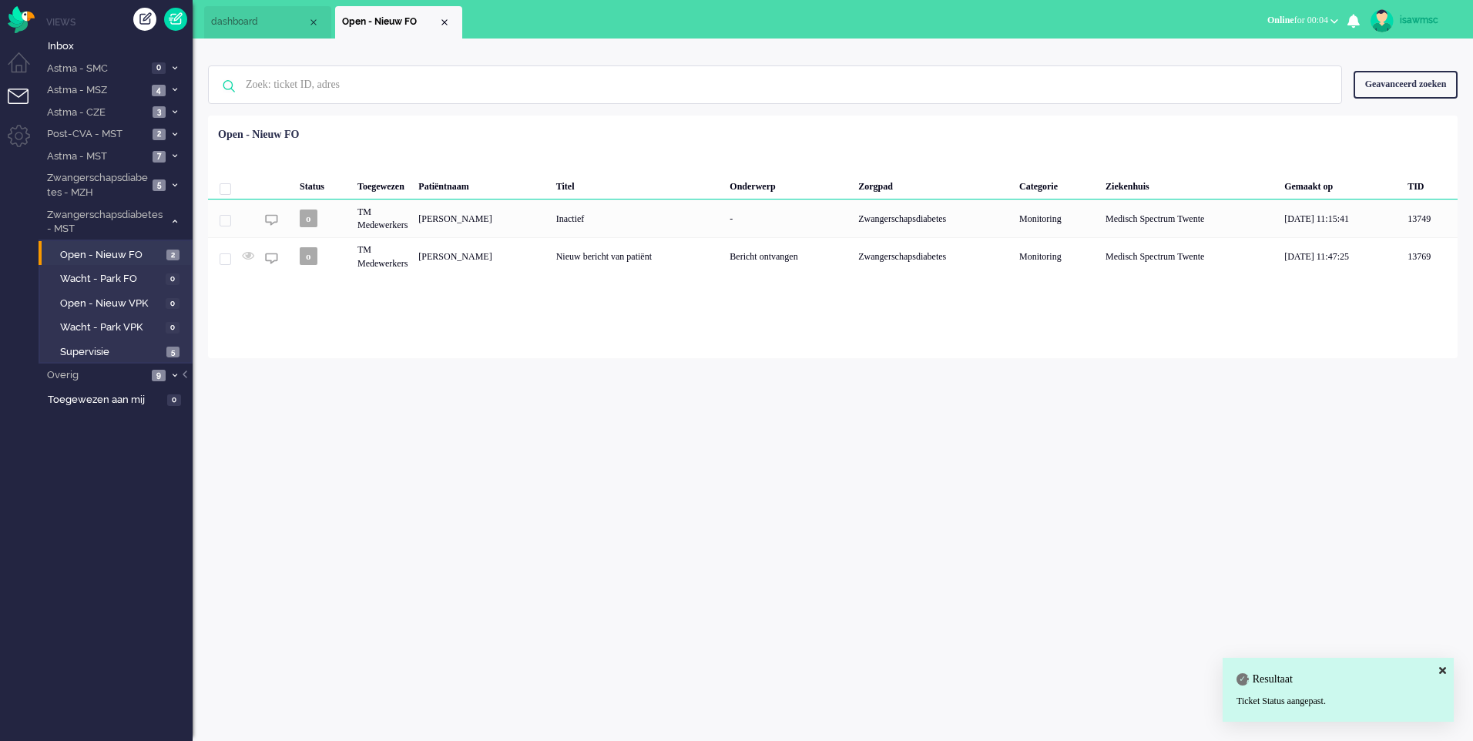
click at [582, 357] on div "Loading... Status Toegewezen Patiëntnaam Titel Onderwerp Zorgpad Categorie Ziek…" at bounding box center [833, 237] width 1250 height 243
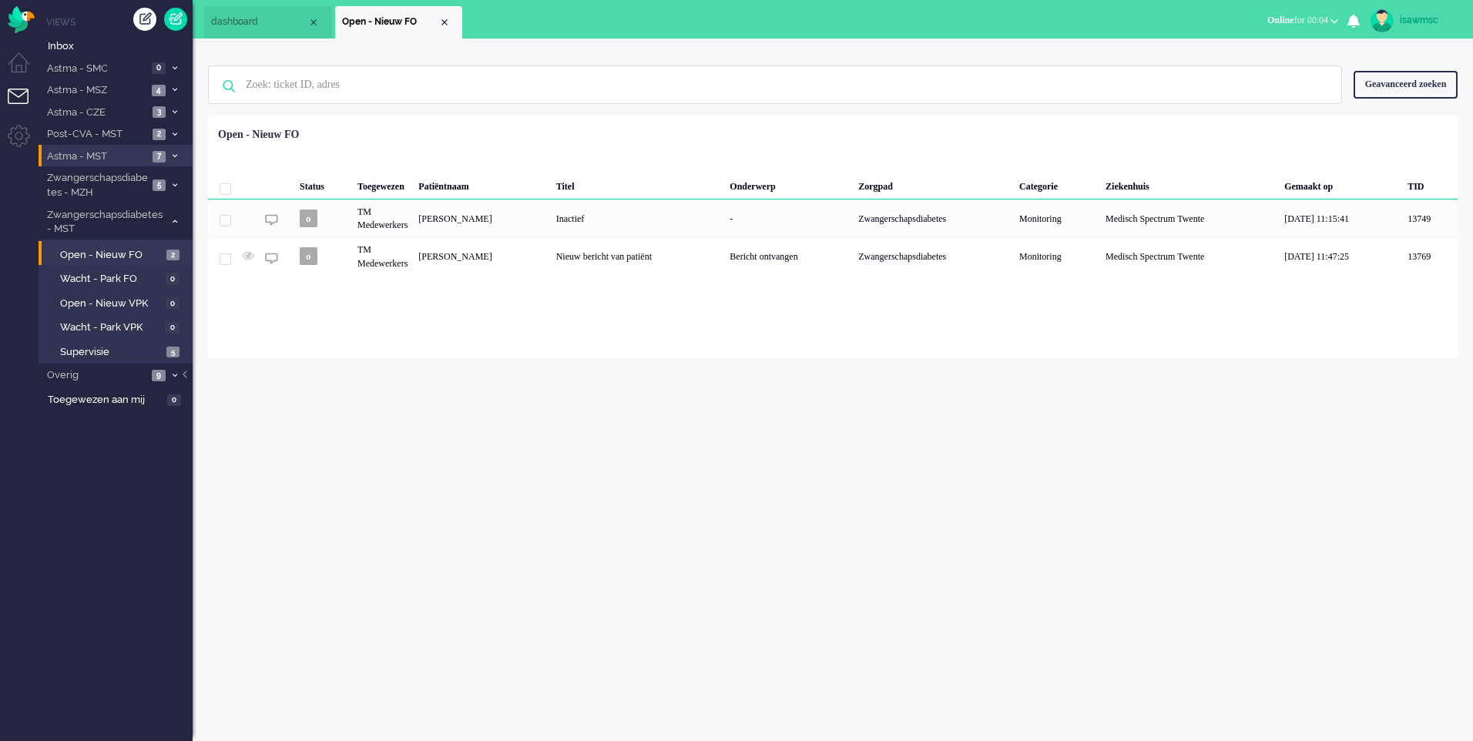
click at [166, 155] on span "7" at bounding box center [159, 157] width 13 height 12
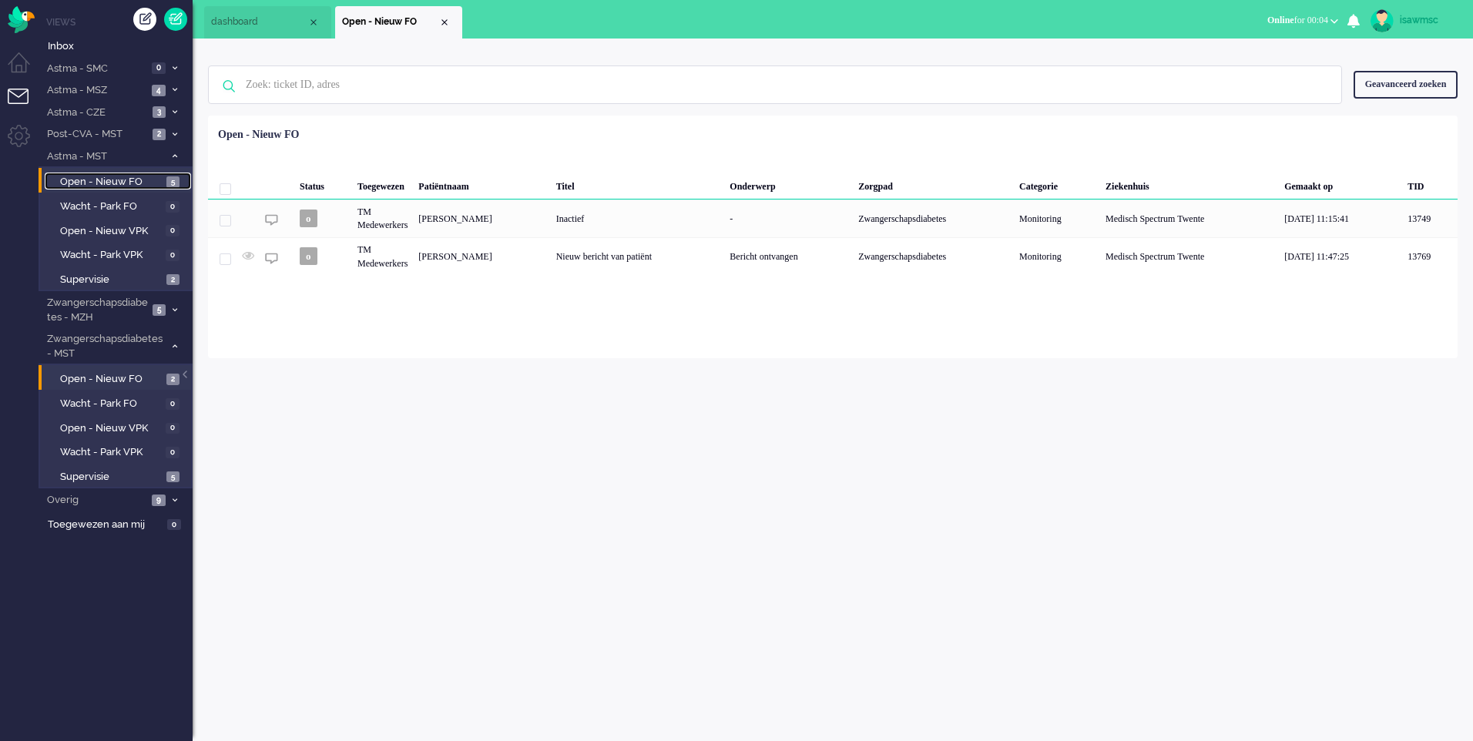
click at [165, 181] on link "Open - Nieuw FO 5" at bounding box center [118, 181] width 146 height 17
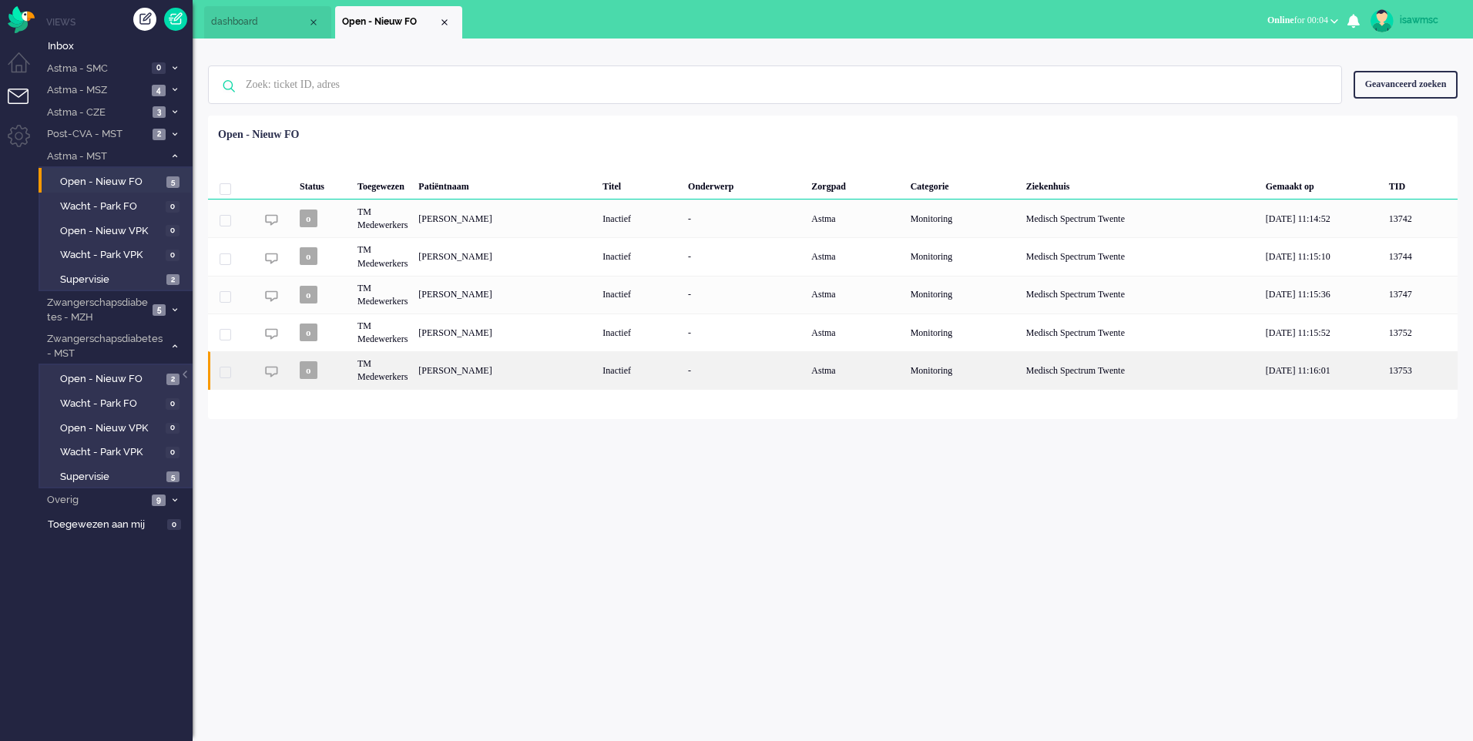
click at [540, 374] on div "[PERSON_NAME]" at bounding box center [505, 370] width 184 height 38
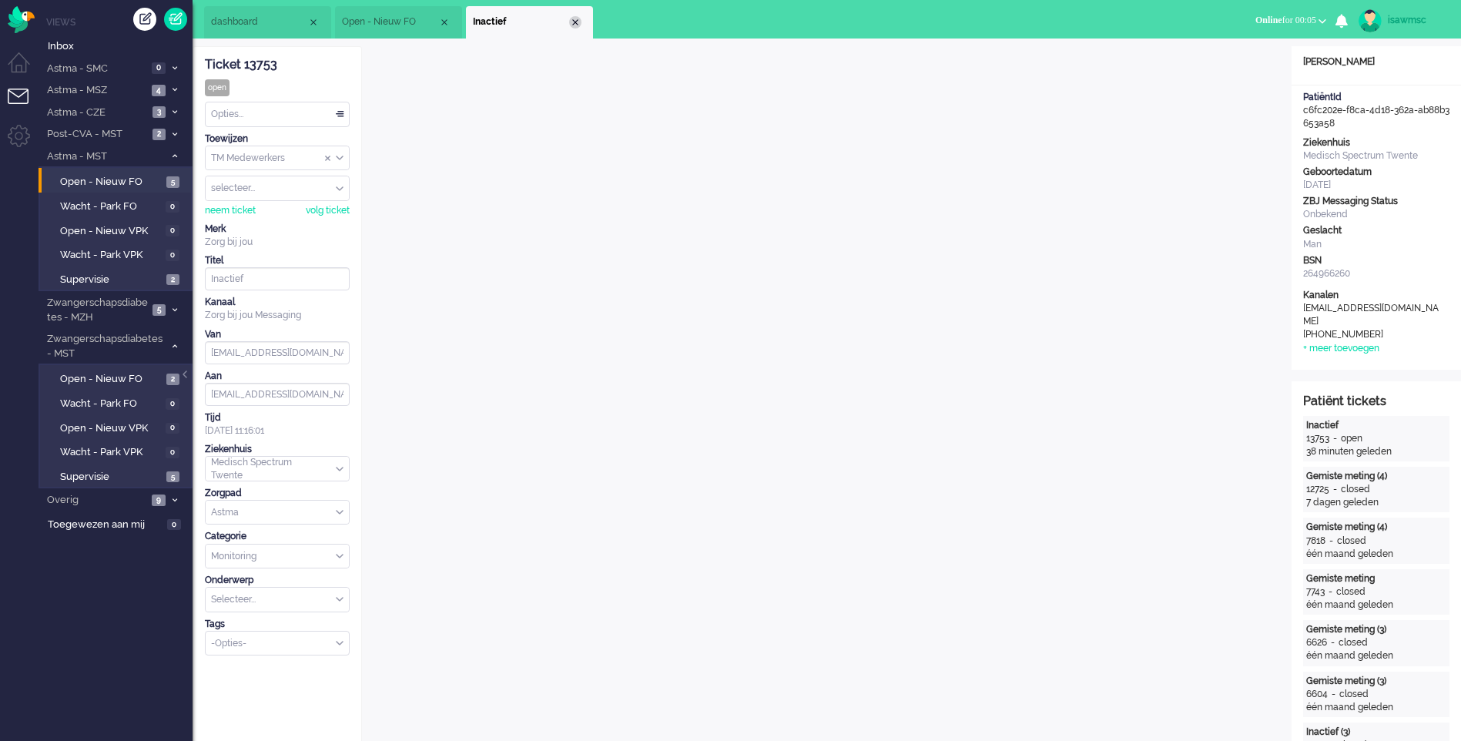
click at [576, 25] on div "Close tab" at bounding box center [575, 22] width 12 height 12
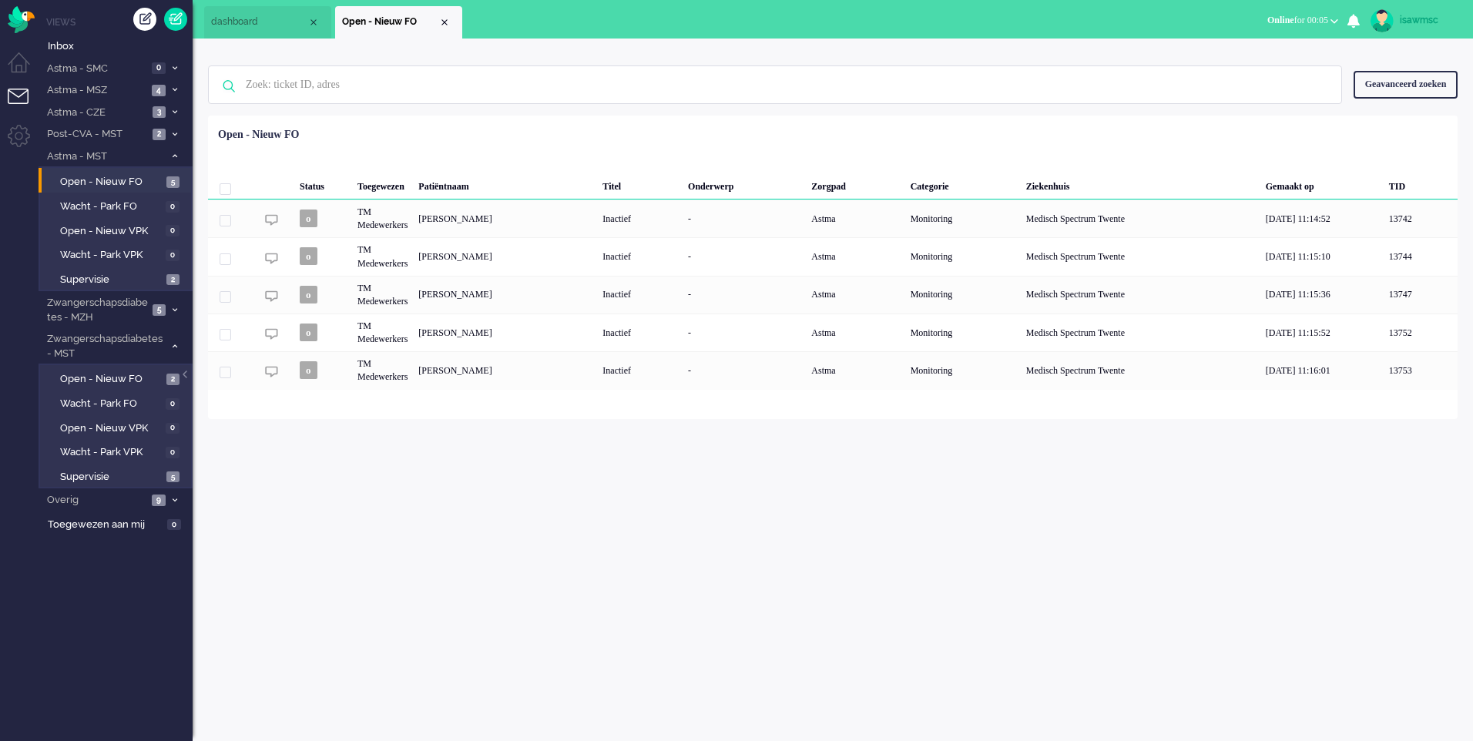
click at [555, 123] on div "Status Toegewezen Patiëntnaam Titel Onderwerp Zorgpad Categorie Ziekenhuis Gema…" at bounding box center [833, 255] width 1250 height 269
click at [141, 379] on span "Open - Nieuw FO" at bounding box center [111, 379] width 102 height 15
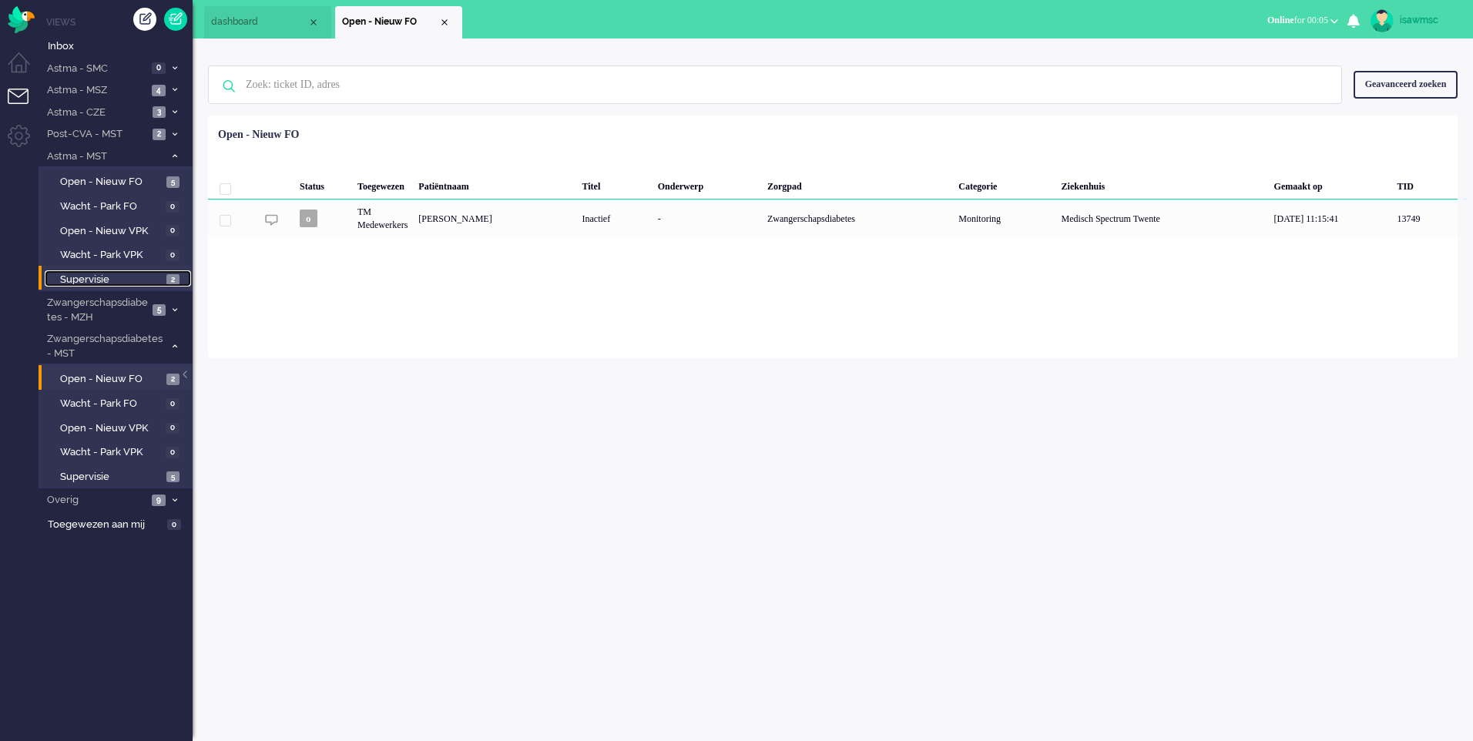
click at [166, 273] on link "Supervisie 2" at bounding box center [118, 278] width 146 height 17
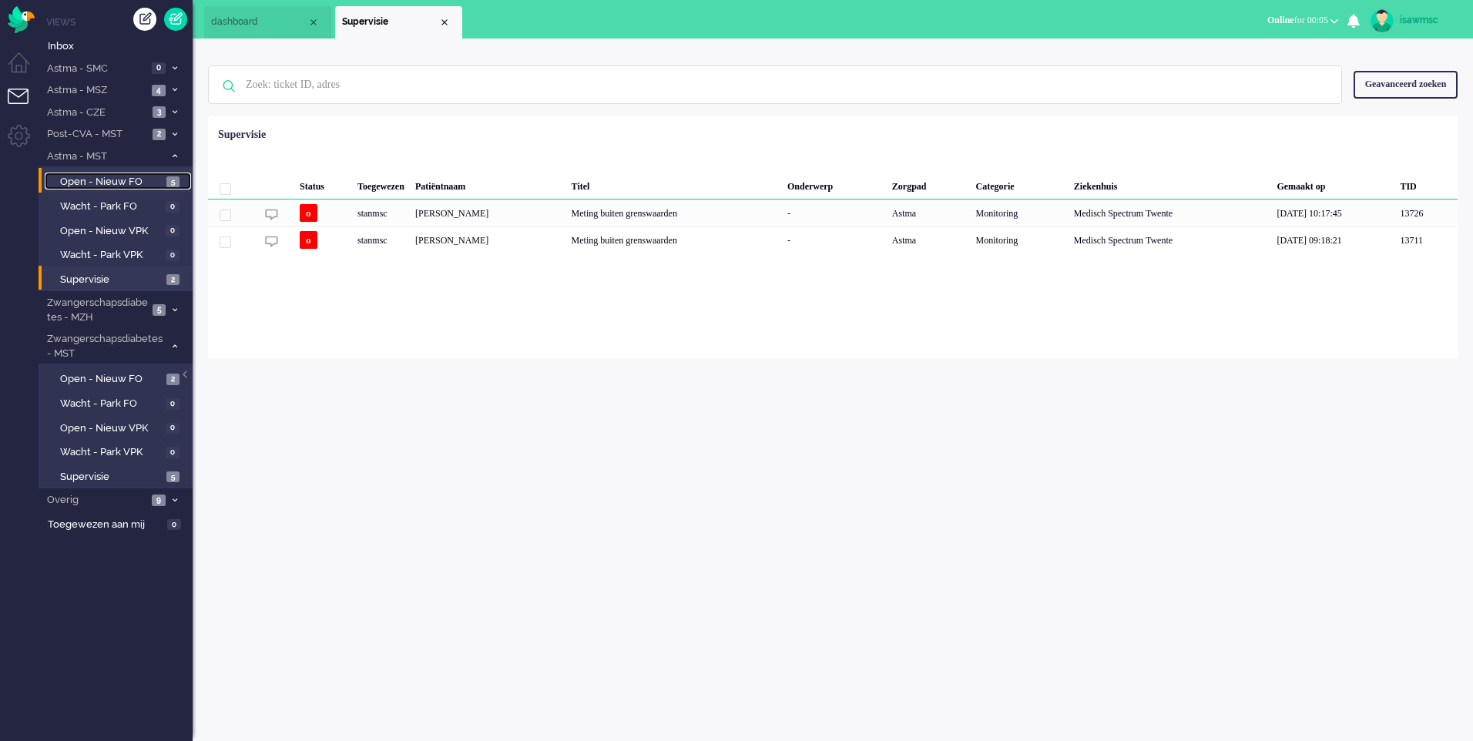
click at [168, 175] on link "Open - Nieuw FO 5" at bounding box center [118, 181] width 146 height 17
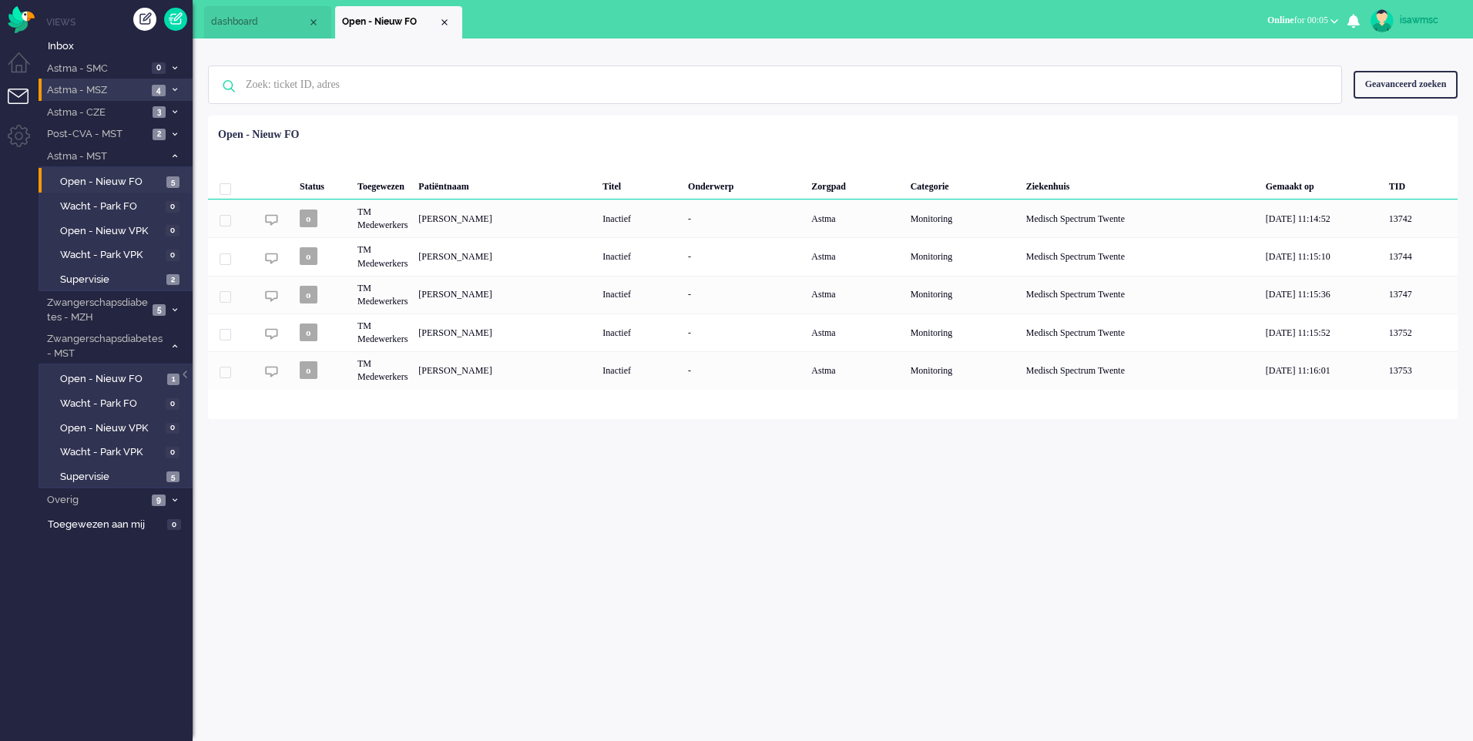
click at [162, 87] on span "4" at bounding box center [159, 91] width 14 height 12
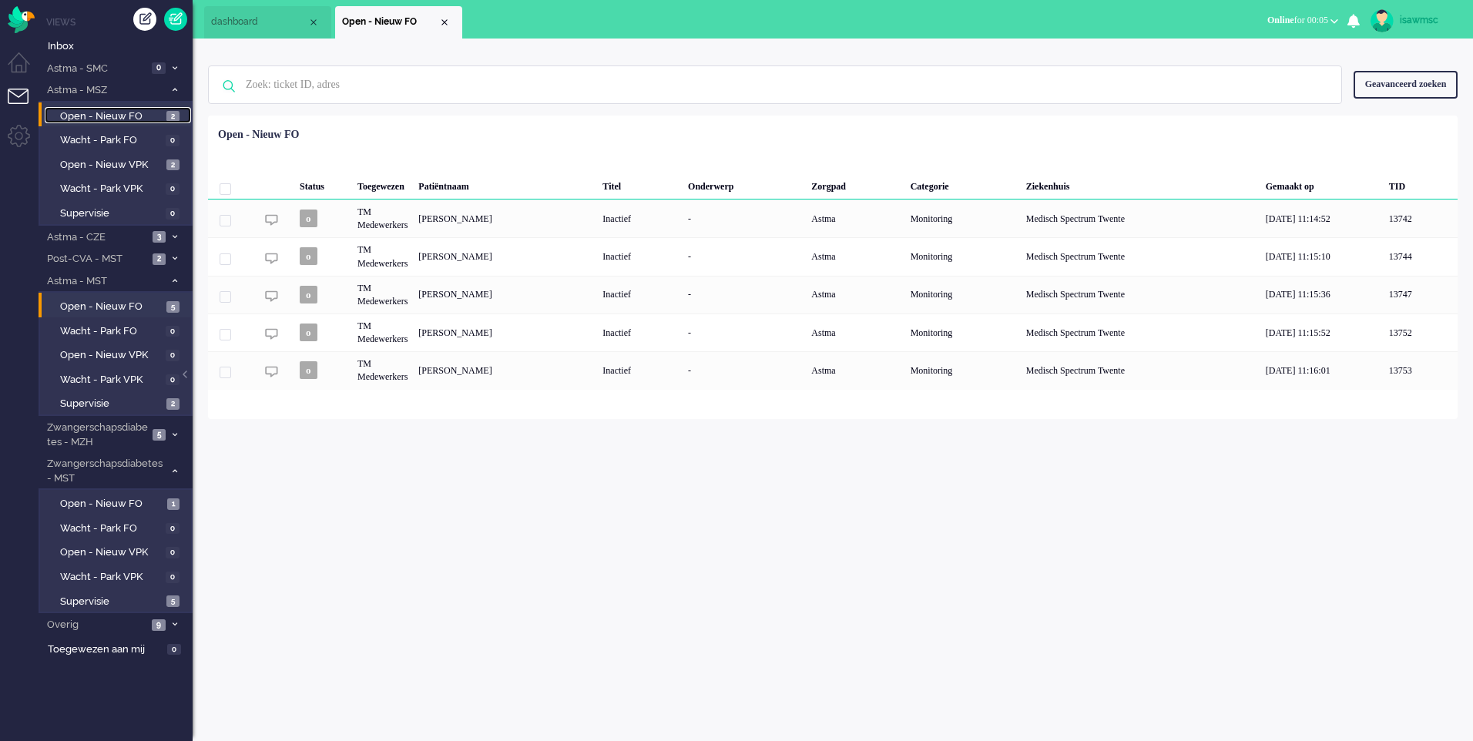
click at [158, 112] on span "Open - Nieuw FO" at bounding box center [111, 116] width 102 height 15
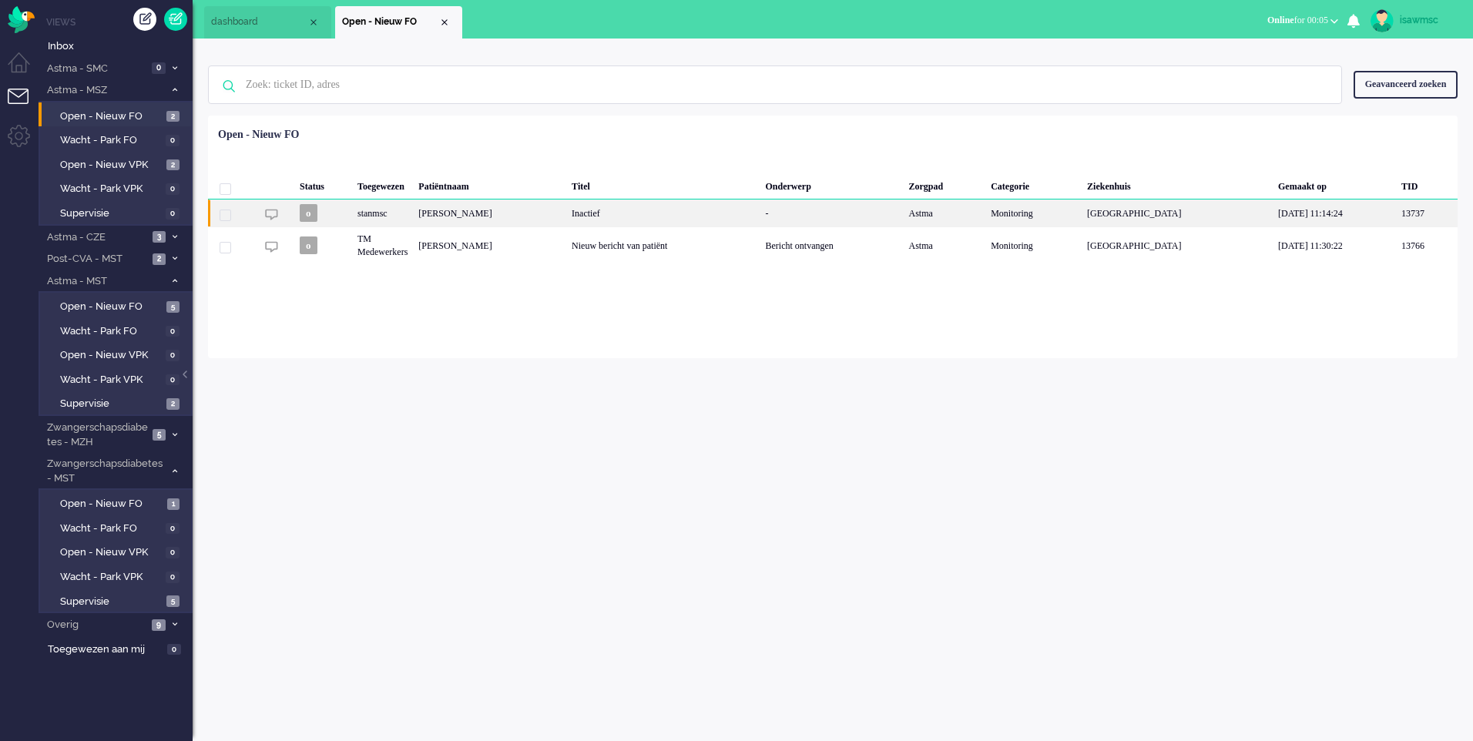
click at [498, 221] on div "[PERSON_NAME]" at bounding box center [489, 213] width 153 height 27
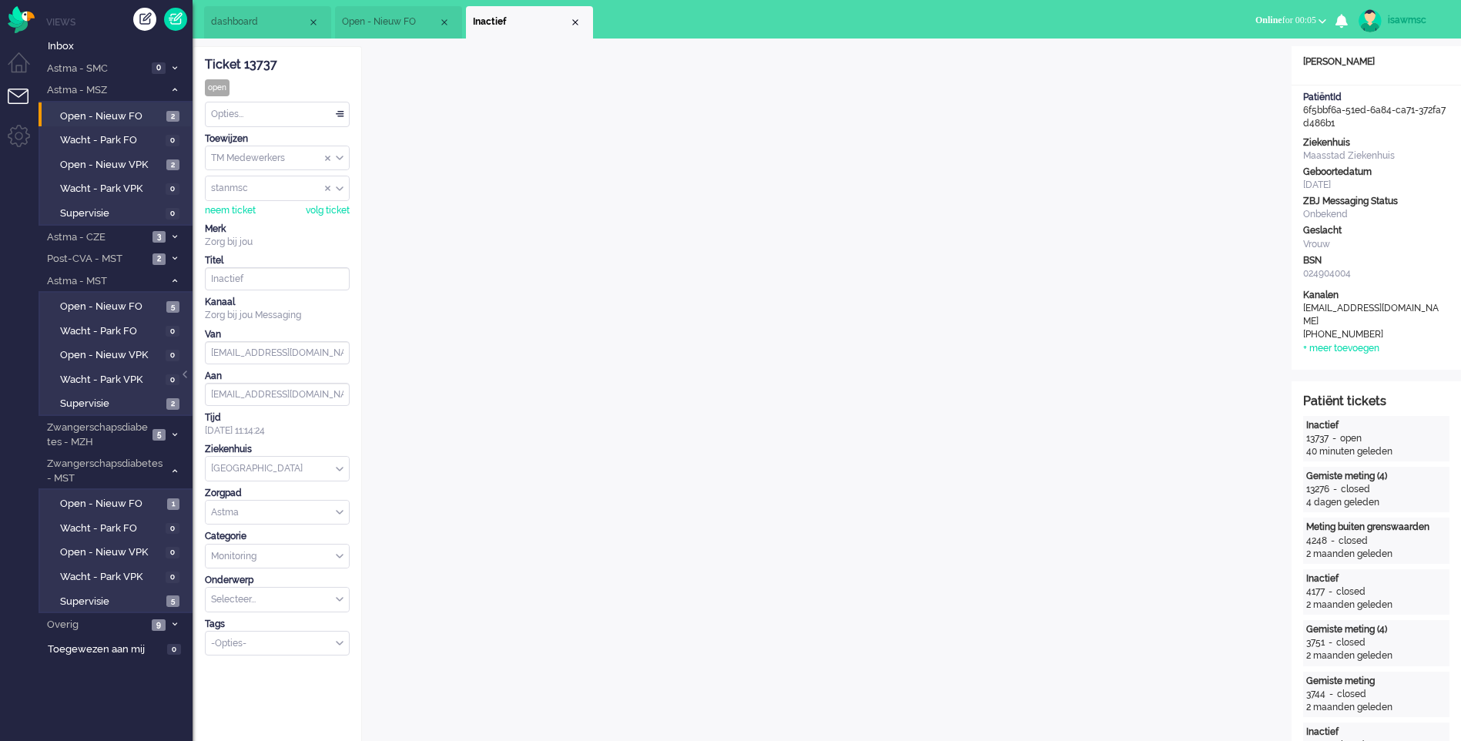
click at [578, 22] on div "Close tab" at bounding box center [575, 22] width 12 height 12
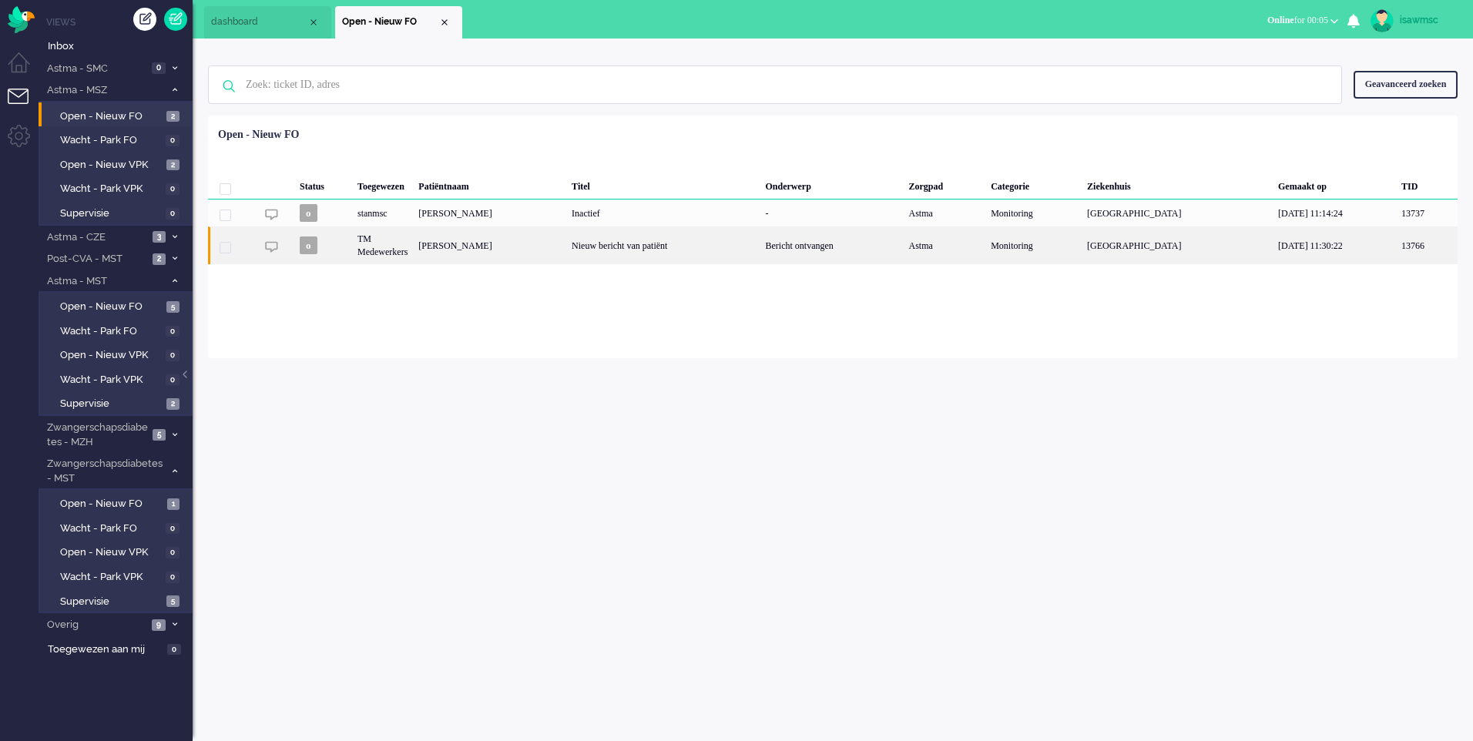
click at [502, 252] on div "[PERSON_NAME]" at bounding box center [489, 245] width 153 height 38
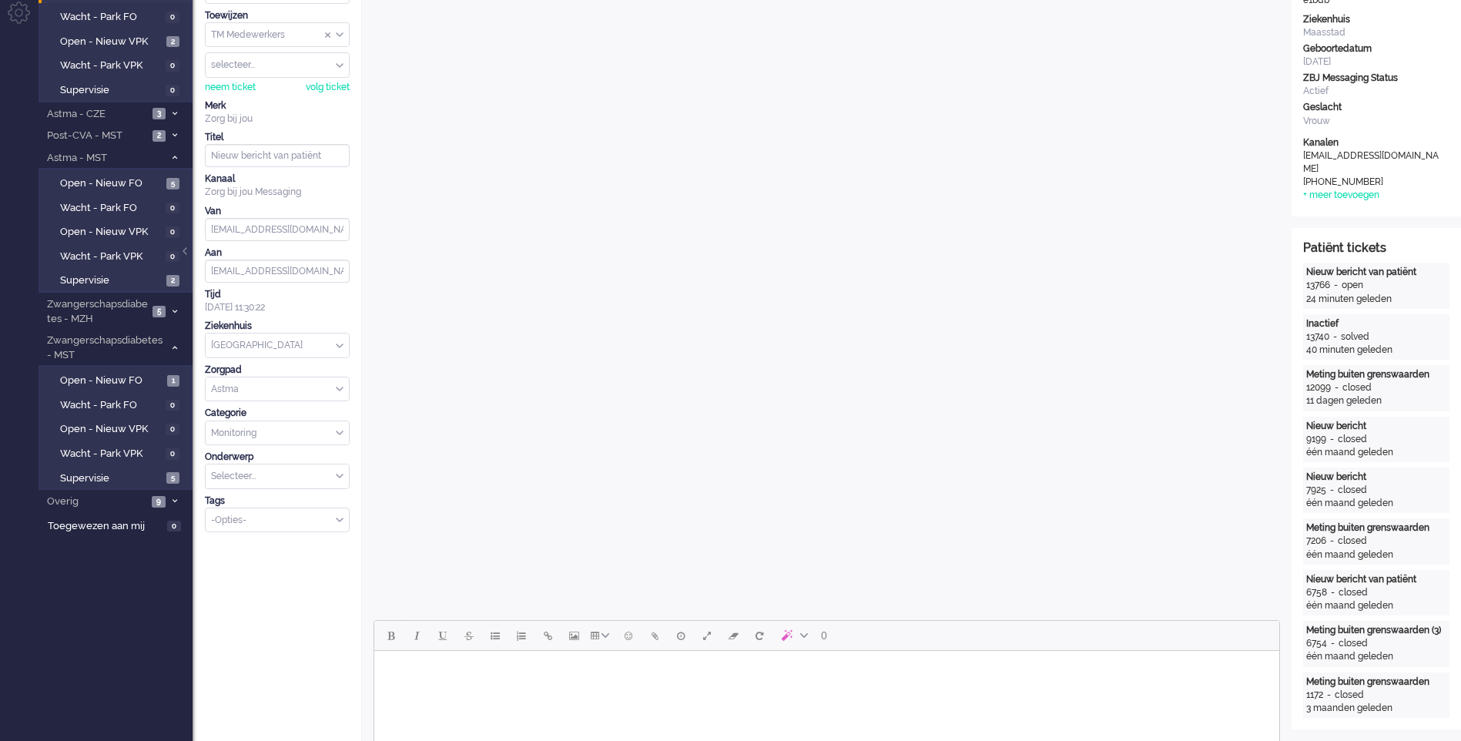
scroll to position [431, 0]
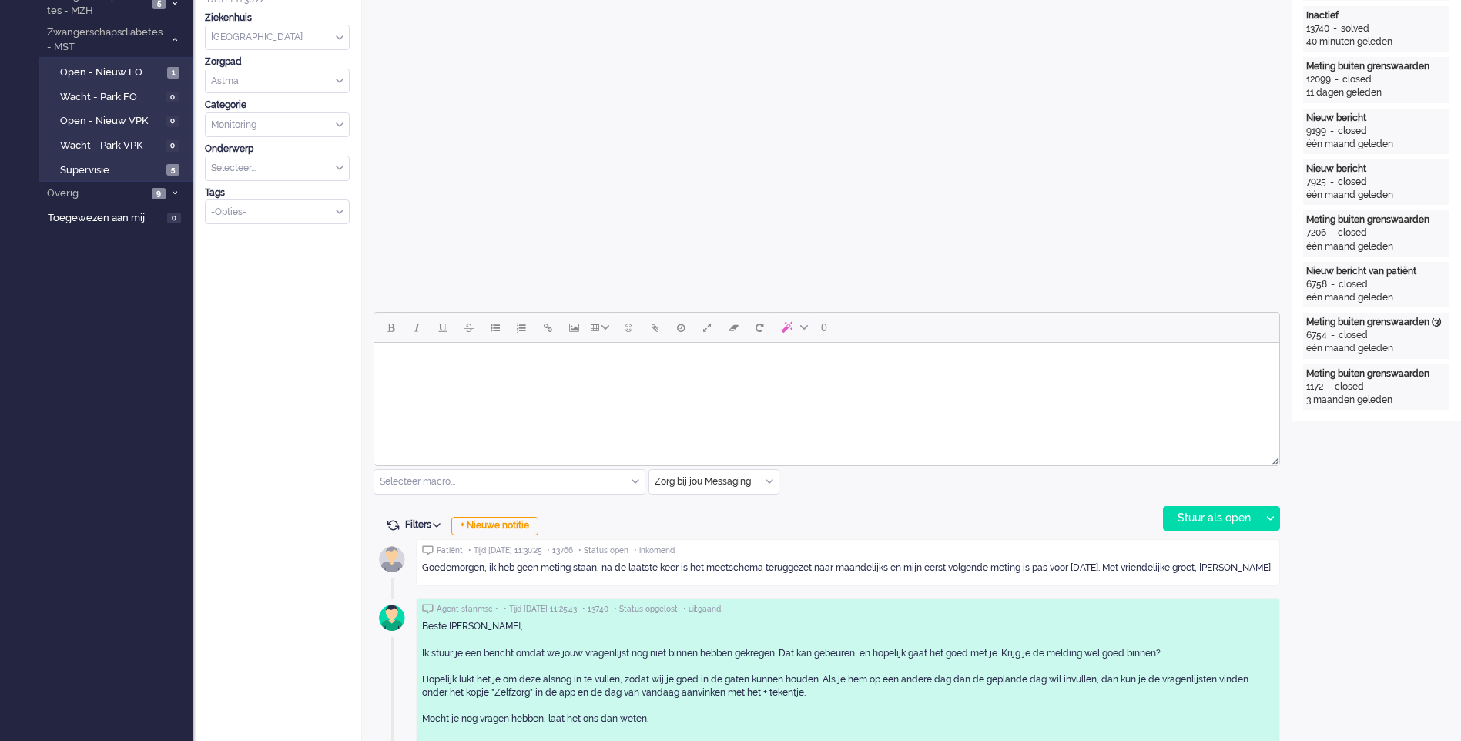
click at [568, 382] on html at bounding box center [826, 362] width 905 height 39
click at [1200, 519] on div "Stuur als open" at bounding box center [1212, 518] width 96 height 23
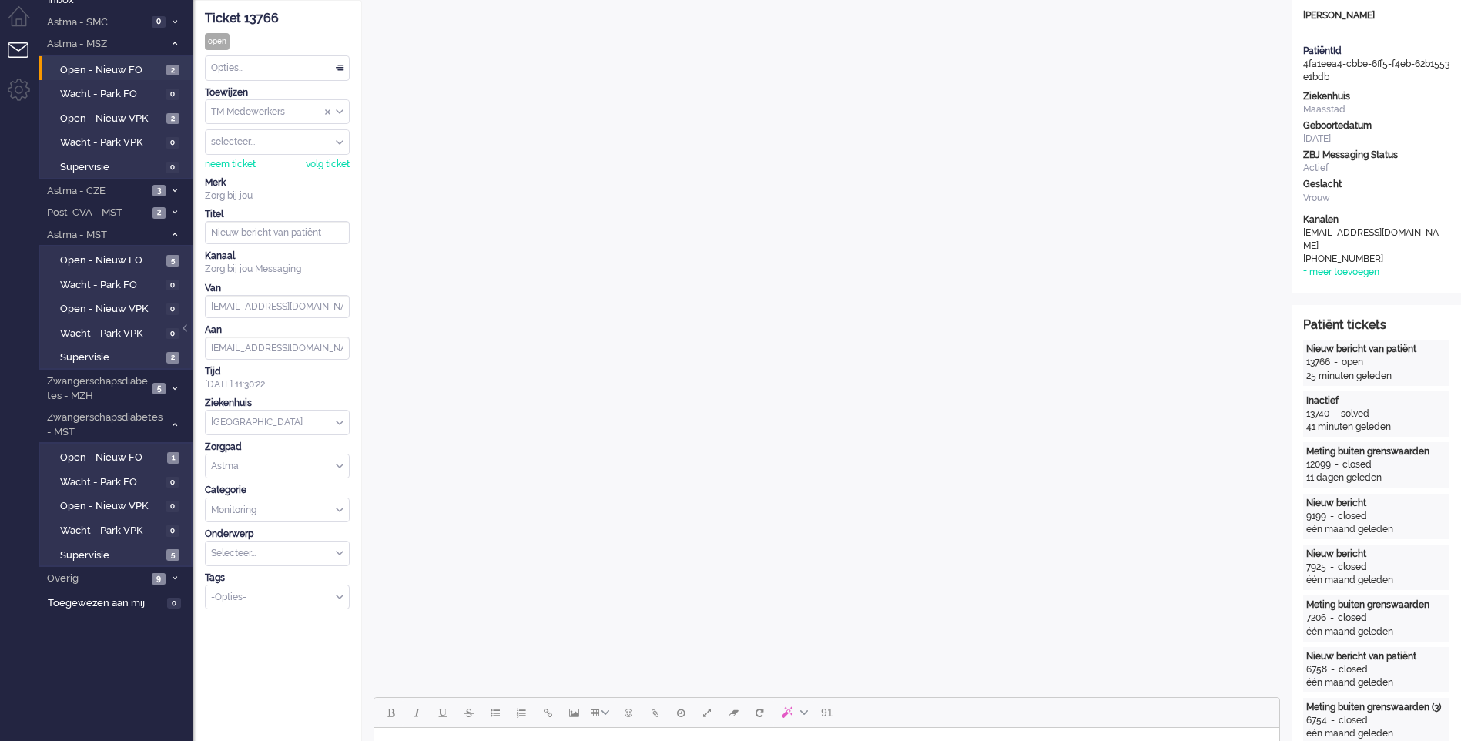
scroll to position [0, 0]
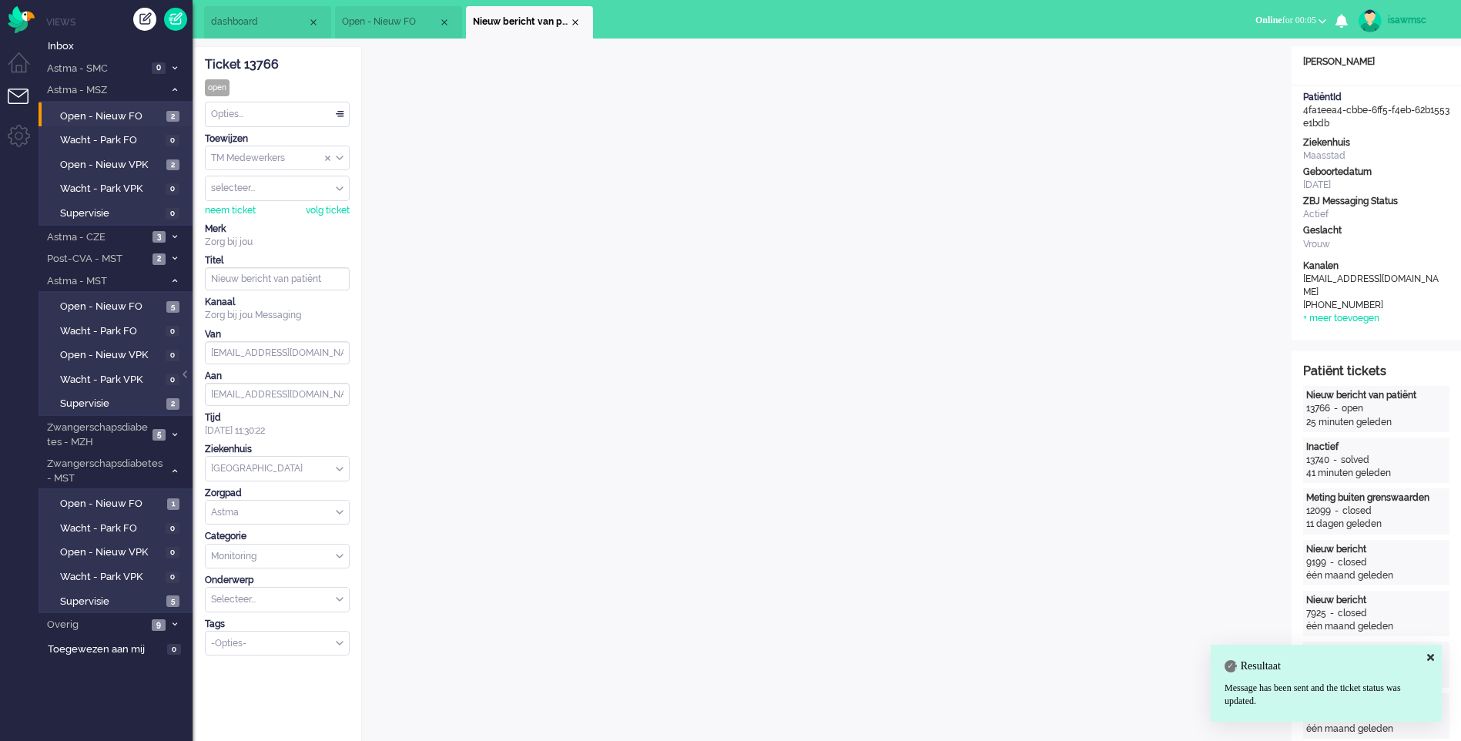
click at [300, 109] on div "Opties..." at bounding box center [277, 114] width 143 height 24
click at [266, 223] on li "Opgelost" at bounding box center [277, 224] width 143 height 22
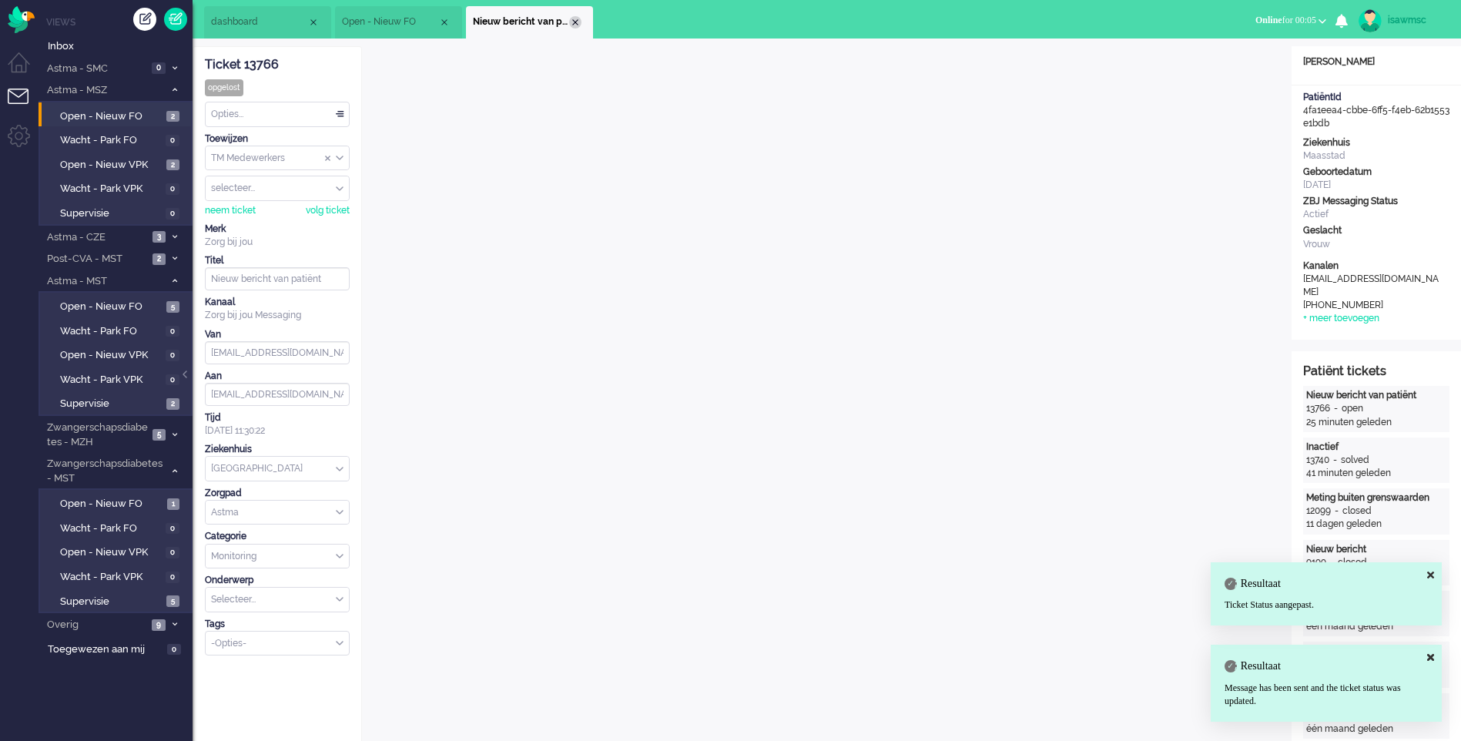
click at [577, 21] on div "Close tab" at bounding box center [575, 22] width 12 height 12
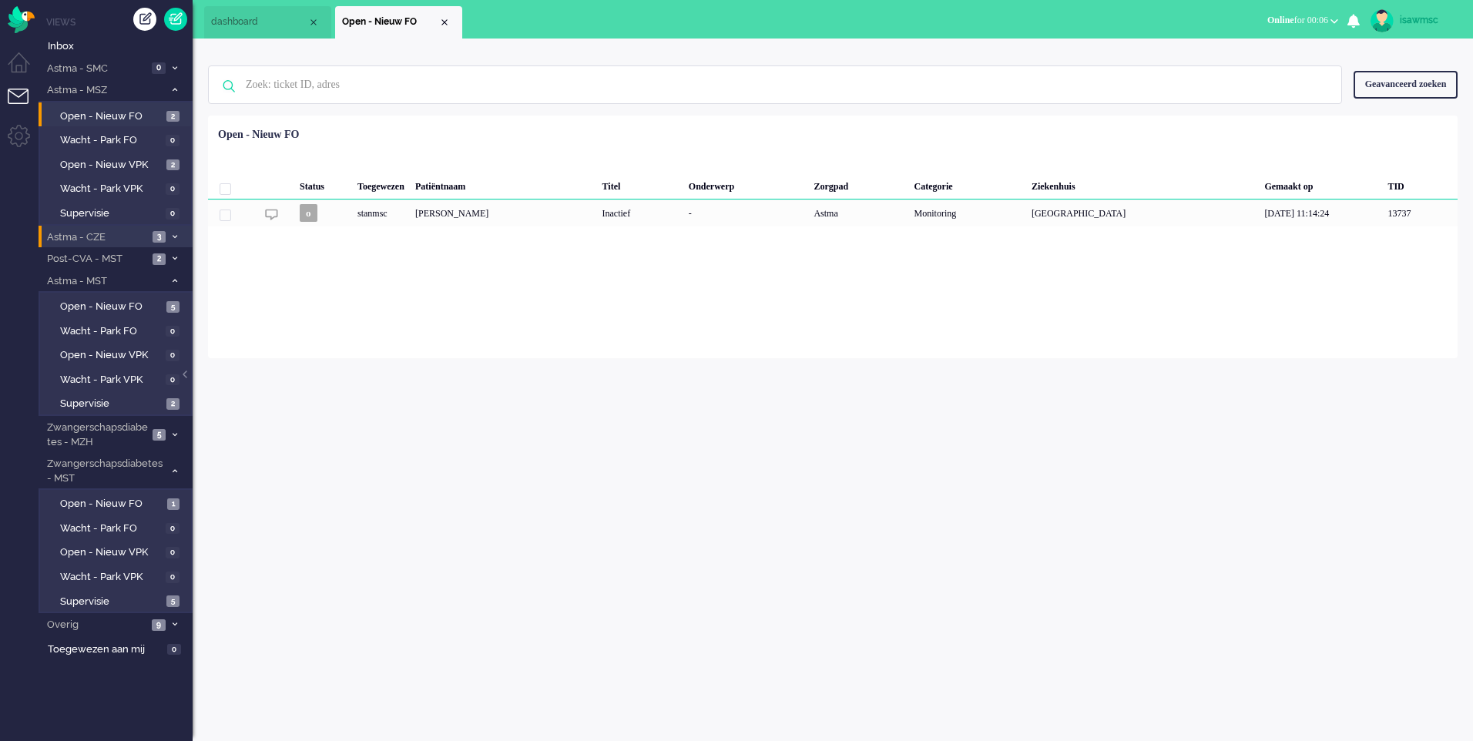
click at [162, 238] on span "3" at bounding box center [159, 237] width 13 height 12
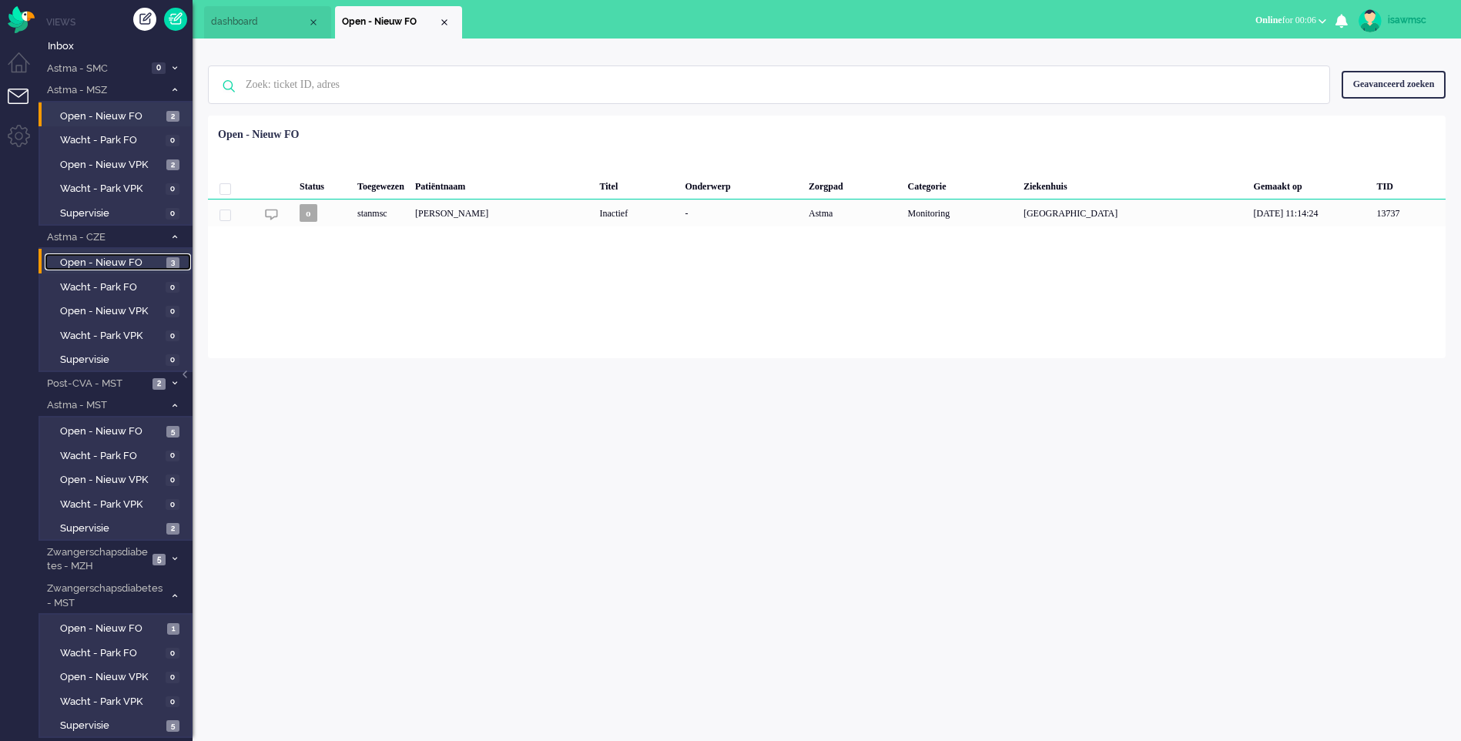
click at [164, 257] on link "Open - Nieuw FO 3" at bounding box center [118, 261] width 146 height 17
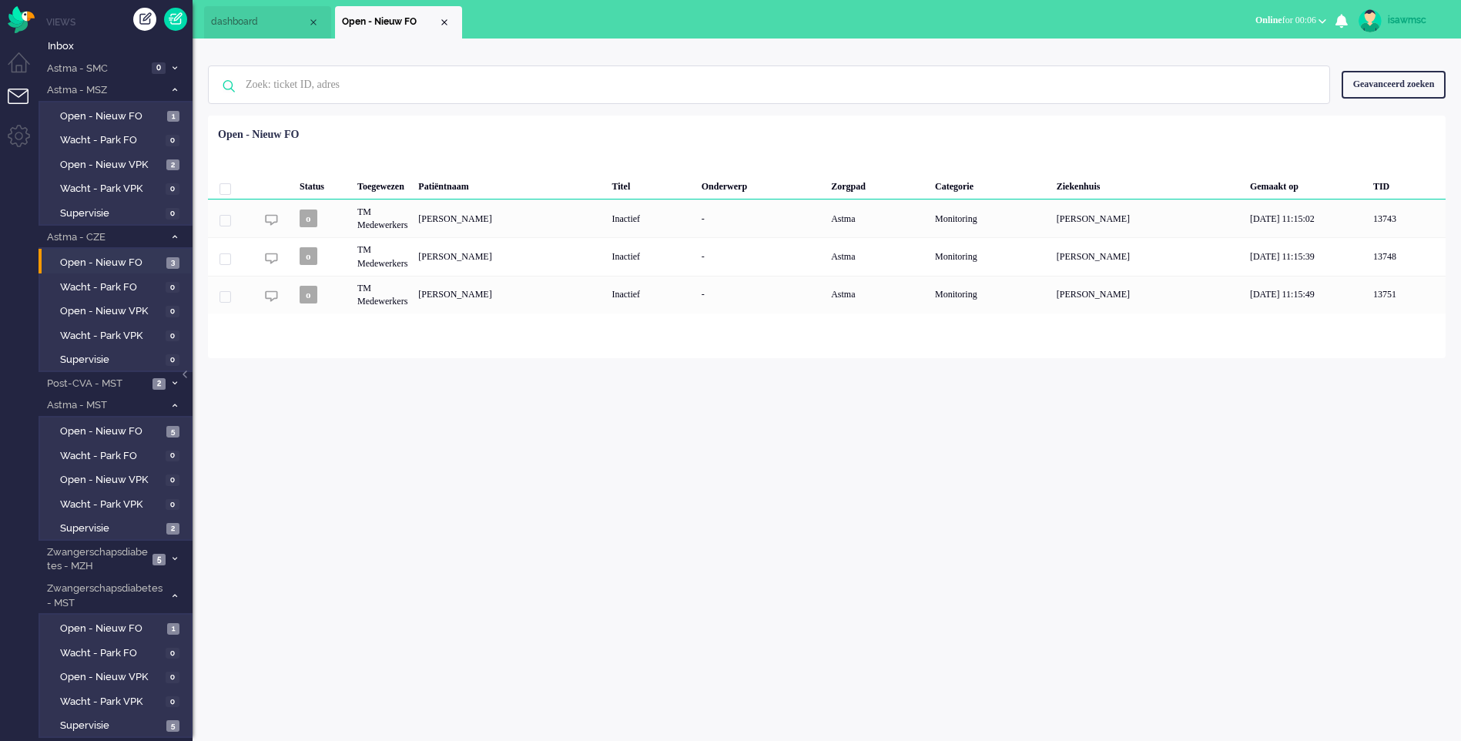
click at [535, 143] on div "Geselecteerd 0 Set Status: open pending holding solved Verwijder Selecteer... U…" at bounding box center [827, 154] width 1238 height 30
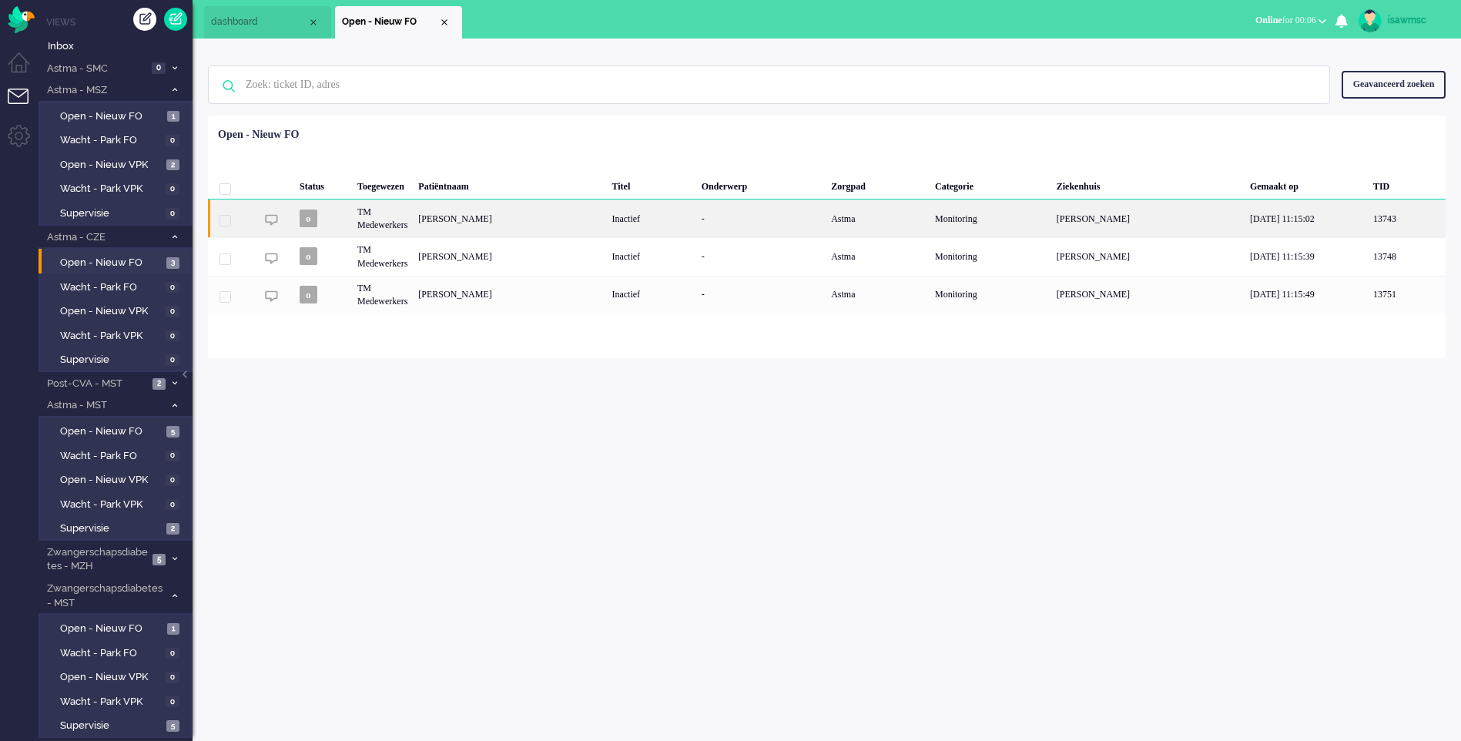
click at [606, 224] on div "[PERSON_NAME]" at bounding box center [509, 219] width 193 height 38
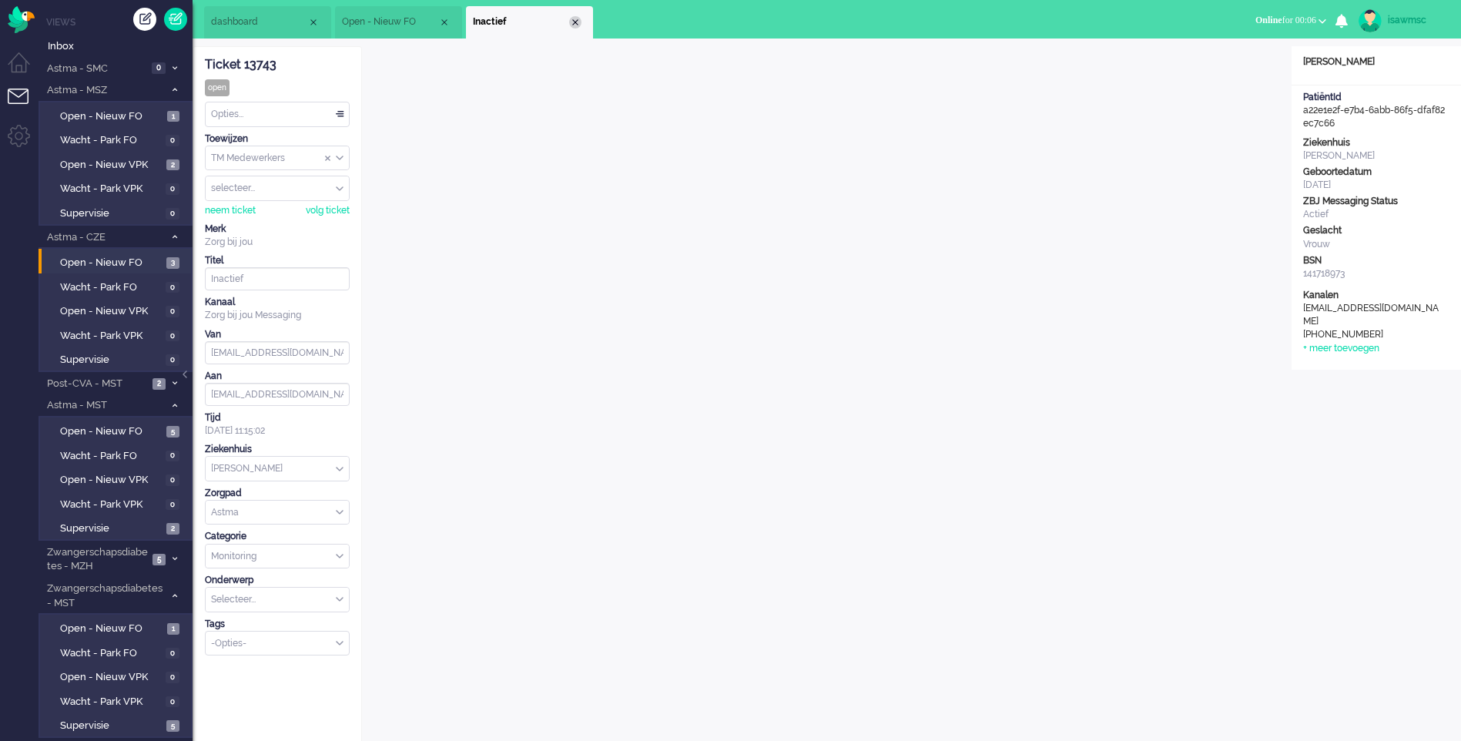
click at [577, 22] on div "Close tab" at bounding box center [575, 22] width 12 height 12
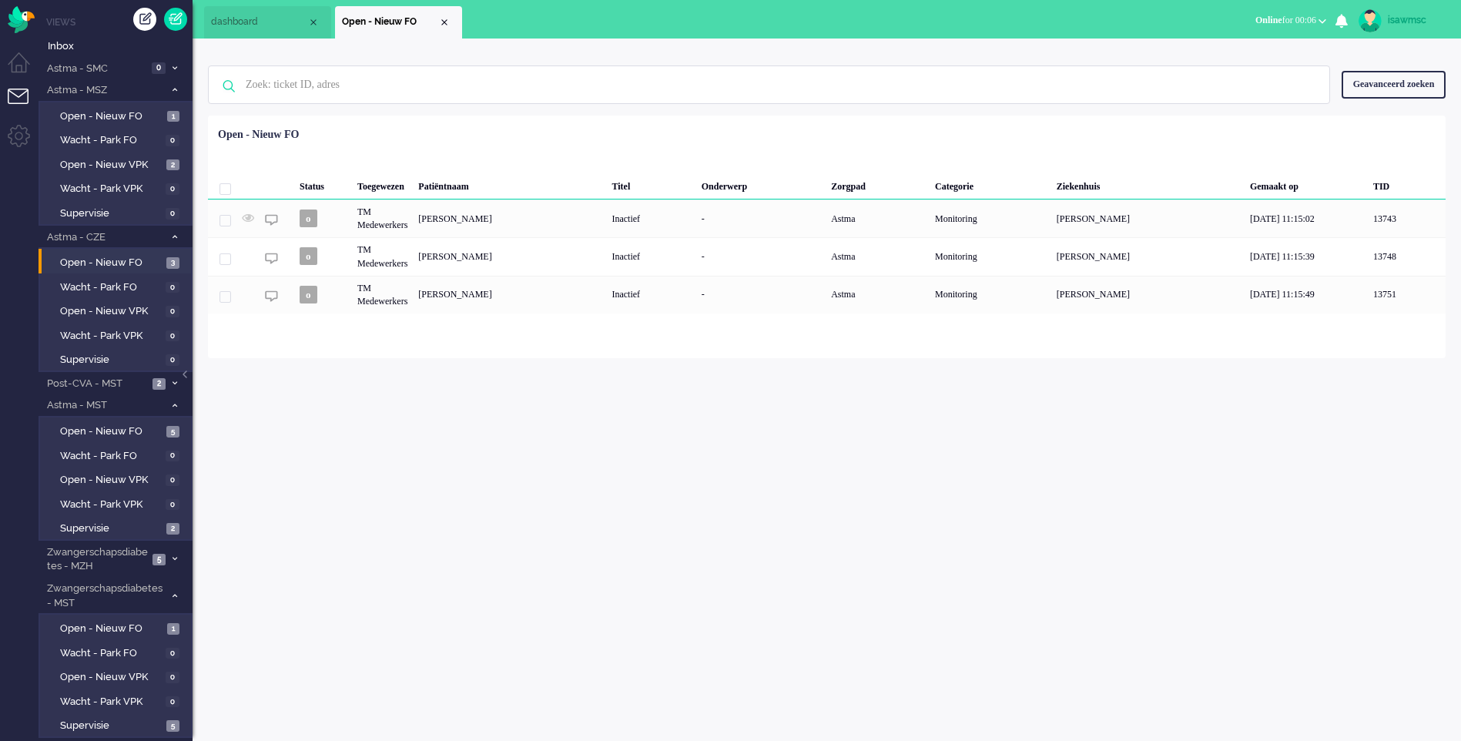
click at [616, 43] on div "Geen zoekresultaten [PERSON_NAME] nog eens Geavanceerd zoeken Geavanceerd zoeke…" at bounding box center [827, 199] width 1269 height 320
click at [164, 388] on span "2" at bounding box center [159, 384] width 13 height 12
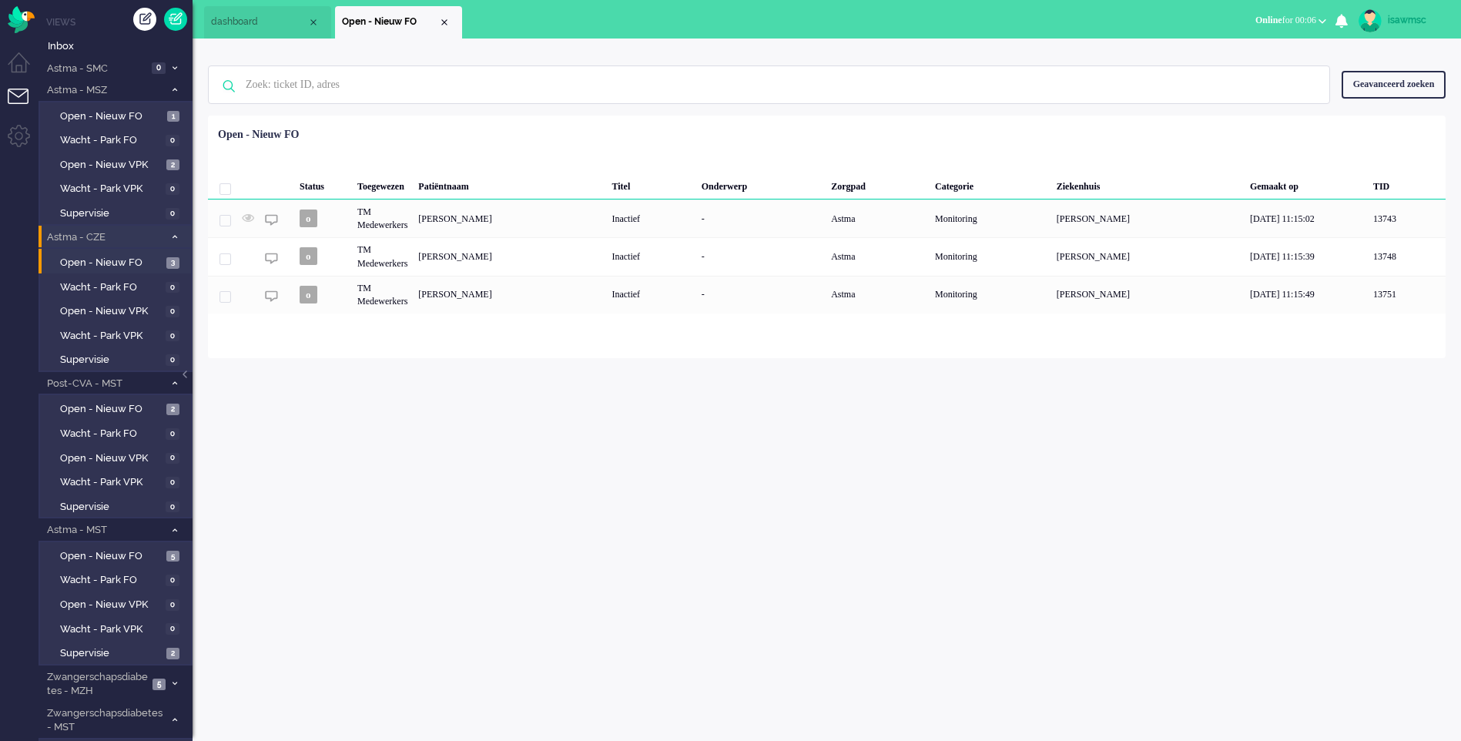
click at [173, 234] on icon at bounding box center [175, 236] width 5 height 5
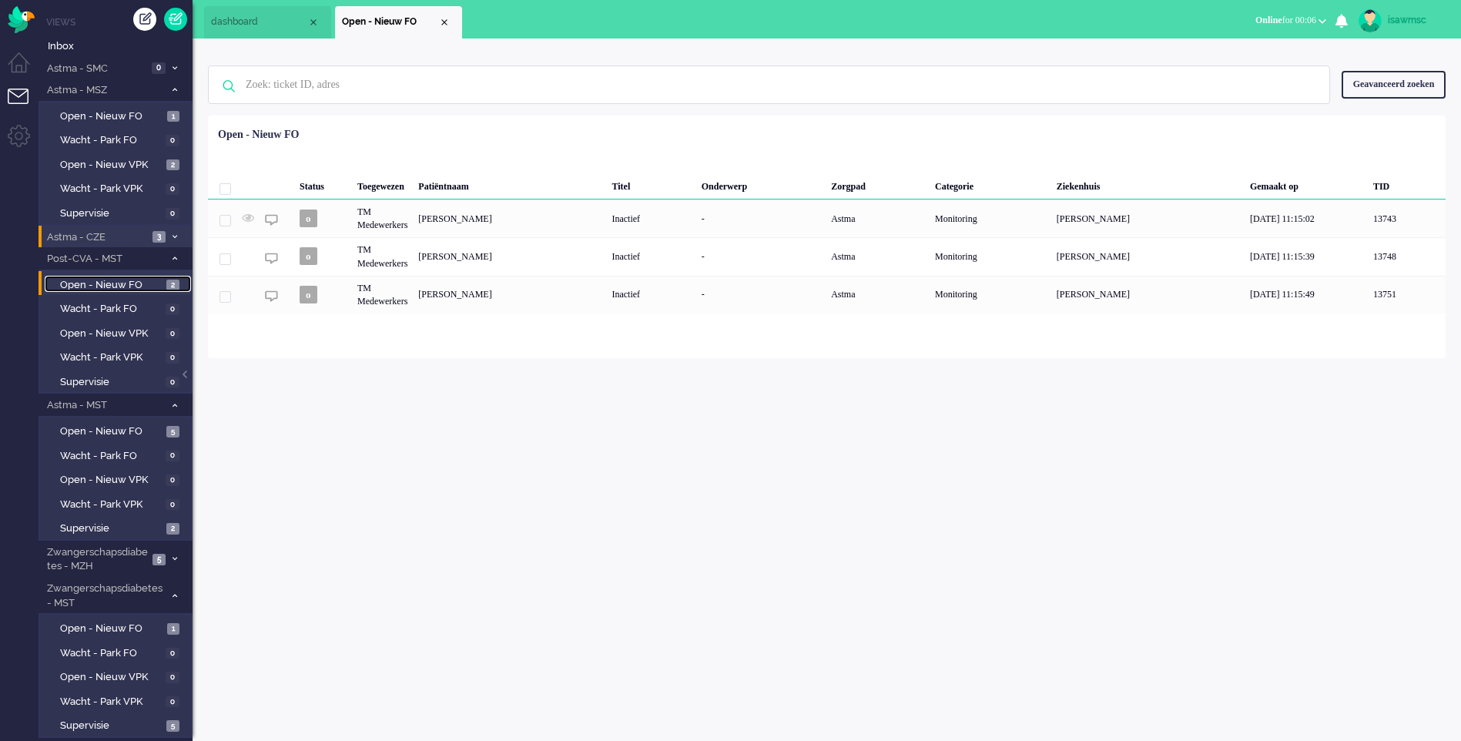
click at [166, 278] on link "Open - Nieuw FO 2" at bounding box center [118, 284] width 146 height 17
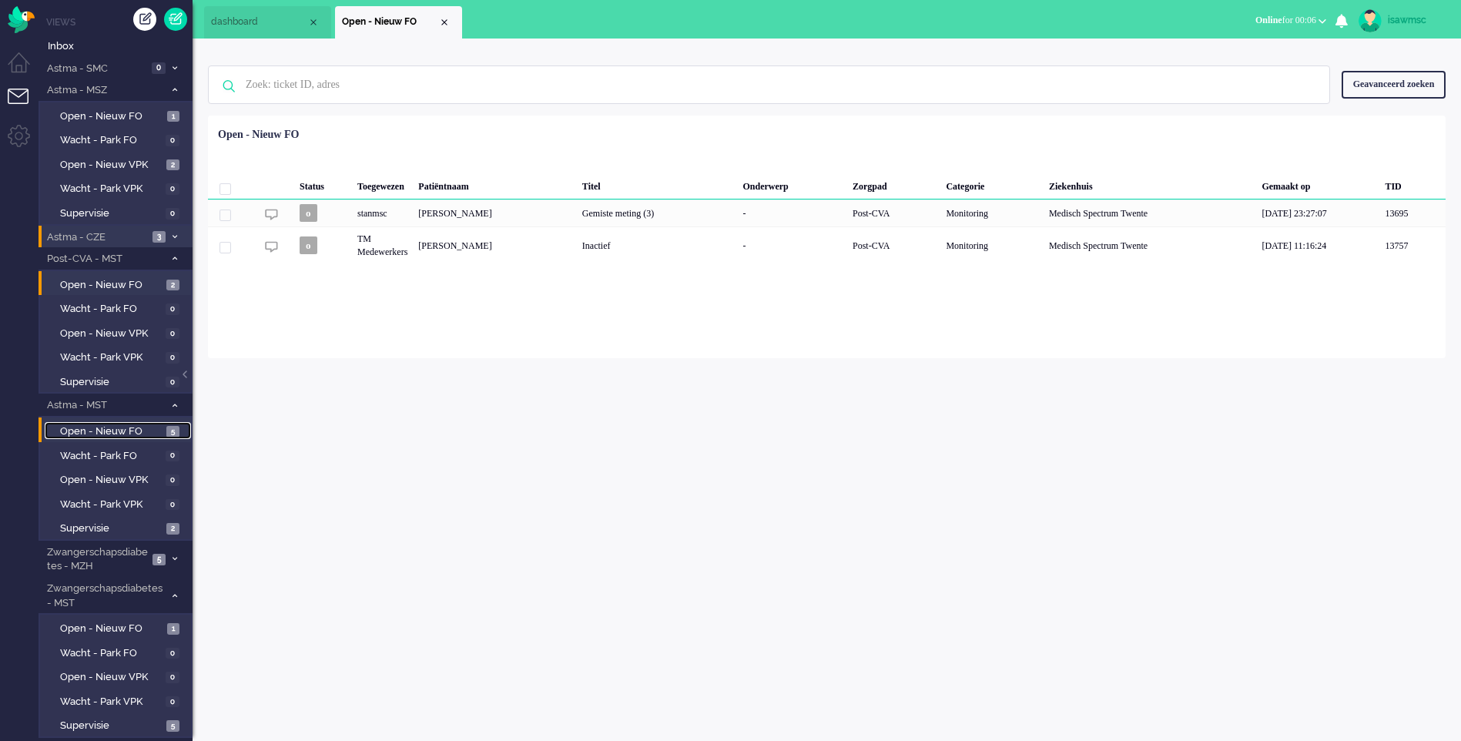
click at [155, 427] on span "Open - Nieuw FO" at bounding box center [111, 431] width 102 height 15
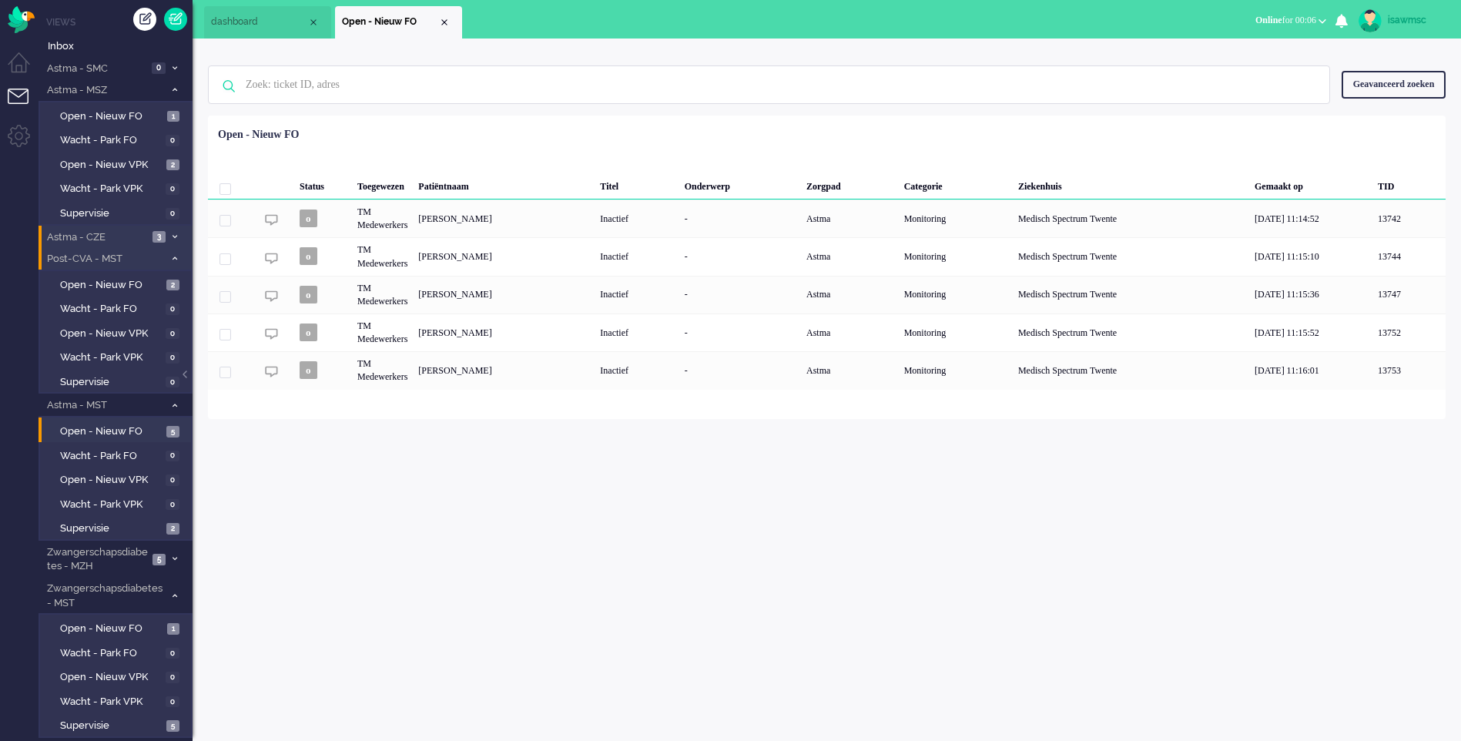
click at [173, 261] on icon at bounding box center [175, 258] width 5 height 5
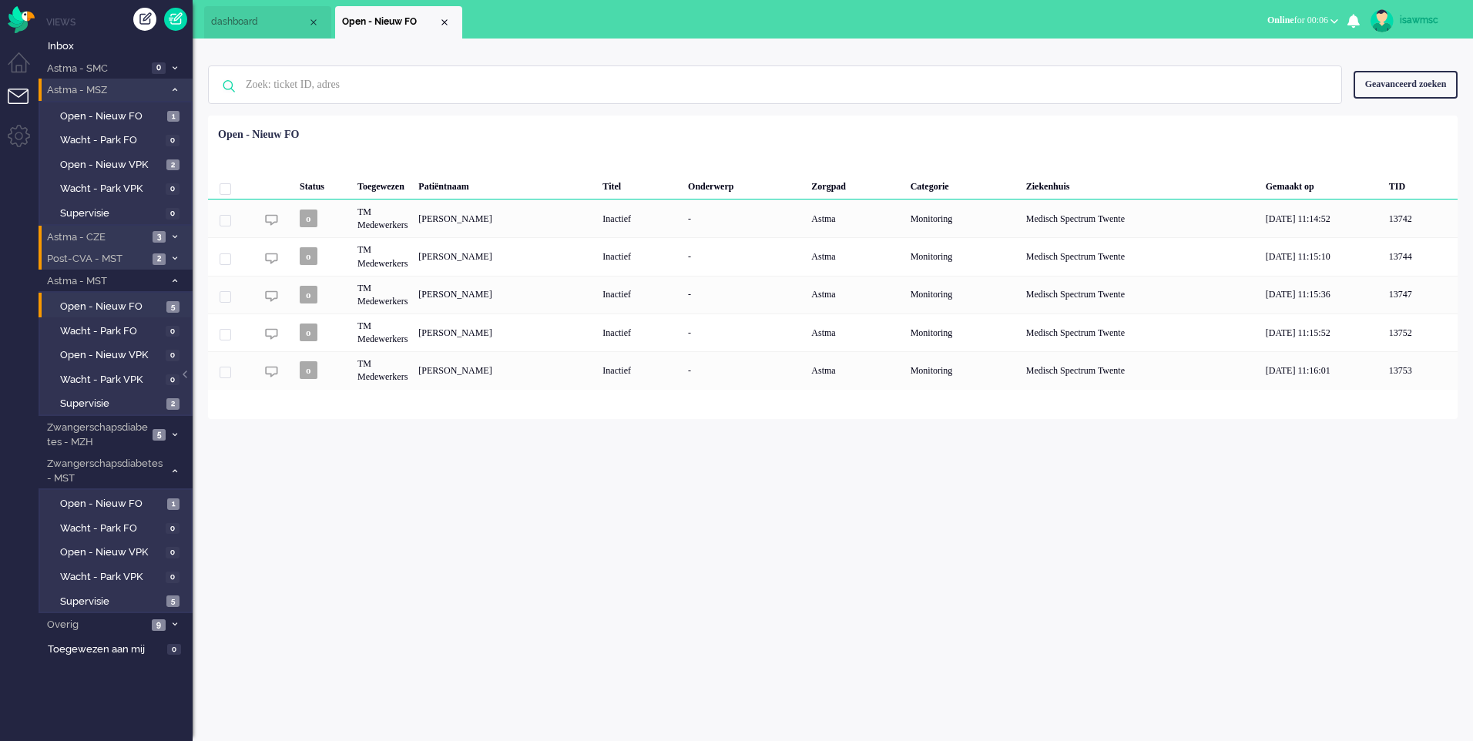
click at [173, 92] on icon at bounding box center [175, 89] width 5 height 5
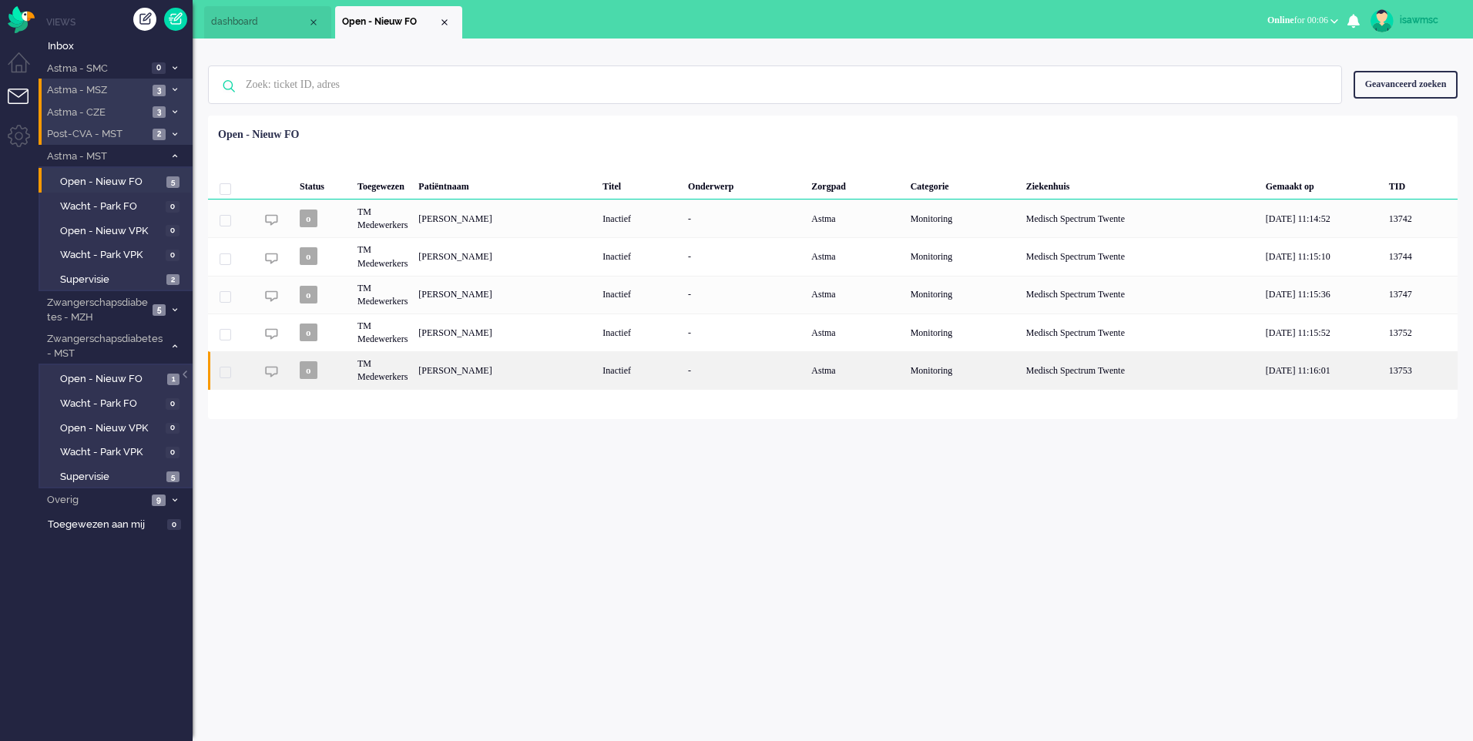
click at [503, 381] on div "[PERSON_NAME]" at bounding box center [505, 370] width 184 height 38
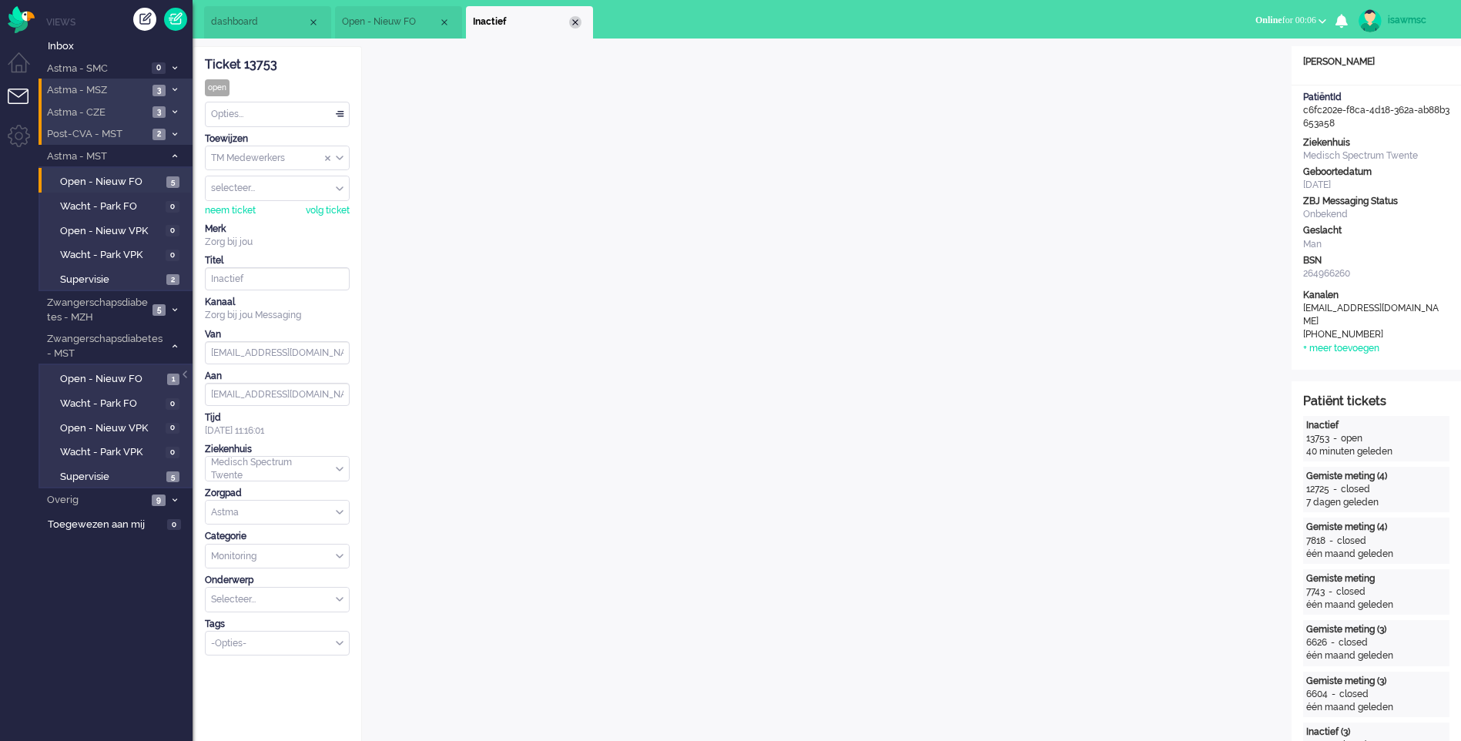
click at [572, 20] on div "Close tab" at bounding box center [575, 22] width 12 height 12
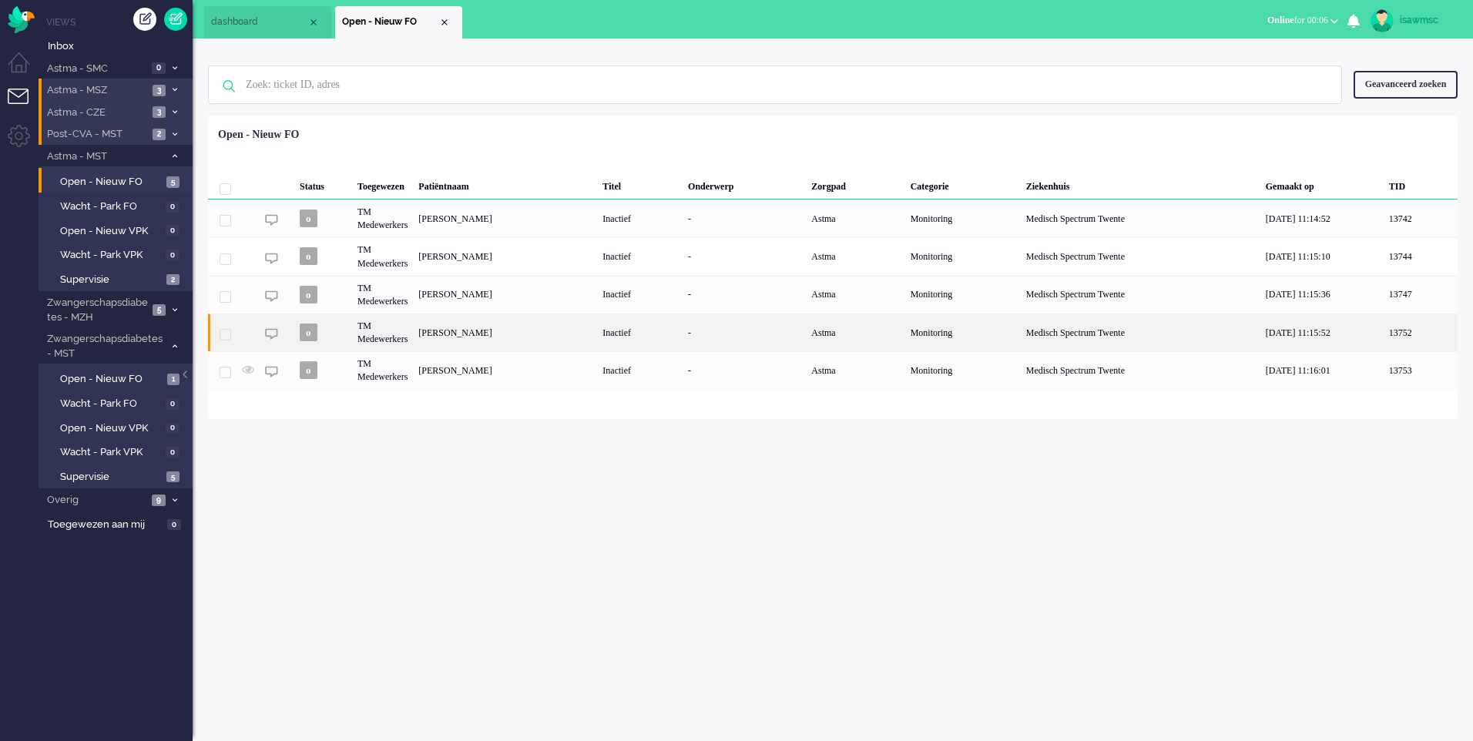
click at [515, 335] on div "[PERSON_NAME]" at bounding box center [505, 333] width 184 height 38
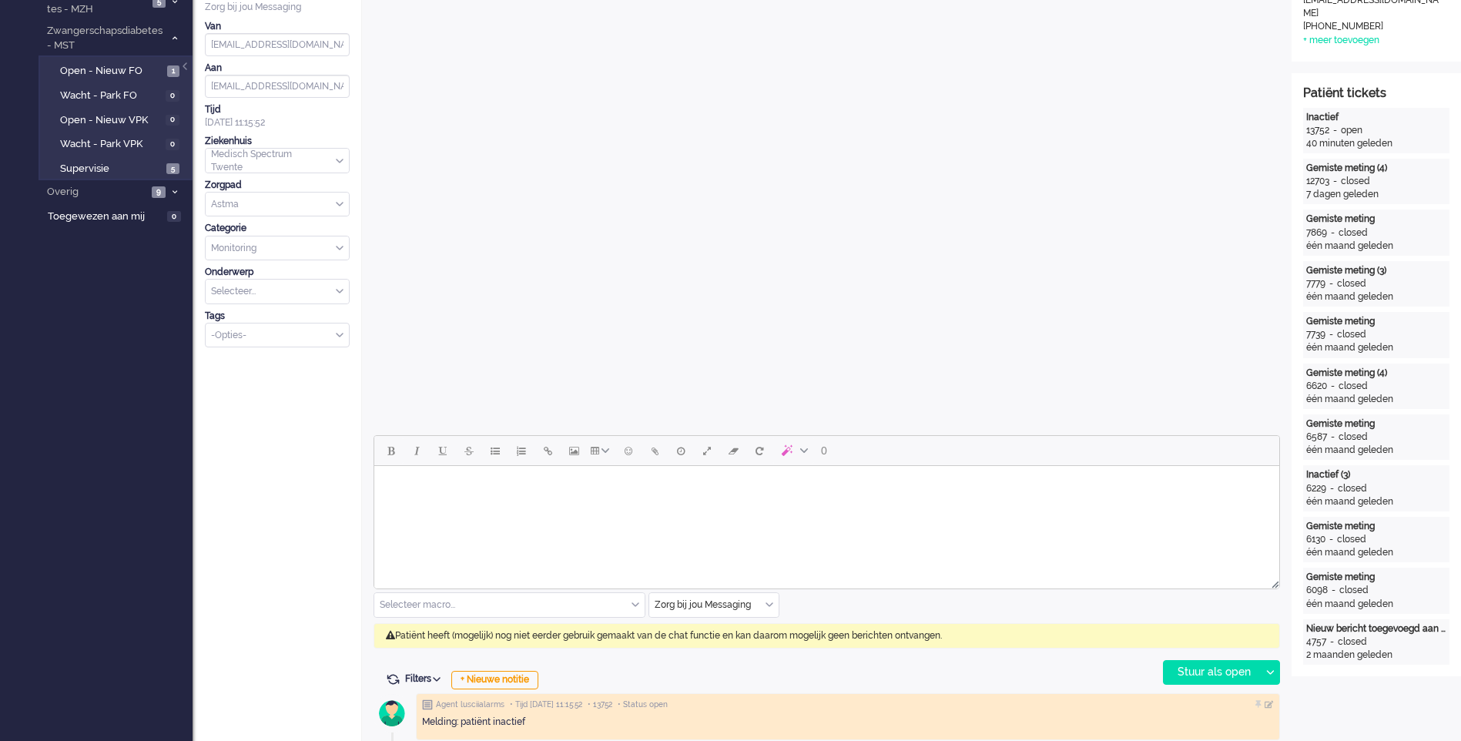
scroll to position [462, 0]
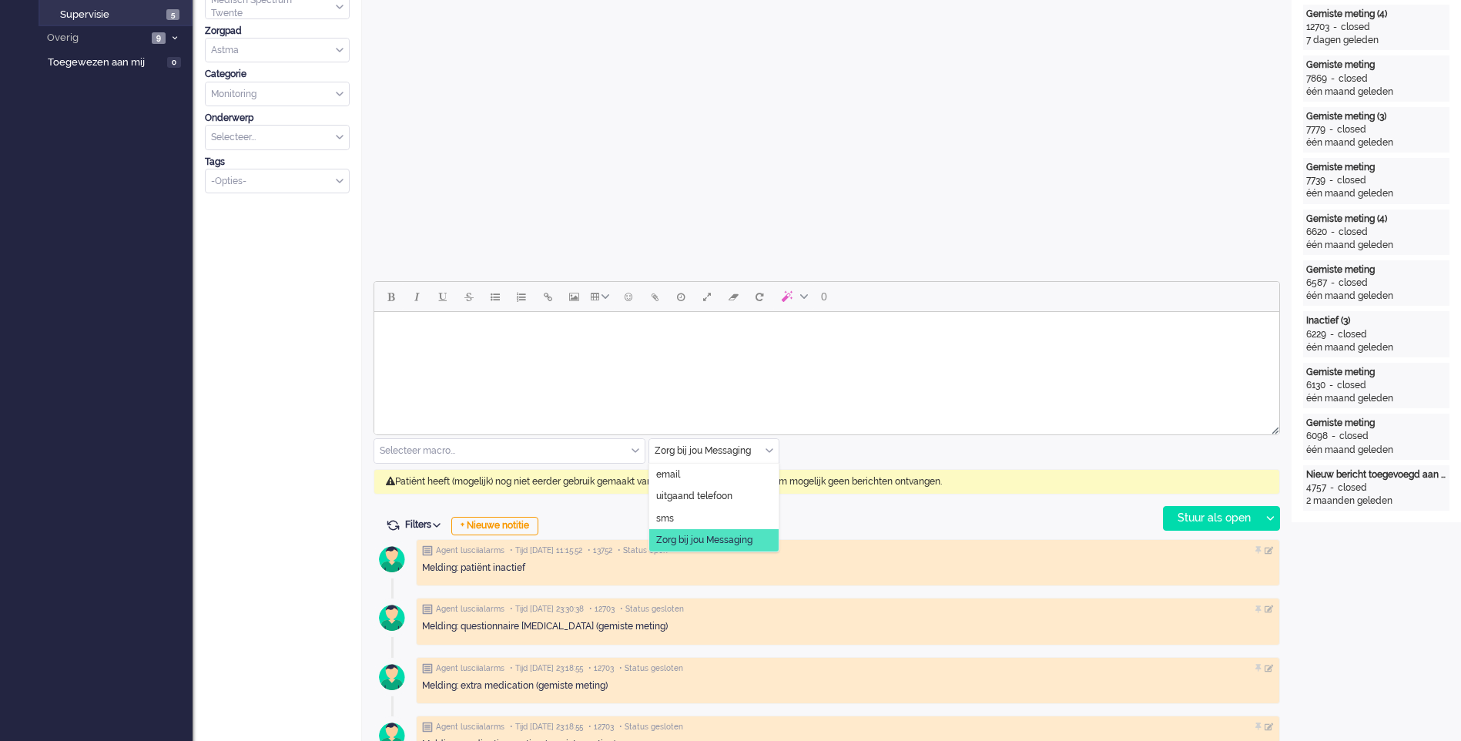
click at [770, 455] on div "Zorg bij jou Messaging" at bounding box center [713, 451] width 129 height 24
click at [748, 497] on li "uitgaand telefoon" at bounding box center [713, 496] width 129 height 22
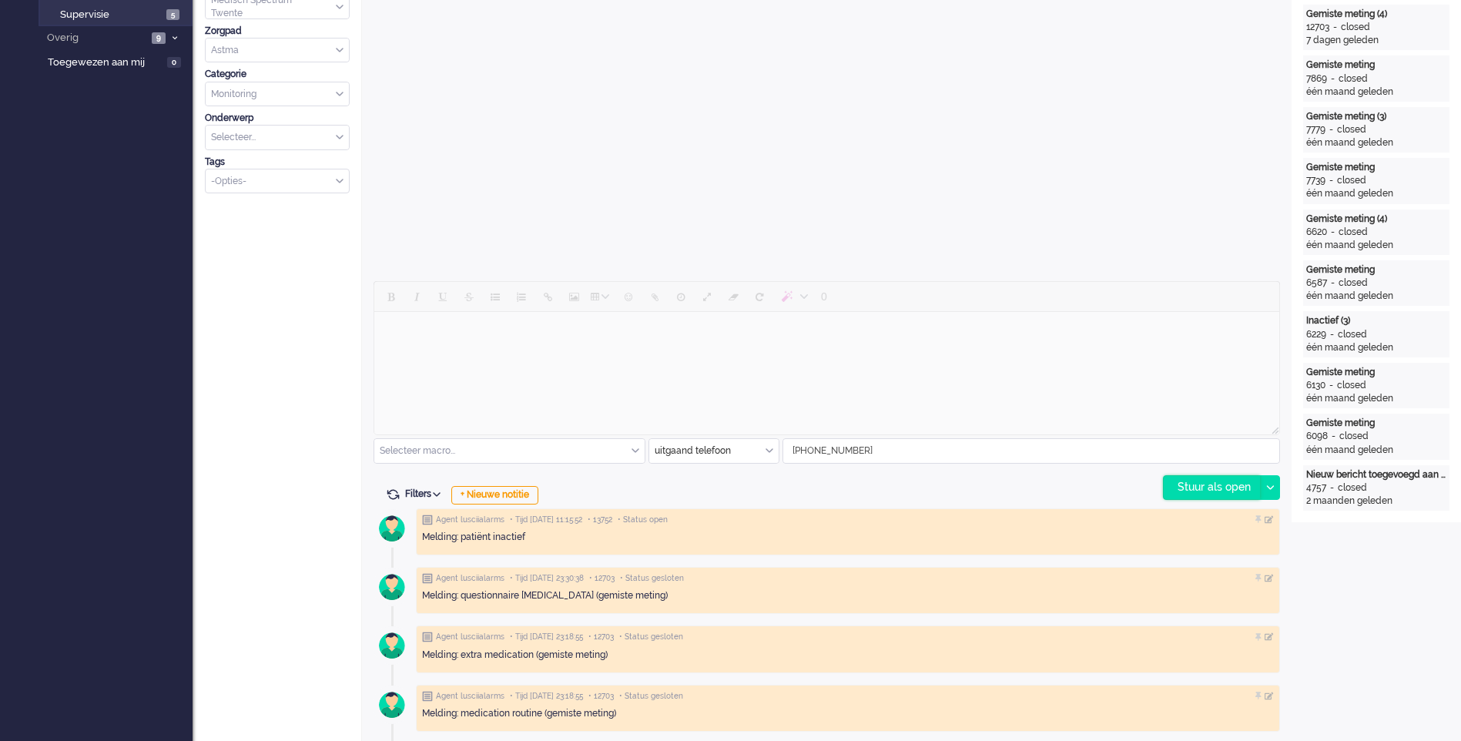
click at [1210, 488] on div "Stuur als open" at bounding box center [1212, 487] width 96 height 23
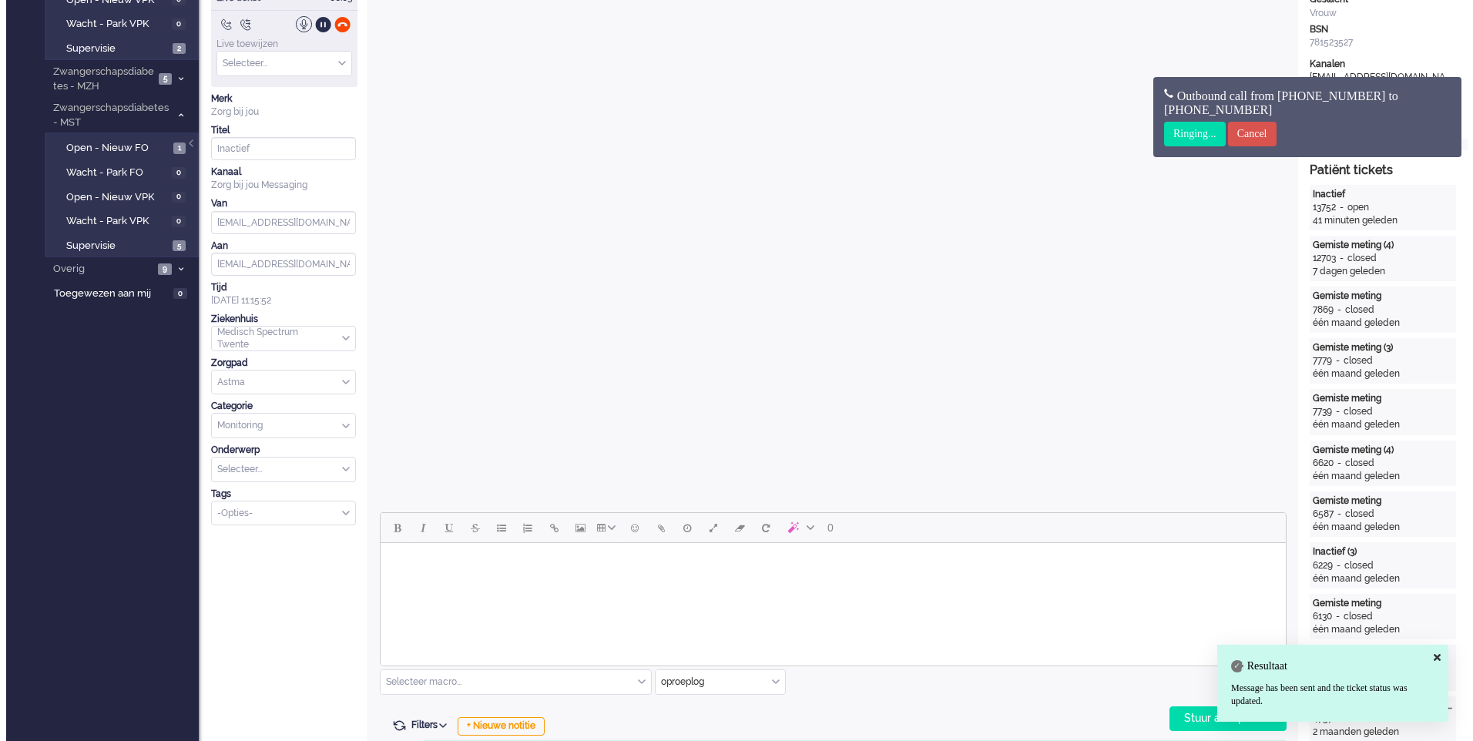
scroll to position [0, 0]
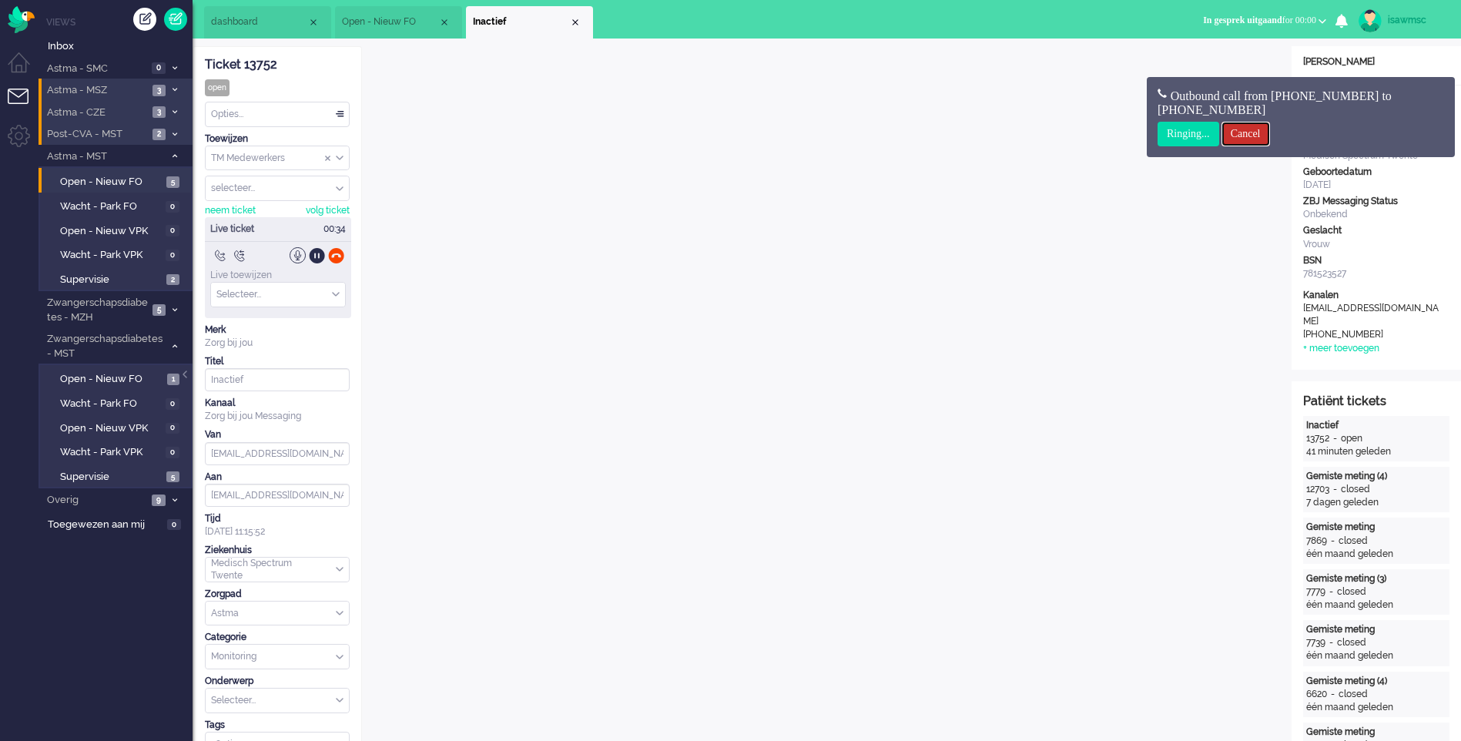
click at [1259, 136] on input "Cancel" at bounding box center [1246, 134] width 49 height 25
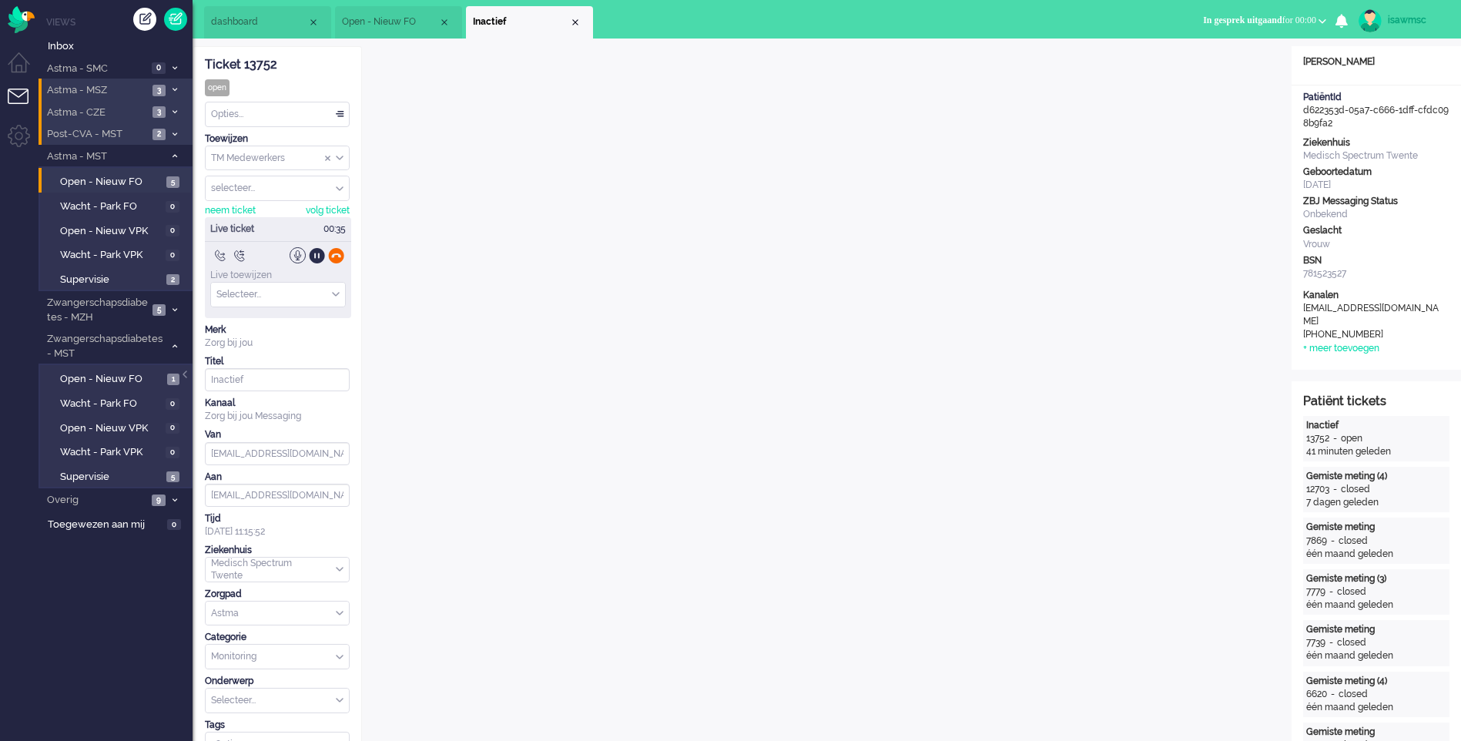
click at [331, 250] on div at bounding box center [336, 255] width 16 height 16
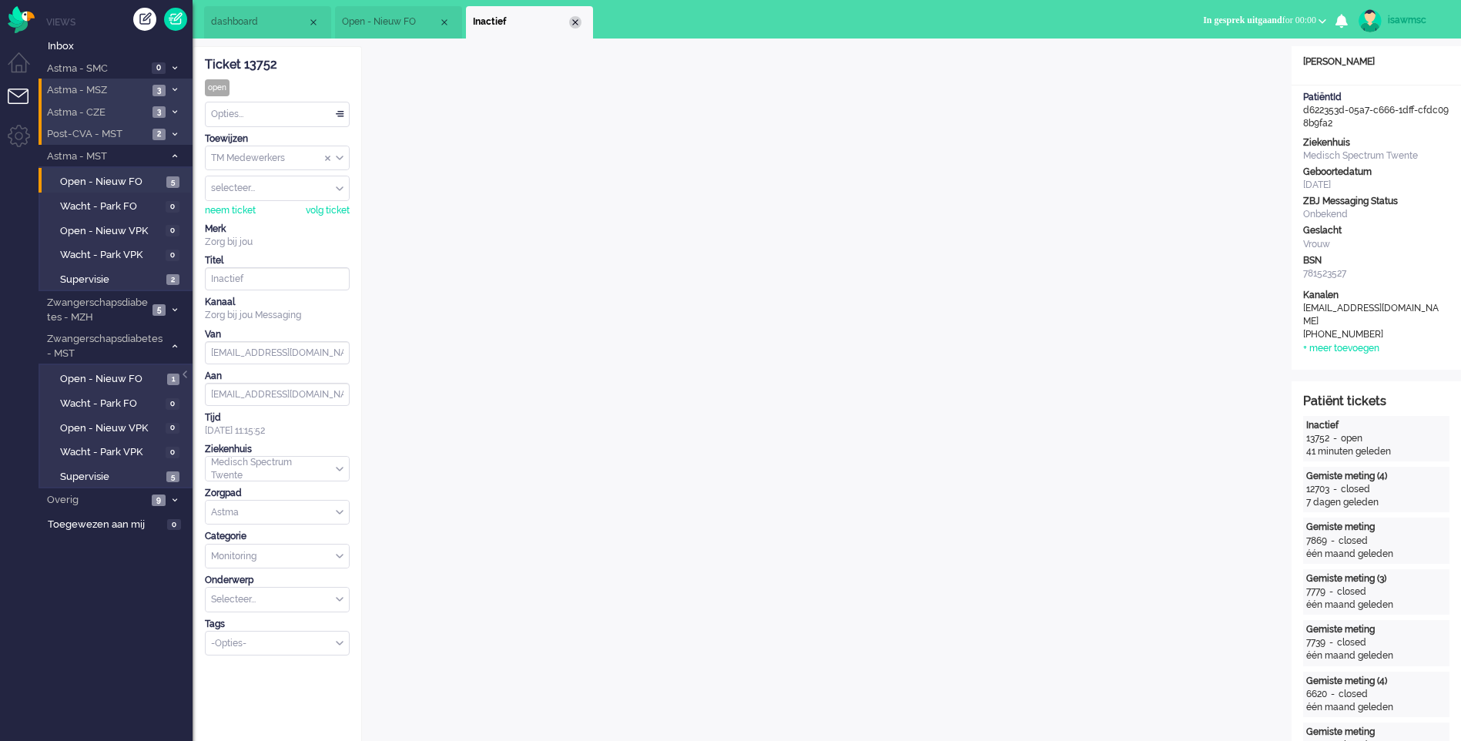
click at [576, 19] on div "Close tab" at bounding box center [575, 22] width 12 height 12
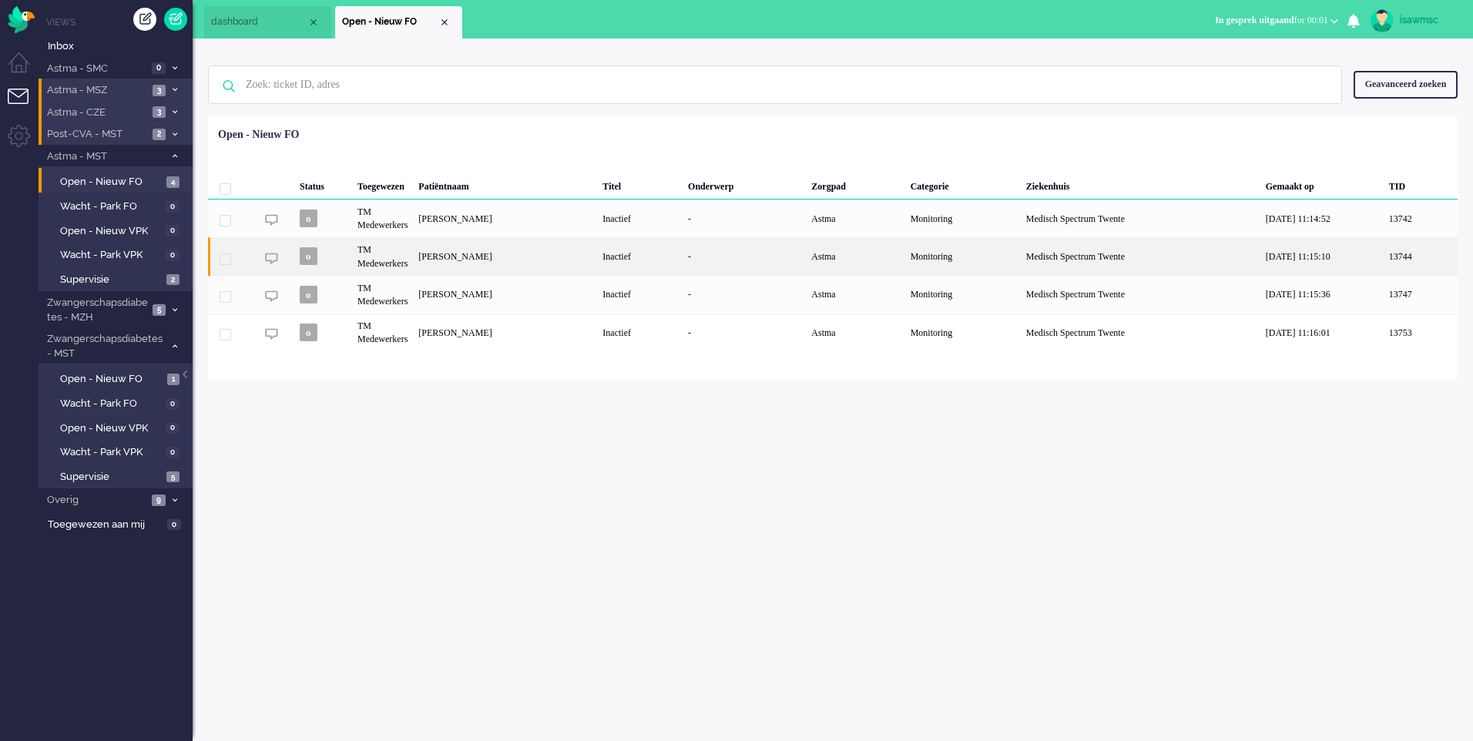
click at [543, 260] on div "[PERSON_NAME]" at bounding box center [505, 256] width 184 height 38
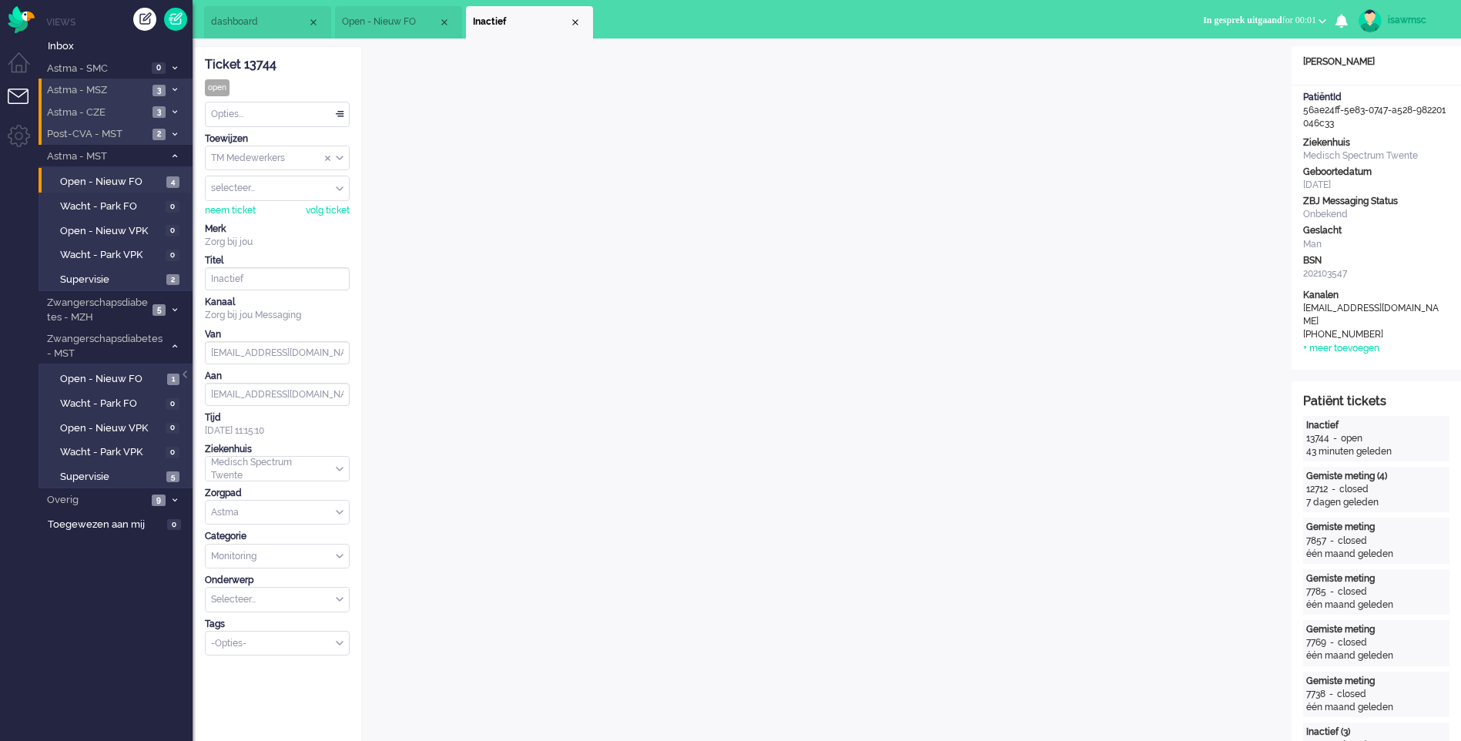
scroll to position [385, 0]
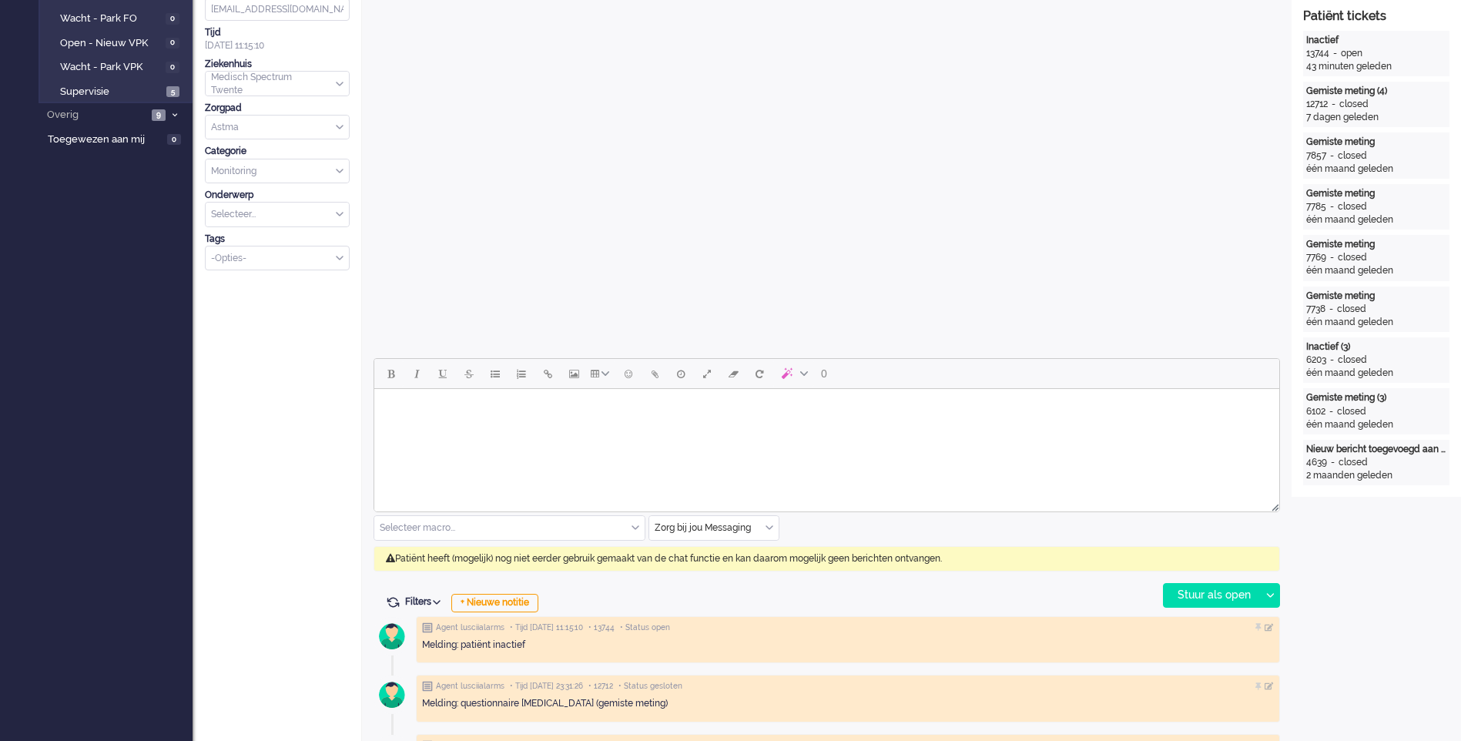
click at [773, 532] on div "Zorg bij jou Messaging" at bounding box center [713, 528] width 129 height 24
click at [735, 571] on li "uitgaand telefoon" at bounding box center [713, 573] width 129 height 22
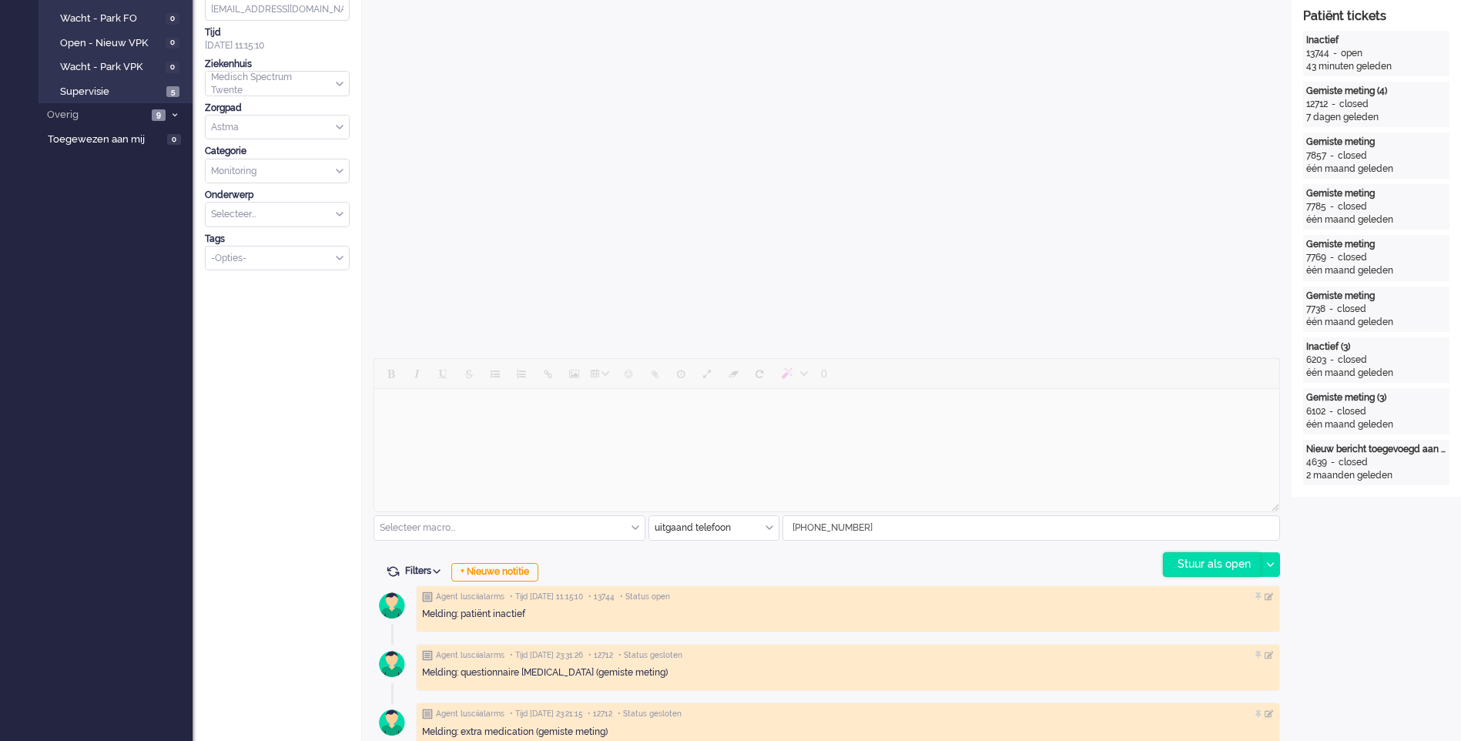
click at [1206, 569] on div "Stuur als open" at bounding box center [1212, 564] width 96 height 23
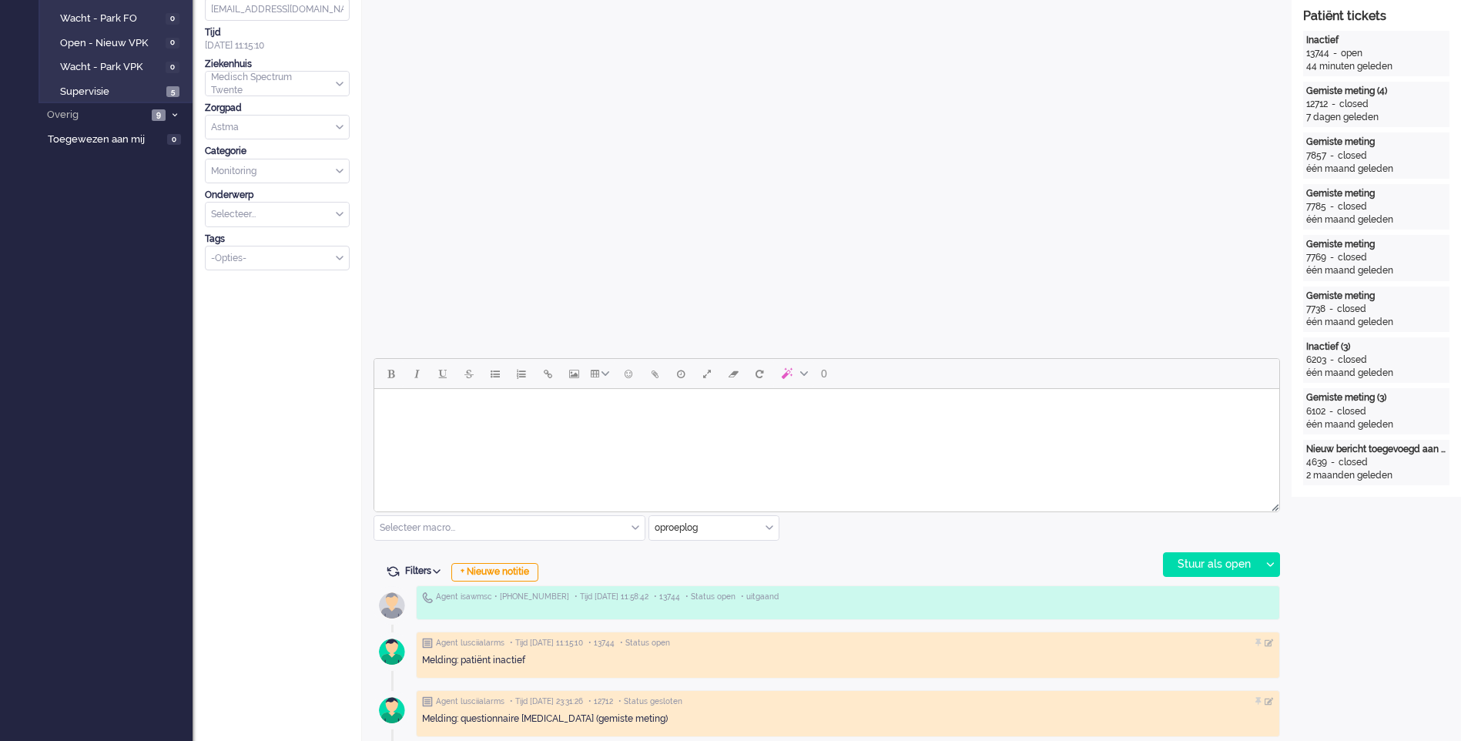
click at [770, 531] on div "oproeplog" at bounding box center [713, 528] width 129 height 24
click at [705, 612] on span "Zorg bij jou Messaging" at bounding box center [704, 617] width 96 height 13
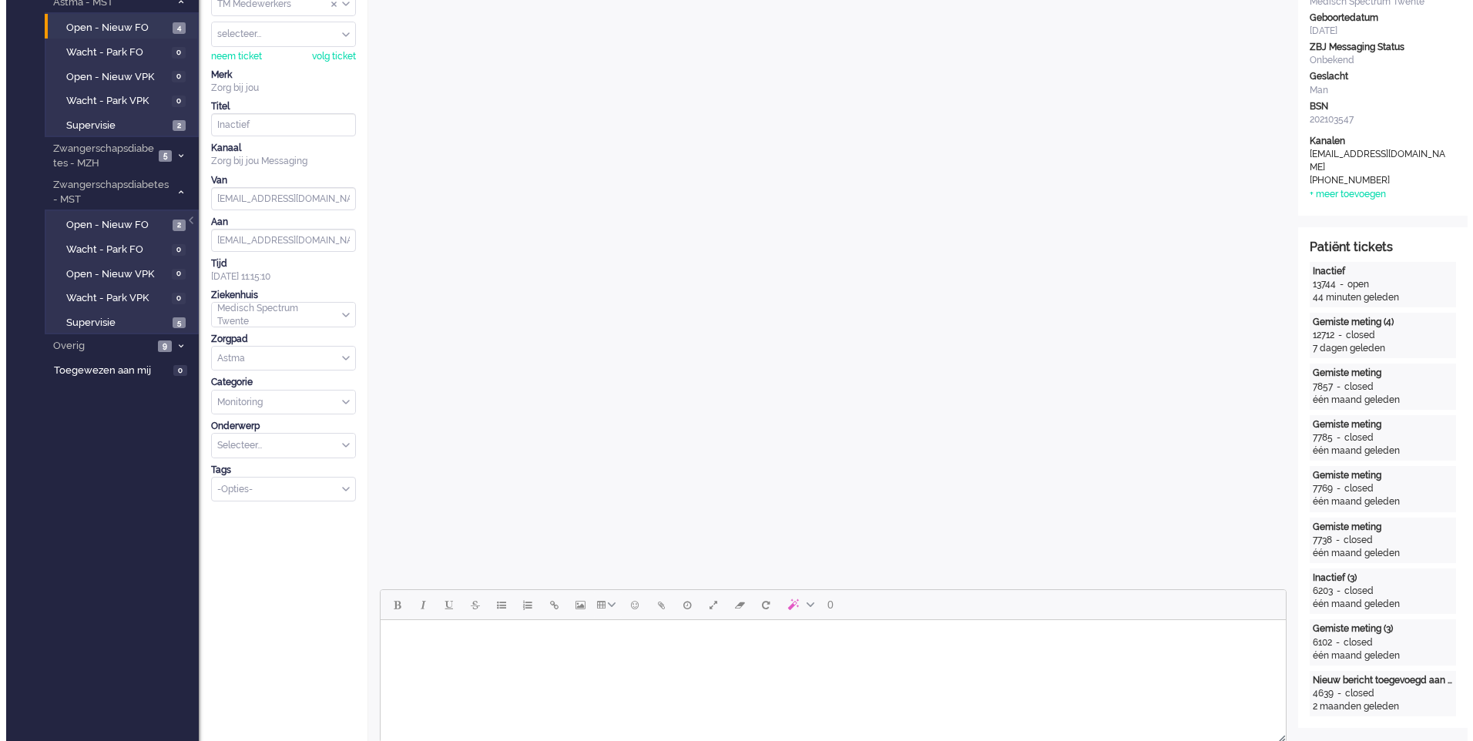
scroll to position [0, 0]
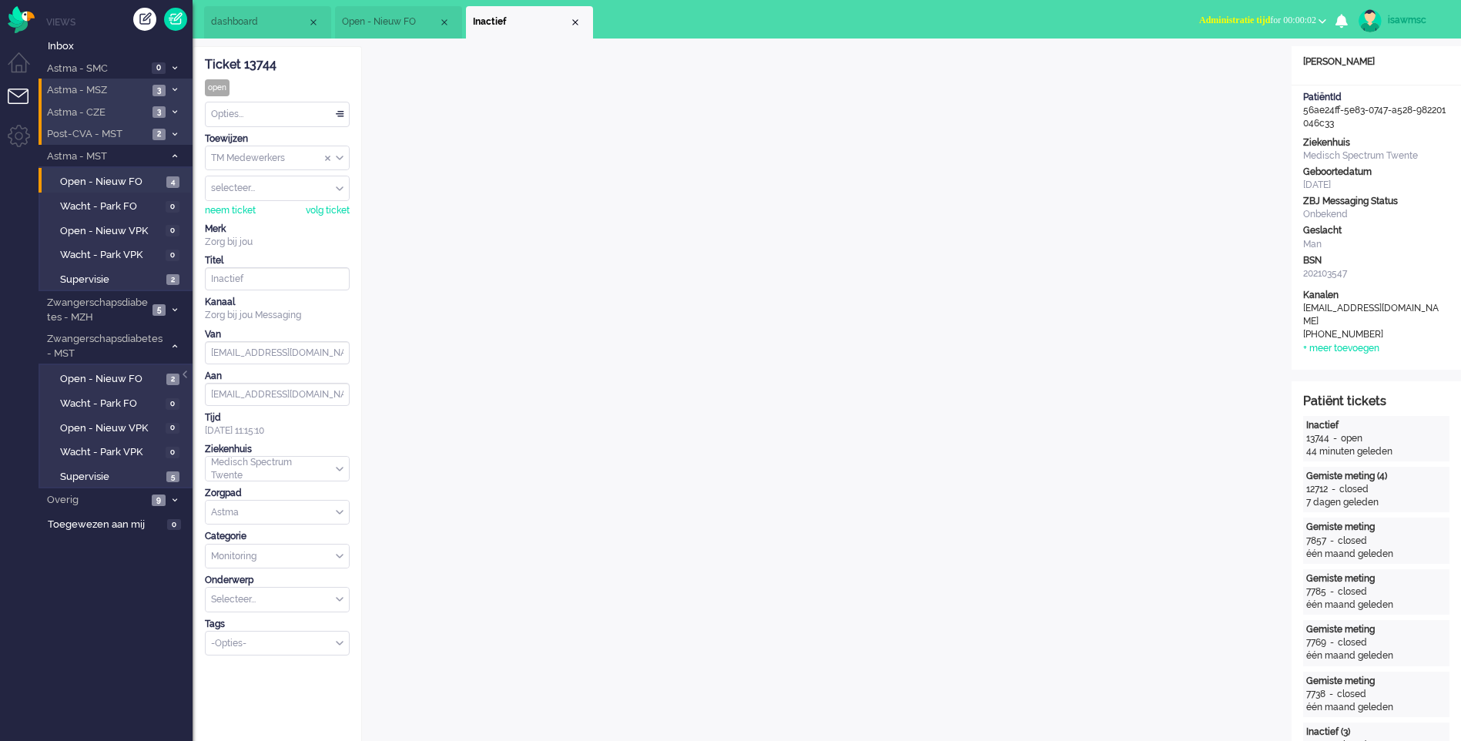
click at [1282, 15] on span "Administratie tijd for 00:00:02" at bounding box center [1257, 20] width 117 height 11
click at [1144, 25] on ul "dashboard Open - Nieuw FO" at bounding box center [676, 19] width 945 height 39
click at [1250, 34] on li "Niet beschikbaar Online Outbound pending Administratie tijd for 00:00:22 Niet b…" at bounding box center [1263, 22] width 146 height 34
drag, startPoint x: 1255, startPoint y: 24, endPoint x: 1235, endPoint y: 57, distance: 38.7
click at [1254, 24] on span "Administratie tijd for 00:00:22" at bounding box center [1257, 20] width 117 height 11
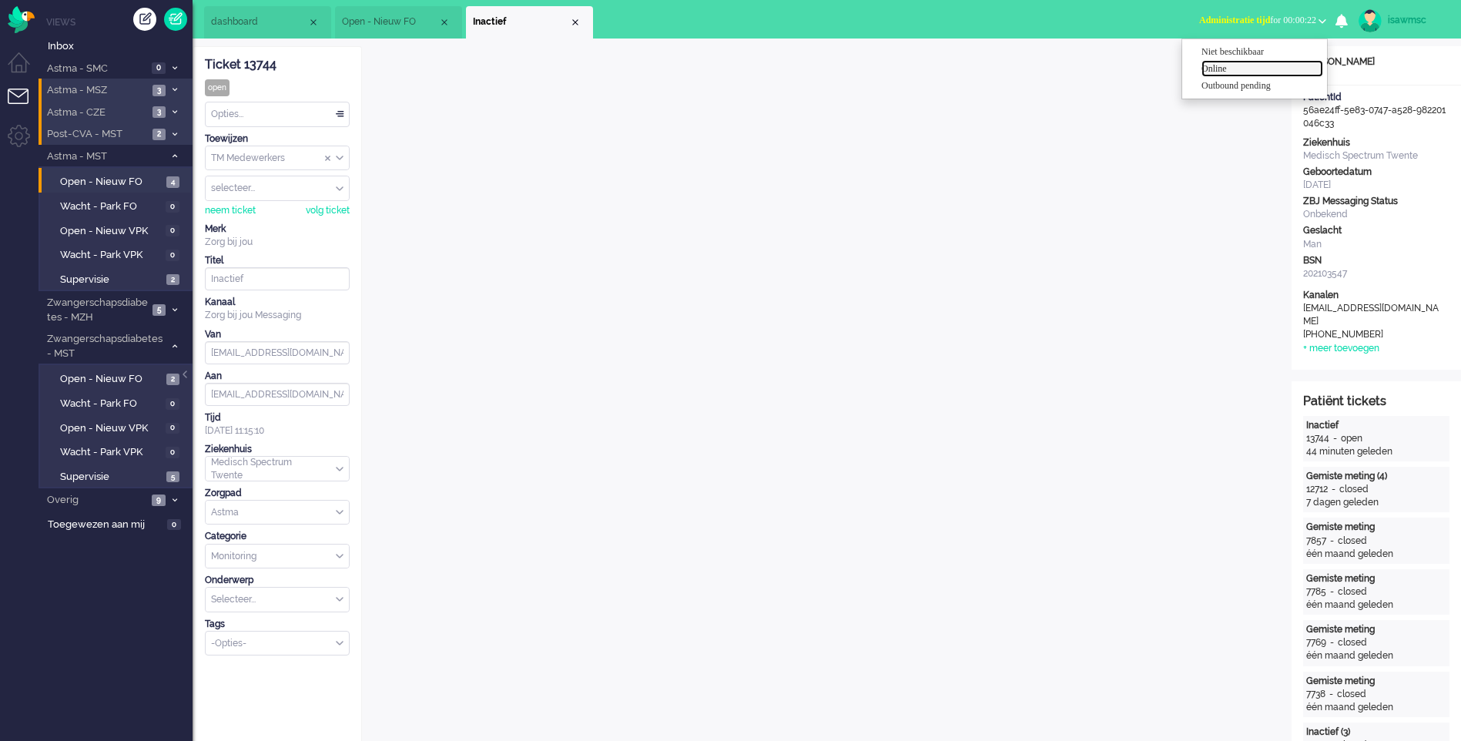
click at [1232, 69] on label "Online" at bounding box center [1263, 68] width 122 height 13
click at [579, 22] on div "Close tab" at bounding box center [575, 22] width 12 height 12
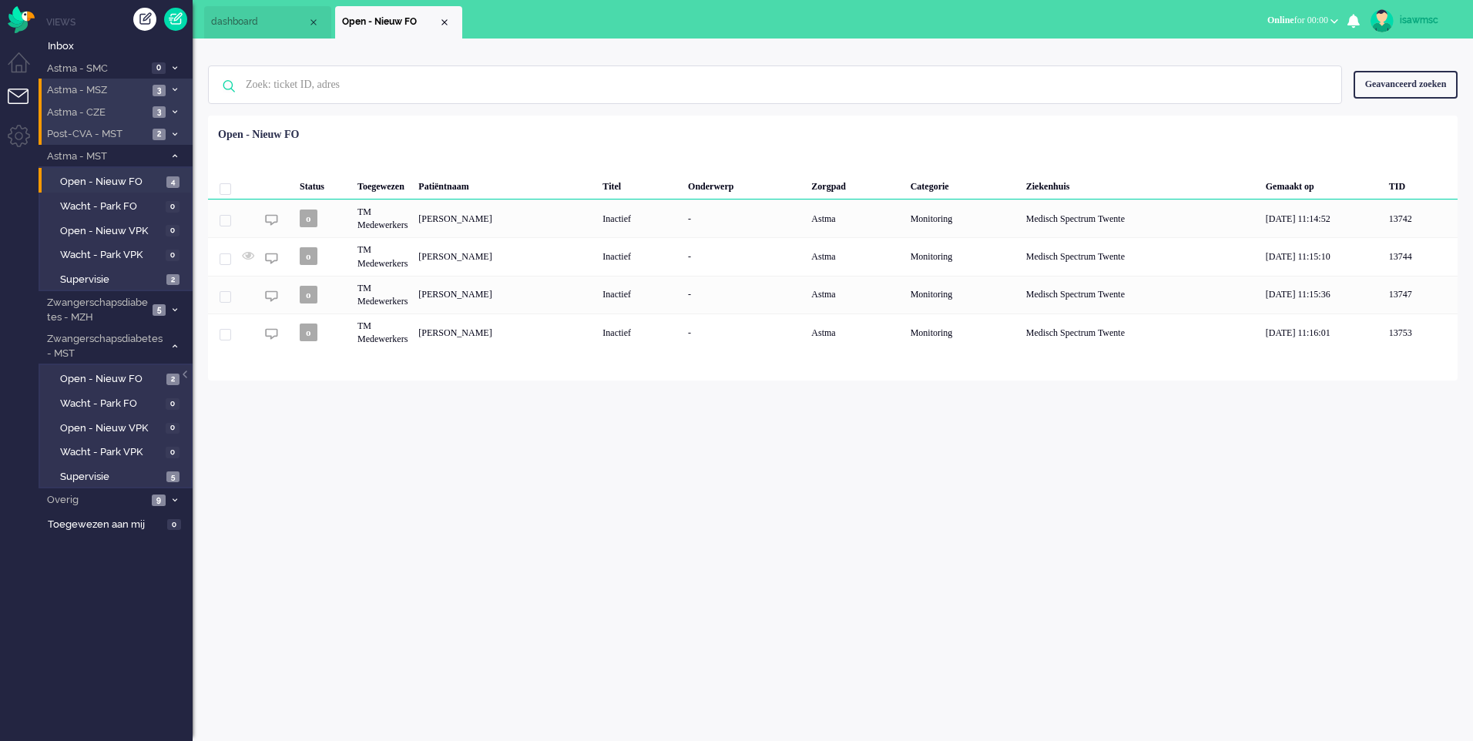
click at [599, 395] on div "isawmsc Thuis Ticket Csat Mijn gemiddelde cijfer Deze week - Ticket Bijdragen P…" at bounding box center [833, 390] width 1280 height 703
click at [519, 126] on div "Status Toegewezen Patiëntnaam Titel Onderwerp Zorgpad Categorie Ziekenhuis Gema…" at bounding box center [833, 236] width 1250 height 230
click at [519, 424] on div "isawmsc Thuis Ticket Csat Mijn gemiddelde cijfer Deze week - Ticket Bijdragen P…" at bounding box center [833, 390] width 1280 height 703
click at [142, 377] on span "Open - Nieuw FO" at bounding box center [111, 379] width 102 height 15
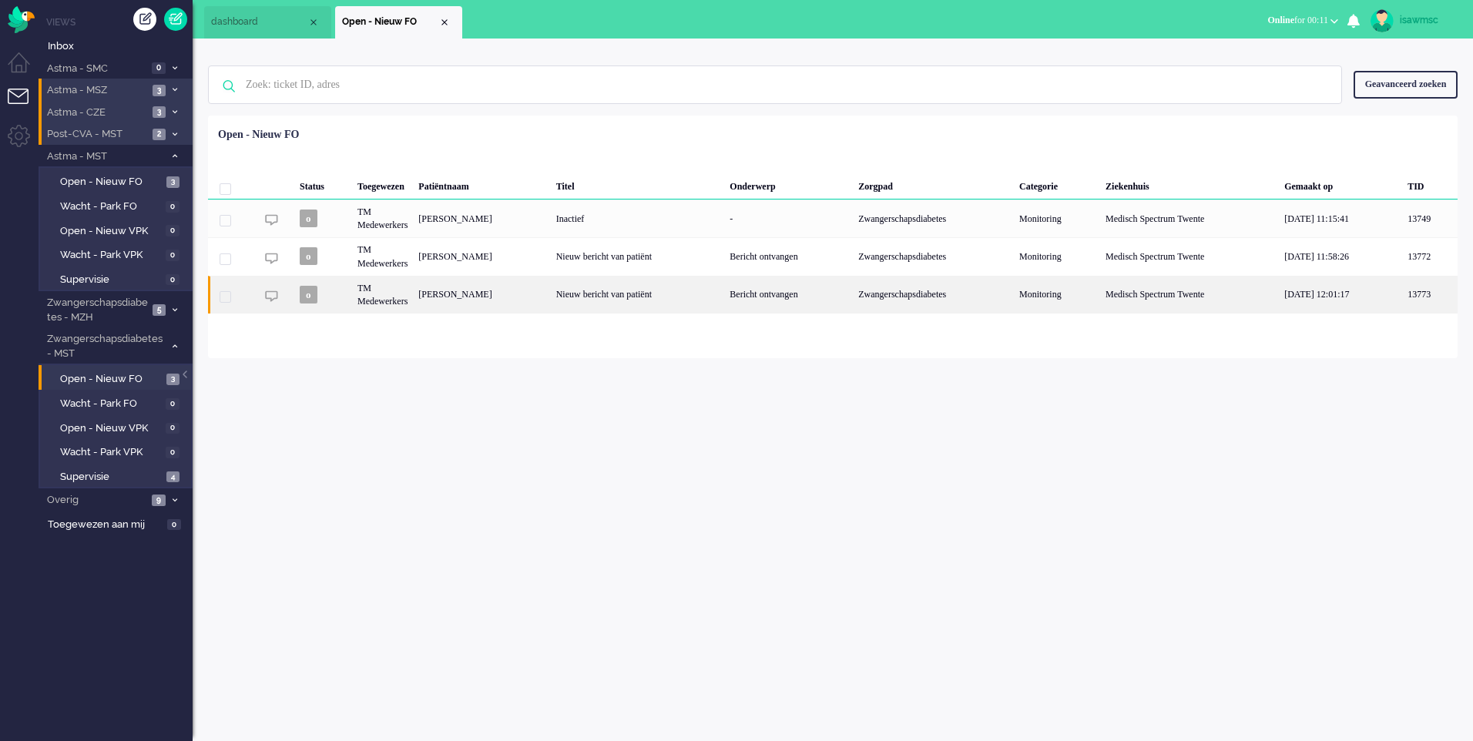
click at [550, 304] on div "[PERSON_NAME]" at bounding box center [481, 295] width 137 height 38
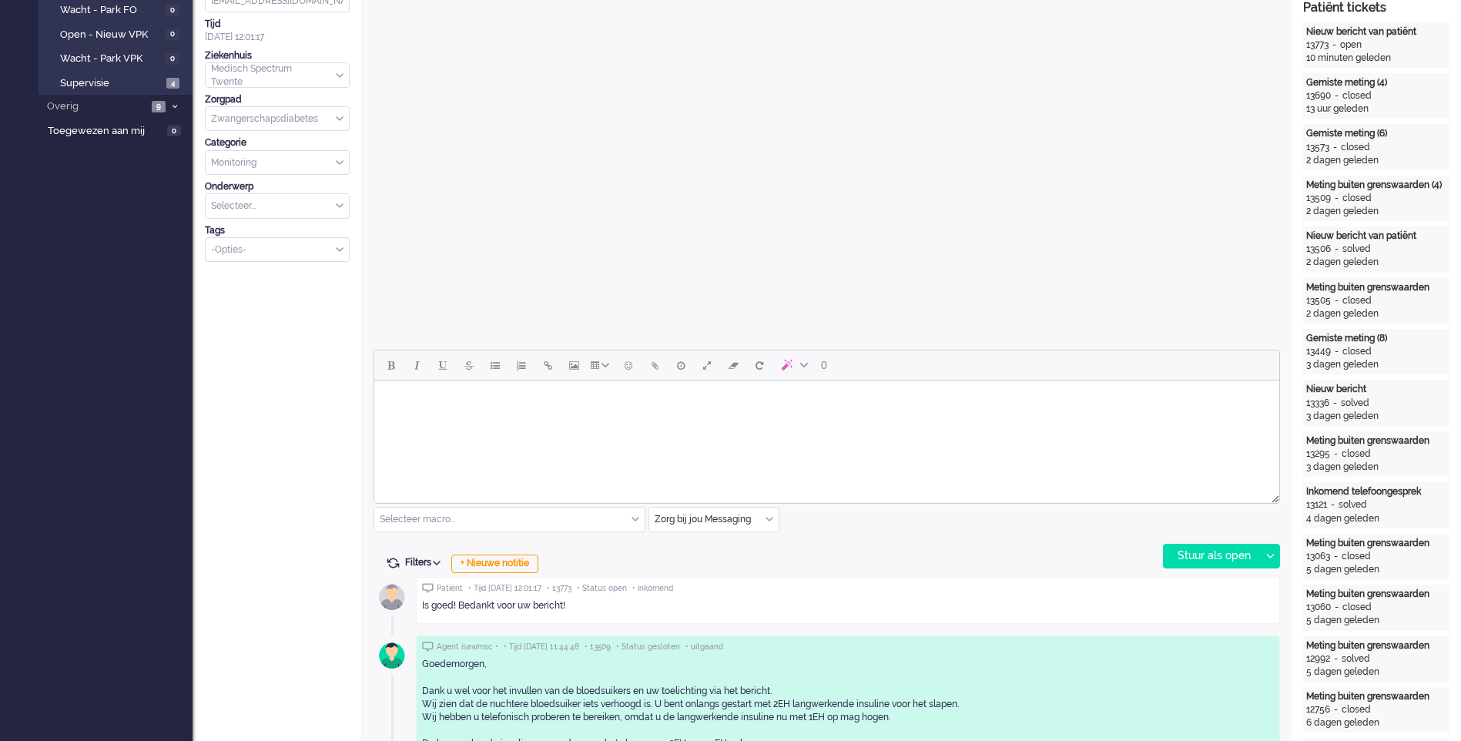
scroll to position [46, 0]
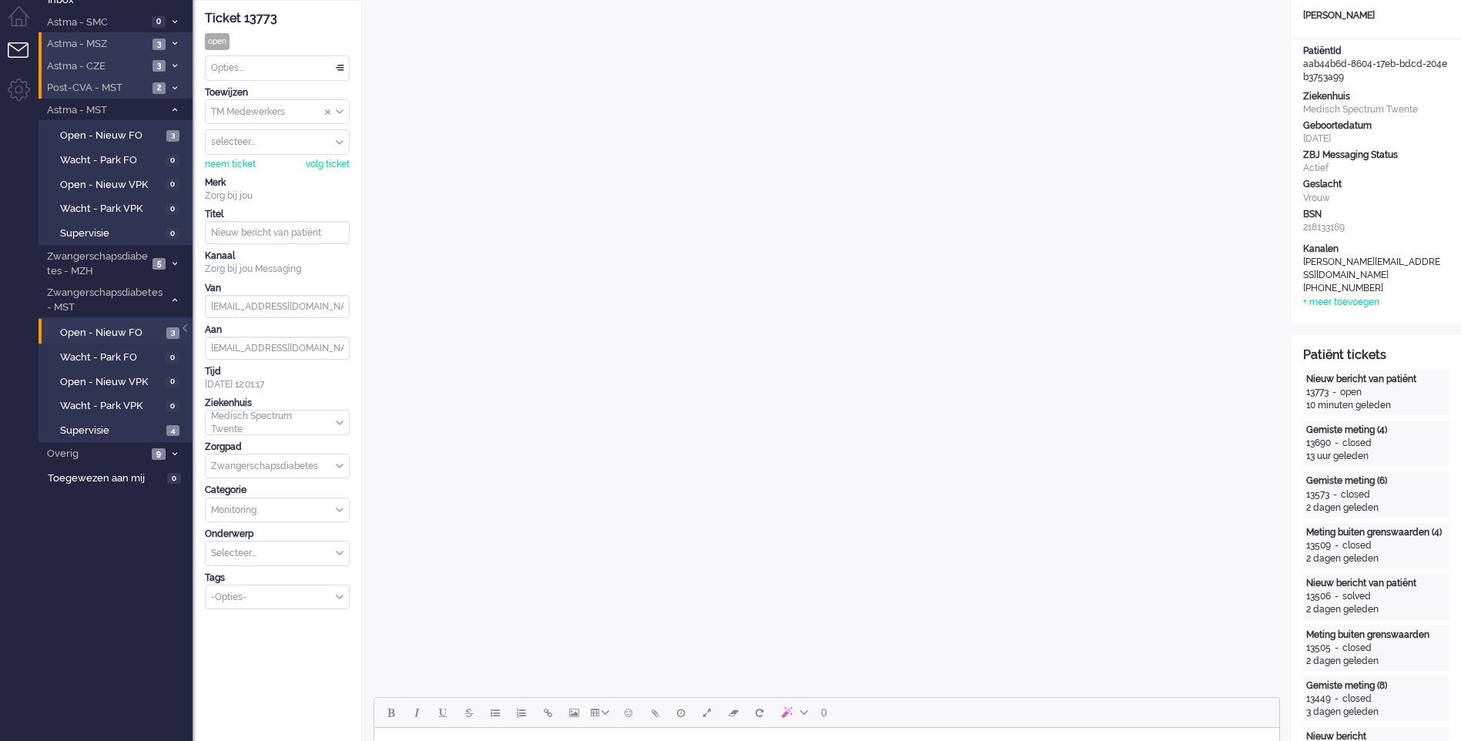
click at [292, 65] on div "Opties..." at bounding box center [277, 68] width 143 height 24
click at [283, 179] on li "Opgelost" at bounding box center [277, 177] width 143 height 22
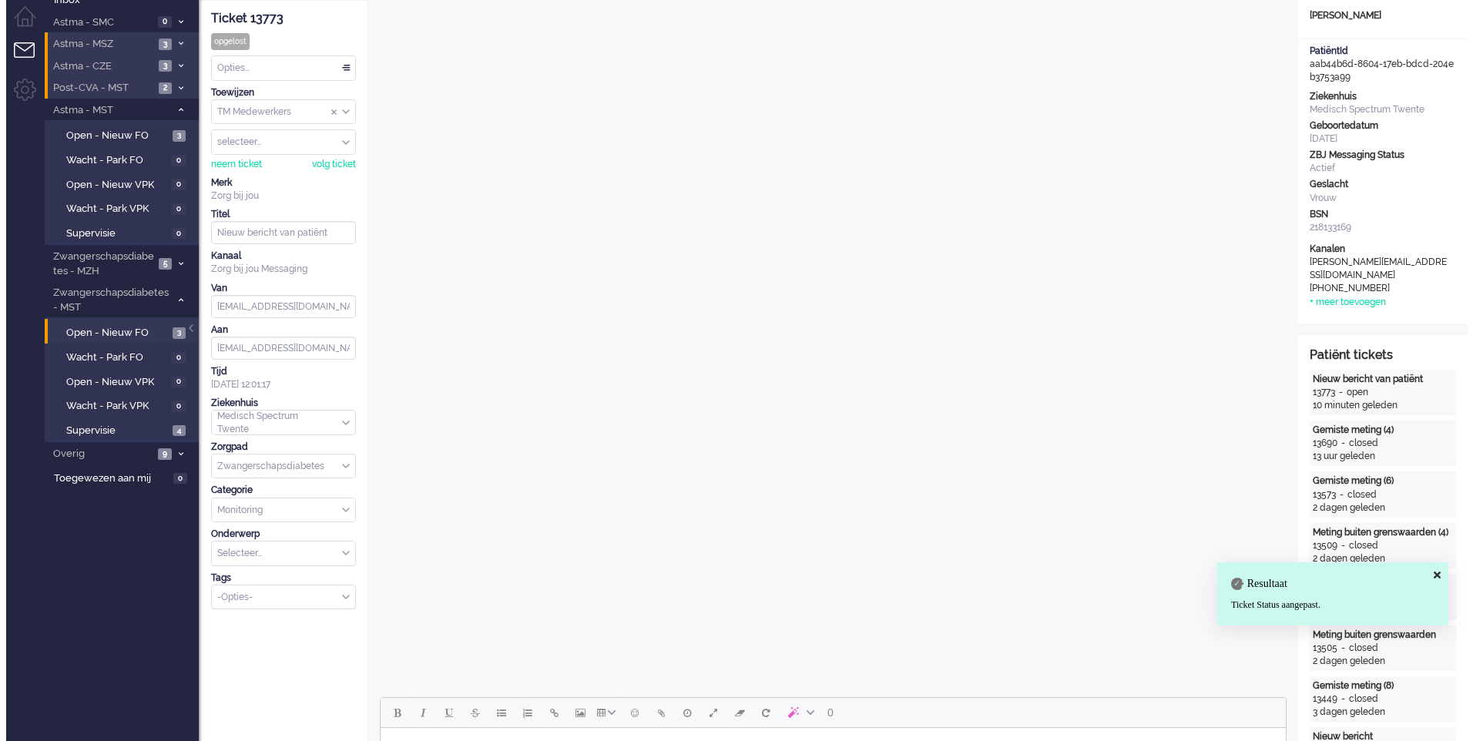
scroll to position [0, 0]
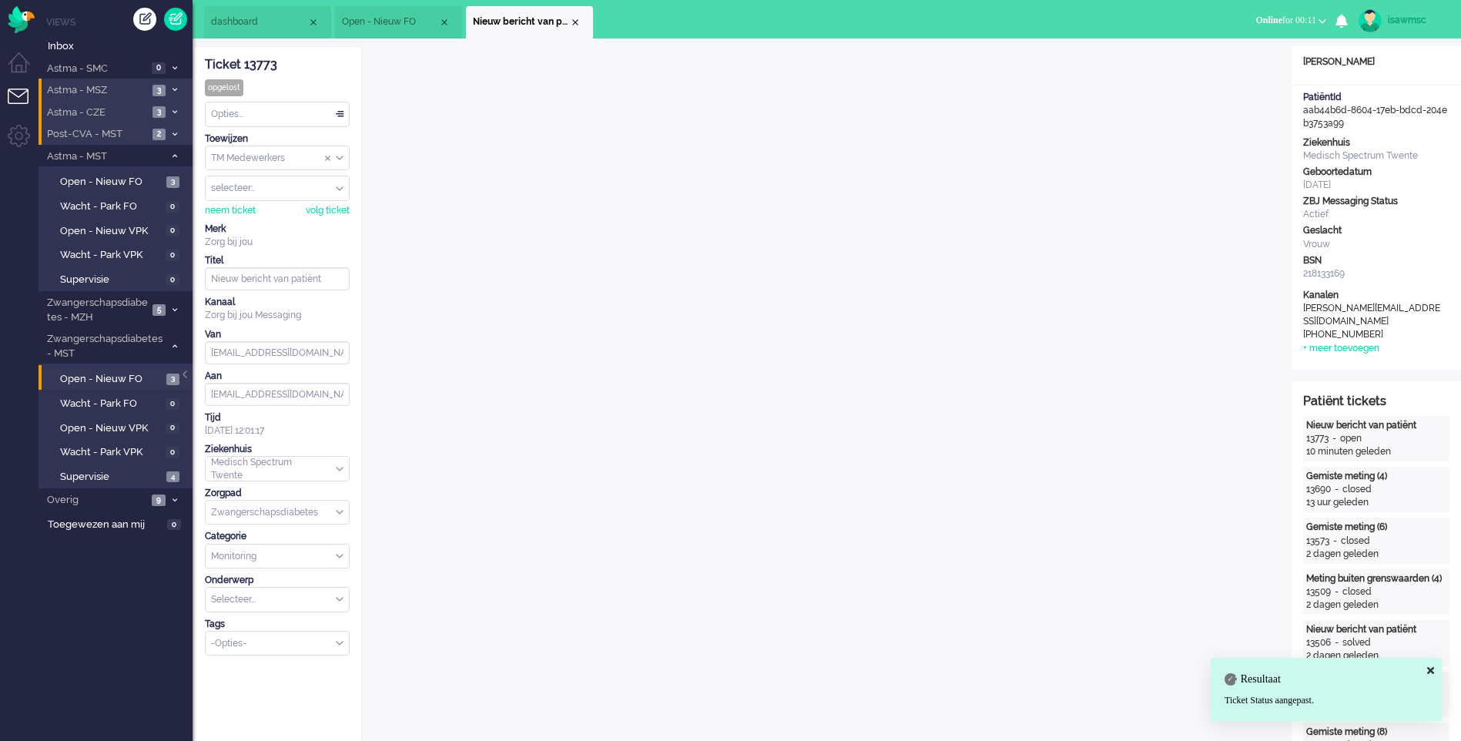
click at [567, 18] on span "Nieuw bericht van patiënt" at bounding box center [521, 21] width 96 height 13
click at [579, 26] on div "Close tab" at bounding box center [575, 22] width 12 height 12
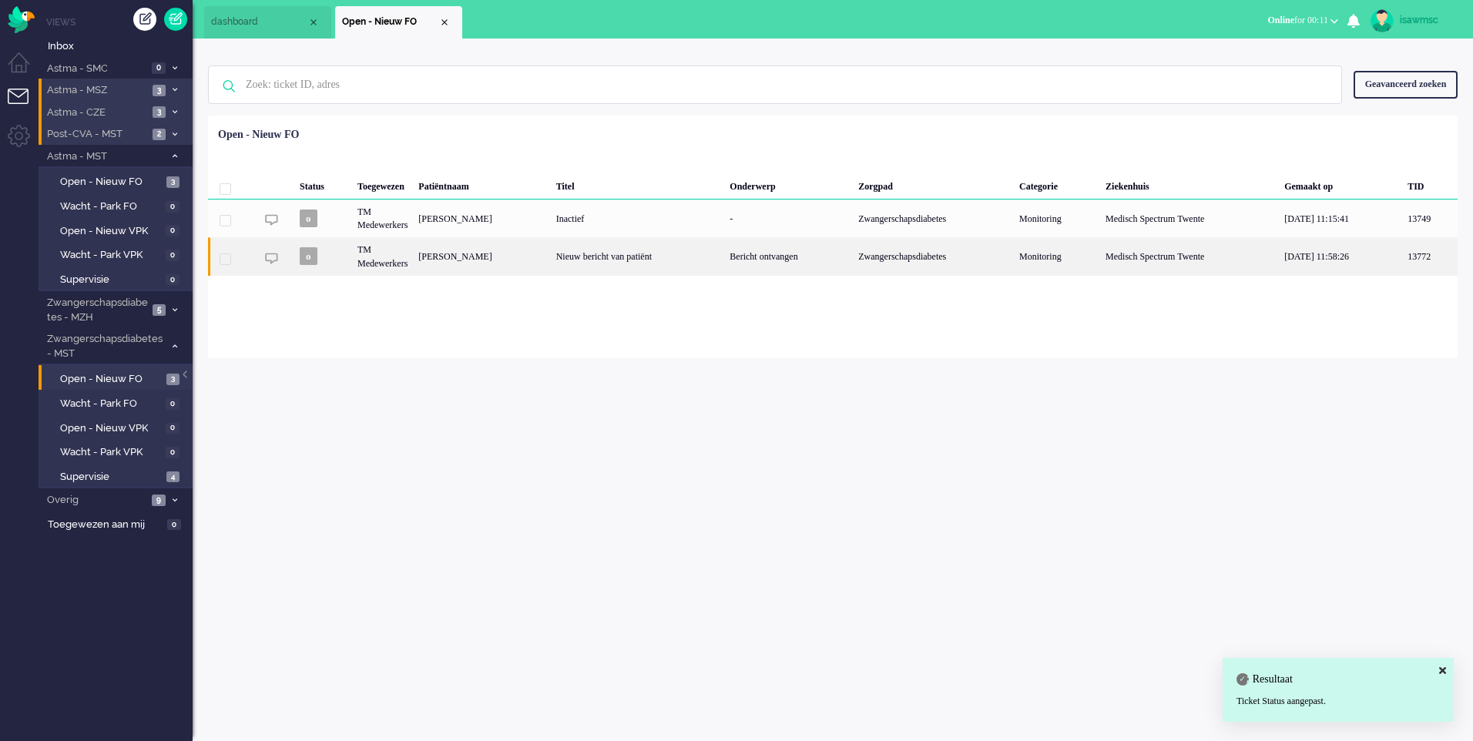
click at [538, 257] on div "[PERSON_NAME]" at bounding box center [481, 256] width 137 height 38
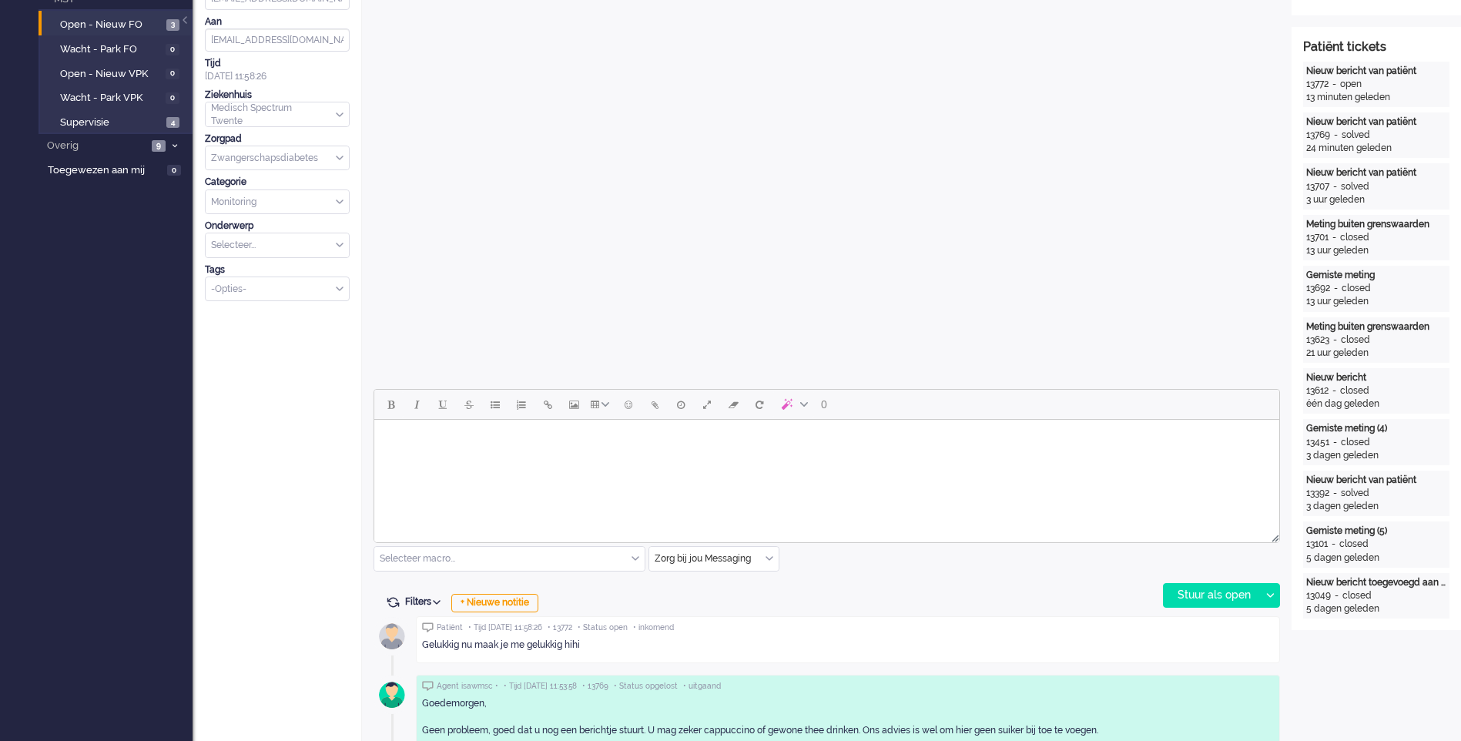
scroll to position [46, 0]
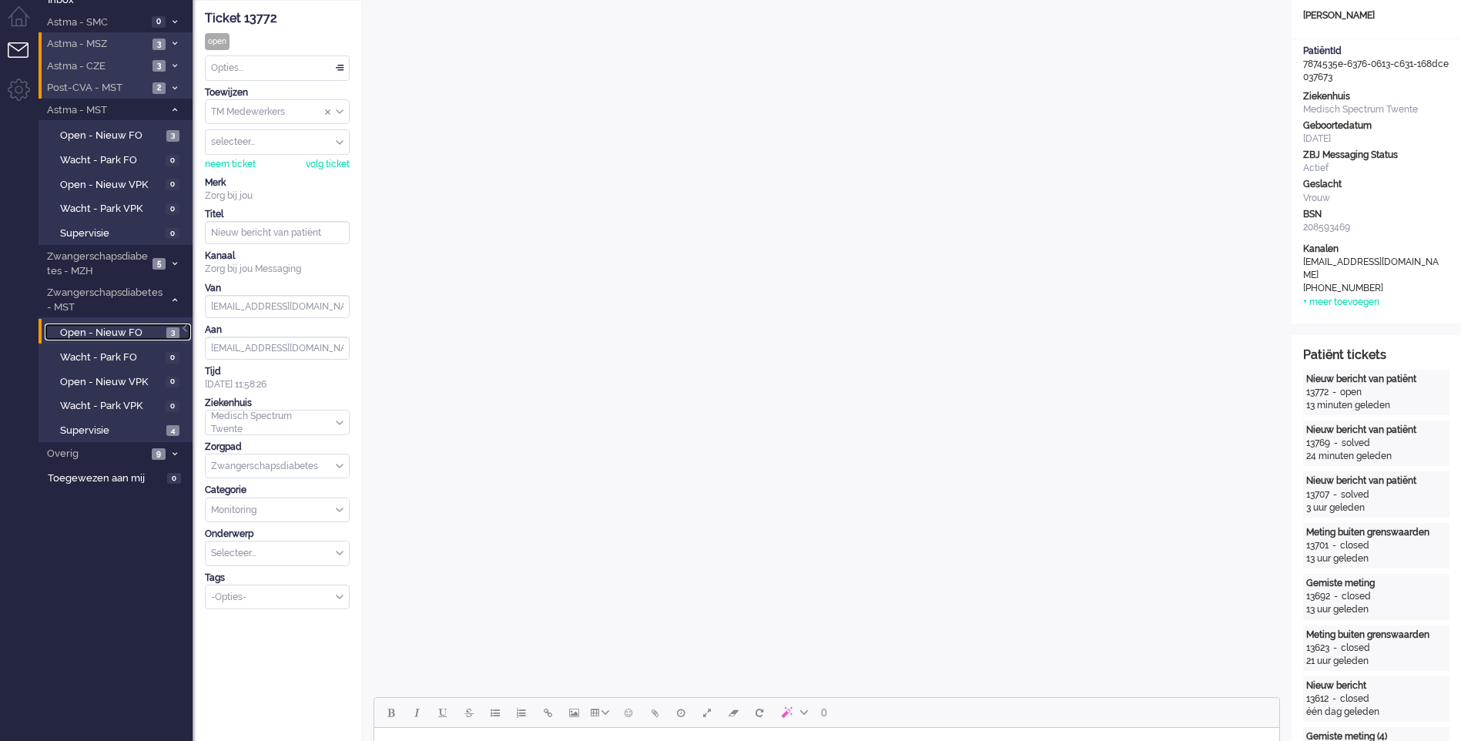
click at [171, 331] on span "3" at bounding box center [172, 333] width 13 height 12
